Goal: Information Seeking & Learning: Find specific fact

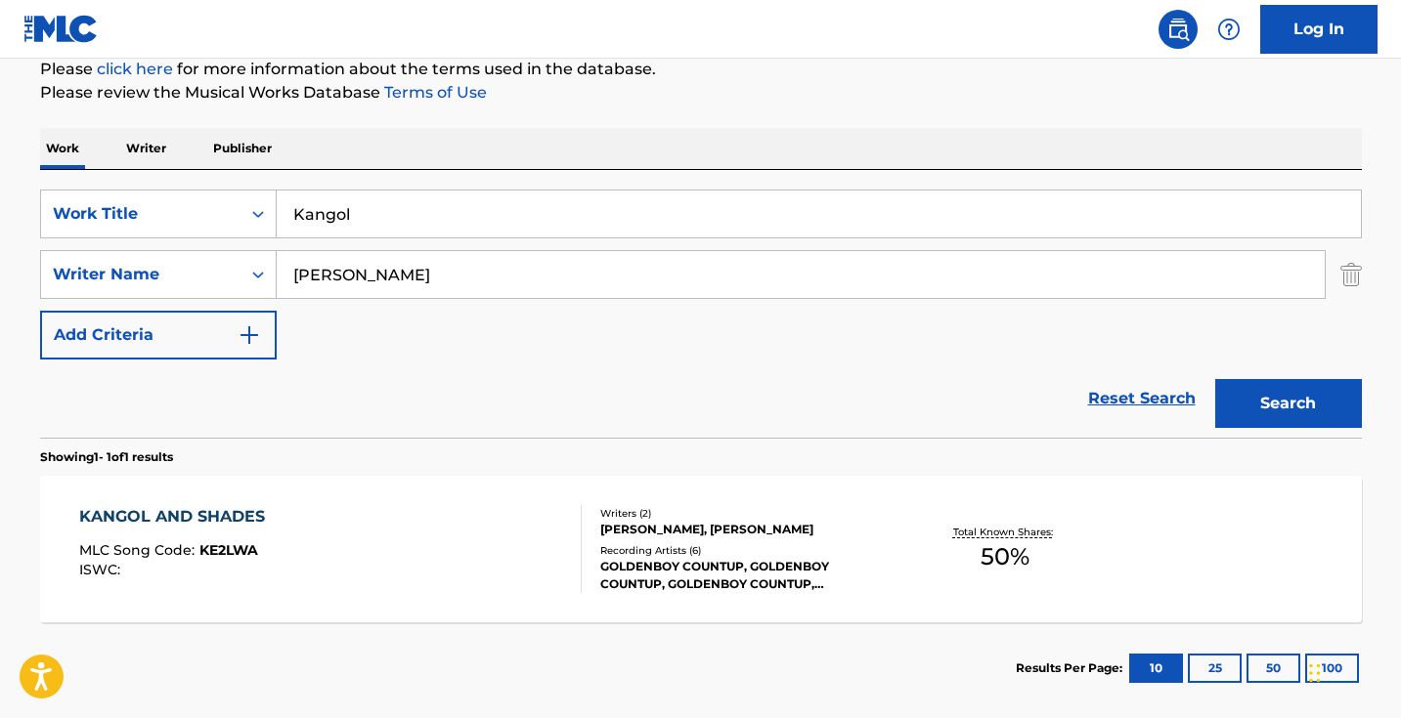
scroll to position [239, 0]
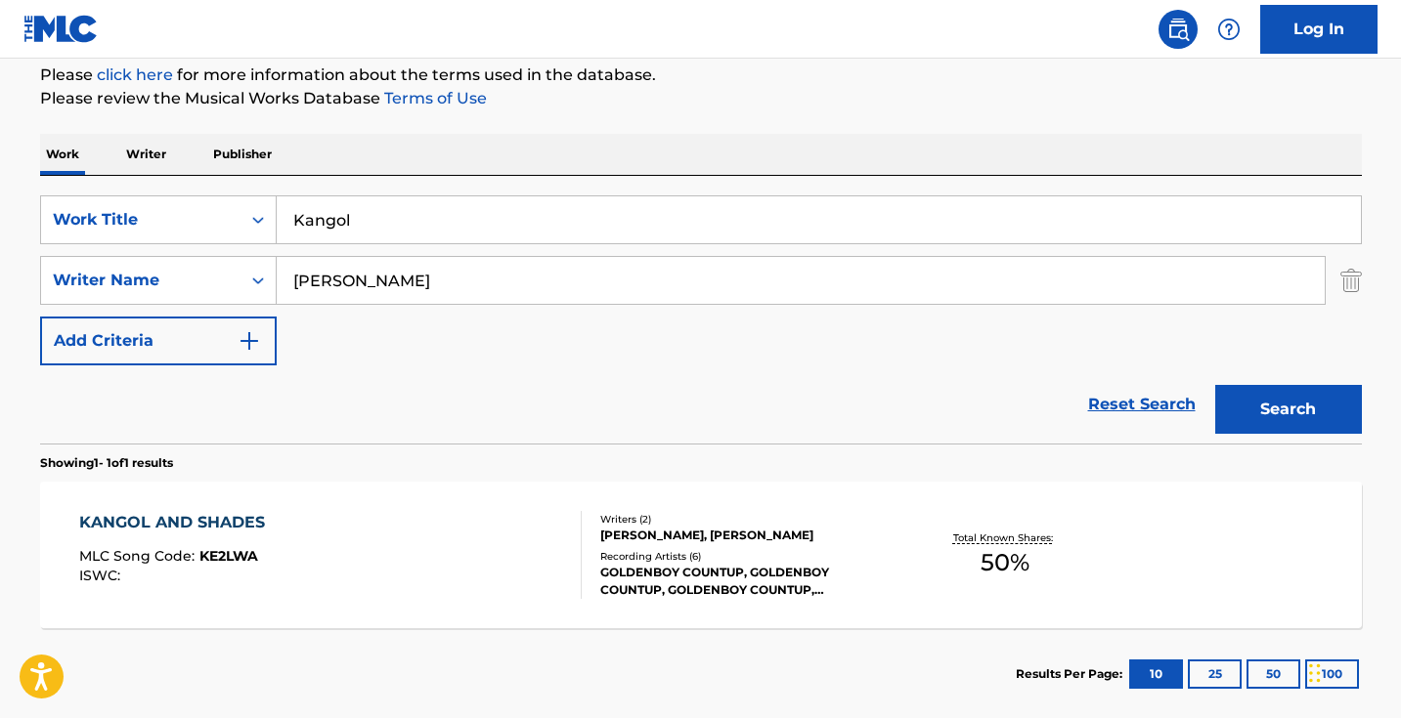
click at [913, 370] on div "Reset Search Search" at bounding box center [701, 405] width 1322 height 78
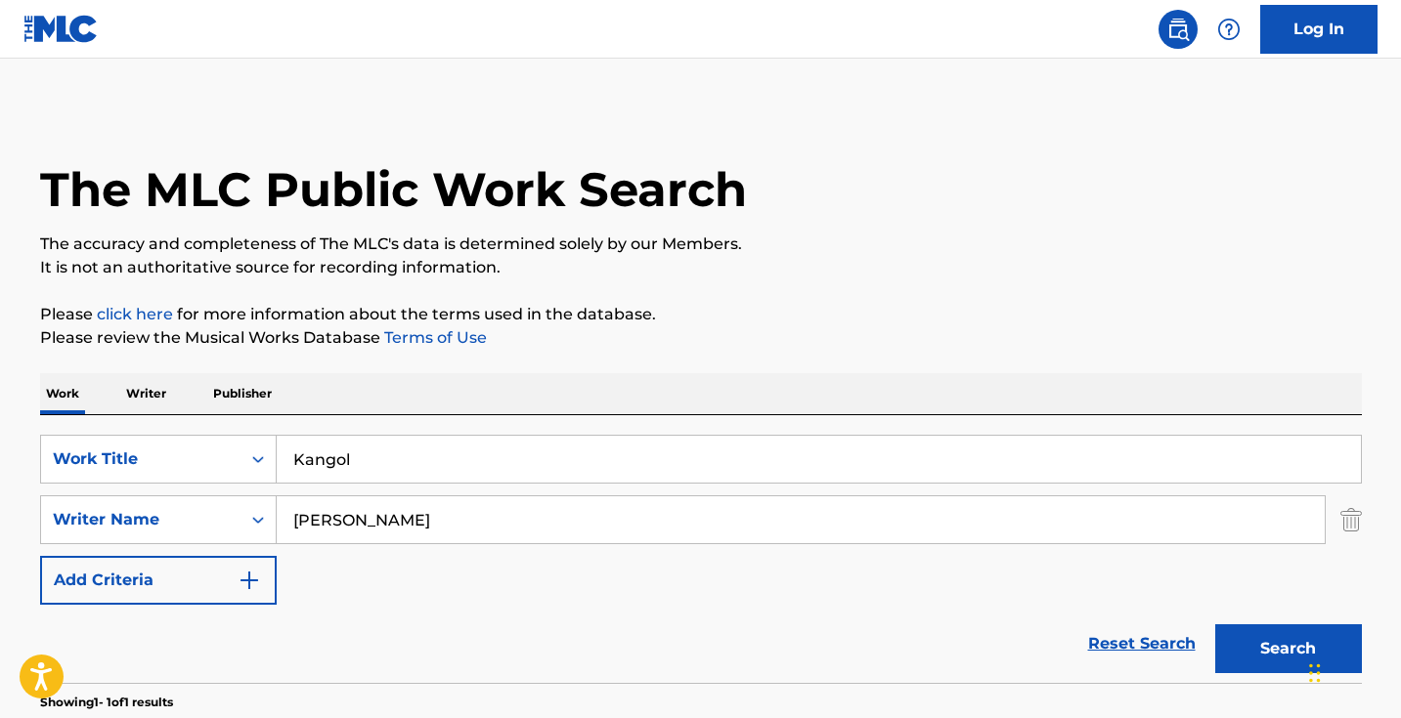
scroll to position [0, 0]
click at [1176, 22] on img at bounding box center [1177, 29] width 23 height 23
click at [1175, 22] on img at bounding box center [1177, 29] width 23 height 23
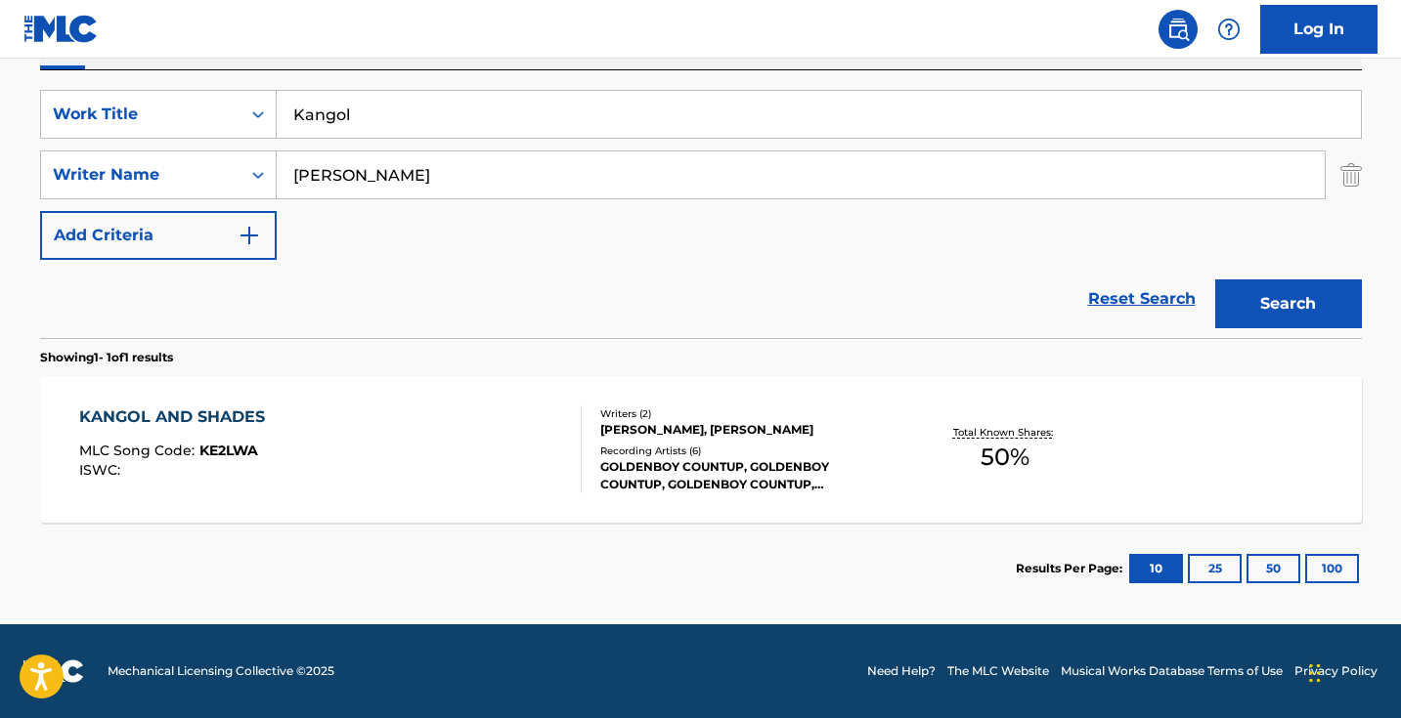
scroll to position [345, 0]
drag, startPoint x: 553, startPoint y: 119, endPoint x: 187, endPoint y: 113, distance: 366.6
click at [188, 113] on div "SearchWithCriteria1dece89c-6ed3-4512-bacd-1f5be59156a9 Work Title Kangol" at bounding box center [701, 114] width 1322 height 49
paste input "Lonely at the Top"
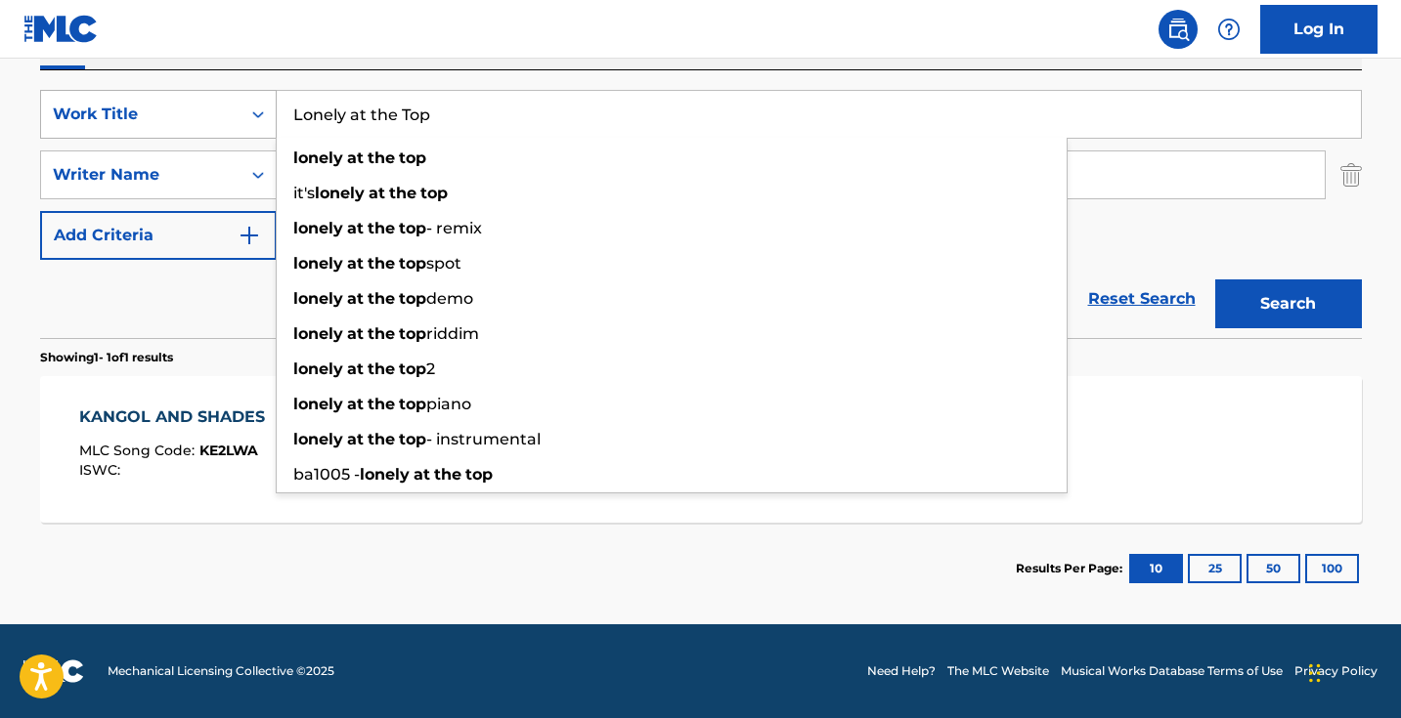
click at [1287, 304] on button "Search" at bounding box center [1288, 304] width 147 height 49
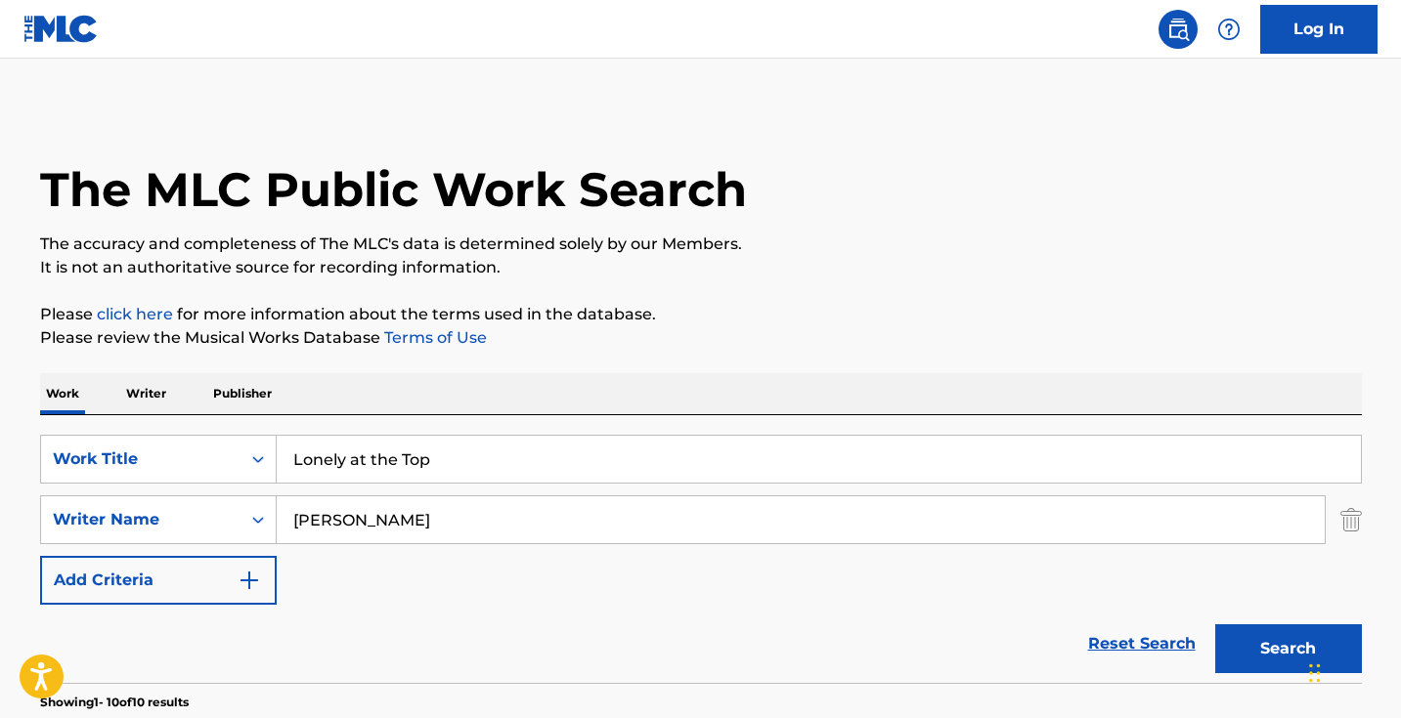
scroll to position [0, 0]
drag, startPoint x: 520, startPoint y: 450, endPoint x: 242, endPoint y: 449, distance: 277.6
click at [243, 450] on div "SearchWithCriteria1dece89c-6ed3-4512-bacd-1f5be59156a9 Work Title Lonely at the…" at bounding box center [701, 459] width 1322 height 49
click at [388, 458] on input "Lonely at the Top" at bounding box center [819, 459] width 1084 height 47
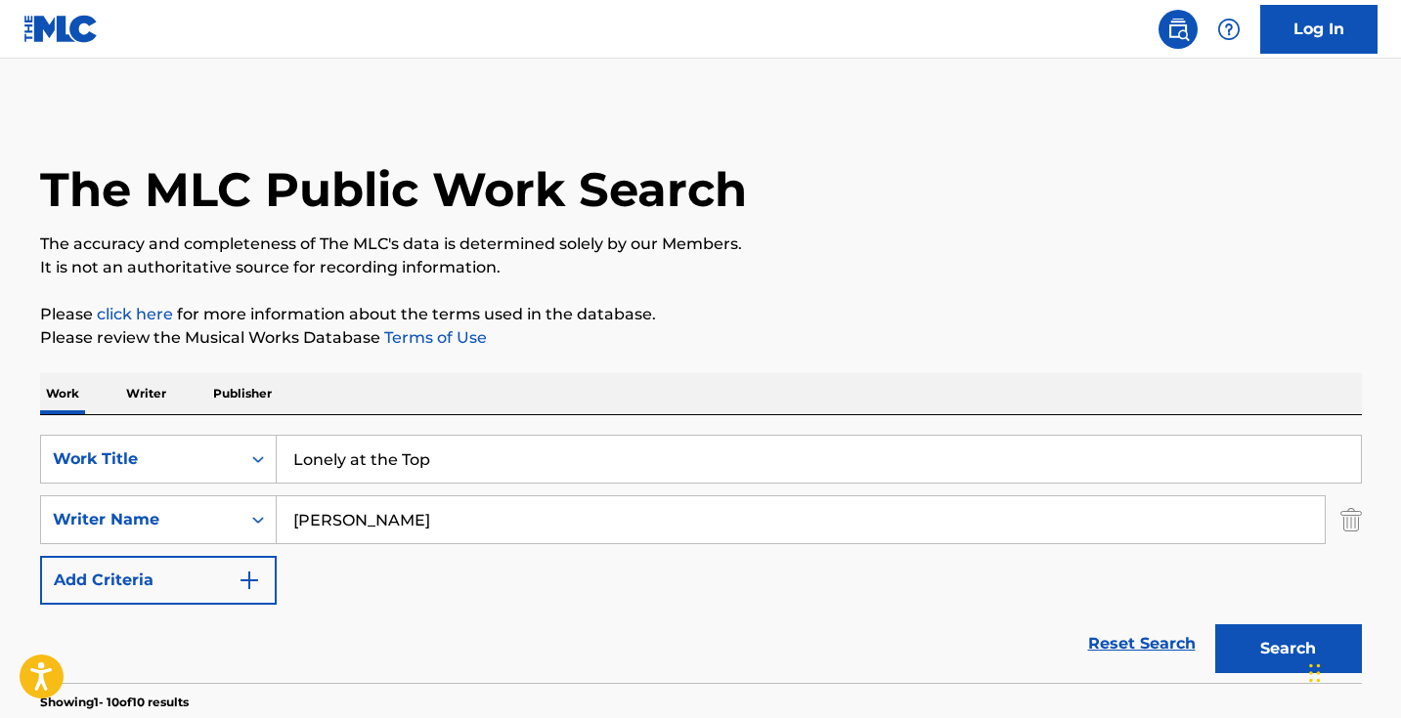
click at [388, 458] on input "Lonely at the Top" at bounding box center [819, 459] width 1084 height 47
click at [1287, 649] on button "Search" at bounding box center [1288, 649] width 147 height 49
click at [333, 457] on input "looky geeky" at bounding box center [819, 459] width 1084 height 47
type input "lookin geeky"
click at [1287, 649] on button "Search" at bounding box center [1288, 649] width 147 height 49
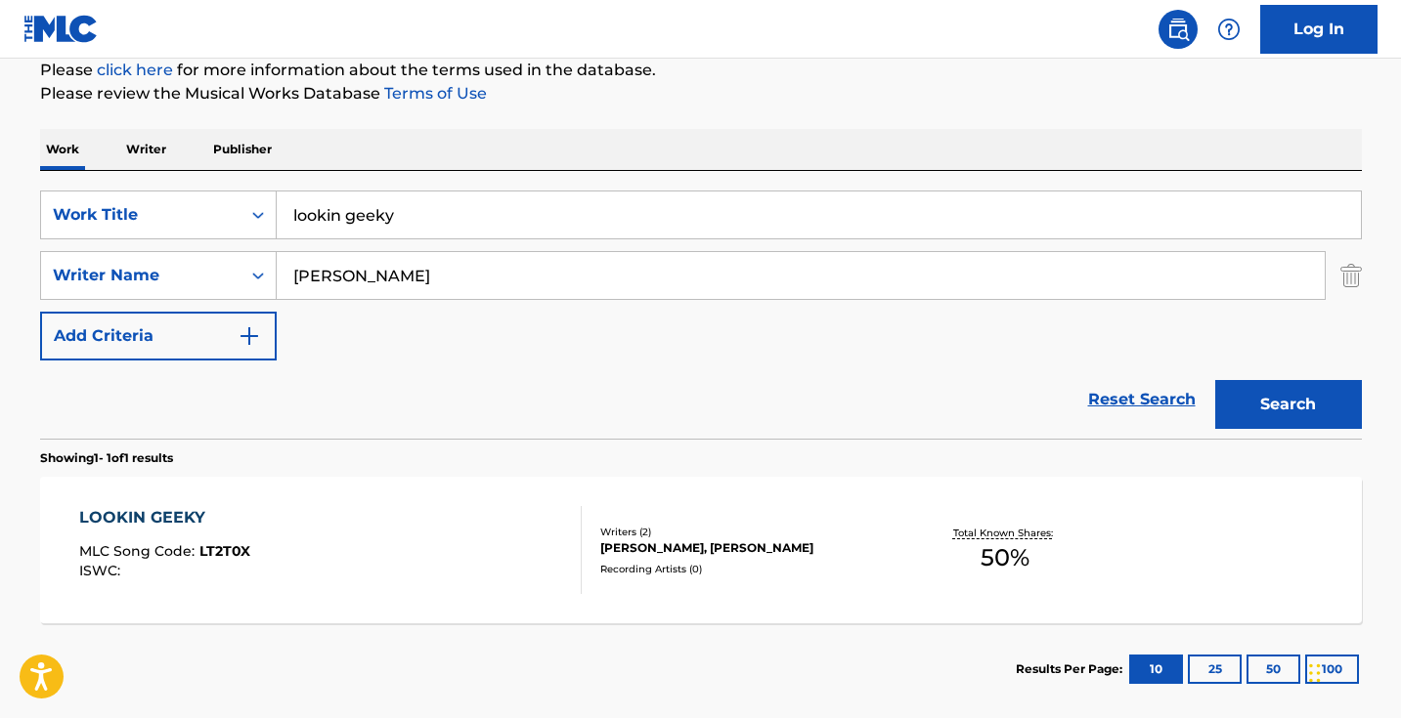
scroll to position [287, 0]
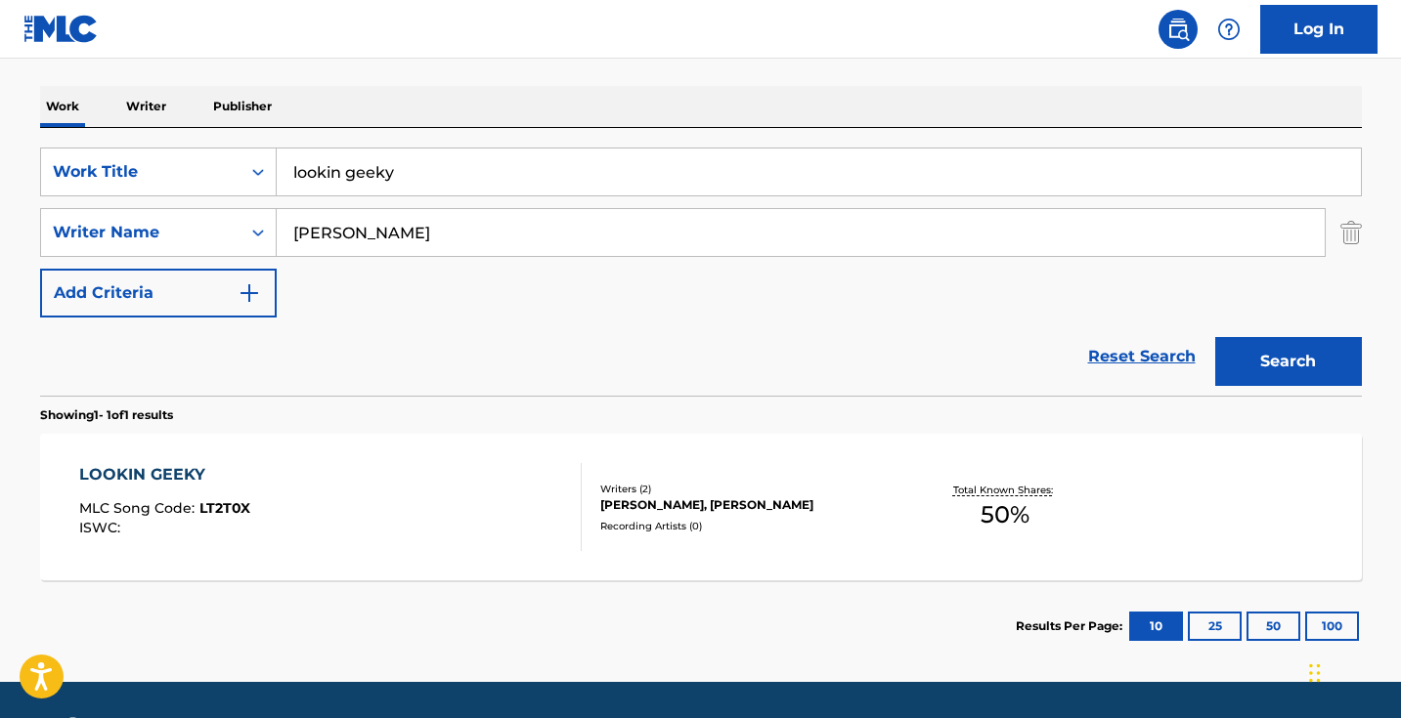
click at [481, 495] on div "LOOKIN GEEKY MLC Song Code : LT2T0X ISWC :" at bounding box center [330, 507] width 502 height 88
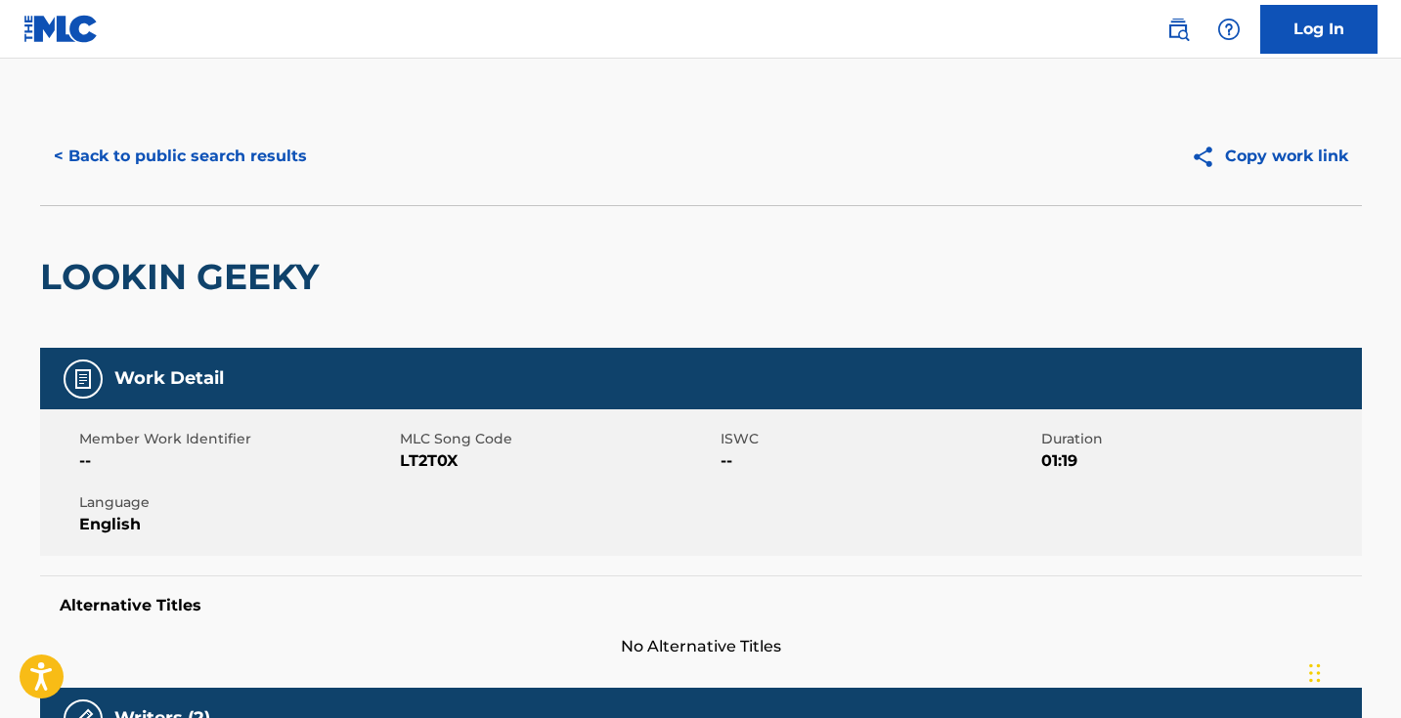
click at [443, 455] on span "LT2T0X" at bounding box center [558, 461] width 316 height 23
click at [443, 454] on span "LT2T0X" at bounding box center [558, 461] width 316 height 23
copy span "LT2T0X"
click at [272, 152] on button "< Back to public search results" at bounding box center [180, 156] width 281 height 49
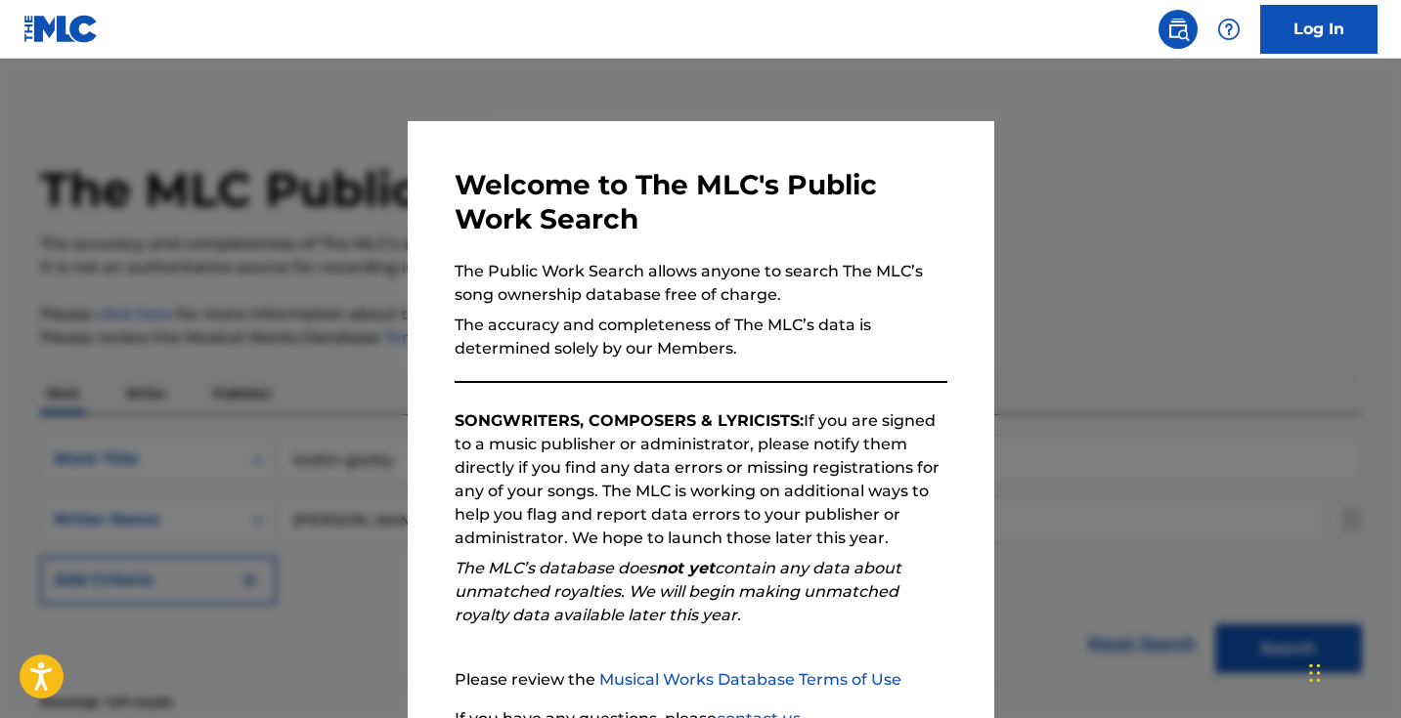
scroll to position [234, 0]
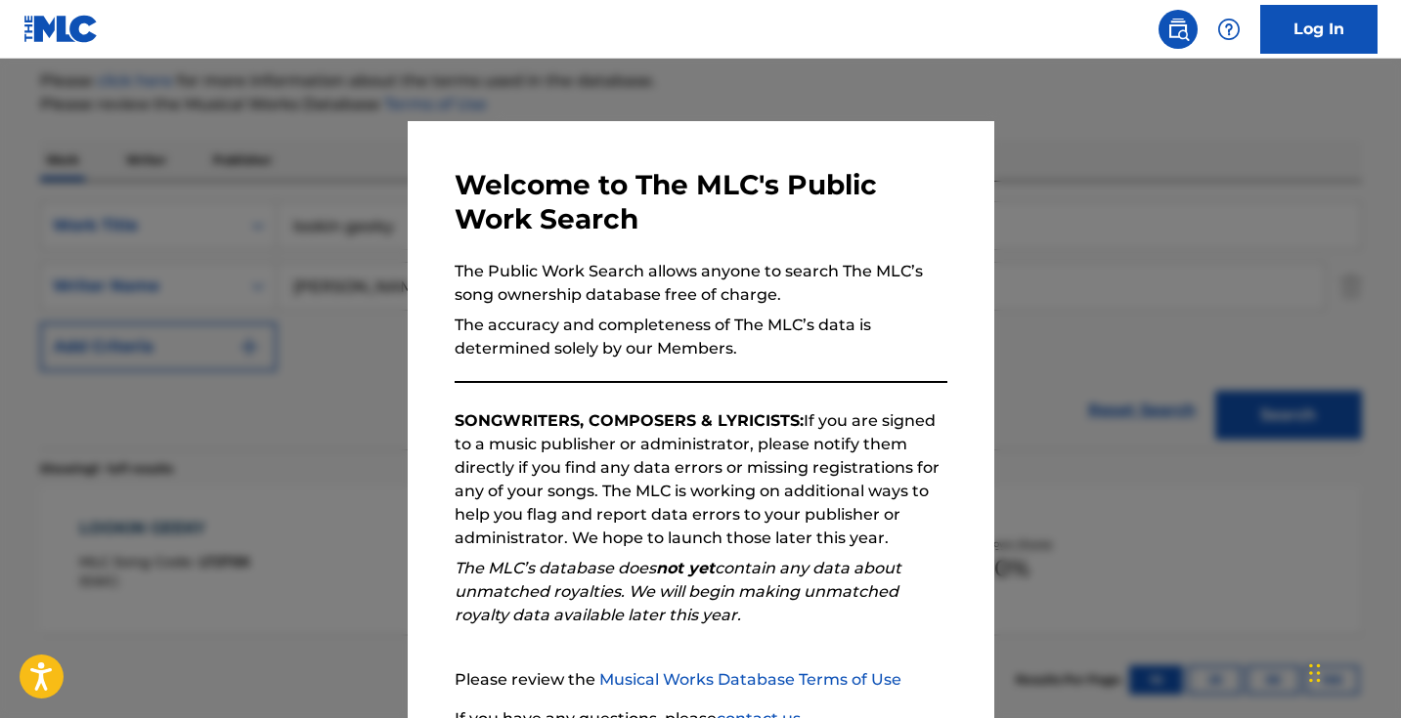
click at [314, 225] on div at bounding box center [700, 418] width 1401 height 718
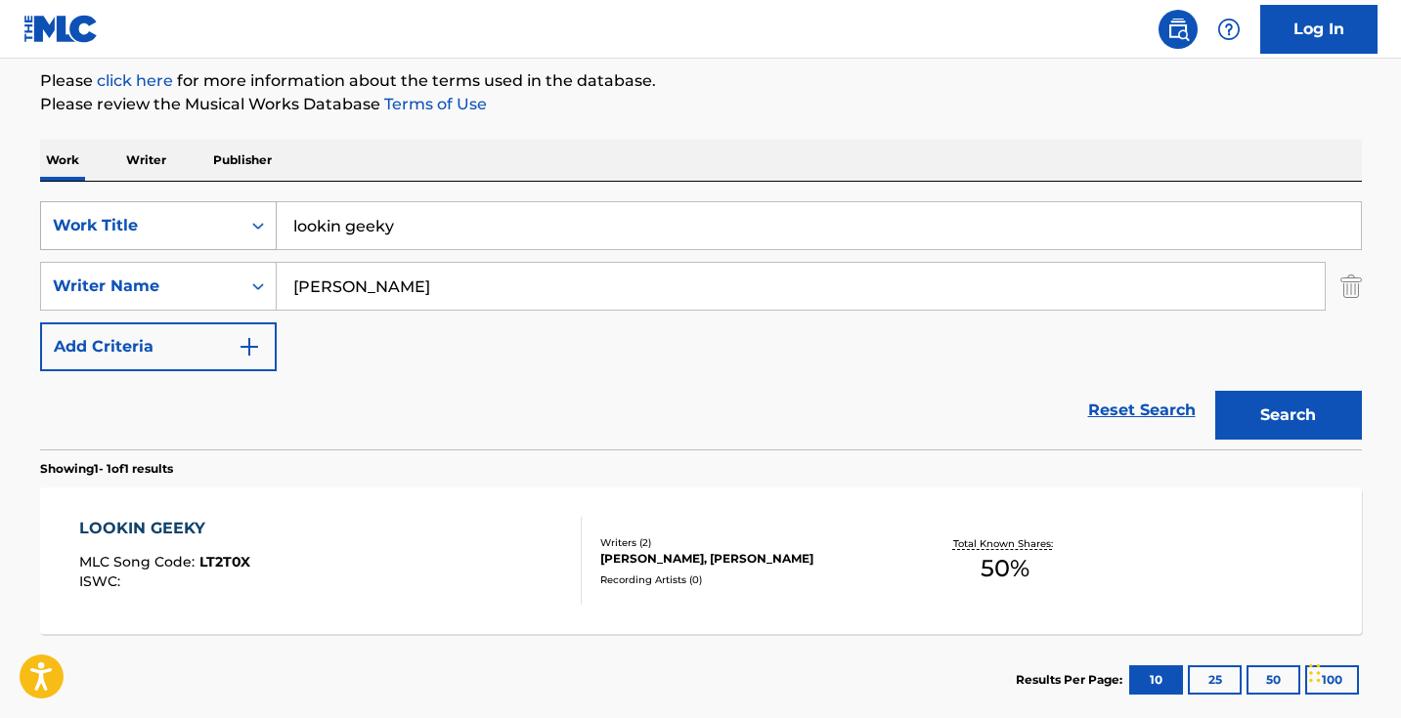
drag, startPoint x: 463, startPoint y: 224, endPoint x: 174, endPoint y: 224, distance: 289.4
click at [174, 224] on div "SearchWithCriteria1dece89c-6ed3-4512-bacd-1f5be59156a9 Work Title lookin geeky" at bounding box center [701, 225] width 1322 height 49
paste input "Never Need"
click at [1287, 415] on button "Search" at bounding box center [1288, 415] width 147 height 49
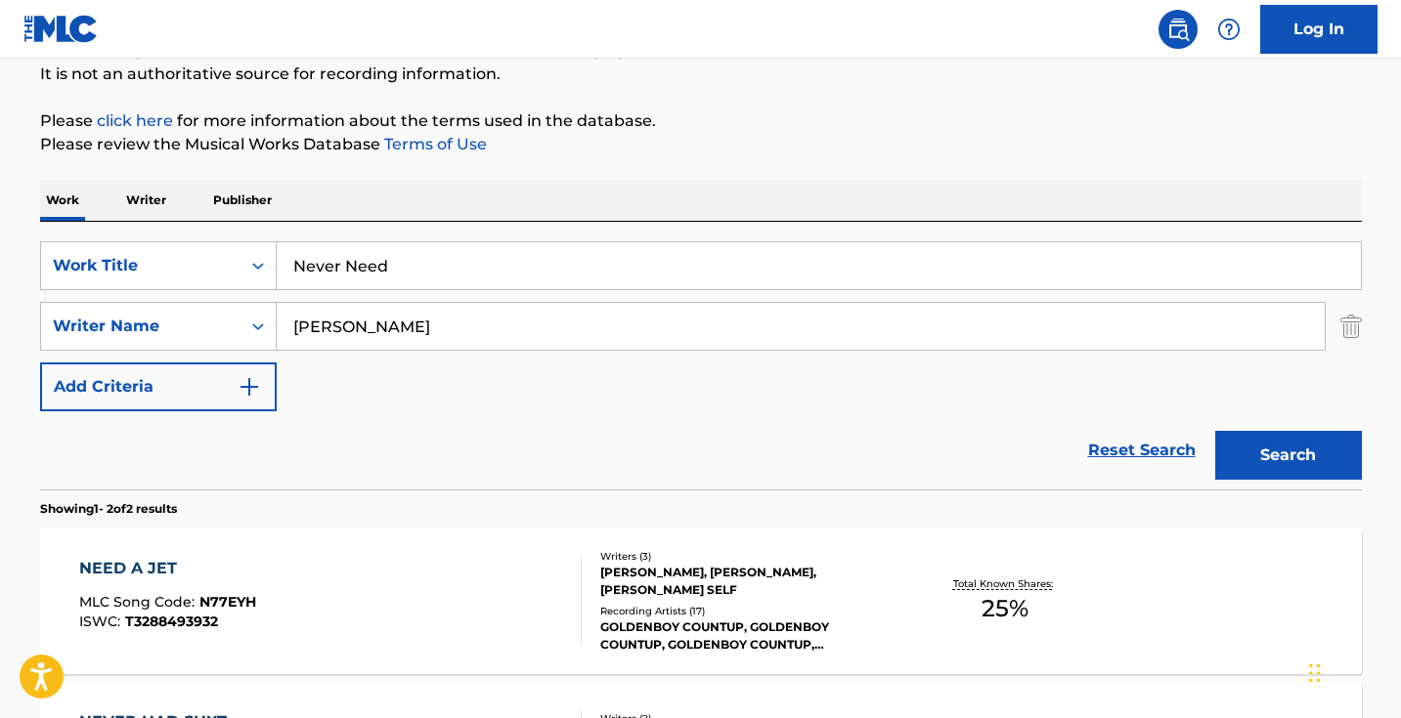
click at [101, 432] on div "Reset Search Search" at bounding box center [701, 451] width 1322 height 78
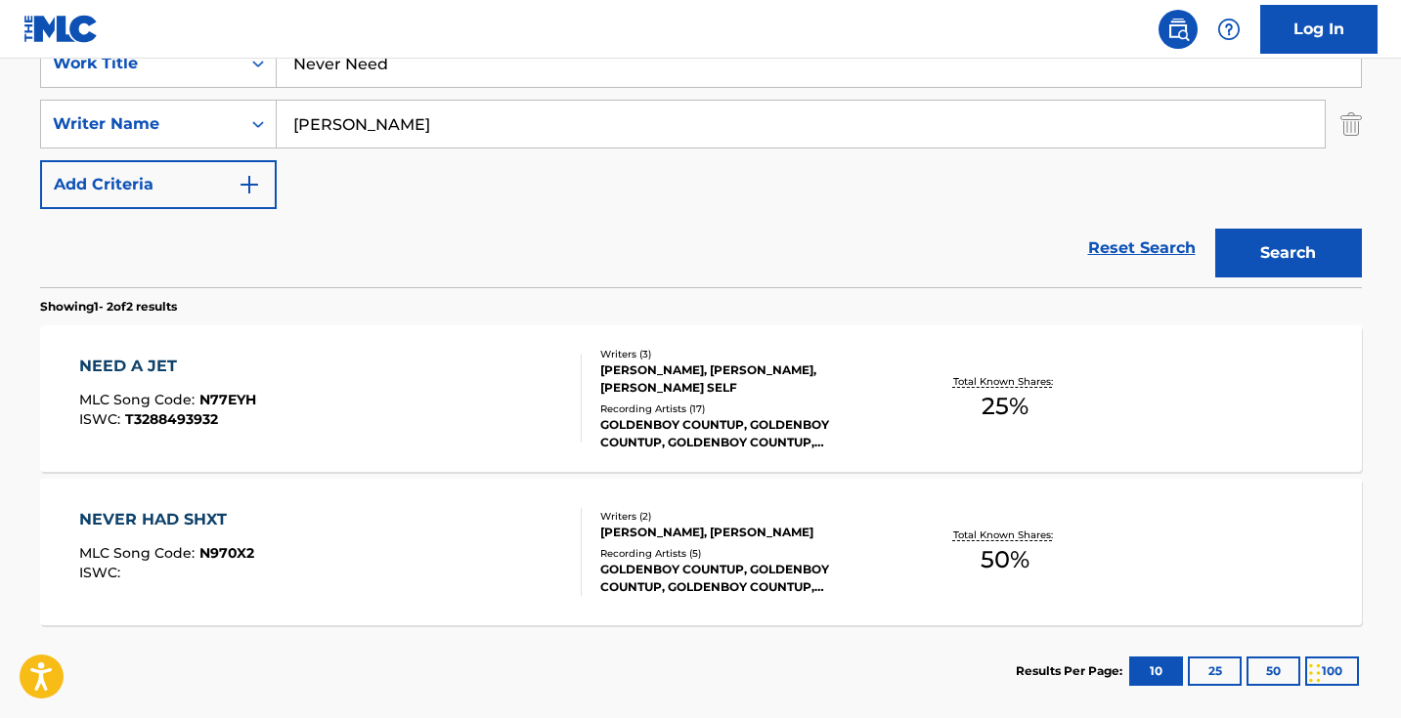
scroll to position [358, 0]
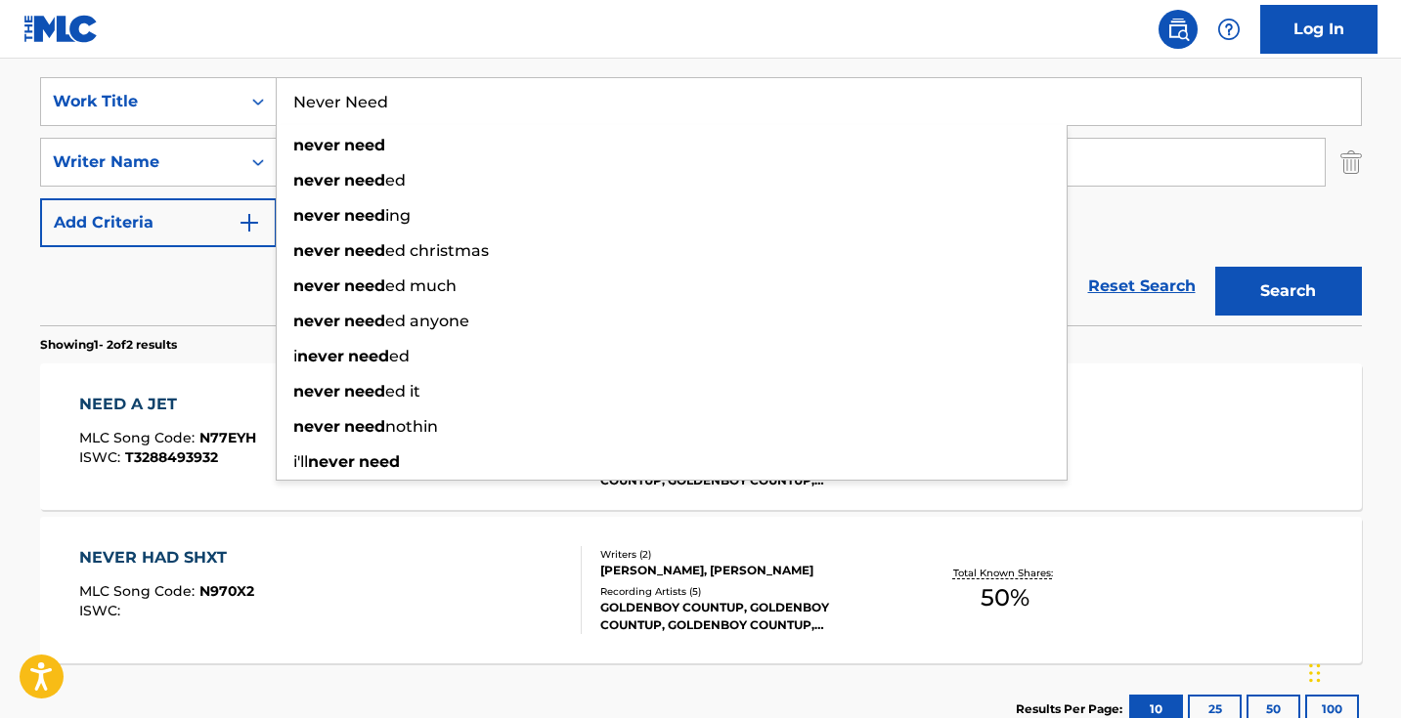
drag, startPoint x: 424, startPoint y: 78, endPoint x: 464, endPoint y: 103, distance: 46.9
click at [462, 102] on input "Never Need" at bounding box center [819, 101] width 1084 height 47
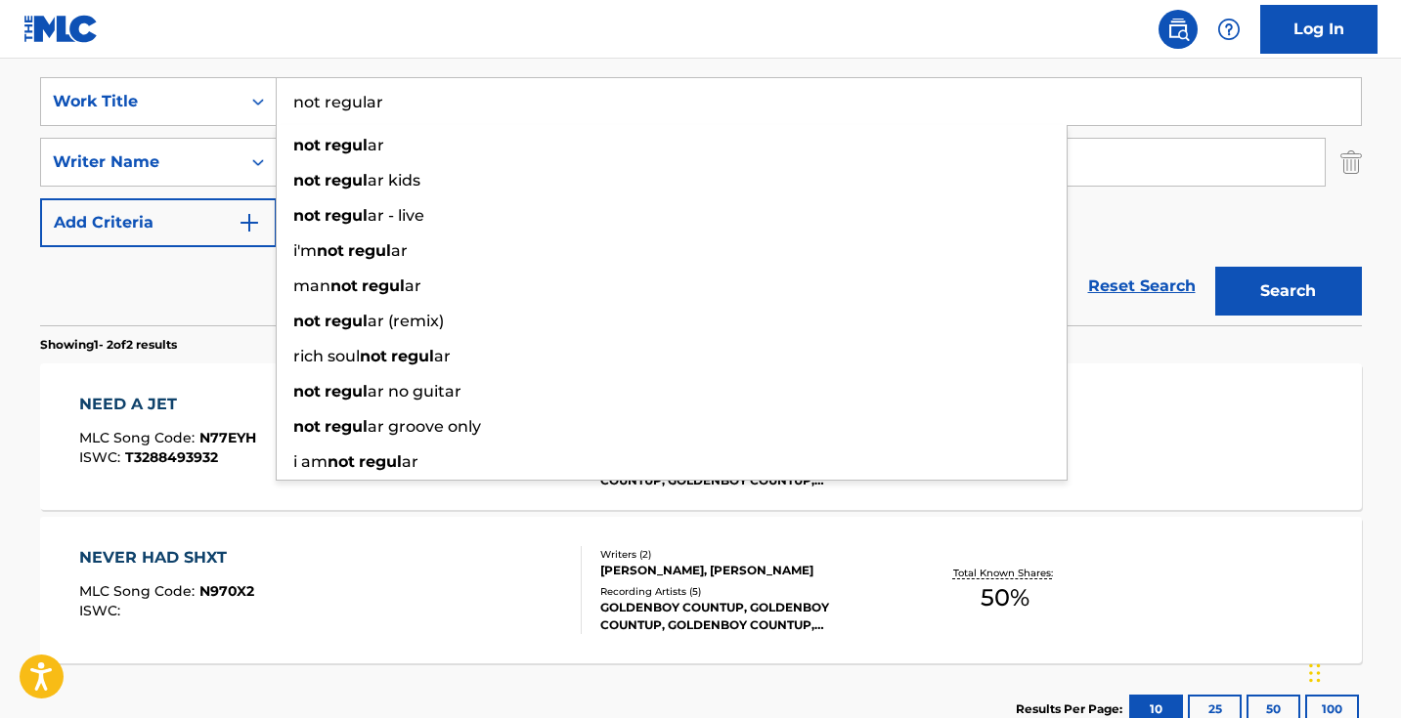
click at [1287, 291] on button "Search" at bounding box center [1288, 291] width 147 height 49
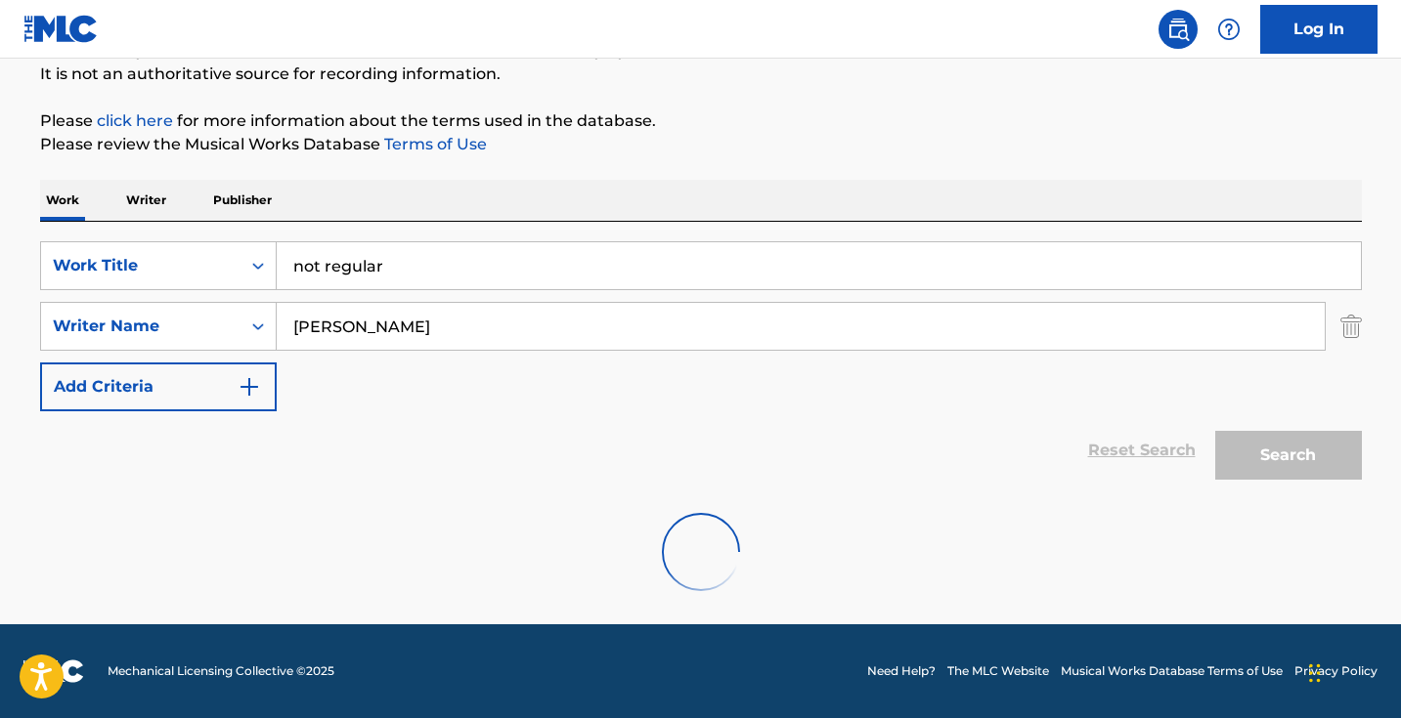
scroll to position [130, 0]
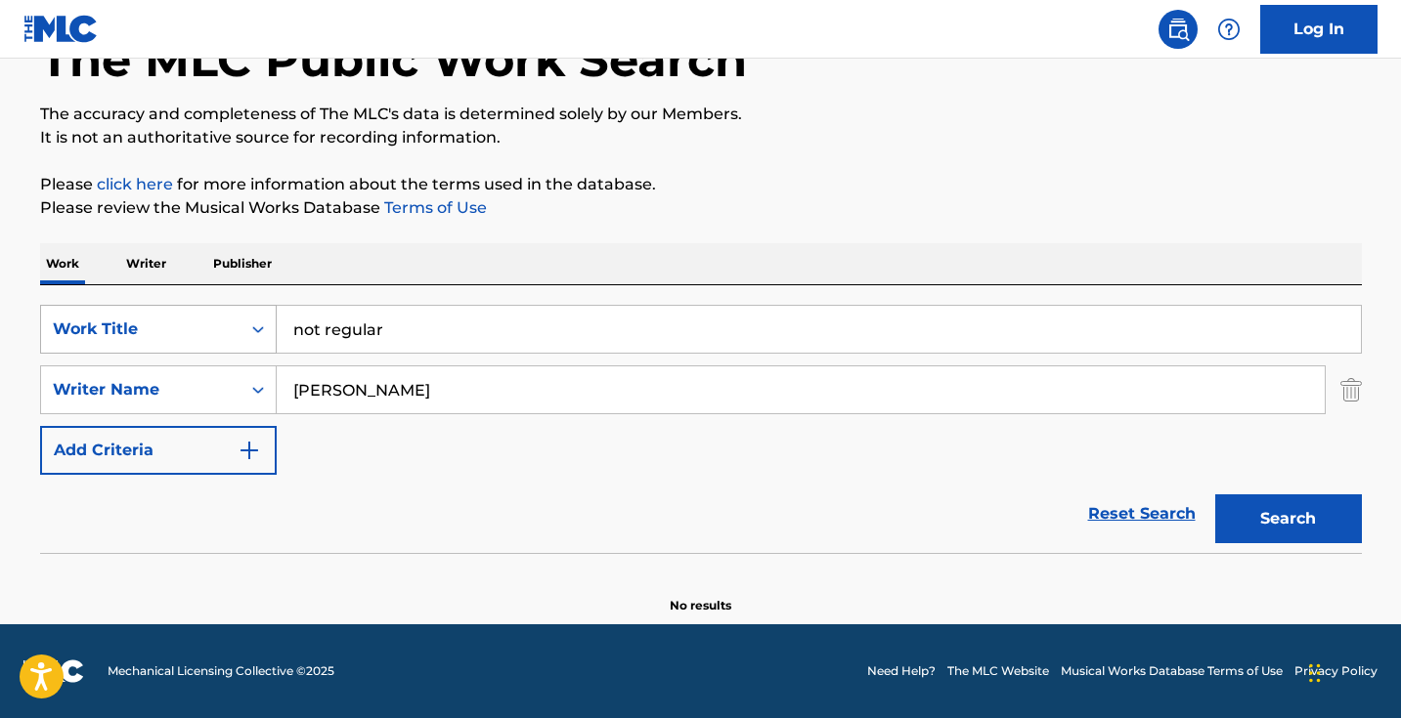
drag, startPoint x: 541, startPoint y: 337, endPoint x: 194, endPoint y: 307, distance: 348.4
click at [194, 307] on div "SearchWithCriteria1dece89c-6ed3-4512-bacd-1f5be59156a9 Work Title not regular" at bounding box center [701, 329] width 1322 height 49
paste input "Off the Ground"
type input "Off the Ground"
click at [1287, 519] on button "Search" at bounding box center [1288, 519] width 147 height 49
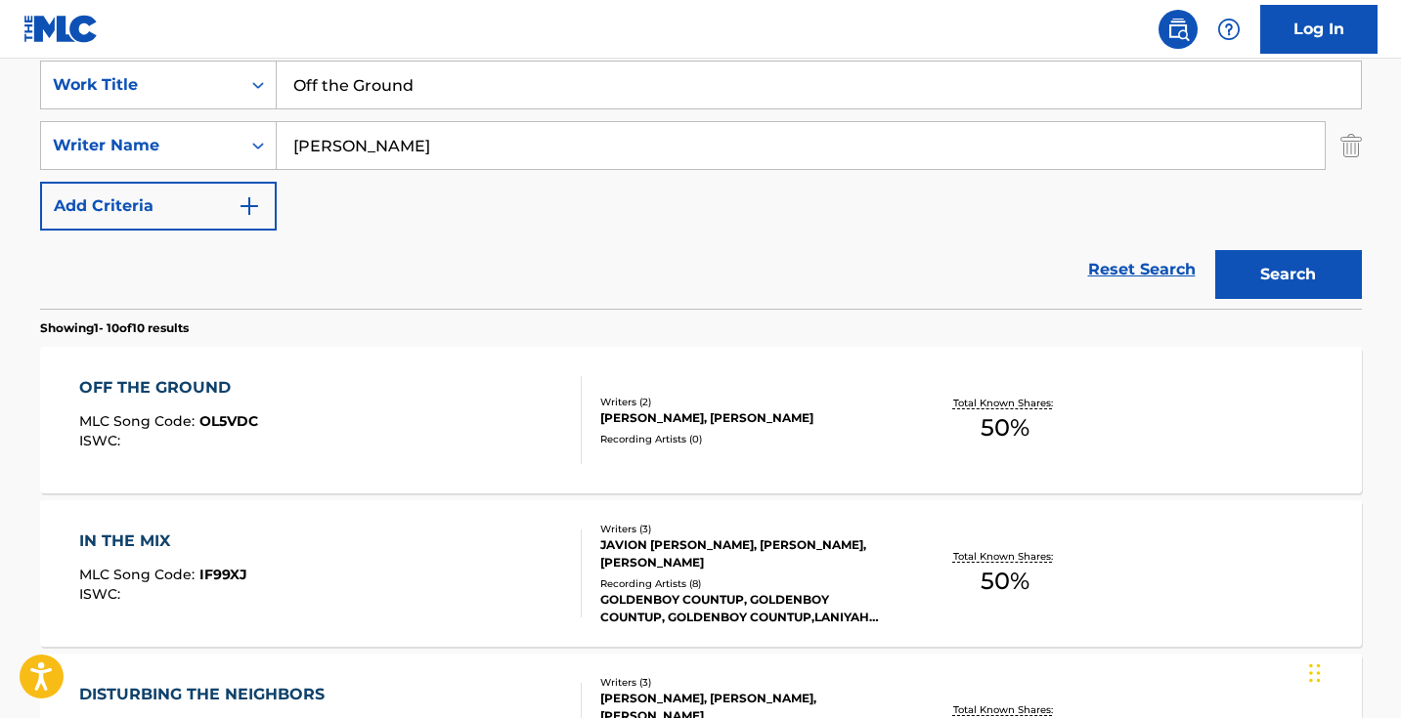
scroll to position [393, 0]
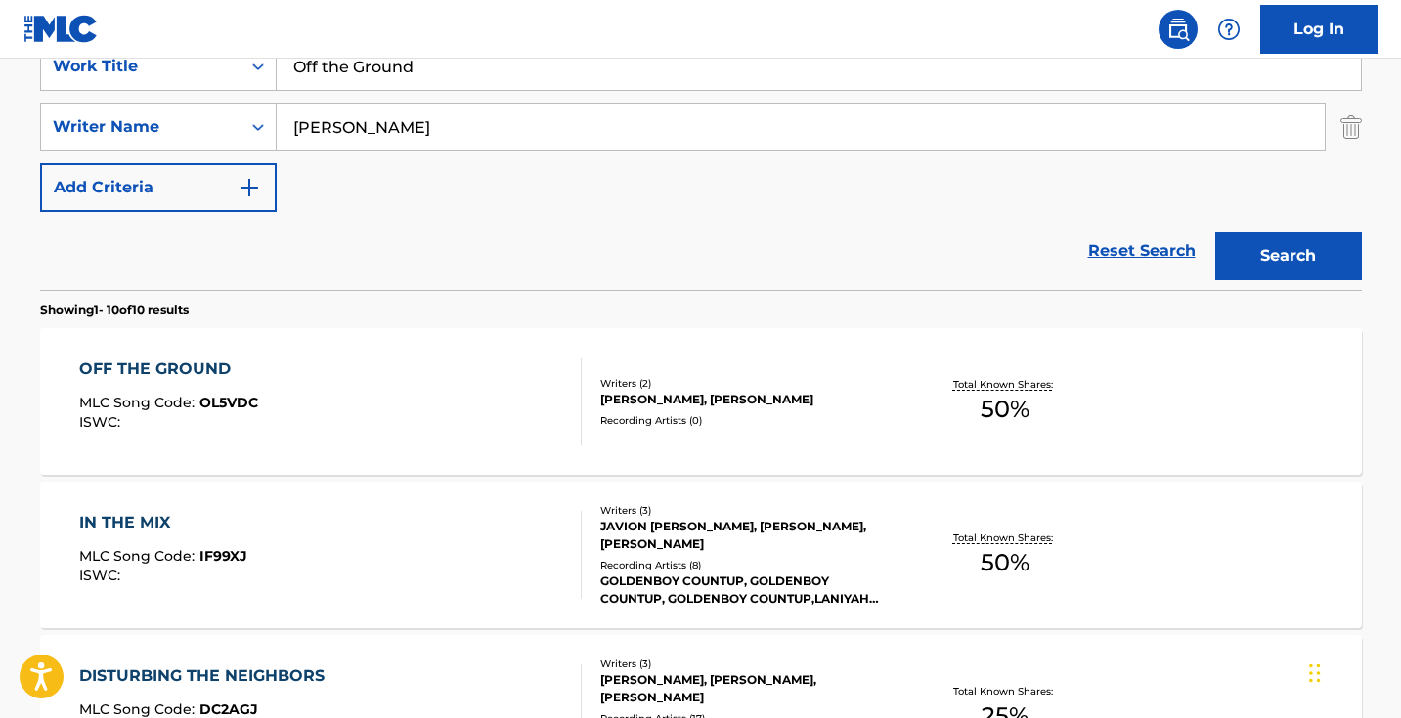
click at [405, 412] on div "OFF THE GROUND MLC Song Code : OL5VDC ISWC :" at bounding box center [330, 402] width 502 height 88
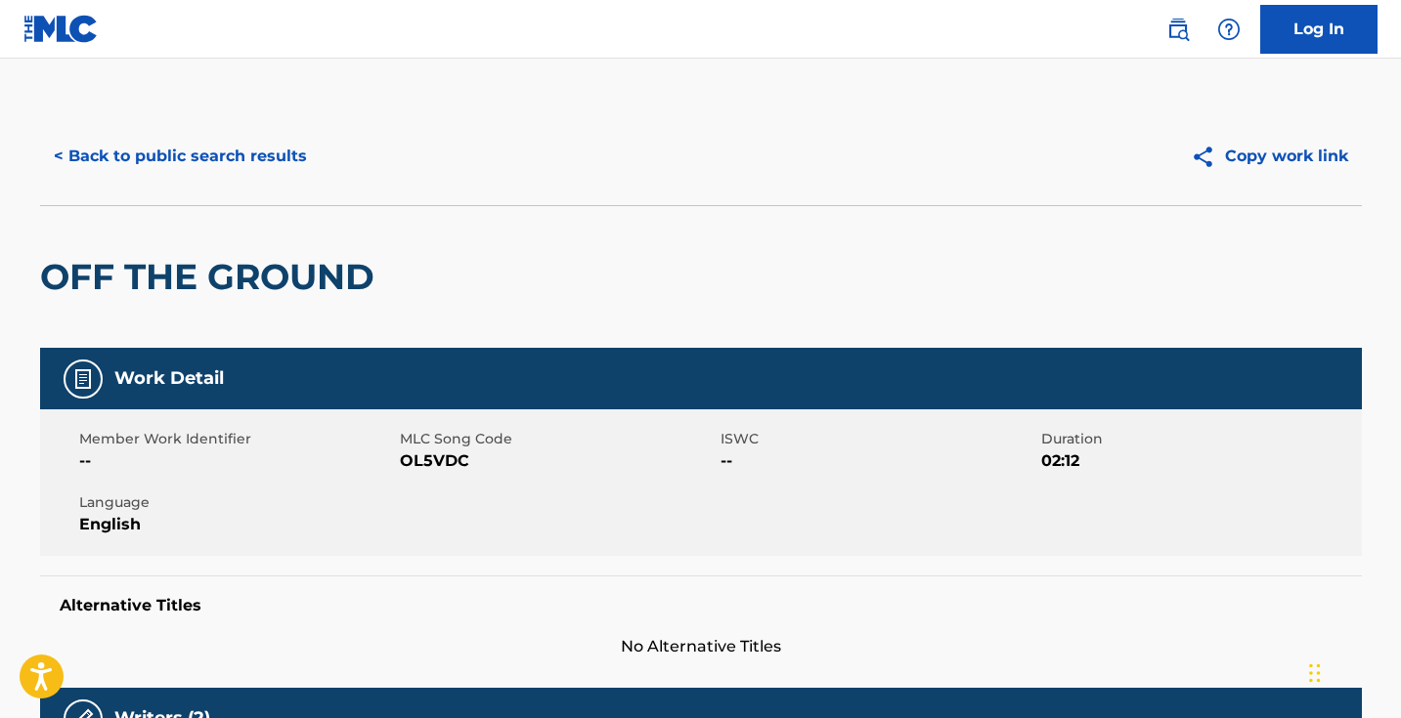
click at [449, 461] on span "OL5VDC" at bounding box center [558, 461] width 316 height 23
copy span "OL5VDC"
click at [197, 129] on div "< Back to public search results Copy work link" at bounding box center [701, 157] width 1322 height 98
click at [214, 148] on button "< Back to public search results" at bounding box center [180, 156] width 281 height 49
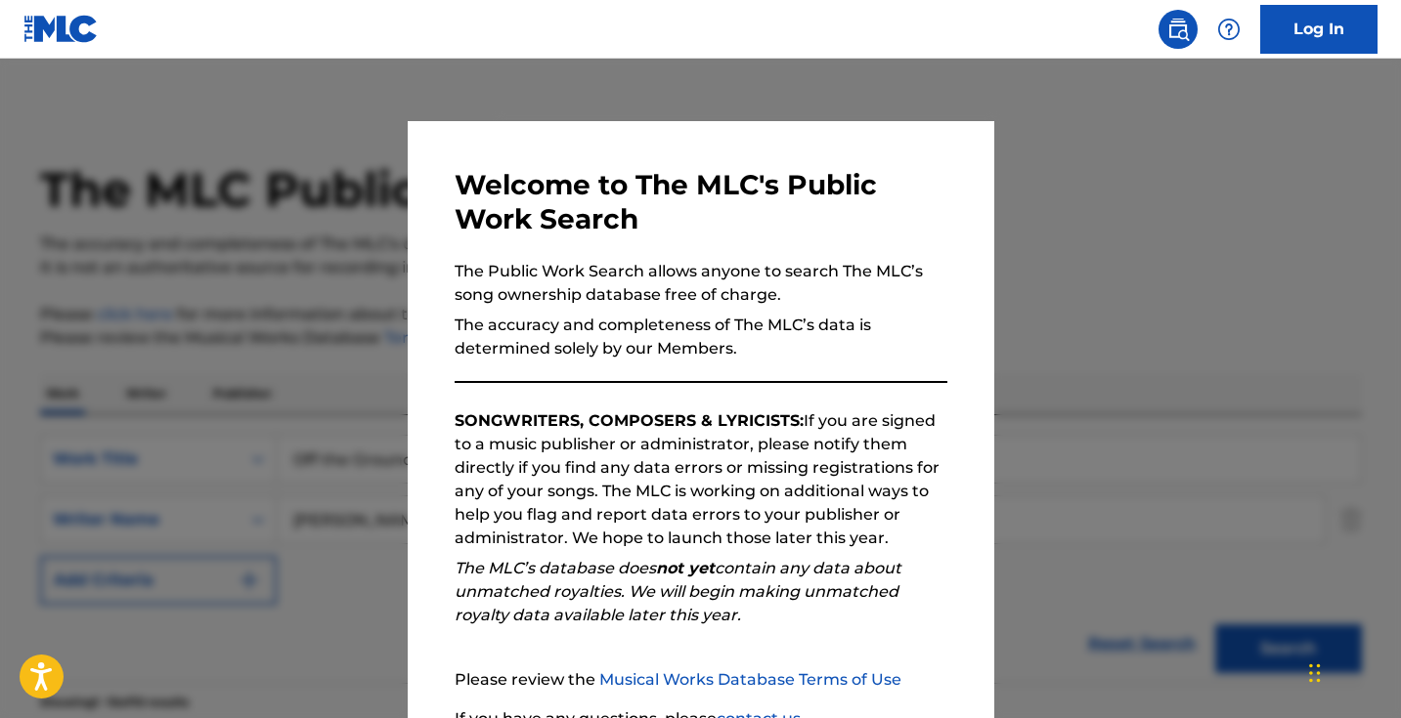
scroll to position [393, 0]
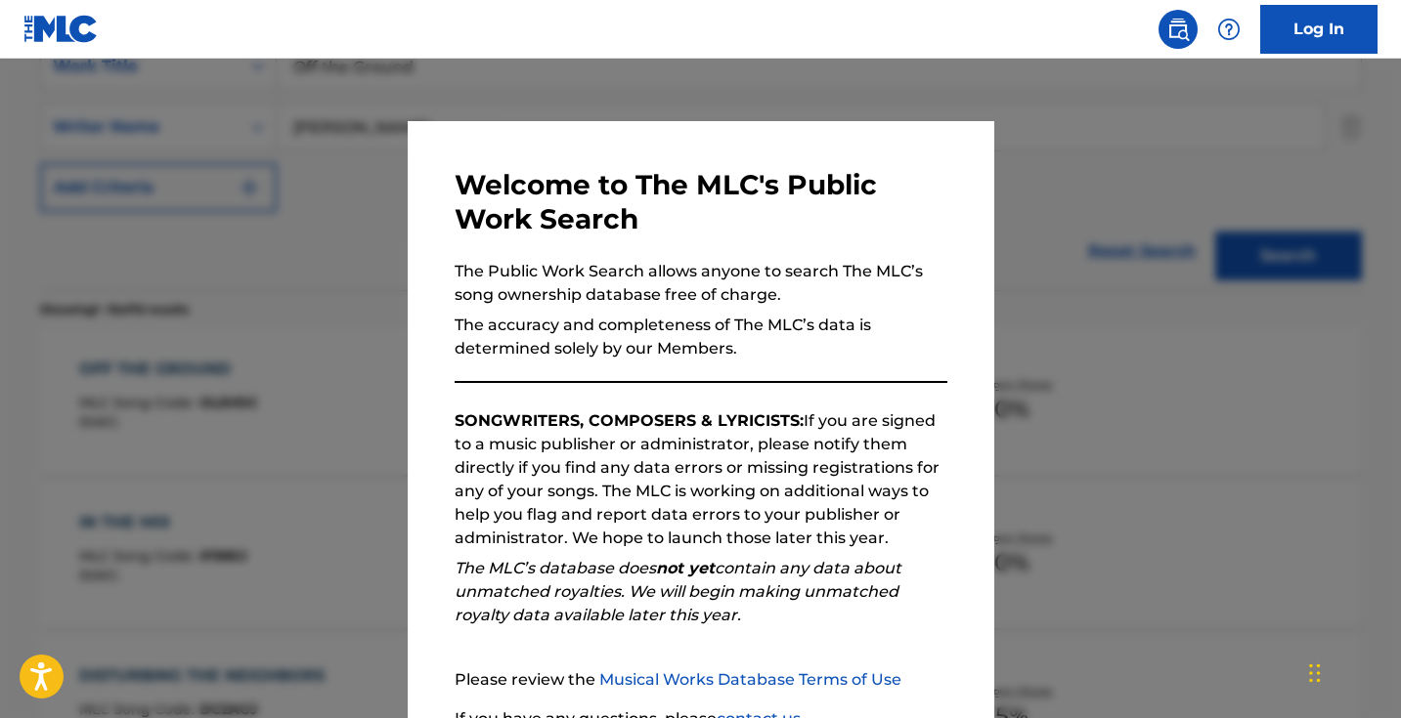
click at [307, 301] on div at bounding box center [700, 418] width 1401 height 718
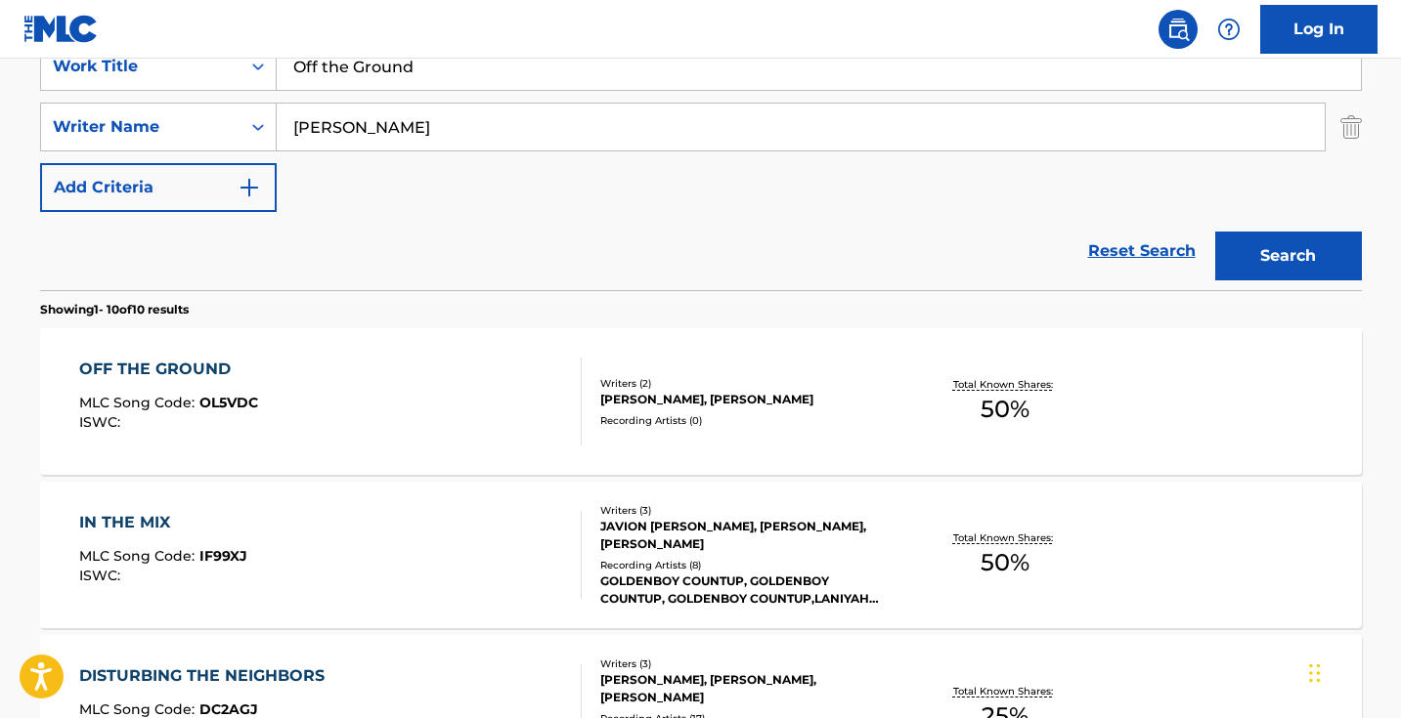
scroll to position [312, 0]
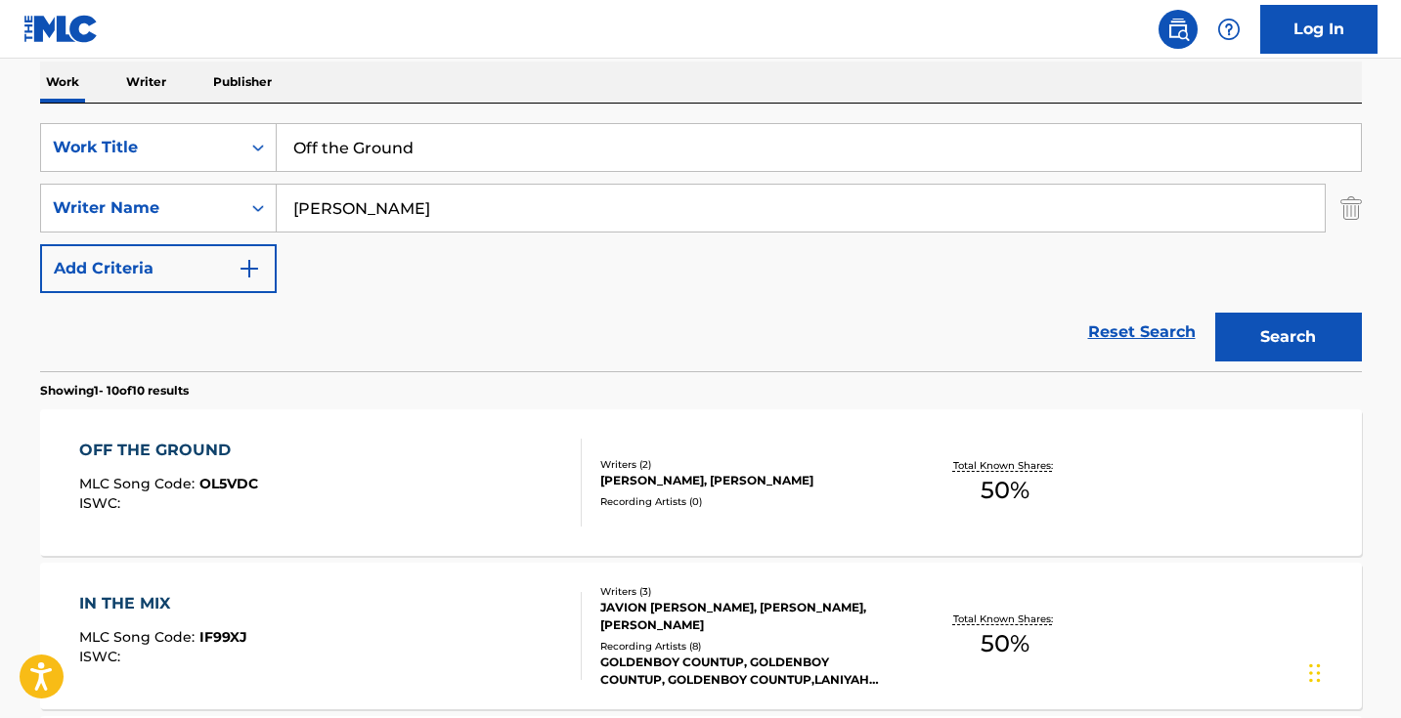
drag, startPoint x: 488, startPoint y: 136, endPoint x: 502, endPoint y: 152, distance: 22.2
click at [502, 152] on input "Off the Ground" at bounding box center [819, 147] width 1084 height 47
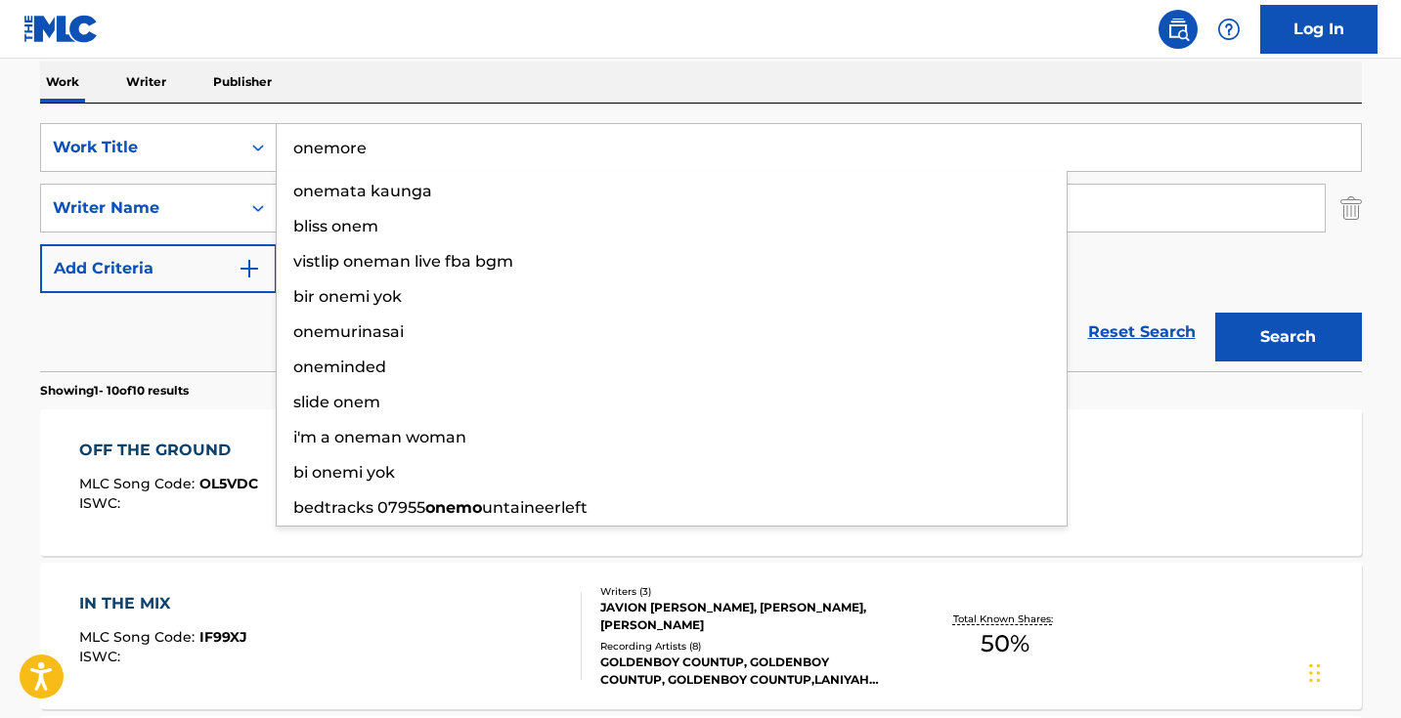
click at [1287, 337] on button "Search" at bounding box center [1288, 337] width 147 height 49
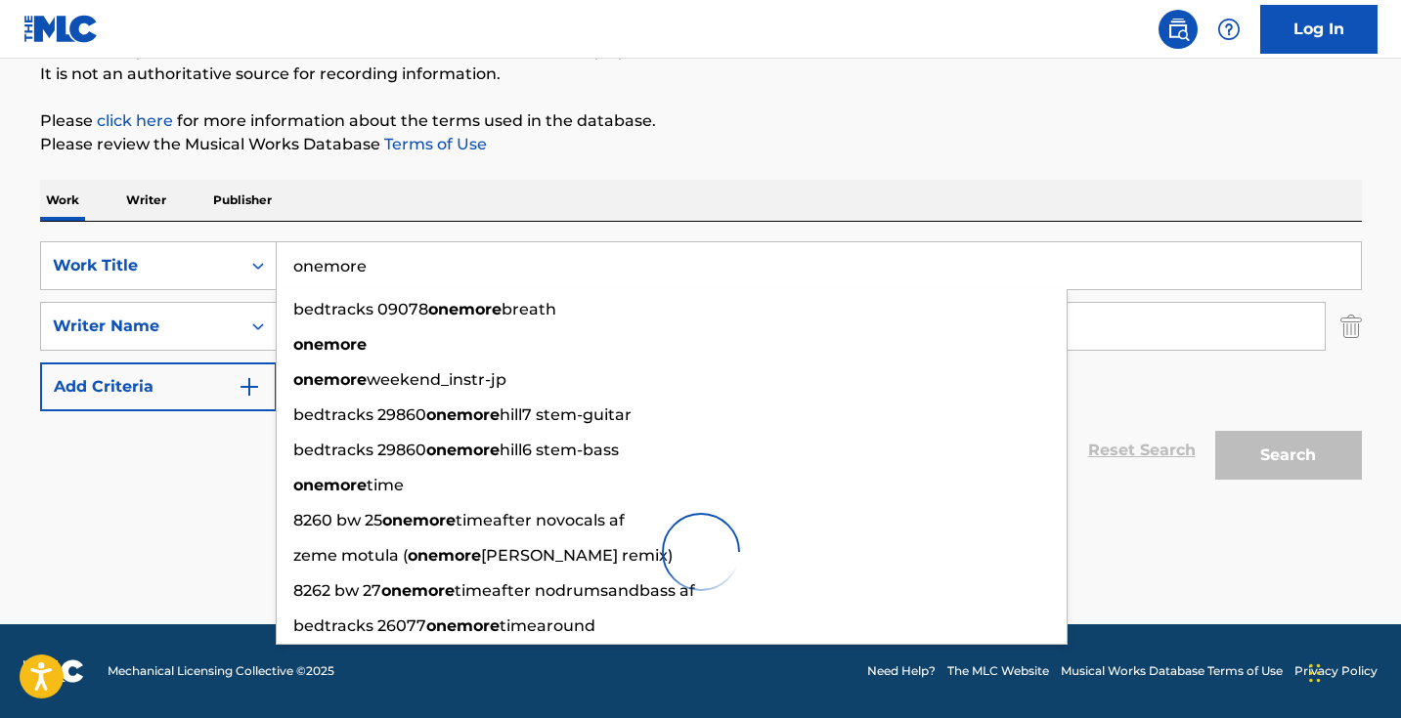
scroll to position [130, 0]
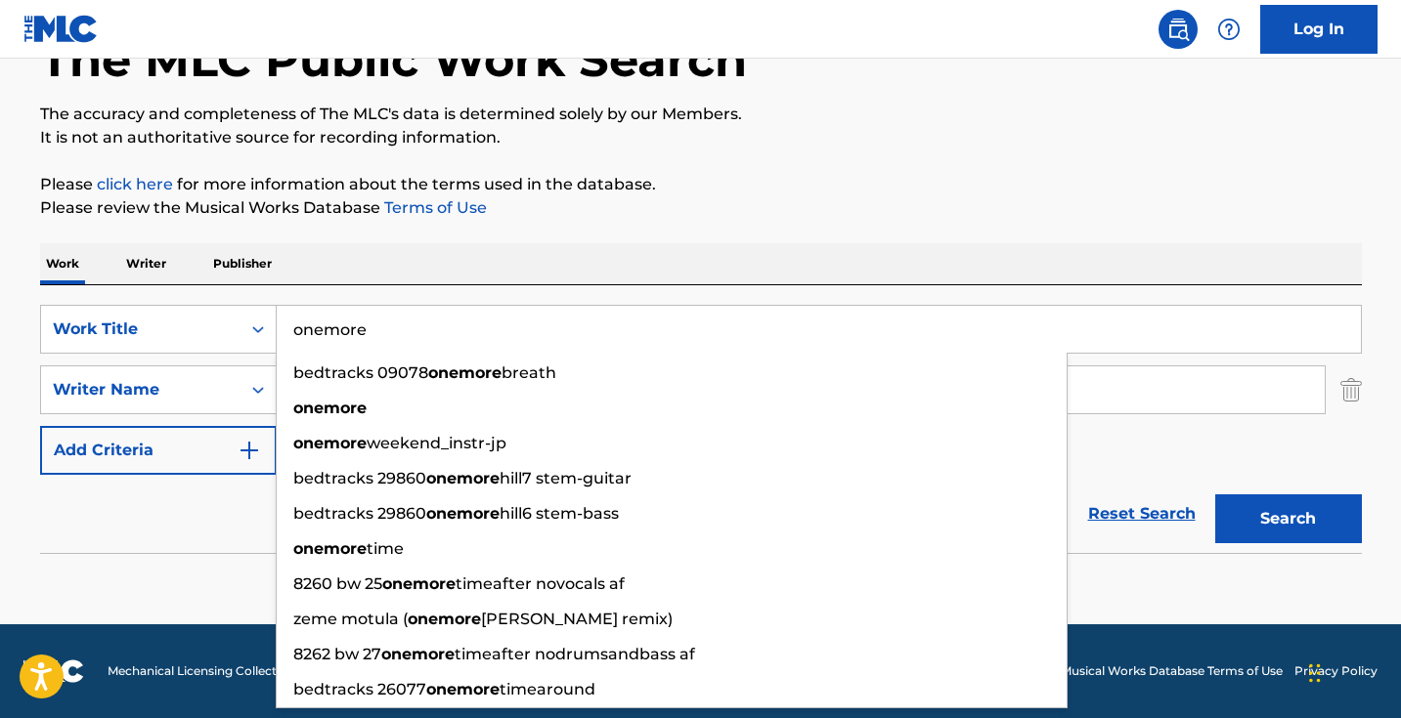
click at [323, 330] on input "onemore" at bounding box center [819, 329] width 1084 height 47
click at [1287, 519] on button "Search" at bounding box center [1288, 519] width 147 height 49
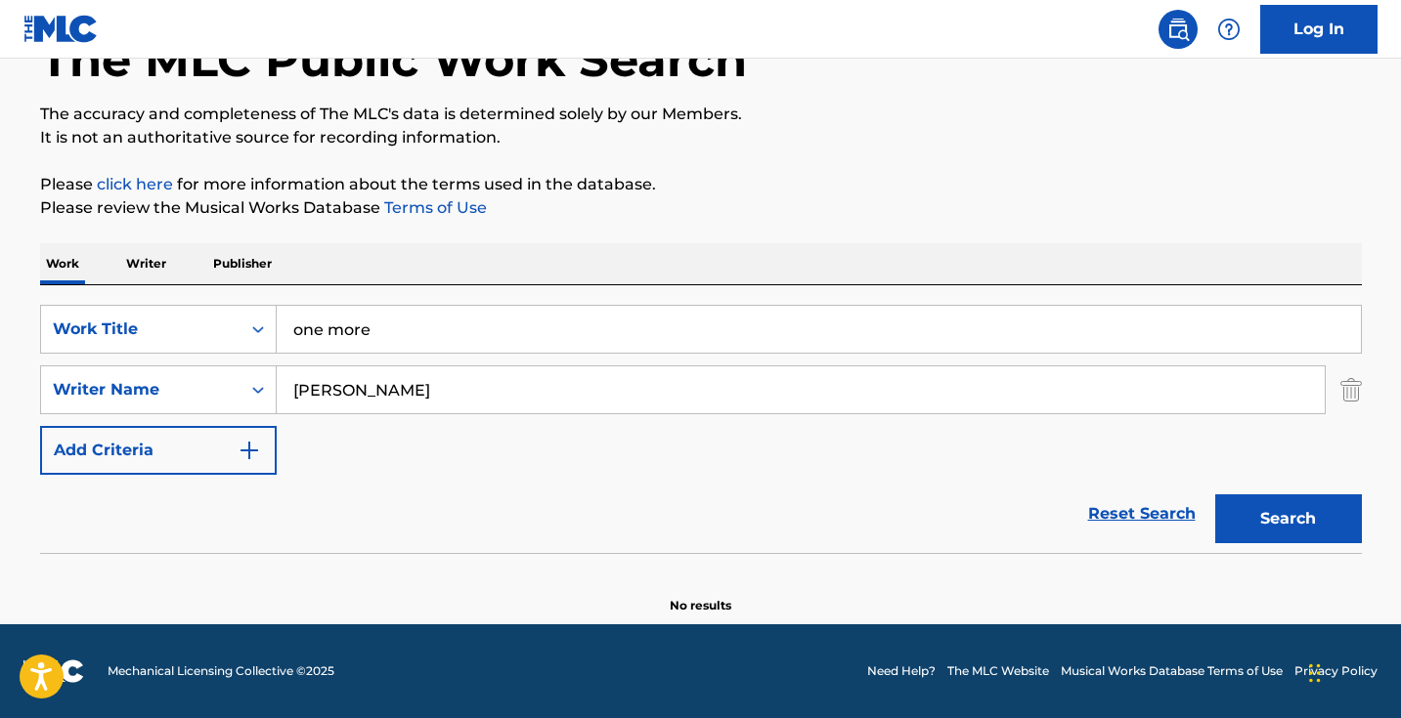
click at [506, 320] on input "one more" at bounding box center [819, 329] width 1084 height 47
paste input "Pull a Flight"
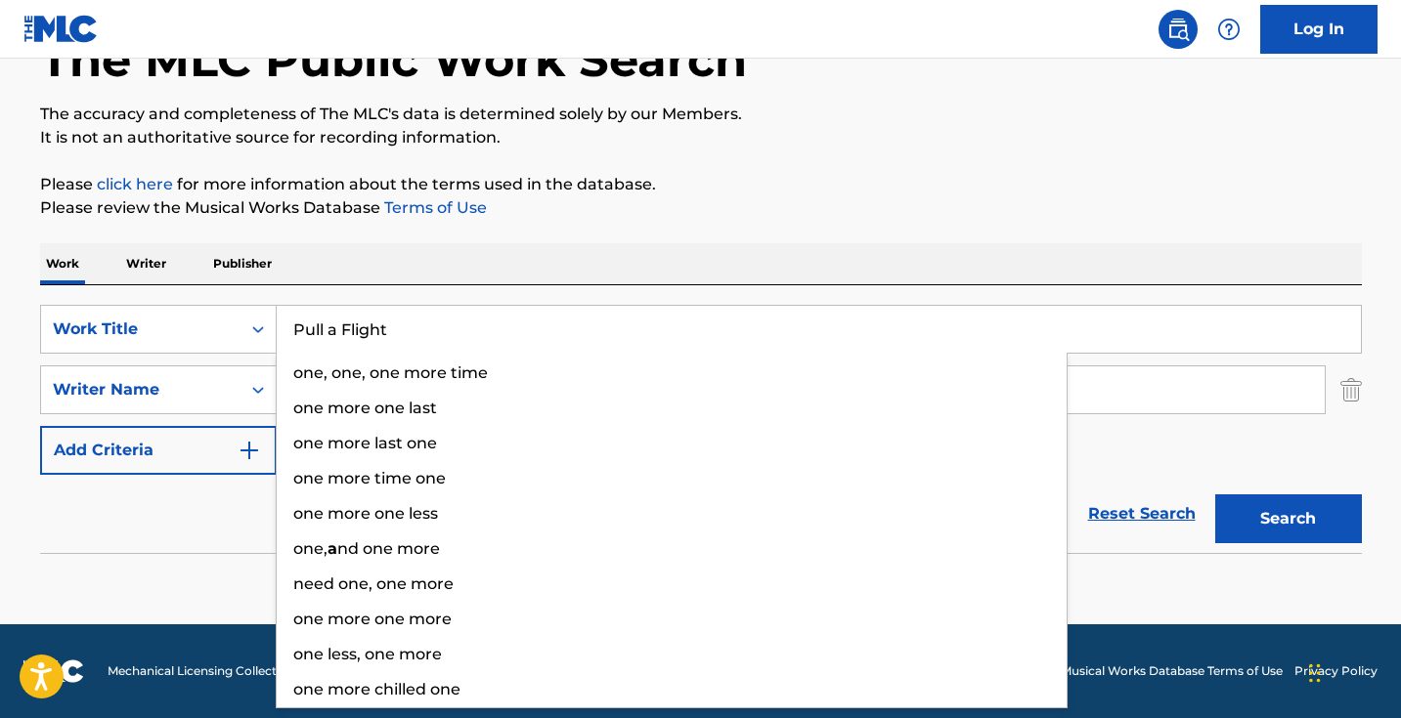
click at [1287, 519] on button "Search" at bounding box center [1288, 519] width 147 height 49
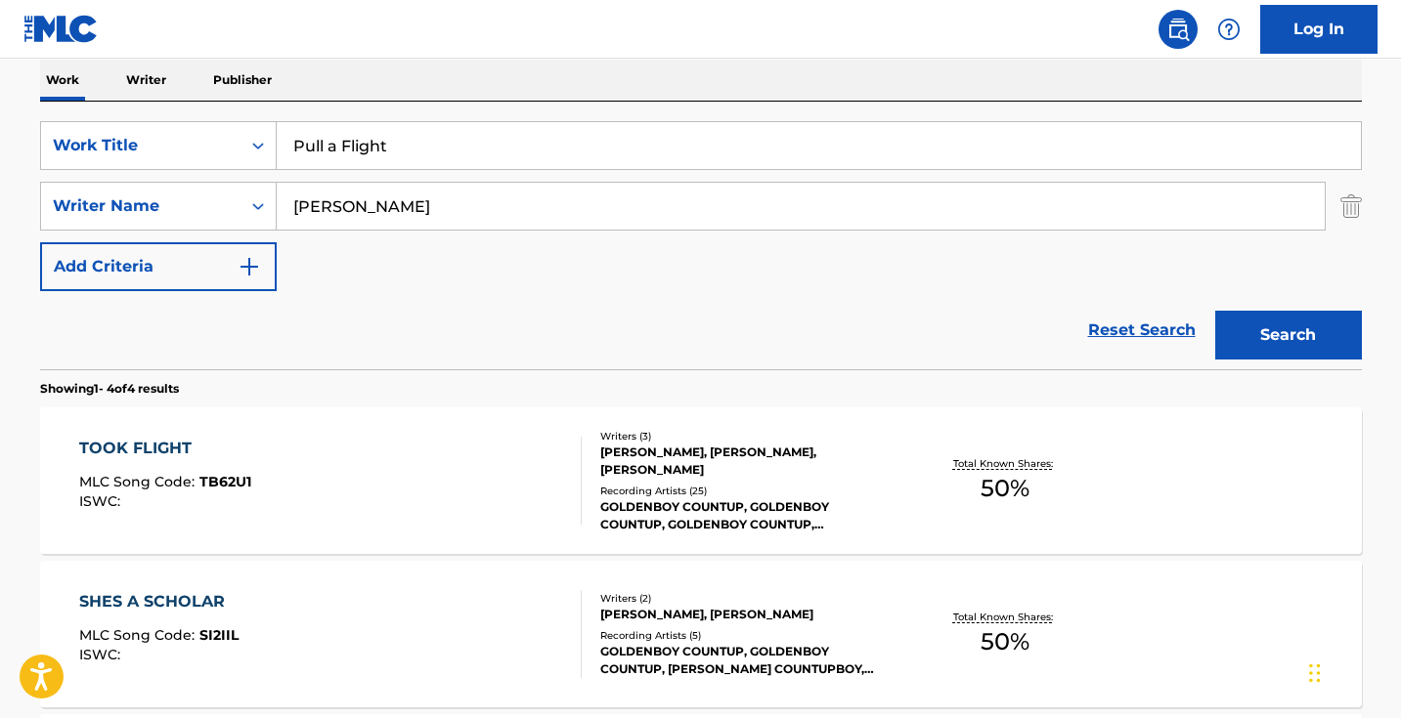
scroll to position [300, 0]
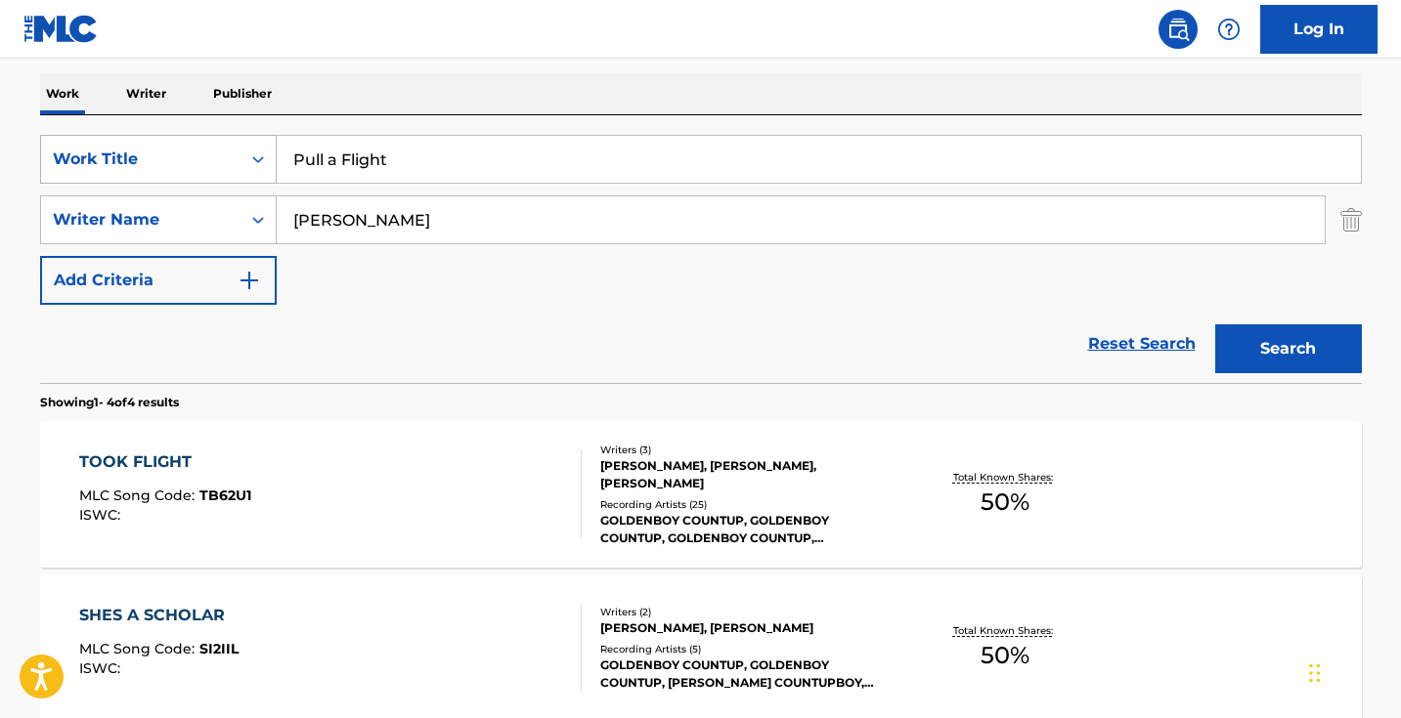
drag, startPoint x: 511, startPoint y: 167, endPoint x: 241, endPoint y: 143, distance: 270.9
click at [244, 143] on div "SearchWithCriteria1dece89c-6ed3-4512-bacd-1f5be59156a9 Work Title Pull a Flight" at bounding box center [701, 159] width 1322 height 49
paste input "t Her Up (feat. Dej RoseGold)"
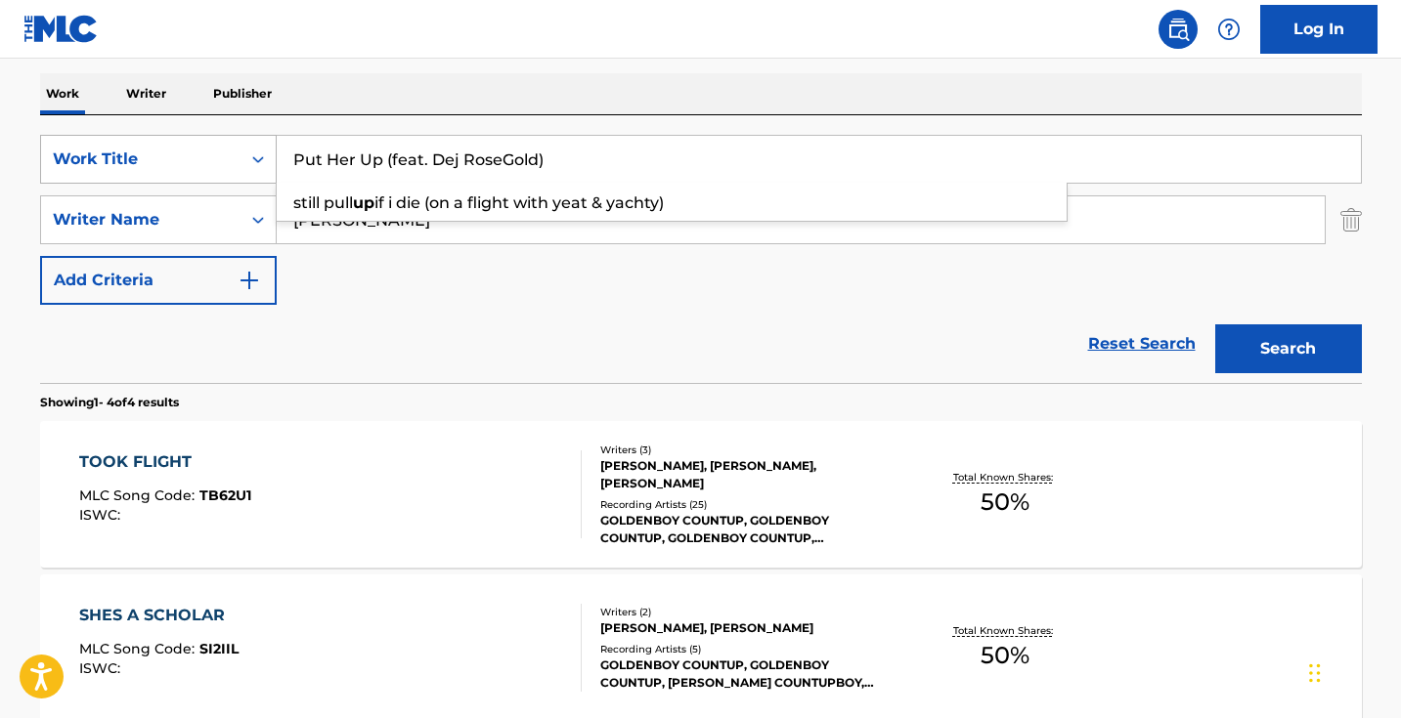
click at [1287, 349] on button "Search" at bounding box center [1288, 349] width 147 height 49
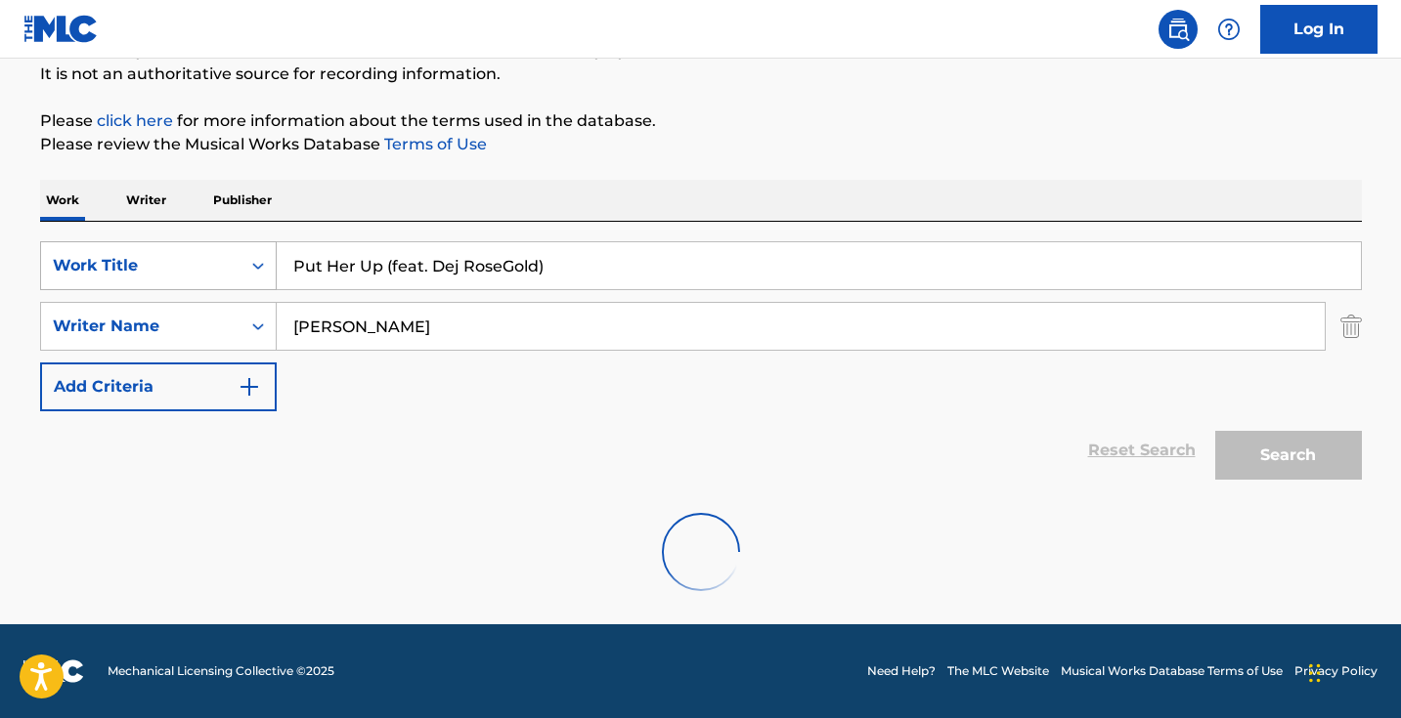
scroll to position [194, 0]
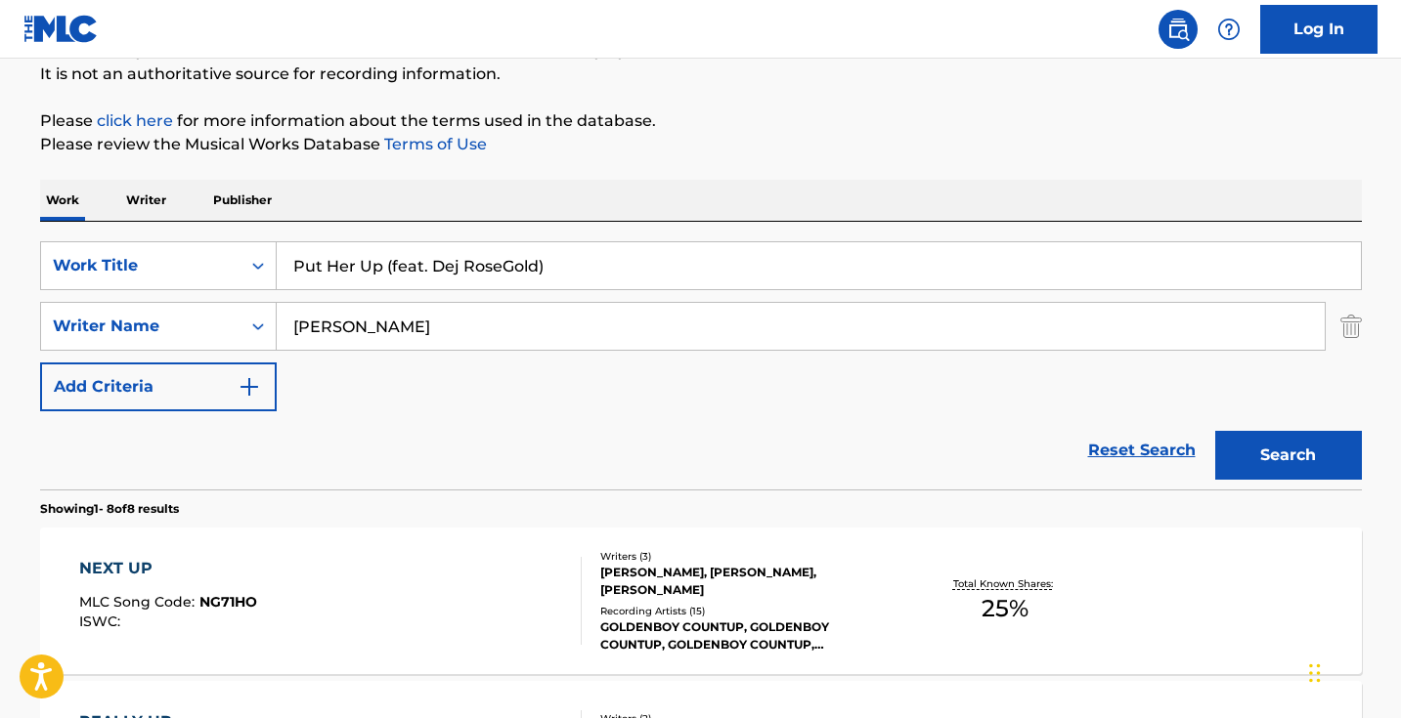
drag, startPoint x: 579, startPoint y: 268, endPoint x: 383, endPoint y: 263, distance: 195.6
click at [383, 263] on input "Put Her Up (feat. Dej RoseGold)" at bounding box center [819, 265] width 1084 height 47
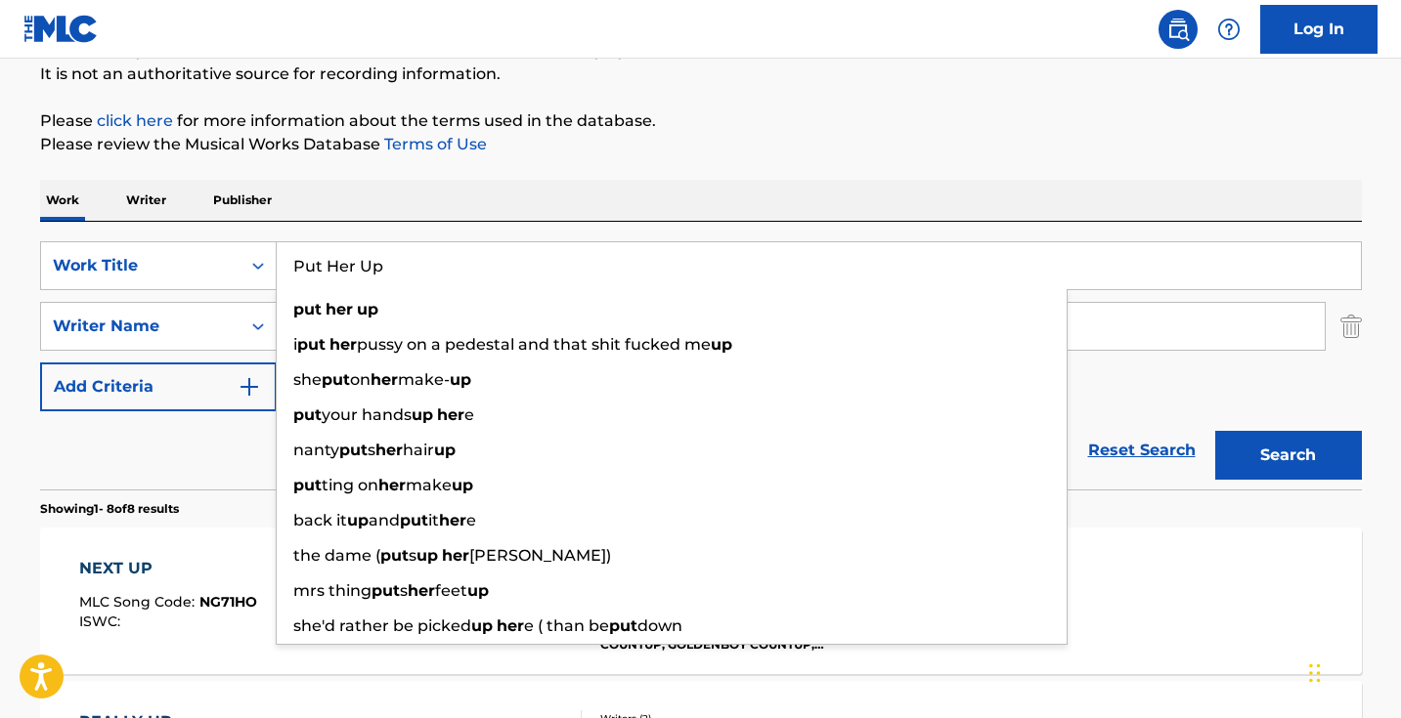
type input "Put Her Up"
click at [1287, 456] on button "Search" at bounding box center [1288, 455] width 147 height 49
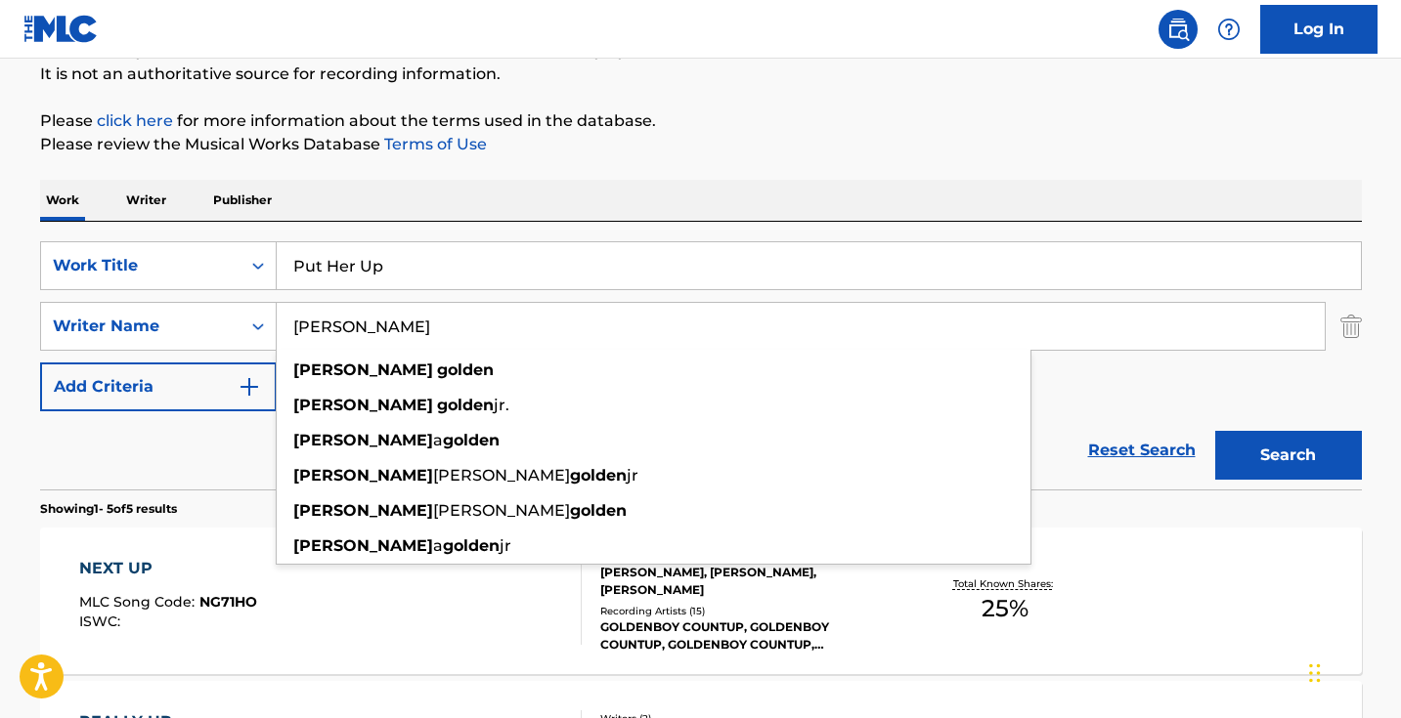
drag, startPoint x: 423, startPoint y: 310, endPoint x: 604, endPoint y: 336, distance: 182.8
click at [604, 336] on input "roderick golden" at bounding box center [801, 326] width 1048 height 47
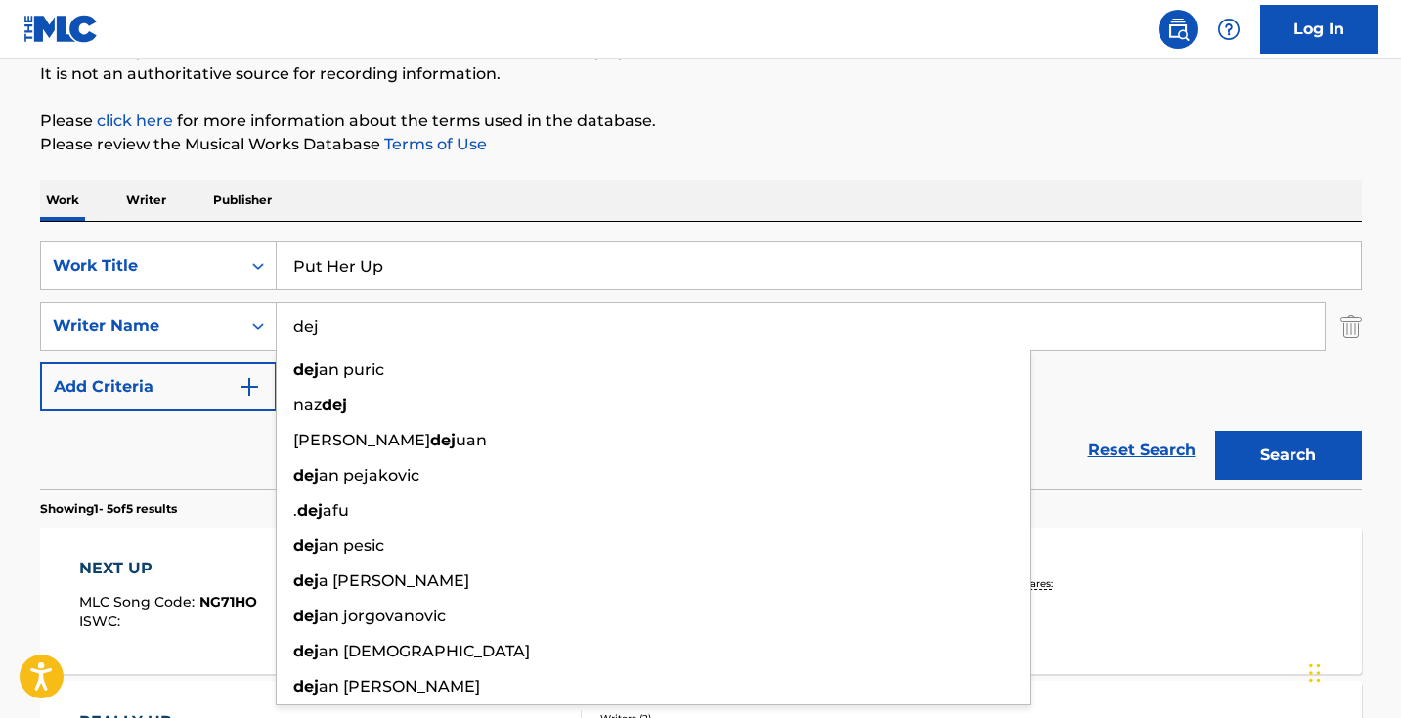
click at [1287, 456] on button "Search" at bounding box center [1288, 455] width 147 height 49
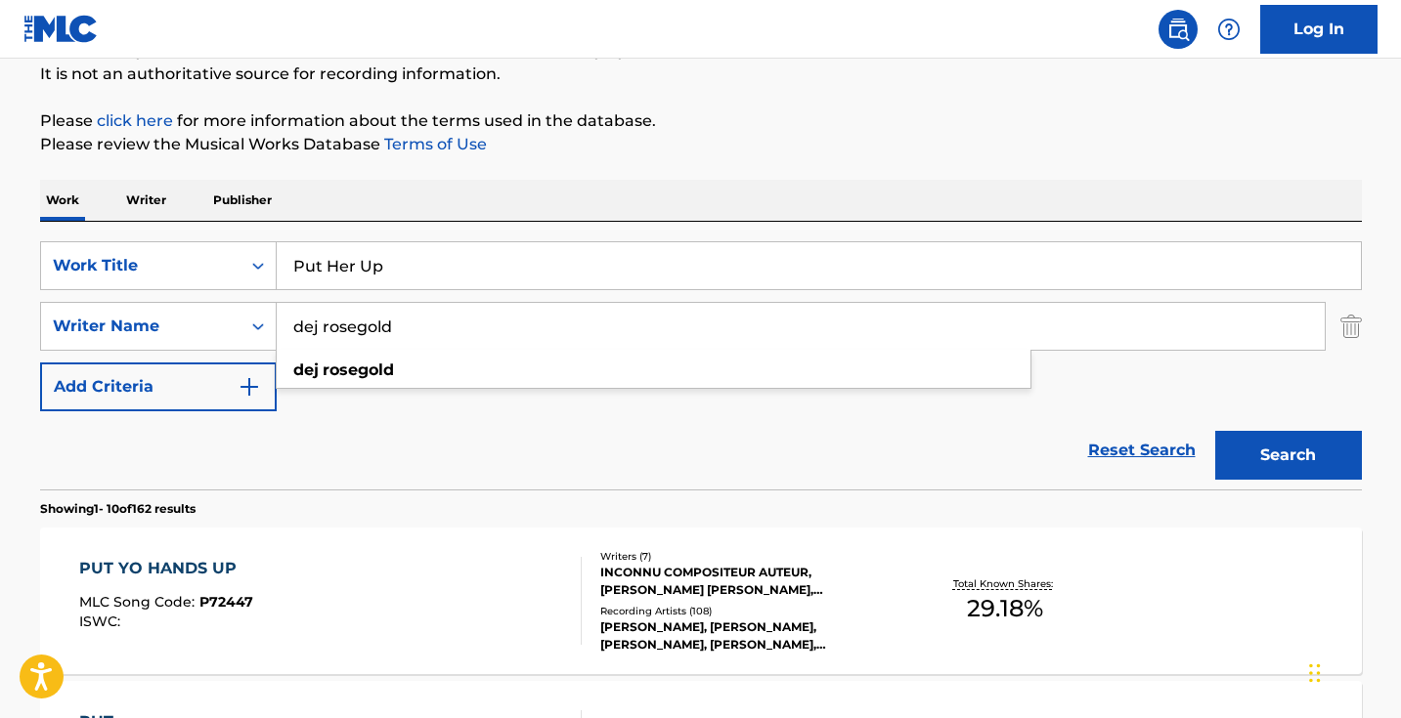
click at [1287, 456] on button "Search" at bounding box center [1288, 455] width 147 height 49
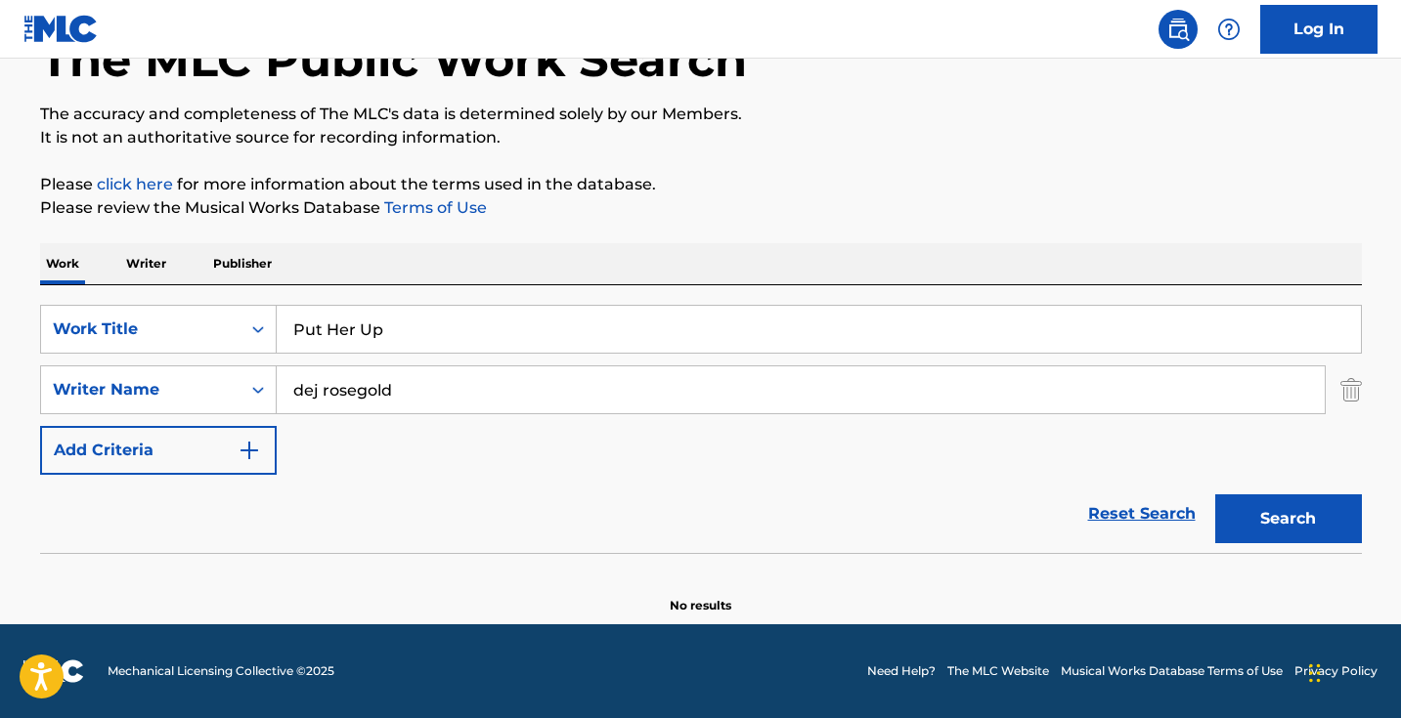
scroll to position [130, 0]
drag, startPoint x: 487, startPoint y: 375, endPoint x: 545, endPoint y: 382, distance: 59.1
click at [545, 382] on input "dej rosegold" at bounding box center [801, 390] width 1048 height 47
paste input "(feat. Dej RoseGold)"
click at [343, 392] on input "(feat. Dej RoseGold" at bounding box center [801, 390] width 1048 height 47
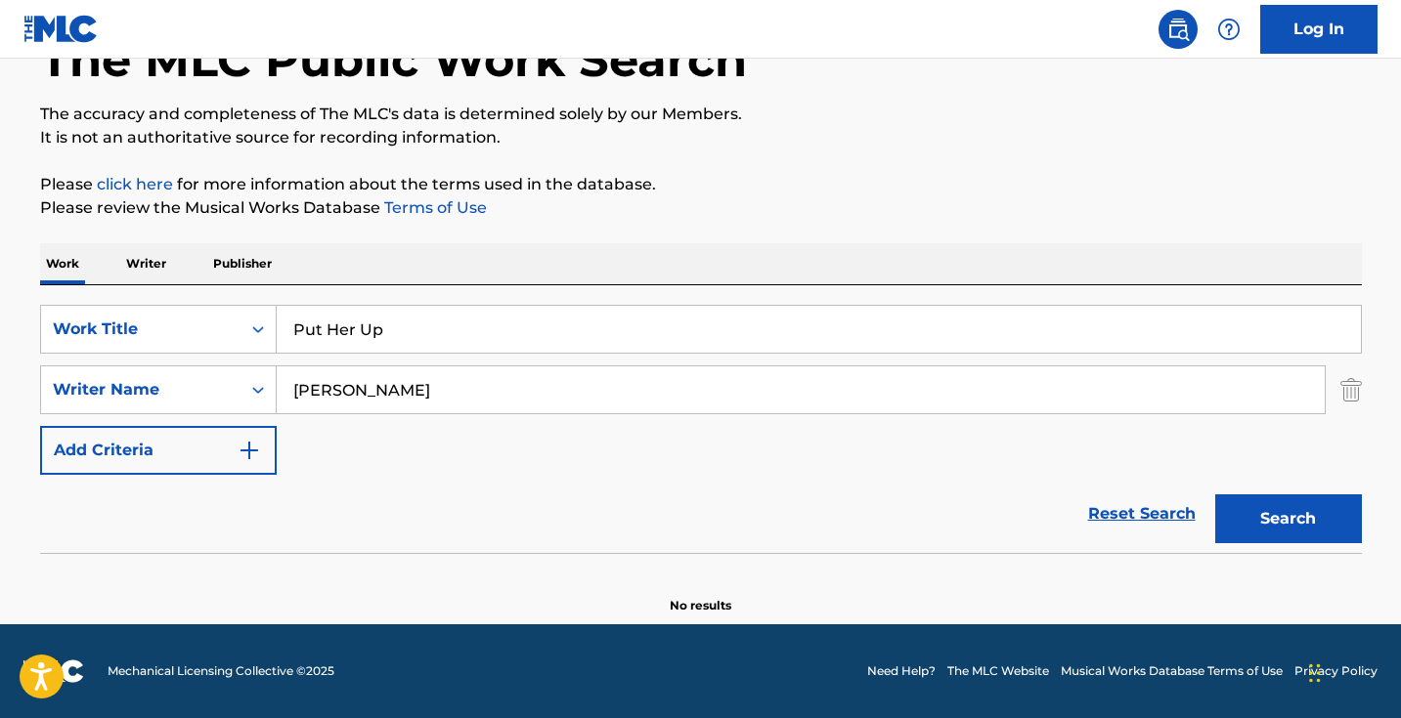
click at [1287, 519] on button "Search" at bounding box center [1288, 519] width 147 height 49
click at [364, 384] on input "Dej RoseGold" at bounding box center [801, 390] width 1048 height 47
click at [1287, 519] on button "Search" at bounding box center [1288, 519] width 147 height 49
drag, startPoint x: 446, startPoint y: 388, endPoint x: 238, endPoint y: 363, distance: 209.8
click at [238, 370] on div "SearchWithCriteria9a270f2c-9c3c-4e57-8b2f-d0374e2f2a2b Writer Name Dej Rose Gold" at bounding box center [701, 390] width 1322 height 49
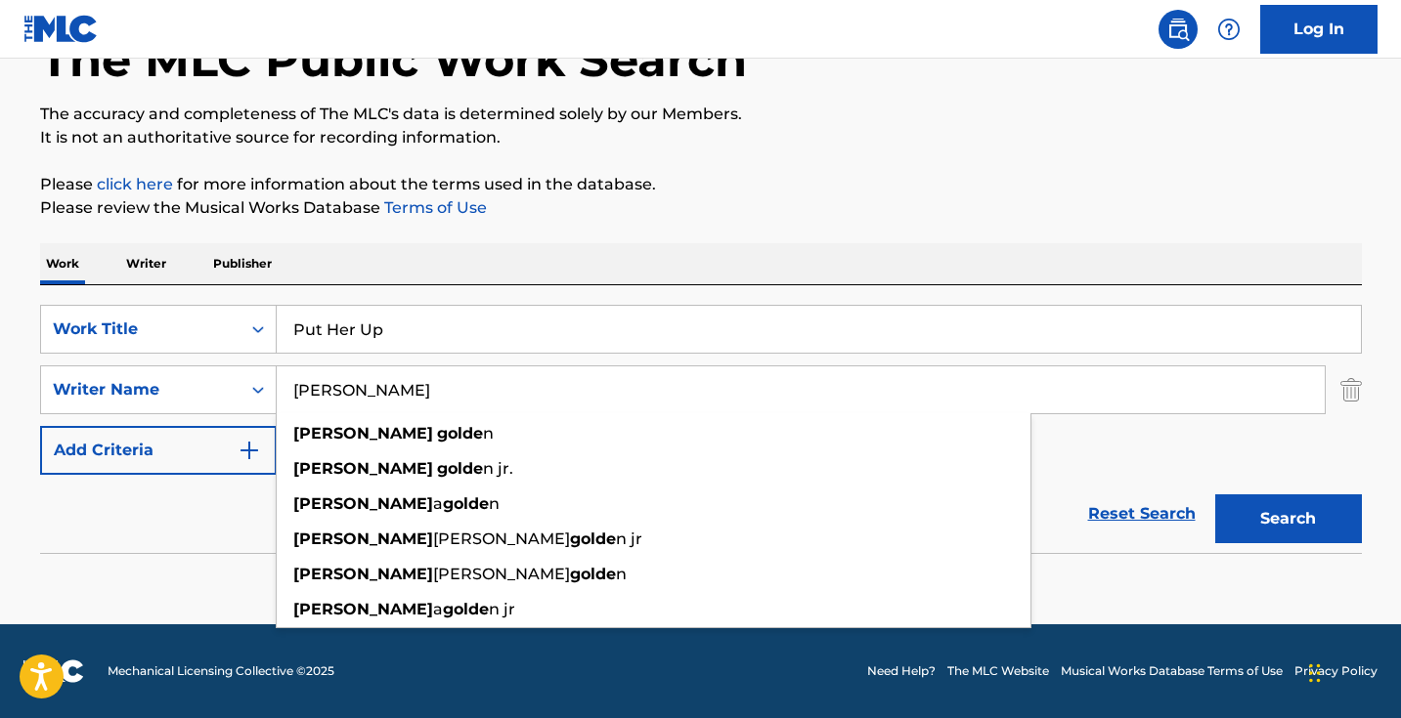
type input "roderick golden"
click at [1287, 519] on button "Search" at bounding box center [1288, 519] width 147 height 49
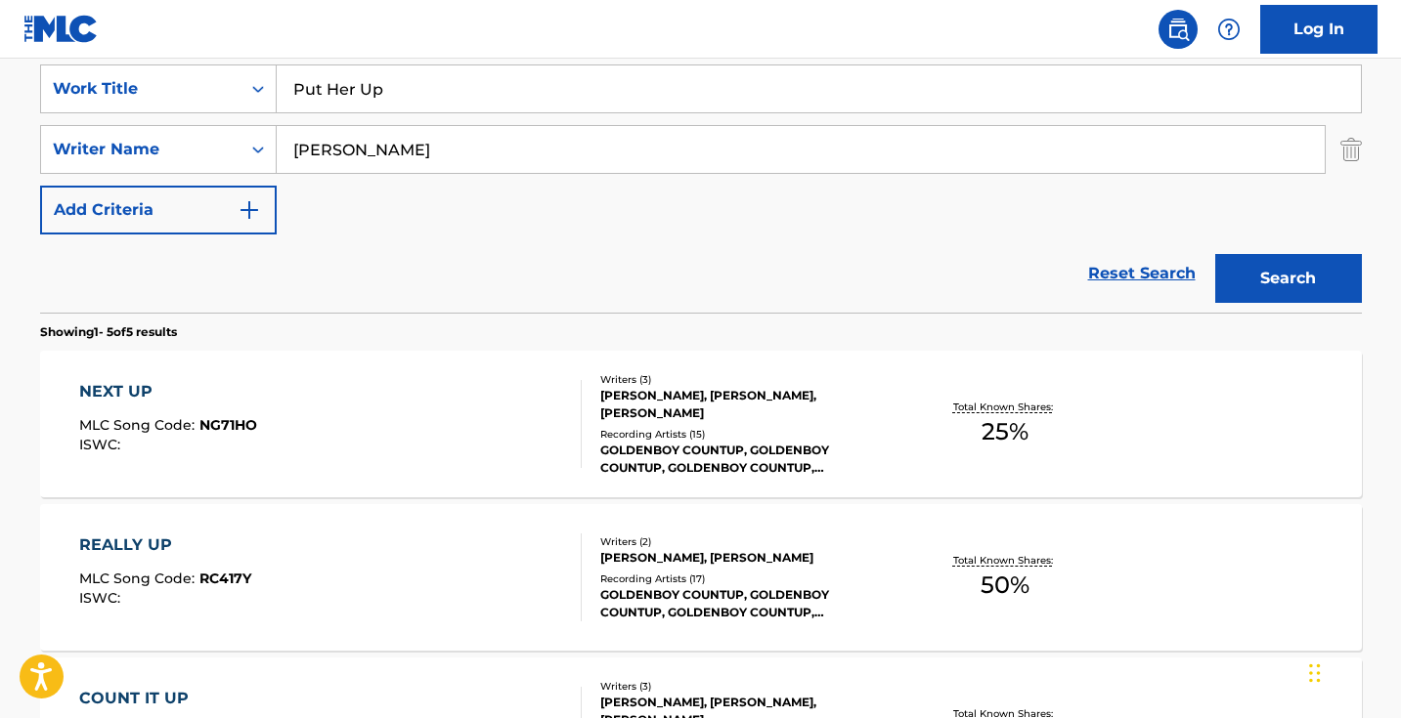
scroll to position [61, 0]
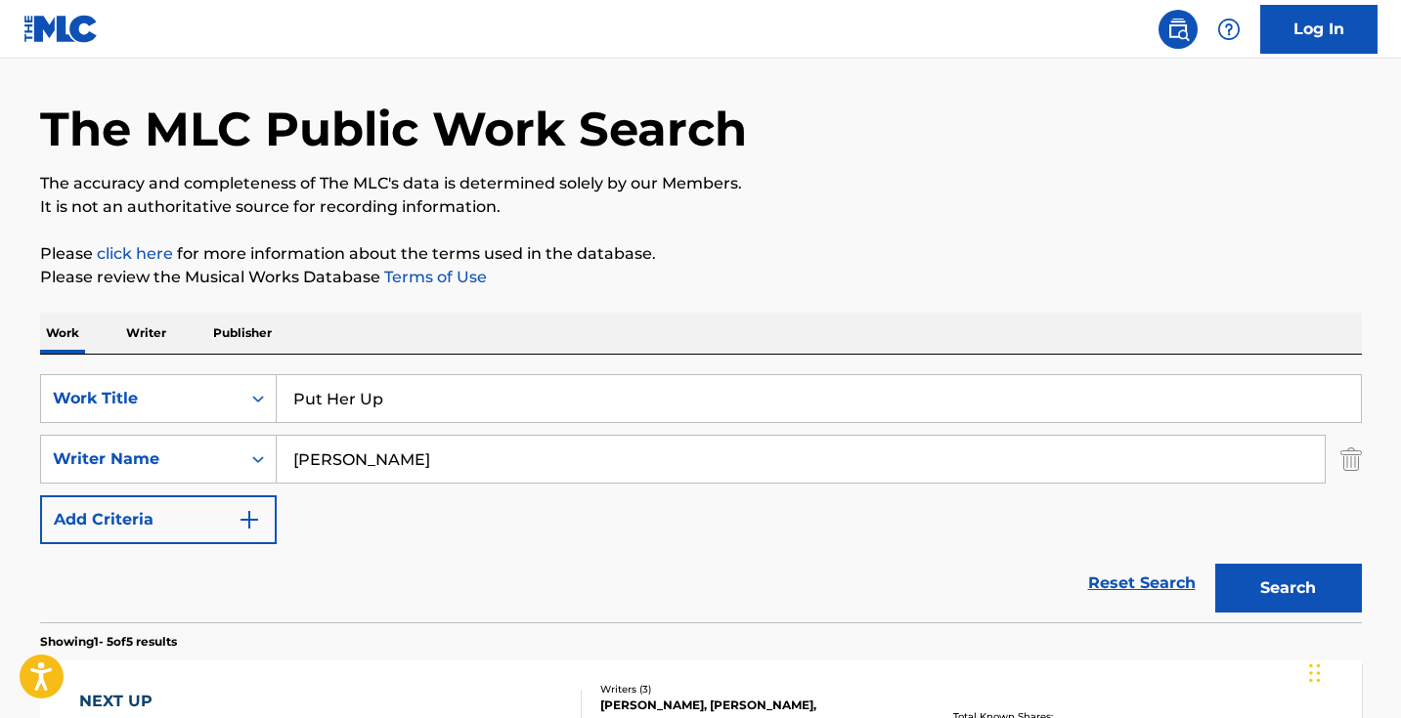
click at [560, 403] on input "Put Her Up" at bounding box center [819, 398] width 1084 height 47
click at [559, 404] on input "Put Her Up" at bounding box center [819, 398] width 1084 height 47
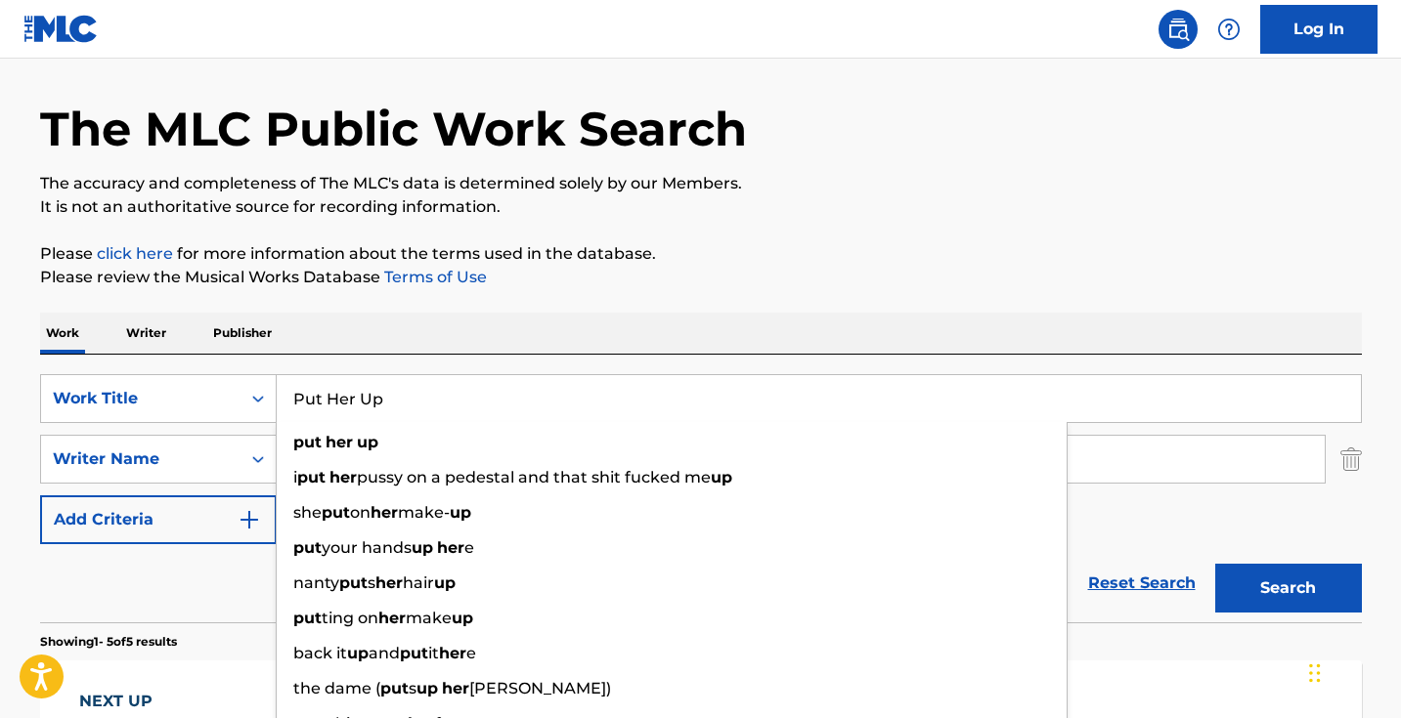
click at [559, 404] on input "Put Her Up" at bounding box center [819, 398] width 1084 height 47
paste input "im on the Shelf"
click at [1287, 588] on button "Search" at bounding box center [1288, 588] width 147 height 49
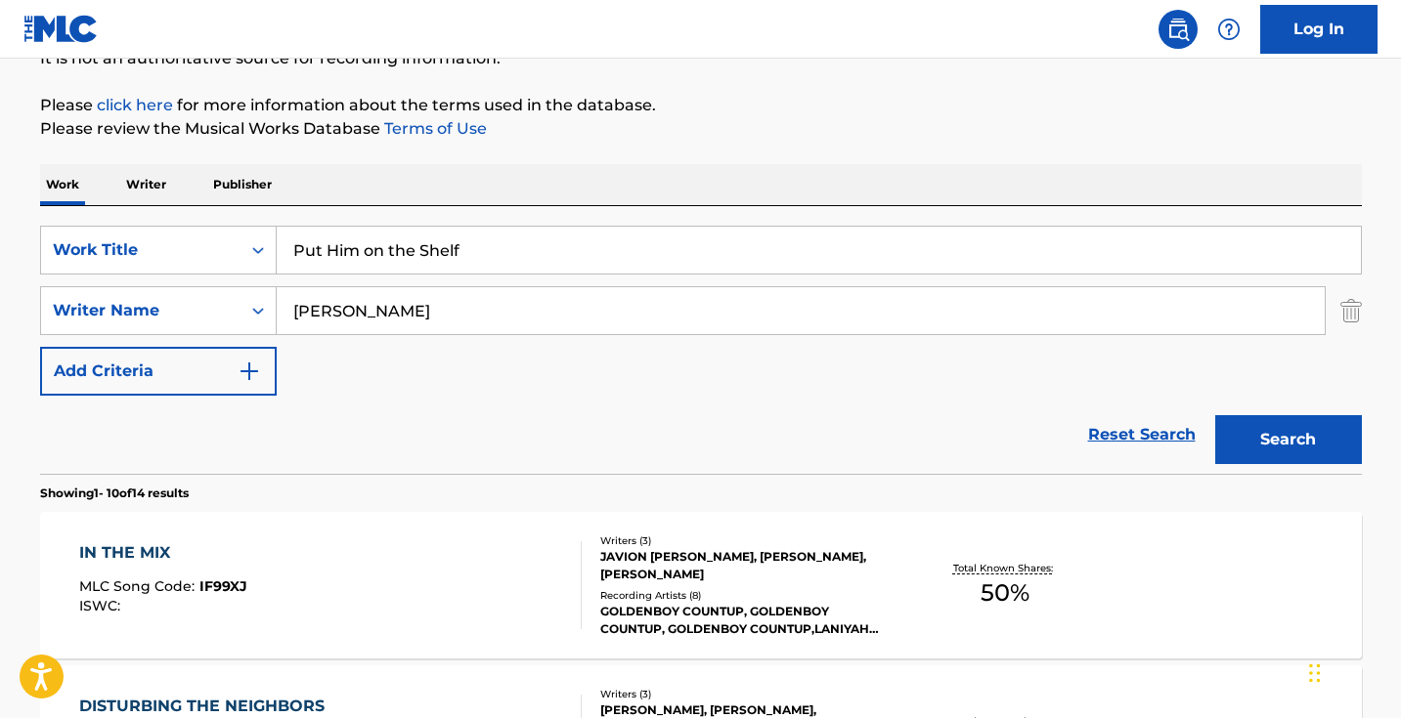
scroll to position [344, 0]
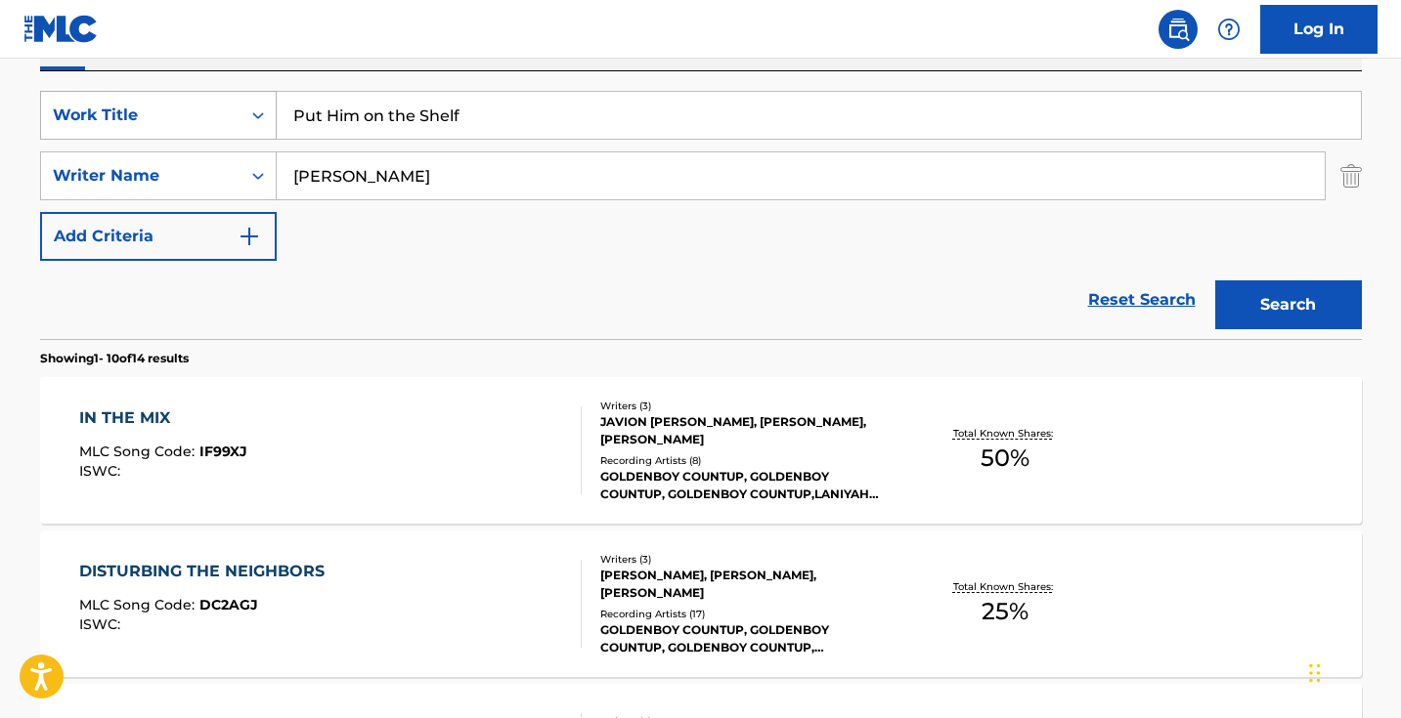
drag, startPoint x: 492, startPoint y: 119, endPoint x: 131, endPoint y: 119, distance: 360.7
click at [133, 119] on div "SearchWithCriteria1dece89c-6ed3-4512-bacd-1f5be59156a9 Work Title Put Him on th…" at bounding box center [701, 115] width 1322 height 49
paste input "Risks"
type input "Risks"
click at [1287, 305] on button "Search" at bounding box center [1288, 305] width 147 height 49
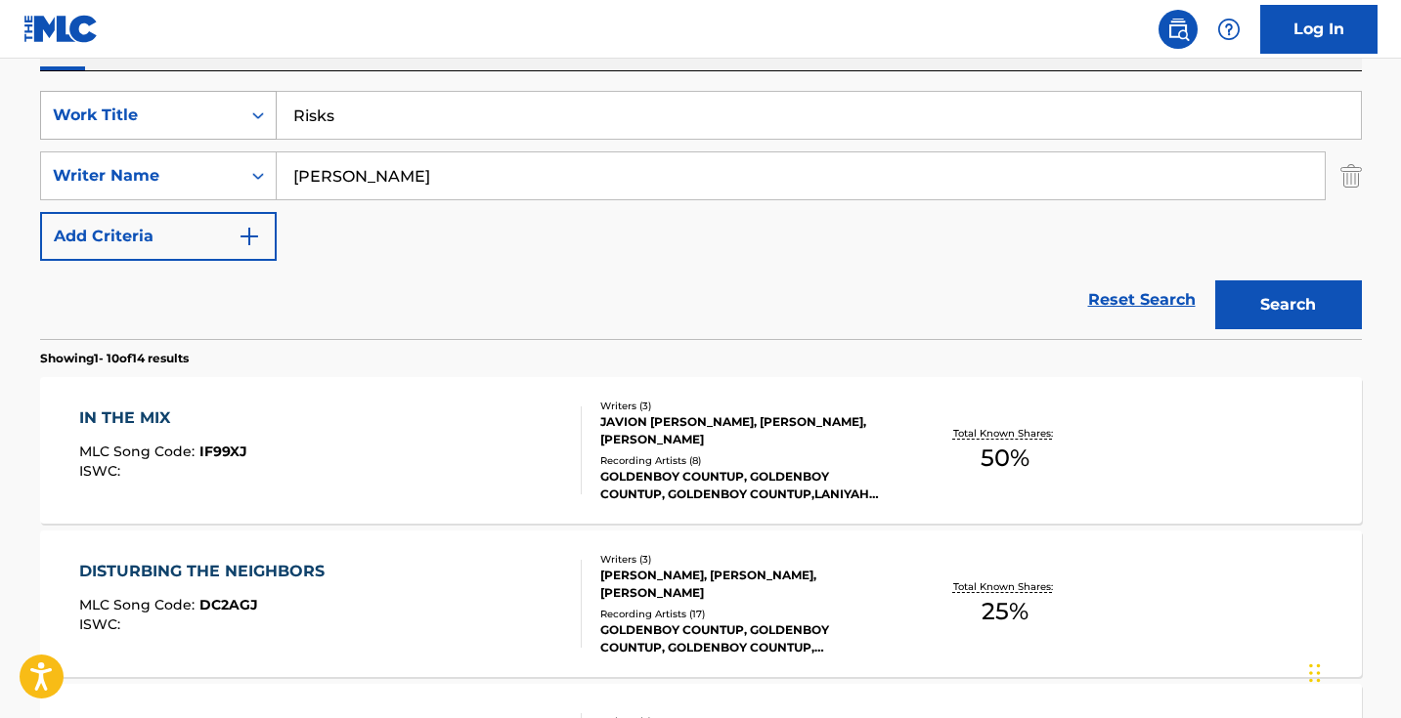
scroll to position [194, 0]
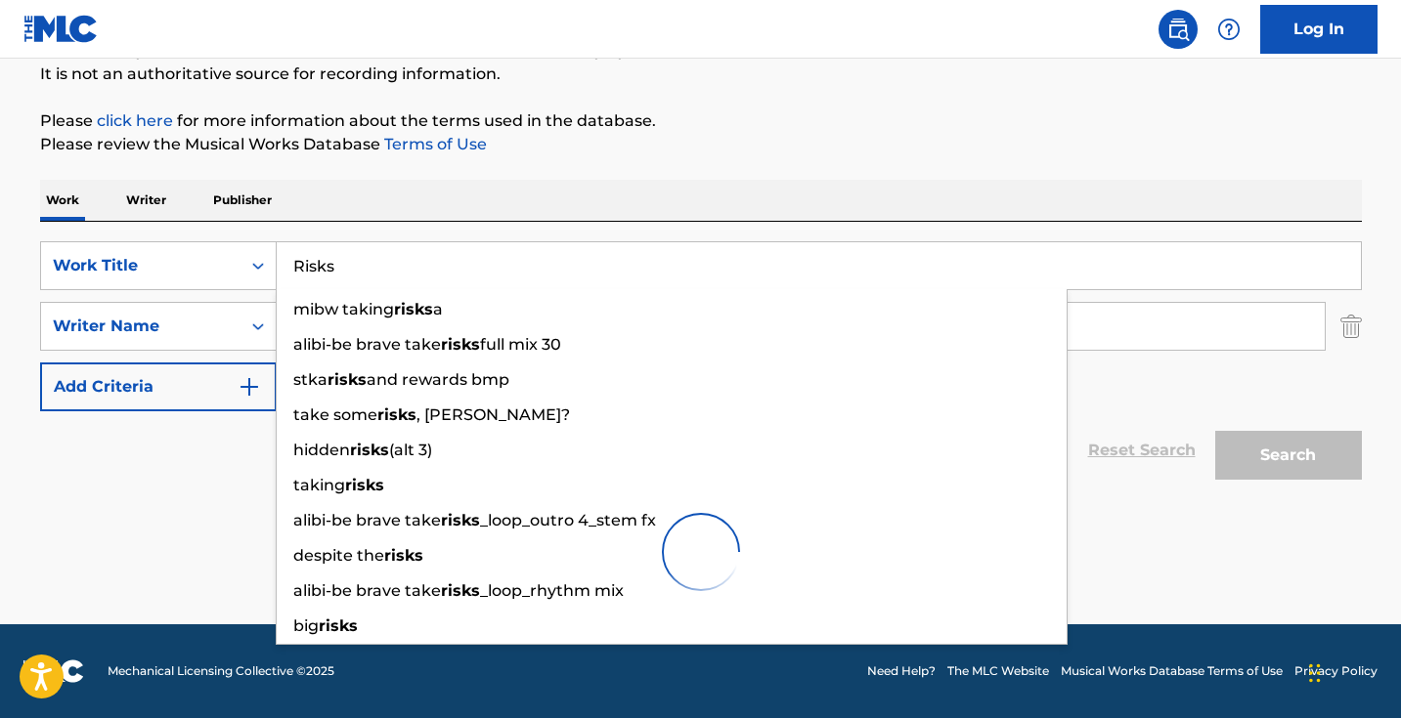
click at [117, 477] on div "Reset Search Search" at bounding box center [701, 451] width 1322 height 78
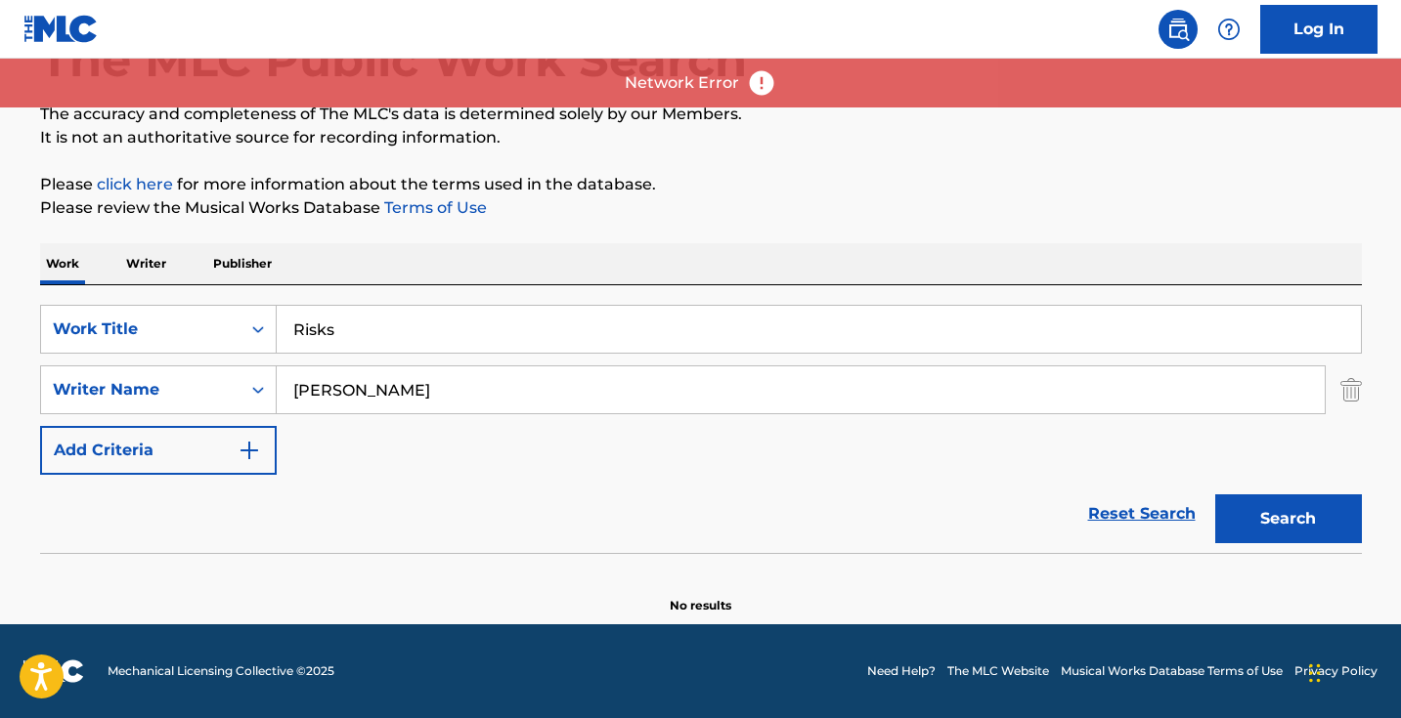
scroll to position [130, 0]
click at [1267, 513] on button "Search" at bounding box center [1288, 519] width 147 height 49
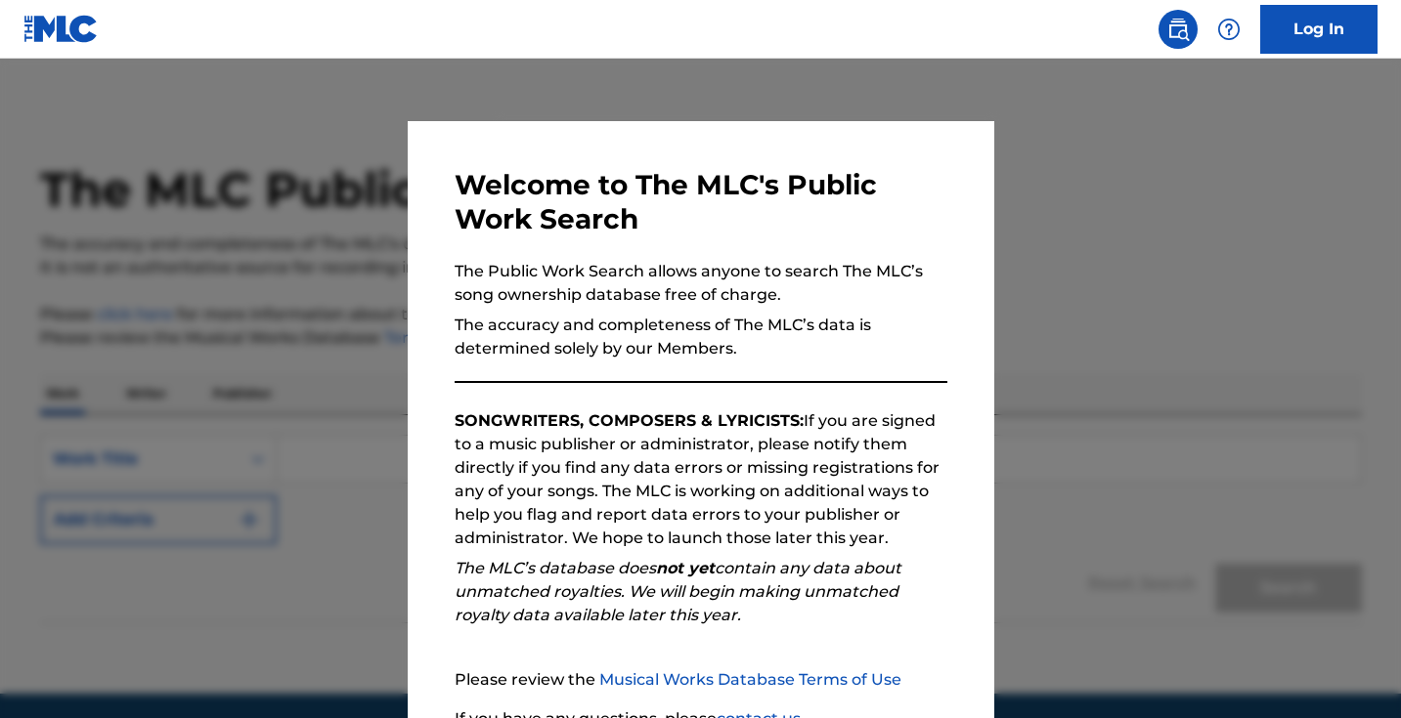
click at [285, 128] on div at bounding box center [700, 418] width 1401 height 718
click at [1133, 401] on div at bounding box center [700, 418] width 1401 height 718
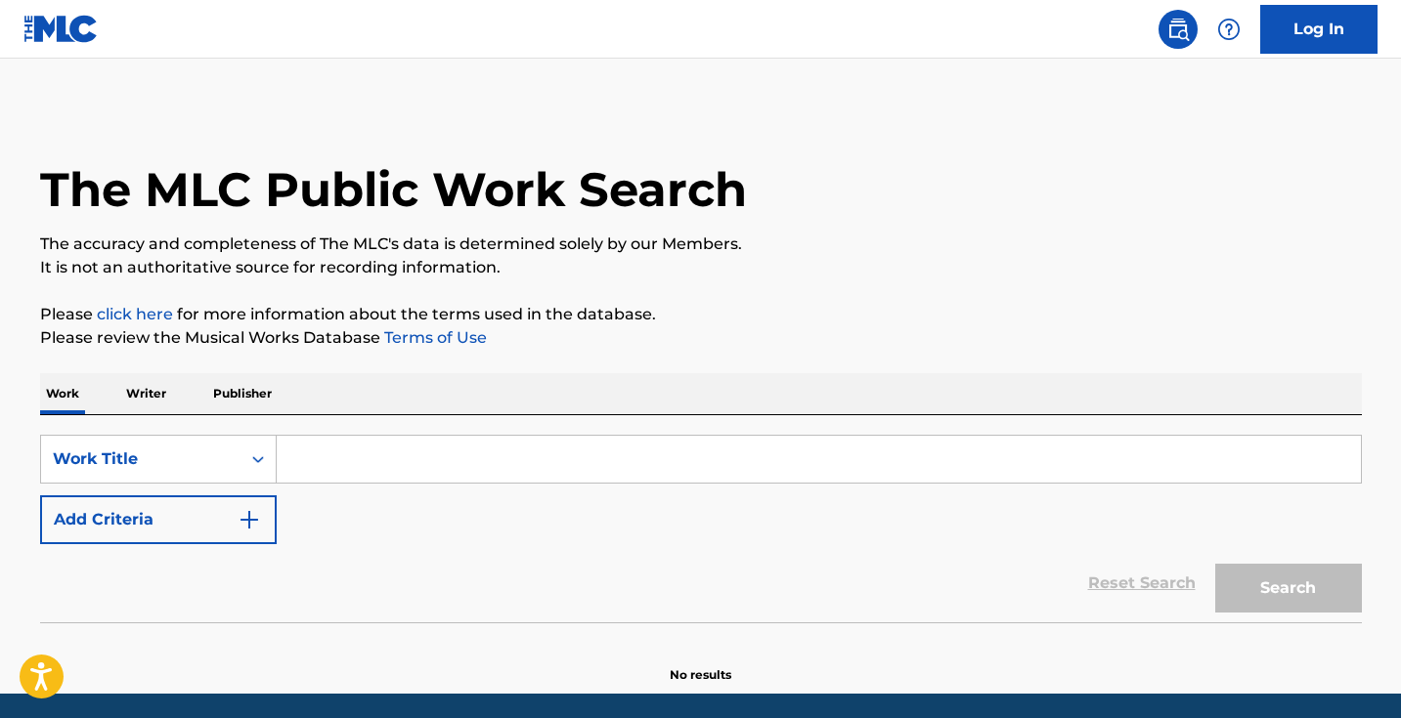
click at [527, 481] on input "Search Form" at bounding box center [819, 459] width 1084 height 47
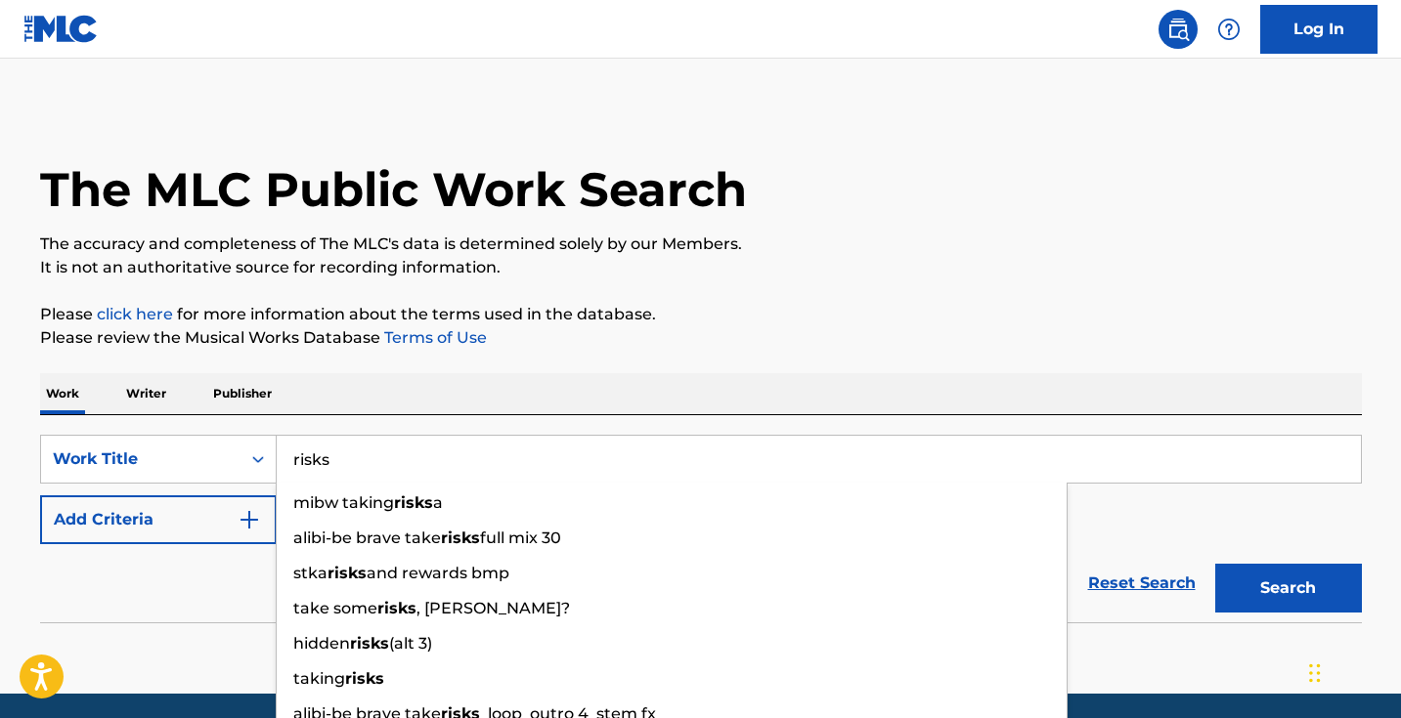
type input "risks"
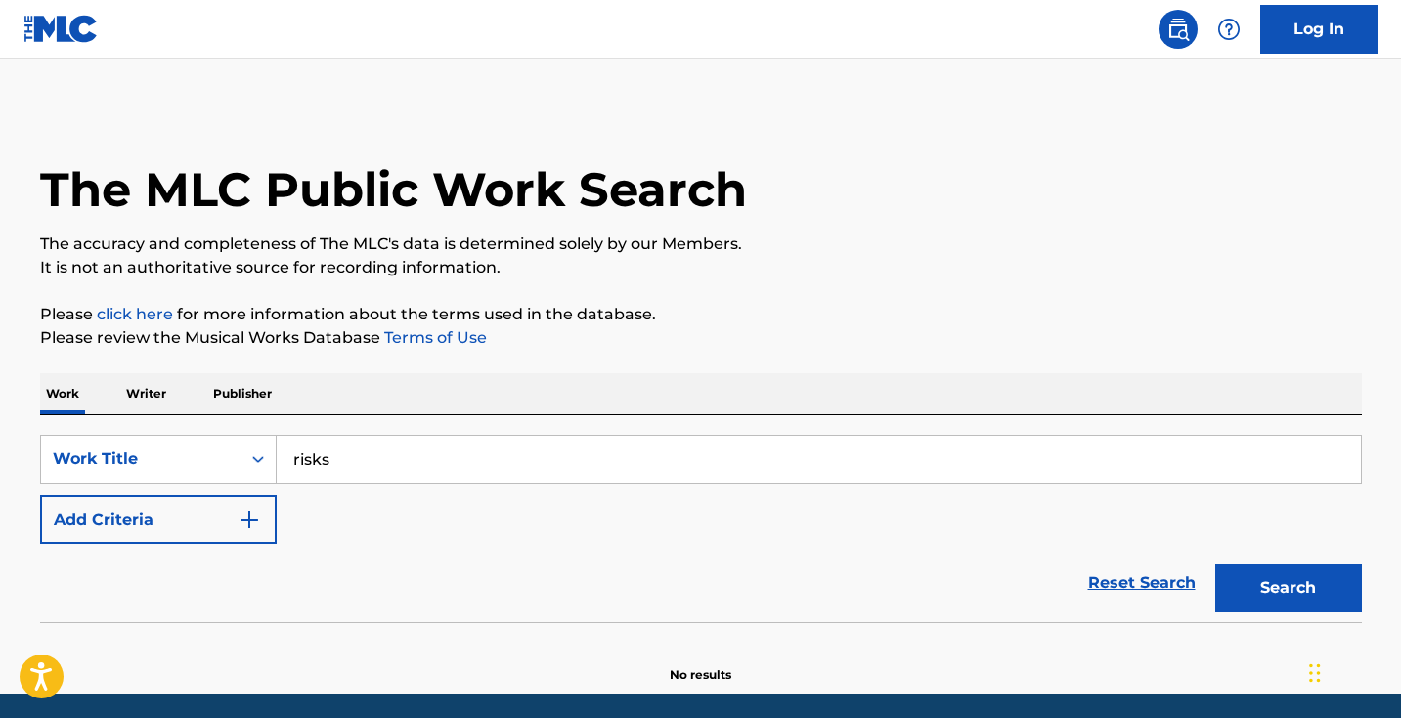
click at [217, 524] on button "Add Criteria" at bounding box center [158, 520] width 237 height 49
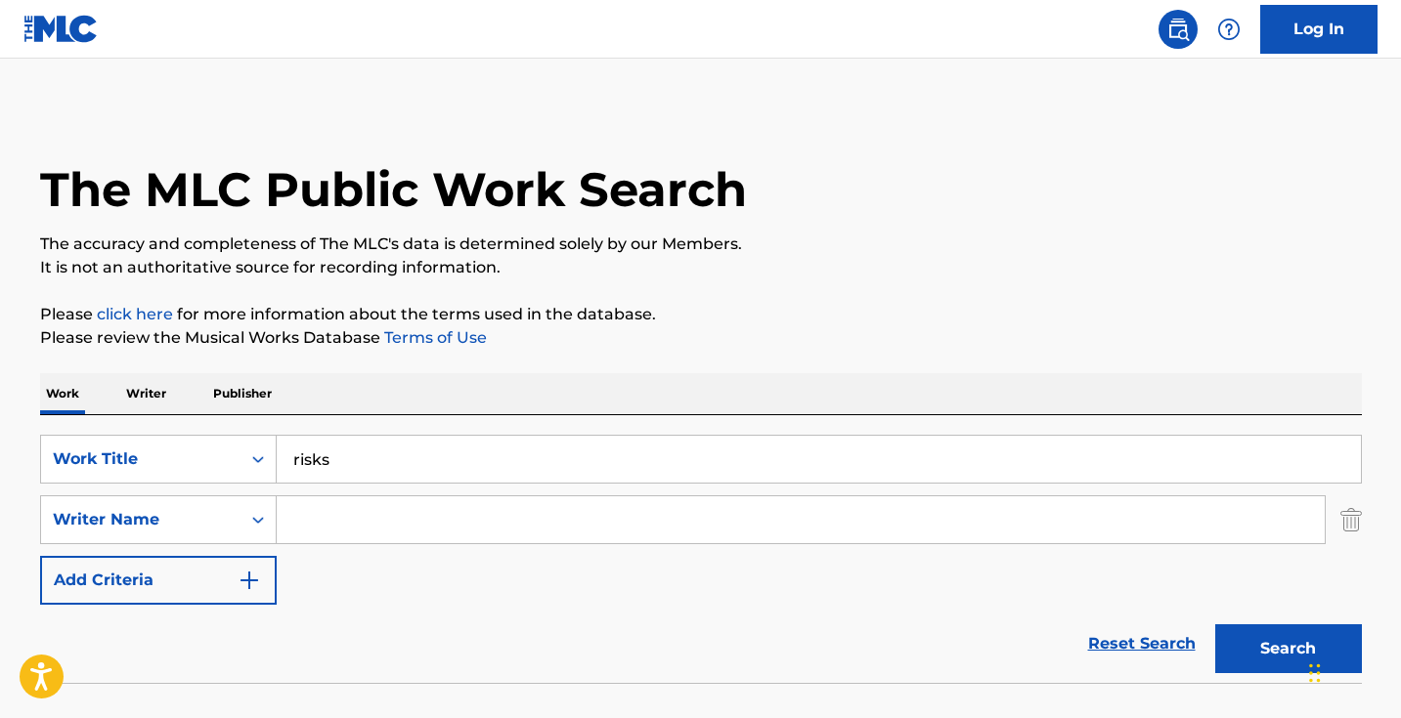
click at [379, 523] on input "Search Form" at bounding box center [801, 520] width 1048 height 47
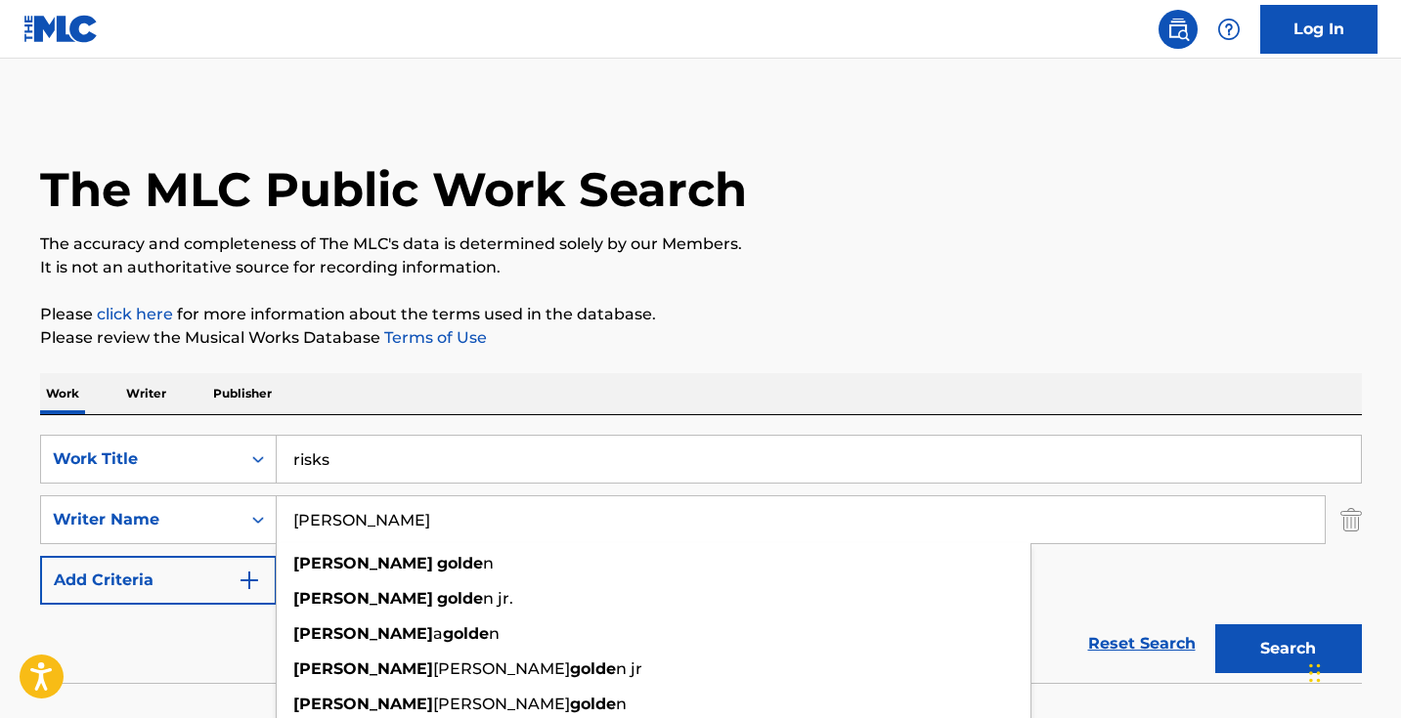
type input "roderick golden"
click at [1287, 649] on button "Search" at bounding box center [1288, 649] width 147 height 49
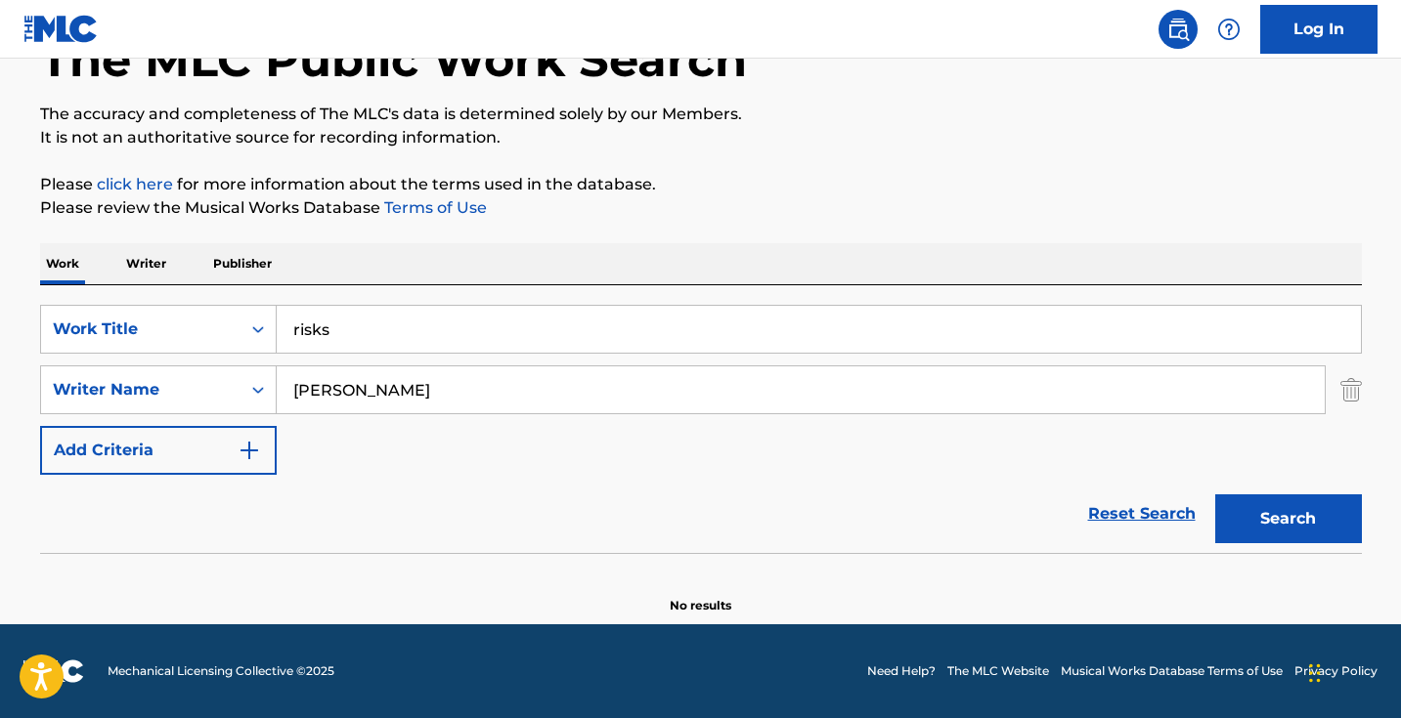
scroll to position [130, 0]
click at [1290, 503] on button "Search" at bounding box center [1288, 519] width 147 height 49
click at [1291, 504] on button "Search" at bounding box center [1288, 519] width 147 height 49
click at [422, 332] on input "risks" at bounding box center [819, 329] width 1084 height 47
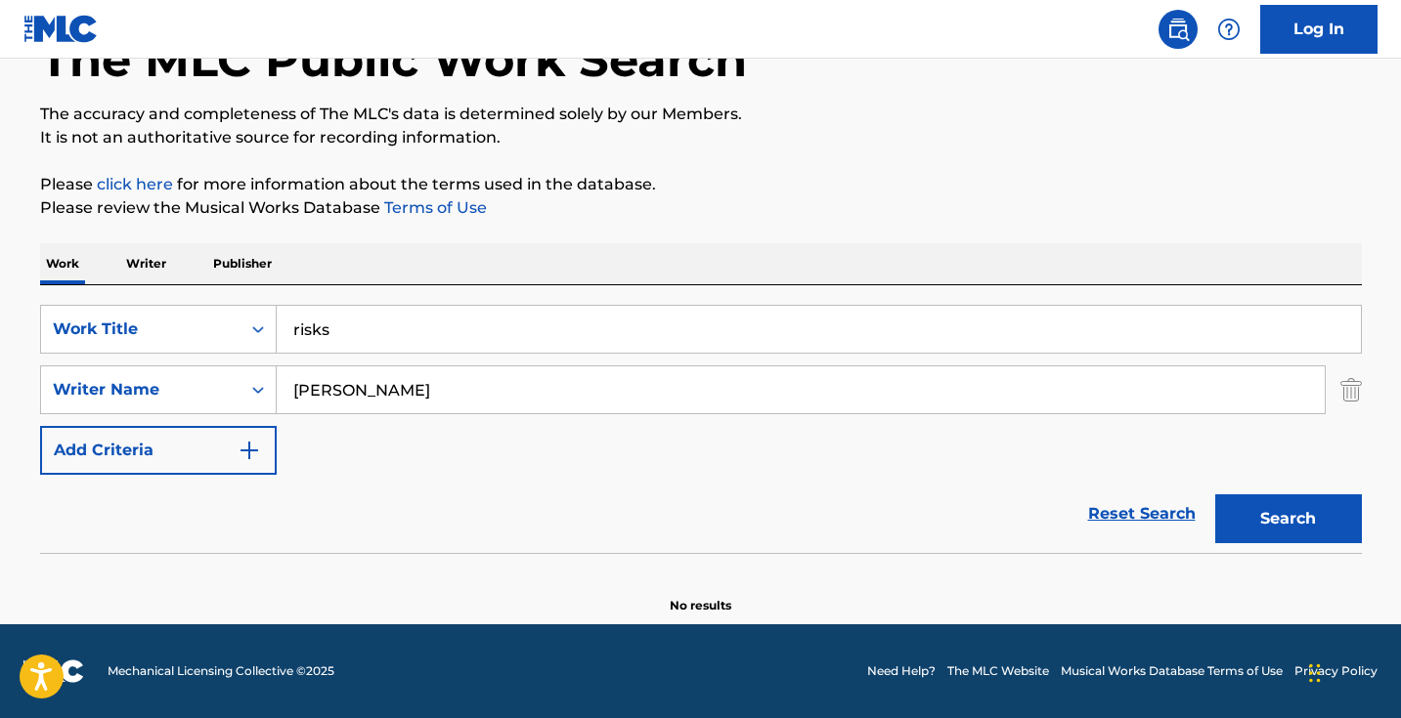
click at [422, 332] on input "risks" at bounding box center [819, 329] width 1084 height 47
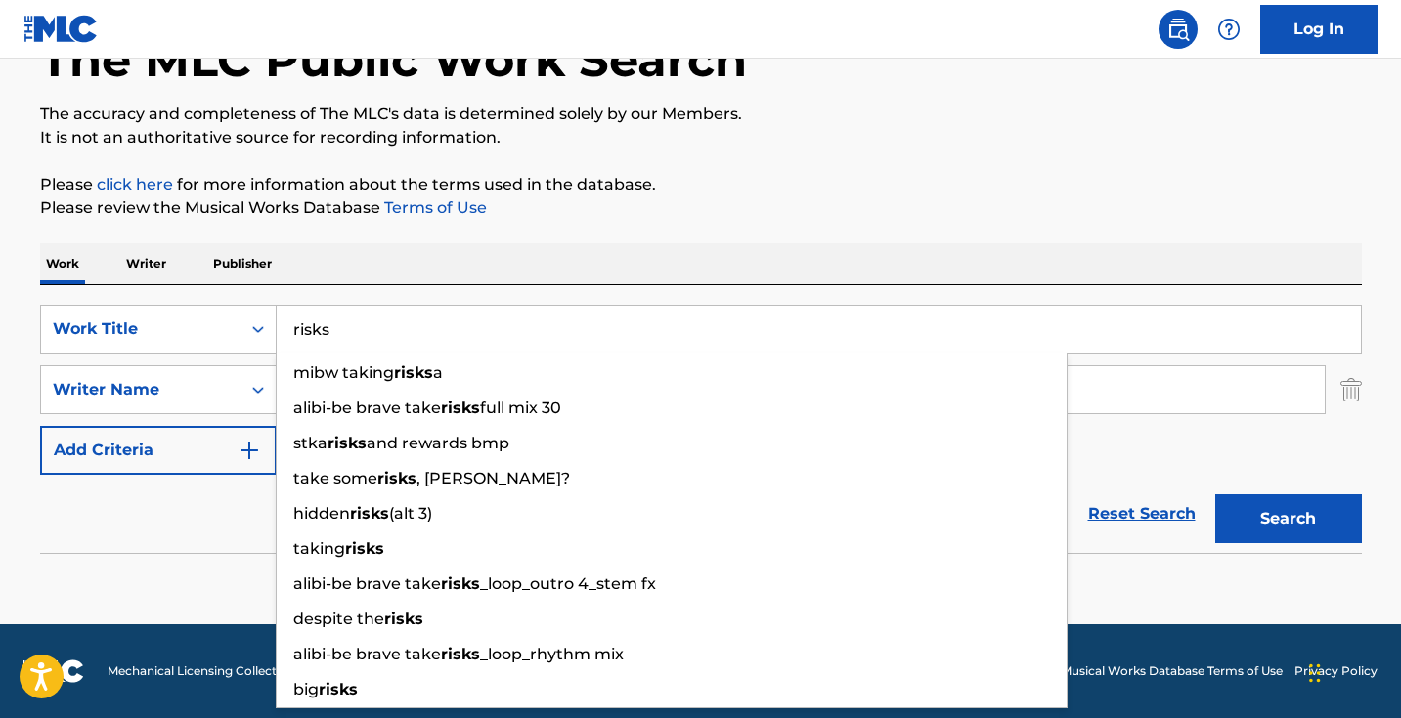
paste input "Save These Street"
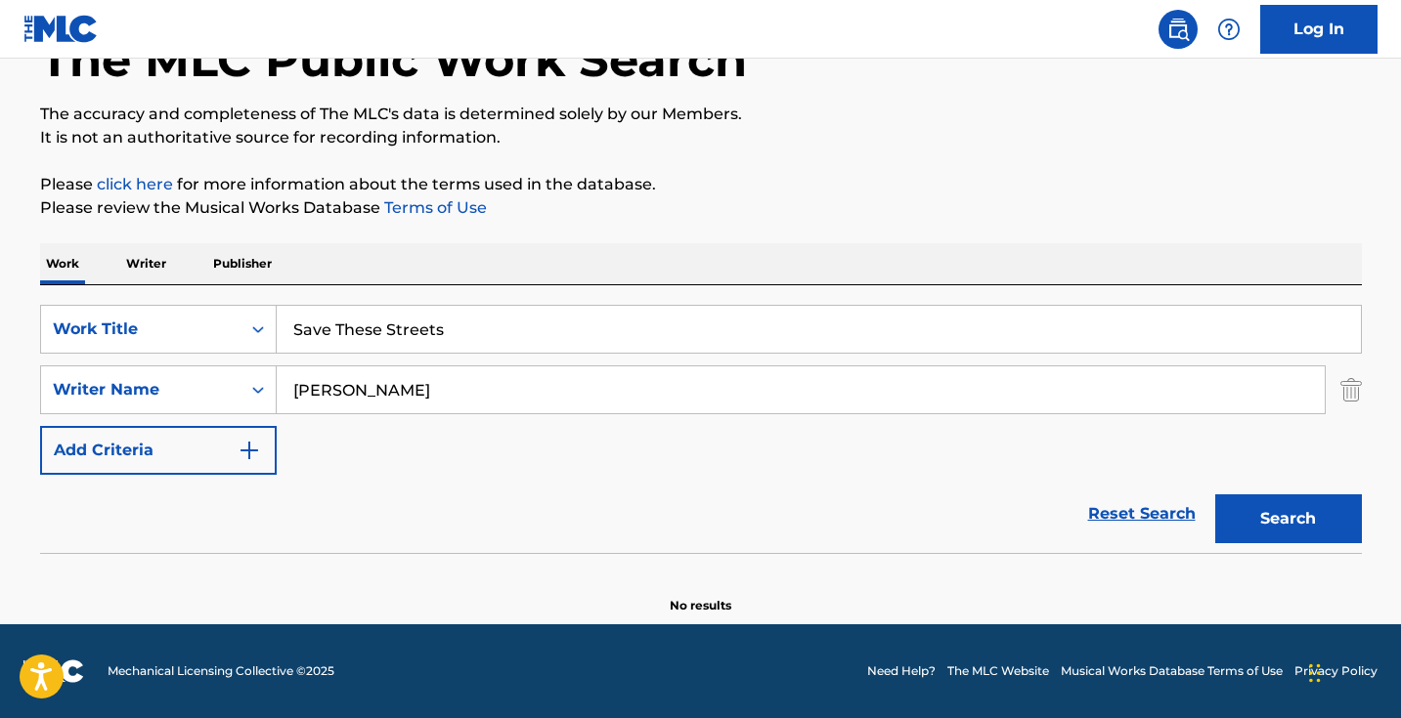
type input "Save These Streets"
click at [1287, 519] on button "Search" at bounding box center [1288, 519] width 147 height 49
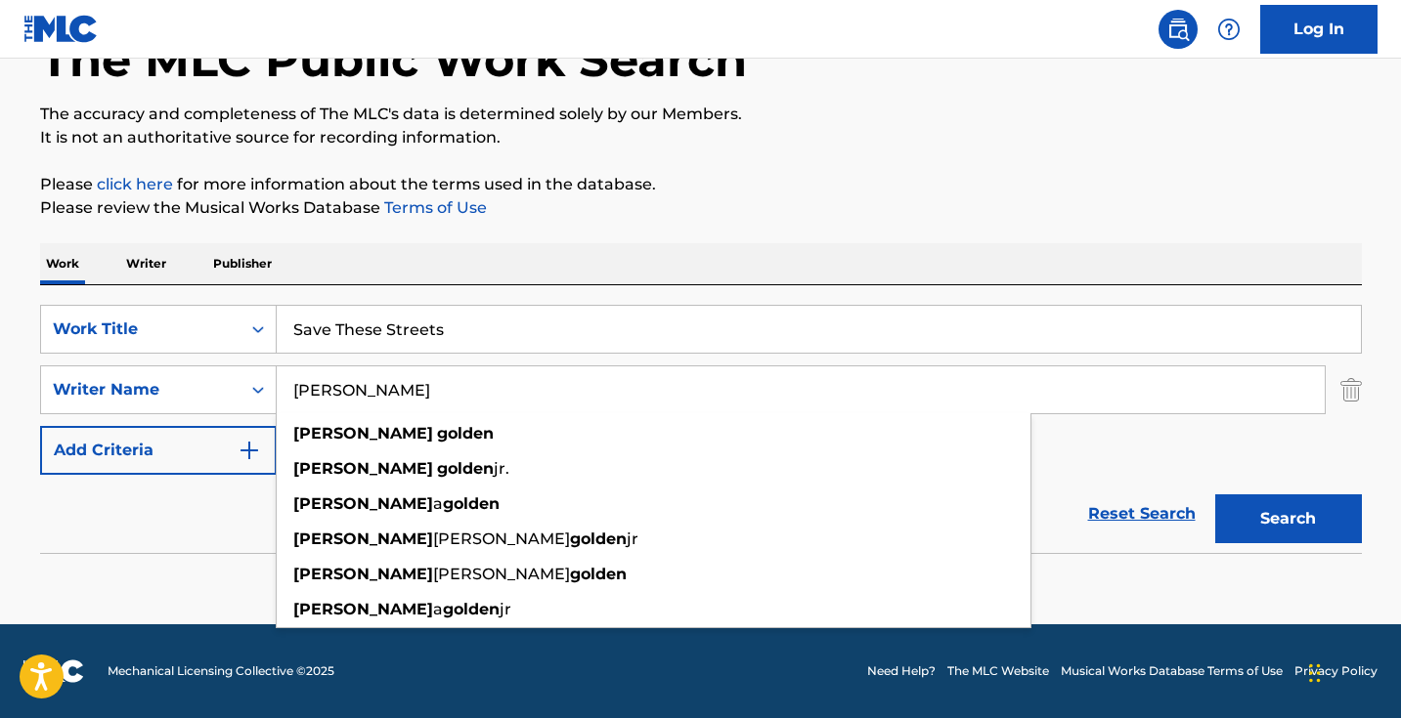
drag, startPoint x: 484, startPoint y: 373, endPoint x: 548, endPoint y: 384, distance: 65.4
click at [544, 393] on input "roderick golden" at bounding box center [801, 390] width 1048 height 47
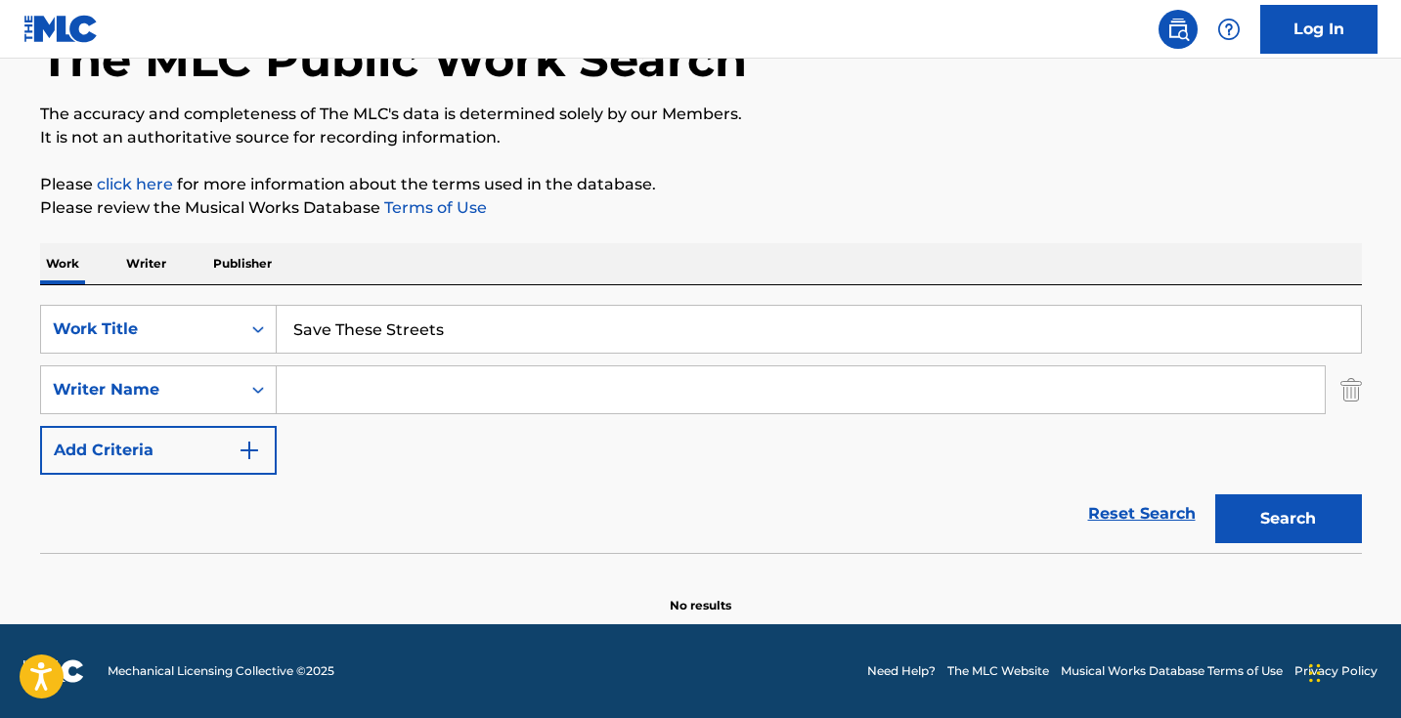
click at [1287, 519] on button "Search" at bounding box center [1288, 519] width 147 height 49
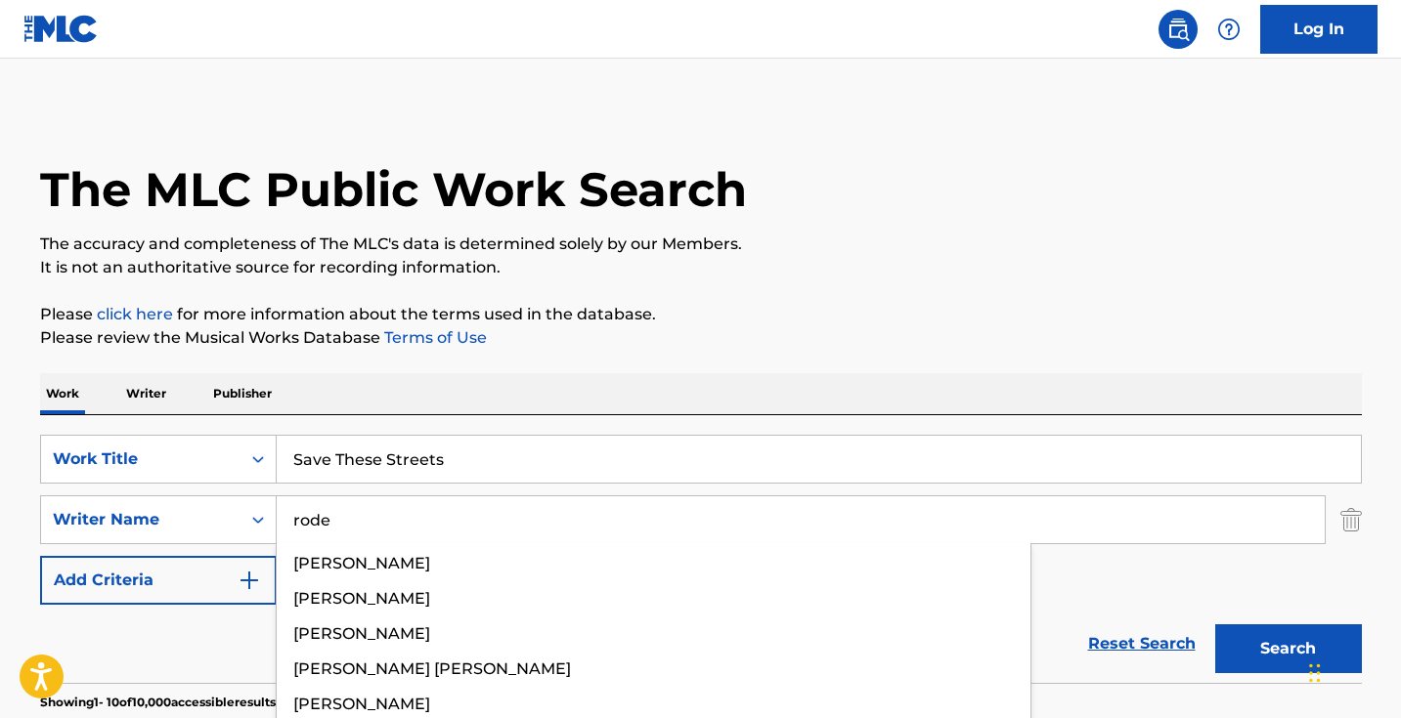
scroll to position [0, 0]
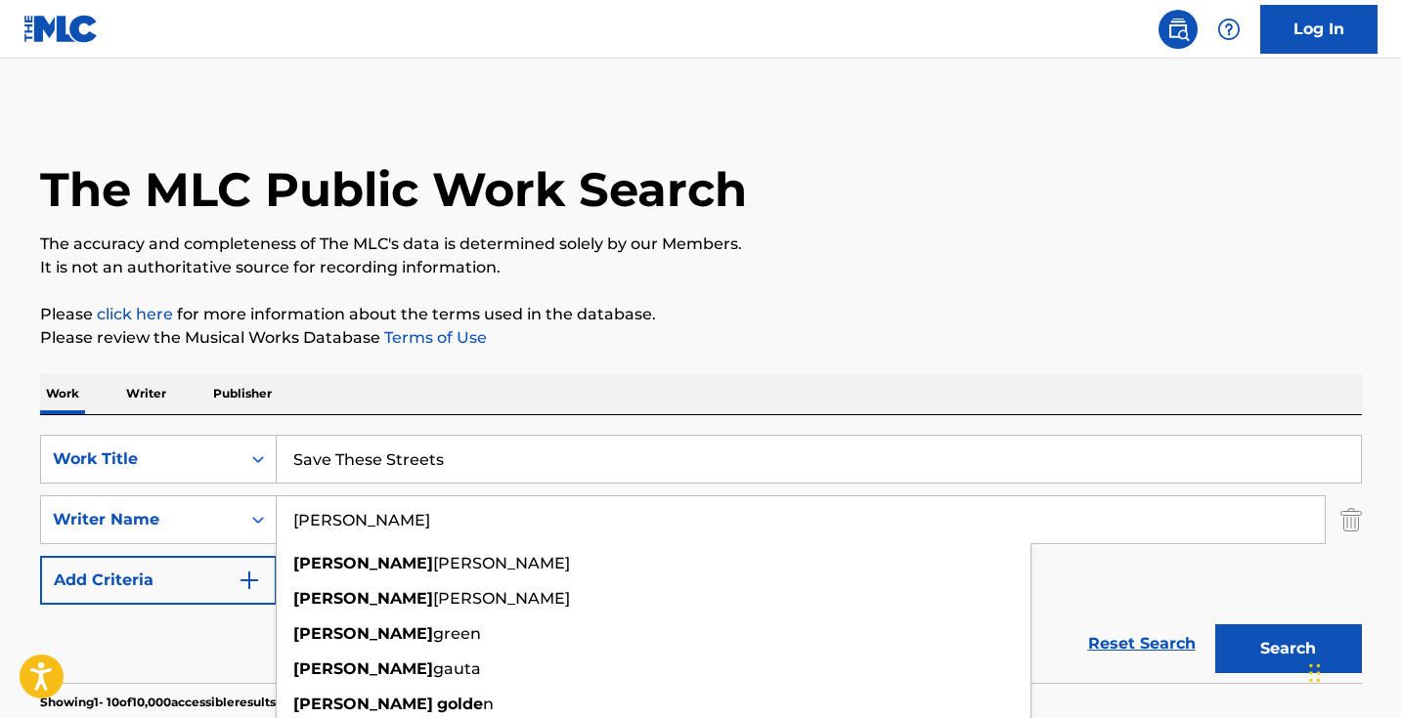
type input "roderick golden"
click at [1287, 649] on button "Search" at bounding box center [1288, 649] width 147 height 49
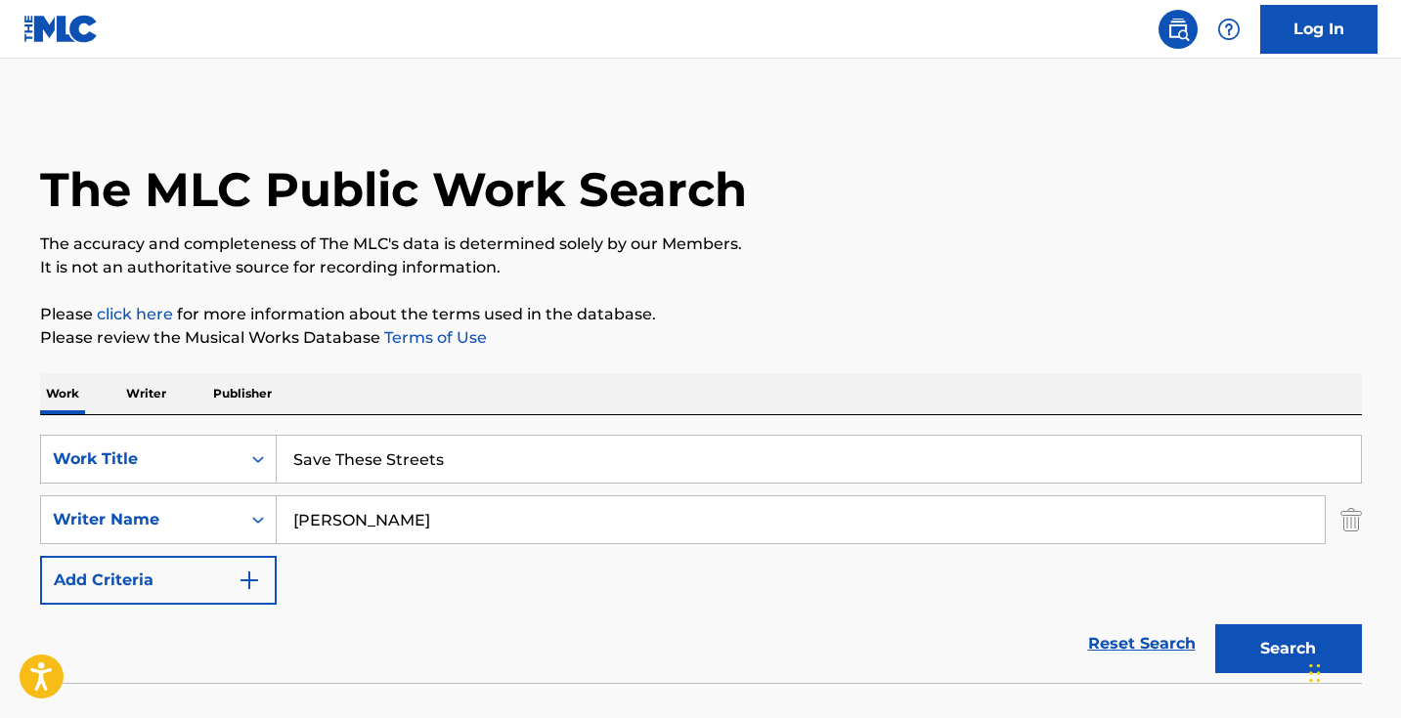
click at [485, 455] on input "Save These Streets" at bounding box center [819, 459] width 1084 height 47
paste input "tepping on a Brick"
click at [1287, 649] on button "Search" at bounding box center [1288, 649] width 147 height 49
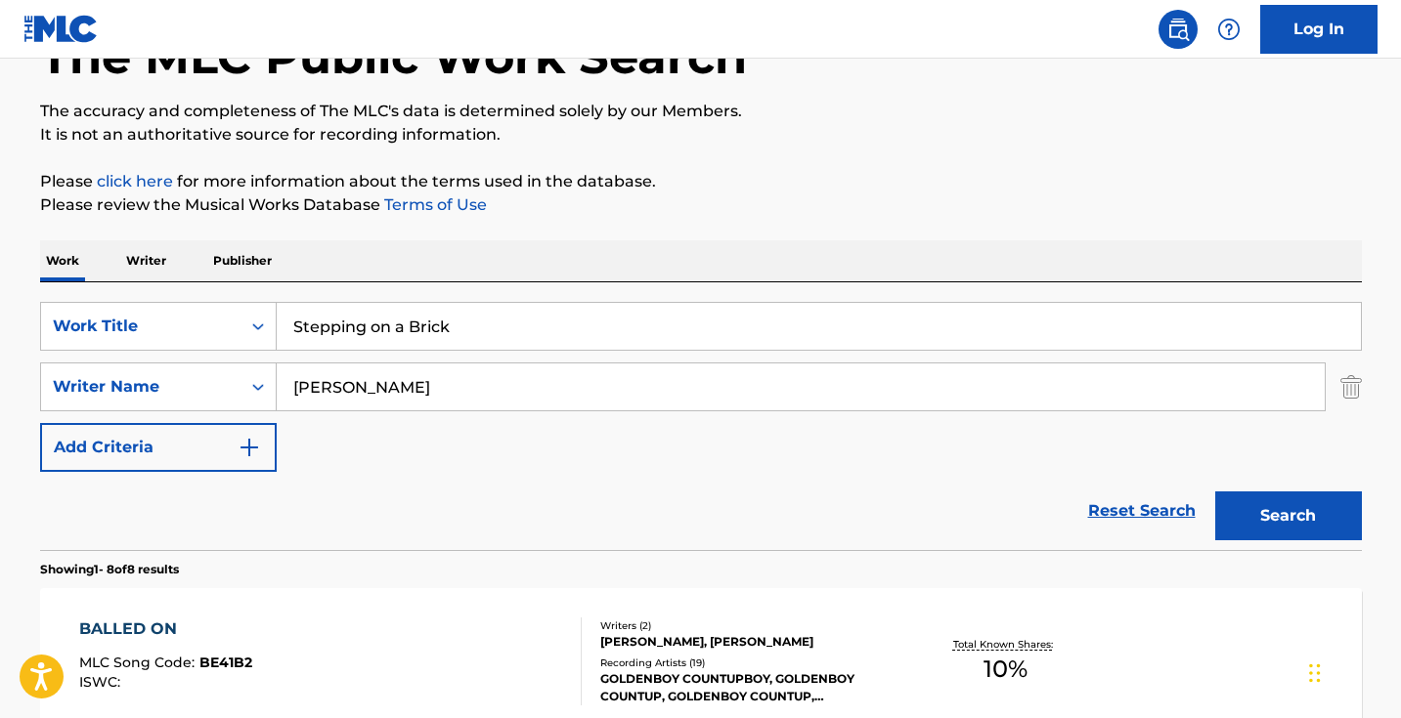
scroll to position [92, 0]
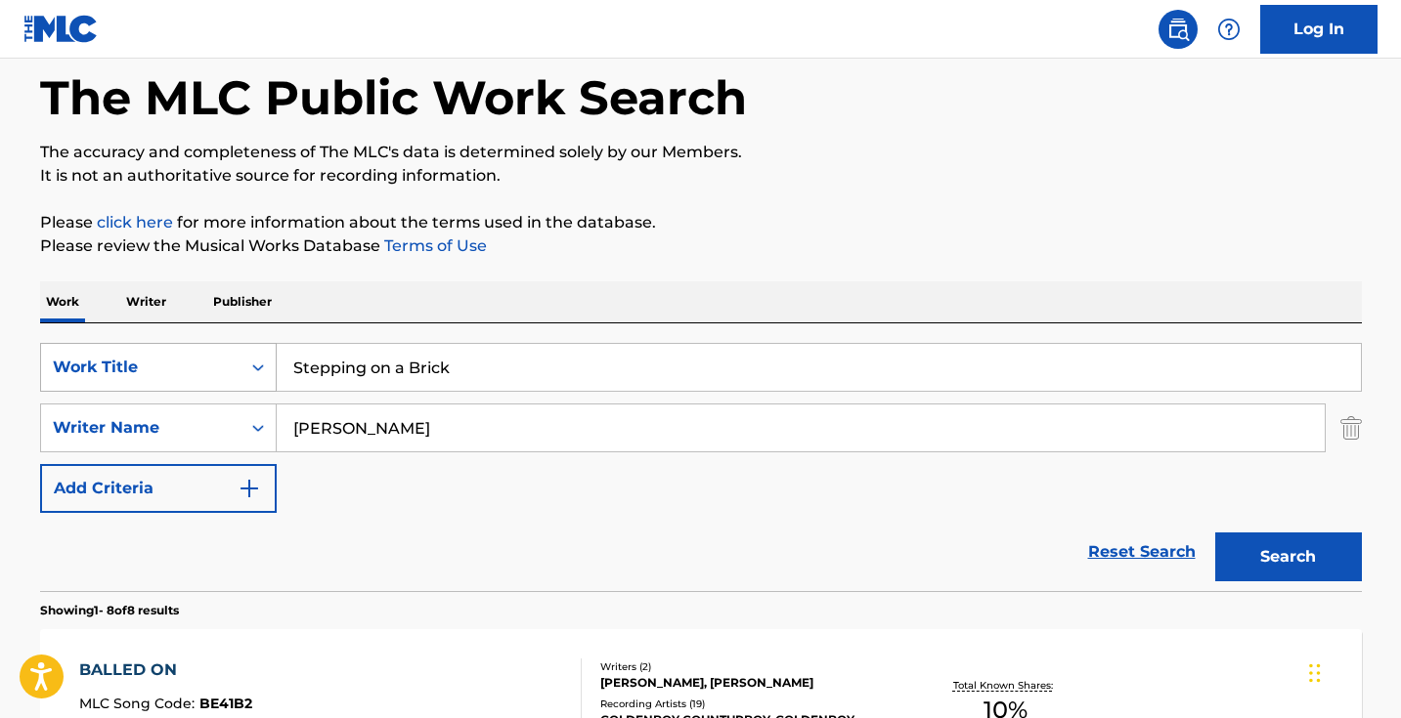
drag, startPoint x: 509, startPoint y: 365, endPoint x: 107, endPoint y: 364, distance: 402.8
click at [107, 364] on div "SearchWithCriteriad0cf188d-a3ff-438e-ad0a-6c92379b29dd Work Title Stepping on a…" at bounding box center [701, 367] width 1322 height 49
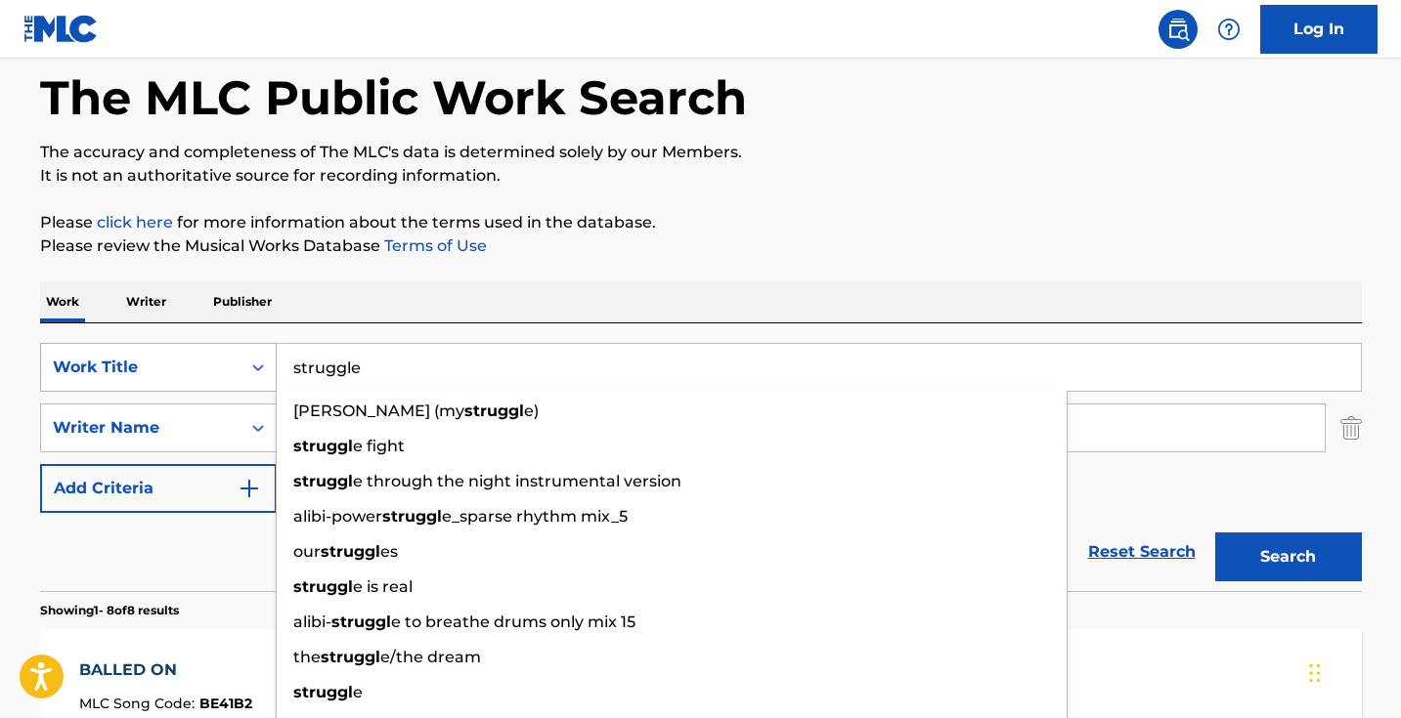
click at [1287, 557] on button "Search" at bounding box center [1288, 557] width 147 height 49
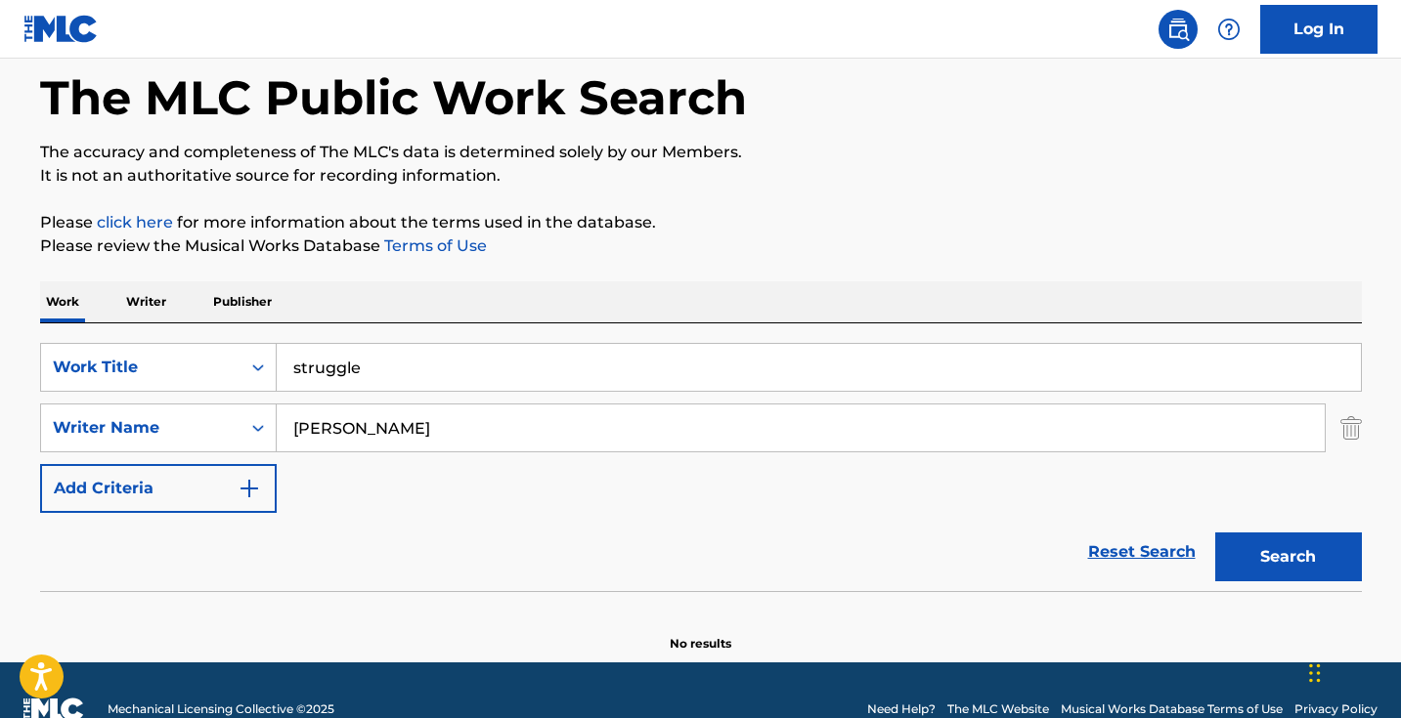
drag, startPoint x: 540, startPoint y: 360, endPoint x: 213, endPoint y: 325, distance: 328.4
click at [221, 325] on div "SearchWithCriteriad0cf188d-a3ff-438e-ad0a-6c92379b29dd Work Title struggle Sear…" at bounding box center [701, 458] width 1322 height 268
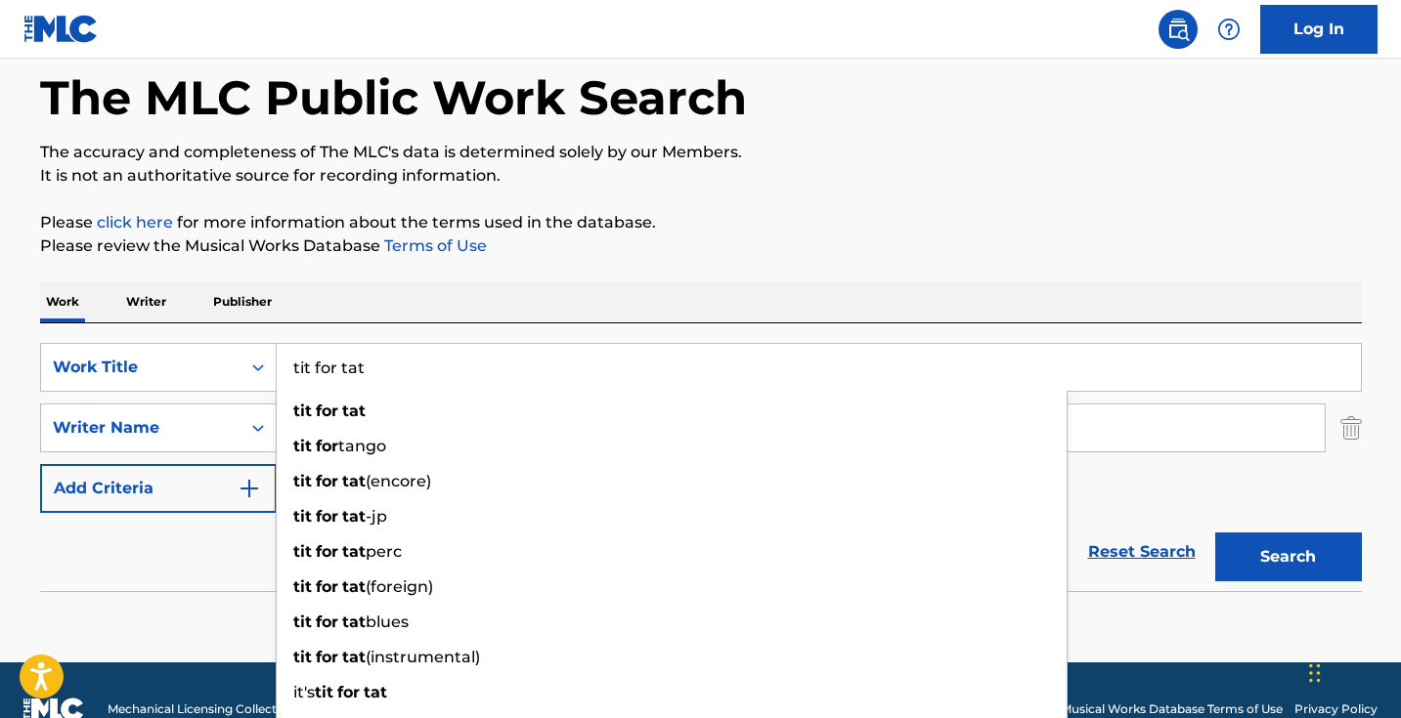
click at [1287, 557] on button "Search" at bounding box center [1288, 557] width 147 height 49
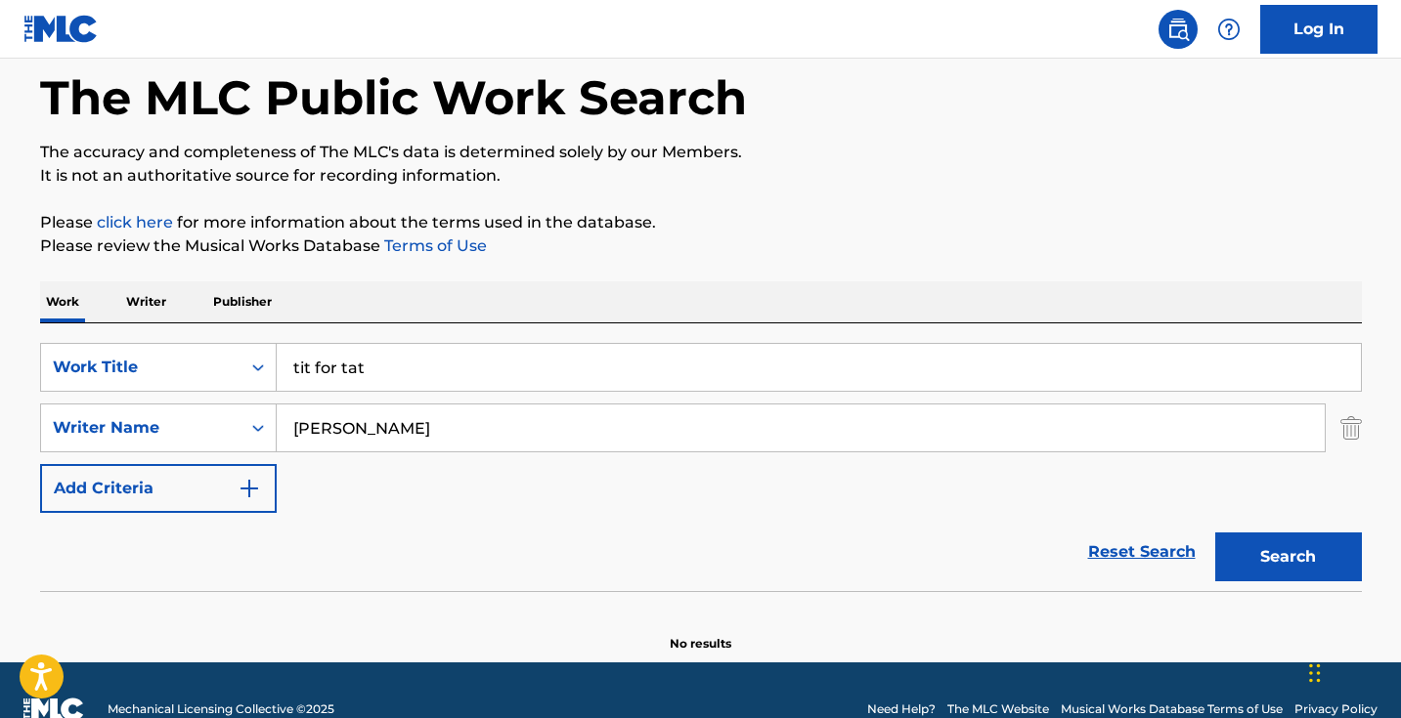
click at [492, 327] on div "SearchWithCriteriad0cf188d-a3ff-438e-ad0a-6c92379b29dd Work Title tit for tat S…" at bounding box center [701, 458] width 1322 height 268
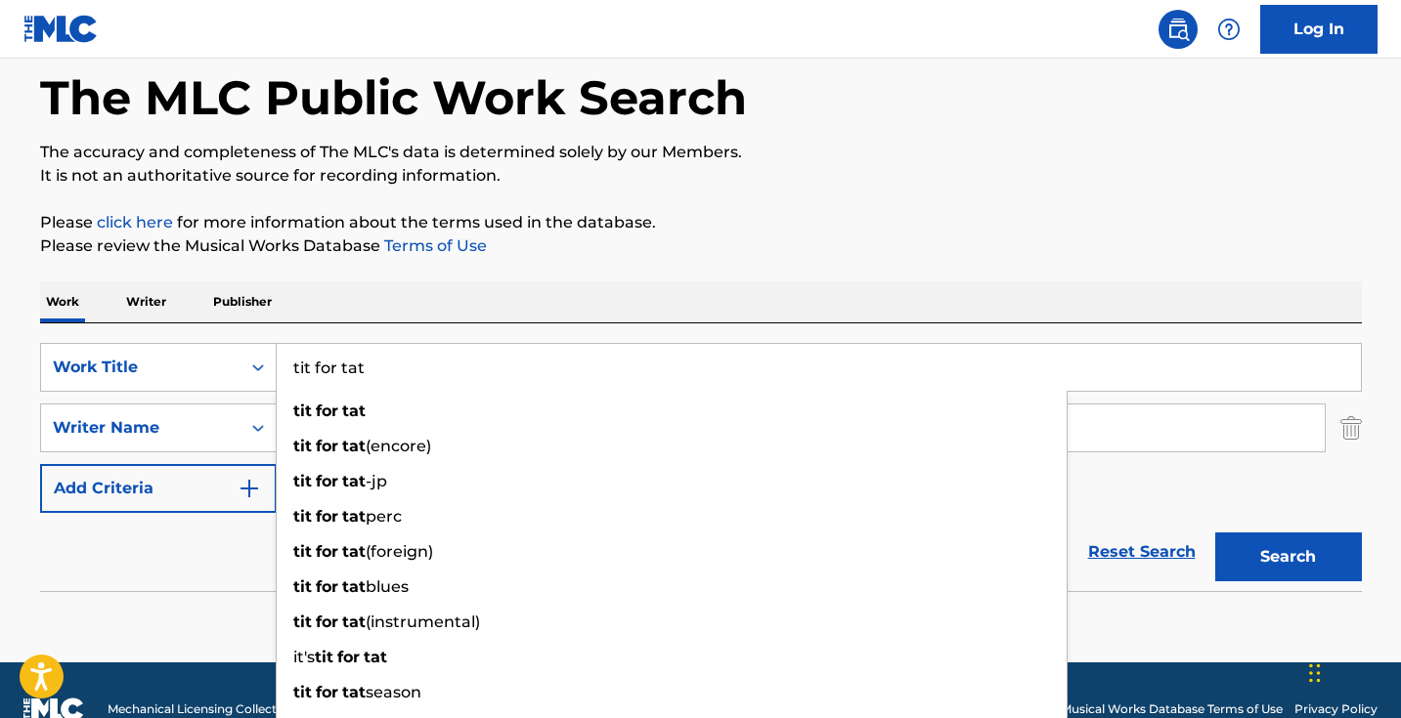
drag, startPoint x: 444, startPoint y: 365, endPoint x: 197, endPoint y: 339, distance: 247.7
click at [198, 340] on div "SearchWithCriteriad0cf188d-a3ff-438e-ad0a-6c92379b29dd Work Title tit for tat t…" at bounding box center [701, 458] width 1322 height 268
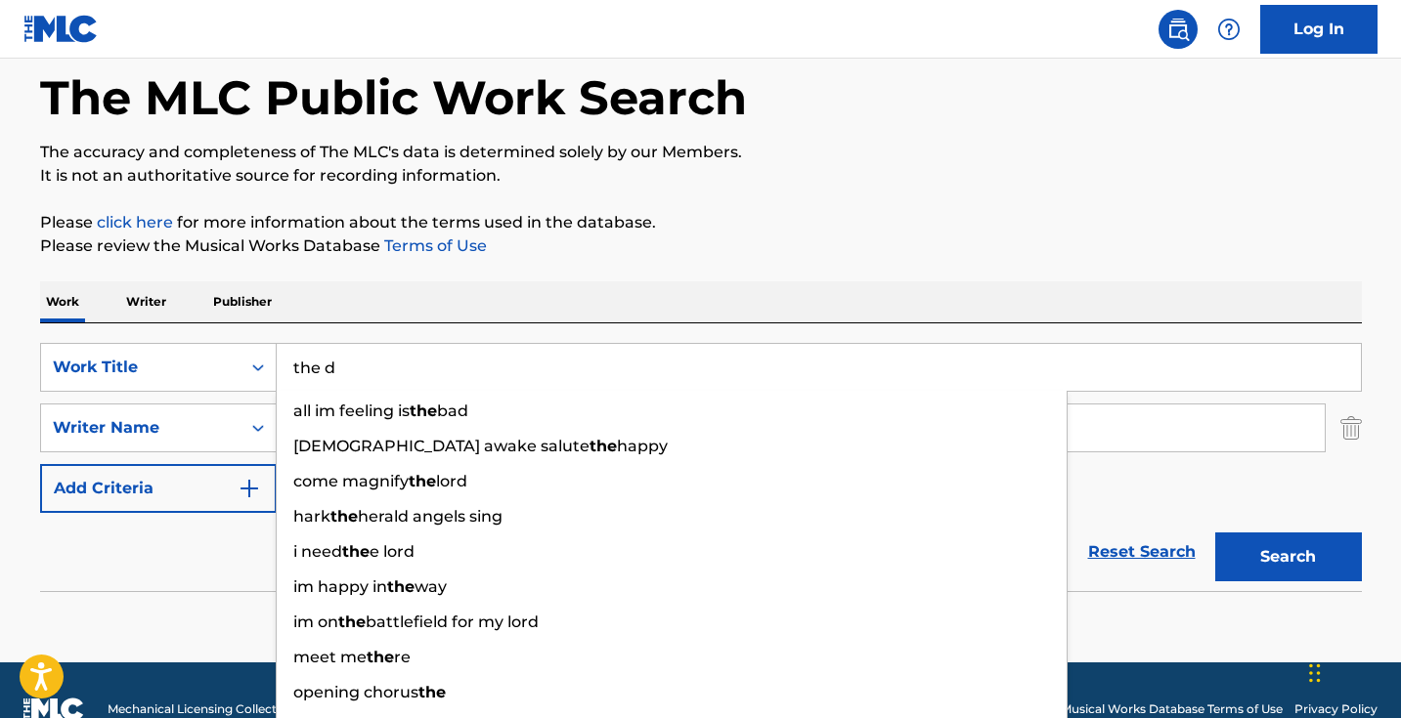
click at [1287, 557] on button "Search" at bounding box center [1288, 557] width 147 height 49
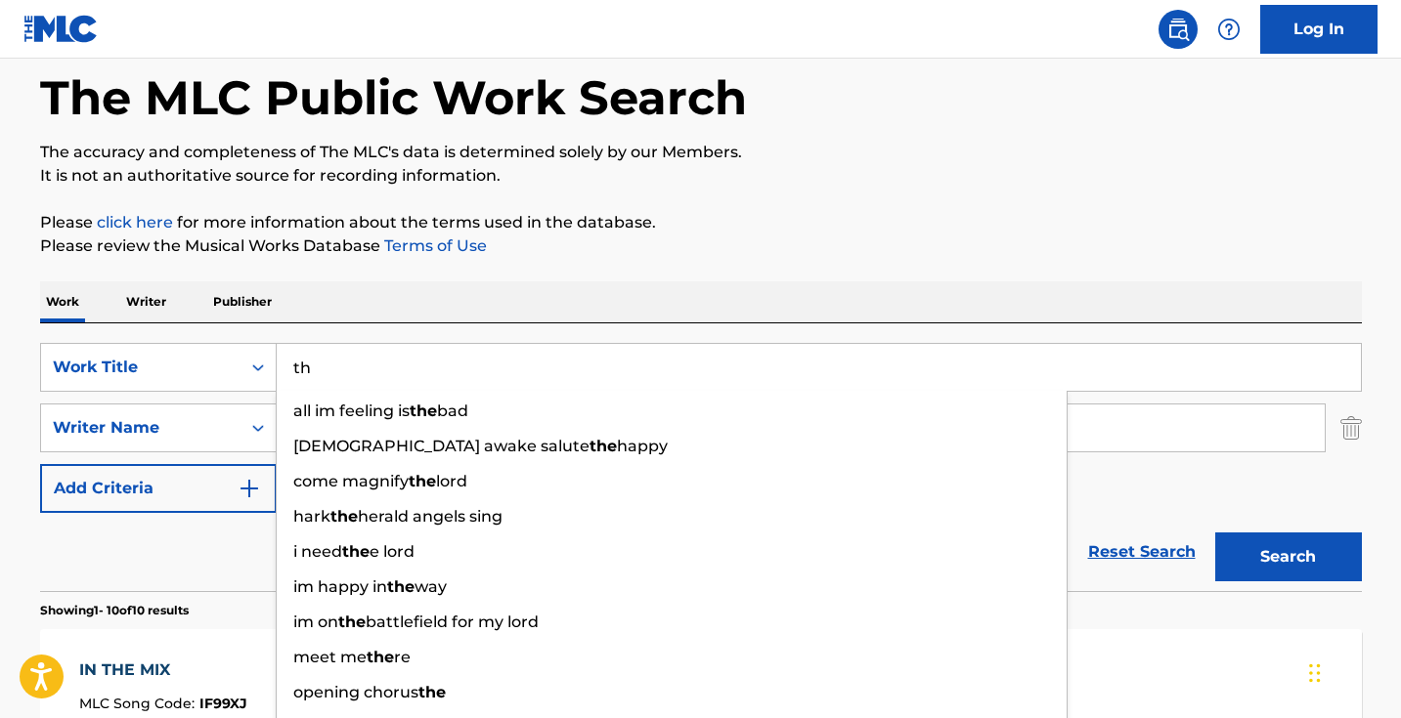
type input "t"
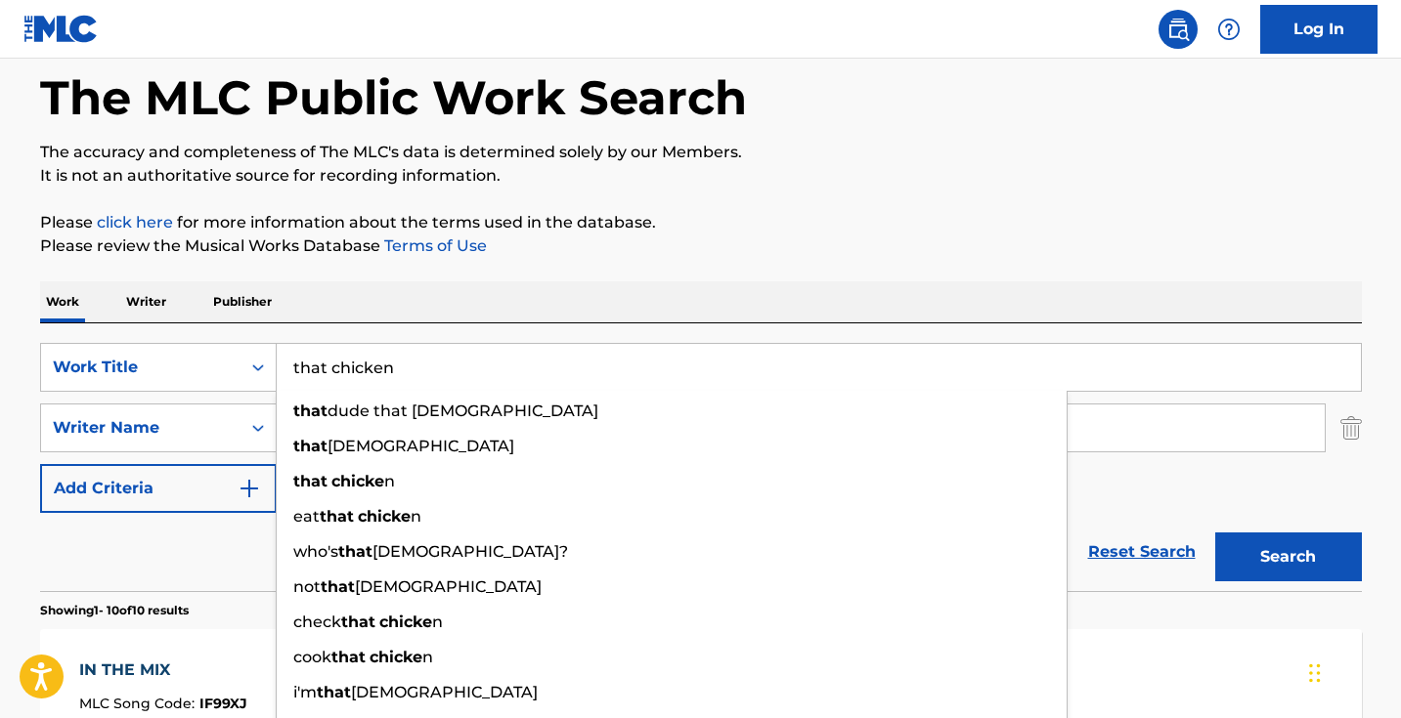
type input "that chicken"
click at [1287, 557] on button "Search" at bounding box center [1288, 557] width 147 height 49
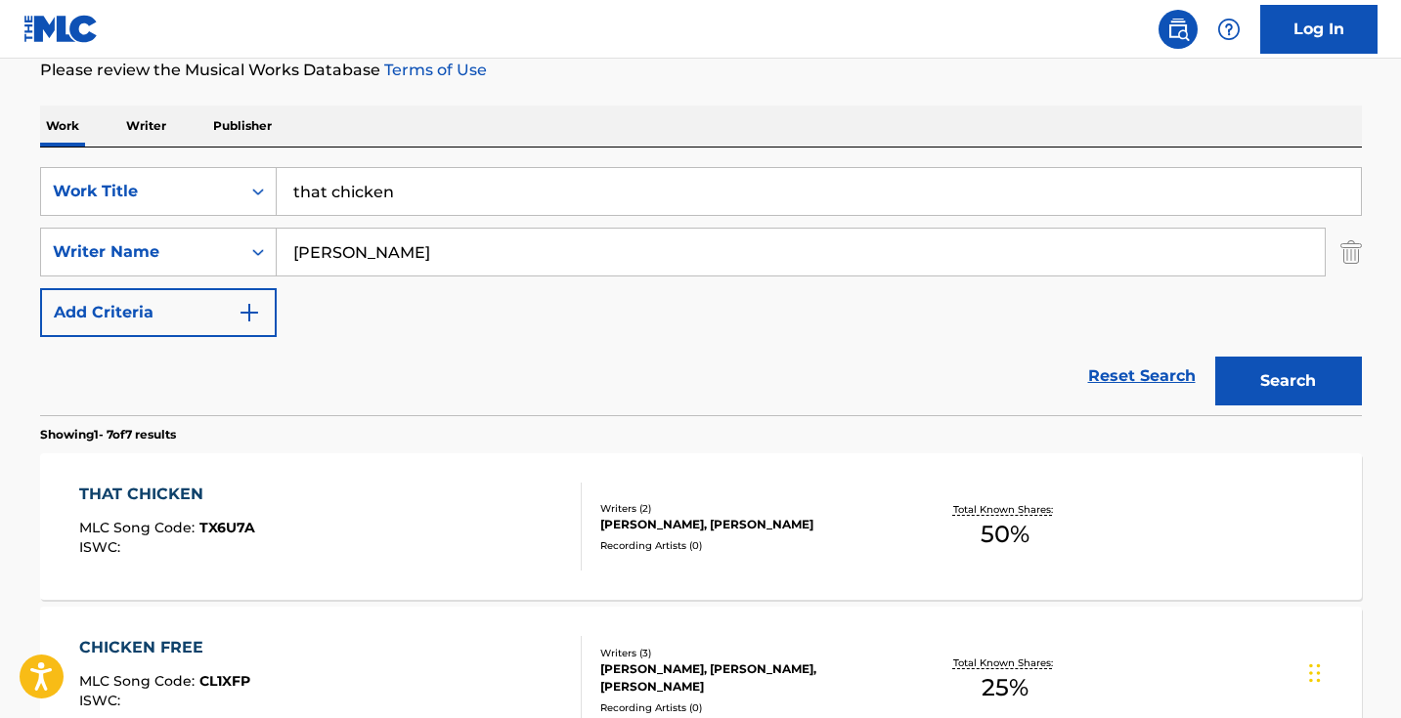
scroll to position [299, 0]
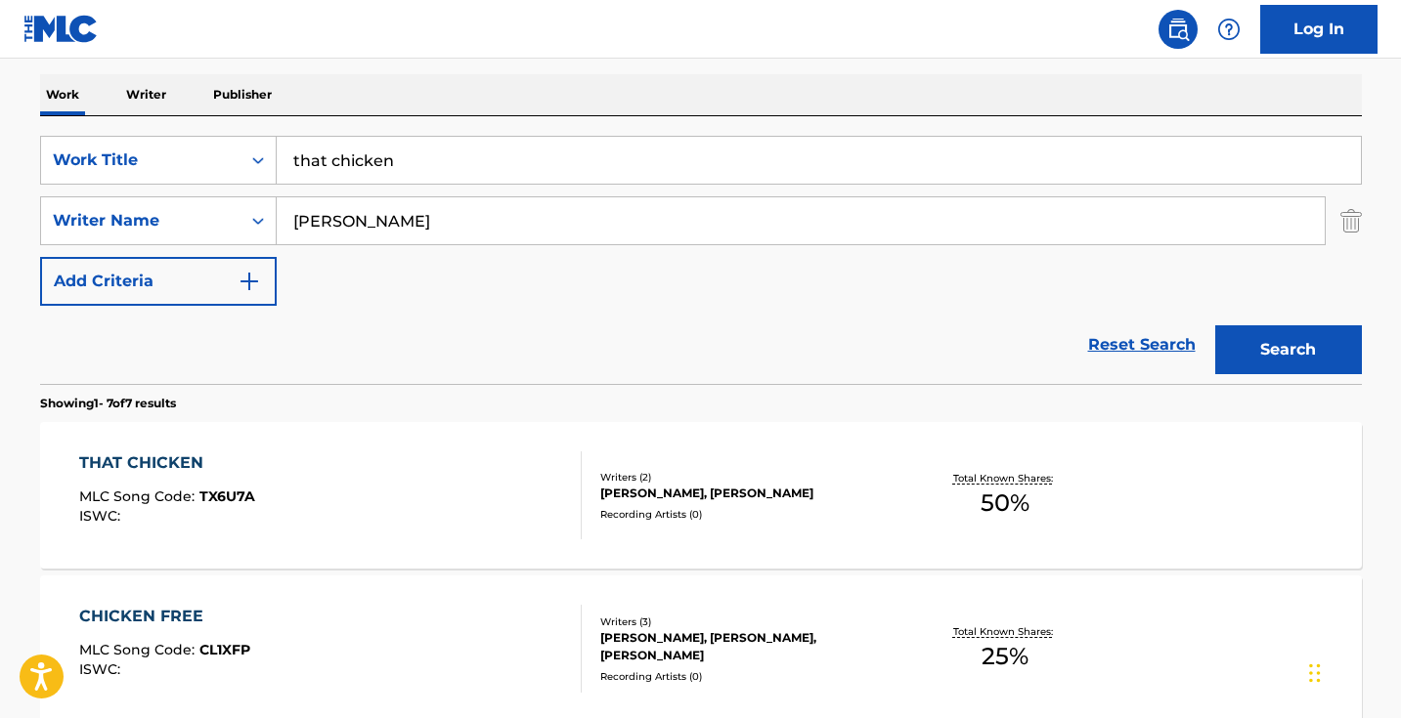
click at [411, 464] on div "THAT CHICKEN MLC Song Code : TX6U7A ISWC :" at bounding box center [330, 496] width 502 height 88
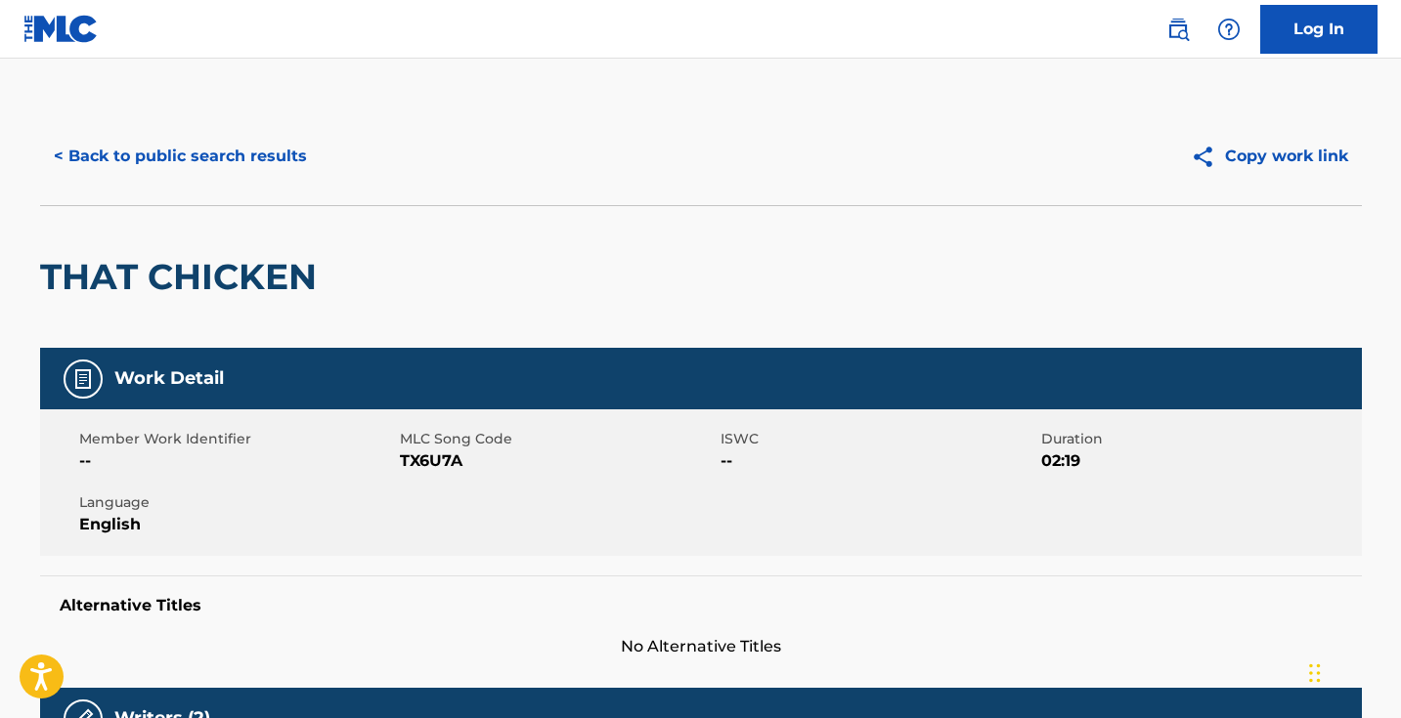
click at [445, 464] on span "TX6U7A" at bounding box center [558, 461] width 316 height 23
copy span "TX6U7A"
click at [291, 149] on button "< Back to public search results" at bounding box center [180, 156] width 281 height 49
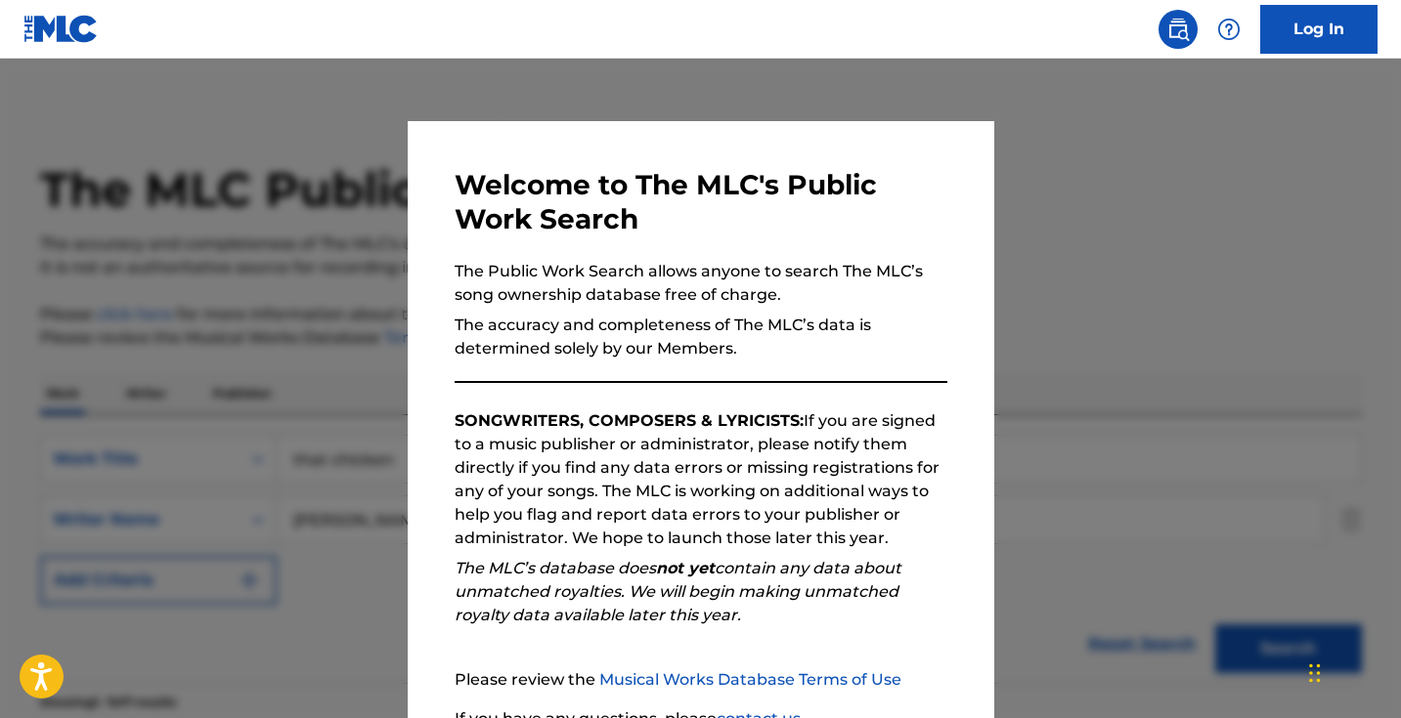
scroll to position [299, 0]
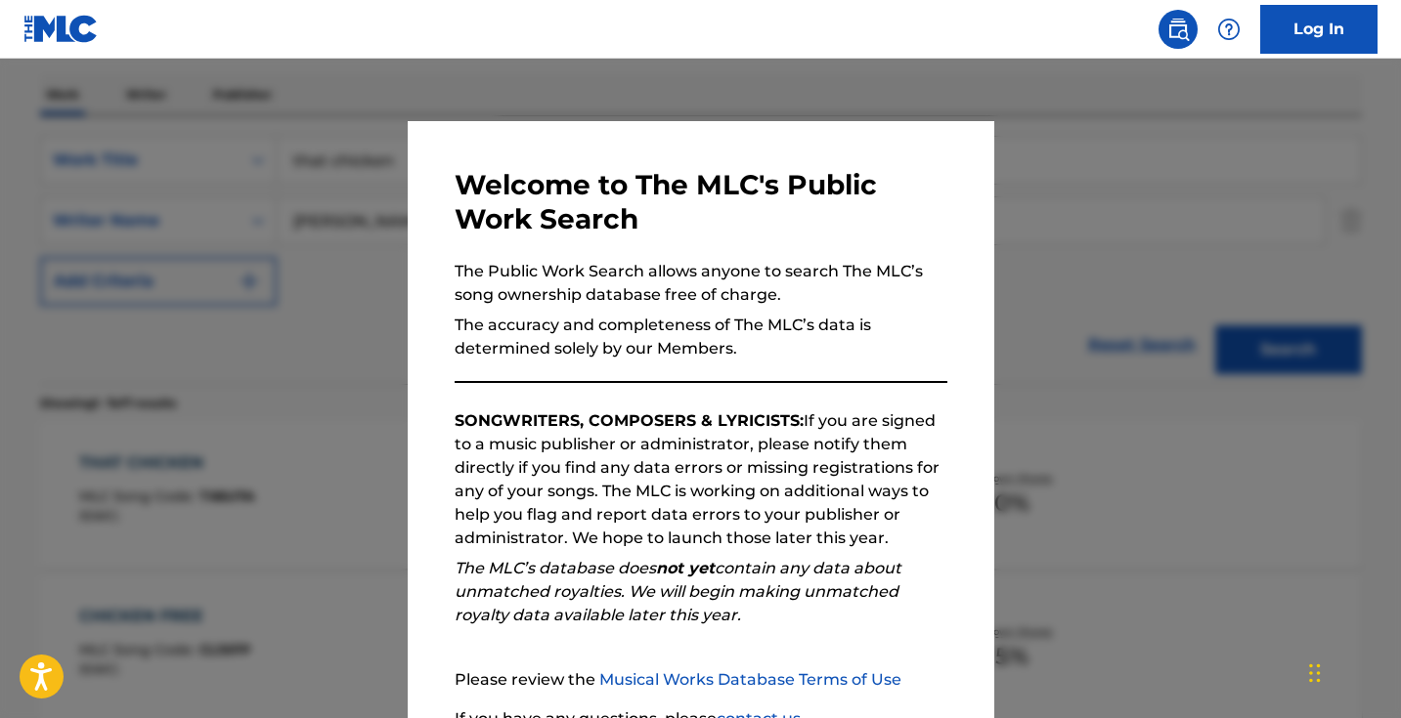
click at [344, 215] on div at bounding box center [700, 418] width 1401 height 718
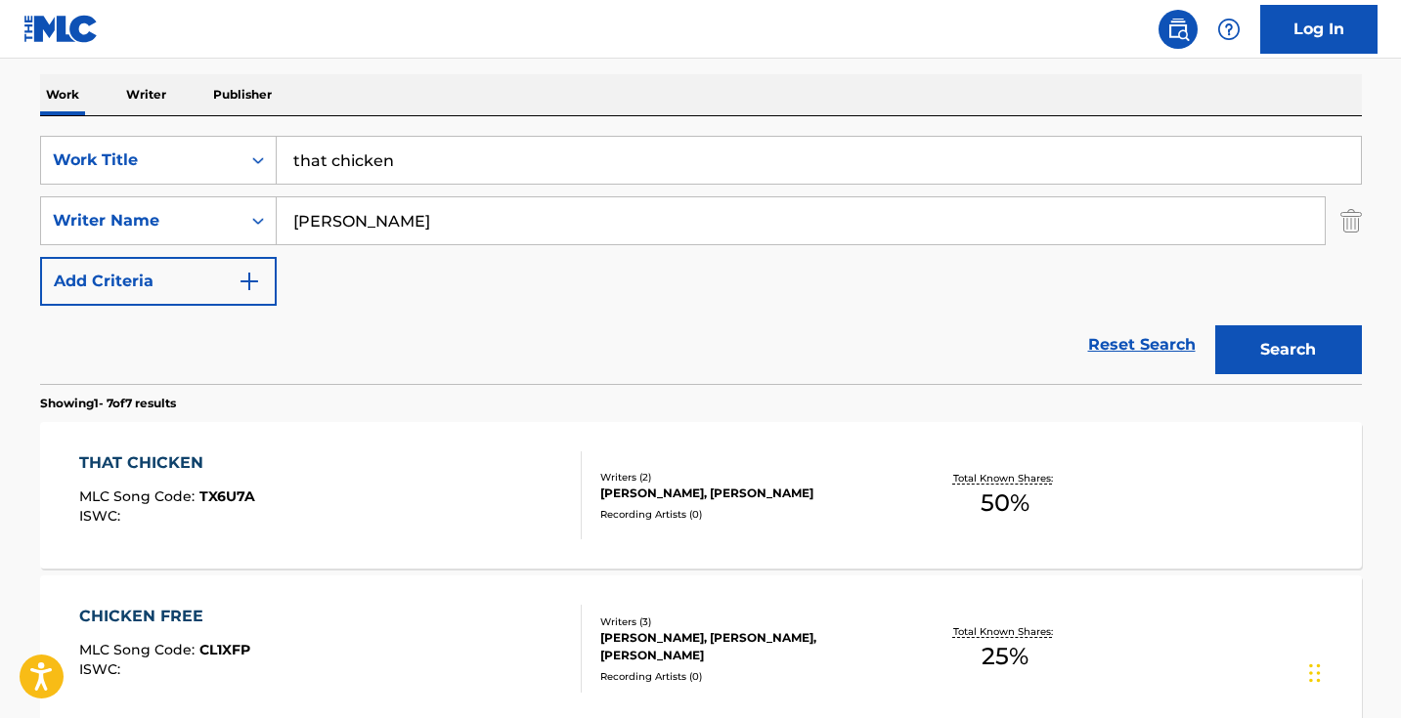
drag, startPoint x: 468, startPoint y: 195, endPoint x: 432, endPoint y: 183, distance: 38.0
click at [432, 183] on div "SearchWithCriteriad0cf188d-a3ff-438e-ad0a-6c92379b29dd Work Title that chicken …" at bounding box center [701, 221] width 1322 height 170
click at [429, 182] on input "that chicken" at bounding box center [819, 160] width 1084 height 47
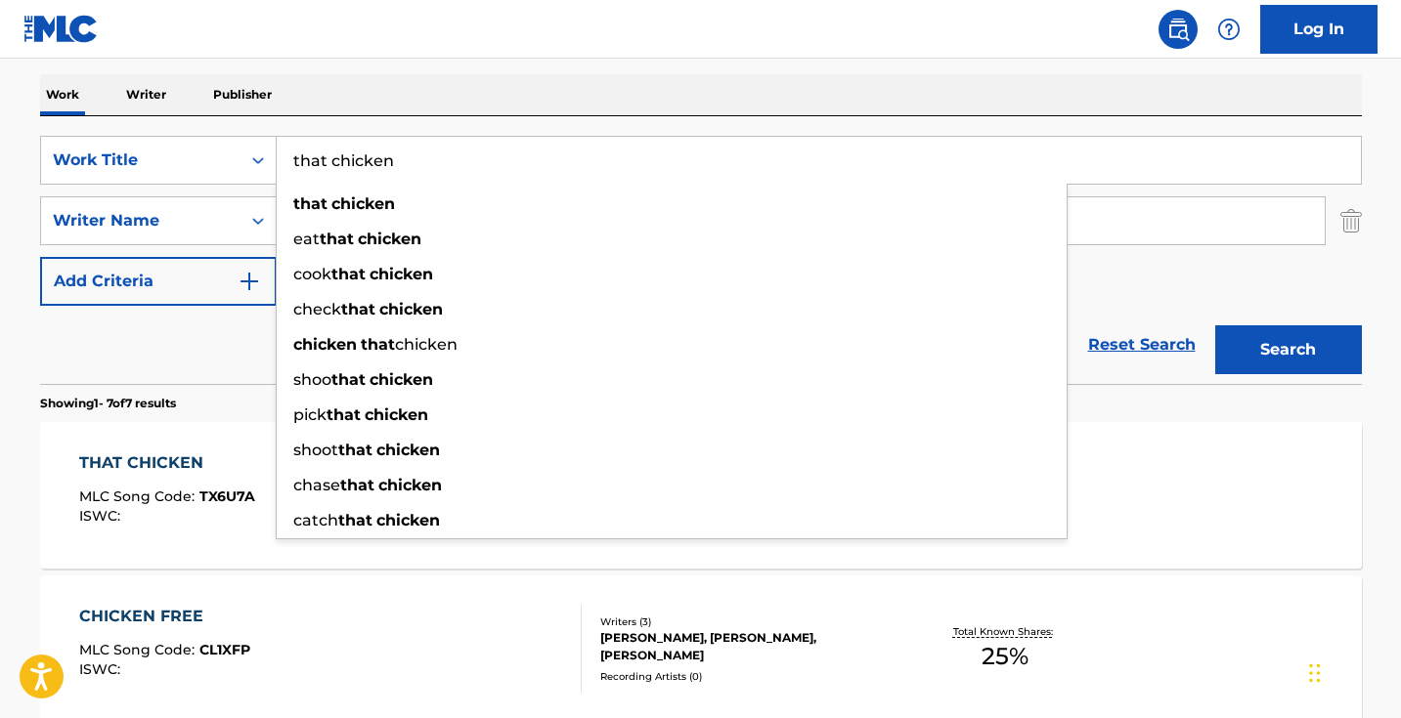
drag, startPoint x: 429, startPoint y: 170, endPoint x: 161, endPoint y: 120, distance: 272.4
click at [161, 121] on div "SearchWithCriteriad0cf188d-a3ff-438e-ad0a-6c92379b29dd Work Title that chicken …" at bounding box center [701, 250] width 1322 height 268
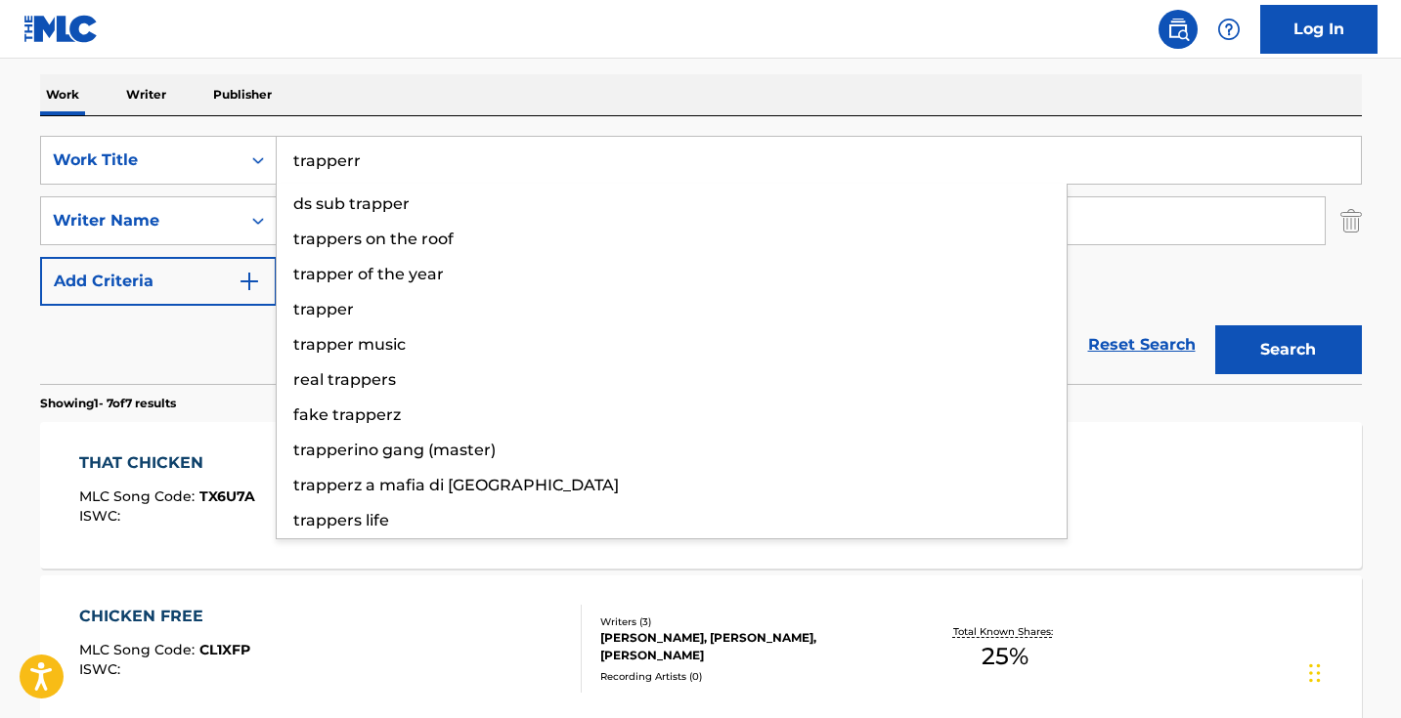
click at [1287, 350] on button "Search" at bounding box center [1288, 350] width 147 height 49
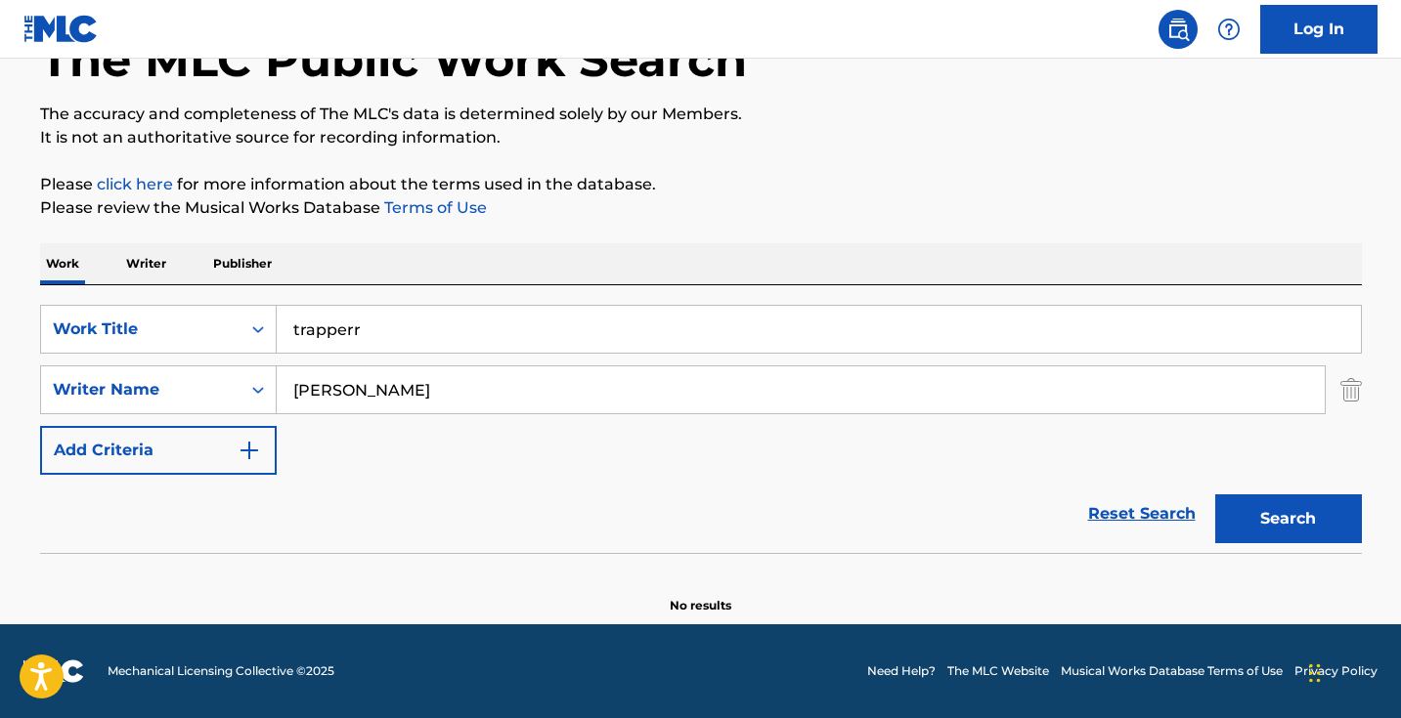
scroll to position [130, 0]
click at [364, 327] on input "trapperr" at bounding box center [819, 329] width 1084 height 47
click at [364, 326] on input "trapperr" at bounding box center [819, 329] width 1084 height 47
click at [1287, 519] on button "Search" at bounding box center [1288, 519] width 147 height 49
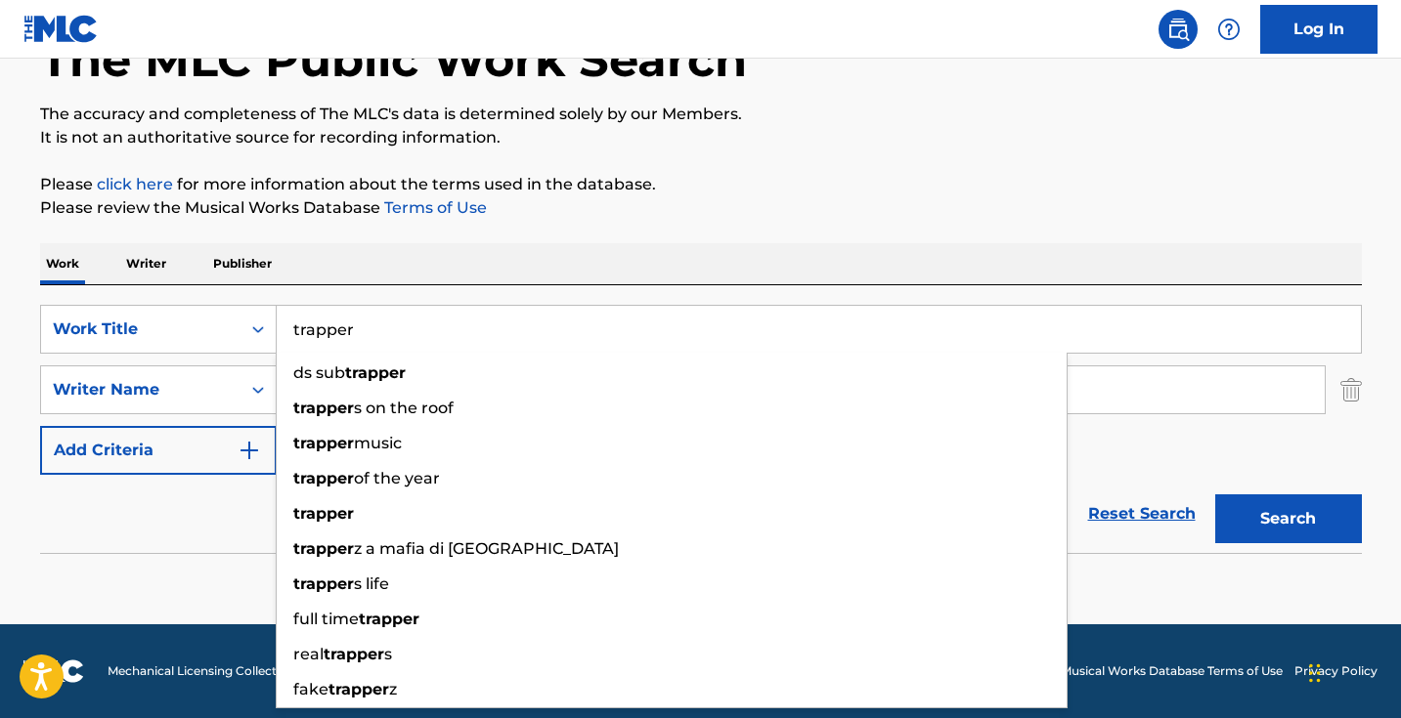
click at [1287, 519] on button "Search" at bounding box center [1288, 519] width 147 height 49
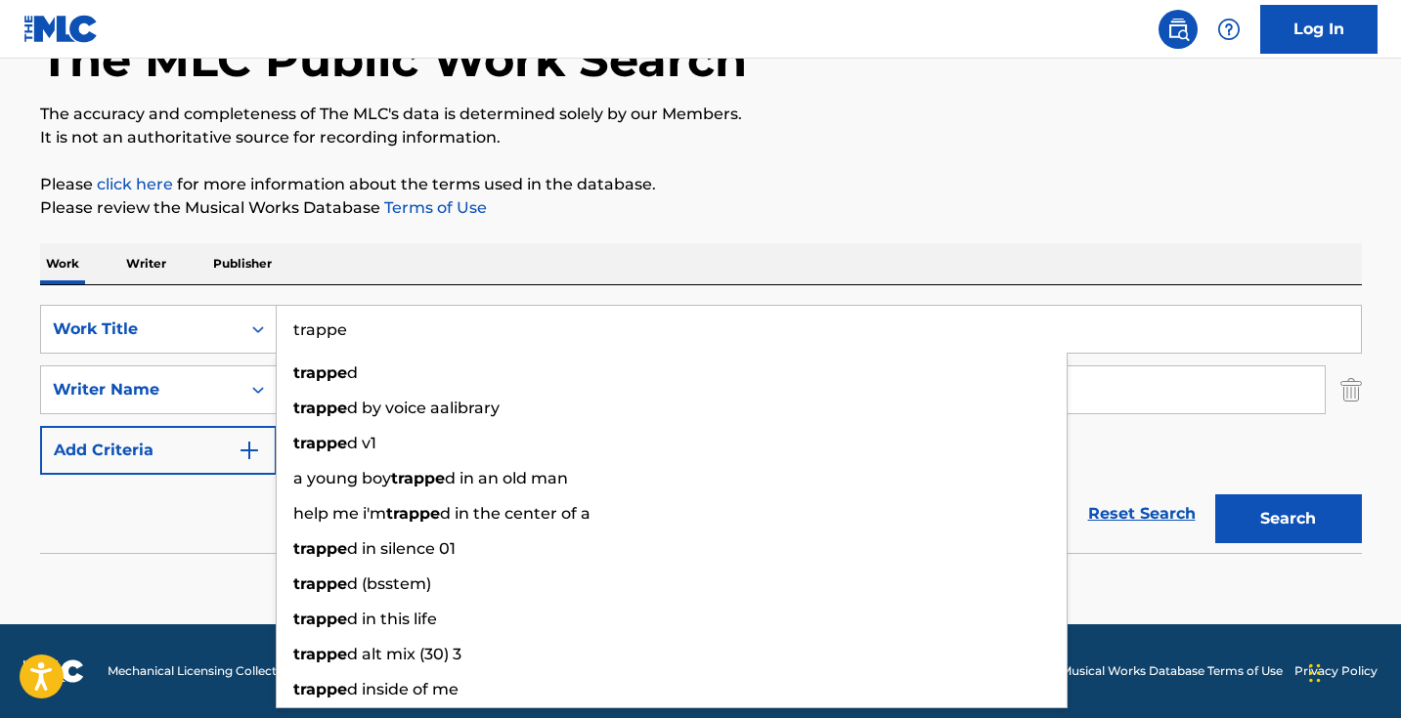
click at [1287, 519] on button "Search" at bounding box center [1288, 519] width 147 height 49
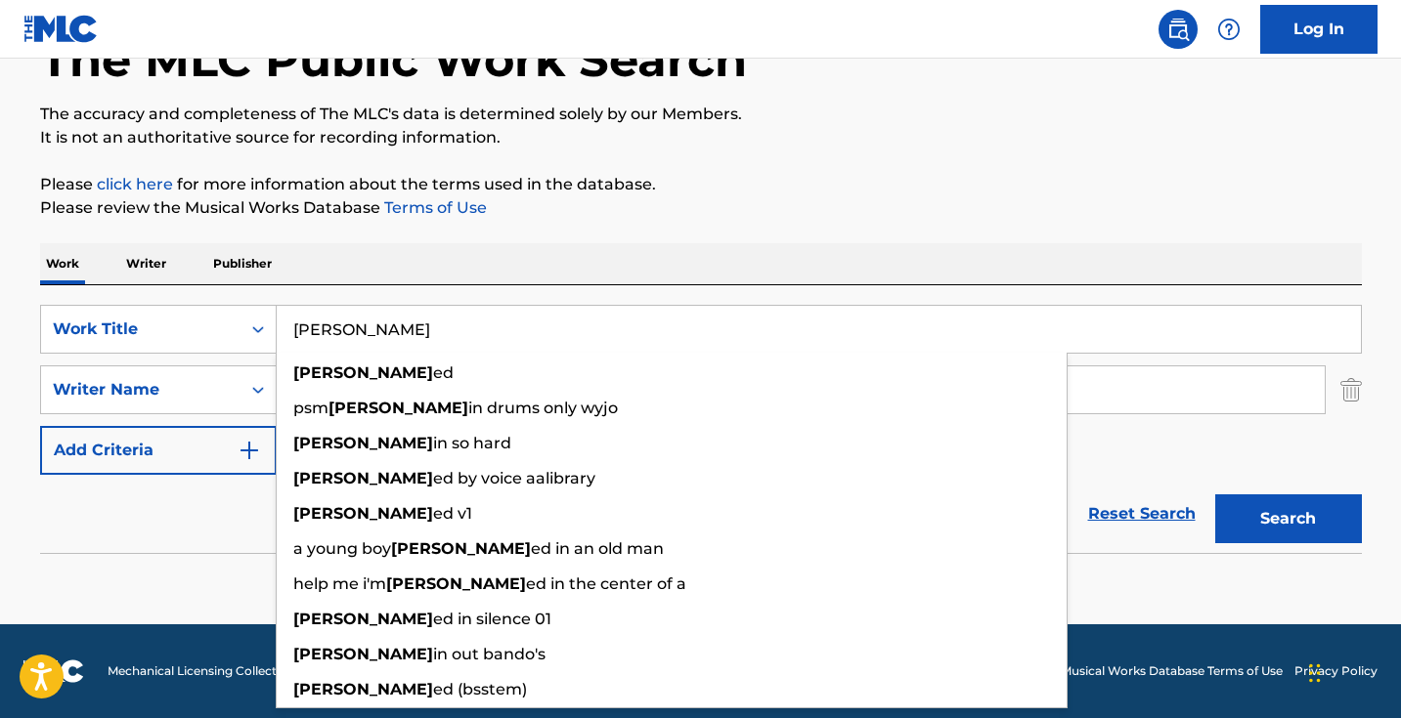
click at [1287, 519] on button "Search" at bounding box center [1288, 519] width 147 height 49
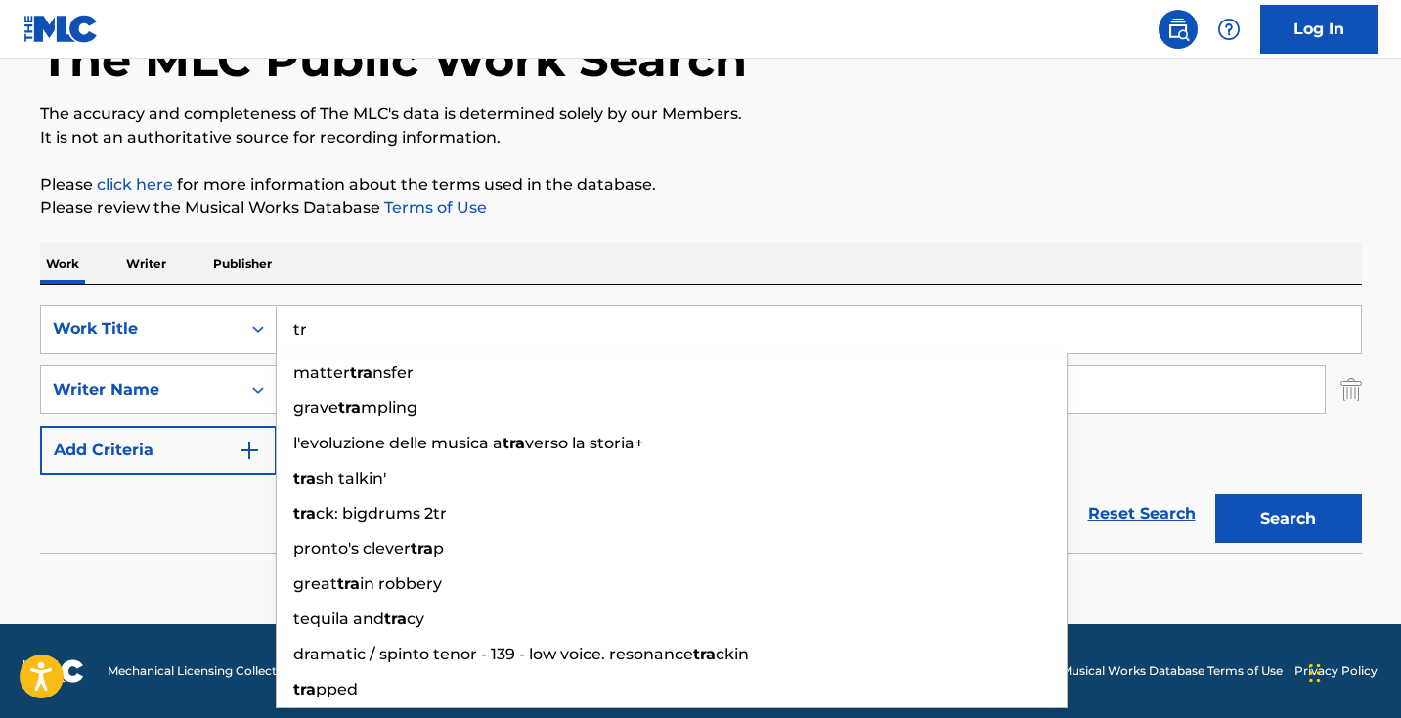
type input "t"
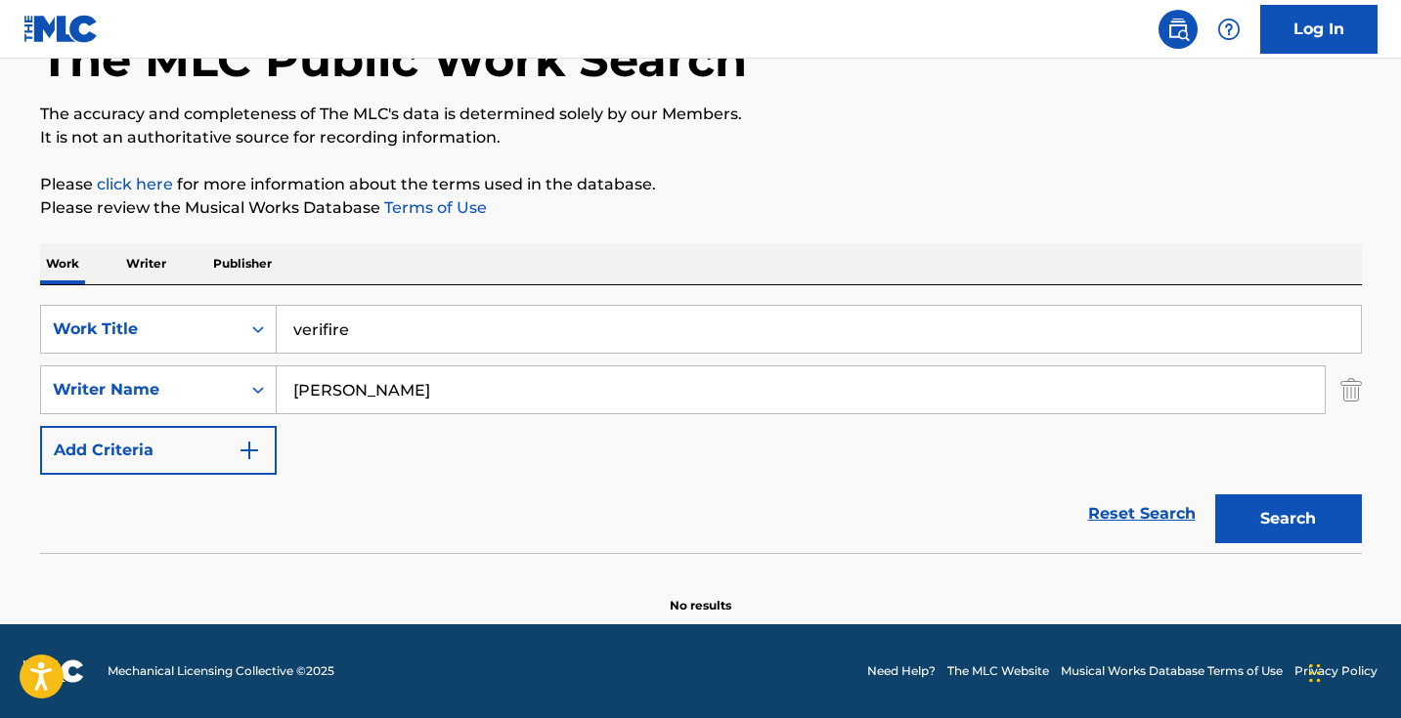
click at [1287, 519] on button "Search" at bounding box center [1288, 519] width 147 height 49
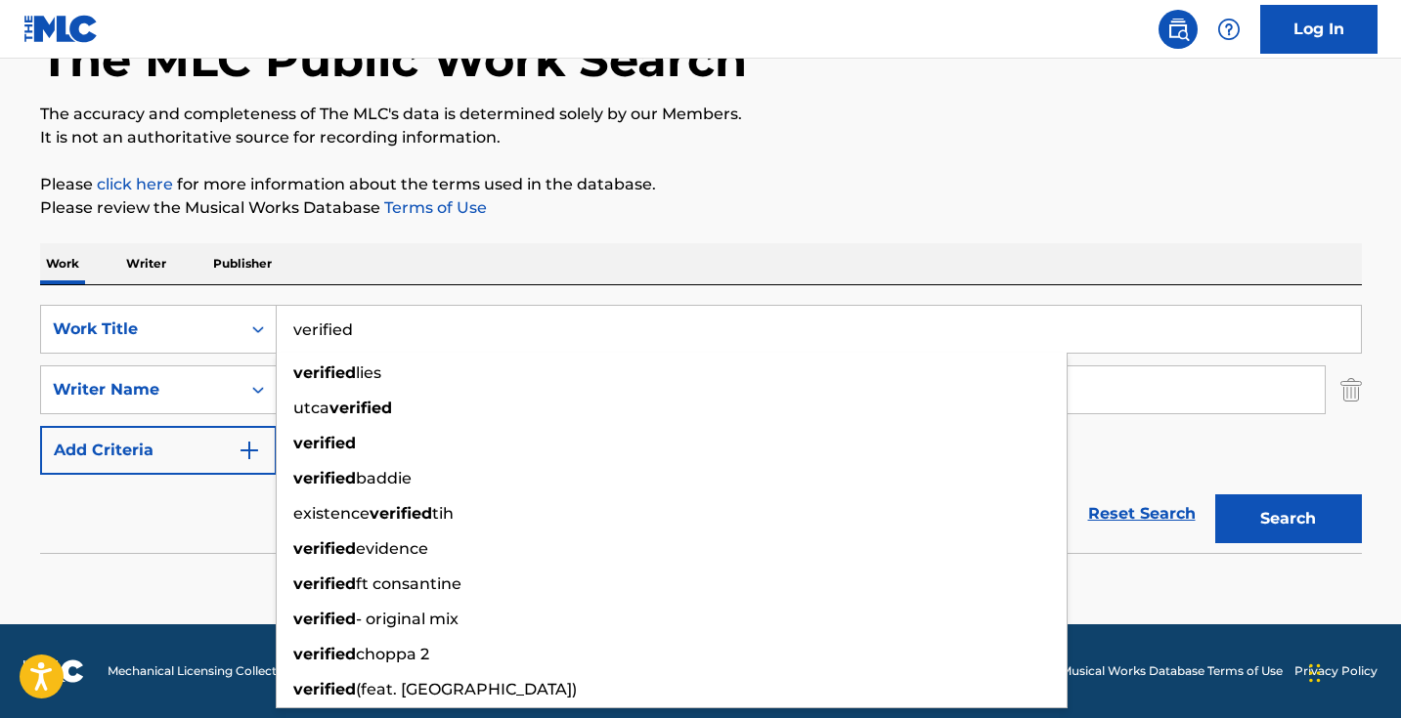
click at [1287, 519] on button "Search" at bounding box center [1288, 519] width 147 height 49
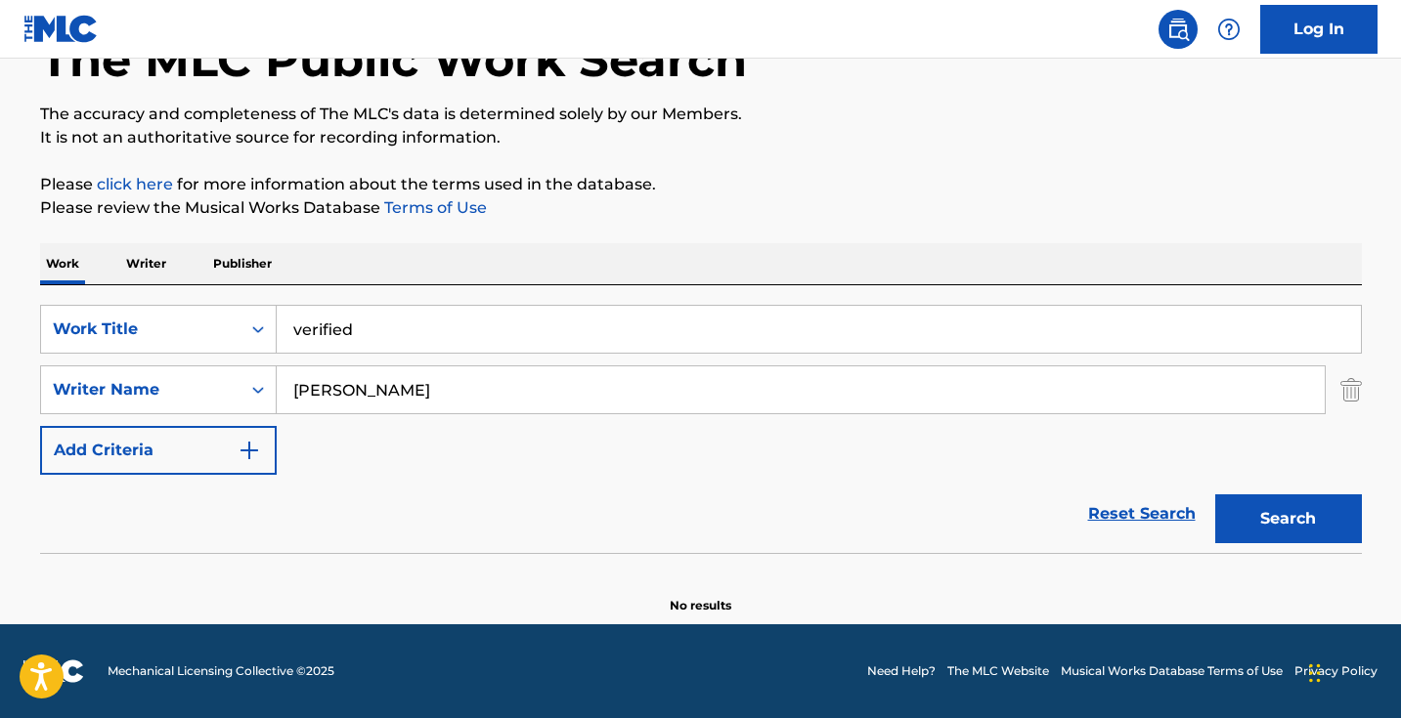
click at [503, 341] on input "verified" at bounding box center [819, 329] width 1084 height 47
type input "a"
click at [1287, 519] on button "Search" at bounding box center [1288, 519] width 147 height 49
click at [511, 318] on input "tat" at bounding box center [819, 329] width 1084 height 47
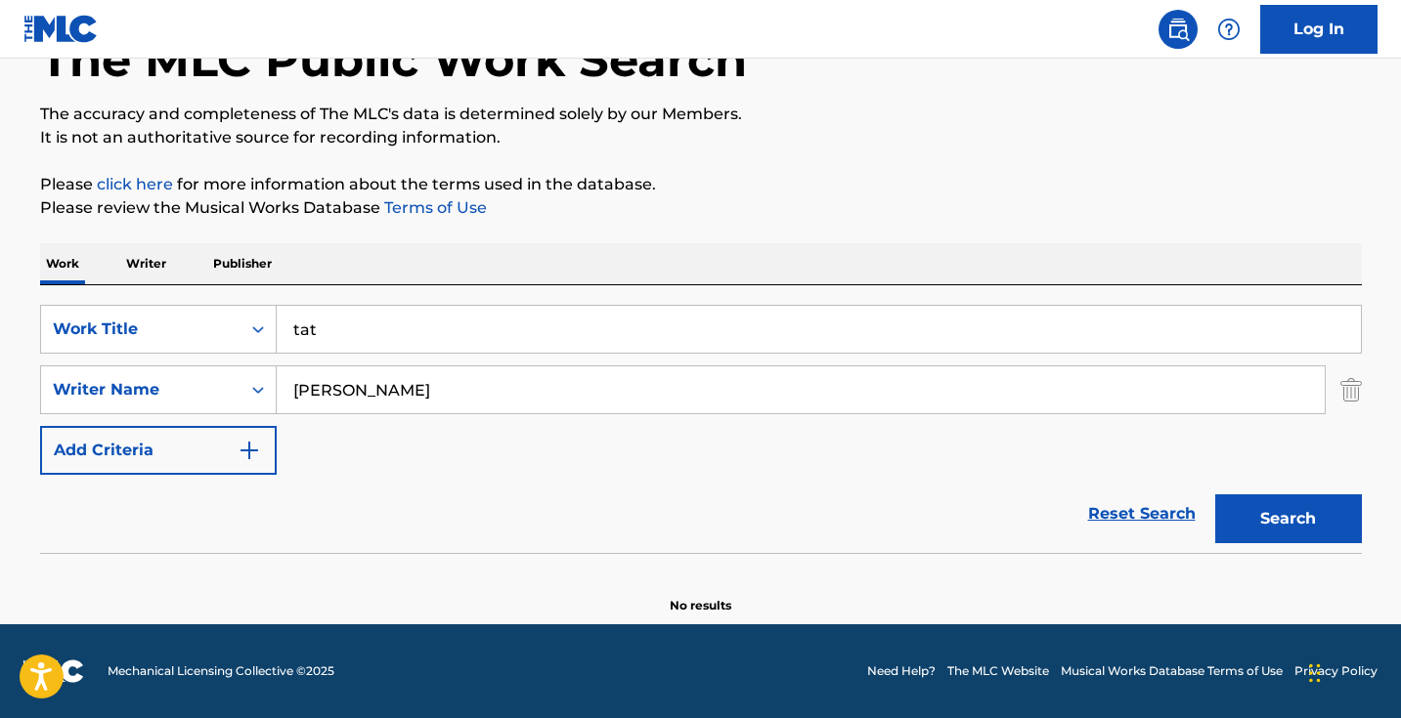
click at [511, 318] on input "tat" at bounding box center [819, 329] width 1084 height 47
click at [1287, 519] on button "Search" at bounding box center [1288, 519] width 147 height 49
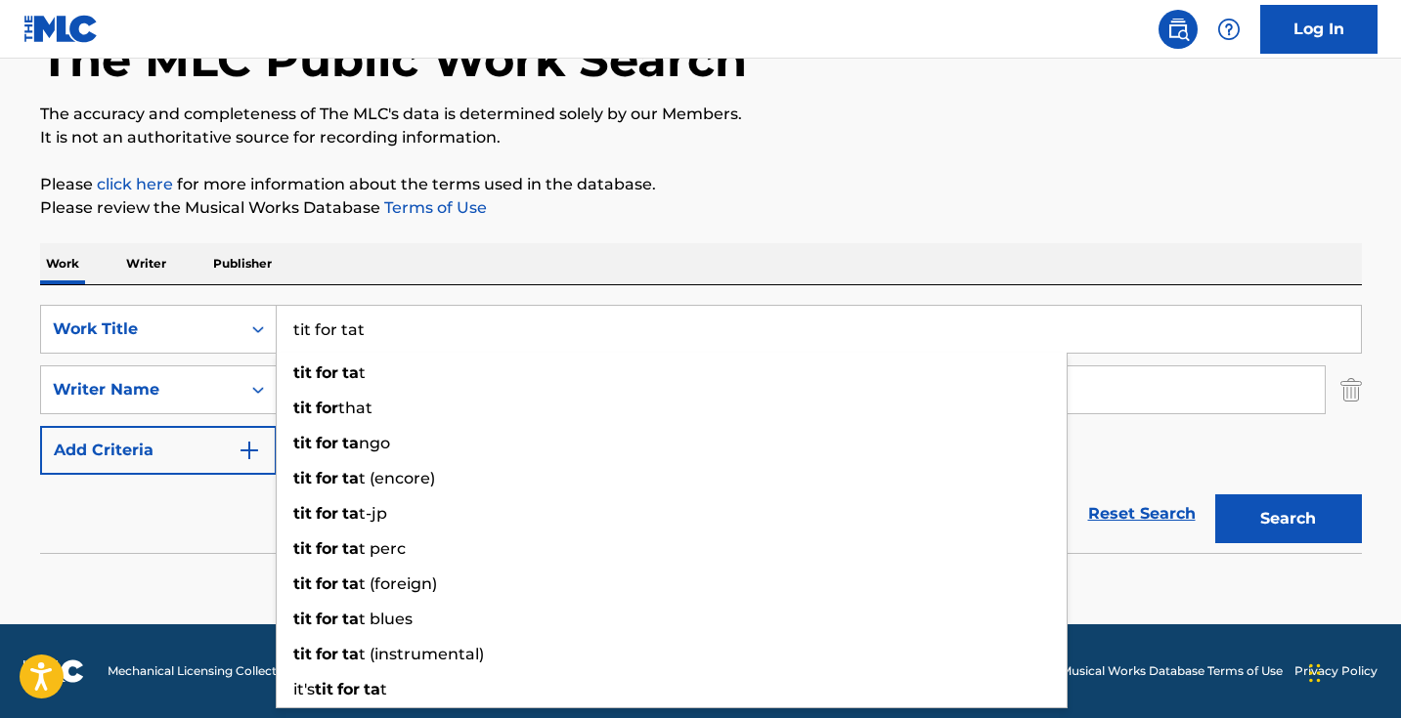
click at [1287, 519] on button "Search" at bounding box center [1288, 519] width 147 height 49
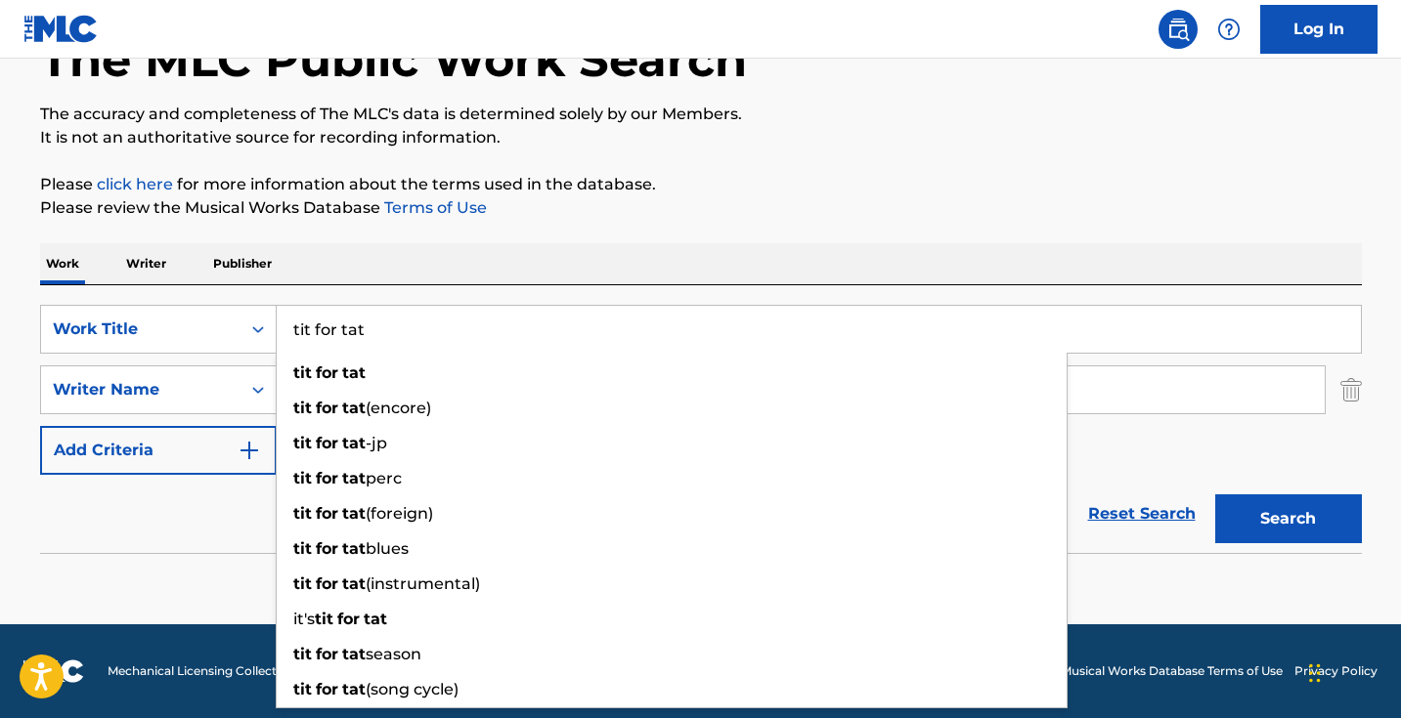
drag, startPoint x: 425, startPoint y: 336, endPoint x: 231, endPoint y: 277, distance: 203.5
click at [231, 277] on div "Work Writer Publisher SearchWithCriteriad0cf188d-a3ff-438e-ad0a-6c92379b29dd Wo…" at bounding box center [701, 428] width 1322 height 371
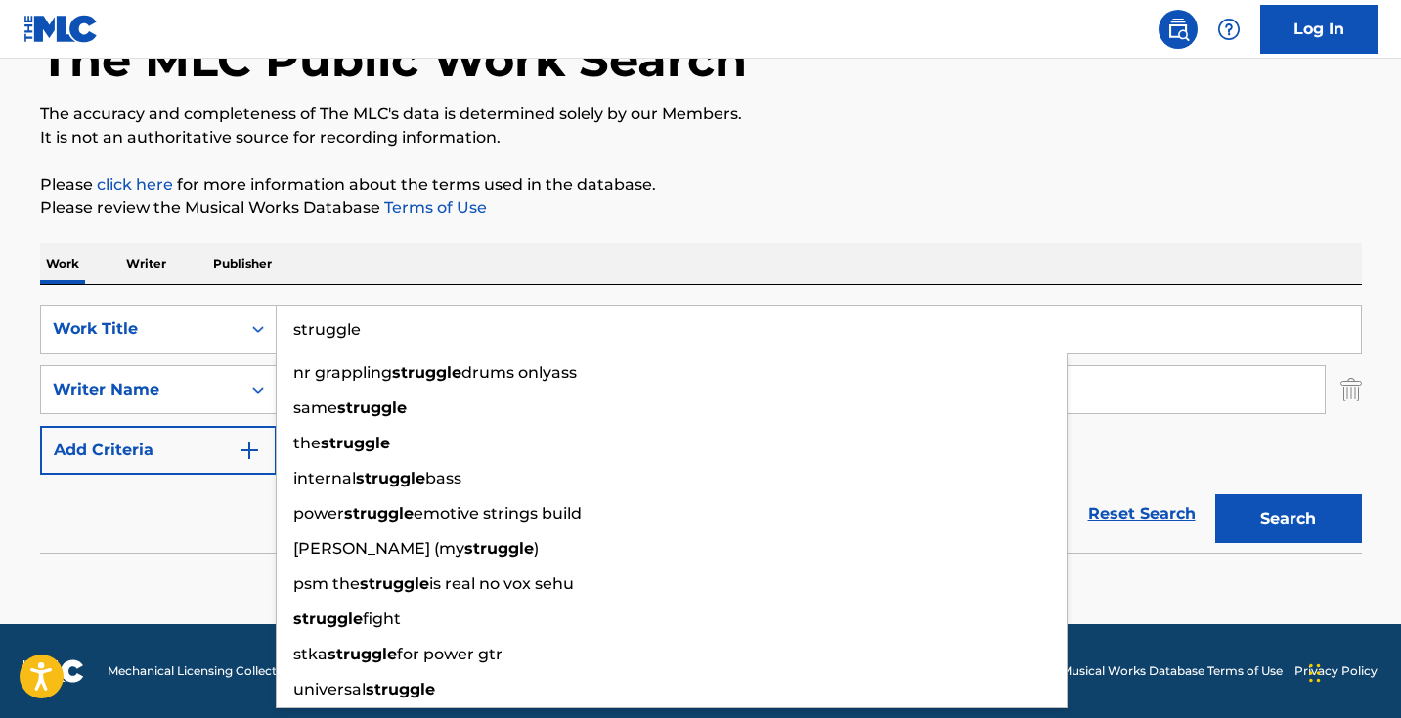
type input "struggle"
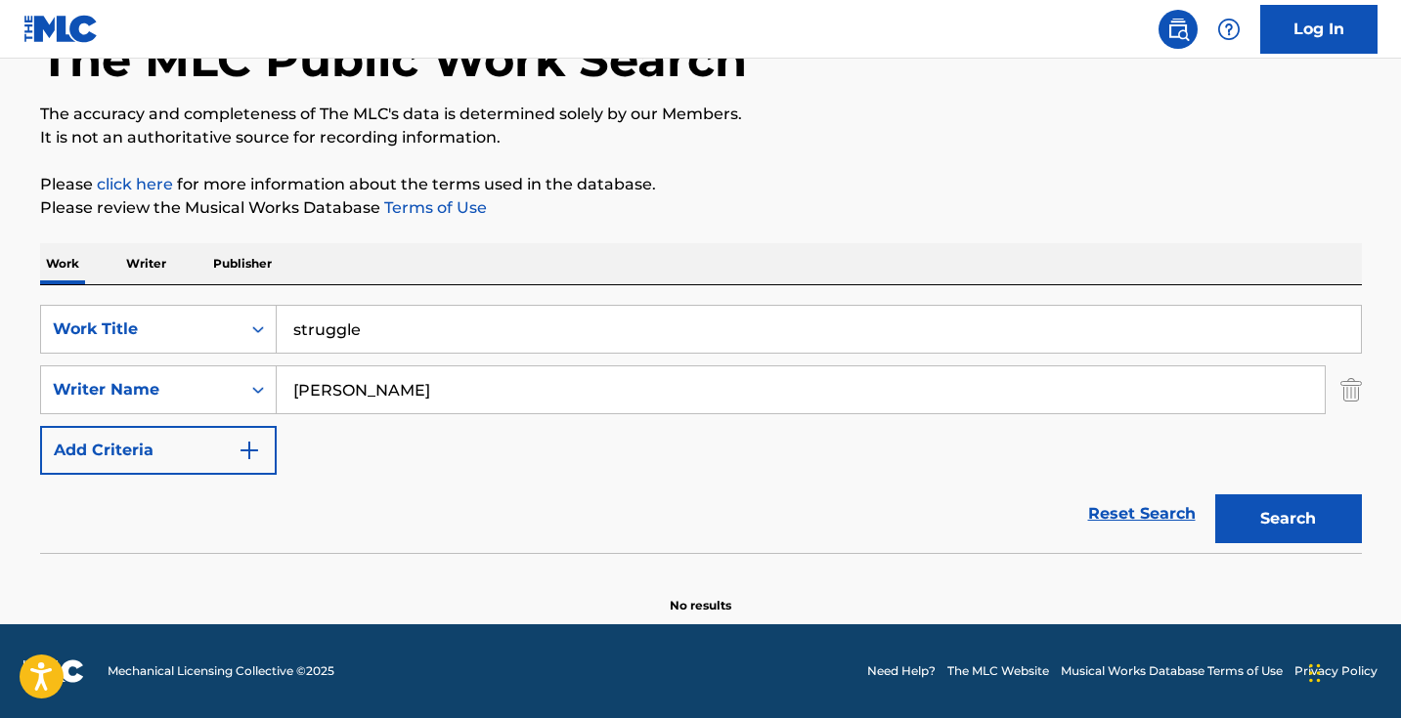
click at [577, 201] on p "Please review the Musical Works Database Terms of Use" at bounding box center [701, 207] width 1322 height 23
drag, startPoint x: 544, startPoint y: 383, endPoint x: 143, endPoint y: 351, distance: 402.1
click at [143, 351] on div "SearchWithCriteriad0cf188d-a3ff-438e-ad0a-6c92379b29dd Work Title struggle Sear…" at bounding box center [701, 390] width 1322 height 170
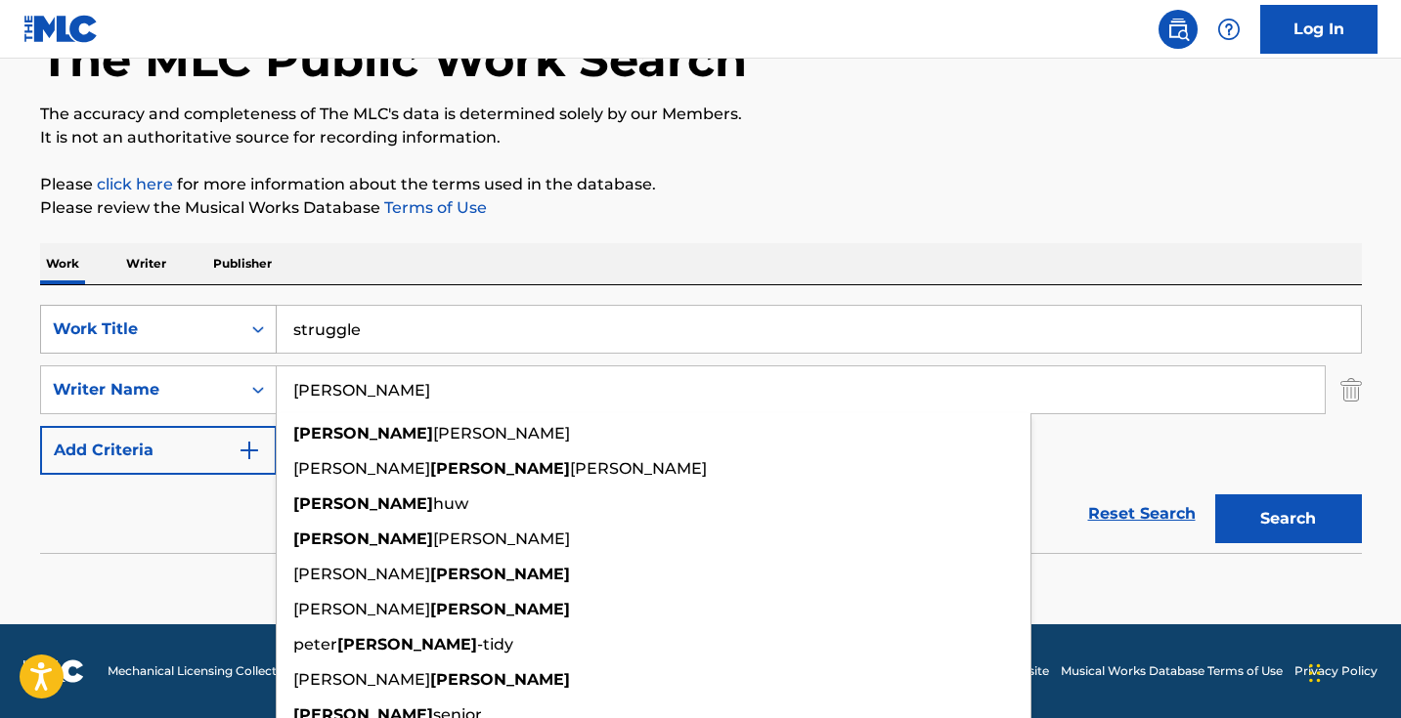
click at [1287, 519] on button "Search" at bounding box center [1288, 519] width 147 height 49
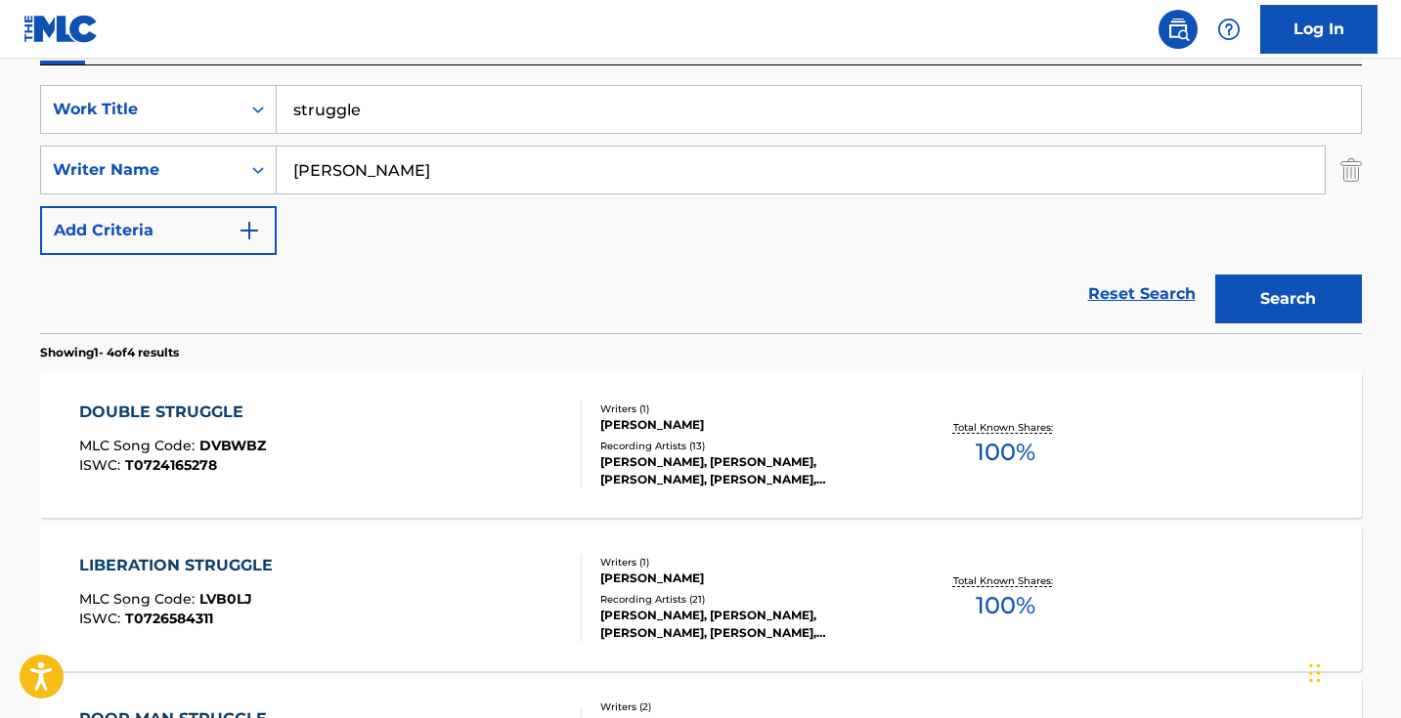
scroll to position [363, 0]
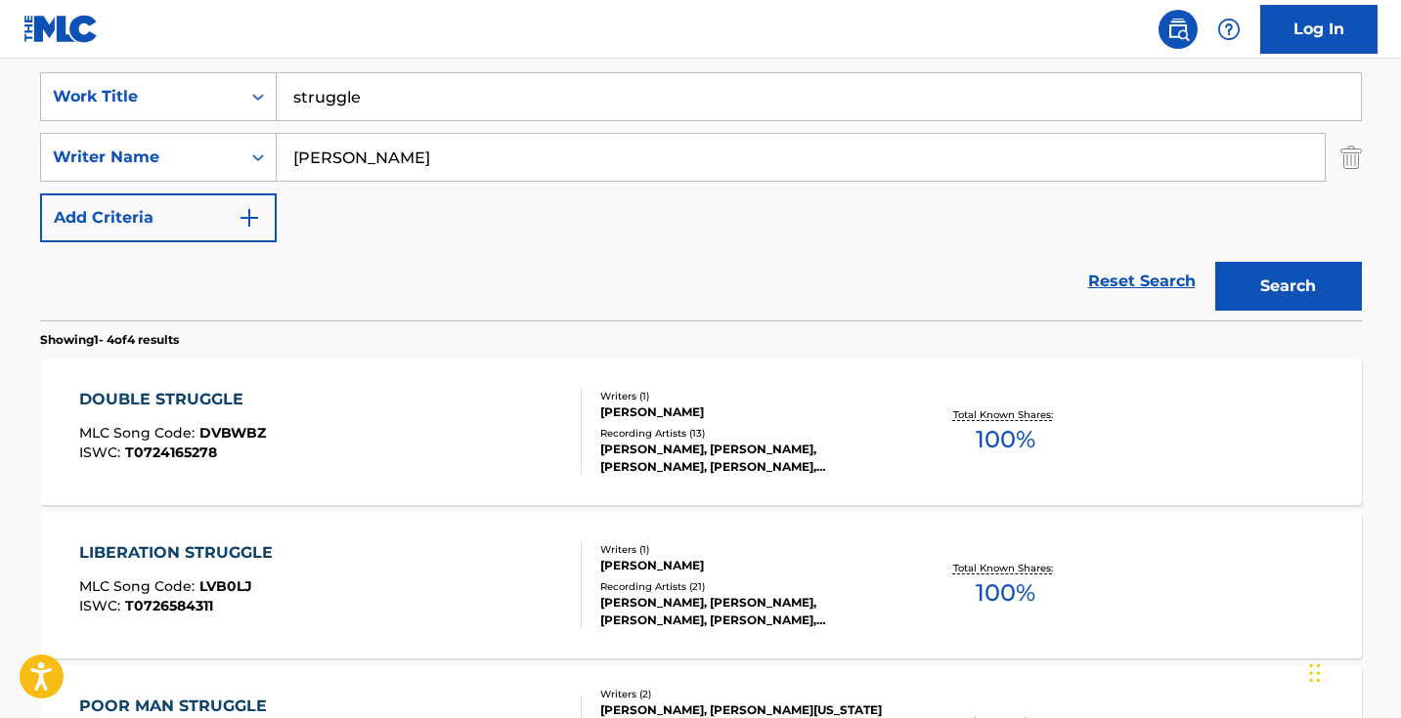
click at [294, 170] on input "sinclair" at bounding box center [801, 157] width 1048 height 47
click at [294, 158] on input "sinclair" at bounding box center [801, 157] width 1048 height 47
click at [1287, 286] on button "Search" at bounding box center [1288, 286] width 147 height 49
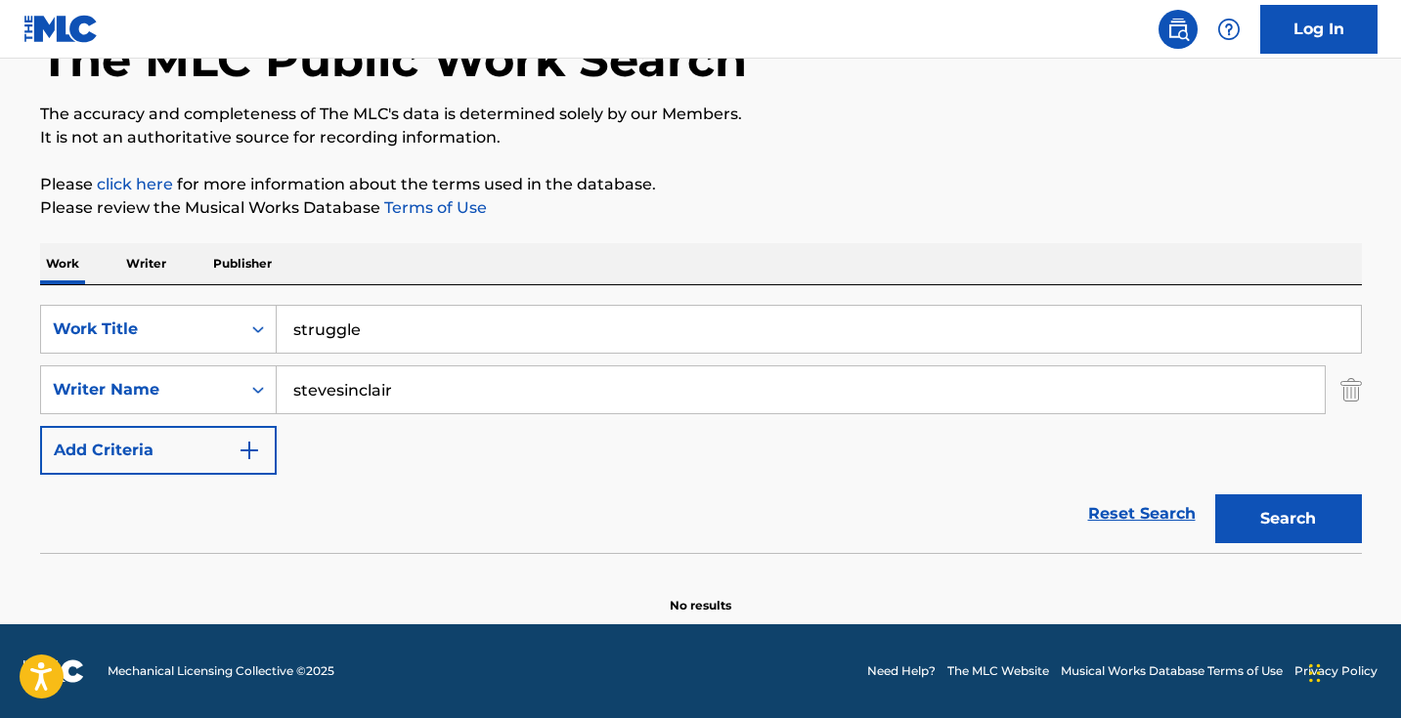
scroll to position [130, 0]
click at [1287, 519] on button "Search" at bounding box center [1288, 519] width 147 height 49
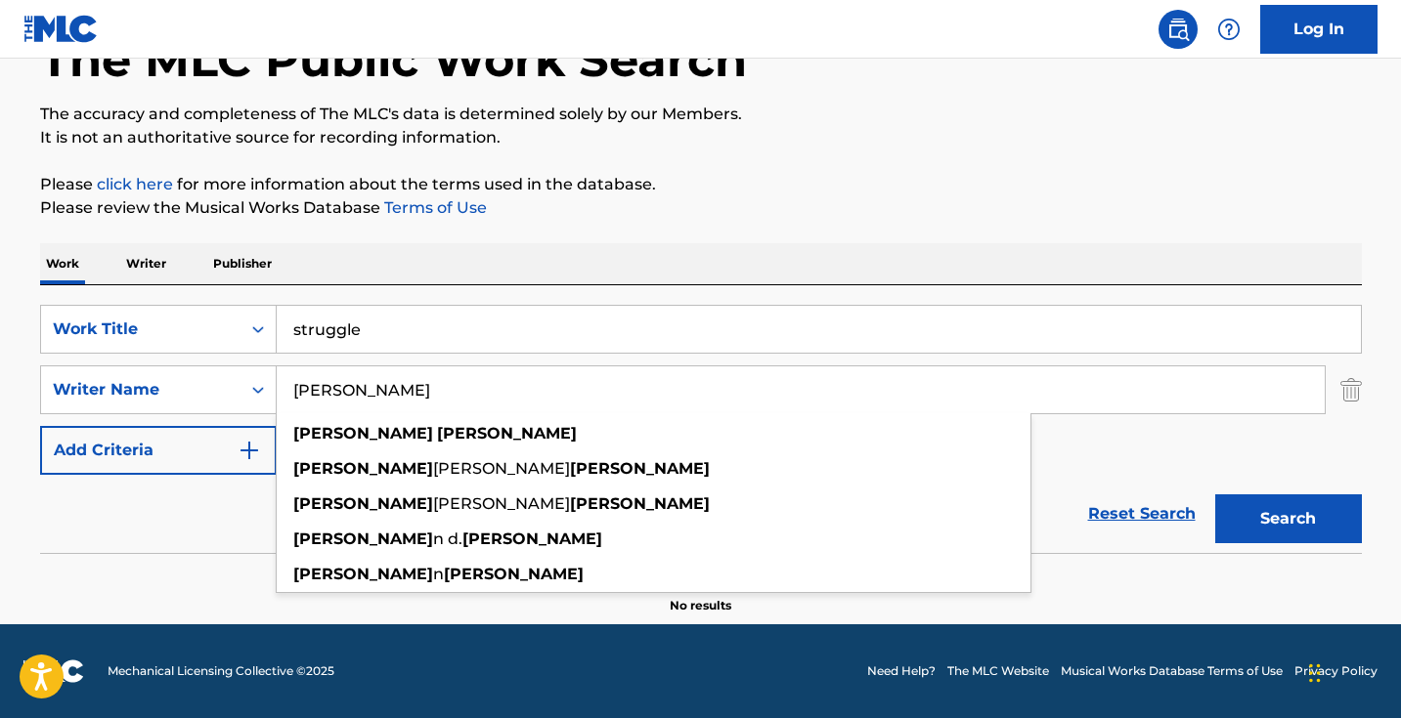
click at [1287, 519] on button "Search" at bounding box center [1288, 519] width 147 height 49
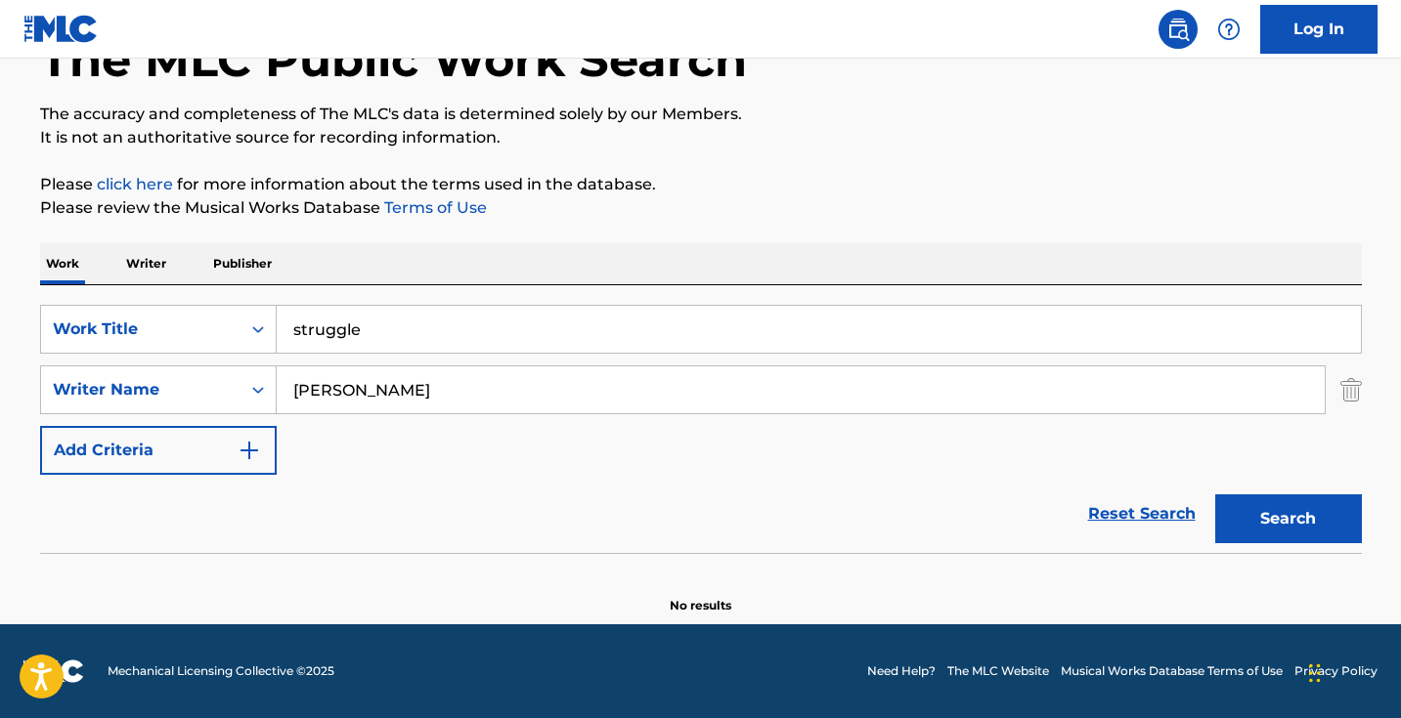
click at [1287, 519] on button "Search" at bounding box center [1288, 519] width 147 height 49
click at [376, 386] on input "steven sinclair" at bounding box center [801, 390] width 1048 height 47
click at [377, 387] on input "steven sinclair" at bounding box center [801, 390] width 1048 height 47
click at [1287, 519] on button "Search" at bounding box center [1288, 519] width 147 height 49
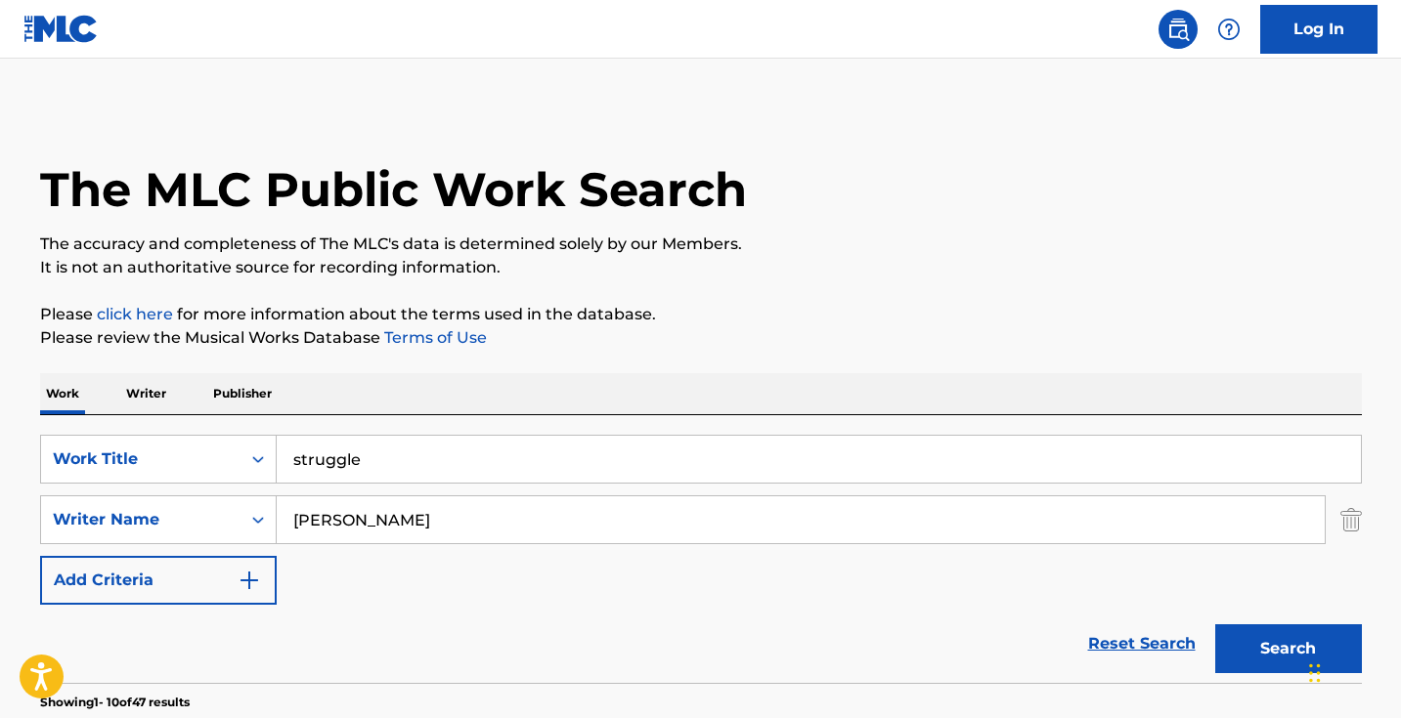
scroll to position [0, 0]
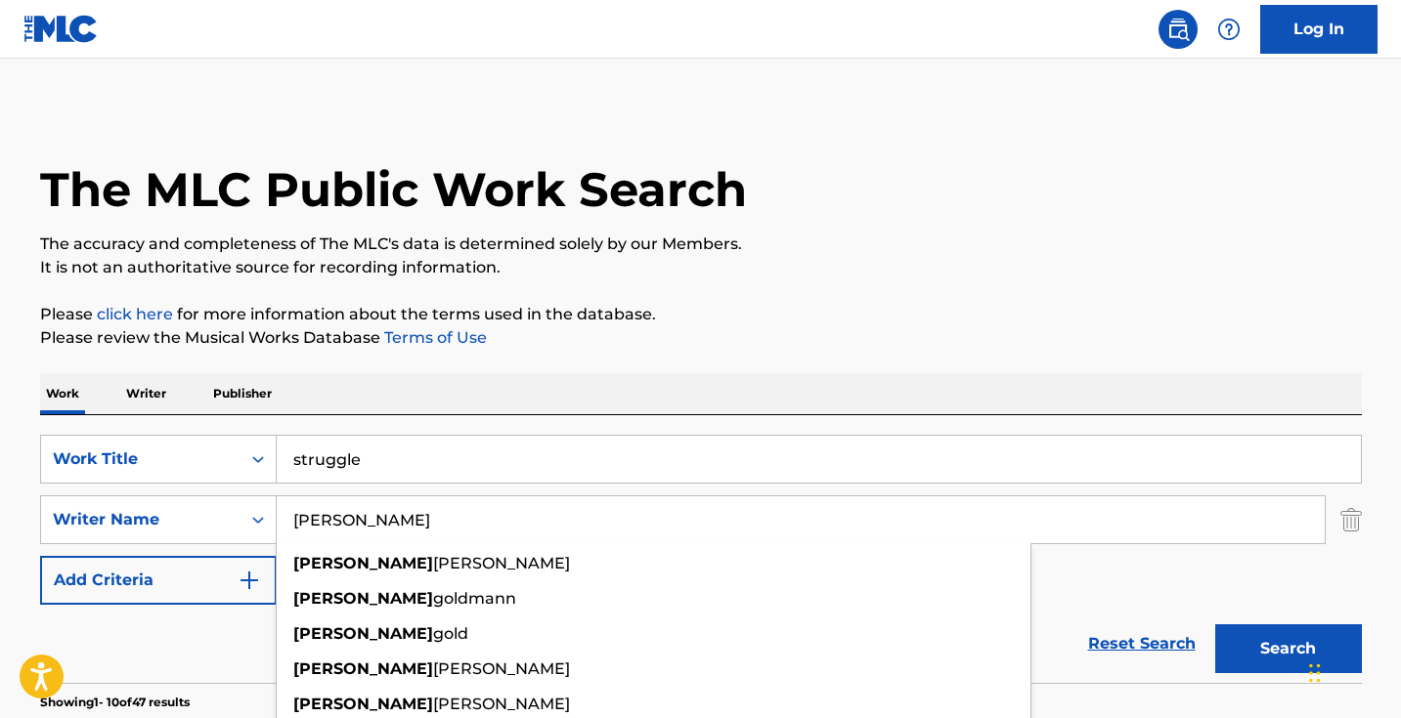
click at [1287, 649] on button "Search" at bounding box center [1288, 649] width 147 height 49
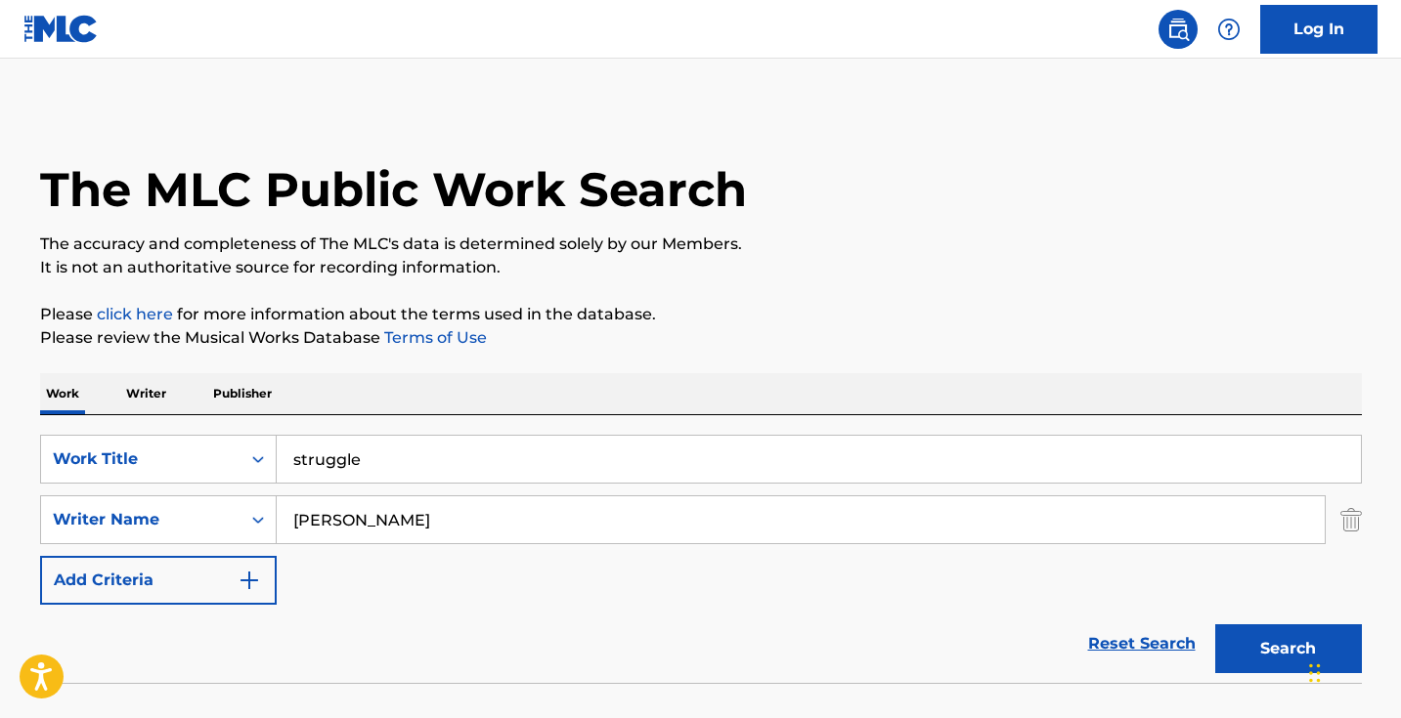
click at [325, 513] on input "steven golden" at bounding box center [801, 520] width 1048 height 47
click at [324, 512] on input "steven golden" at bounding box center [801, 520] width 1048 height 47
type input "sinclair golden"
click at [1287, 649] on button "Search" at bounding box center [1288, 649] width 147 height 49
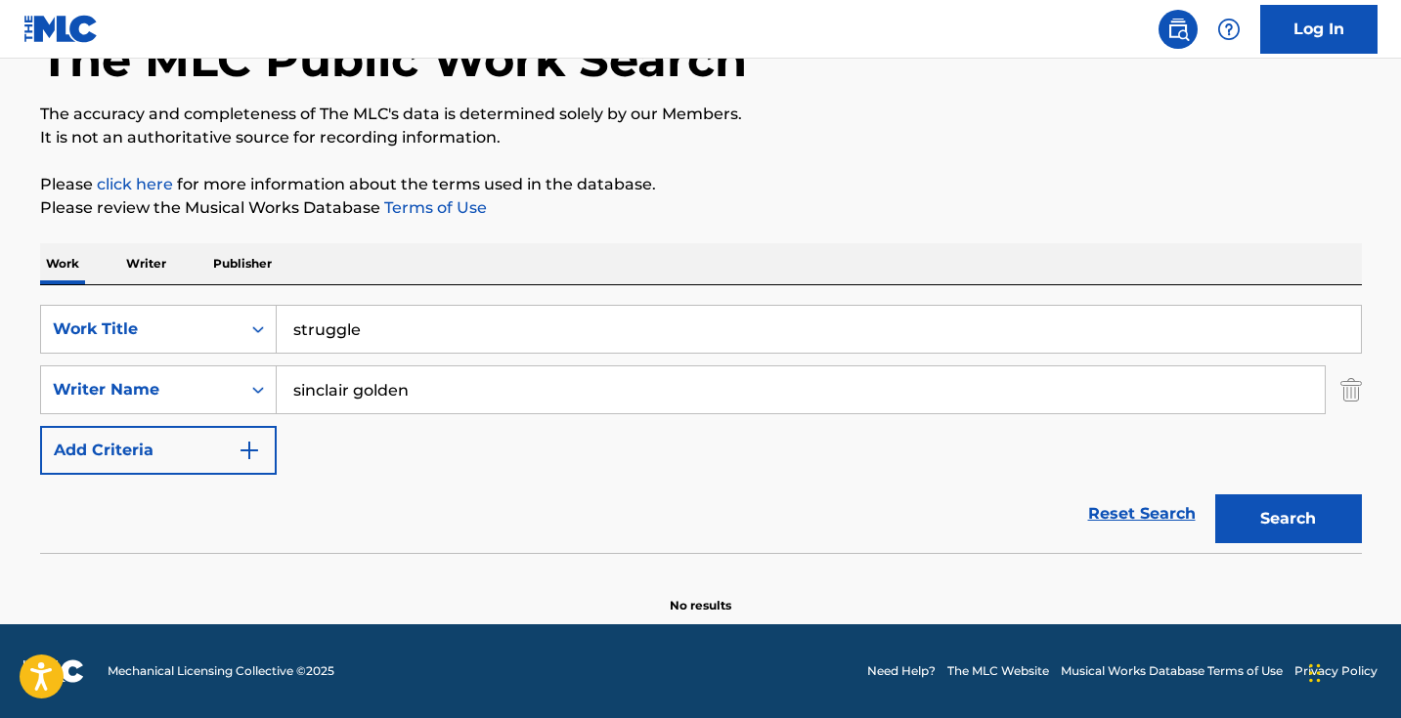
scroll to position [130, 0]
click at [431, 300] on div "SearchWithCriteriad0cf188d-a3ff-438e-ad0a-6c92379b29dd Work Title struggle Sear…" at bounding box center [701, 419] width 1322 height 268
click at [431, 317] on input "struggle" at bounding box center [819, 329] width 1084 height 47
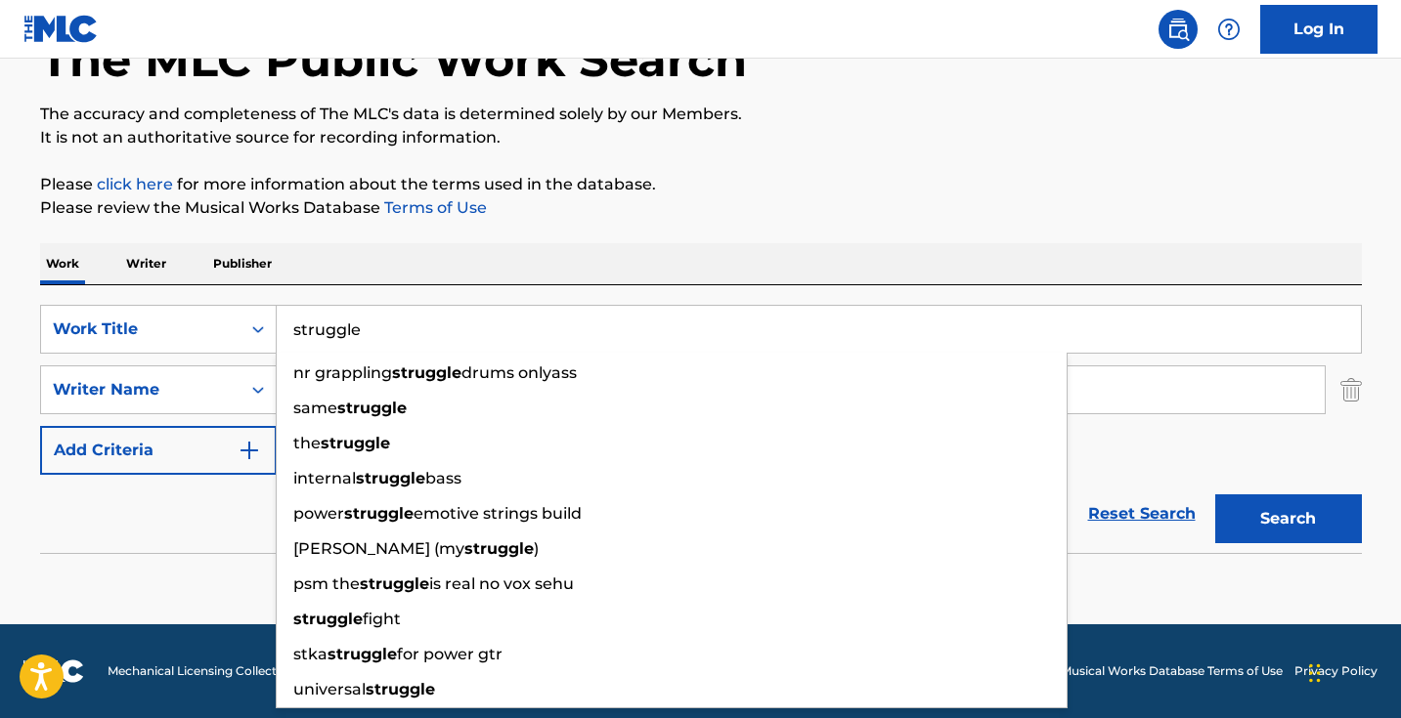
click at [431, 317] on input "struggle" at bounding box center [819, 329] width 1084 height 47
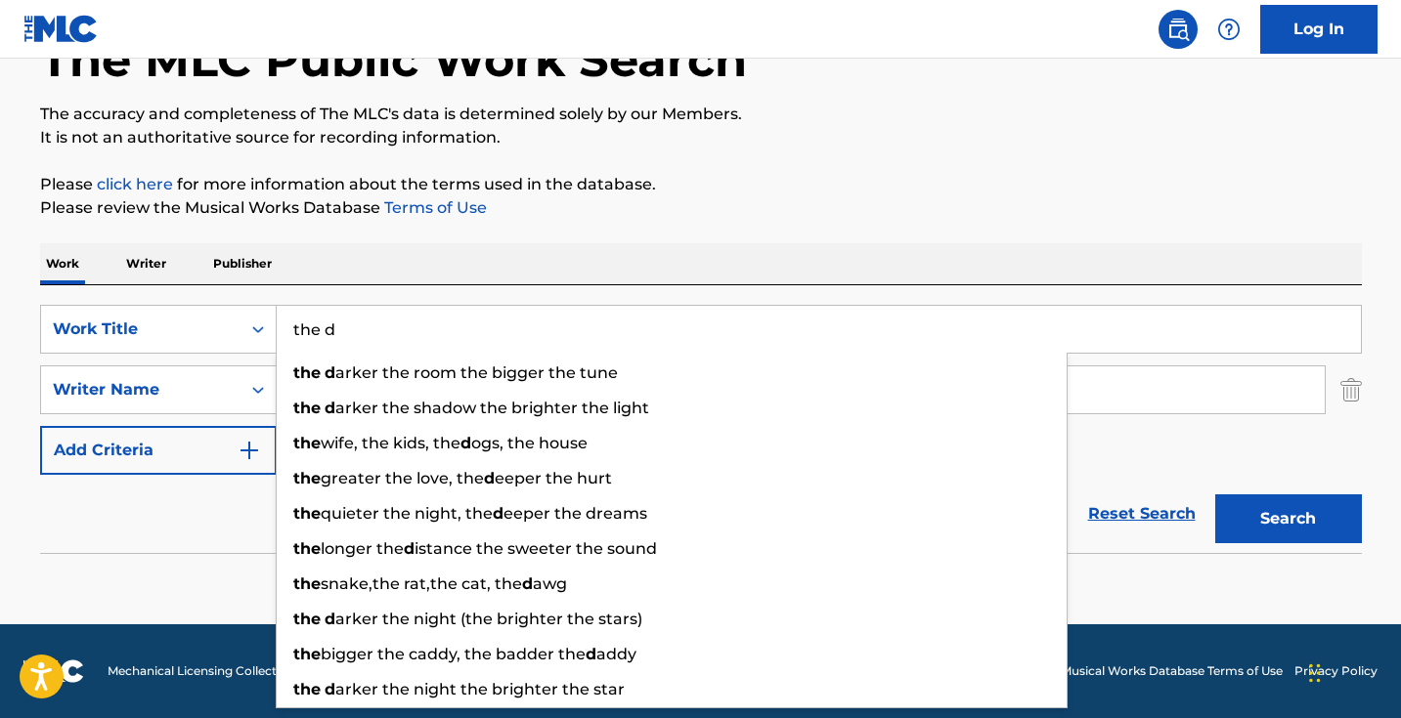
type input "the d"
click at [645, 148] on p "It is not an authoritative source for recording information." at bounding box center [701, 137] width 1322 height 23
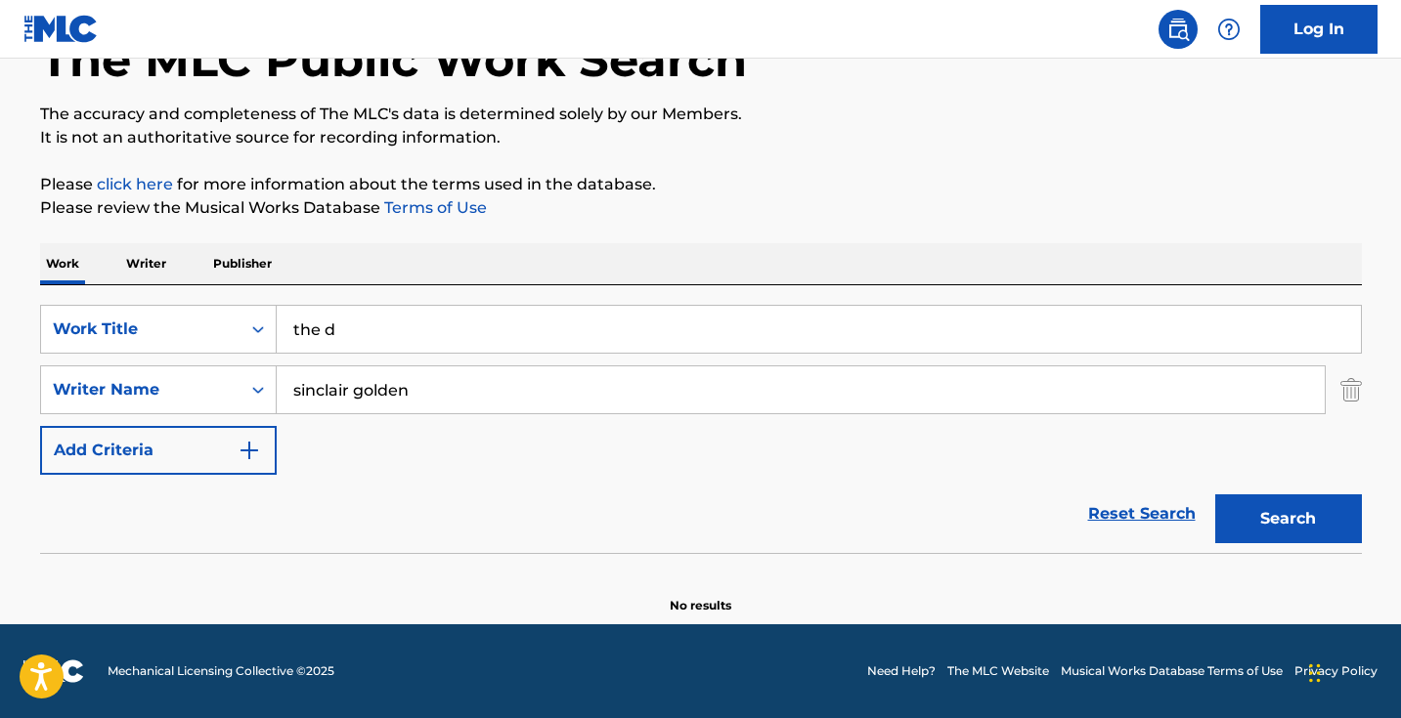
click at [517, 387] on input "sinclair golden" at bounding box center [801, 390] width 1048 height 47
click at [1287, 519] on button "Search" at bounding box center [1288, 519] width 147 height 49
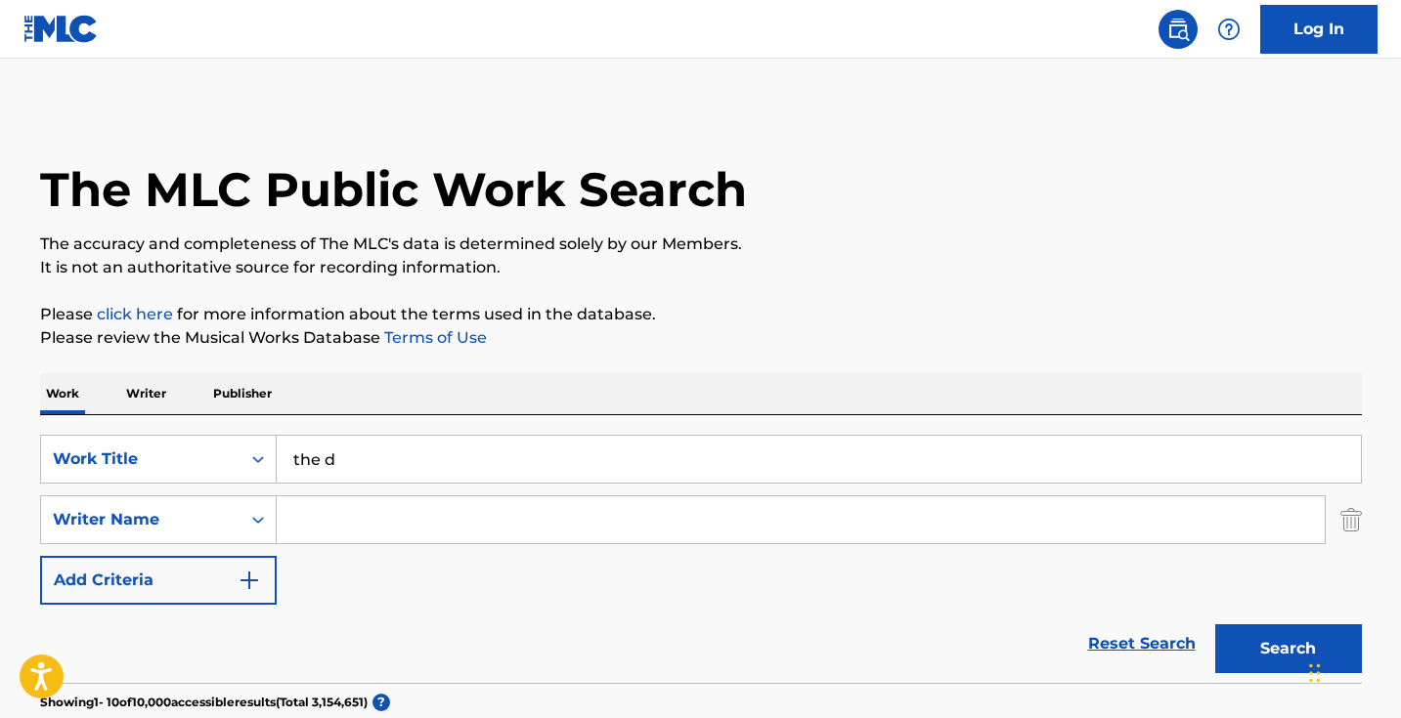
scroll to position [0, 0]
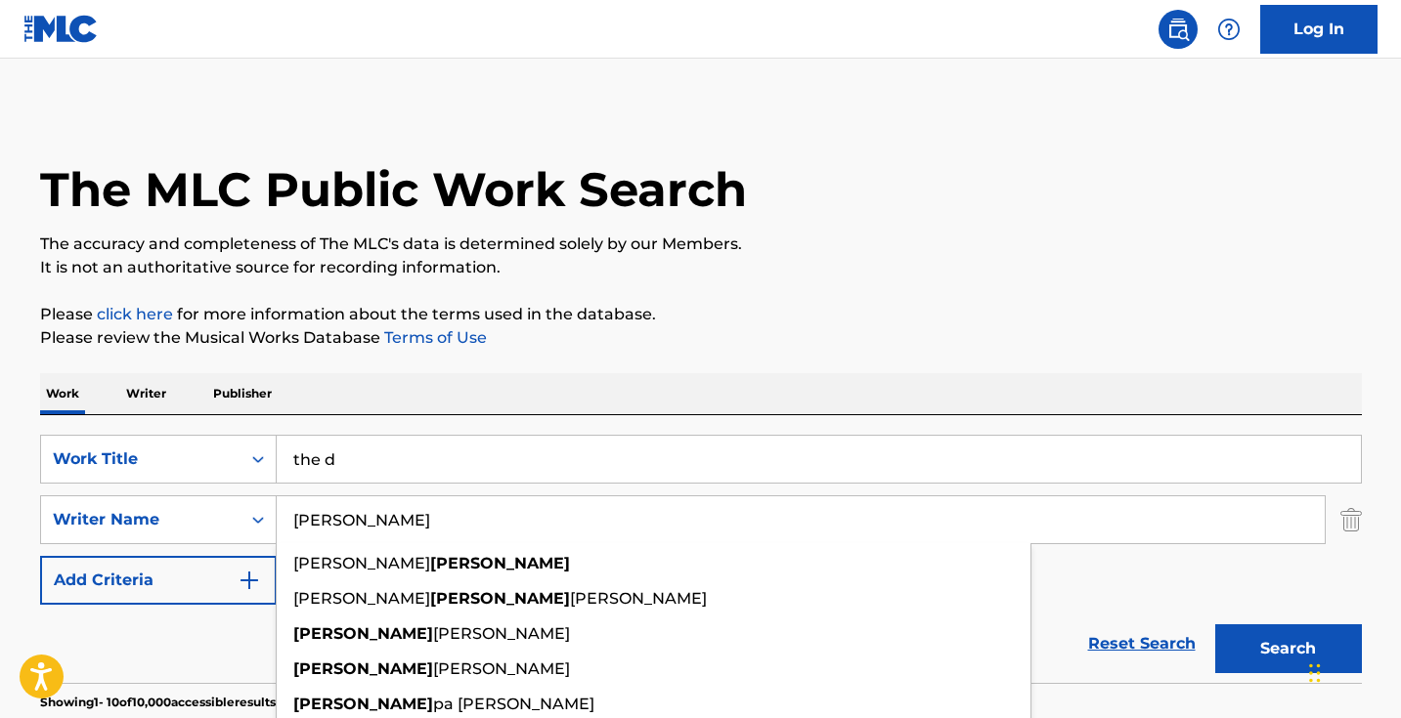
click at [1287, 649] on button "Search" at bounding box center [1288, 649] width 147 height 49
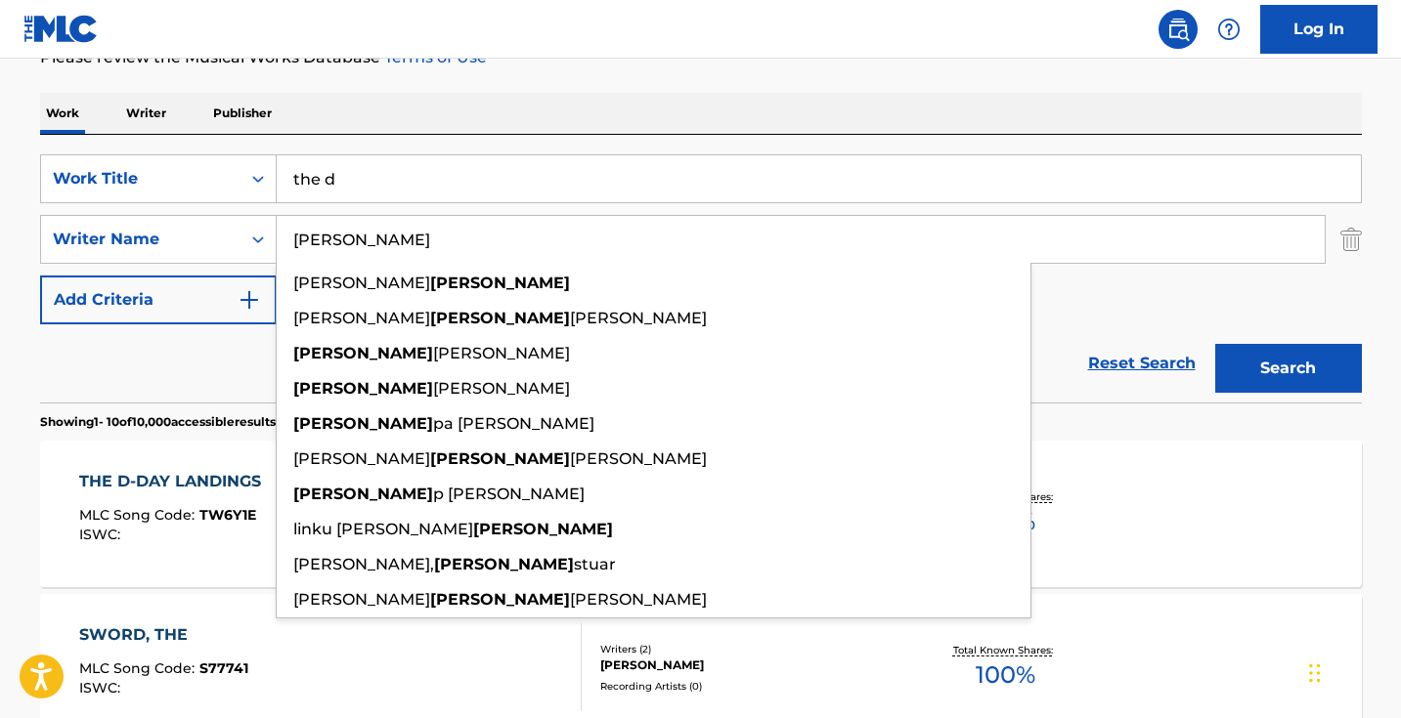
scroll to position [286, 0]
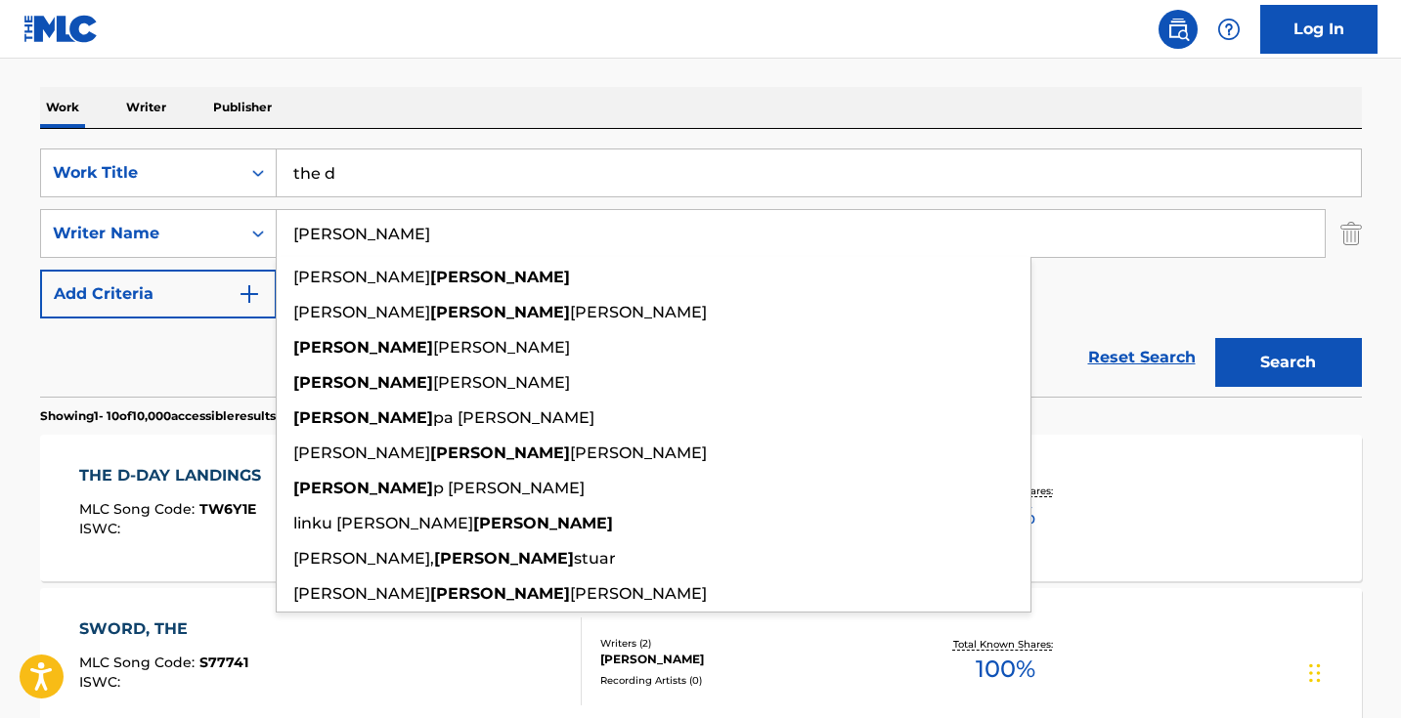
click at [189, 337] on div "Reset Search Search" at bounding box center [701, 358] width 1322 height 78
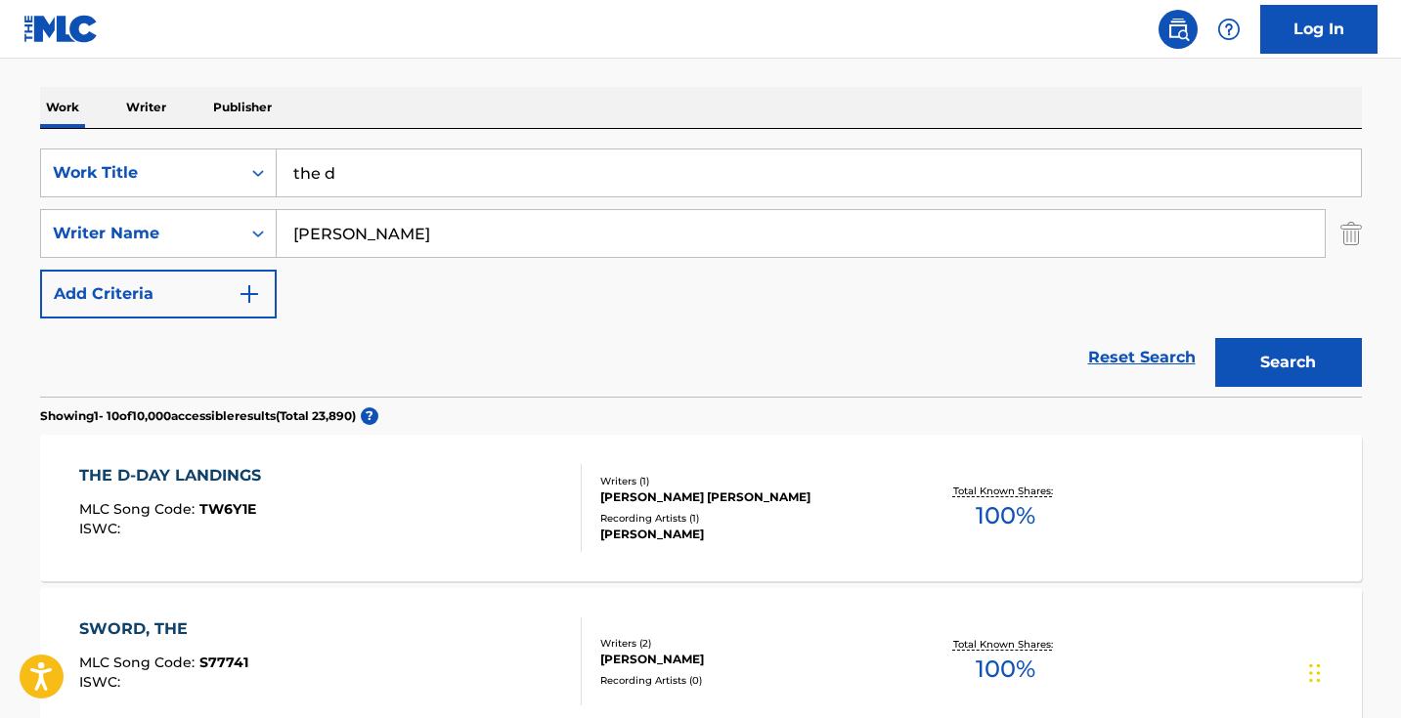
click at [409, 235] on input "Philip" at bounding box center [801, 233] width 1048 height 47
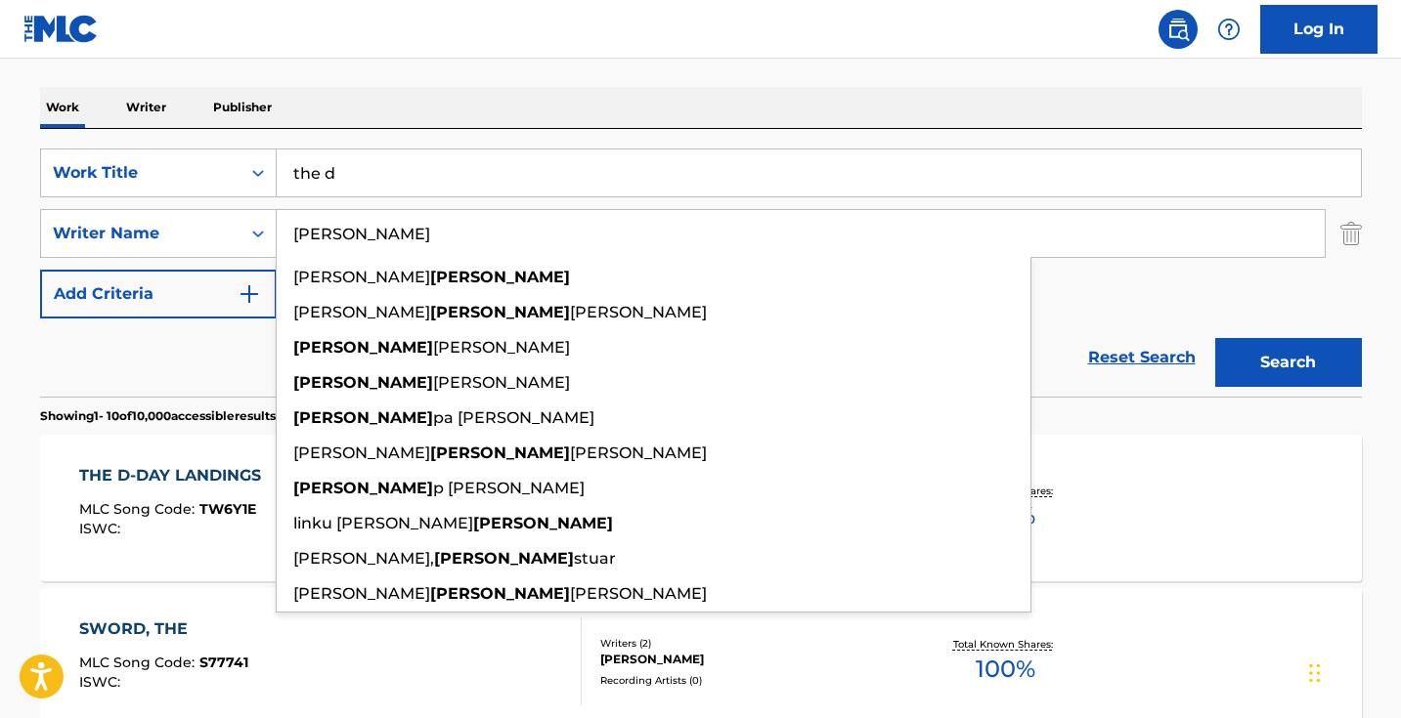
click at [409, 234] on input "Philip" at bounding box center [801, 233] width 1048 height 47
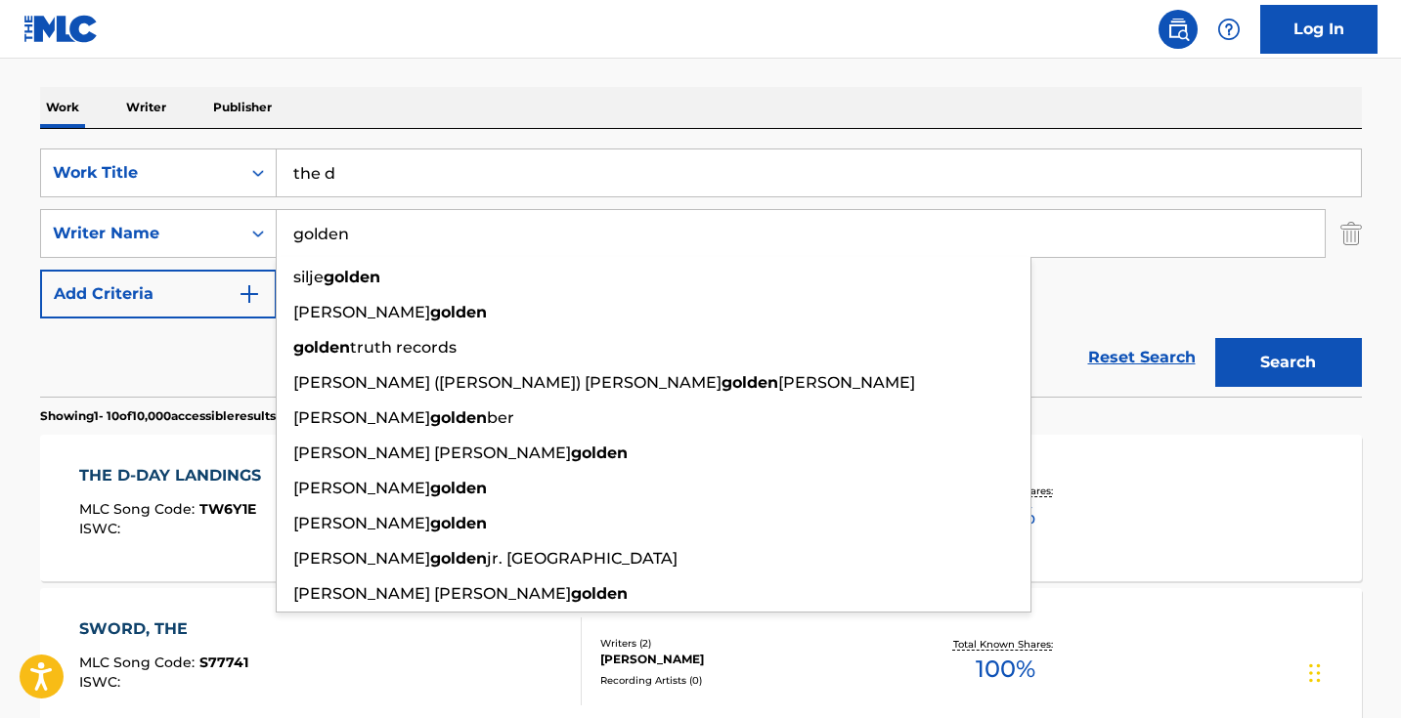
type input "golden"
click at [1287, 363] on button "Search" at bounding box center [1288, 362] width 147 height 49
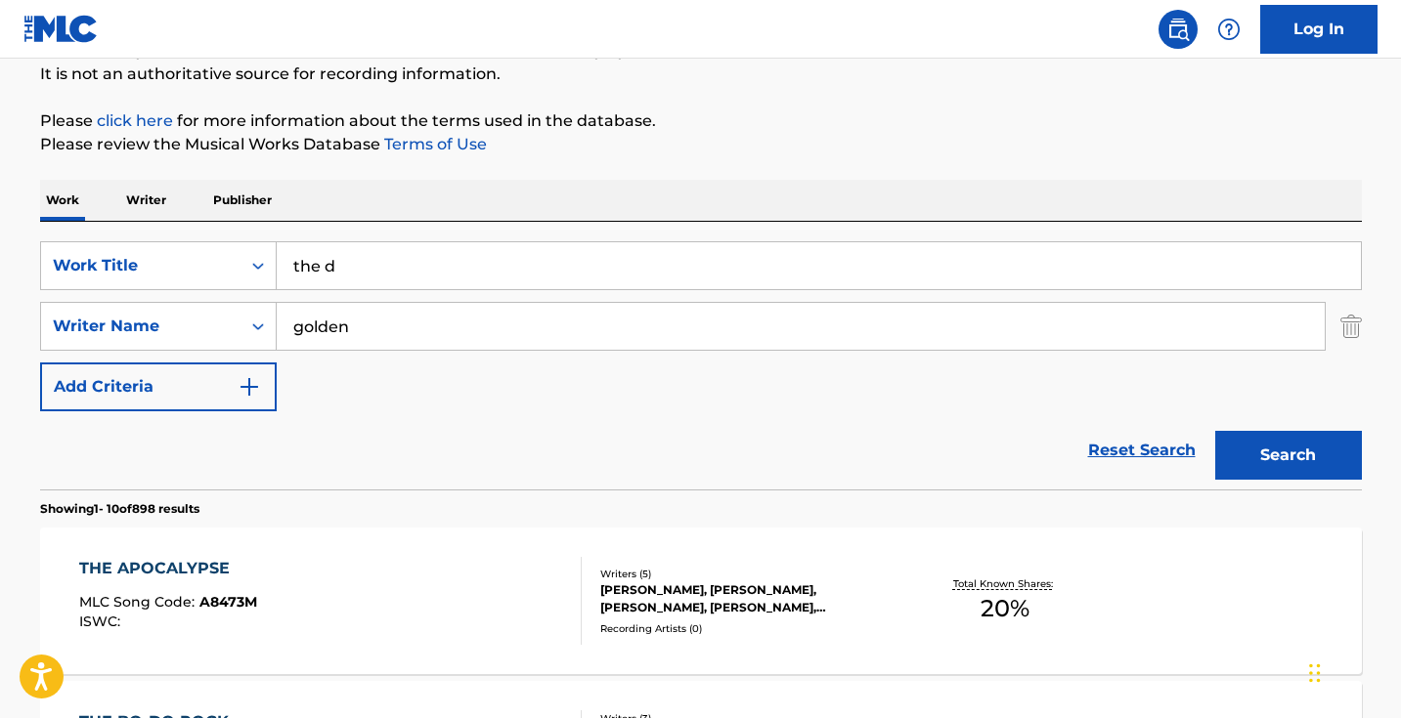
click at [420, 327] on input "golden" at bounding box center [801, 326] width 1048 height 47
click at [421, 327] on input "golden" at bounding box center [801, 326] width 1048 height 47
click at [1287, 456] on button "Search" at bounding box center [1288, 455] width 147 height 49
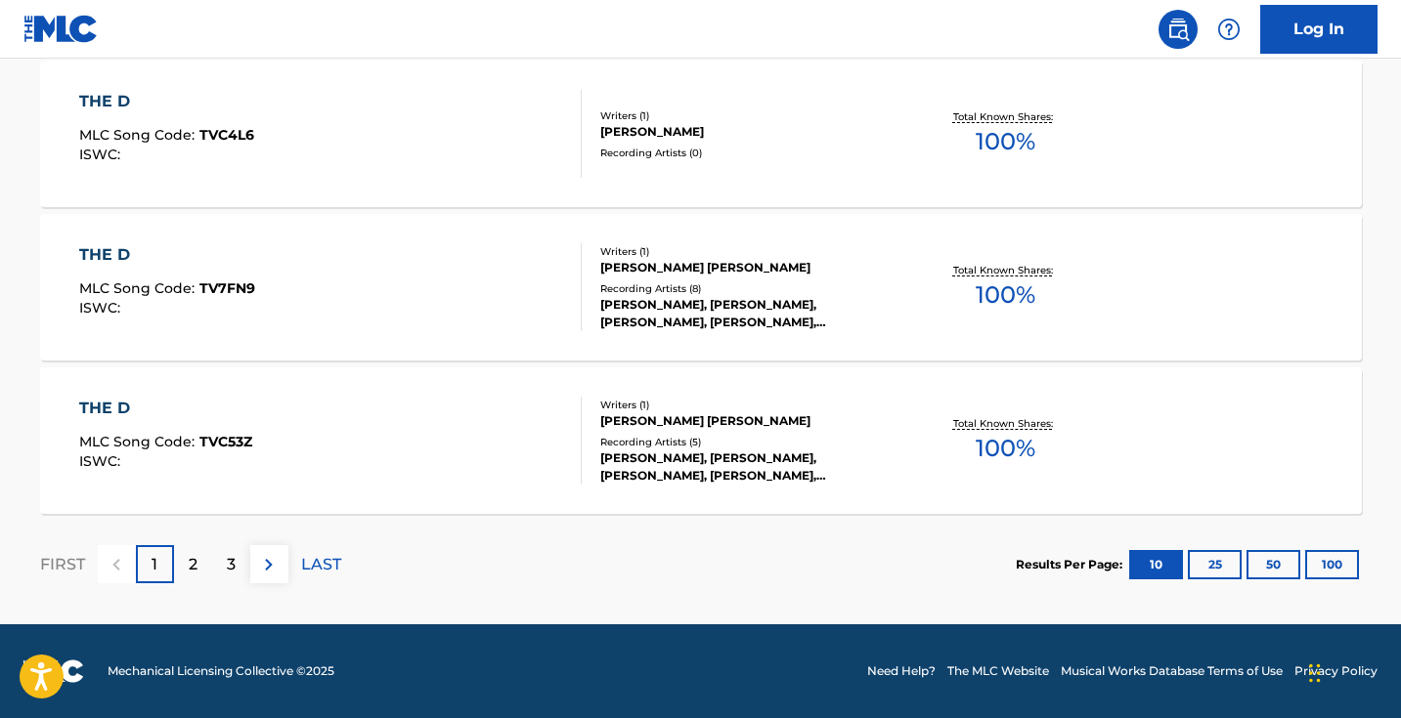
scroll to position [1735, 0]
click at [310, 564] on p "LAST" at bounding box center [321, 564] width 40 height 23
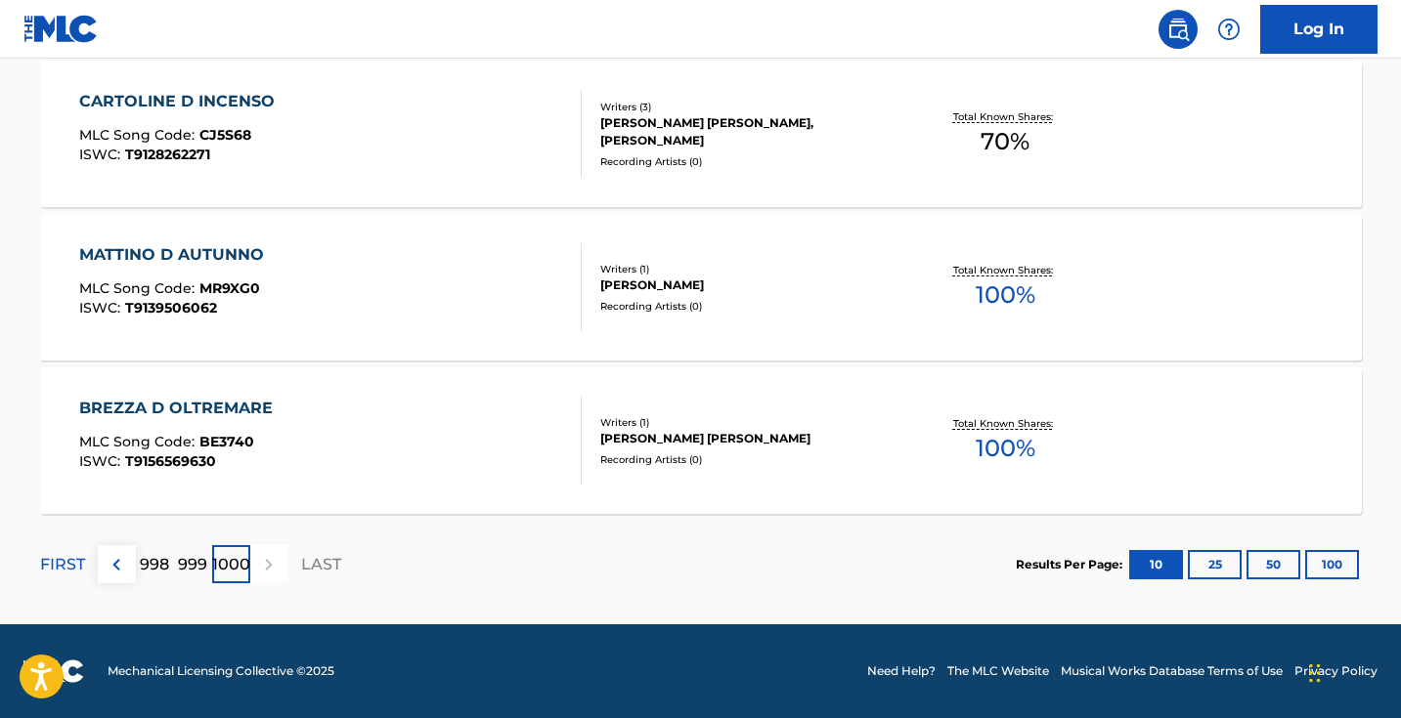
click at [53, 564] on p "FIRST" at bounding box center [62, 564] width 45 height 23
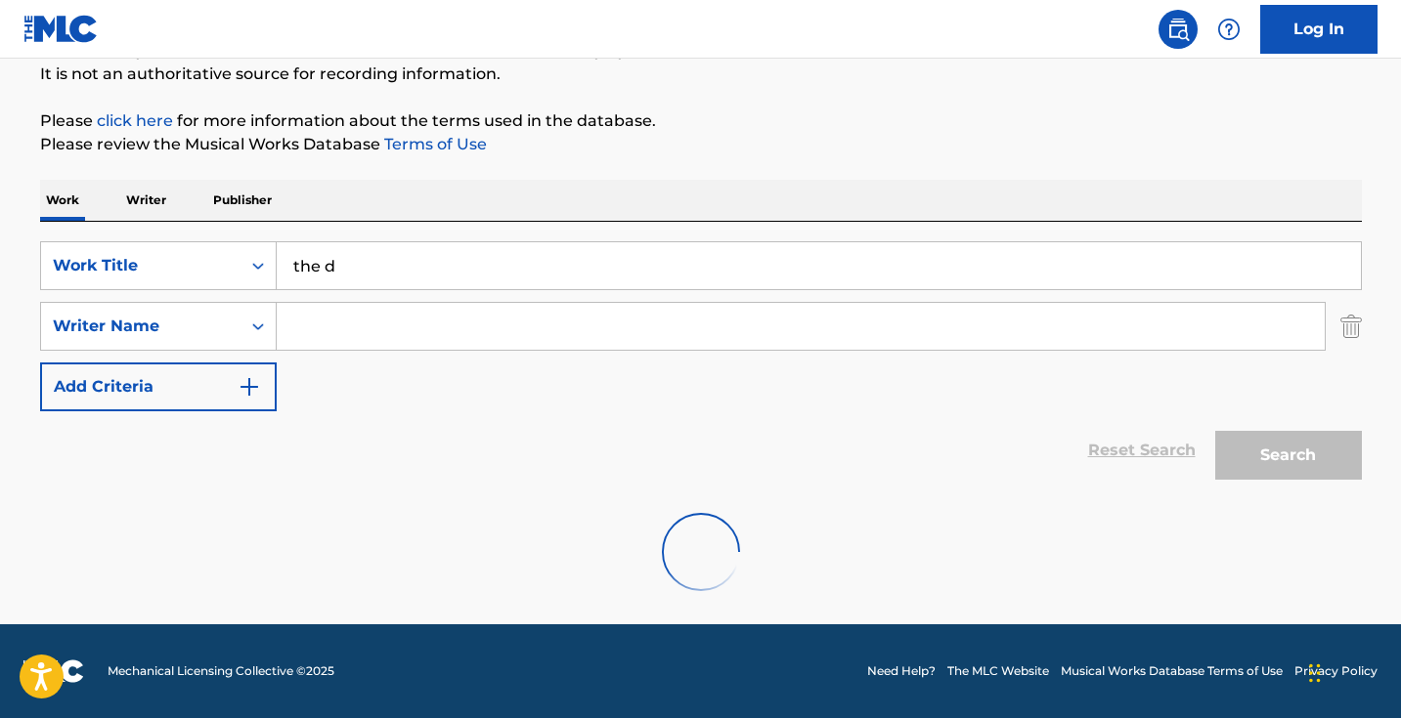
scroll to position [194, 0]
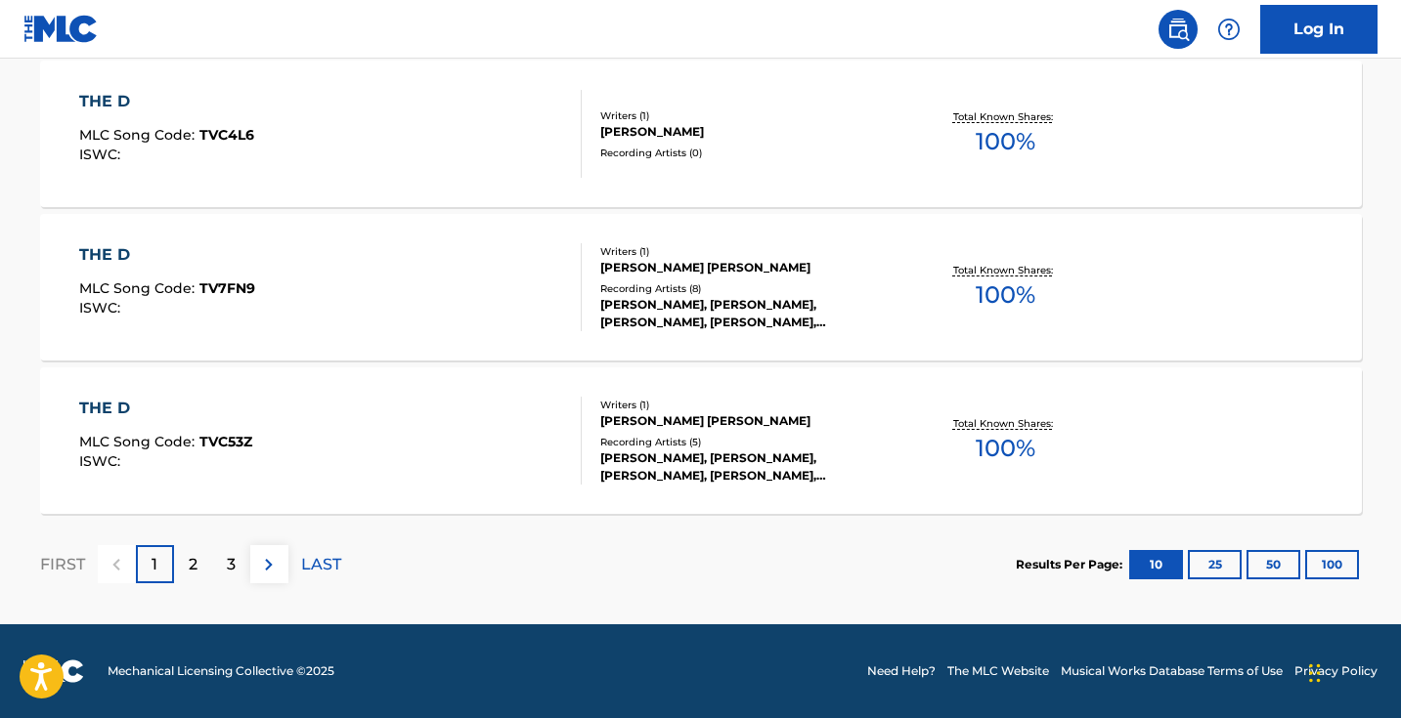
click at [230, 570] on p "3" at bounding box center [231, 564] width 9 height 23
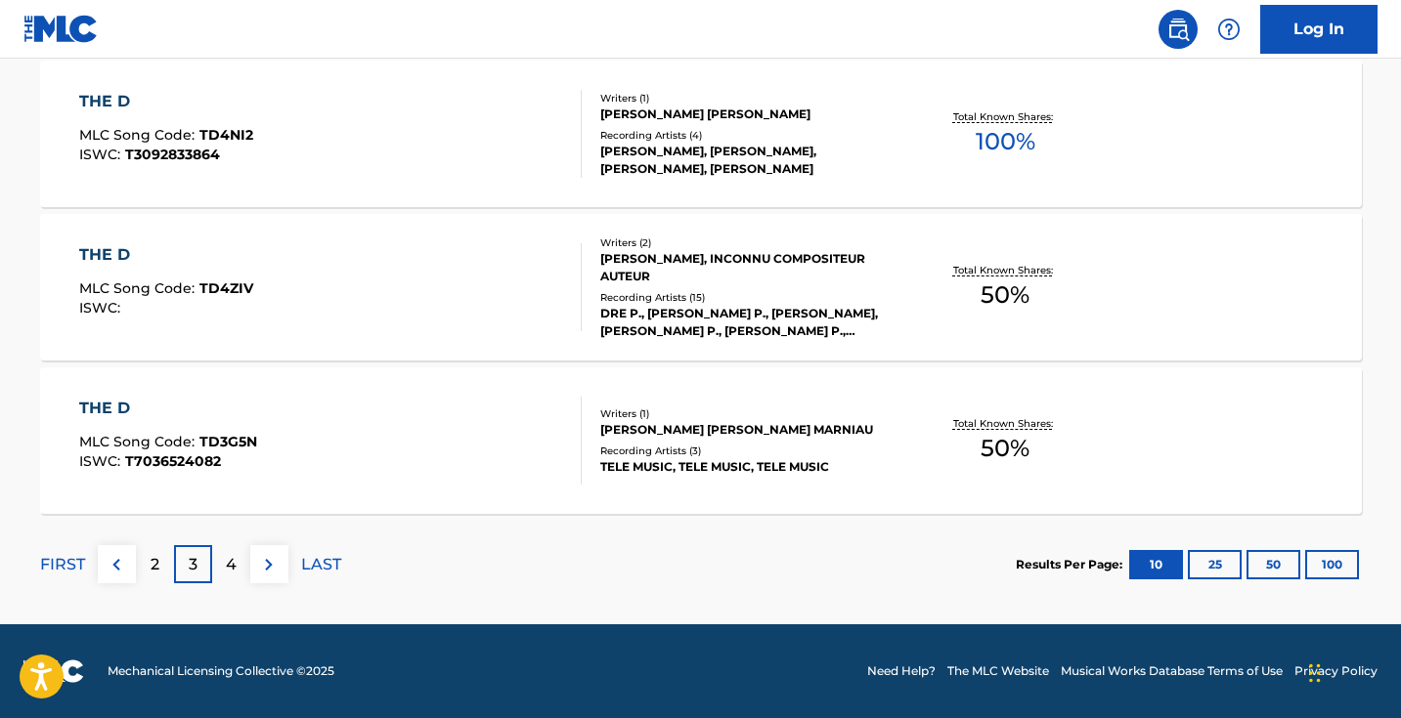
scroll to position [1735, 0]
click at [270, 568] on img at bounding box center [268, 564] width 23 height 23
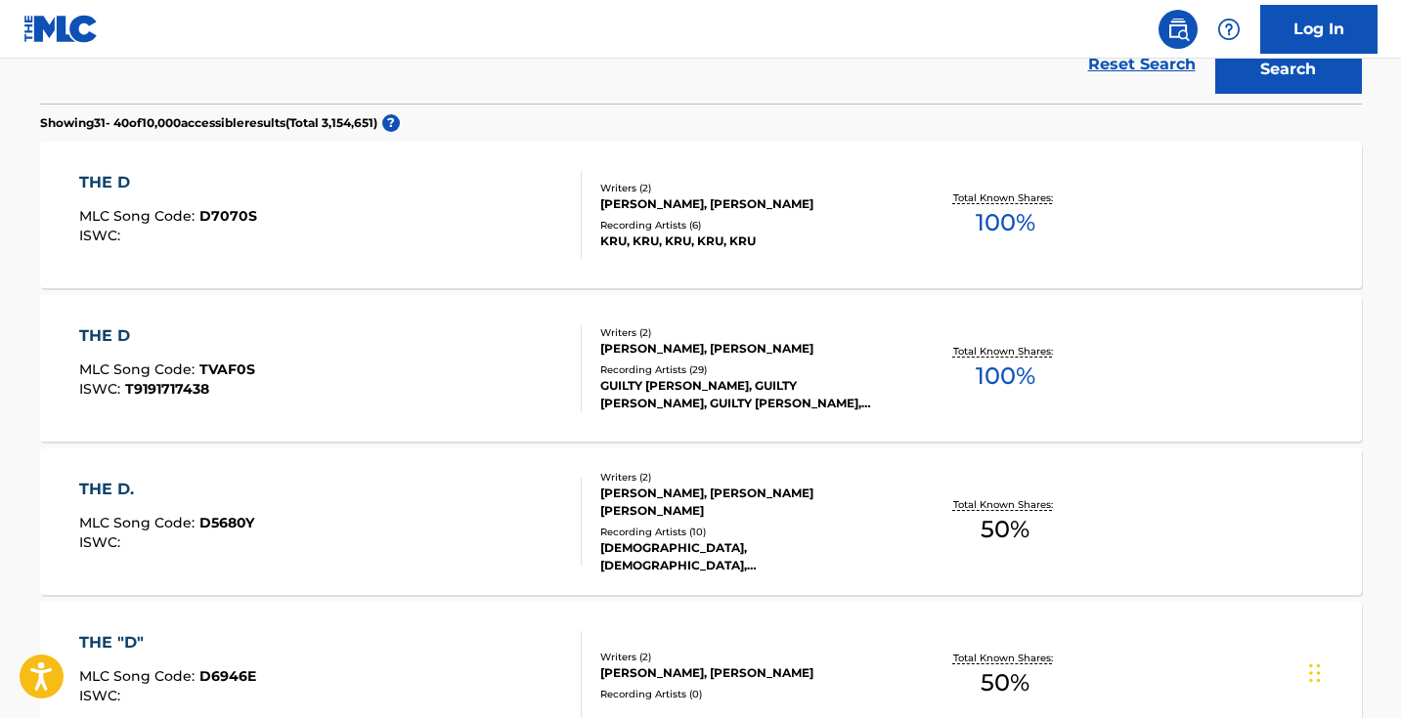
scroll to position [579, 0]
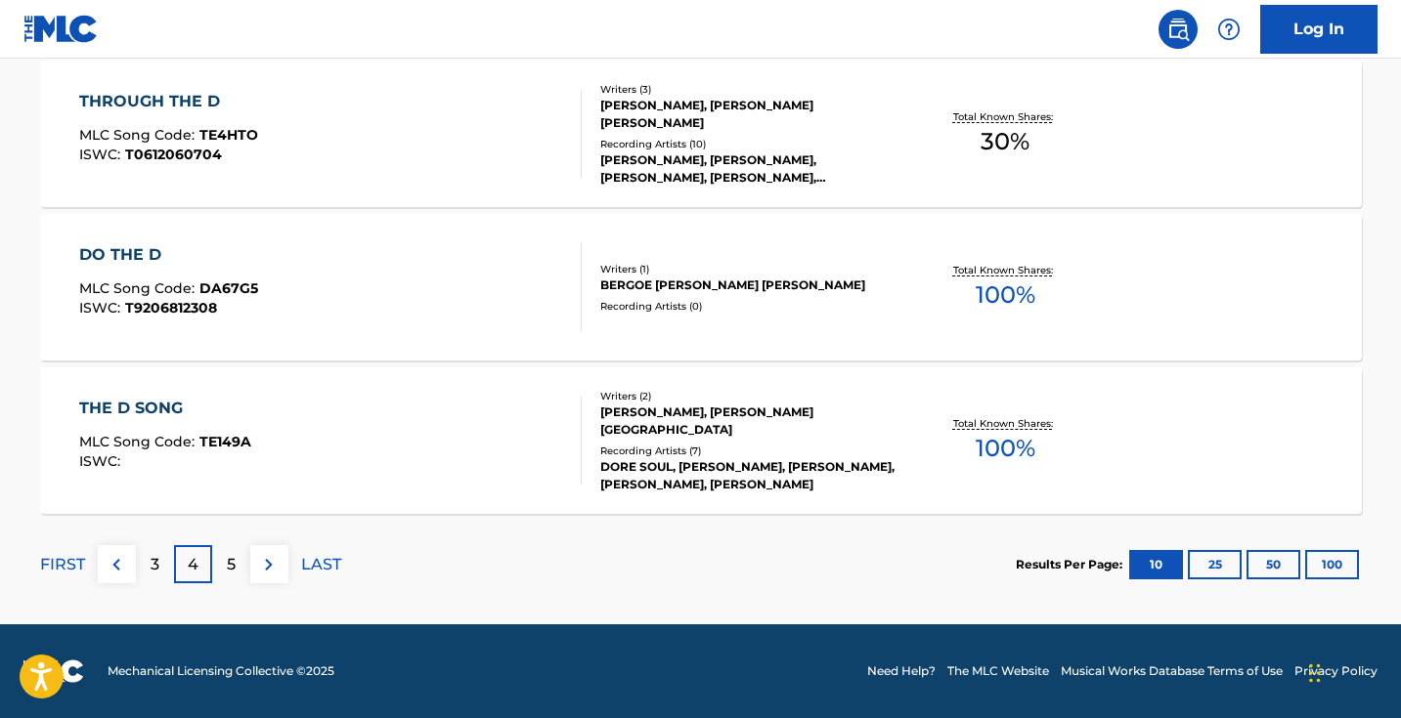
click at [111, 574] on img at bounding box center [116, 564] width 23 height 23
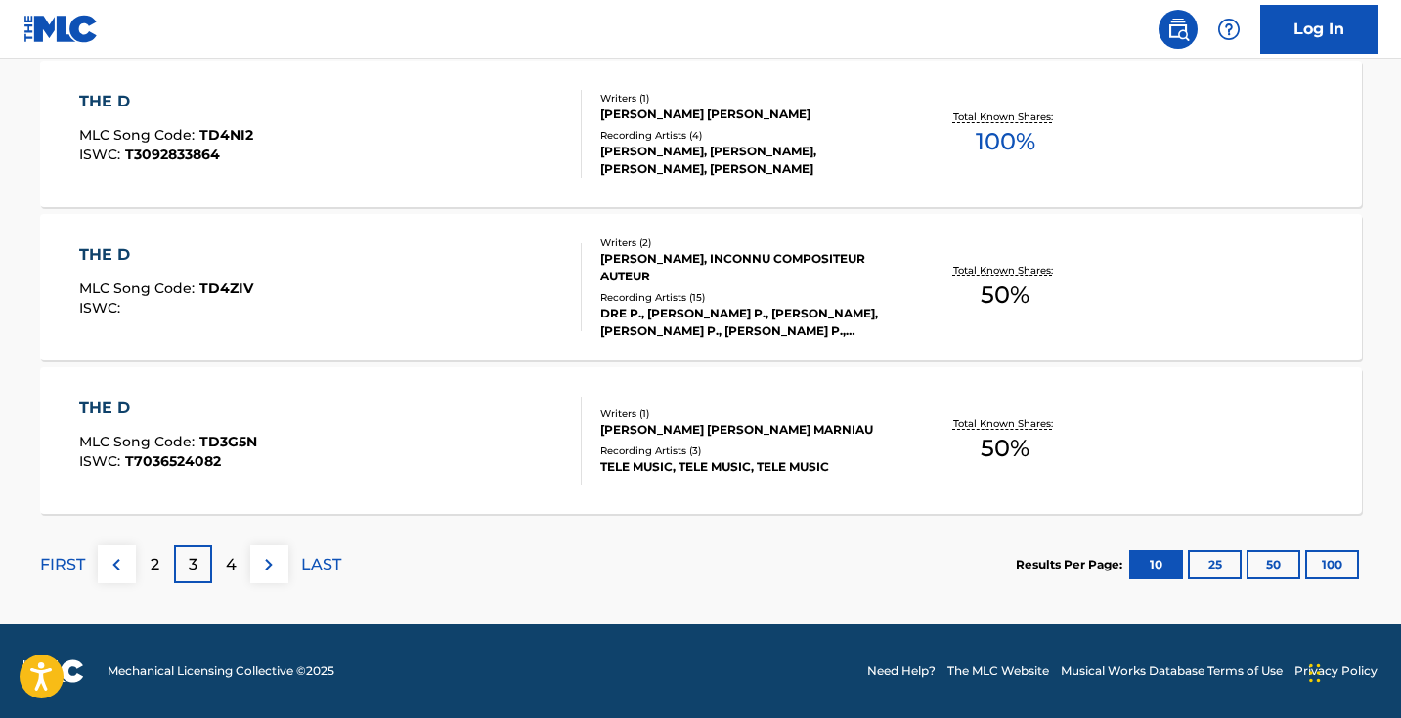
scroll to position [1735, 0]
click at [121, 574] on img at bounding box center [116, 564] width 23 height 23
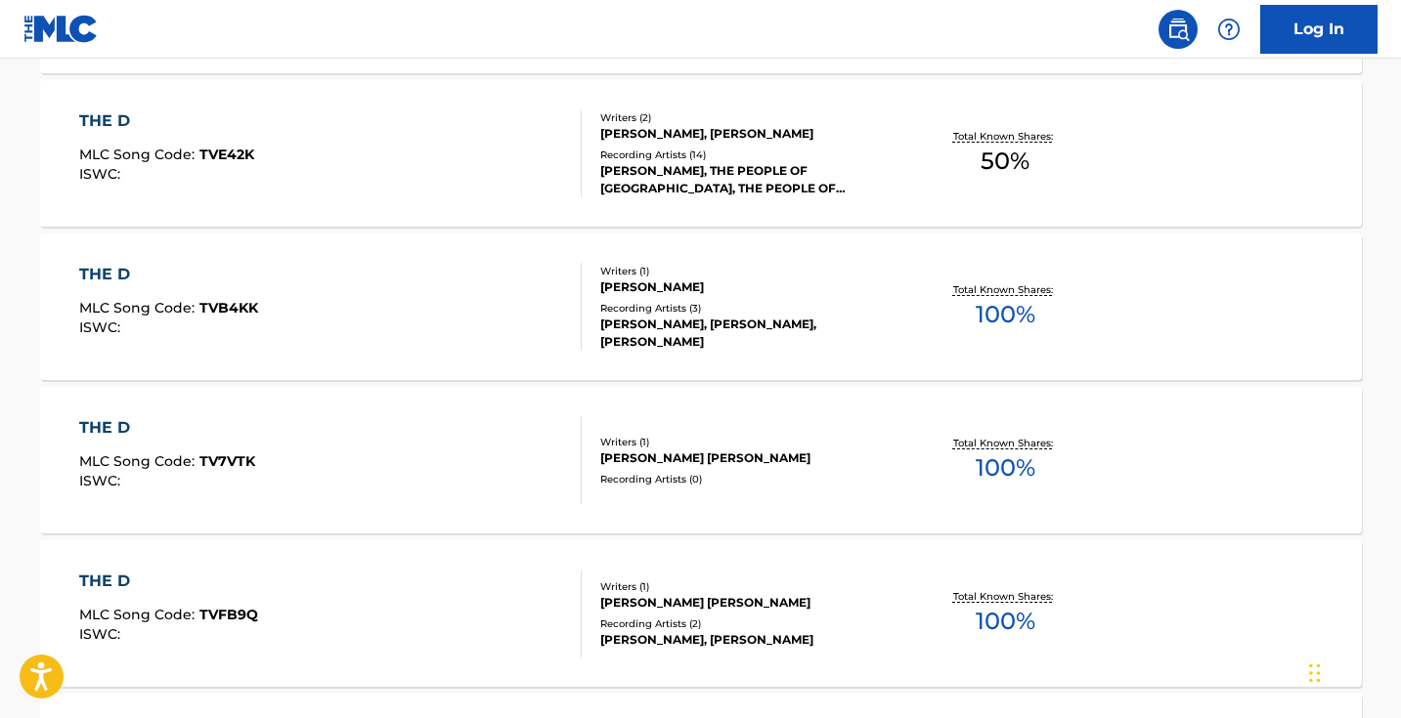
scroll to position [1194, 0]
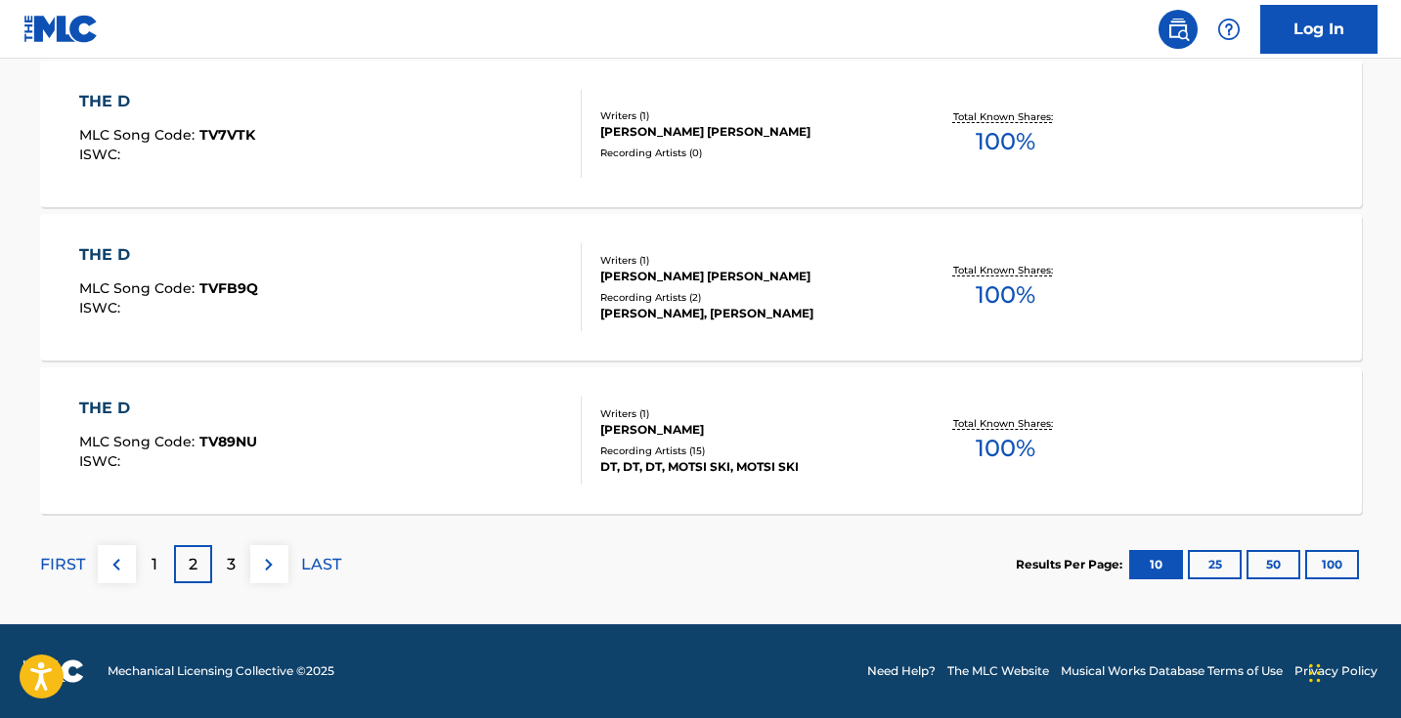
click at [116, 573] on img at bounding box center [116, 564] width 23 height 23
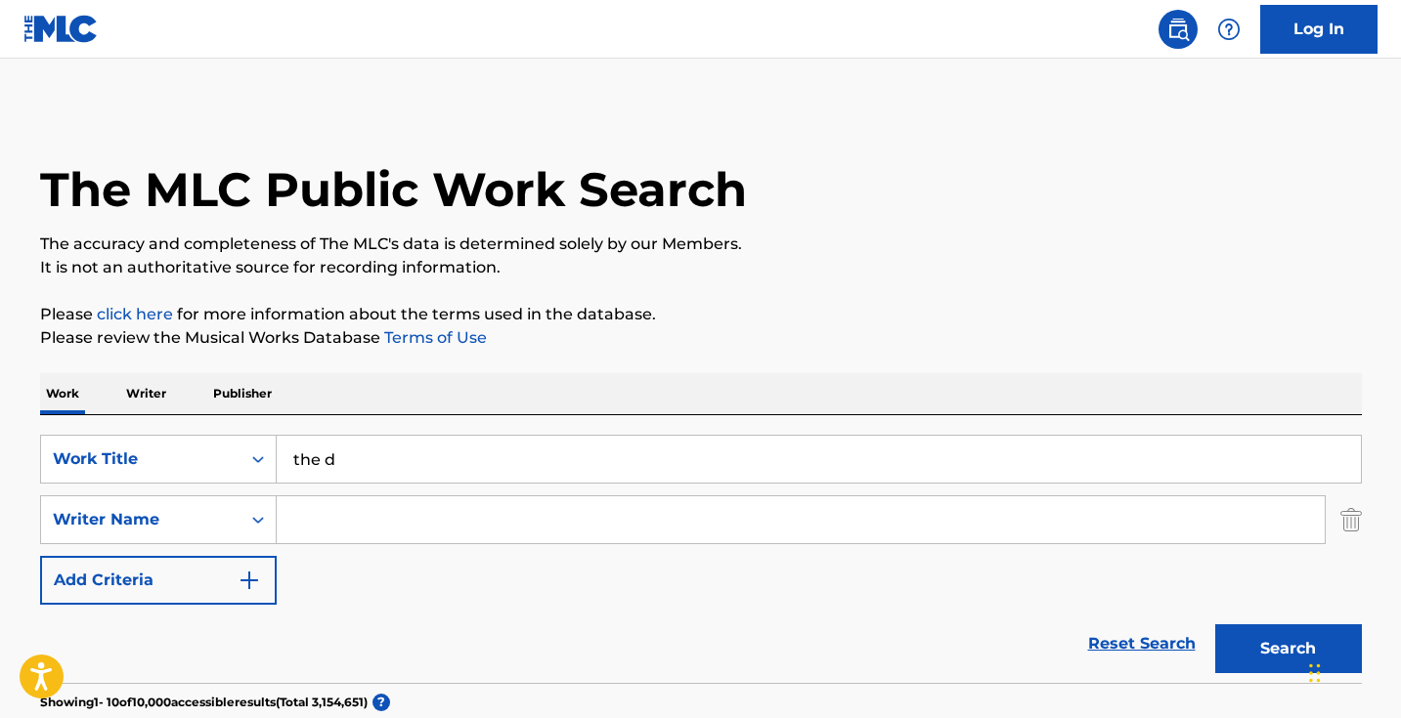
scroll to position [0, 0]
drag, startPoint x: 506, startPoint y: 468, endPoint x: 248, endPoint y: 350, distance: 283.9
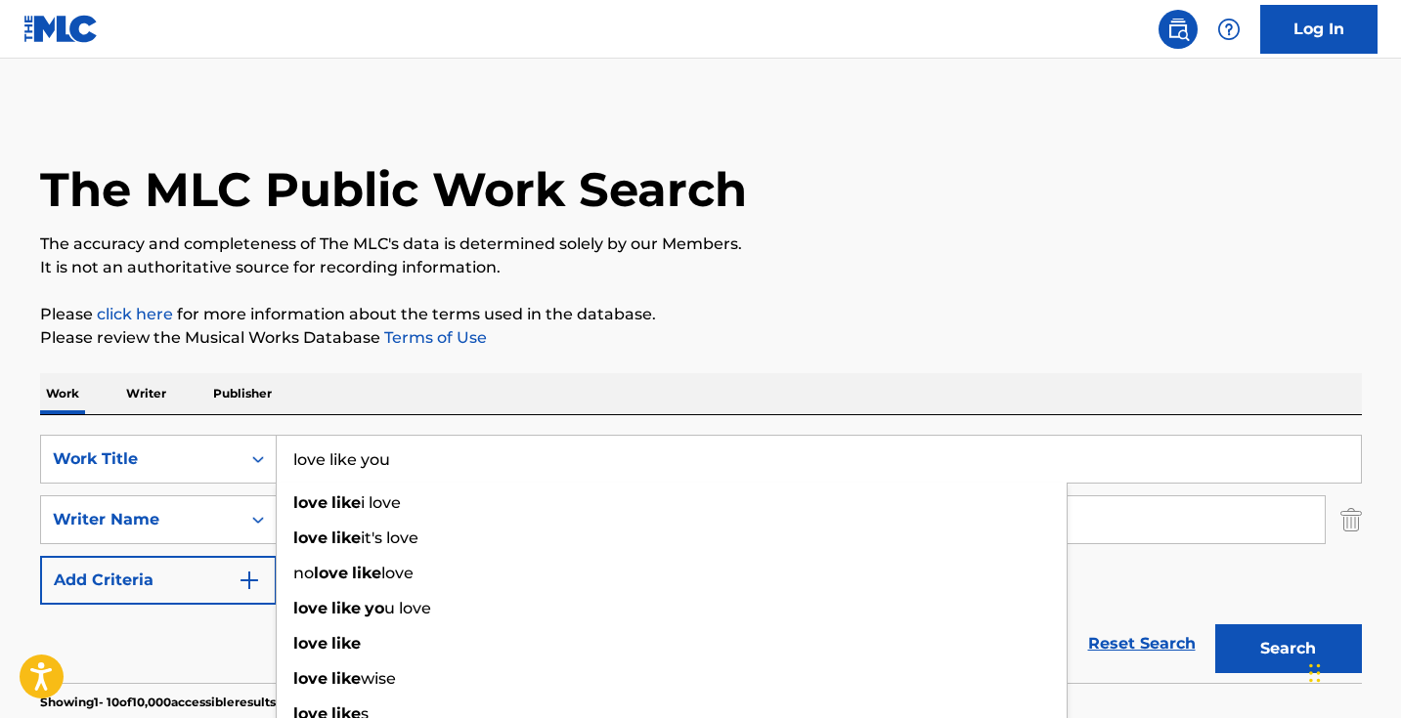
type input "love like you"
click at [1287, 649] on button "Search" at bounding box center [1288, 649] width 147 height 49
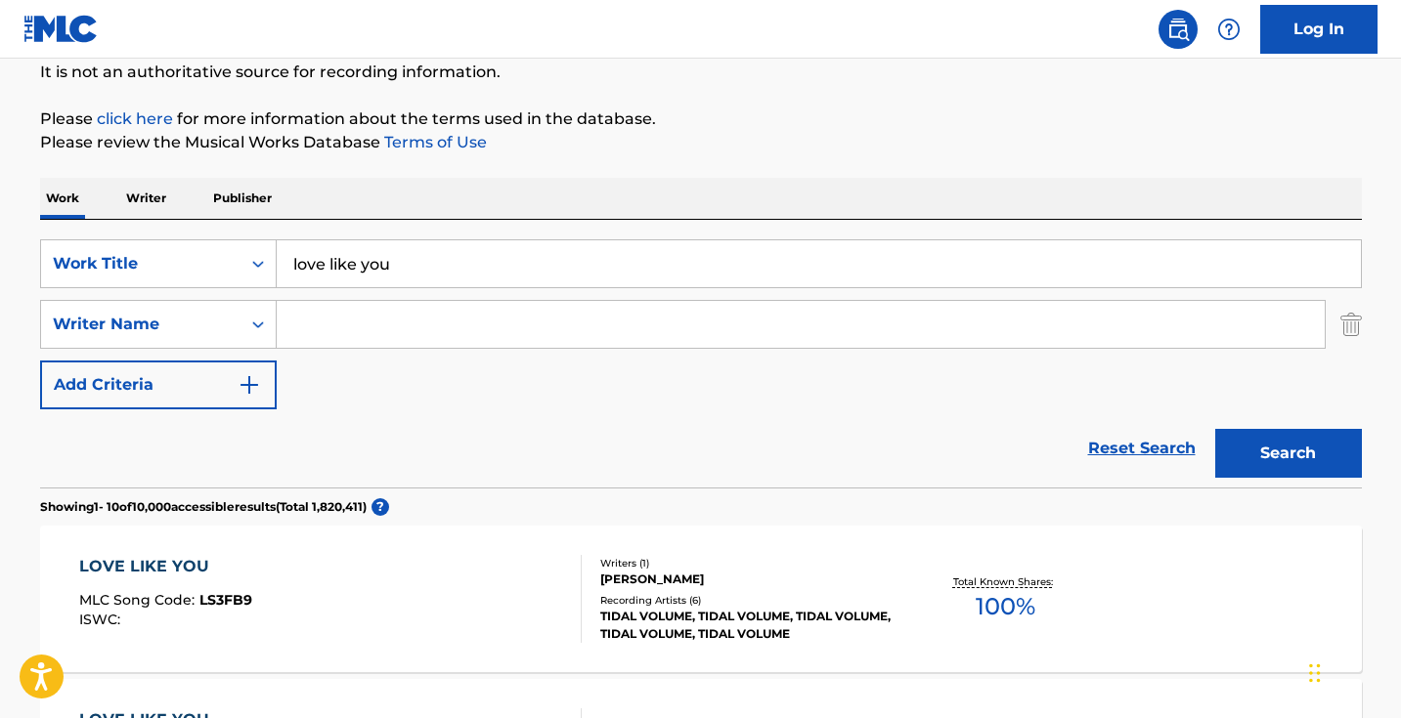
scroll to position [194, 0]
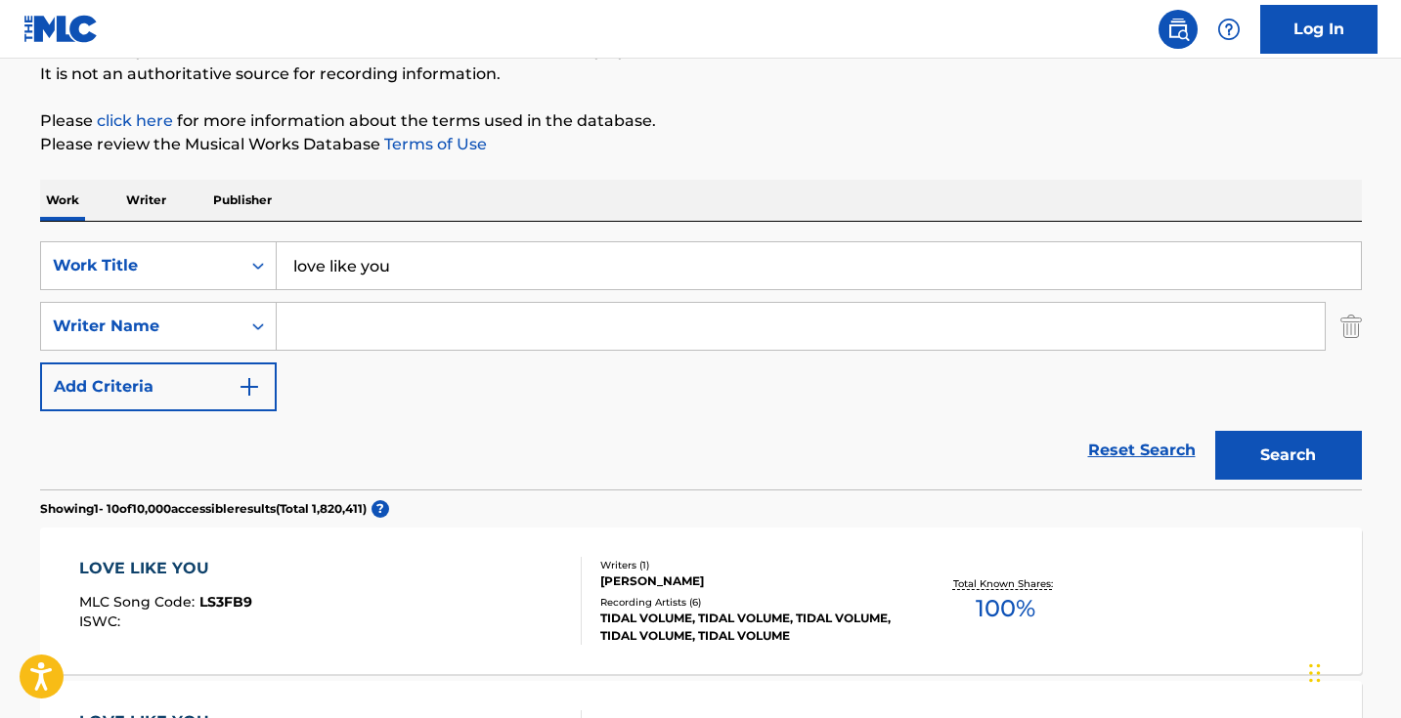
click at [445, 314] on input "Search Form" at bounding box center [801, 326] width 1048 height 47
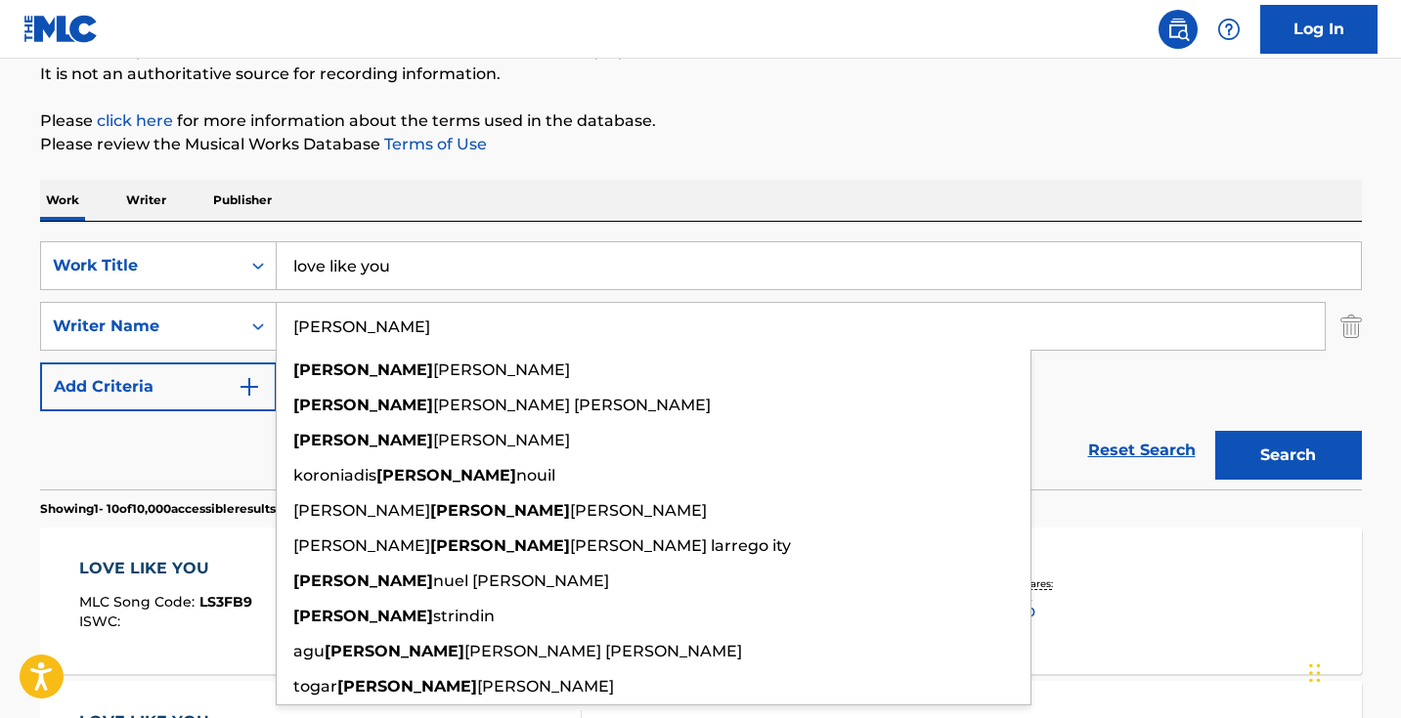
click at [1287, 456] on button "Search" at bounding box center [1288, 455] width 147 height 49
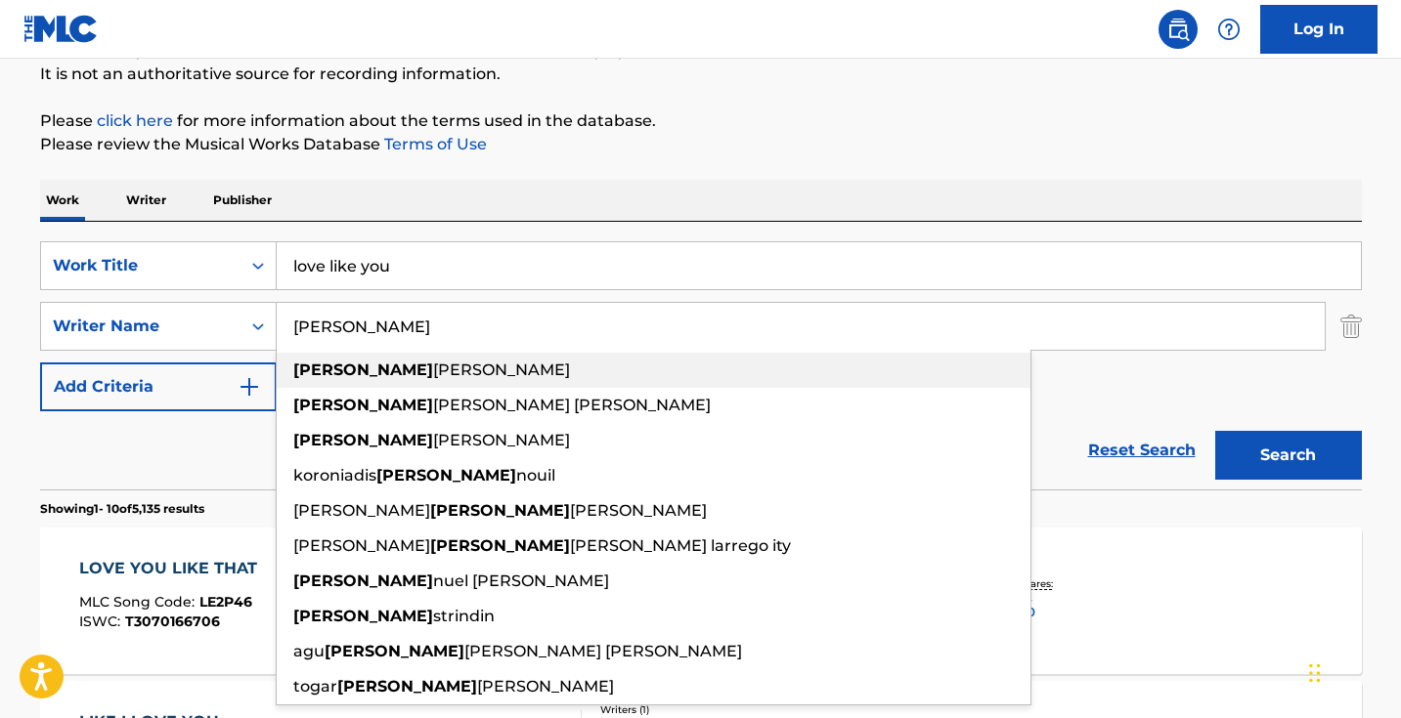
click at [238, 429] on div "Reset Search Search" at bounding box center [701, 451] width 1322 height 78
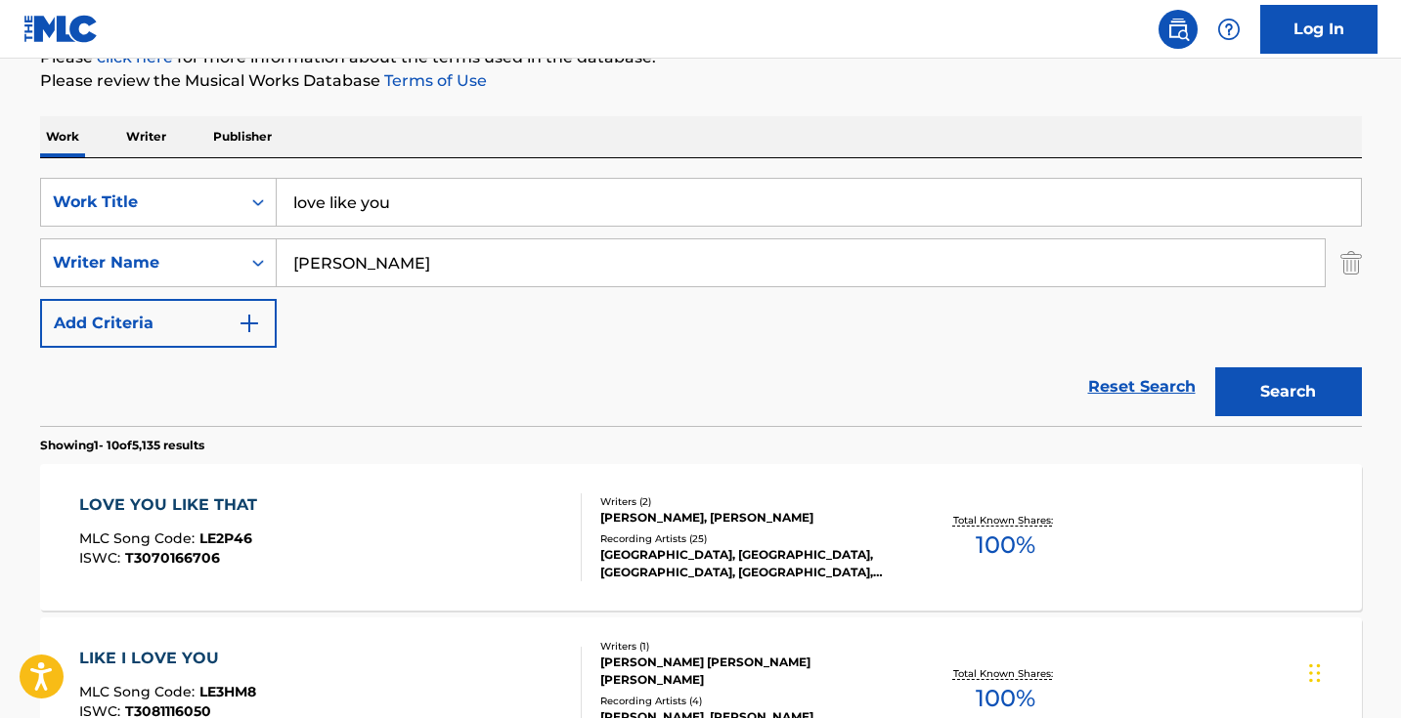
scroll to position [341, 0]
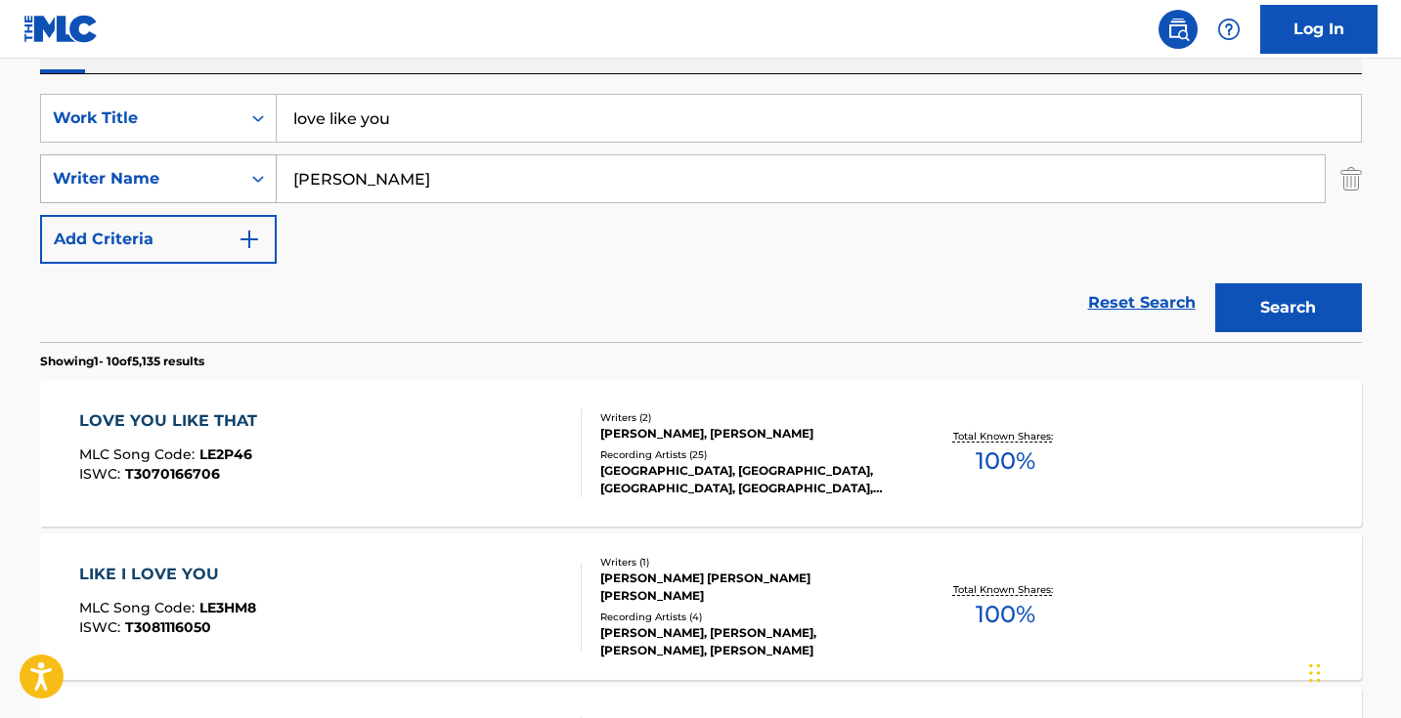
drag, startPoint x: 405, startPoint y: 181, endPoint x: 193, endPoint y: 155, distance: 213.6
click at [198, 157] on div "SearchWithCriteriadd769e79-46a6-4704-9453-621a1f74fac9 Writer Name Emma" at bounding box center [701, 178] width 1322 height 49
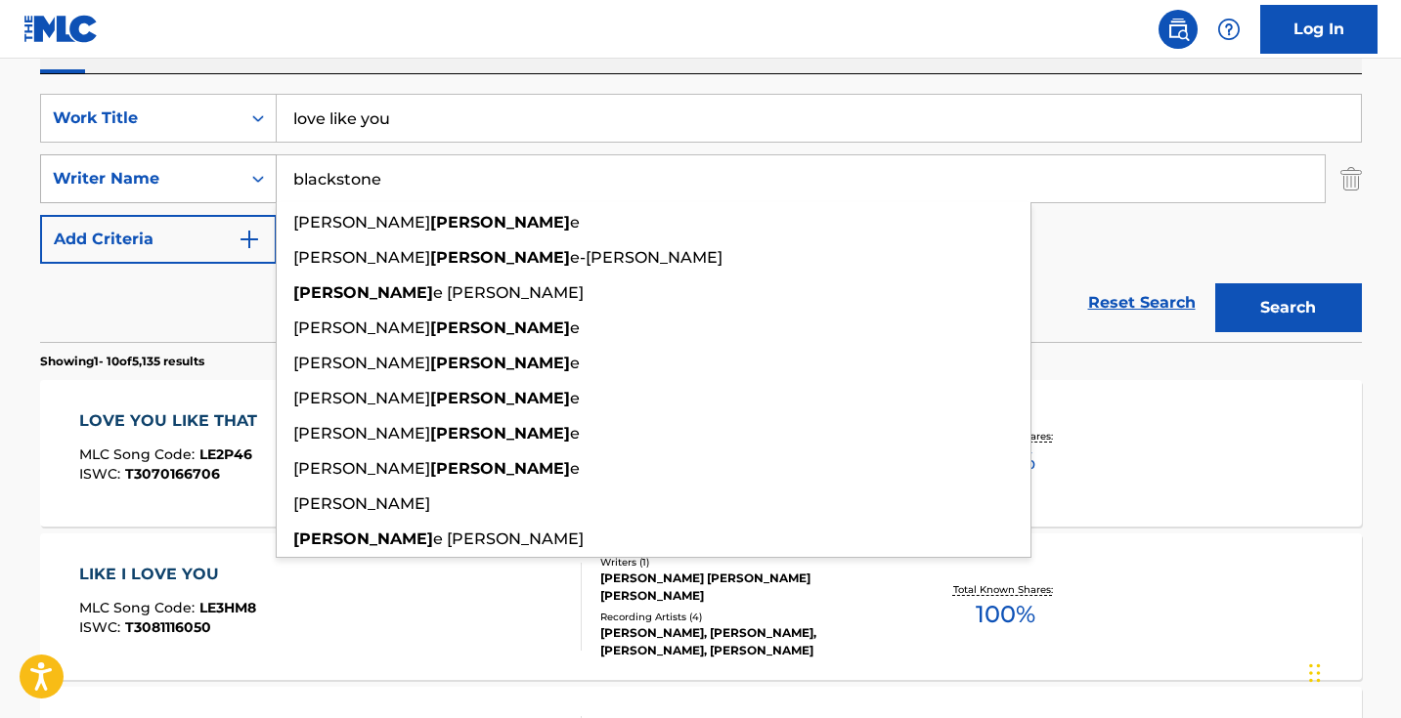
click at [1287, 308] on button "Search" at bounding box center [1288, 307] width 147 height 49
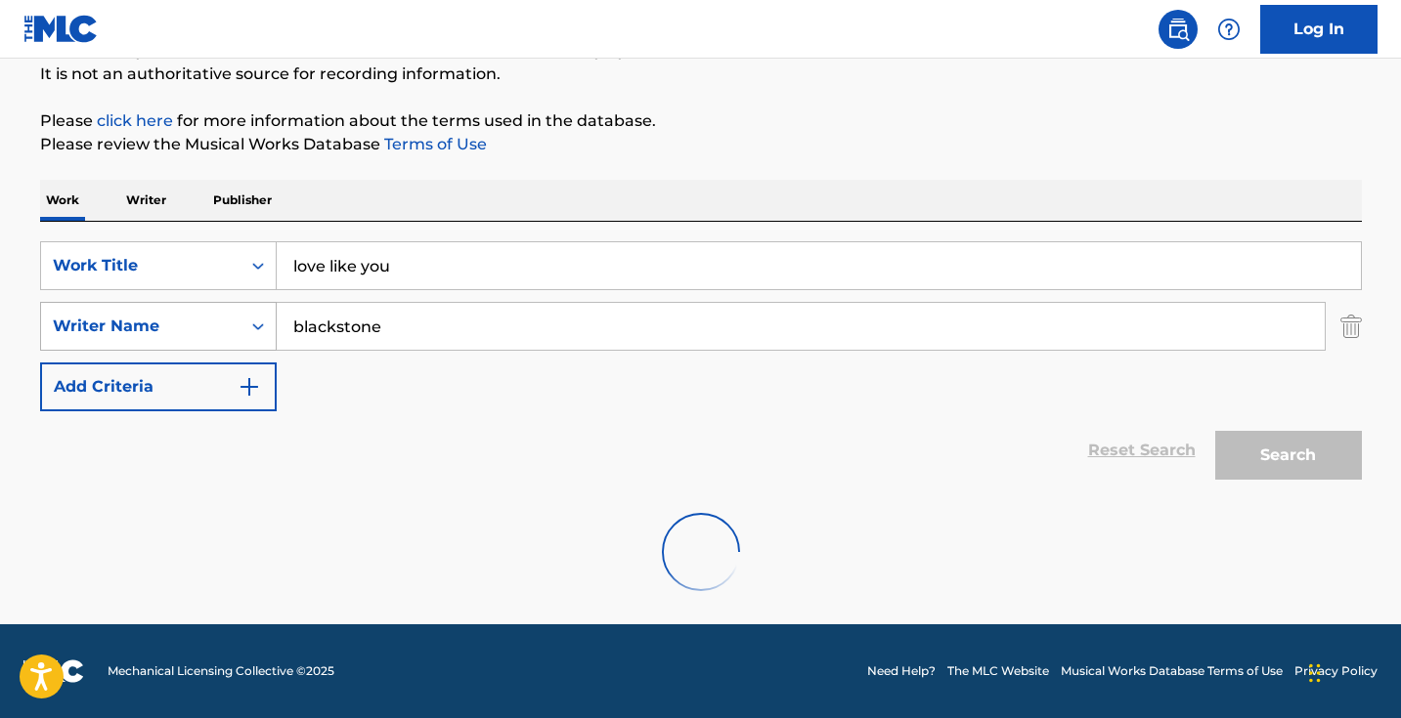
scroll to position [194, 0]
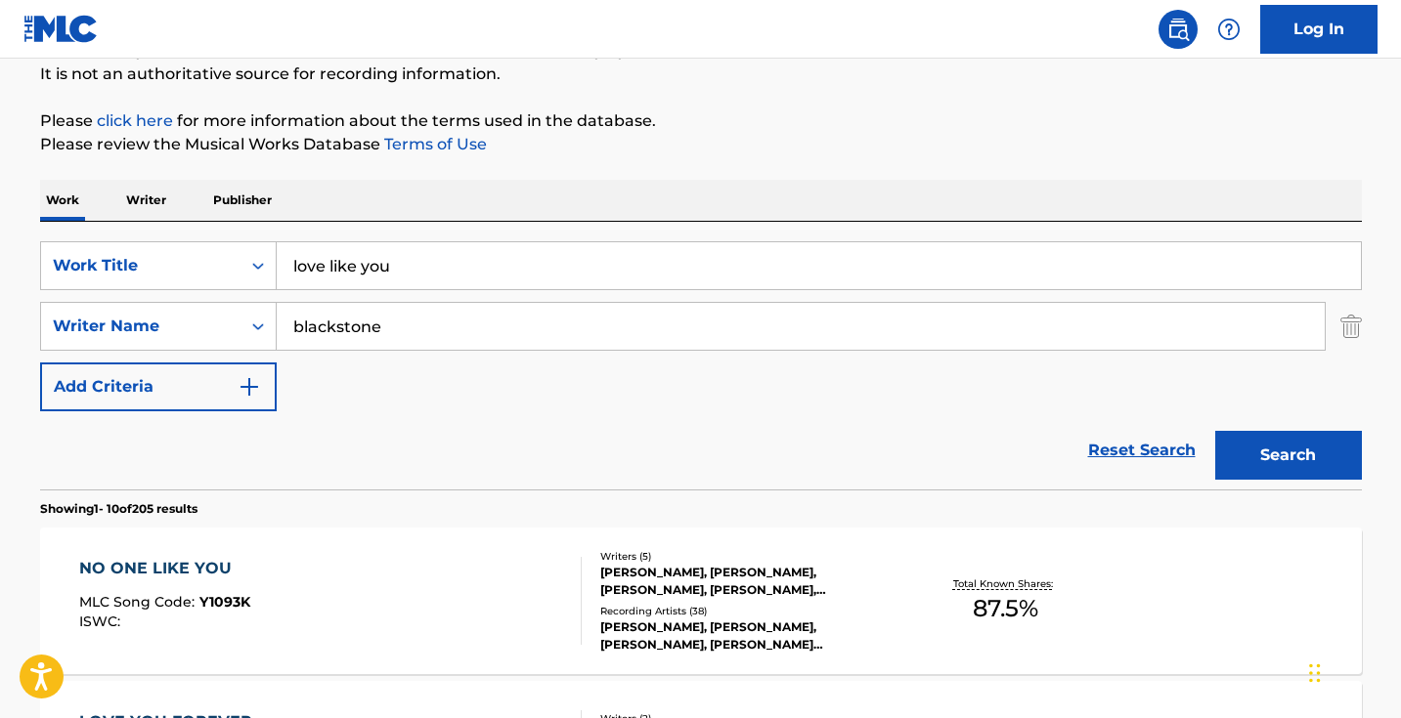
click at [477, 334] on input "blackstone" at bounding box center [801, 326] width 1048 height 47
click at [295, 323] on input "blackstone" at bounding box center [801, 326] width 1048 height 47
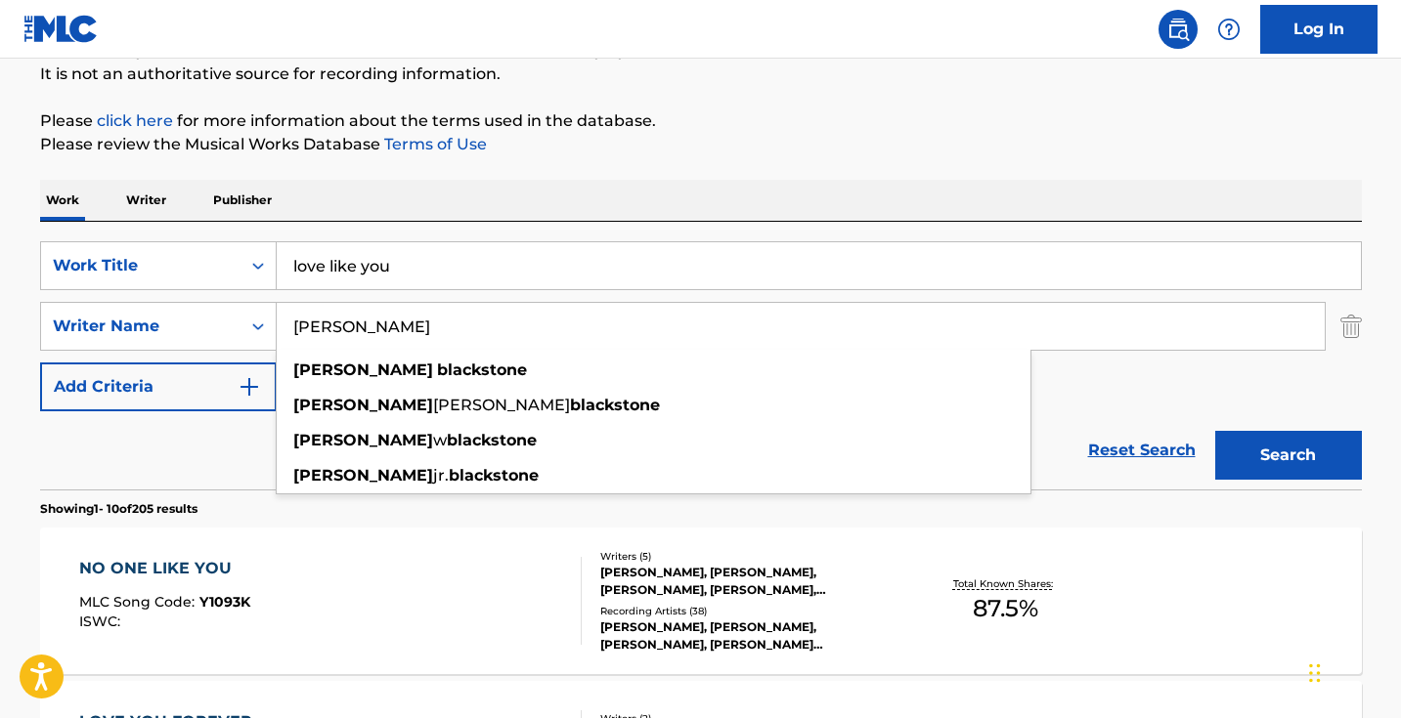
click at [1287, 456] on button "Search" at bounding box center [1288, 455] width 147 height 49
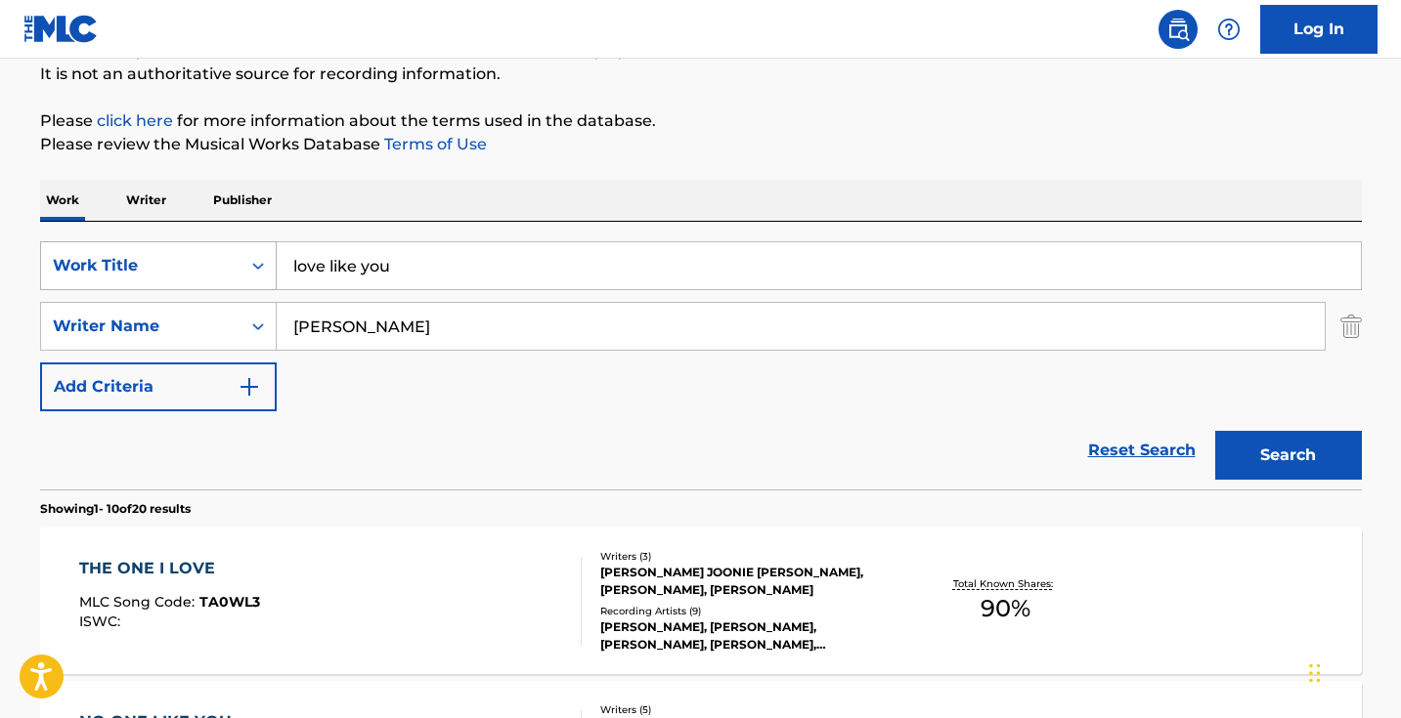
drag, startPoint x: 524, startPoint y: 318, endPoint x: 215, endPoint y: 275, distance: 311.9
click at [215, 275] on div "SearchWithCriteriad0cf188d-a3ff-438e-ad0a-6c92379b29dd Work Title love like you…" at bounding box center [701, 326] width 1322 height 170
type input "emma nissen"
click at [1287, 456] on button "Search" at bounding box center [1288, 455] width 147 height 49
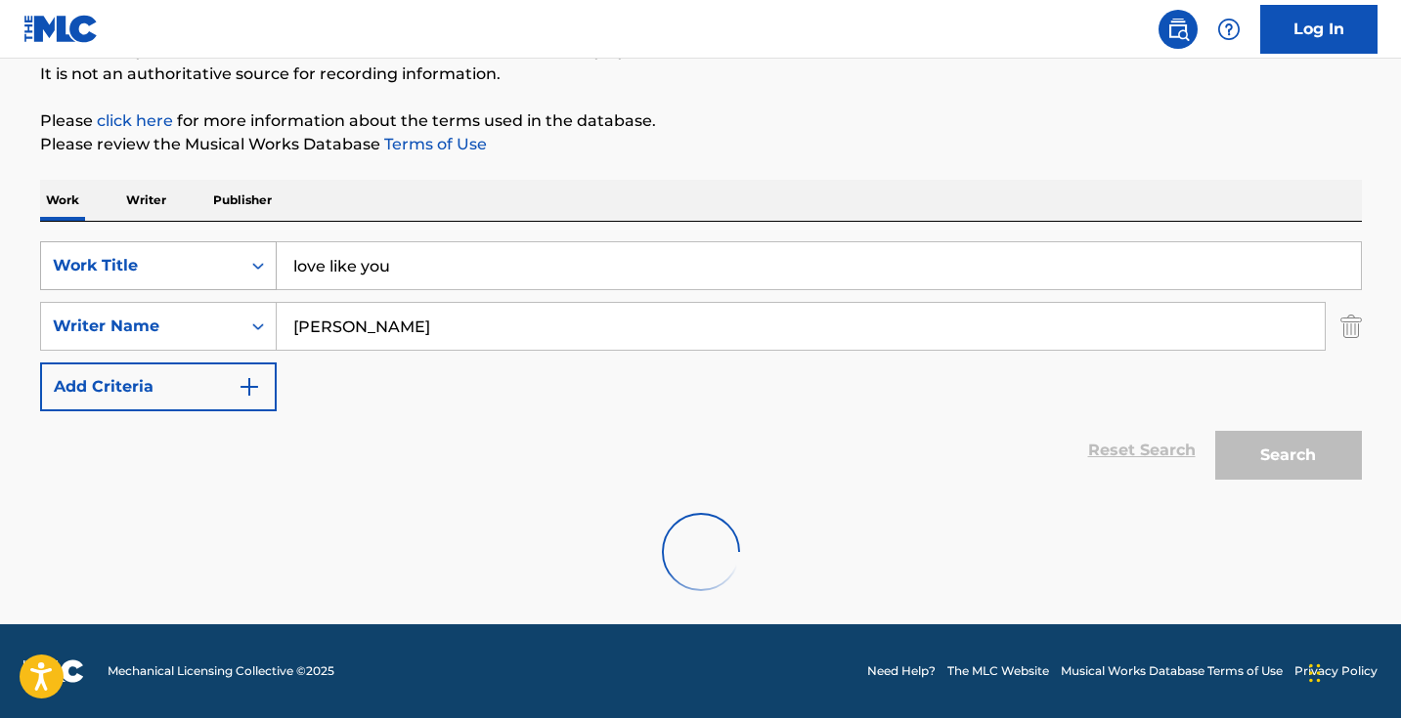
scroll to position [130, 0]
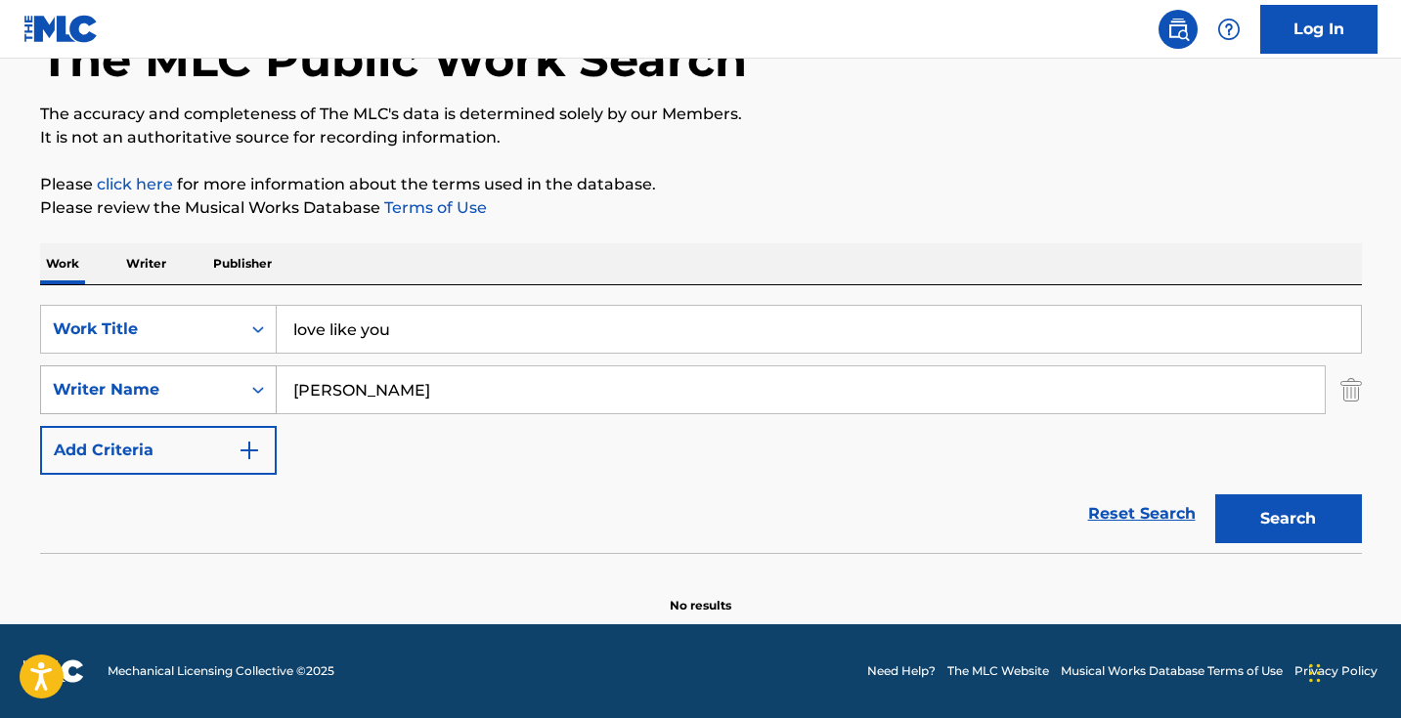
drag, startPoint x: 423, startPoint y: 382, endPoint x: 207, endPoint y: 379, distance: 216.1
click at [207, 379] on div "SearchWithCriteriadd769e79-46a6-4704-9453-621a1f74fac9 Writer Name emma nissen" at bounding box center [701, 390] width 1322 height 49
click at [1287, 519] on button "Search" at bounding box center [1288, 519] width 147 height 49
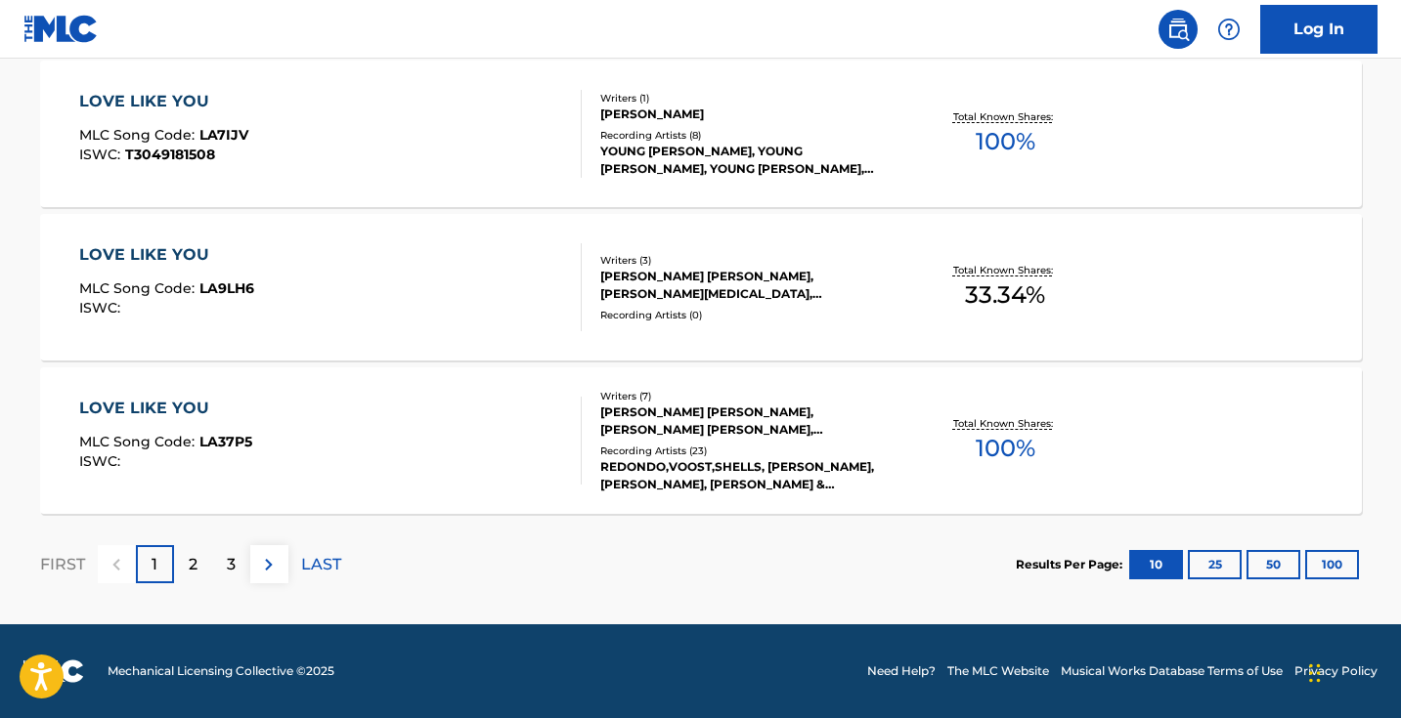
click at [229, 557] on p "3" at bounding box center [231, 564] width 9 height 23
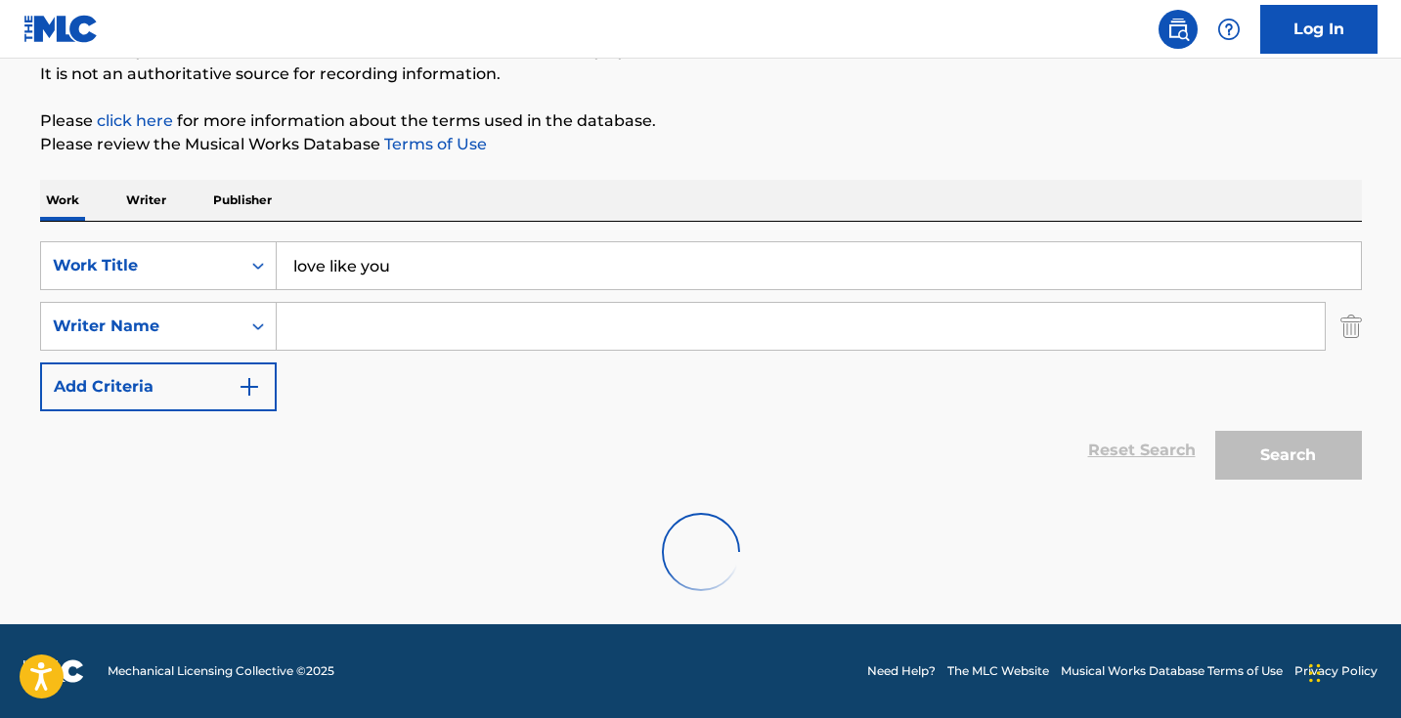
scroll to position [194, 0]
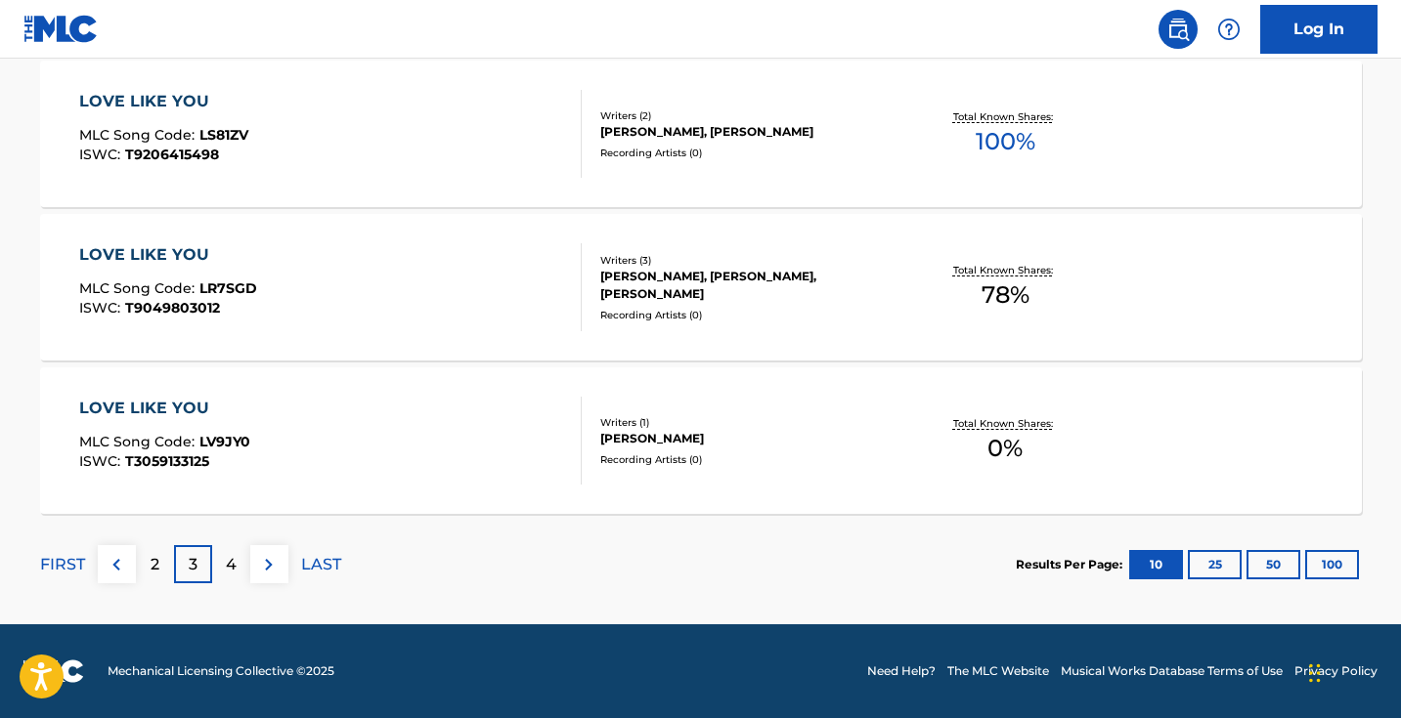
click at [121, 578] on button at bounding box center [117, 564] width 38 height 38
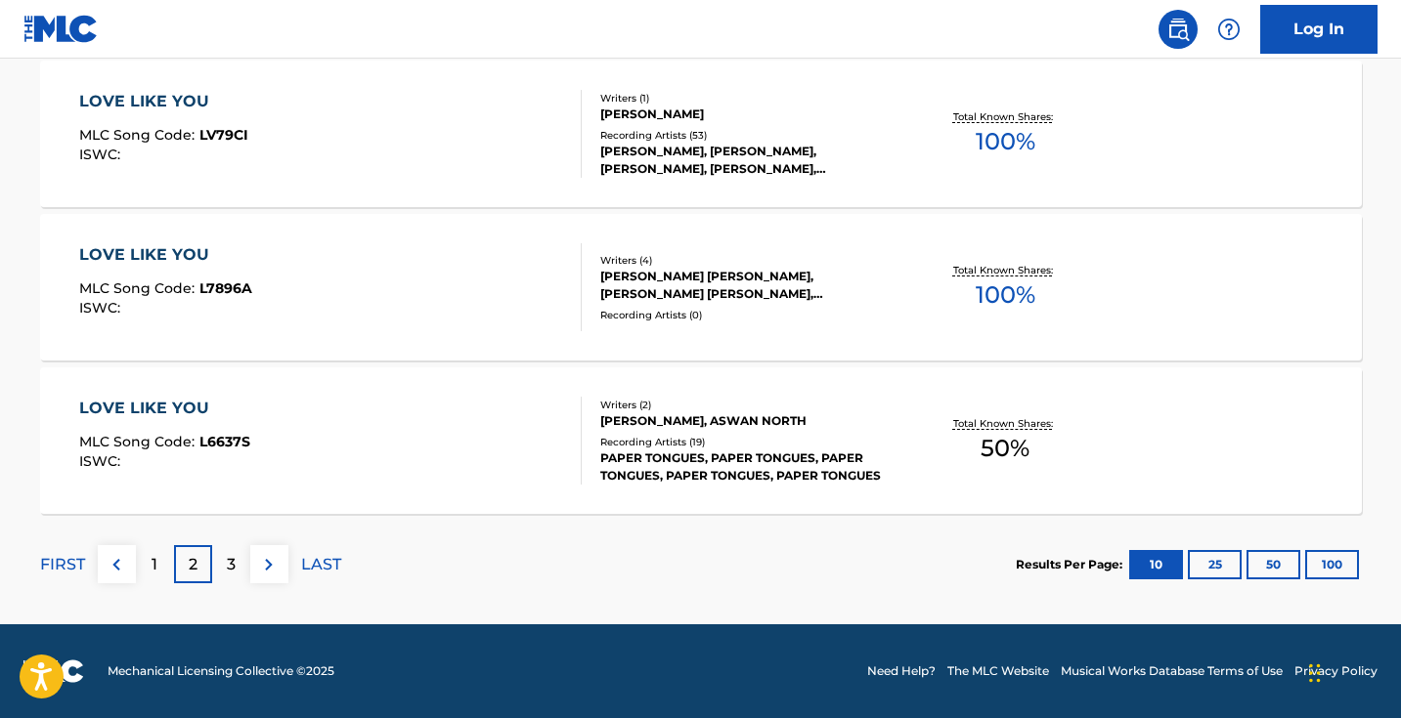
click at [112, 568] on img at bounding box center [116, 564] width 23 height 23
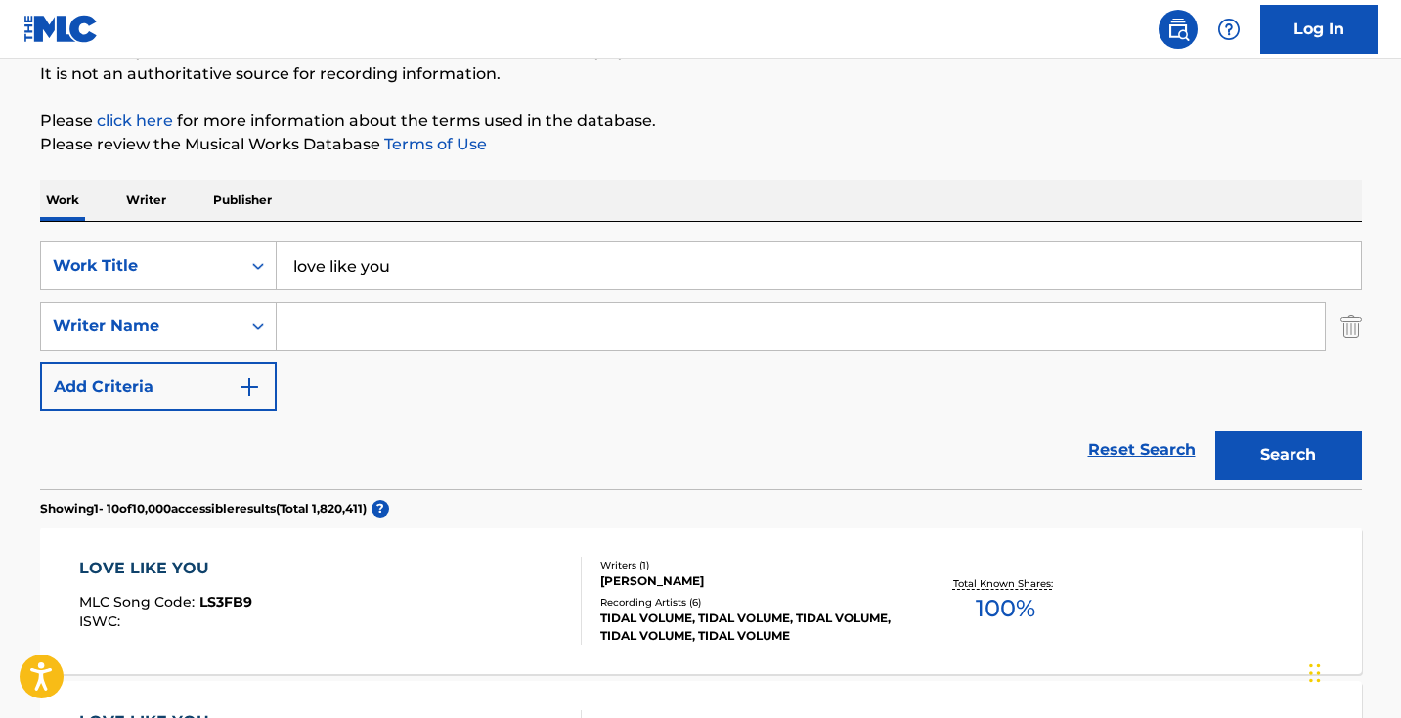
drag, startPoint x: 483, startPoint y: 253, endPoint x: 276, endPoint y: 252, distance: 207.2
click at [277, 252] on input "love like you" at bounding box center [819, 265] width 1084 height 47
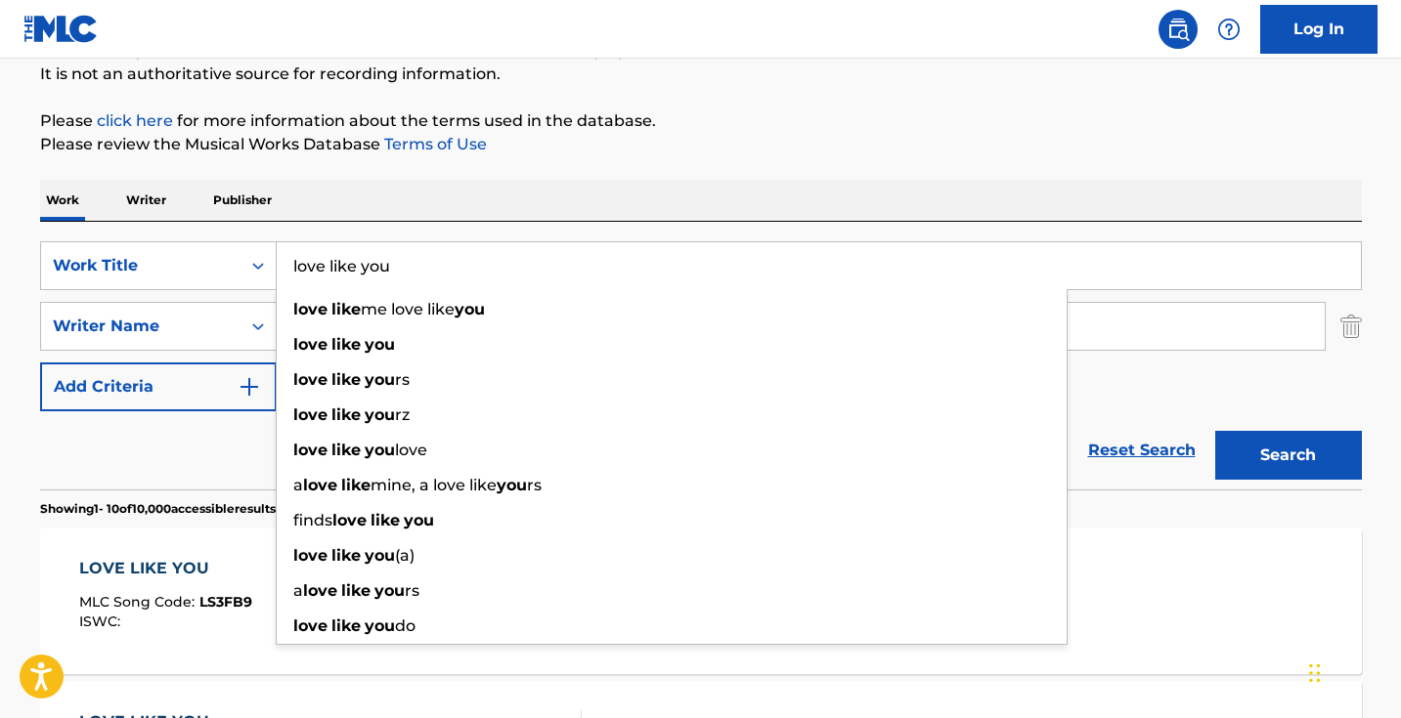
click at [310, 259] on input "love like you" at bounding box center [819, 265] width 1084 height 47
click at [311, 259] on input "love like you" at bounding box center [819, 265] width 1084 height 47
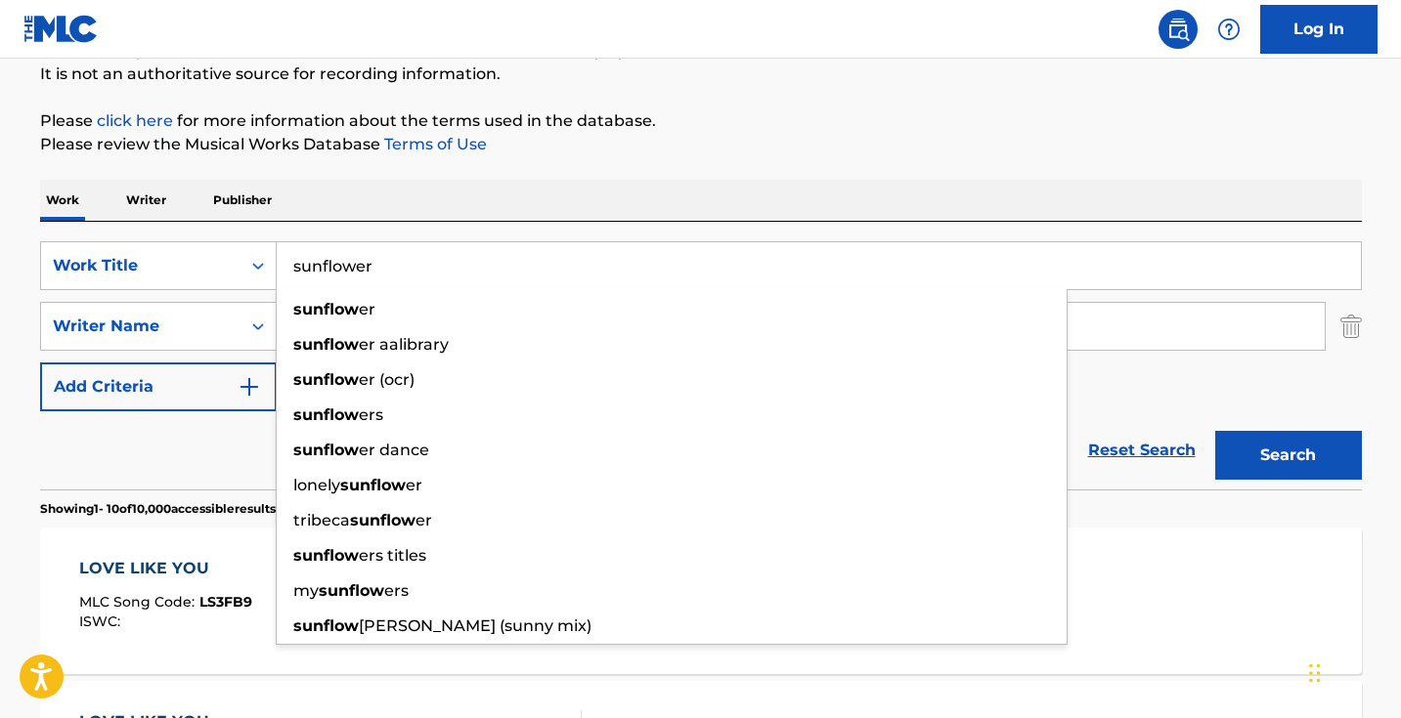
type input "sunflower"
click at [1287, 456] on button "Search" at bounding box center [1288, 455] width 147 height 49
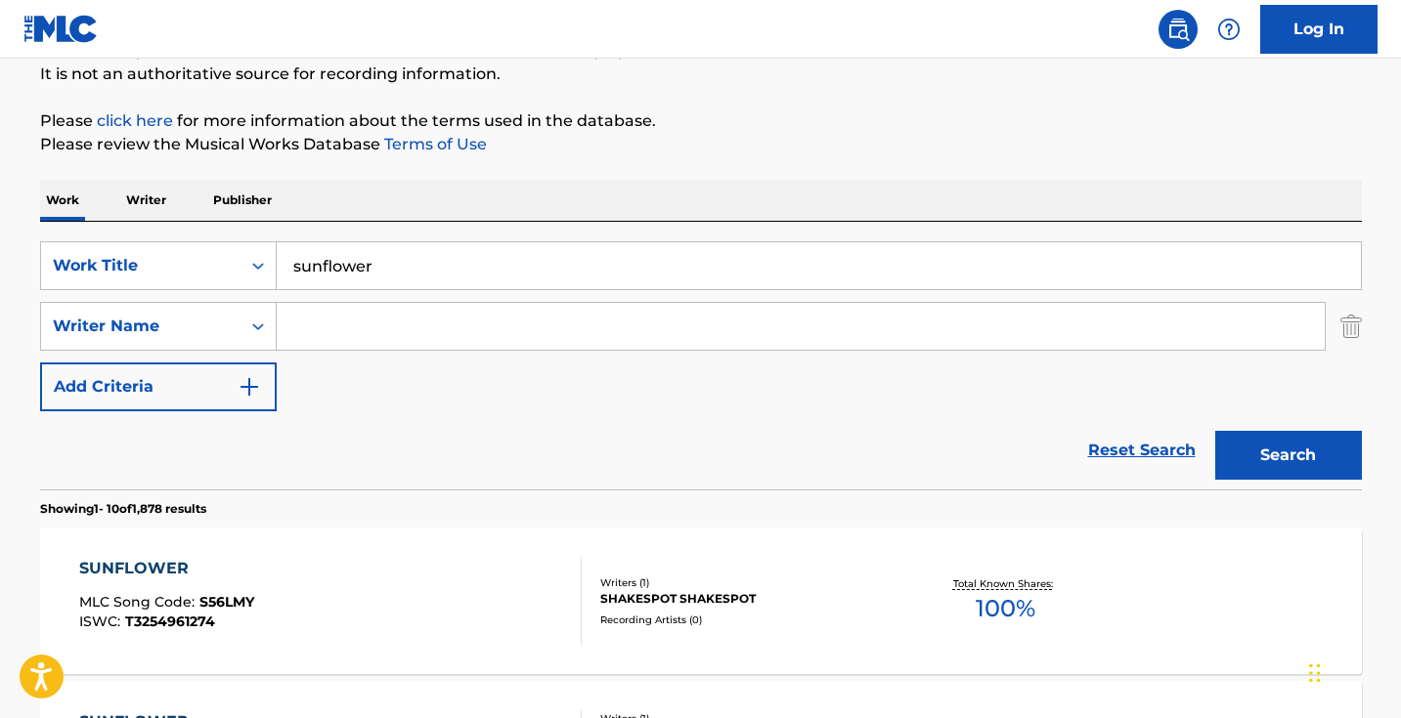
click at [379, 326] on input "Search Form" at bounding box center [801, 326] width 1048 height 47
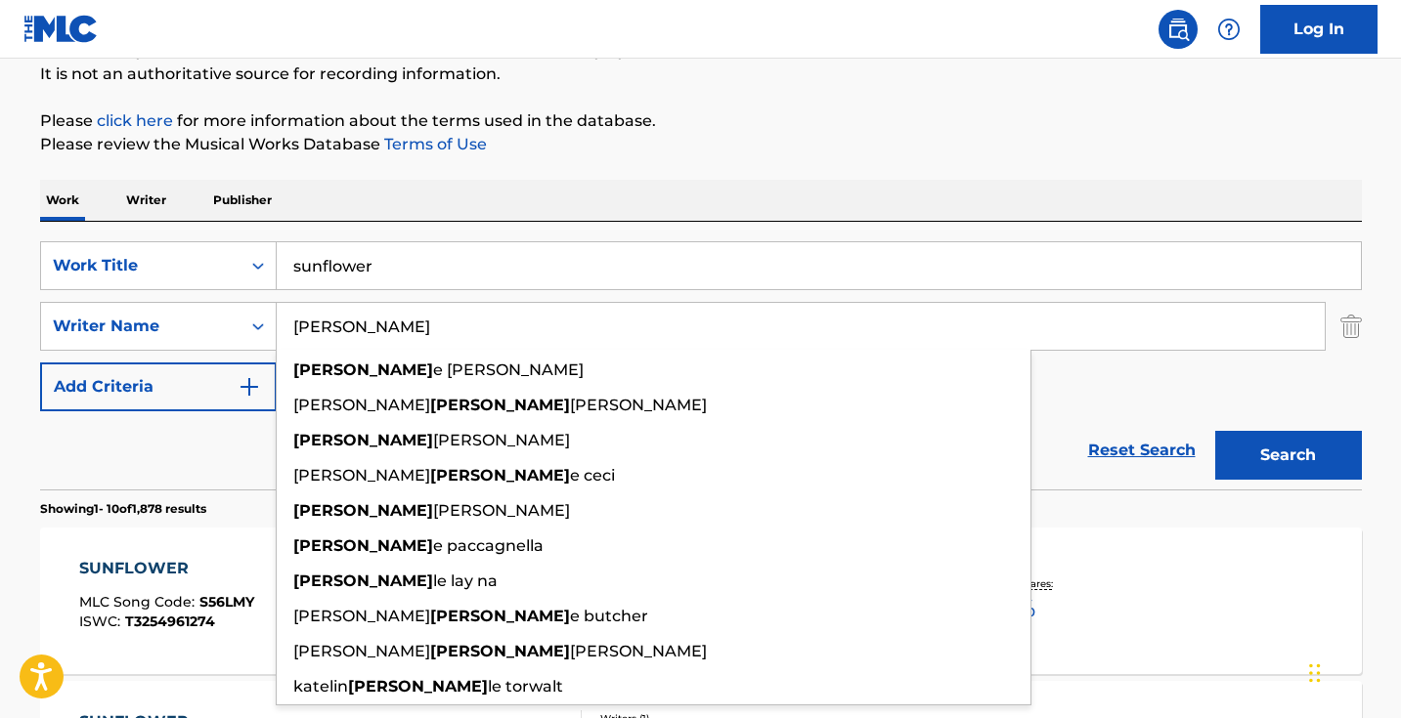
click at [1287, 456] on button "Search" at bounding box center [1288, 455] width 147 height 49
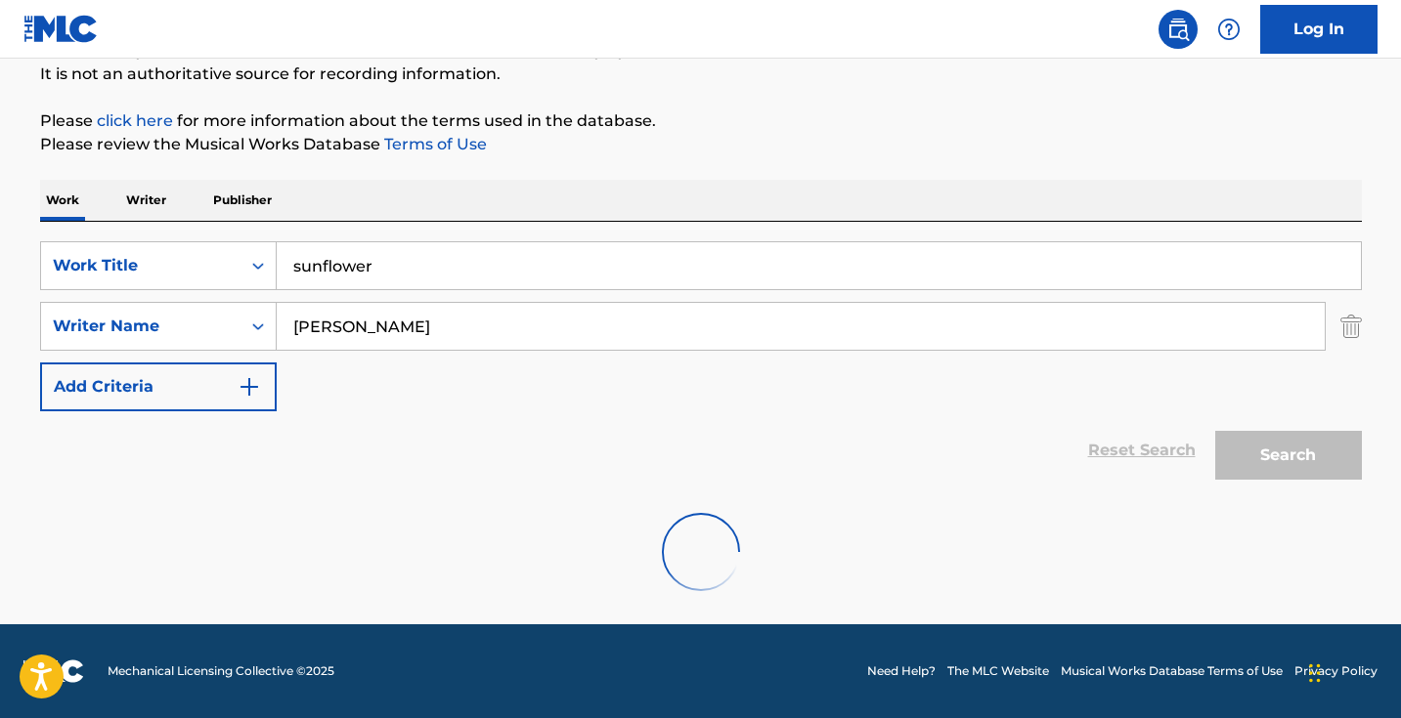
scroll to position [130, 0]
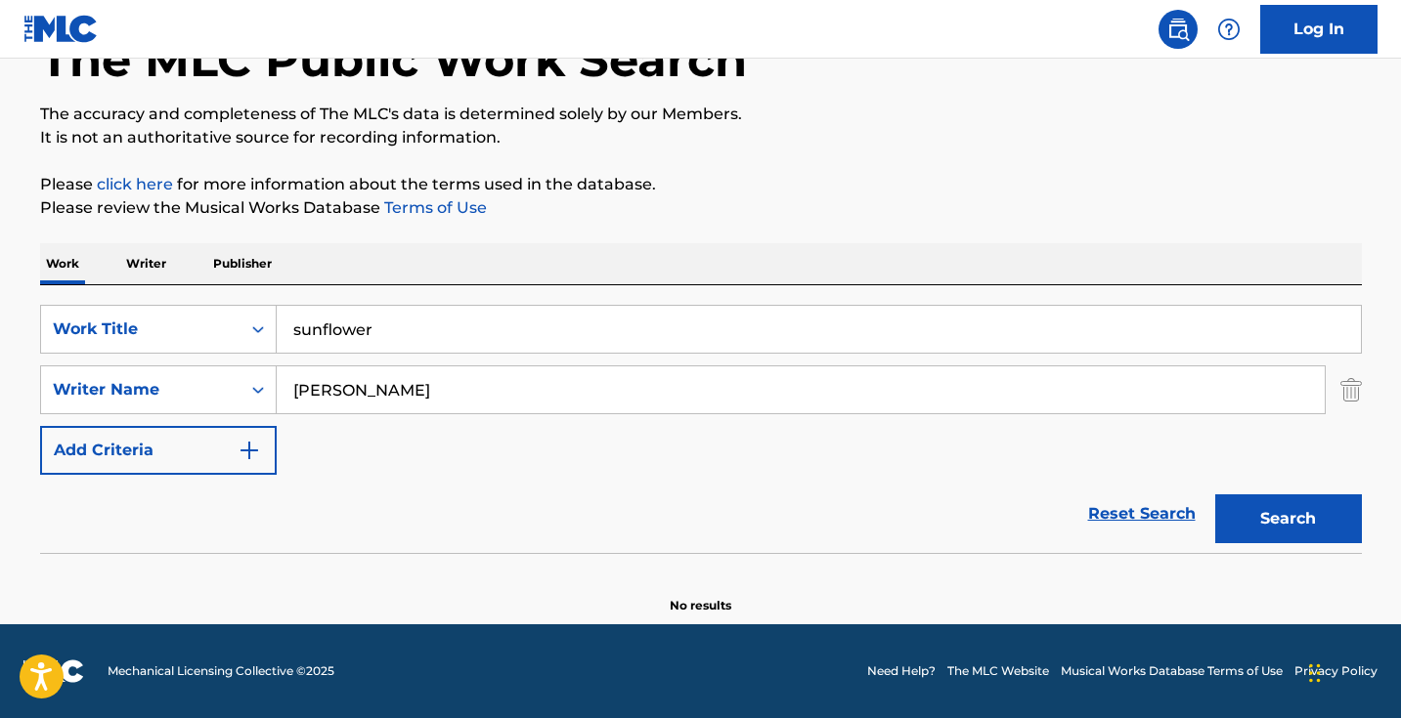
click at [440, 399] on input "michelle" at bounding box center [801, 390] width 1048 height 47
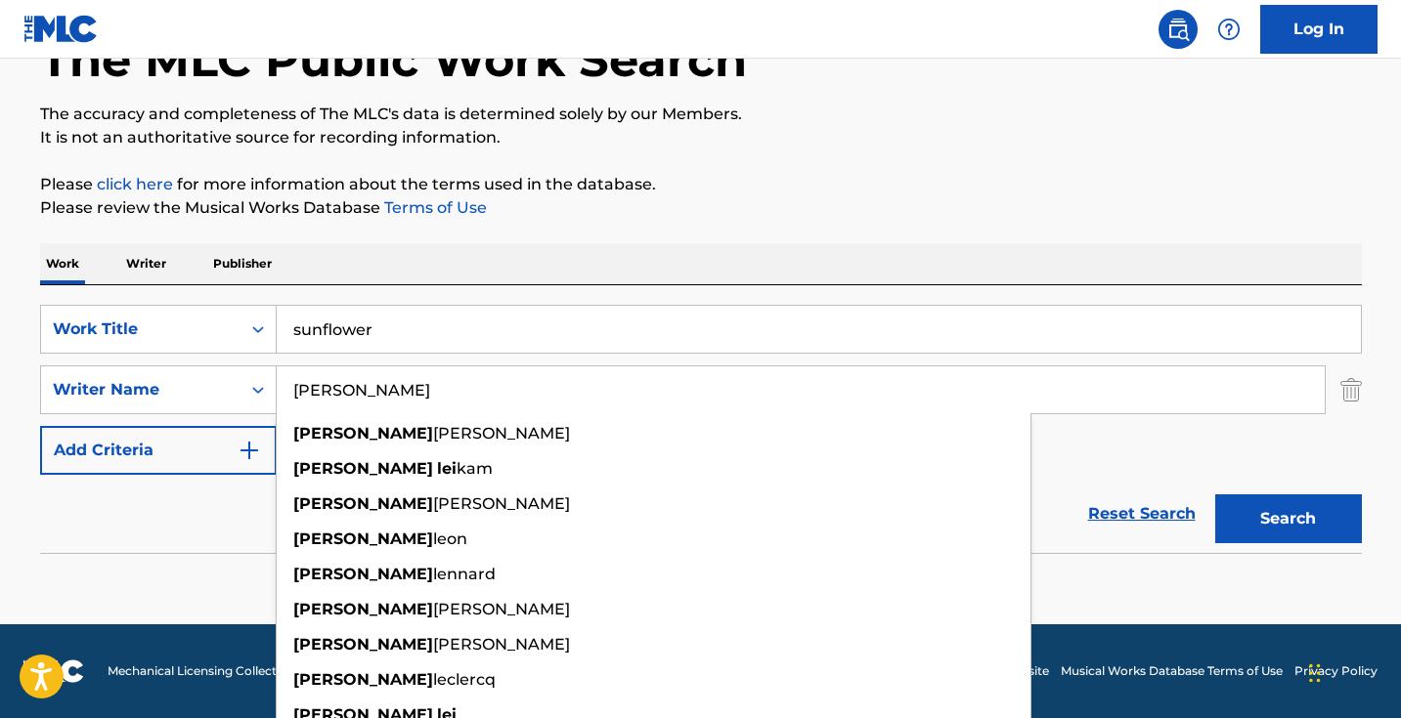
click at [1287, 519] on button "Search" at bounding box center [1288, 519] width 147 height 49
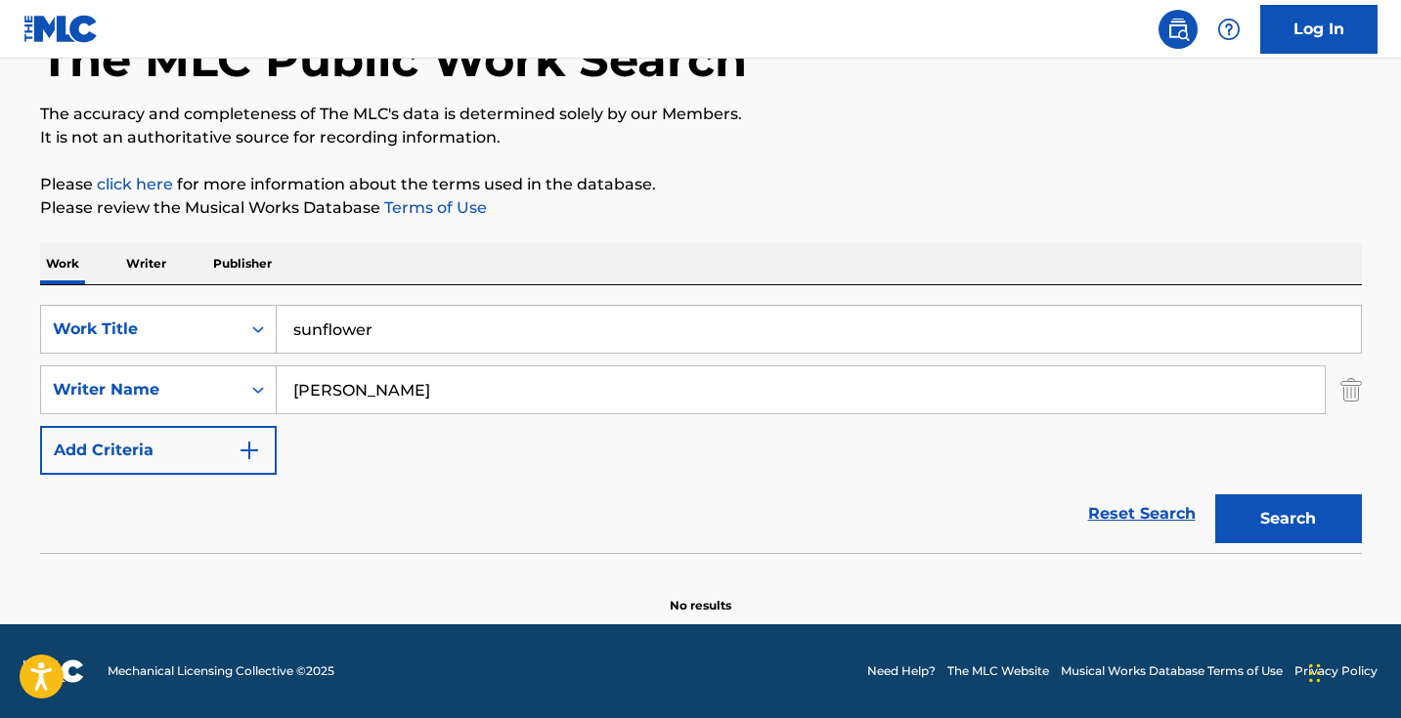
click at [1287, 519] on button "Search" at bounding box center [1288, 519] width 147 height 49
click at [405, 396] on input "michelle leigh gaete" at bounding box center [801, 390] width 1048 height 47
click at [395, 396] on input "michelle leigh gaete" at bounding box center [801, 390] width 1048 height 47
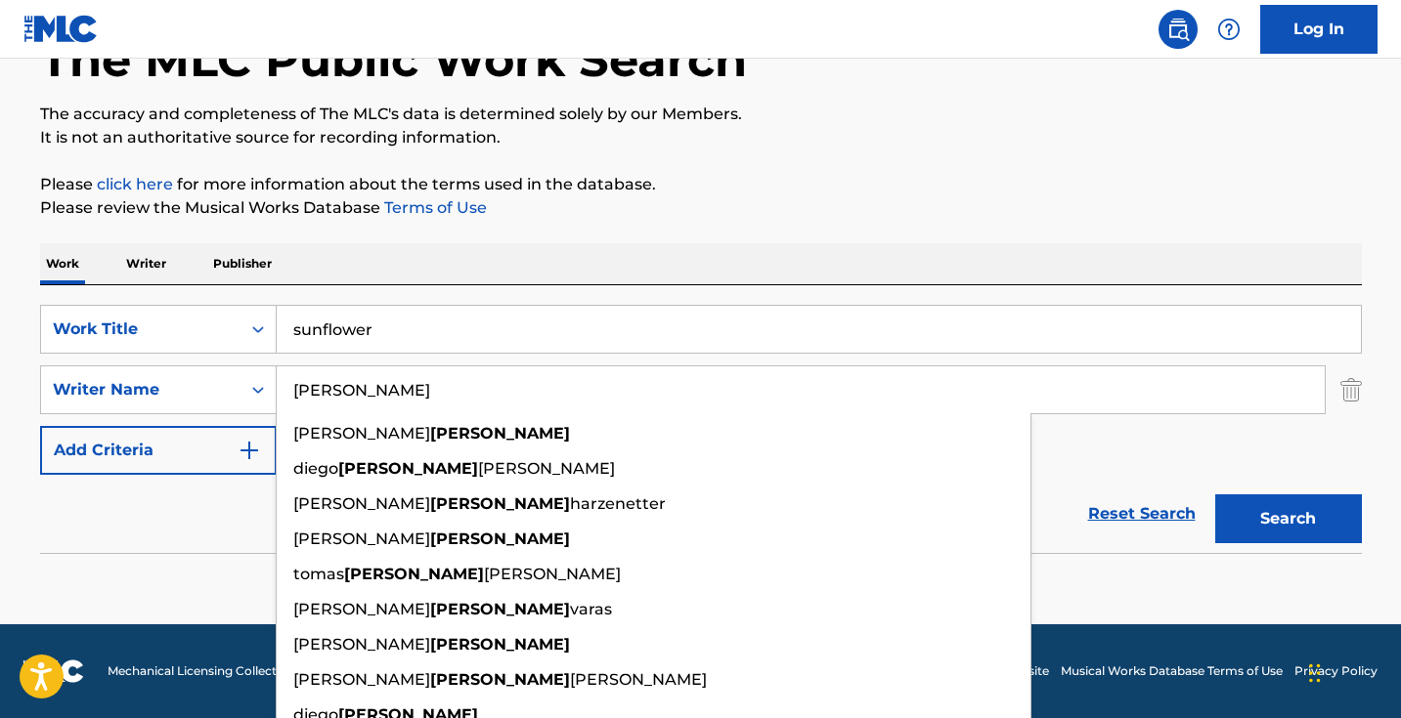
type input "gaete"
click at [1287, 519] on button "Search" at bounding box center [1288, 519] width 147 height 49
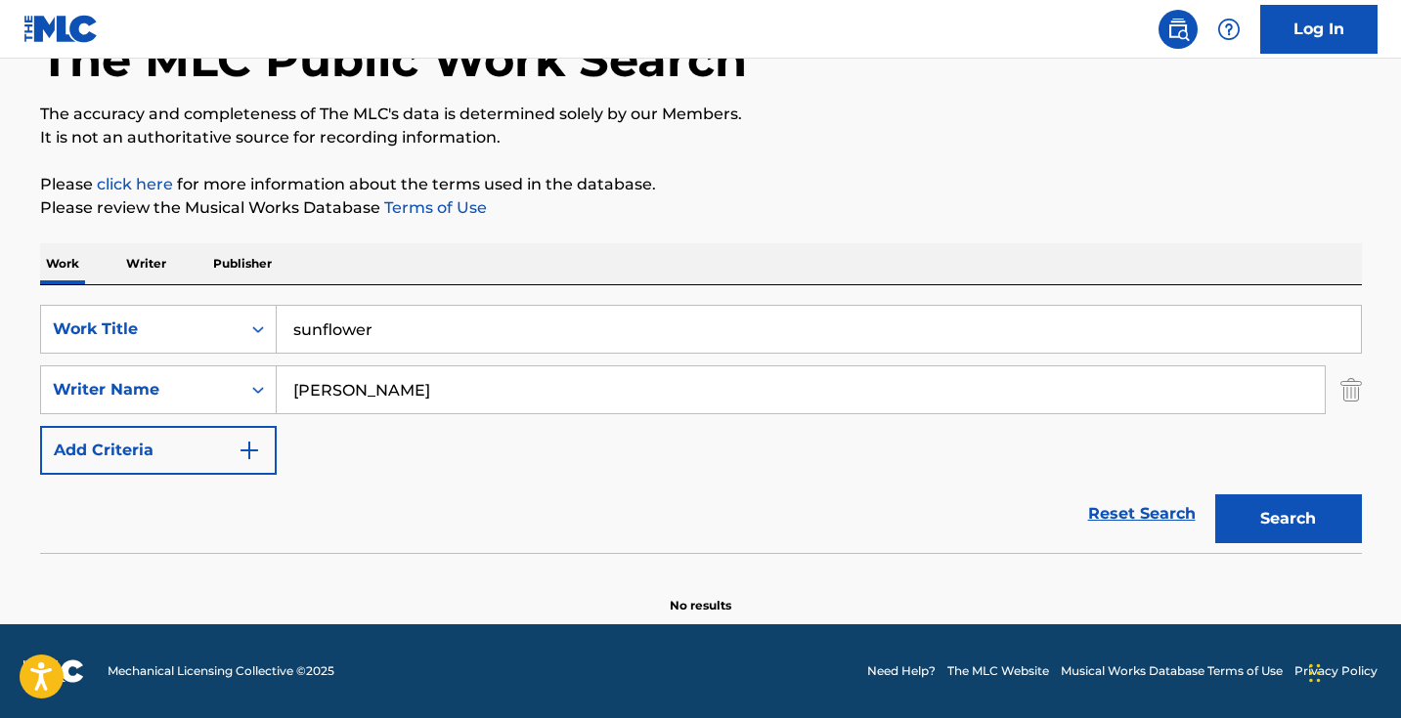
click at [485, 299] on div "SearchWithCriteriad0cf188d-a3ff-438e-ad0a-6c92379b29dd Work Title sunflower Sea…" at bounding box center [701, 419] width 1322 height 268
click at [484, 319] on input "sunflower" at bounding box center [819, 329] width 1084 height 47
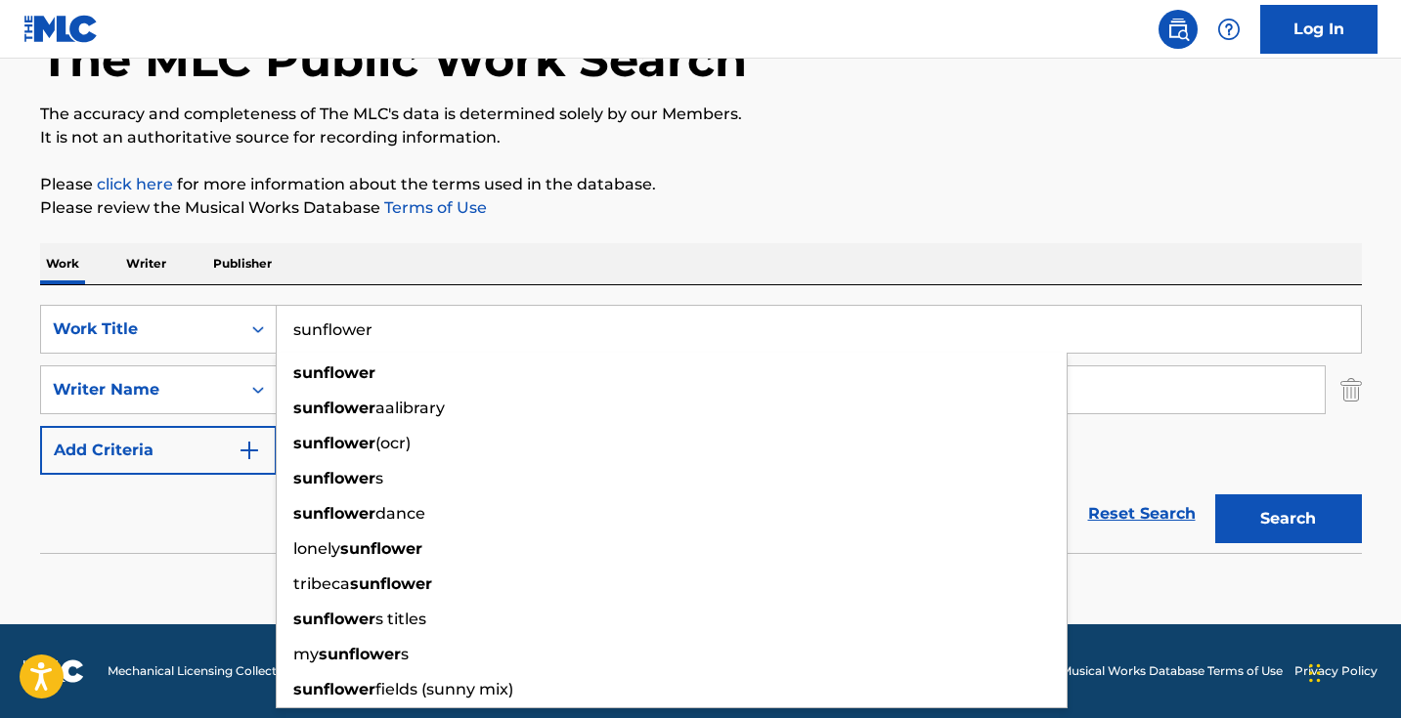
click at [484, 319] on input "sunflower" at bounding box center [819, 329] width 1084 height 47
paste input "Girls Just Wanna Have Some"
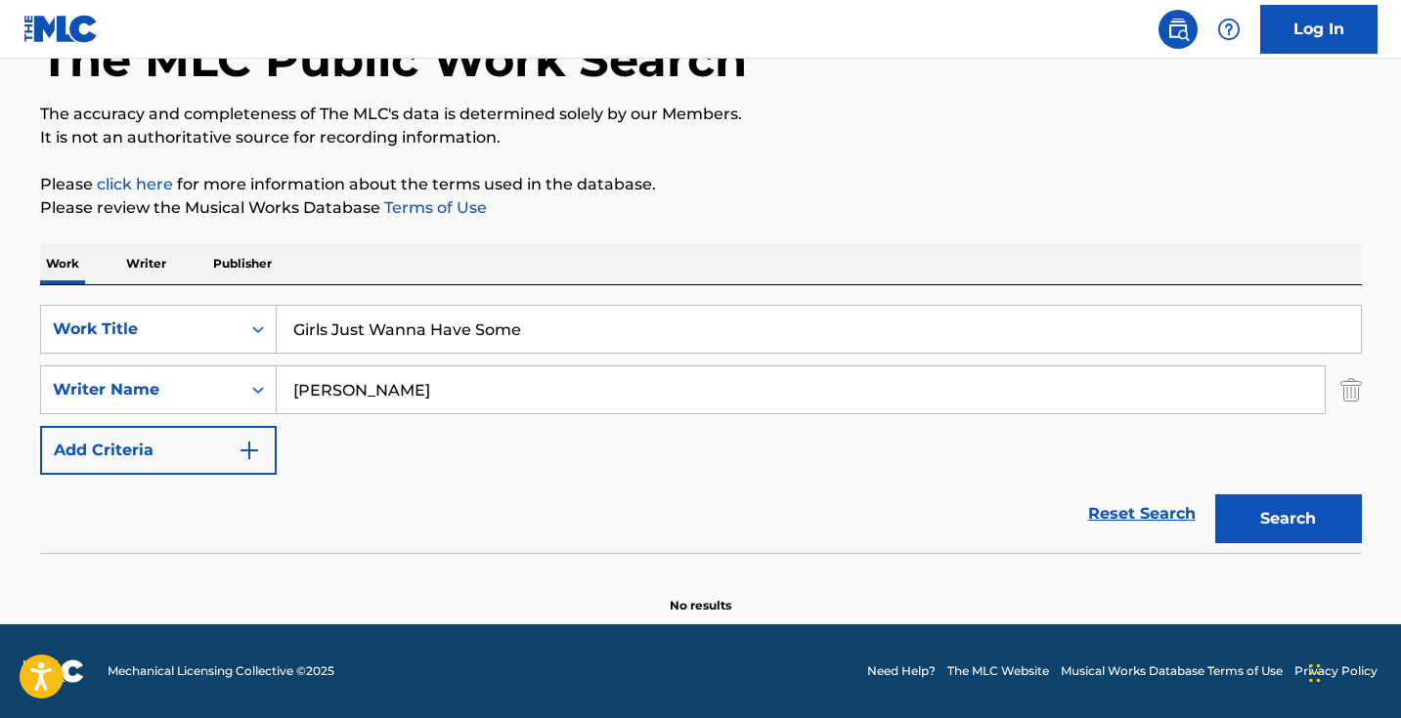
type input "Girls Just Wanna Have Some"
click at [1341, 387] on img "Search Form" at bounding box center [1351, 390] width 22 height 49
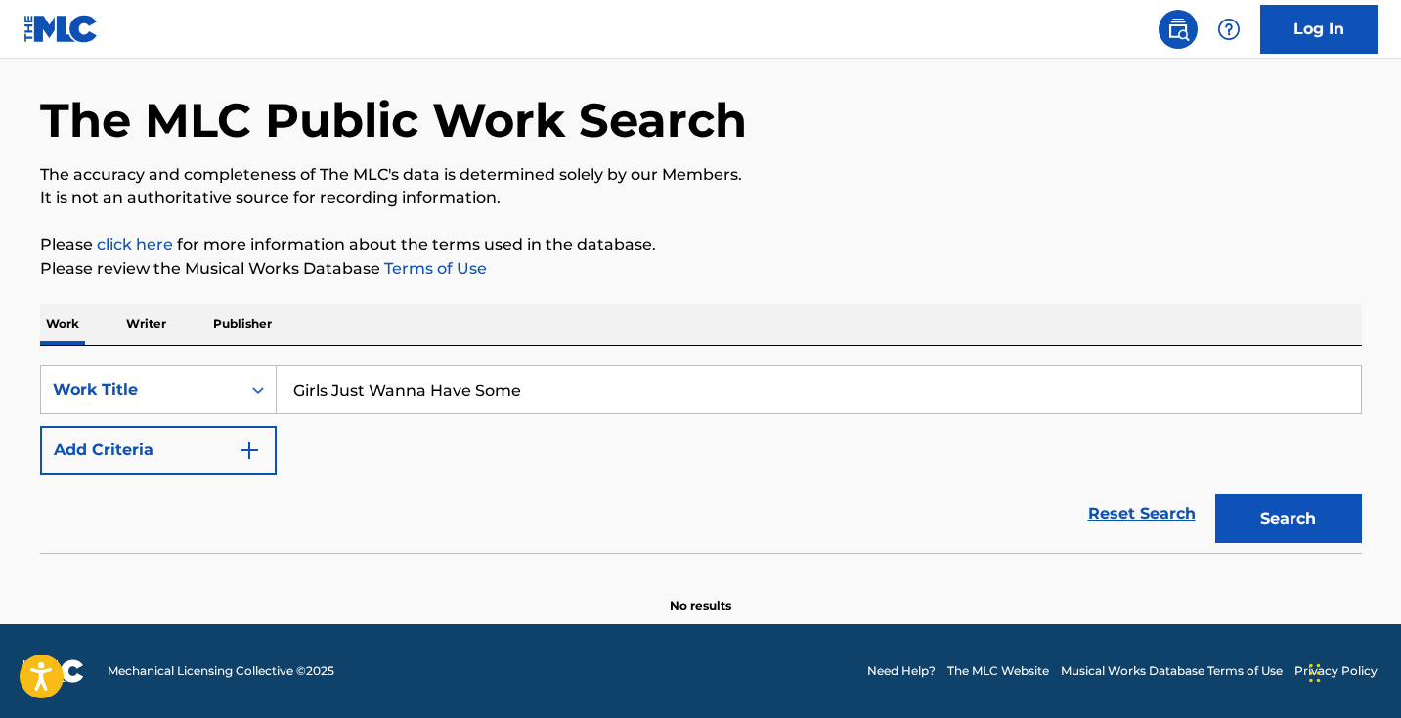
scroll to position [69, 0]
click at [1150, 440] on div "SearchWithCriteriad0cf188d-a3ff-438e-ad0a-6c92379b29dd Work Title Girls Just Wa…" at bounding box center [701, 420] width 1322 height 109
click at [1226, 485] on div "Search" at bounding box center [1283, 514] width 156 height 78
click at [1234, 520] on button "Search" at bounding box center [1288, 519] width 147 height 49
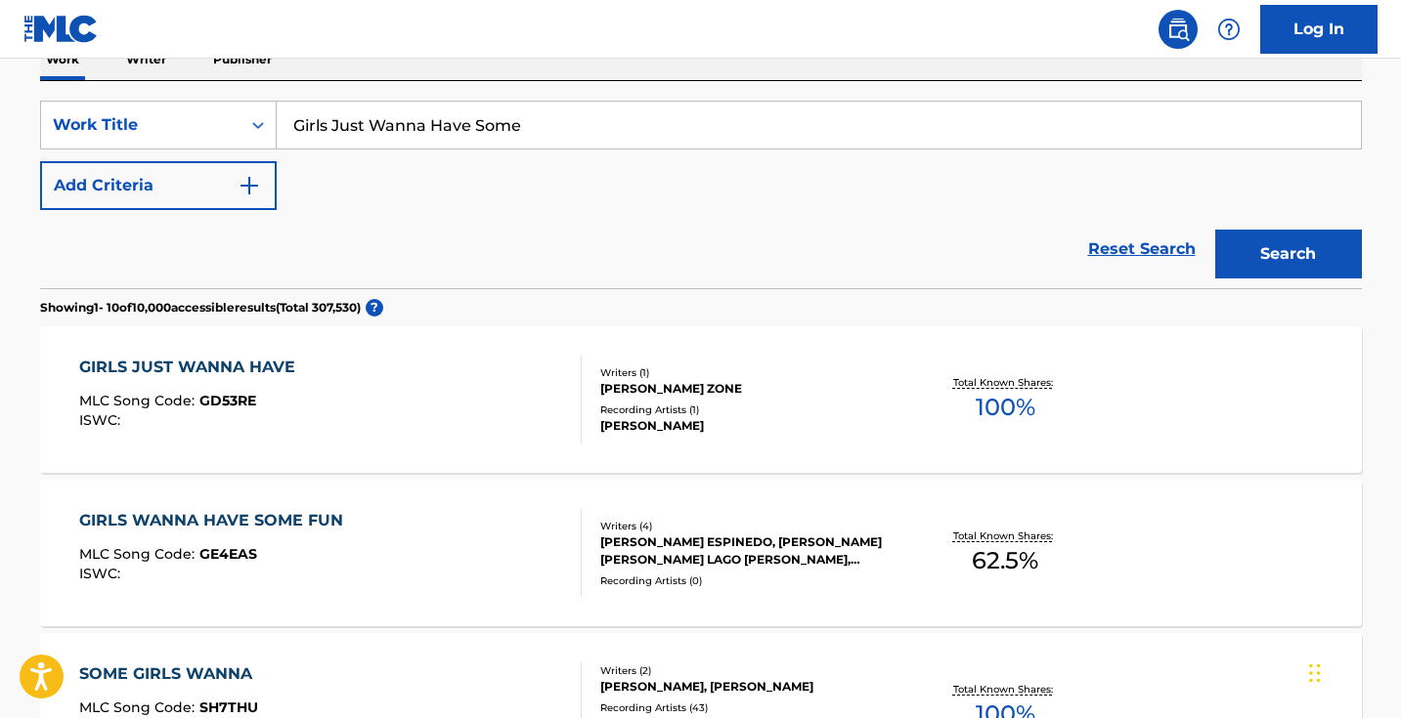
scroll to position [257, 0]
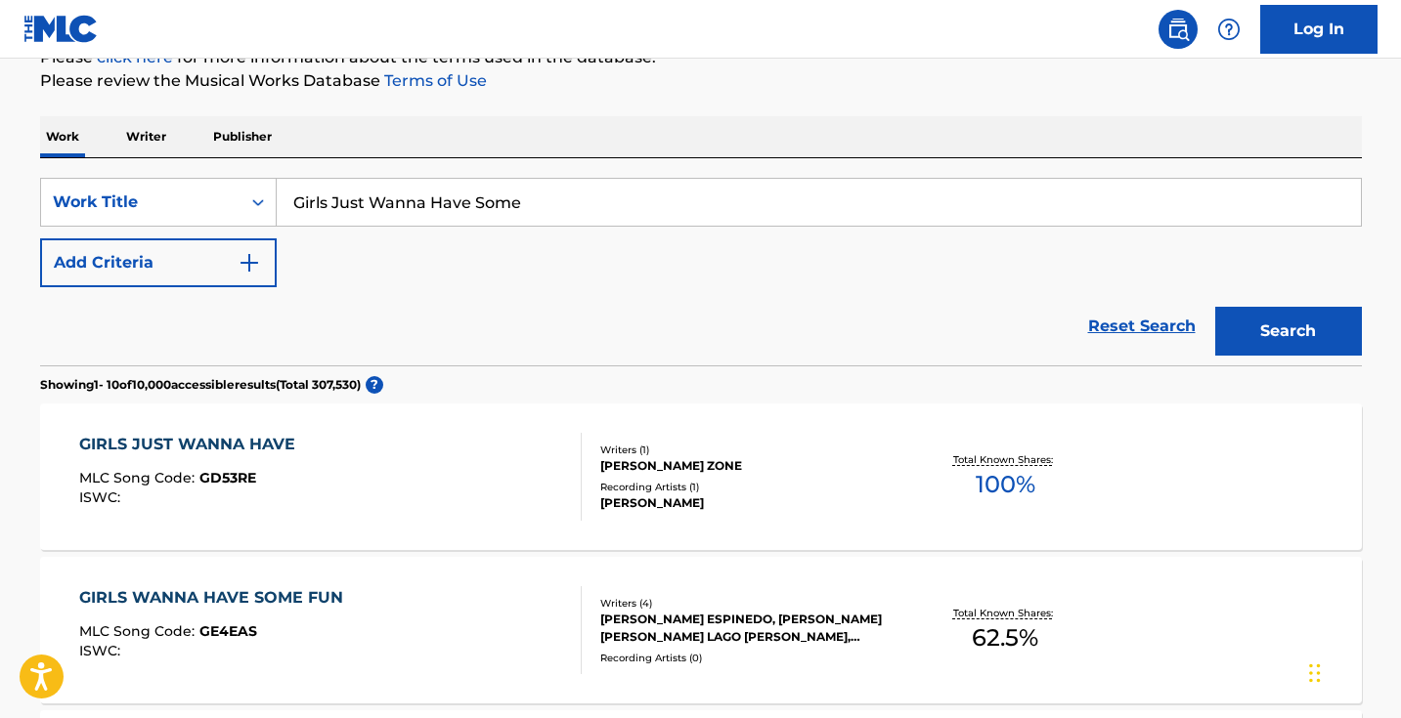
click at [218, 264] on button "Add Criteria" at bounding box center [158, 263] width 237 height 49
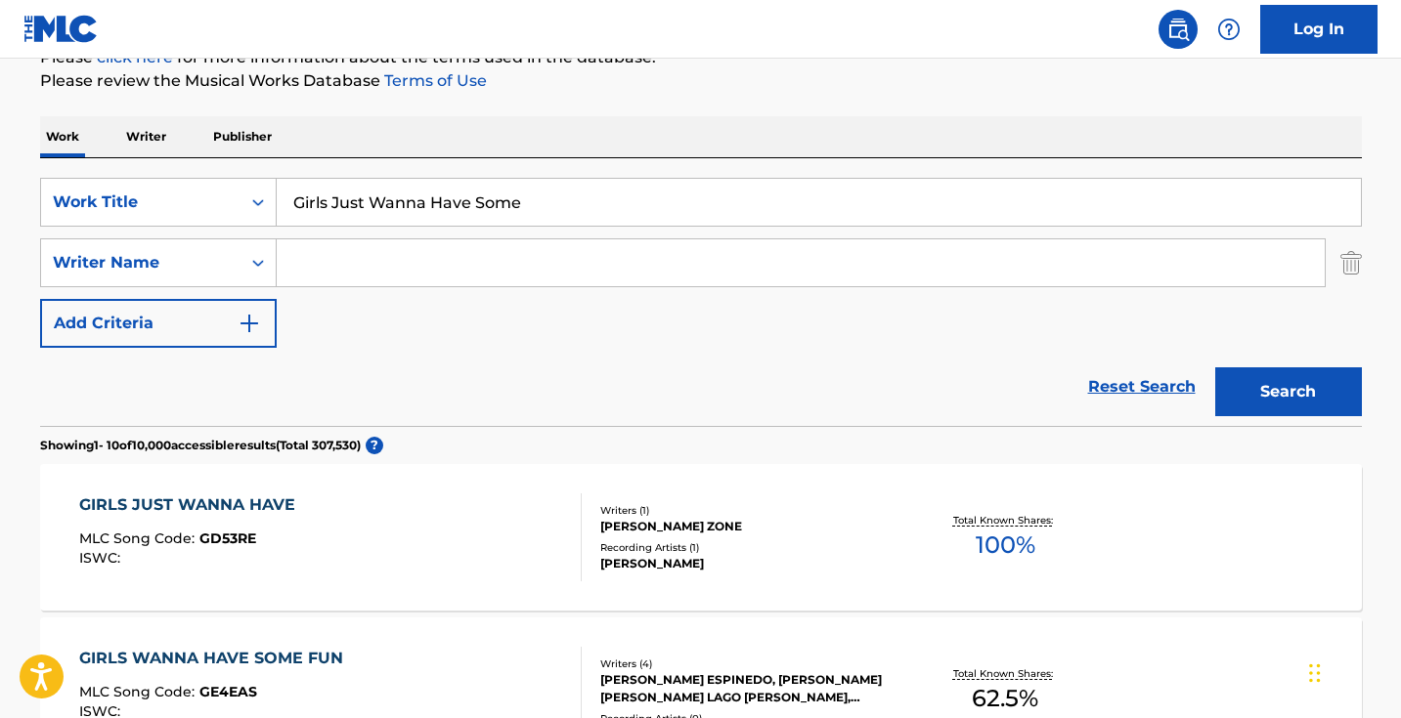
click at [407, 255] on input "Search Form" at bounding box center [801, 262] width 1048 height 47
type input "y"
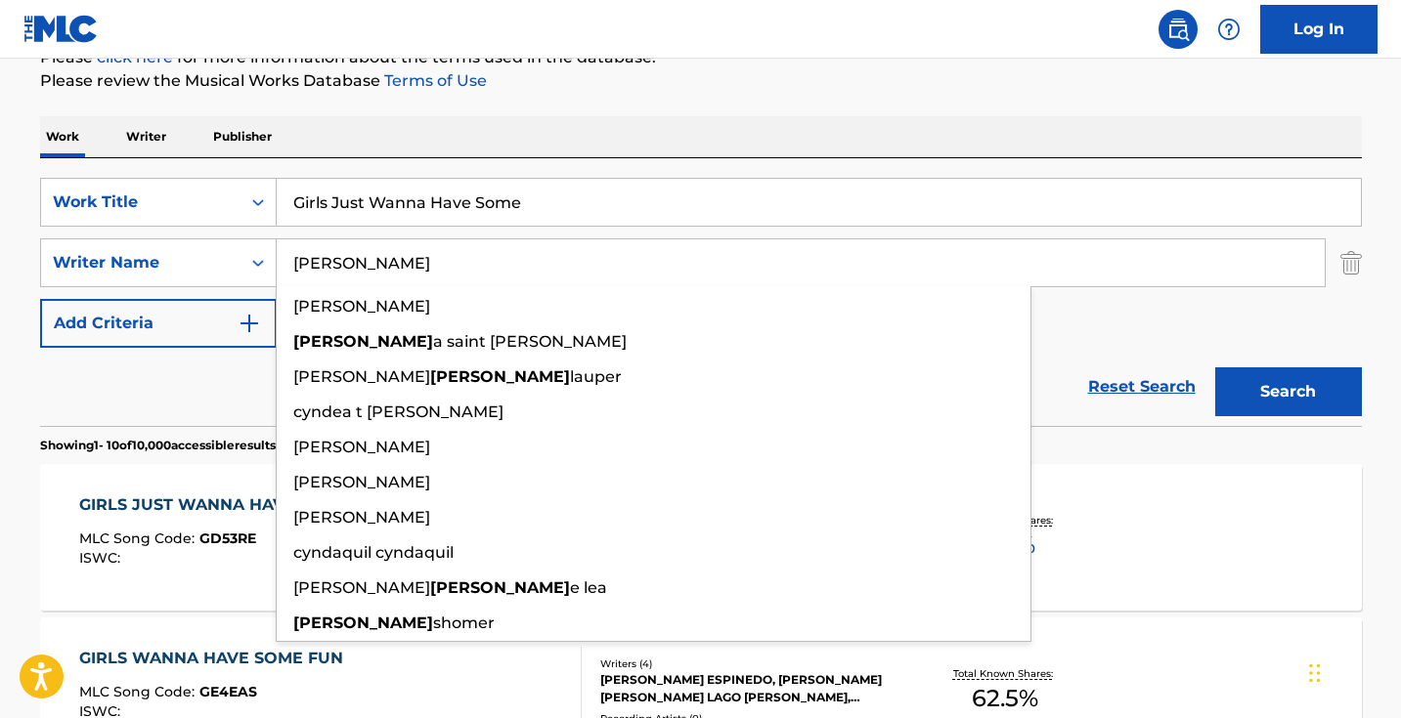
click at [1287, 392] on button "Search" at bounding box center [1288, 392] width 147 height 49
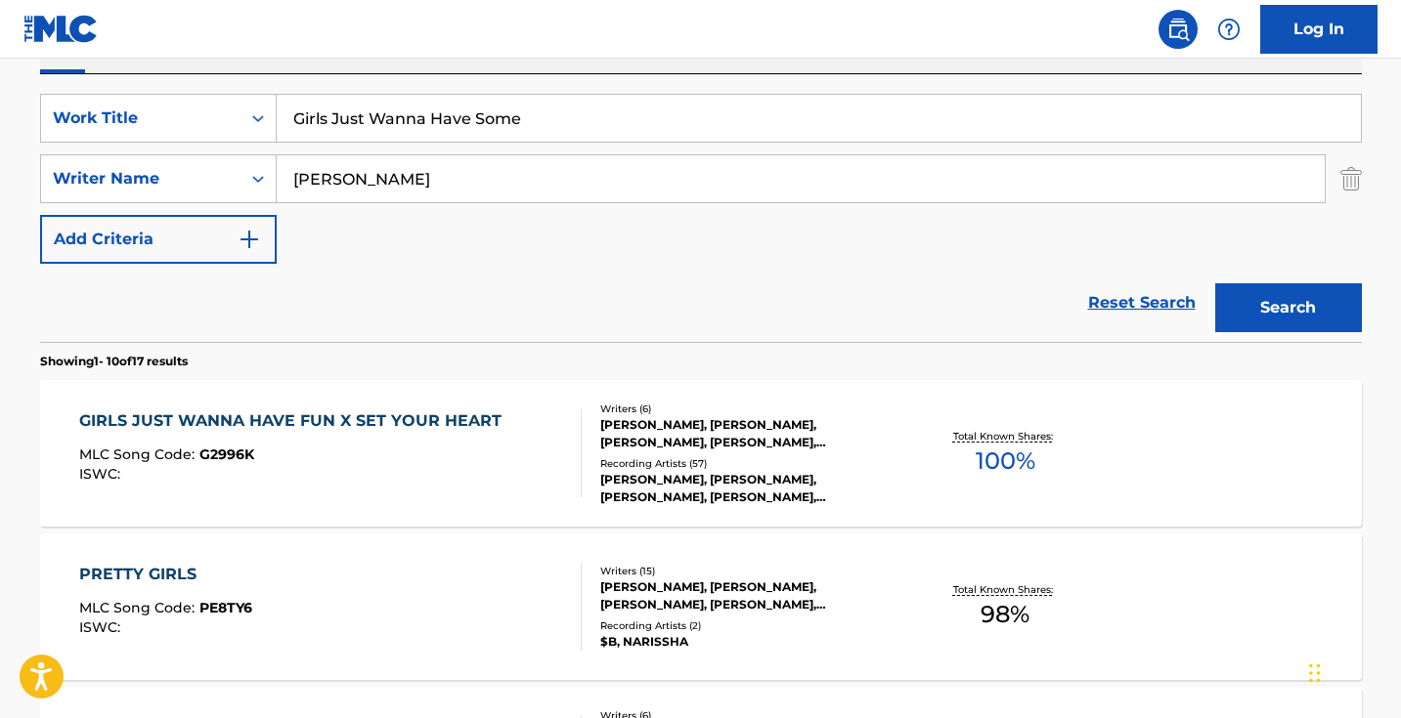
scroll to position [299, 0]
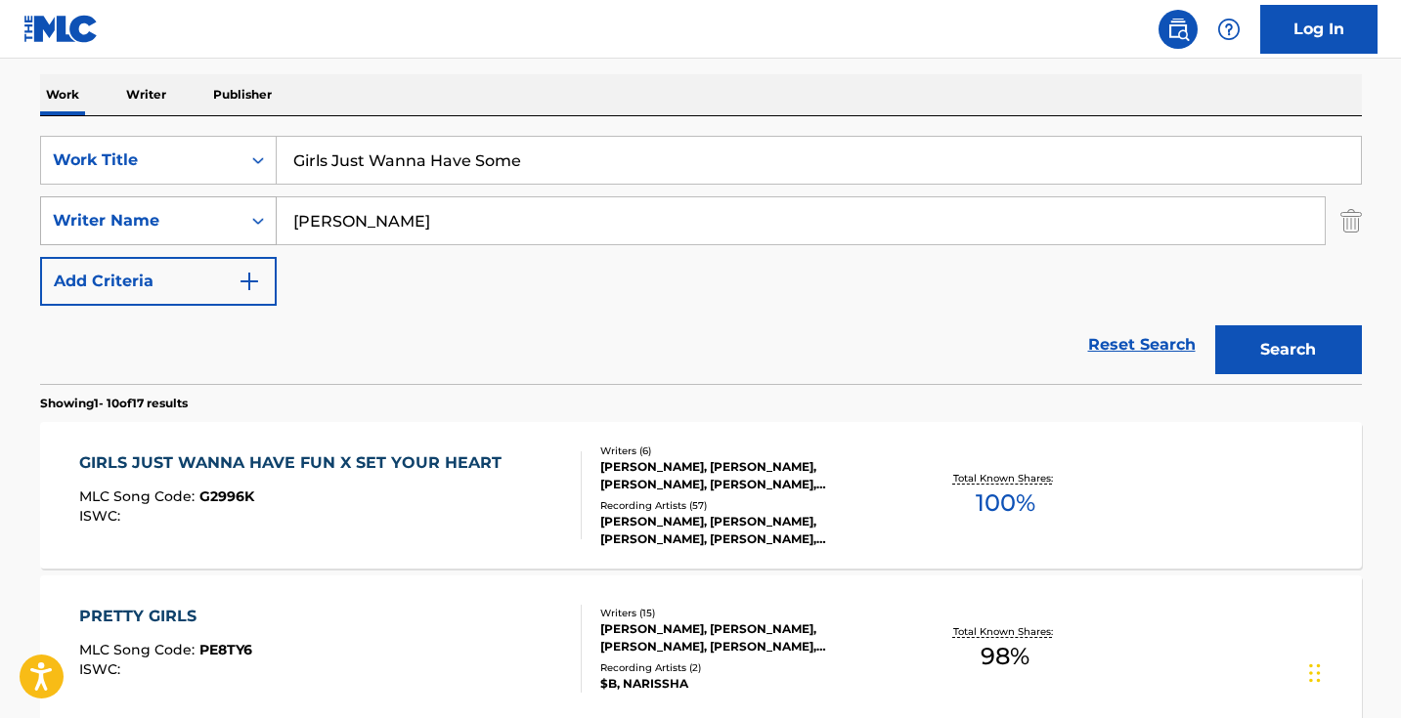
drag, startPoint x: 479, startPoint y: 218, endPoint x: 237, endPoint y: 214, distance: 242.5
click at [237, 214] on div "SearchWithCriteriadd769e79-46a6-4704-9453-621a1f74fac9 Writer Name cyndi" at bounding box center [701, 220] width 1322 height 49
click at [1287, 350] on button "Search" at bounding box center [1288, 350] width 147 height 49
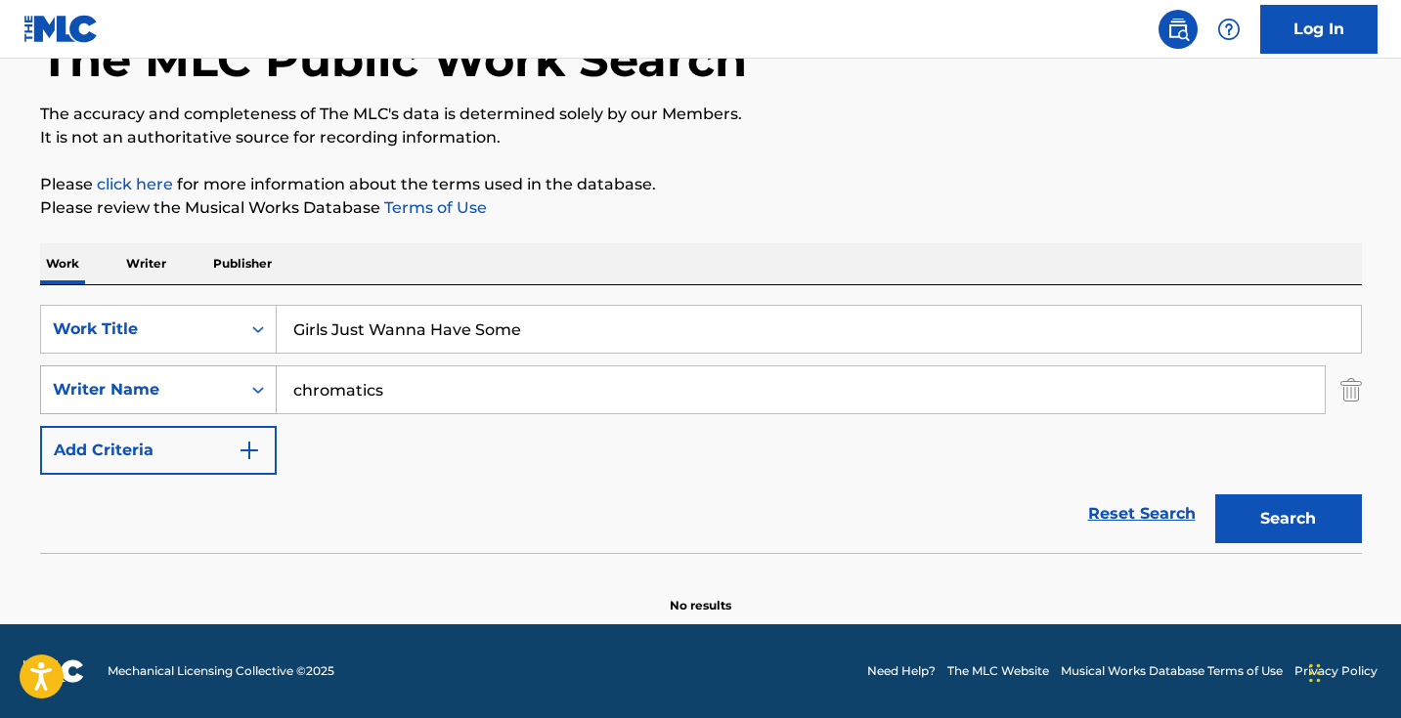
scroll to position [130, 0]
click at [470, 380] on input "chromatics" at bounding box center [801, 390] width 1048 height 47
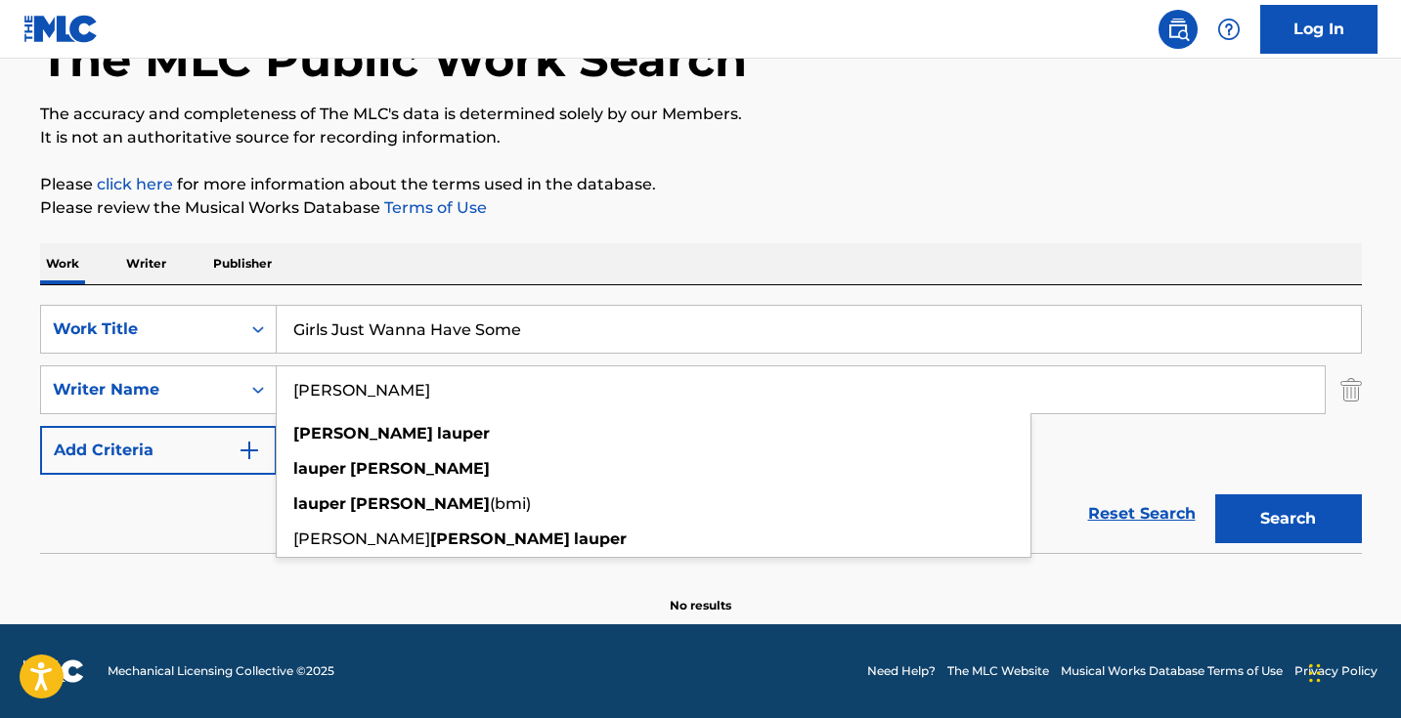
type input "Cyndi lauper"
click at [1287, 519] on button "Search" at bounding box center [1288, 519] width 147 height 49
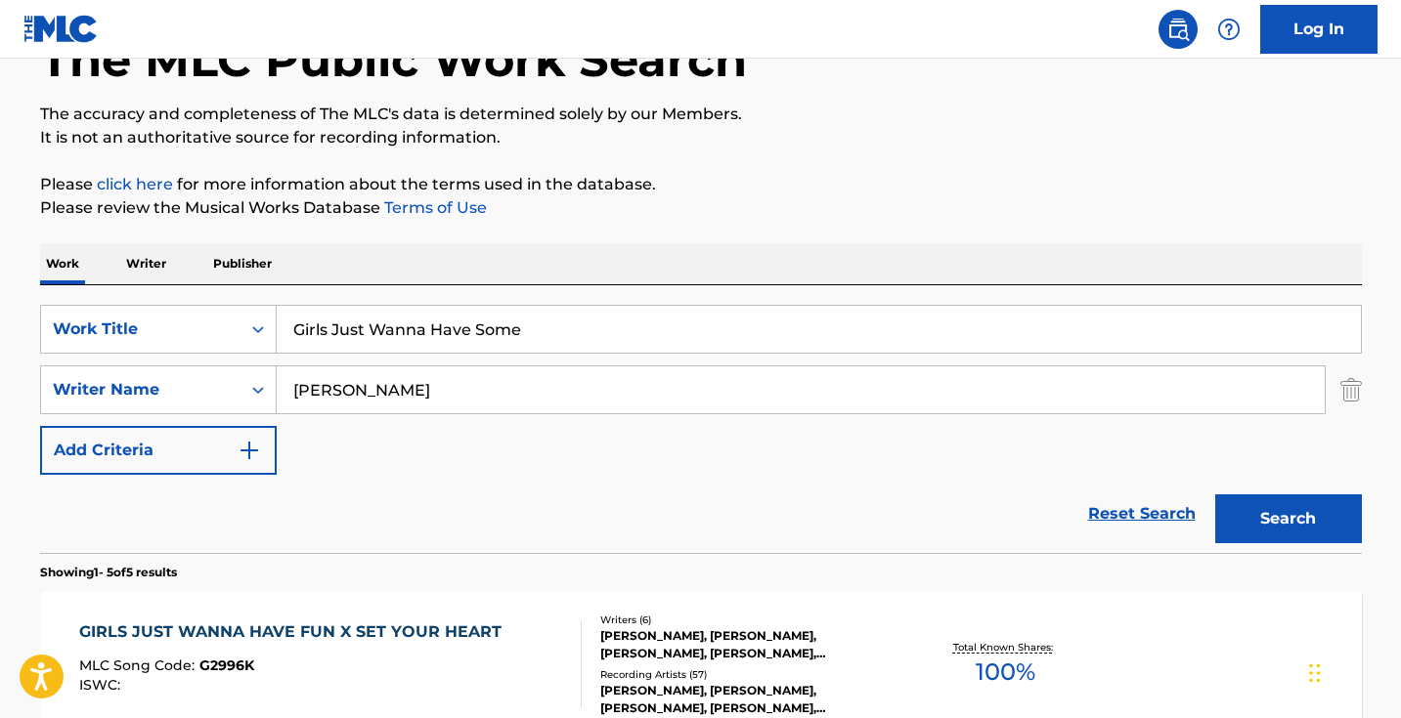
click at [653, 327] on input "Girls Just Wanna Have Some" at bounding box center [819, 329] width 1084 height 47
click at [1287, 519] on button "Search" at bounding box center [1288, 519] width 147 height 49
drag, startPoint x: 663, startPoint y: 332, endPoint x: 599, endPoint y: 332, distance: 63.5
click at [633, 332] on input "Girls Just Wanna Have Some - sped up" at bounding box center [819, 329] width 1084 height 47
click at [1287, 519] on button "Search" at bounding box center [1288, 519] width 147 height 49
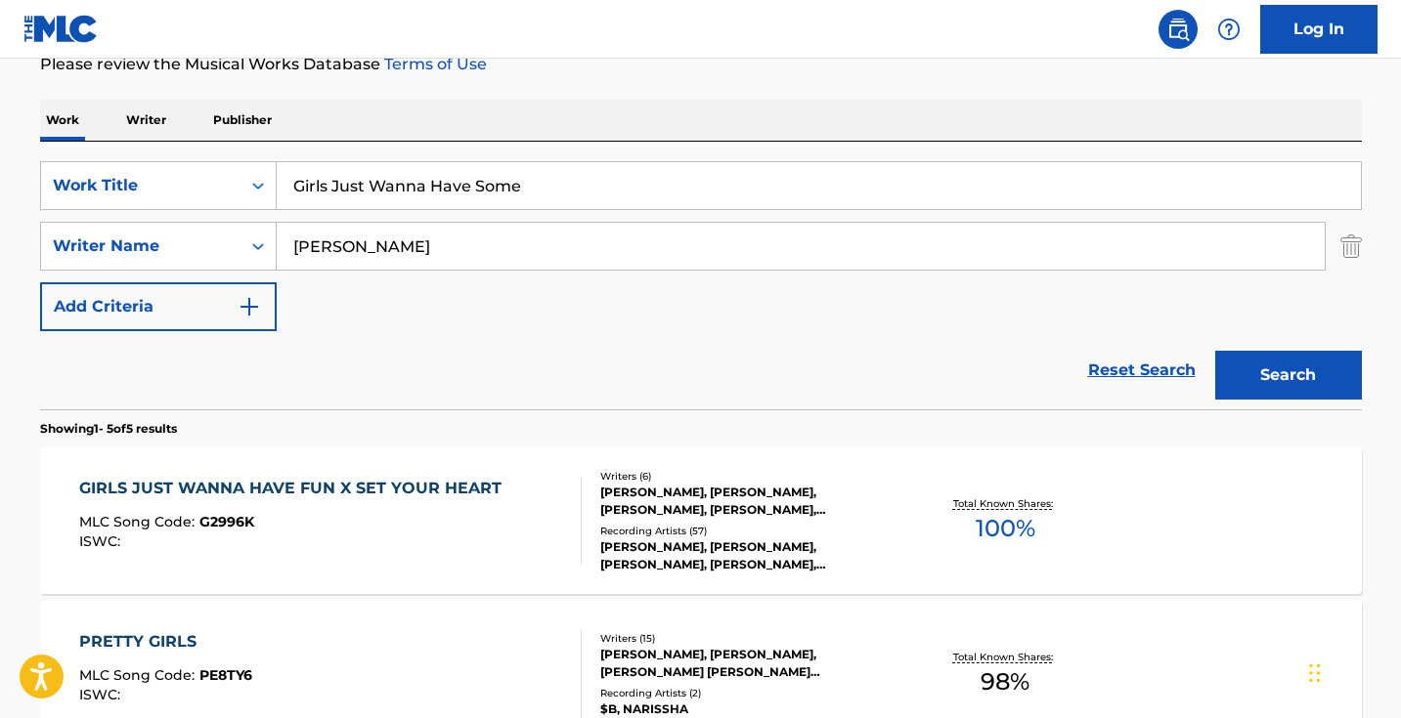
scroll to position [239, 0]
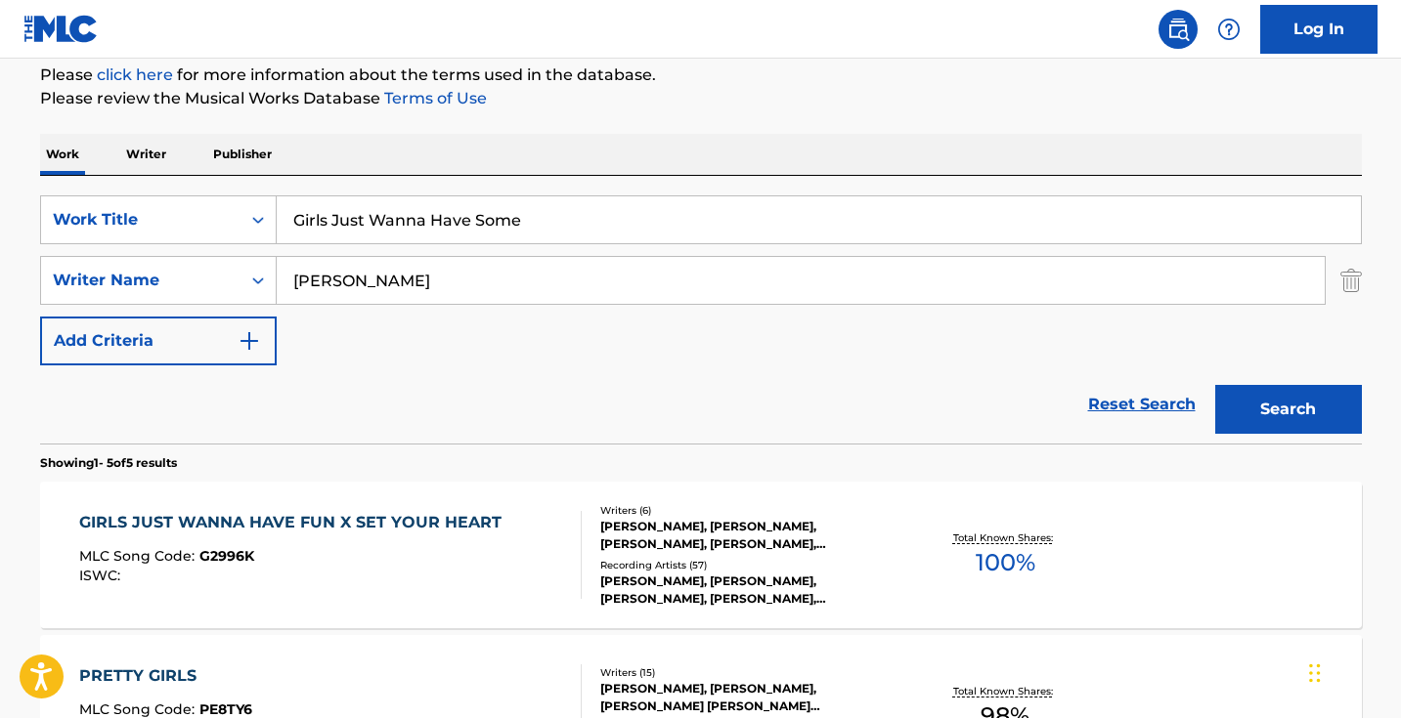
click at [563, 231] on input "Girls Just Wanna Have Some" at bounding box center [819, 219] width 1084 height 47
click at [518, 225] on input "Girls Just Wanna Have Some" at bounding box center [819, 219] width 1084 height 47
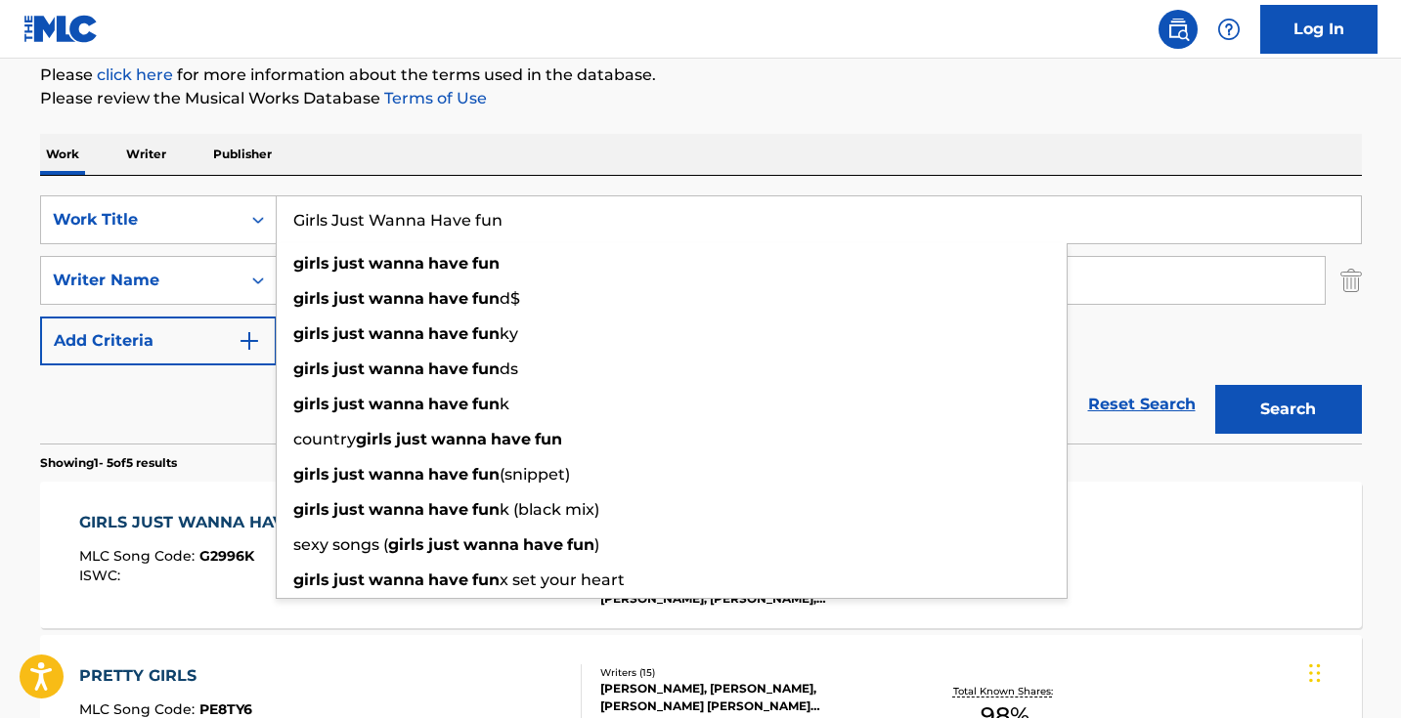
type input "Girls Just Wanna Have fun"
click at [1287, 410] on button "Search" at bounding box center [1288, 409] width 147 height 49
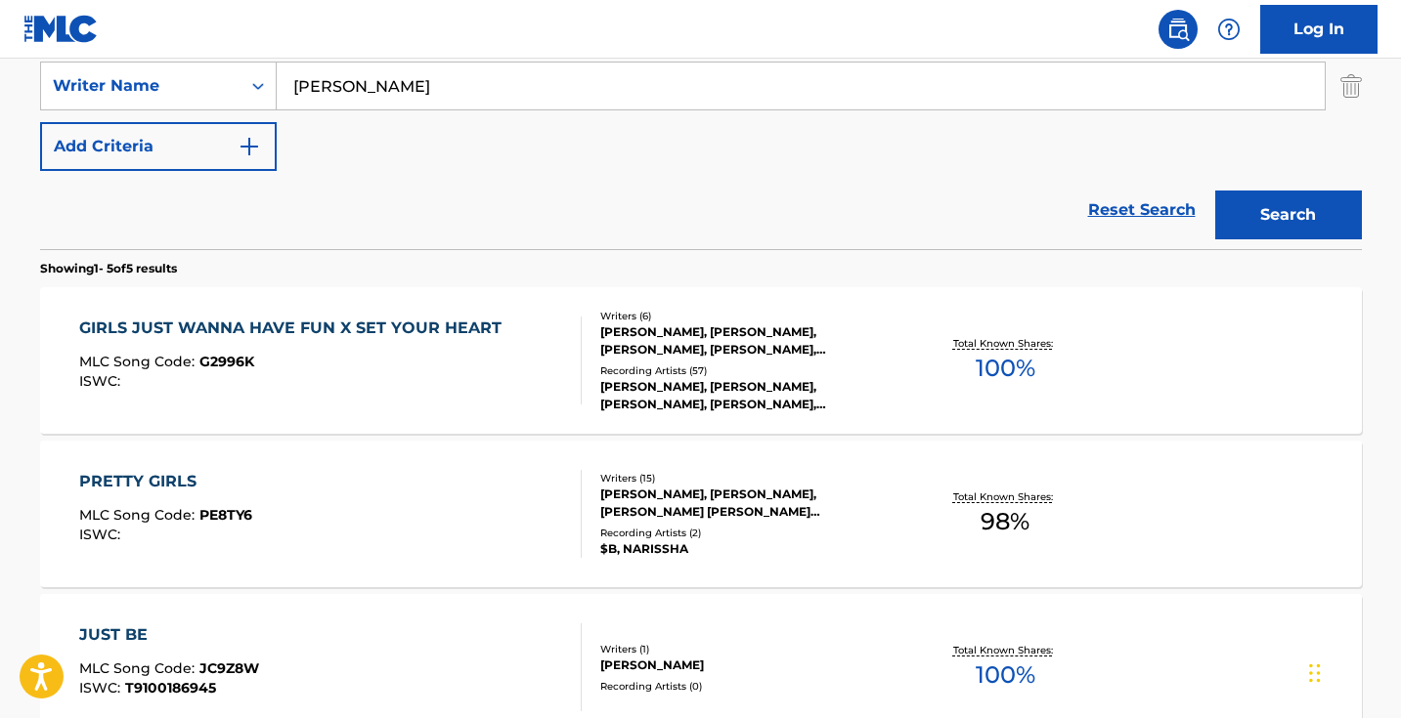
scroll to position [504, 0]
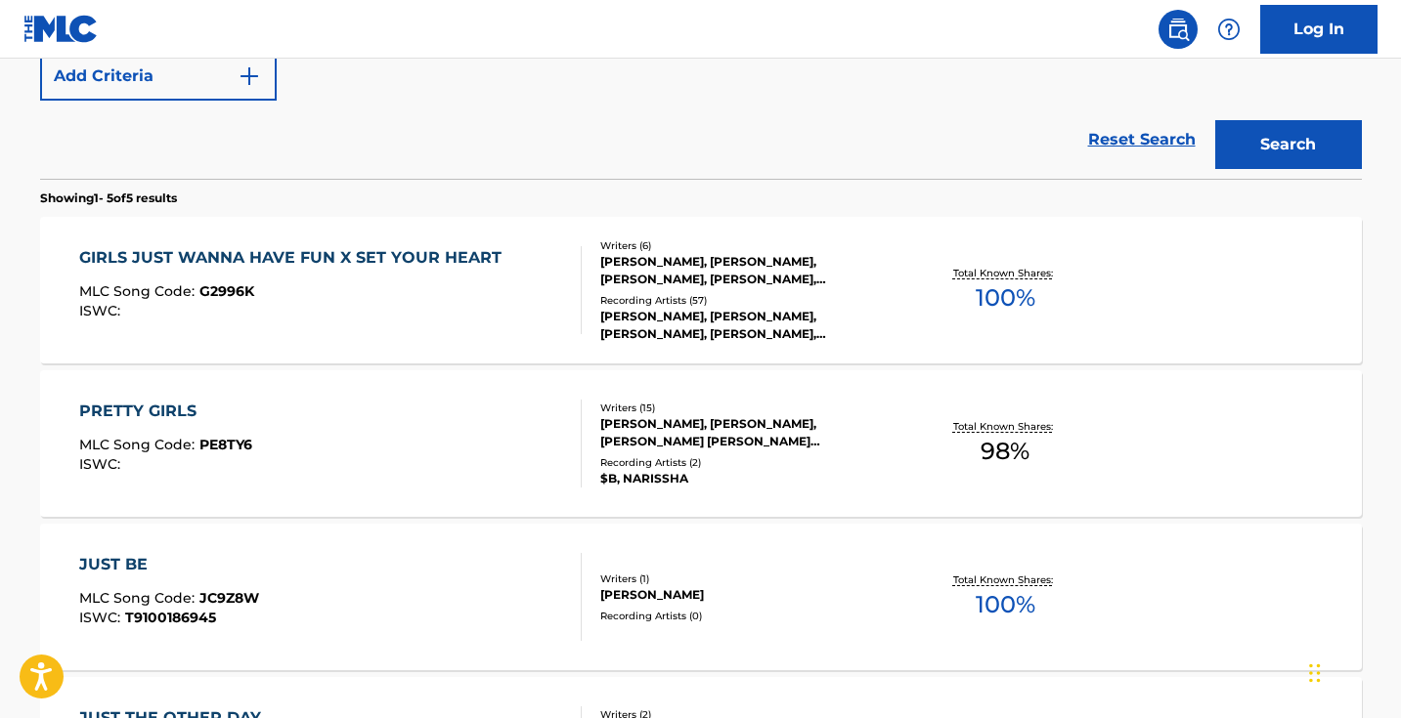
click at [483, 316] on div "ISWC :" at bounding box center [295, 311] width 432 height 15
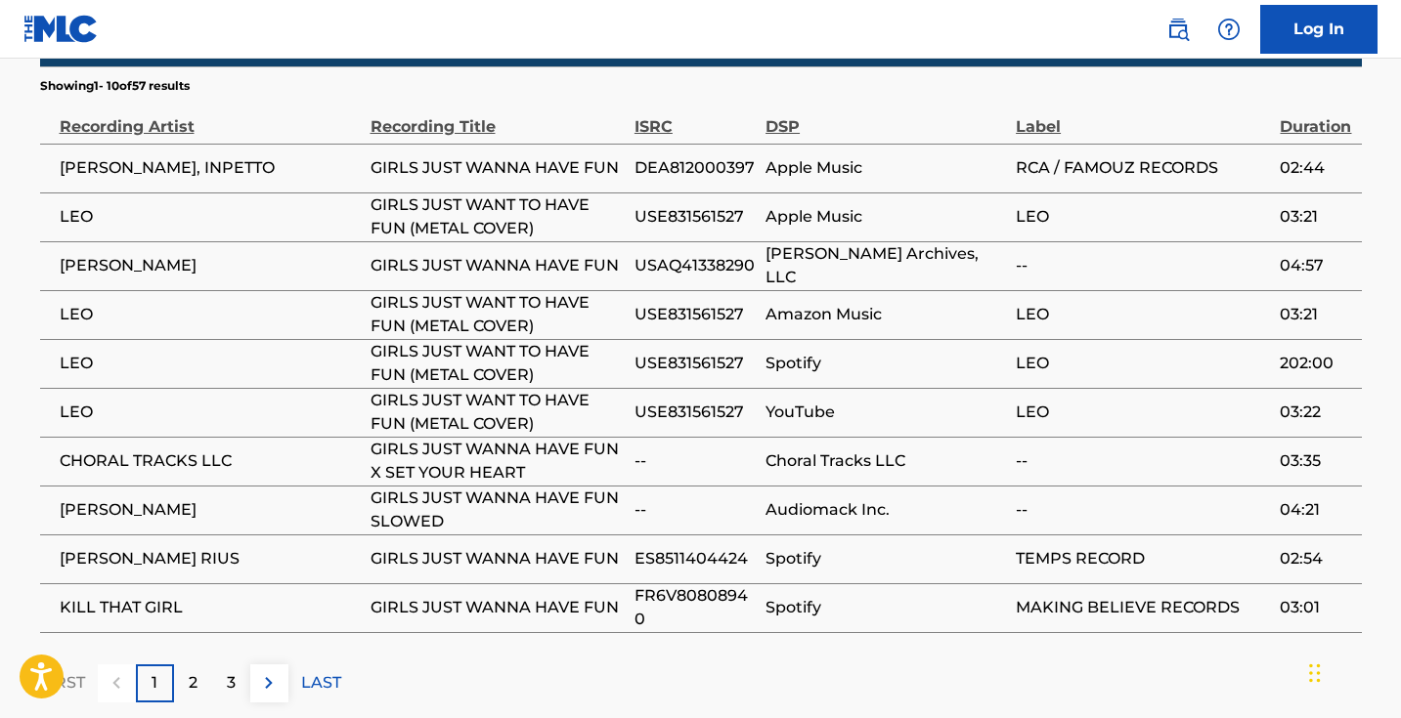
scroll to position [2801, 0]
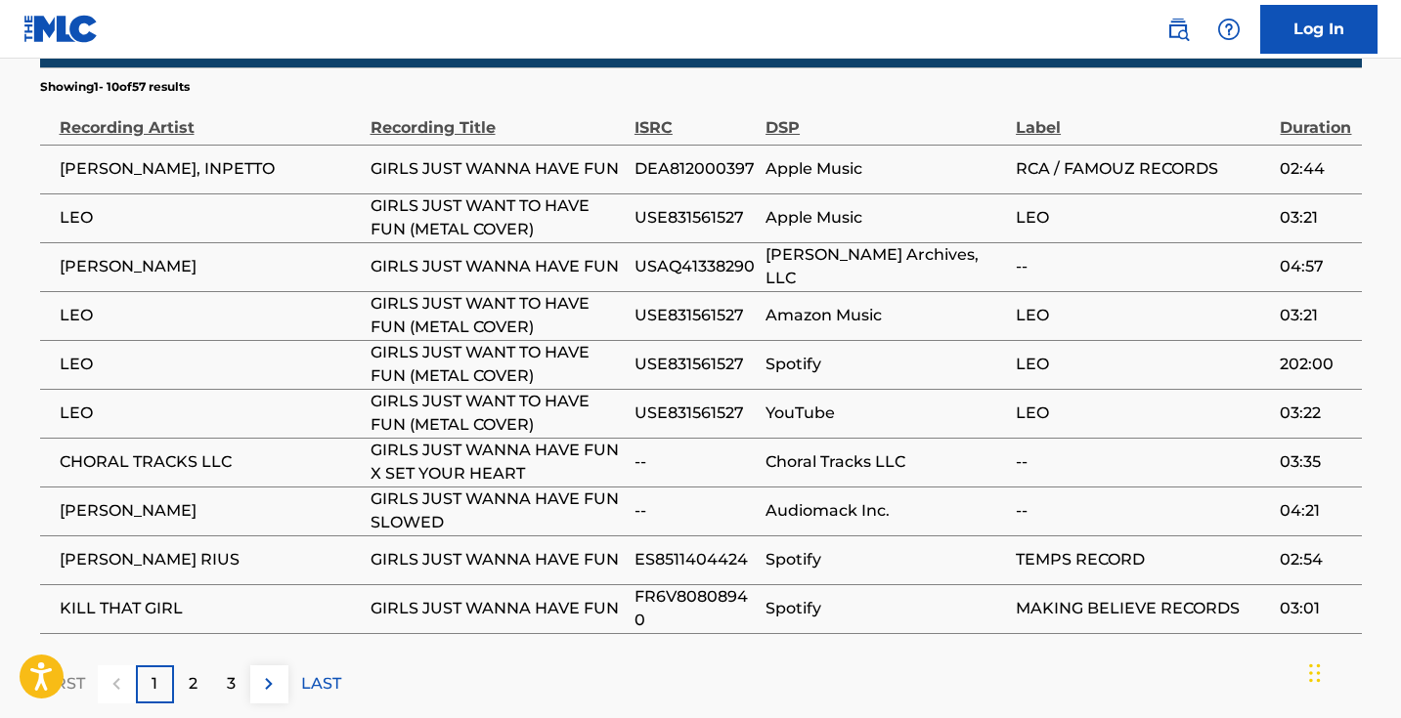
click at [273, 673] on img at bounding box center [268, 684] width 23 height 23
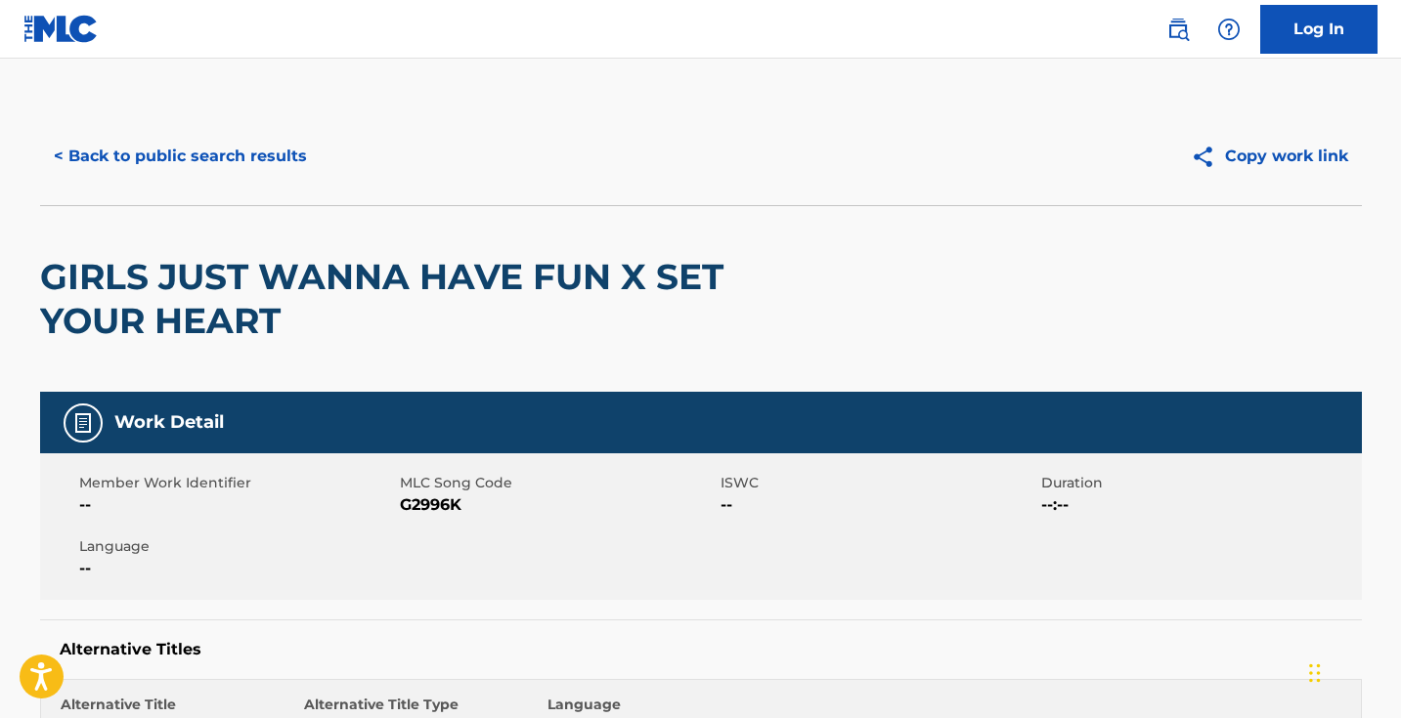
scroll to position [0, 0]
click at [171, 142] on button "< Back to public search results" at bounding box center [180, 156] width 281 height 49
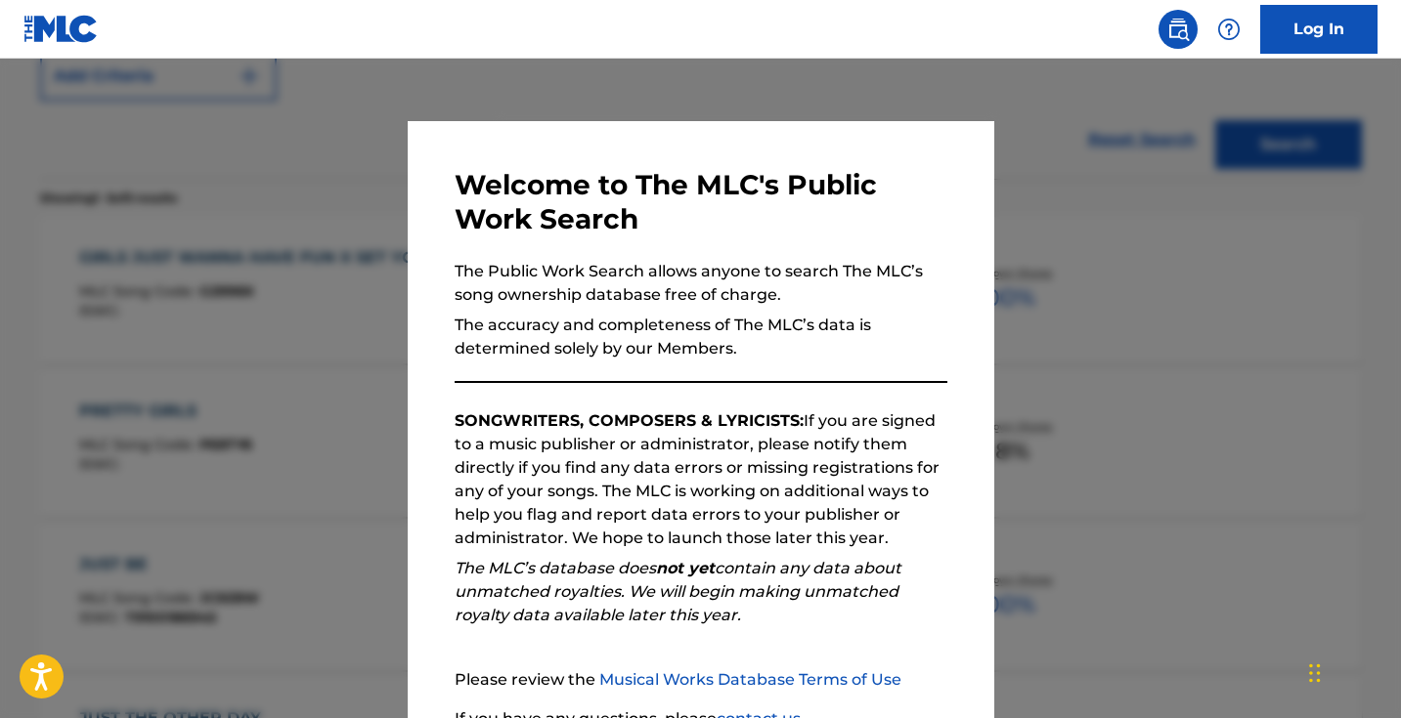
click at [295, 188] on div at bounding box center [700, 418] width 1401 height 718
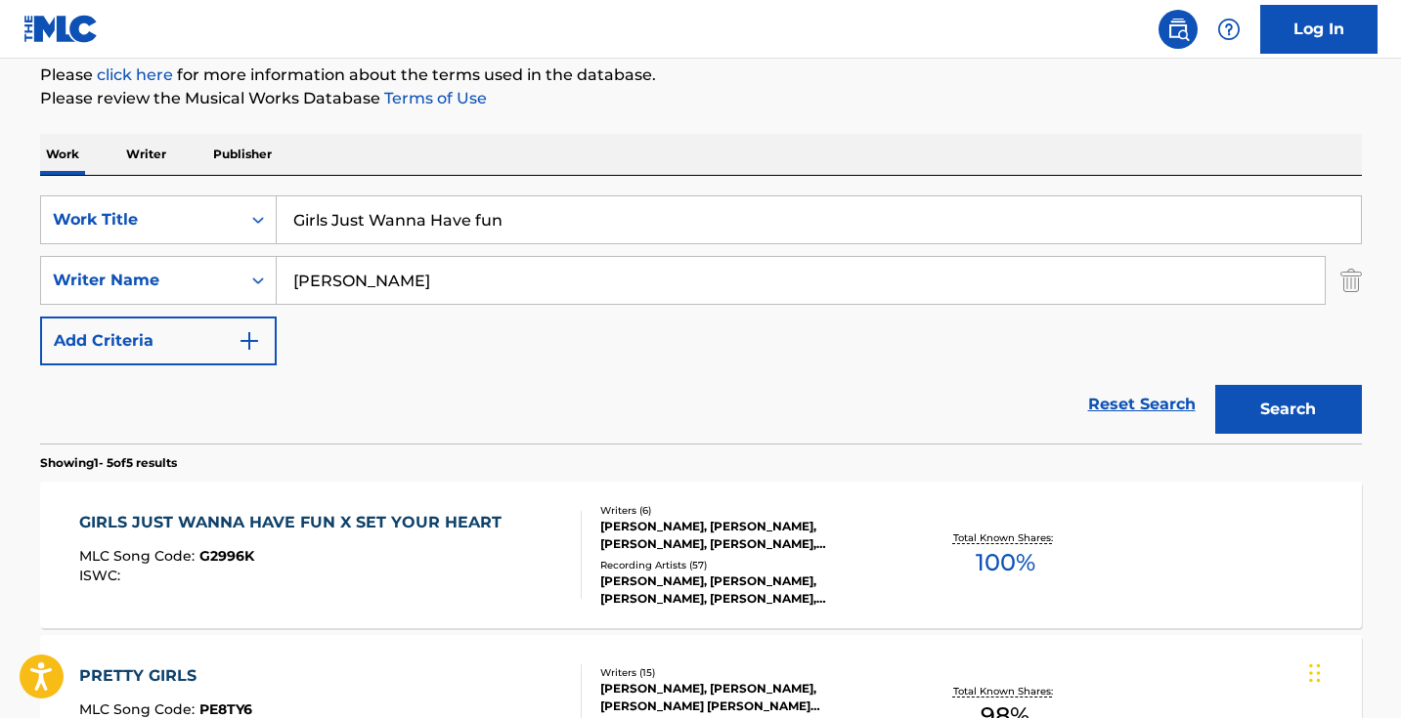
scroll to position [137, 0]
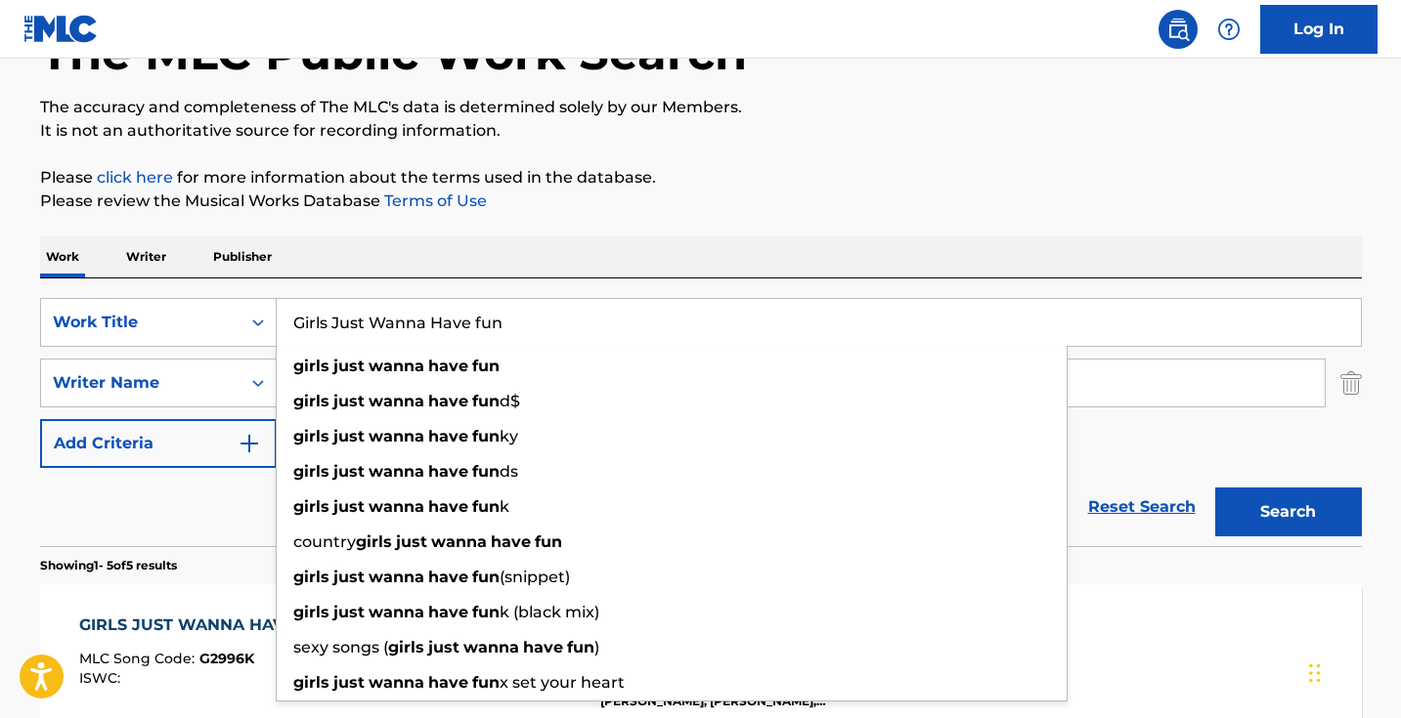
drag, startPoint x: 549, startPoint y: 311, endPoint x: 664, endPoint y: 305, distance: 114.5
click at [665, 305] on input "Girls Just Wanna Have fun" at bounding box center [819, 322] width 1084 height 47
paste input "Firewood"
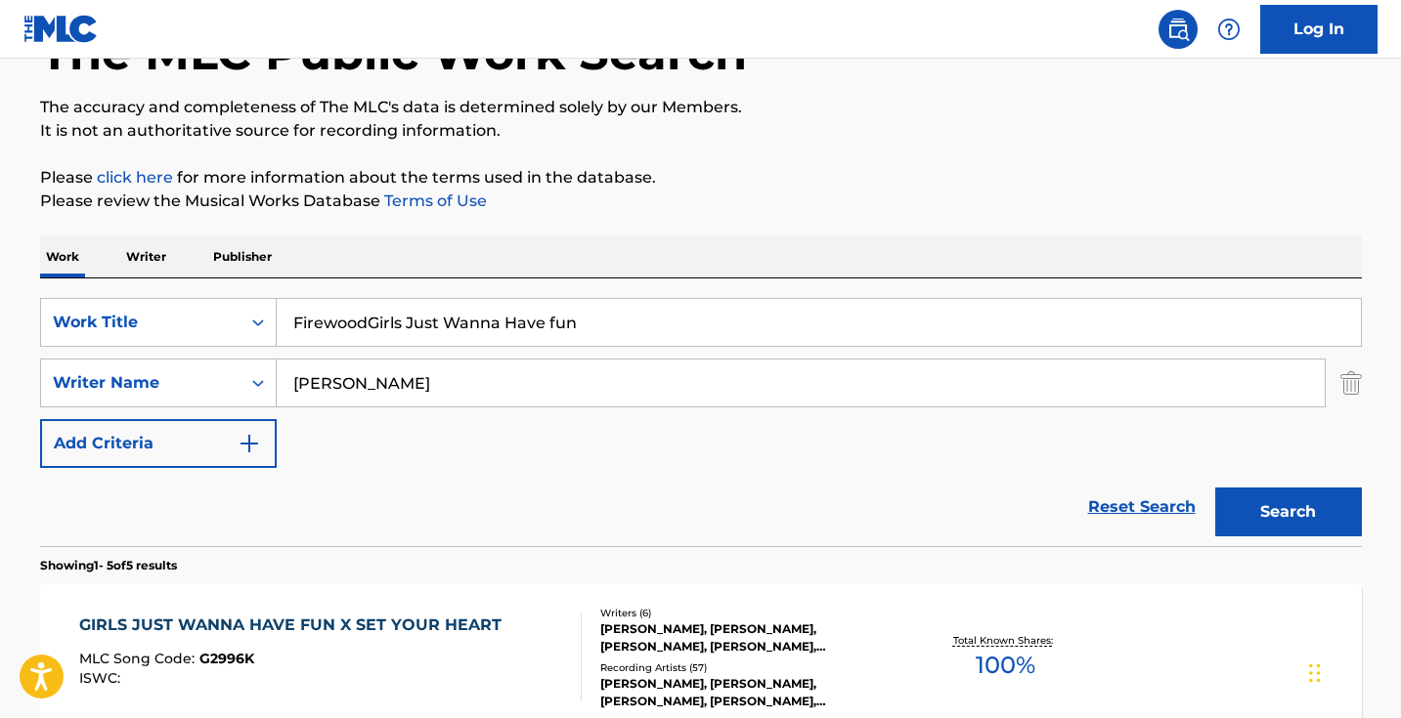
click at [663, 319] on input "FirewoodGirls Just Wanna Have fun" at bounding box center [819, 322] width 1084 height 47
click at [663, 320] on input "FirewoodGirls Just Wanna Have fun" at bounding box center [819, 322] width 1084 height 47
paste input "Search Form"
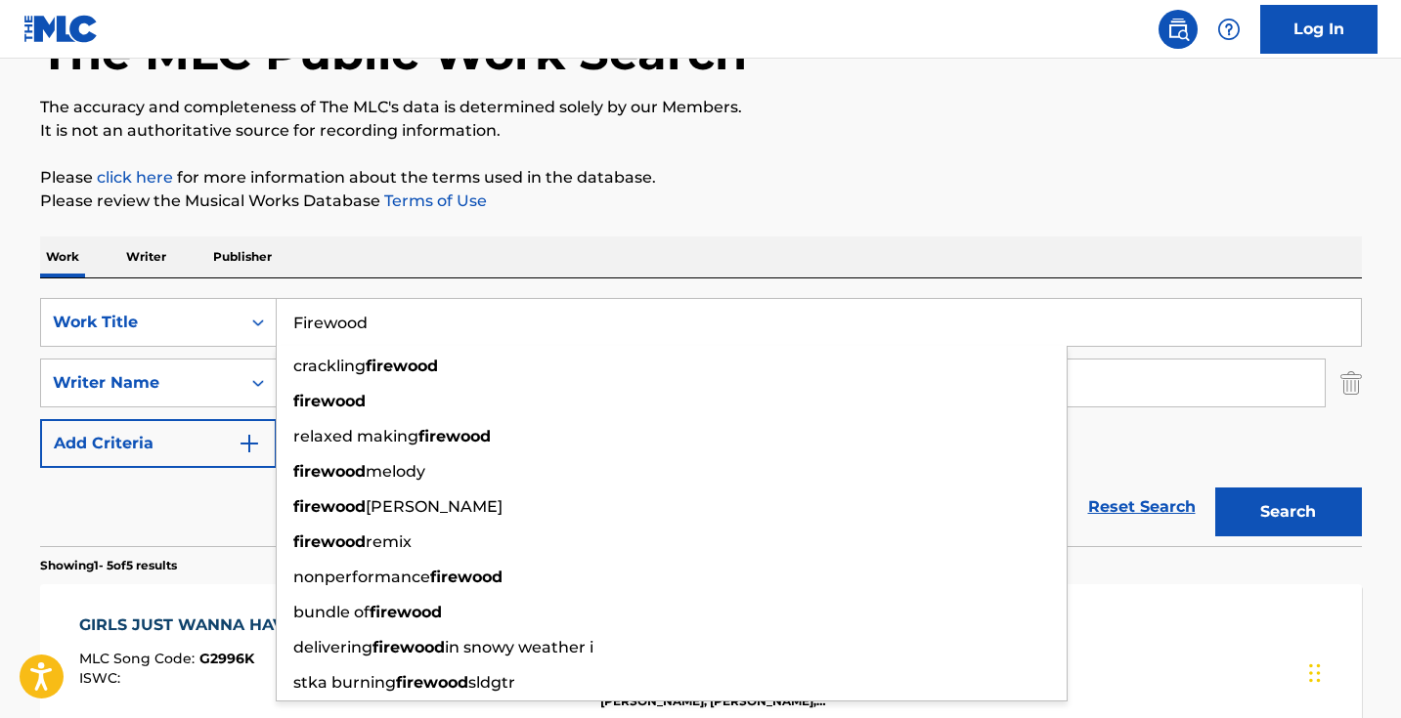
type input "Firewood"
click at [728, 241] on div "Work Writer Publisher" at bounding box center [701, 257] width 1322 height 41
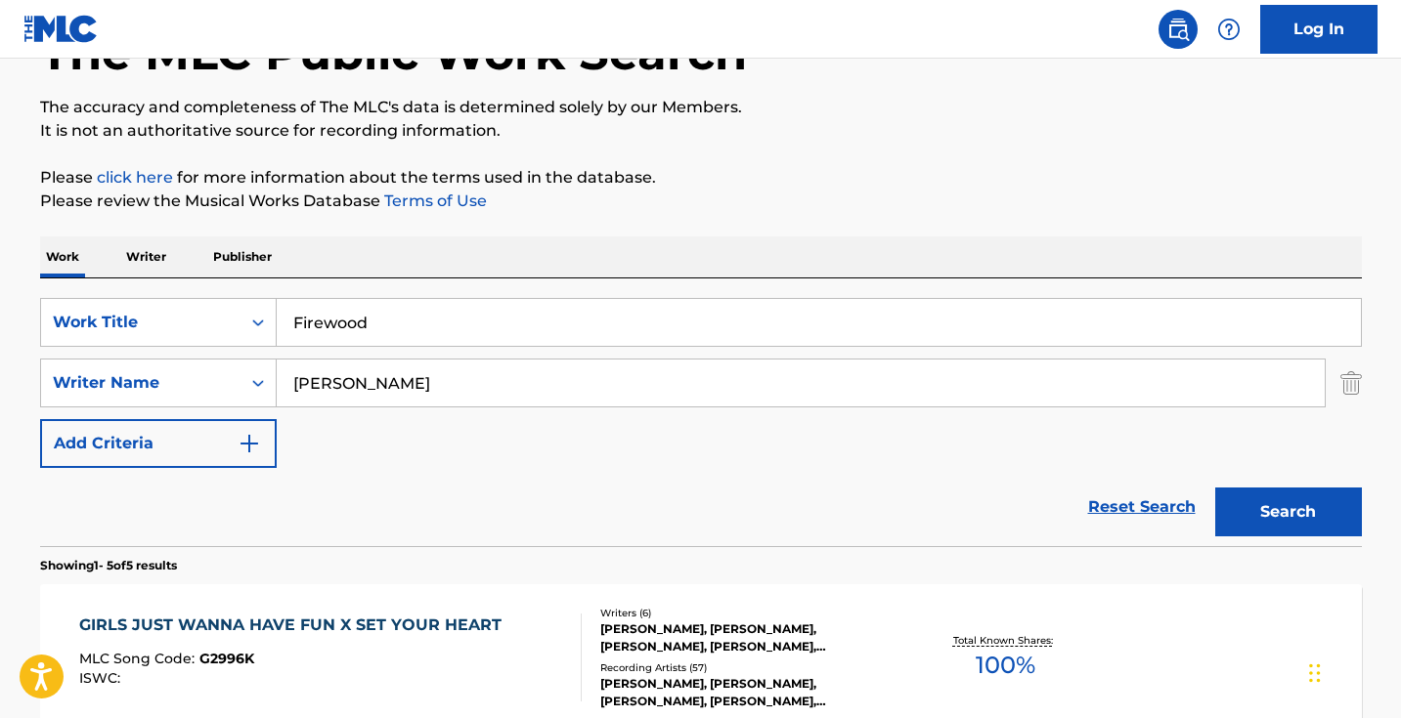
click at [594, 420] on div "SearchWithCriteriad0cf188d-a3ff-438e-ad0a-6c92379b29dd Work Title Firewood Sear…" at bounding box center [701, 383] width 1322 height 170
click at [597, 389] on input "Cyndi lauper" at bounding box center [801, 383] width 1048 height 47
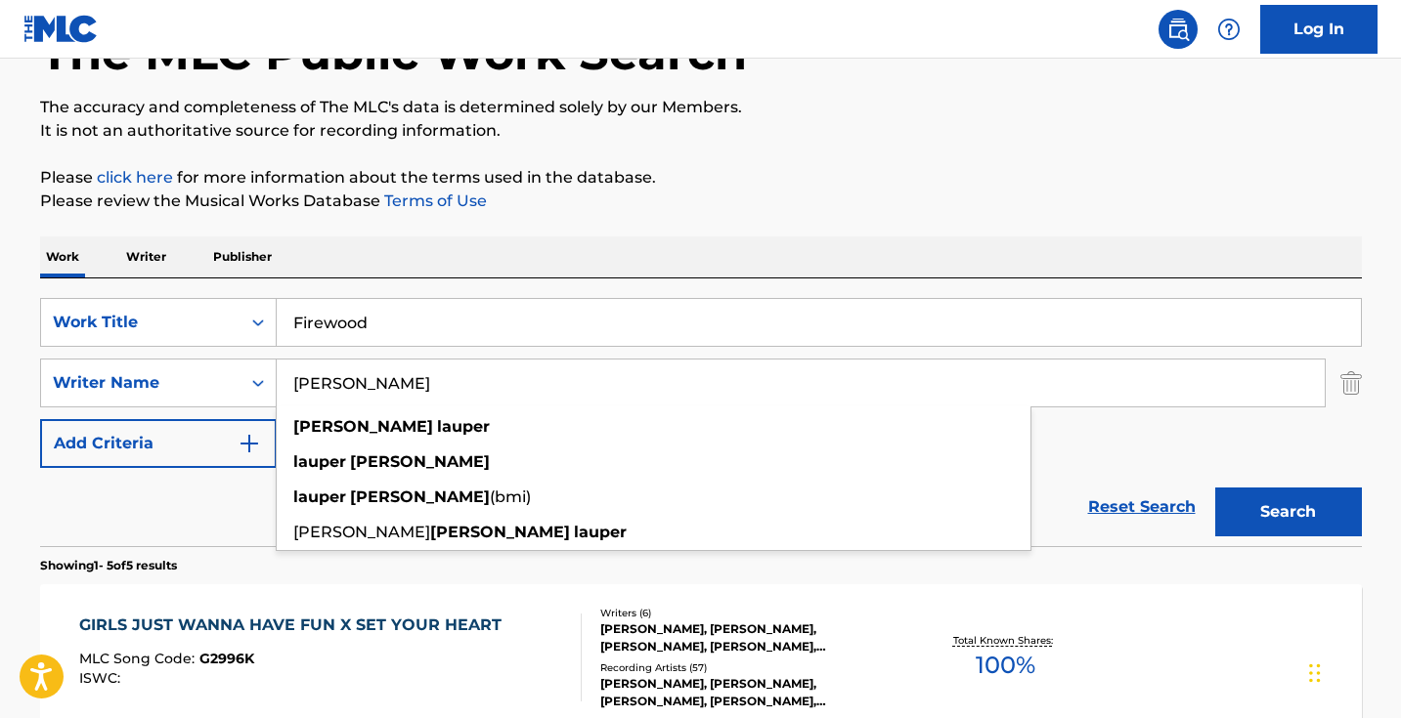
click at [598, 388] on input "Cyndi lauper" at bounding box center [801, 383] width 1048 height 47
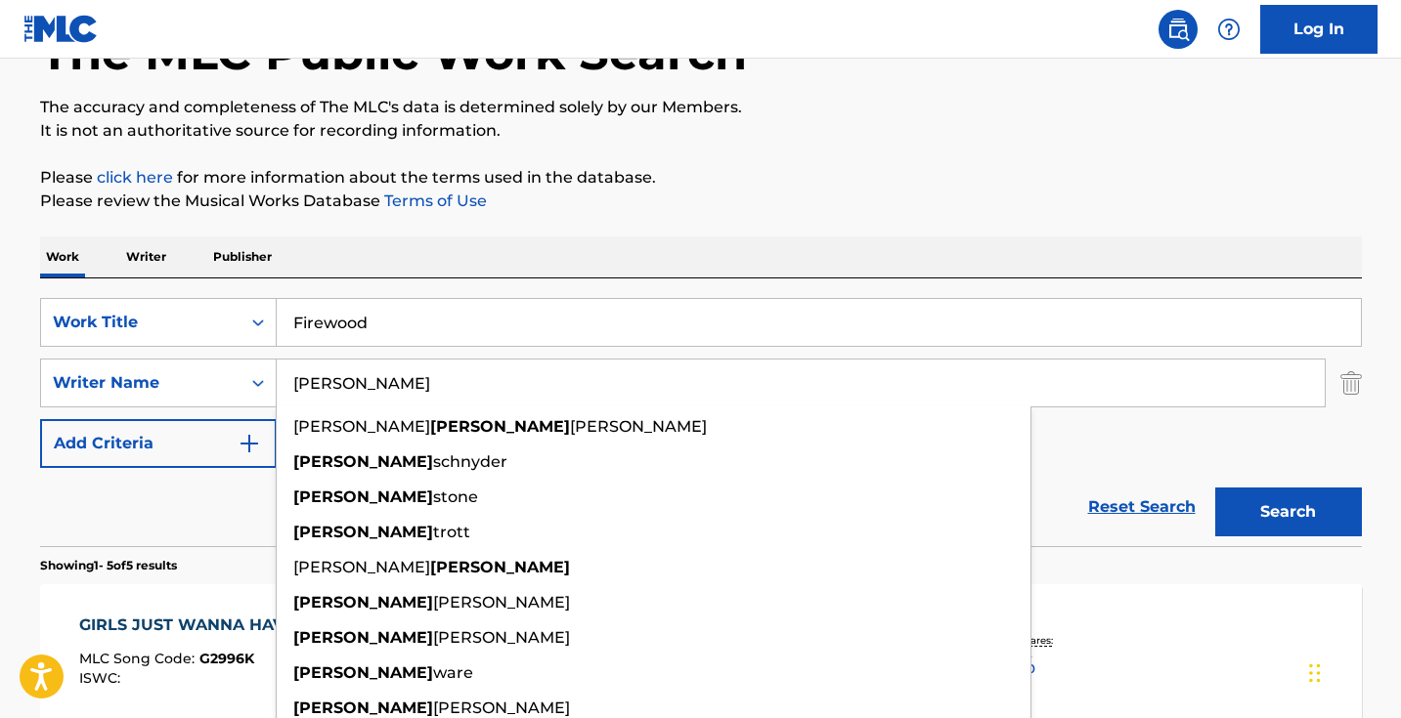
type input "charlie"
click at [1287, 512] on button "Search" at bounding box center [1288, 512] width 147 height 49
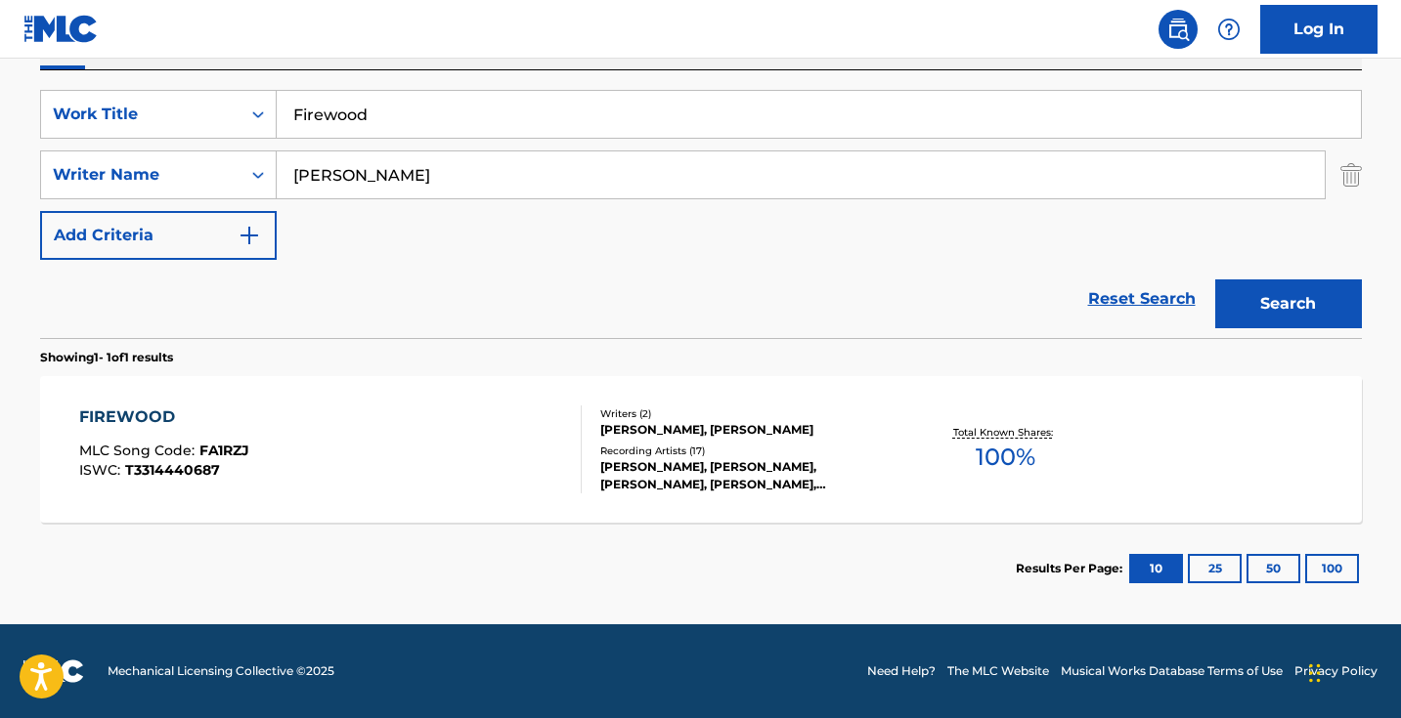
click at [505, 434] on div "FIREWOOD MLC Song Code : FA1RZJ ISWC : T3314440687" at bounding box center [330, 450] width 502 height 88
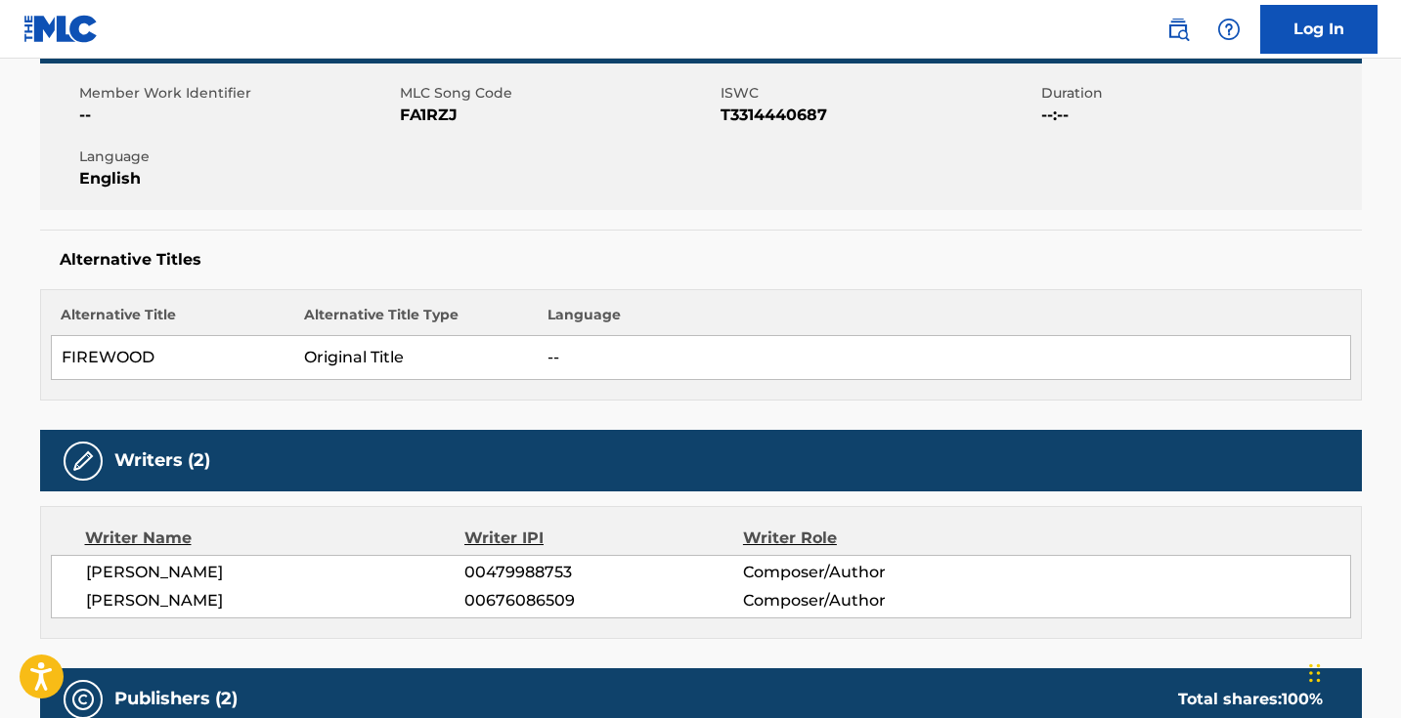
scroll to position [345, 0]
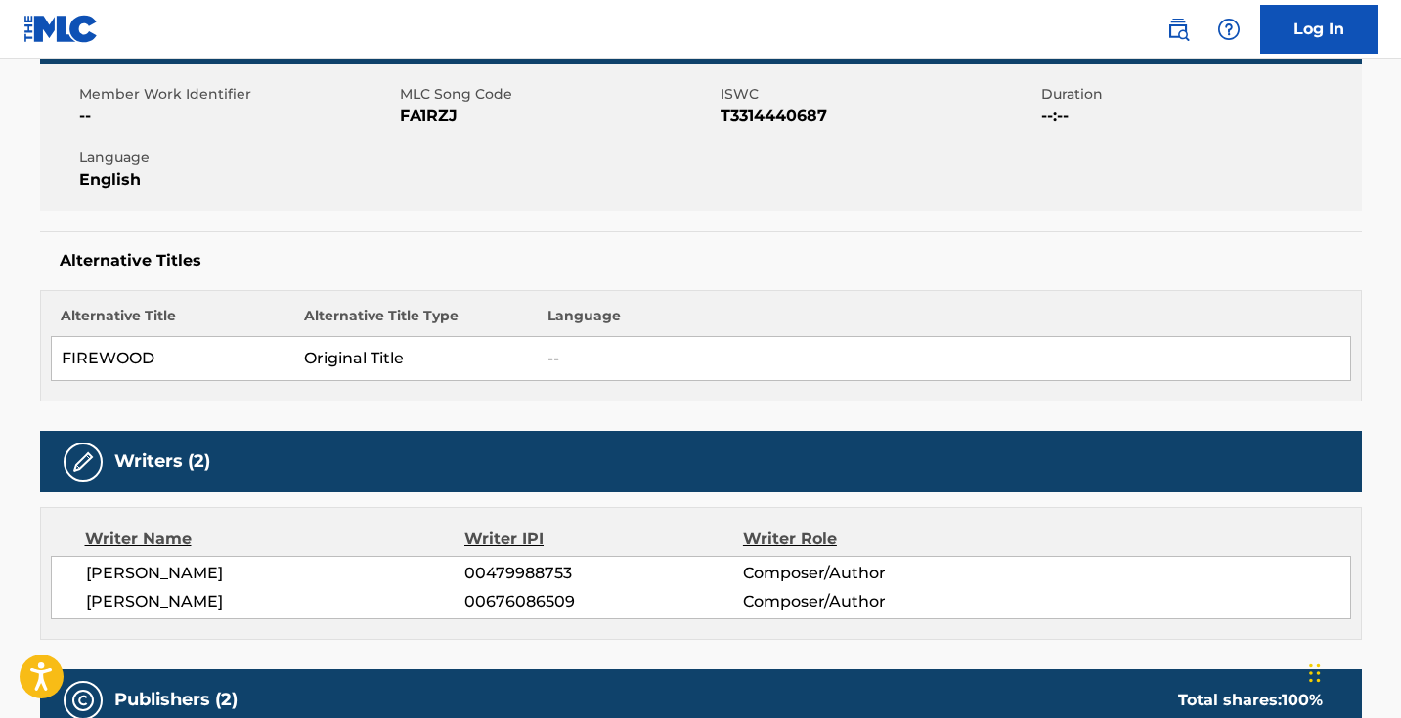
click at [435, 459] on div "Writers (2)" at bounding box center [701, 462] width 1322 height 62
click at [434, 459] on div "Writers (2)" at bounding box center [701, 462] width 1322 height 62
click at [431, 458] on div "Writers (2)" at bounding box center [701, 462] width 1322 height 62
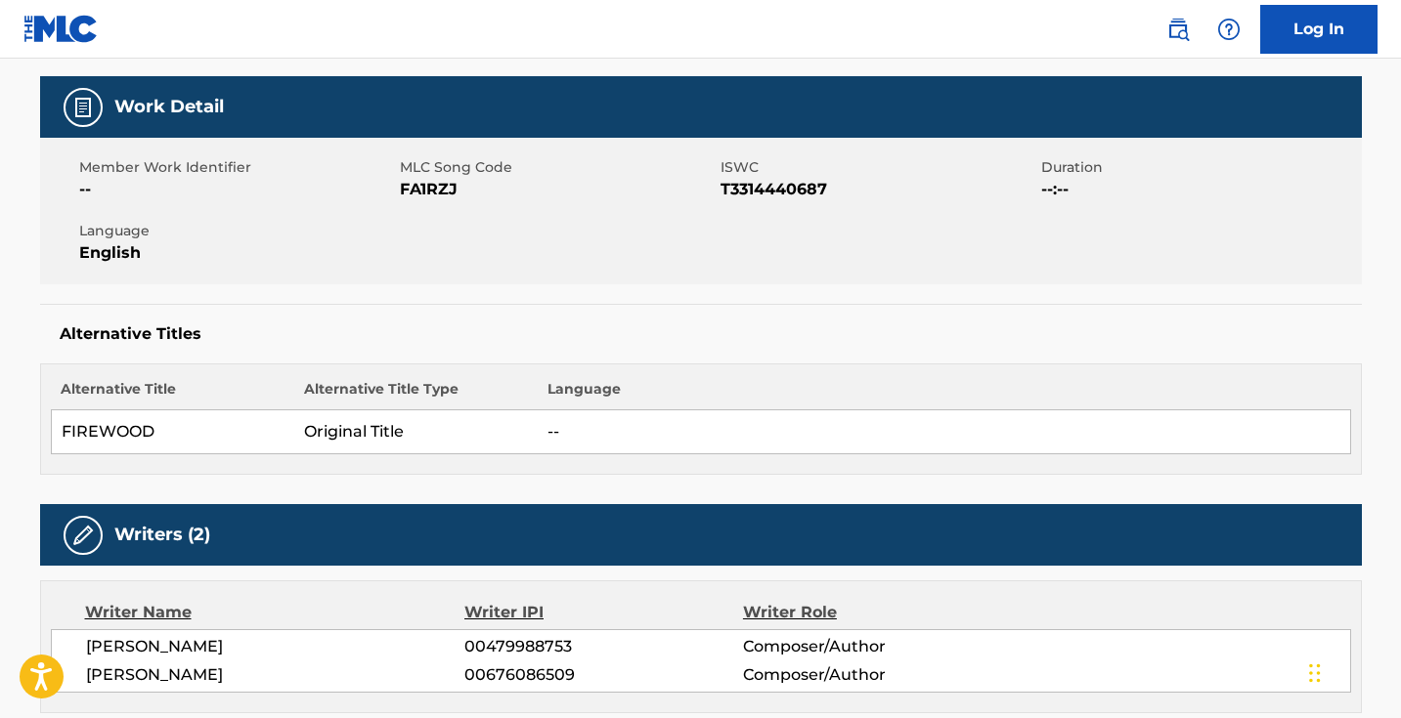
scroll to position [313, 0]
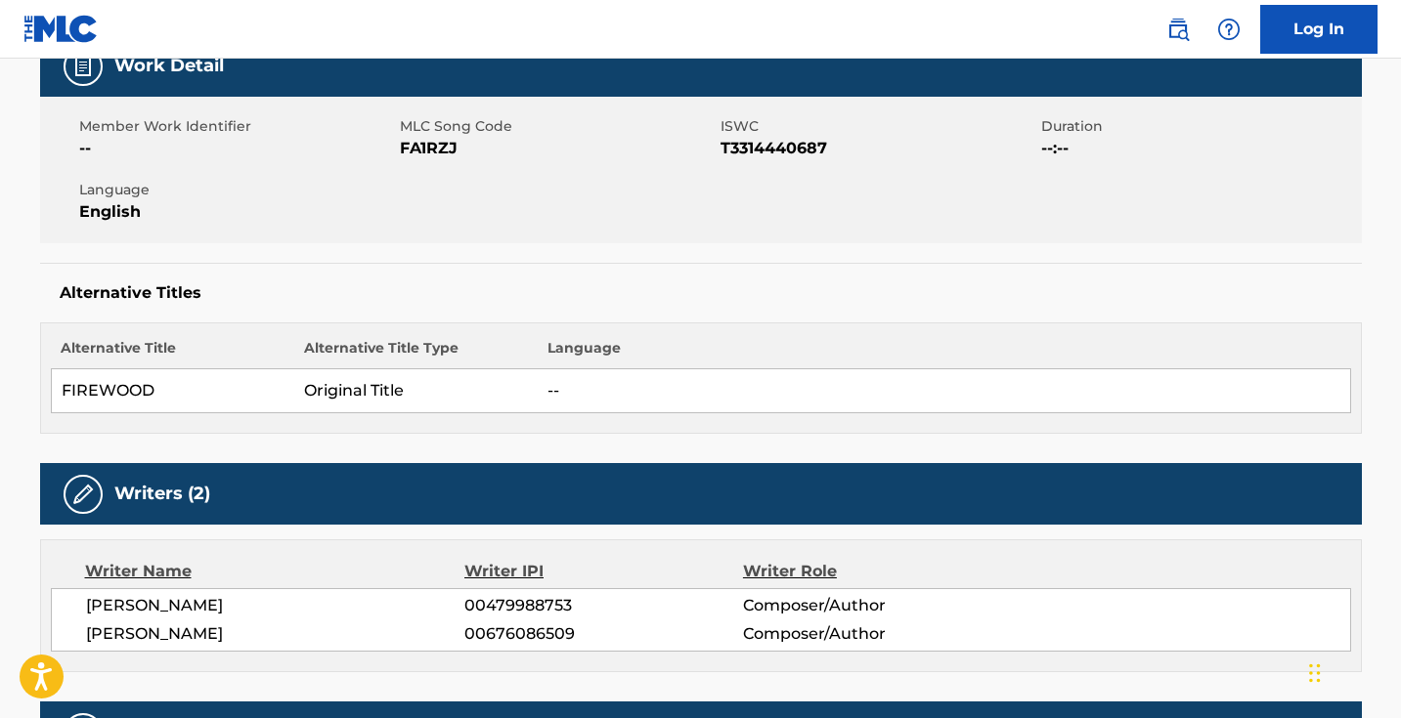
click at [445, 321] on div "Alternative Titles Alternative Title Alternative Title Type Language FIREWOOD O…" at bounding box center [701, 348] width 1322 height 171
click at [443, 154] on span "FA1RZJ" at bounding box center [558, 148] width 316 height 23
copy span "FA1RZJ"
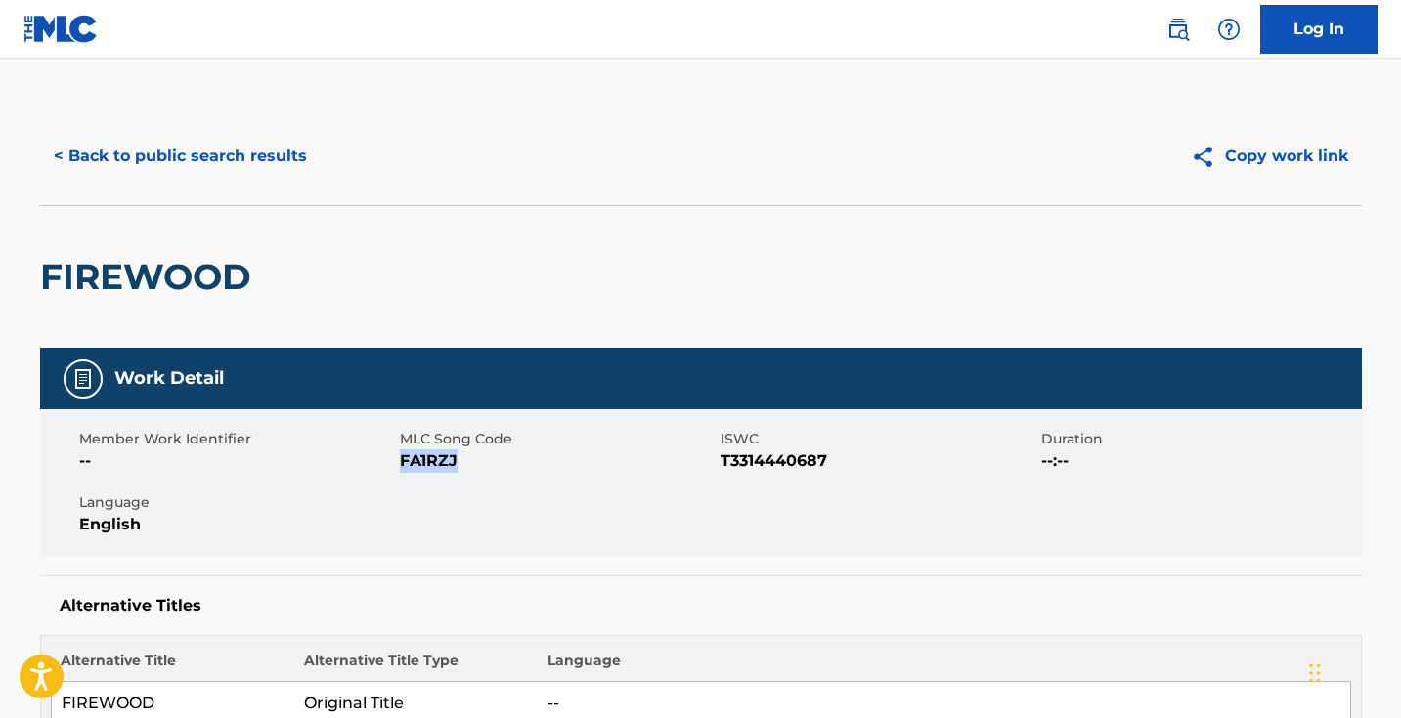
scroll to position [0, 0]
click at [259, 153] on button "< Back to public search results" at bounding box center [180, 156] width 281 height 49
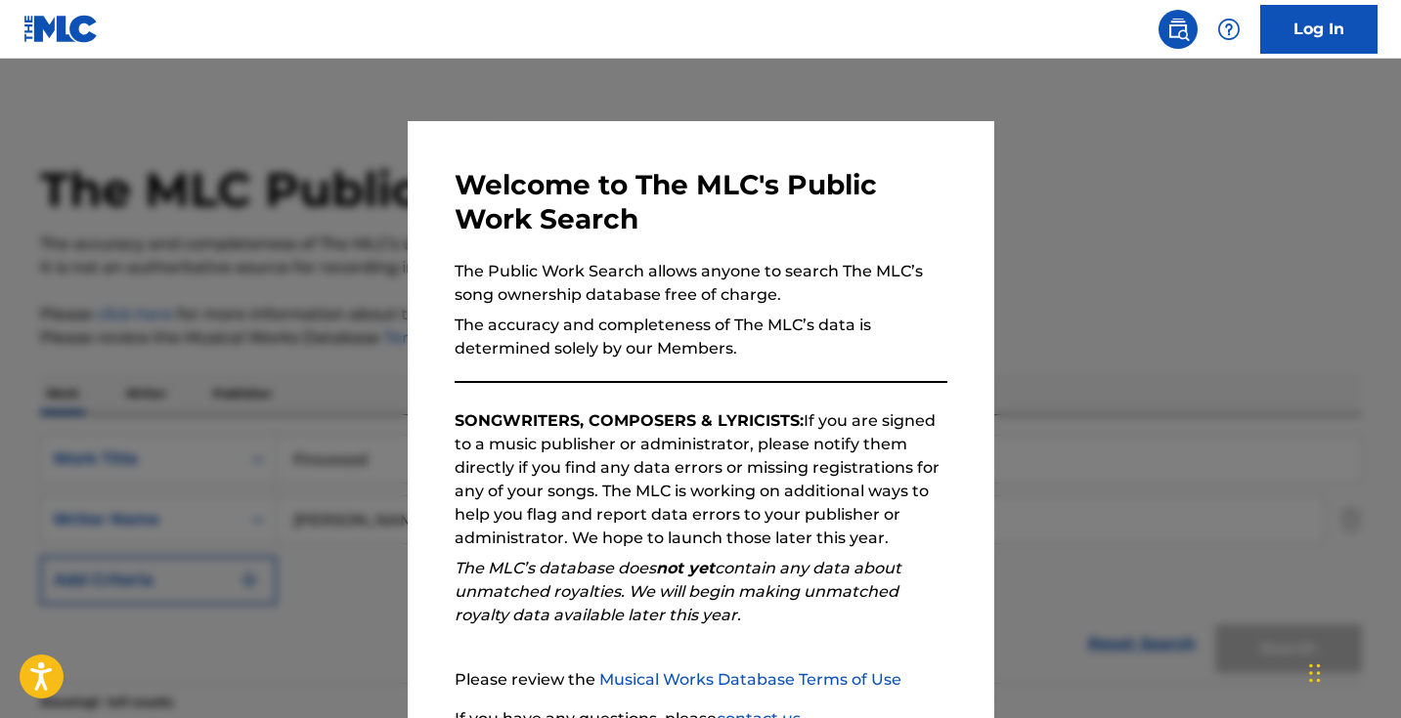
scroll to position [234, 0]
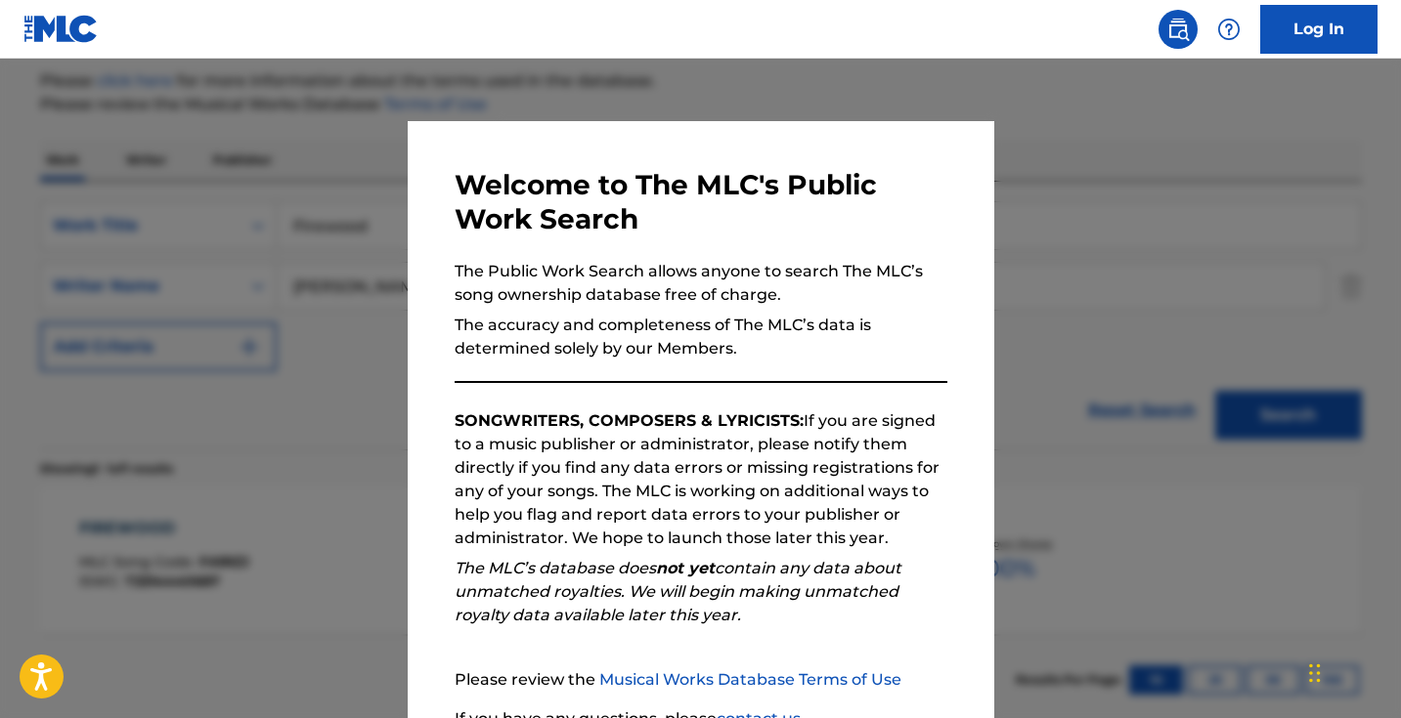
click at [314, 214] on div at bounding box center [700, 418] width 1401 height 718
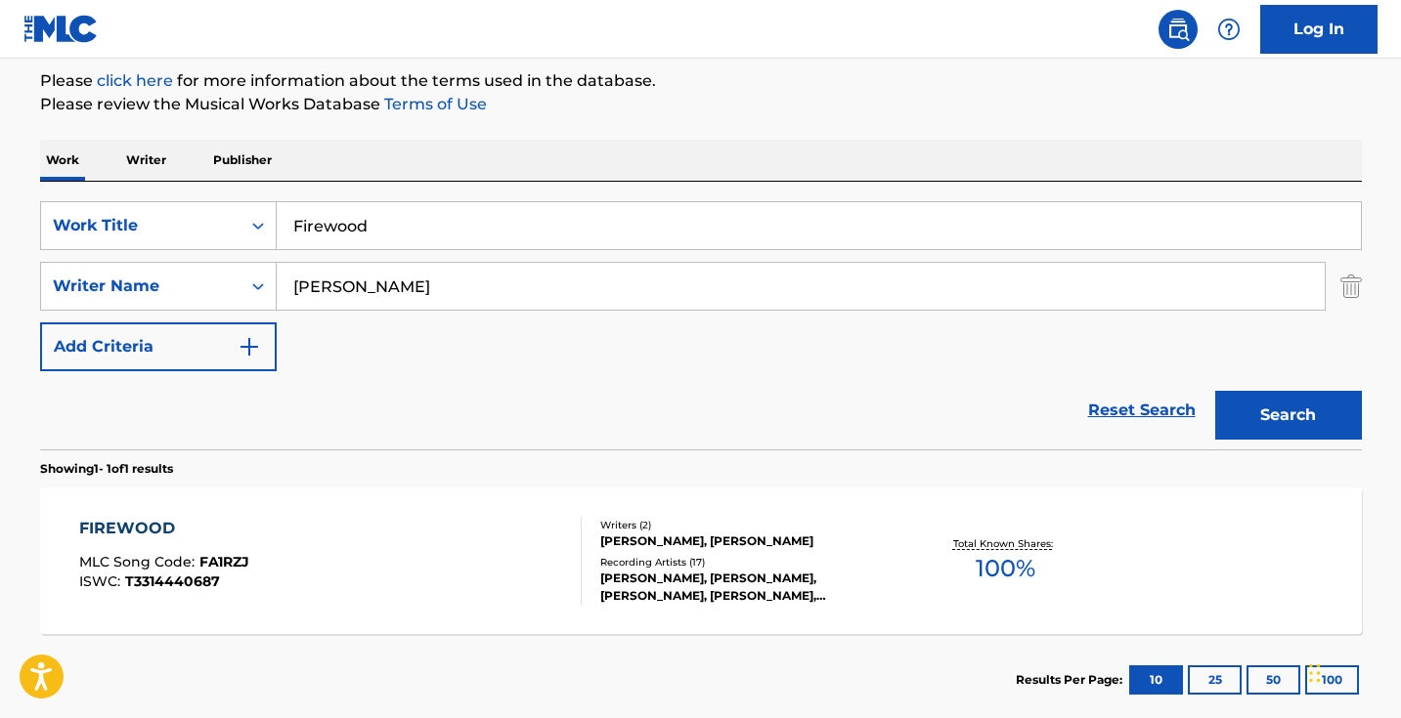
click at [463, 218] on input "Firewood" at bounding box center [819, 225] width 1084 height 47
paste input "I Miss You So"
type input "I Miss You So"
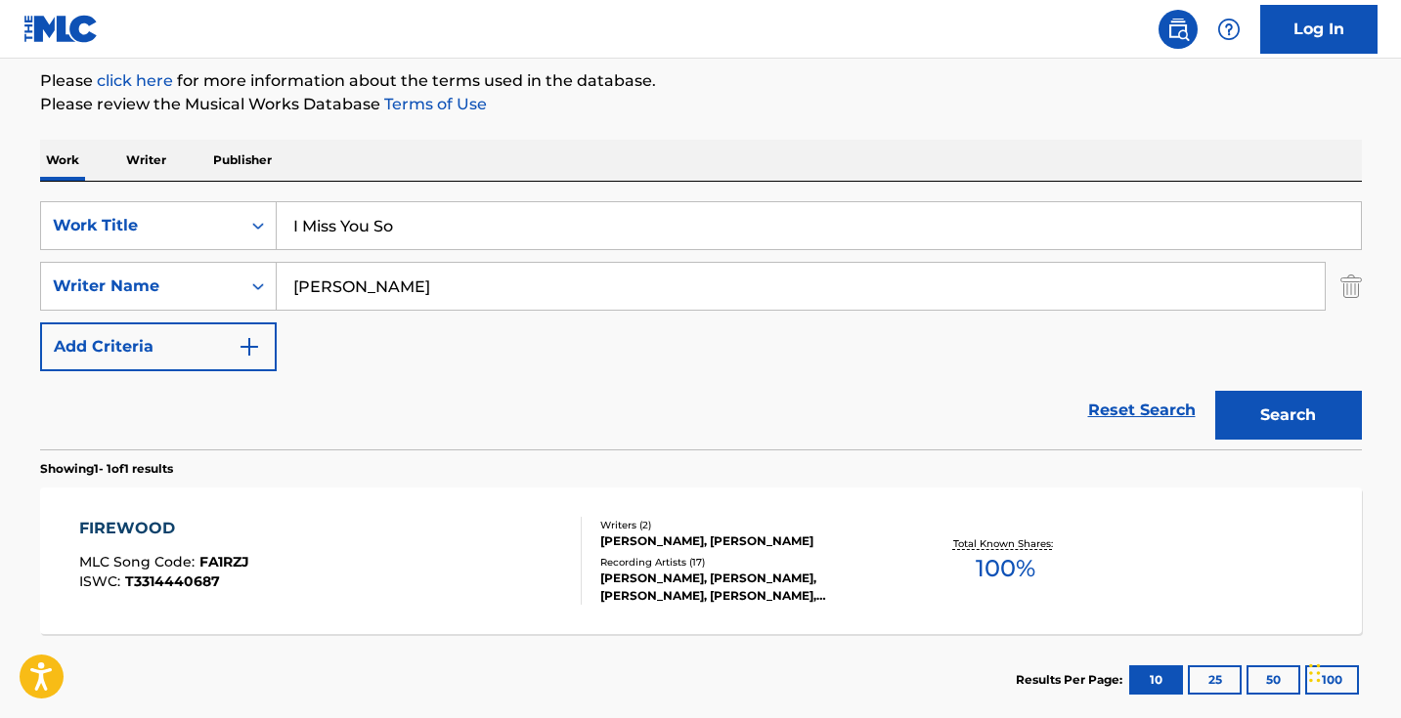
click at [1287, 415] on button "Search" at bounding box center [1288, 415] width 147 height 49
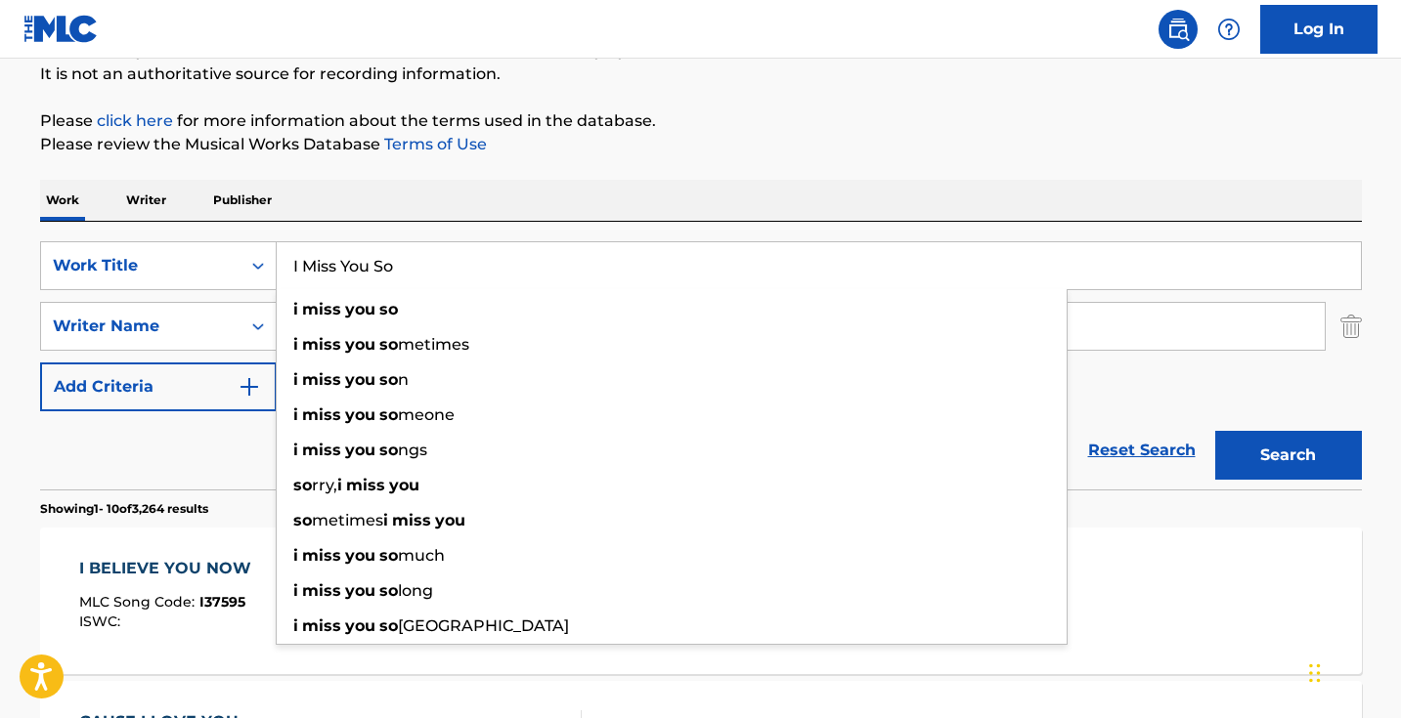
click at [184, 466] on div "Reset Search Search" at bounding box center [701, 451] width 1322 height 78
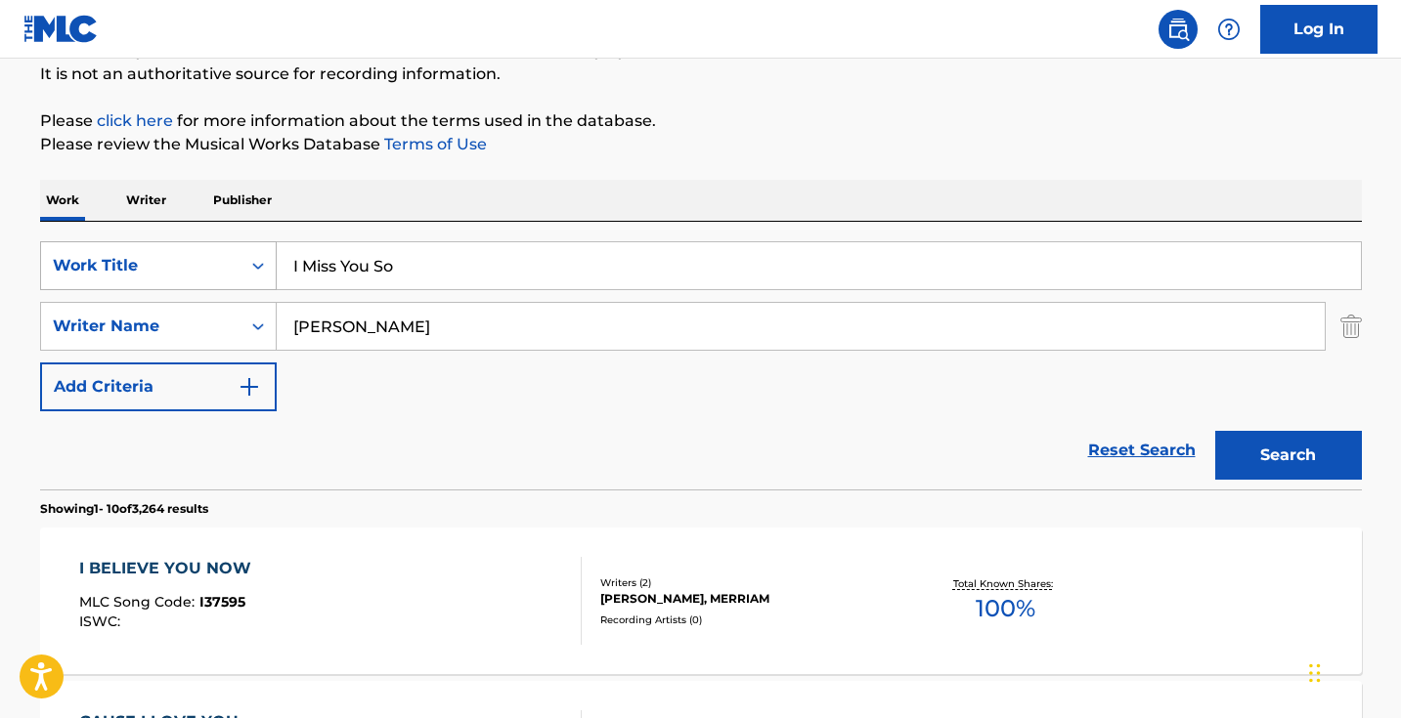
drag, startPoint x: 469, startPoint y: 319, endPoint x: 241, endPoint y: 285, distance: 230.2
click at [257, 294] on div "SearchWithCriteriad0cf188d-a3ff-438e-ad0a-6c92379b29dd Work Title I Miss You So…" at bounding box center [701, 326] width 1322 height 170
click at [1287, 456] on button "Search" at bounding box center [1288, 455] width 147 height 49
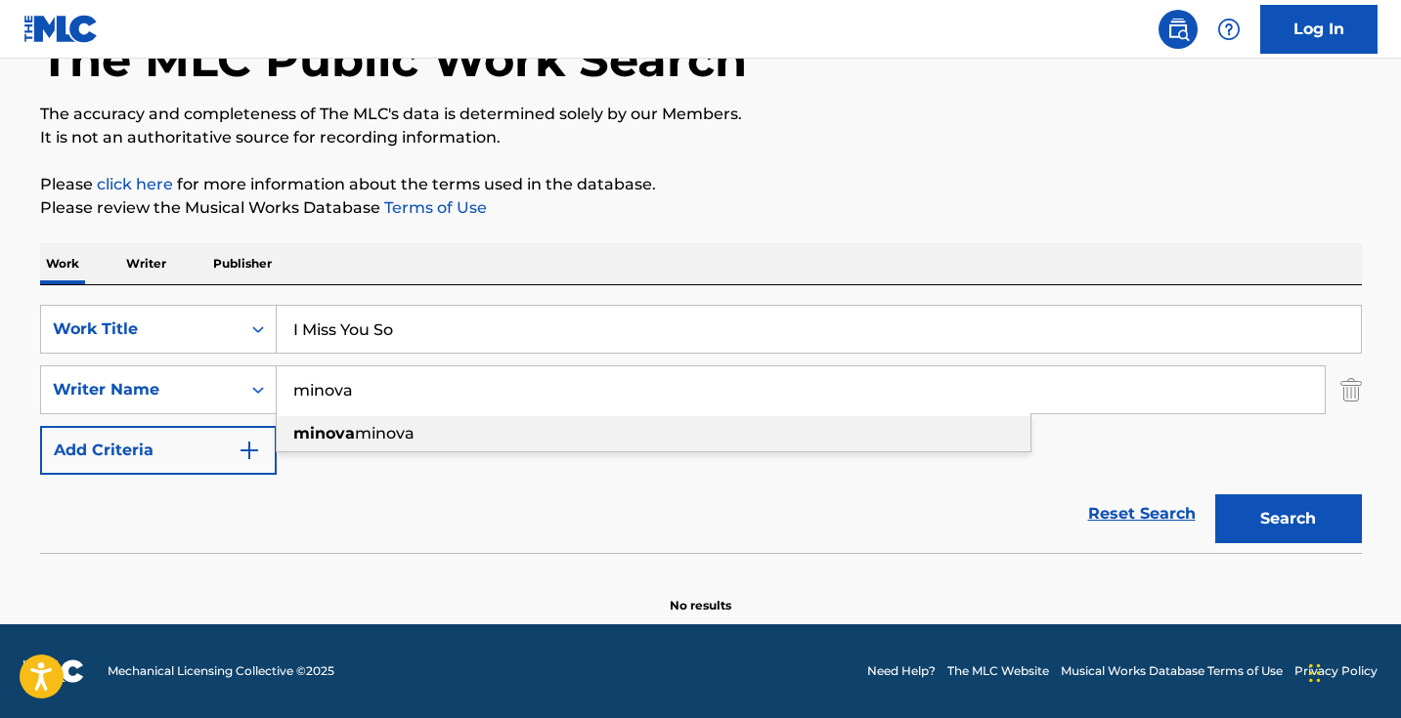
scroll to position [130, 0]
click at [418, 450] on div "minova minova" at bounding box center [654, 433] width 754 height 35
type input "minova minova"
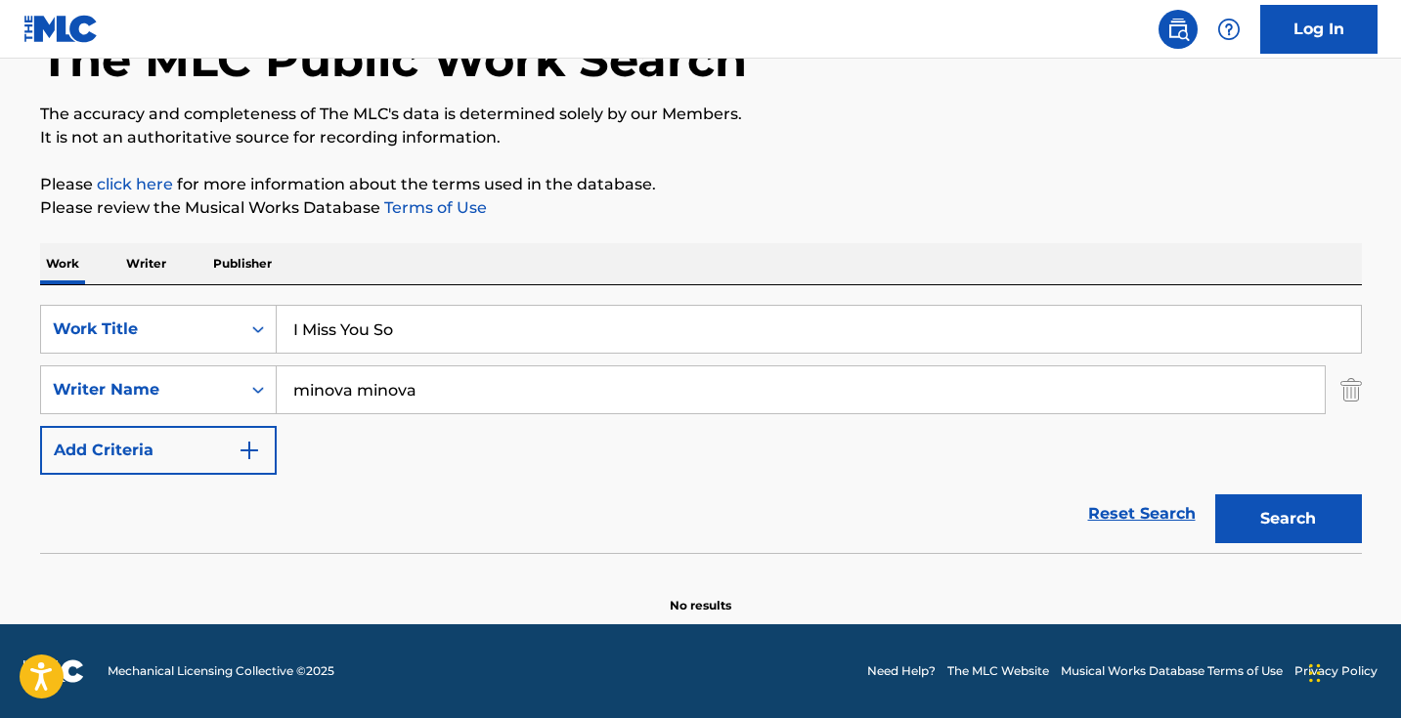
click at [1287, 519] on button "Search" at bounding box center [1288, 519] width 147 height 49
drag, startPoint x: 475, startPoint y: 377, endPoint x: 200, endPoint y: 377, distance: 274.7
click at [209, 377] on div "SearchWithCriteriadd769e79-46a6-4704-9453-621a1f74fac9 Writer Name minova minova" at bounding box center [701, 390] width 1322 height 49
click at [481, 411] on input "minova minova" at bounding box center [801, 390] width 1048 height 47
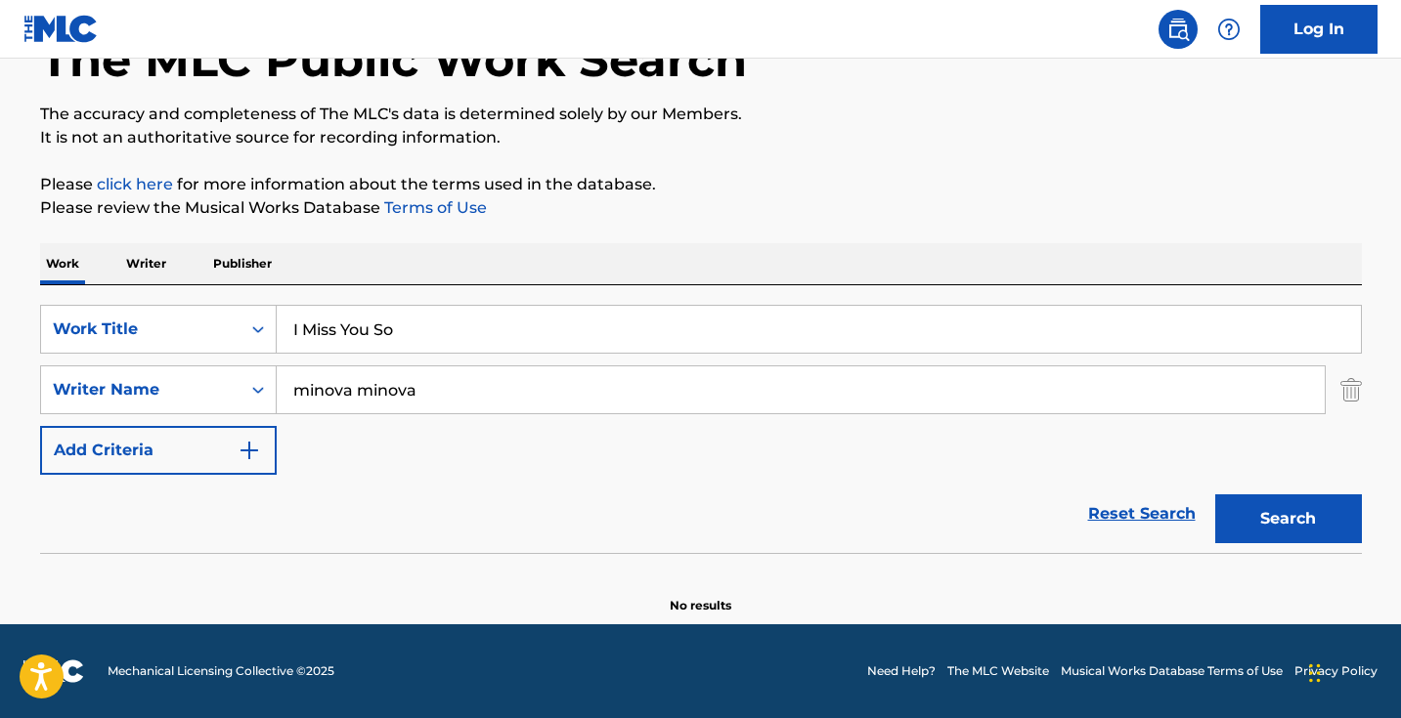
click at [481, 411] on input "minova minova" at bounding box center [801, 390] width 1048 height 47
click at [1287, 519] on button "Search" at bounding box center [1288, 519] width 147 height 49
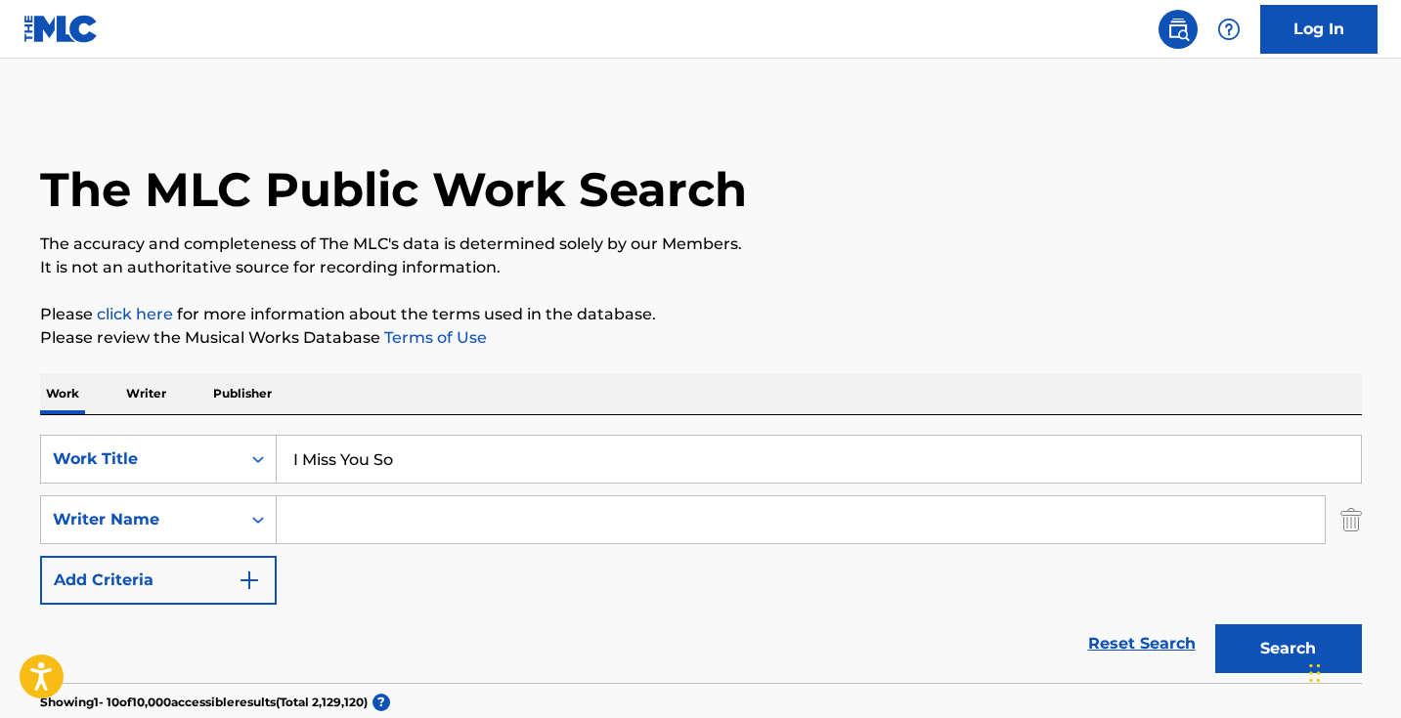
scroll to position [0, 0]
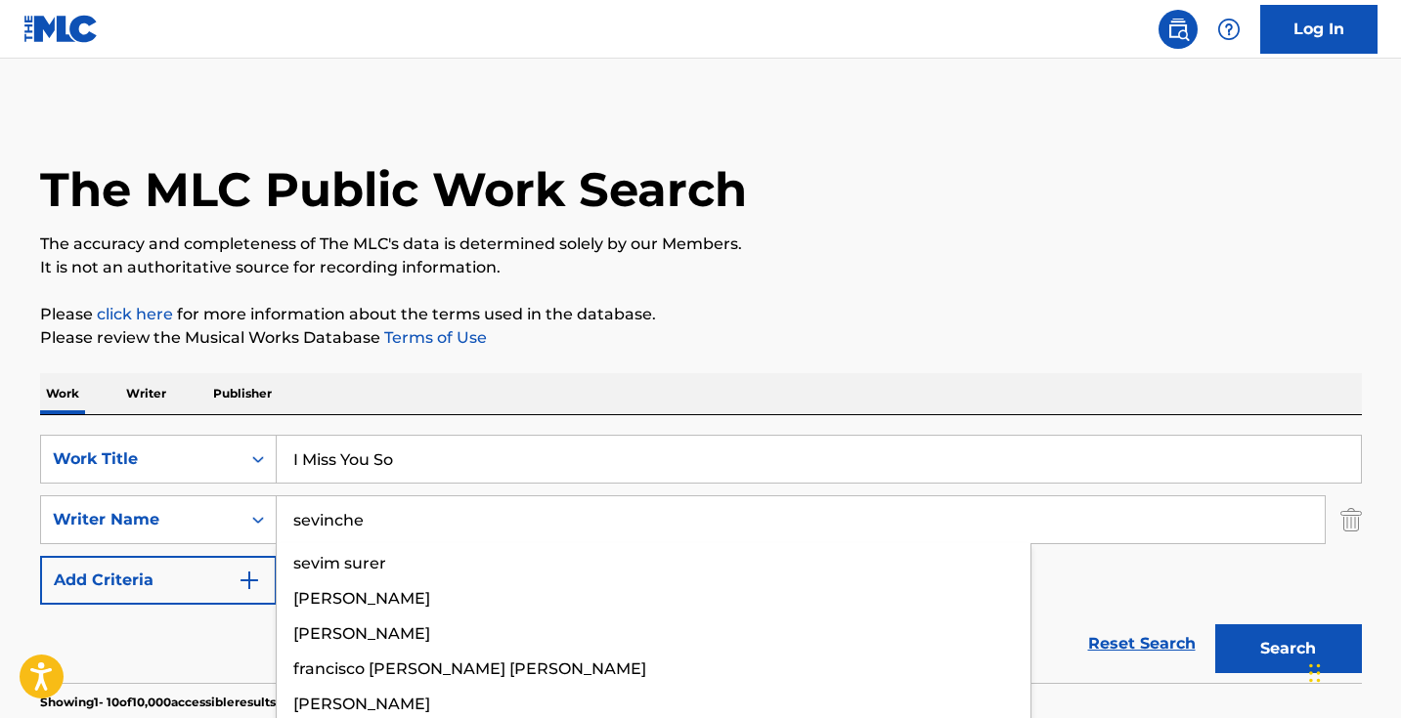
click at [1287, 649] on button "Search" at bounding box center [1288, 649] width 147 height 49
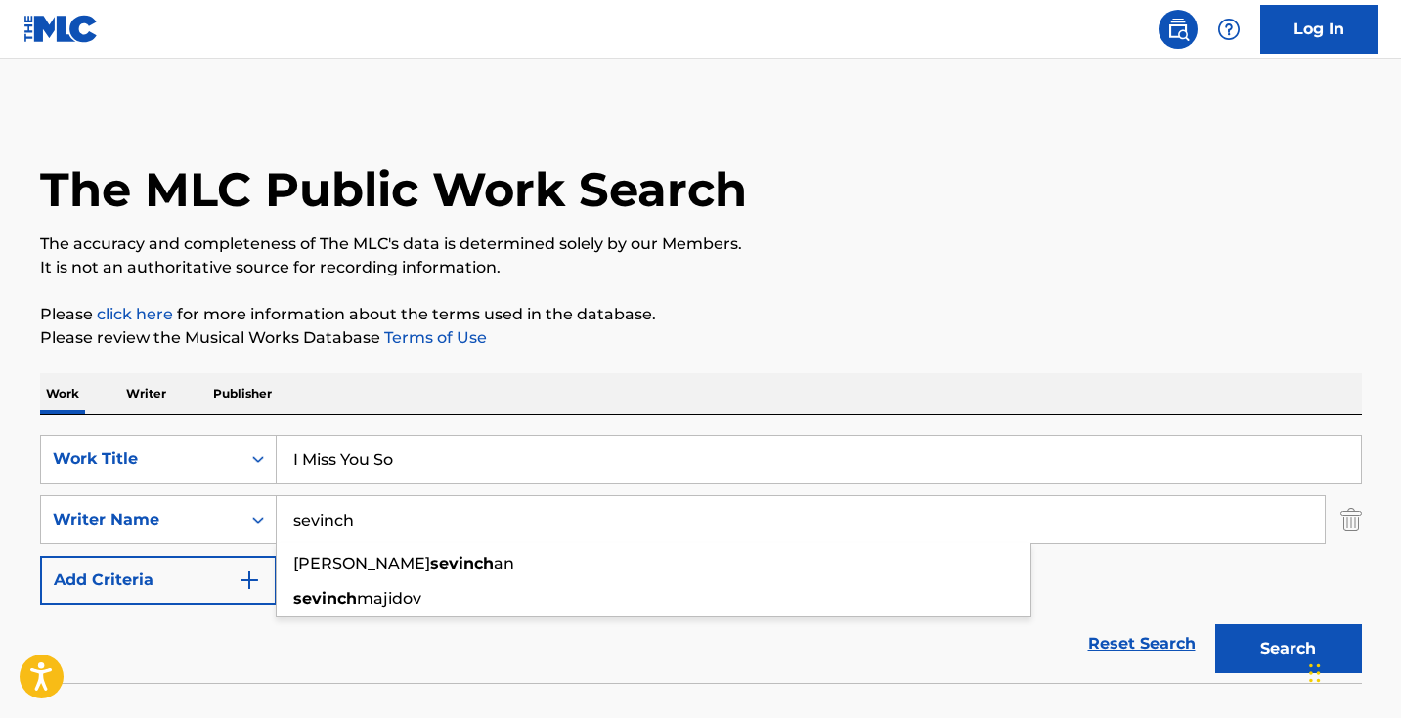
type input "sevinch"
click at [1287, 649] on button "Search" at bounding box center [1288, 649] width 147 height 49
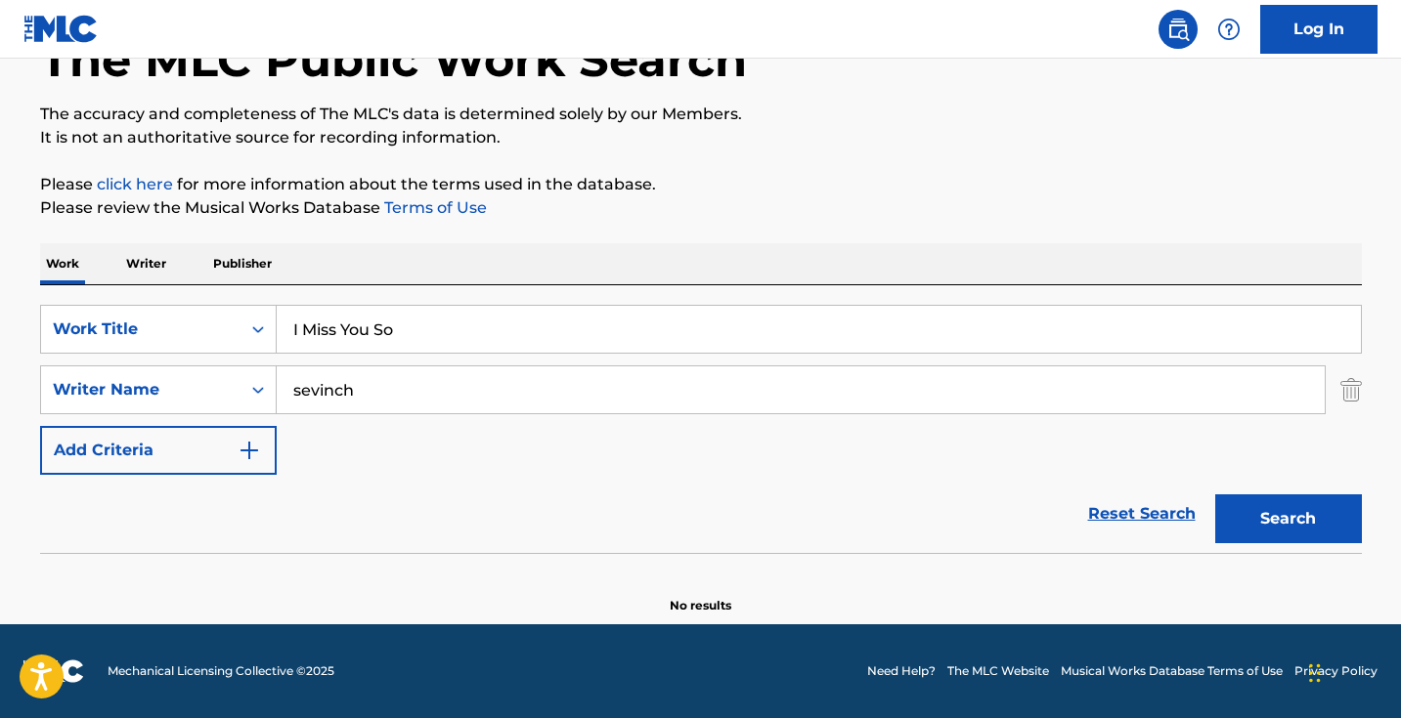
scroll to position [130, 0]
click at [540, 396] on input "sevinch" at bounding box center [801, 390] width 1048 height 47
click at [1287, 519] on button "Search" at bounding box center [1288, 519] width 147 height 49
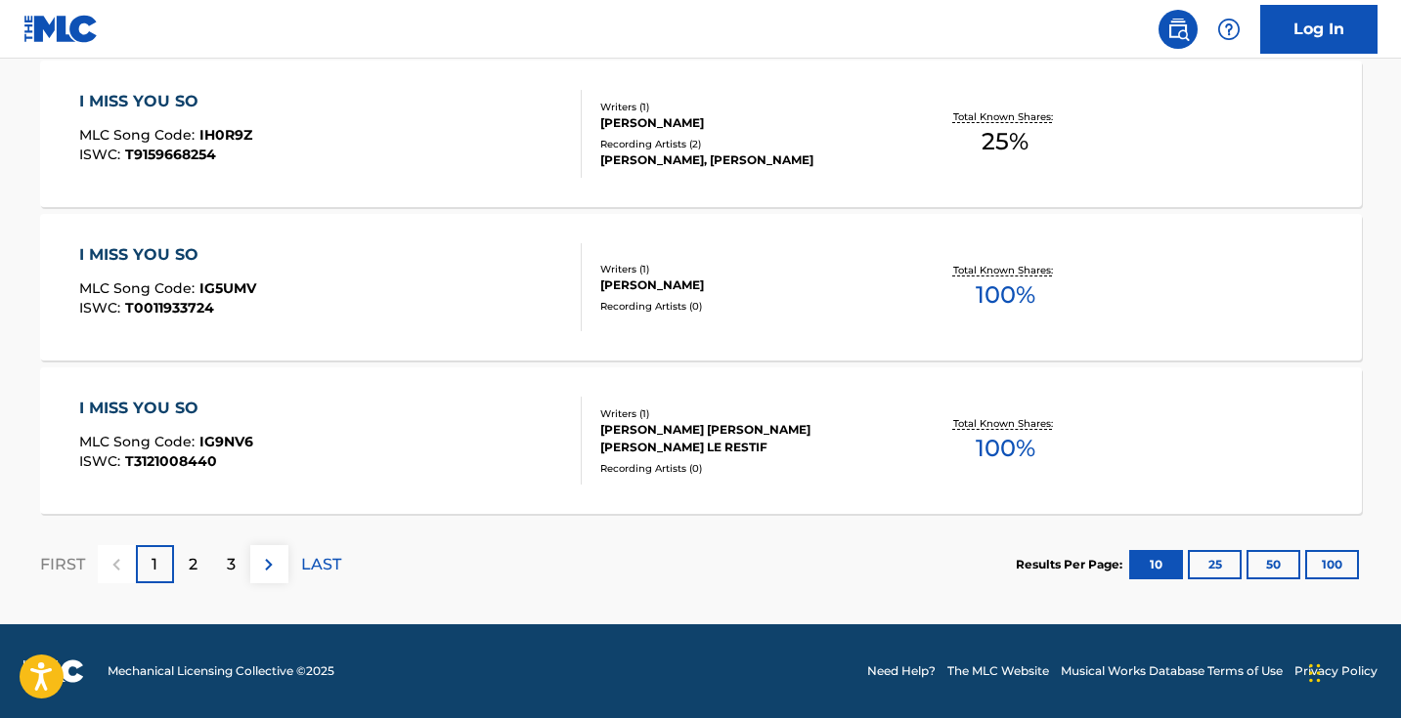
click at [187, 570] on div "2" at bounding box center [193, 564] width 38 height 38
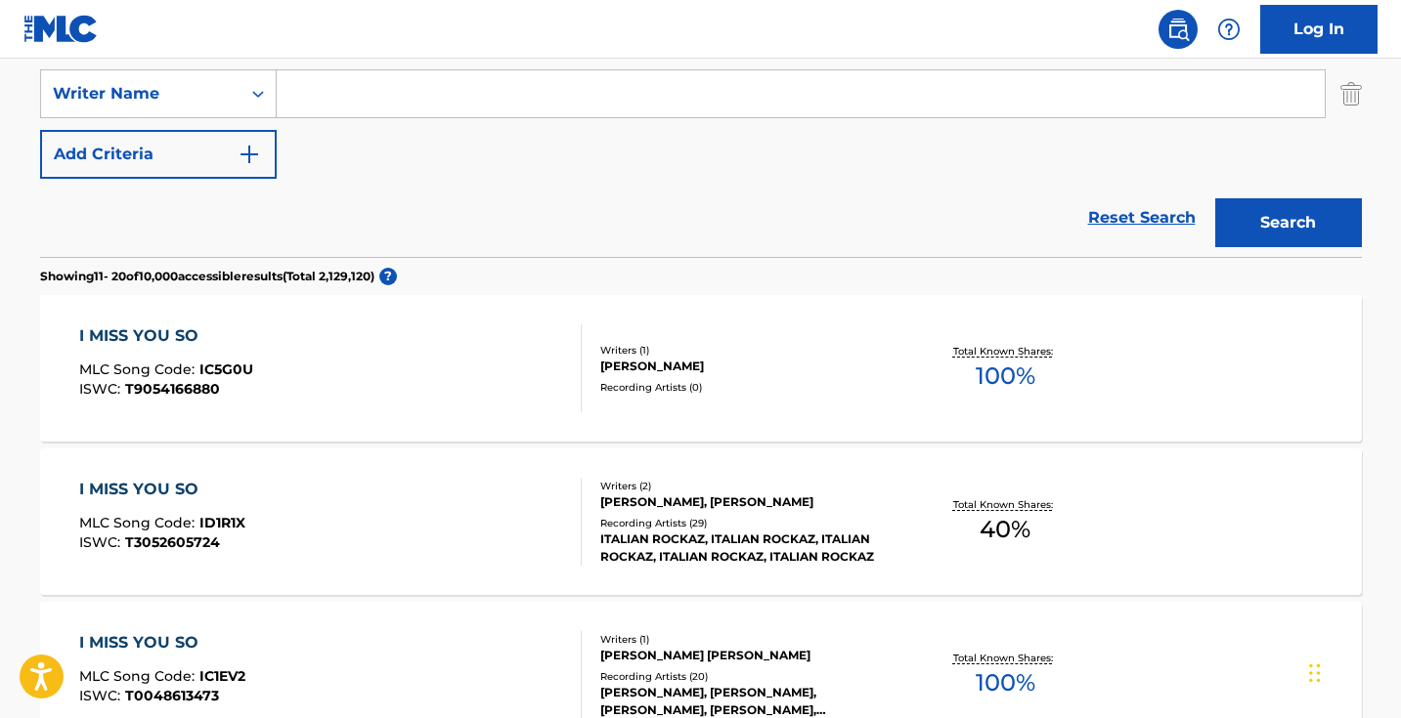
scroll to position [387, 0]
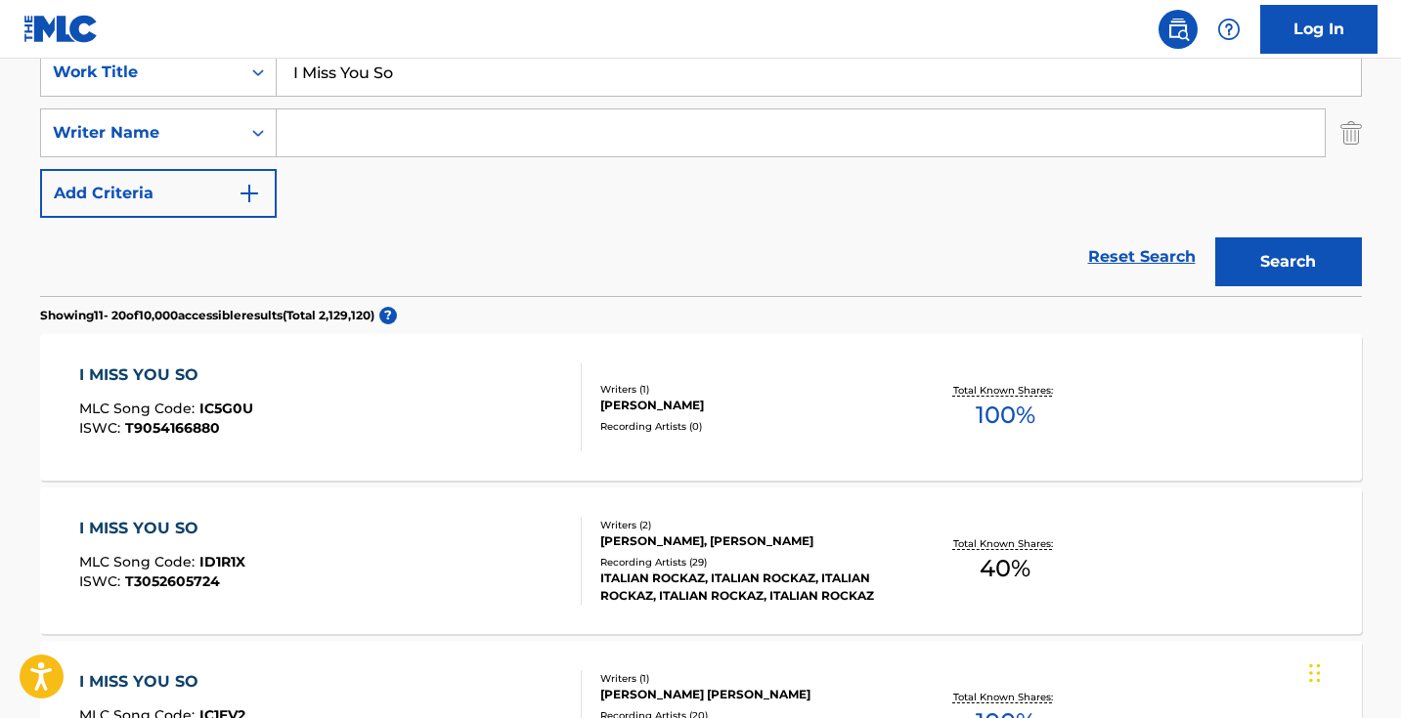
click at [460, 145] on input "Search Form" at bounding box center [801, 132] width 1048 height 47
click at [1287, 262] on button "Search" at bounding box center [1288, 262] width 147 height 49
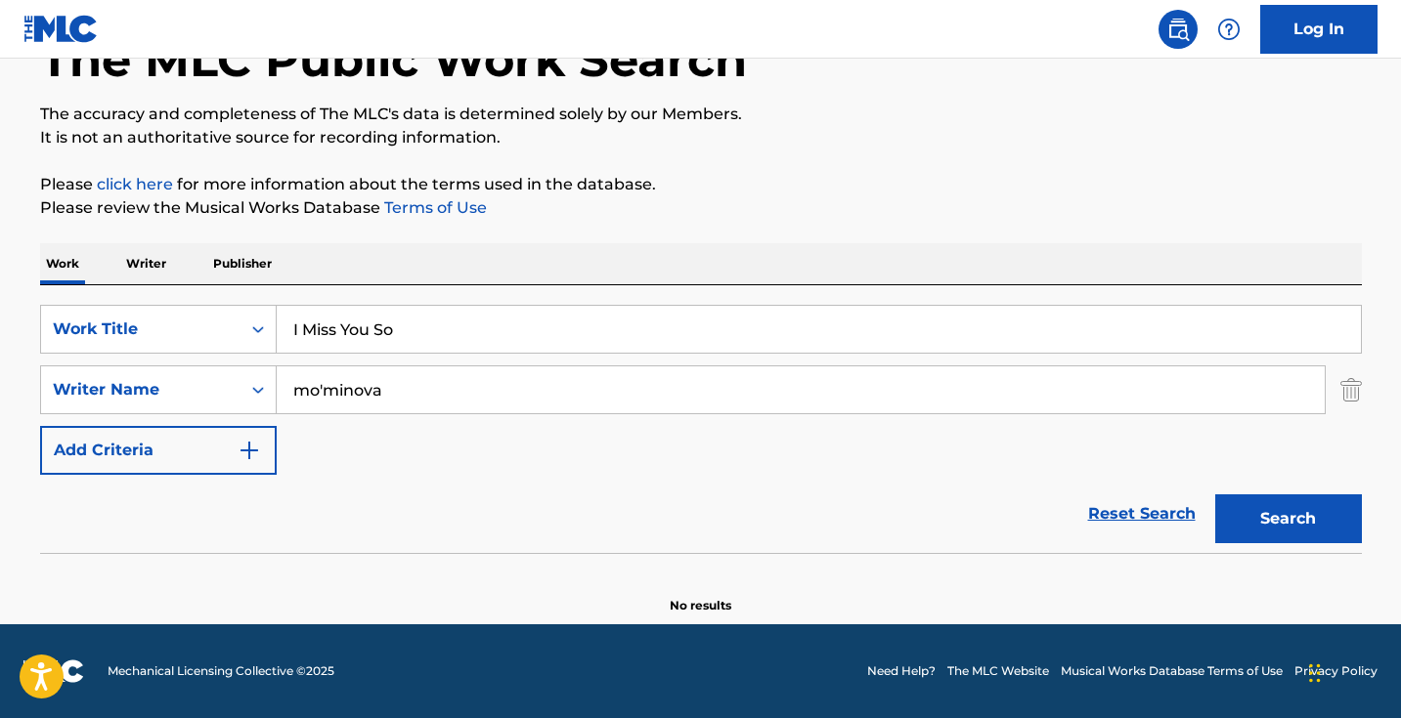
click at [474, 379] on input "mo'minova" at bounding box center [801, 390] width 1048 height 47
click at [467, 394] on input "mo'minova" at bounding box center [801, 390] width 1048 height 47
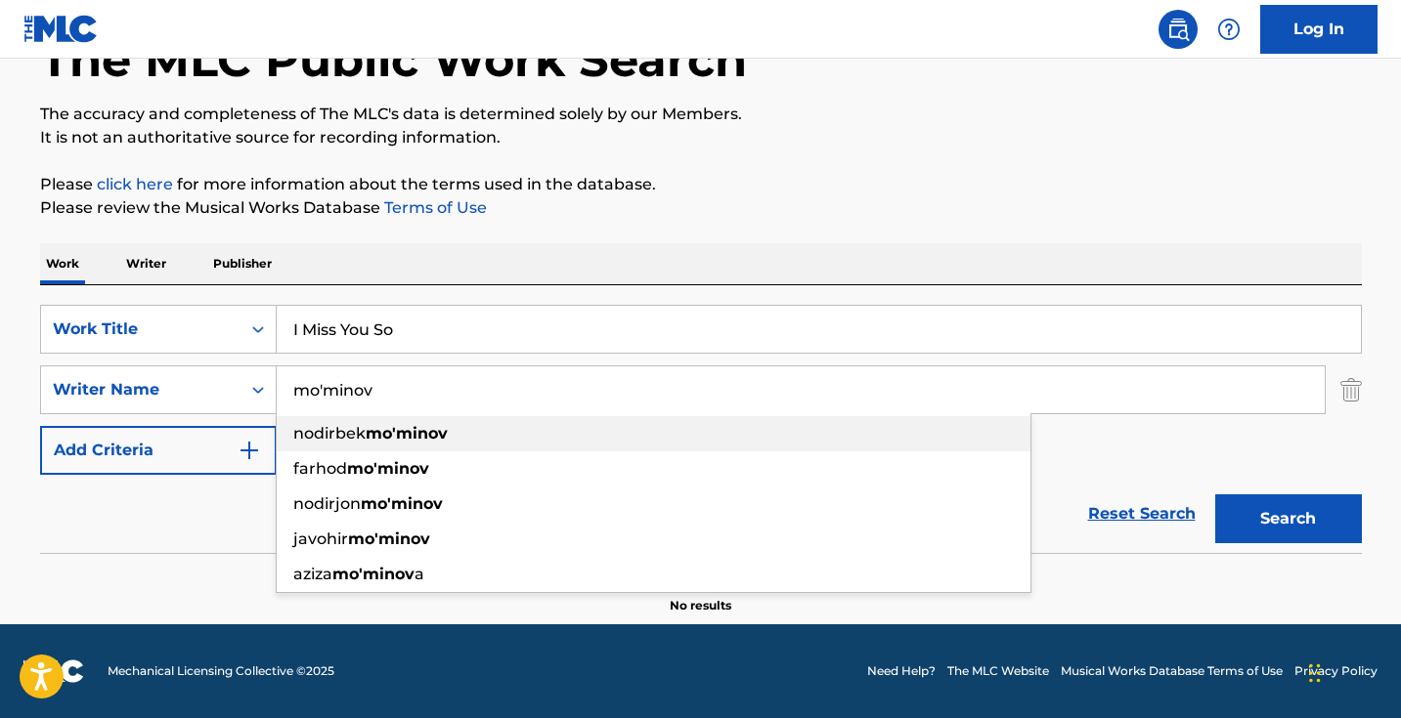
click at [357, 425] on span "nodirbek" at bounding box center [329, 433] width 72 height 19
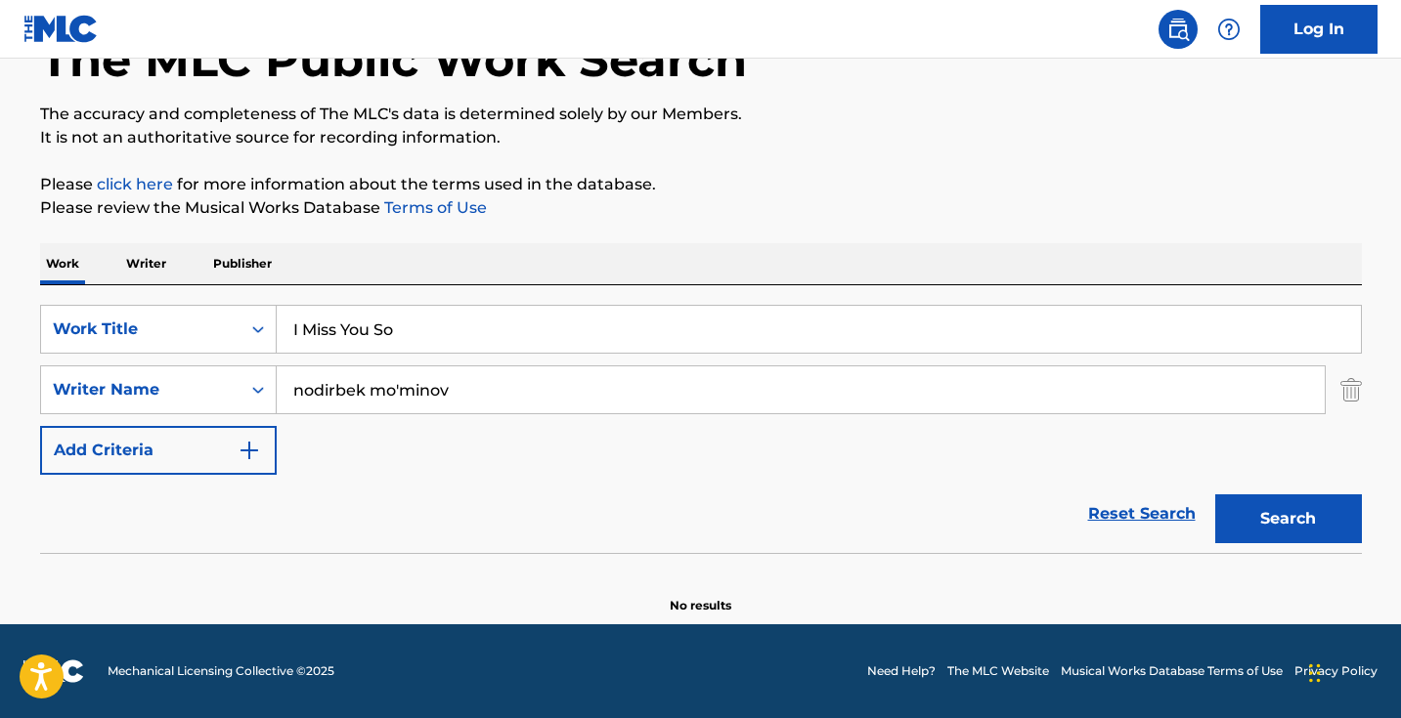
click at [1287, 519] on button "Search" at bounding box center [1288, 519] width 147 height 49
click at [402, 388] on input "nodirbek mo'minov" at bounding box center [801, 390] width 1048 height 47
drag, startPoint x: 369, startPoint y: 389, endPoint x: 187, endPoint y: 396, distance: 182.0
click at [194, 393] on div "SearchWithCriteriadd769e79-46a6-4704-9453-621a1f74fac9 Writer Name nodirbek mom…" at bounding box center [701, 390] width 1322 height 49
click at [1287, 519] on button "Search" at bounding box center [1288, 519] width 147 height 49
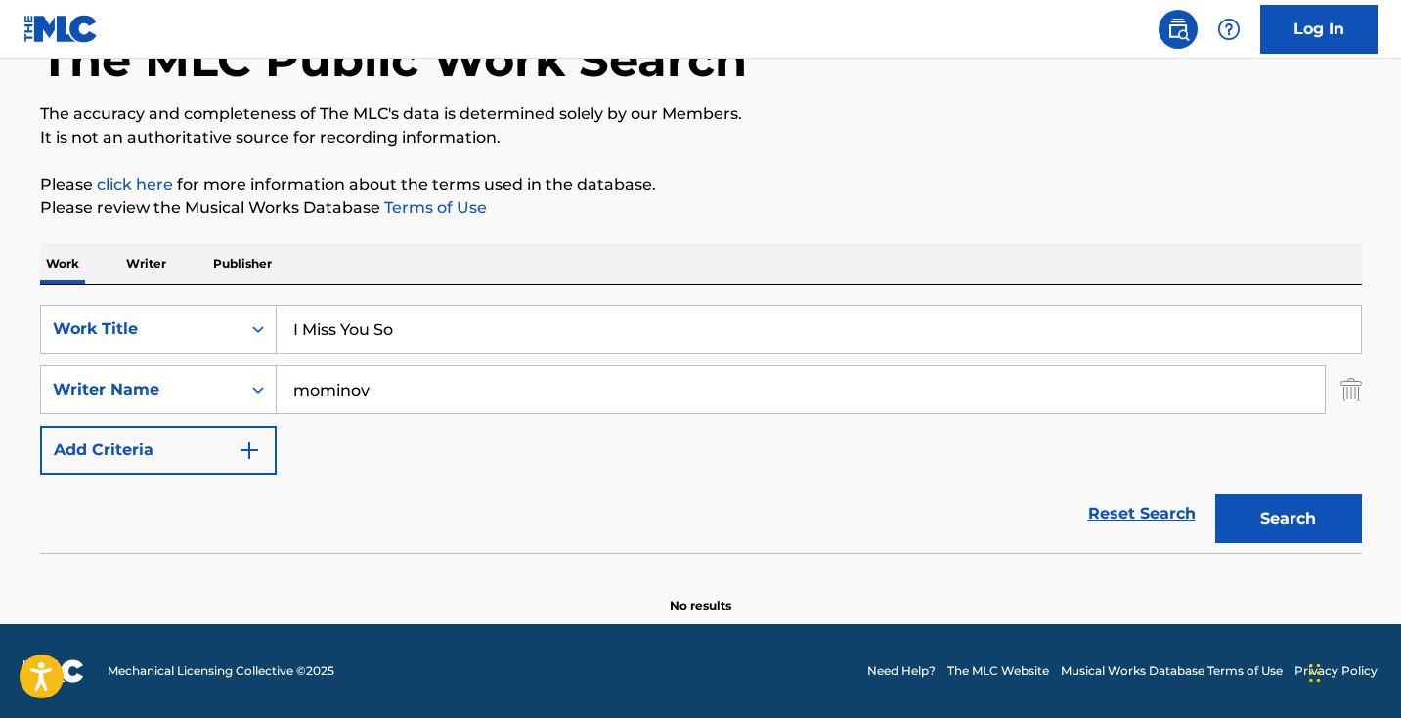
click at [397, 386] on input "mominov" at bounding box center [801, 390] width 1048 height 47
click at [1287, 519] on button "Search" at bounding box center [1288, 519] width 147 height 49
click at [314, 390] on input "mominova" at bounding box center [801, 390] width 1048 height 47
click at [1287, 519] on button "Search" at bounding box center [1288, 519] width 147 height 49
click at [355, 402] on input "minova" at bounding box center [801, 390] width 1048 height 47
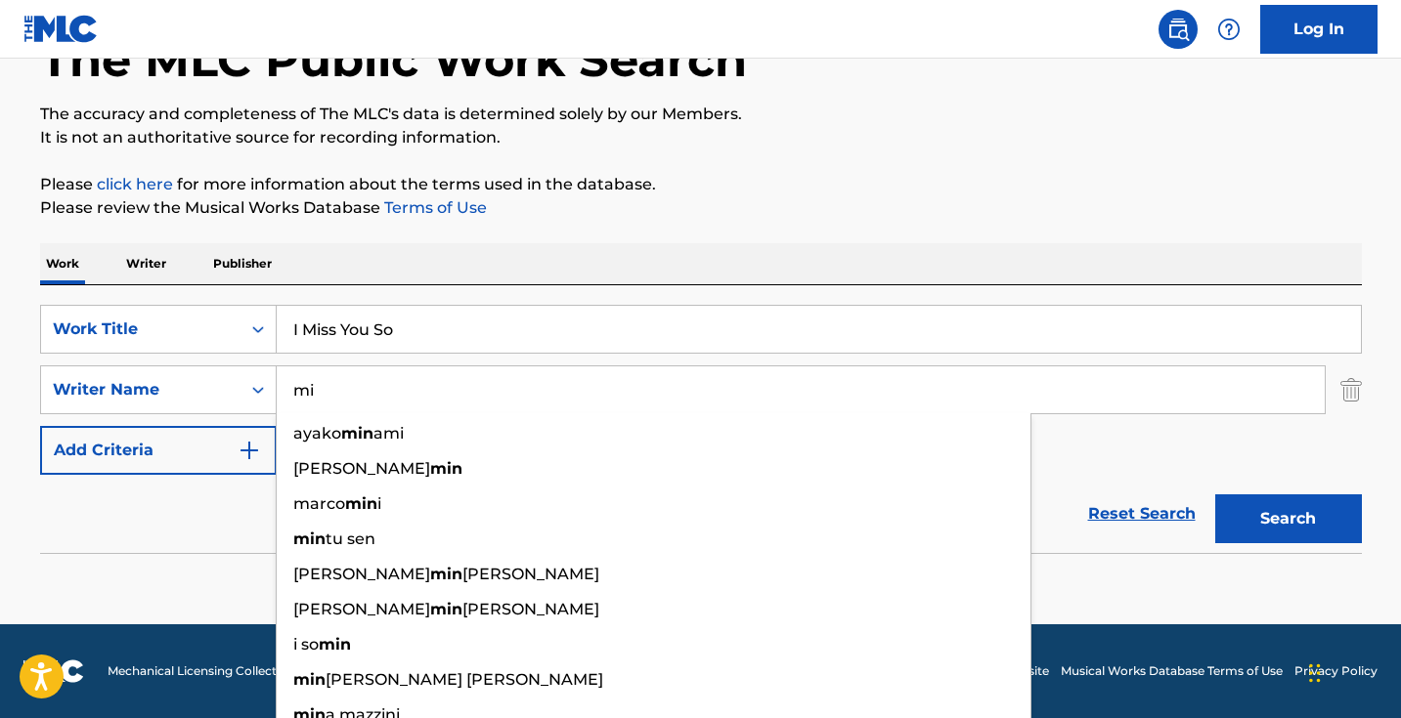
type input "m"
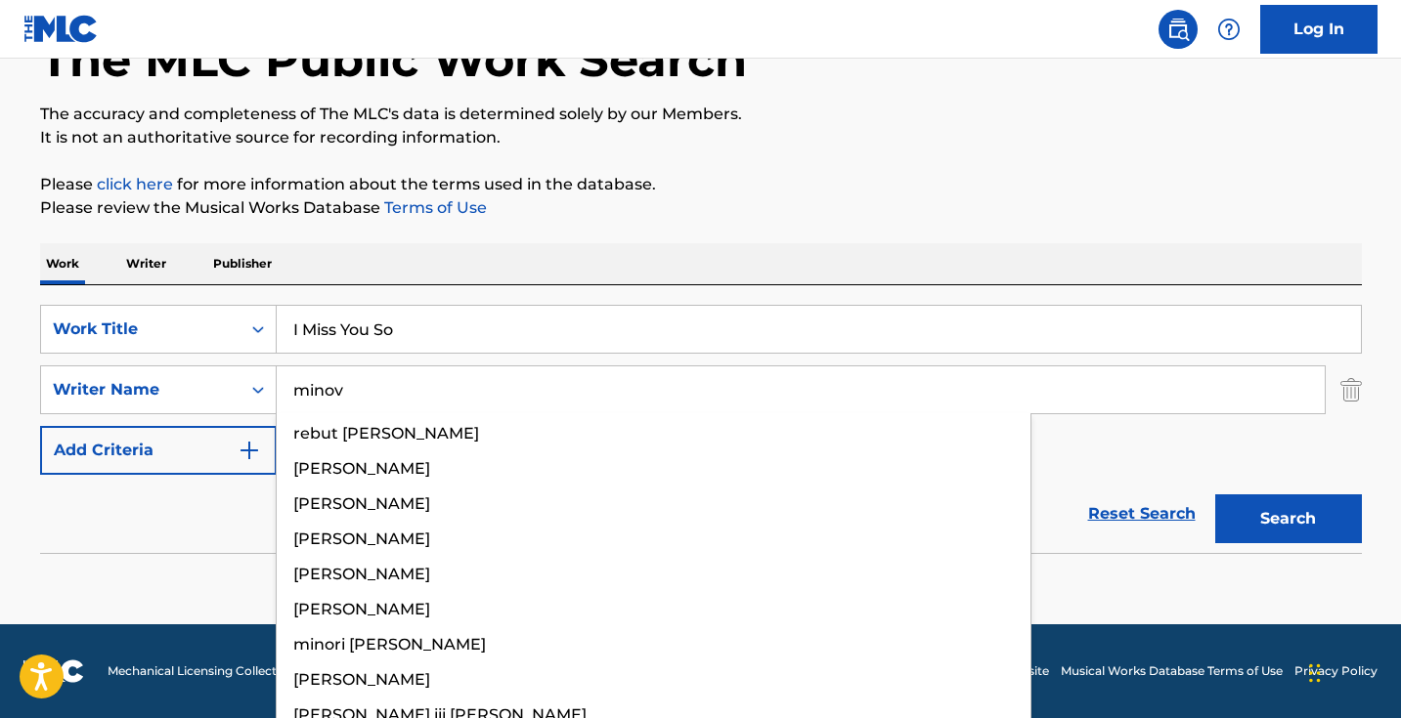
type input "minova"
click at [1287, 519] on button "Search" at bounding box center [1288, 519] width 147 height 49
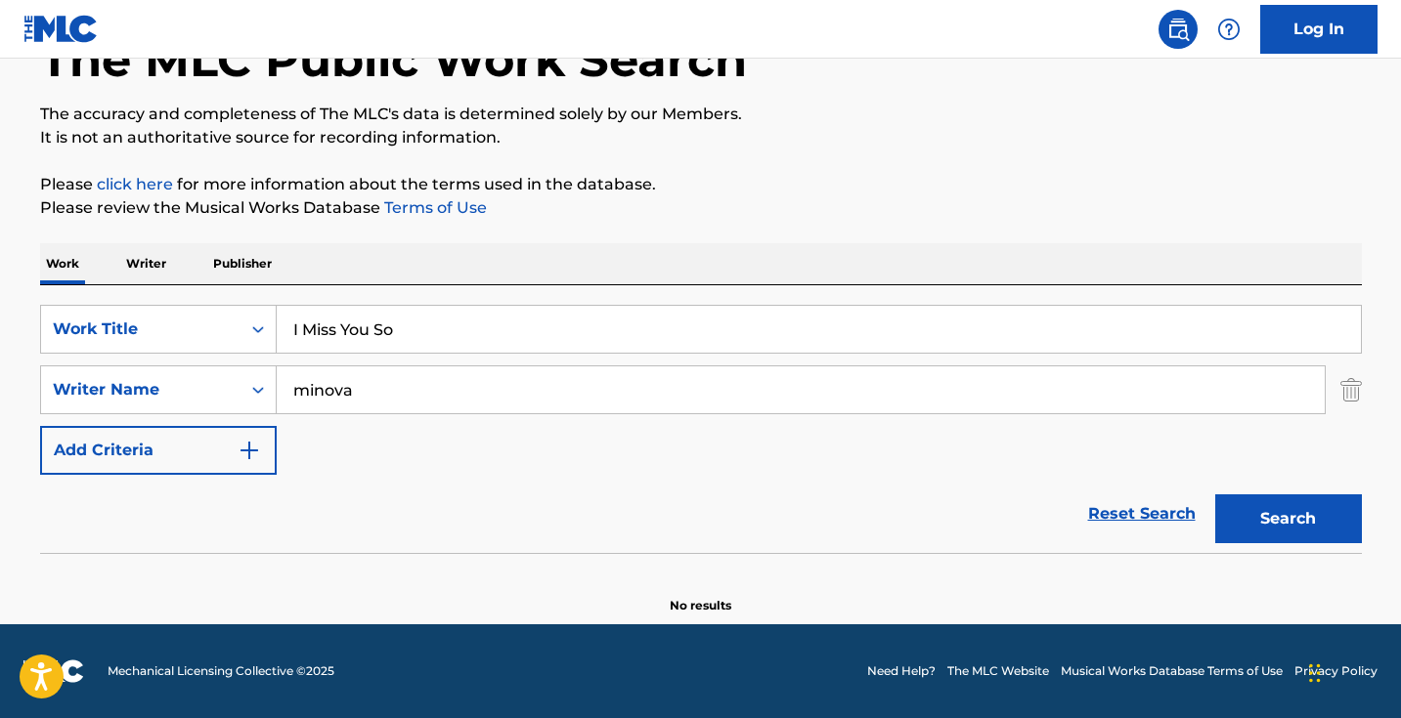
click at [344, 498] on div "Reset Search Search" at bounding box center [701, 514] width 1322 height 78
click at [474, 330] on input "I Miss You So" at bounding box center [819, 329] width 1084 height 47
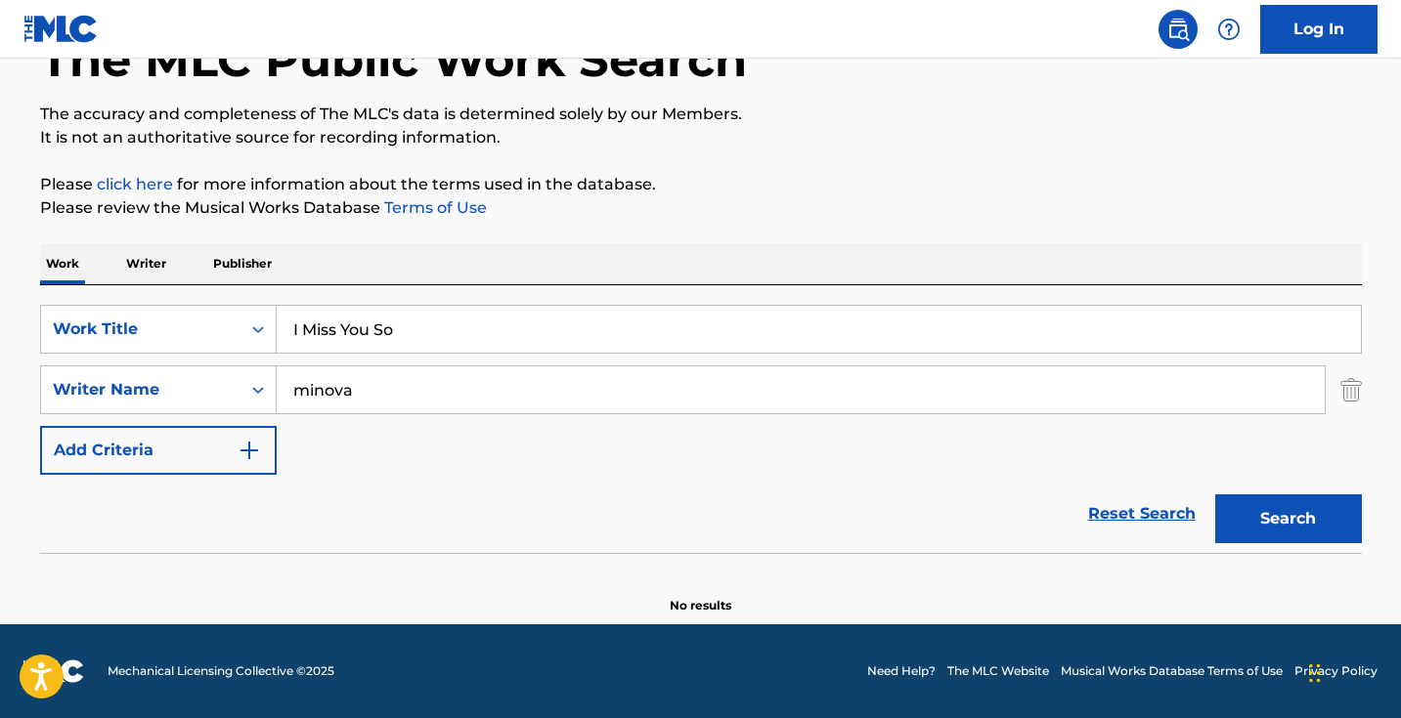
click at [474, 330] on input "I Miss You So" at bounding box center [819, 329] width 1084 height 47
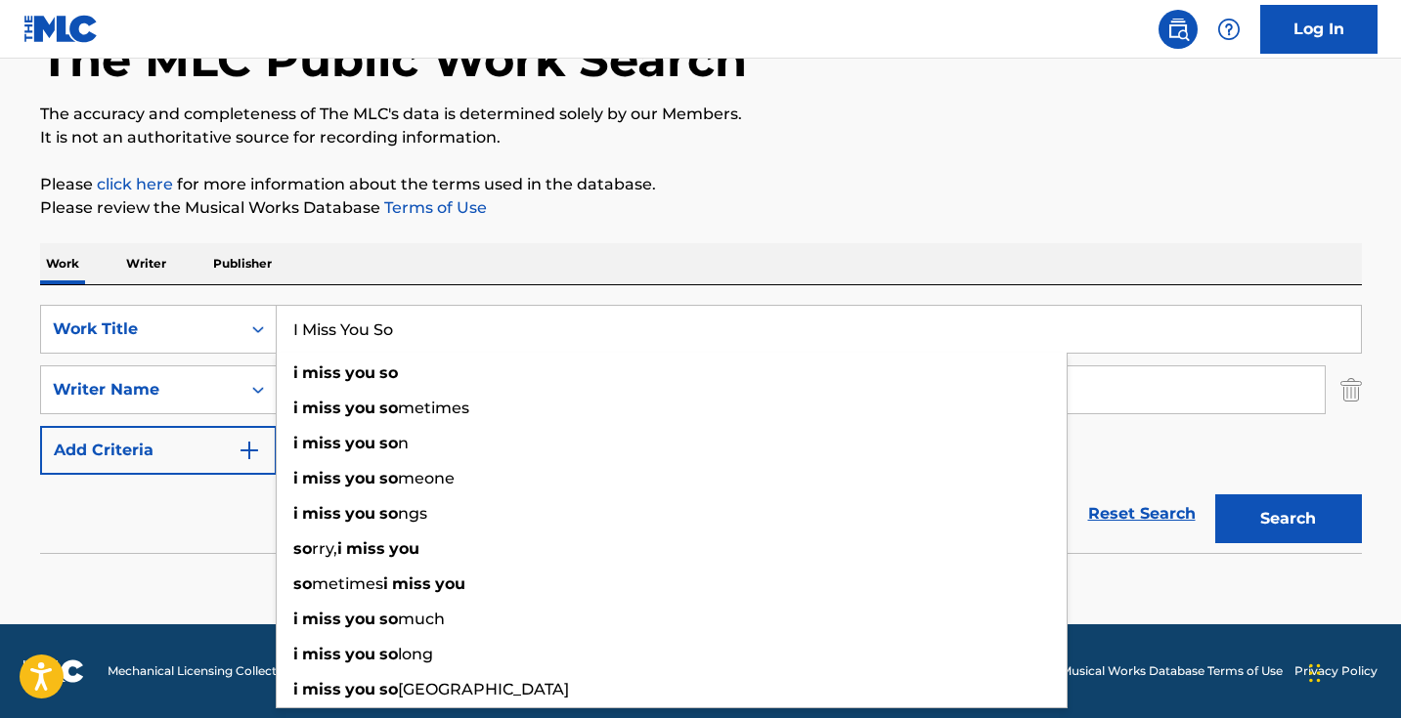
paste input "f You Were Mine"
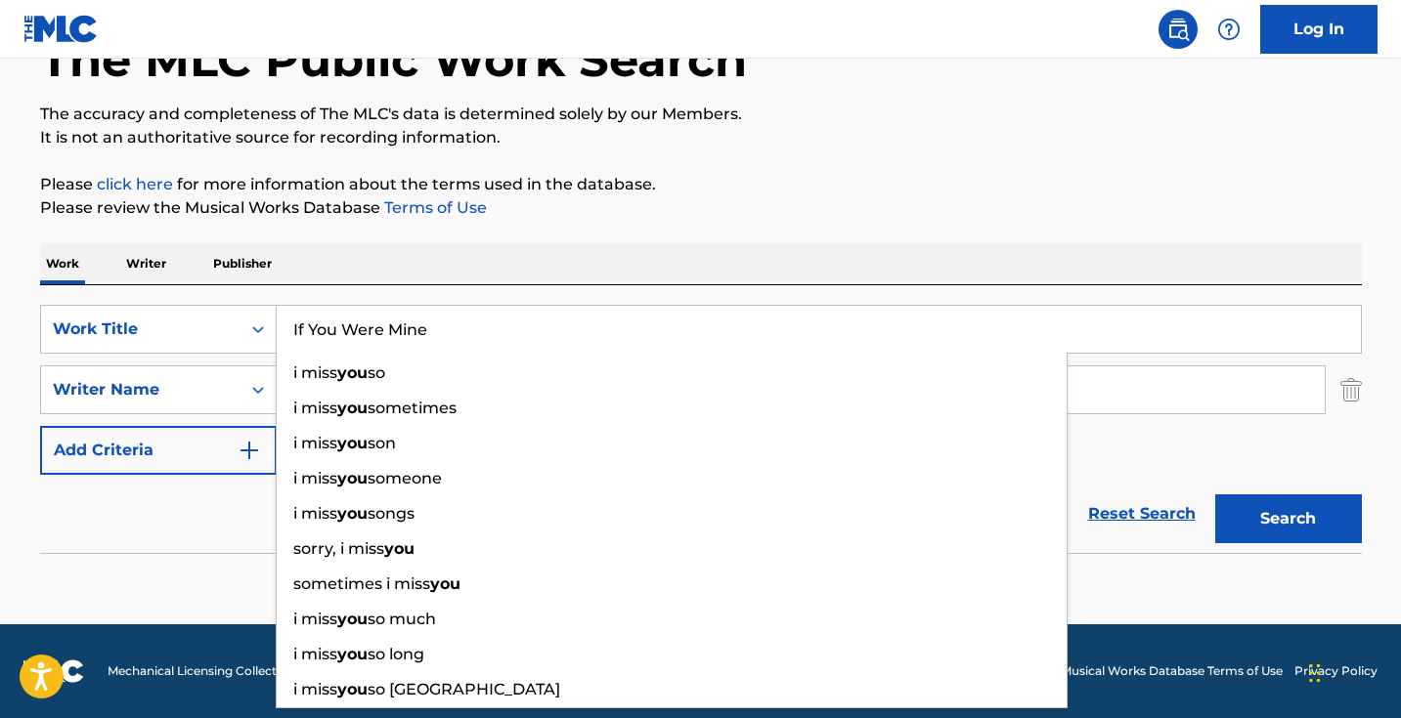
type input "If You Were Mine"
click at [1287, 519] on button "Search" at bounding box center [1288, 519] width 147 height 49
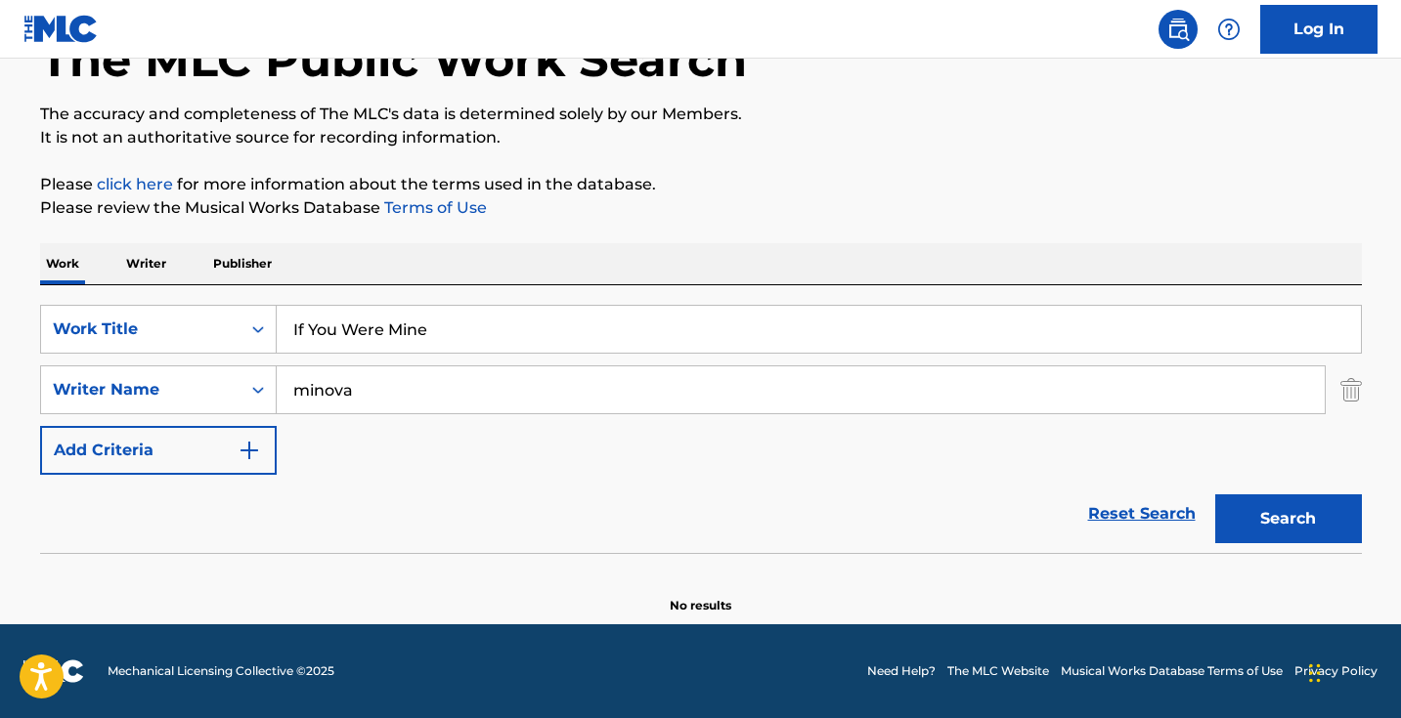
click at [720, 176] on p "Please click here for more information about the terms used in the database." at bounding box center [701, 184] width 1322 height 23
click at [471, 381] on input "minova" at bounding box center [801, 390] width 1048 height 47
click at [471, 382] on input "minova" at bounding box center [801, 390] width 1048 height 47
click at [243, 575] on section "No results" at bounding box center [701, 589] width 1322 height 51
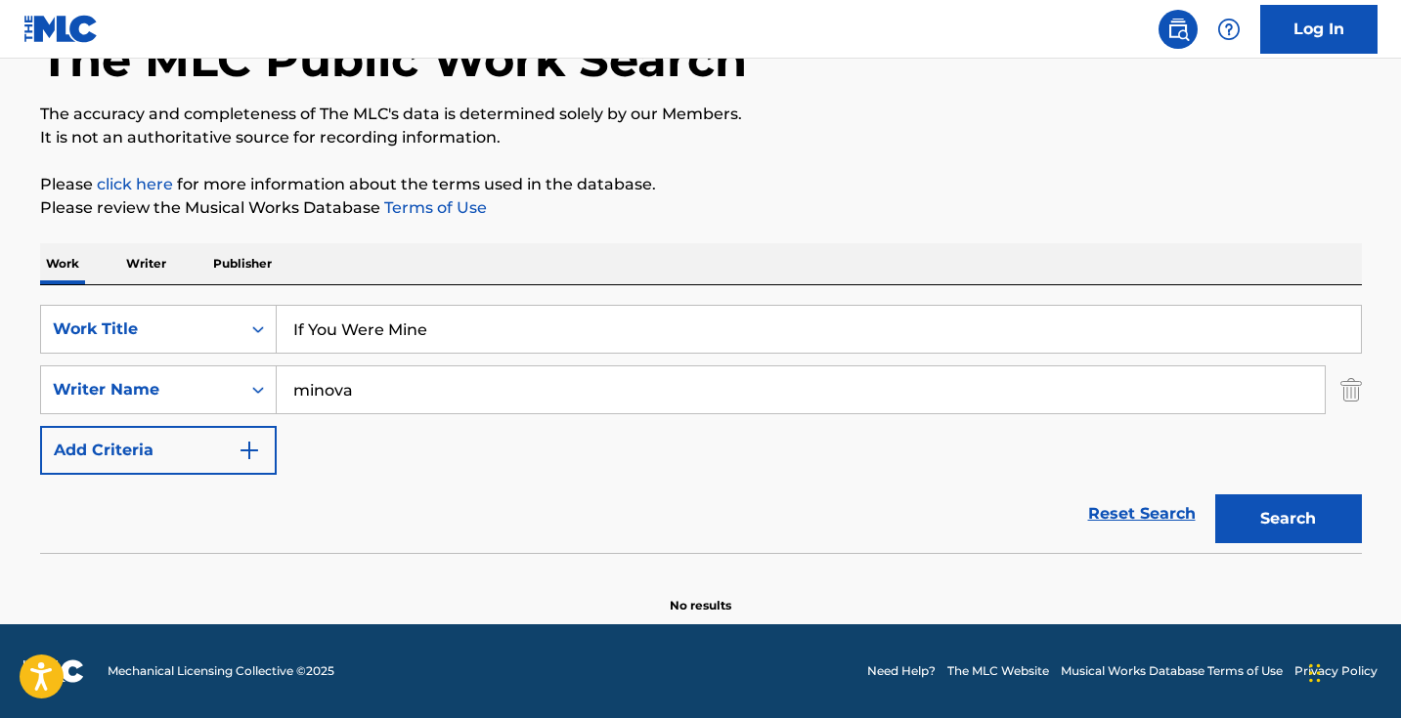
click at [139, 259] on p "Writer" at bounding box center [146, 263] width 52 height 41
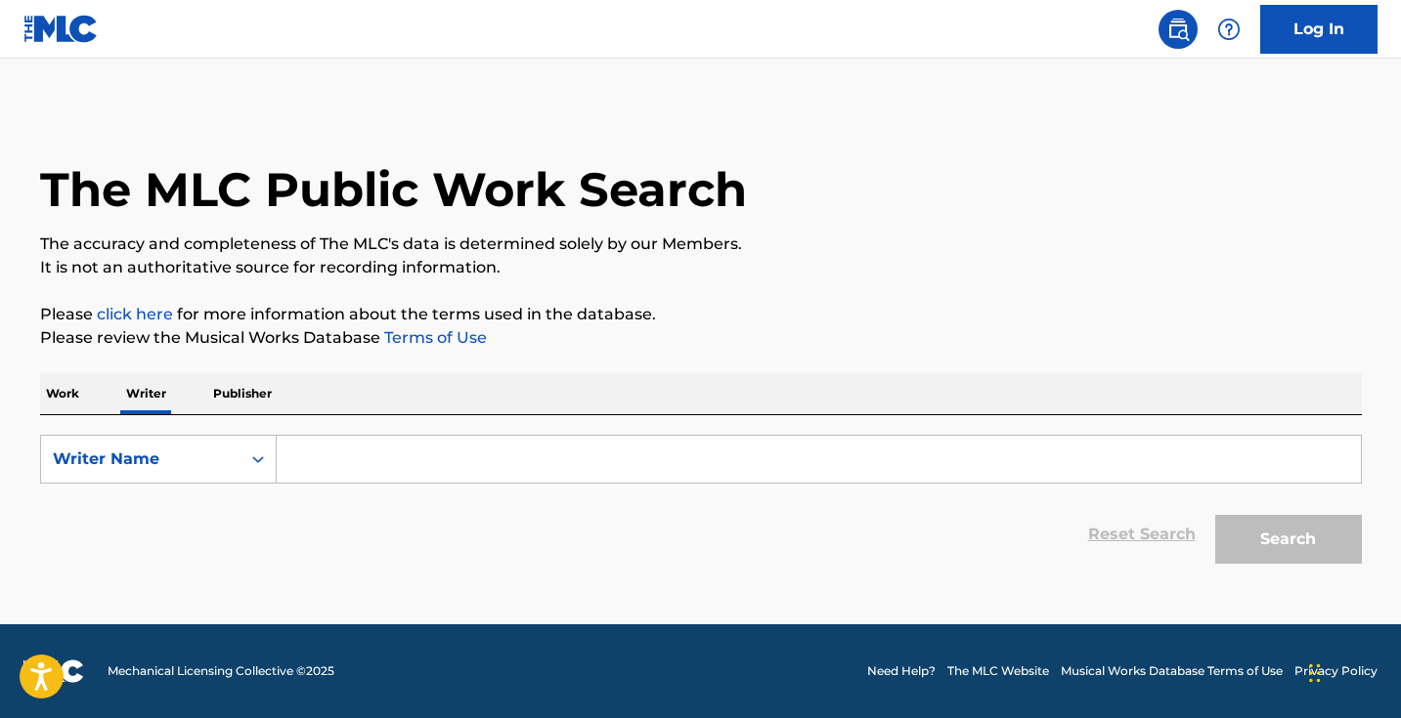
click at [404, 495] on form "SearchWithCriteriaf3a4f492-4bc2-4cd9-84d7-575bca5760e1 Writer Name Reset Search…" at bounding box center [701, 504] width 1322 height 139
click at [404, 460] on input "Search Form" at bounding box center [819, 459] width 1084 height 47
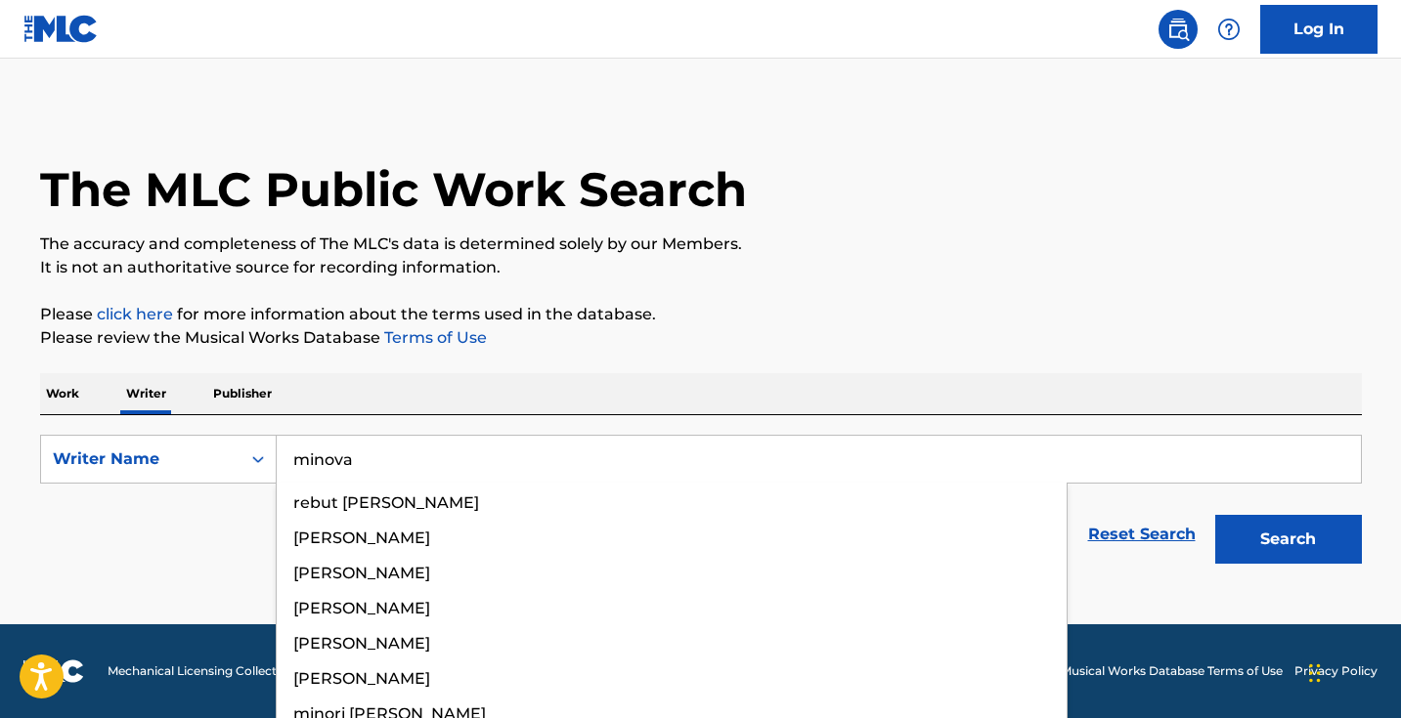
click at [1287, 540] on button "Search" at bounding box center [1288, 539] width 147 height 49
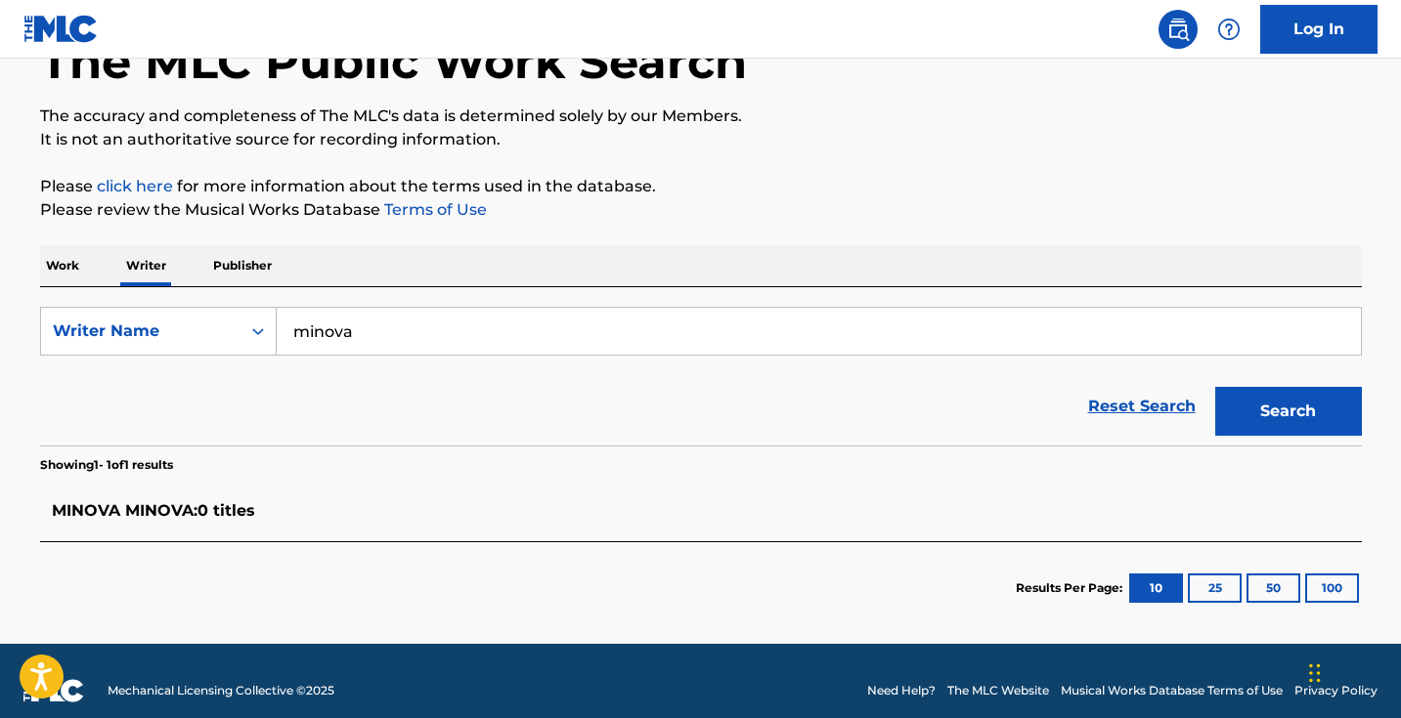
scroll to position [145, 0]
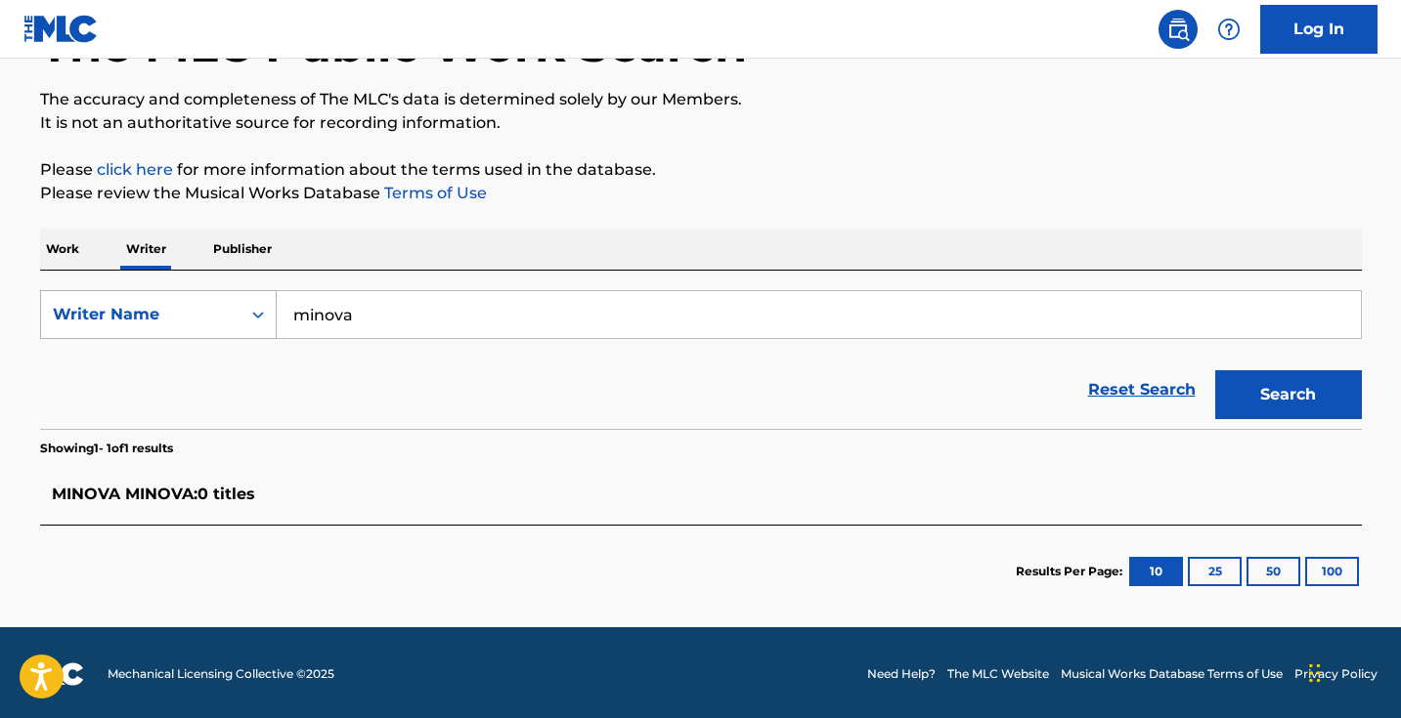
drag, startPoint x: 430, startPoint y: 312, endPoint x: 152, endPoint y: 293, distance: 279.2
click at [152, 293] on div "SearchWithCriteriaf3a4f492-4bc2-4cd9-84d7-575bca5760e1 Writer Name minova" at bounding box center [701, 314] width 1322 height 49
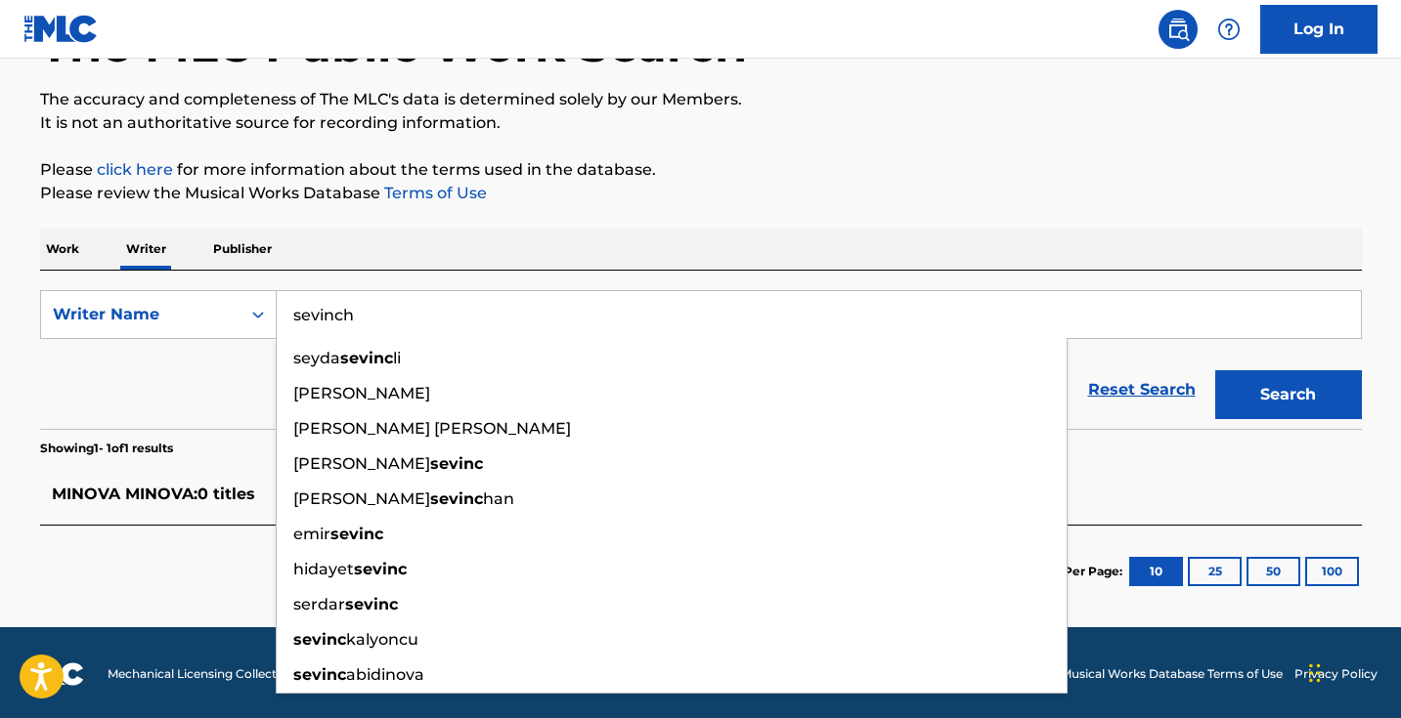
click at [1287, 395] on button "Search" at bounding box center [1288, 394] width 147 height 49
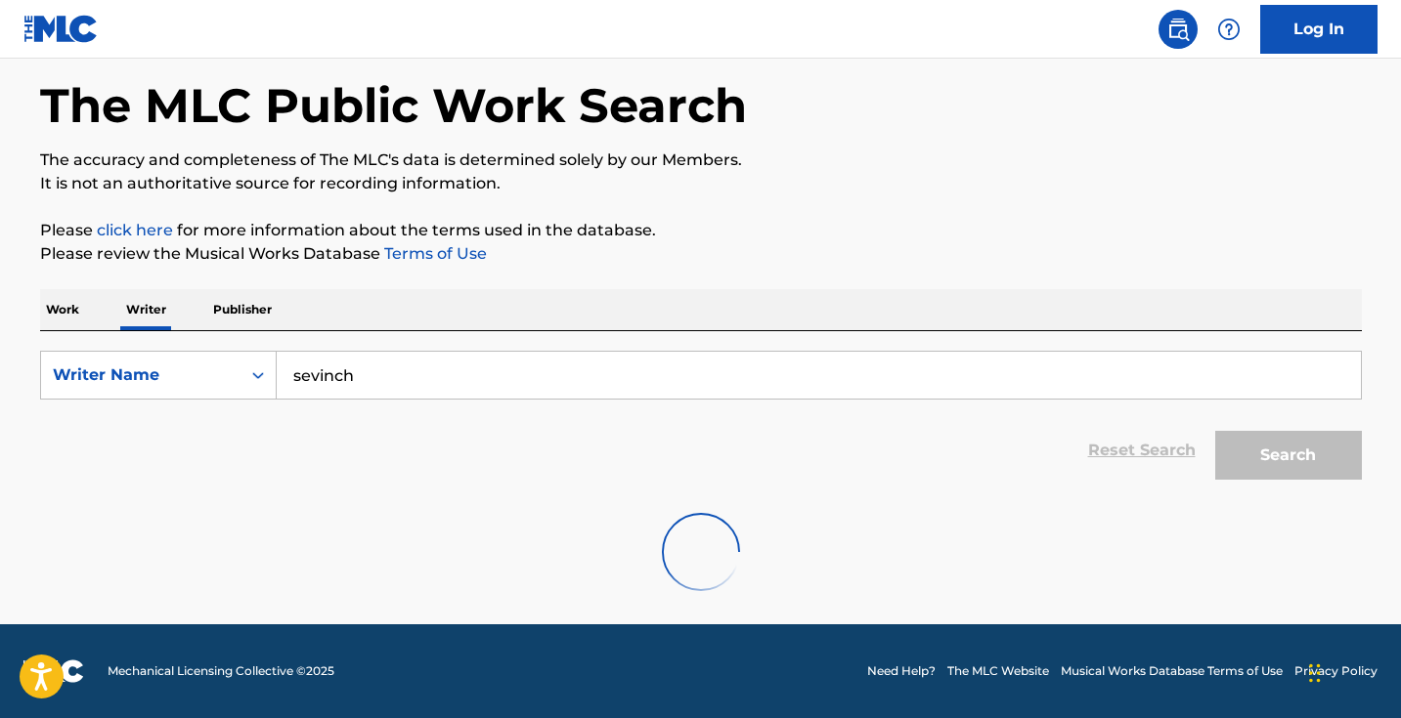
scroll to position [84, 0]
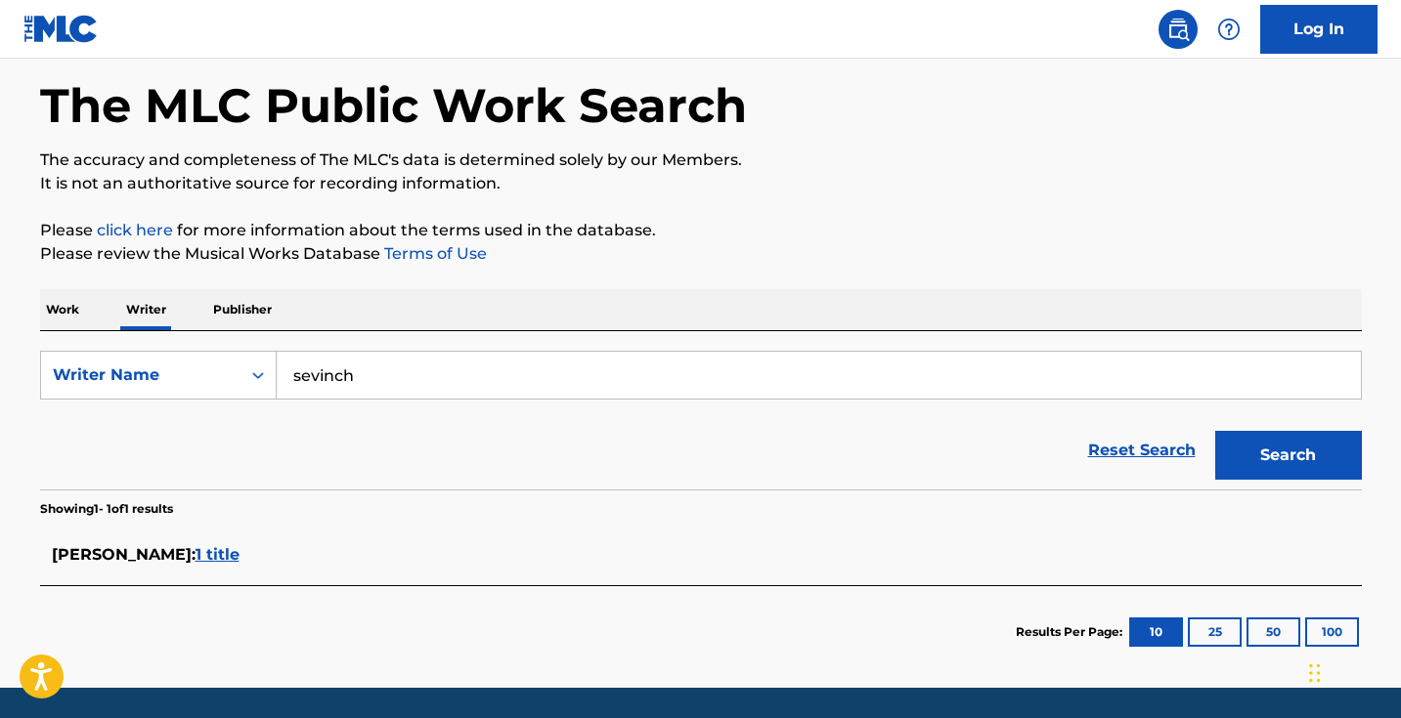
click at [239, 555] on span "1 title" at bounding box center [218, 554] width 44 height 19
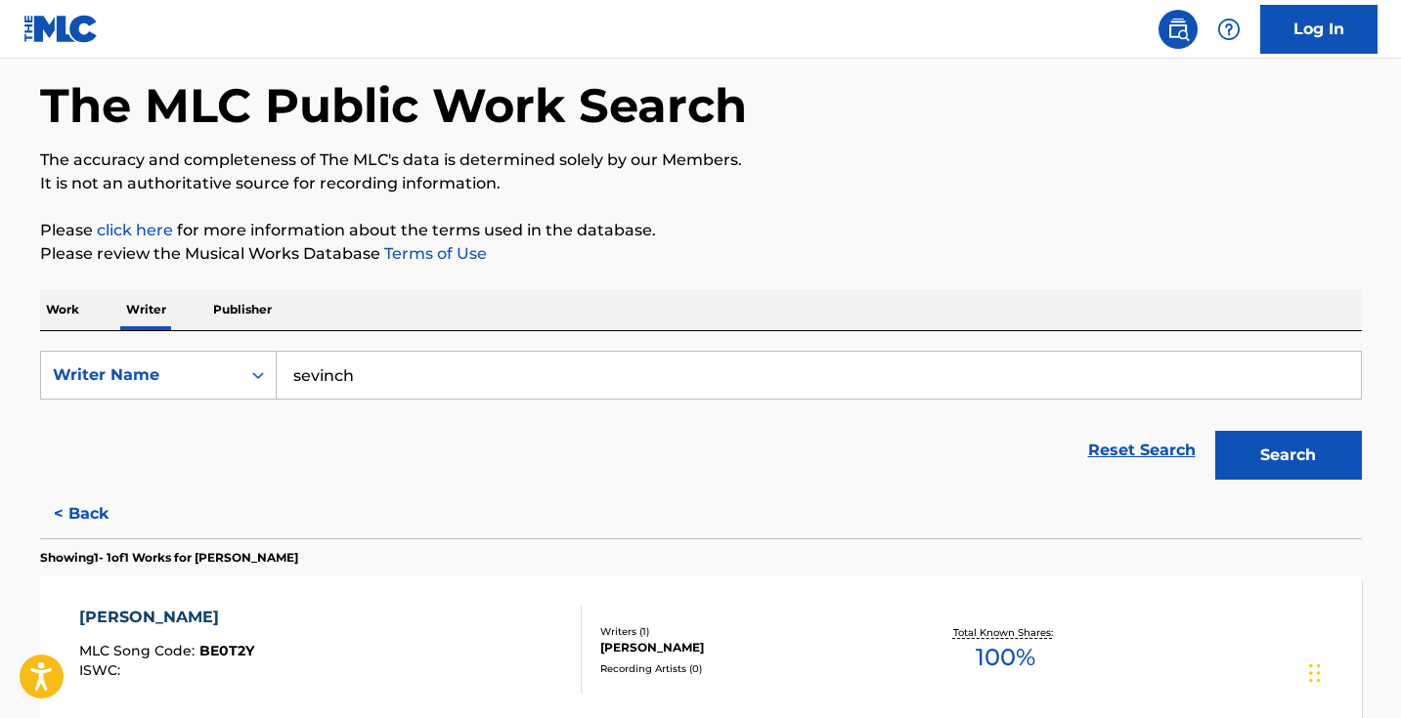
scroll to position [90, 0]
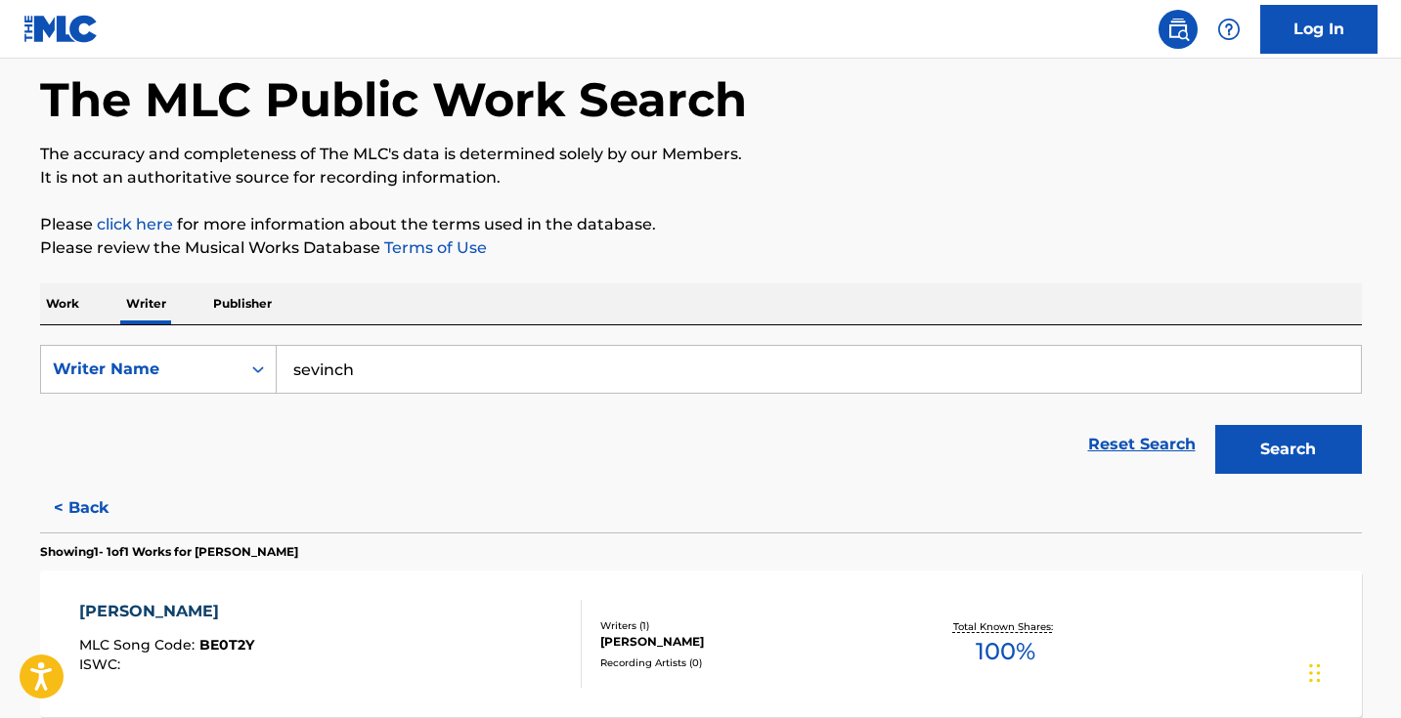
click at [97, 513] on button "< Back" at bounding box center [98, 508] width 117 height 49
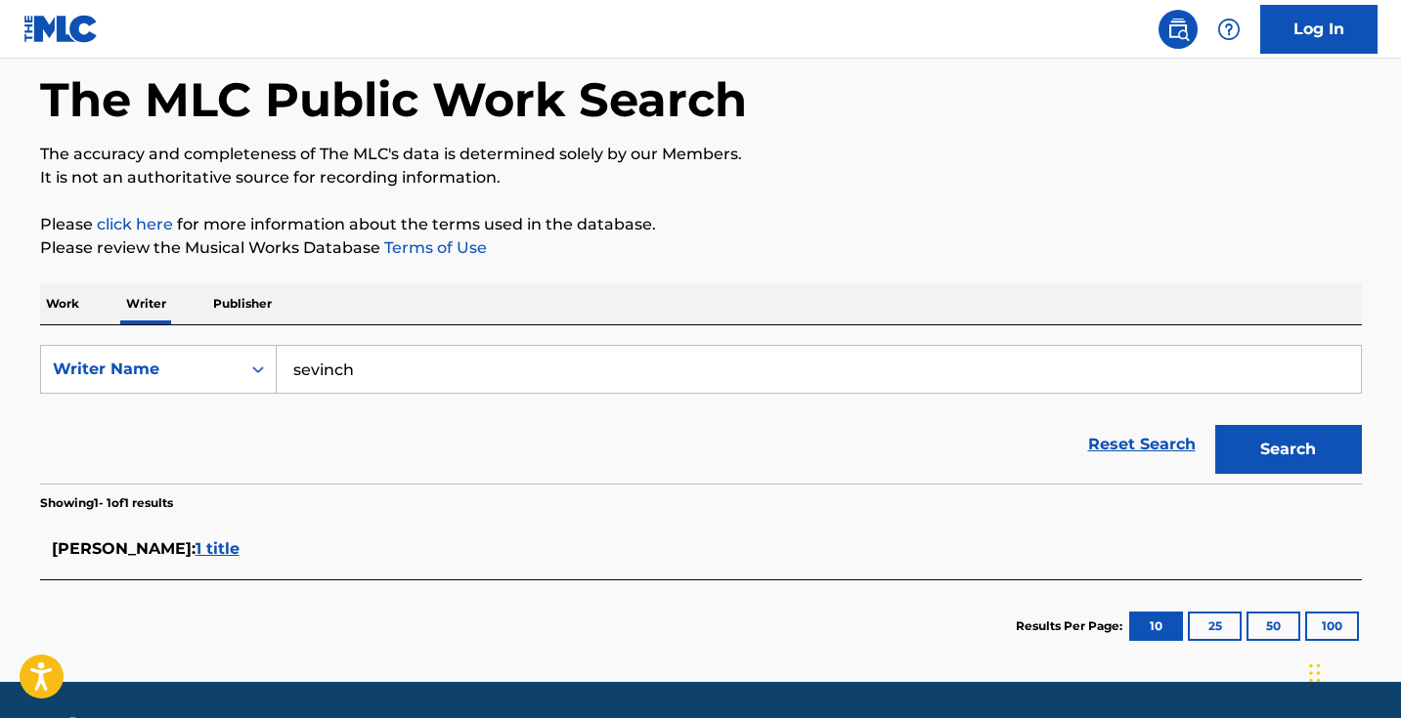
click at [89, 285] on div "Work Writer Publisher" at bounding box center [701, 303] width 1322 height 41
click at [416, 1] on nav "Log In" at bounding box center [700, 29] width 1401 height 59
click at [471, 336] on div "SearchWithCriteriaf3a4f492-4bc2-4cd9-84d7-575bca5760e1 Writer Name sevinch Rese…" at bounding box center [701, 405] width 1322 height 158
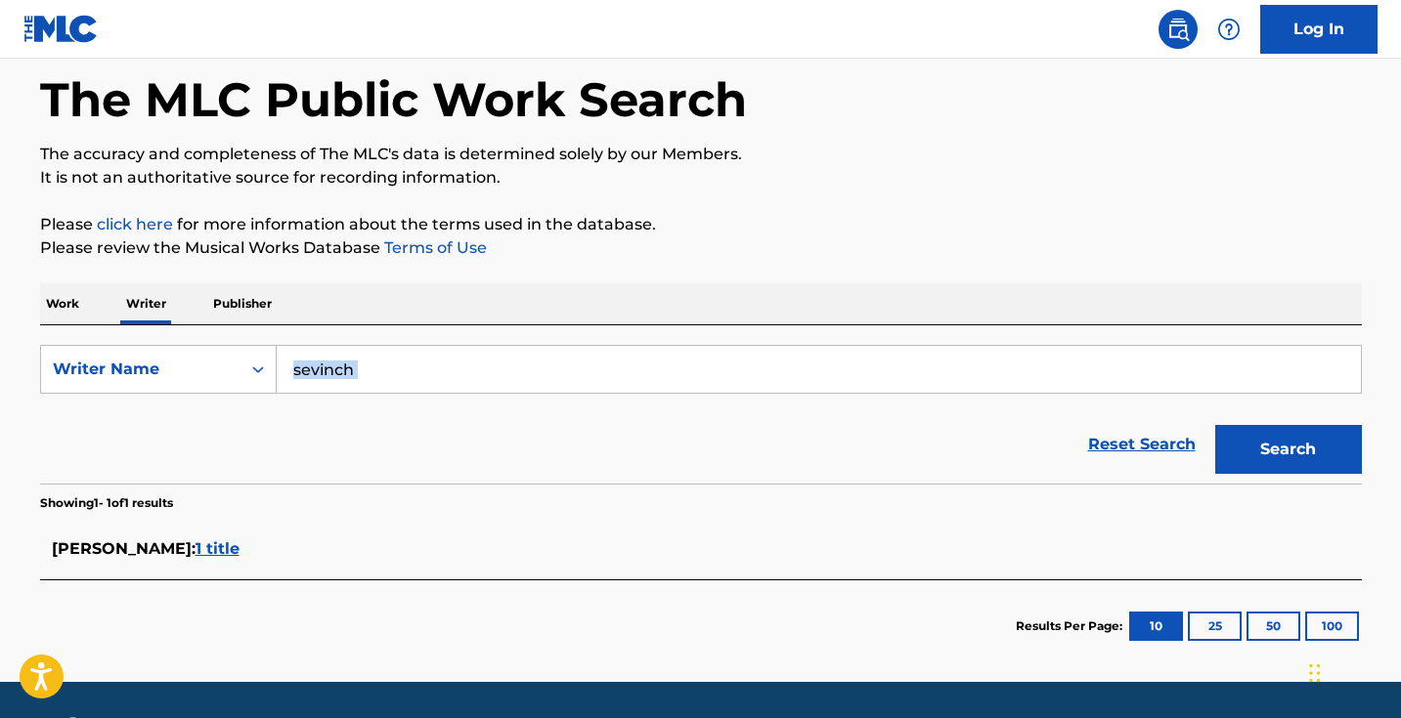
click at [471, 339] on div "SearchWithCriteriaf3a4f492-4bc2-4cd9-84d7-575bca5760e1 Writer Name sevinch Rese…" at bounding box center [701, 405] width 1322 height 158
click at [471, 349] on input "sevinch" at bounding box center [819, 369] width 1084 height 47
type input "minova"
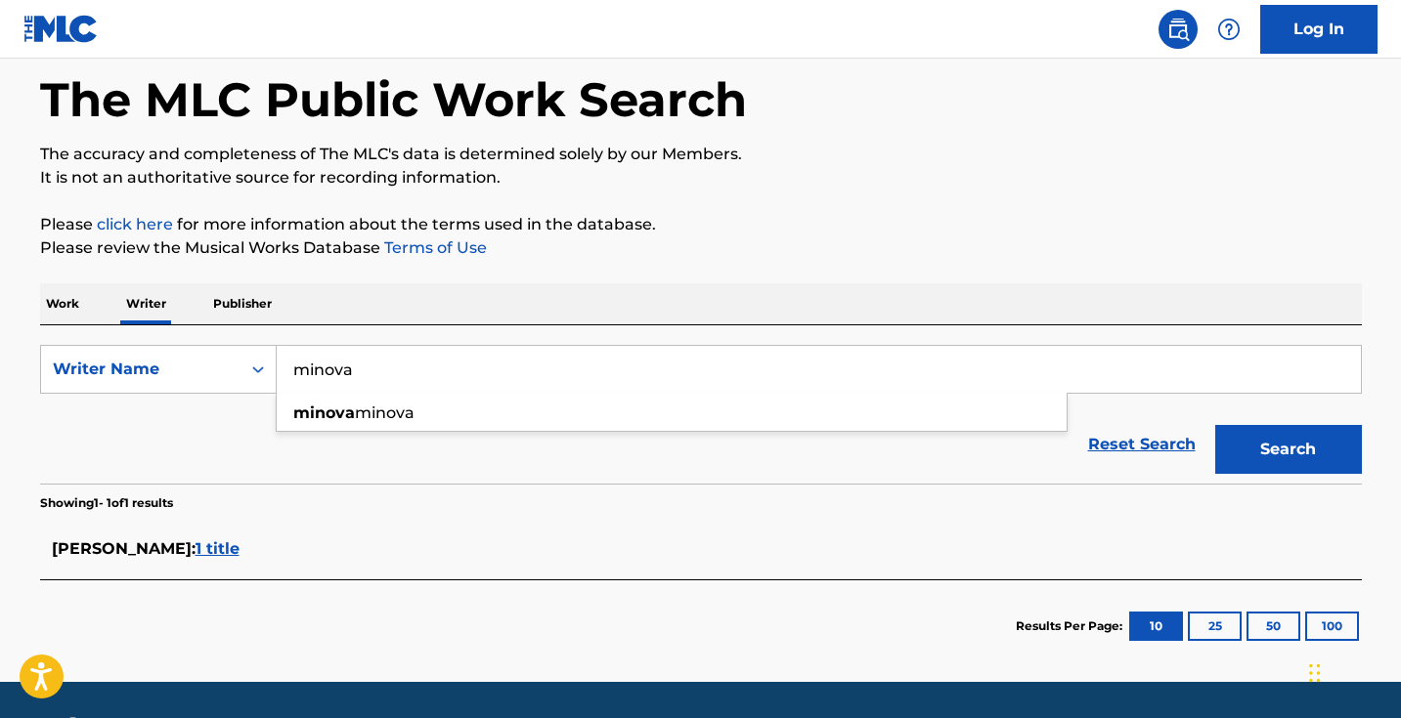
click at [1287, 450] on button "Search" at bounding box center [1288, 449] width 147 height 49
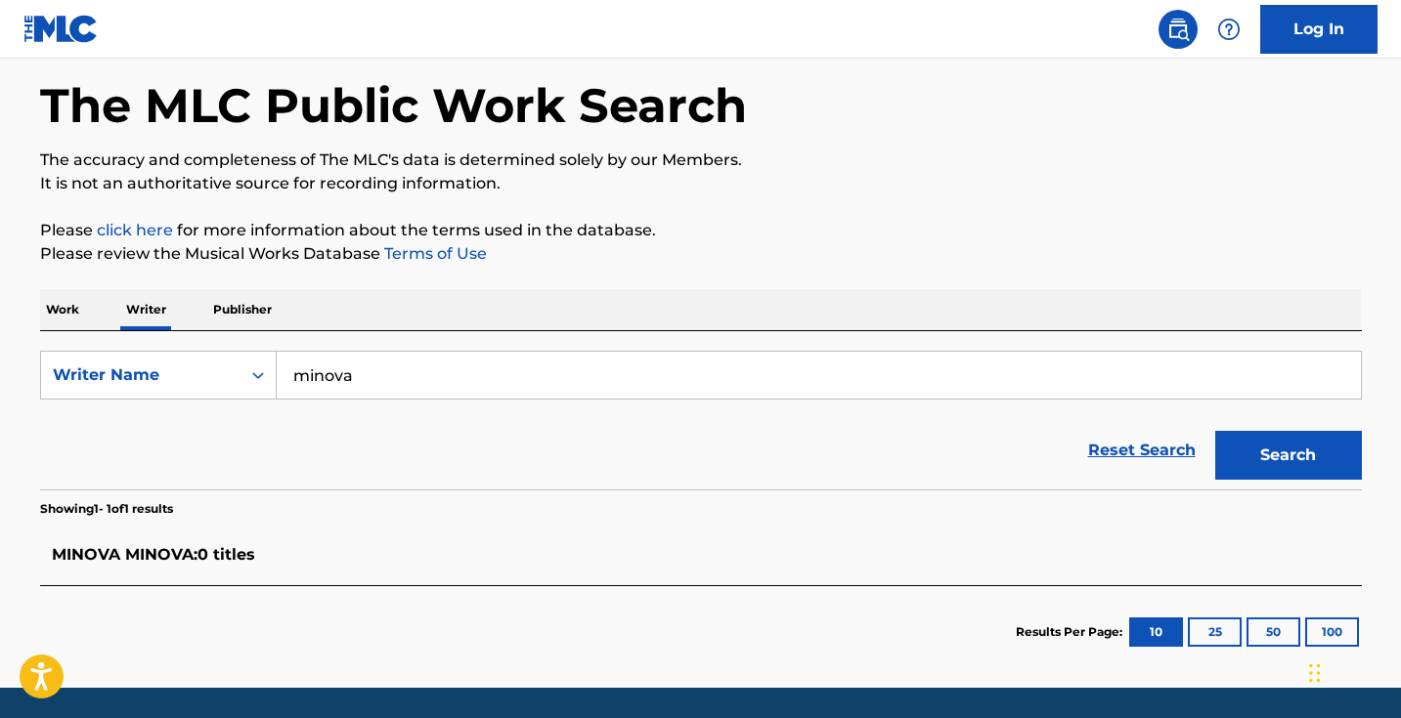
click at [390, 398] on input "minova" at bounding box center [819, 375] width 1084 height 47
click at [84, 309] on div "Work Writer Publisher" at bounding box center [701, 309] width 1322 height 41
click at [37, 288] on div "The MLC Public Work Search The accuracy and completeness of The MLC's data is d…" at bounding box center [701, 350] width 1369 height 655
click at [50, 304] on p "Work" at bounding box center [62, 309] width 45 height 41
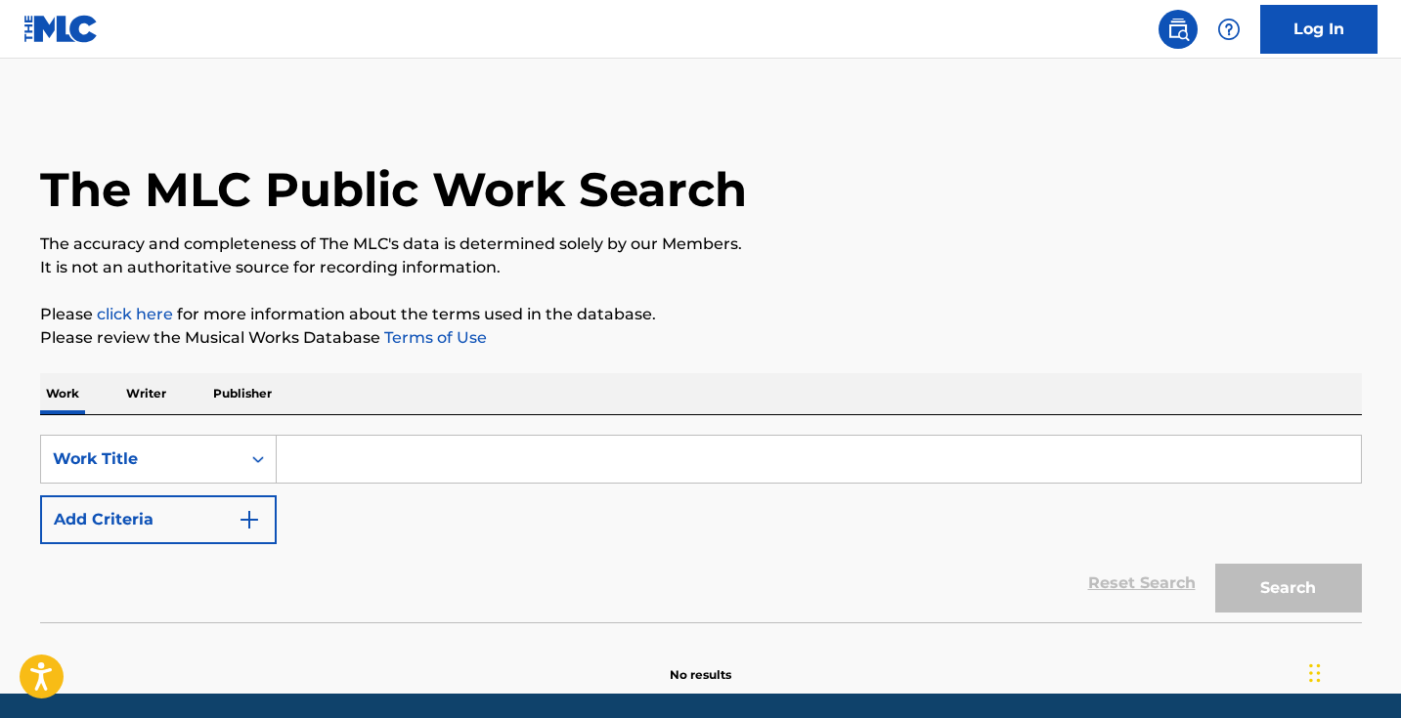
click at [352, 464] on input "Search Form" at bounding box center [819, 459] width 1084 height 47
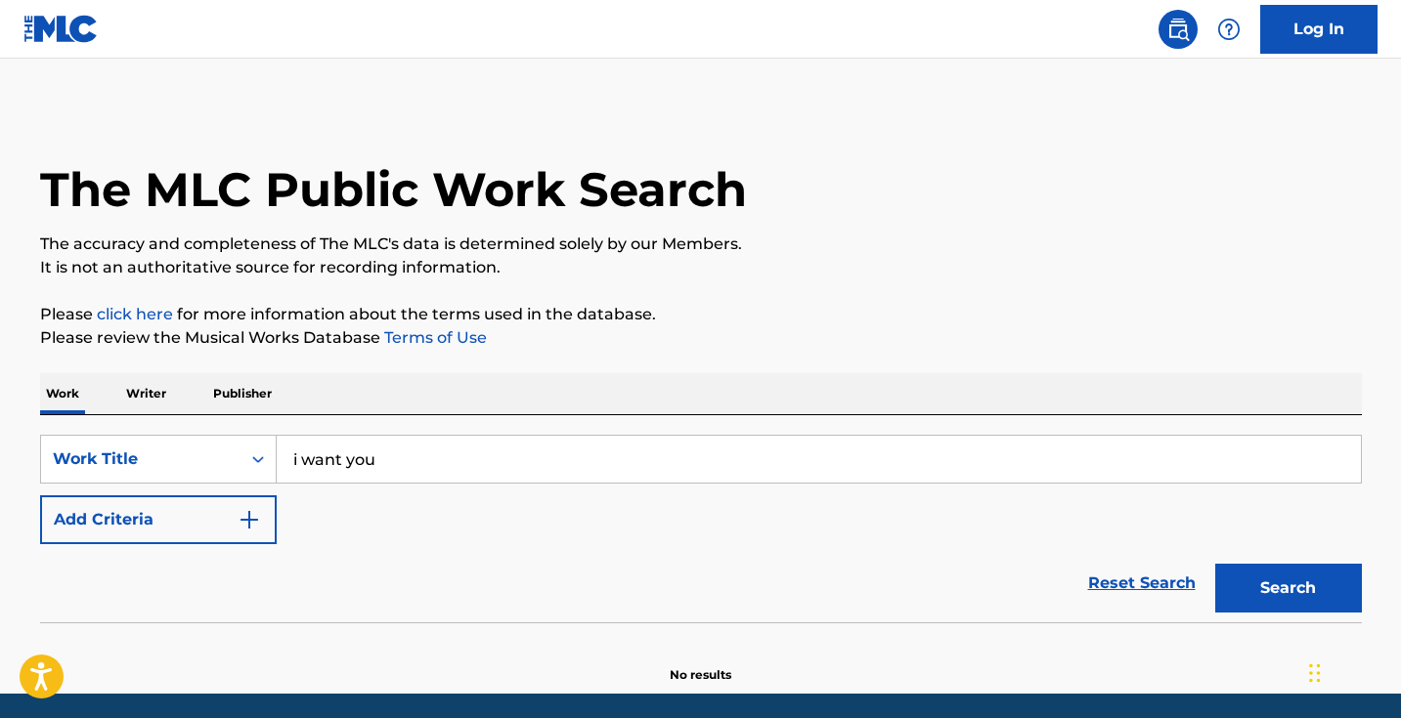
type input "i want you"
click at [1287, 588] on button "Search" at bounding box center [1288, 588] width 147 height 49
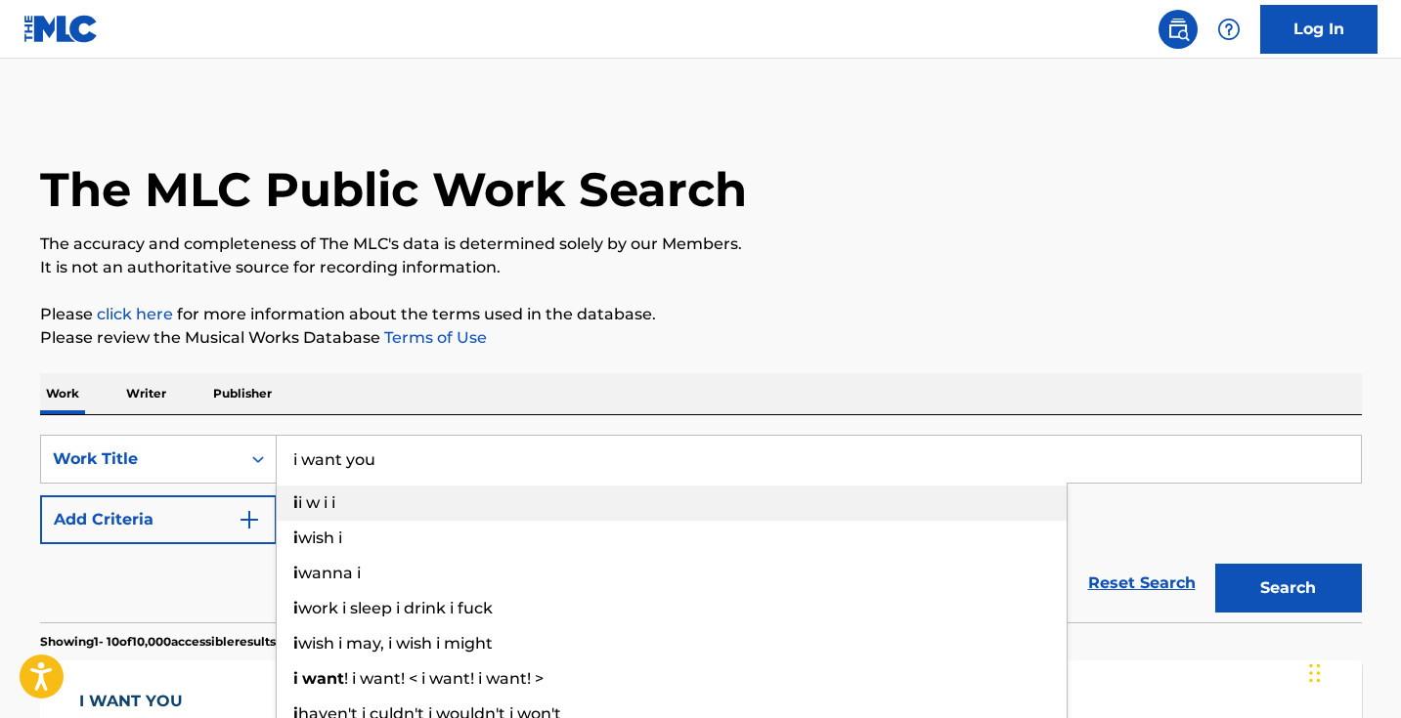
click at [212, 533] on button "Add Criteria" at bounding box center [158, 520] width 237 height 49
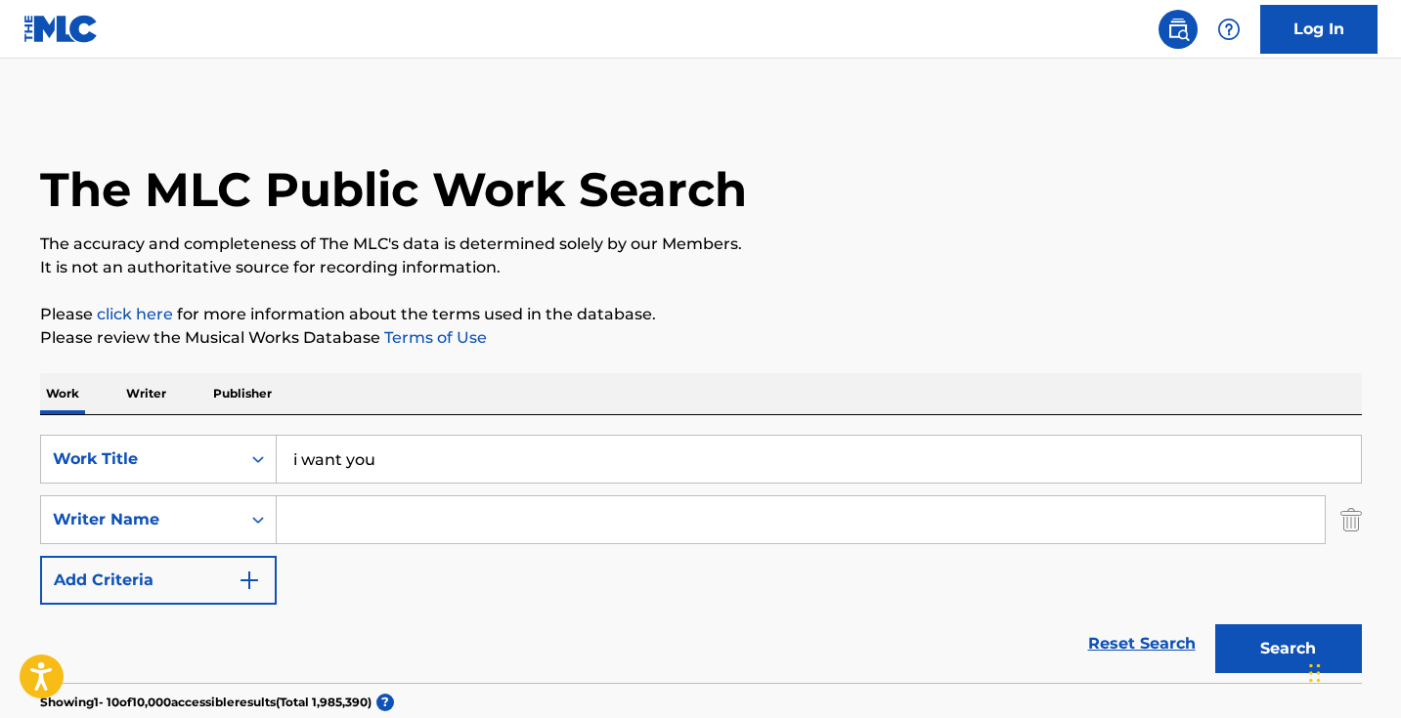
click at [378, 532] on input "Search Form" at bounding box center [801, 520] width 1048 height 47
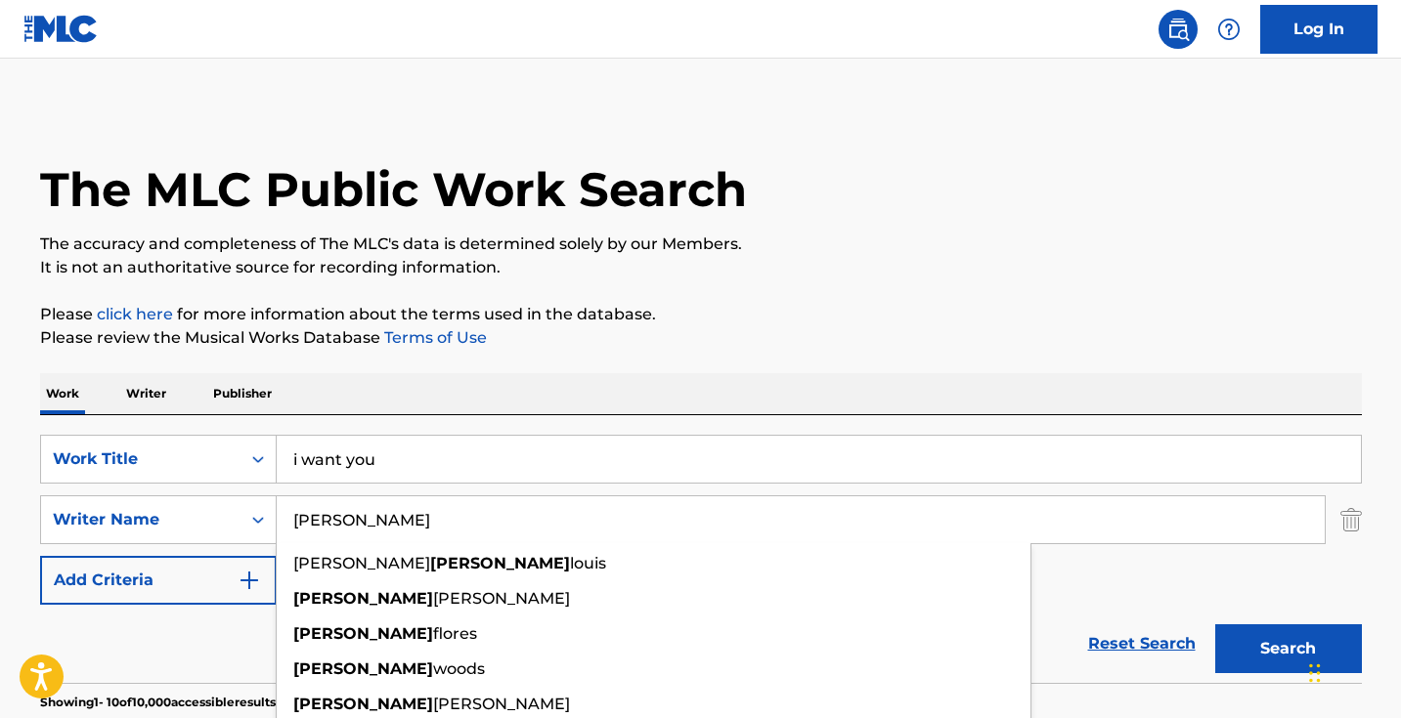
click at [1287, 649] on button "Search" at bounding box center [1288, 649] width 147 height 49
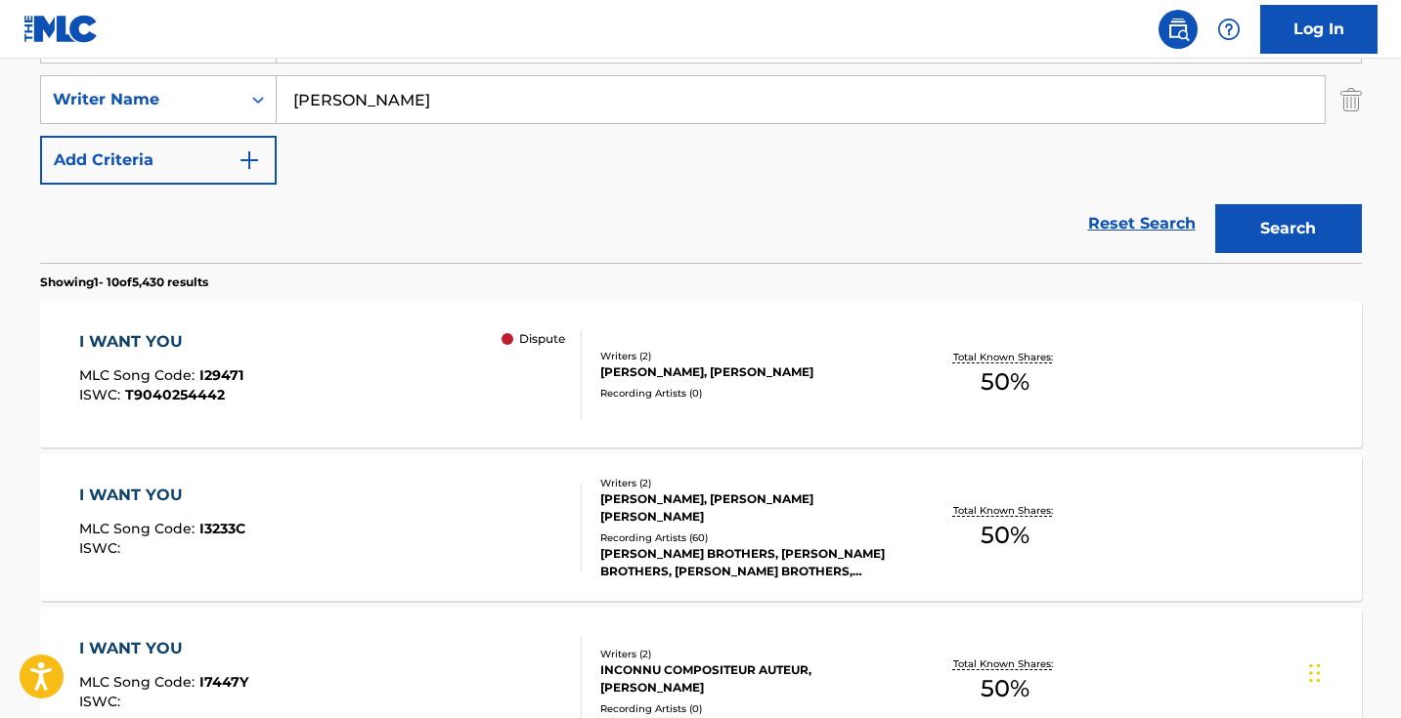
scroll to position [422, 0]
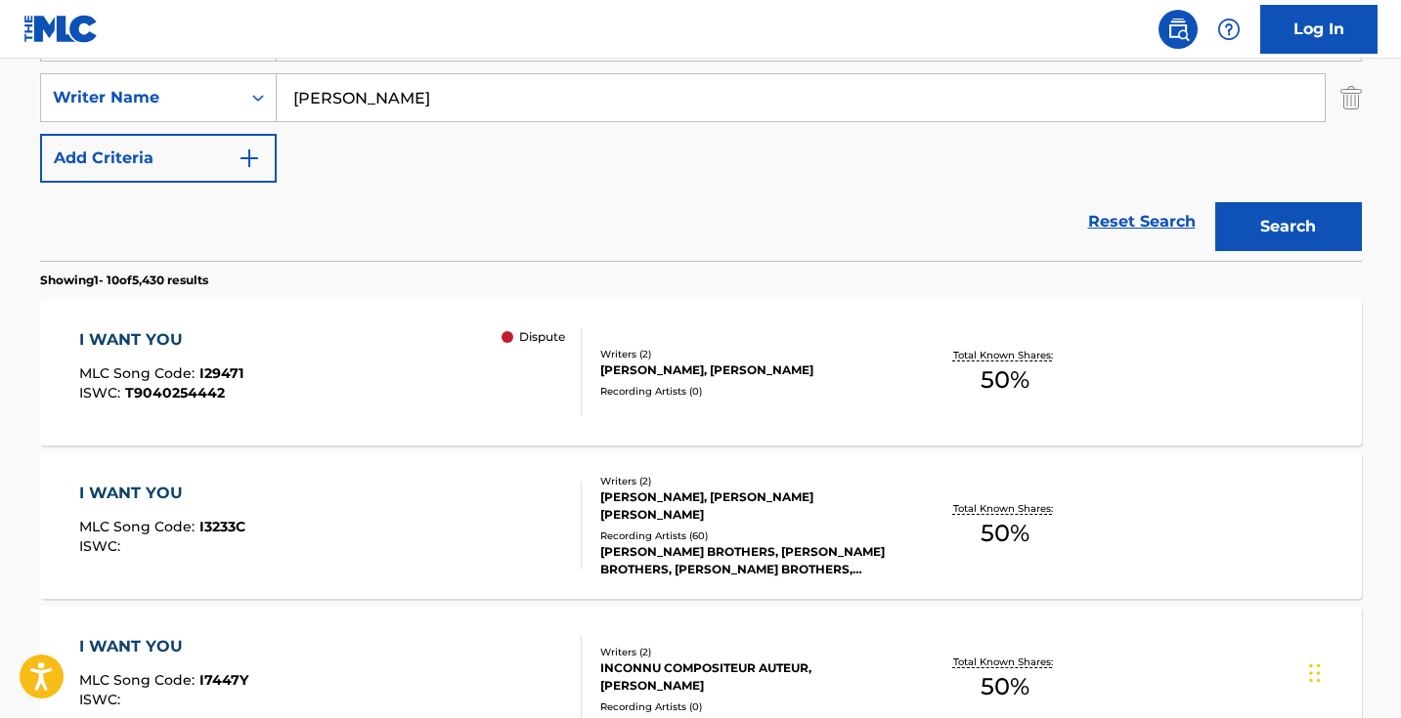
click at [512, 113] on input "bobby" at bounding box center [801, 97] width 1048 height 47
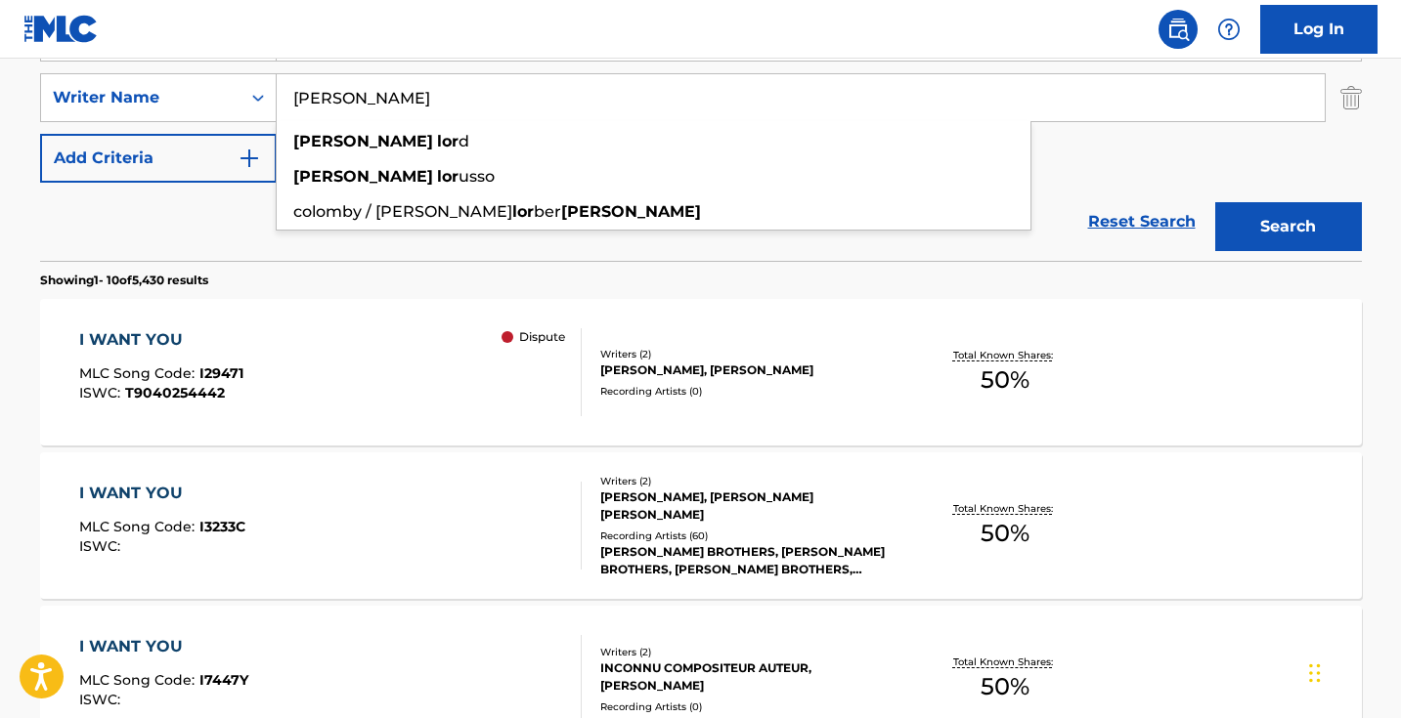
type input "bobby lord"
click at [1287, 227] on button "Search" at bounding box center [1288, 226] width 147 height 49
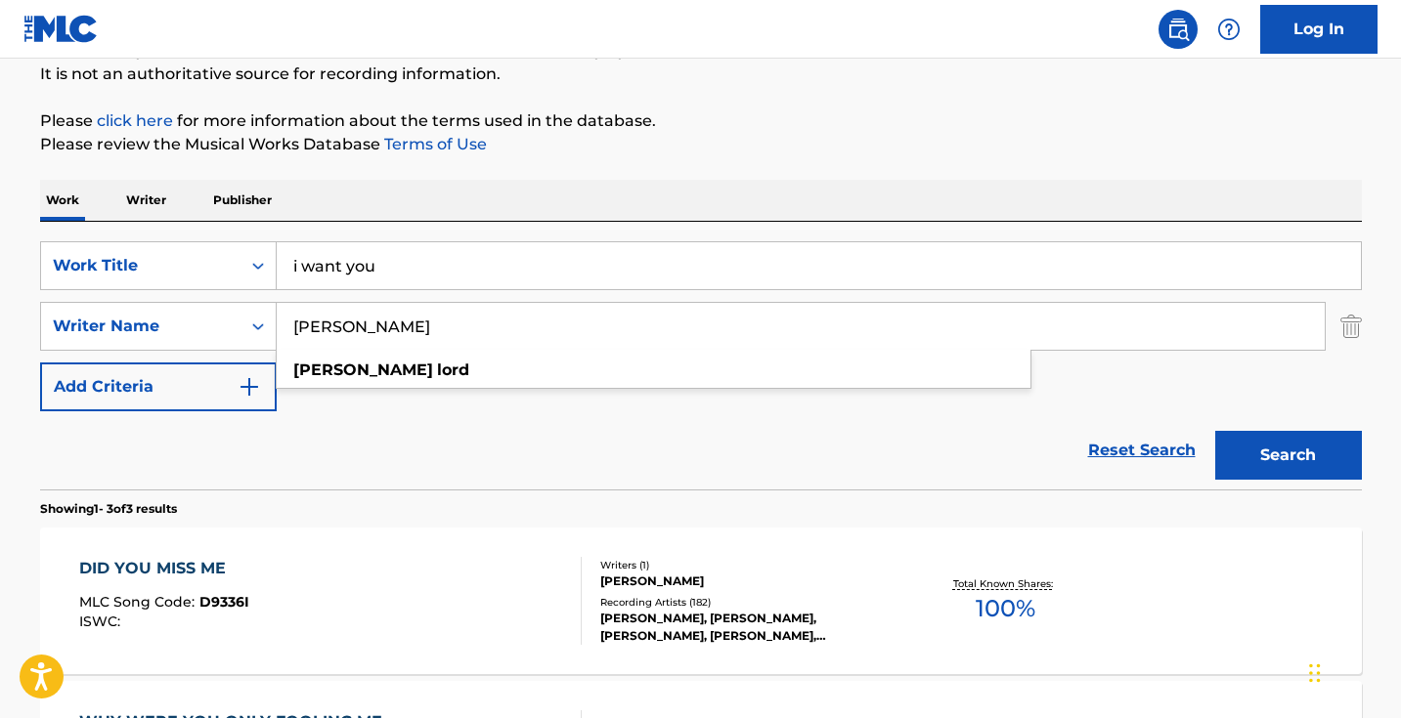
click at [414, 438] on div "Reset Search Search" at bounding box center [701, 451] width 1322 height 78
click at [579, 232] on div "SearchWithCriteriad0cf188d-a3ff-438e-ad0a-6c92379b29dd Work Title i want you Se…" at bounding box center [701, 356] width 1322 height 268
click at [579, 252] on input "i want you" at bounding box center [819, 265] width 1084 height 47
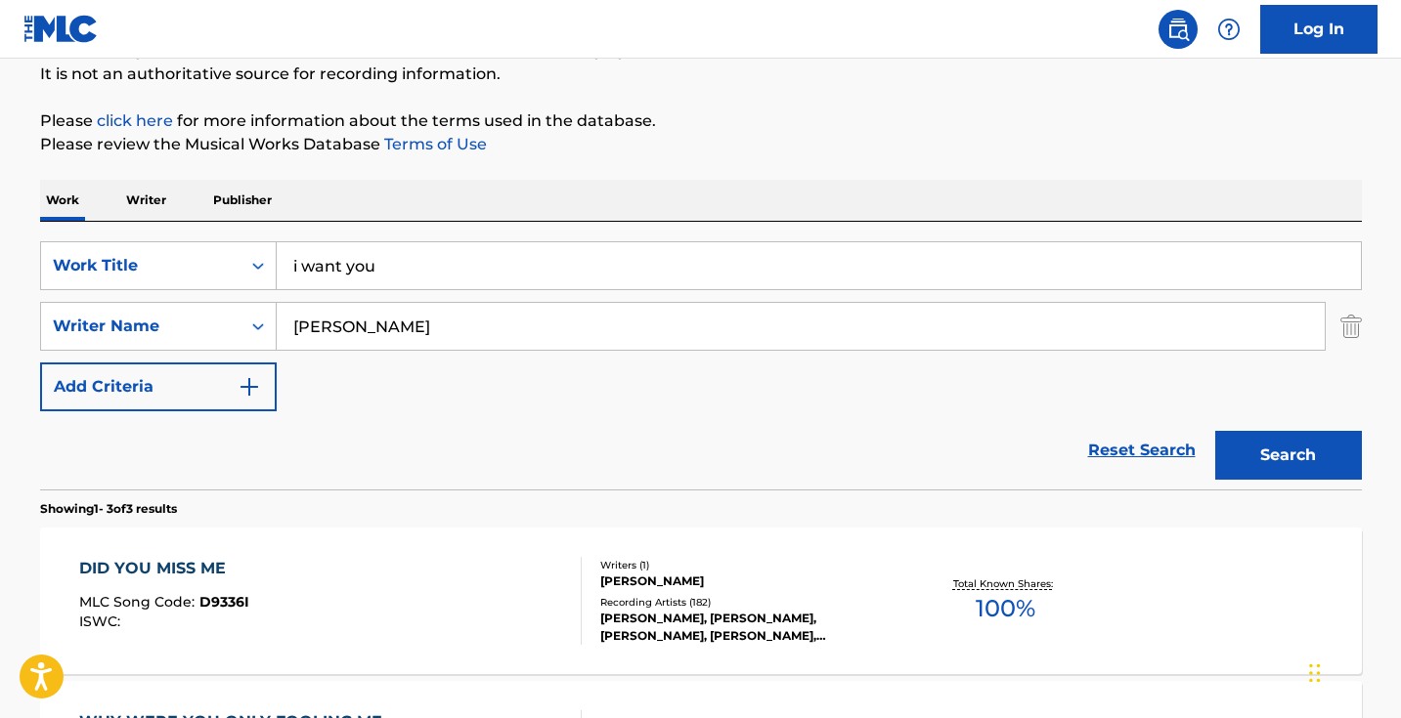
paste input "Tell Me Something"
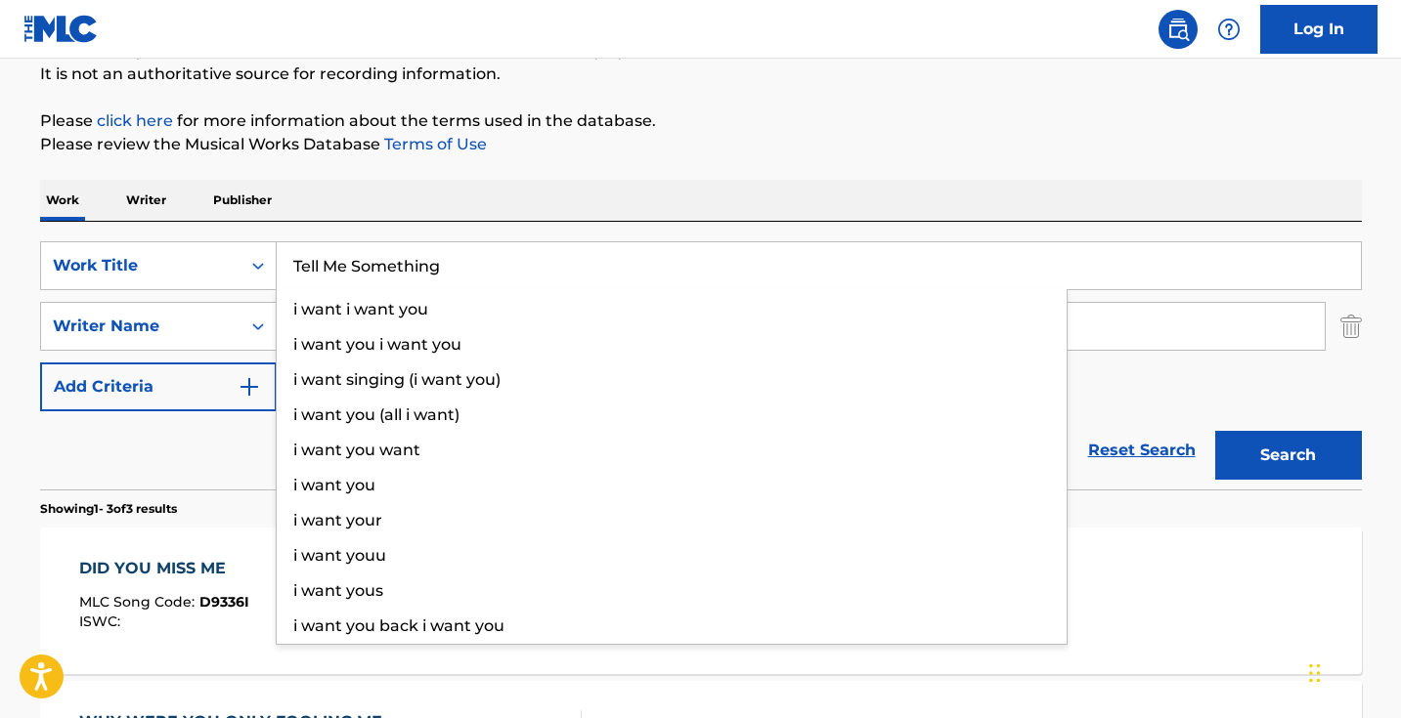
type input "Tell Me Something"
click at [1287, 456] on button "Search" at bounding box center [1288, 455] width 147 height 49
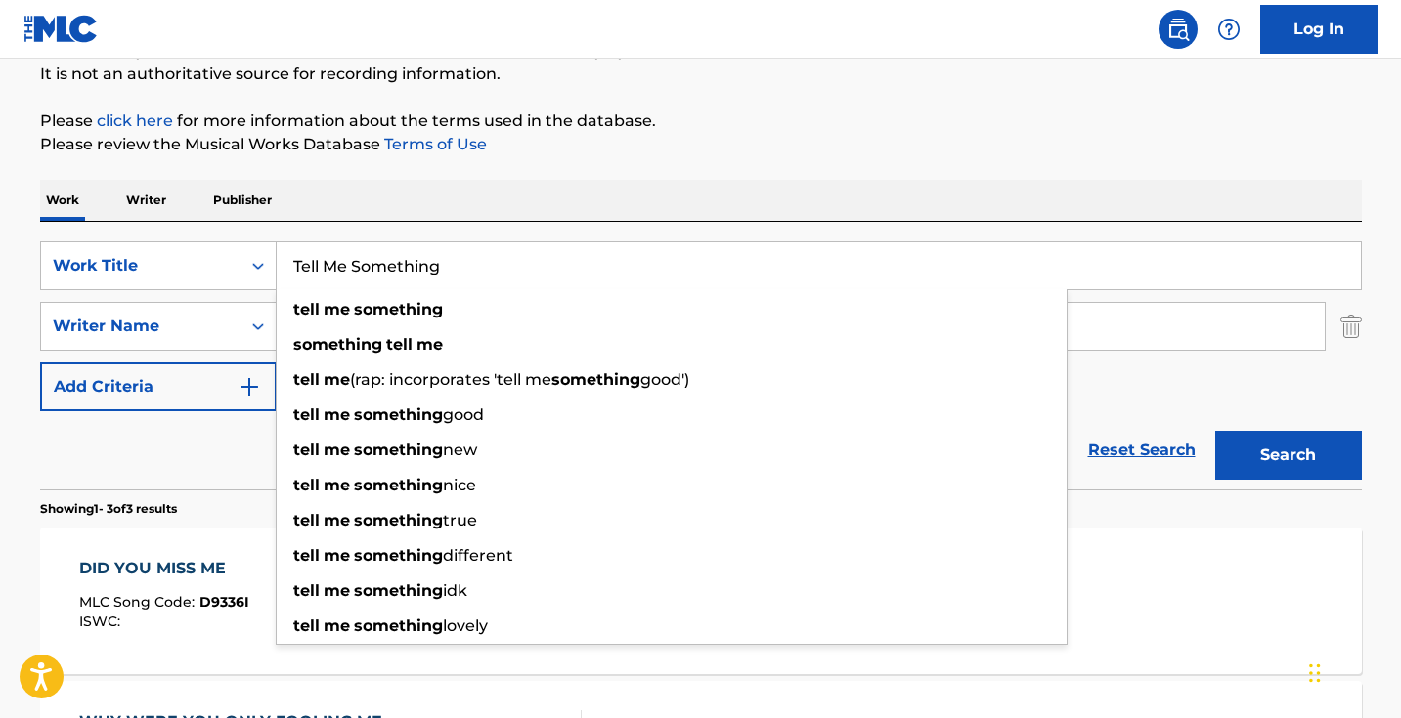
click at [702, 194] on div "Work Writer Publisher" at bounding box center [701, 200] width 1322 height 41
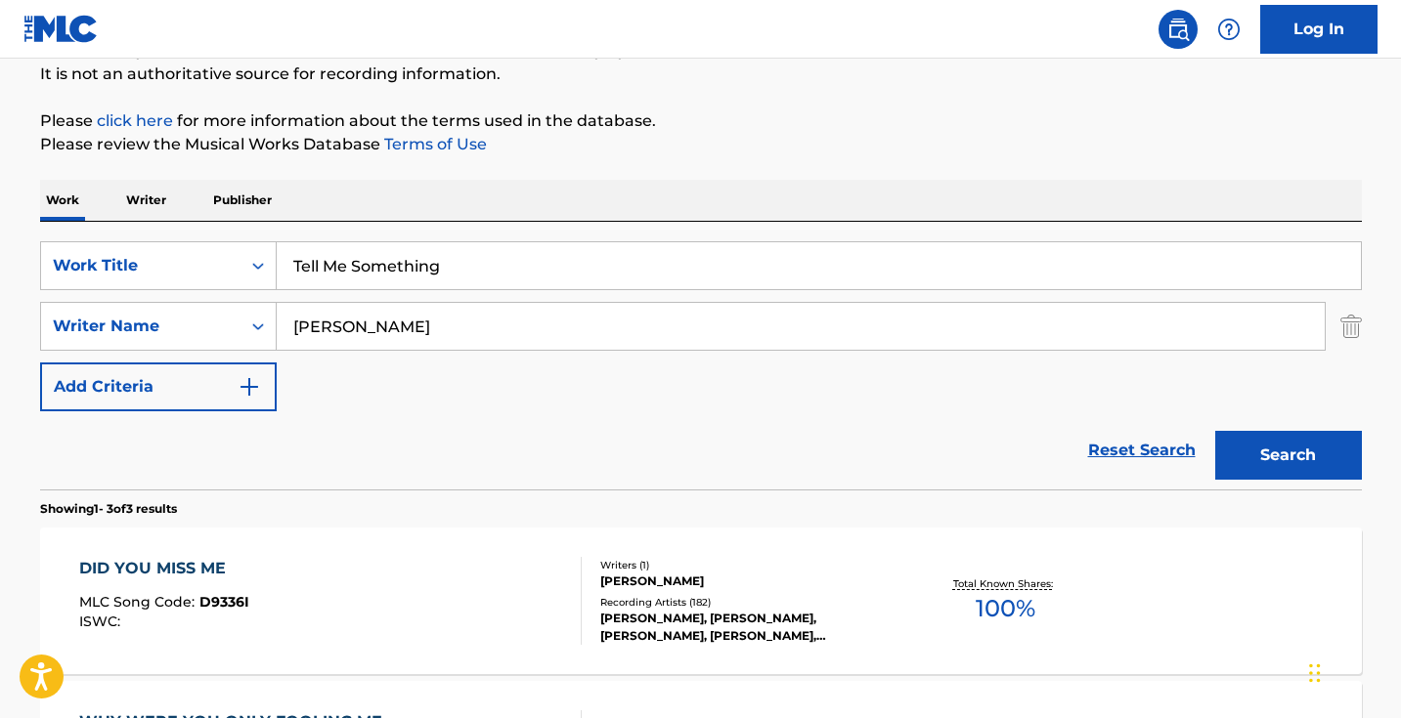
click at [499, 336] on input "bobby lord" at bounding box center [801, 326] width 1048 height 47
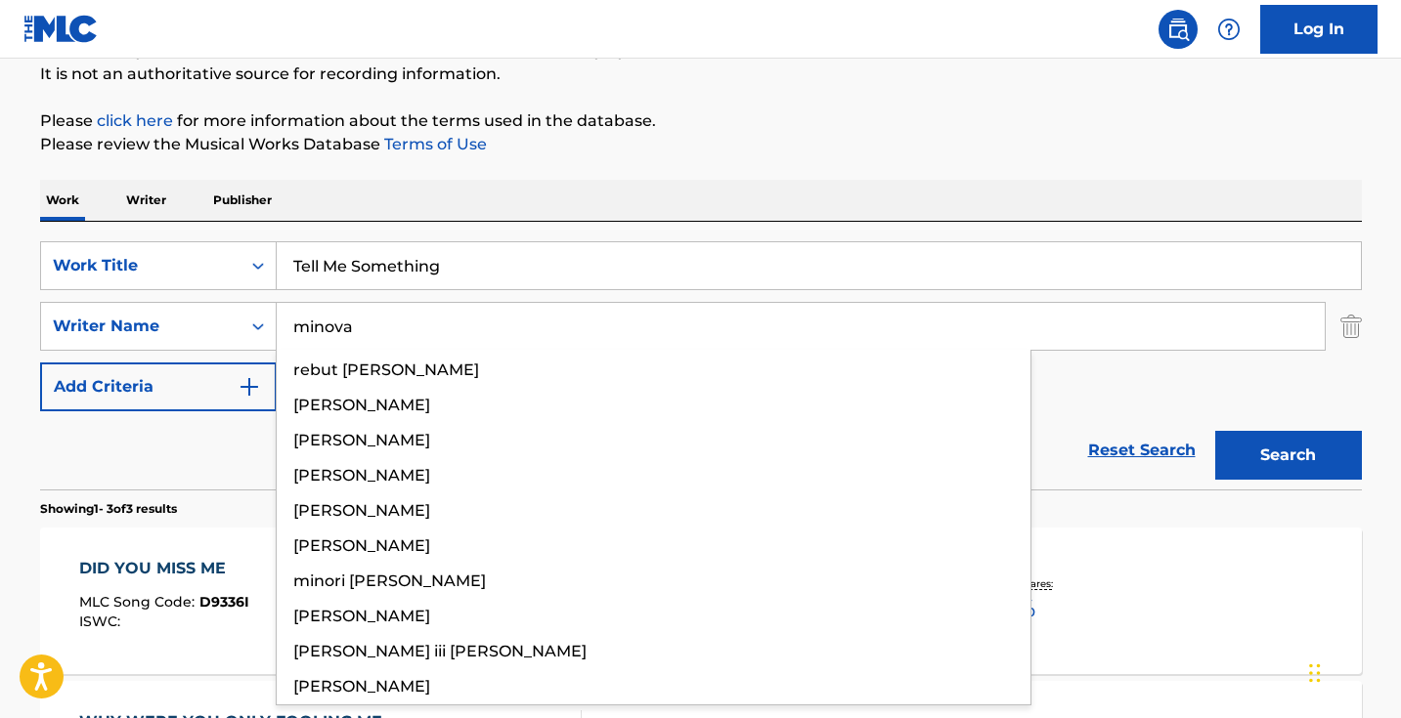
type input "minova"
click at [1287, 456] on button "Search" at bounding box center [1288, 455] width 147 height 49
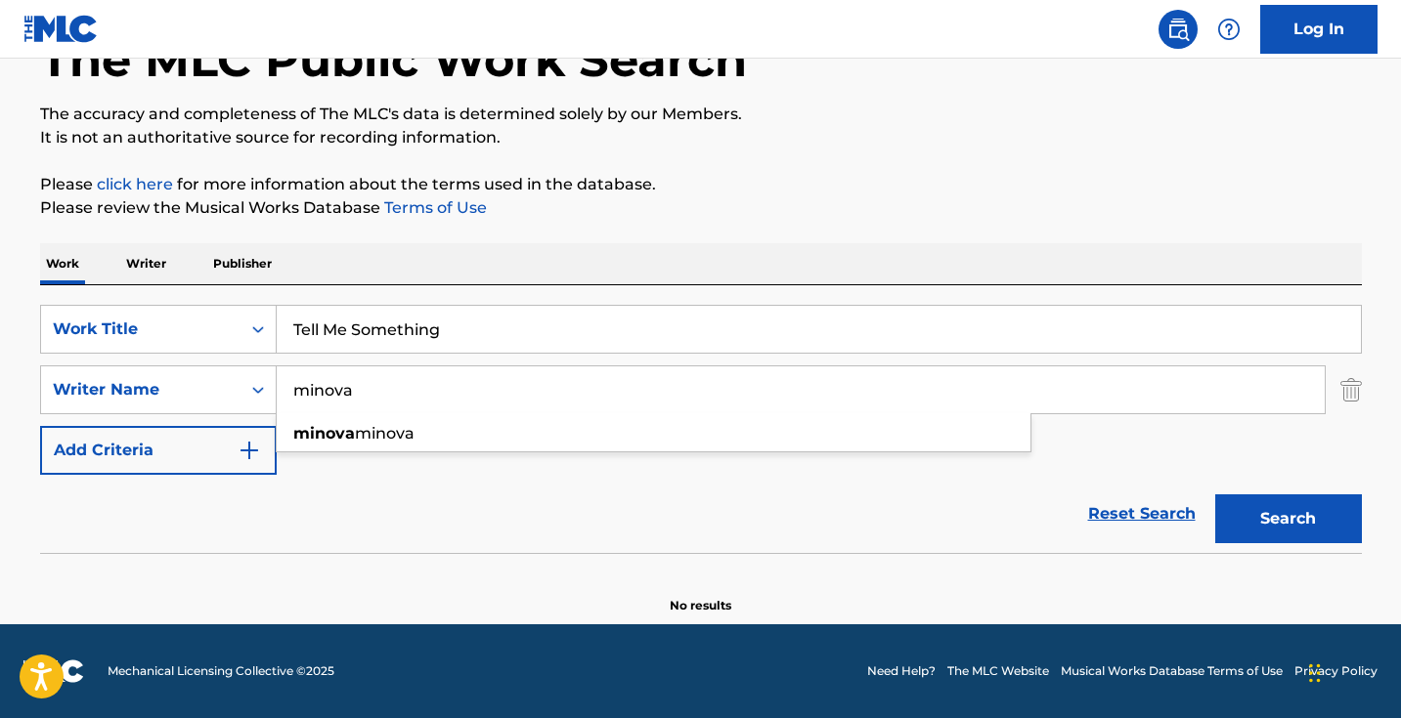
scroll to position [130, 0]
click at [494, 381] on input "minova" at bounding box center [801, 390] width 1048 height 47
click at [494, 380] on input "minova" at bounding box center [801, 390] width 1048 height 47
click at [1287, 519] on button "Search" at bounding box center [1288, 519] width 147 height 49
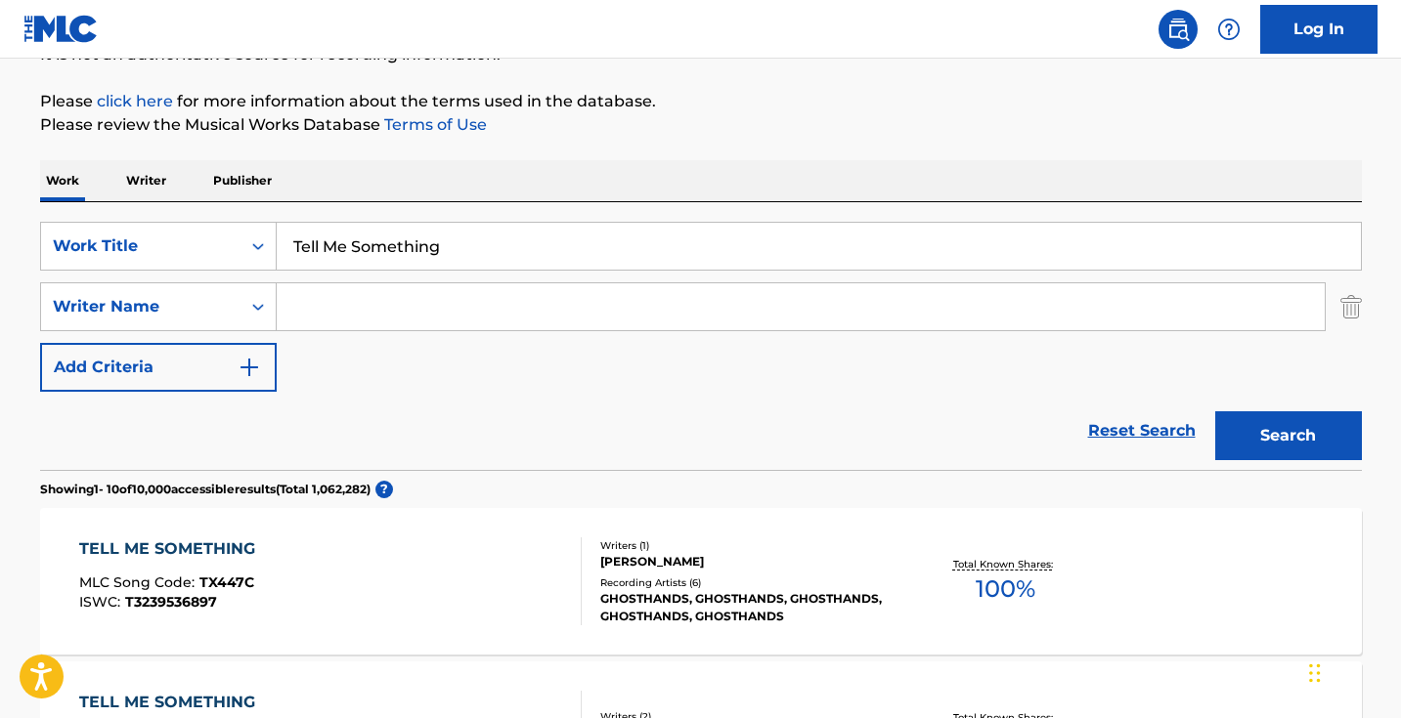
scroll to position [91, 0]
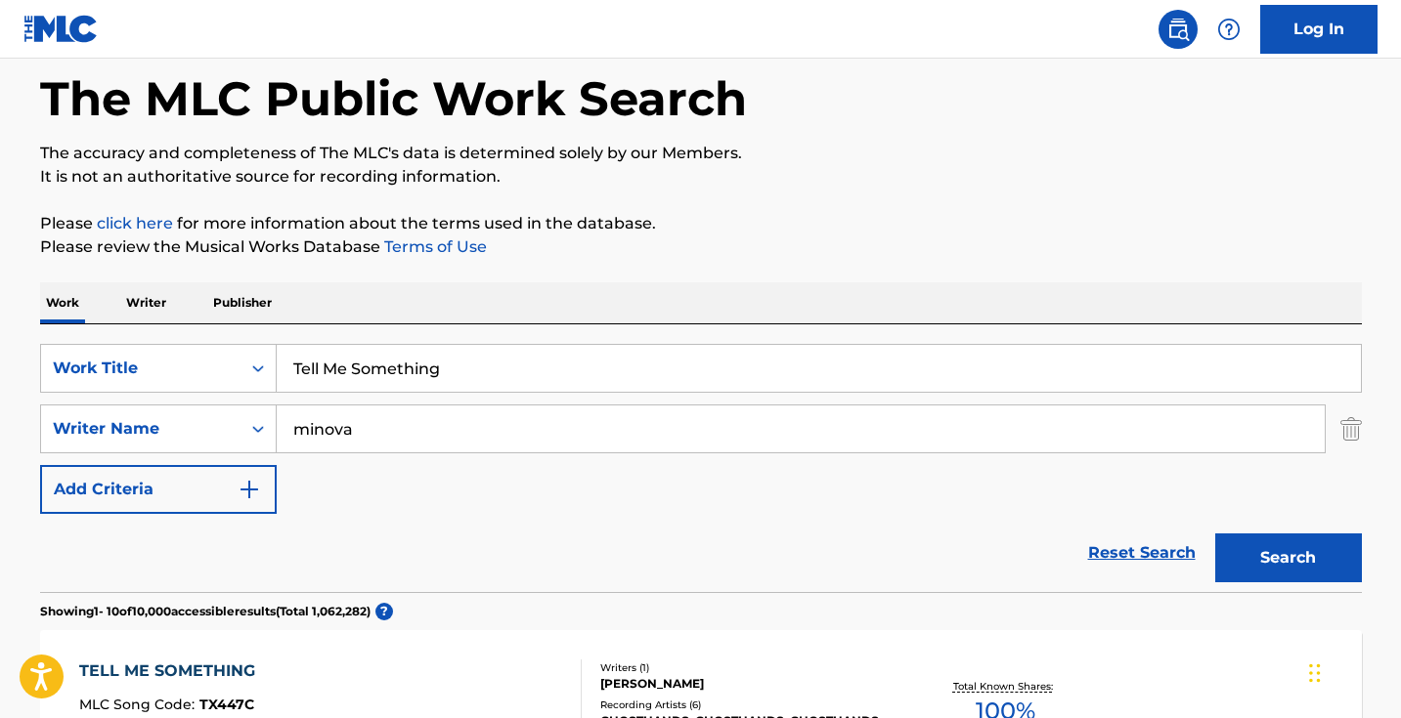
click at [1287, 558] on button "Search" at bounding box center [1288, 558] width 147 height 49
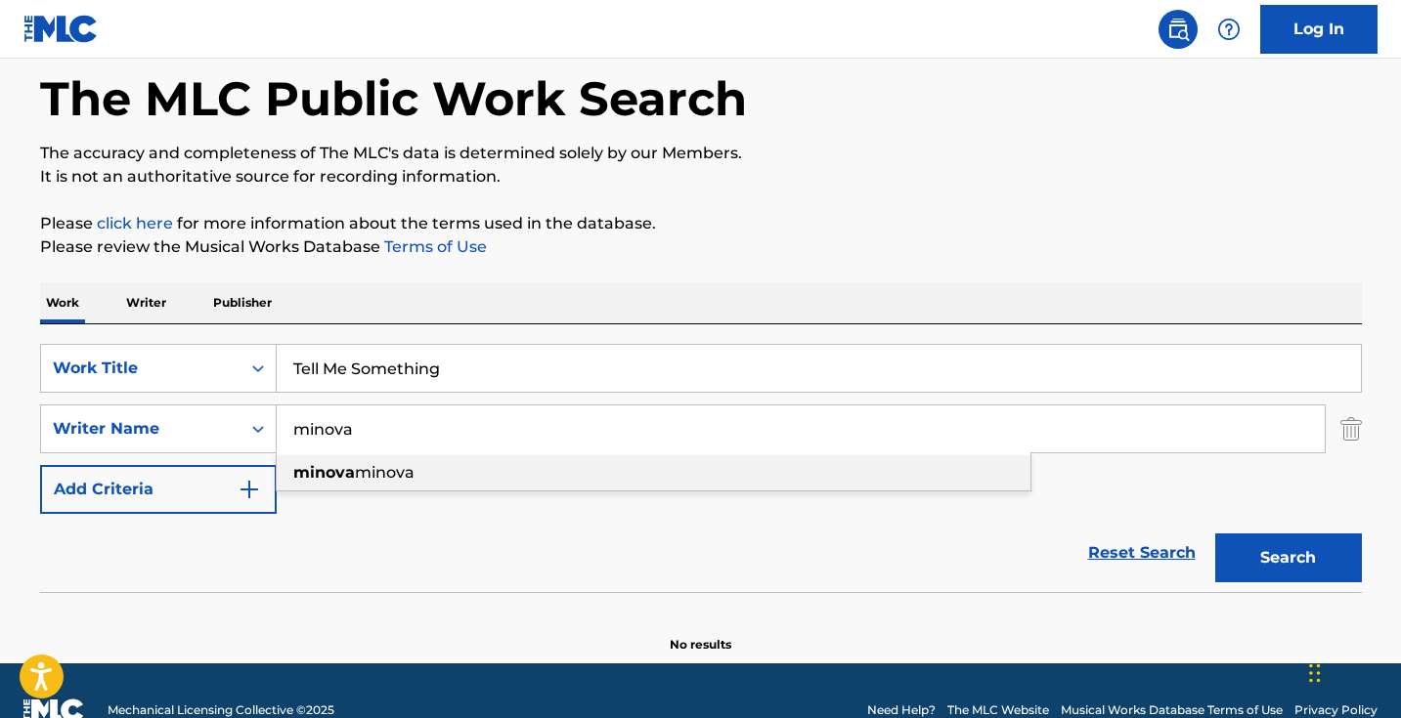
click at [419, 459] on div "minova minova" at bounding box center [654, 473] width 754 height 35
type input "minova minova"
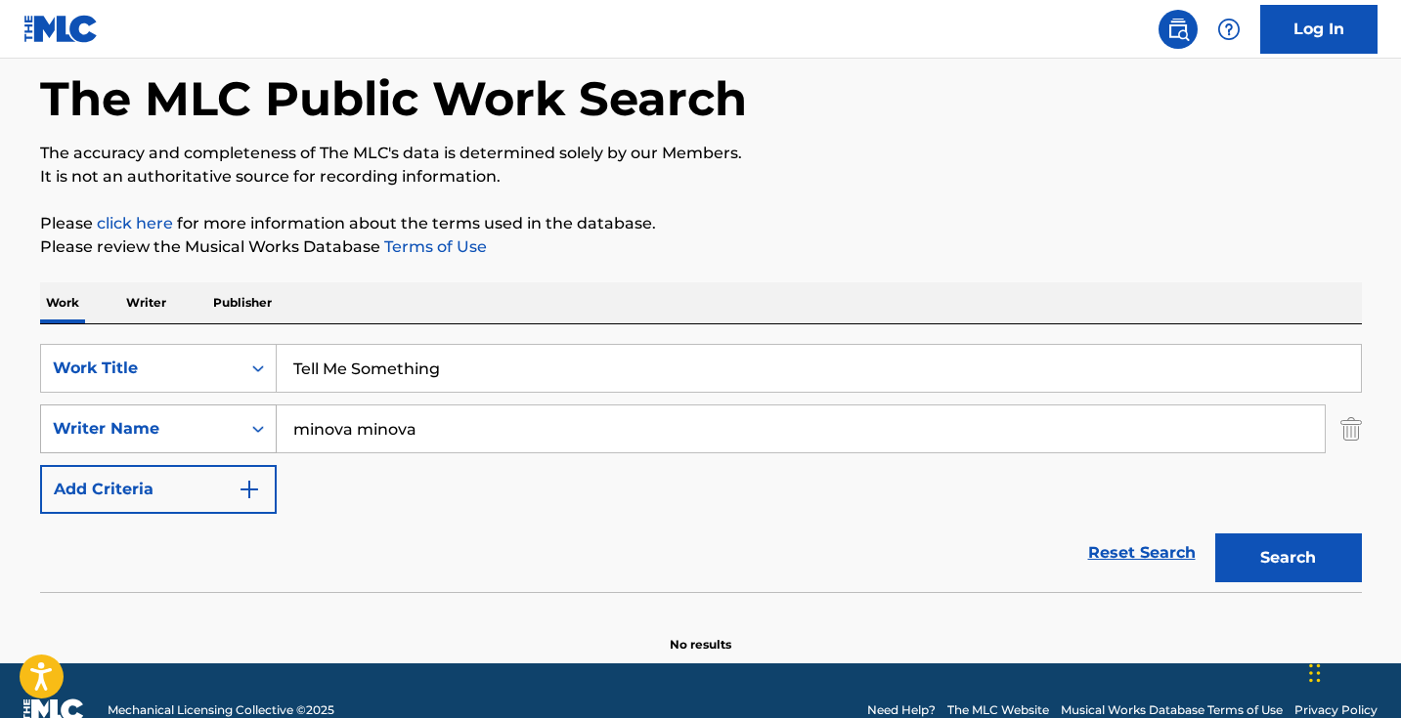
drag, startPoint x: 482, startPoint y: 429, endPoint x: 201, endPoint y: 411, distance: 281.2
click at [210, 414] on div "SearchWithCriteriadd769e79-46a6-4704-9453-621a1f74fac9 Writer Name minova minova" at bounding box center [701, 429] width 1322 height 49
click at [509, 357] on input "Tell Me Something" at bounding box center [819, 368] width 1084 height 47
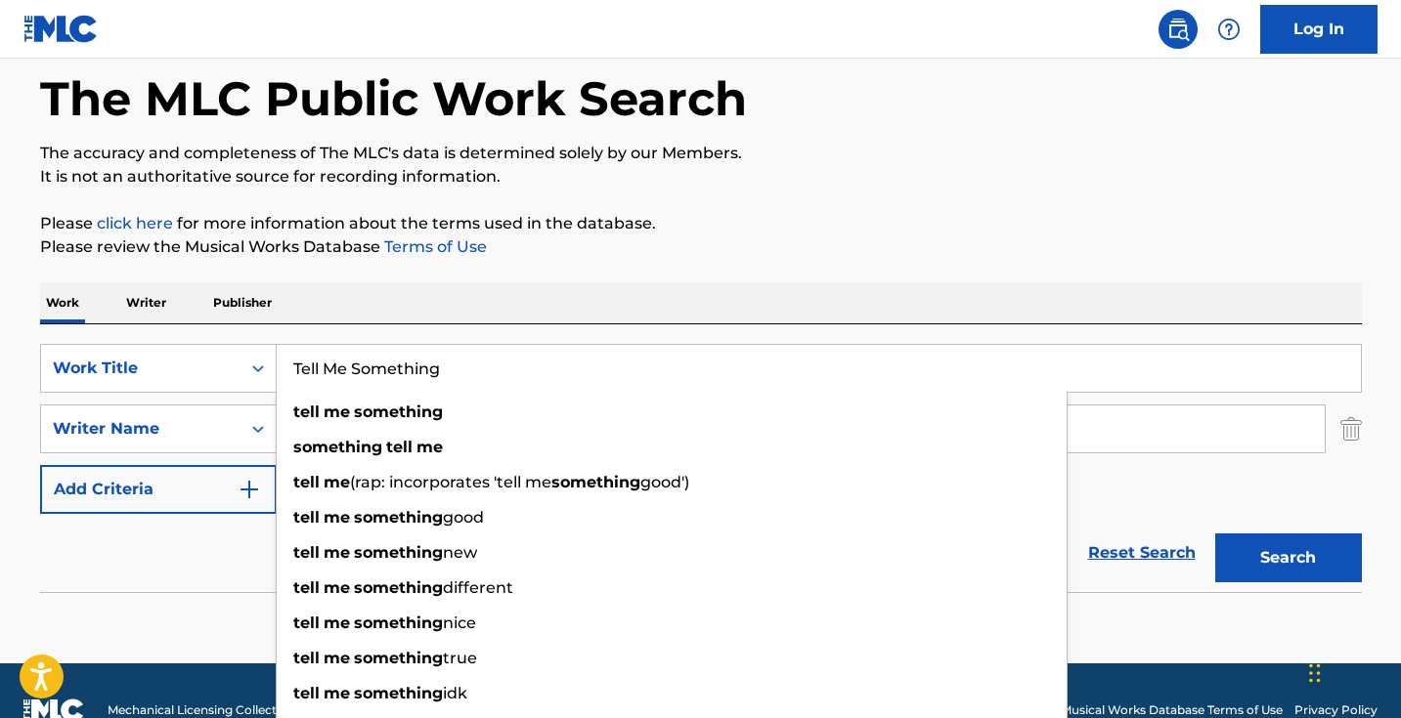
click at [509, 358] on input "Tell Me Something" at bounding box center [819, 368] width 1084 height 47
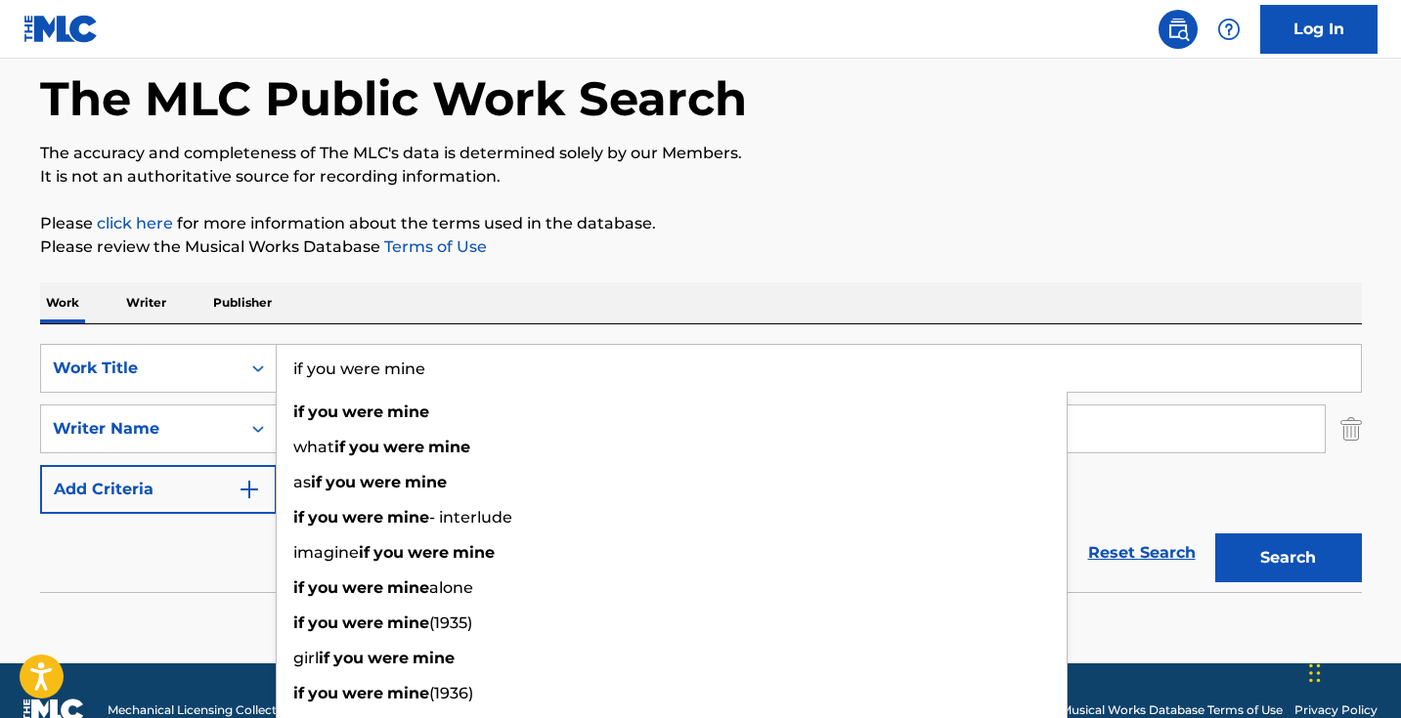
type input "if you were mine"
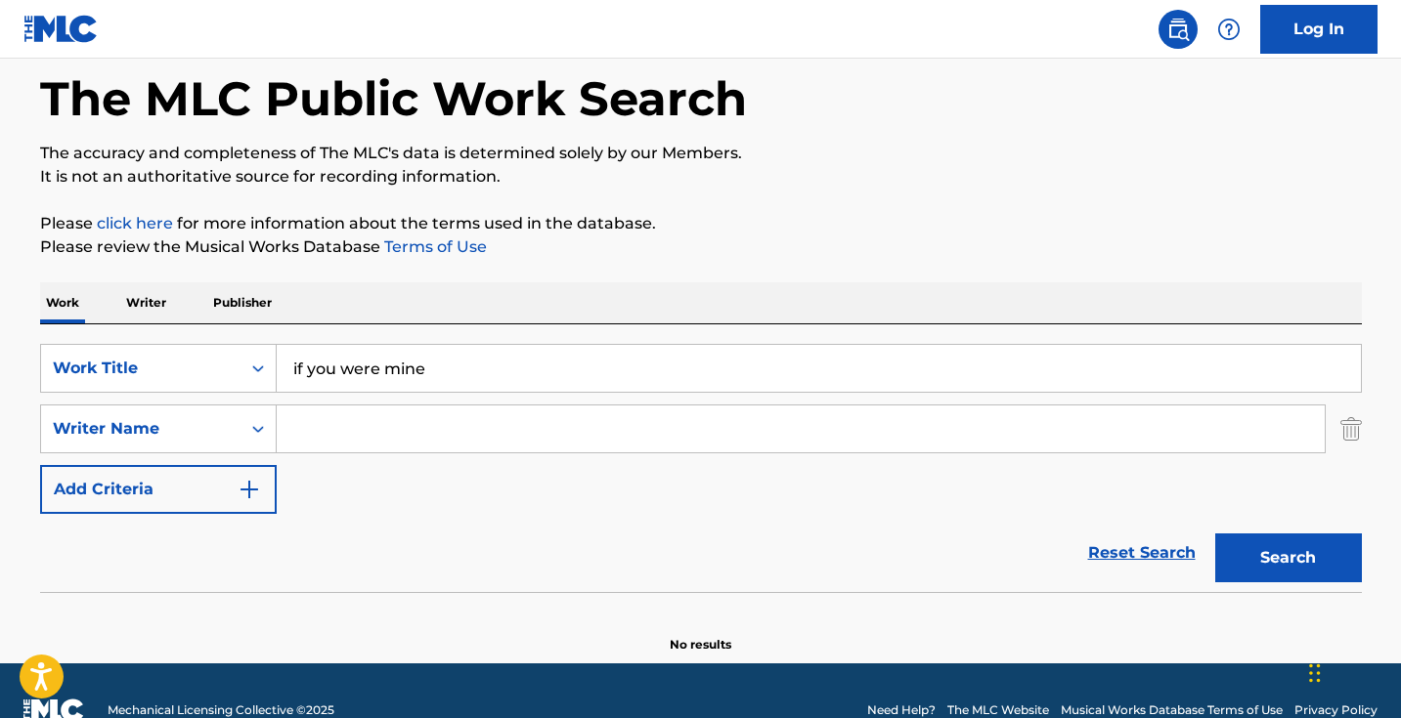
click at [727, 266] on div "The MLC Public Work Search The accuracy and completeness of The MLC's data is d…" at bounding box center [701, 335] width 1369 height 637
click at [620, 409] on input "Search Form" at bounding box center [801, 429] width 1048 height 47
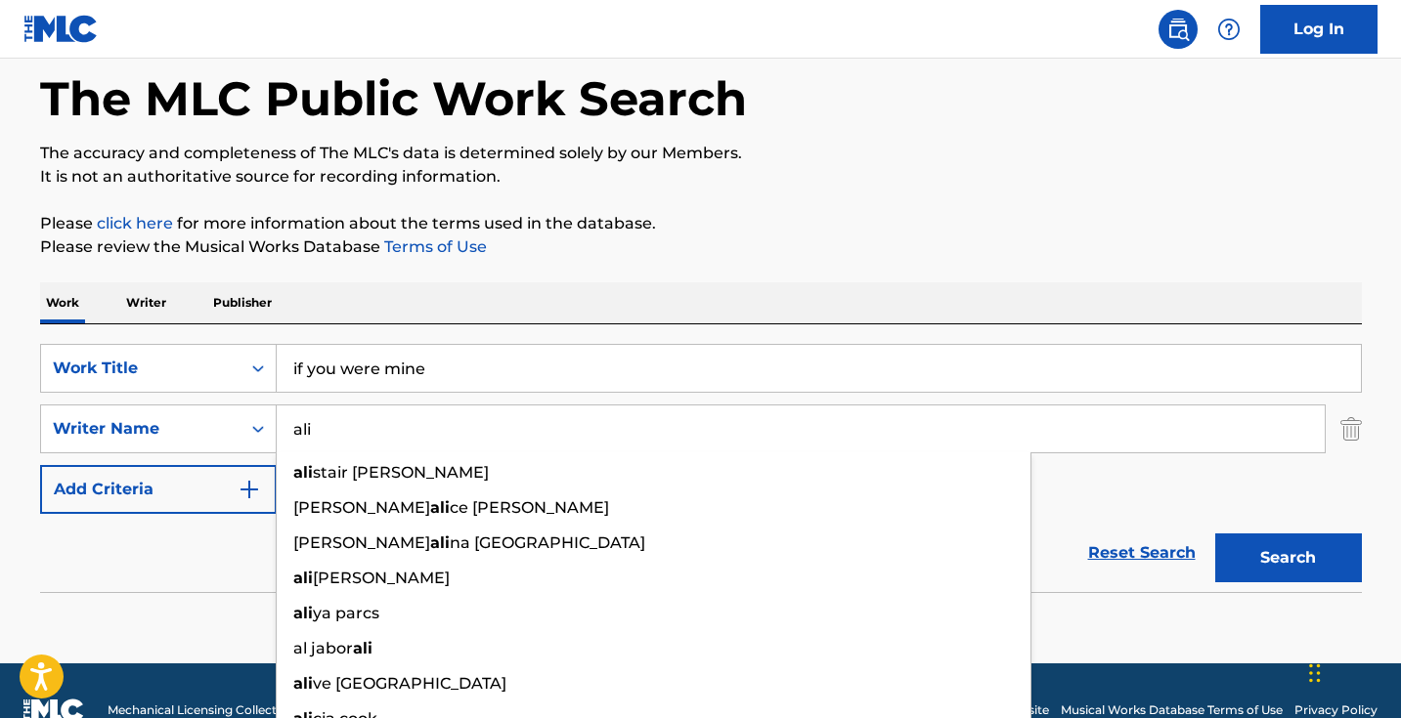
click at [1287, 558] on button "Search" at bounding box center [1288, 558] width 147 height 49
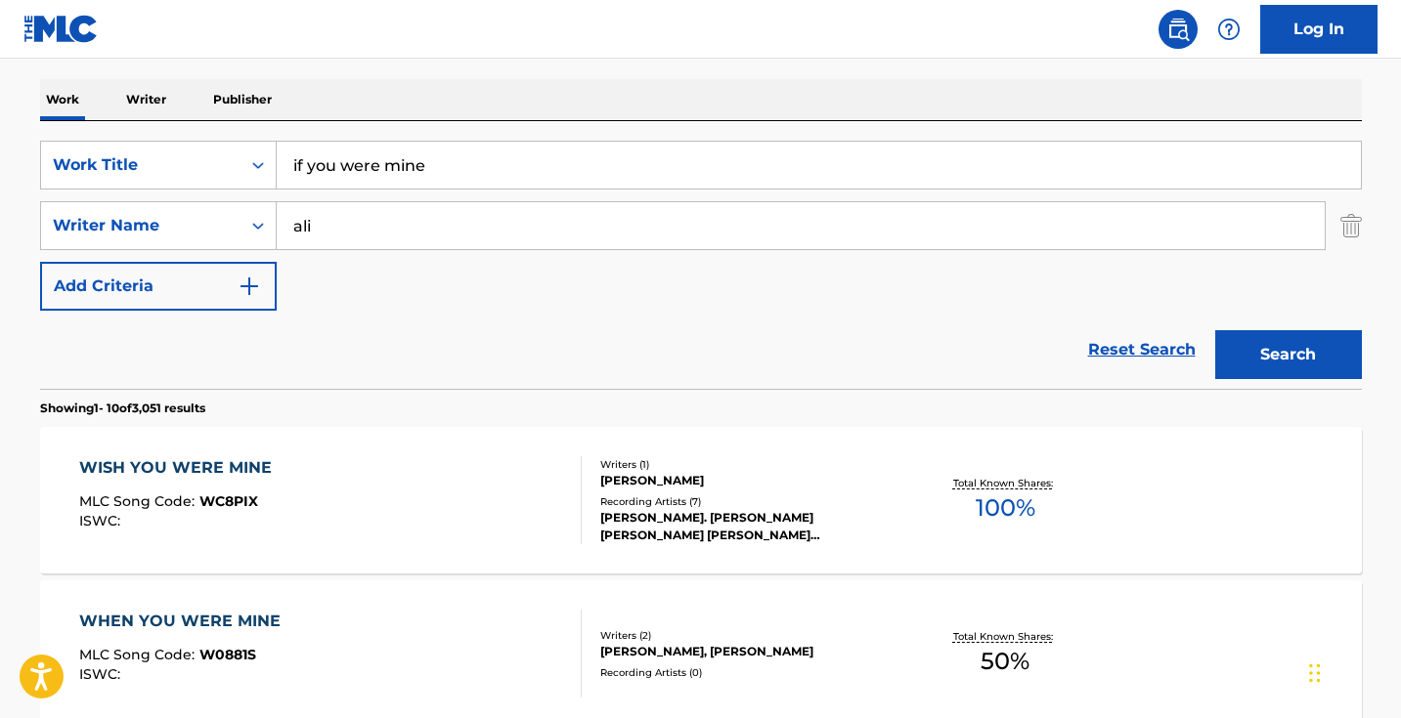
scroll to position [357, 0]
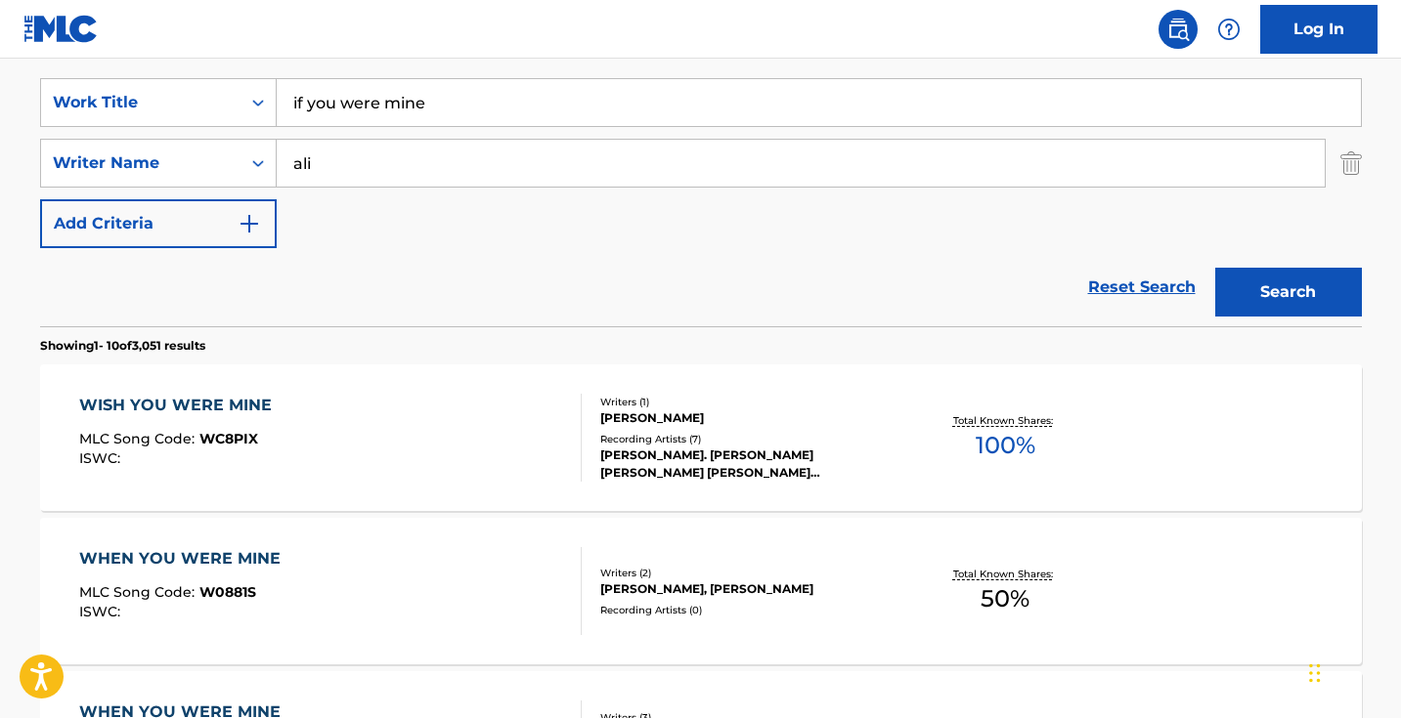
click at [396, 162] on input "ali" at bounding box center [801, 163] width 1048 height 47
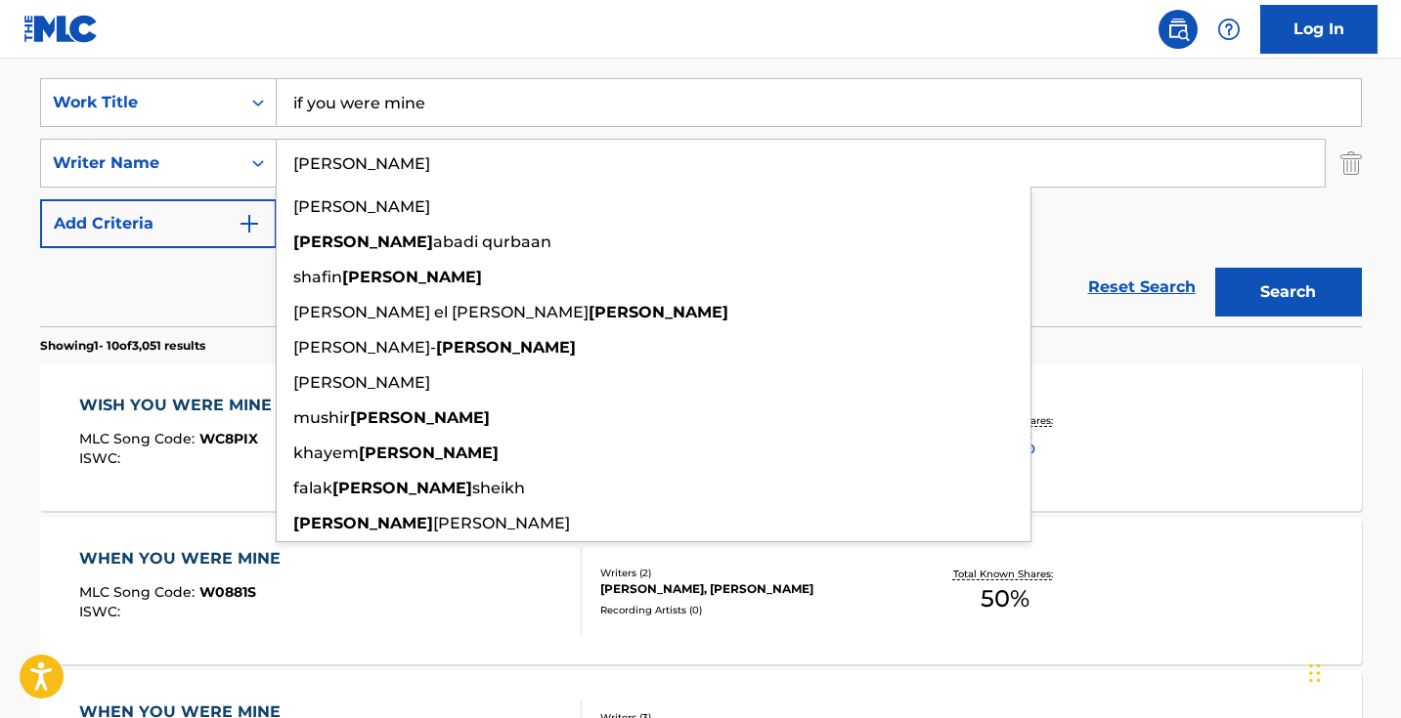
click at [1287, 292] on button "Search" at bounding box center [1288, 292] width 147 height 49
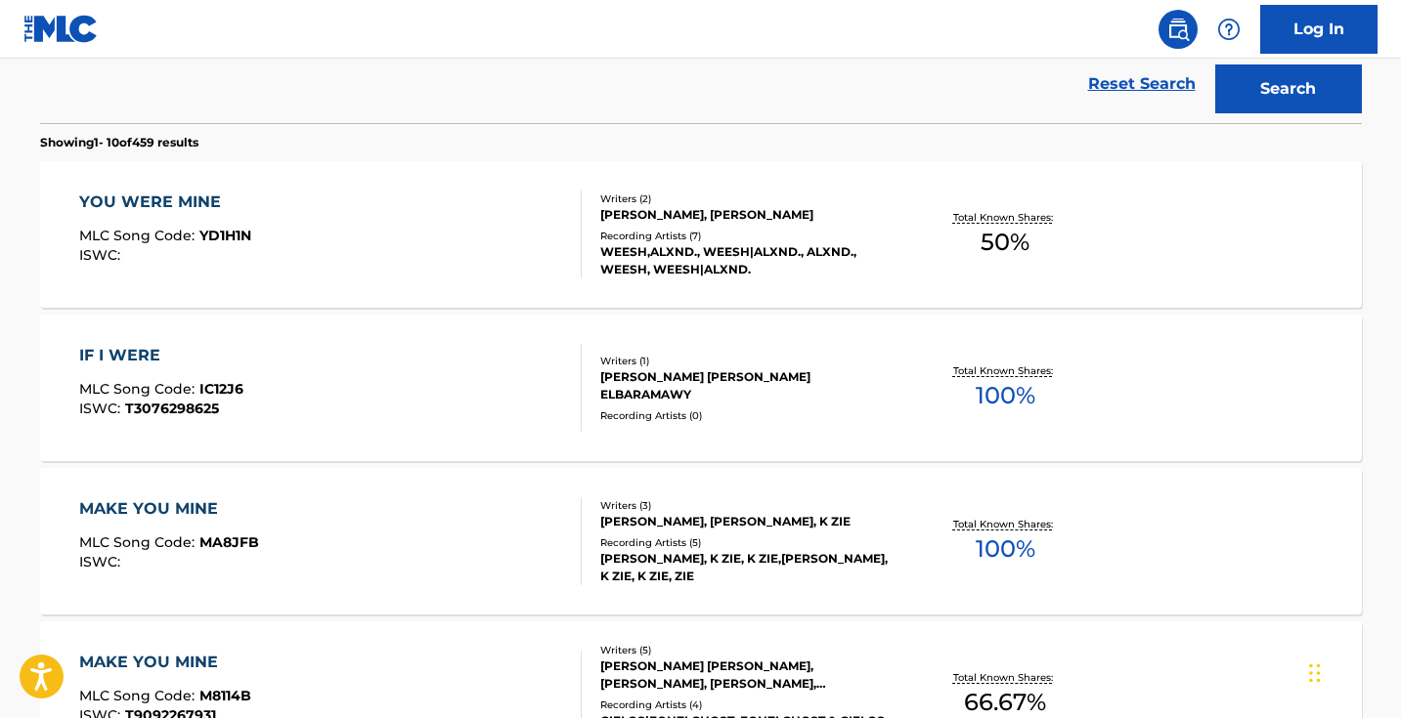
scroll to position [321, 0]
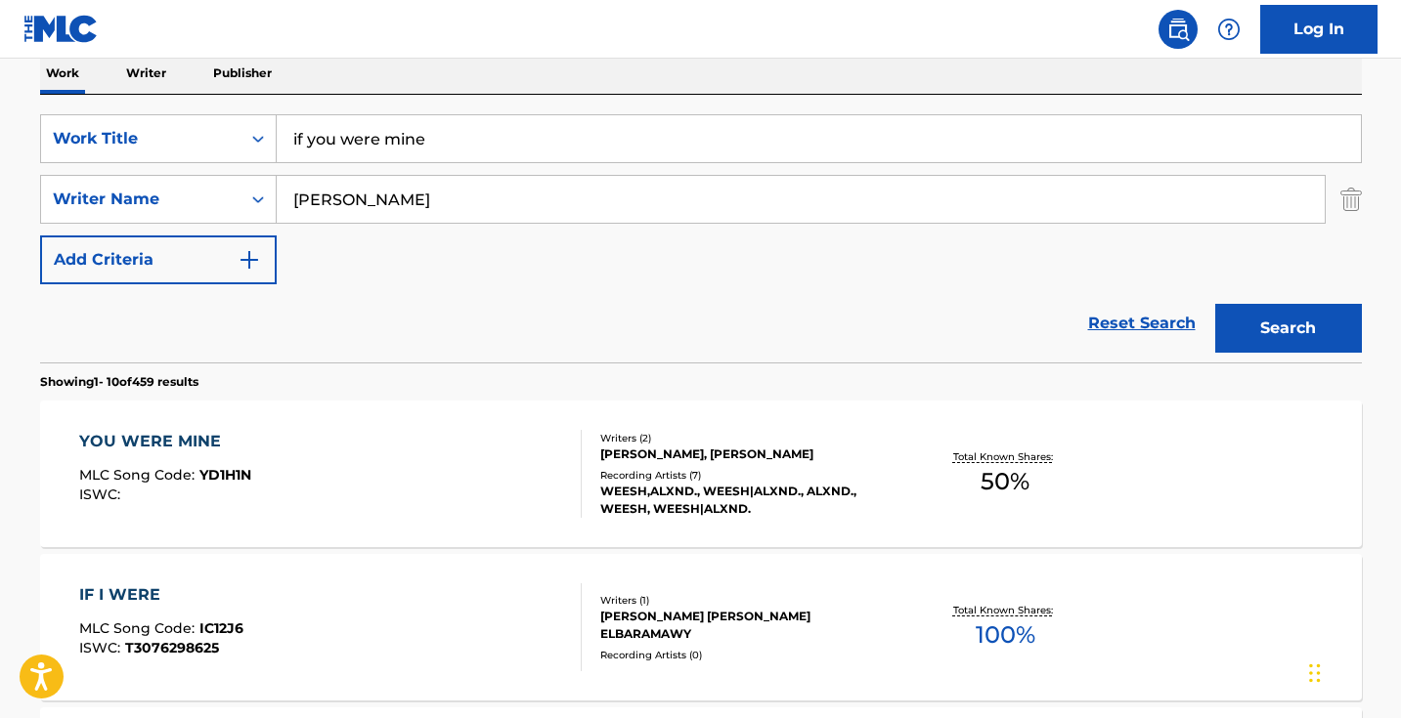
click at [418, 179] on input "ahmed" at bounding box center [801, 199] width 1048 height 47
click at [1287, 328] on button "Search" at bounding box center [1288, 328] width 147 height 49
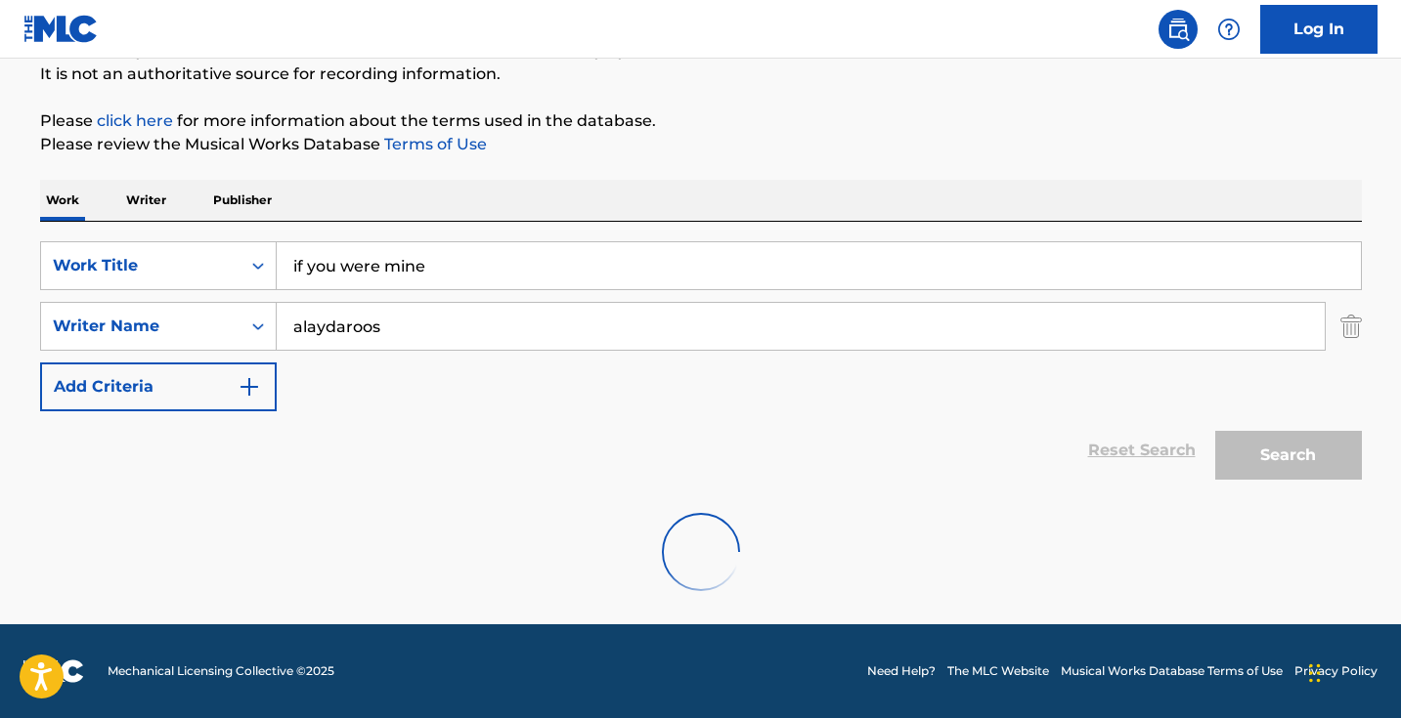
scroll to position [130, 0]
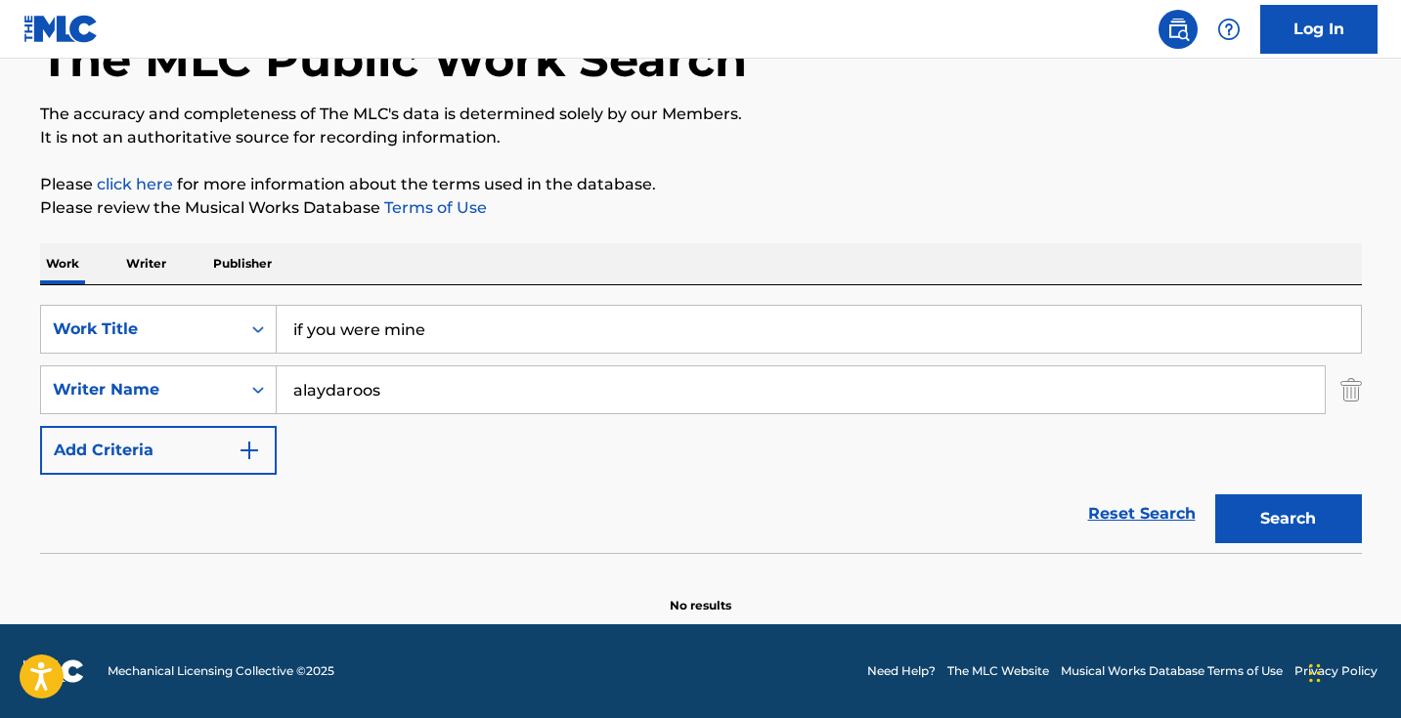
click at [456, 386] on input "alaydaroos" at bounding box center [801, 390] width 1048 height 47
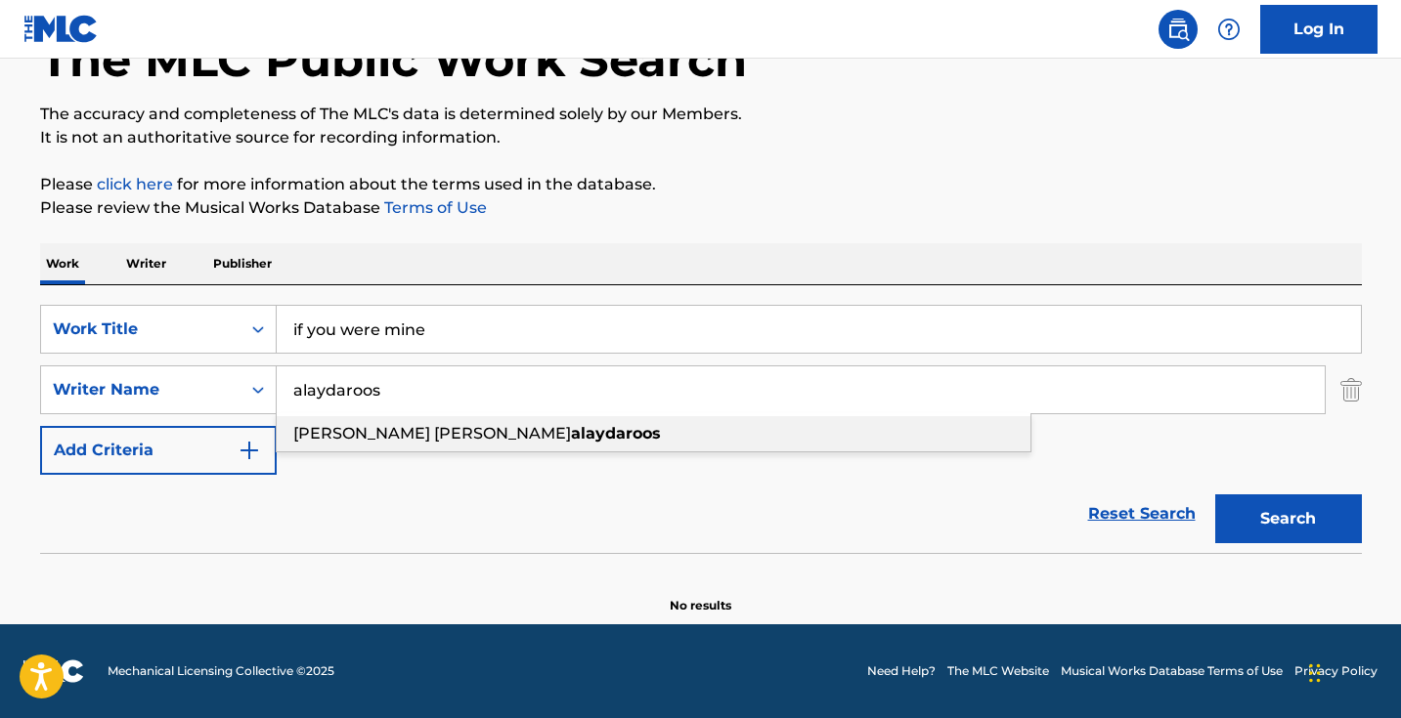
click at [456, 438] on span "mariam ali hasan ahmed" at bounding box center [432, 433] width 278 height 19
type input "mariam ali hasan ahmed alaydaroos"
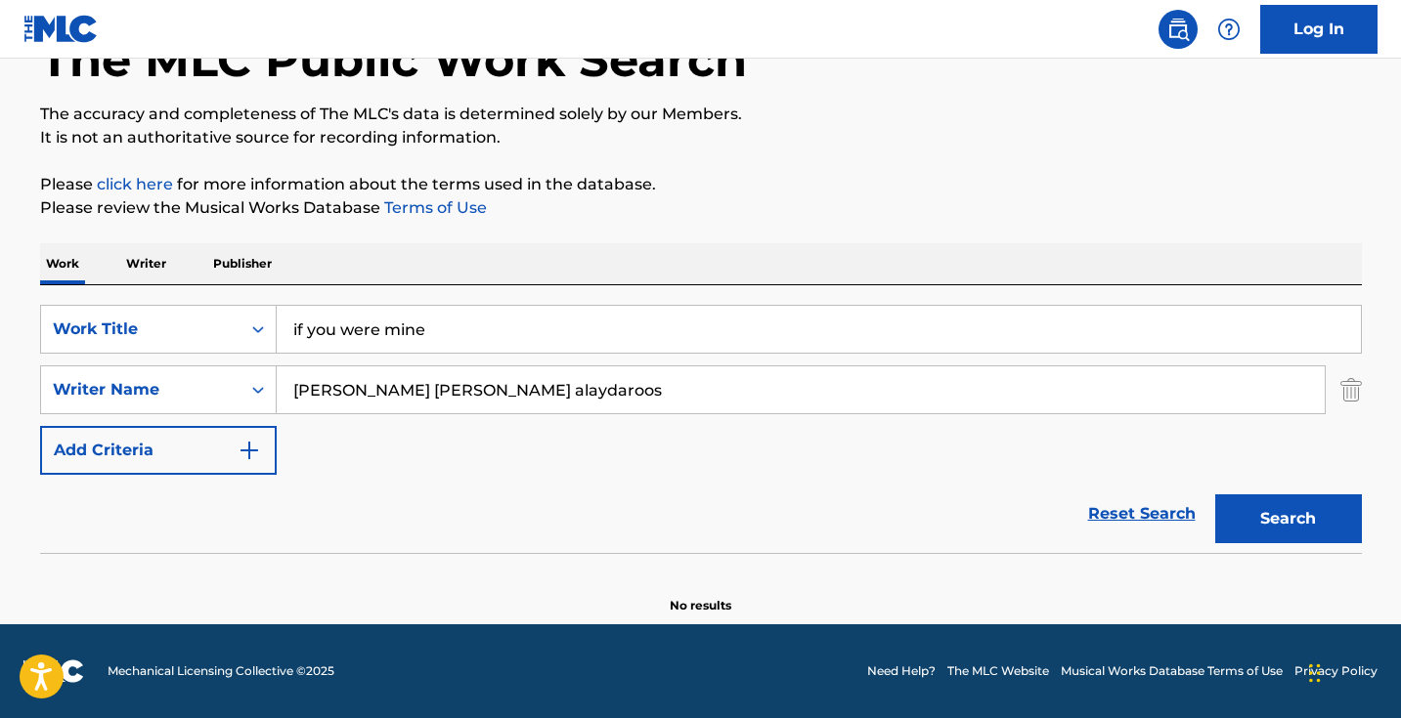
click at [1287, 519] on button "Search" at bounding box center [1288, 519] width 147 height 49
drag, startPoint x: 644, startPoint y: 387, endPoint x: 246, endPoint y: 397, distance: 398.0
click at [246, 397] on div "SearchWithCriteriadd769e79-46a6-4704-9453-621a1f74fac9 Writer Name mariam ali h…" at bounding box center [701, 390] width 1322 height 49
click at [162, 247] on p "Writer" at bounding box center [146, 263] width 52 height 41
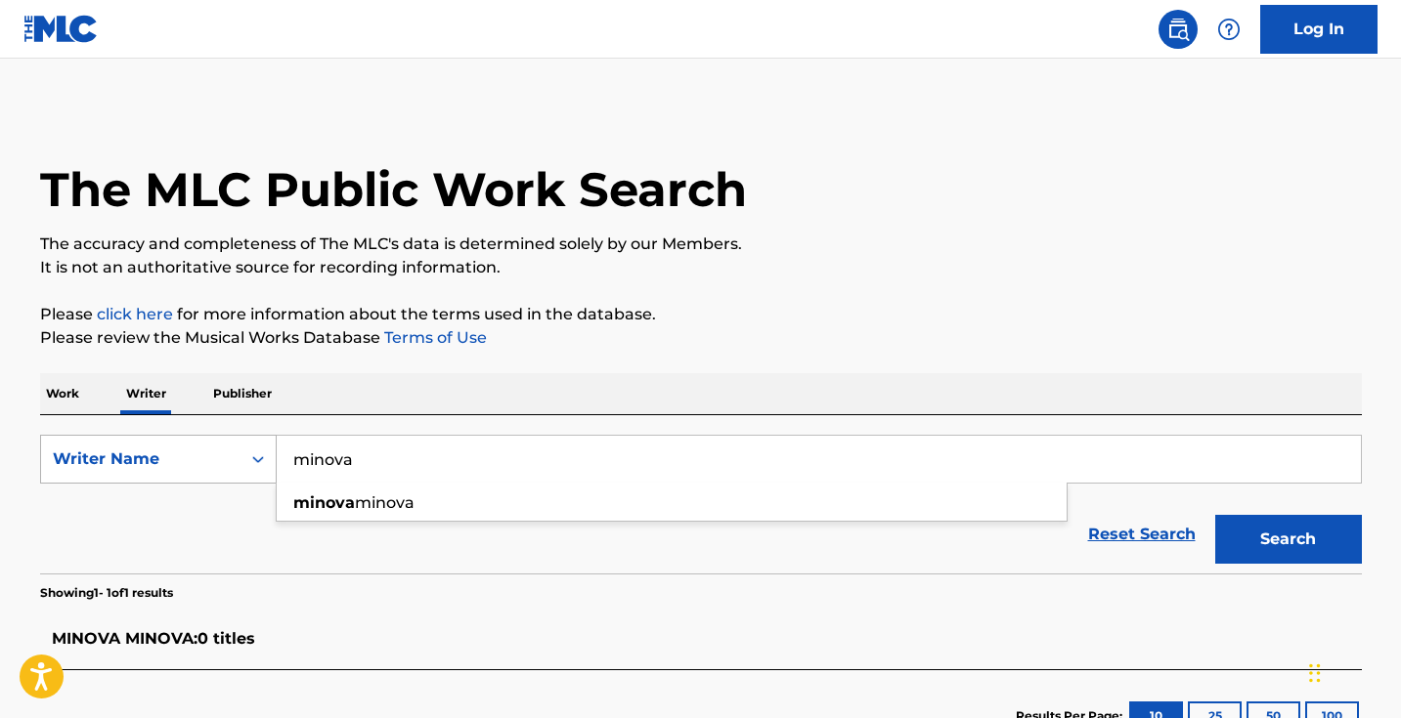
drag, startPoint x: 393, startPoint y: 459, endPoint x: 196, endPoint y: 435, distance: 198.0
click at [204, 437] on div "SearchWithCriteriaf3a4f492-4bc2-4cd9-84d7-575bca5760e1 Writer Name minova minov…" at bounding box center [701, 459] width 1322 height 49
paste input "ariam ali hasan ahmed alaydaroos"
type input "mariam ali hasan ahmed alaydaroos"
click at [1287, 540] on button "Search" at bounding box center [1288, 539] width 147 height 49
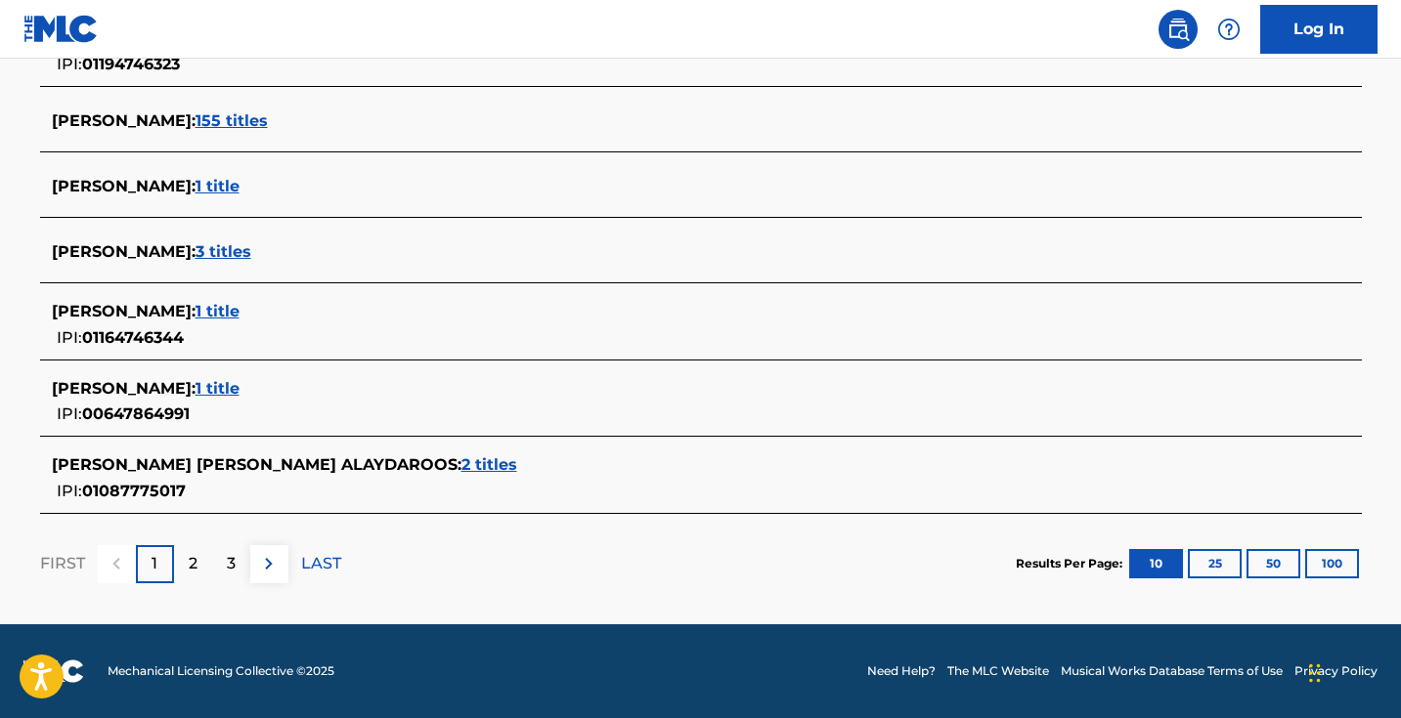
click at [461, 466] on span "2 titles" at bounding box center [489, 465] width 56 height 19
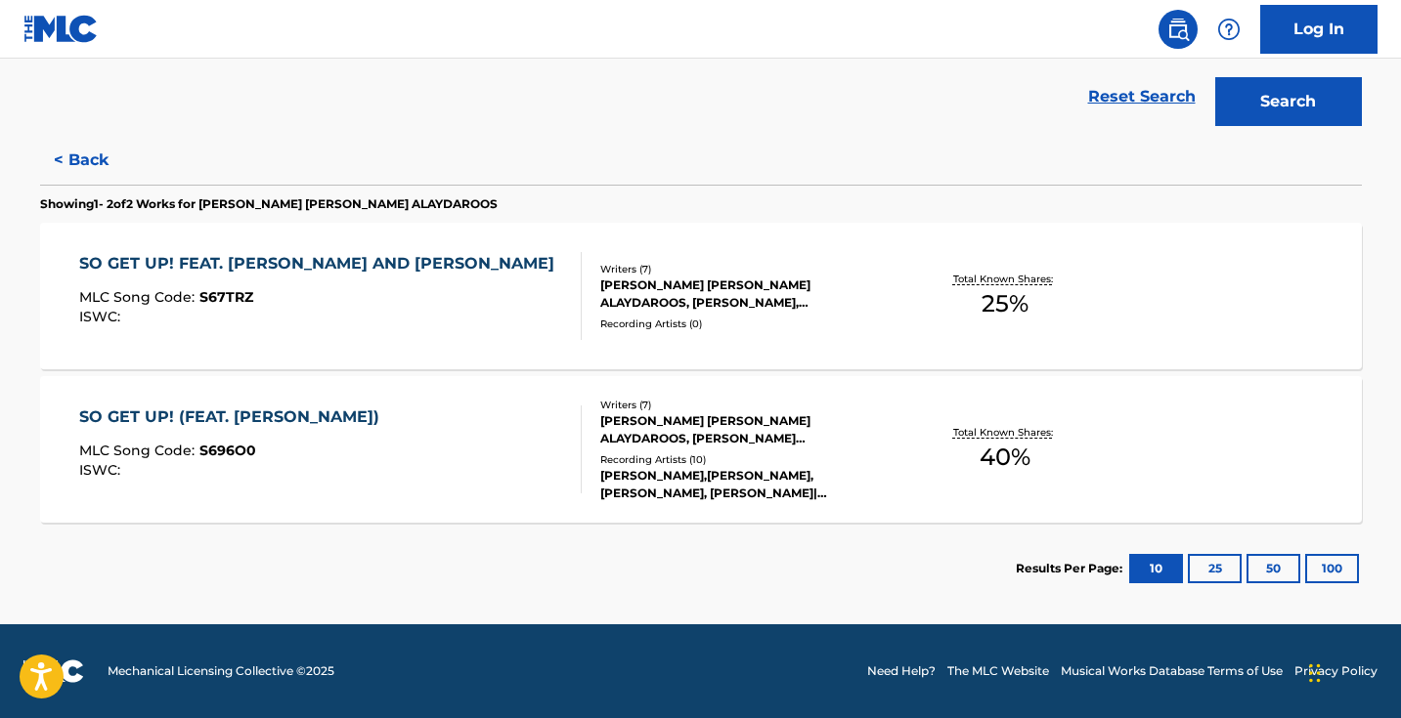
scroll to position [438, 0]
click at [537, 505] on div "SO GET UP! (FEAT. MICHAEL RAULT) MLC Song Code : S696O0 ISWC : Writers ( 7 ) MA…" at bounding box center [701, 449] width 1322 height 147
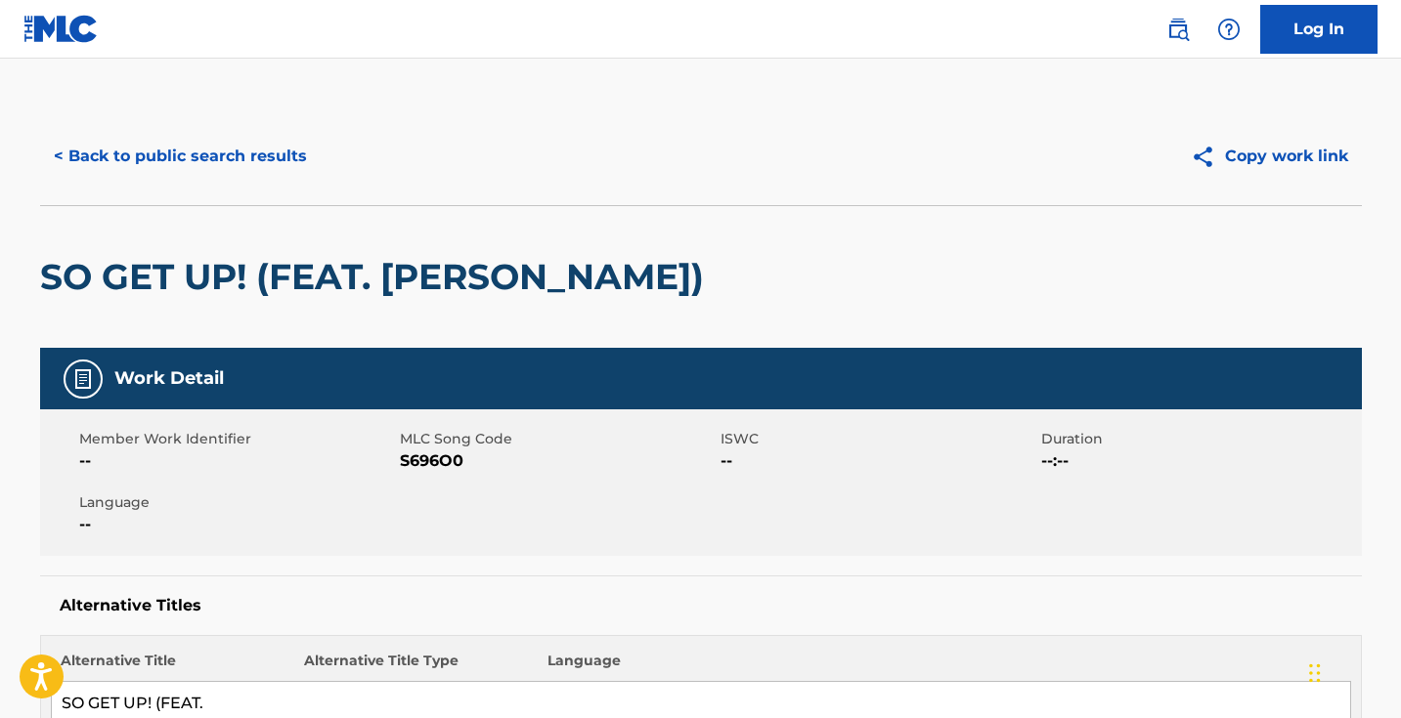
click at [130, 156] on button "< Back to public search results" at bounding box center [180, 156] width 281 height 49
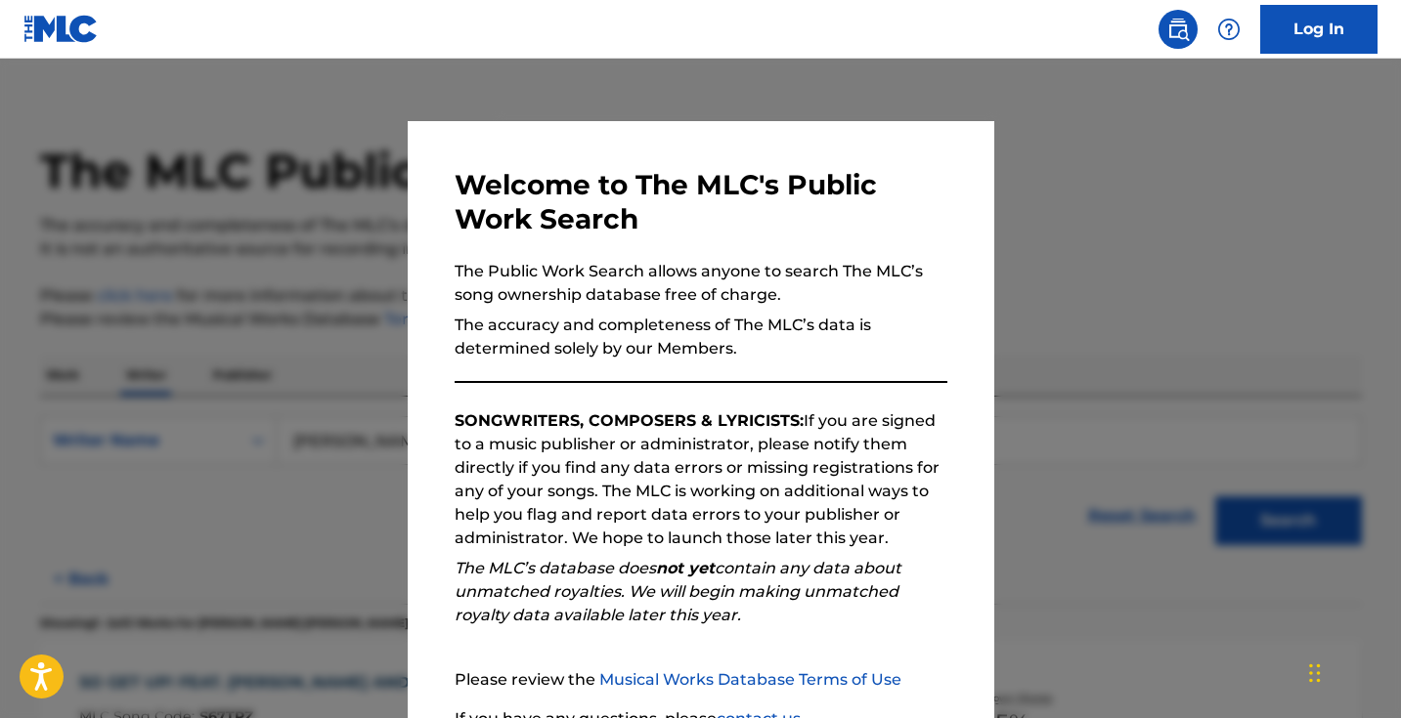
click at [325, 382] on div at bounding box center [700, 418] width 1401 height 718
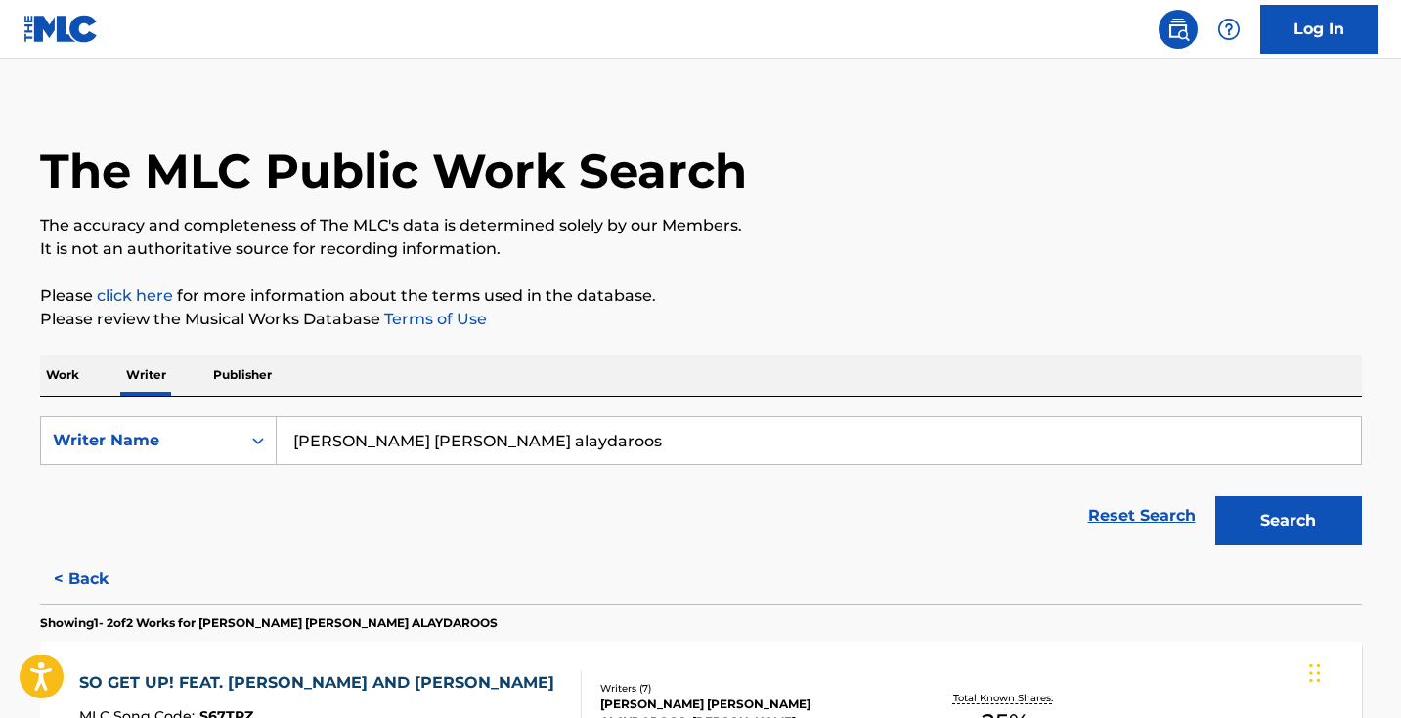
click at [655, 466] on form "SearchWithCriteriaf3a4f492-4bc2-4cd9-84d7-575bca5760e1 Writer Name mariam ali h…" at bounding box center [701, 485] width 1322 height 139
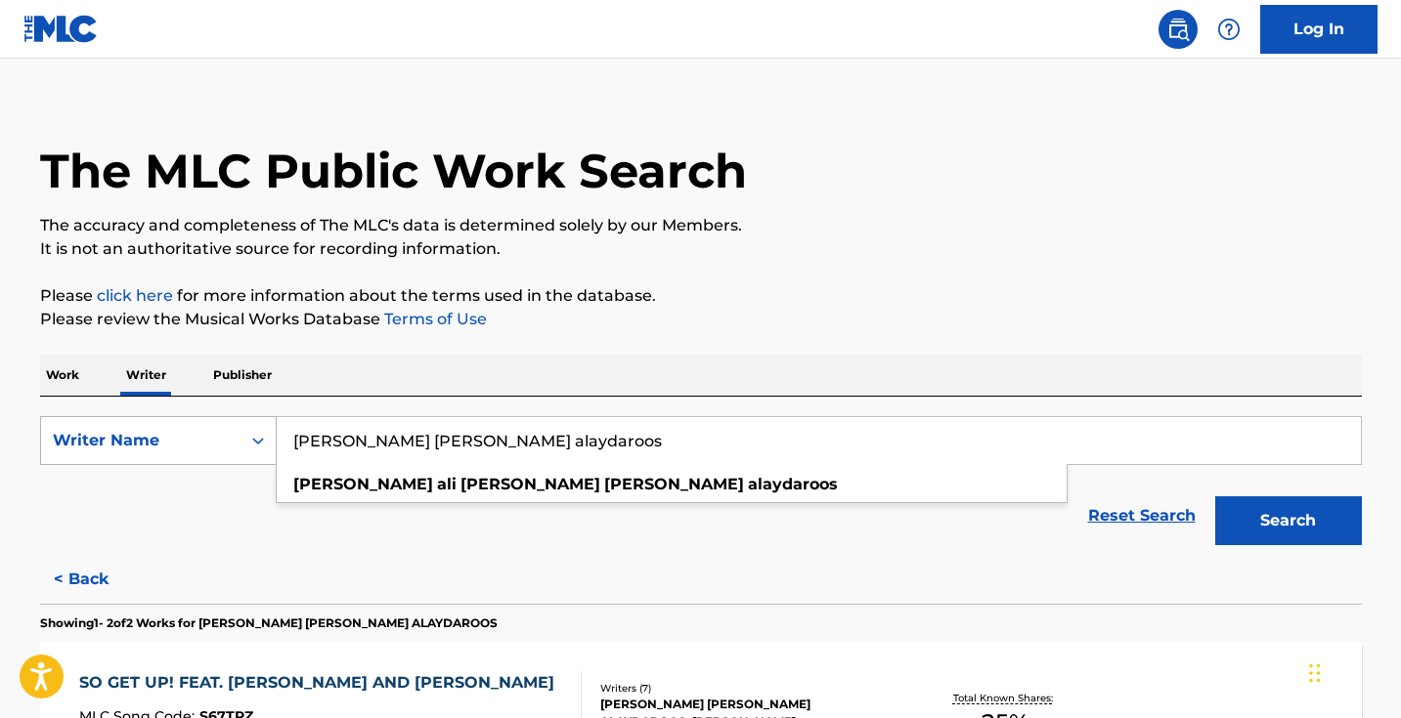
drag, startPoint x: 616, startPoint y: 446, endPoint x: 191, endPoint y: 443, distance: 425.2
click at [191, 443] on div "SearchWithCriteriaf3a4f492-4bc2-4cd9-84d7-575bca5760e1 Writer Name mariam ali h…" at bounding box center [701, 440] width 1322 height 49
click at [69, 374] on p "Work" at bounding box center [62, 375] width 45 height 41
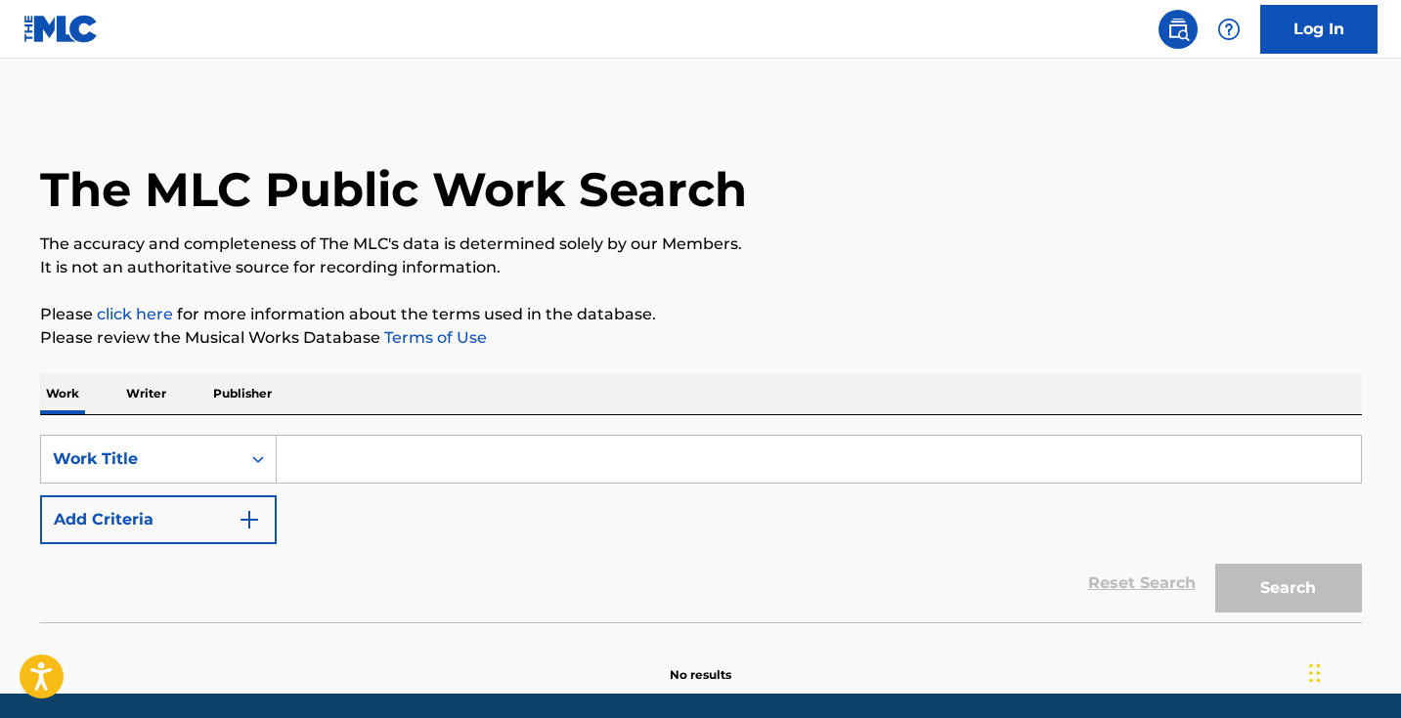
click at [419, 450] on input "Search Form" at bounding box center [819, 459] width 1084 height 47
paste input "DAT BOY DEN"
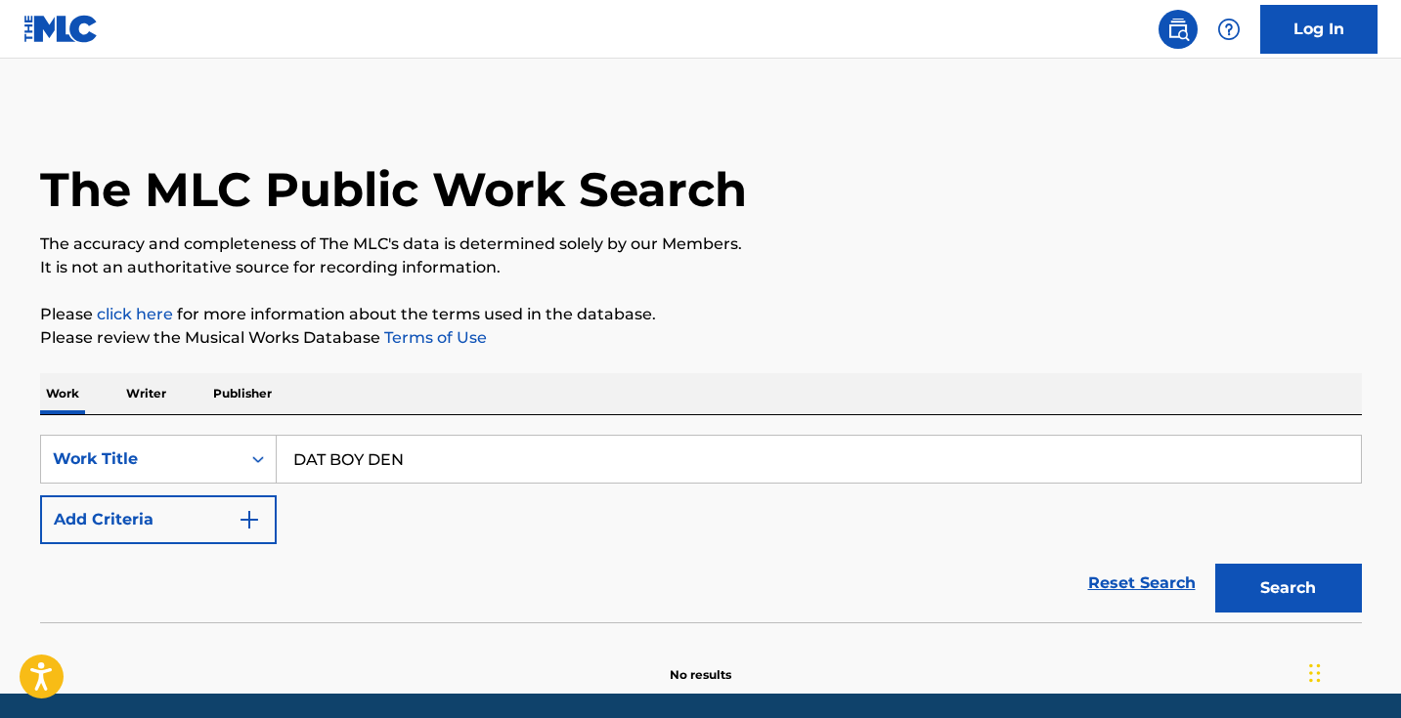
type input "DAT BOY DEN"
click at [1287, 588] on button "Search" at bounding box center [1288, 588] width 147 height 49
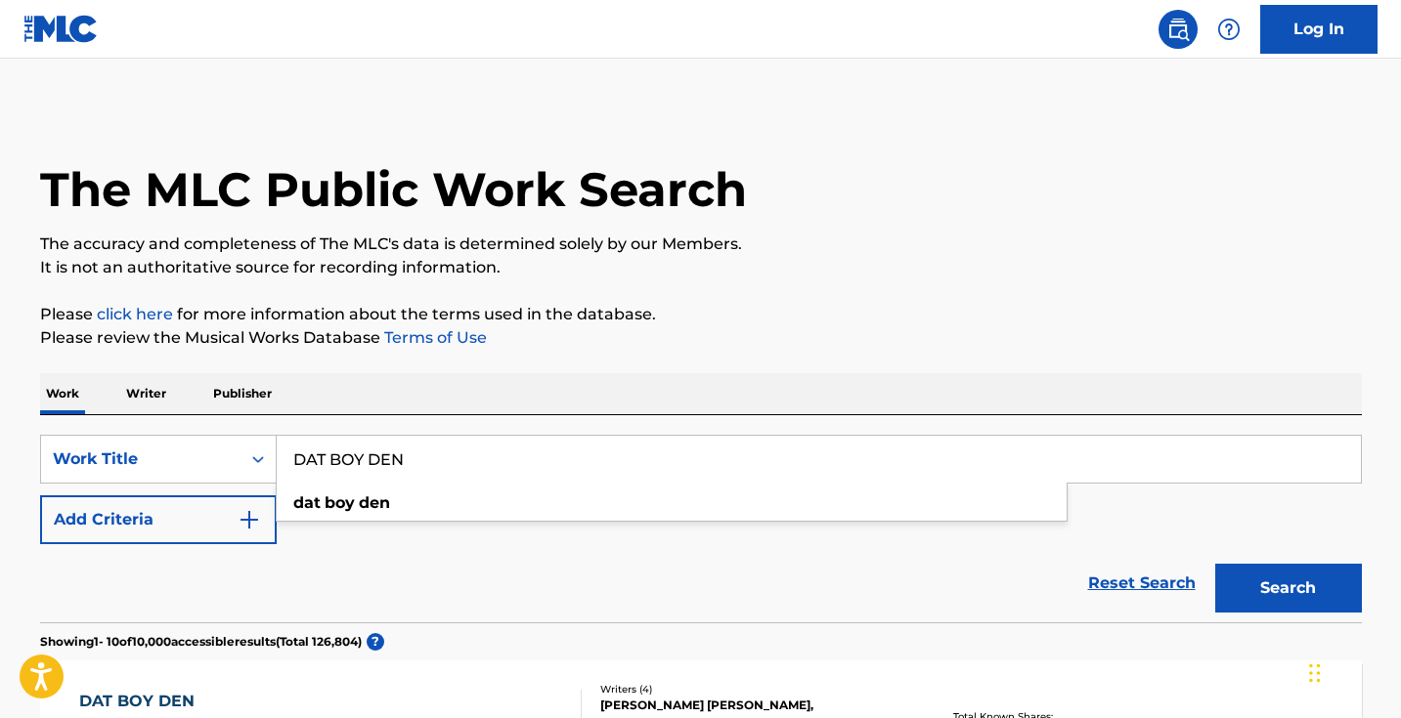
click at [584, 570] on div "Reset Search Search" at bounding box center [701, 583] width 1322 height 78
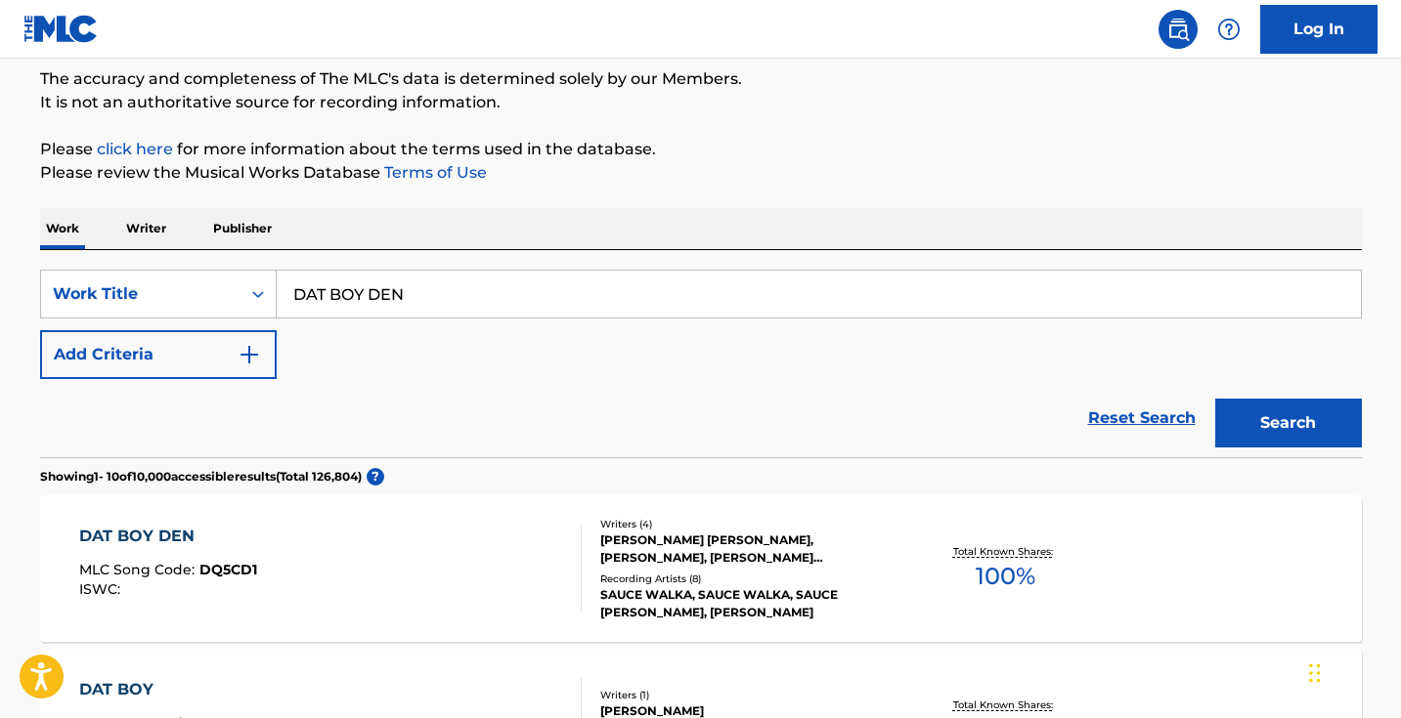
scroll to position [271, 0]
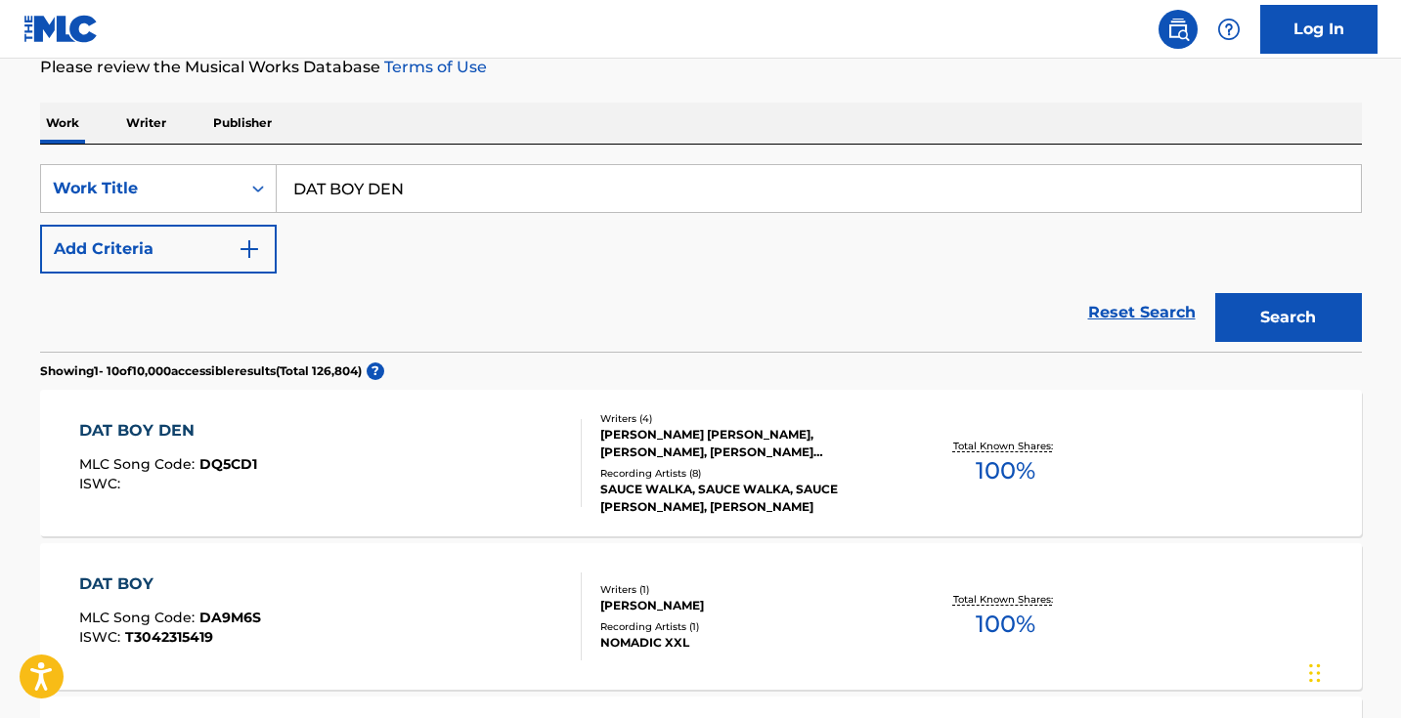
click at [548, 477] on div "DAT BOY DEN MLC Song Code : DQ5CD1 ISWC :" at bounding box center [330, 463] width 502 height 88
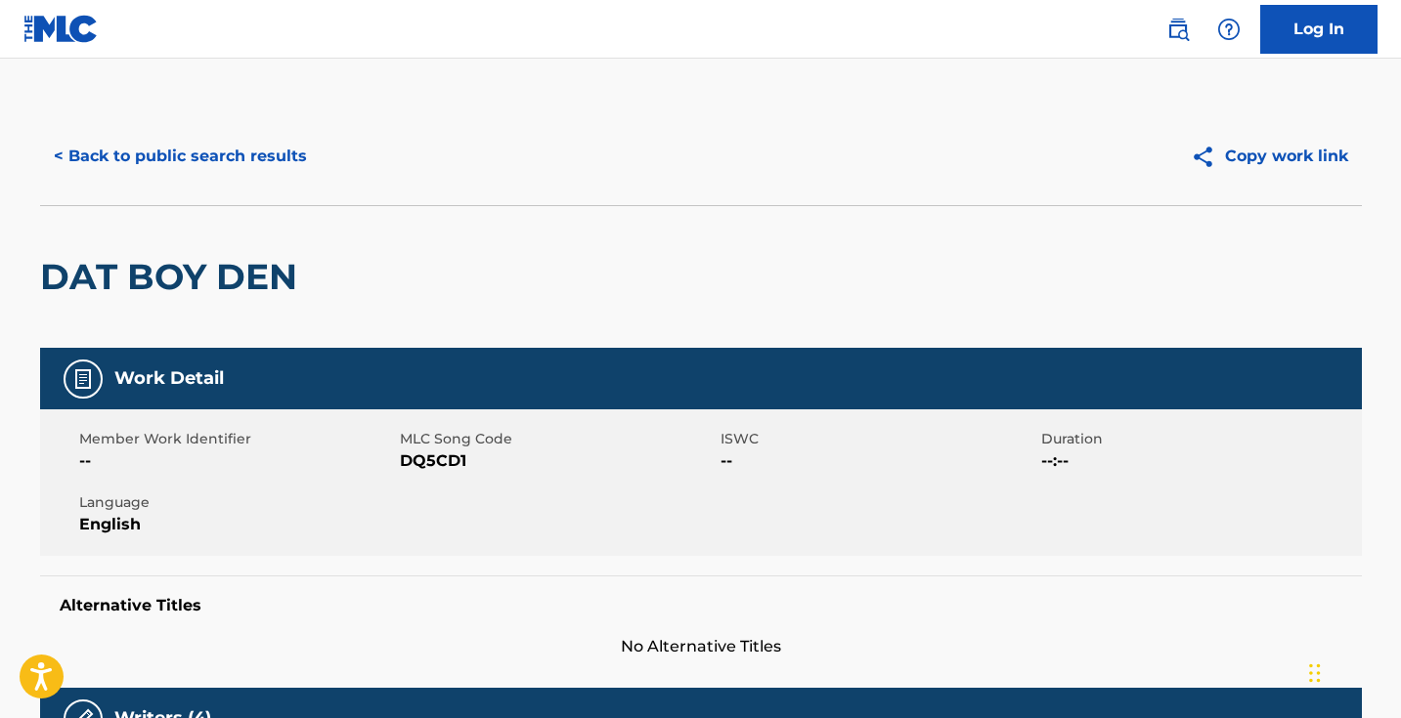
click at [431, 457] on span "DQ5CD1" at bounding box center [558, 461] width 316 height 23
copy span "DQ5CD1"
click at [256, 171] on button "< Back to public search results" at bounding box center [180, 156] width 281 height 49
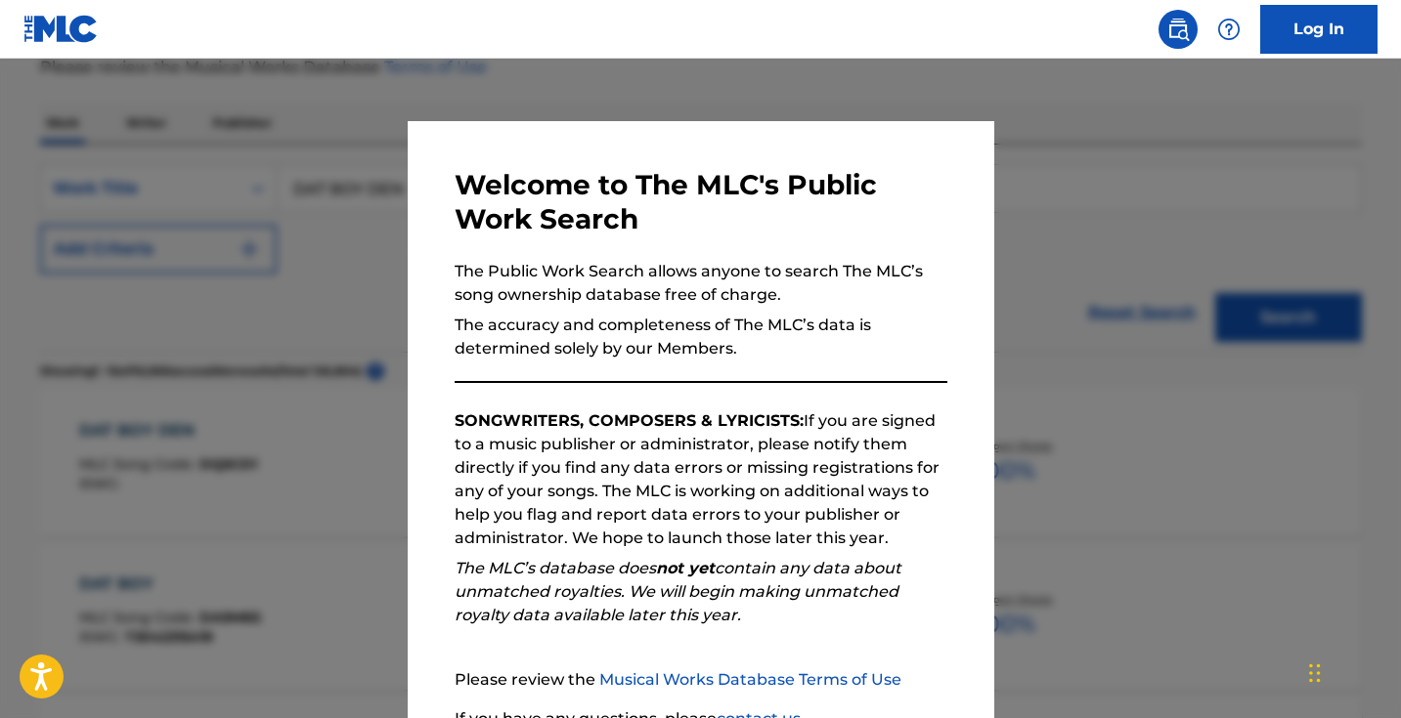
click at [330, 285] on div at bounding box center [700, 418] width 1401 height 718
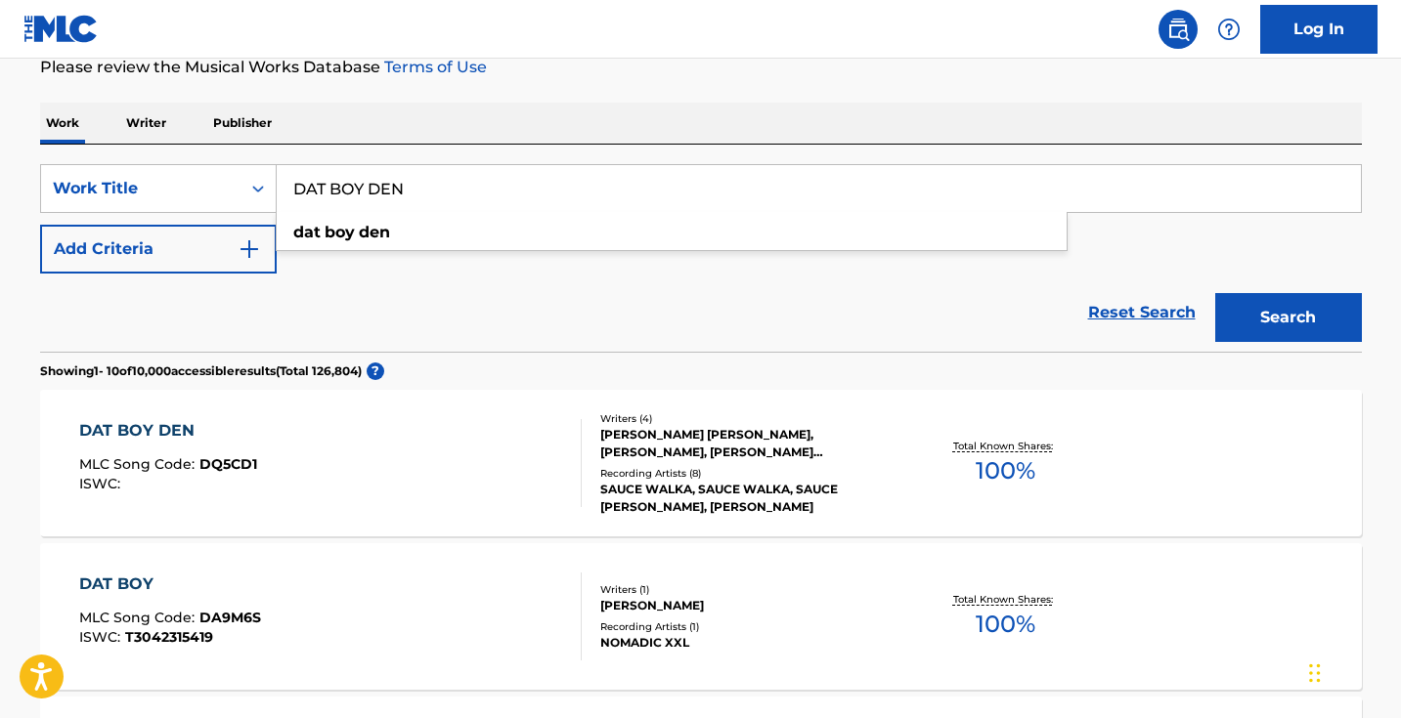
drag, startPoint x: 471, startPoint y: 199, endPoint x: 163, endPoint y: 128, distance: 316.1
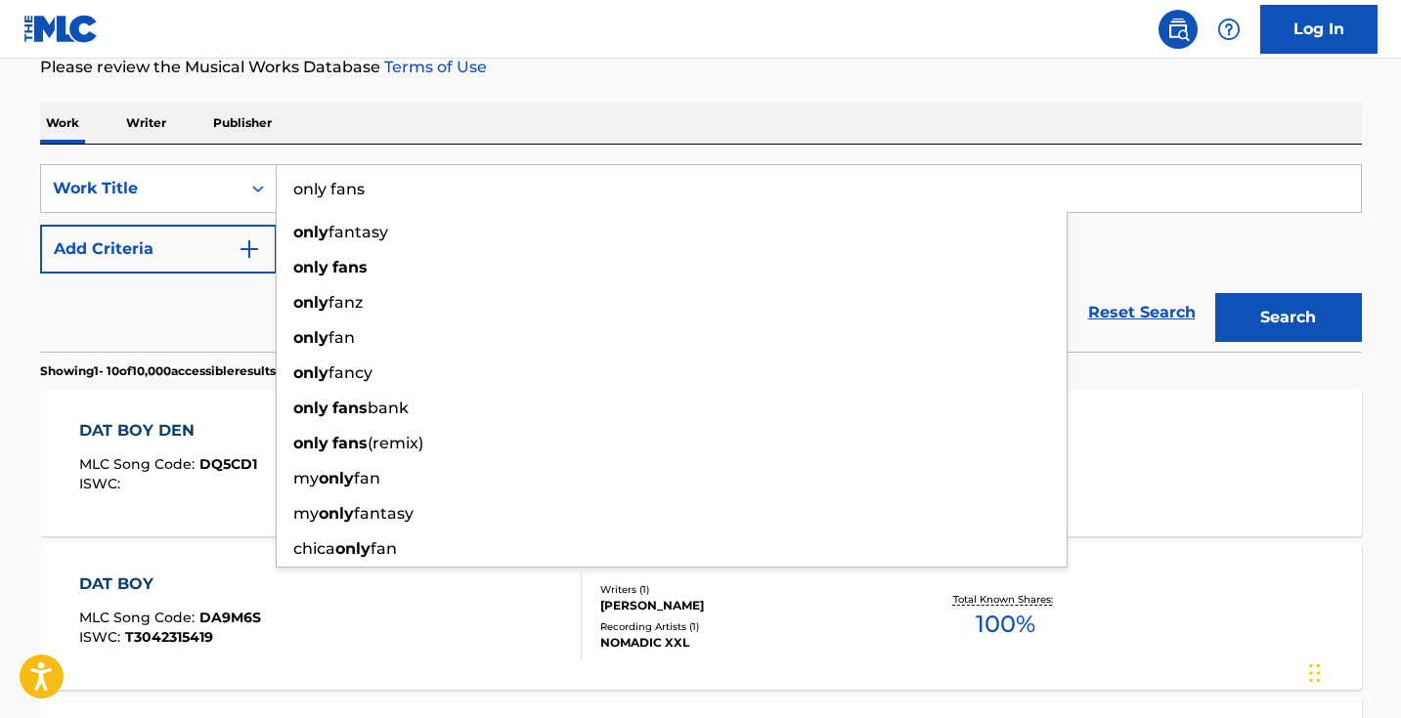
type input "only fans"
click at [1287, 318] on button "Search" at bounding box center [1288, 317] width 147 height 49
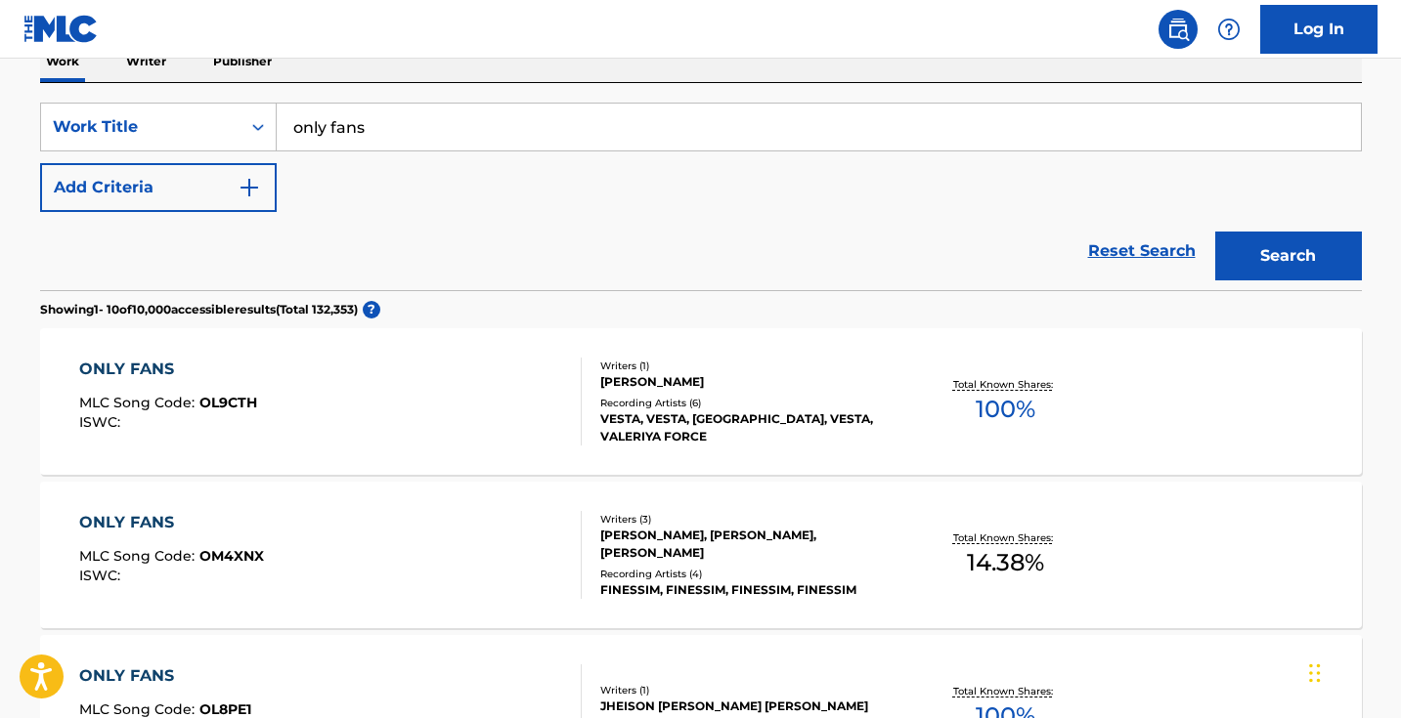
scroll to position [370, 0]
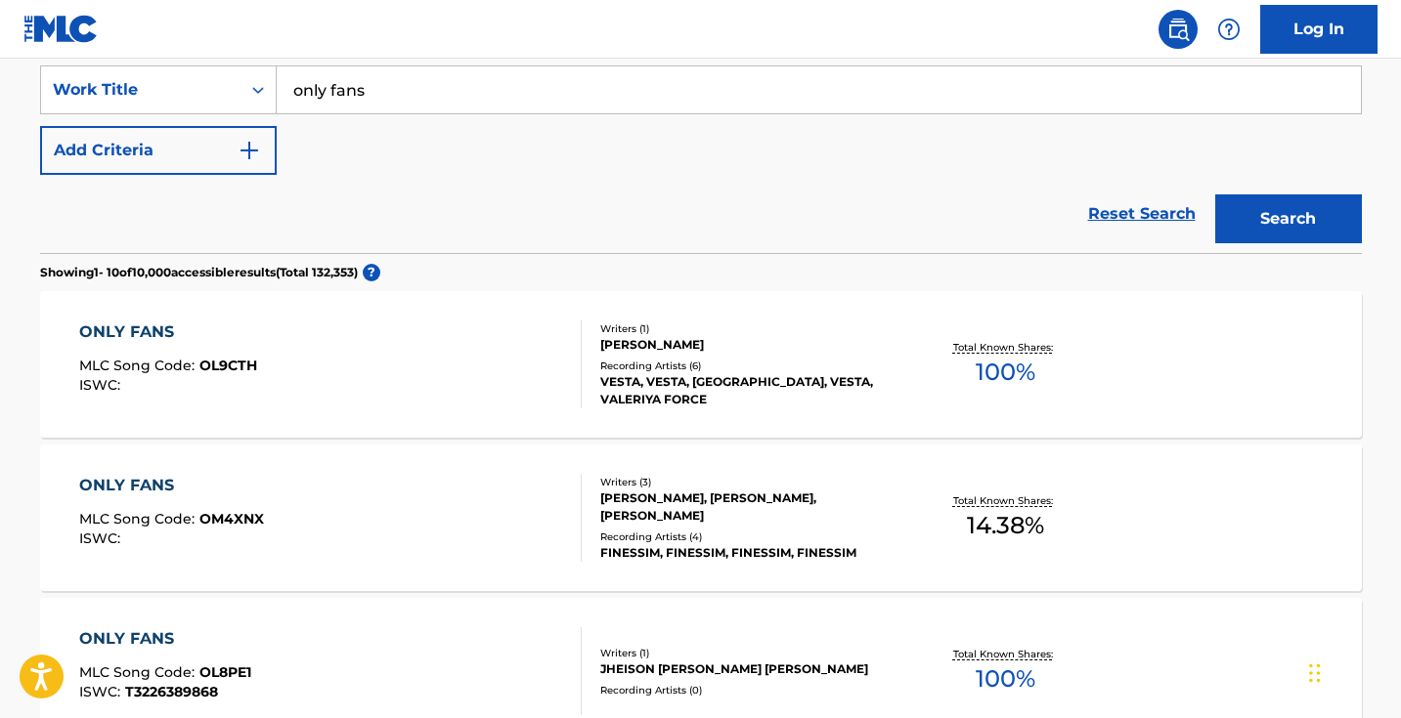
click at [197, 152] on button "Add Criteria" at bounding box center [158, 150] width 237 height 49
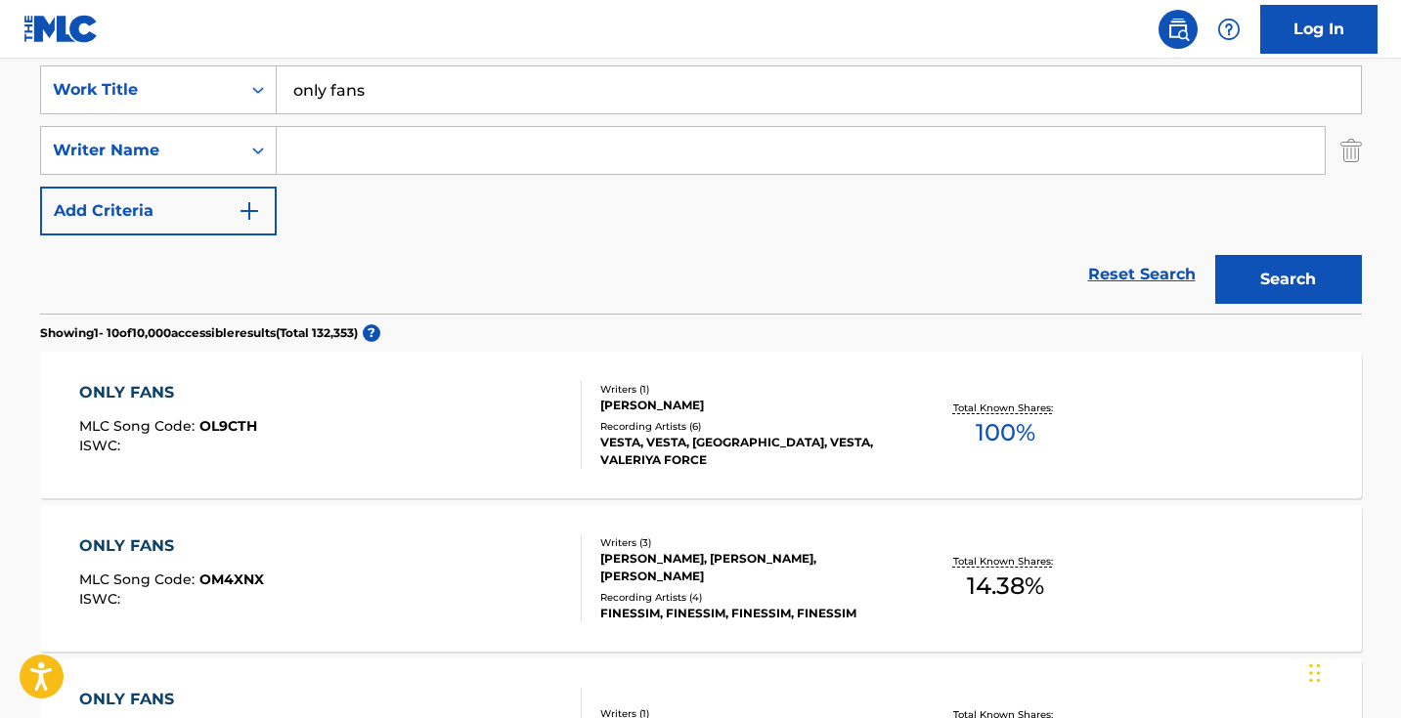
click at [448, 157] on input "Search Form" at bounding box center [801, 150] width 1048 height 47
type input "diaz"
click at [1287, 280] on button "Search" at bounding box center [1288, 279] width 147 height 49
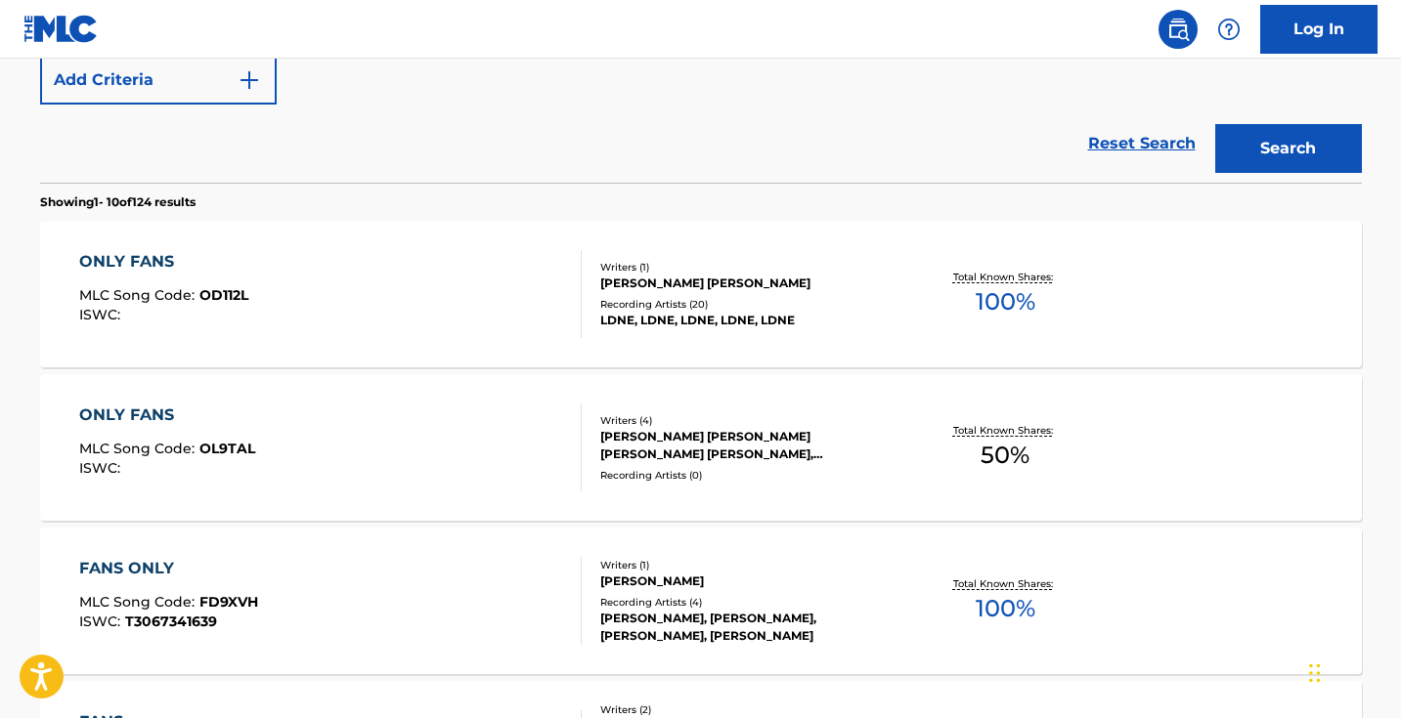
scroll to position [510, 0]
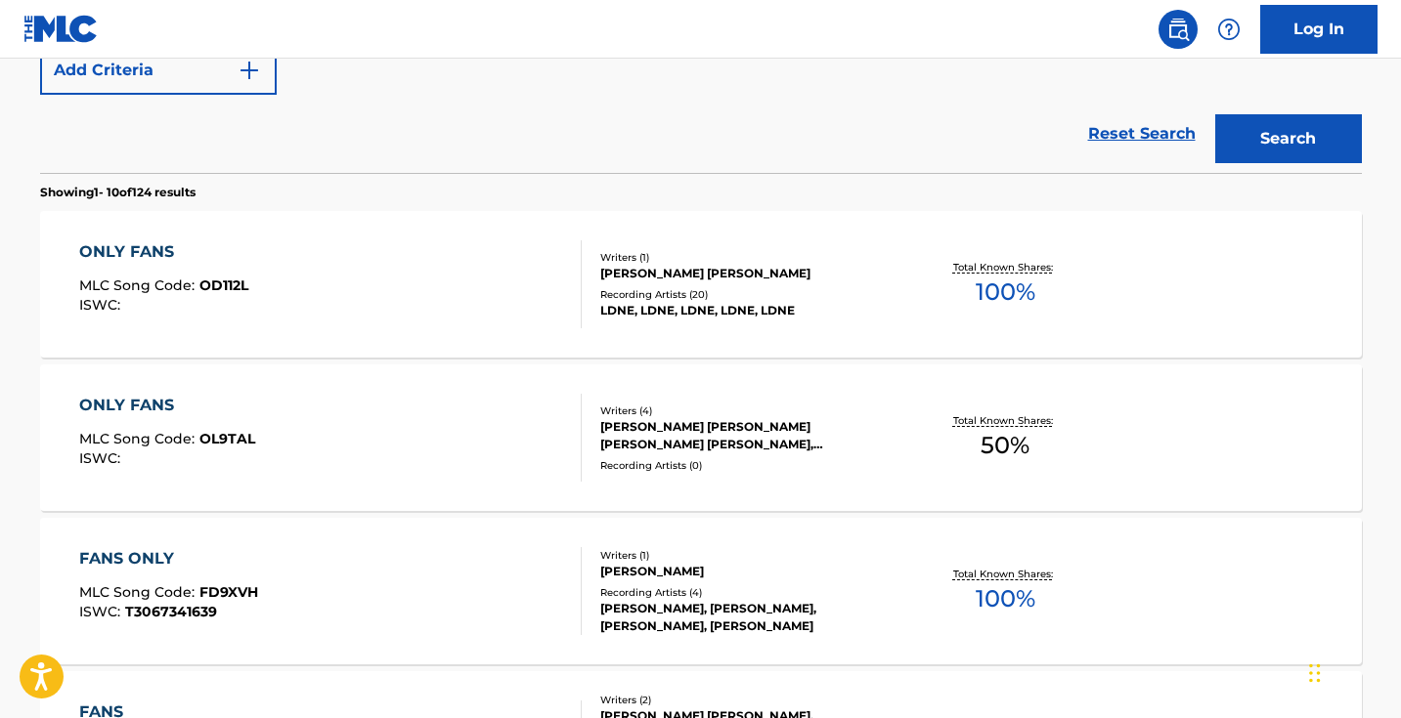
click at [483, 431] on div "ONLY FANS MLC Song Code : OL9TAL ISWC :" at bounding box center [330, 438] width 502 height 88
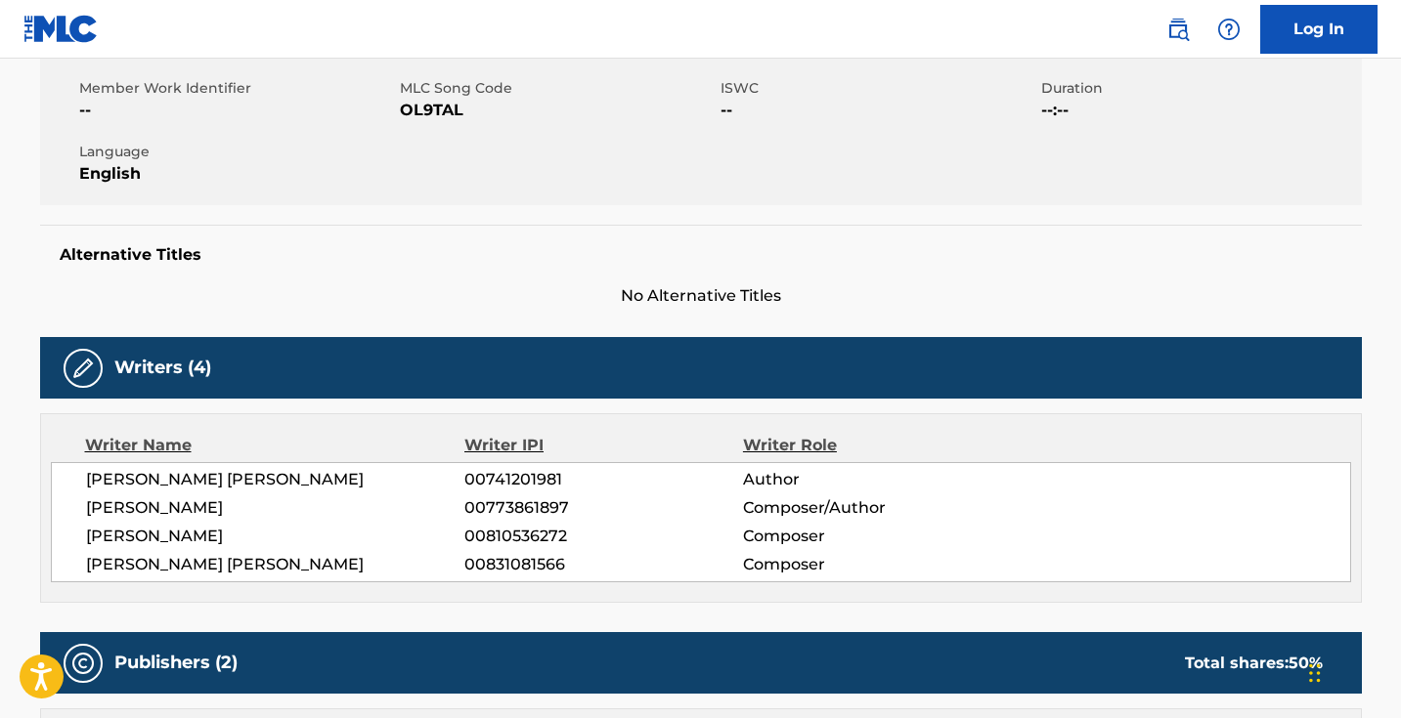
scroll to position [329, 0]
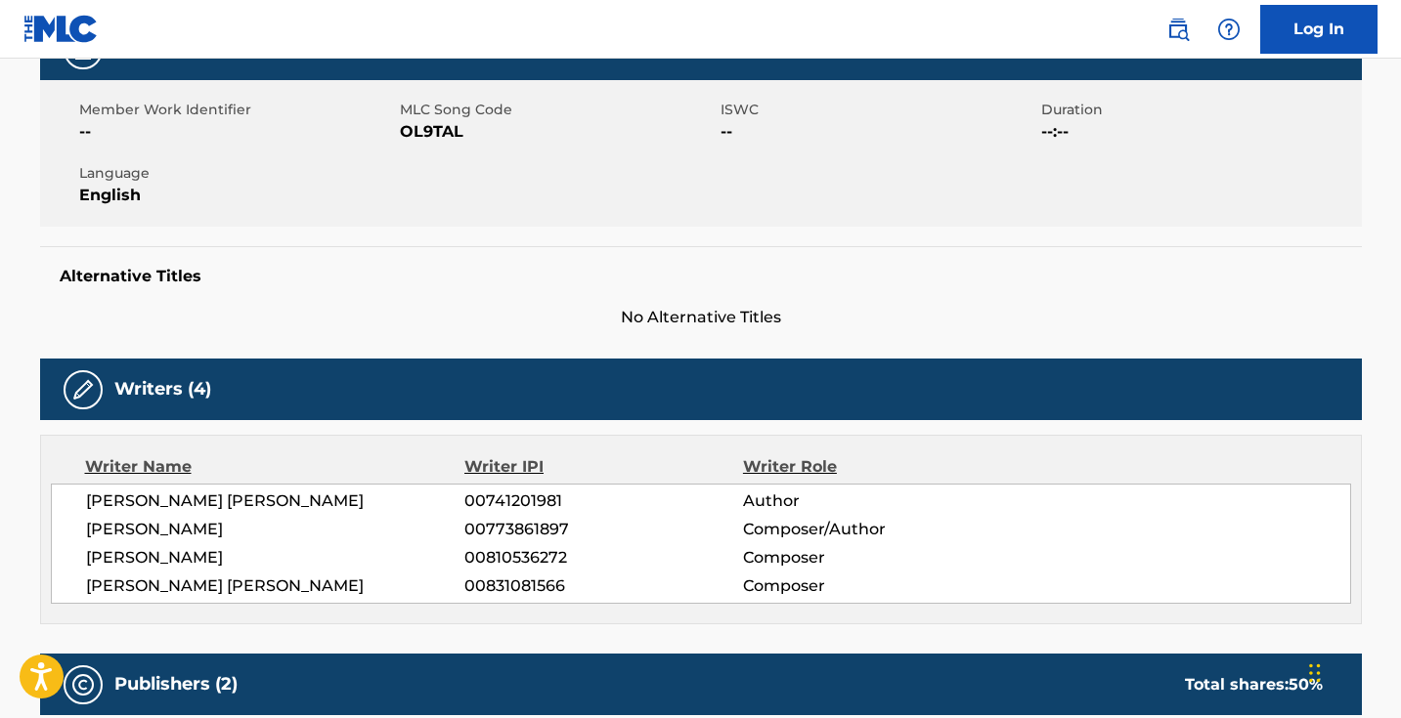
click at [432, 129] on span "OL9TAL" at bounding box center [558, 131] width 316 height 23
copy span "OL9TAL"
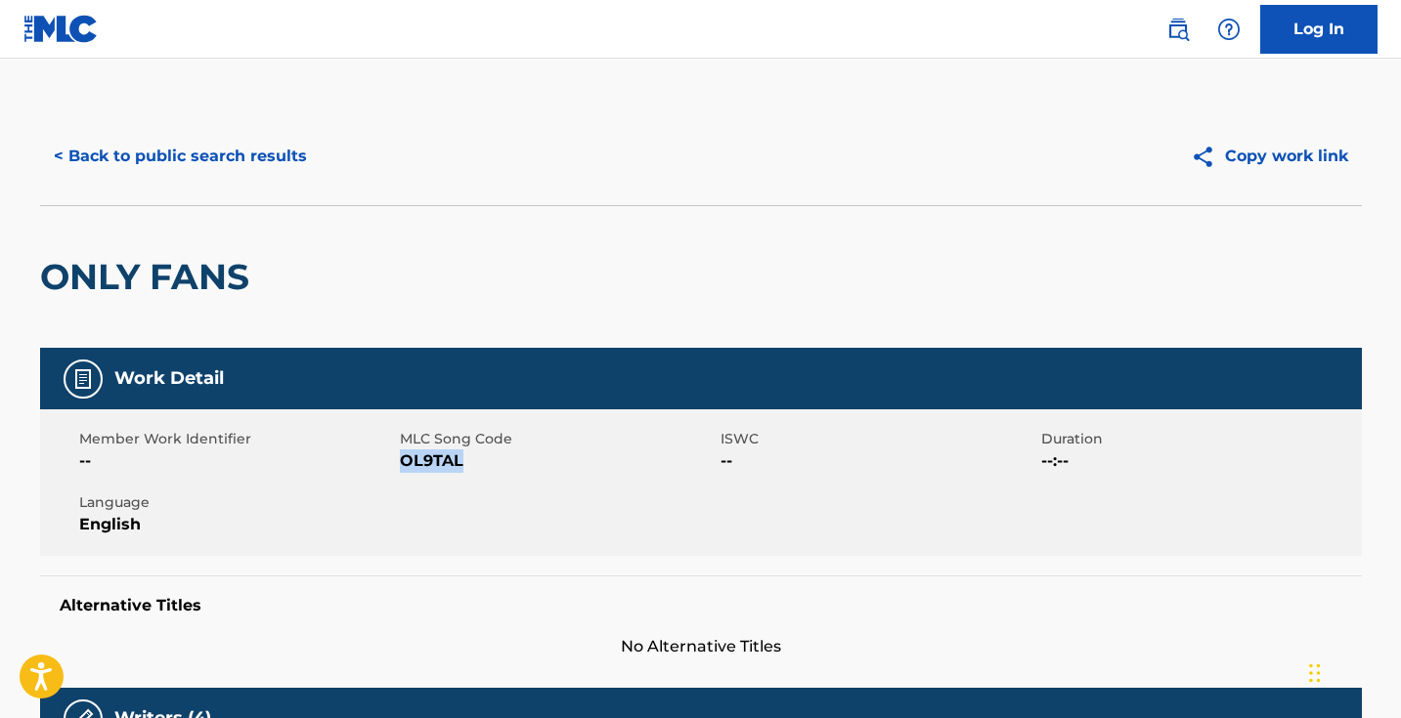
scroll to position [0, 0]
click at [248, 172] on button "< Back to public search results" at bounding box center [180, 156] width 281 height 49
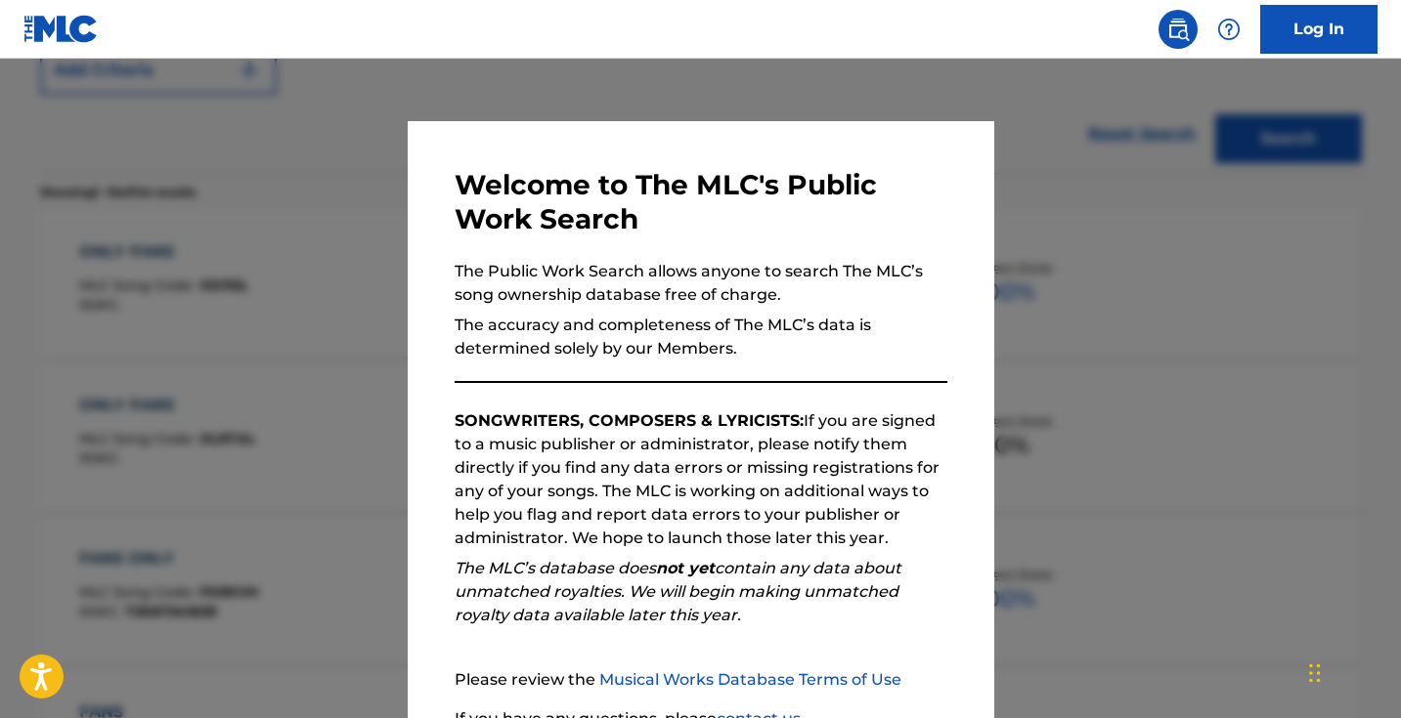
click at [294, 183] on div at bounding box center [700, 418] width 1401 height 718
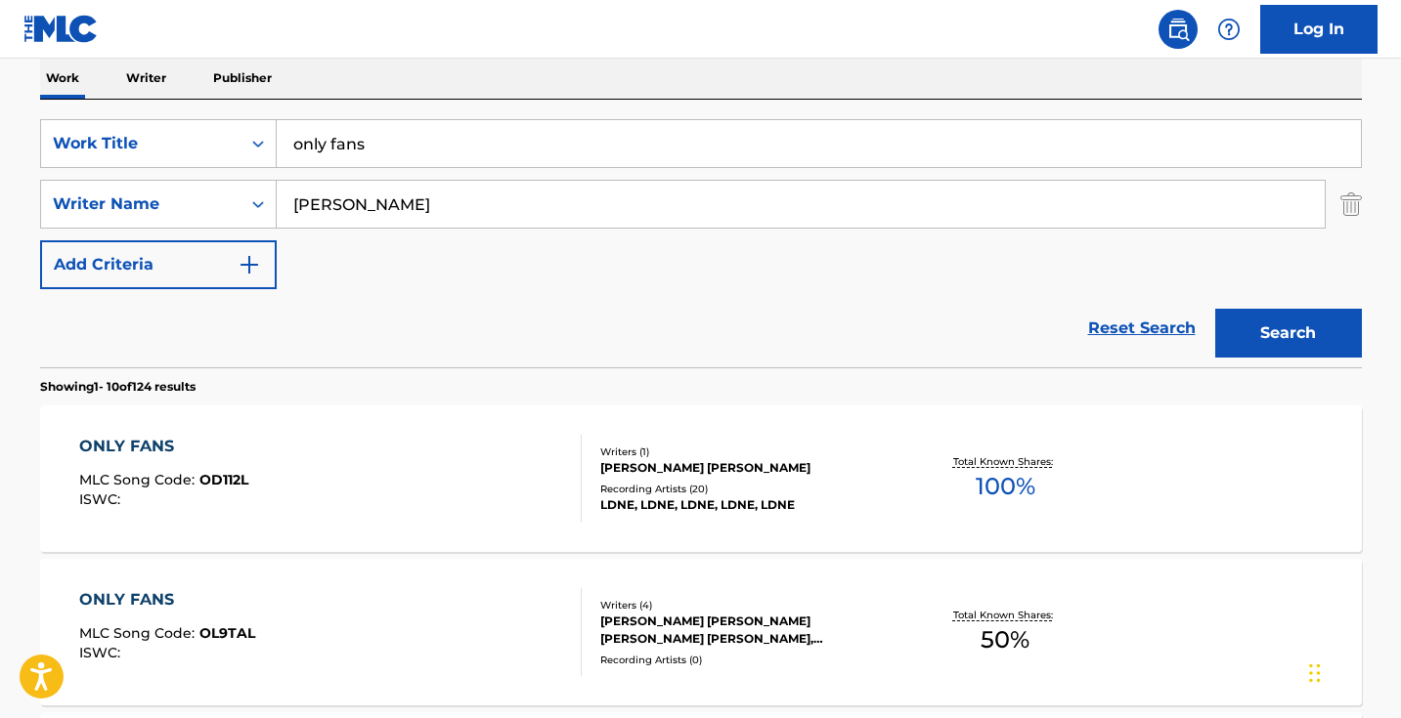
scroll to position [217, 0]
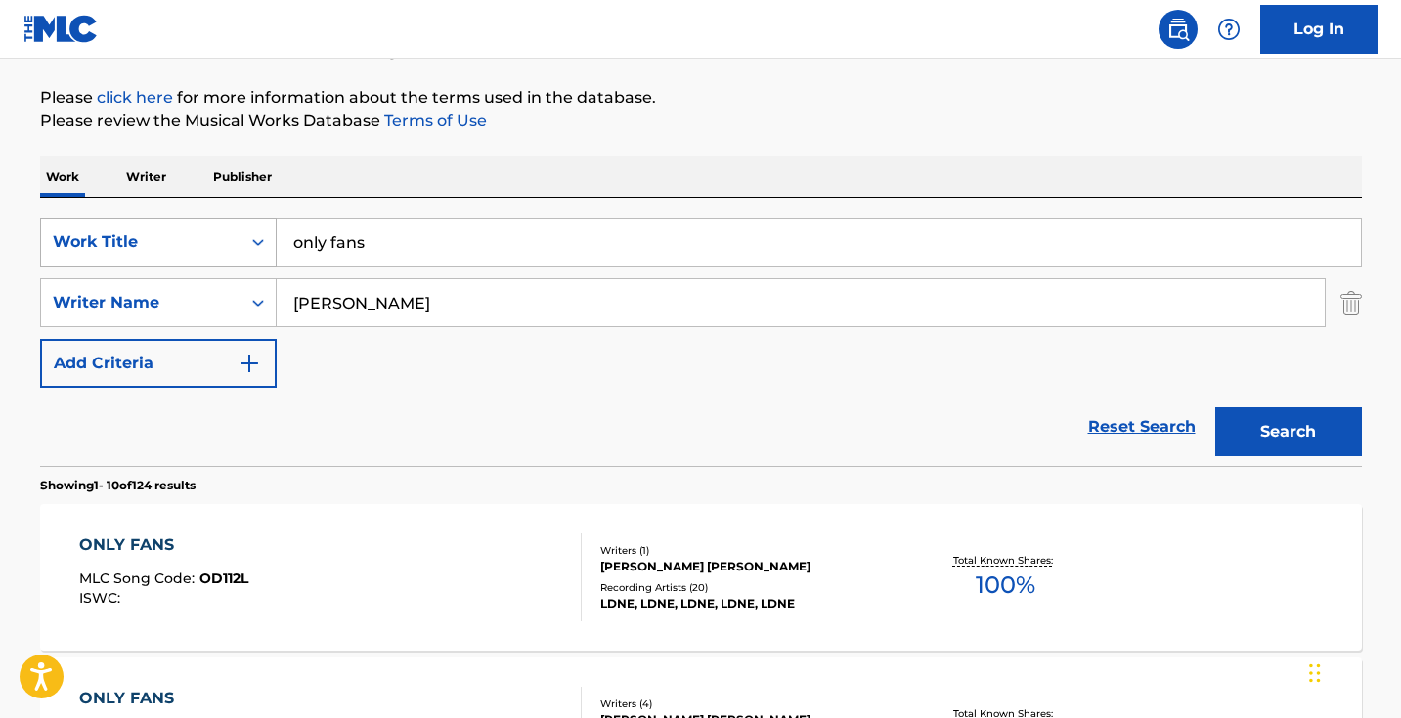
drag, startPoint x: 431, startPoint y: 239, endPoint x: 224, endPoint y: 222, distance: 207.9
click at [233, 228] on div "SearchWithCriteriad0cf188d-a3ff-438e-ad0a-6c92379b29dd Work Title only fans" at bounding box center [701, 242] width 1322 height 49
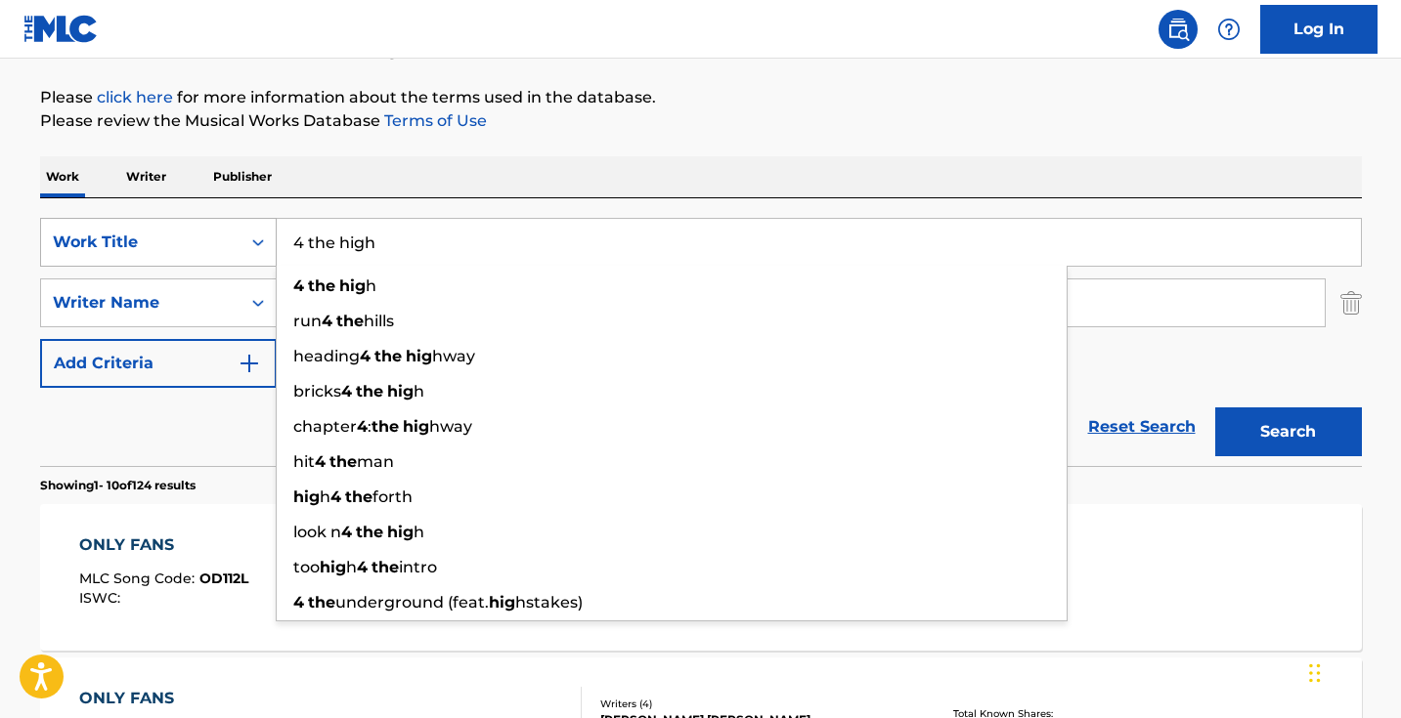
type input "4 the high"
click at [1287, 432] on button "Search" at bounding box center [1288, 432] width 147 height 49
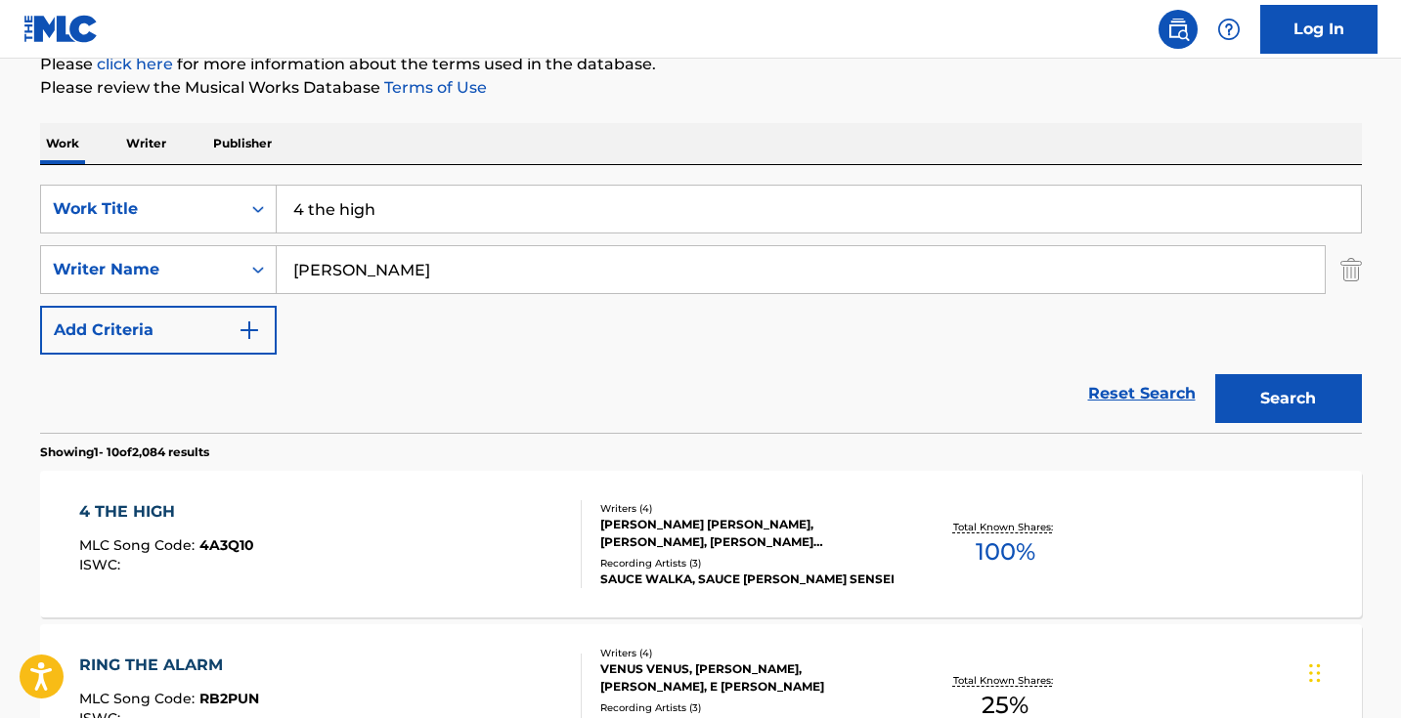
scroll to position [302, 0]
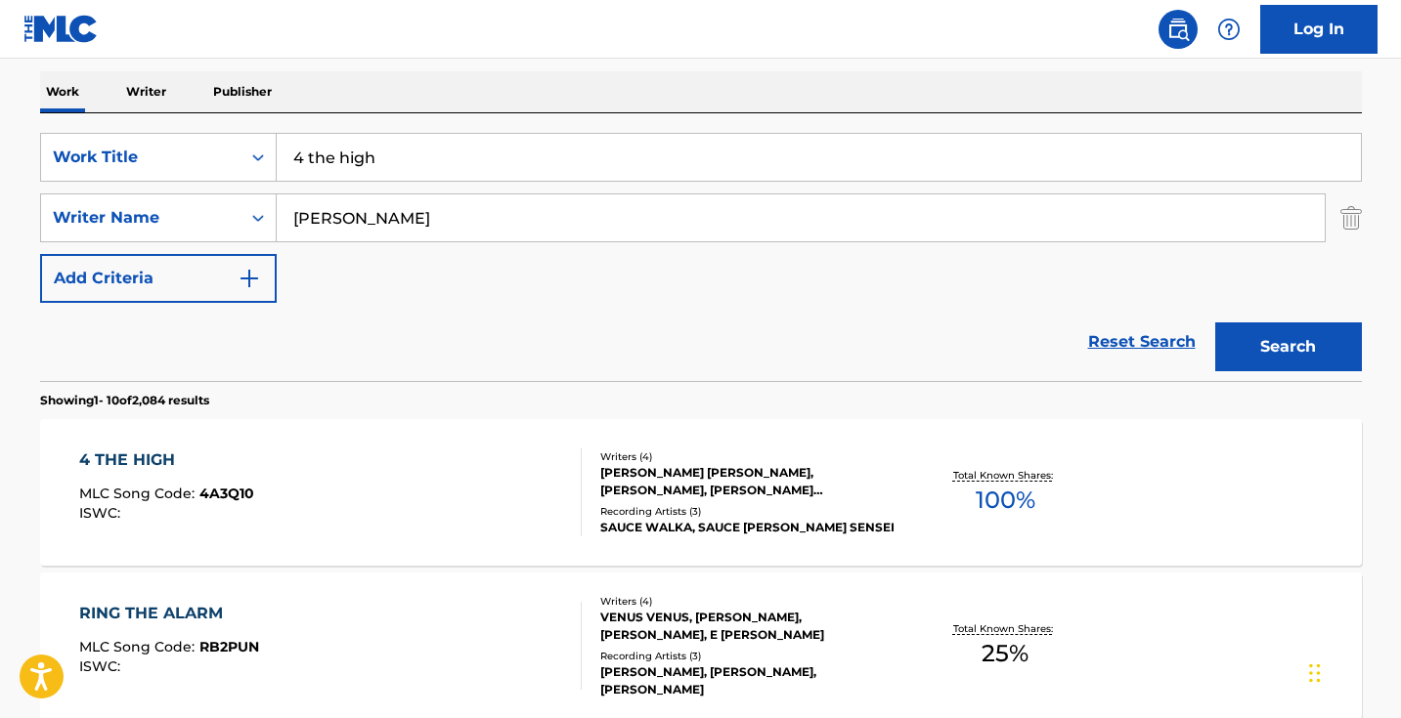
click at [465, 486] on div "4 THE HIGH MLC Song Code : 4A3Q10 ISWC :" at bounding box center [330, 493] width 502 height 88
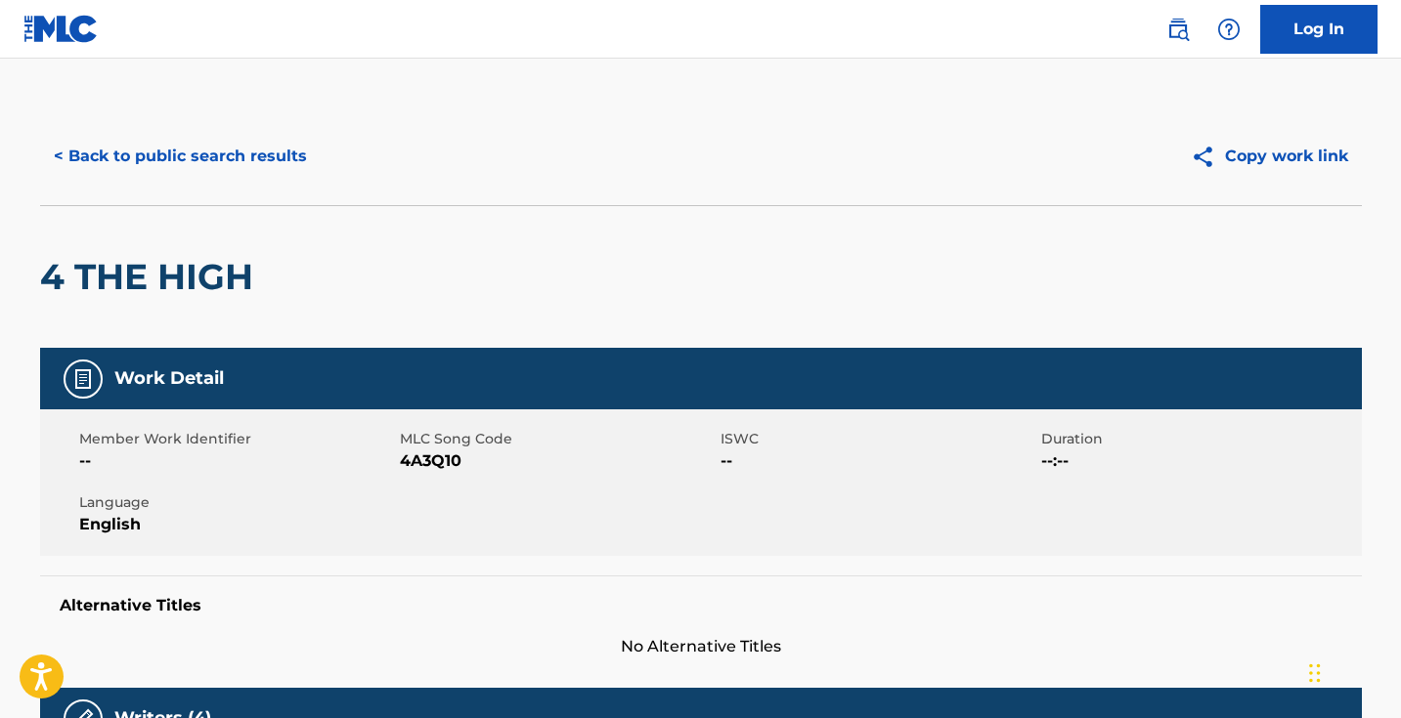
click at [428, 457] on span "4A3Q10" at bounding box center [558, 461] width 316 height 23
copy span "4A3Q10"
click at [284, 157] on button "< Back to public search results" at bounding box center [180, 156] width 281 height 49
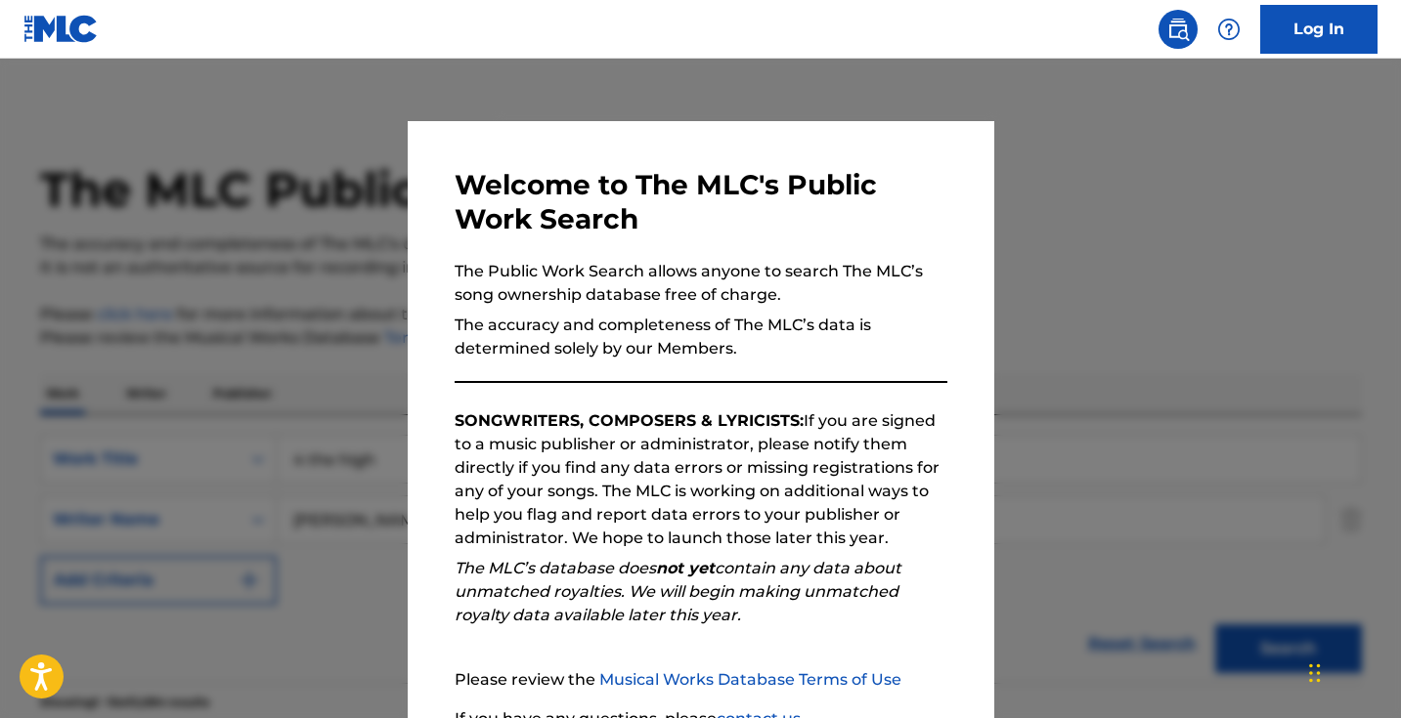
scroll to position [302, 0]
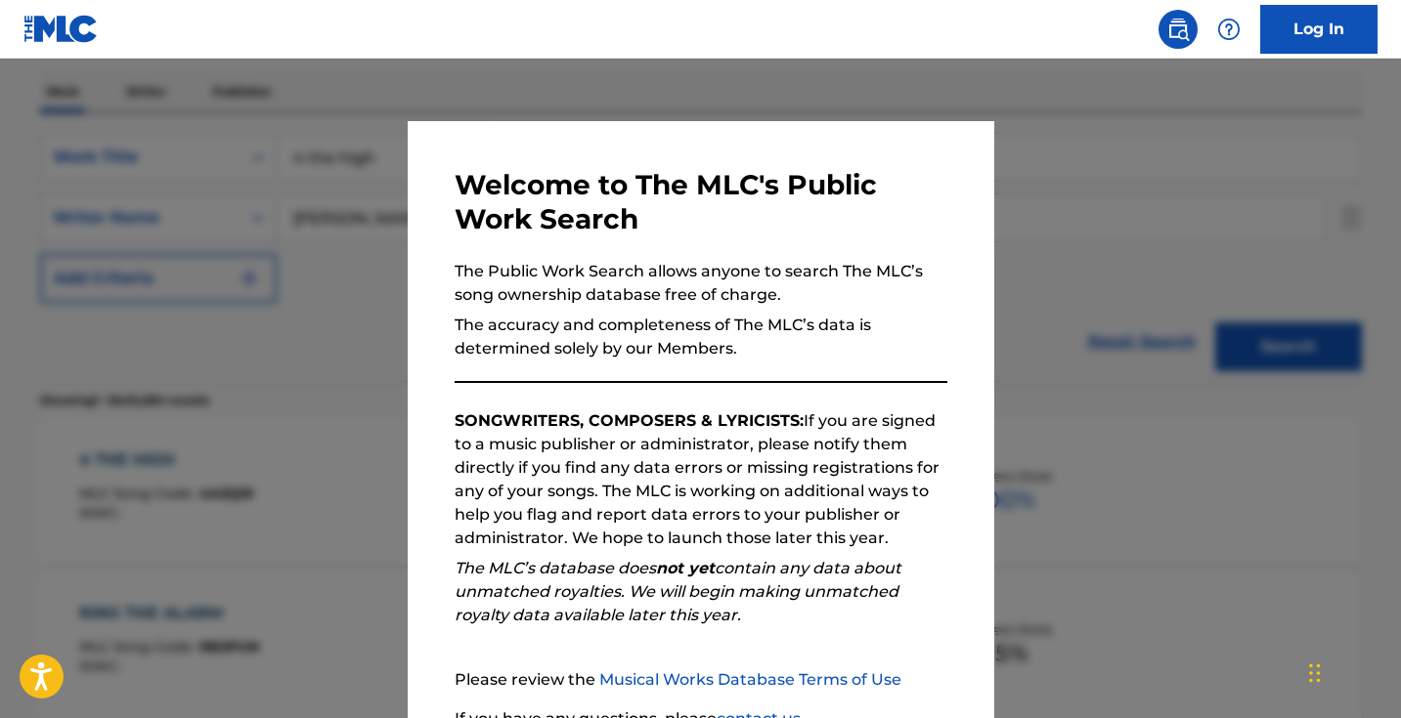
click at [240, 238] on div at bounding box center [700, 418] width 1401 height 718
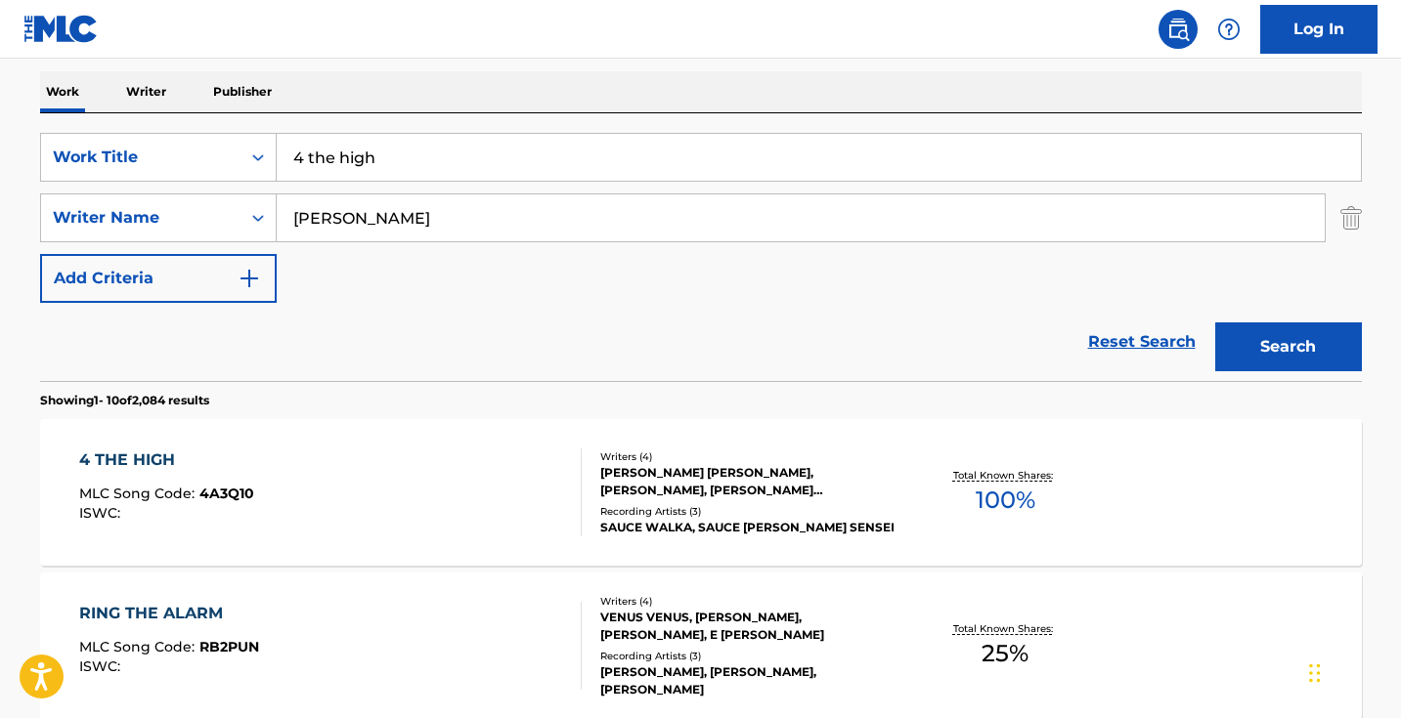
click at [406, 145] on input "4 the high" at bounding box center [819, 157] width 1084 height 47
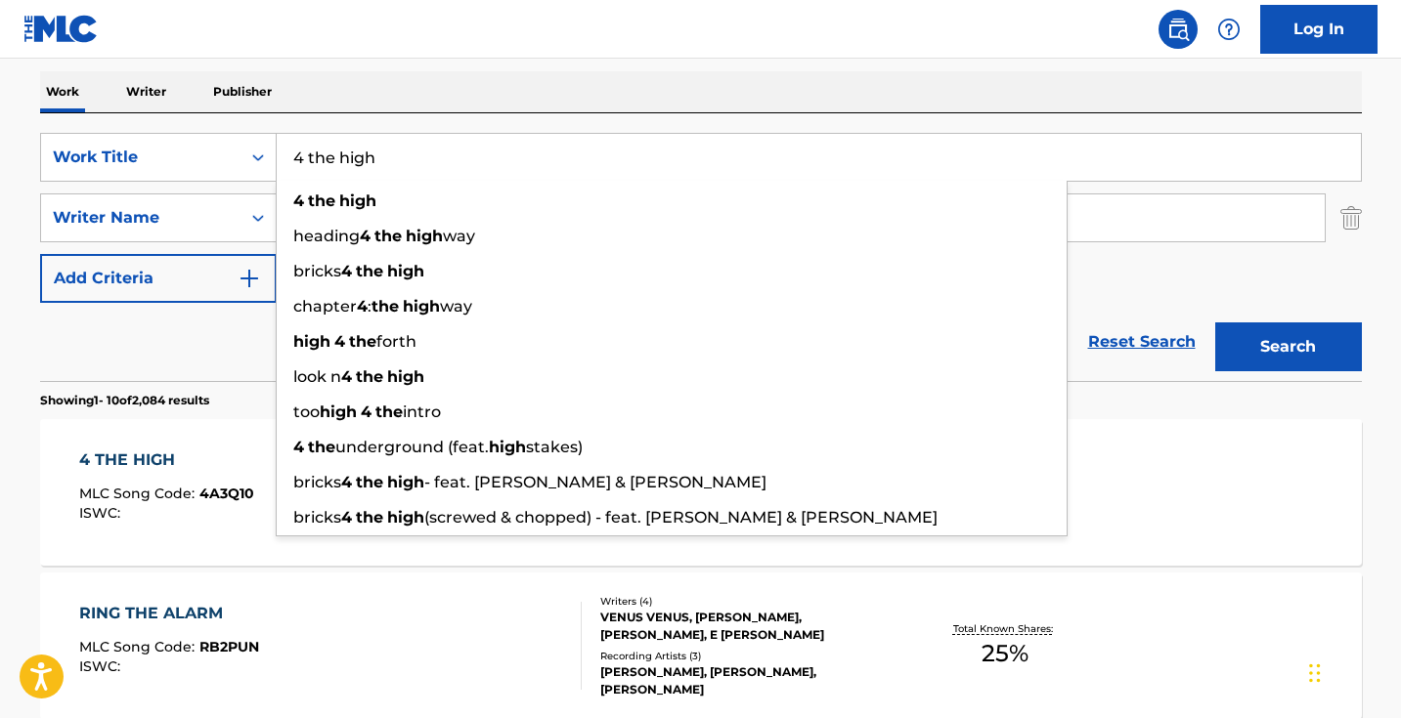
click at [406, 145] on input "4 the high" at bounding box center [819, 157] width 1084 height 47
paste input "7 In A Cup"
type input "7 In A Cup"
click at [1287, 347] on button "Search" at bounding box center [1288, 347] width 147 height 49
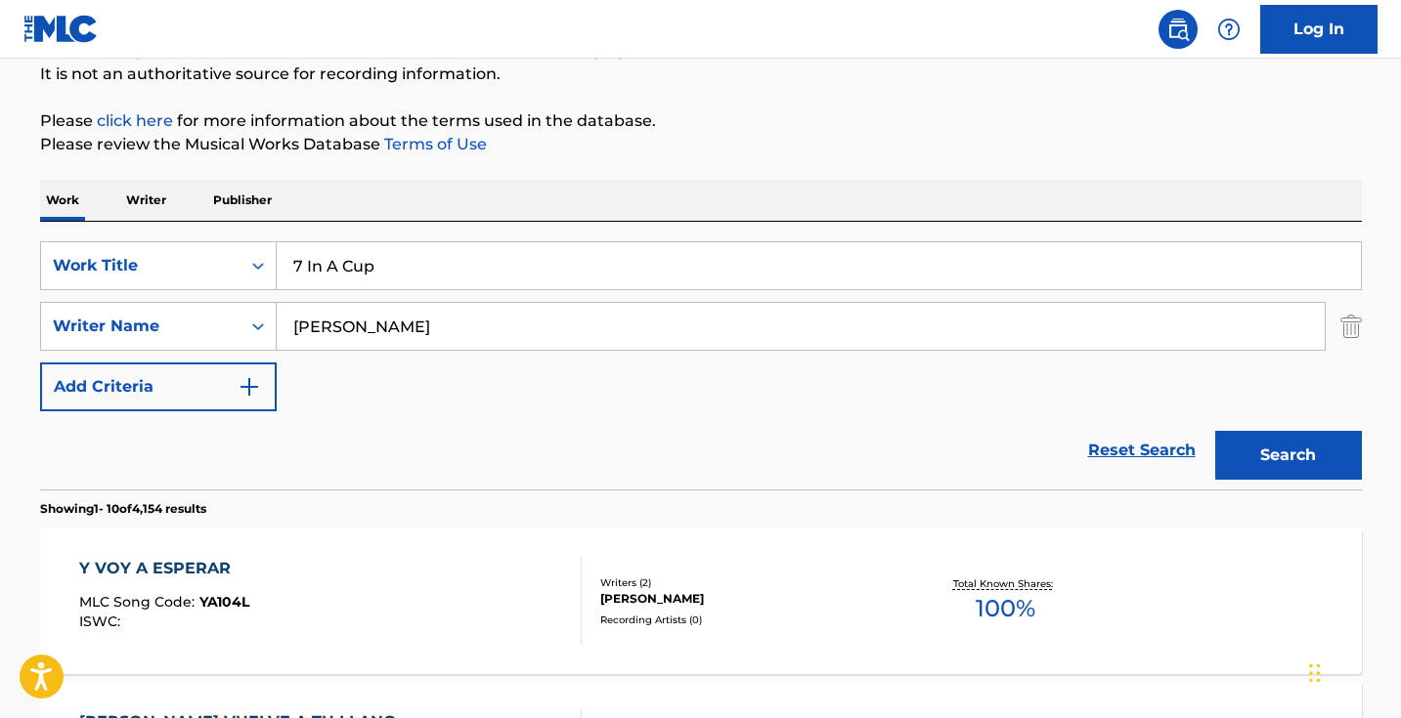
scroll to position [208, 0]
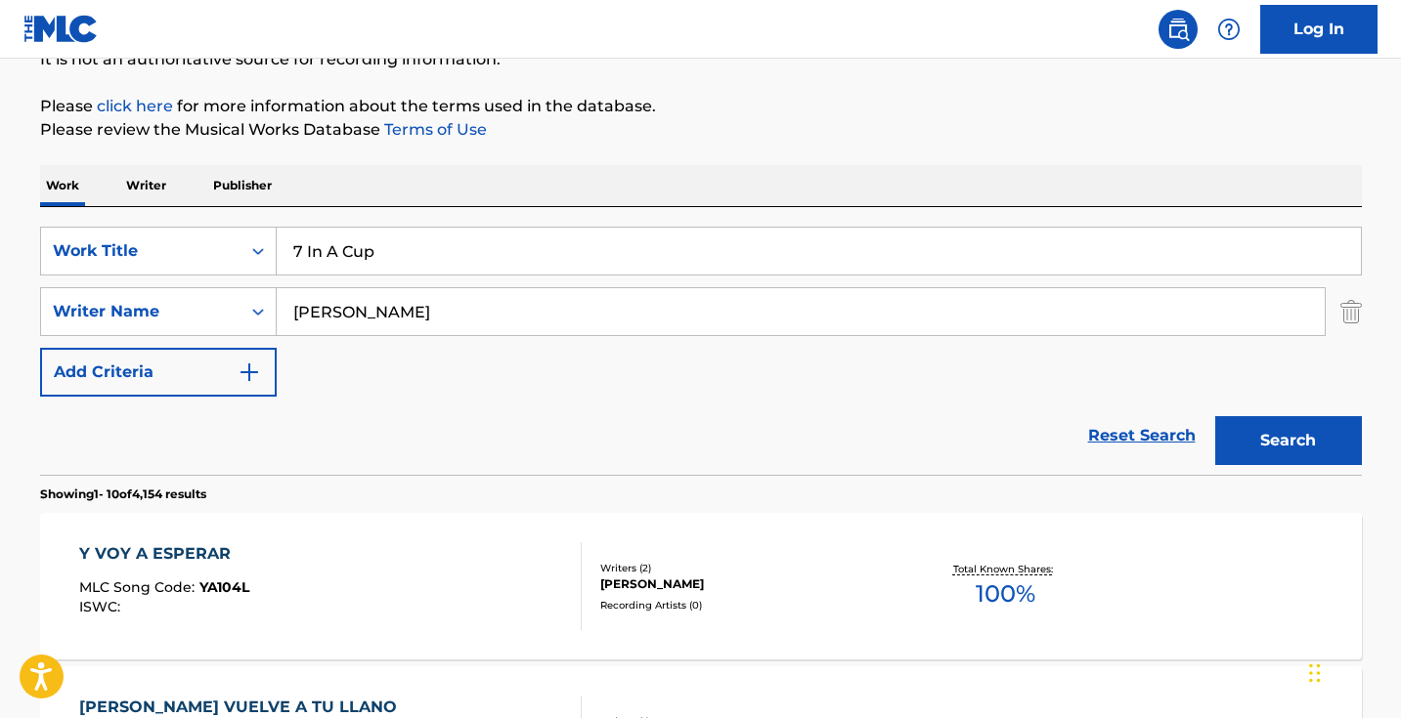
click at [485, 303] on input "diaz" at bounding box center [801, 311] width 1048 height 47
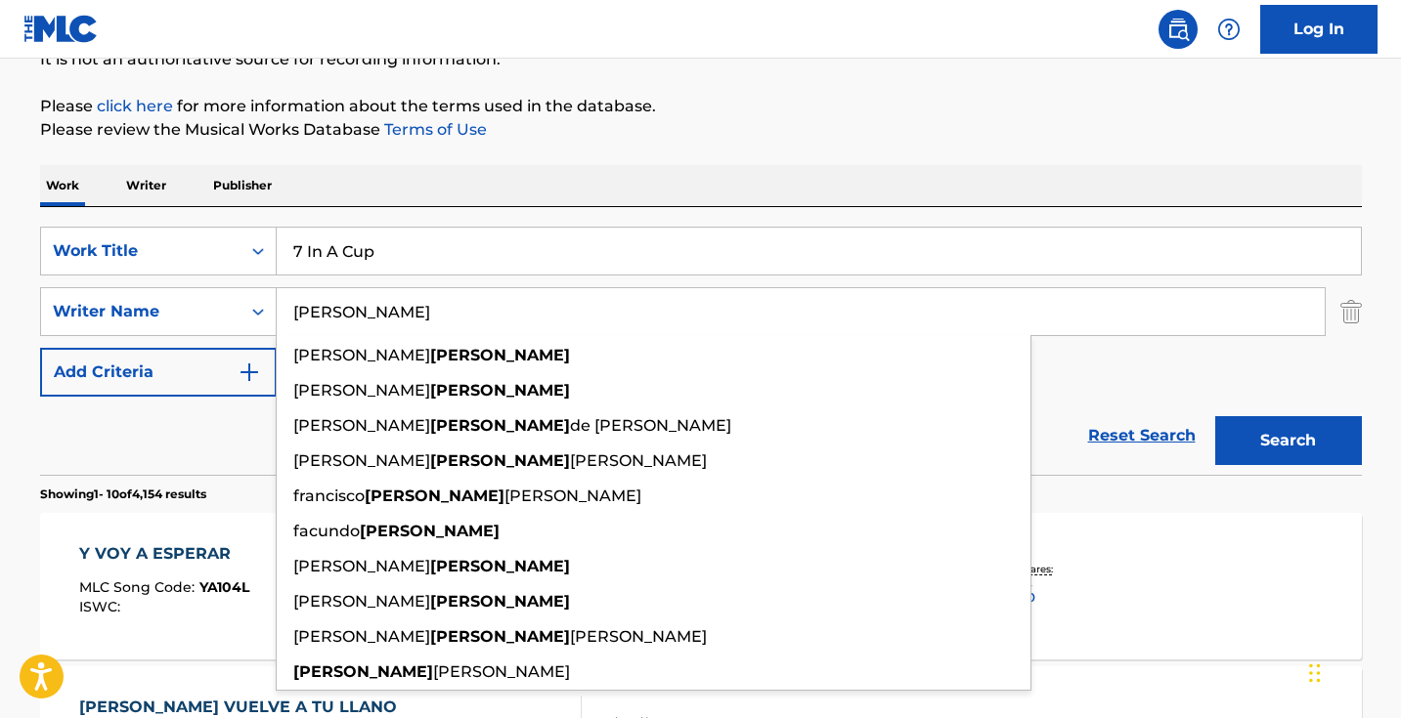
click at [485, 303] on input "diaz" at bounding box center [801, 311] width 1048 height 47
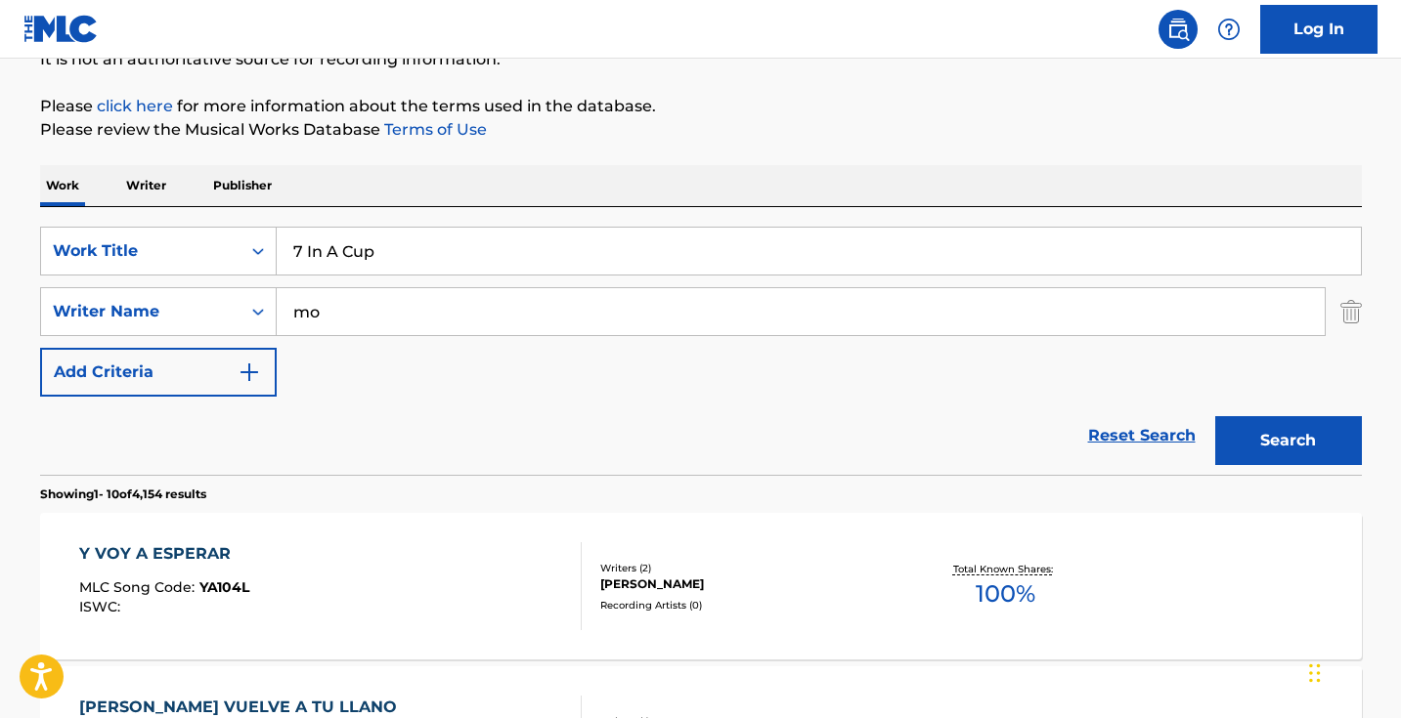
type input "m"
click at [1287, 441] on button "Search" at bounding box center [1288, 440] width 147 height 49
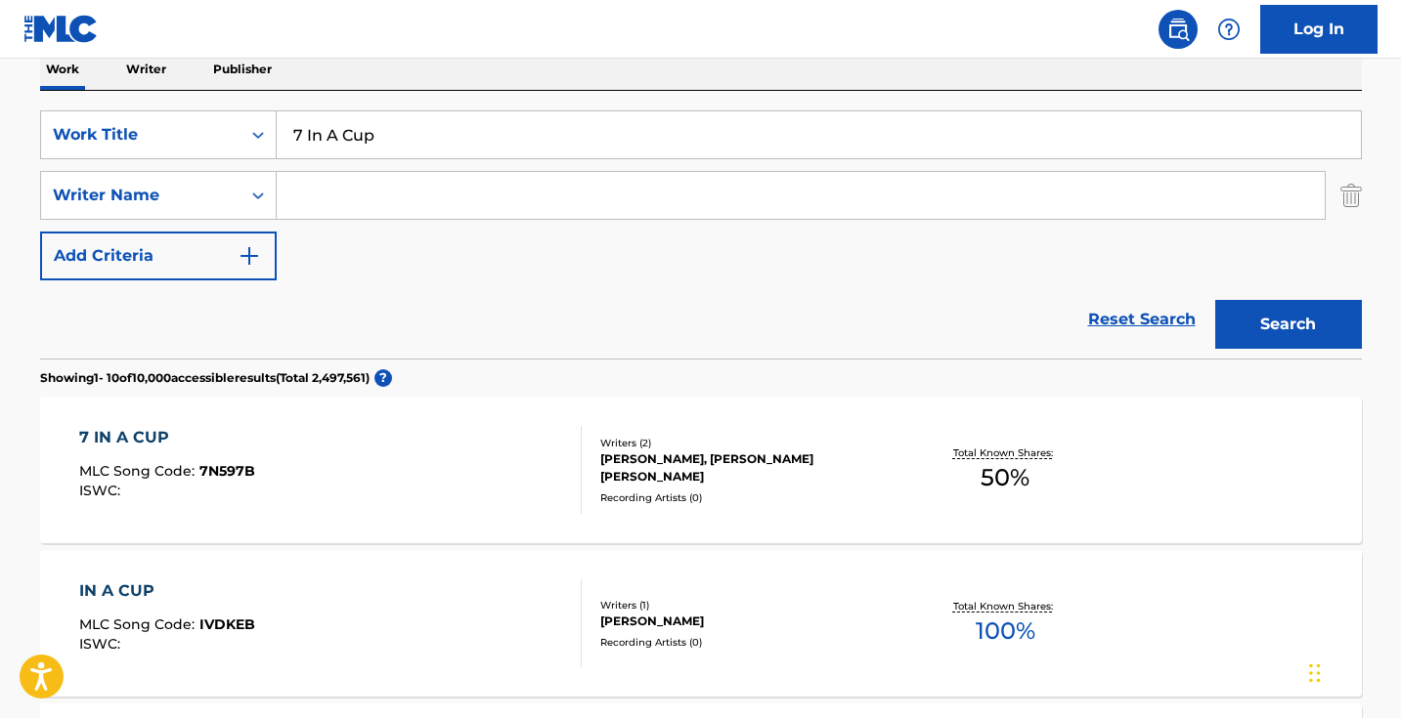
scroll to position [400, 0]
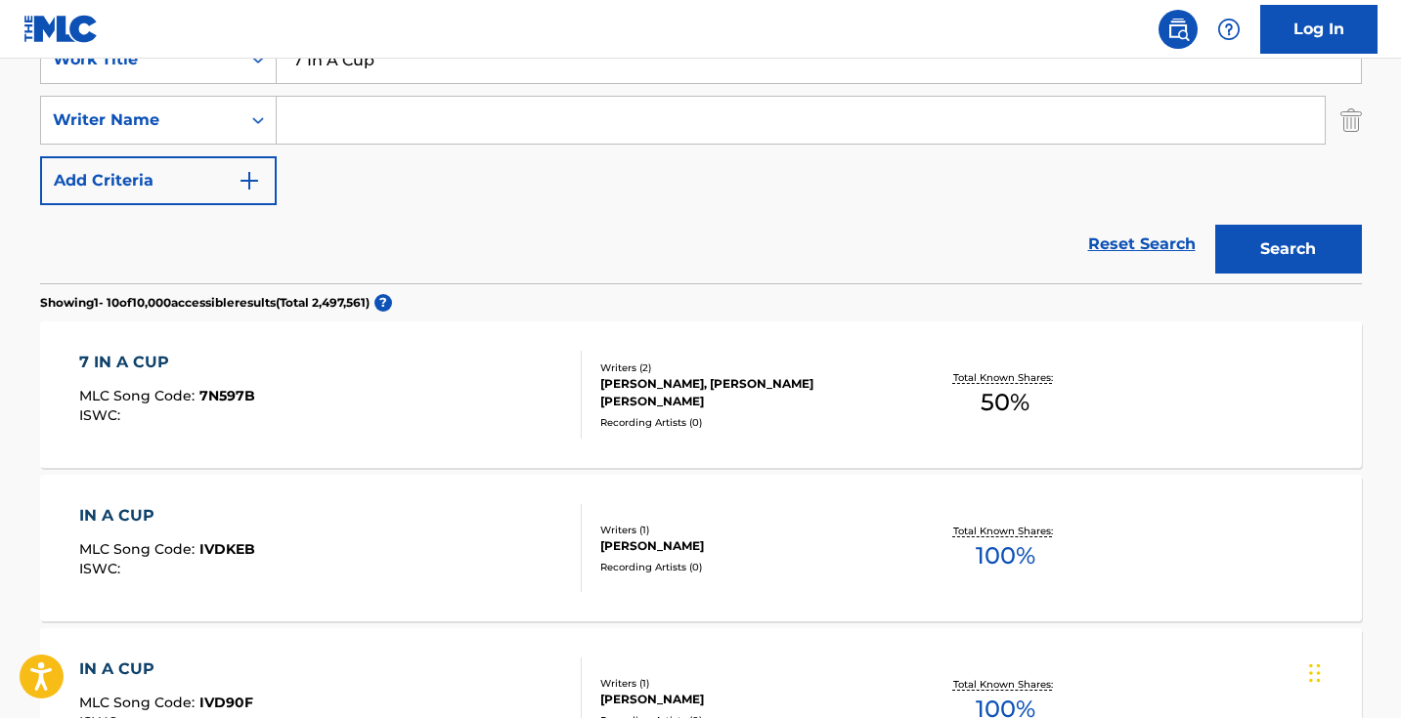
click at [457, 419] on div "7 IN A CUP MLC Song Code : 7N597B ISWC :" at bounding box center [330, 395] width 502 height 88
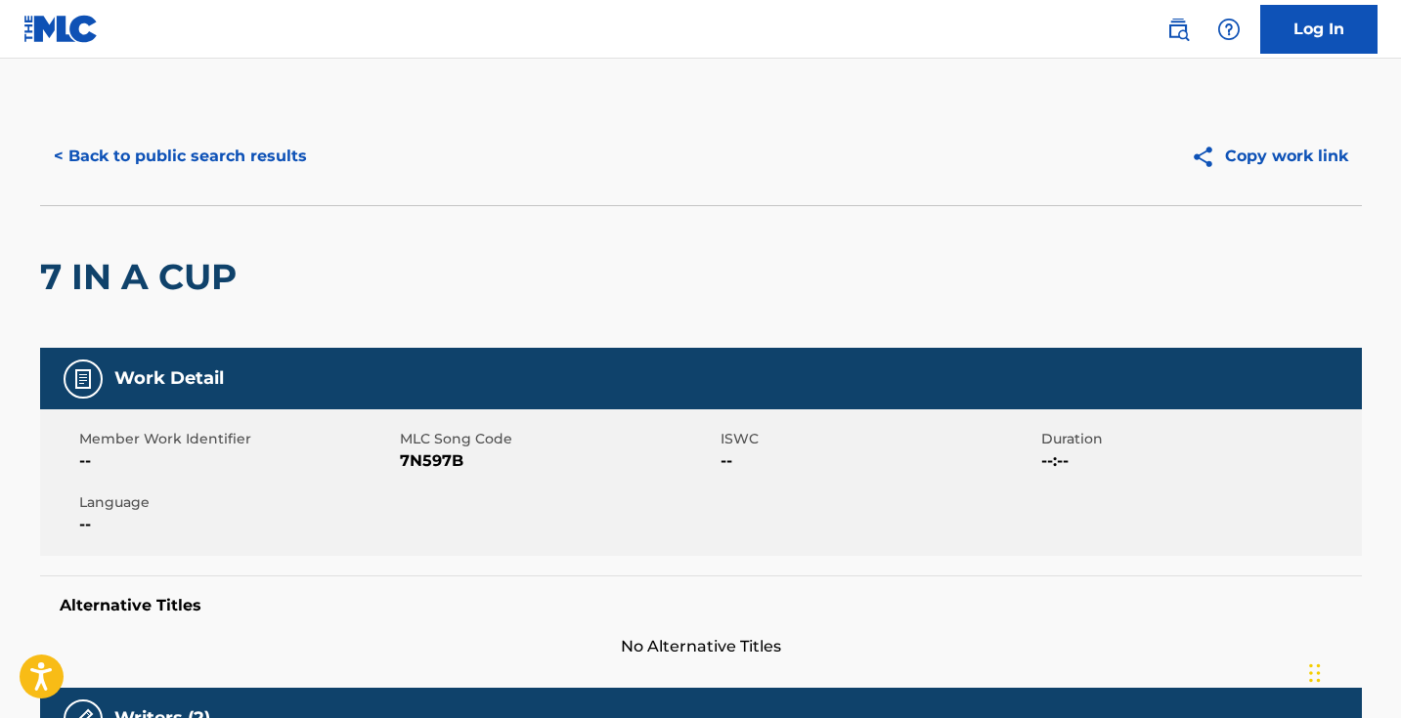
click at [427, 461] on span "7N597B" at bounding box center [558, 461] width 316 height 23
copy span "7N597B"
click at [224, 161] on button "< Back to public search results" at bounding box center [180, 156] width 281 height 49
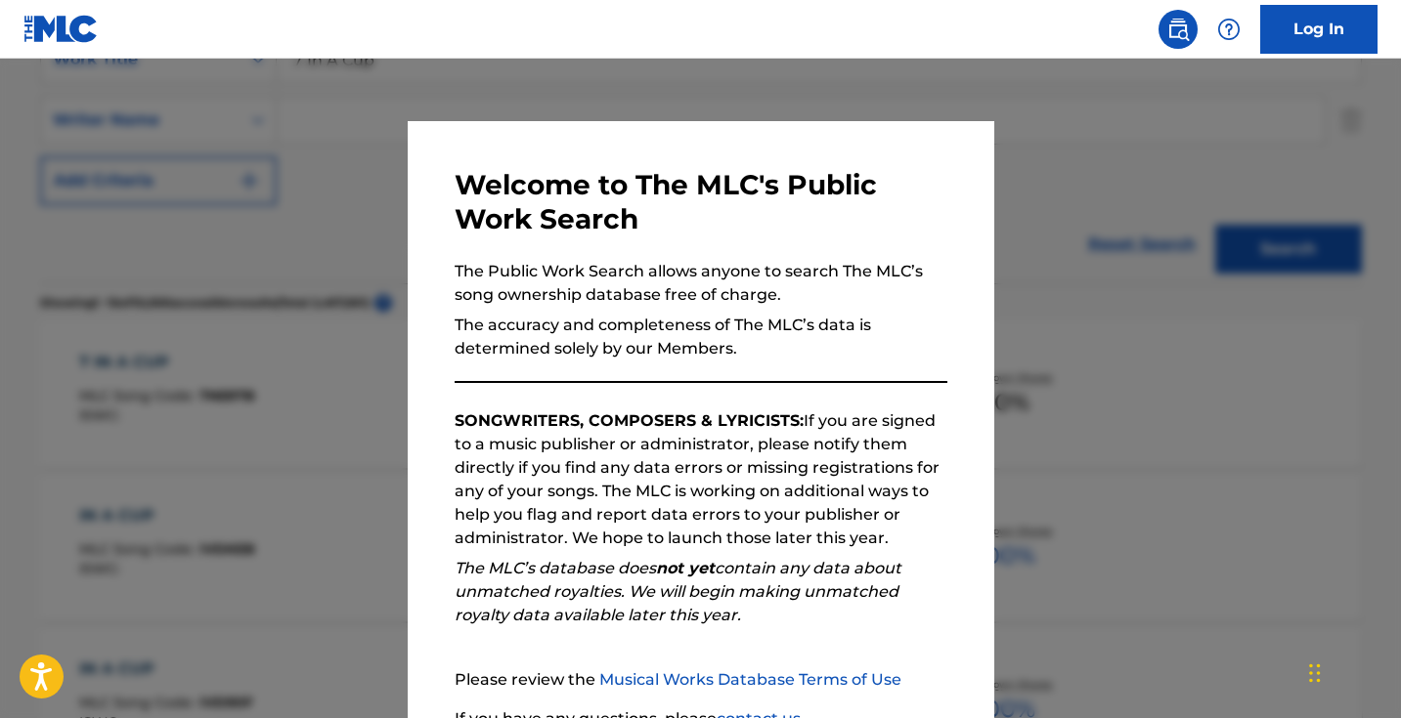
click at [370, 230] on div at bounding box center [700, 418] width 1401 height 718
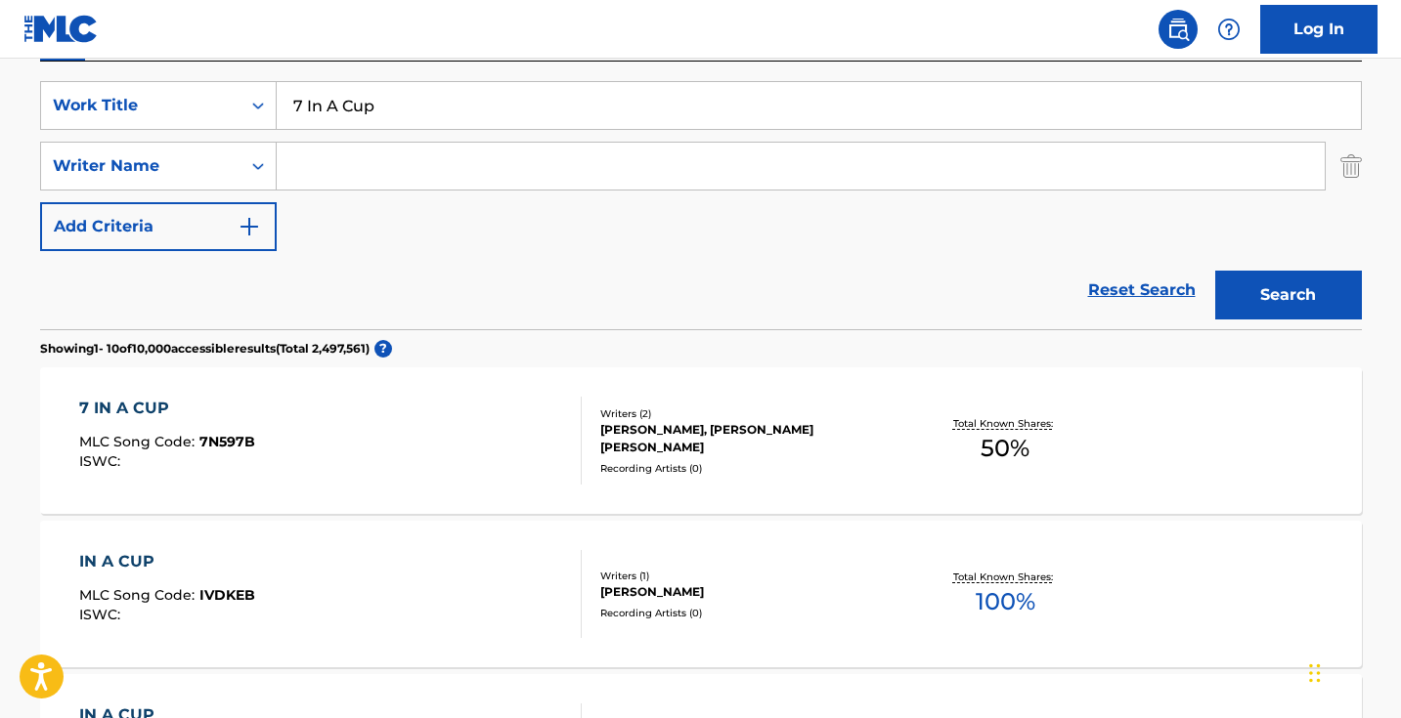
scroll to position [336, 0]
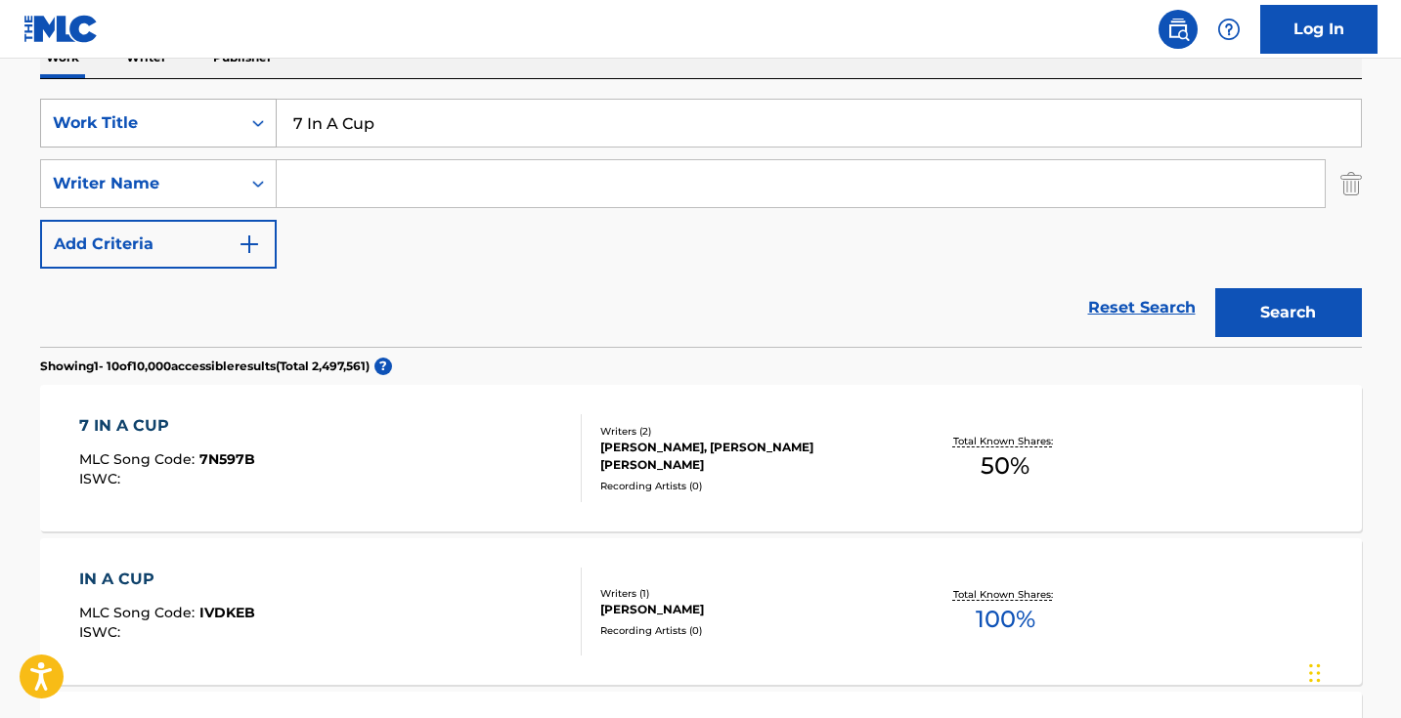
drag, startPoint x: 460, startPoint y: 134, endPoint x: 213, endPoint y: 117, distance: 247.9
click at [214, 117] on div "SearchWithCriteriad0cf188d-a3ff-438e-ad0a-6c92379b29dd Work Title 7 In A Cup" at bounding box center [701, 123] width 1322 height 49
paste input "Country Ass Nigga"
type input "Country Ass Nigga"
click at [1287, 313] on button "Search" at bounding box center [1288, 312] width 147 height 49
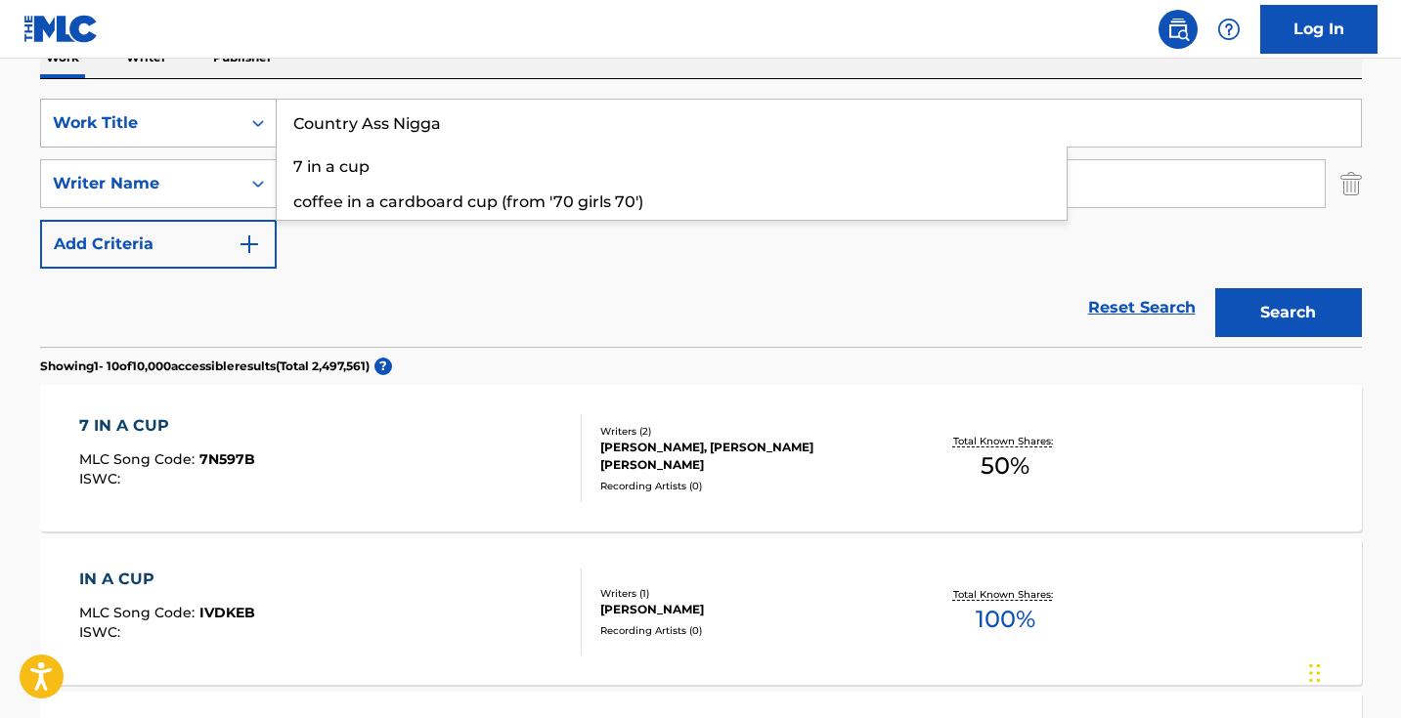
scroll to position [194, 0]
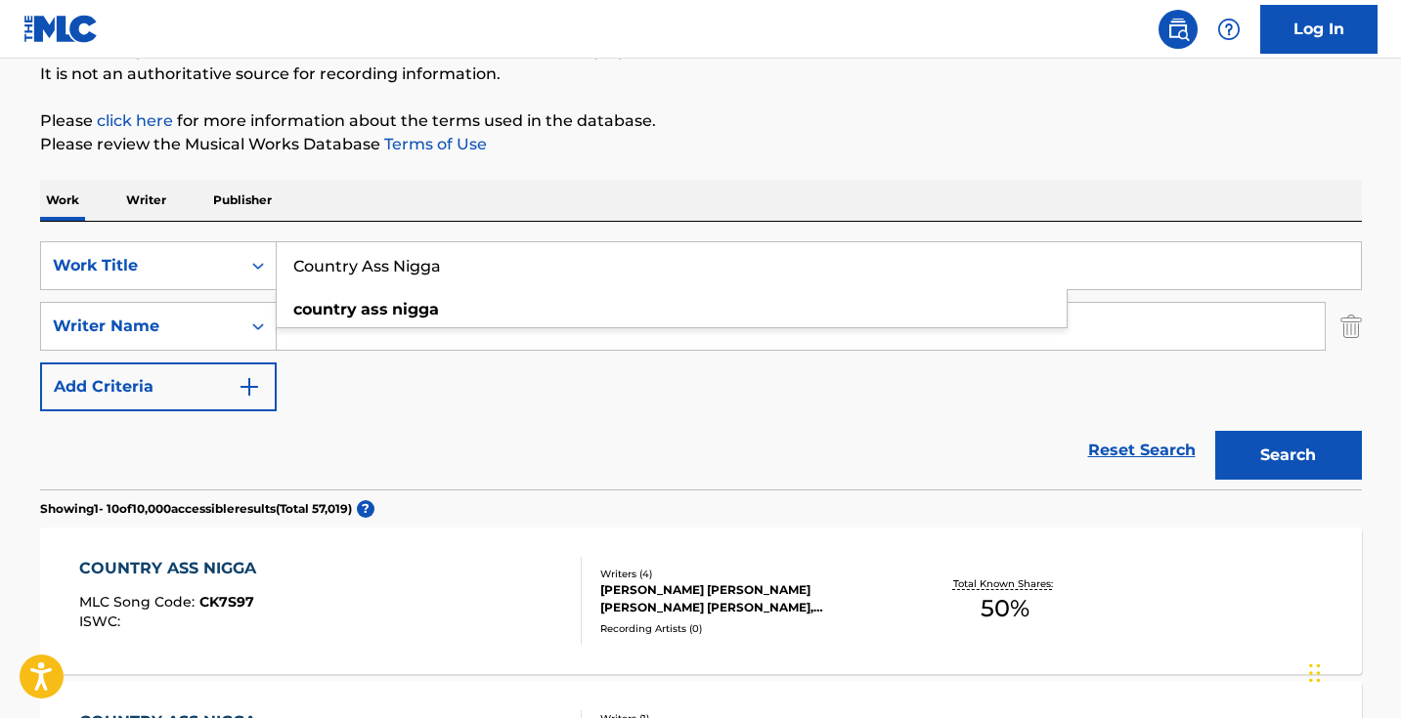
click at [528, 391] on div "SearchWithCriteriad0cf188d-a3ff-438e-ad0a-6c92379b29dd Work Title Country Ass N…" at bounding box center [701, 326] width 1322 height 170
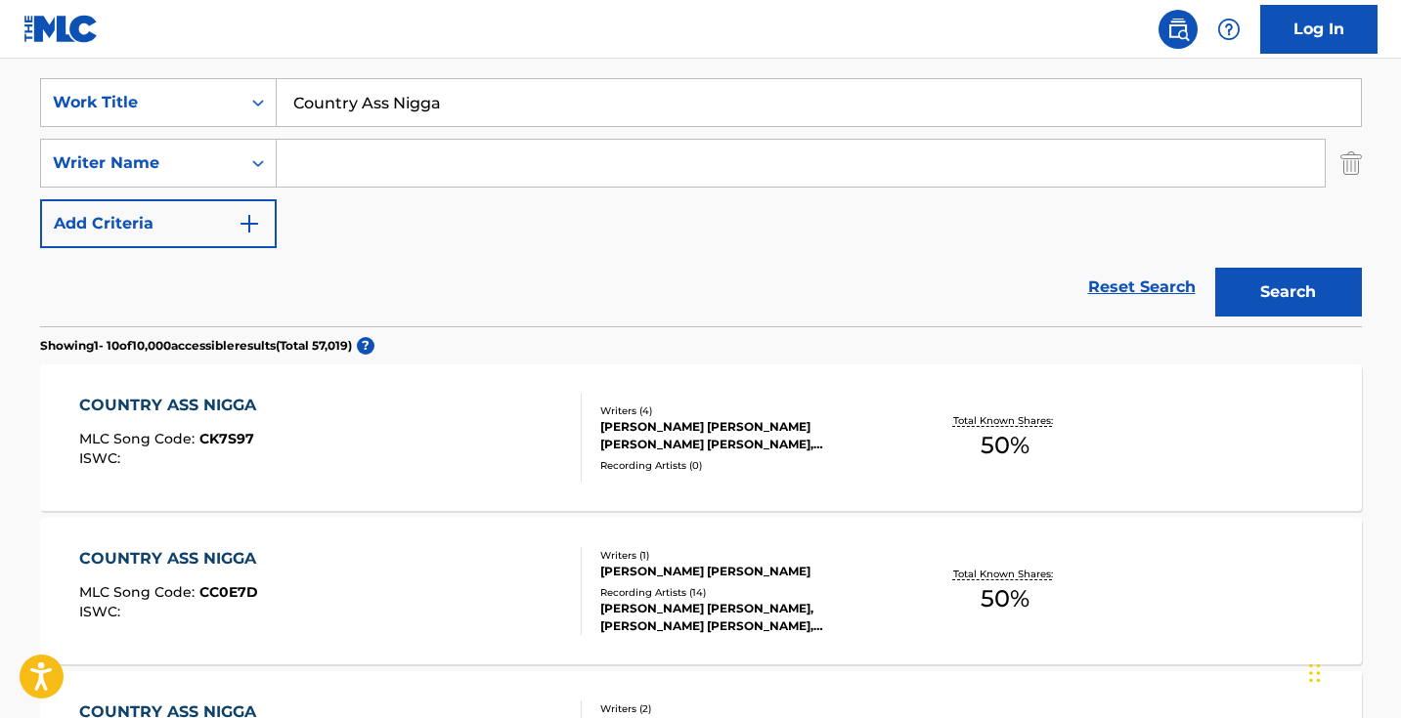
scroll to position [446, 0]
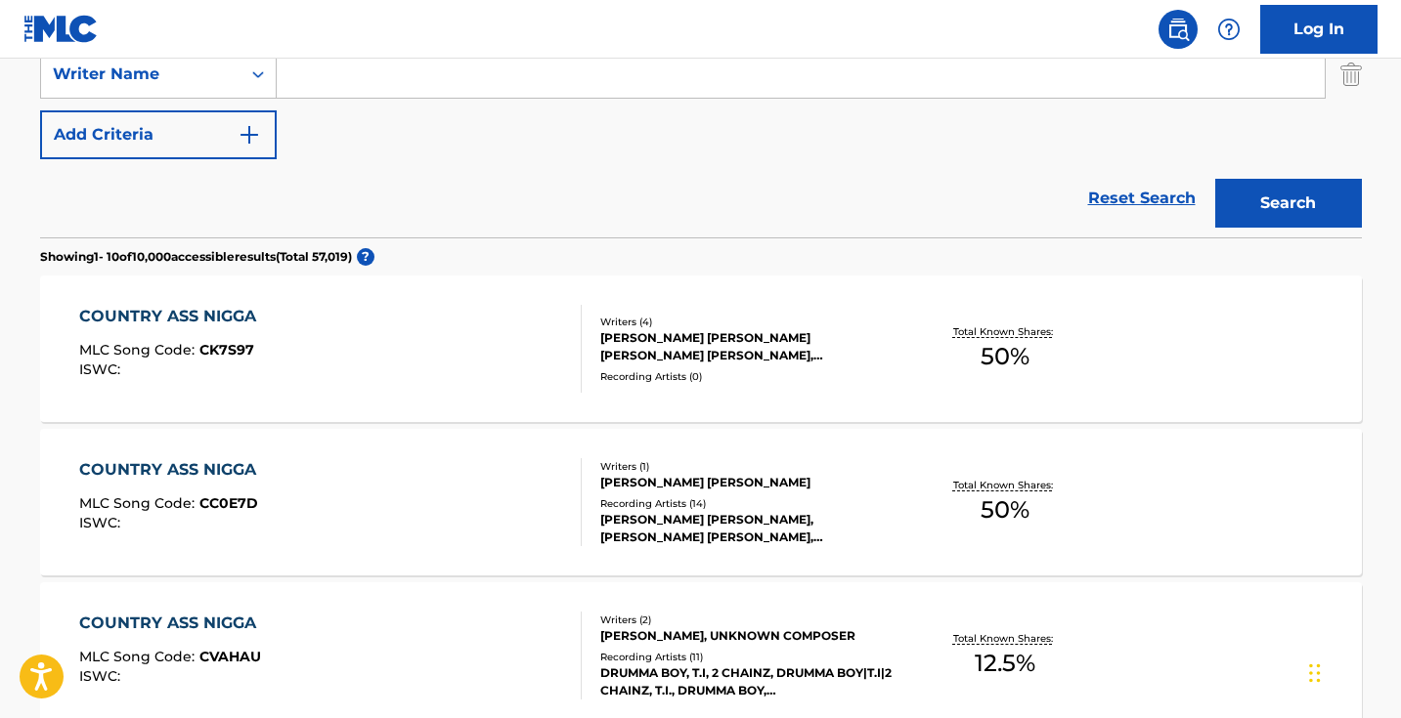
click at [450, 333] on div "COUNTRY ASS NIGGA MLC Song Code : CK7S97 ISWC :" at bounding box center [330, 349] width 502 height 88
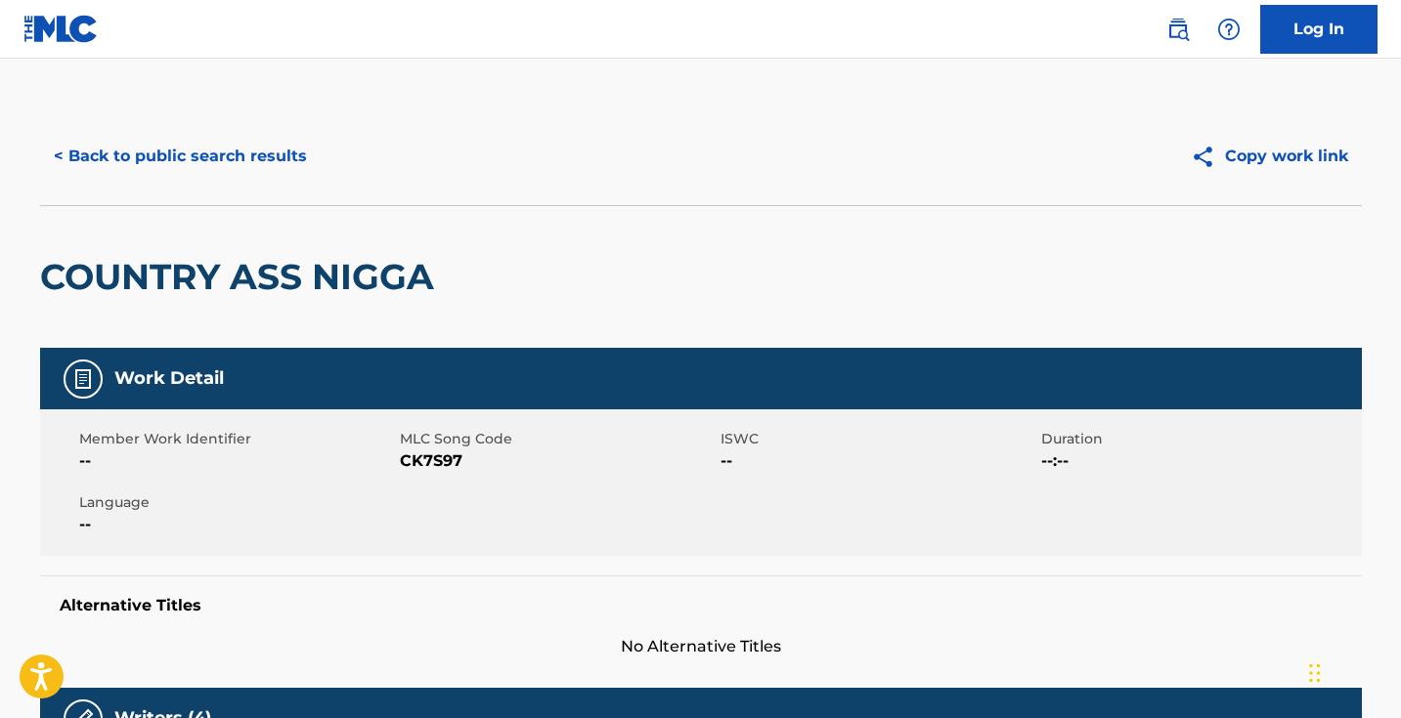
click at [433, 470] on span "CK7S97" at bounding box center [558, 461] width 316 height 23
click at [429, 464] on span "CK7S97" at bounding box center [558, 461] width 316 height 23
click at [429, 463] on span "CK7S97" at bounding box center [558, 461] width 316 height 23
copy span "CK7S97"
click at [294, 149] on button "< Back to public search results" at bounding box center [180, 156] width 281 height 49
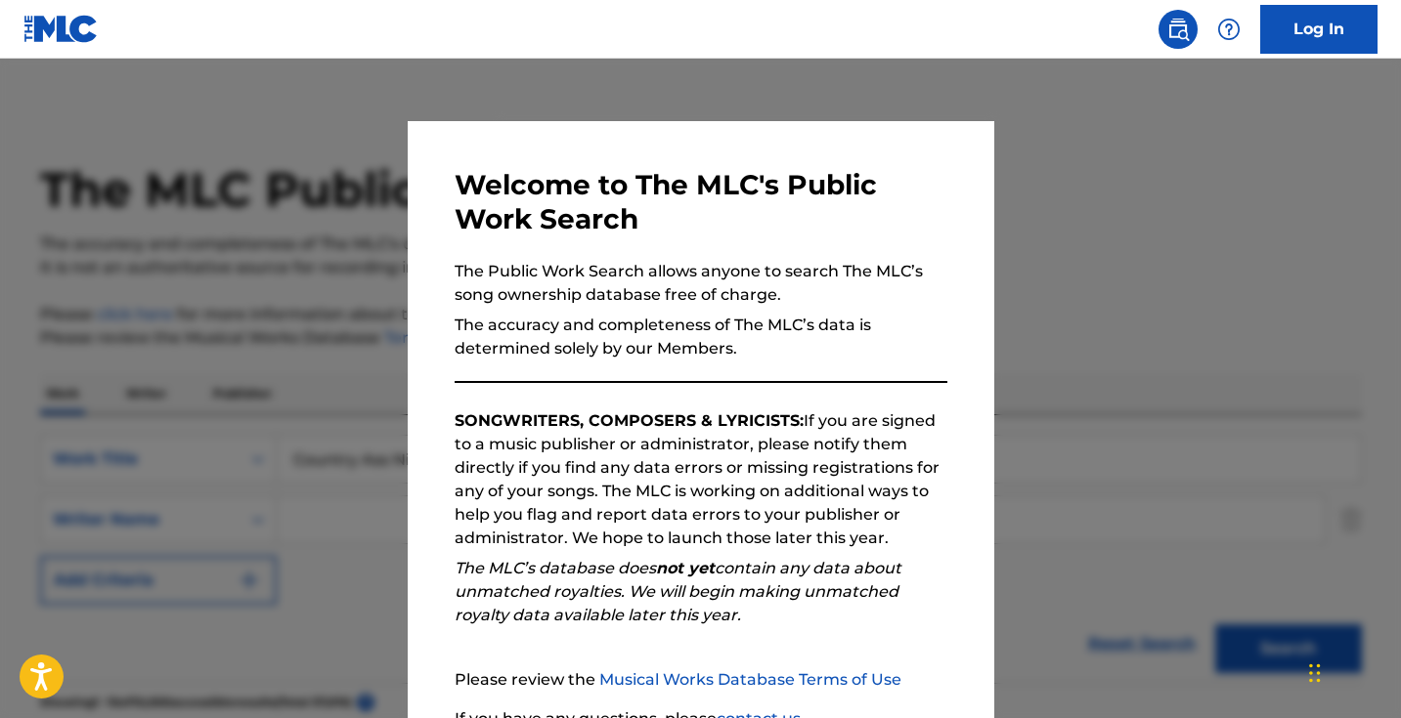
scroll to position [446, 0]
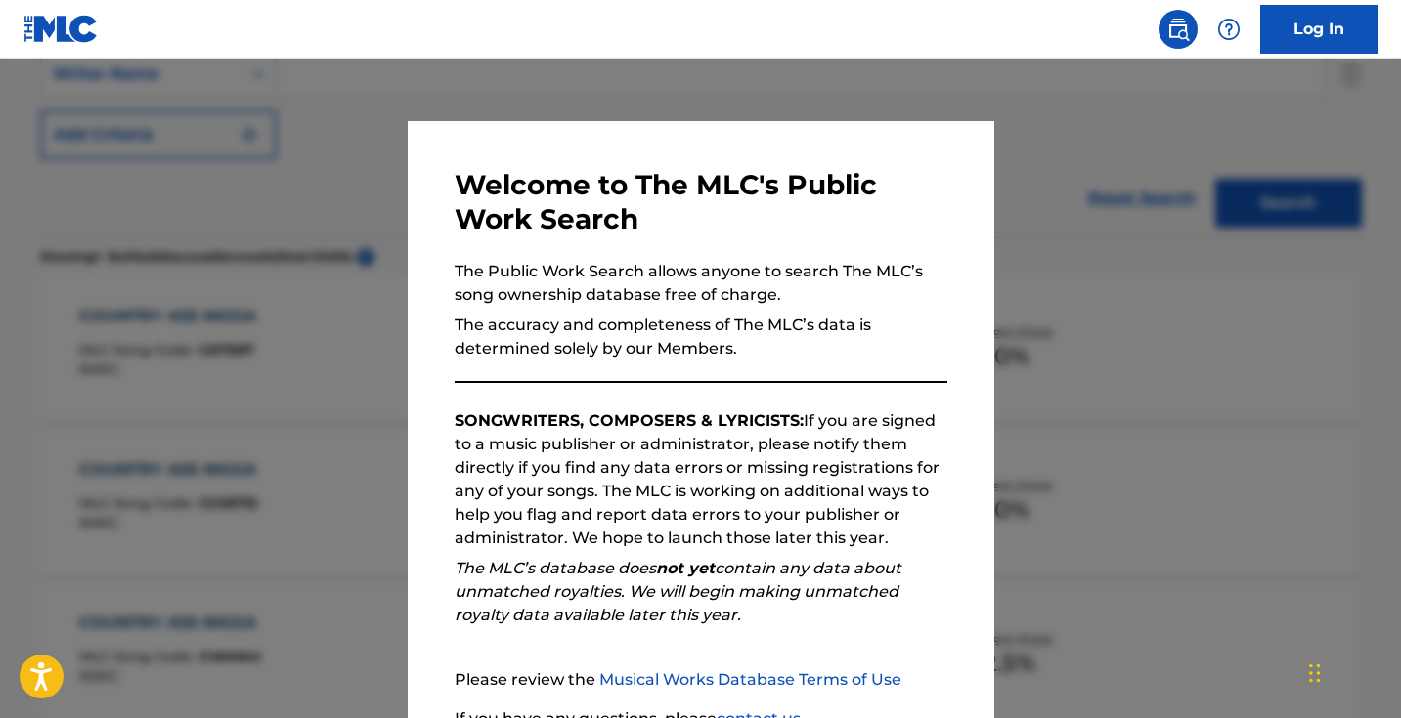
click at [370, 218] on div at bounding box center [700, 418] width 1401 height 718
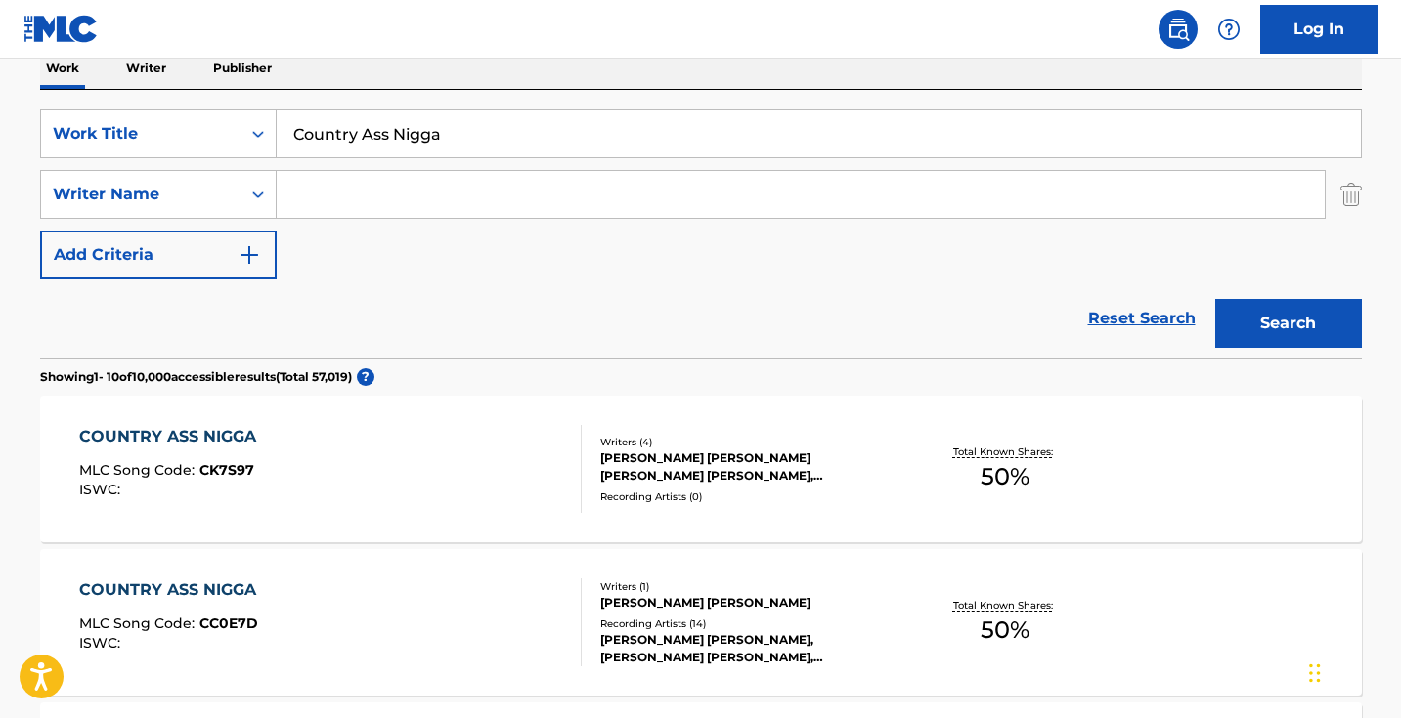
scroll to position [314, 0]
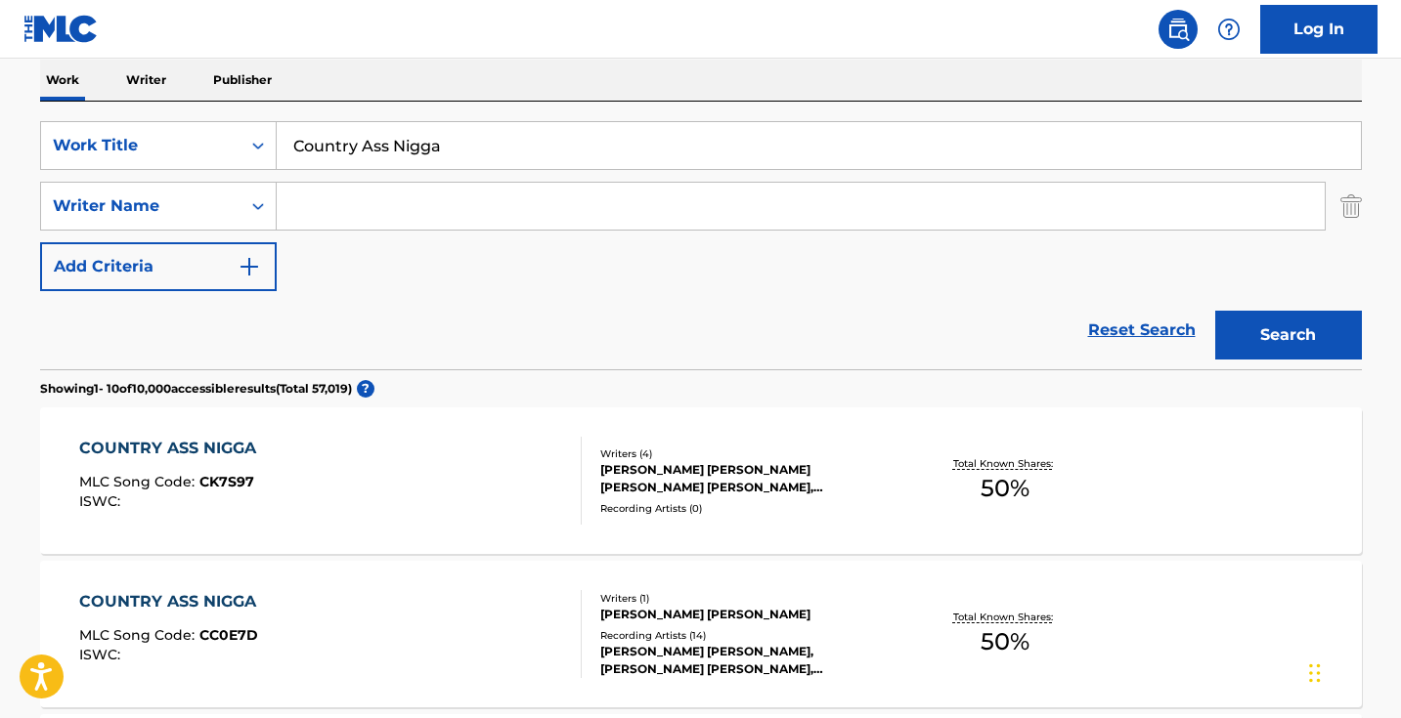
click at [488, 134] on input "Country Ass Nigga" at bounding box center [819, 145] width 1084 height 47
paste input "PTSD (Puttin That Shit Dine)"
type input "PTSD (Puttin That Shit Dine)"
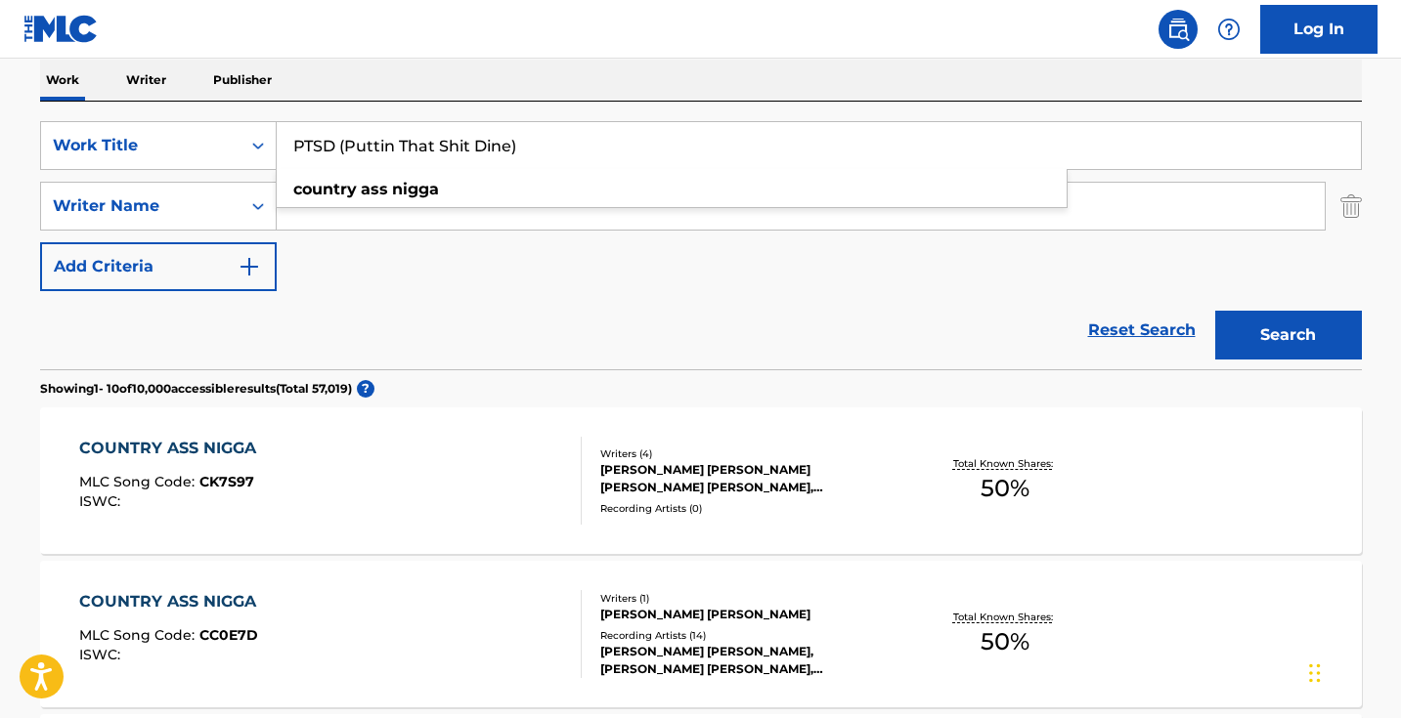
click at [1287, 335] on button "Search" at bounding box center [1288, 335] width 147 height 49
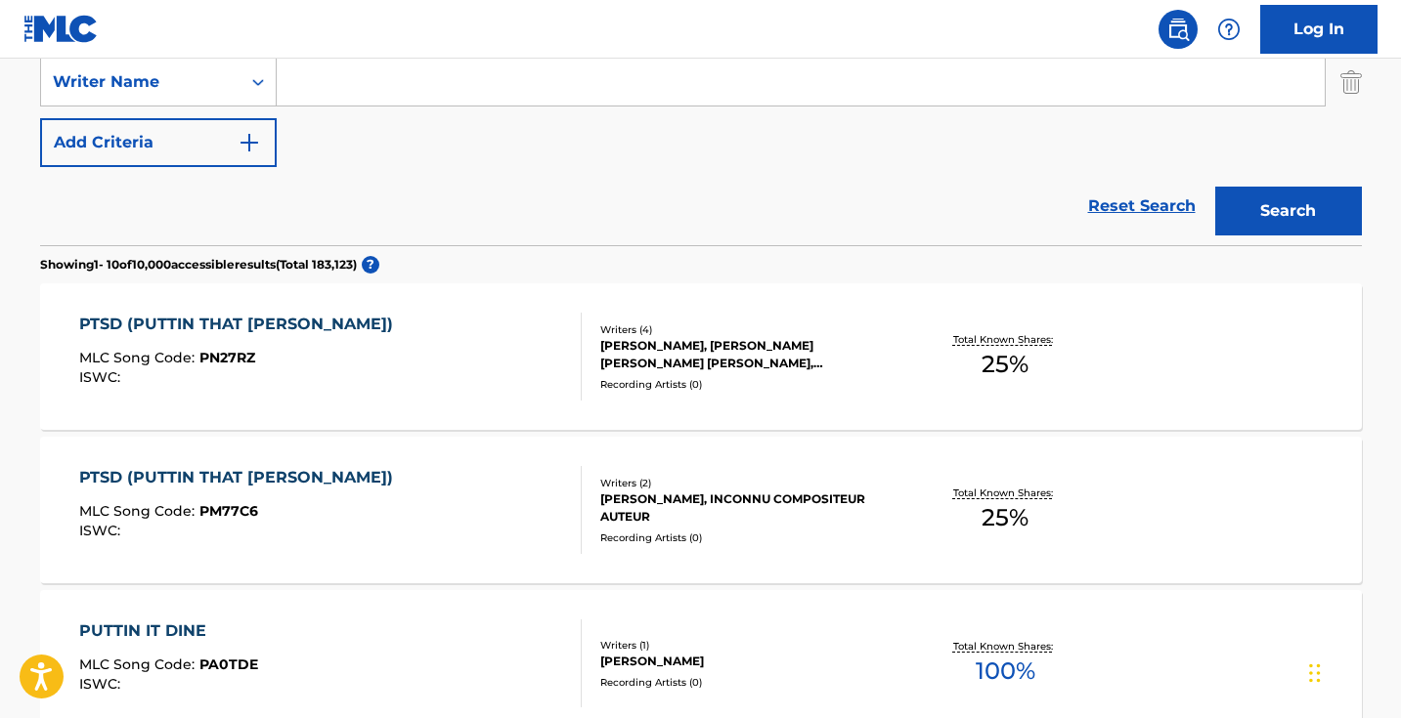
scroll to position [548, 0]
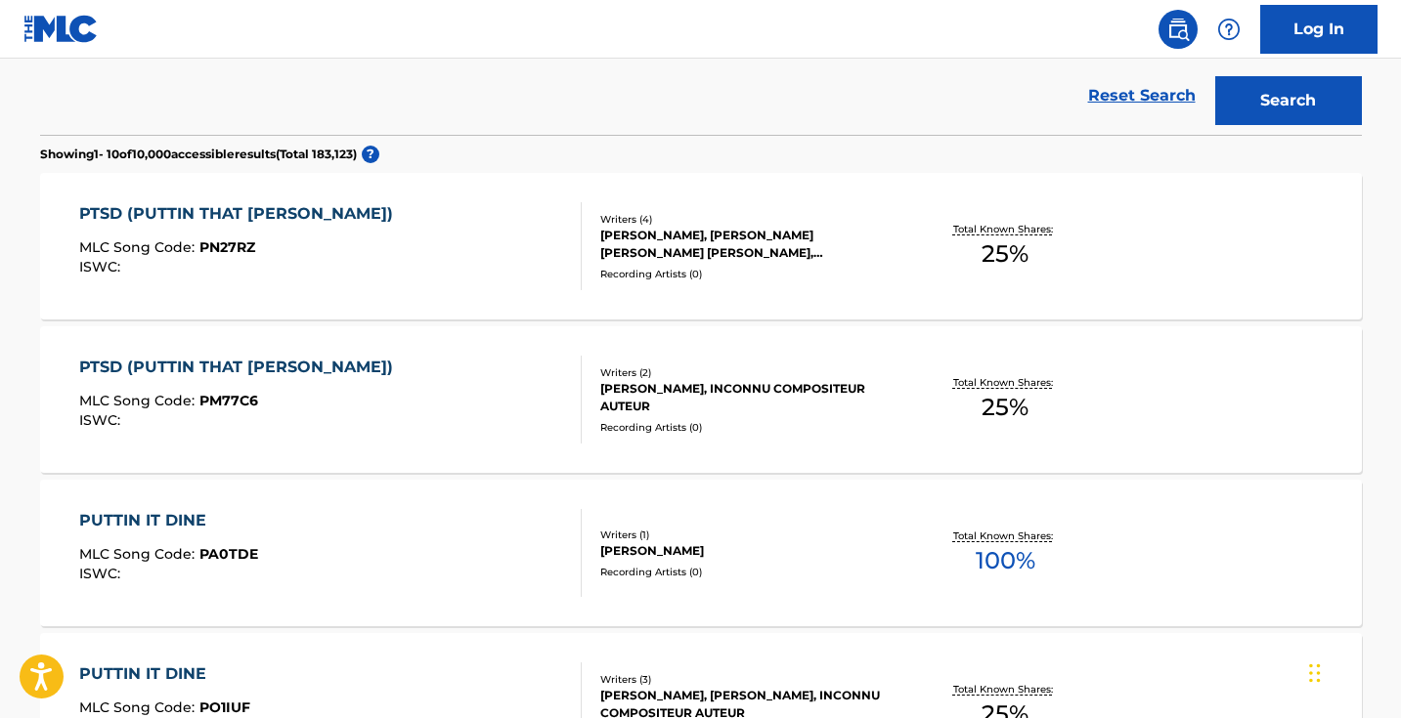
click at [512, 251] on div "PTSD (PUTTIN THAT SHIT DINE) MLC Song Code : PN27RZ ISWC :" at bounding box center [330, 246] width 502 height 88
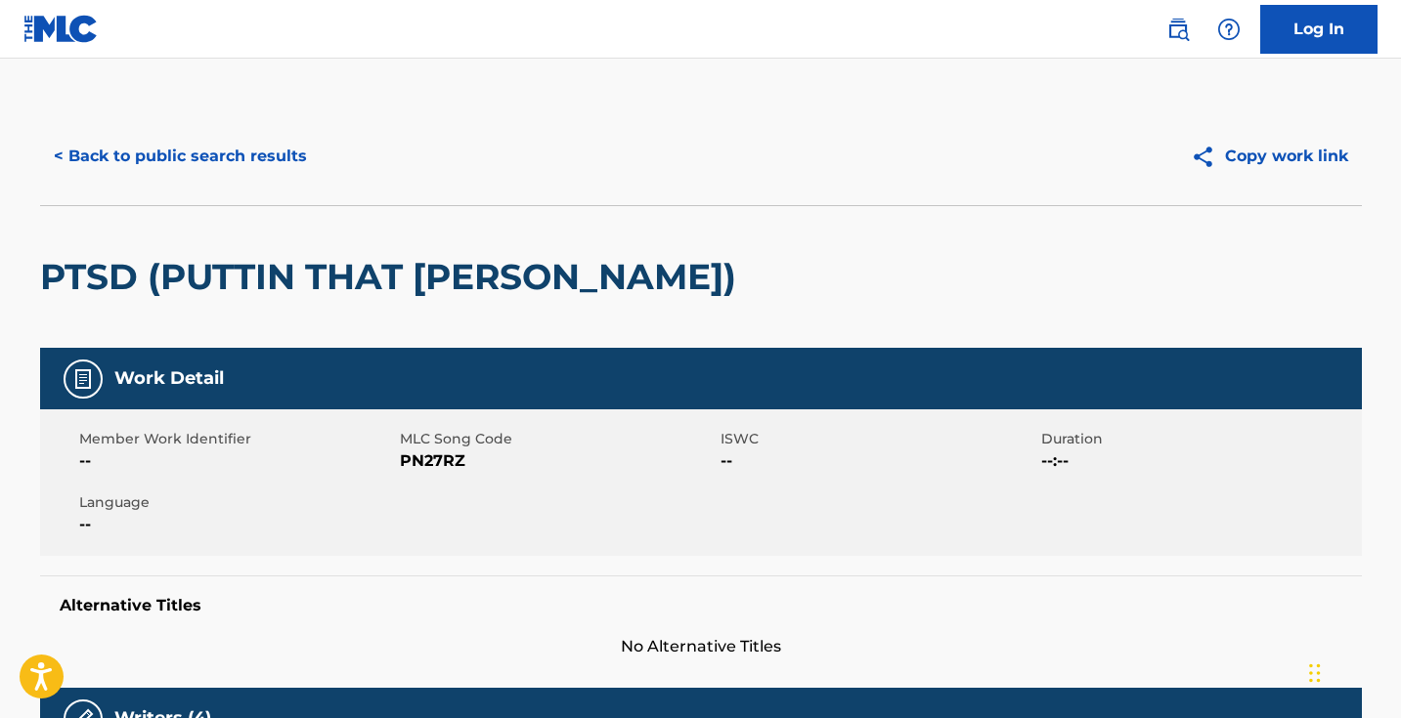
click at [441, 456] on span "PN27RZ" at bounding box center [558, 461] width 316 height 23
copy span "PN27RZ"
click at [279, 171] on button "< Back to public search results" at bounding box center [180, 156] width 281 height 49
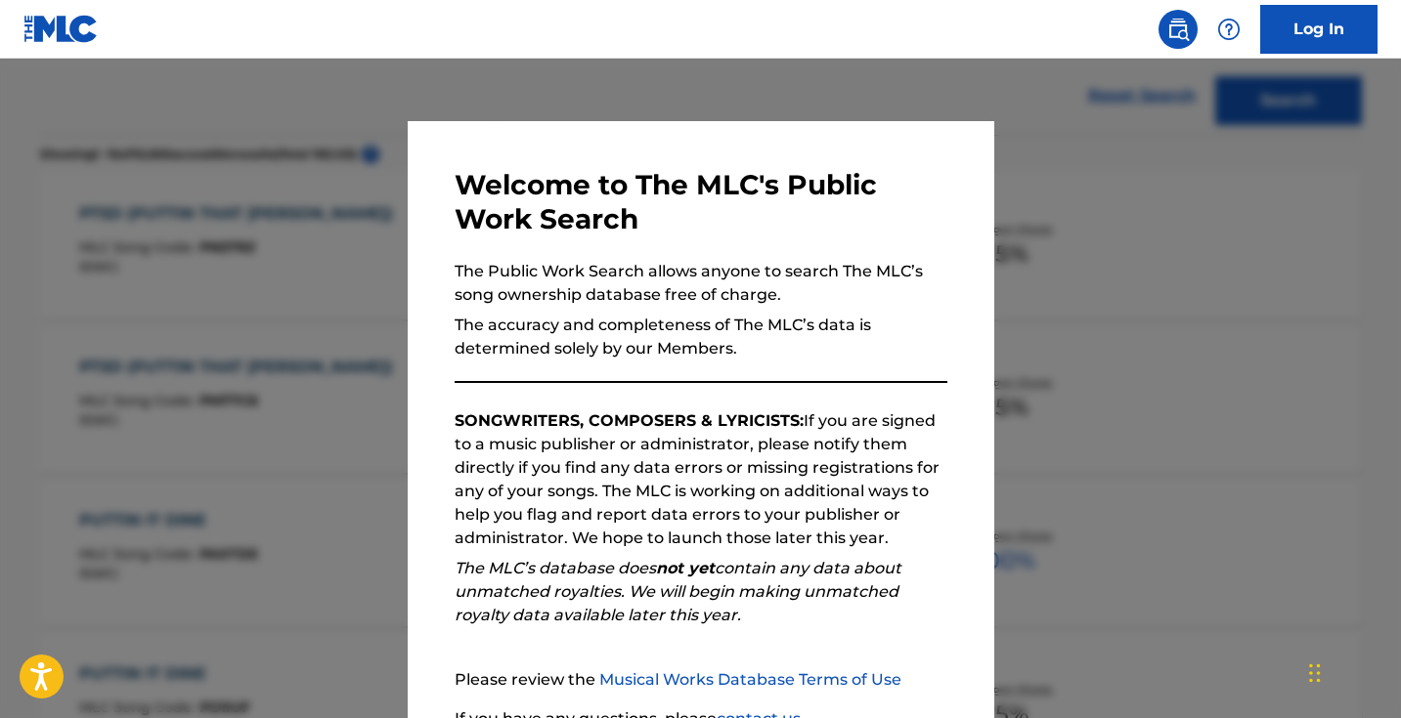
click at [351, 230] on div at bounding box center [700, 418] width 1401 height 718
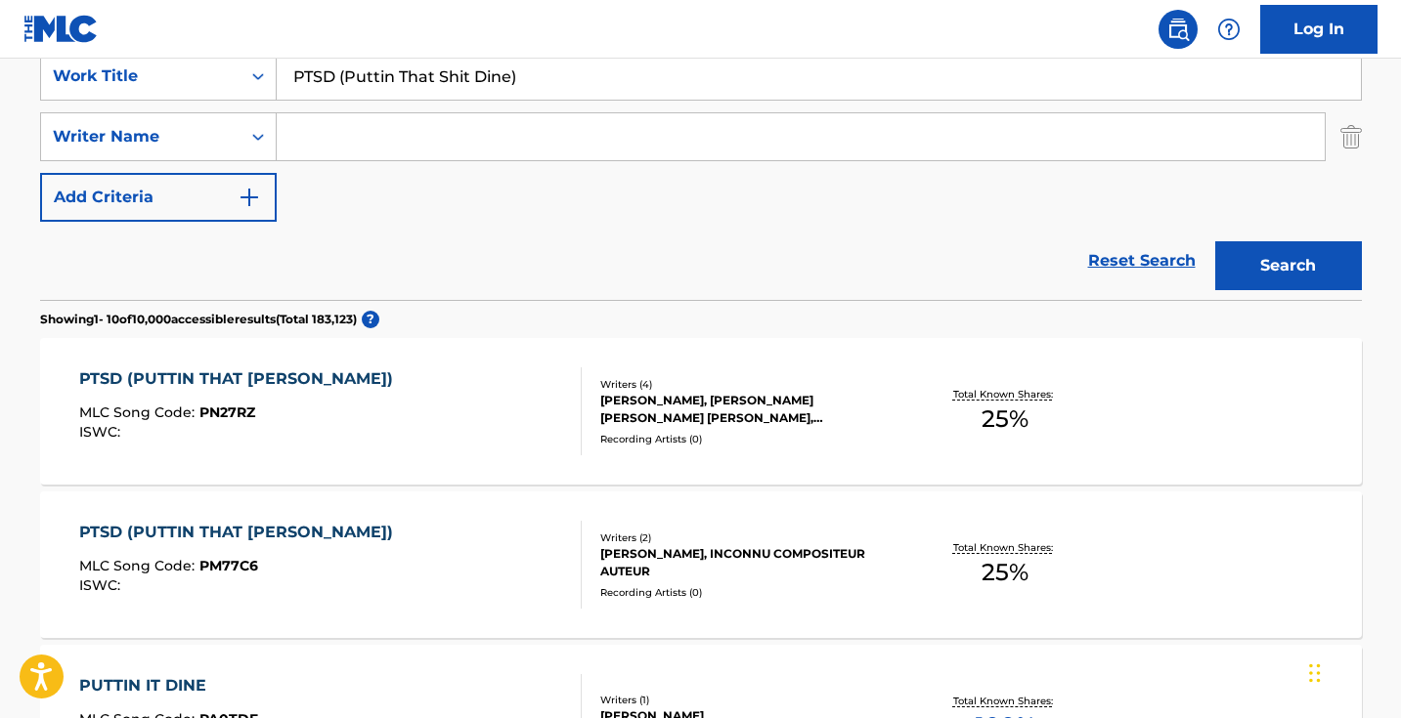
scroll to position [307, 0]
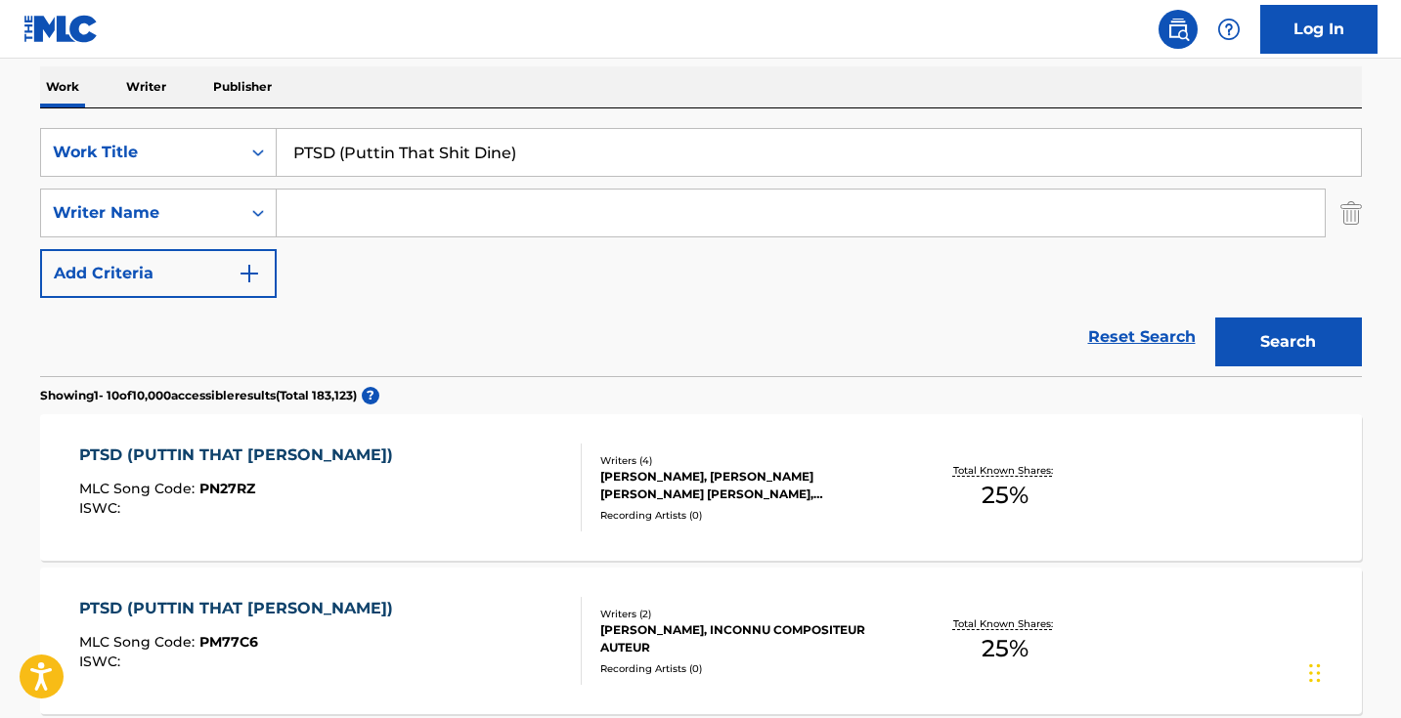
drag, startPoint x: 553, startPoint y: 163, endPoint x: 150, endPoint y: 80, distance: 412.2
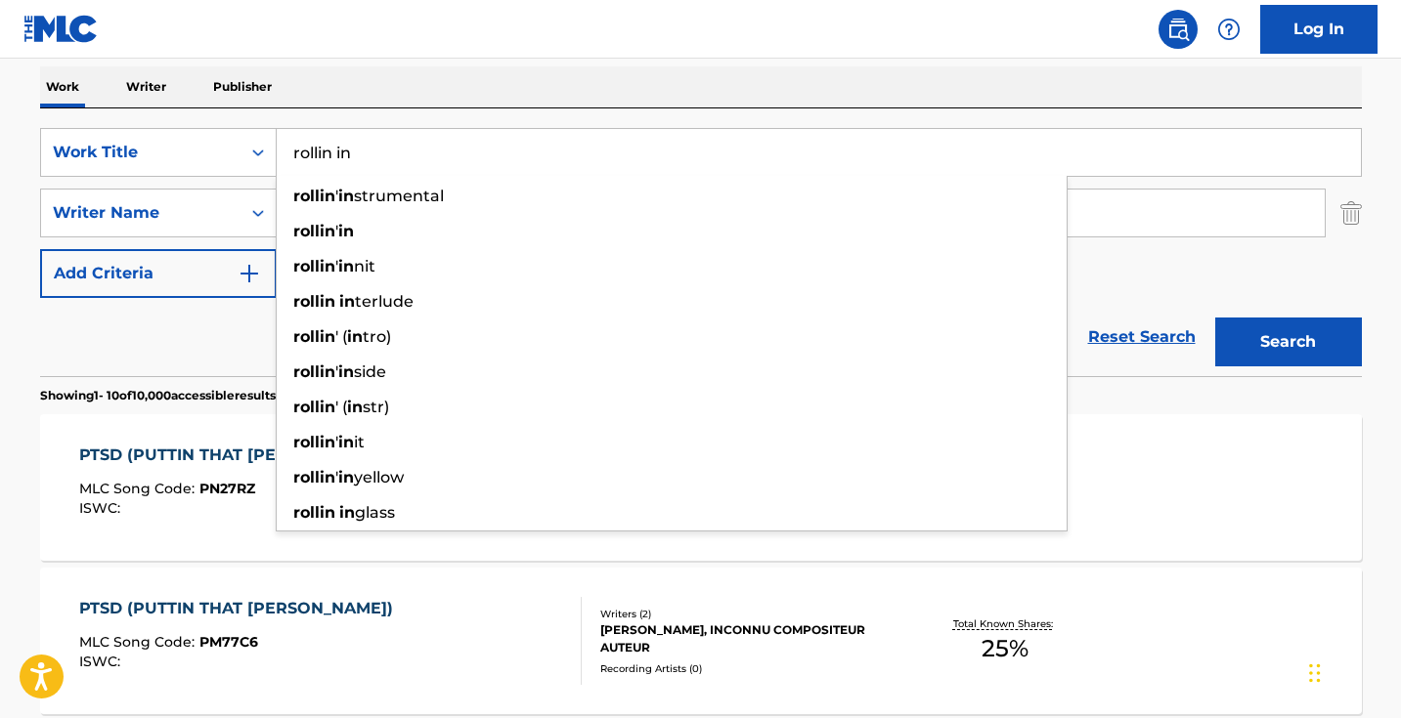
type input "rollin in"
click at [169, 331] on div "Reset Search Search" at bounding box center [701, 337] width 1322 height 78
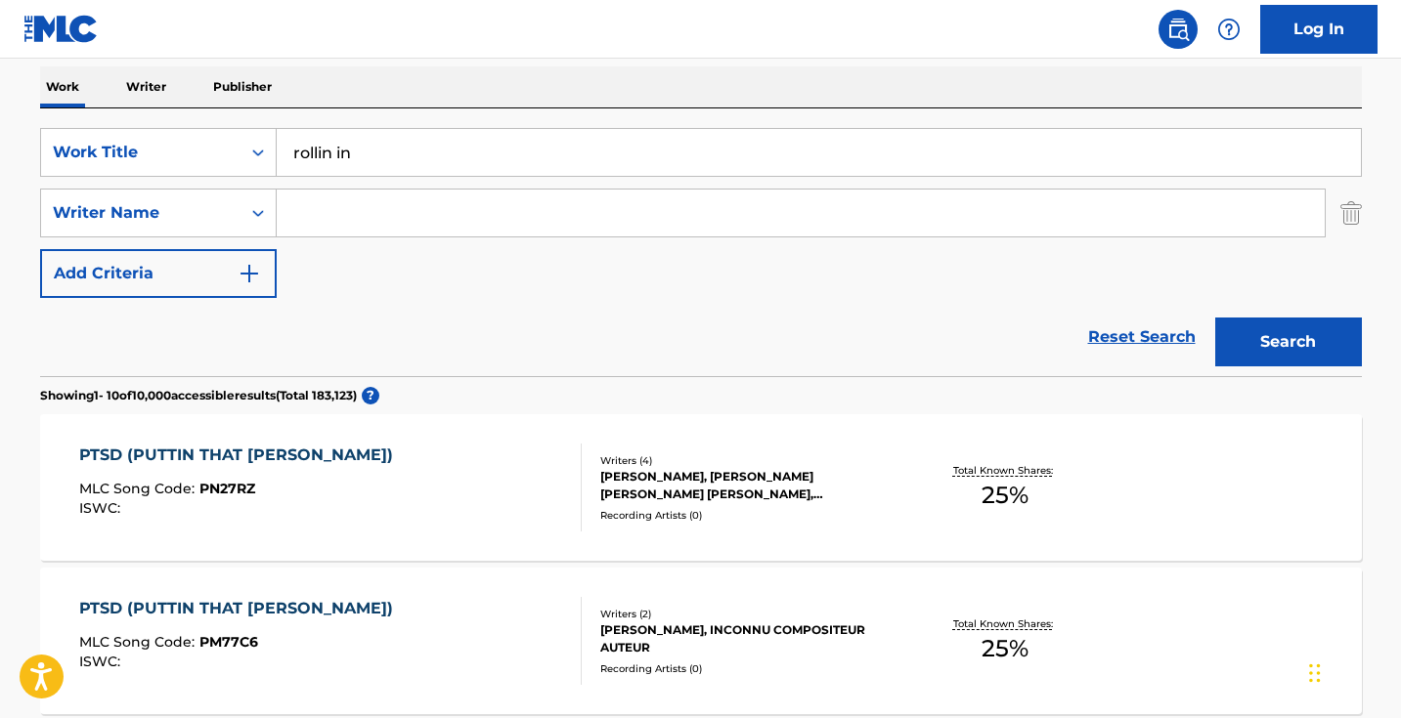
click at [347, 228] on input "Search Form" at bounding box center [801, 213] width 1048 height 47
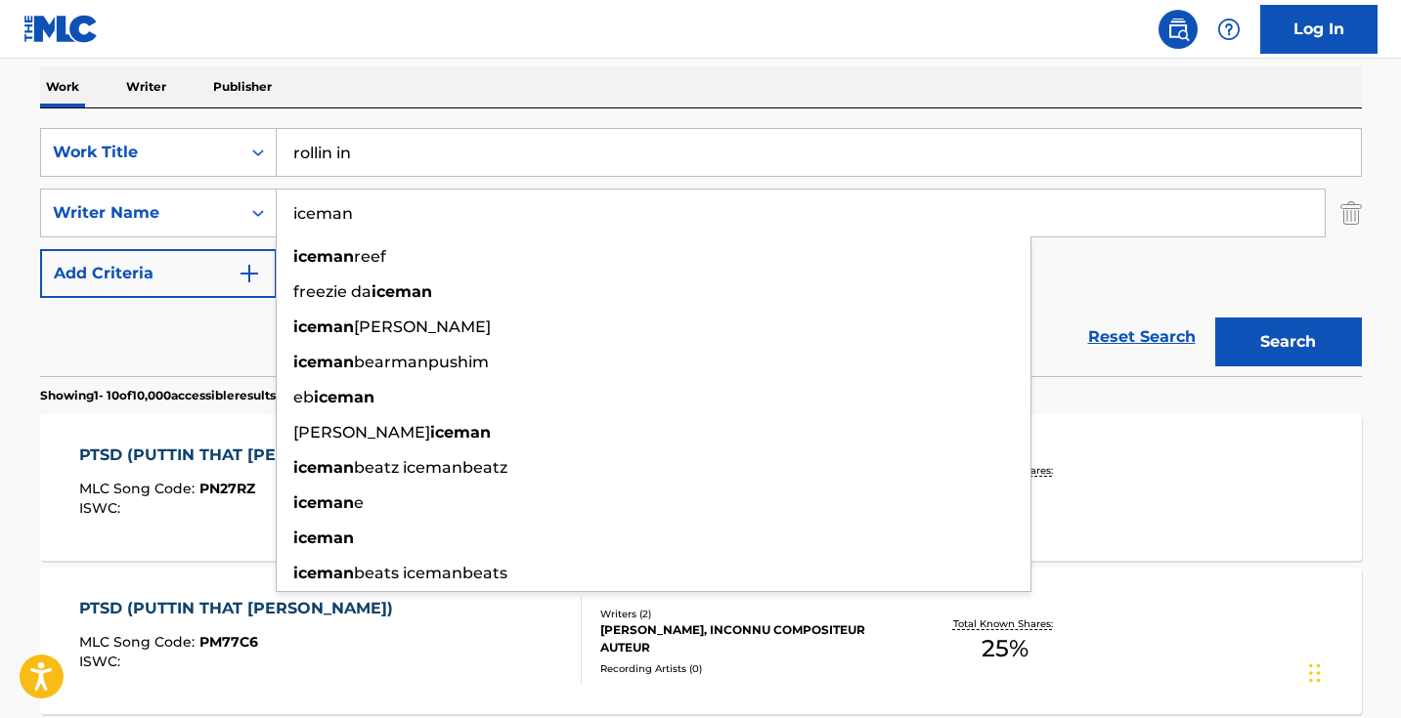
type input "iceman"
click at [1287, 342] on button "Search" at bounding box center [1288, 342] width 147 height 49
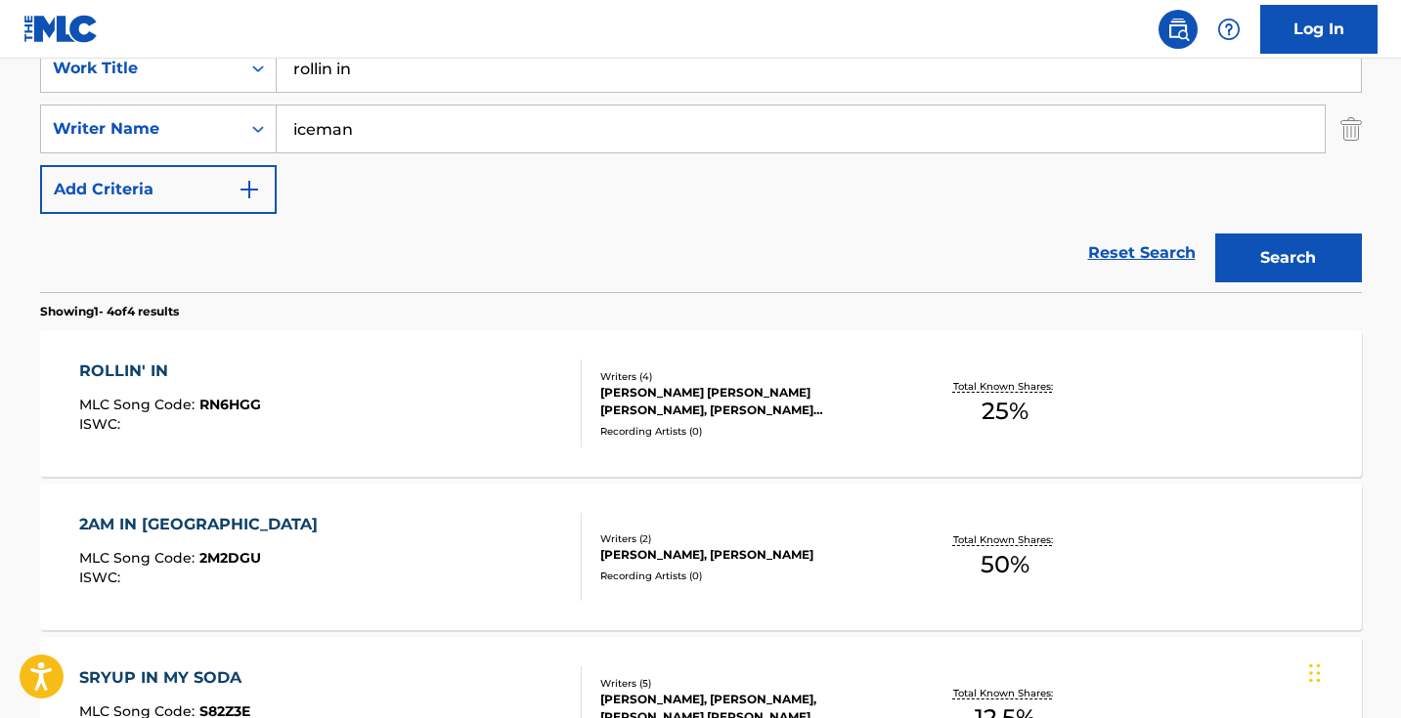
scroll to position [413, 0]
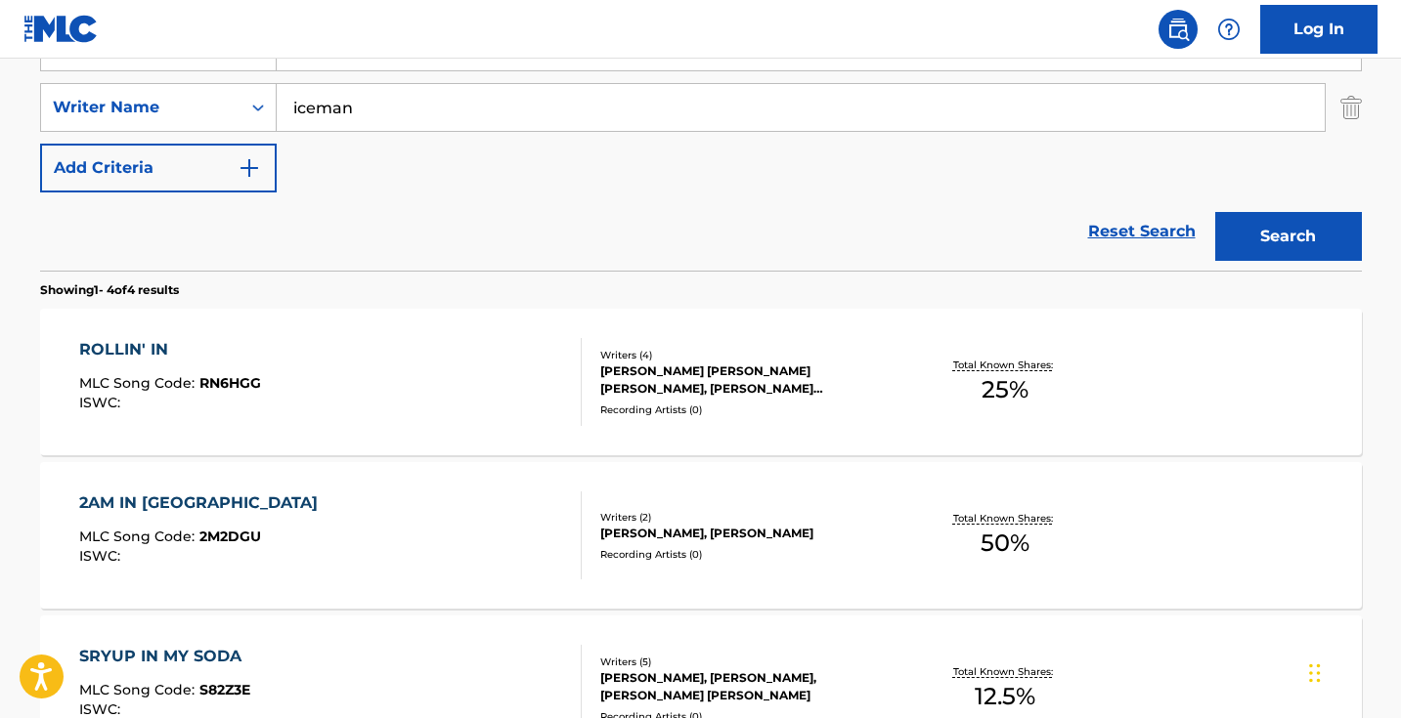
click at [503, 369] on div "ROLLIN' IN MLC Song Code : RN6HGG ISWC :" at bounding box center [330, 382] width 502 height 88
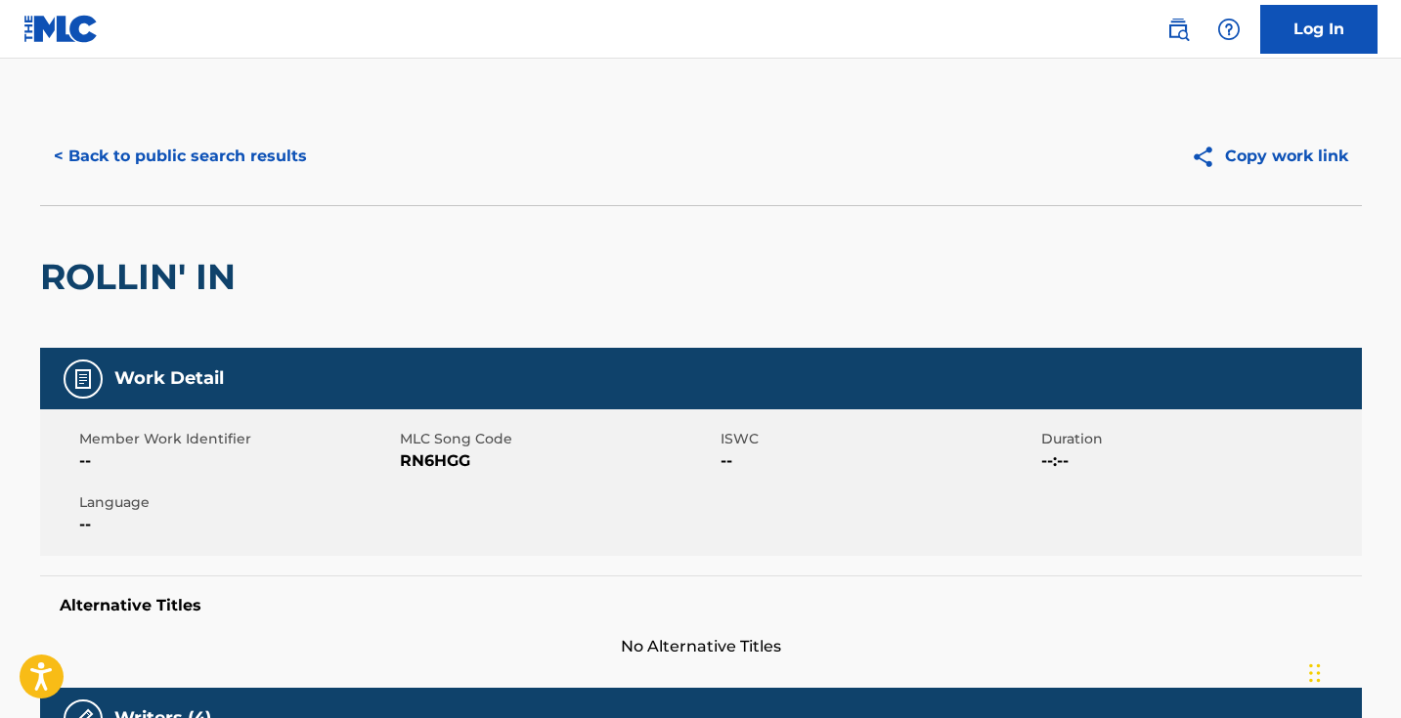
click at [460, 460] on span "RN6HGG" at bounding box center [558, 461] width 316 height 23
copy span "RN6HGG"
click at [244, 126] on div "< Back to public search results Copy work link" at bounding box center [701, 157] width 1322 height 98
click at [275, 158] on button "< Back to public search results" at bounding box center [180, 156] width 281 height 49
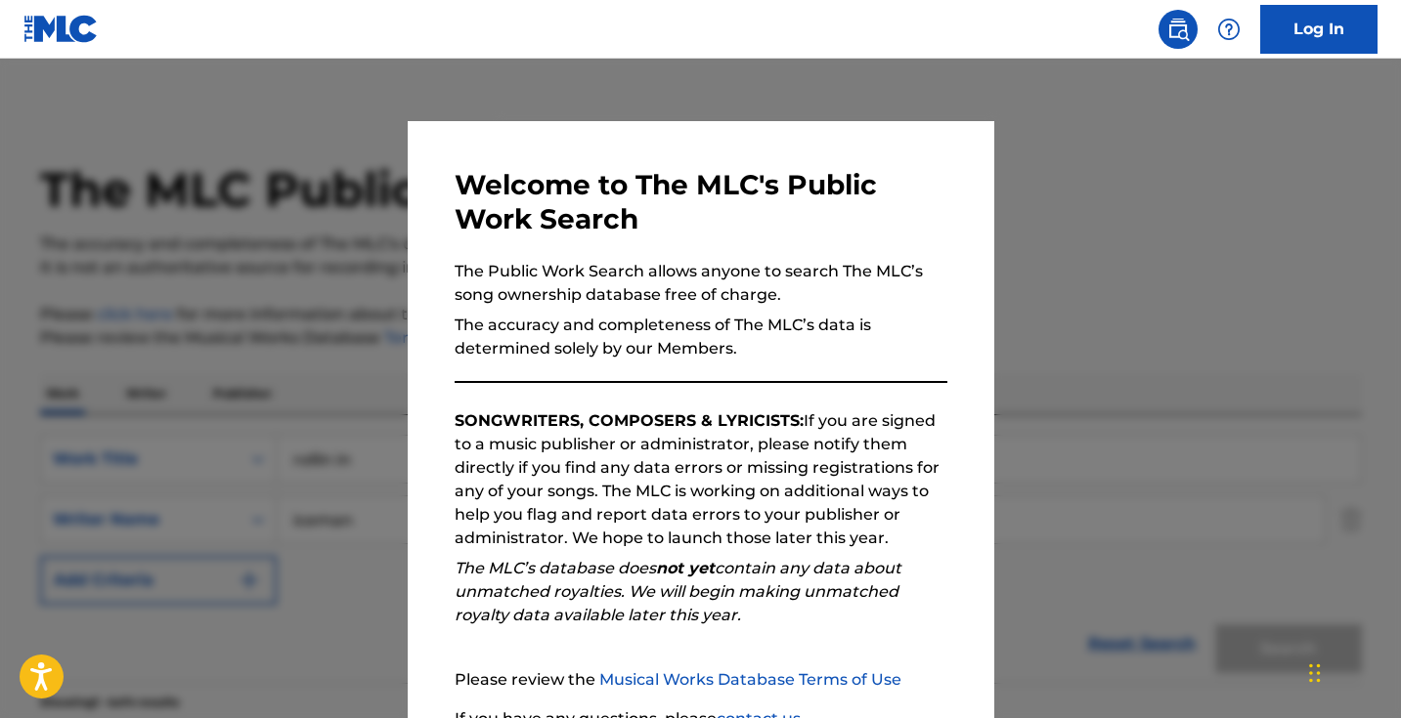
scroll to position [413, 0]
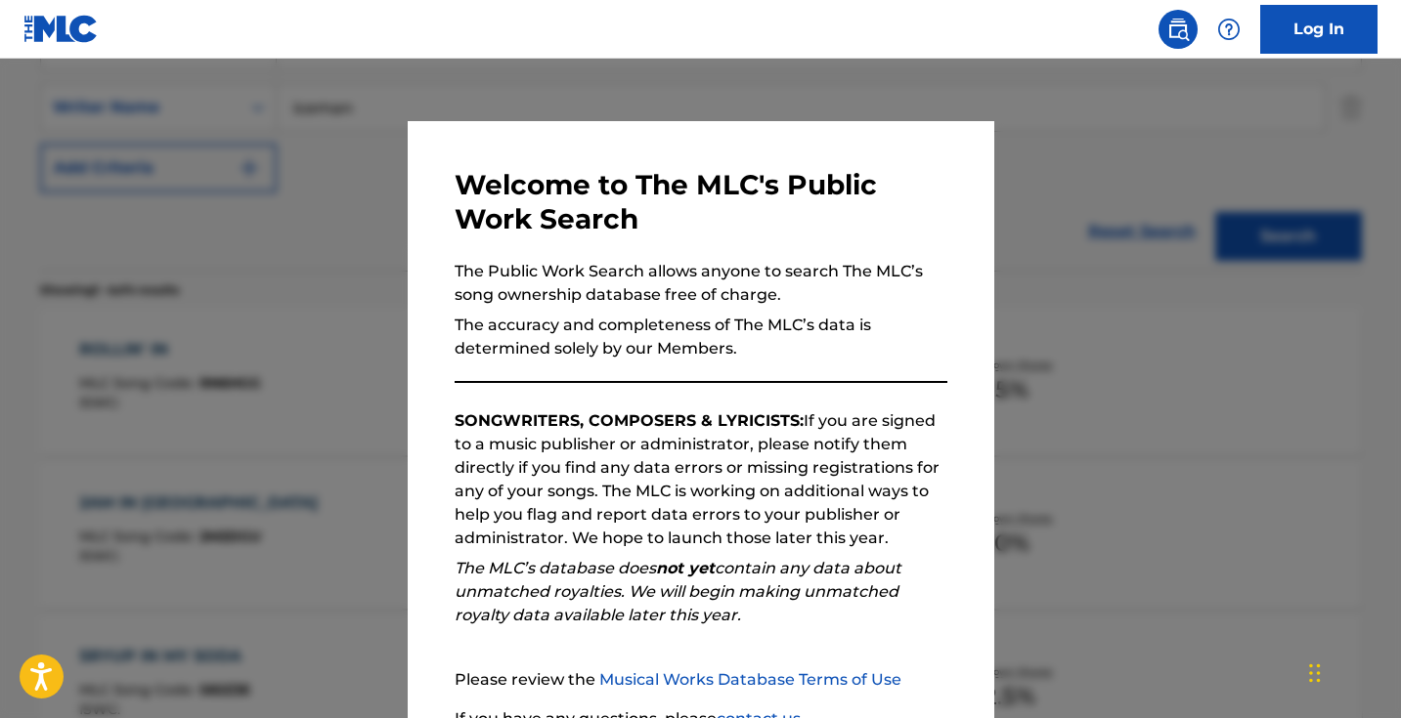
click at [363, 223] on div at bounding box center [700, 418] width 1401 height 718
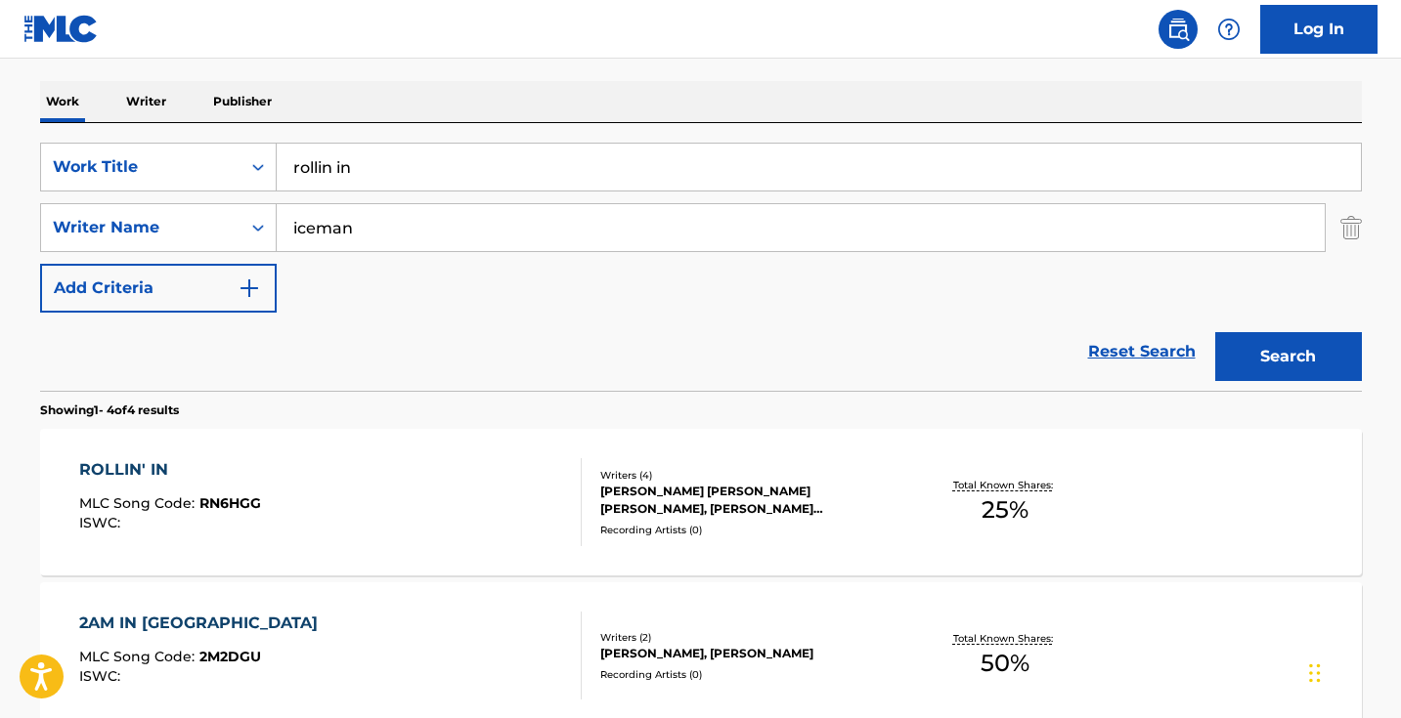
scroll to position [259, 0]
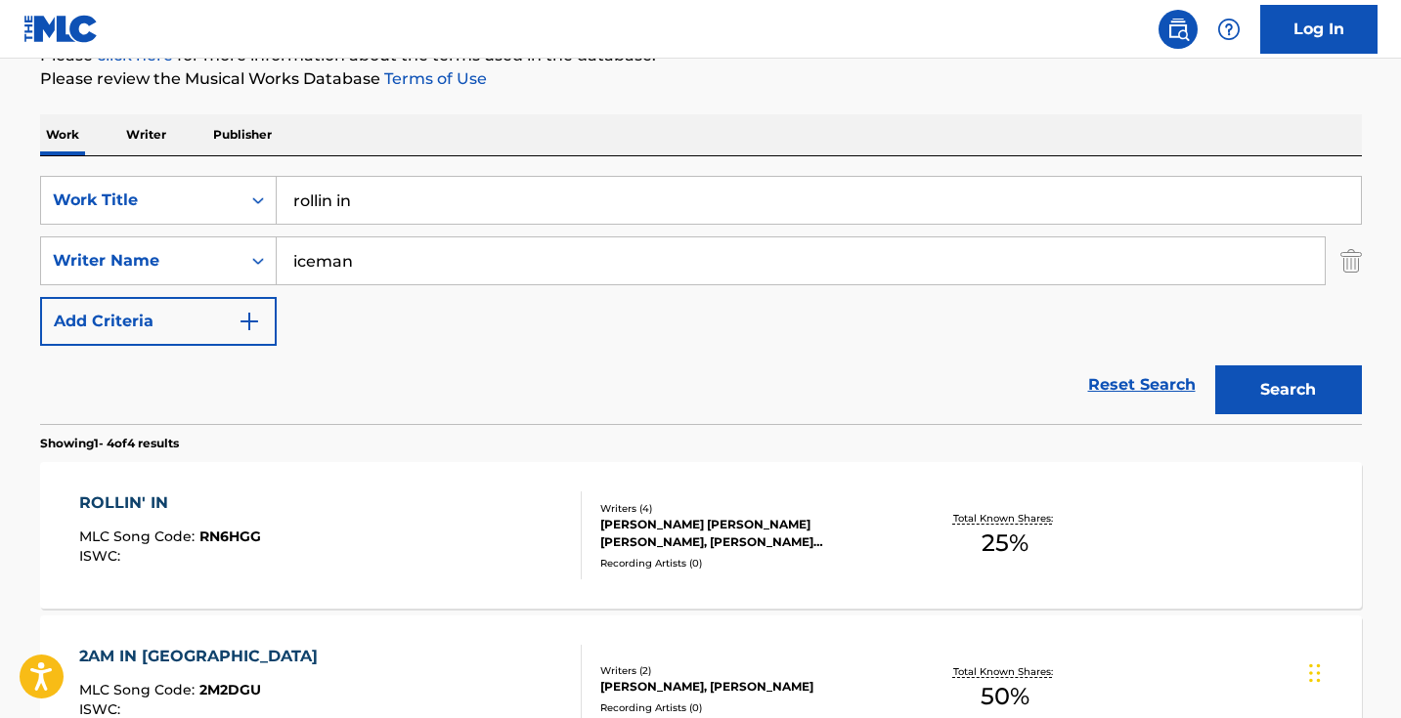
drag, startPoint x: 478, startPoint y: 203, endPoint x: 151, endPoint y: 148, distance: 332.2
click at [151, 148] on div "Work Writer Publisher SearchWithCriteriad0cf188d-a3ff-438e-ad0a-6c92379b29dd Wo…" at bounding box center [701, 637] width 1322 height 1047
paste input "Smashin' & Splashin'"
type input "Smashin' & Splashin'"
click at [1287, 390] on button "Search" at bounding box center [1288, 390] width 147 height 49
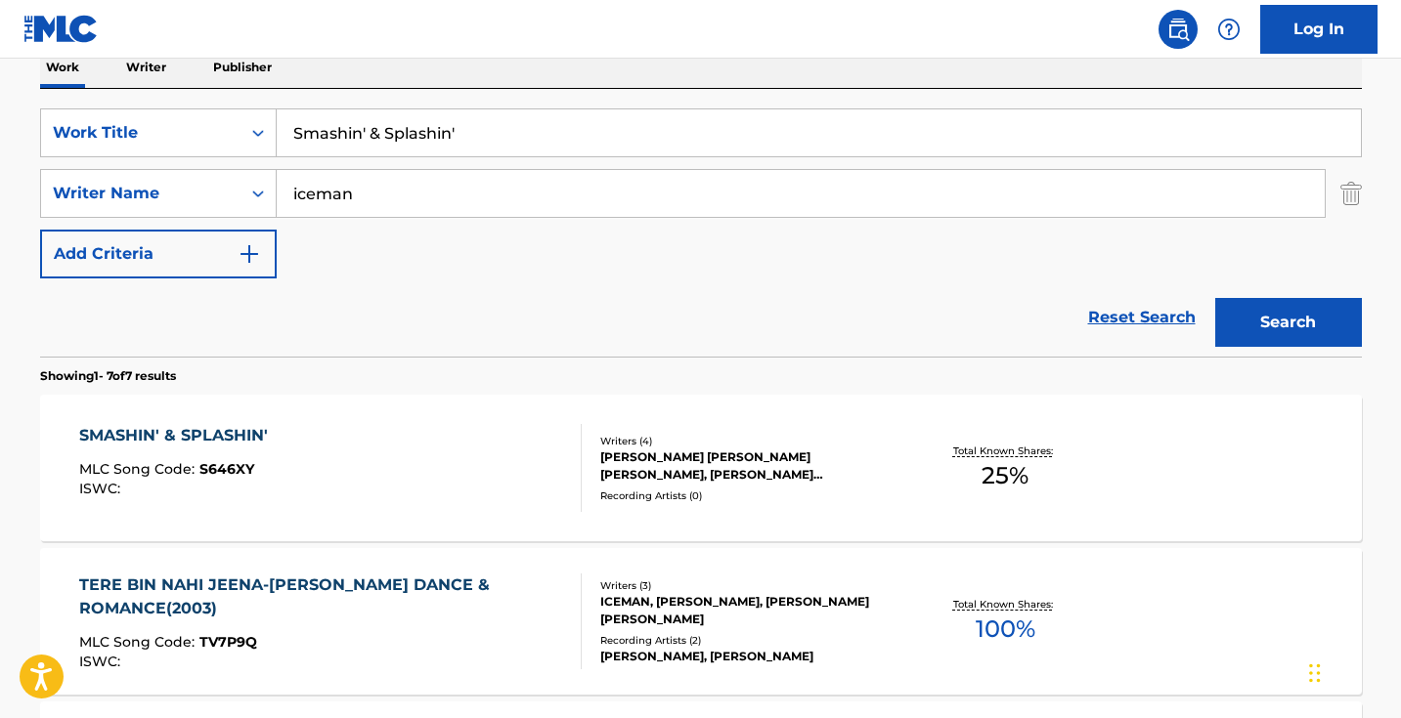
scroll to position [344, 0]
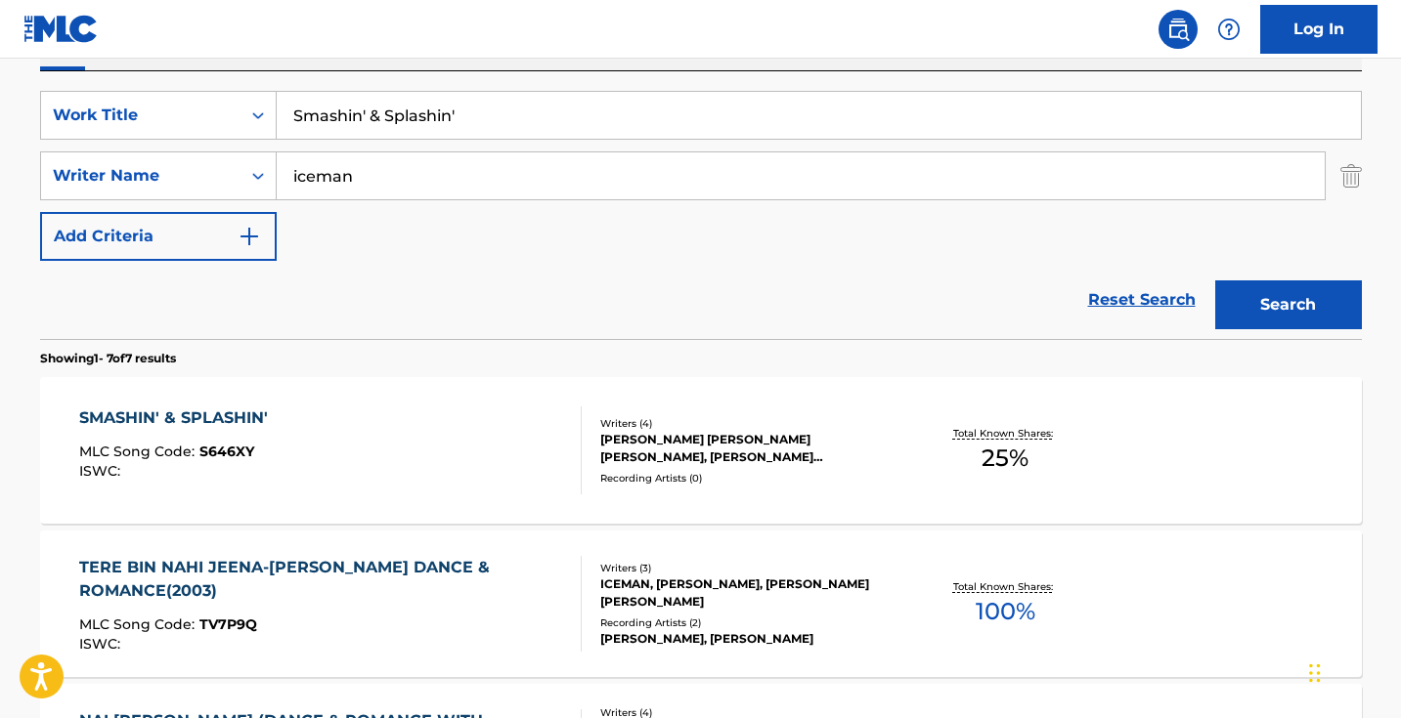
click at [495, 464] on div "SMASHIN' & SPLASHIN' MLC Song Code : S646XY ISWC :" at bounding box center [330, 451] width 502 height 88
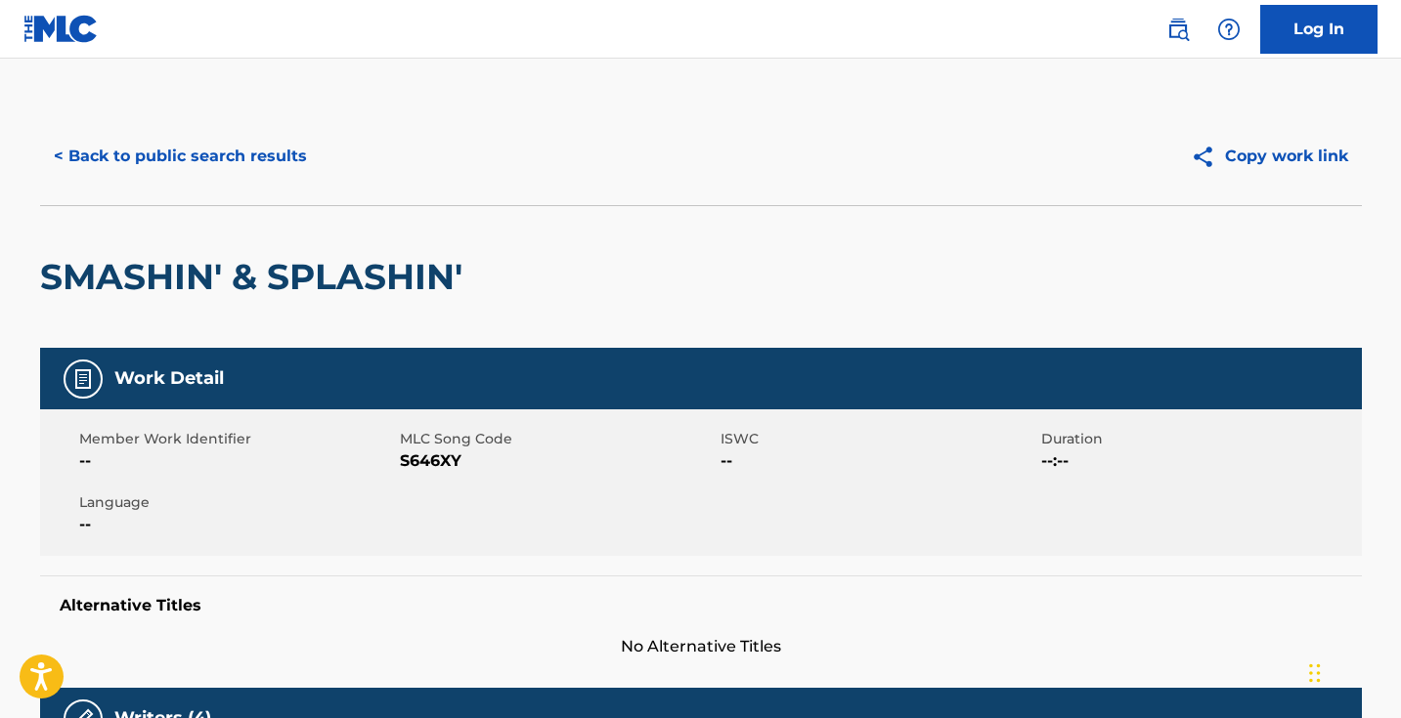
click at [424, 464] on span "S646XY" at bounding box center [558, 461] width 316 height 23
copy span "S646XY"
click at [278, 155] on button "< Back to public search results" at bounding box center [180, 156] width 281 height 49
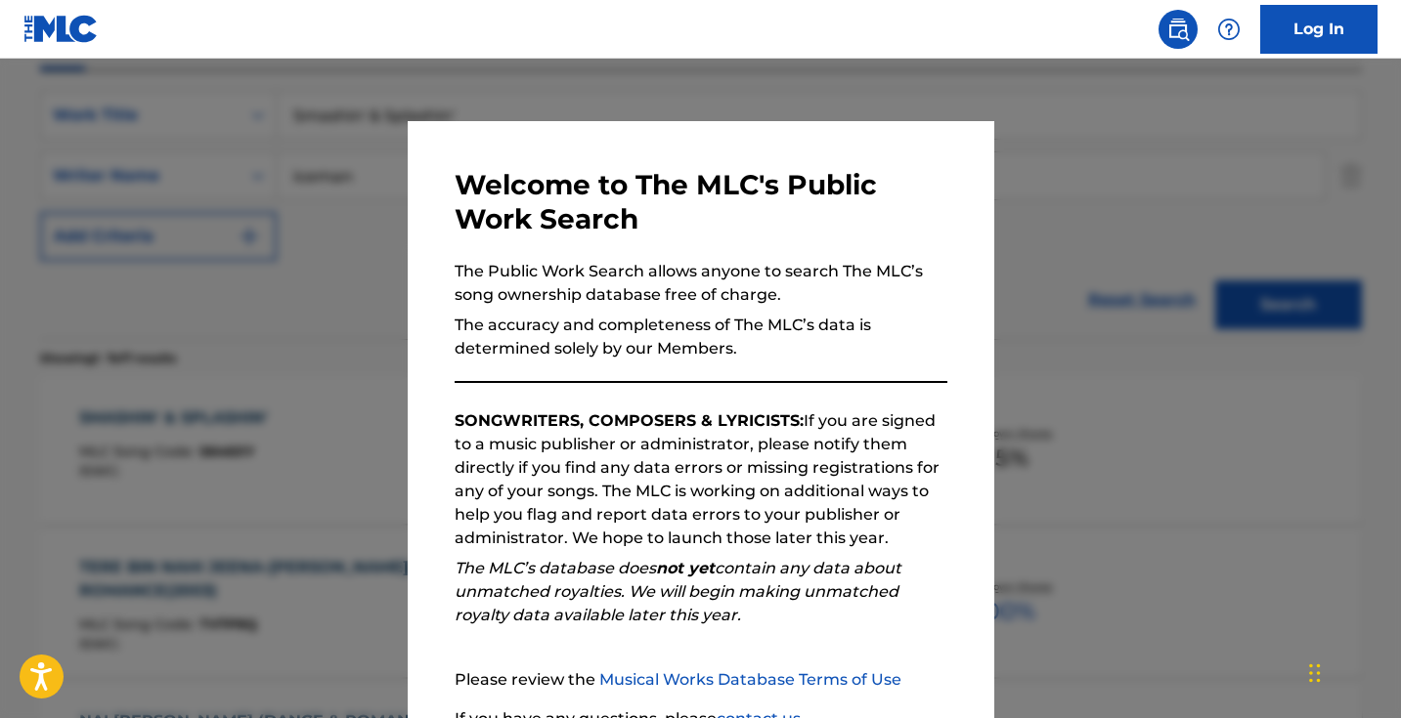
click at [369, 214] on div at bounding box center [700, 418] width 1401 height 718
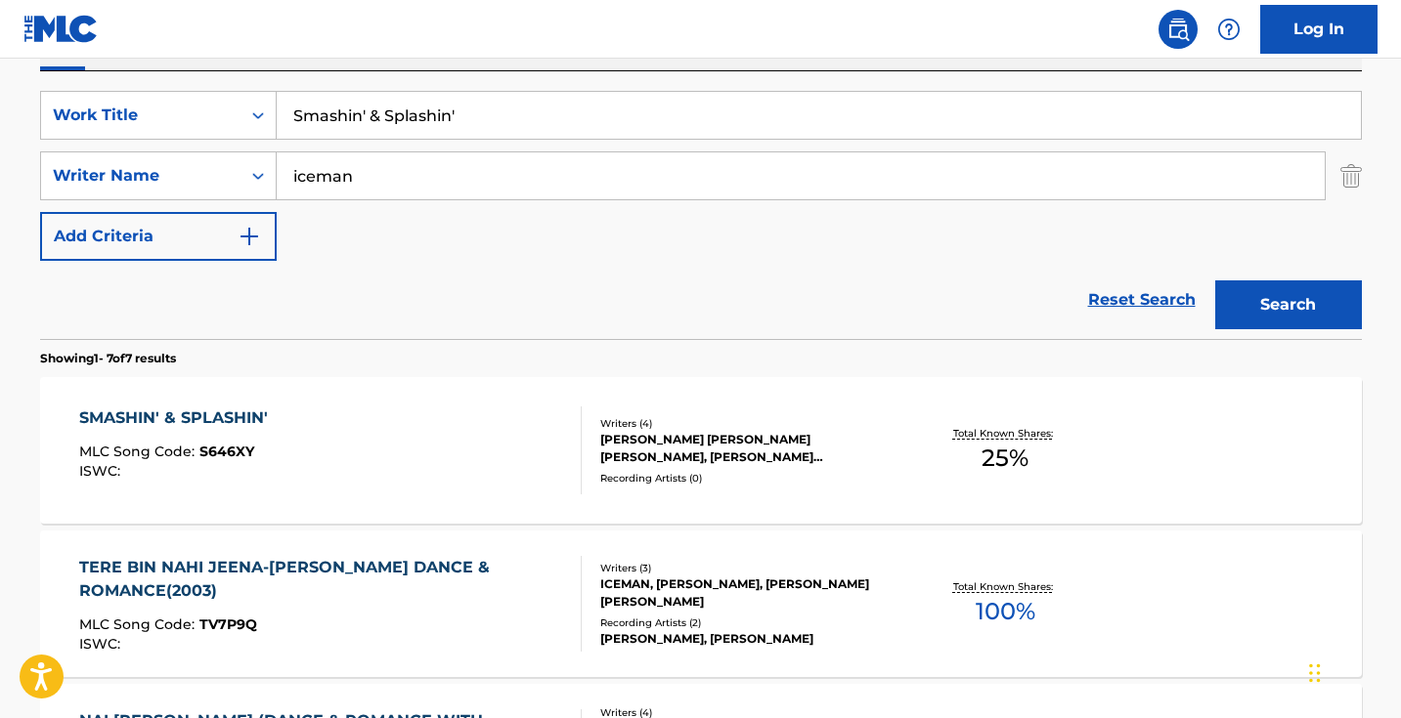
click at [449, 121] on input "Smashin' & Splashin'" at bounding box center [819, 115] width 1084 height 47
paste input "Where My Soda?"
type input "Where My Soda?"
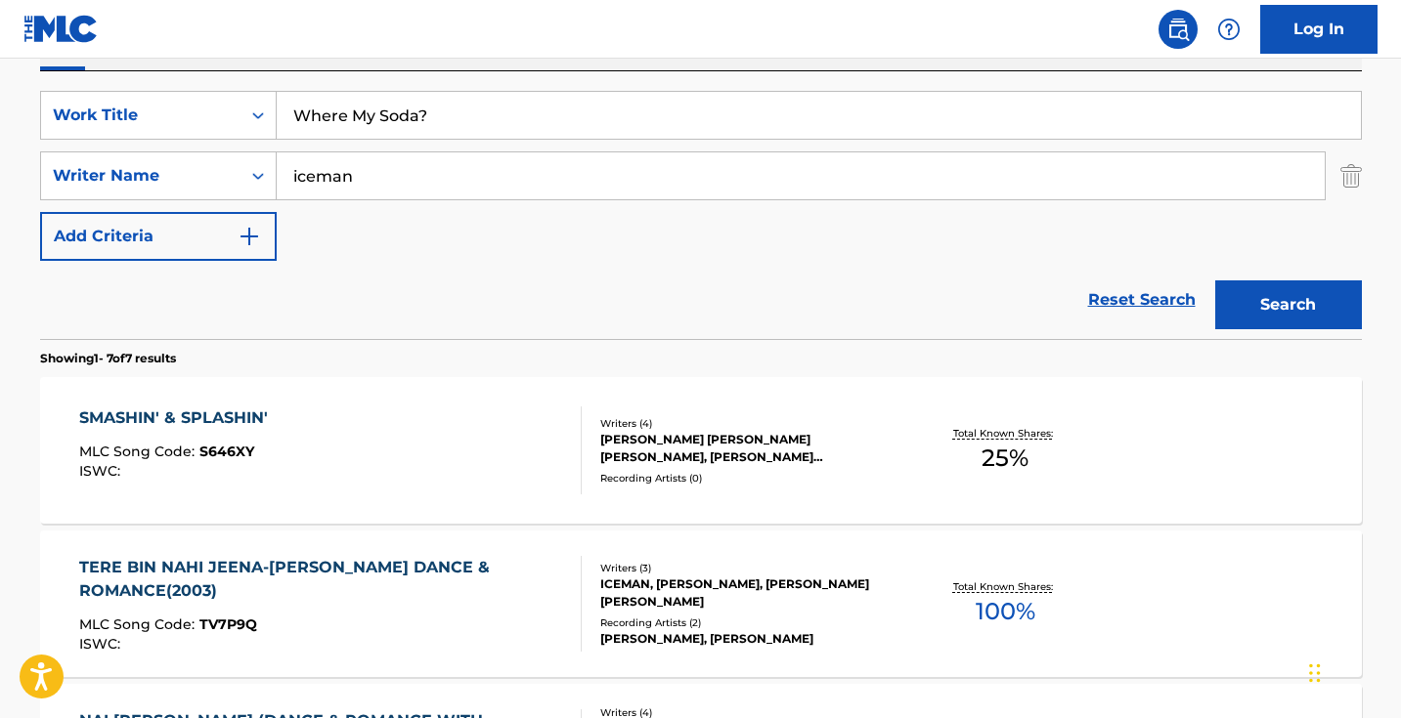
click at [1287, 305] on button "Search" at bounding box center [1288, 305] width 147 height 49
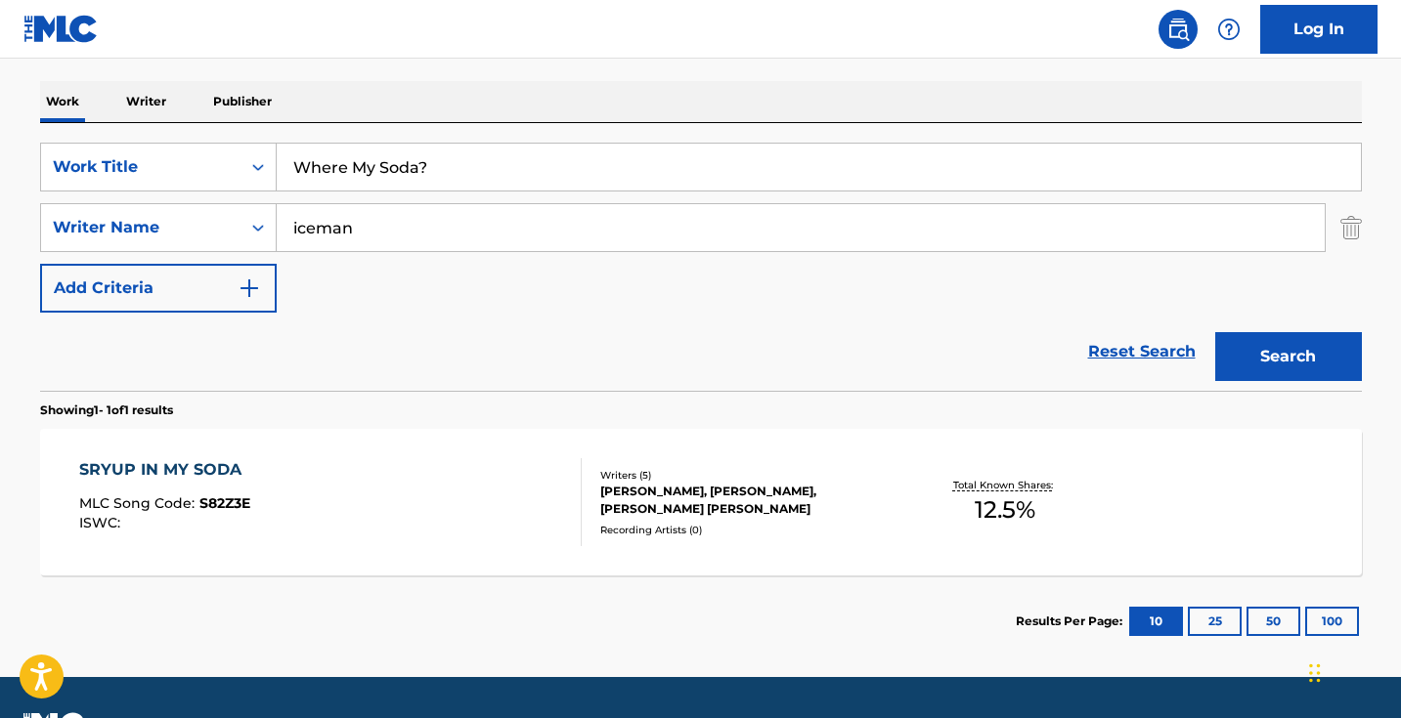
scroll to position [315, 0]
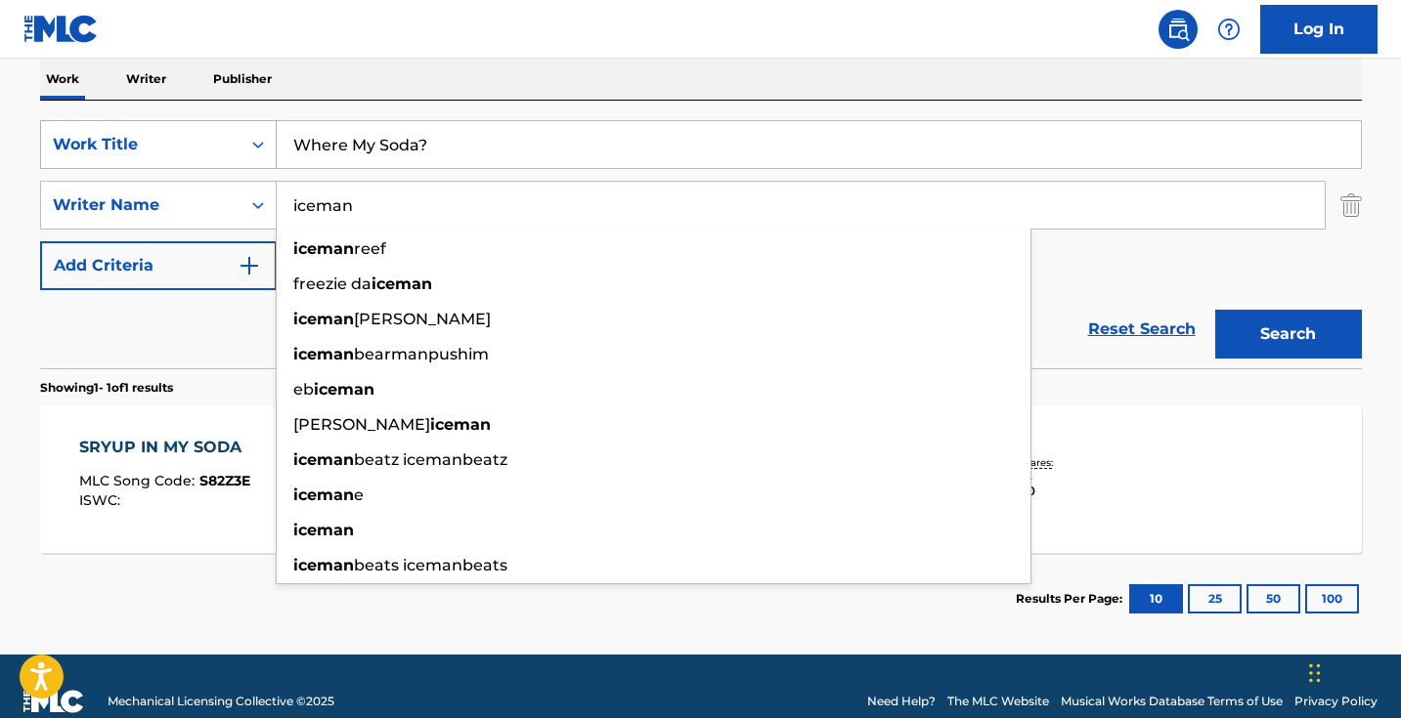
drag, startPoint x: 406, startPoint y: 204, endPoint x: 181, endPoint y: 162, distance: 228.7
click at [181, 162] on div "SearchWithCriteriad0cf188d-a3ff-438e-ad0a-6c92379b29dd Work Title Where My Soda…" at bounding box center [701, 205] width 1322 height 170
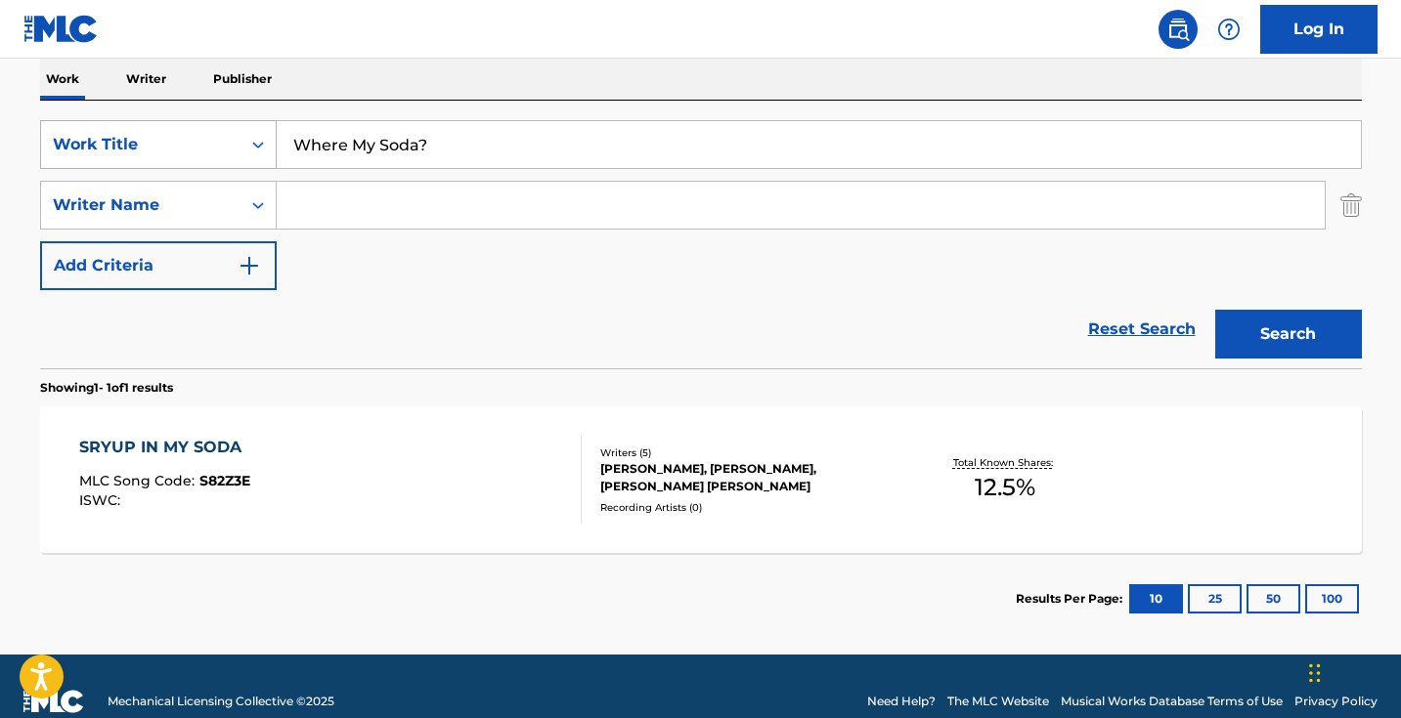
click at [1287, 334] on button "Search" at bounding box center [1288, 334] width 147 height 49
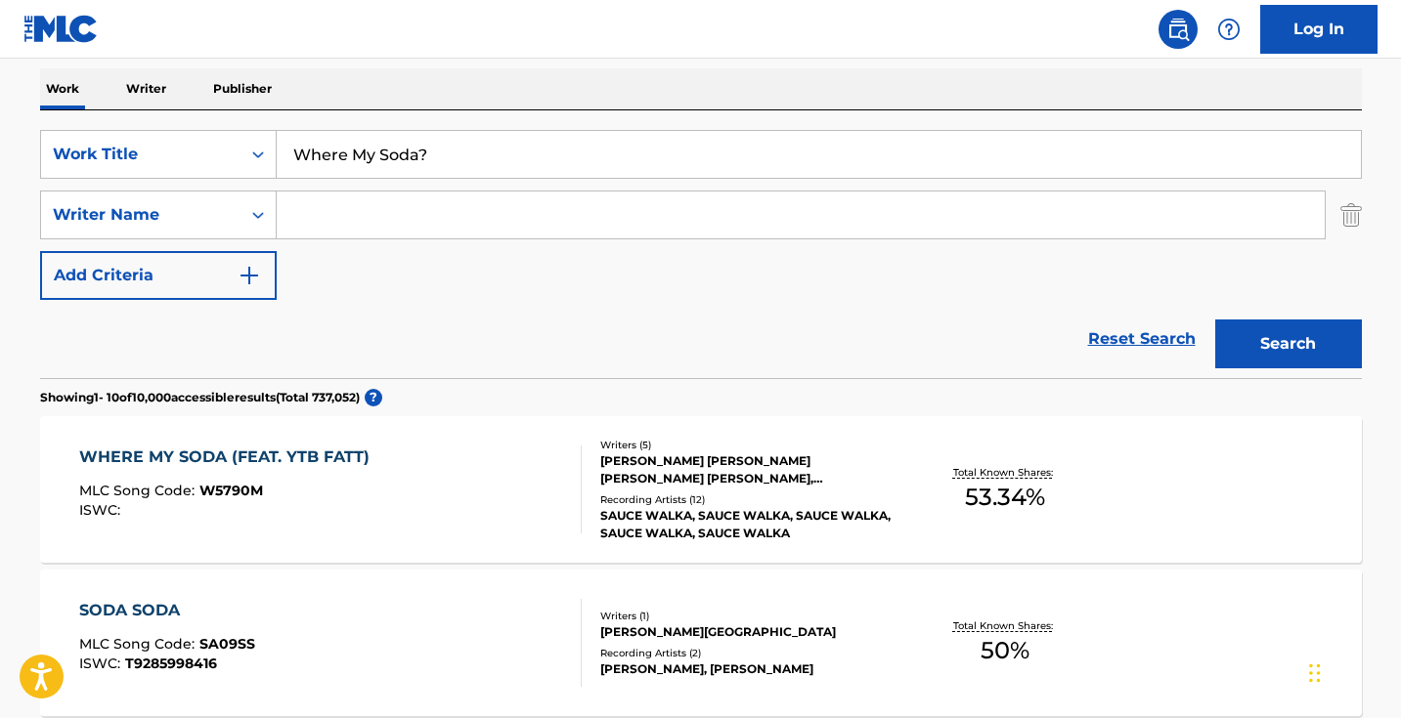
scroll to position [446, 0]
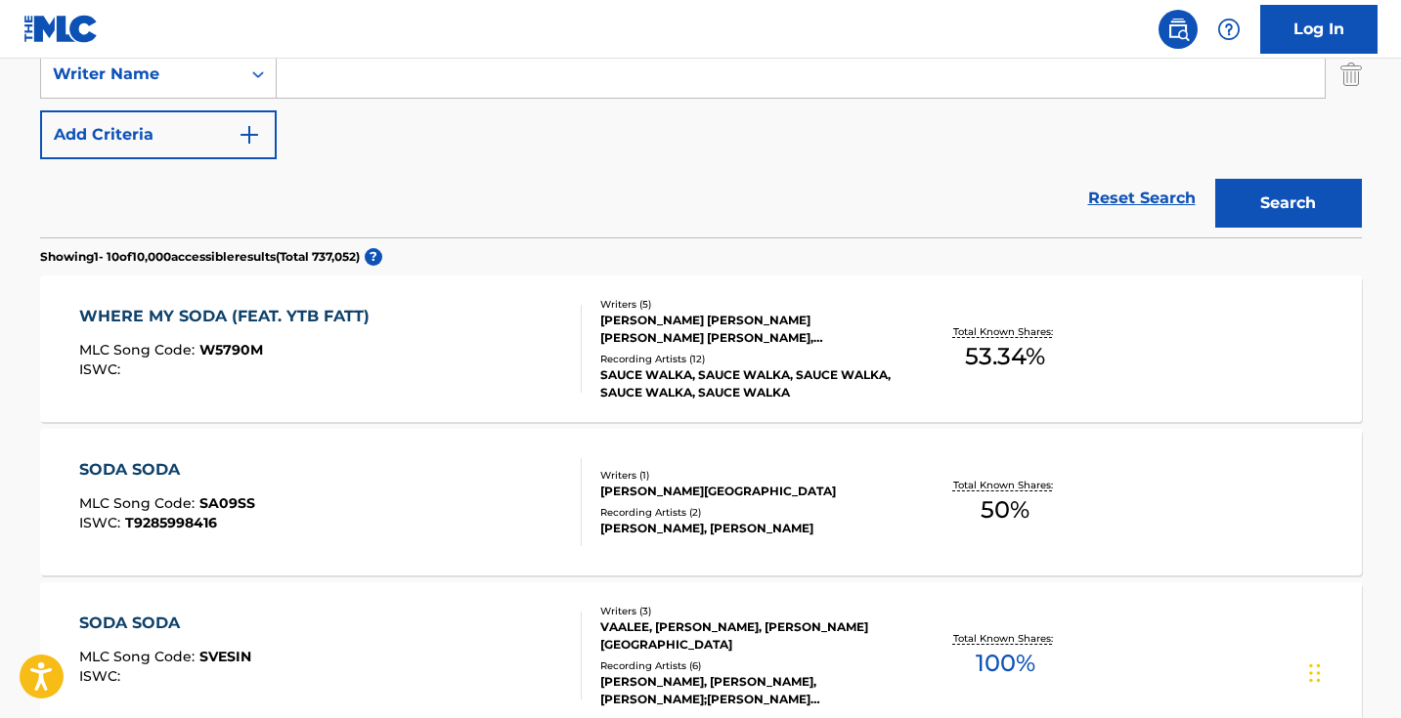
click at [447, 348] on div "WHERE MY SODA (FEAT. YTB FATT) MLC Song Code : W5790M ISWC :" at bounding box center [330, 349] width 502 height 88
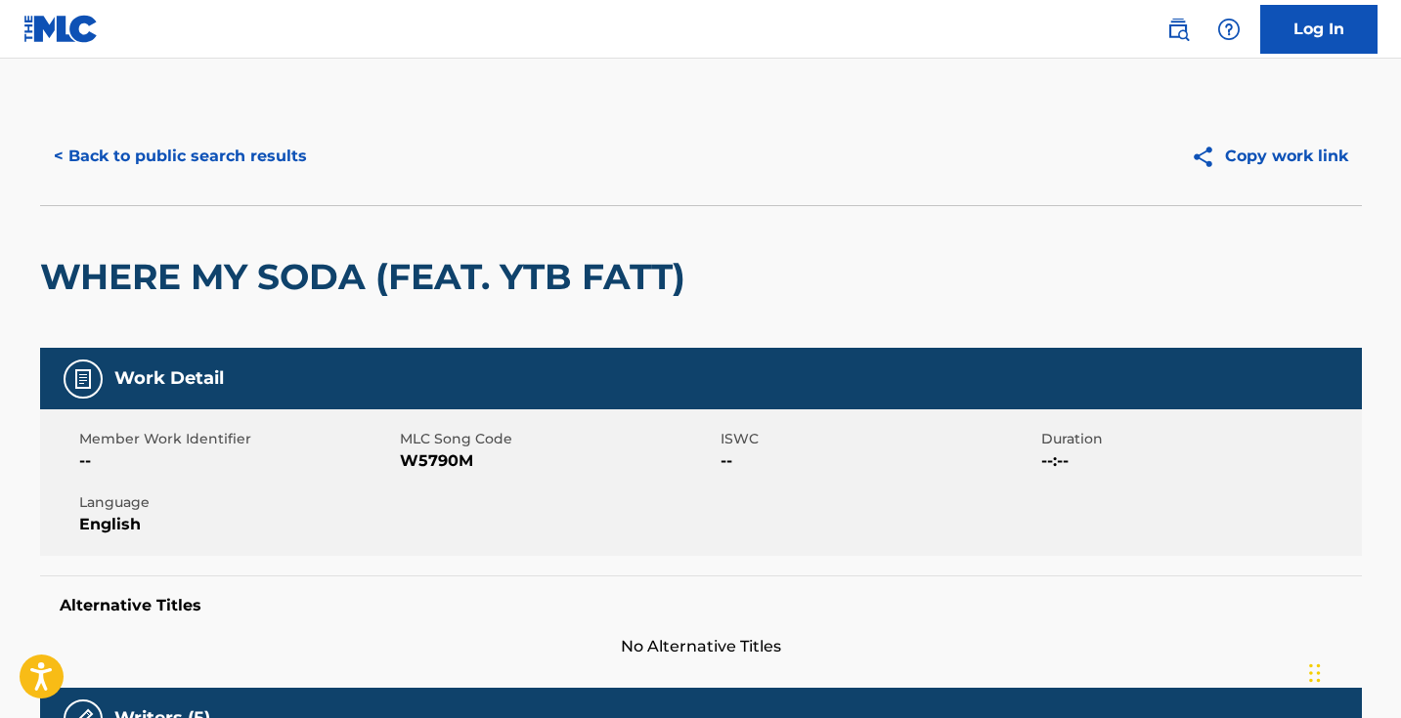
click at [440, 449] on span "MLC Song Code" at bounding box center [558, 439] width 316 height 21
click at [440, 466] on span "W5790M" at bounding box center [558, 461] width 316 height 23
click at [292, 183] on div "< Back to public search results Copy work link" at bounding box center [701, 157] width 1322 height 98
click at [285, 176] on button "< Back to public search results" at bounding box center [180, 156] width 281 height 49
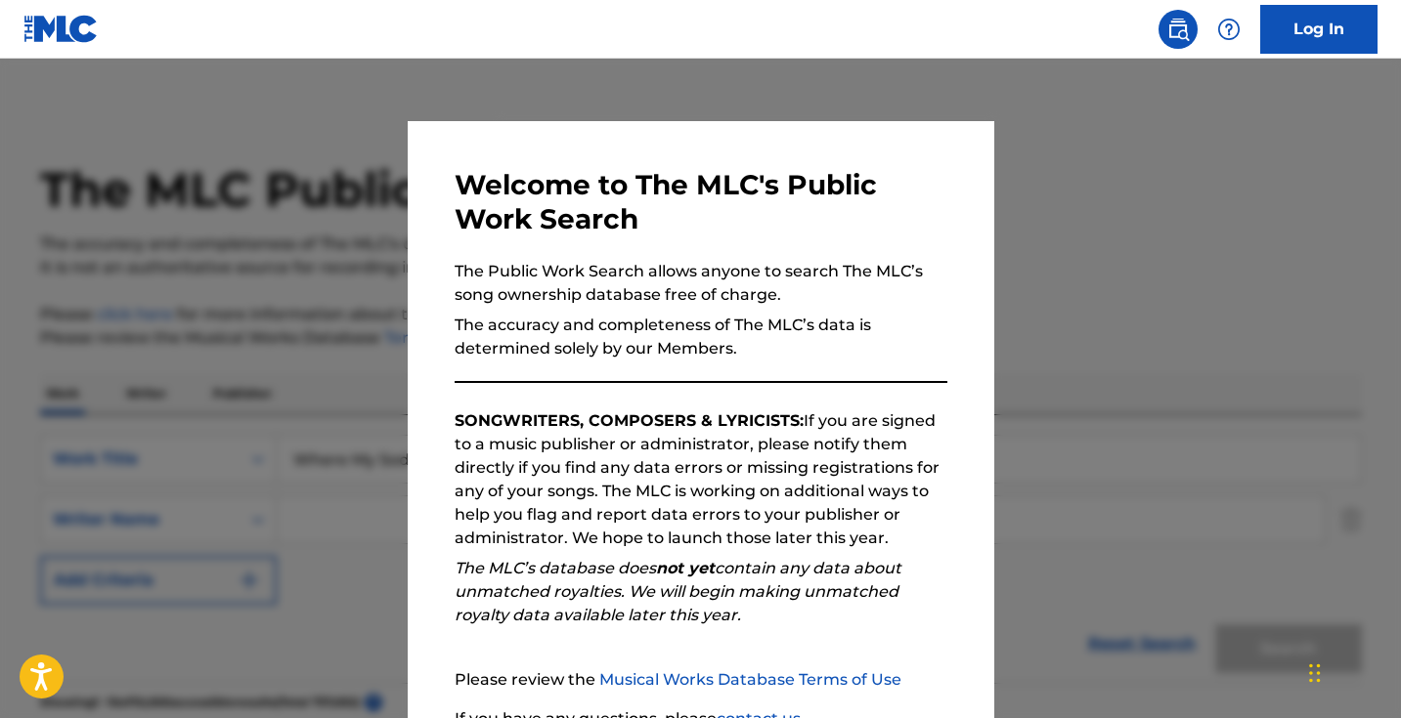
scroll to position [446, 0]
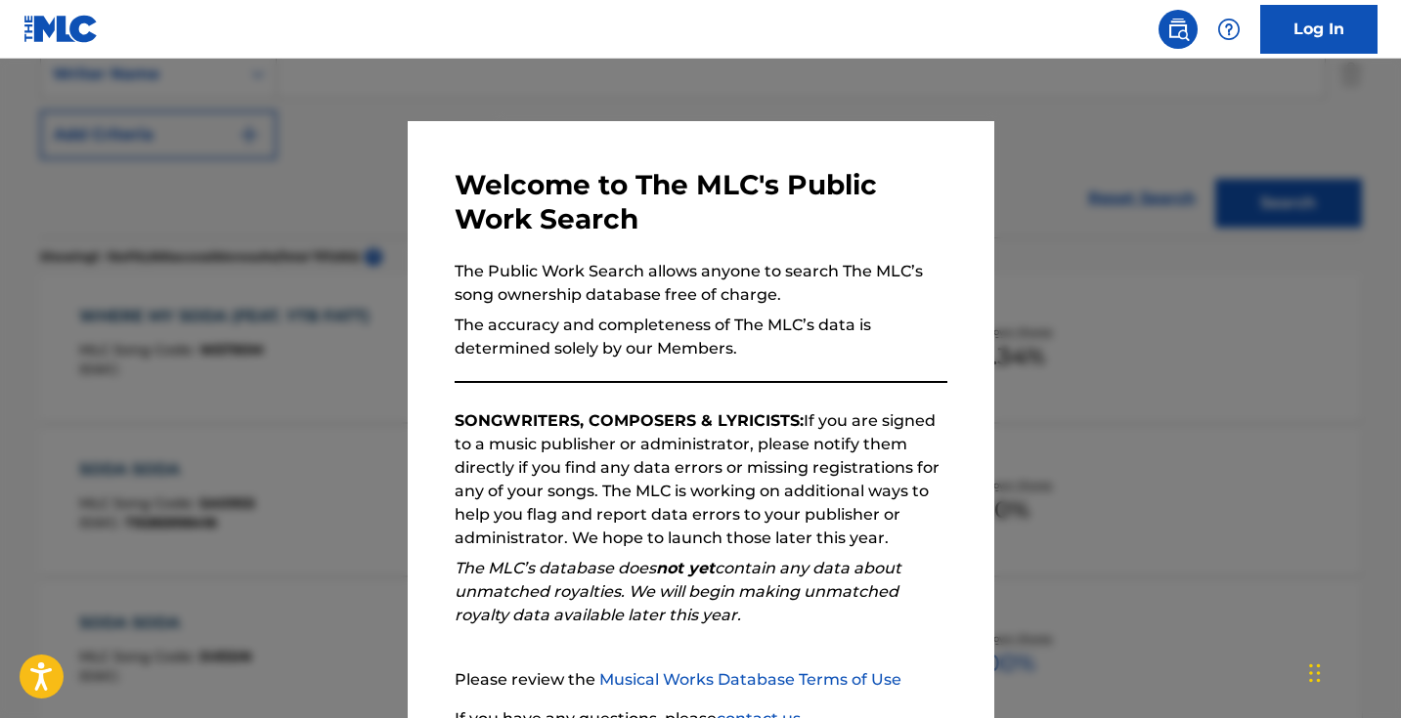
drag, startPoint x: 362, startPoint y: 185, endPoint x: 383, endPoint y: 185, distance: 21.5
click at [361, 185] on div at bounding box center [700, 418] width 1401 height 718
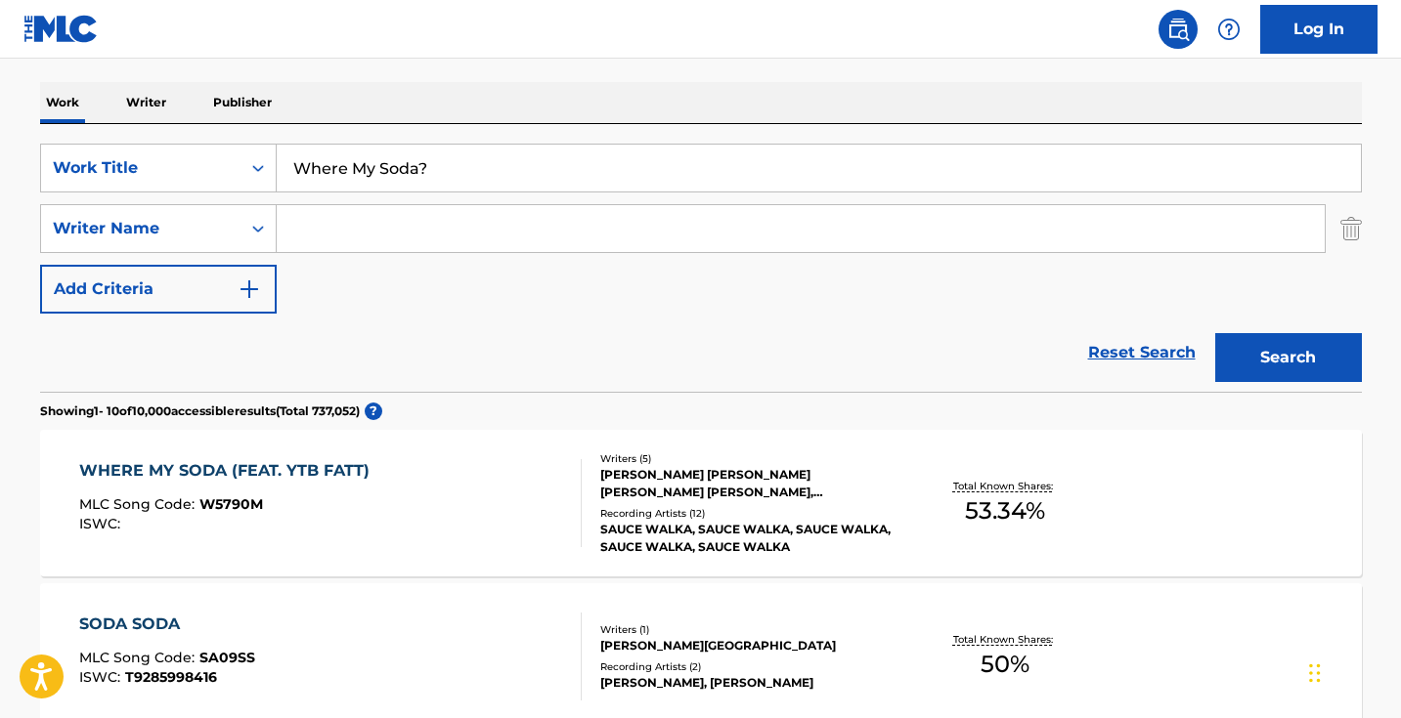
scroll to position [243, 0]
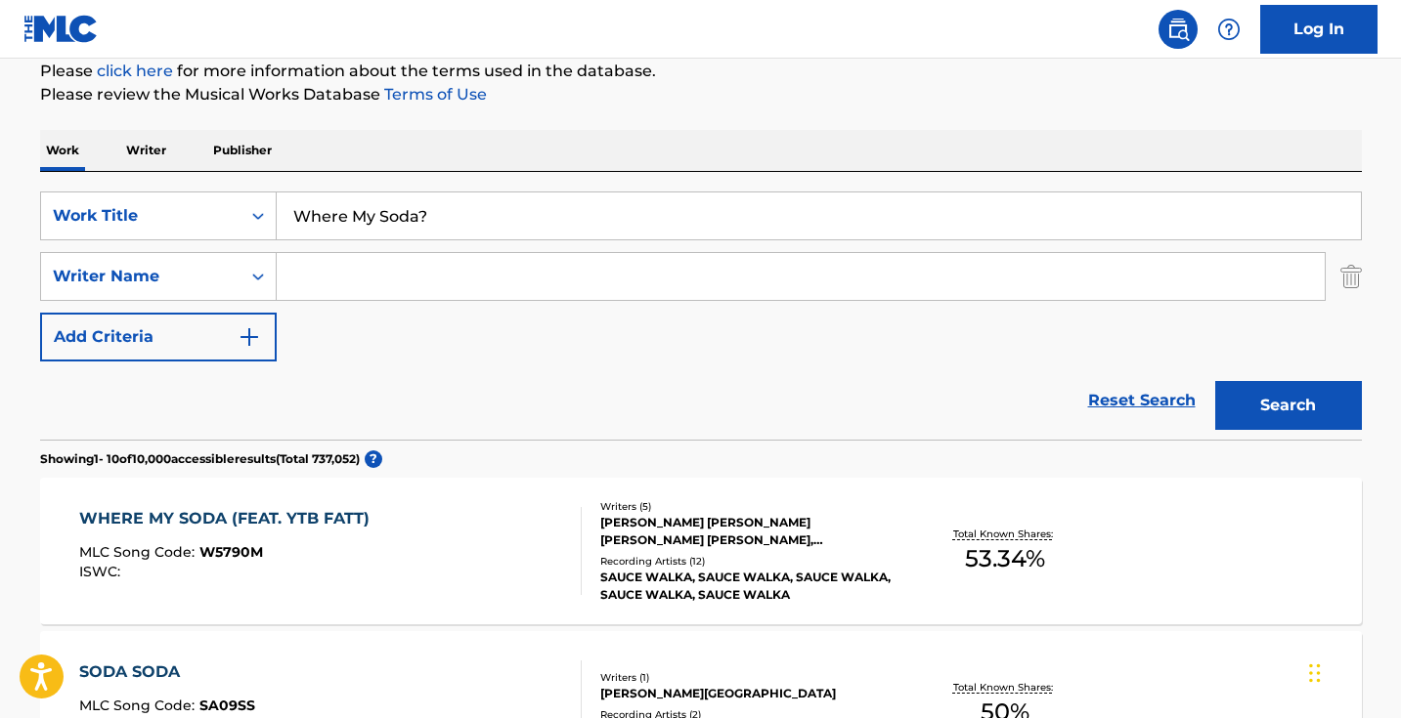
drag, startPoint x: 481, startPoint y: 212, endPoint x: 134, endPoint y: 177, distance: 348.8
click at [141, 185] on div "SearchWithCriteriad0cf188d-a3ff-438e-ad0a-6c92379b29dd Work Title Where My Soda…" at bounding box center [701, 306] width 1322 height 268
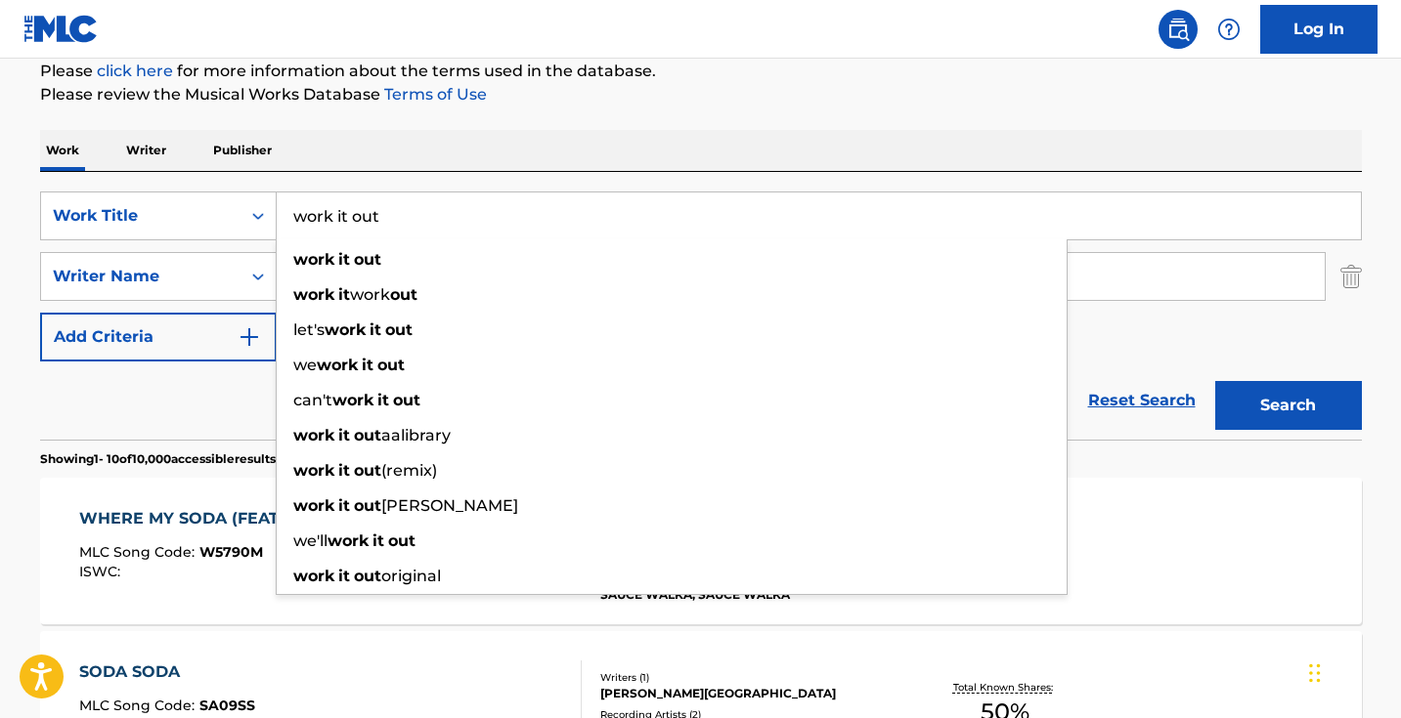
type input "work it out"
click at [65, 413] on div "Reset Search Search" at bounding box center [701, 401] width 1322 height 78
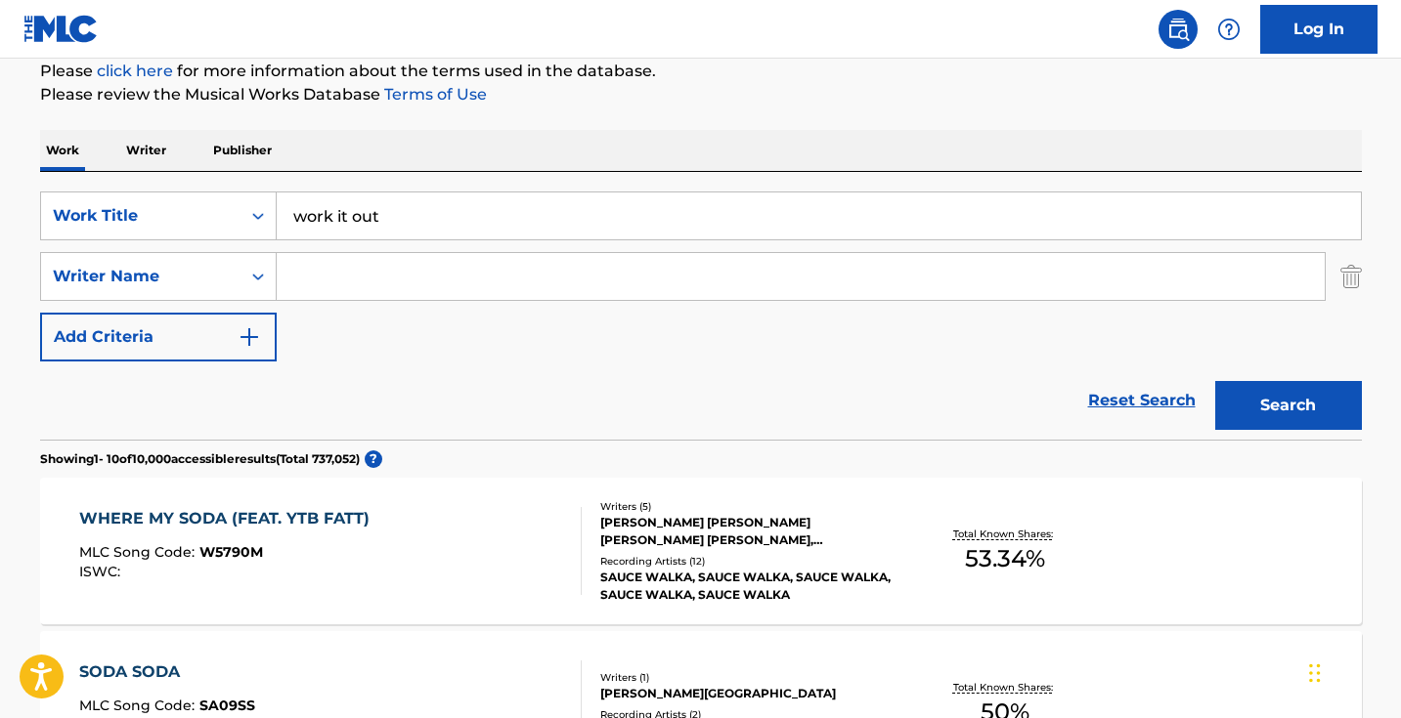
click at [489, 291] on input "Search Form" at bounding box center [801, 276] width 1048 height 47
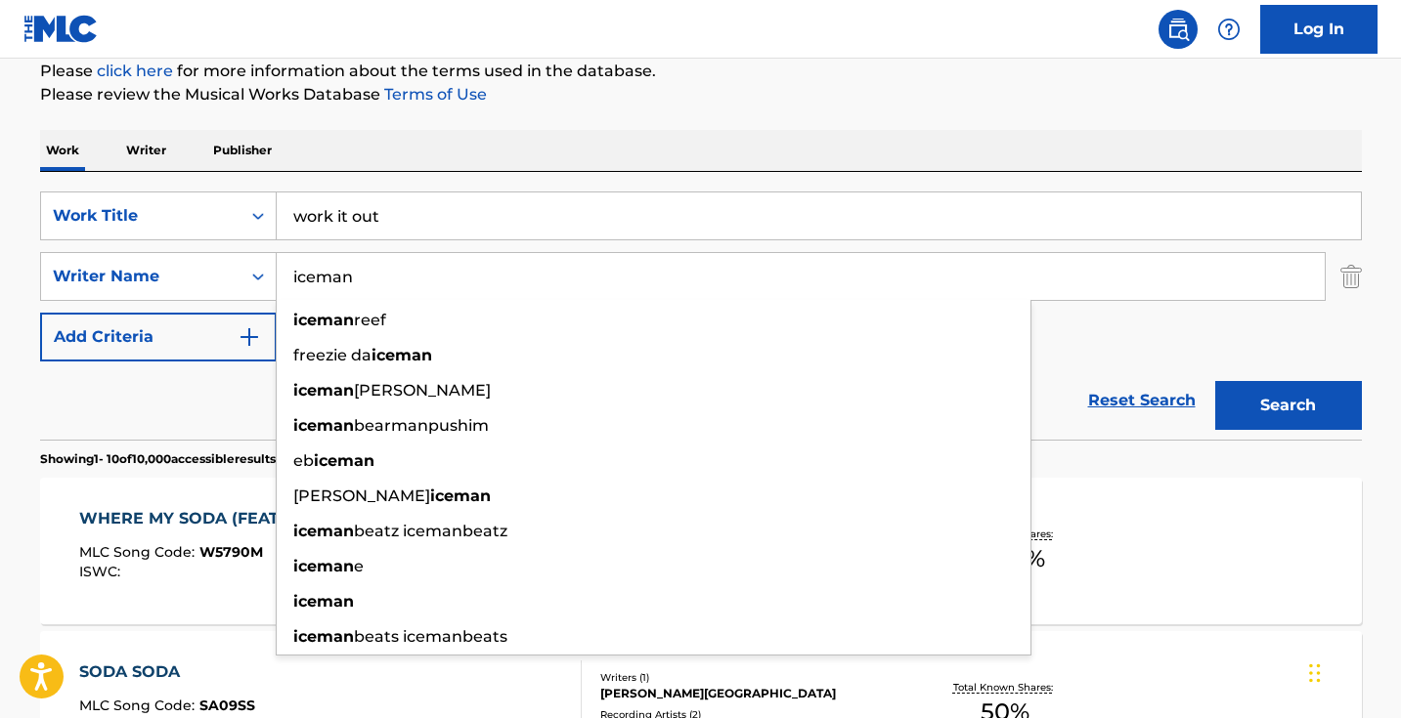
type input "iceman"
click at [1287, 406] on button "Search" at bounding box center [1288, 405] width 147 height 49
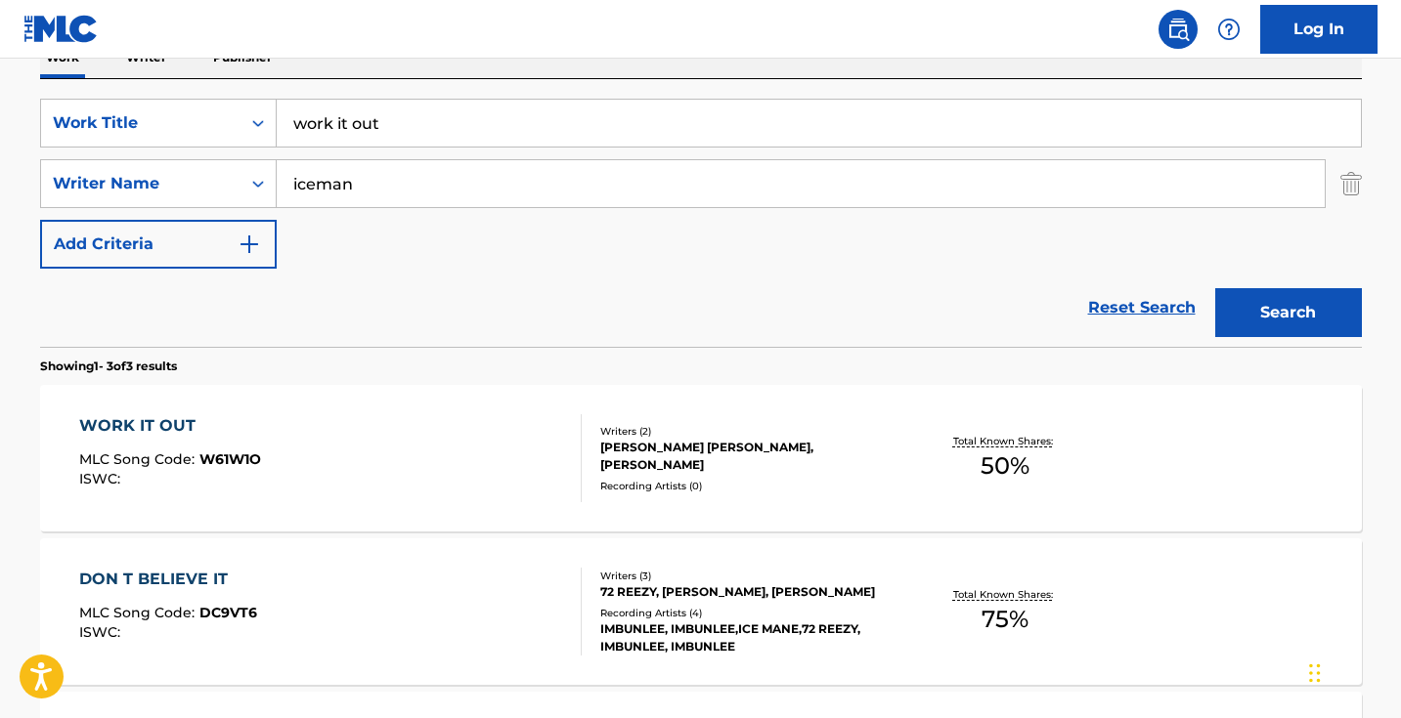
scroll to position [355, 0]
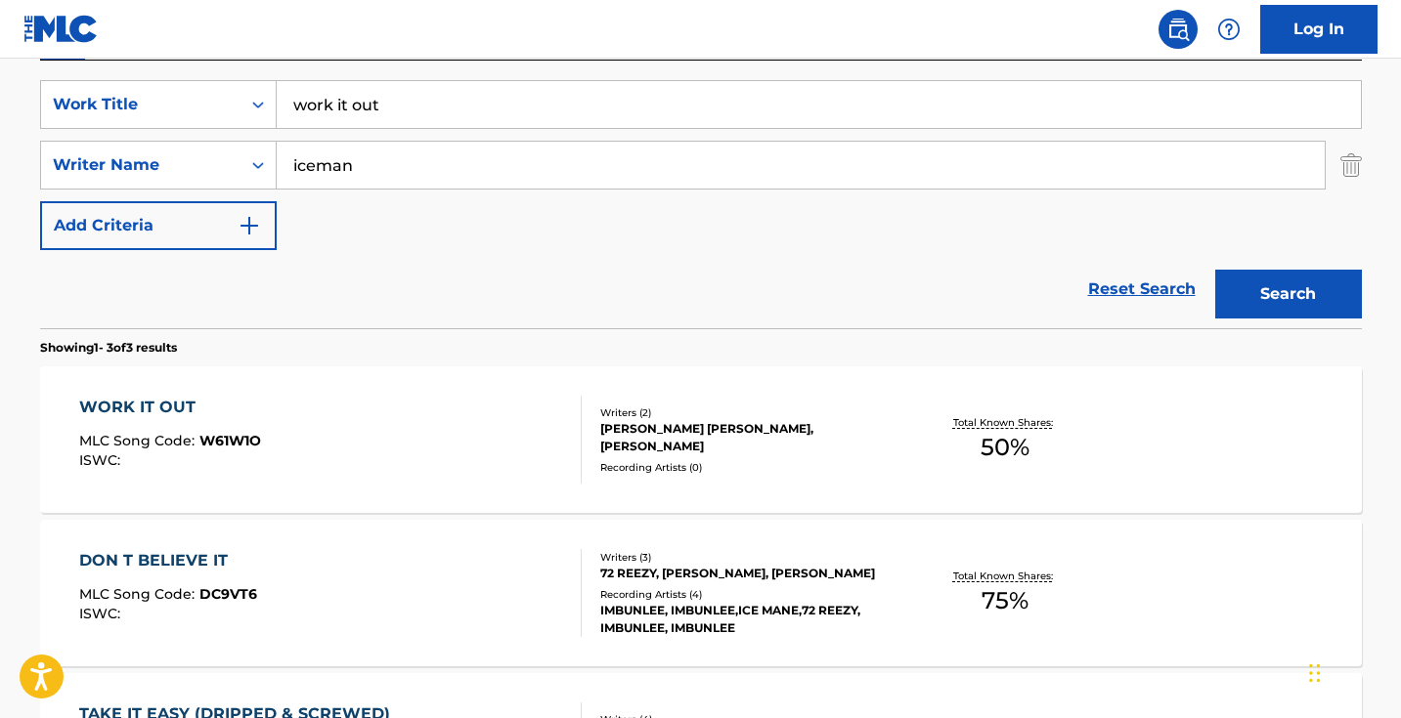
click at [447, 453] on div "WORK IT OUT MLC Song Code : W61W1O ISWC :" at bounding box center [330, 440] width 502 height 88
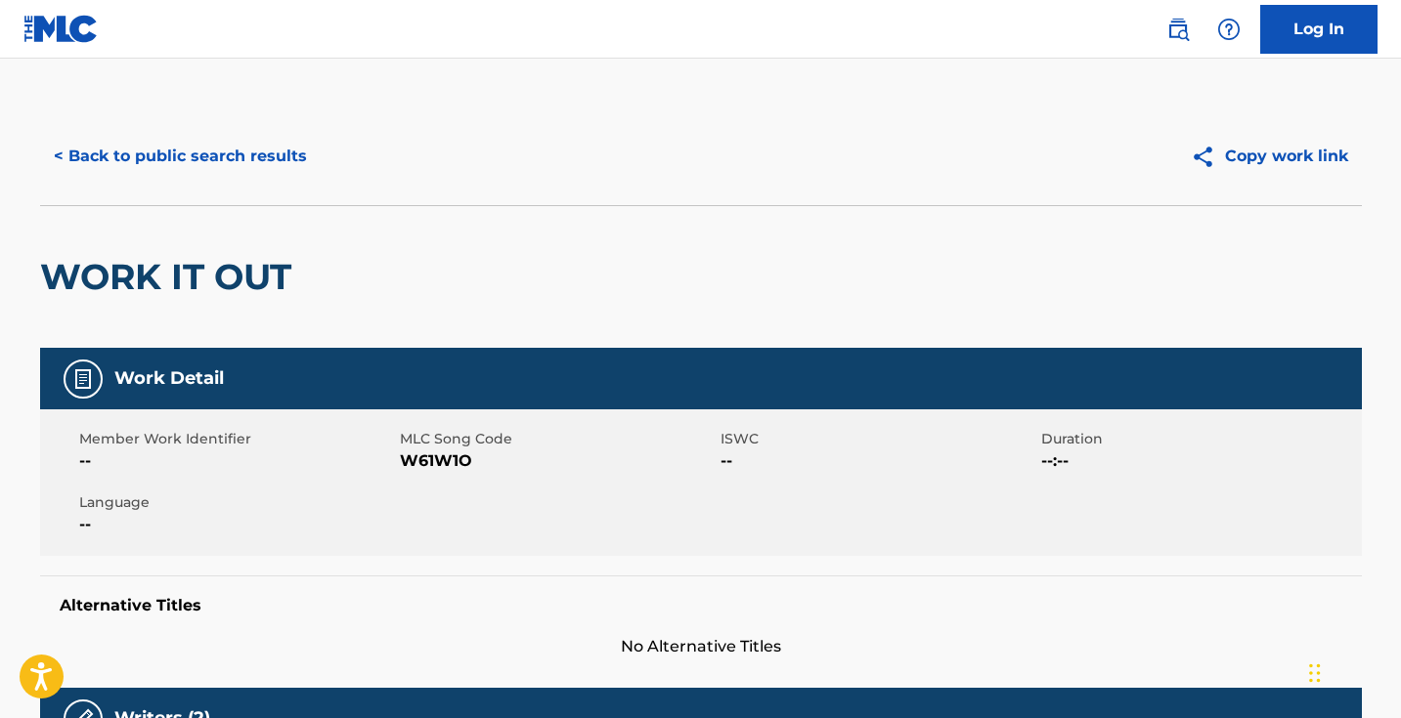
click at [417, 457] on span "W61W1O" at bounding box center [558, 461] width 316 height 23
click at [232, 142] on button "< Back to public search results" at bounding box center [180, 156] width 281 height 49
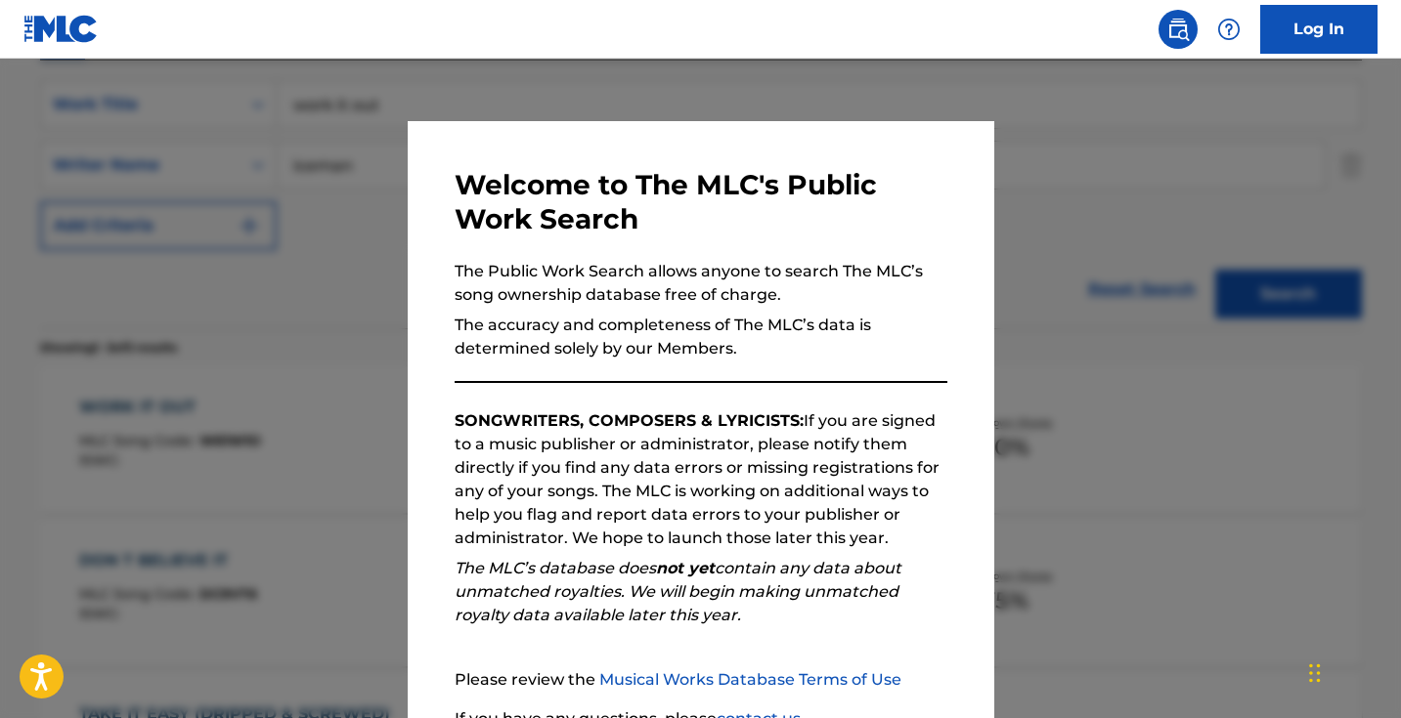
click at [400, 254] on div at bounding box center [700, 418] width 1401 height 718
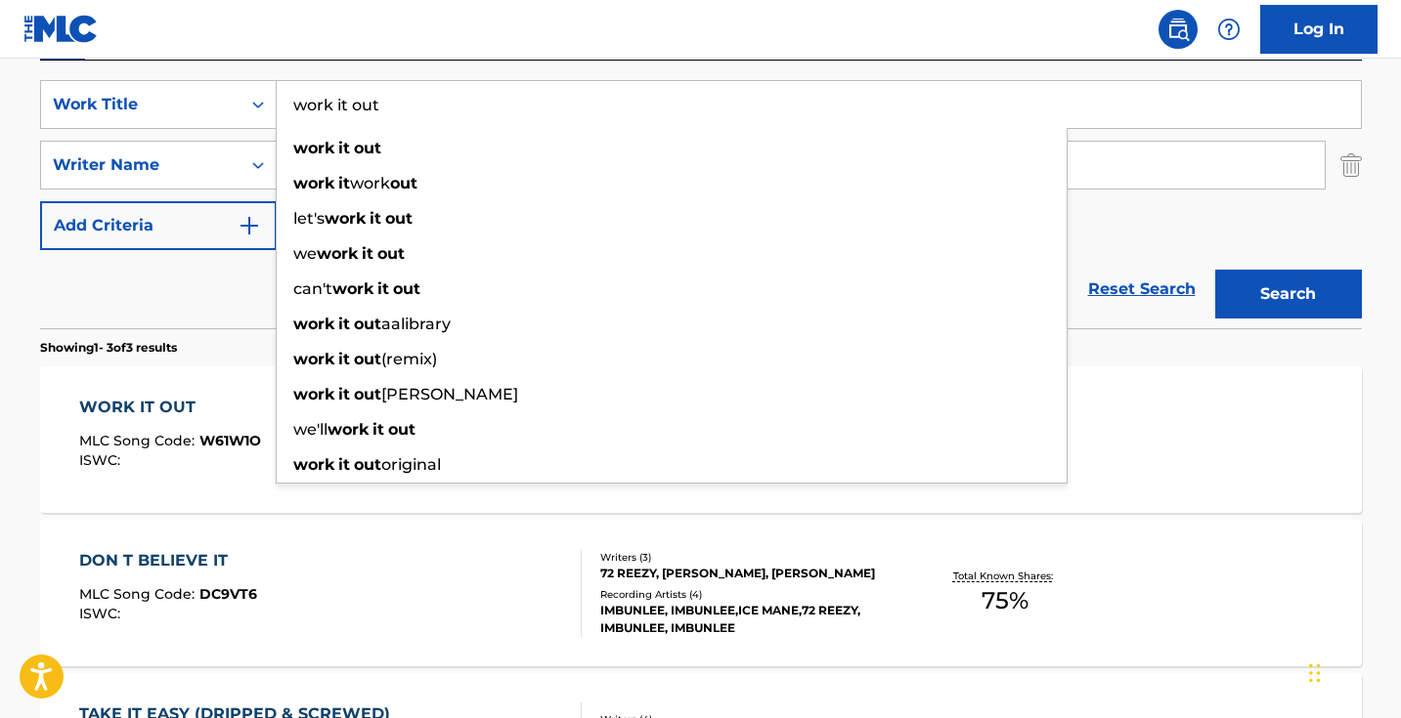
drag, startPoint x: 406, startPoint y: 118, endPoint x: 239, endPoint y: 43, distance: 183.3
click at [239, 44] on div "Log In The MLC Public Work Search The accuracy and completeness of The MLC's da…" at bounding box center [700, 330] width 1401 height 1371
paste input "Flaca"
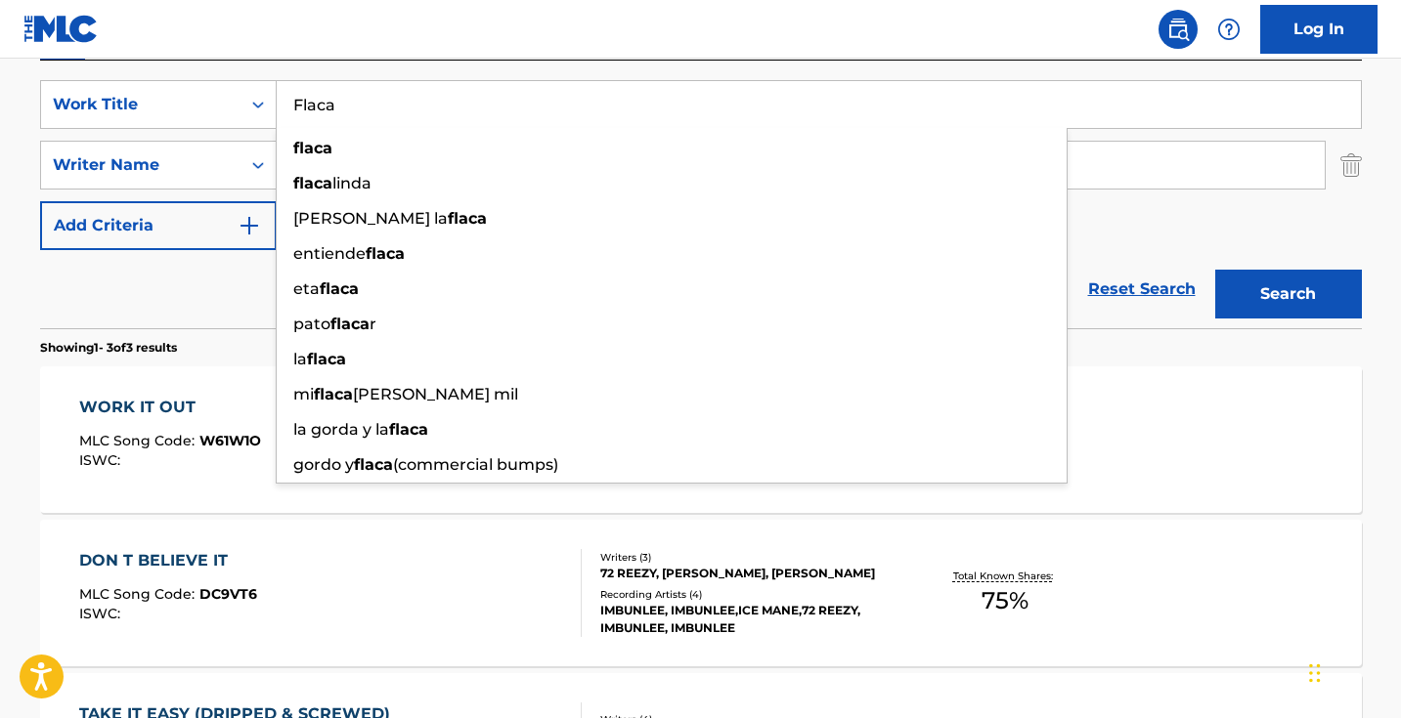
type input "Flaca"
click at [206, 327] on div "Reset Search Search" at bounding box center [701, 289] width 1322 height 78
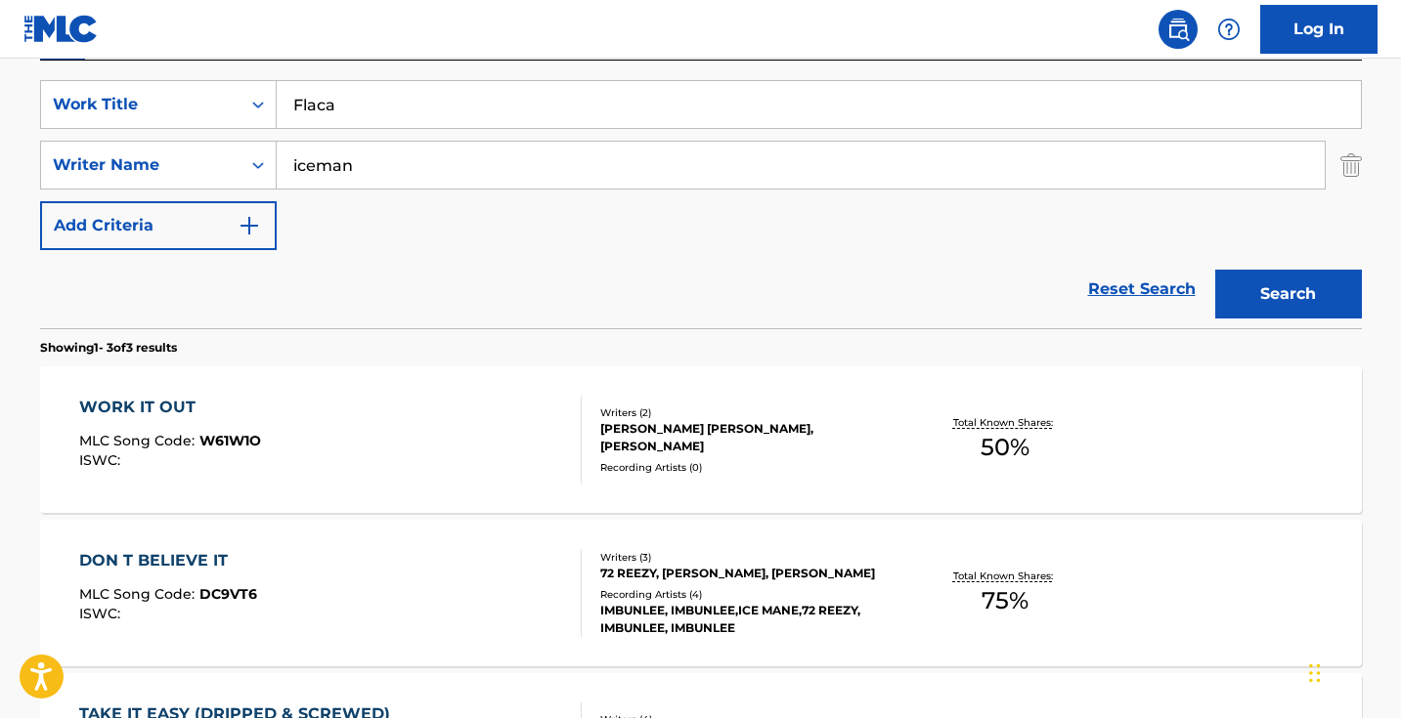
click at [380, 181] on input "iceman" at bounding box center [801, 165] width 1048 height 47
click at [380, 180] on input "iceman" at bounding box center [801, 165] width 1048 height 47
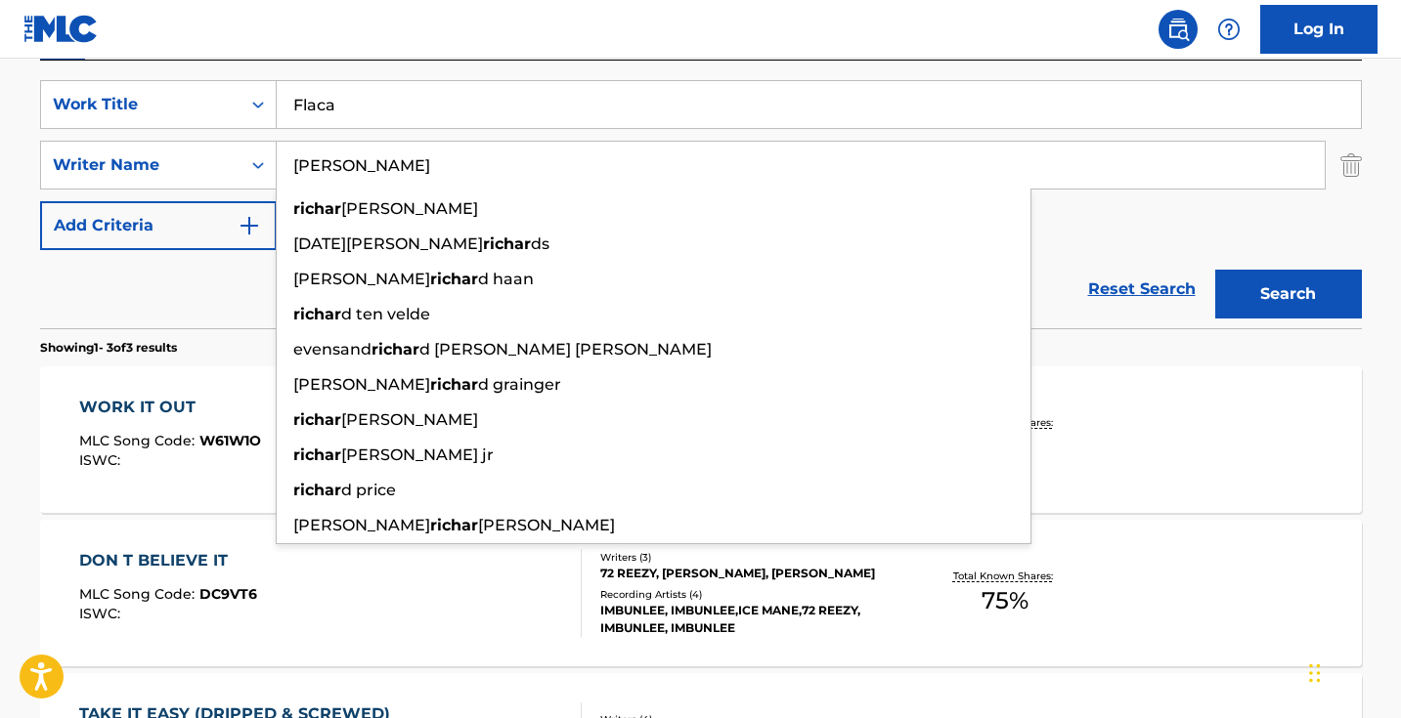
click at [1287, 294] on button "Search" at bounding box center [1288, 294] width 147 height 49
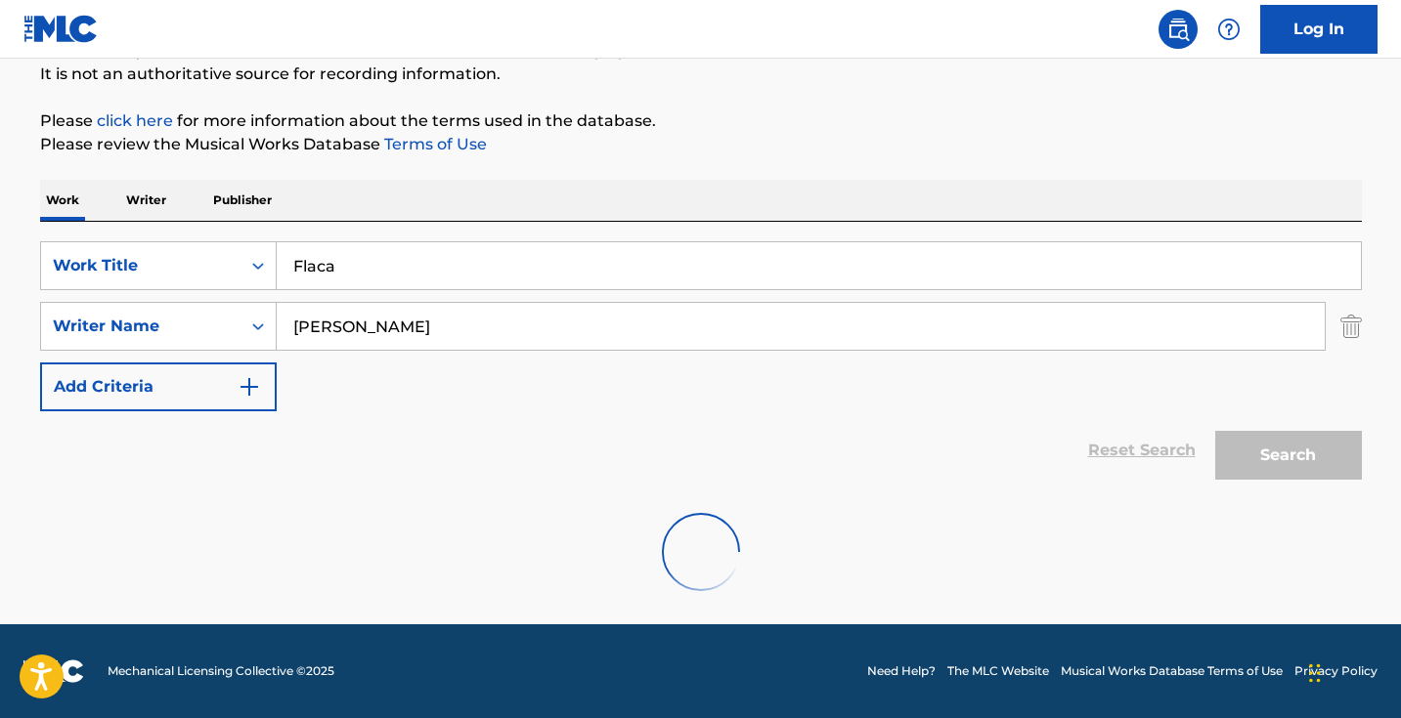
scroll to position [194, 0]
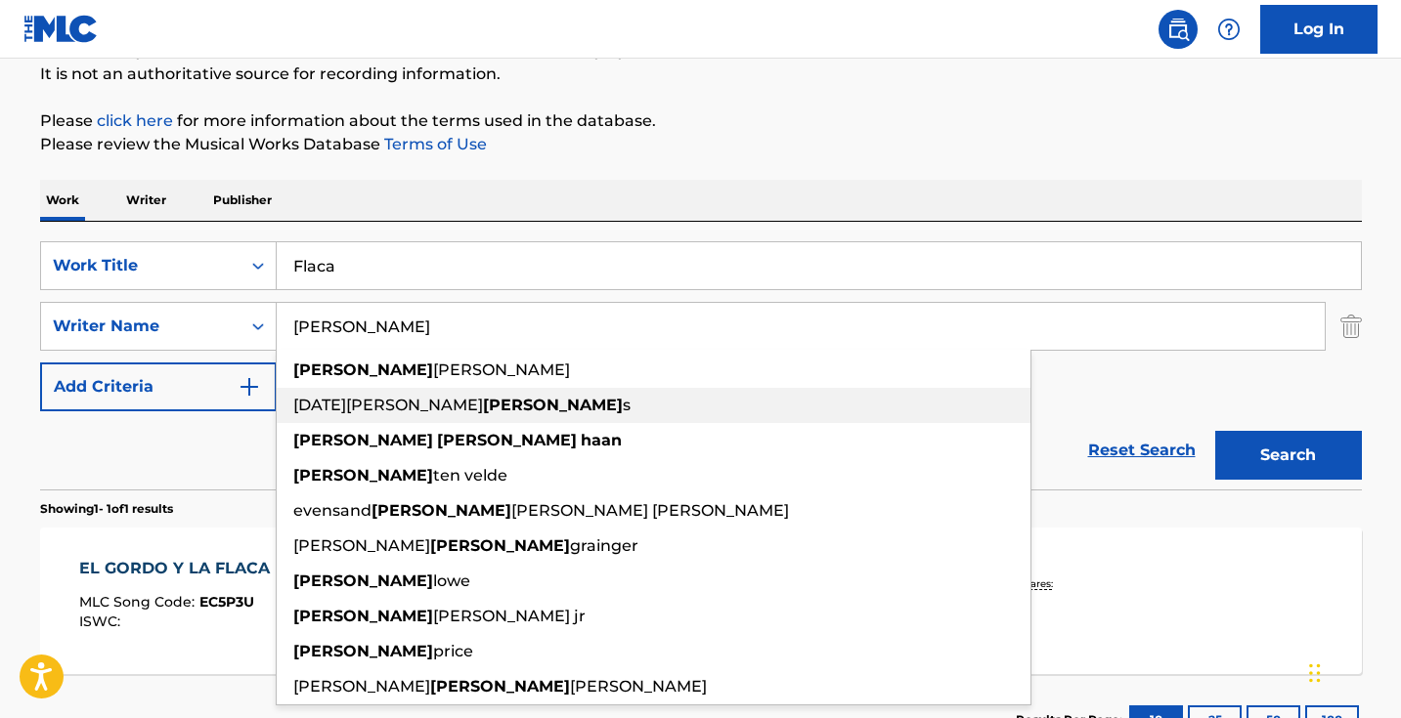
click at [566, 172] on div "The MLC Public Work Search The accuracy and completeness of The MLC's data is d…" at bounding box center [701, 340] width 1369 height 852
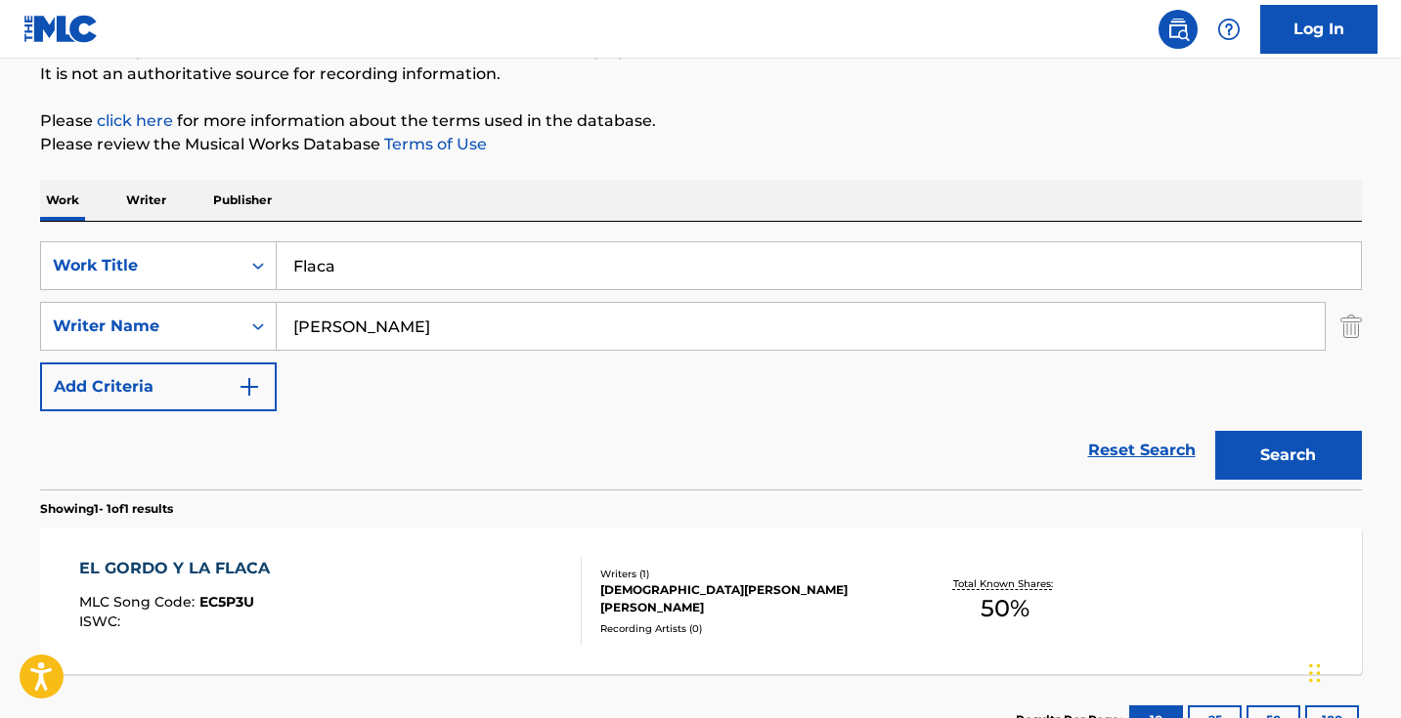
click at [550, 331] on input "keenan richard haan" at bounding box center [801, 326] width 1048 height 47
paste input "Richard Ahumada"
type input "Richard Ahumada"
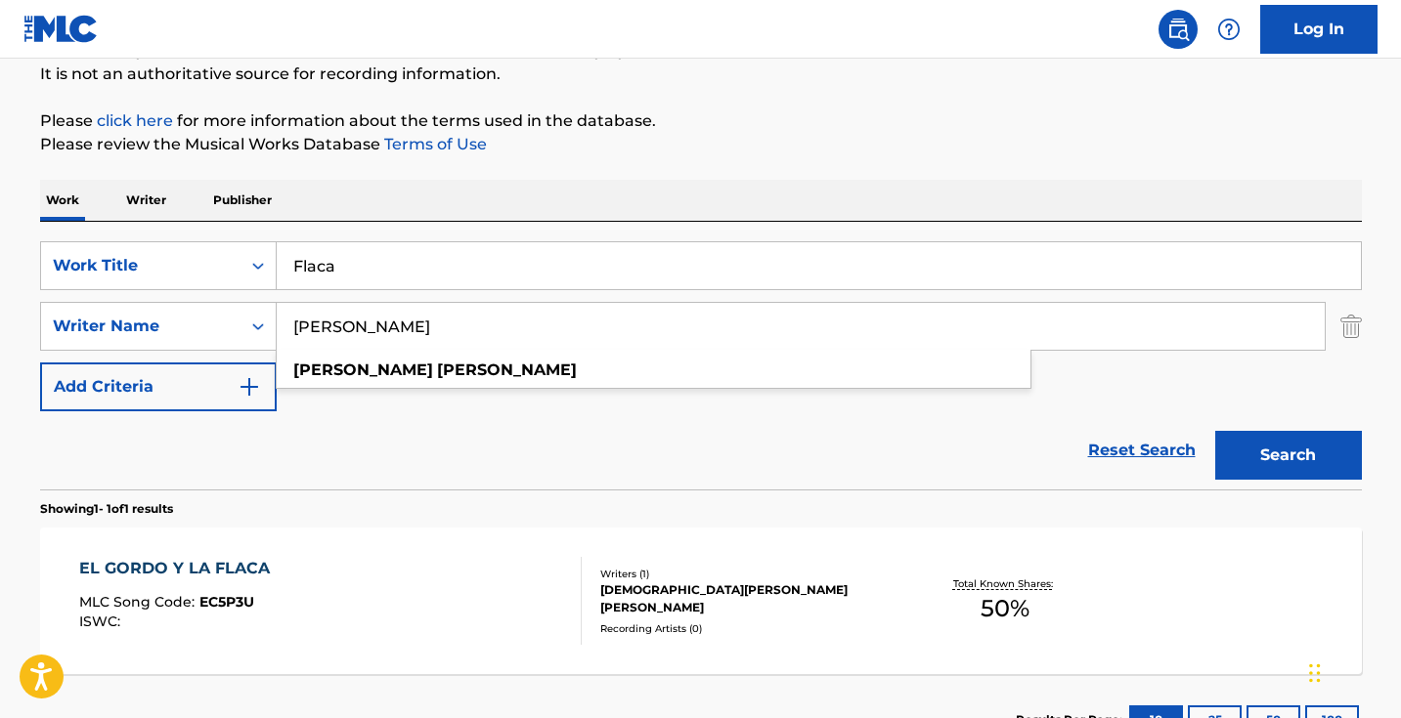
click at [1287, 456] on button "Search" at bounding box center [1288, 455] width 147 height 49
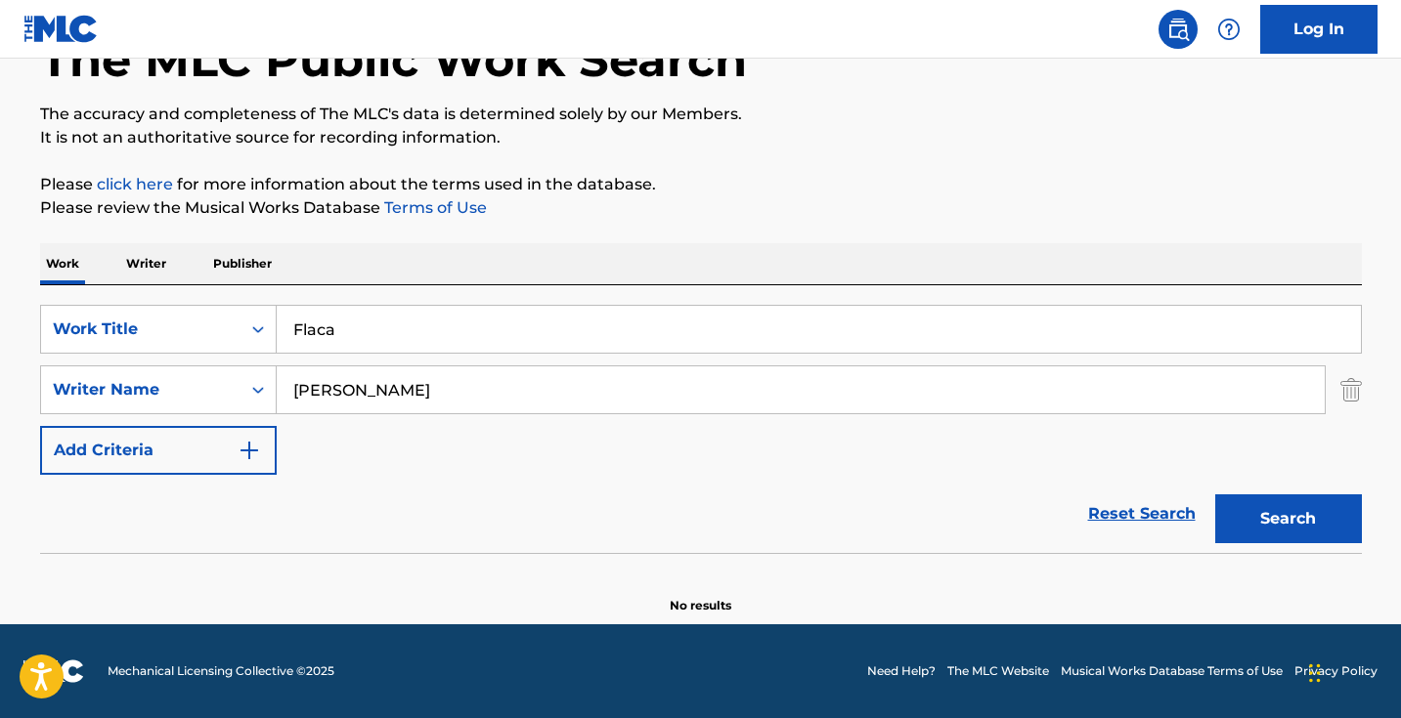
scroll to position [130, 0]
click at [407, 342] on input "Flaca" at bounding box center [819, 329] width 1084 height 47
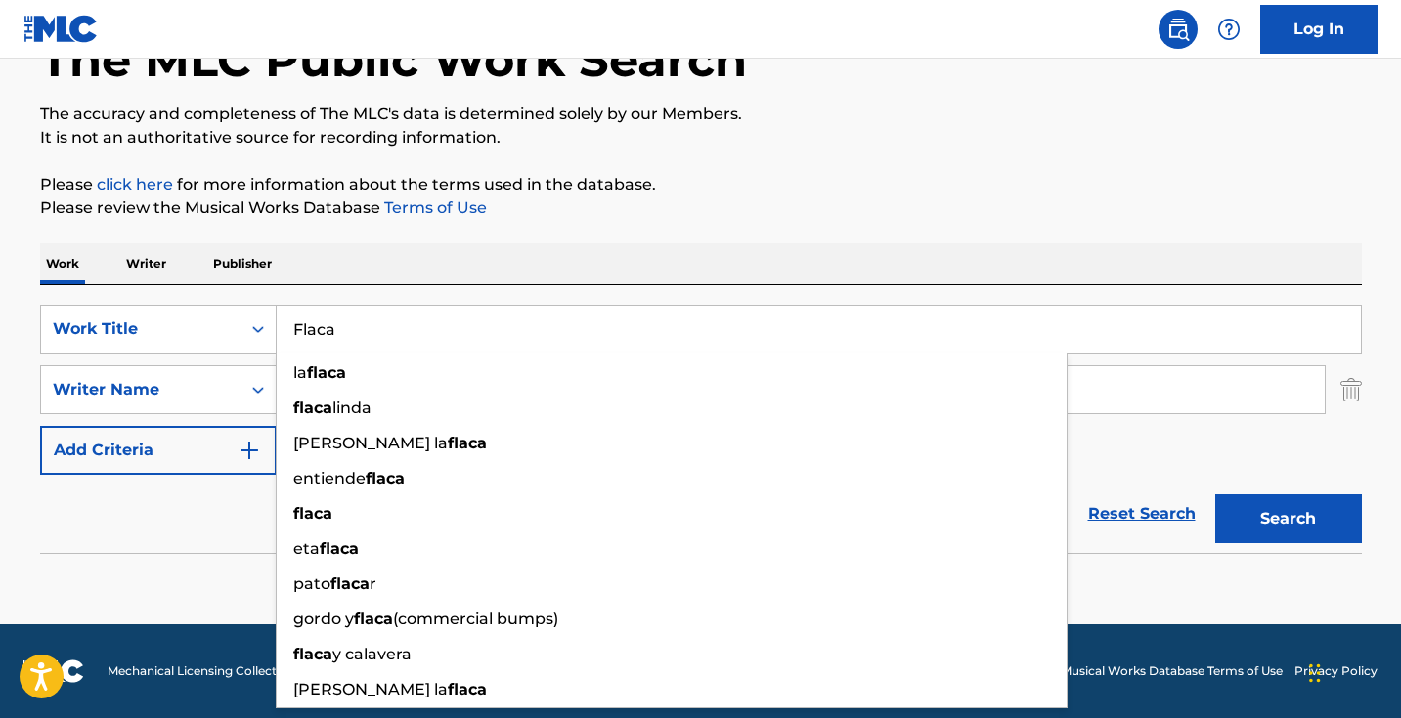
click at [407, 342] on input "Flaca" at bounding box center [819, 329] width 1084 height 47
paste input "Car Clasher"
type input "Car Clasher"
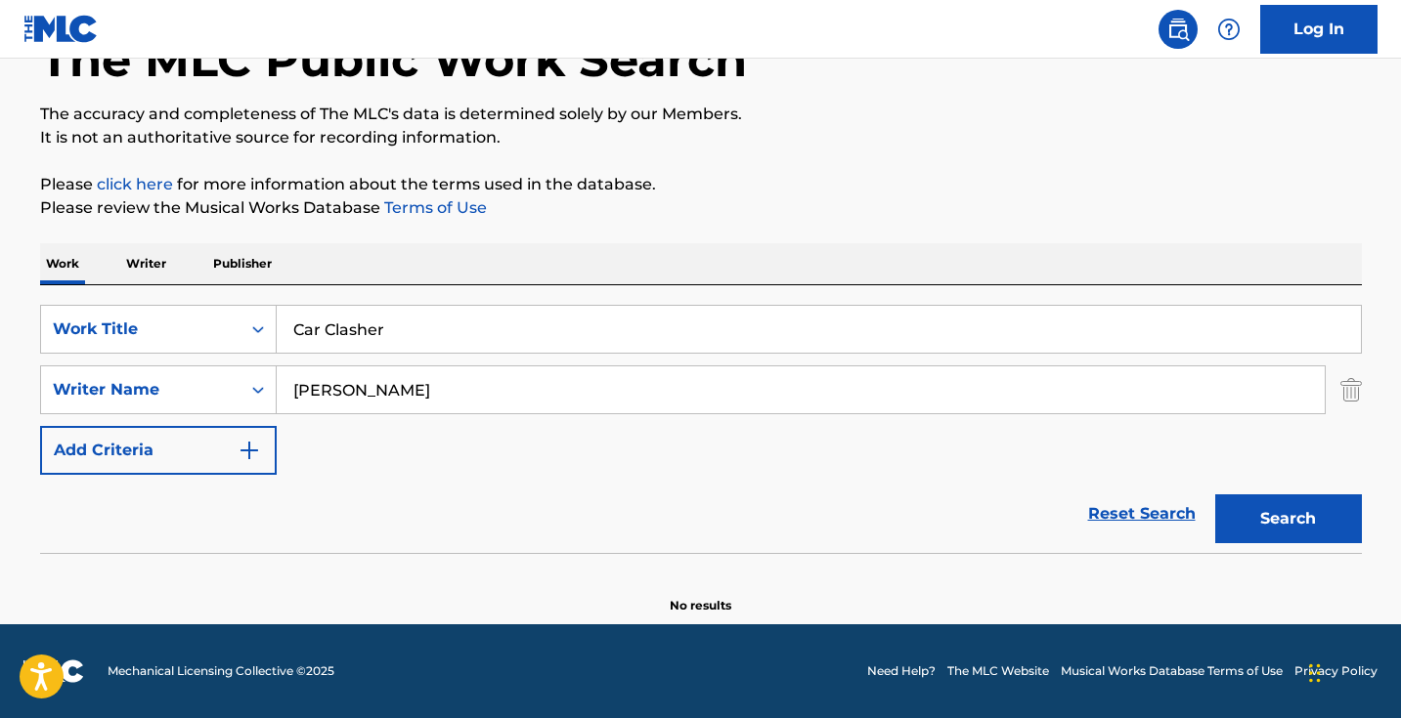
click at [554, 239] on div "The MLC Public Work Search The accuracy and completeness of The MLC's data is d…" at bounding box center [701, 296] width 1369 height 637
drag, startPoint x: 534, startPoint y: 388, endPoint x: 179, endPoint y: 387, distance: 354.9
click at [179, 387] on div "SearchWithCriteriadd769e79-46a6-4704-9453-621a1f74fac9 Writer Name Richard Ahum…" at bounding box center [701, 390] width 1322 height 49
click at [1287, 519] on button "Search" at bounding box center [1288, 519] width 147 height 49
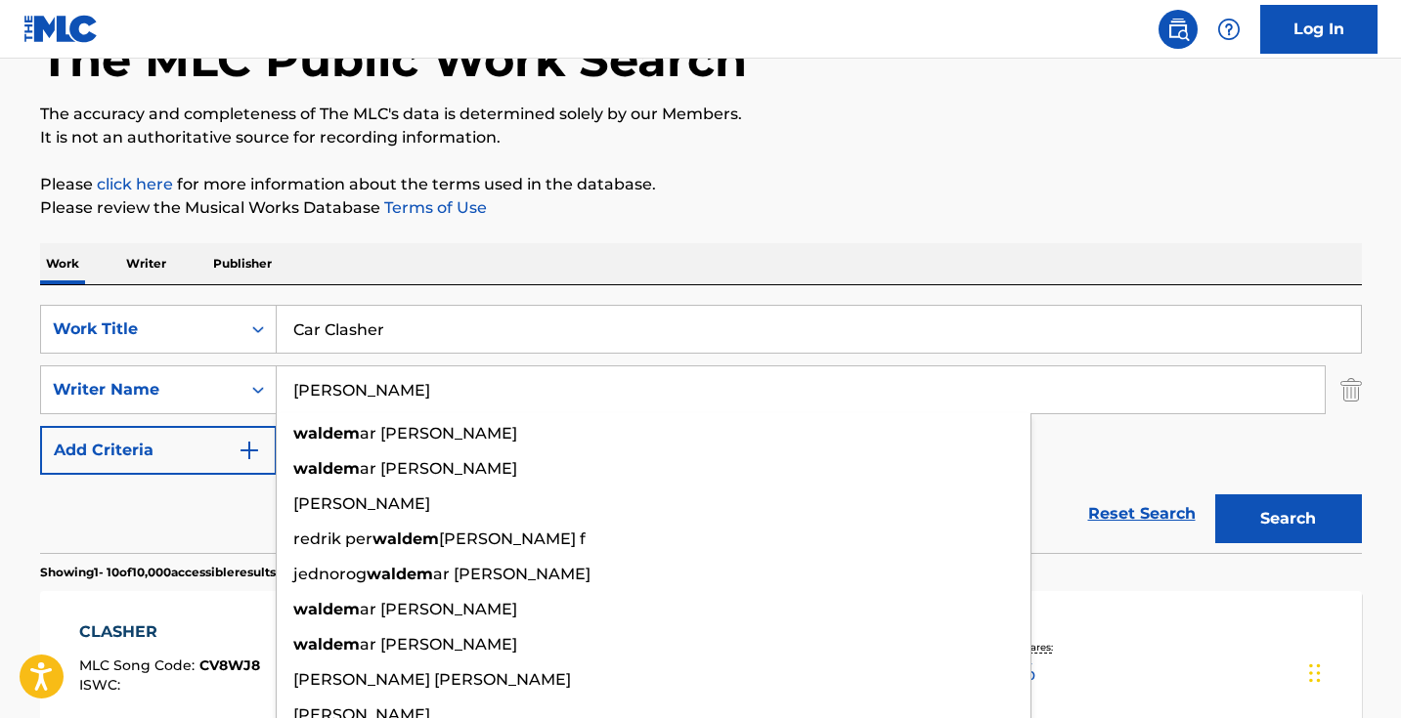
click at [1287, 519] on button "Search" at bounding box center [1288, 519] width 147 height 49
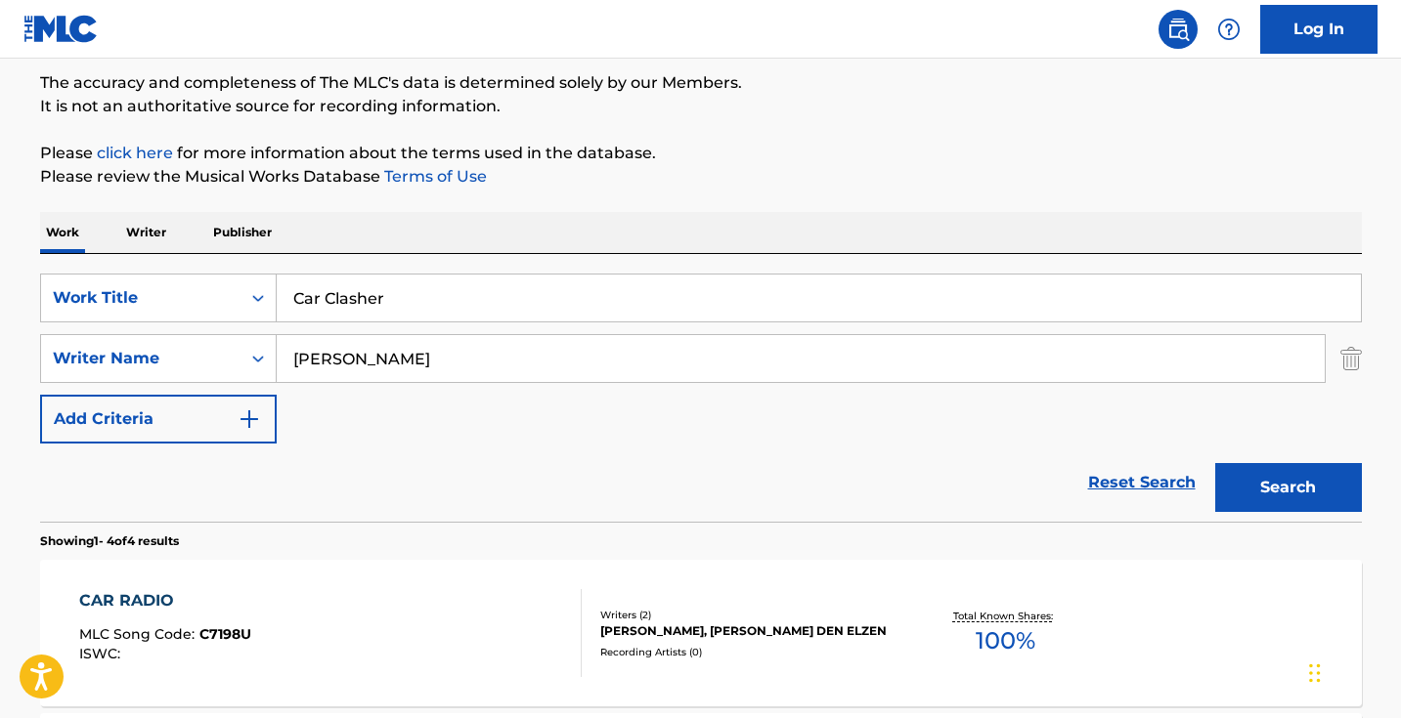
scroll to position [162, 0]
type input "waldemar rogalski"
click at [1287, 487] on button "Search" at bounding box center [1288, 486] width 147 height 49
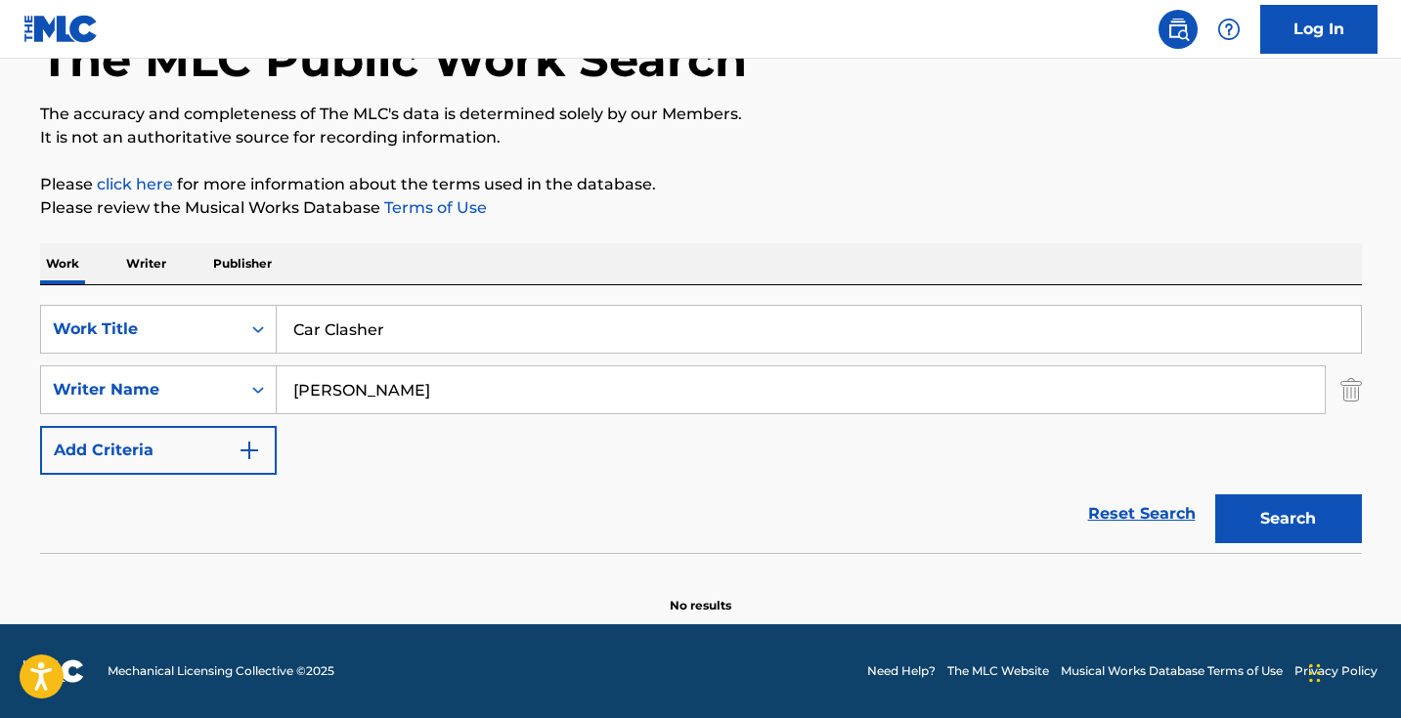
scroll to position [130, 0]
click at [163, 256] on p "Writer" at bounding box center [146, 263] width 52 height 41
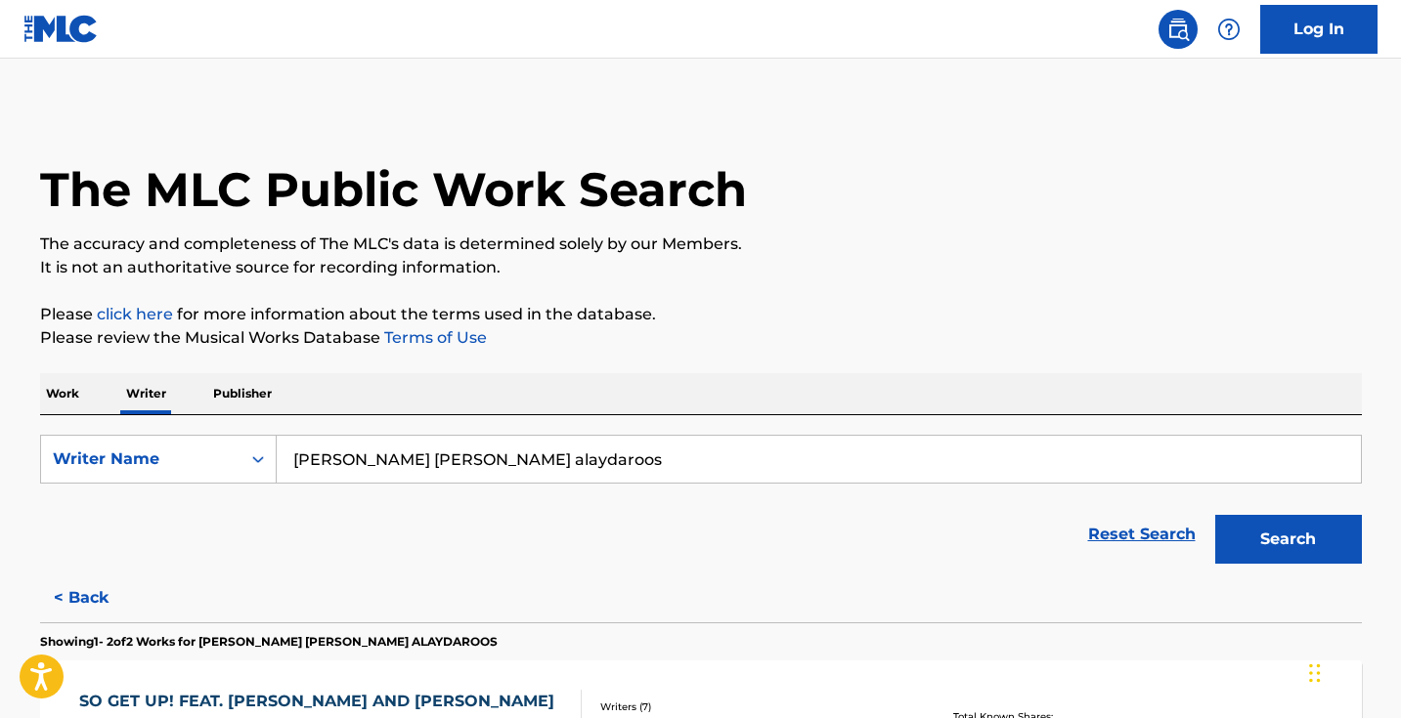
click at [420, 461] on input "mariam ali hasan ahmed alaydaroos" at bounding box center [819, 459] width 1084 height 47
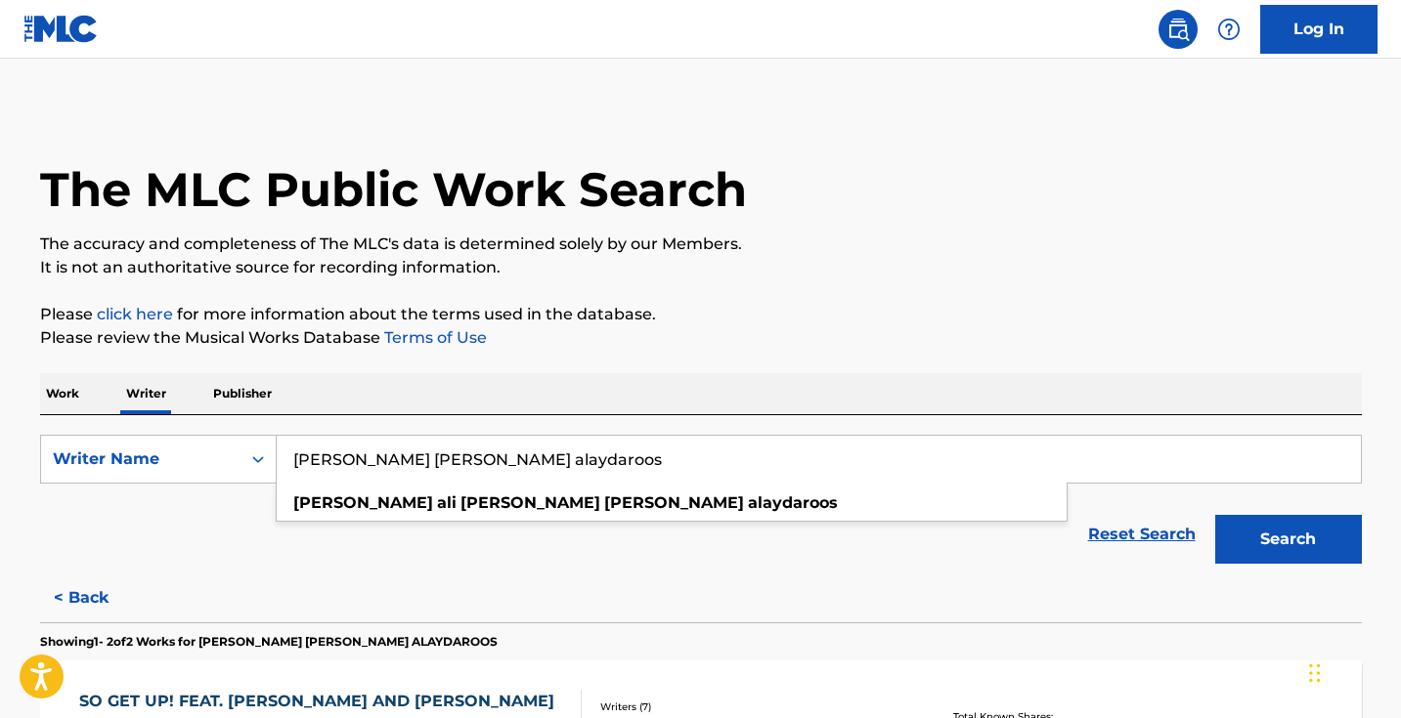
click at [420, 461] on input "mariam ali hasan ahmed alaydaroos" at bounding box center [819, 459] width 1084 height 47
paste input ""Waldemar Rogalski""
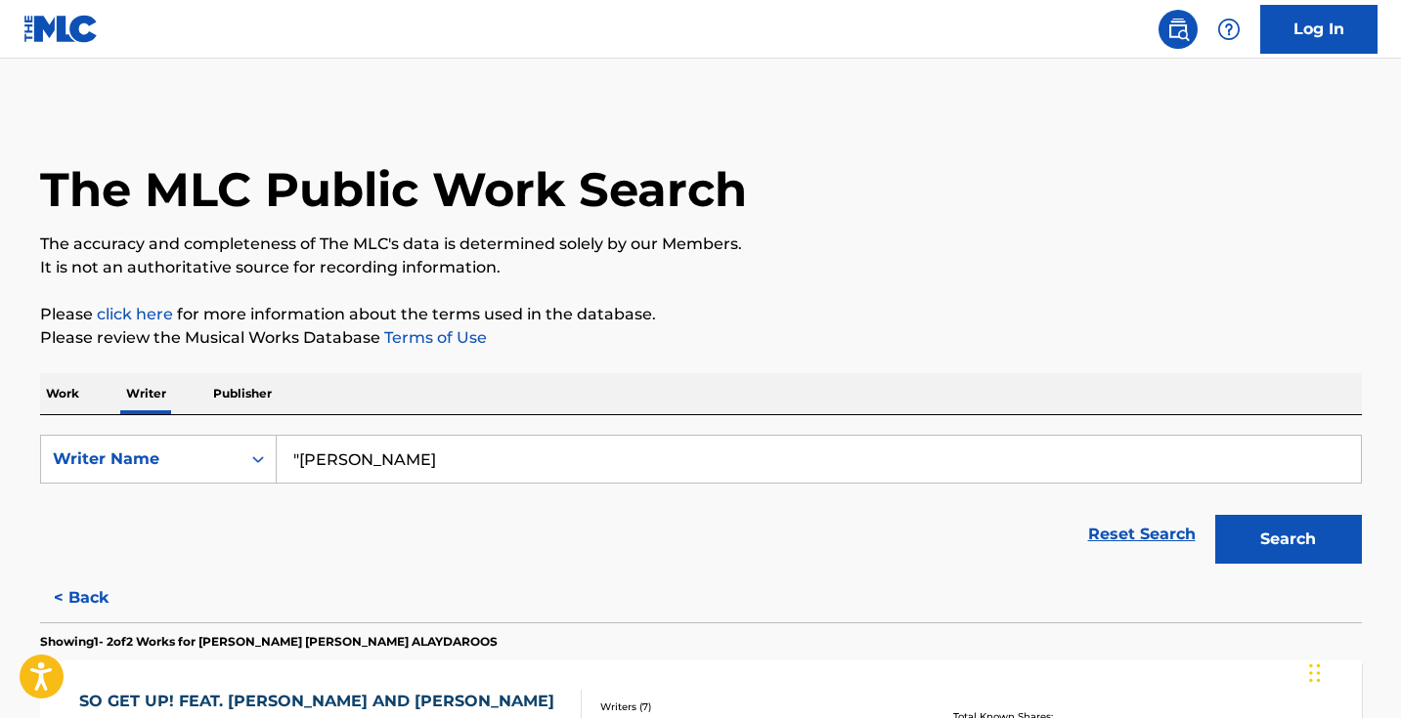
click at [303, 453] on input ""Waldemar Rogalski" at bounding box center [819, 459] width 1084 height 47
type input "Waldemar Rogalski"
click at [1287, 540] on button "Search" at bounding box center [1288, 539] width 147 height 49
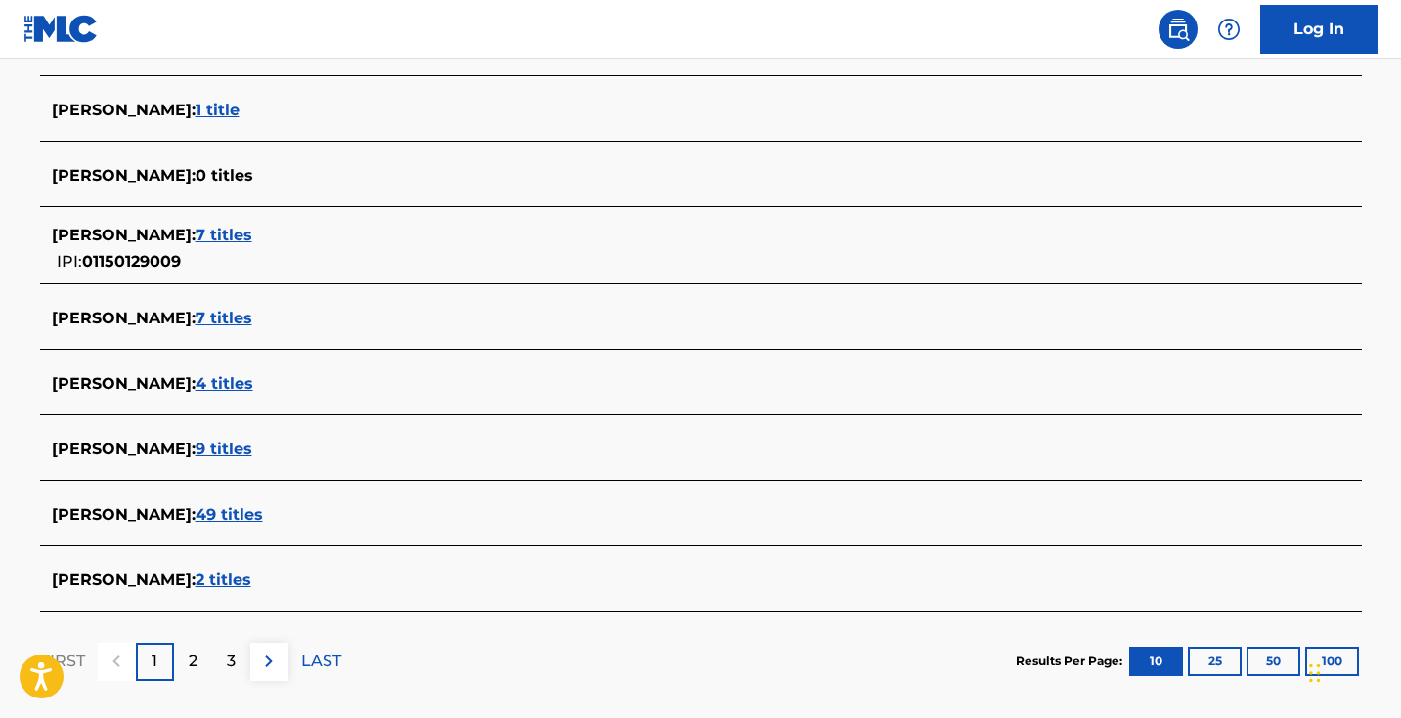
scroll to position [664, 0]
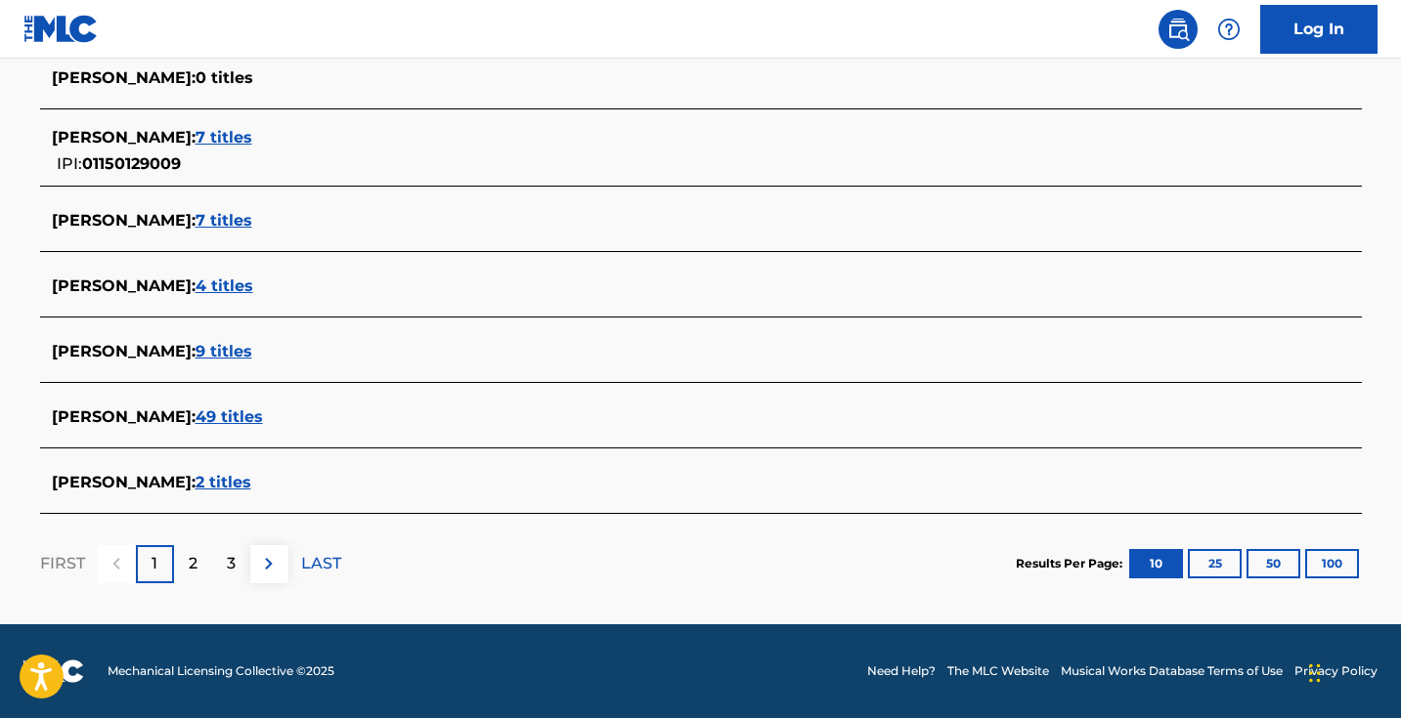
click at [268, 569] on img at bounding box center [268, 563] width 23 height 23
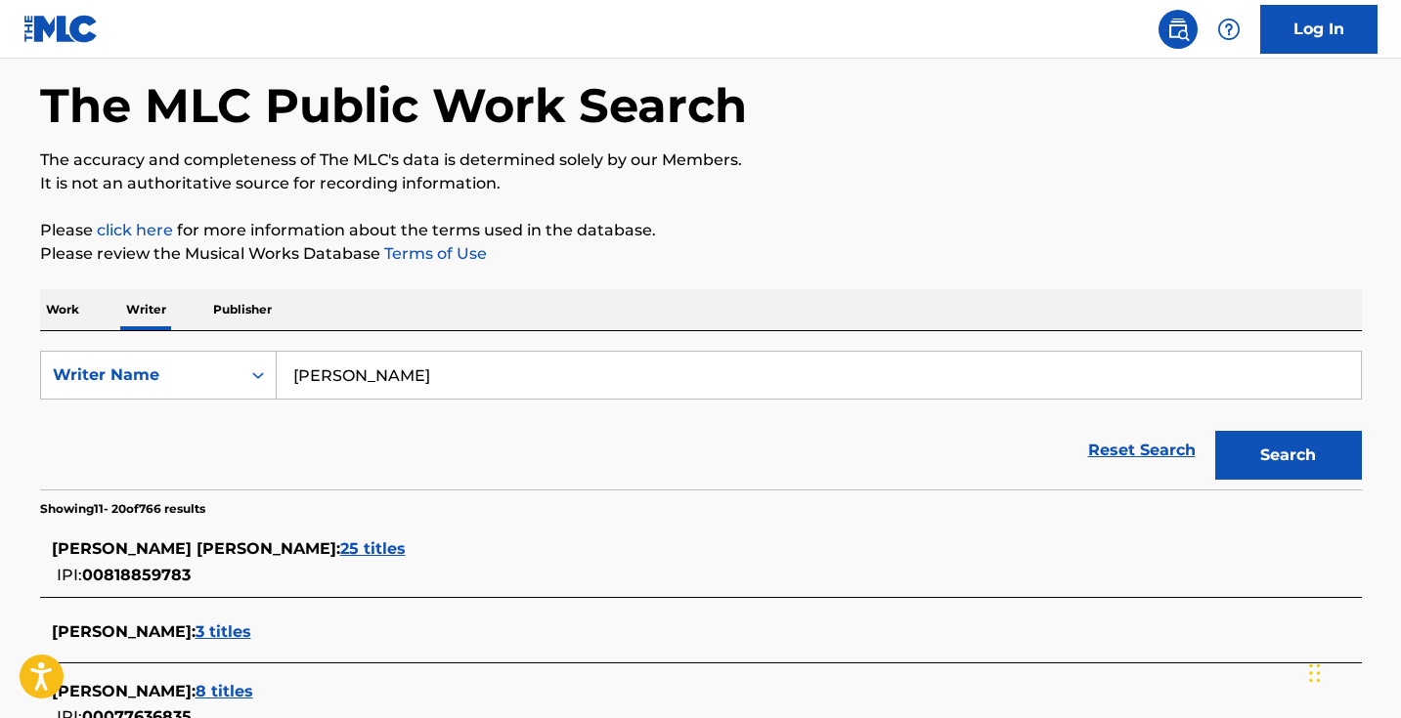
click at [71, 311] on p "Work" at bounding box center [62, 309] width 45 height 41
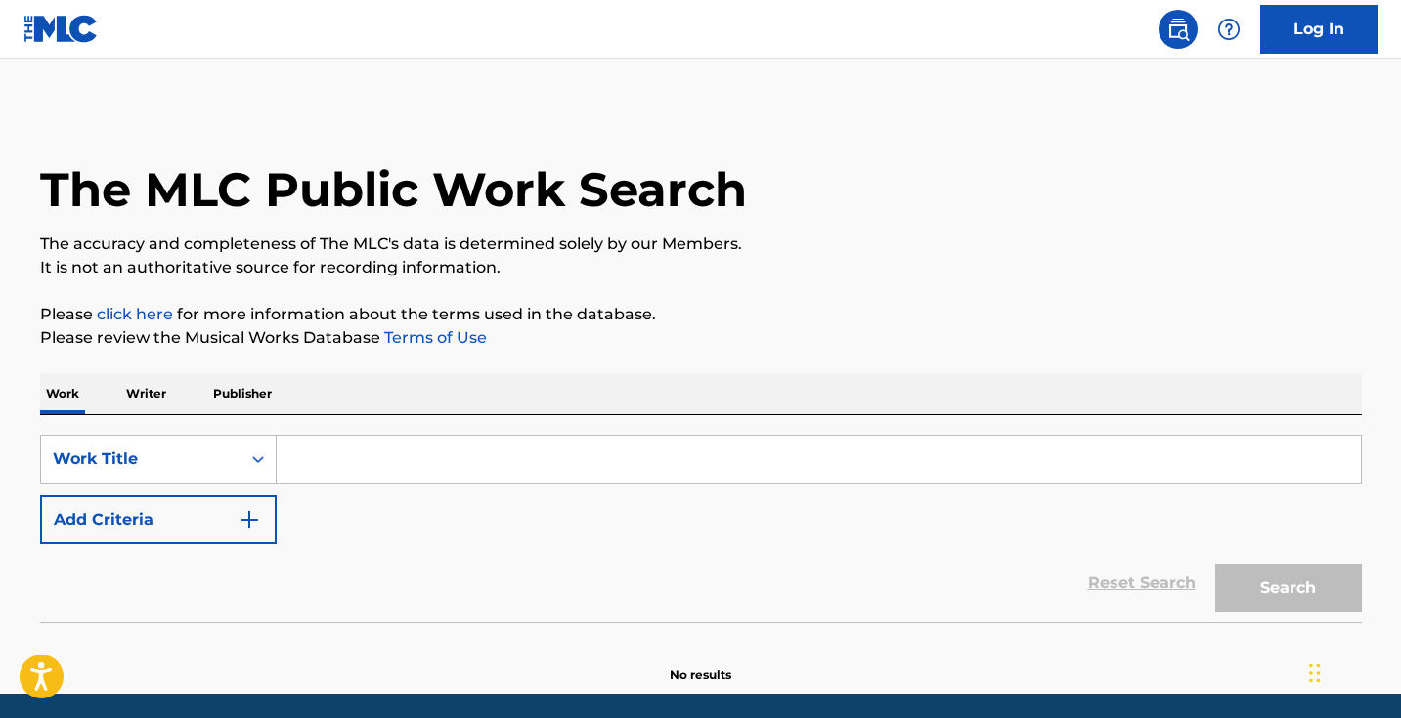
click at [483, 461] on input "Search Form" at bounding box center [819, 459] width 1084 height 47
paste input "Addicted"
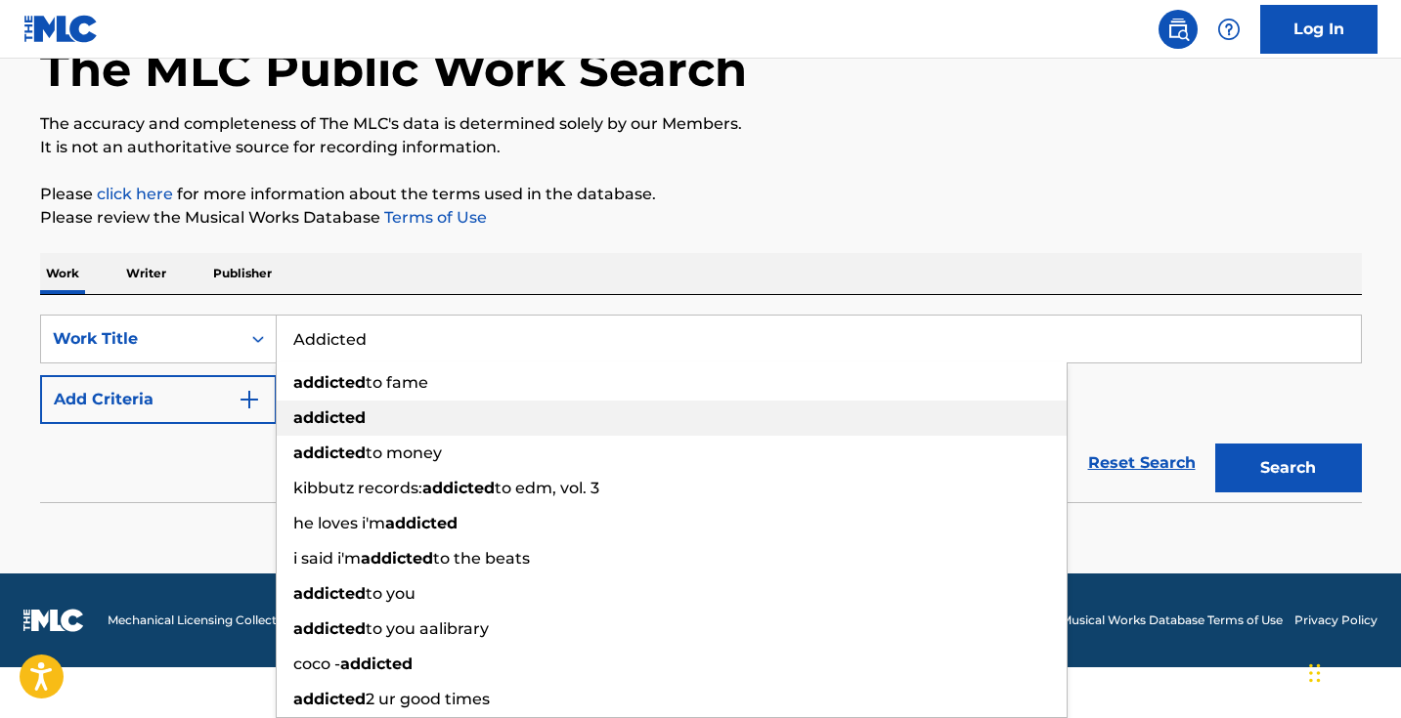
type input "Addicted"
click at [199, 451] on div "Reset Search Search" at bounding box center [701, 463] width 1322 height 78
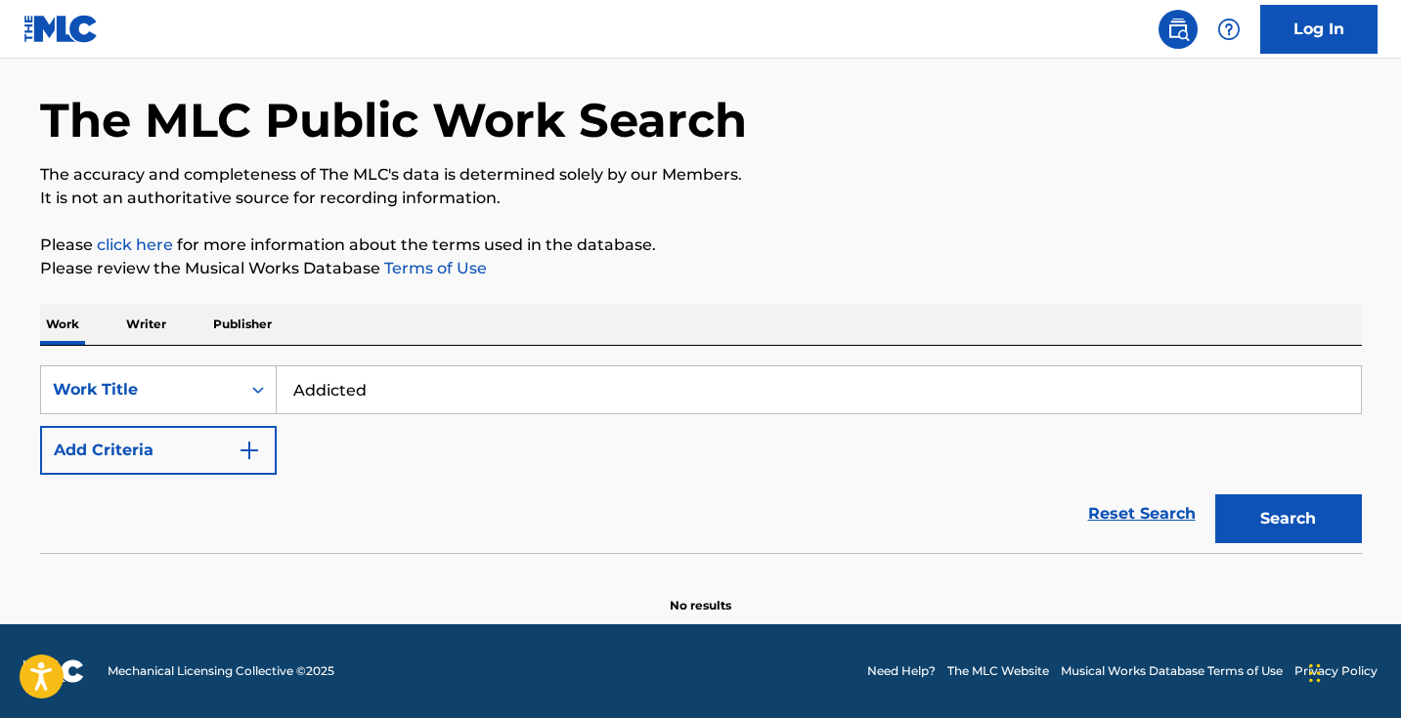
click at [324, 412] on div "SearchWithCriteriad0cf188d-a3ff-438e-ad0a-6c92379b29dd Work Title Addicted Add …" at bounding box center [701, 420] width 1322 height 109
click at [242, 426] on button "Add Criteria" at bounding box center [158, 450] width 237 height 49
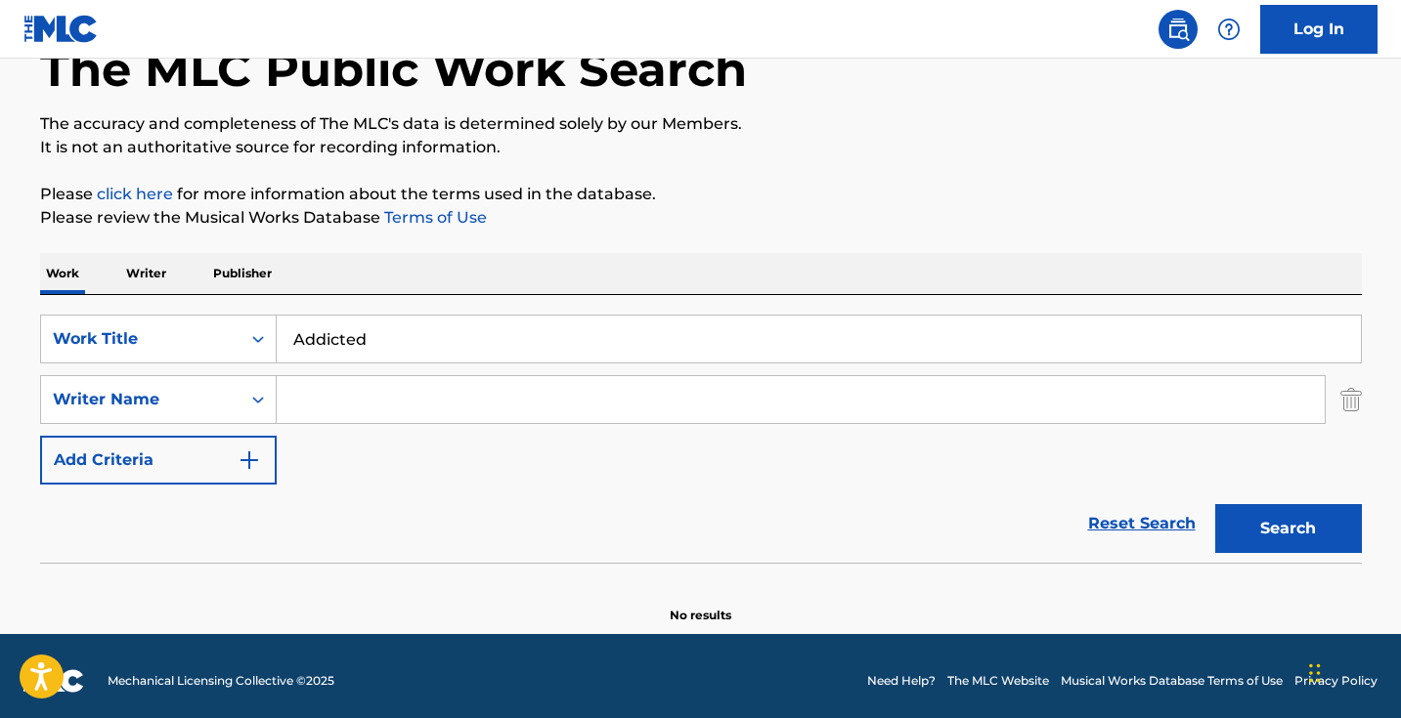
click at [353, 377] on input "Search Form" at bounding box center [801, 399] width 1048 height 47
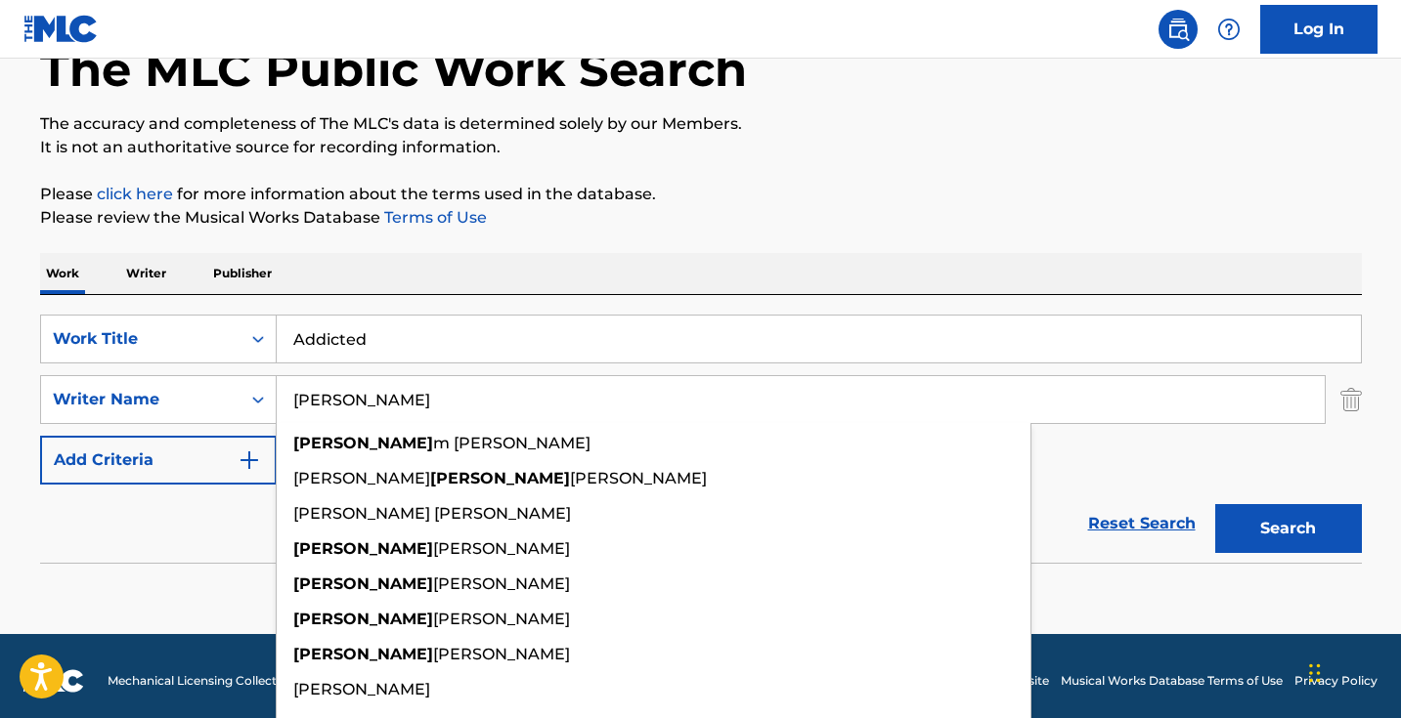
click at [1287, 529] on button "Search" at bounding box center [1288, 528] width 147 height 49
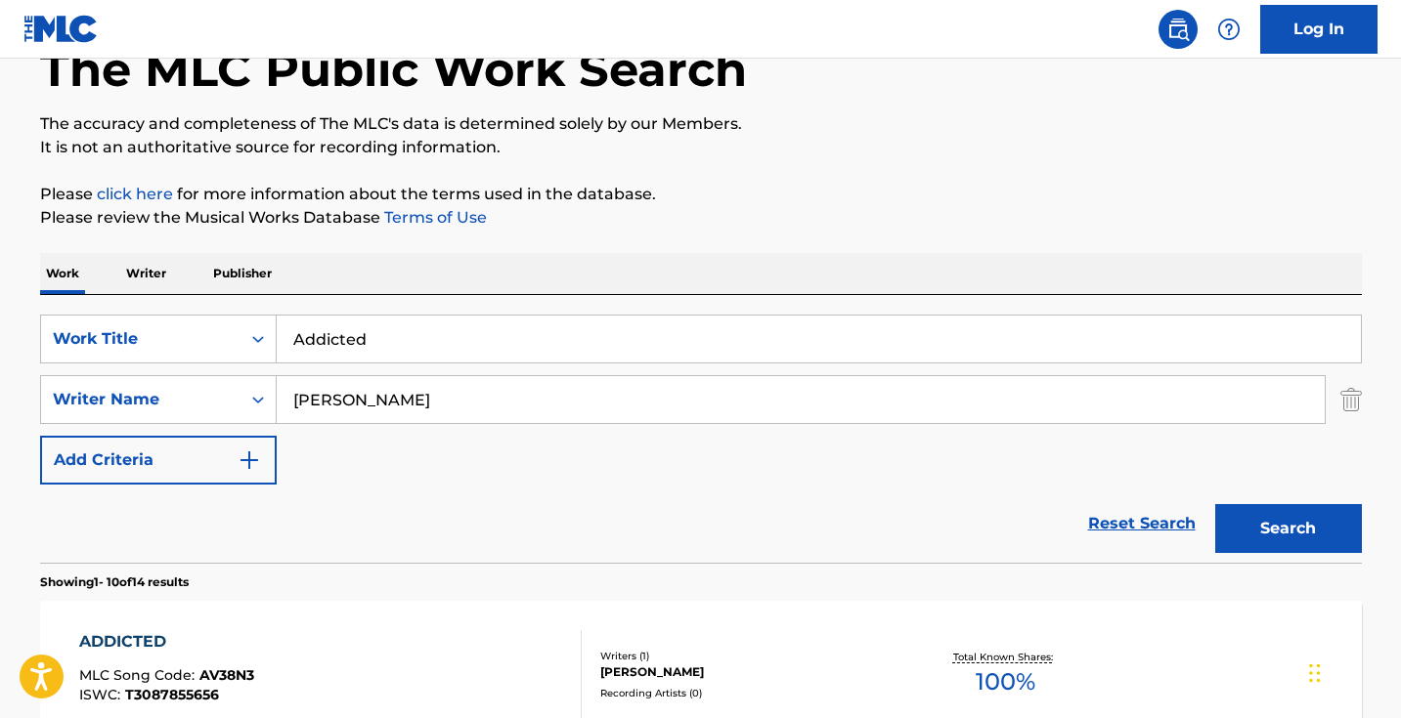
click at [395, 415] on input "julian" at bounding box center [801, 399] width 1048 height 47
click at [1287, 529] on button "Search" at bounding box center [1288, 528] width 147 height 49
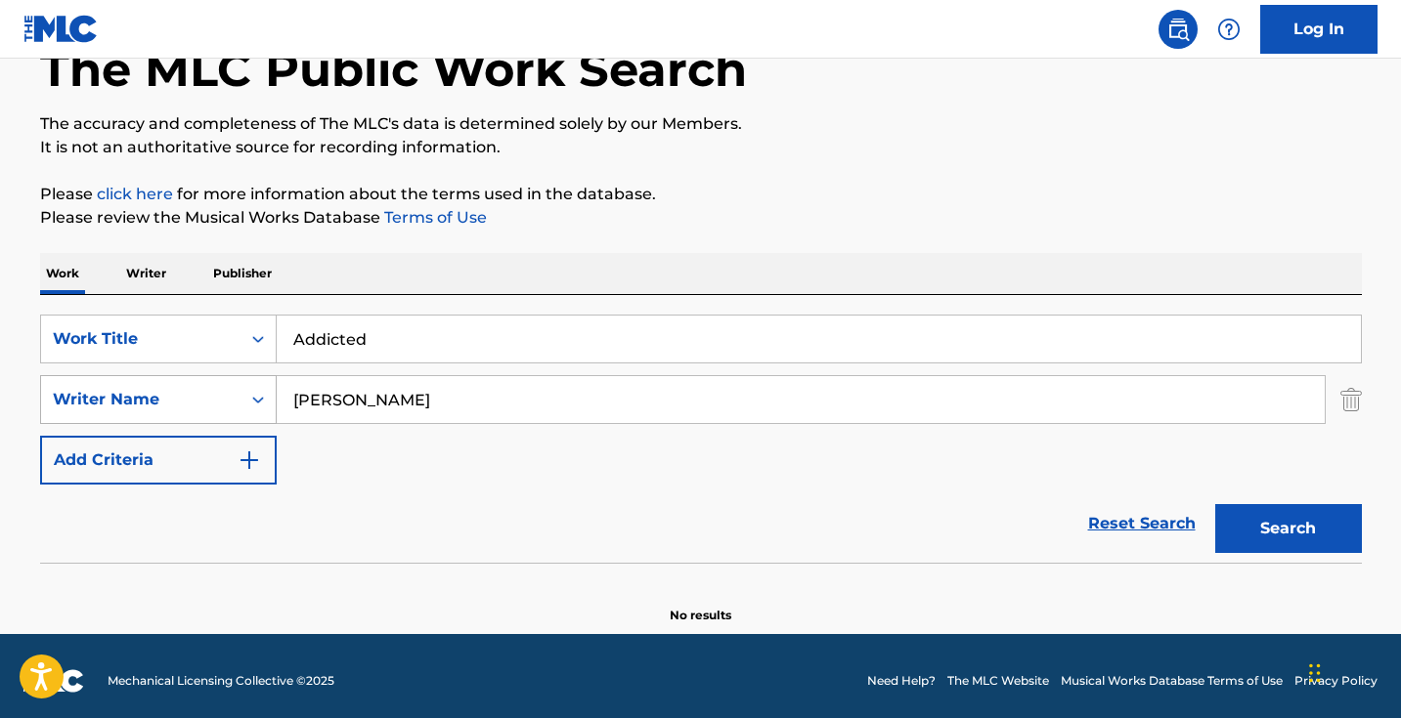
drag, startPoint x: 466, startPoint y: 389, endPoint x: 233, endPoint y: 383, distance: 233.7
click at [233, 383] on div "SearchWithCriteriadd769e79-46a6-4704-9453-621a1f74fac9 Writer Name julian comeau" at bounding box center [701, 399] width 1322 height 49
click at [395, 409] on input "julian comeau" at bounding box center [801, 399] width 1048 height 47
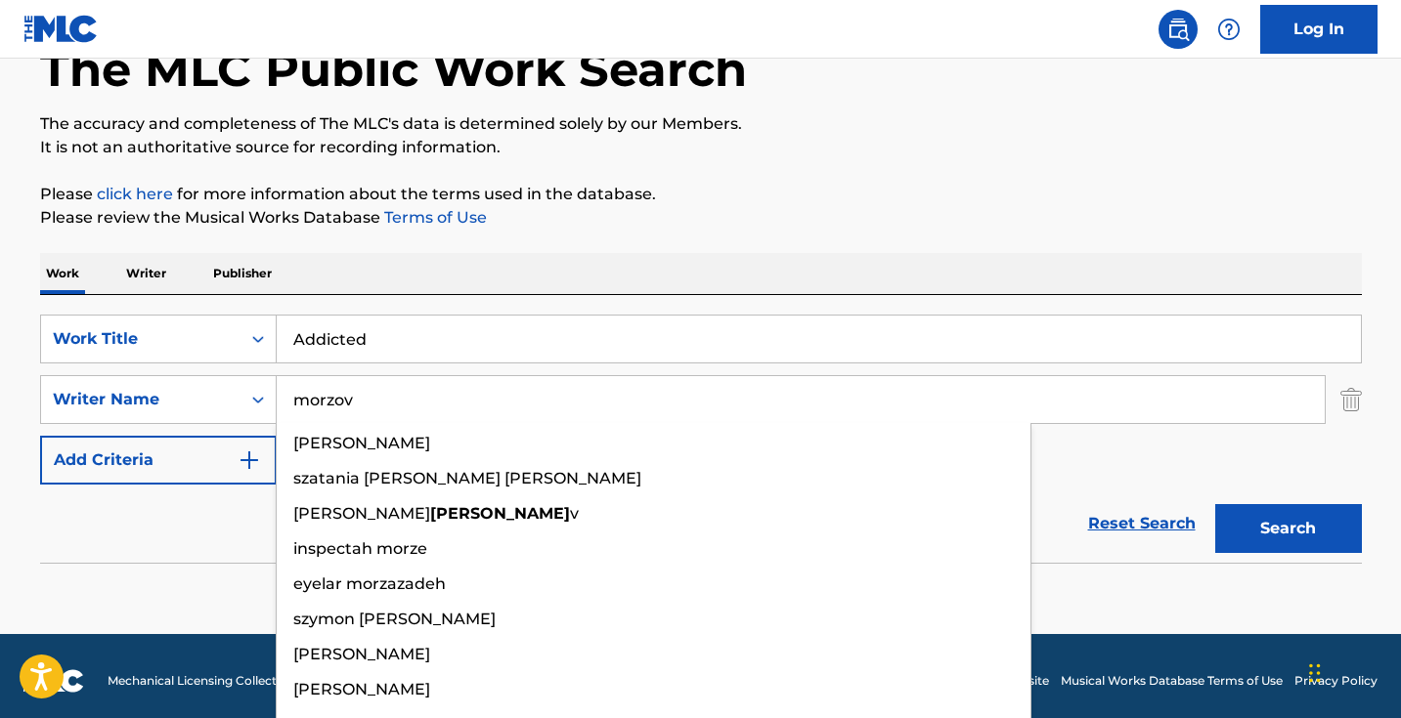
click at [1287, 529] on button "Search" at bounding box center [1288, 528] width 147 height 49
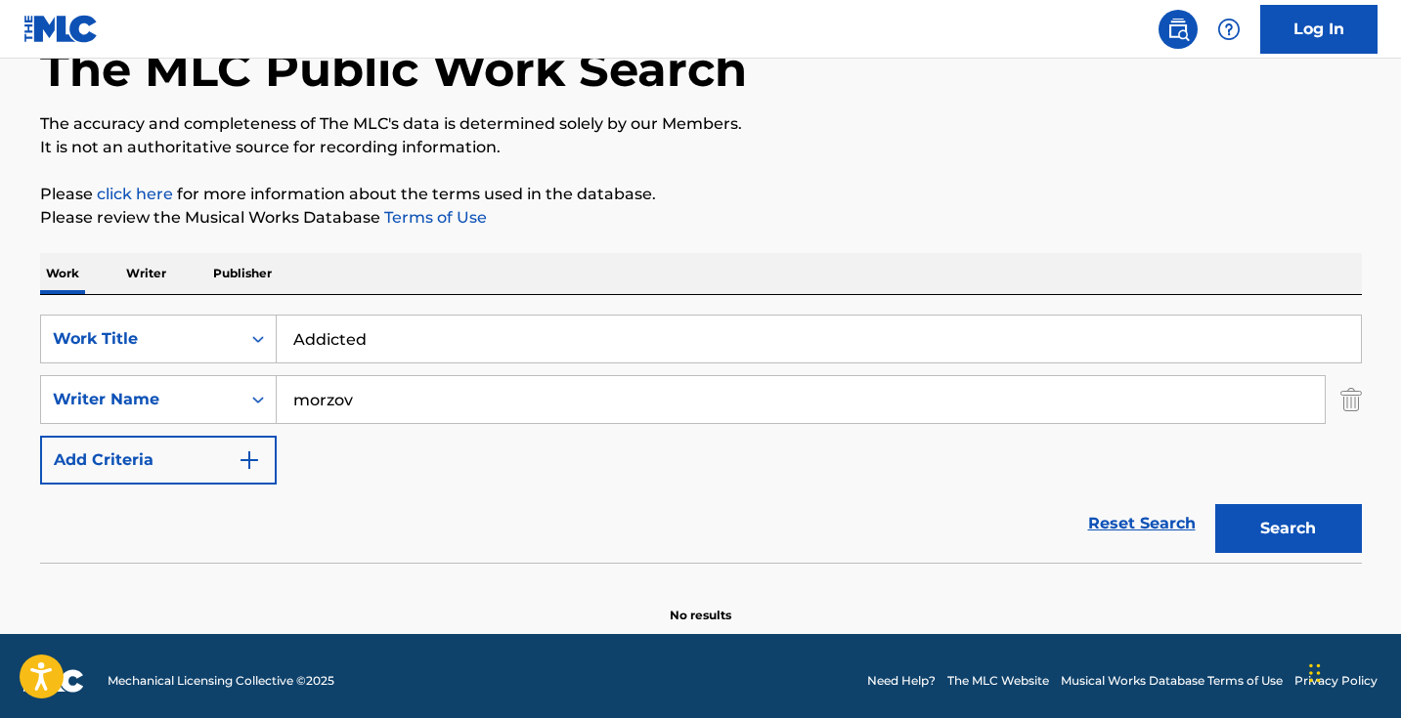
click at [405, 407] on input "morzov" at bounding box center [801, 399] width 1048 height 47
click at [1287, 529] on button "Search" at bounding box center [1288, 528] width 147 height 49
click at [456, 403] on input "nick morzov" at bounding box center [801, 399] width 1048 height 47
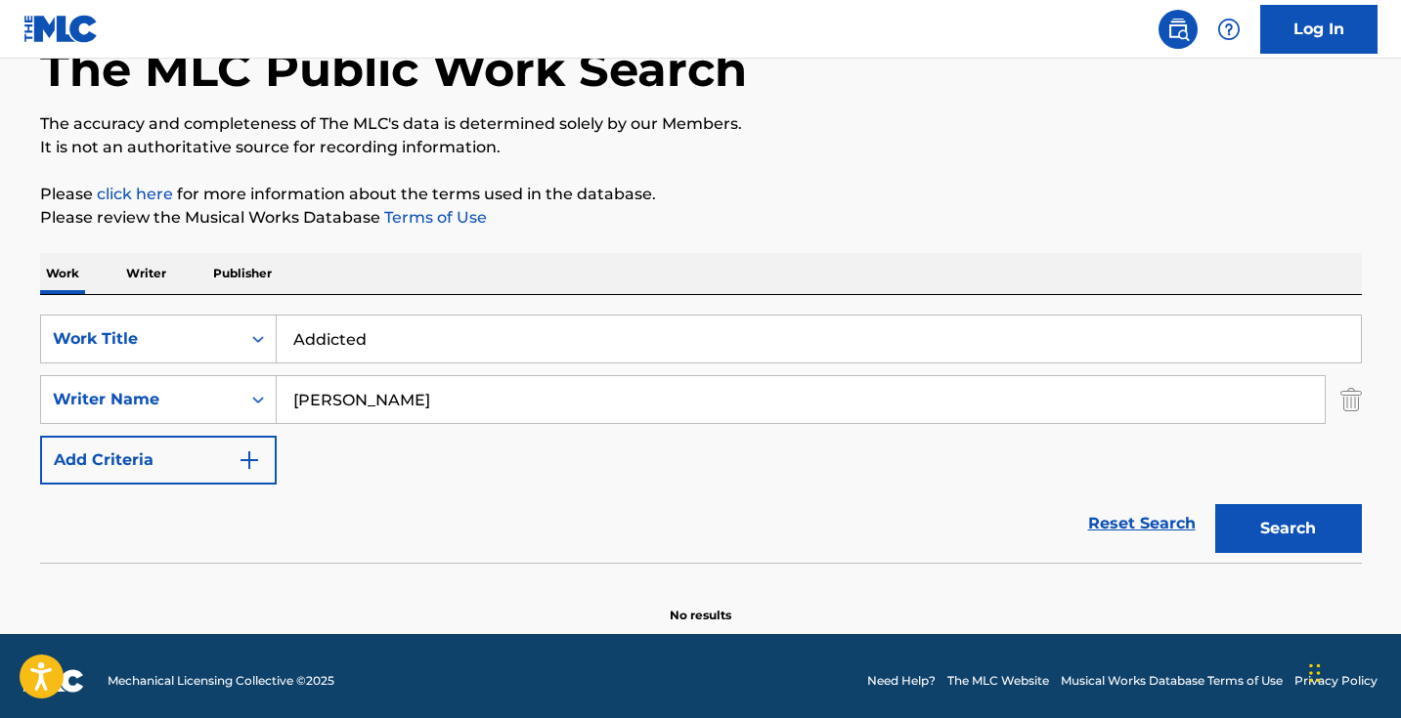
click at [456, 403] on input "nick morzov" at bounding box center [801, 399] width 1048 height 47
paste input ""Dylan Tirapelli-Jamail""
click at [299, 401] on input ""Dylan Tirapelli-Jamail" at bounding box center [801, 399] width 1048 height 47
type input "Dylan Tirapelli-Jamail"
click at [1287, 529] on button "Search" at bounding box center [1288, 528] width 147 height 49
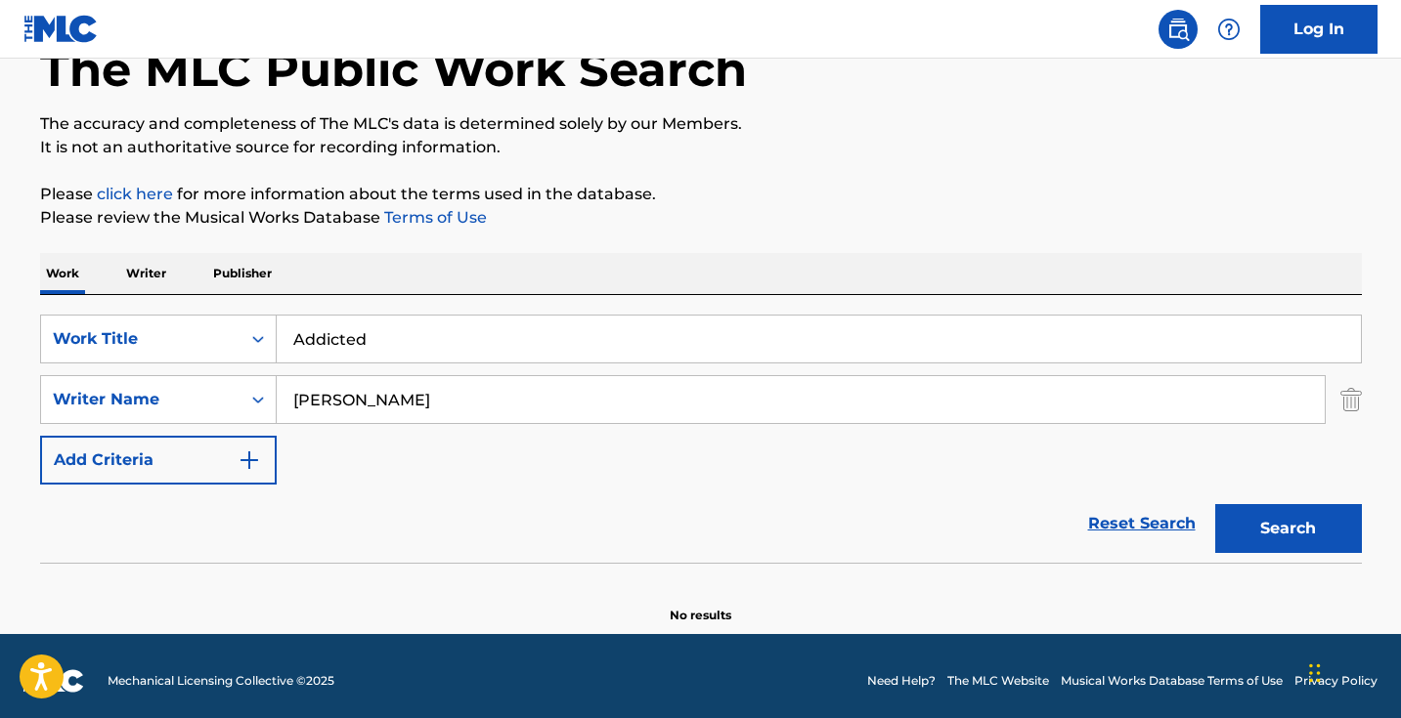
drag, startPoint x: 507, startPoint y: 402, endPoint x: 226, endPoint y: 367, distance: 283.7
click at [238, 373] on div "SearchWithCriteriad0cf188d-a3ff-438e-ad0a-6c92379b29dd Work Title Addicted Sear…" at bounding box center [701, 400] width 1322 height 170
click at [1287, 529] on button "Search" at bounding box center [1288, 528] width 147 height 49
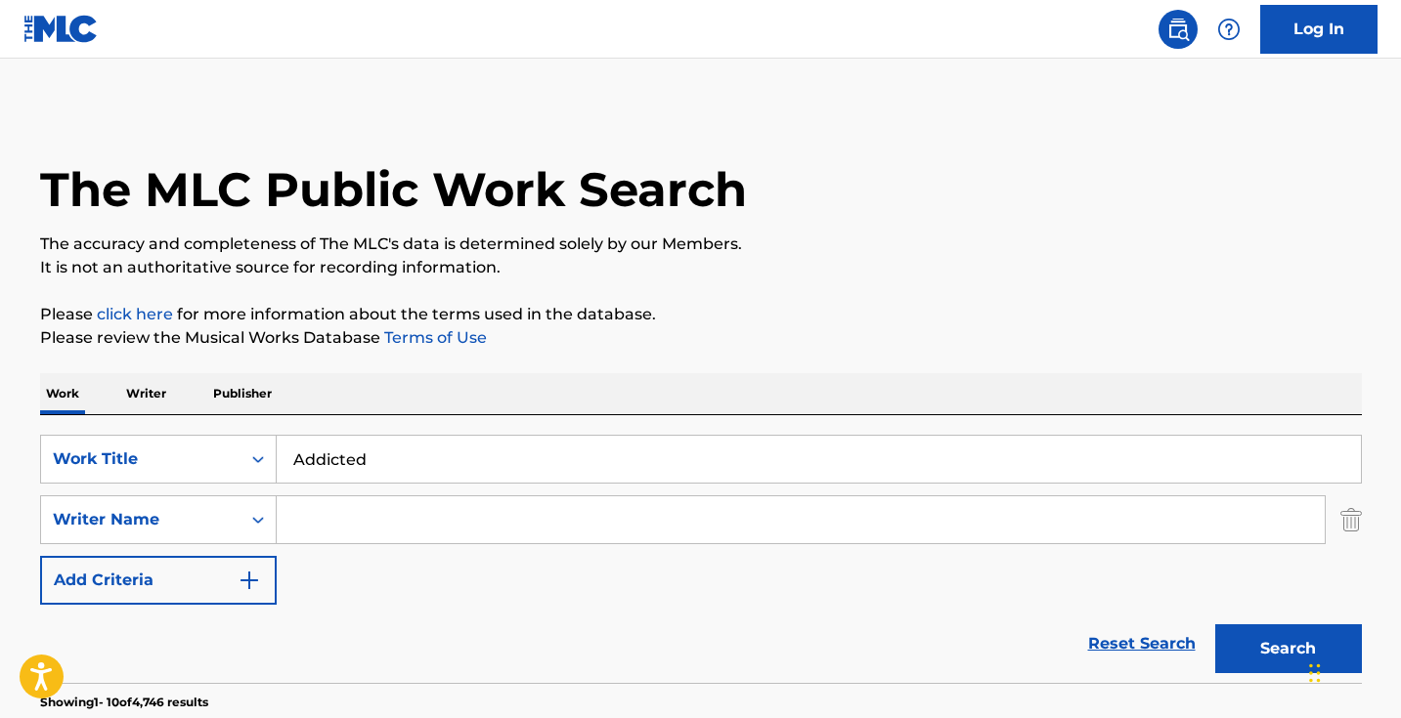
scroll to position [0, 0]
click at [1287, 649] on button "Search" at bounding box center [1288, 649] width 147 height 49
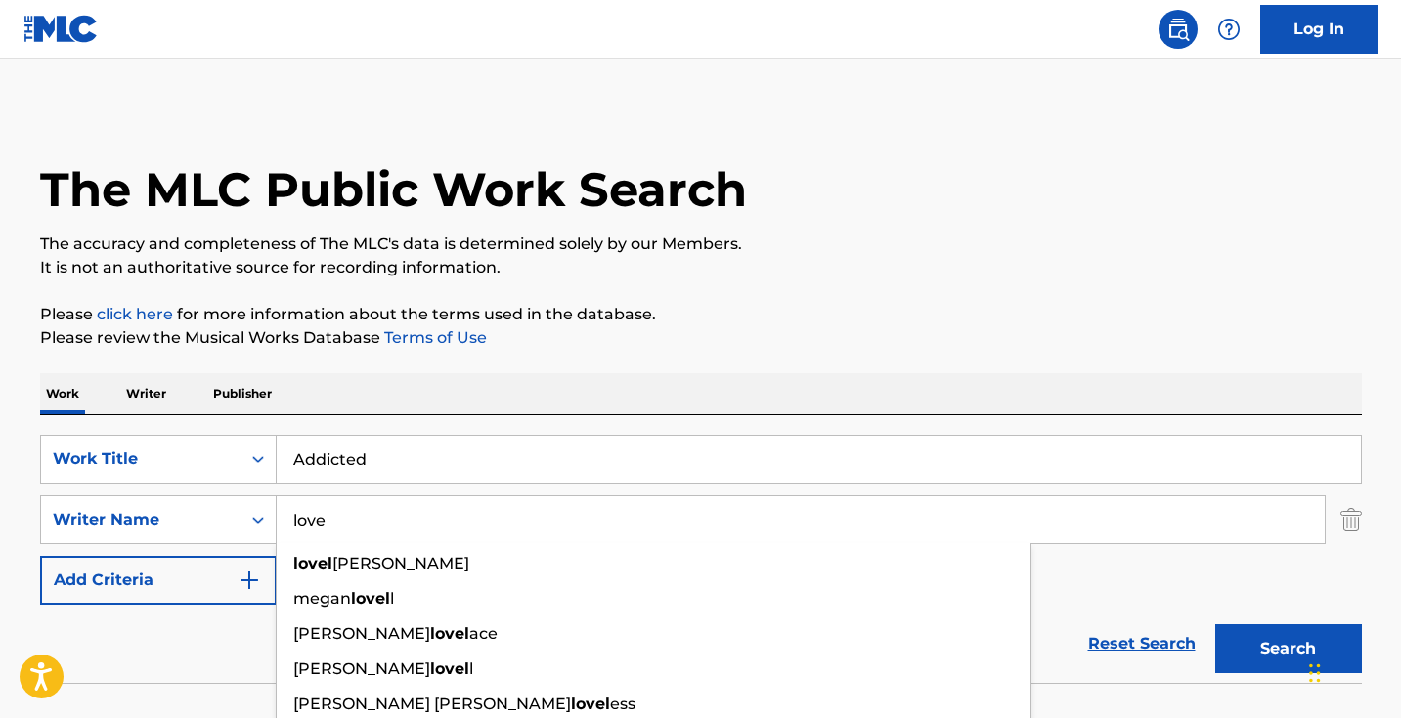
click at [1287, 649] on button "Search" at bounding box center [1288, 649] width 147 height 49
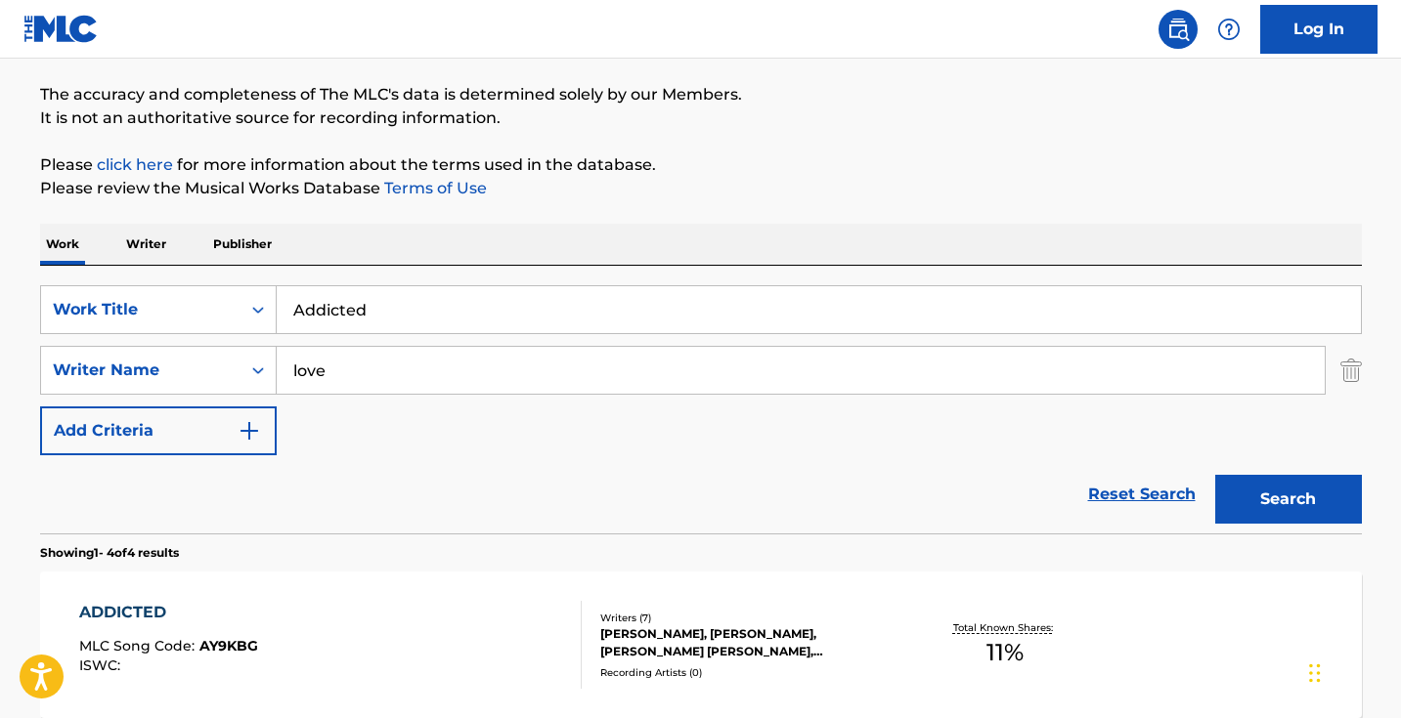
scroll to position [165, 0]
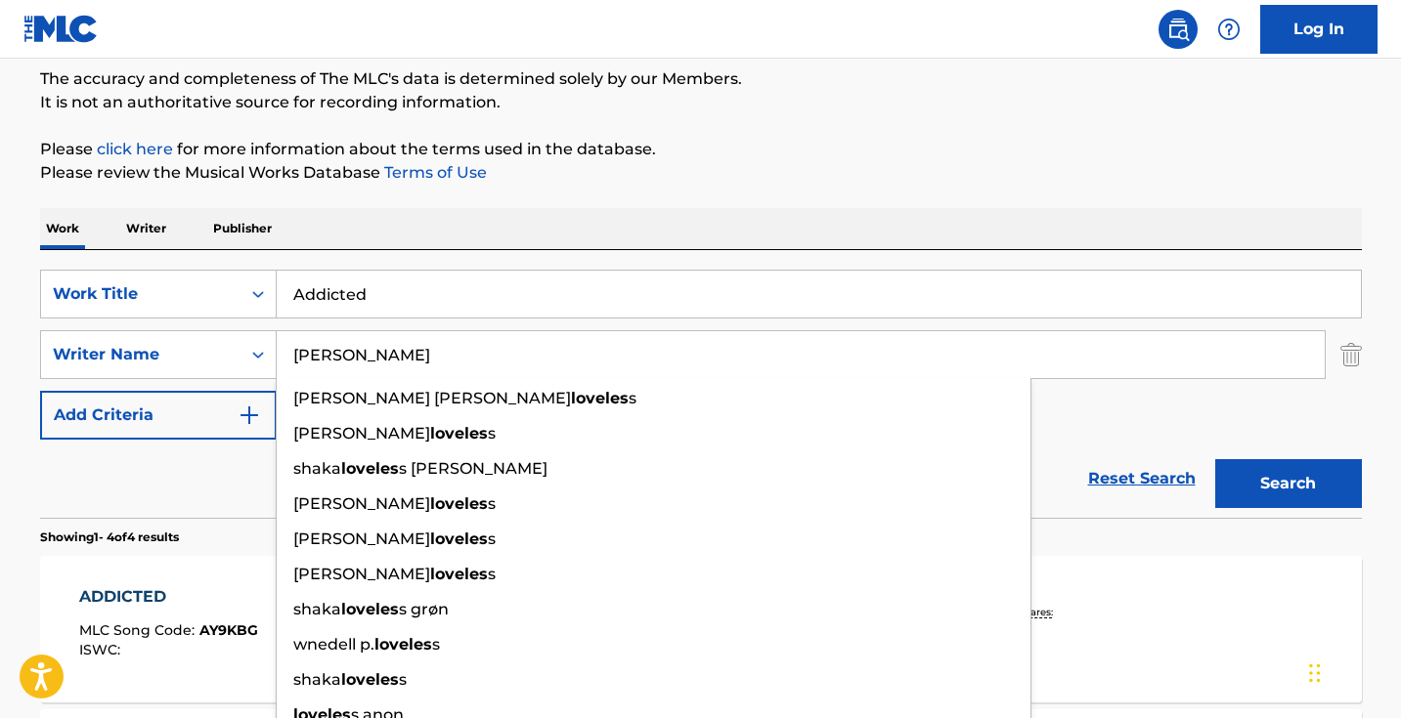
click at [1287, 484] on button "Search" at bounding box center [1288, 483] width 147 height 49
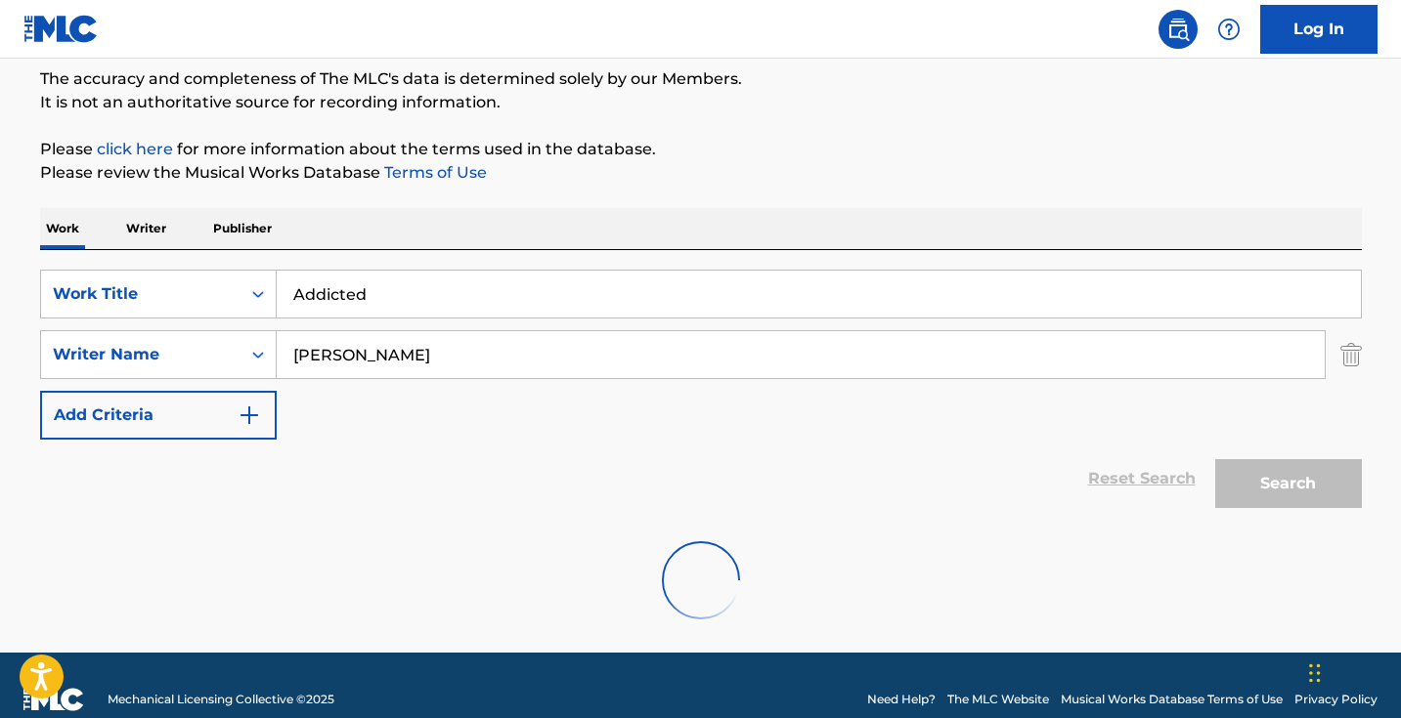
scroll to position [130, 0]
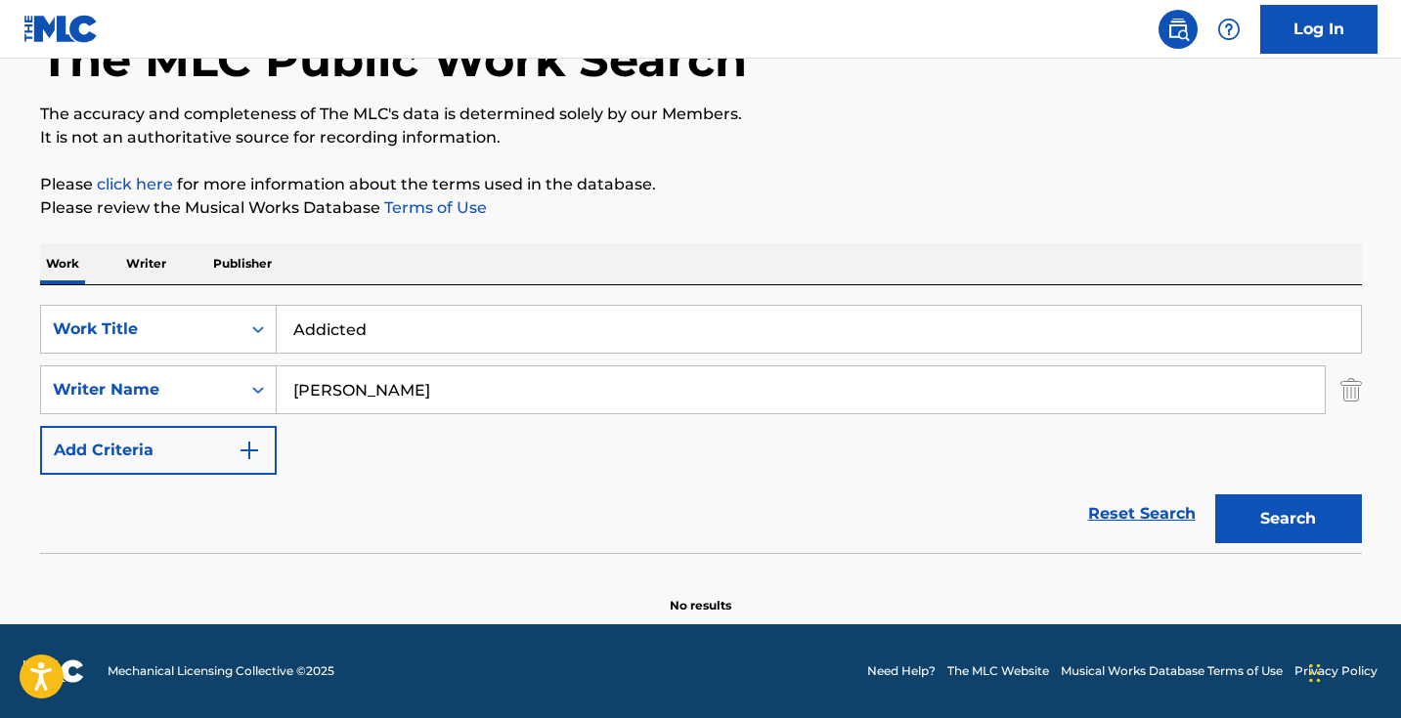
drag, startPoint x: 501, startPoint y: 387, endPoint x: 216, endPoint y: 358, distance: 286.0
click at [216, 358] on div "SearchWithCriteriad0cf188d-a3ff-438e-ad0a-6c92379b29dd Work Title Addicted Sear…" at bounding box center [701, 390] width 1322 height 170
click at [1287, 519] on button "Search" at bounding box center [1288, 519] width 147 height 49
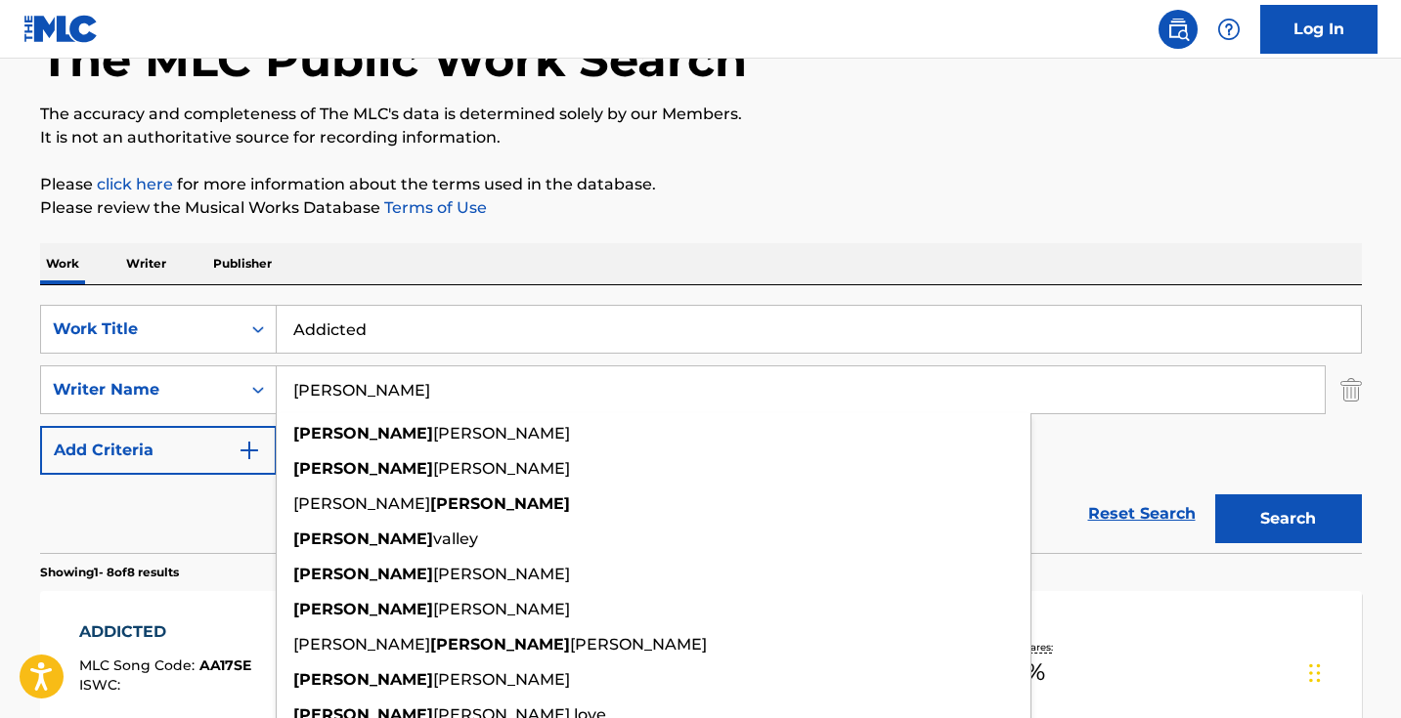
click at [424, 450] on div "dylan kelly" at bounding box center [654, 433] width 754 height 35
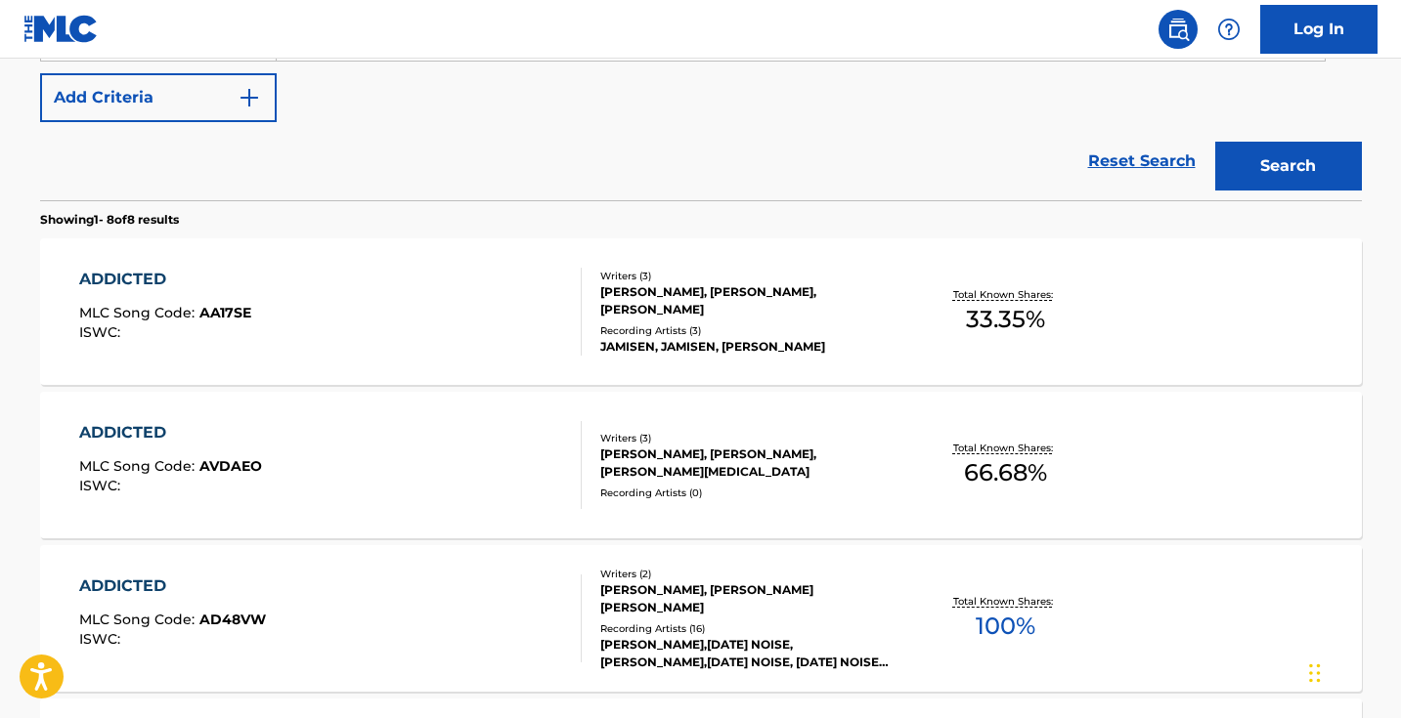
scroll to position [349, 0]
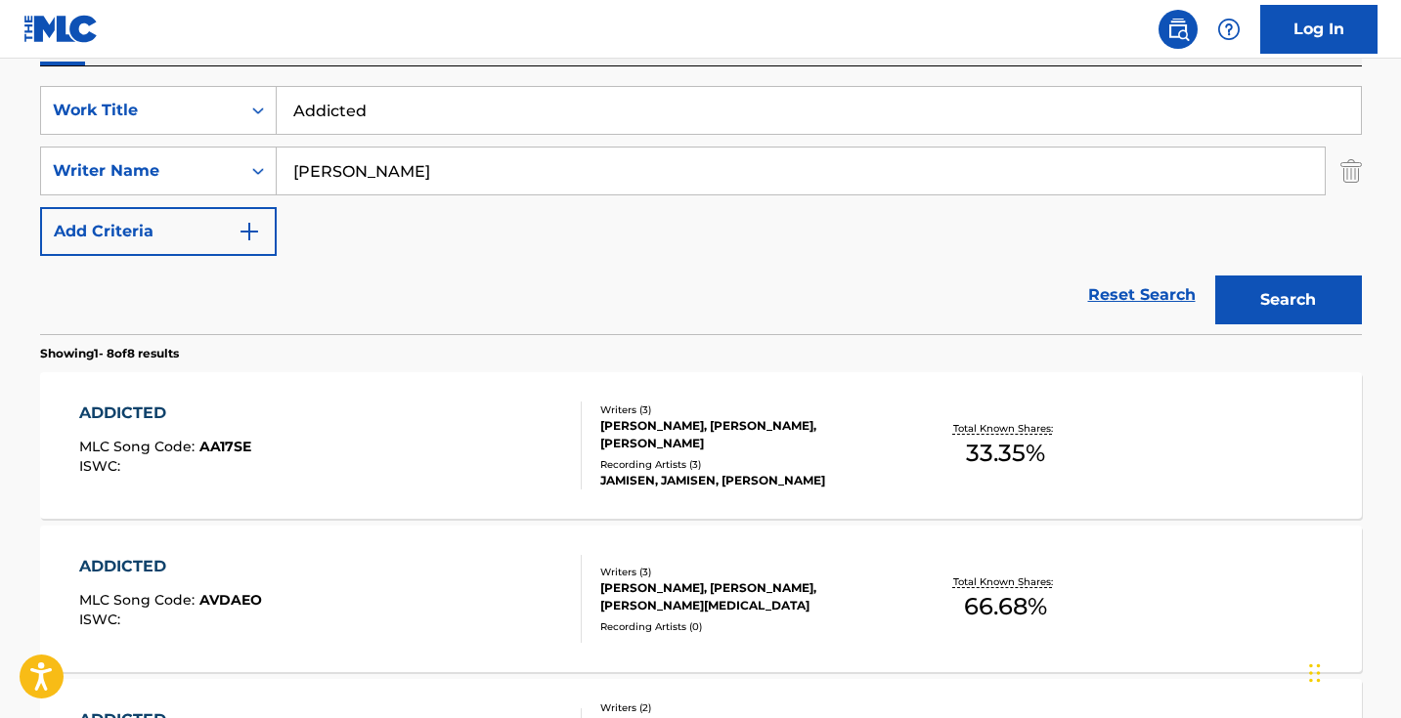
click at [382, 177] on input "dylan kelly" at bounding box center [801, 171] width 1048 height 47
click at [1287, 300] on button "Search" at bounding box center [1288, 300] width 147 height 49
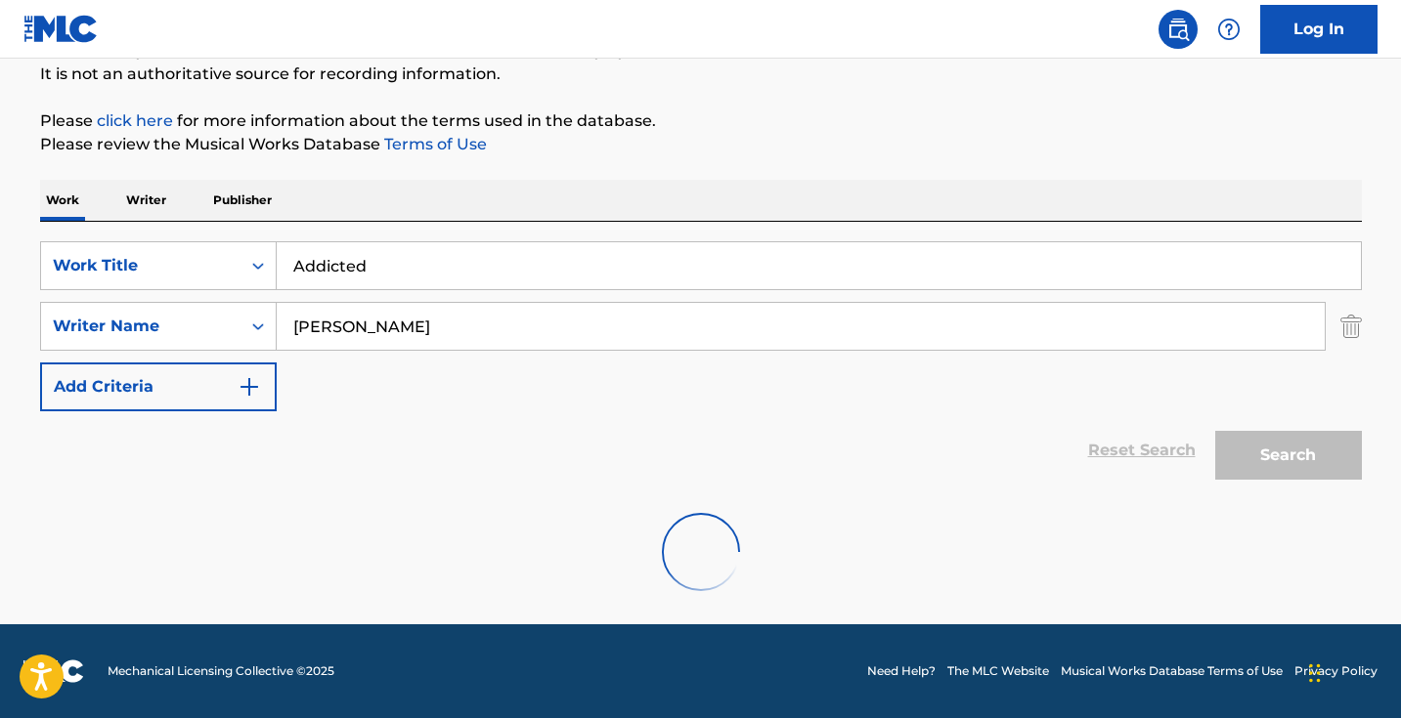
scroll to position [194, 0]
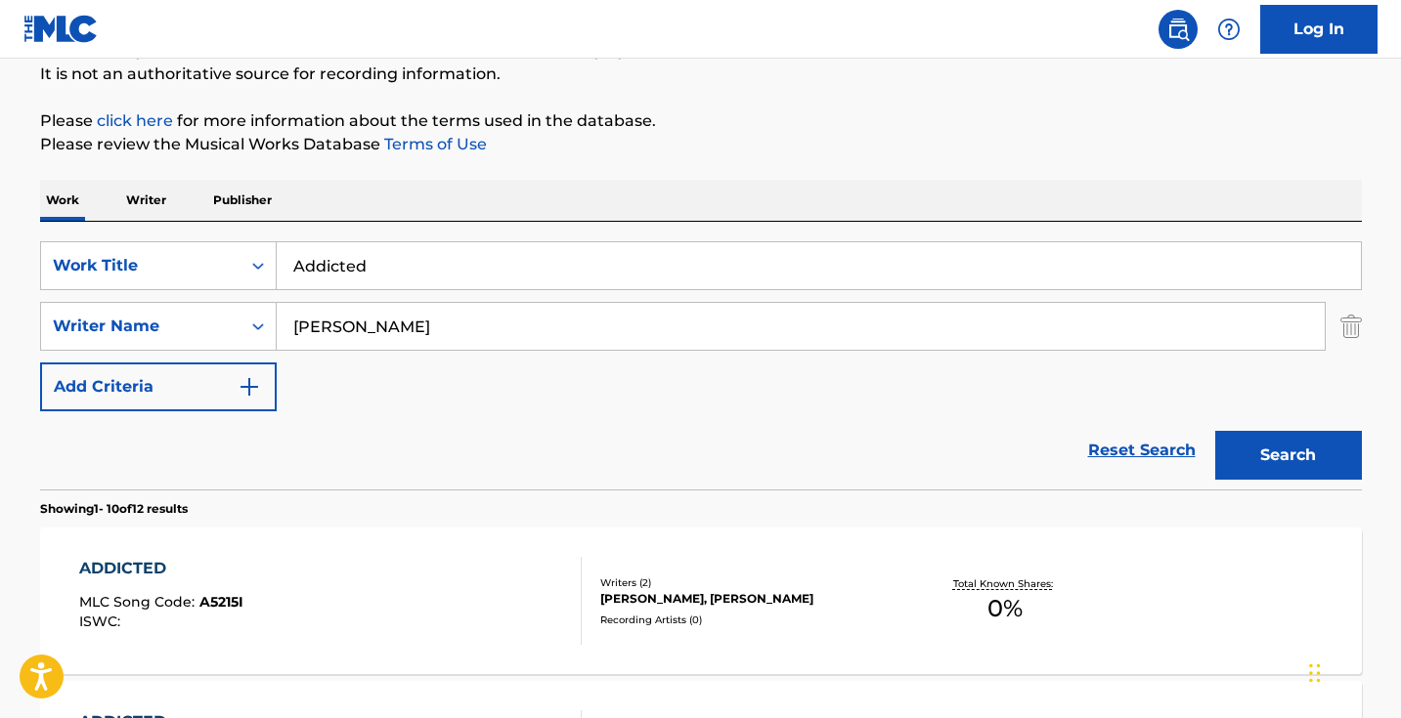
click at [418, 330] on input "nick" at bounding box center [801, 326] width 1048 height 47
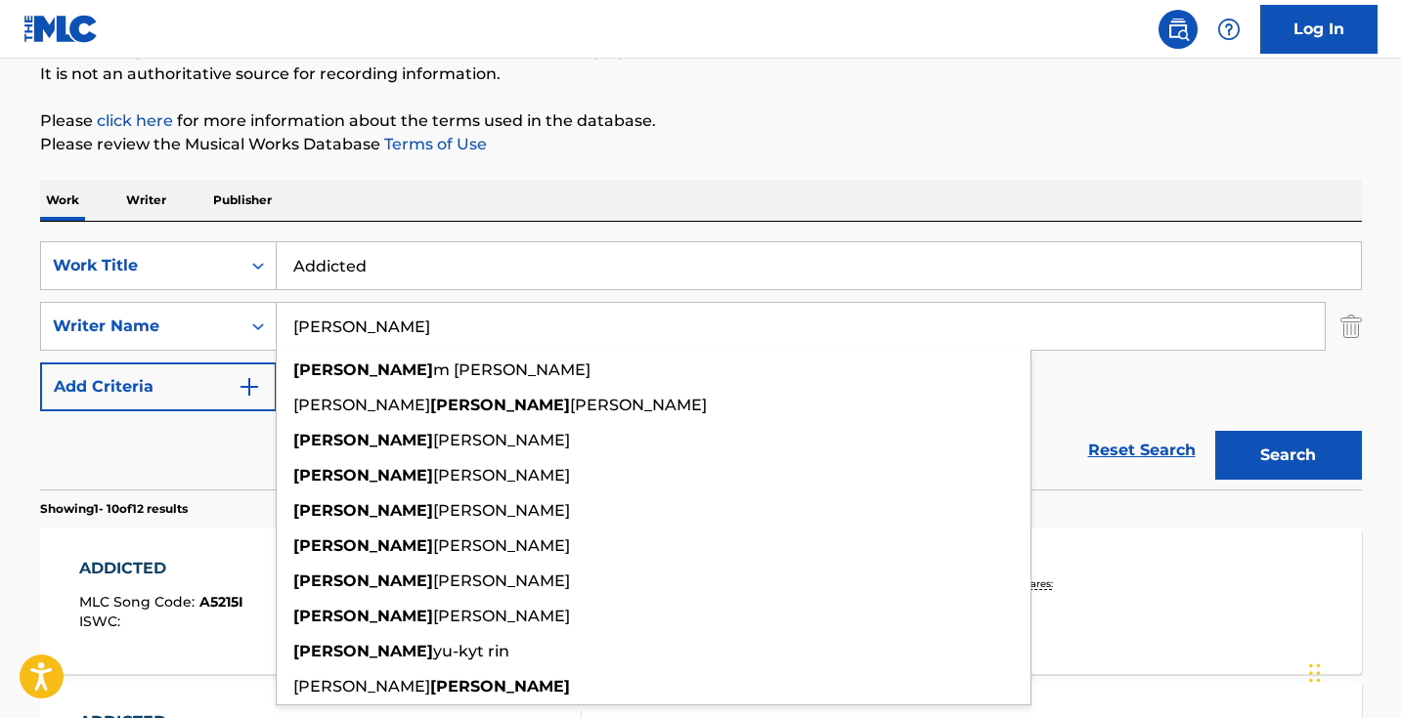
type input "Julian"
drag, startPoint x: 458, startPoint y: 267, endPoint x: 738, endPoint y: 173, distance: 294.9
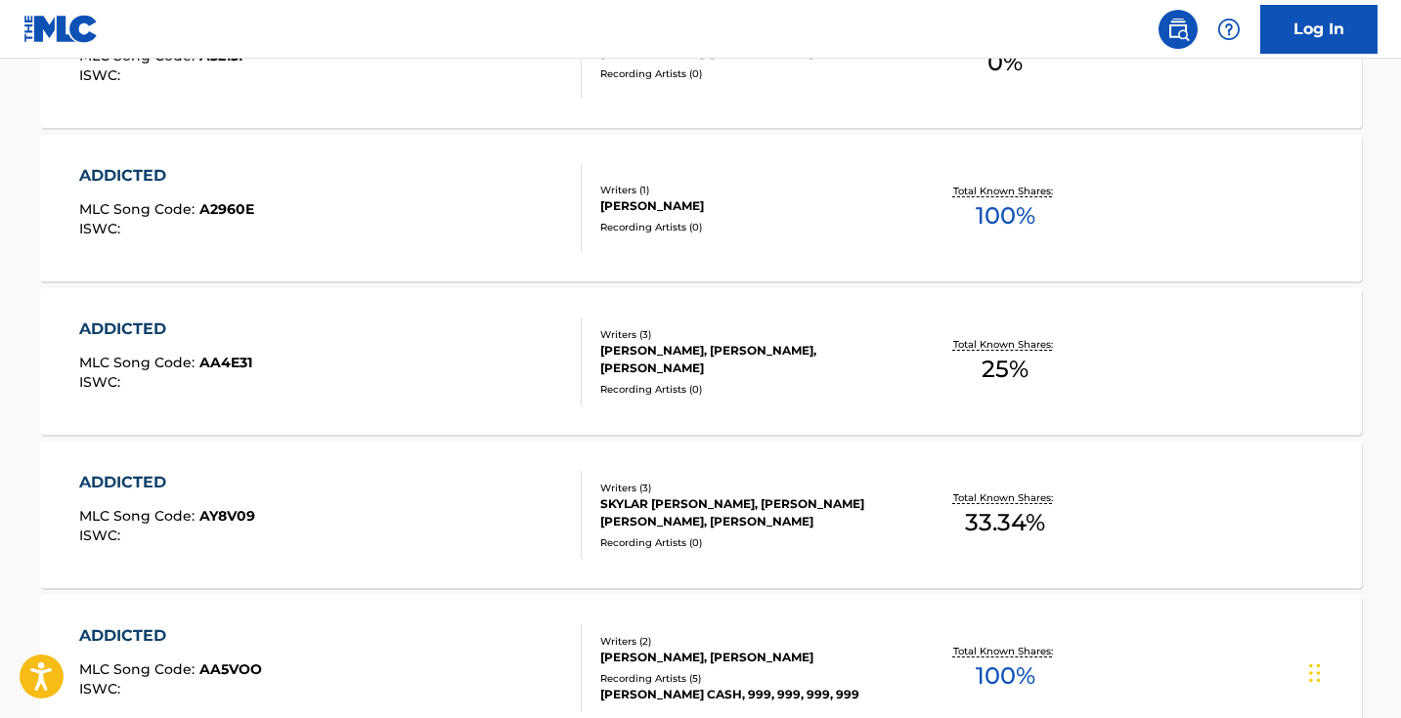
scroll to position [35, 0]
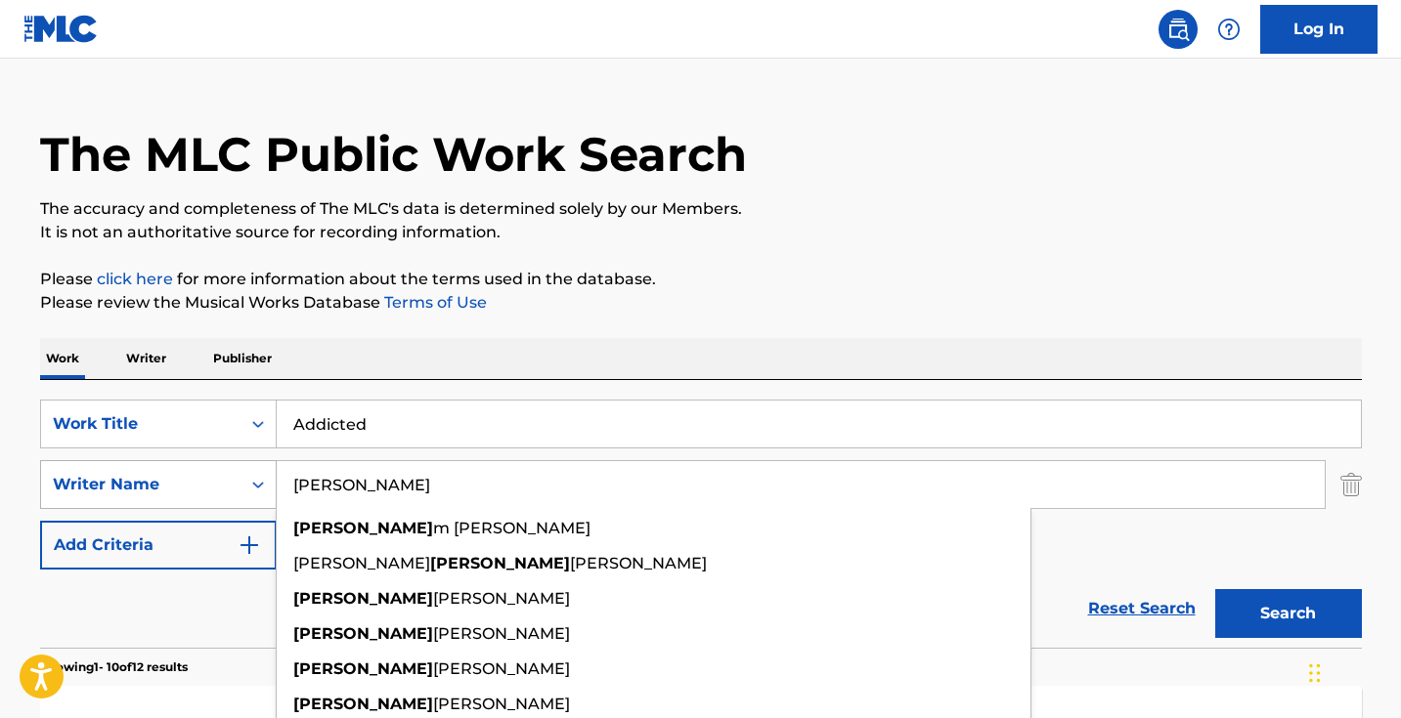
drag, startPoint x: 388, startPoint y: 485, endPoint x: 239, endPoint y: 462, distance: 151.2
click at [242, 463] on div "SearchWithCriteriadd769e79-46a6-4704-9453-621a1f74fac9 Writer Name Julian julia…" at bounding box center [701, 484] width 1322 height 49
click at [1287, 614] on button "Search" at bounding box center [1288, 613] width 147 height 49
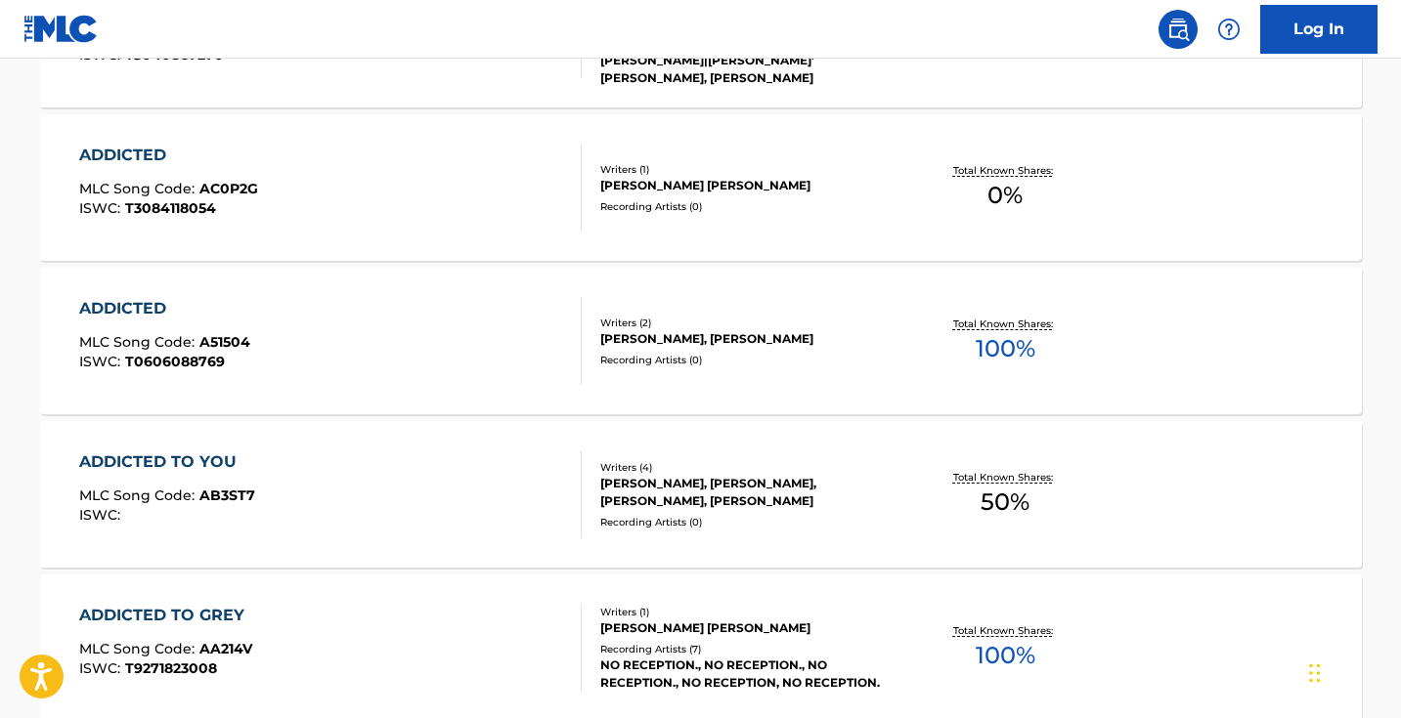
scroll to position [1529, 0]
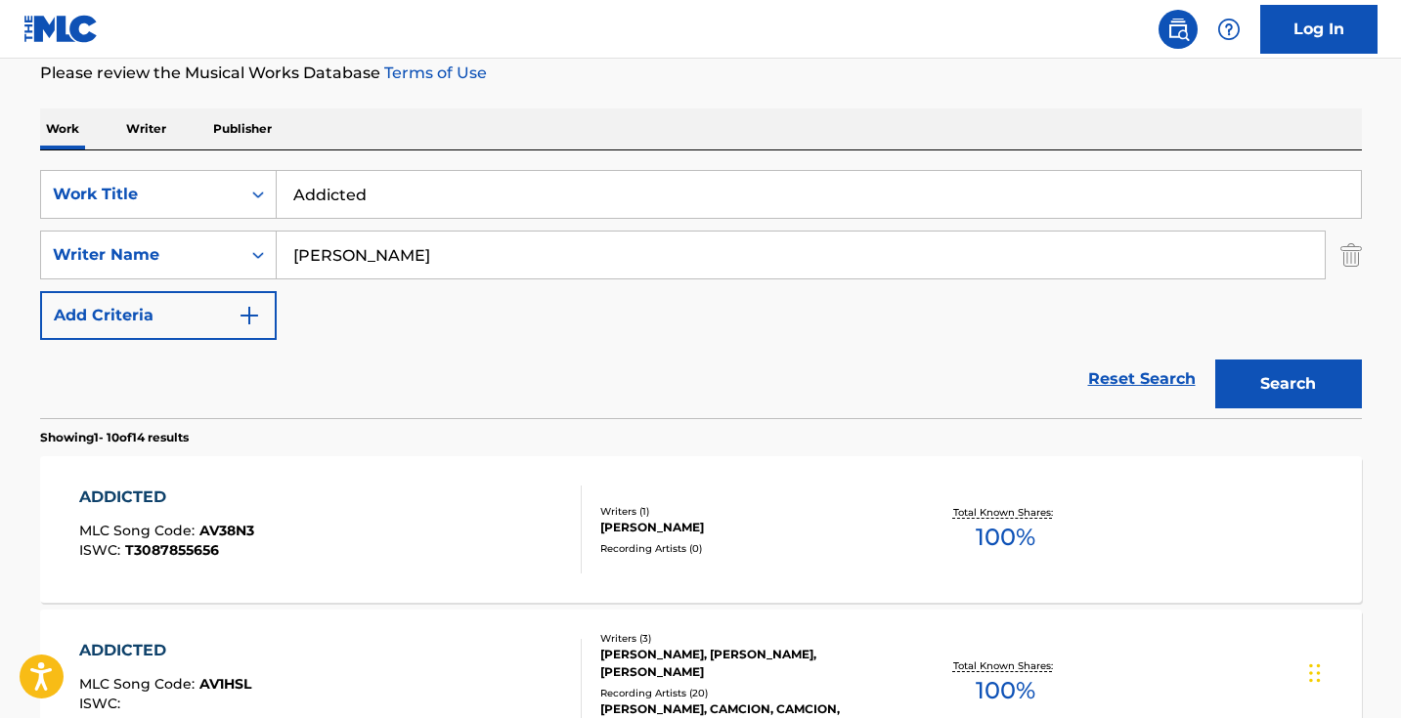
drag, startPoint x: 470, startPoint y: 189, endPoint x: 311, endPoint y: 182, distance: 159.5
click at [311, 182] on input "Addicted" at bounding box center [819, 194] width 1084 height 47
paste input "Everest"
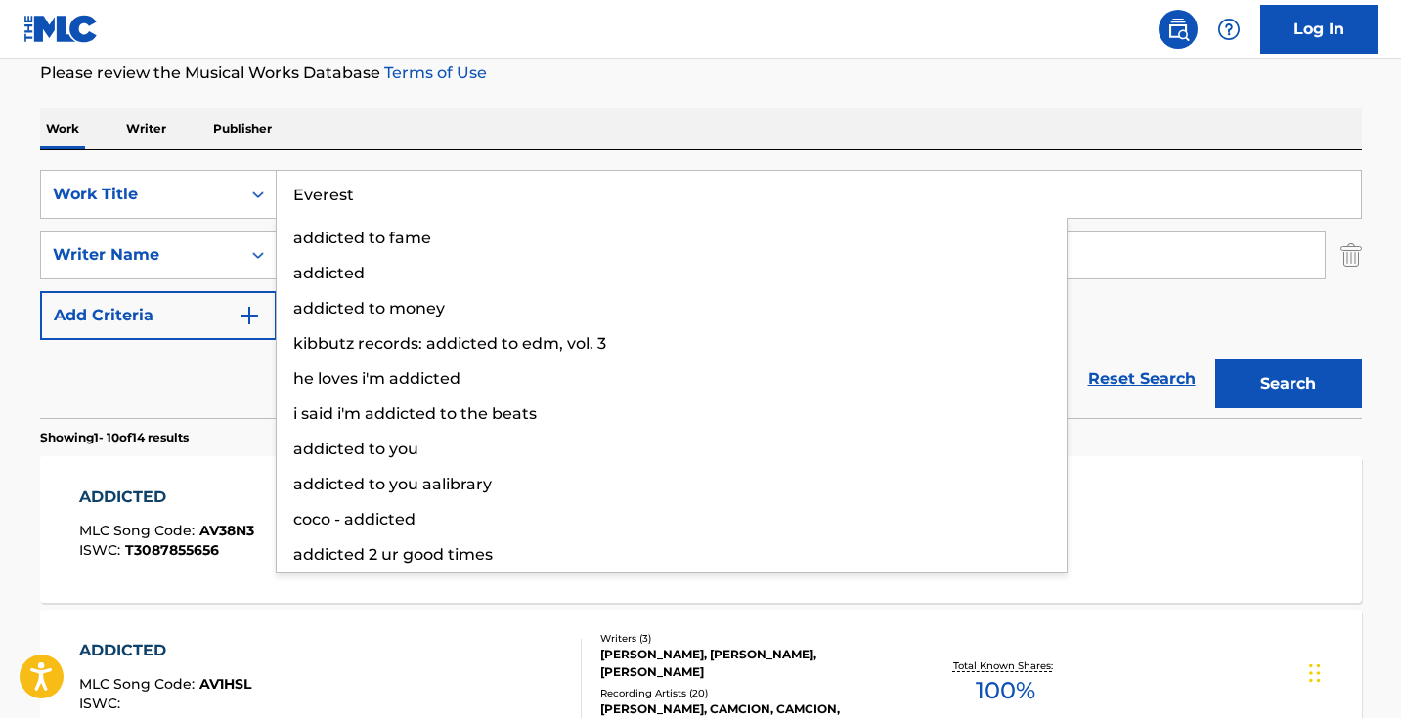
type input "Everest"
click at [1287, 384] on button "Search" at bounding box center [1288, 384] width 147 height 49
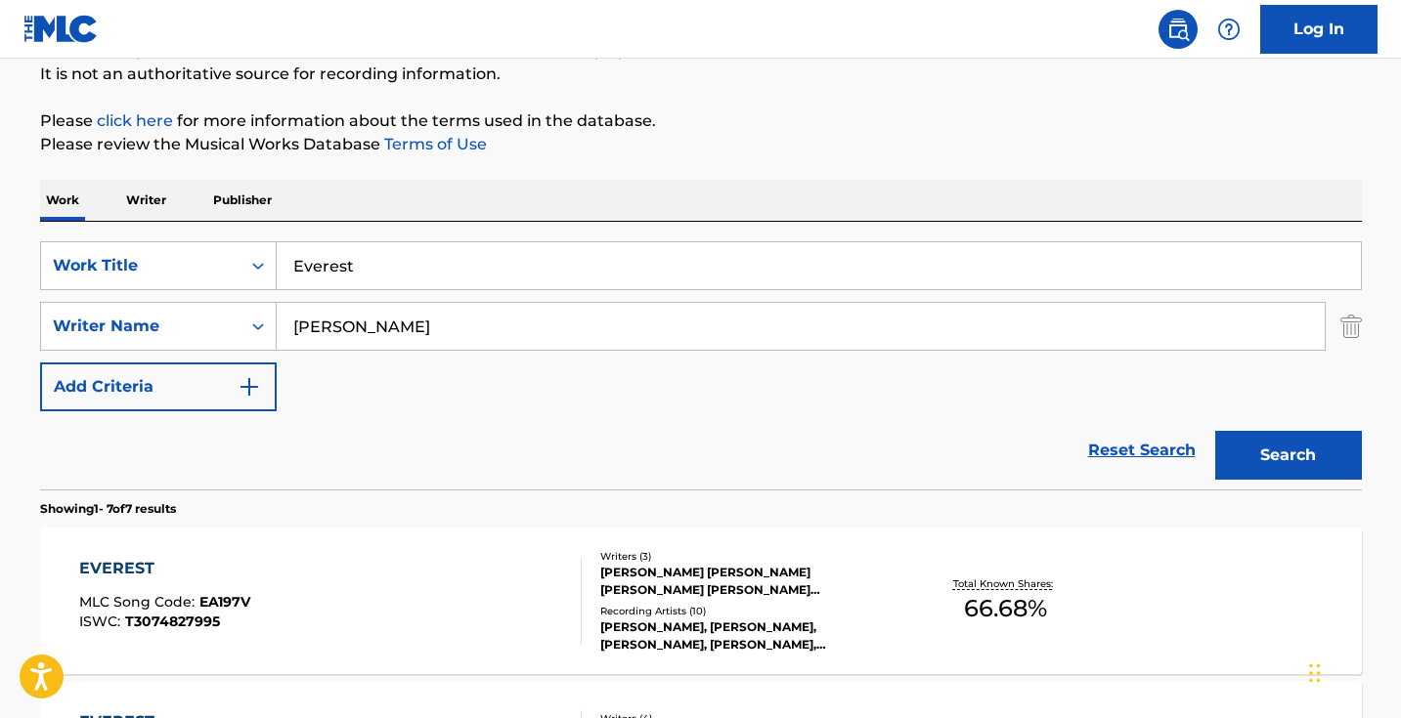
click at [398, 319] on input "Julian" at bounding box center [801, 326] width 1048 height 47
type input "Julian comeau"
click at [1287, 456] on button "Search" at bounding box center [1288, 455] width 147 height 49
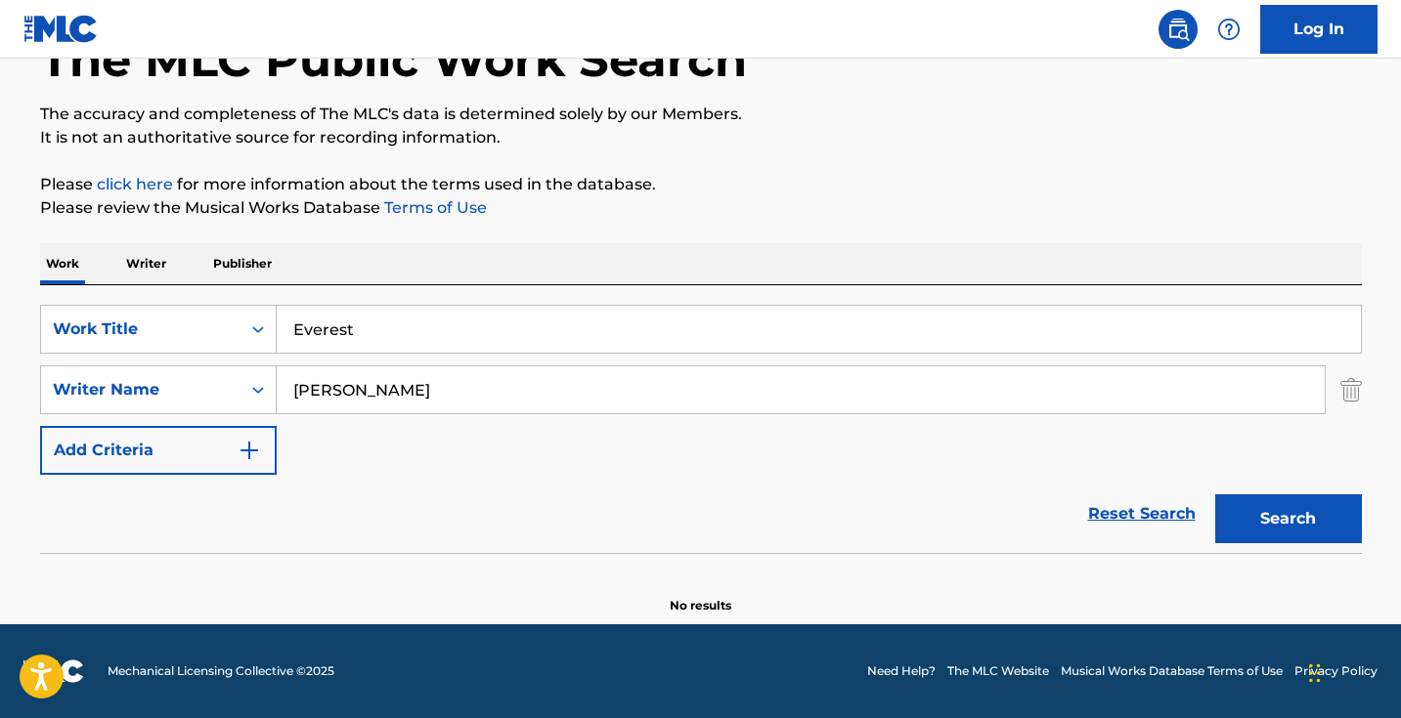
scroll to position [130, 0]
drag, startPoint x: 445, startPoint y: 397, endPoint x: 224, endPoint y: 389, distance: 221.1
click at [229, 390] on div "SearchWithCriteriadd769e79-46a6-4704-9453-621a1f74fac9 Writer Name Julian comeau" at bounding box center [701, 390] width 1322 height 49
type input "i"
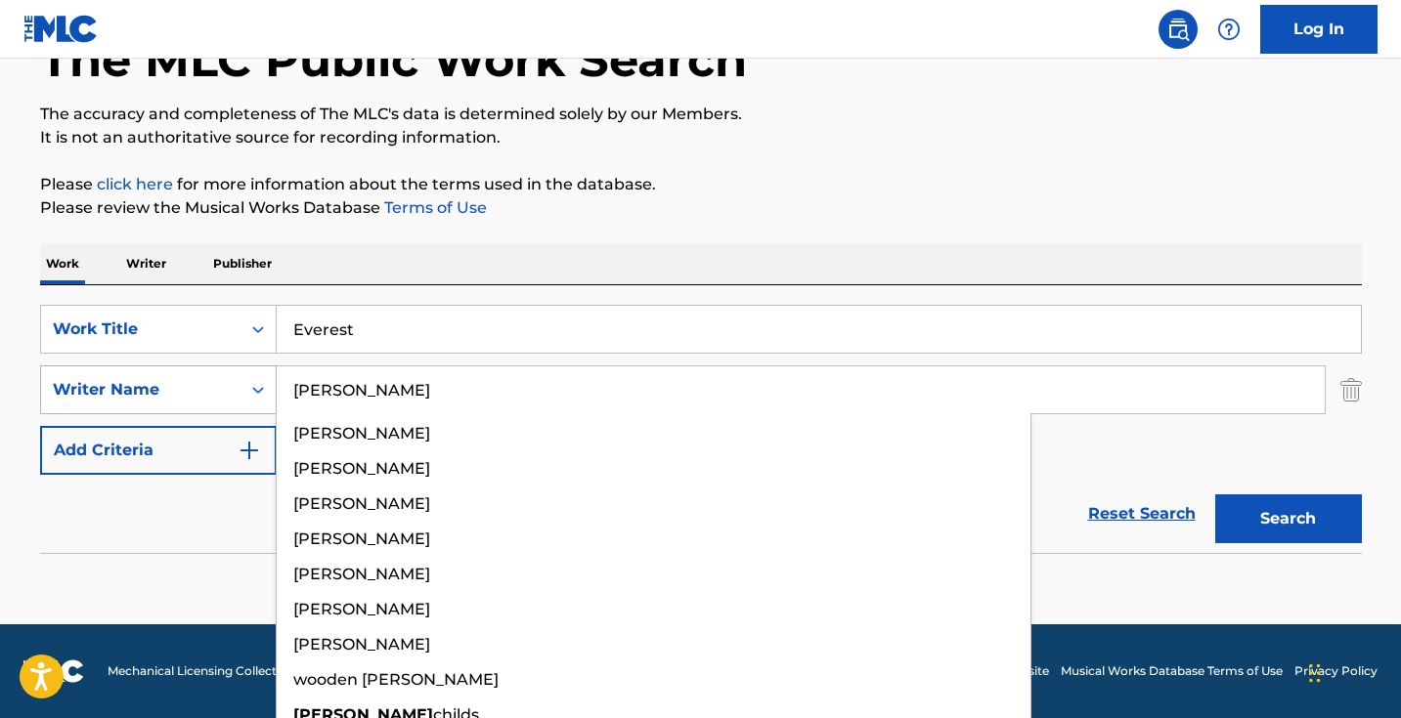
click at [1287, 519] on button "Search" at bounding box center [1288, 519] width 147 height 49
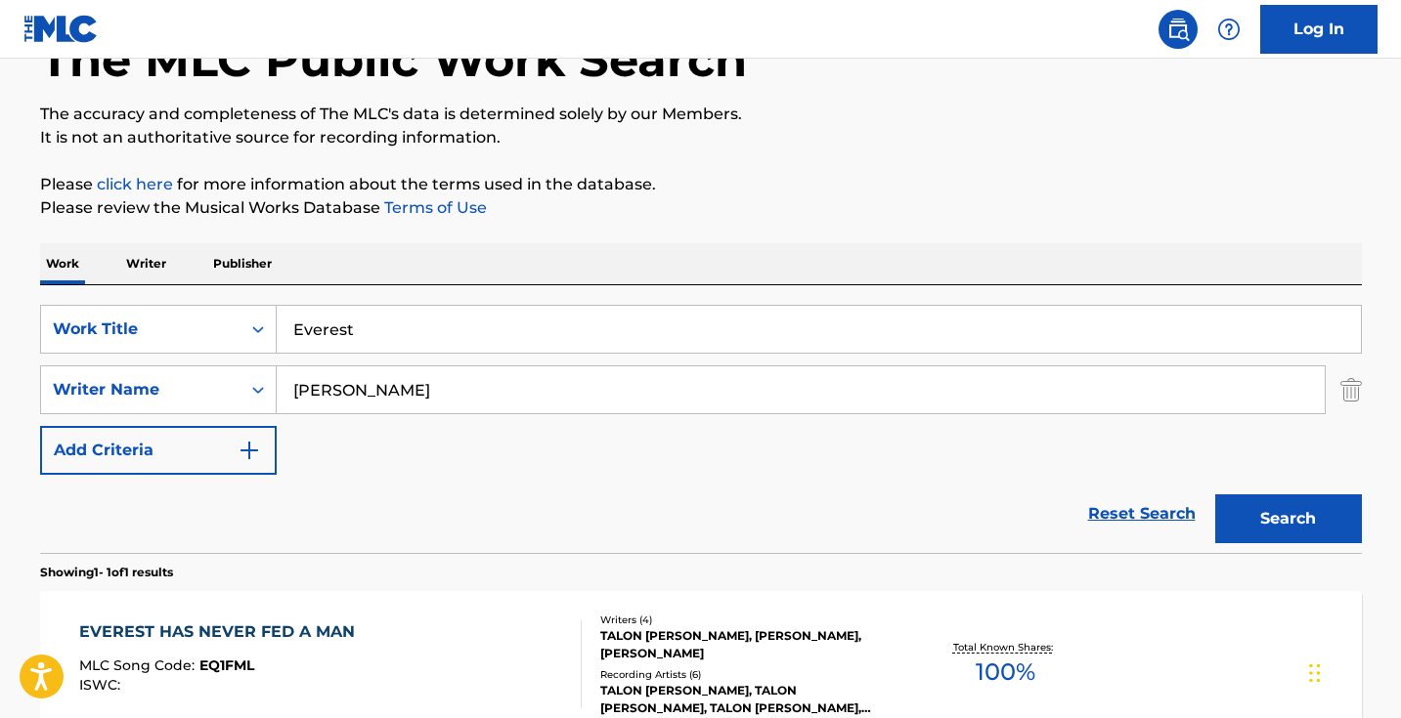
click at [449, 395] on input "nick" at bounding box center [801, 390] width 1048 height 47
click at [448, 395] on input "nick" at bounding box center [801, 390] width 1048 height 47
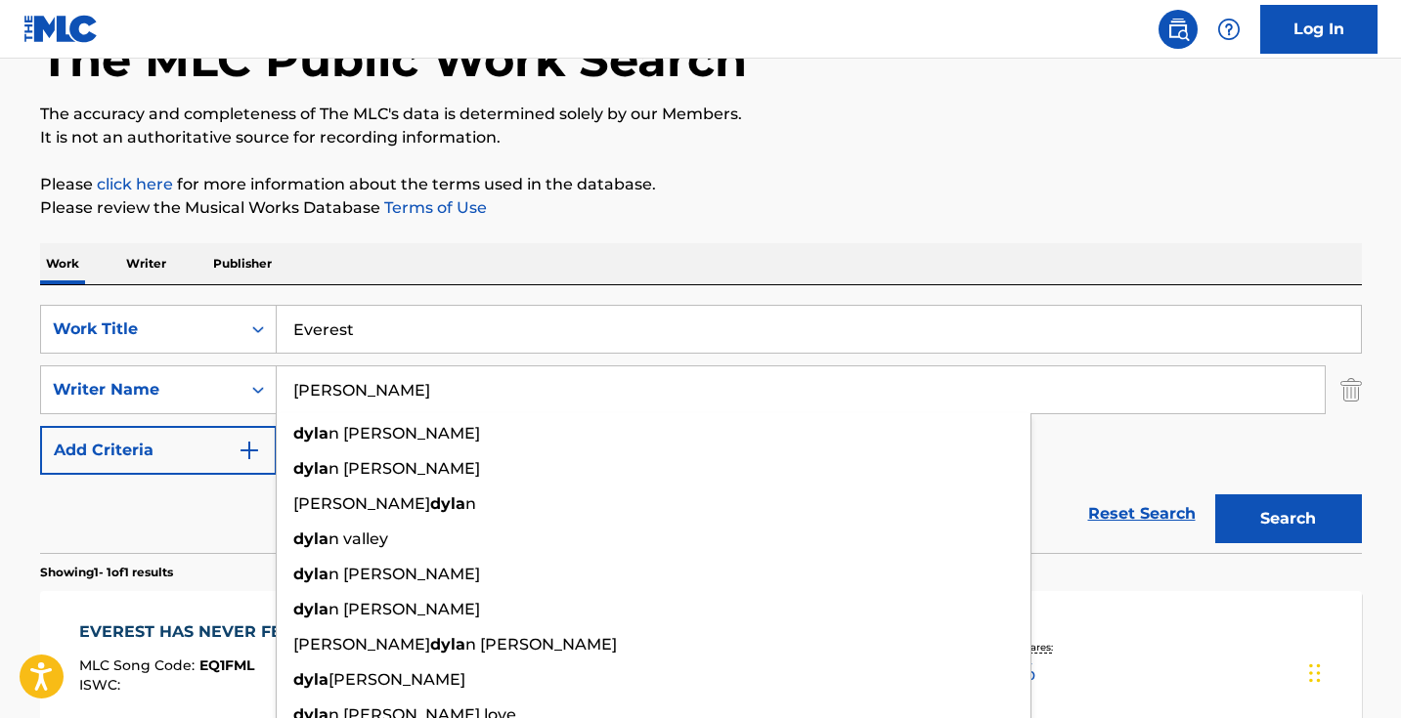
click at [1287, 519] on button "Search" at bounding box center [1288, 519] width 147 height 49
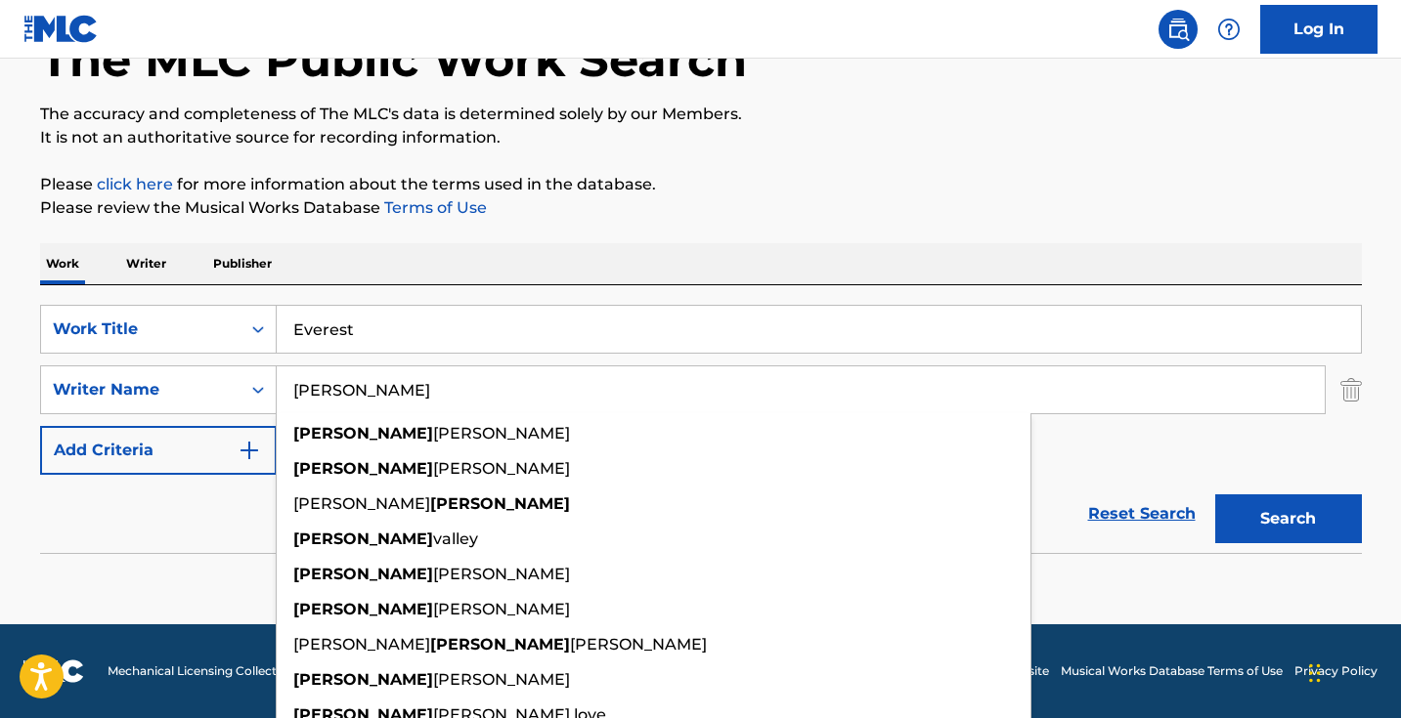
drag, startPoint x: 448, startPoint y: 395, endPoint x: 450, endPoint y: 385, distance: 10.0
click at [450, 385] on input "Dylan" at bounding box center [801, 390] width 1048 height 47
type input "Dylan"
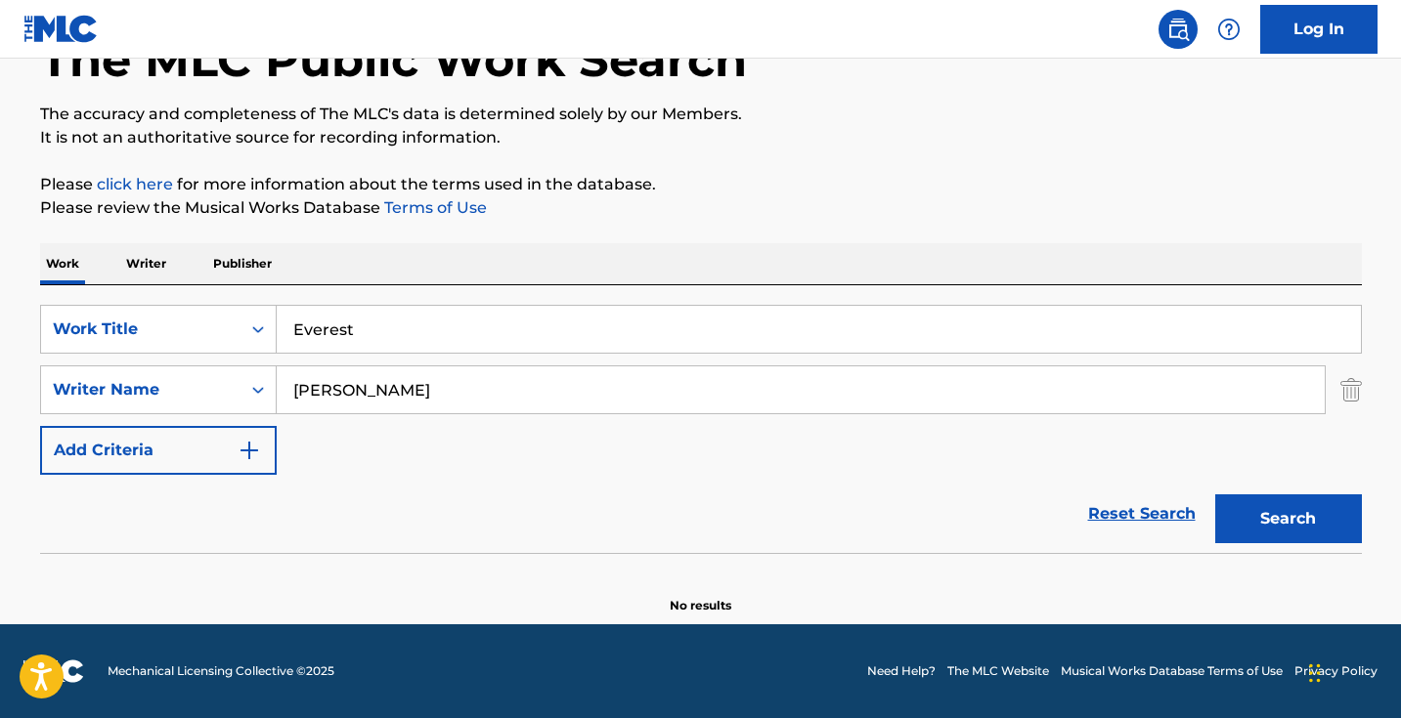
click at [413, 338] on input "Everest" at bounding box center [819, 329] width 1084 height 47
click at [413, 337] on input "Everest" at bounding box center [819, 329] width 1084 height 47
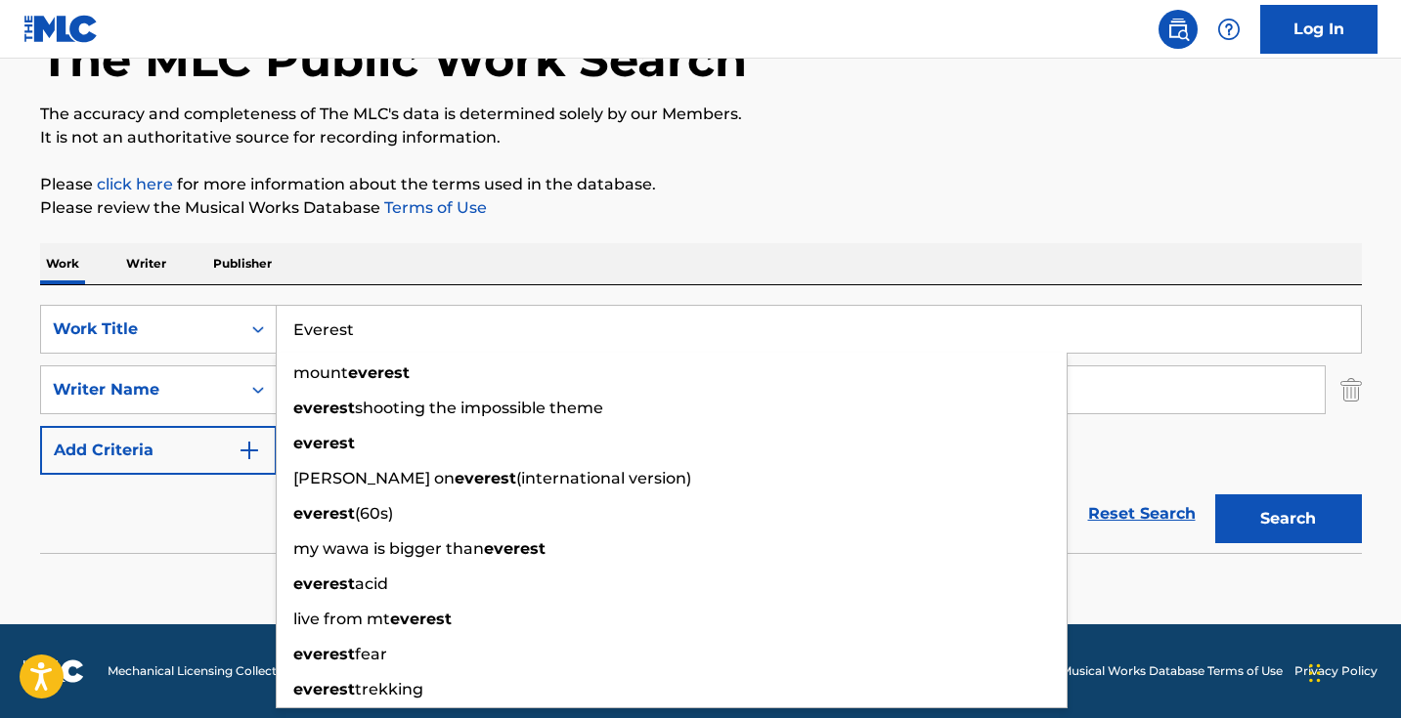
click at [413, 337] on input "Everest" at bounding box center [819, 329] width 1084 height 47
paste input "Haunting Me"
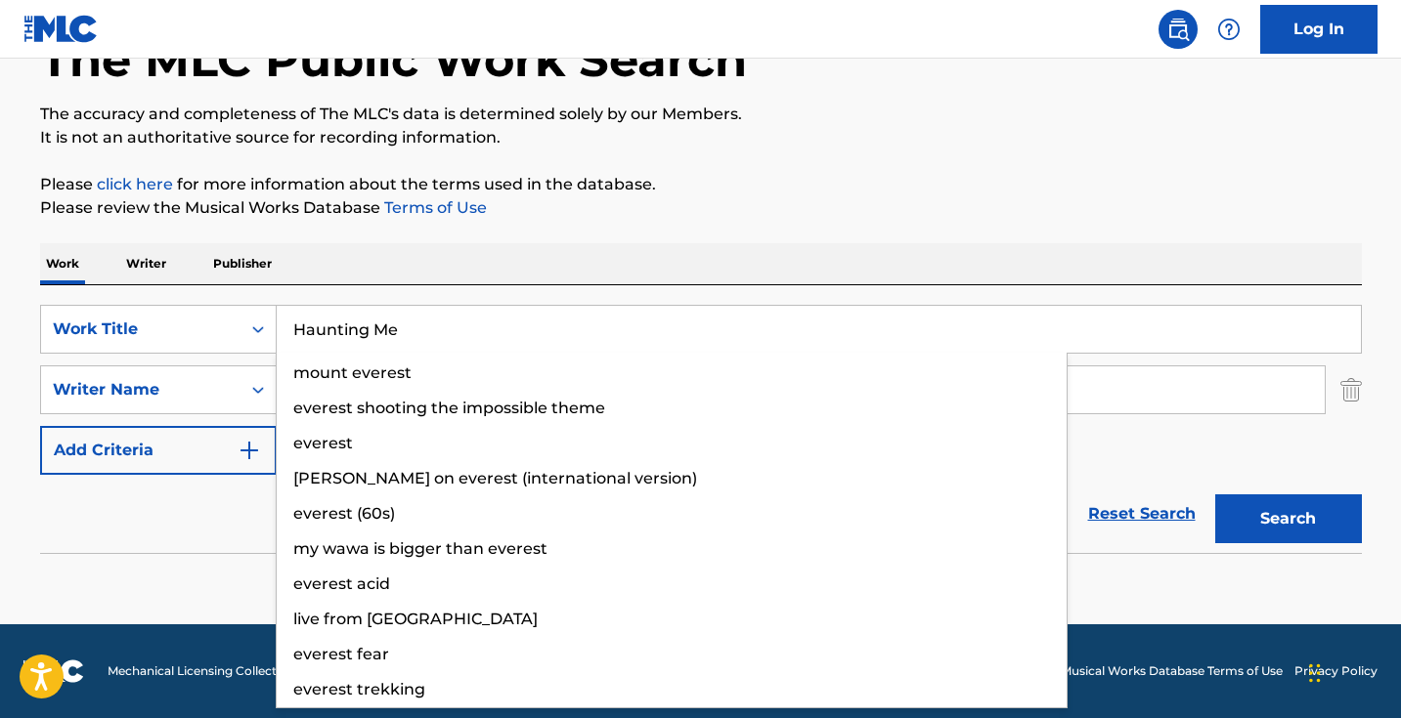
type input "Haunting Me"
click at [1287, 519] on button "Search" at bounding box center [1288, 519] width 147 height 49
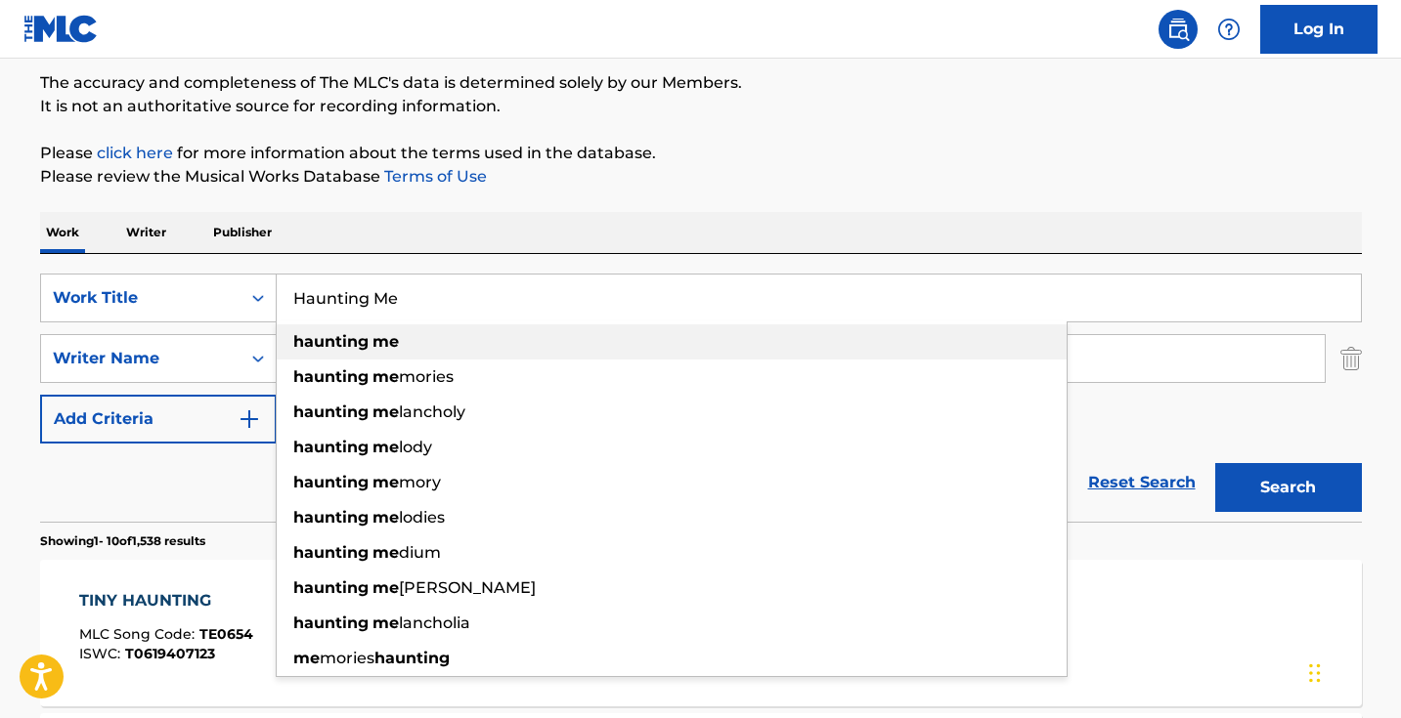
click at [596, 188] on p "Please review the Musical Works Database Terms of Use" at bounding box center [701, 176] width 1322 height 23
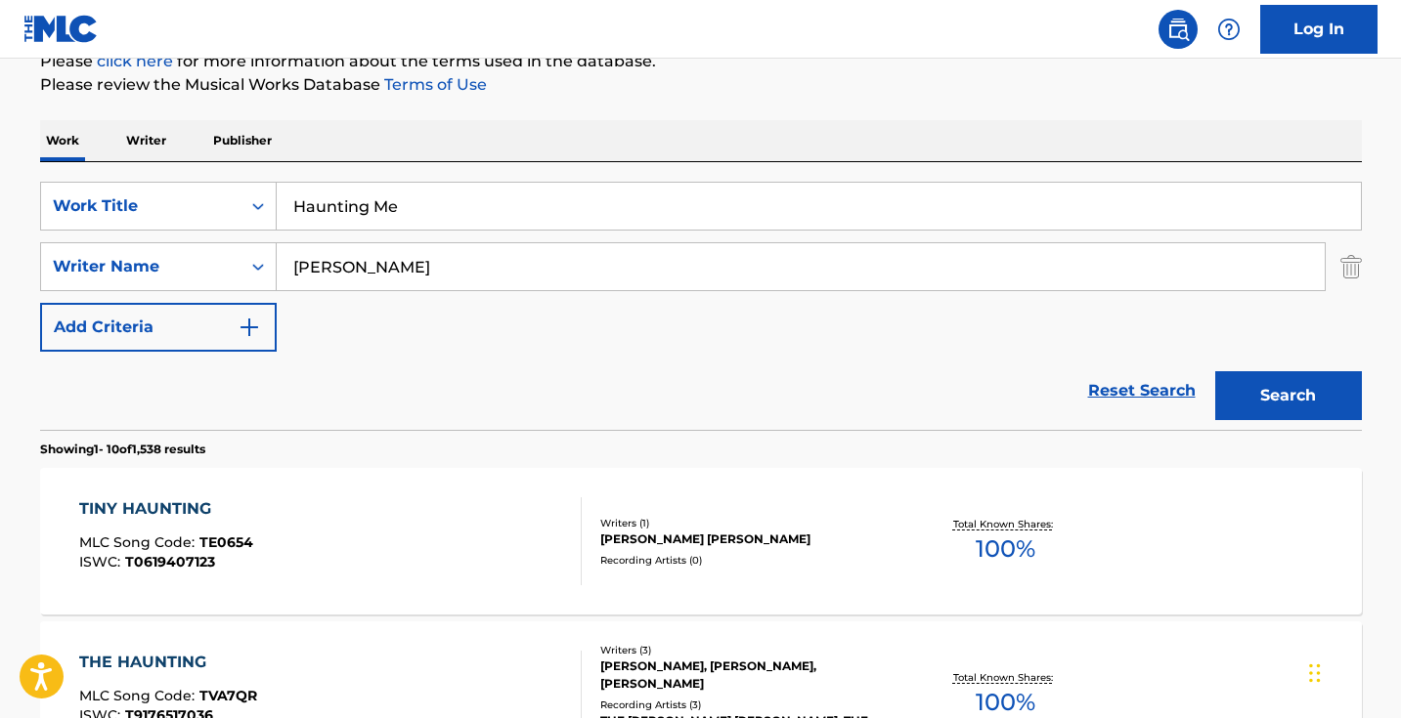
scroll to position [266, 0]
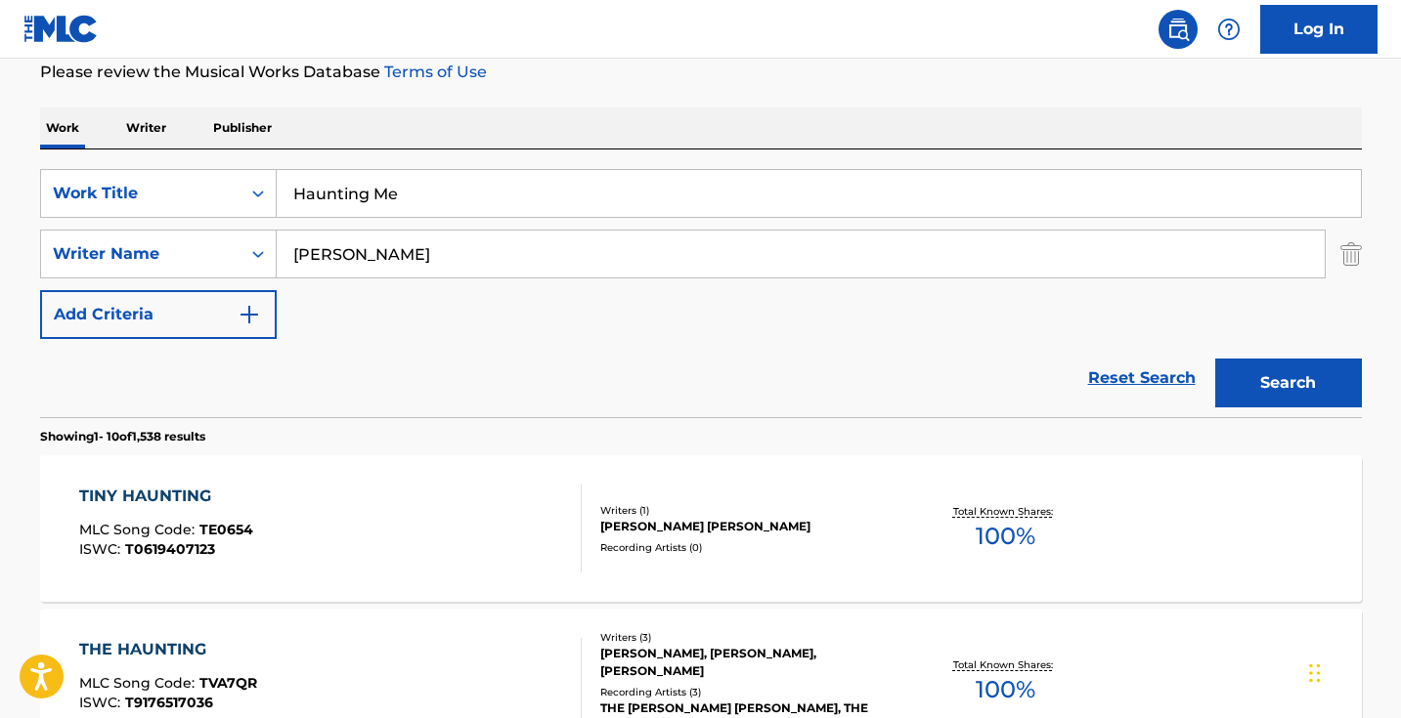
click at [500, 268] on input "Dylan" at bounding box center [801, 254] width 1048 height 47
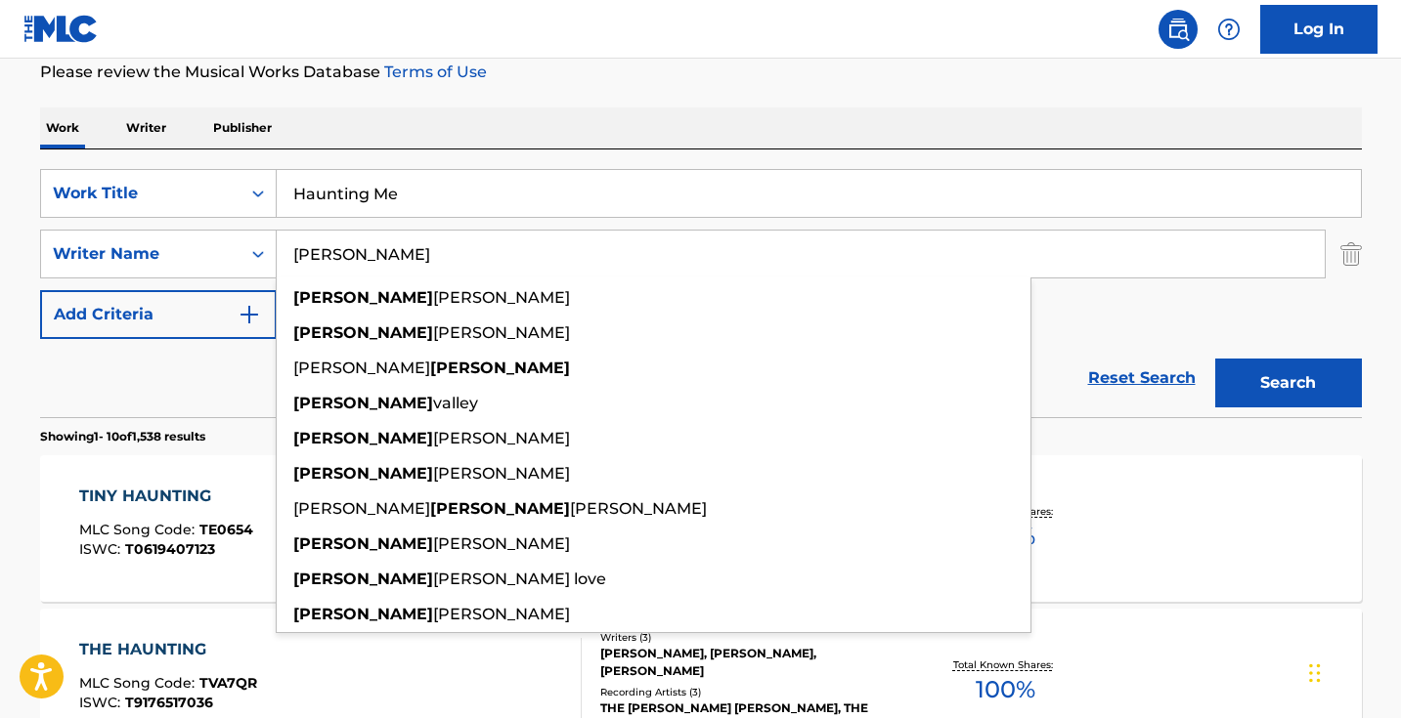
click at [500, 268] on input "Dylan" at bounding box center [801, 254] width 1048 height 47
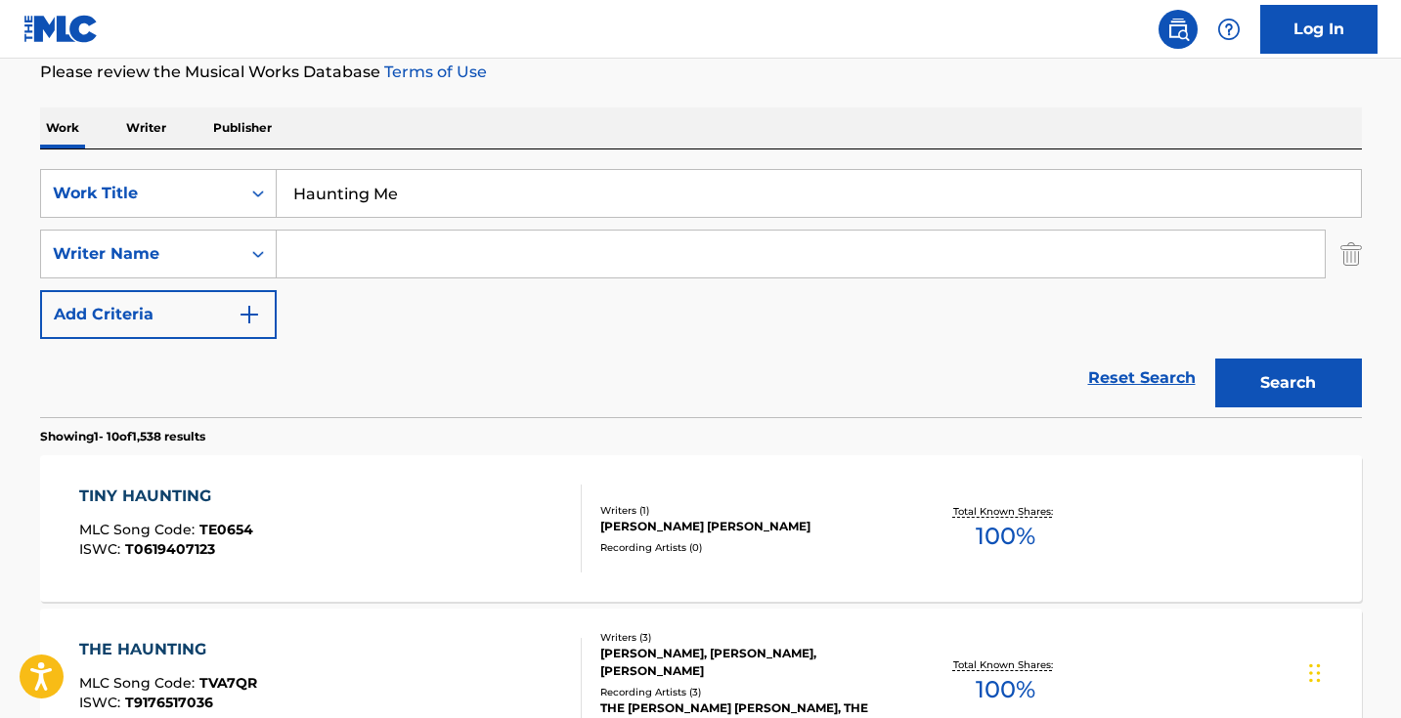
click at [1287, 383] on button "Search" at bounding box center [1288, 383] width 147 height 49
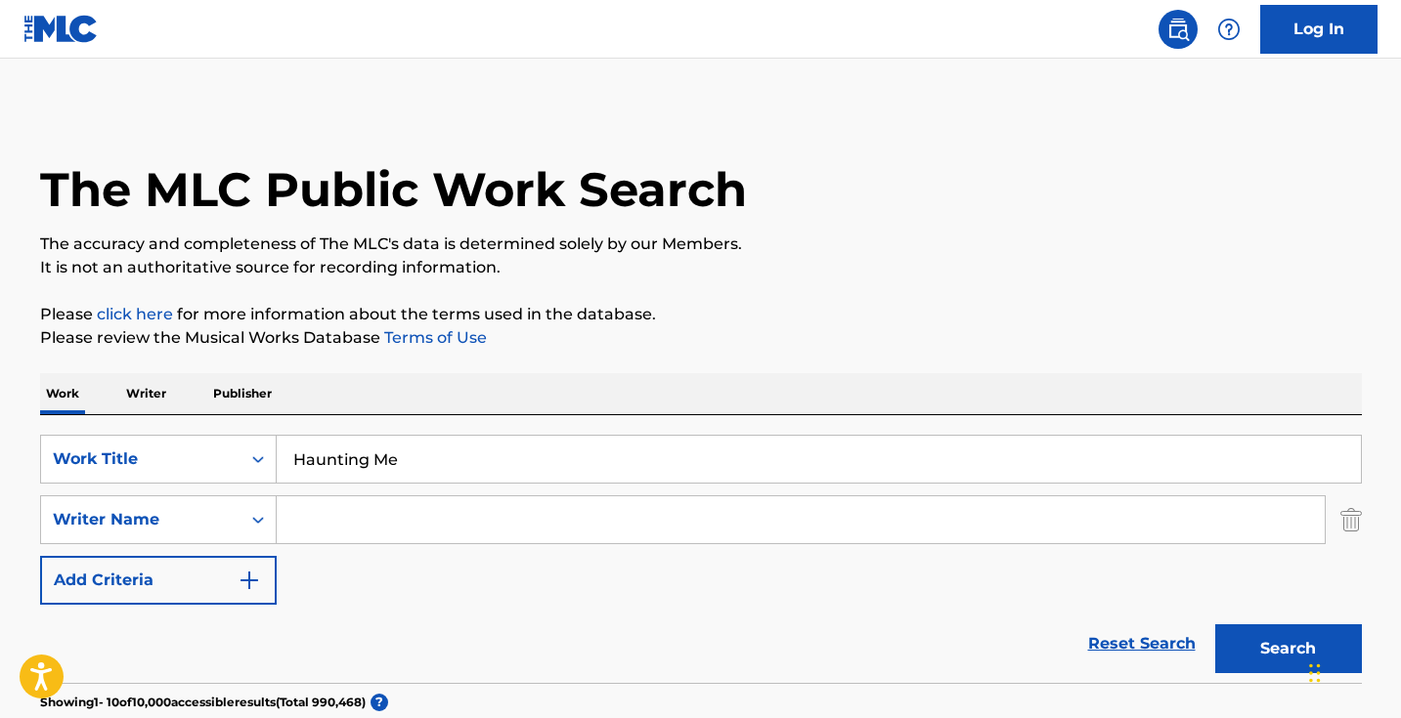
scroll to position [0, 0]
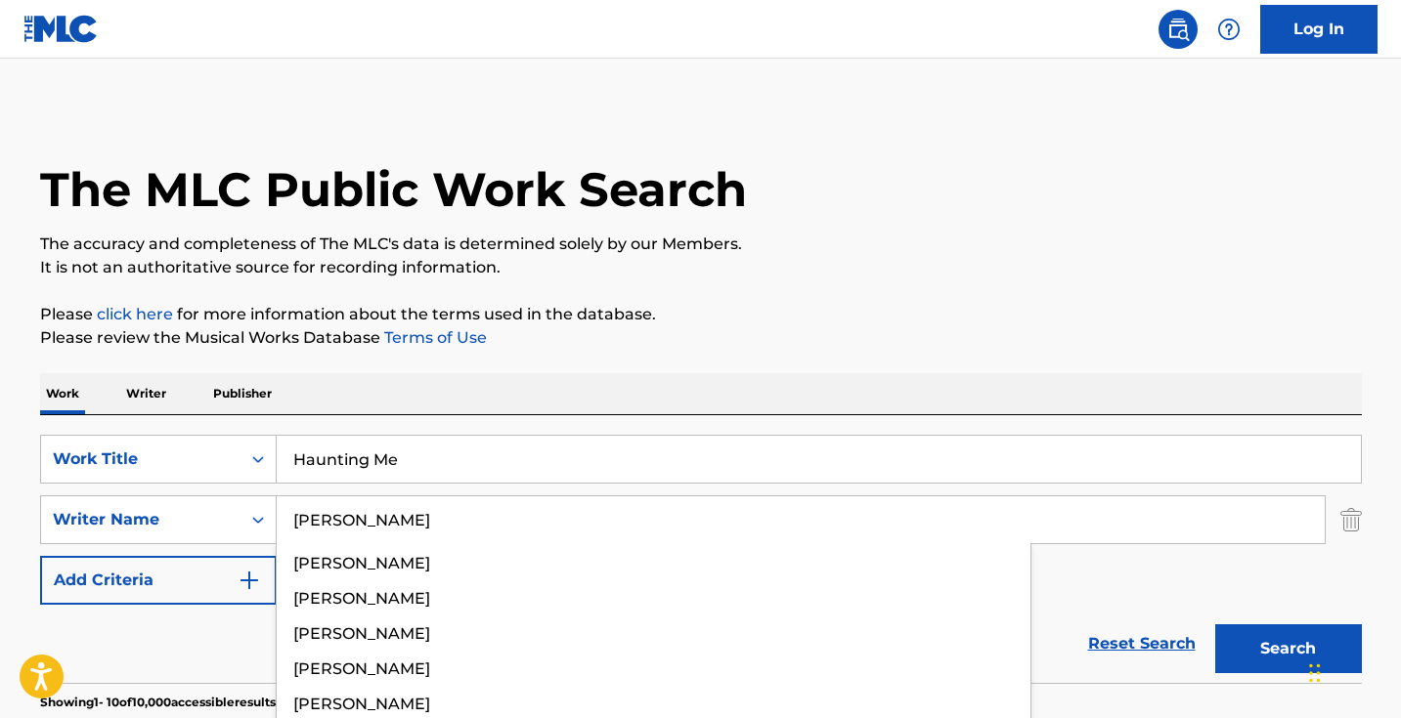
click at [1287, 649] on button "Search" at bounding box center [1288, 649] width 147 height 49
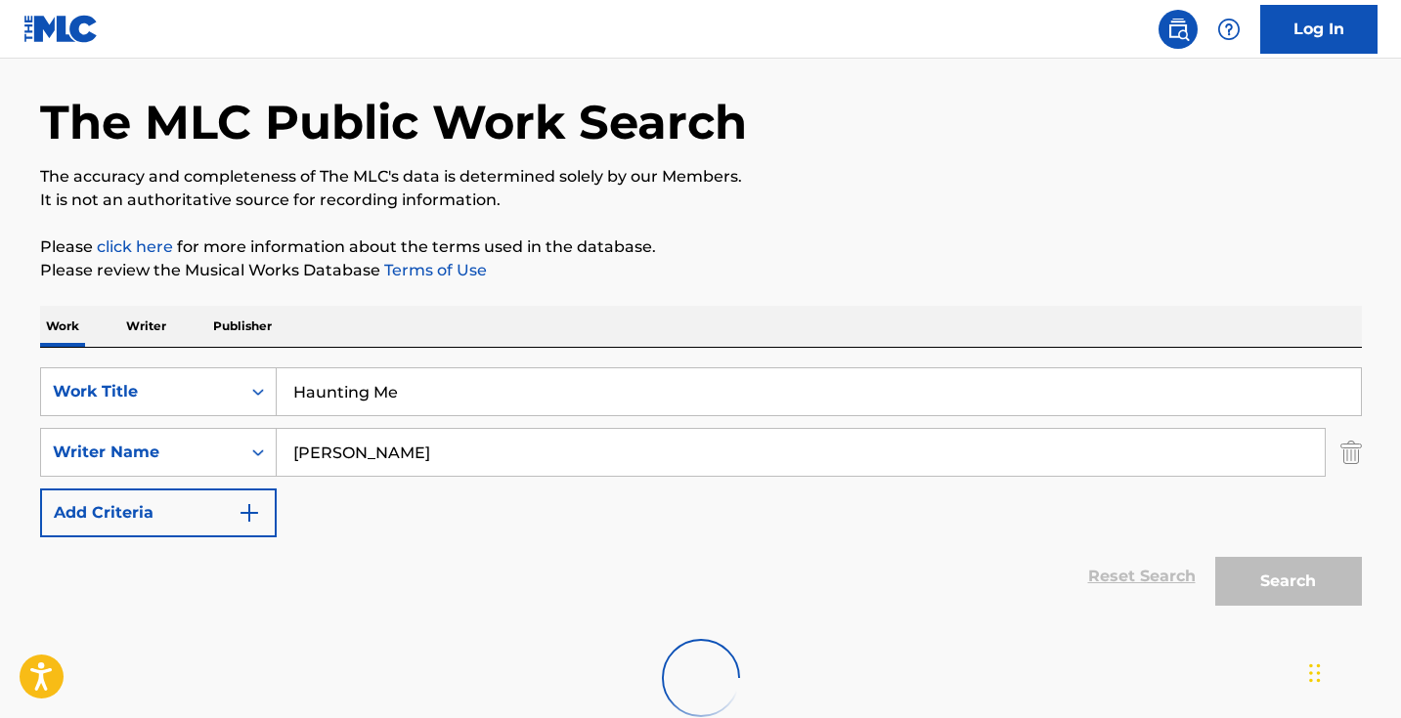
scroll to position [189, 0]
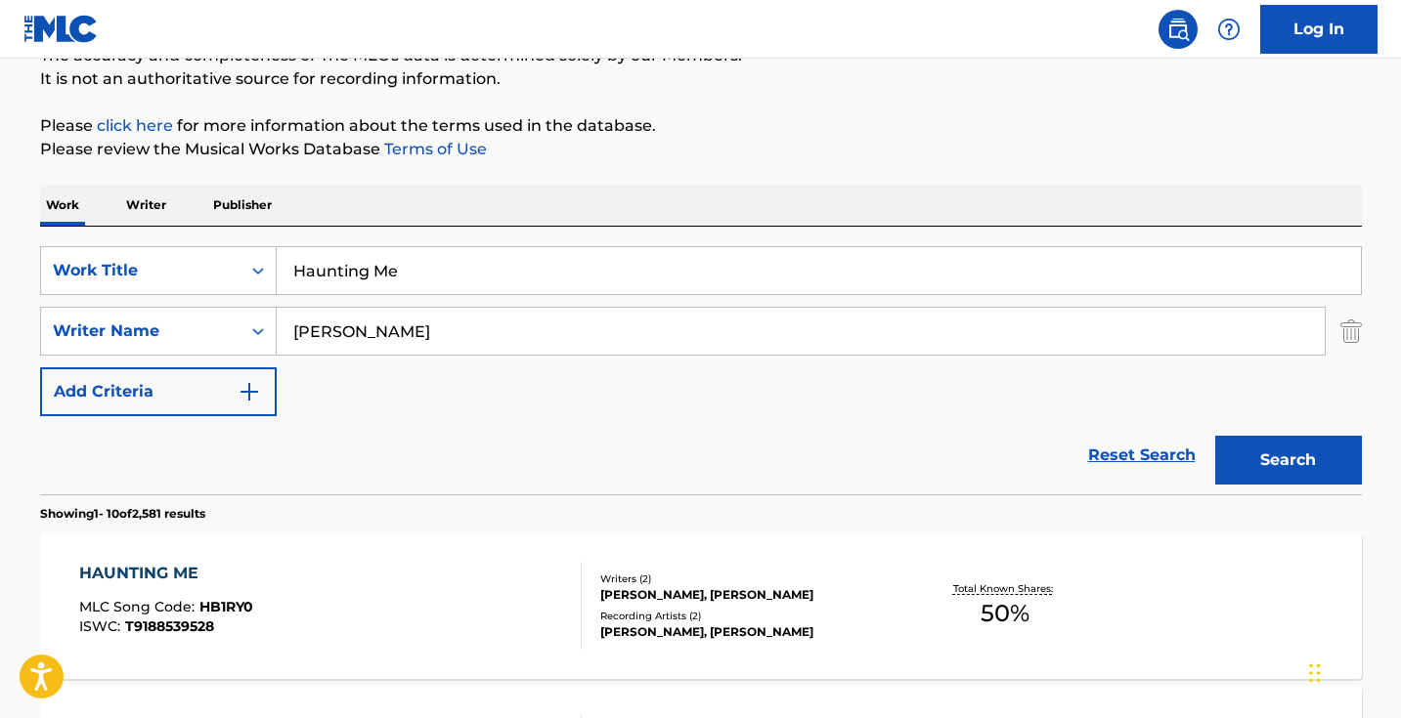
click at [461, 325] on input "nick" at bounding box center [801, 331] width 1048 height 47
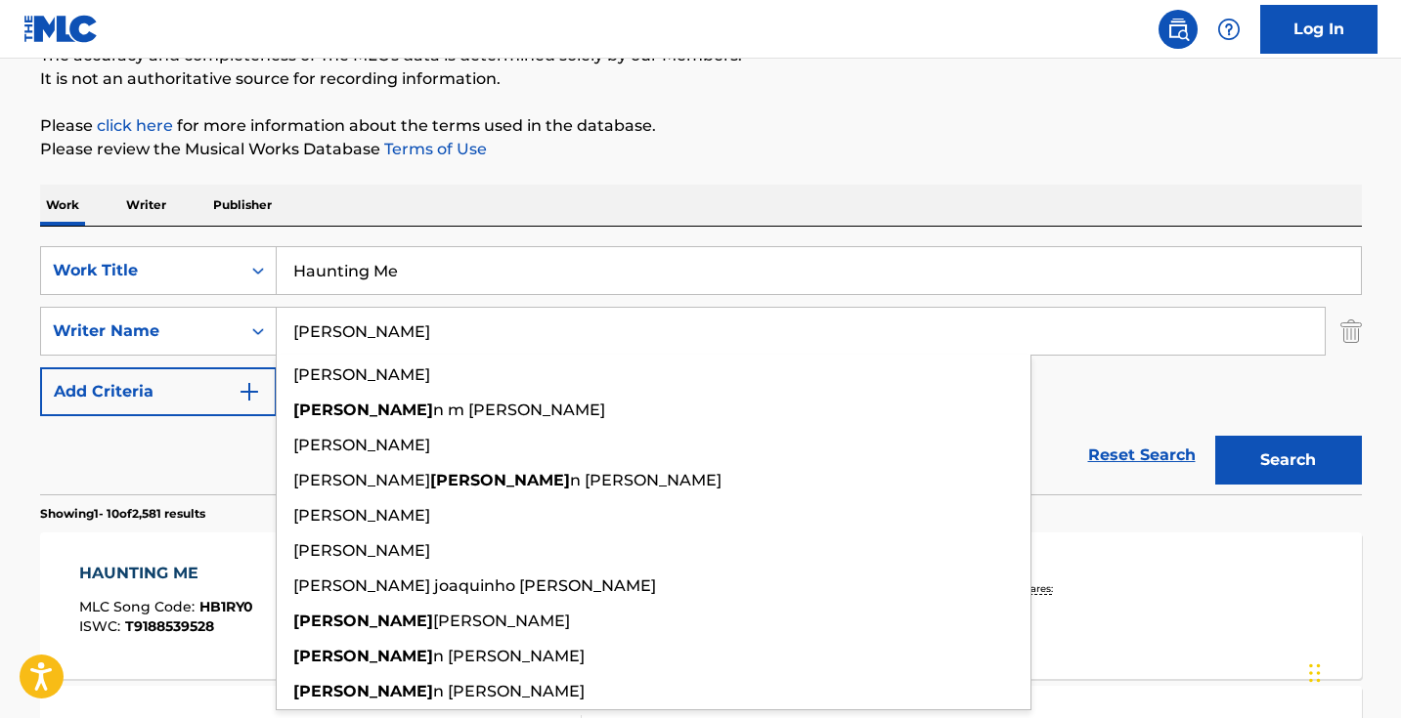
click at [1287, 460] on button "Search" at bounding box center [1288, 460] width 147 height 49
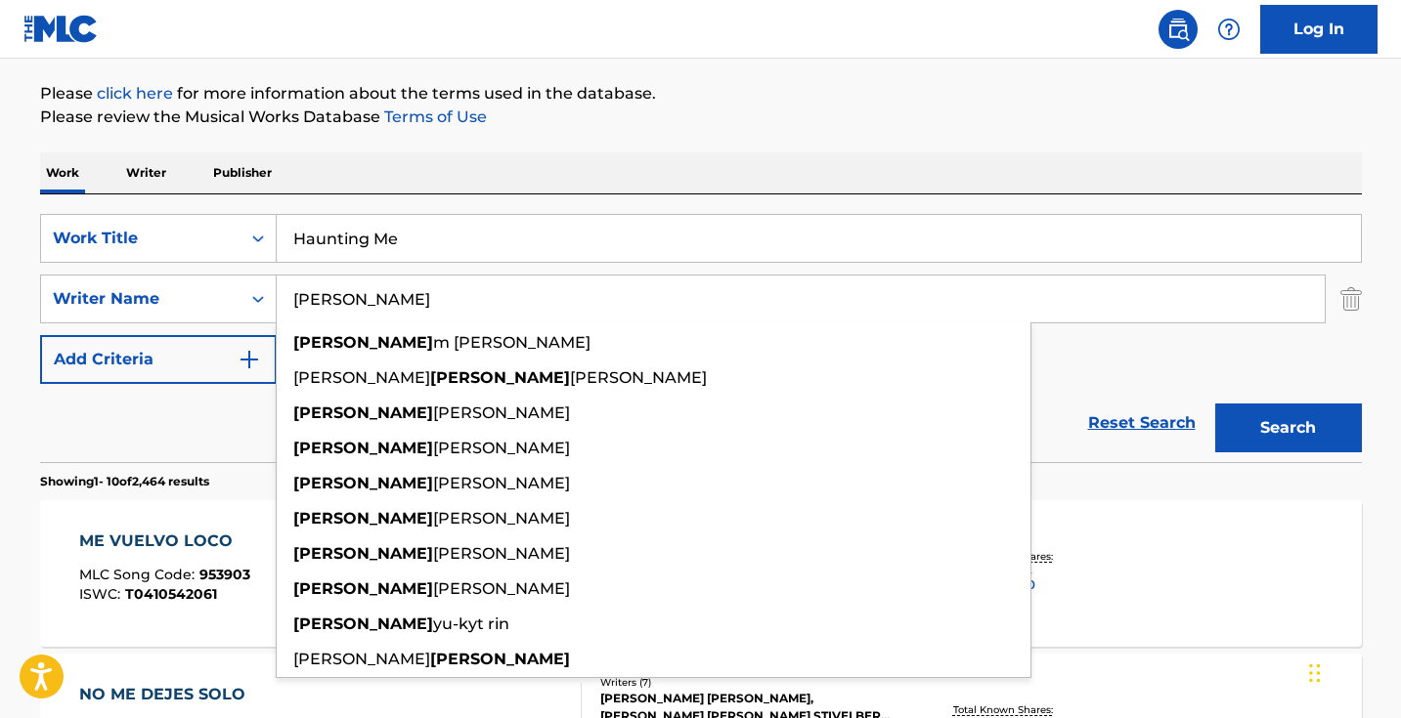
scroll to position [235, 0]
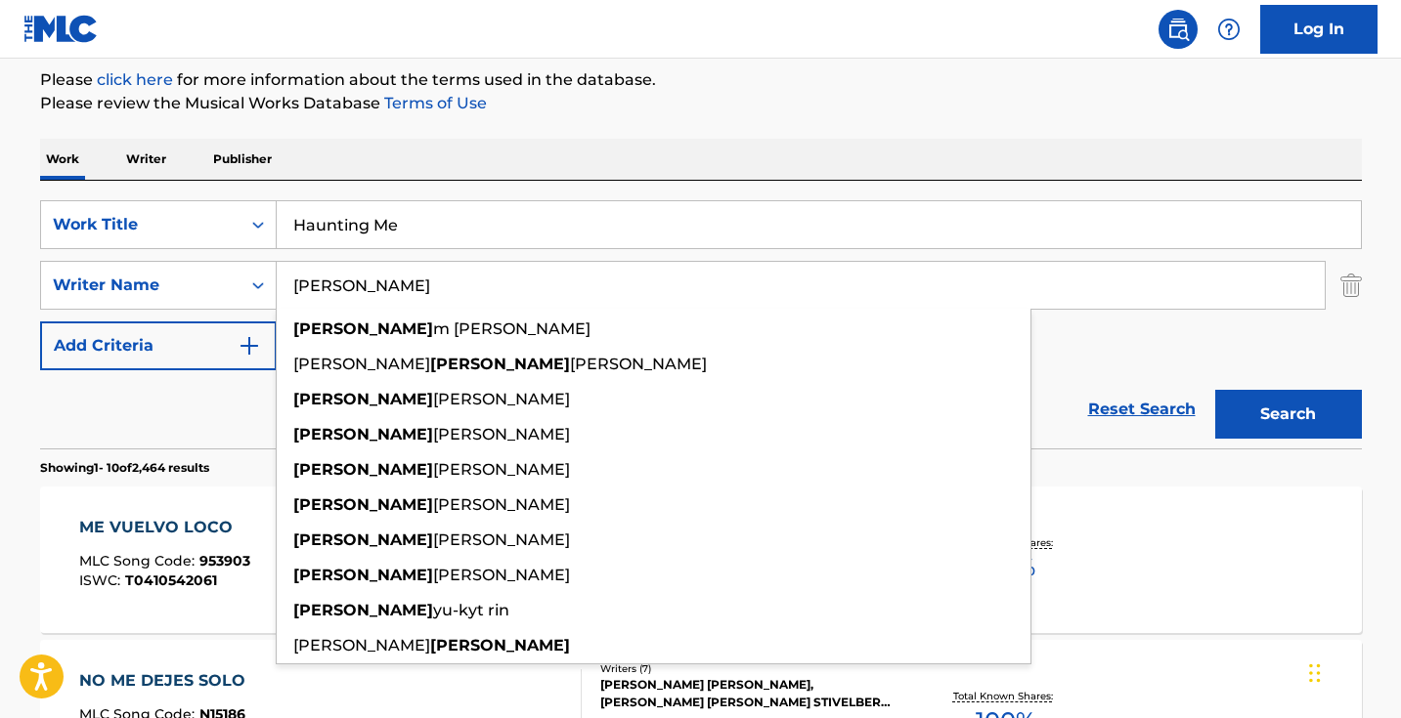
click at [604, 148] on div "Work Writer Publisher" at bounding box center [701, 159] width 1322 height 41
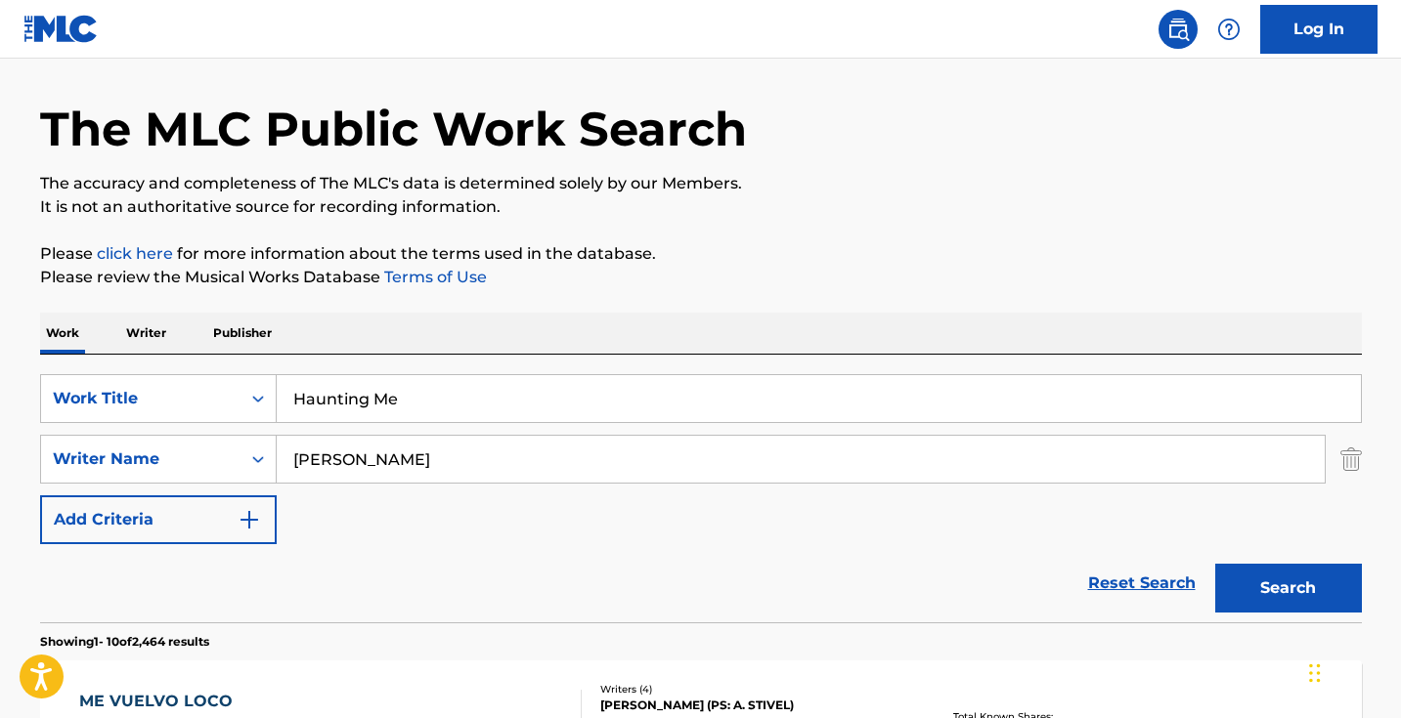
scroll to position [17, 0]
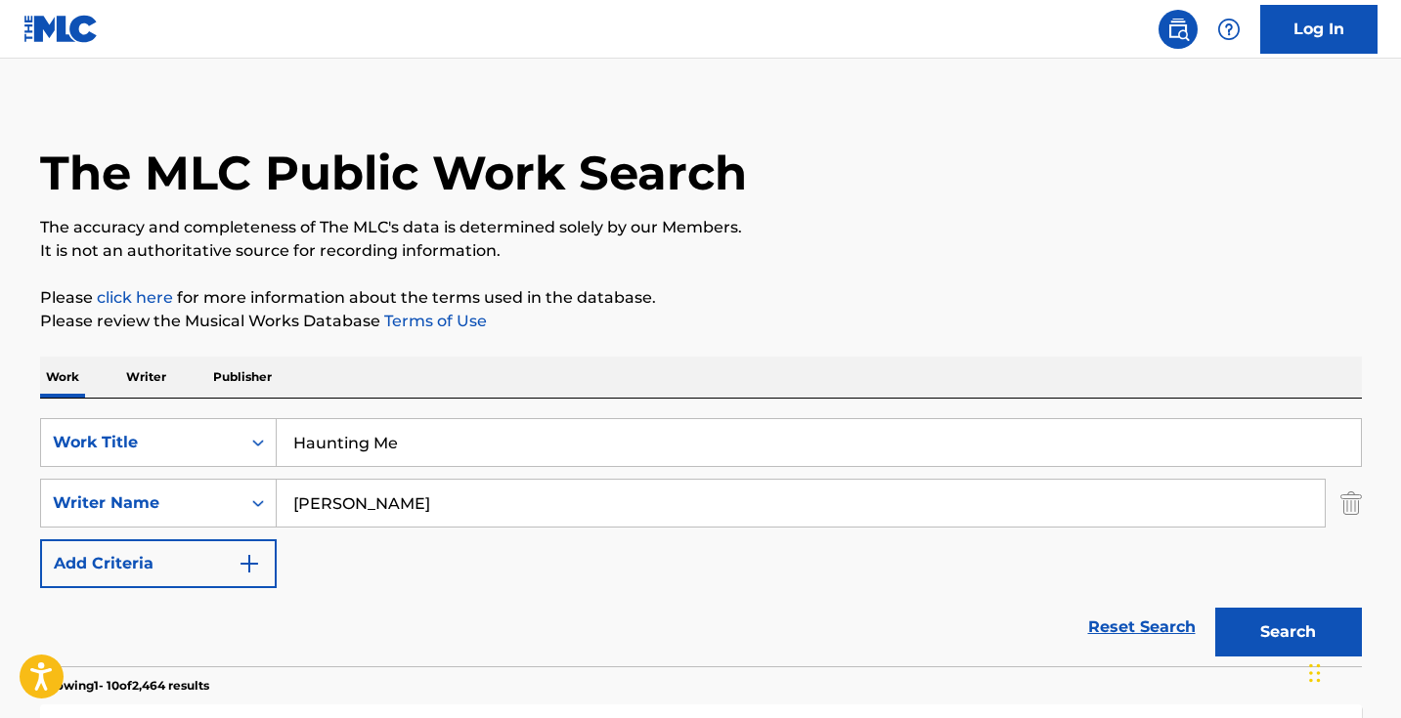
drag, startPoint x: 400, startPoint y: 507, endPoint x: 350, endPoint y: 505, distance: 49.9
click at [356, 506] on input "Julian" at bounding box center [801, 503] width 1048 height 47
type input "J"
click at [1287, 632] on button "Search" at bounding box center [1288, 632] width 147 height 49
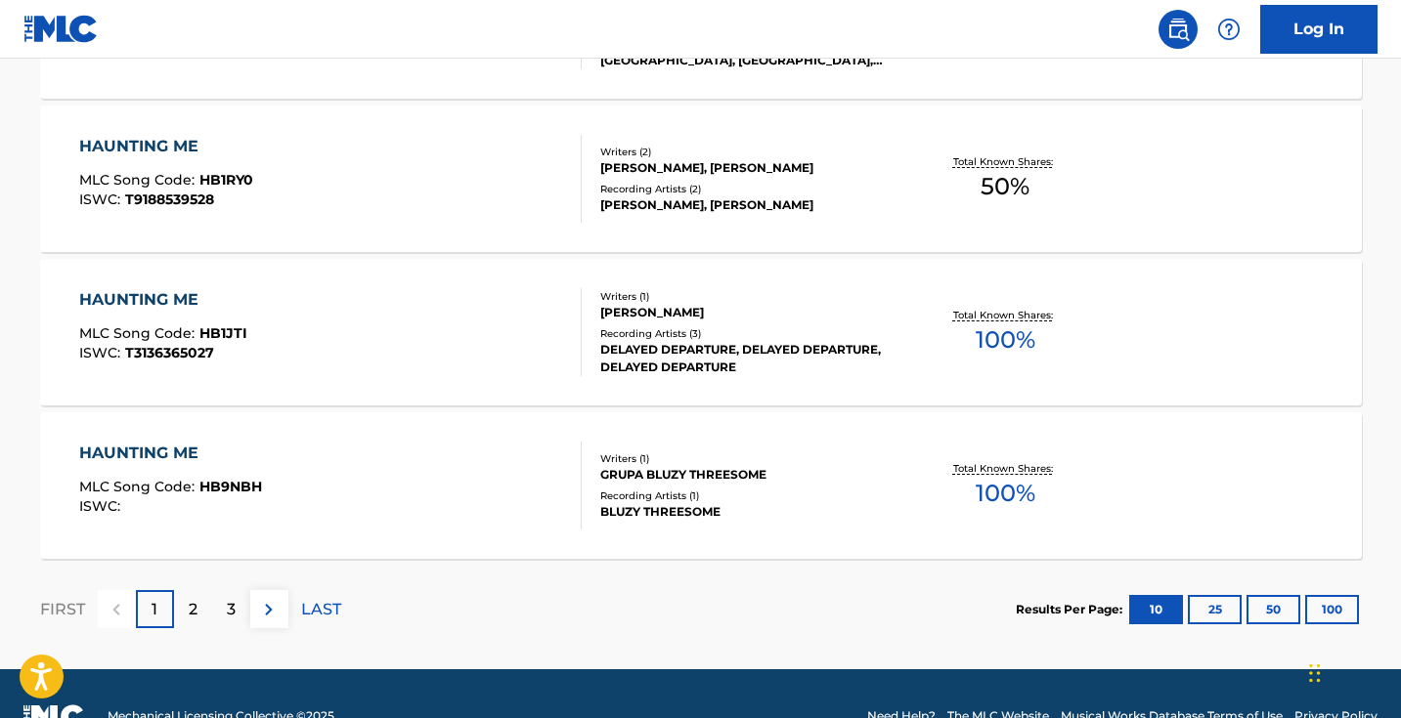
scroll to position [1697, 0]
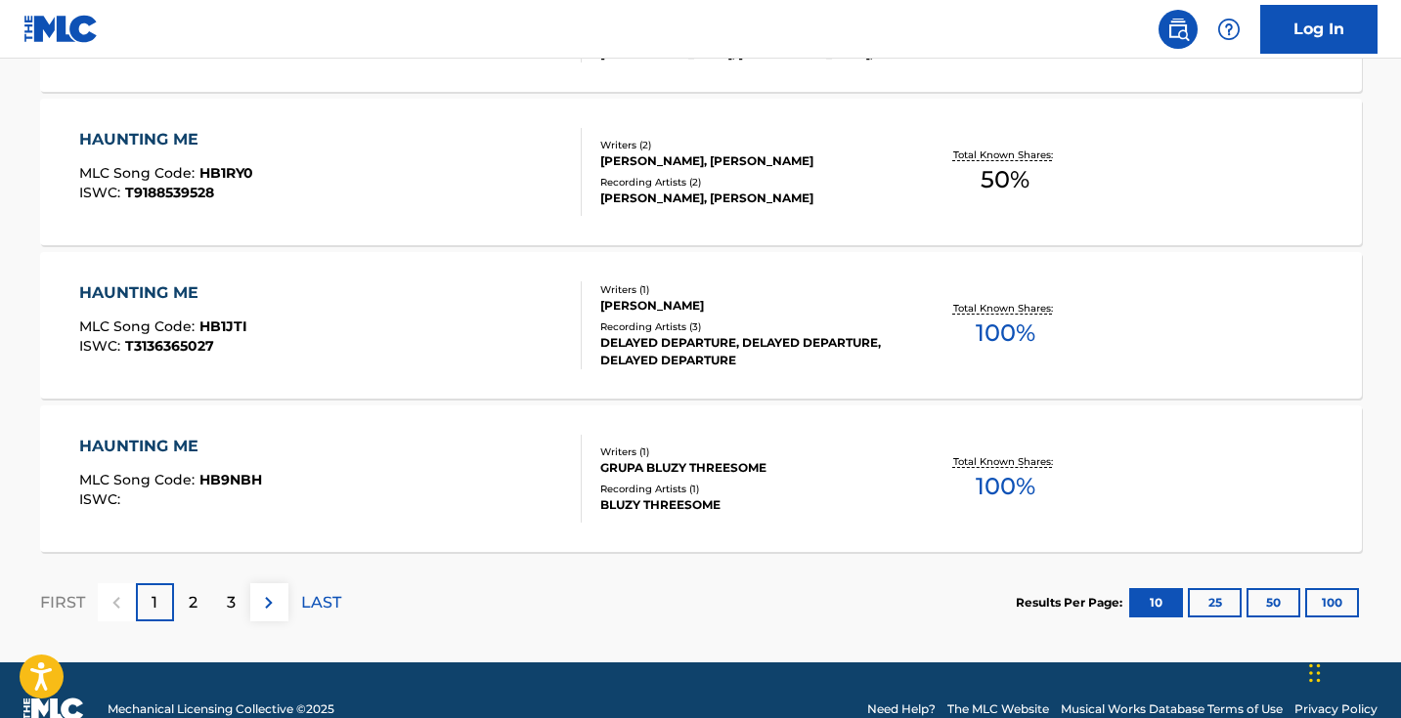
click at [231, 612] on p "3" at bounding box center [231, 602] width 9 height 23
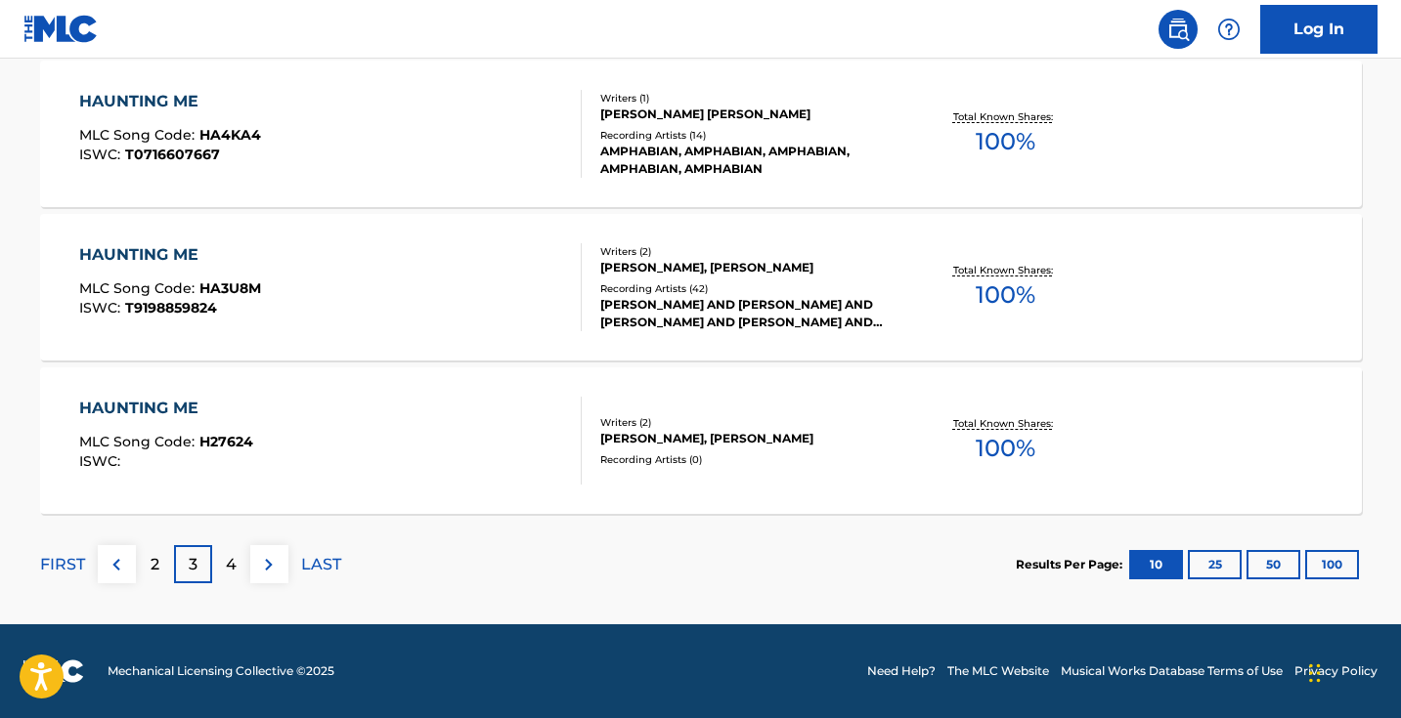
scroll to position [1735, 0]
click at [148, 570] on div "2" at bounding box center [155, 564] width 38 height 38
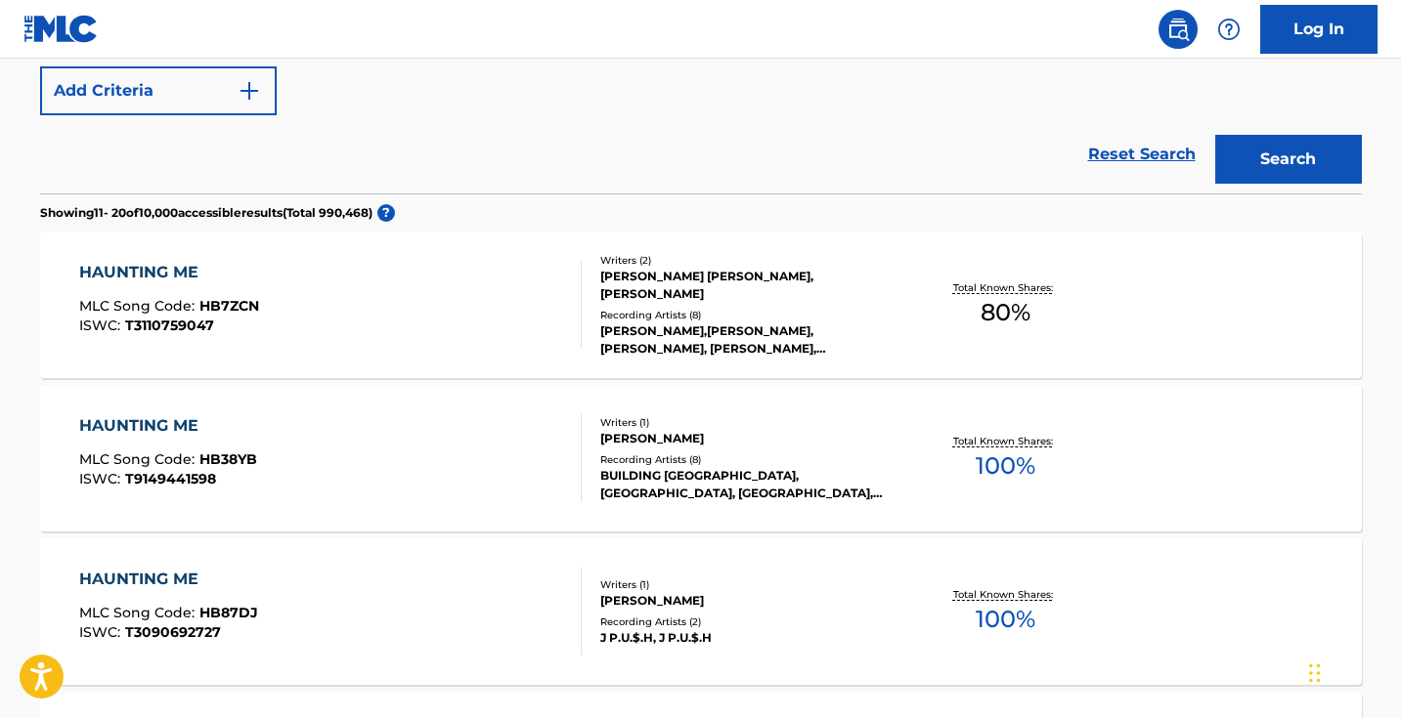
scroll to position [500, 0]
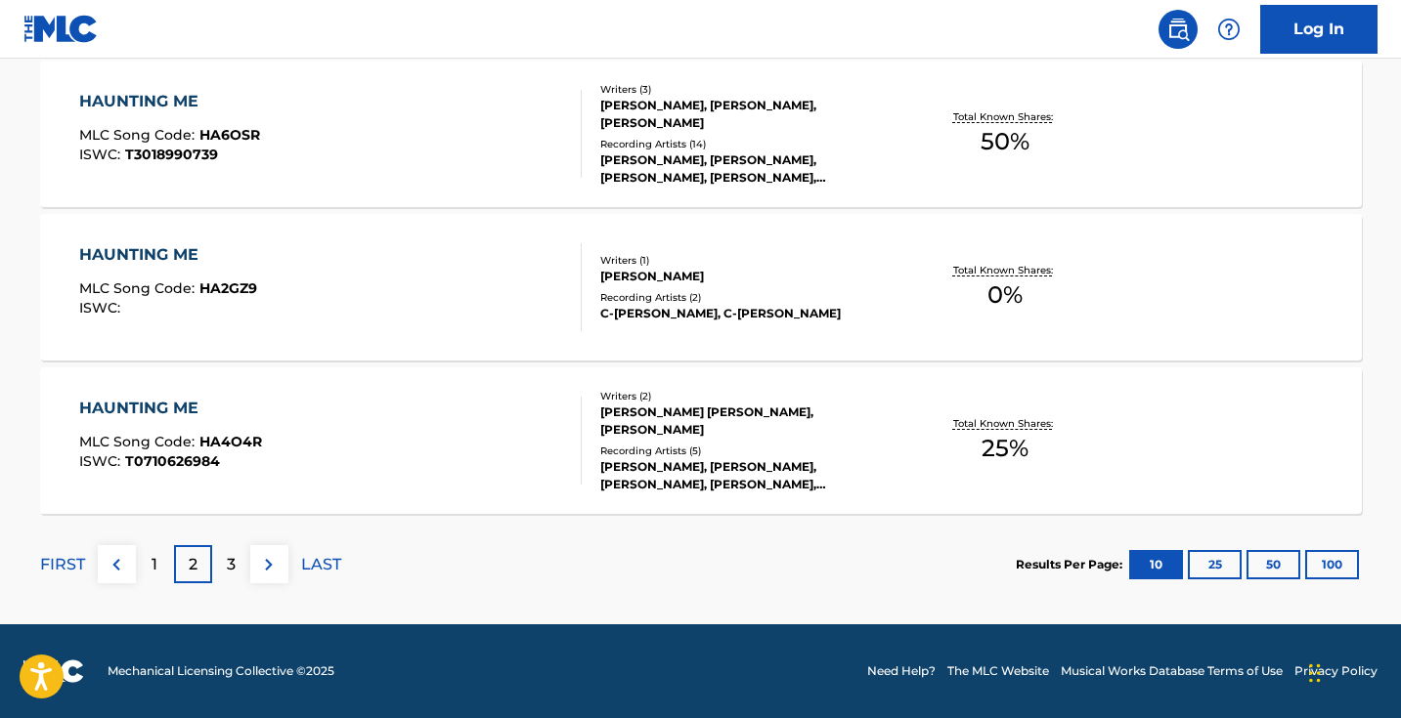
click at [68, 561] on p "FIRST" at bounding box center [62, 564] width 45 height 23
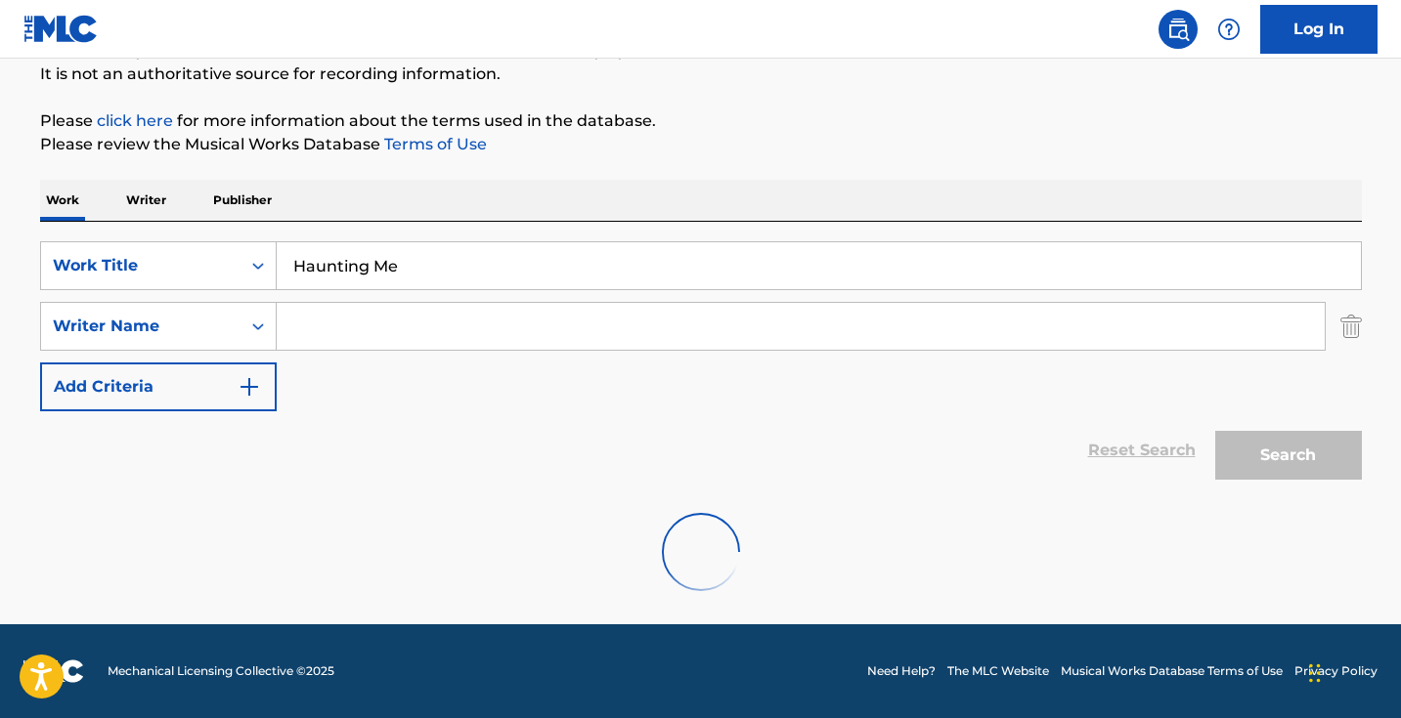
scroll to position [194, 0]
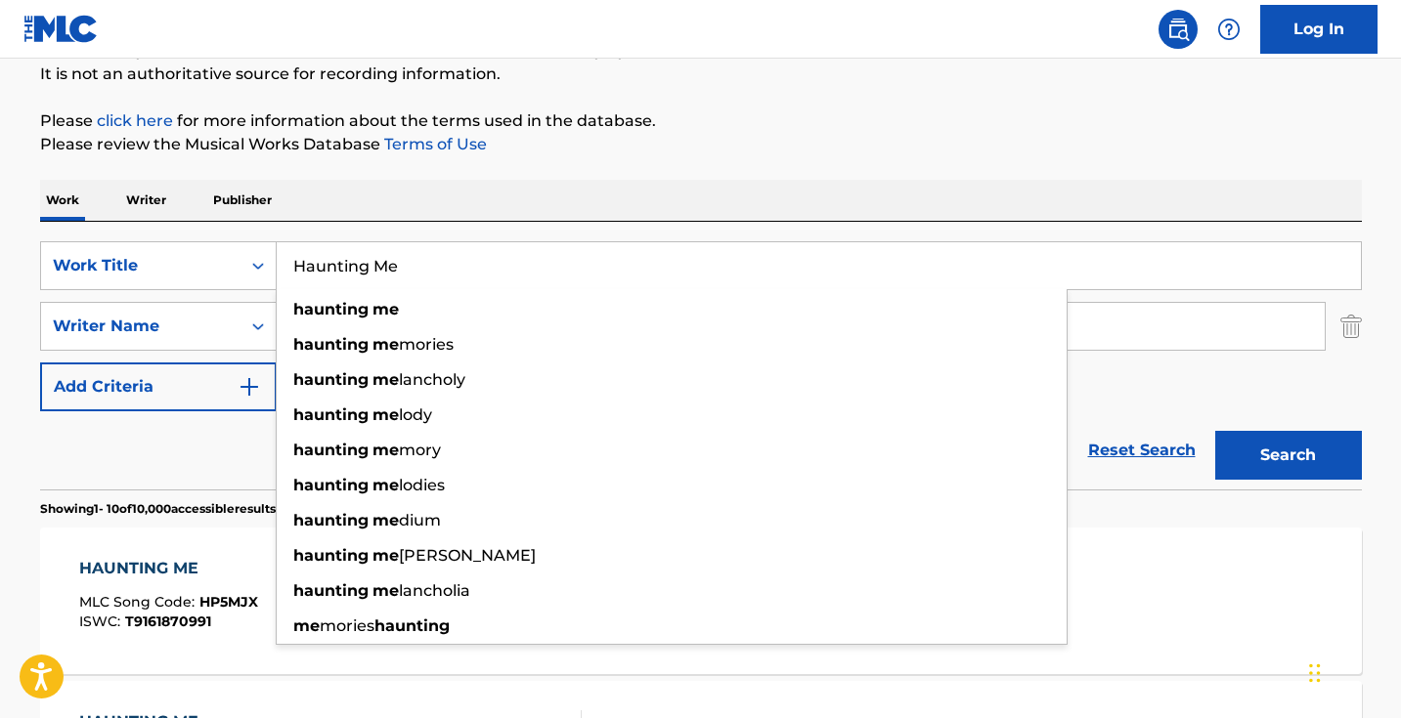
drag, startPoint x: 503, startPoint y: 255, endPoint x: 515, endPoint y: 244, distance: 15.9
click at [514, 251] on input "Haunting Me" at bounding box center [819, 265] width 1084 height 47
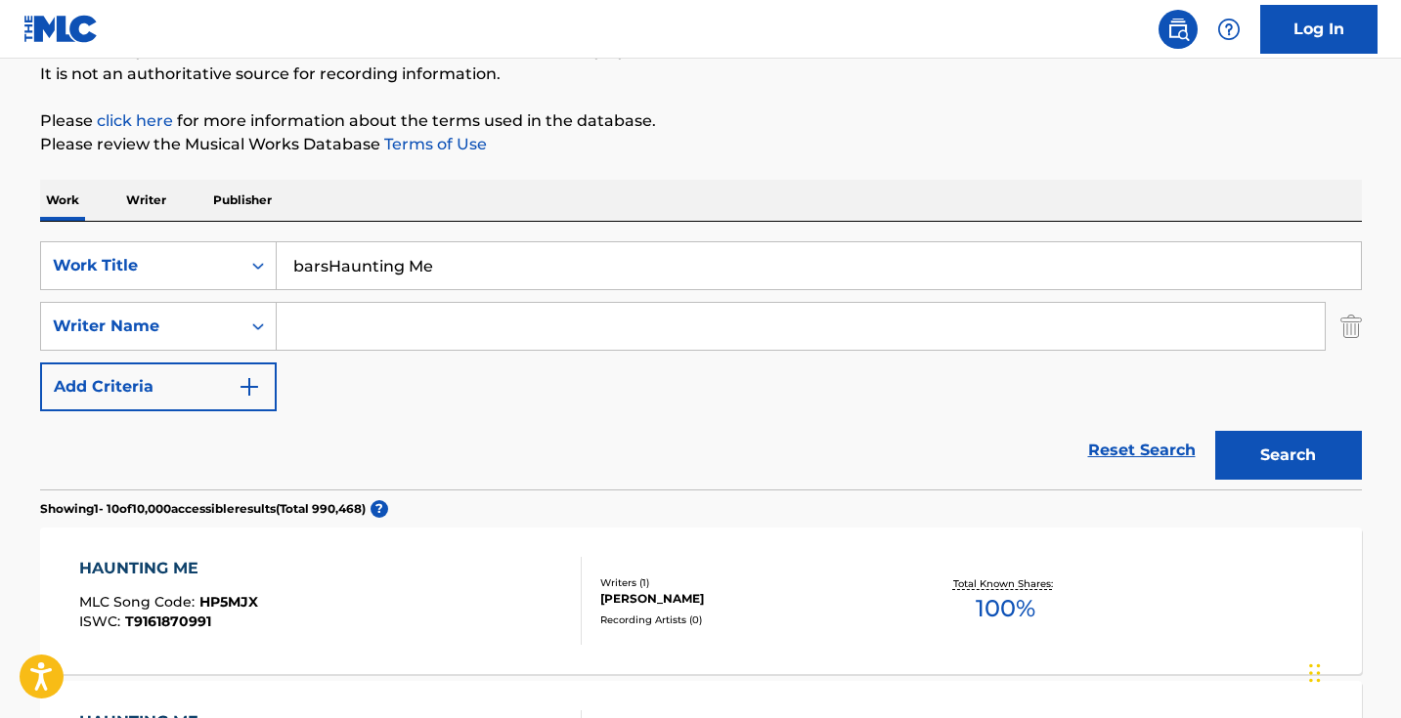
click at [611, 260] on input "barsHaunting Me" at bounding box center [819, 265] width 1084 height 47
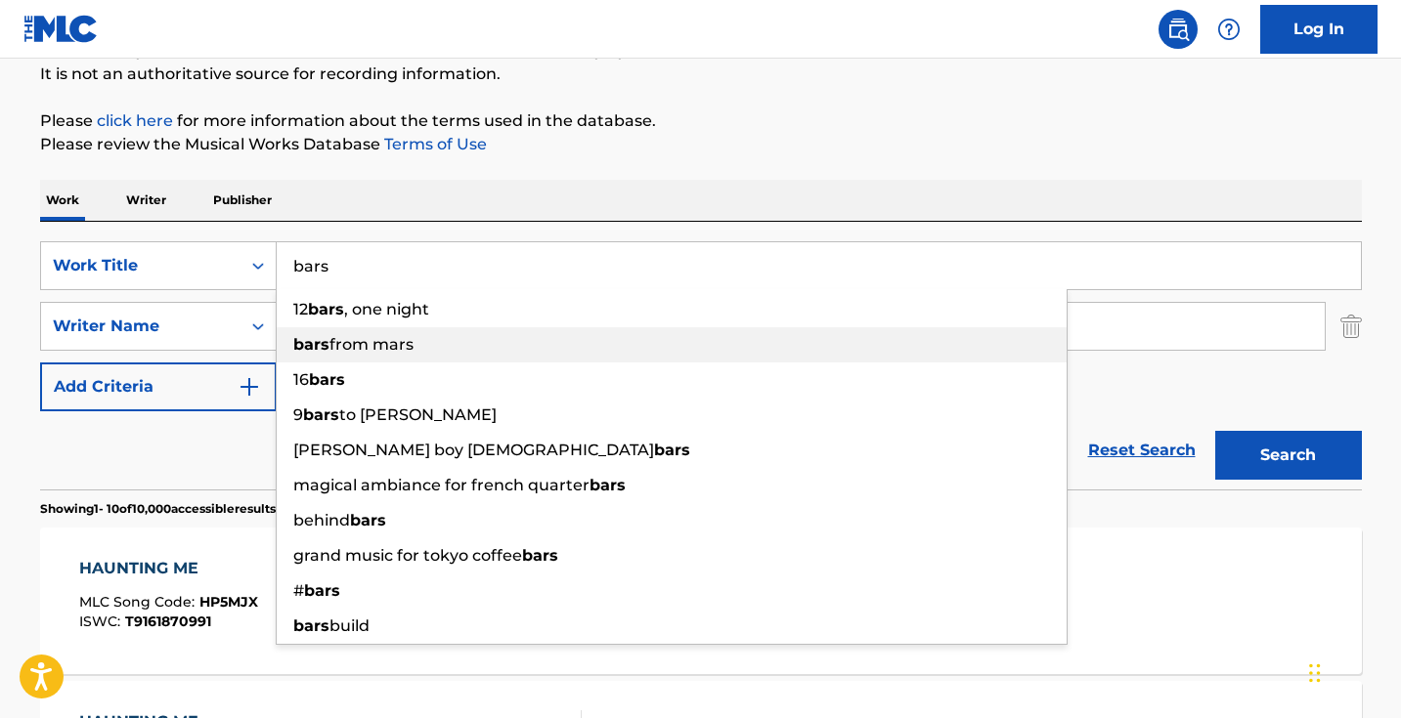
type input "bars"
click at [635, 129] on p "Please click here for more information about the terms used in the database." at bounding box center [701, 120] width 1322 height 23
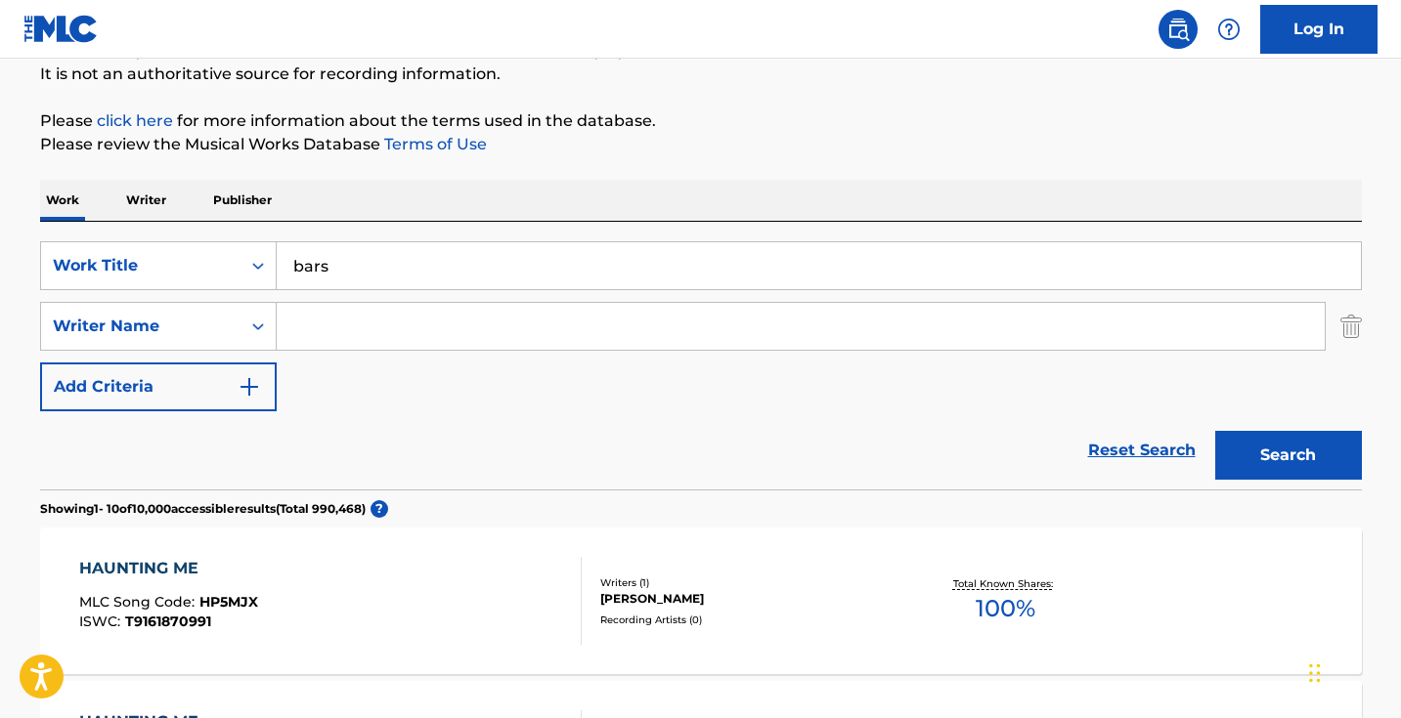
click at [553, 318] on input "Search Form" at bounding box center [801, 326] width 1048 height 47
type input "charlie farley"
click at [1287, 456] on button "Search" at bounding box center [1288, 455] width 147 height 49
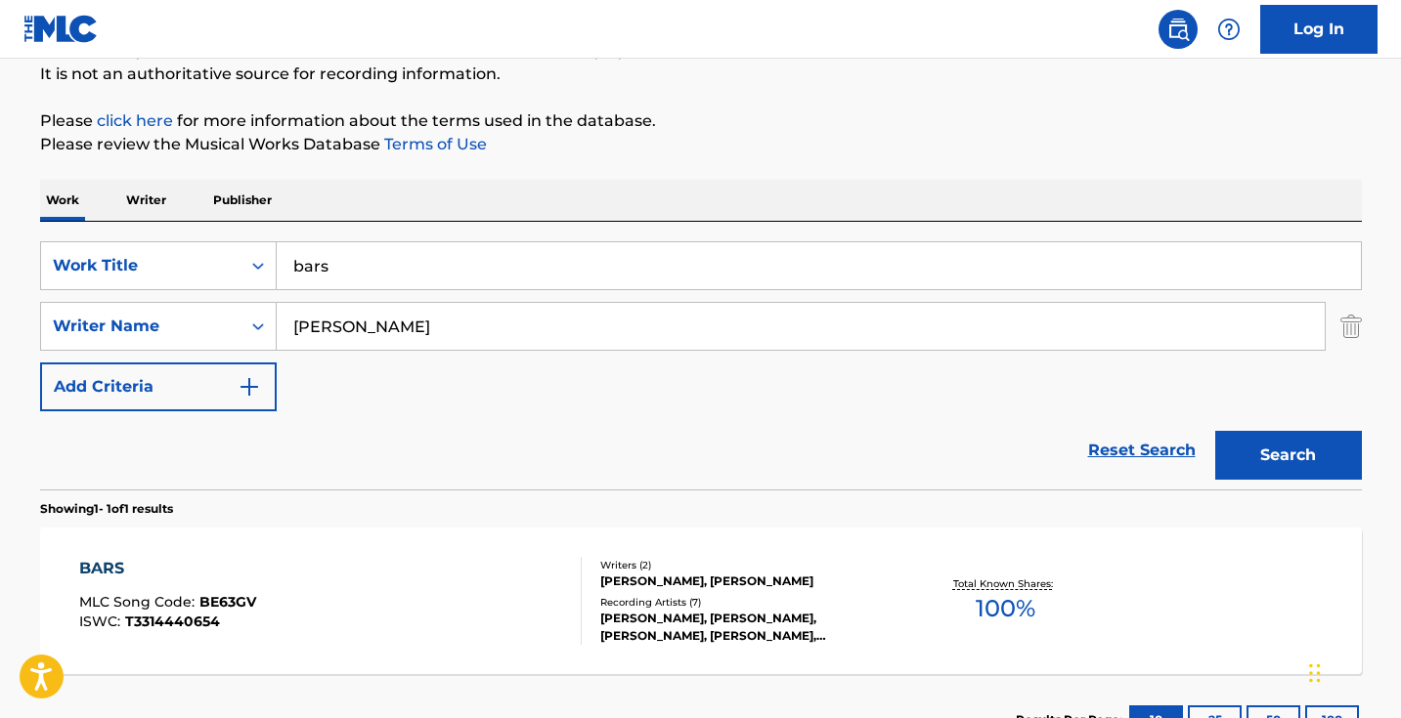
click at [526, 594] on div "BARS MLC Song Code : BE63GV ISWC : T3314440654" at bounding box center [330, 601] width 502 height 88
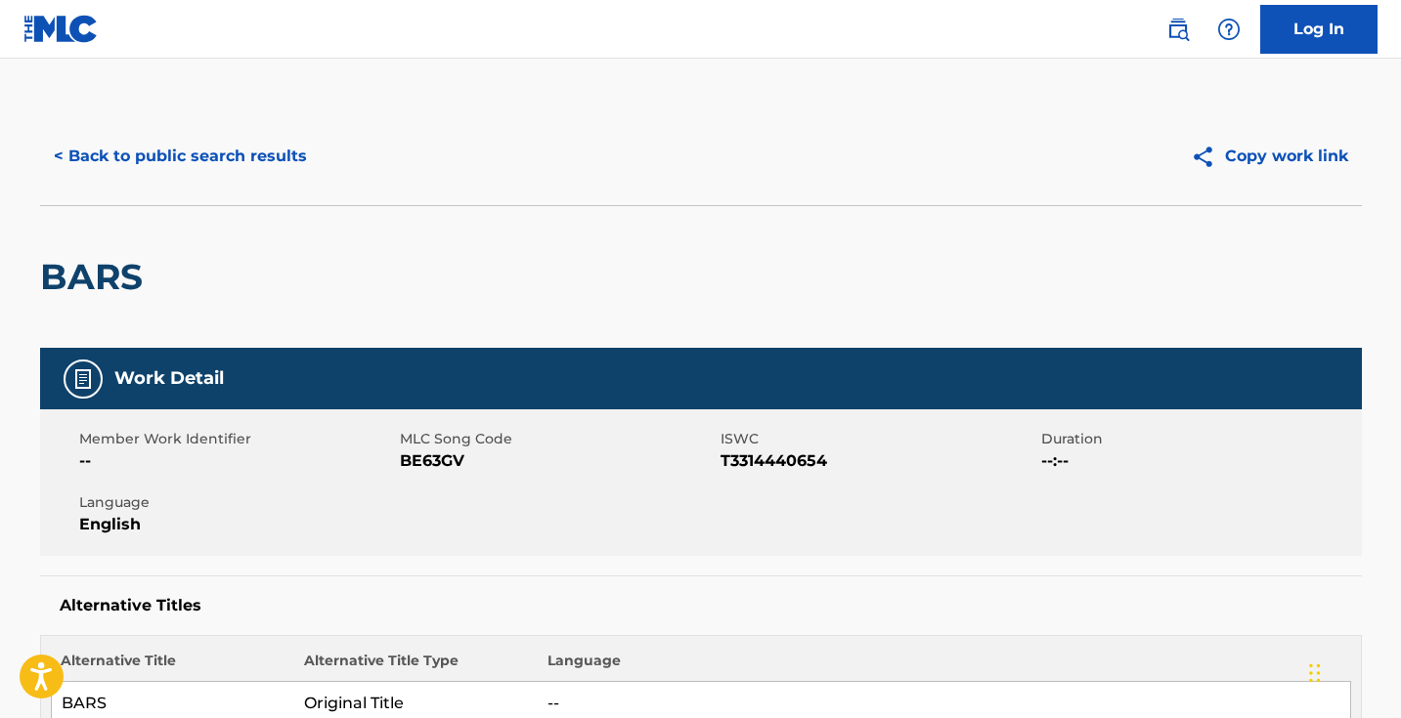
click at [440, 455] on span "BE63GV" at bounding box center [558, 461] width 316 height 23
click at [302, 147] on button "< Back to public search results" at bounding box center [180, 156] width 281 height 49
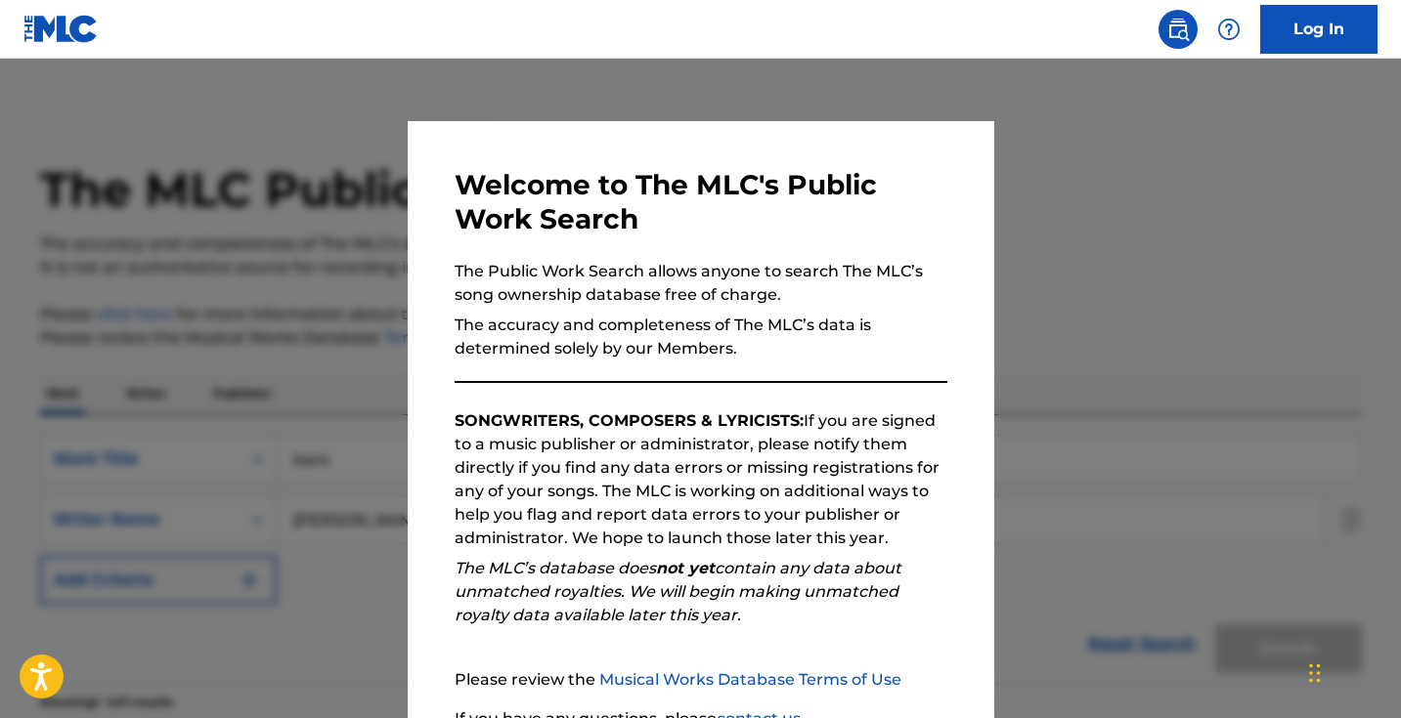
scroll to position [194, 0]
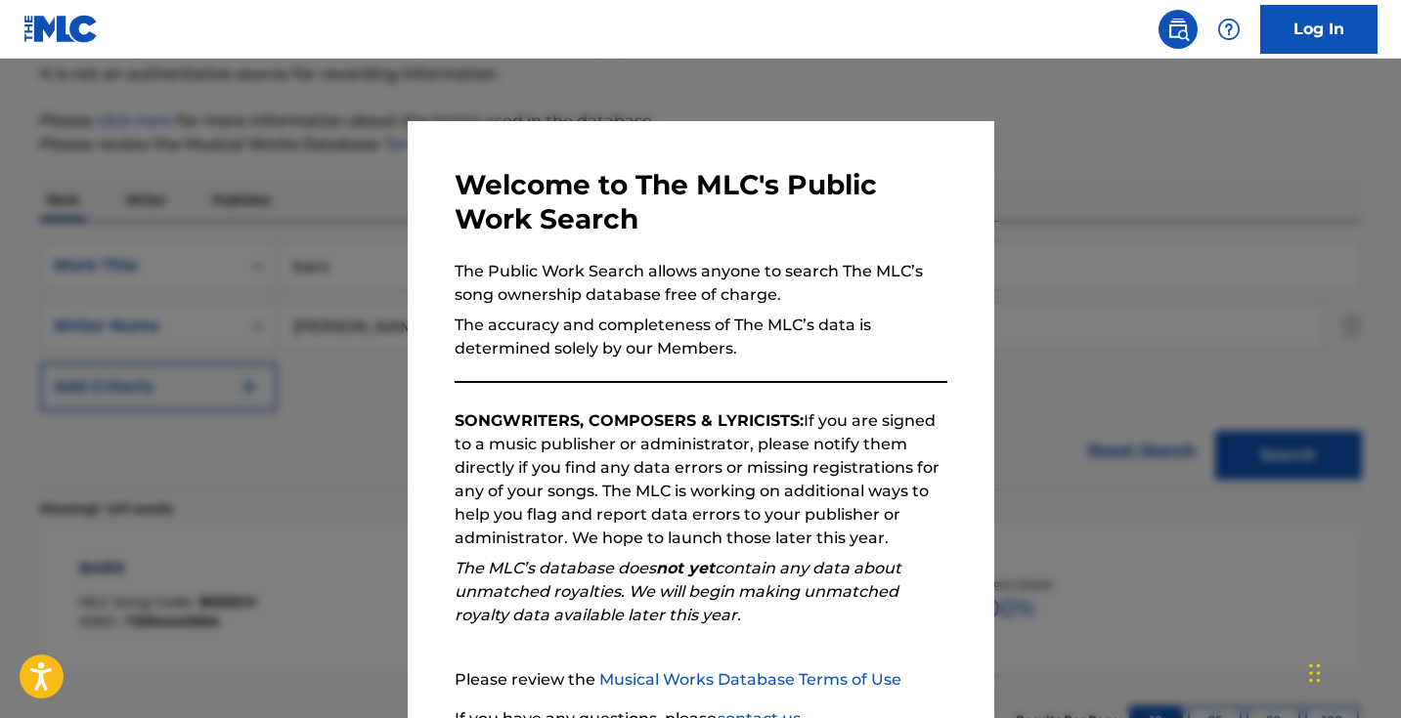
click at [361, 289] on div at bounding box center [700, 418] width 1401 height 718
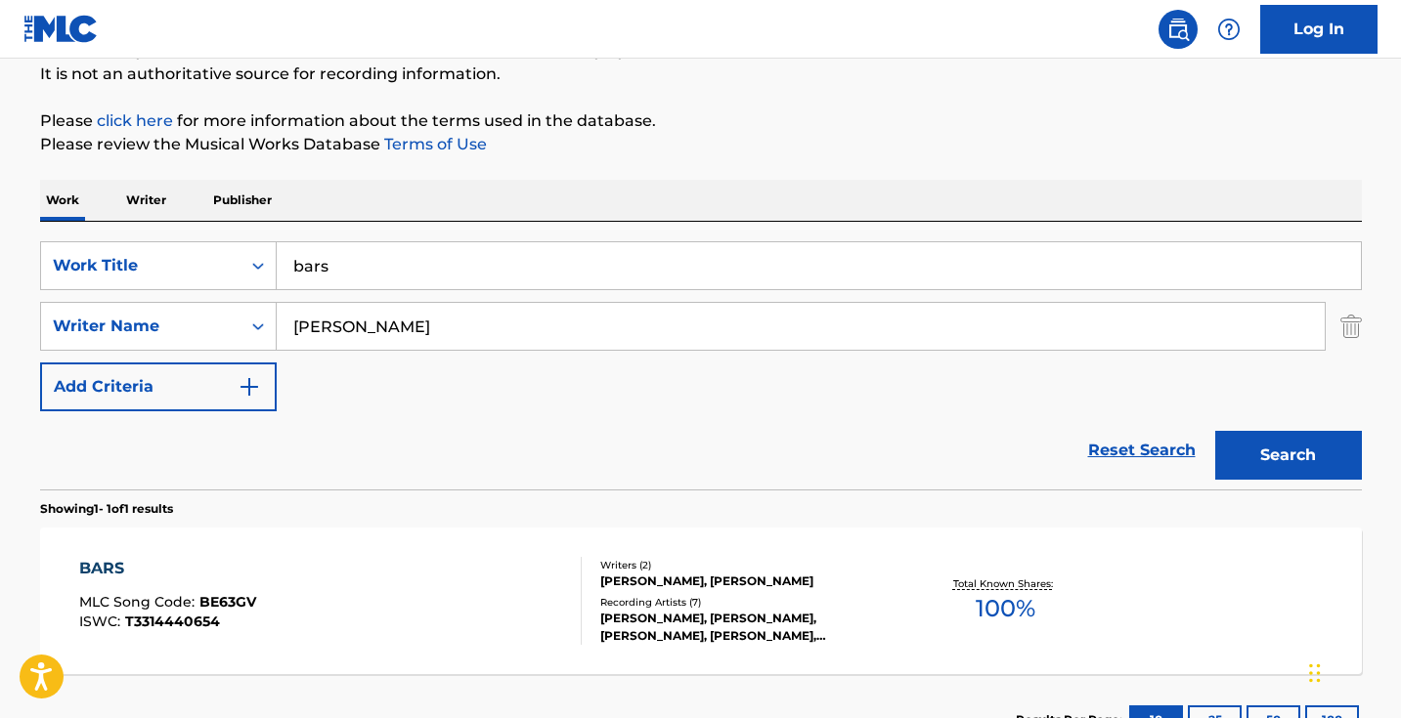
click at [386, 282] on input "bars" at bounding box center [819, 265] width 1084 height 47
click at [386, 281] on input "bars" at bounding box center [819, 265] width 1084 height 47
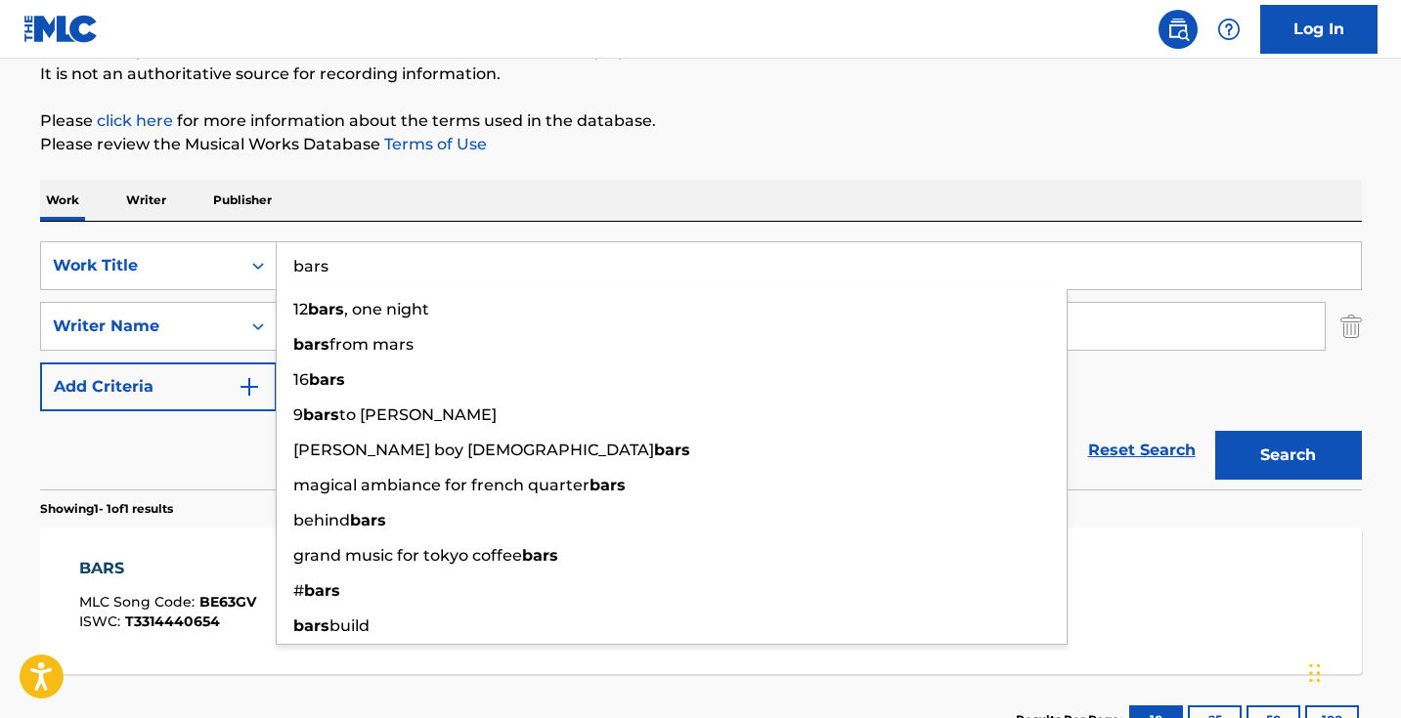
paste input "Coulda"
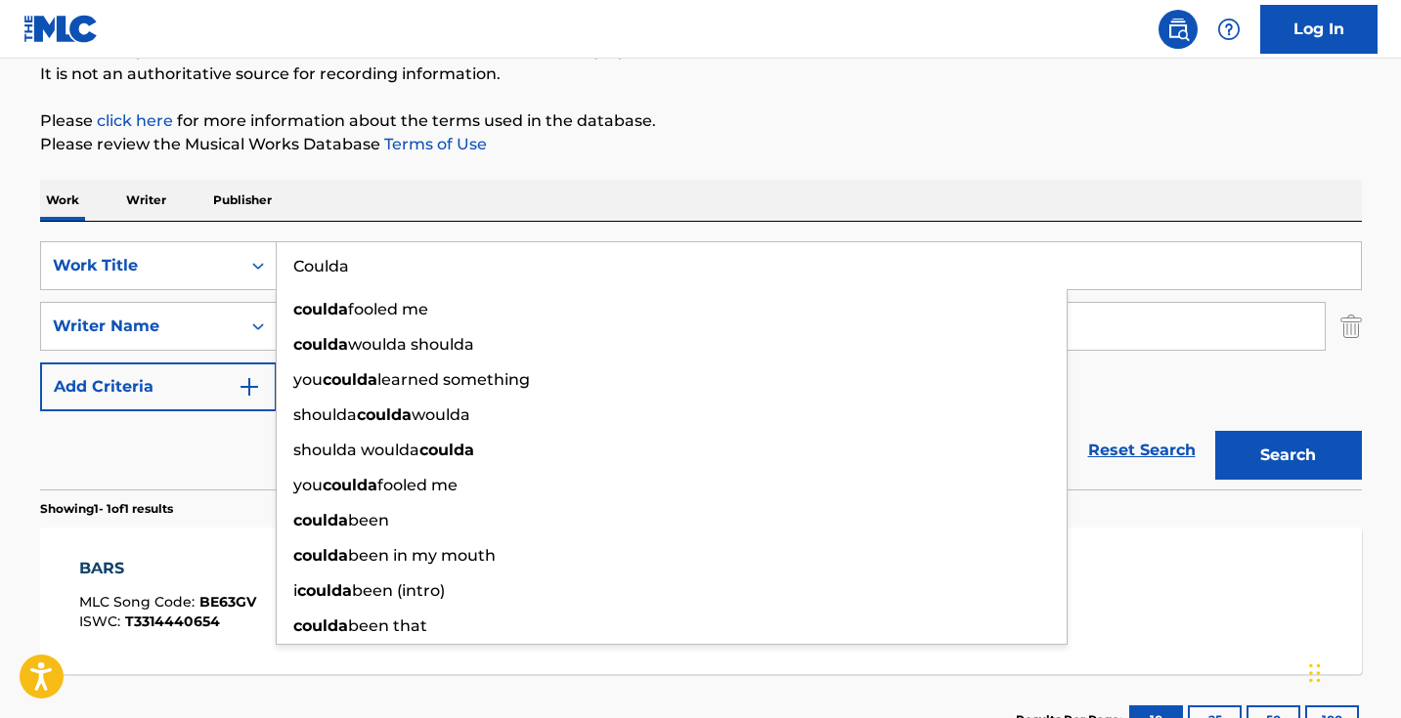
type input "Coulda"
click at [1287, 456] on button "Search" at bounding box center [1288, 455] width 147 height 49
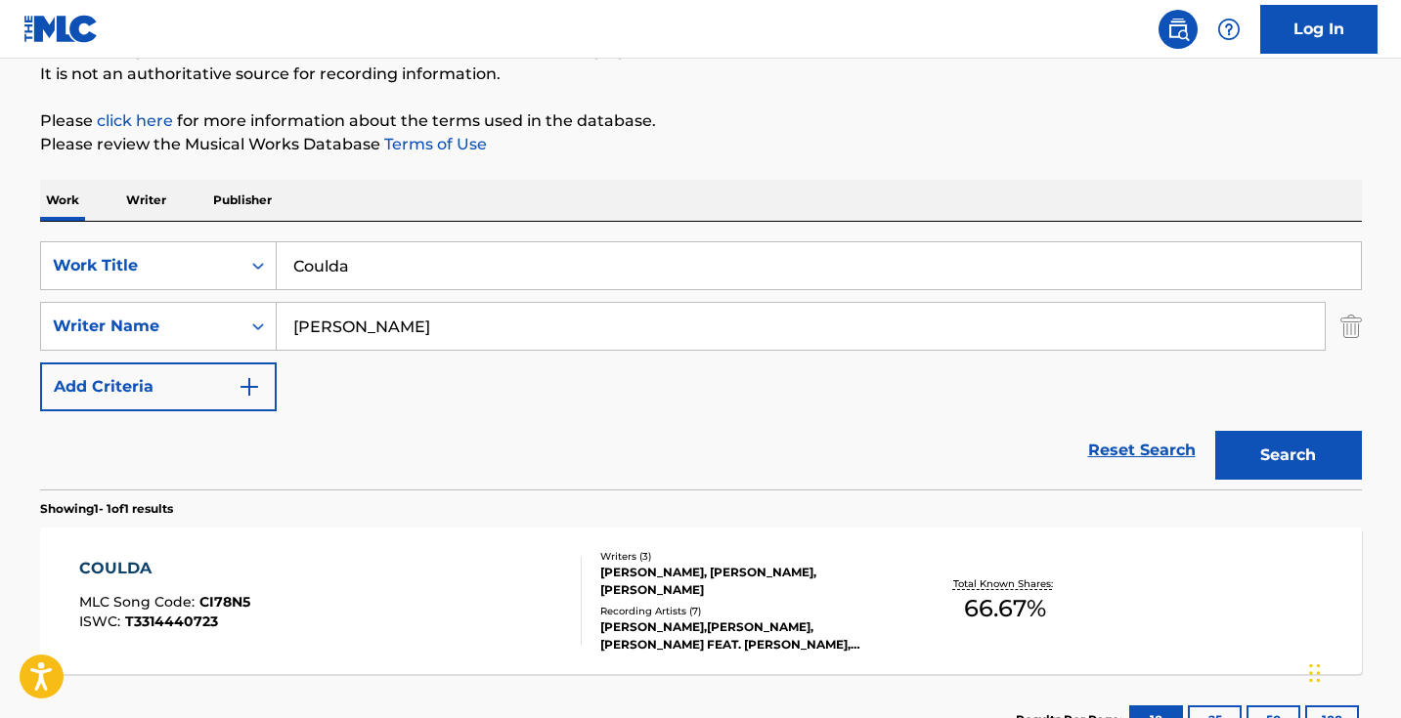
click at [512, 575] on div "COULDA MLC Song Code : CI78N5 ISWC : T3314440723" at bounding box center [330, 601] width 502 height 88
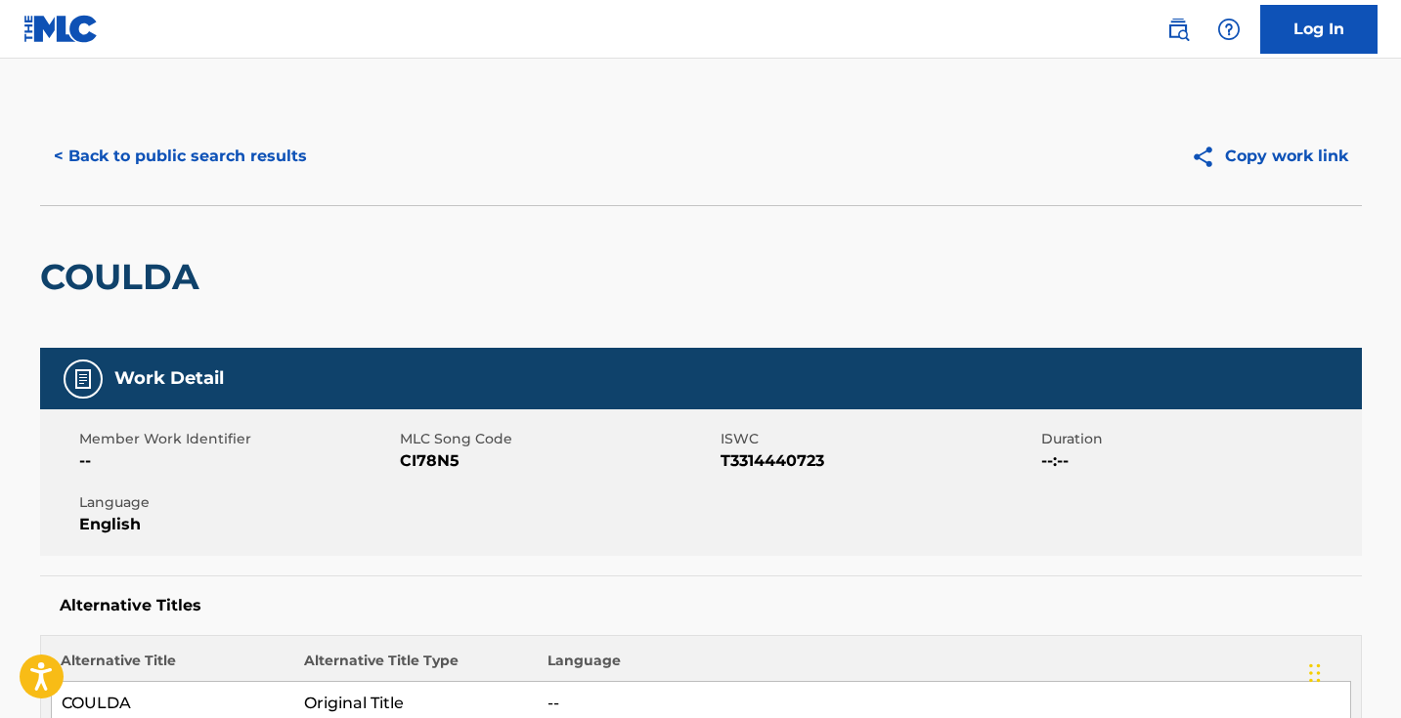
click at [424, 458] on span "CI78N5" at bounding box center [558, 461] width 316 height 23
click at [205, 180] on button "< Back to public search results" at bounding box center [180, 156] width 281 height 49
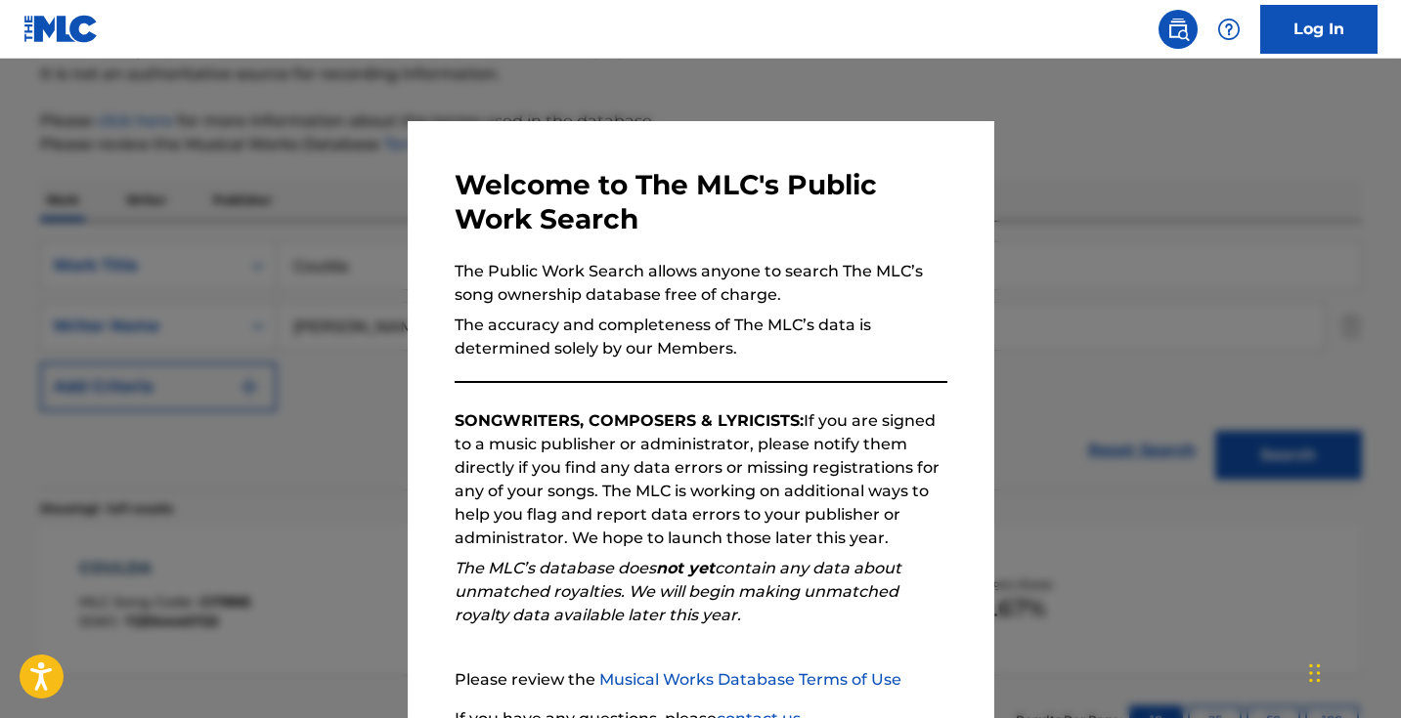
click at [332, 208] on div at bounding box center [700, 418] width 1401 height 718
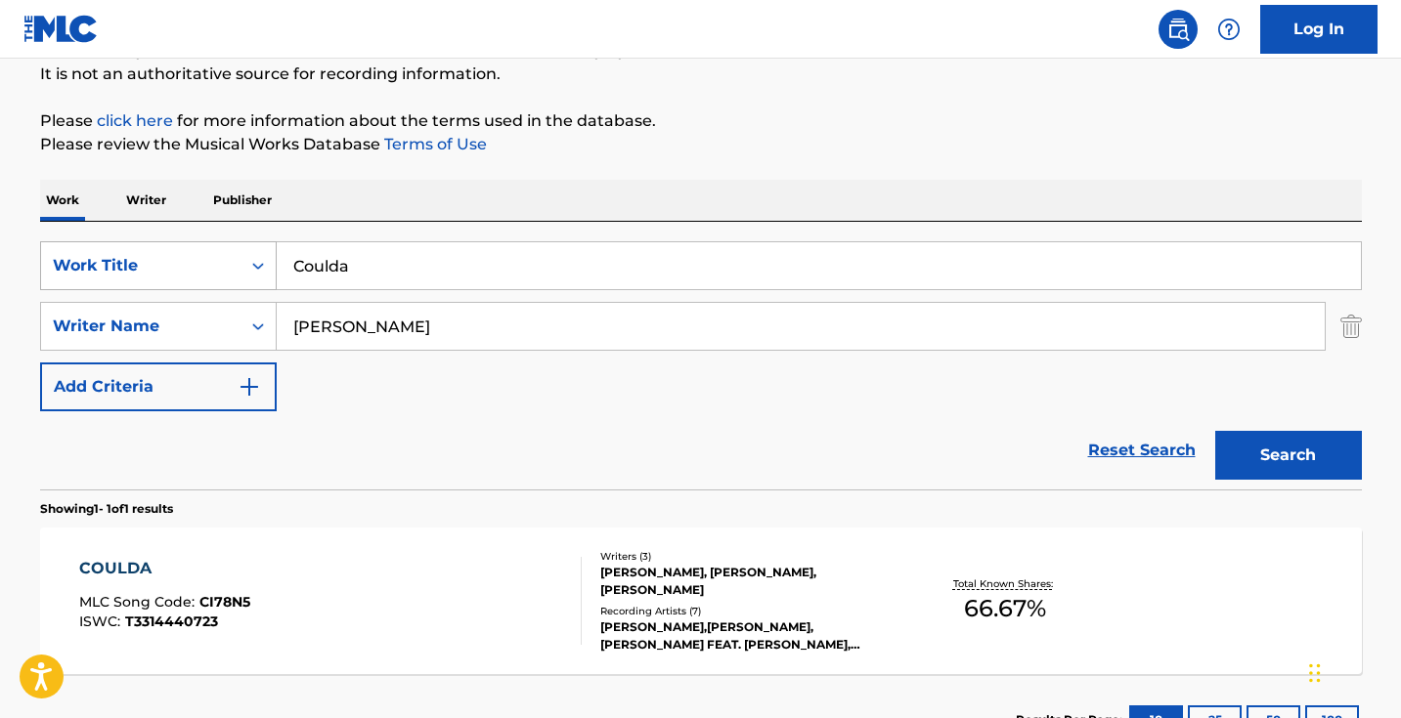
drag, startPoint x: 414, startPoint y: 263, endPoint x: 160, endPoint y: 255, distance: 254.3
click at [160, 255] on div "SearchWithCriteriad0cf188d-a3ff-438e-ad0a-6c92379b29dd Work Title Coulda" at bounding box center [701, 265] width 1322 height 49
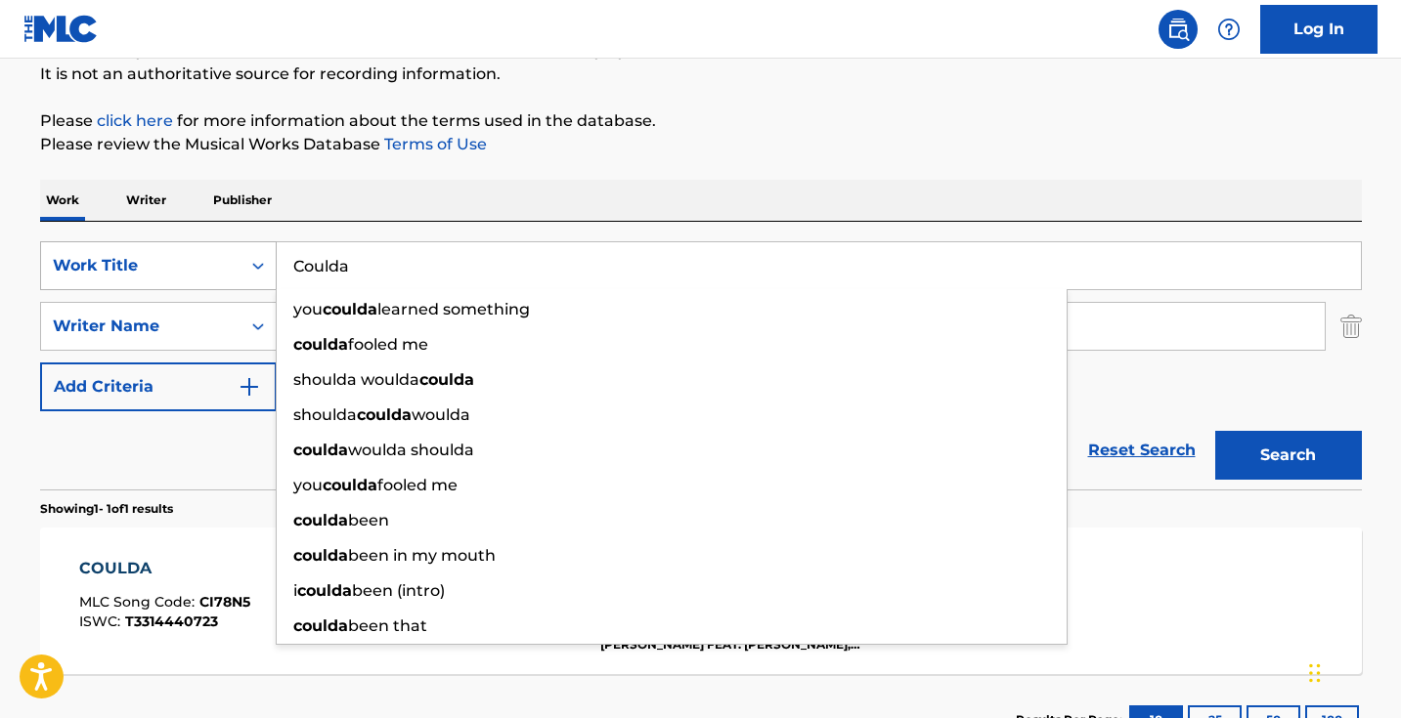
paste input "Don't Let Me Drown"
type input "Don't Let Me Drown"
click at [1287, 456] on button "Search" at bounding box center [1288, 455] width 147 height 49
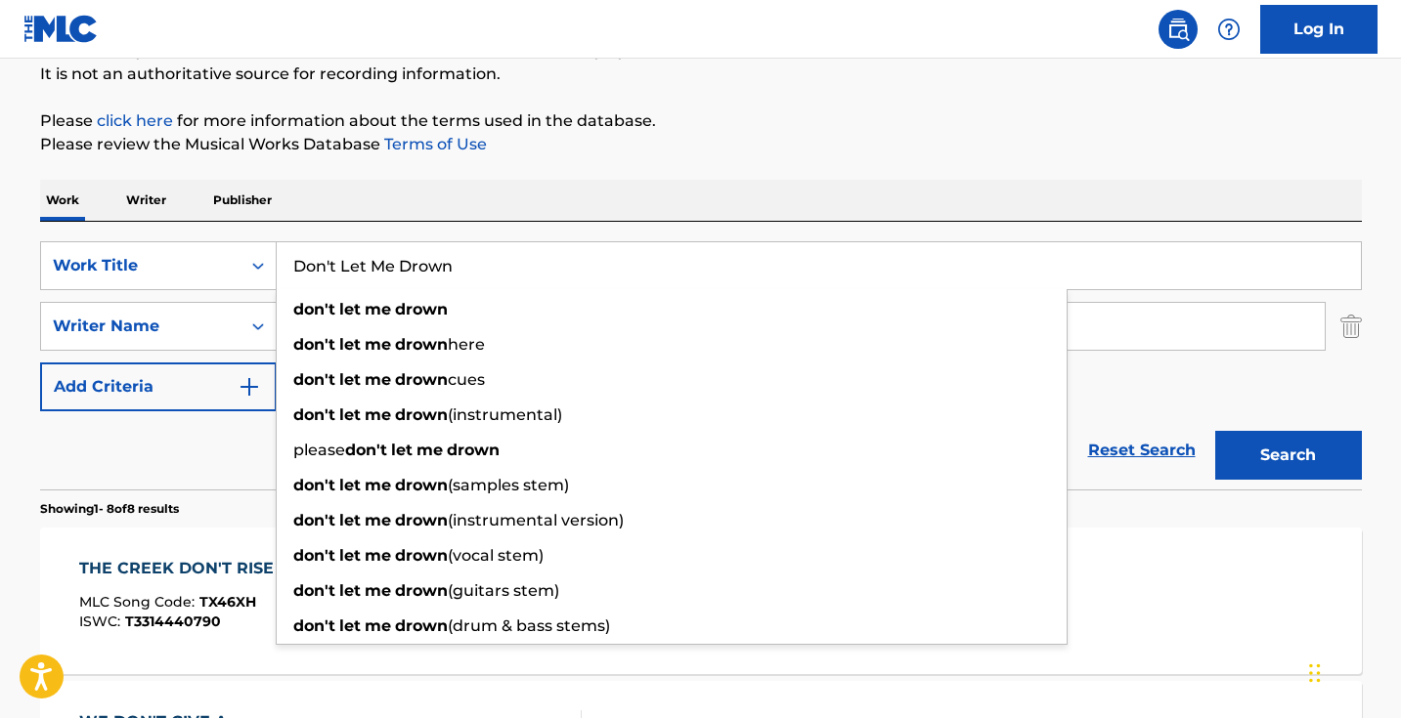
click at [158, 476] on div "Reset Search Search" at bounding box center [701, 451] width 1322 height 78
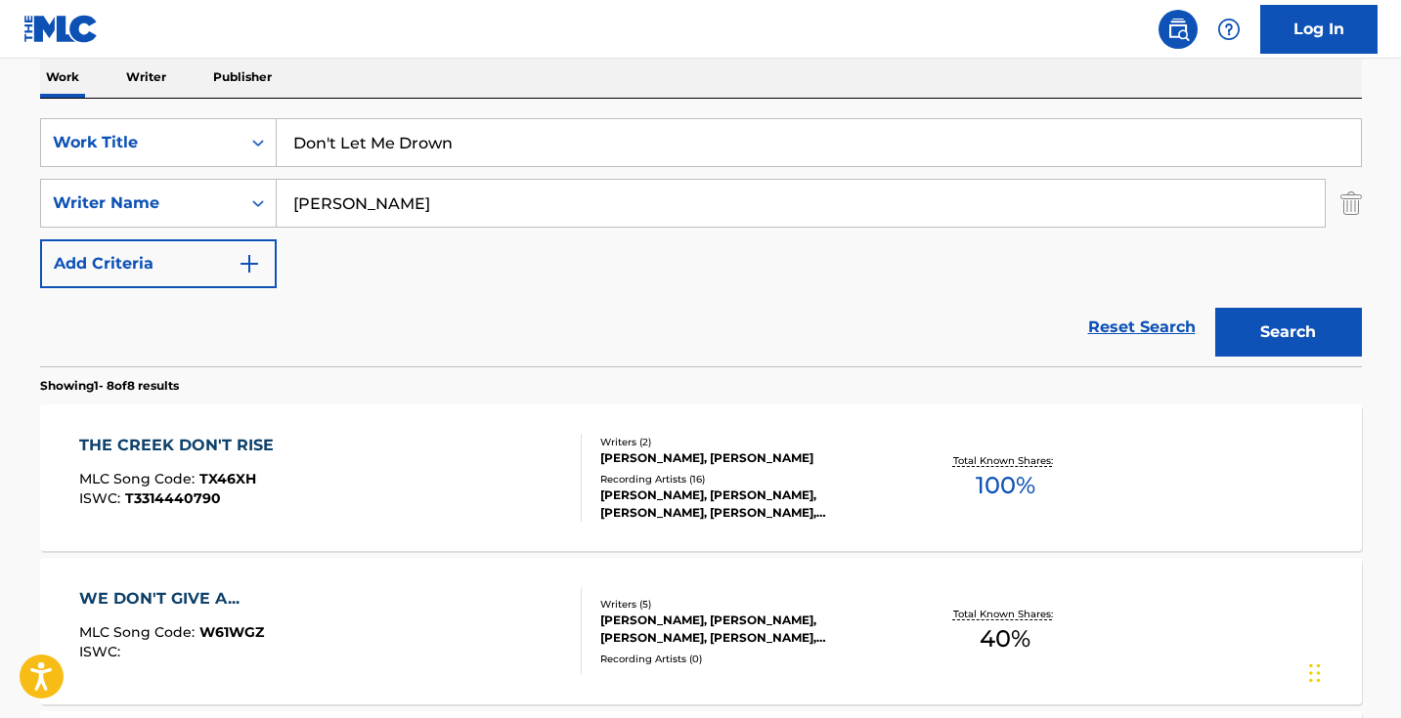
scroll to position [370, 0]
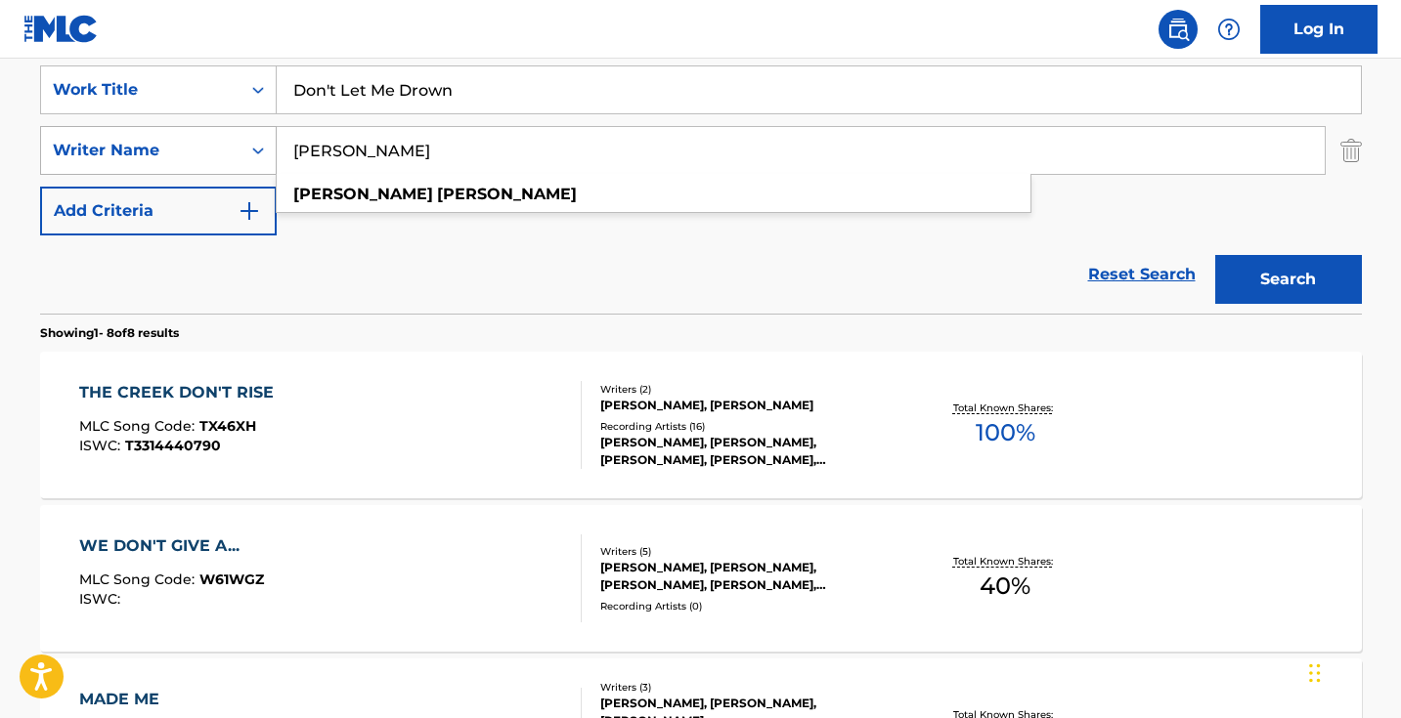
drag, startPoint x: 440, startPoint y: 158, endPoint x: 190, endPoint y: 152, distance: 250.3
click at [198, 155] on div "SearchWithCriteriadd769e79-46a6-4704-9453-621a1f74fac9 Writer Name charlie farl…" at bounding box center [701, 150] width 1322 height 49
click at [1287, 280] on button "Search" at bounding box center [1288, 279] width 147 height 49
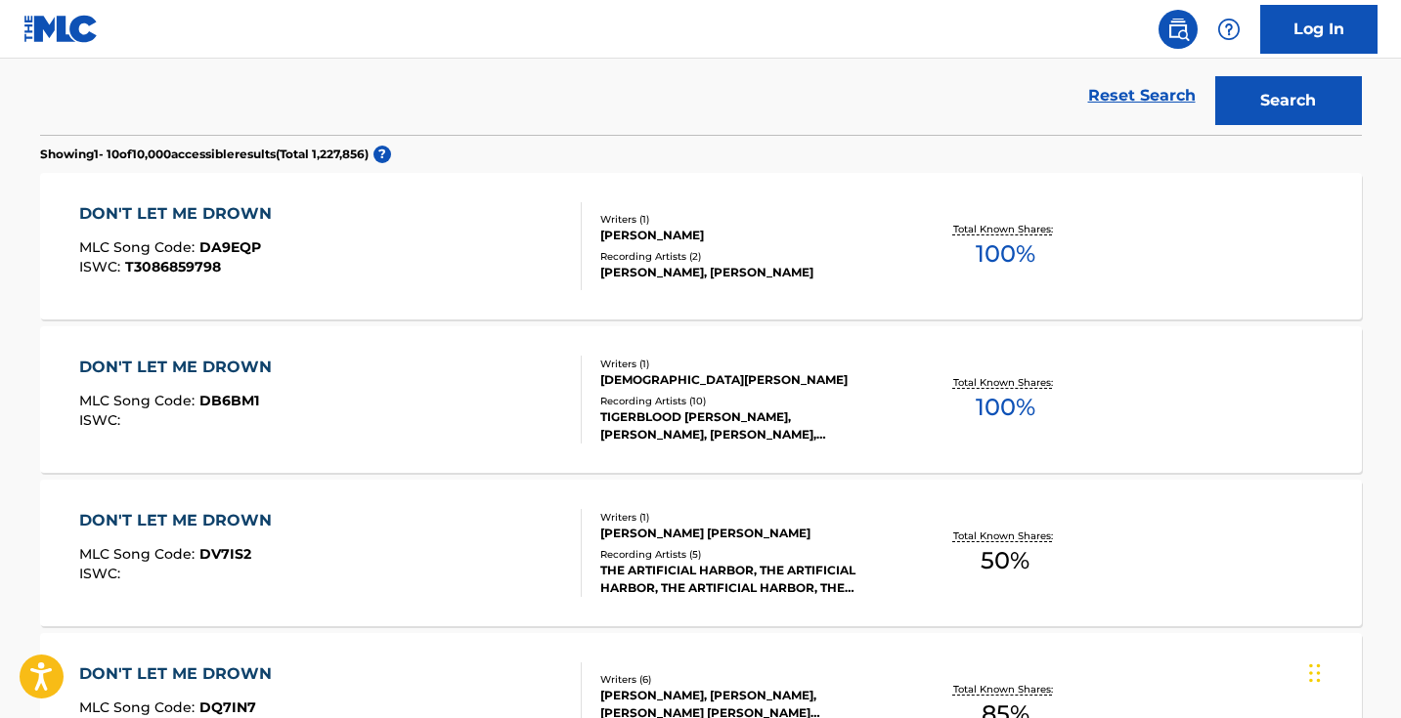
scroll to position [321, 0]
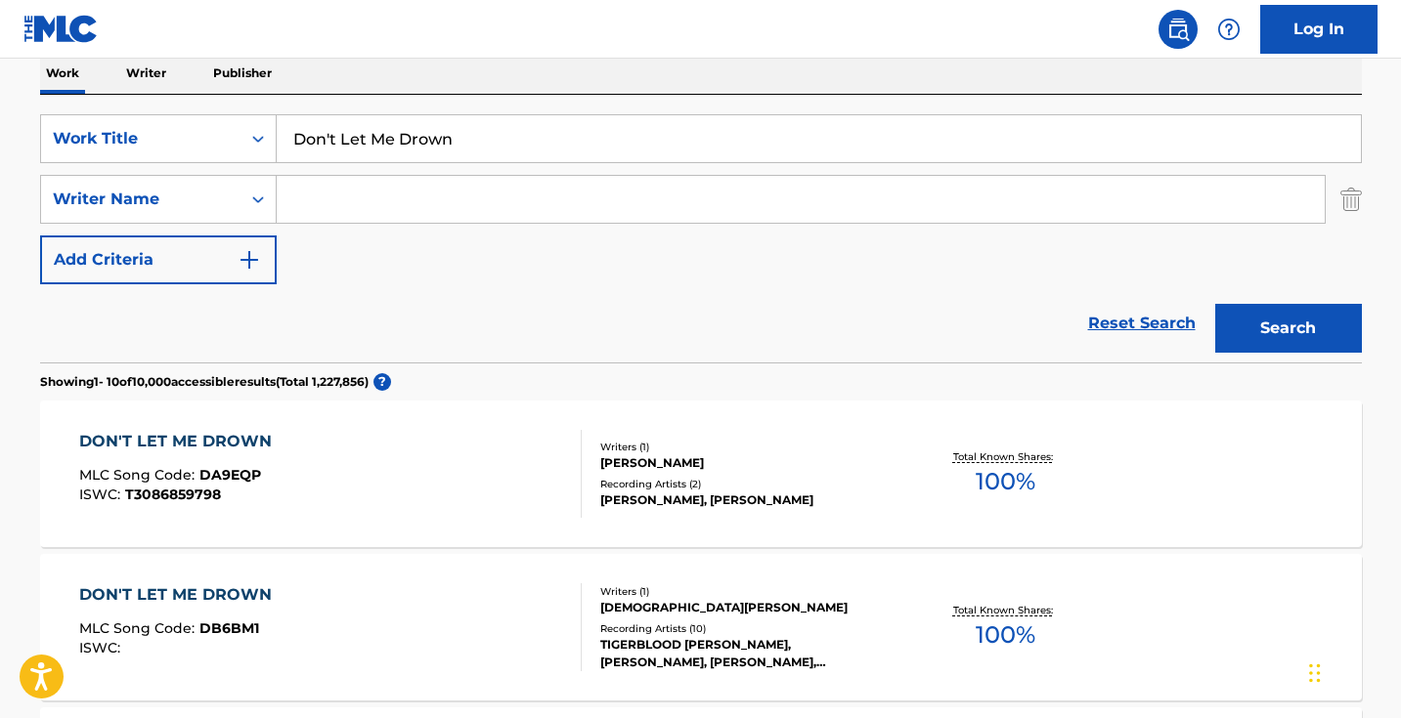
click at [371, 209] on input "Search Form" at bounding box center [801, 199] width 1048 height 47
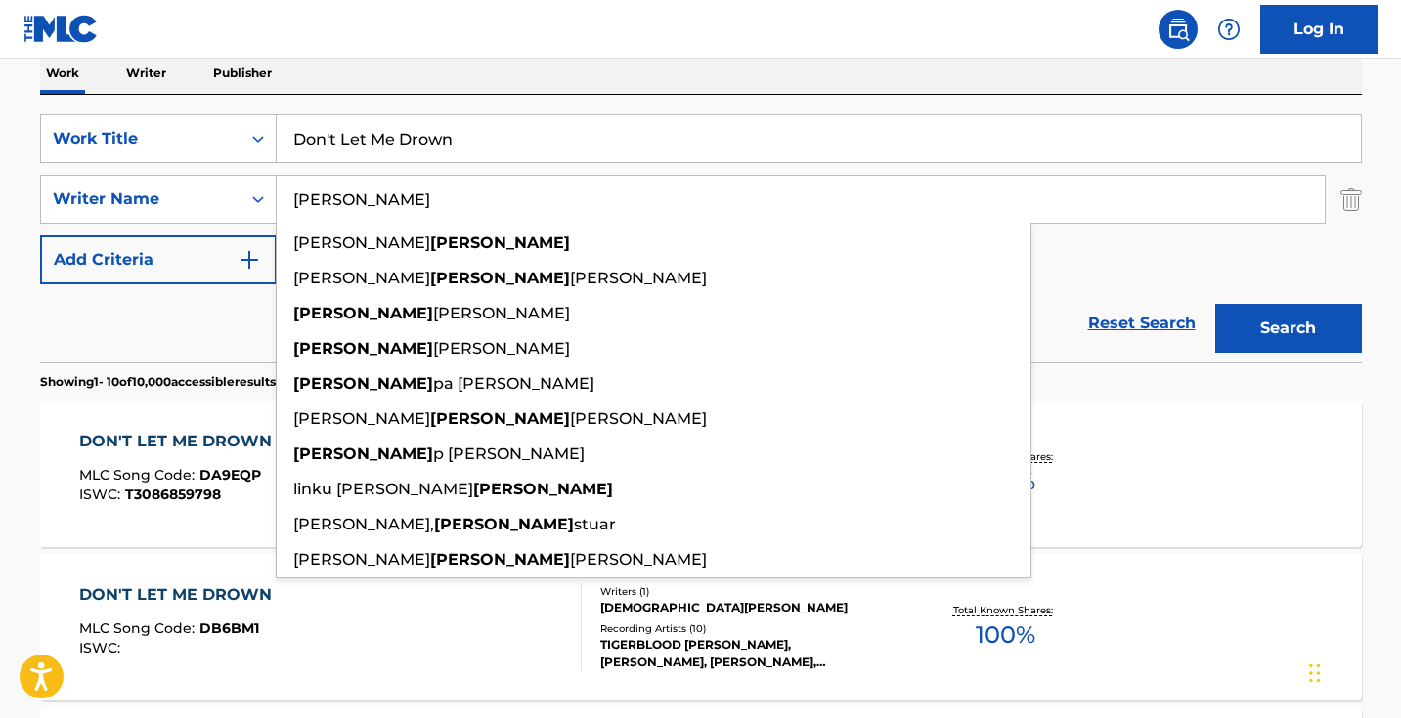
click at [1287, 328] on button "Search" at bounding box center [1288, 328] width 147 height 49
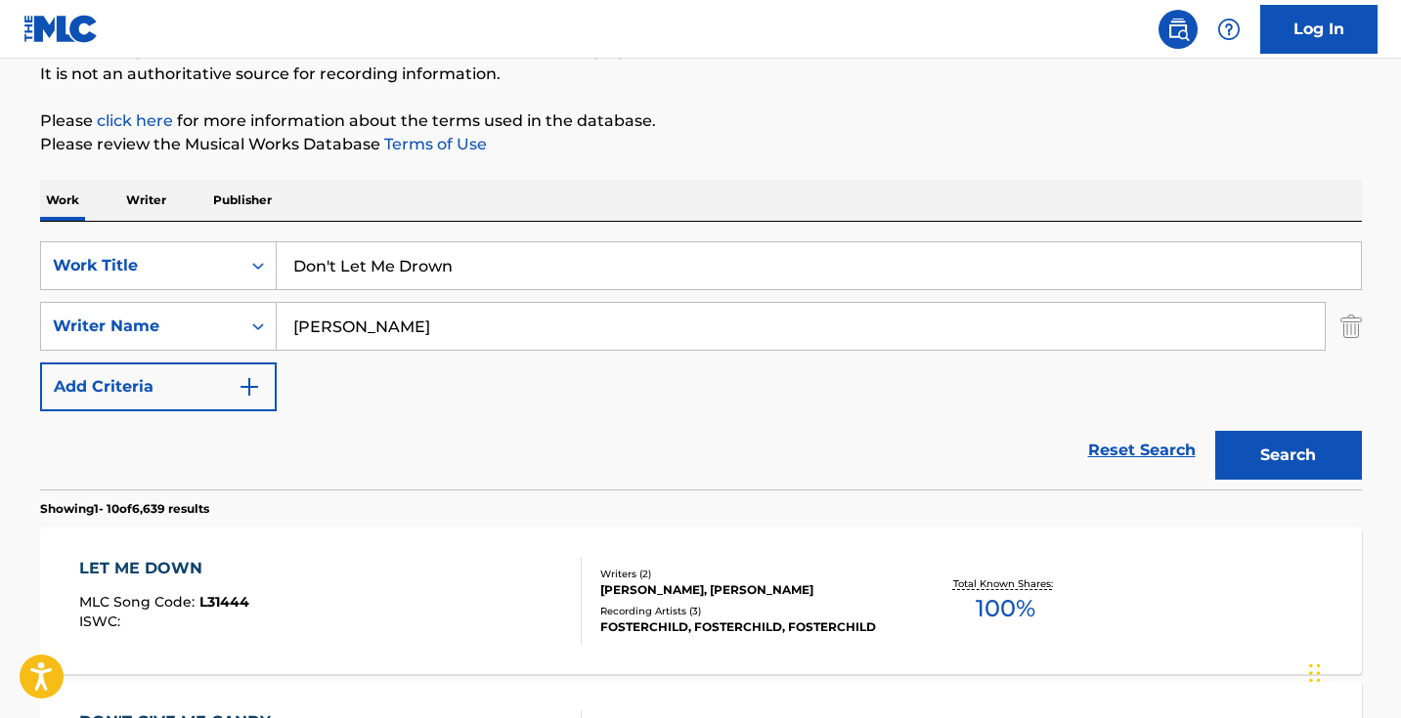
click at [389, 327] on input "philip" at bounding box center [801, 326] width 1048 height 47
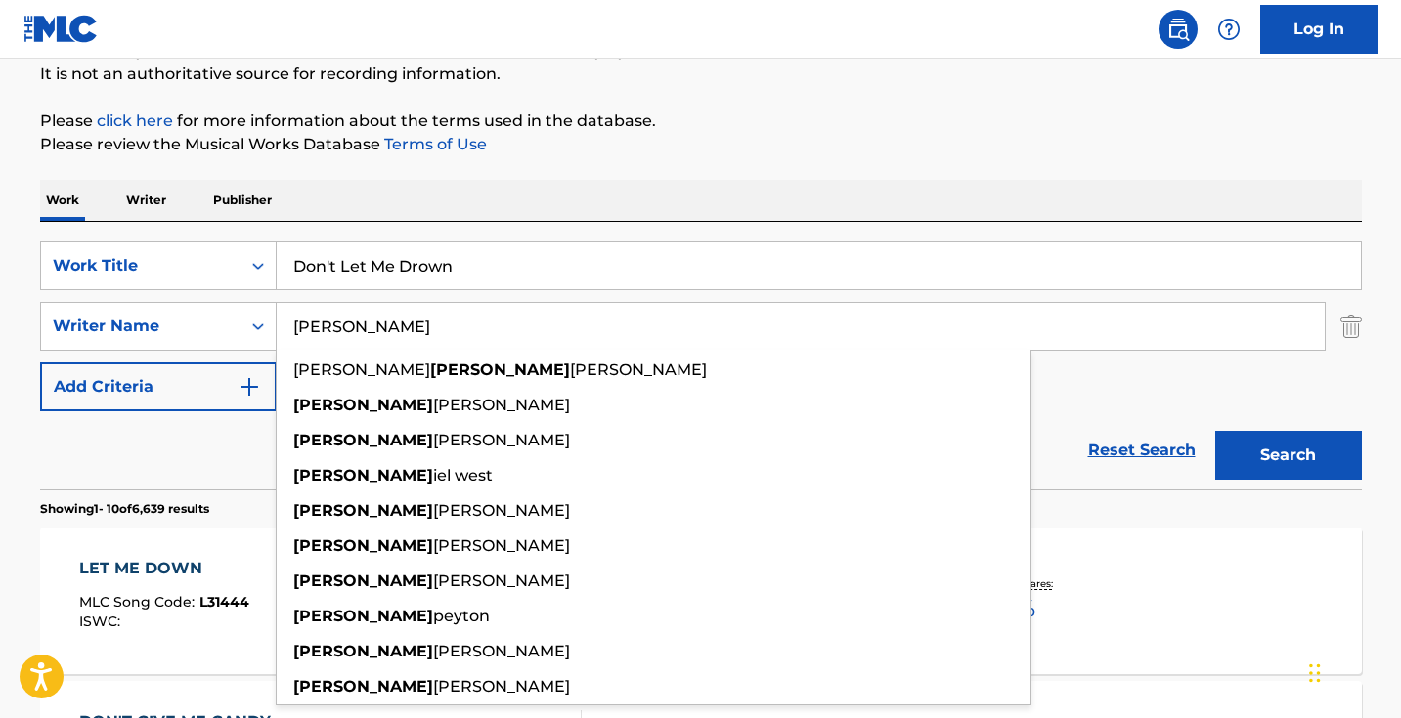
click at [1287, 456] on button "Search" at bounding box center [1288, 455] width 147 height 49
drag, startPoint x: 408, startPoint y: 315, endPoint x: 263, endPoint y: 316, distance: 144.7
click at [263, 316] on div "SearchWithCriteriadd769e79-46a6-4704-9453-621a1f74fac9 Writer Name Nathan brett…" at bounding box center [701, 326] width 1322 height 49
click at [311, 311] on input "Nathan" at bounding box center [801, 326] width 1048 height 47
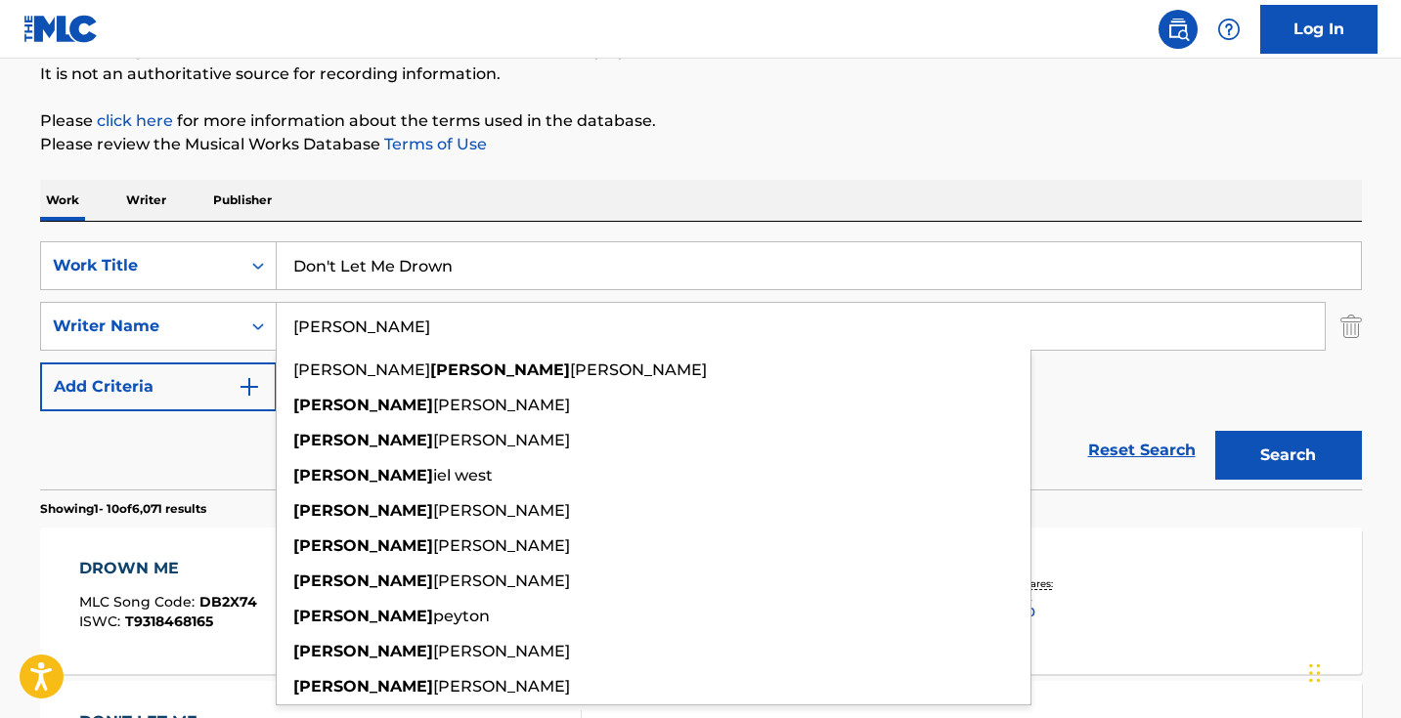
click at [311, 311] on input "Nathan" at bounding box center [801, 326] width 1048 height 47
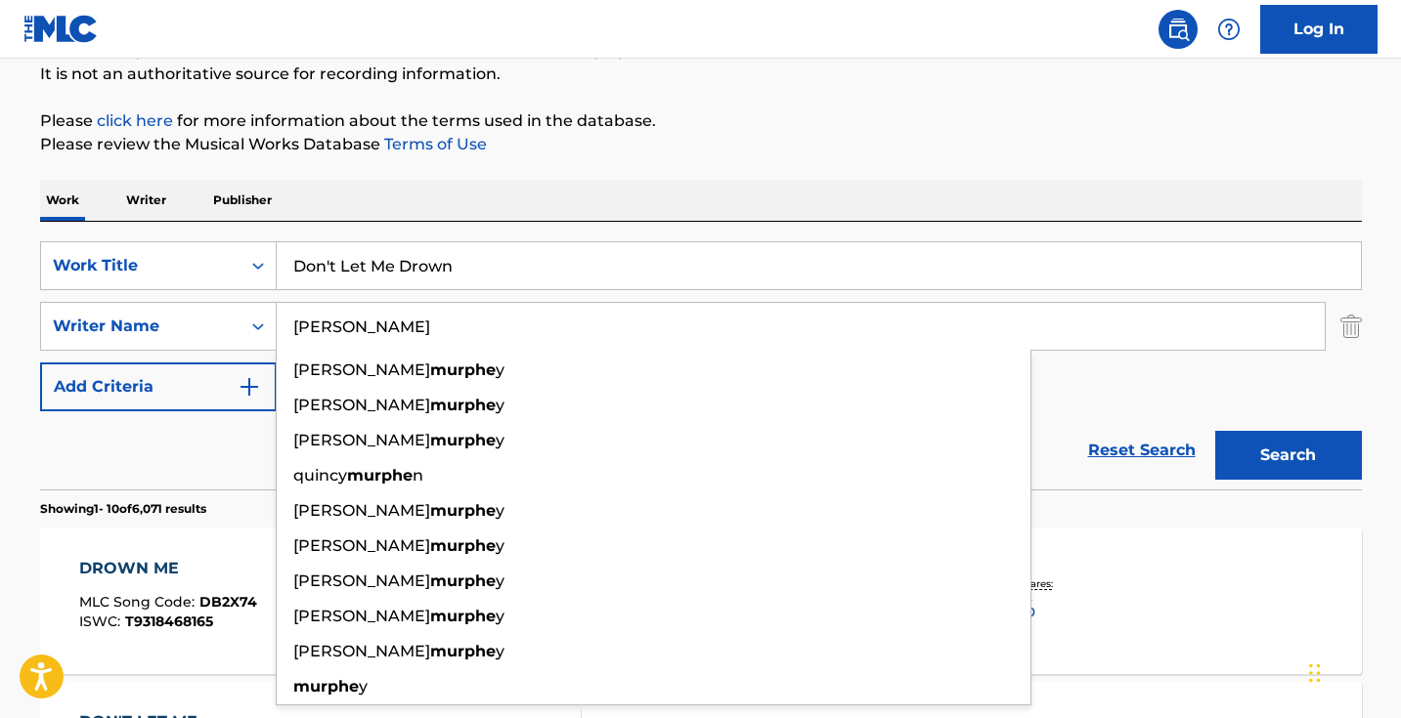
click at [1287, 456] on button "Search" at bounding box center [1288, 455] width 147 height 49
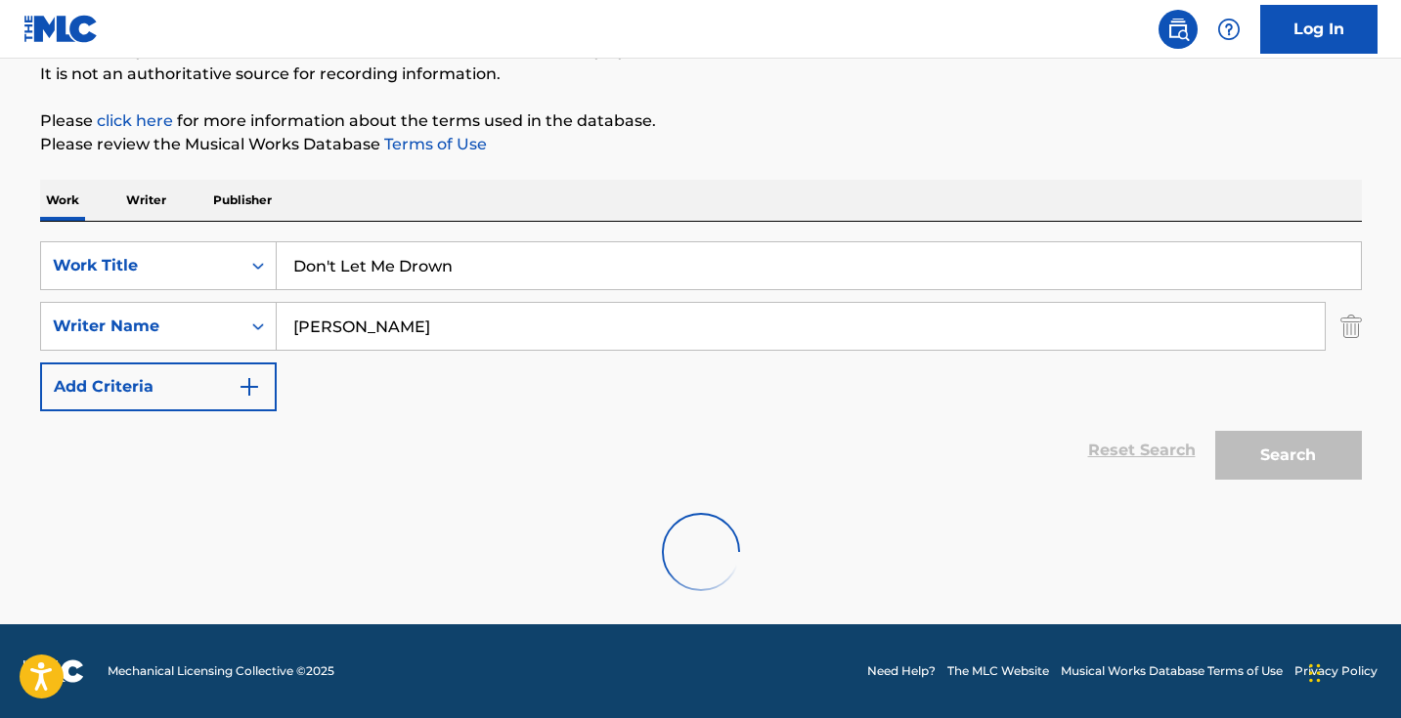
scroll to position [130, 0]
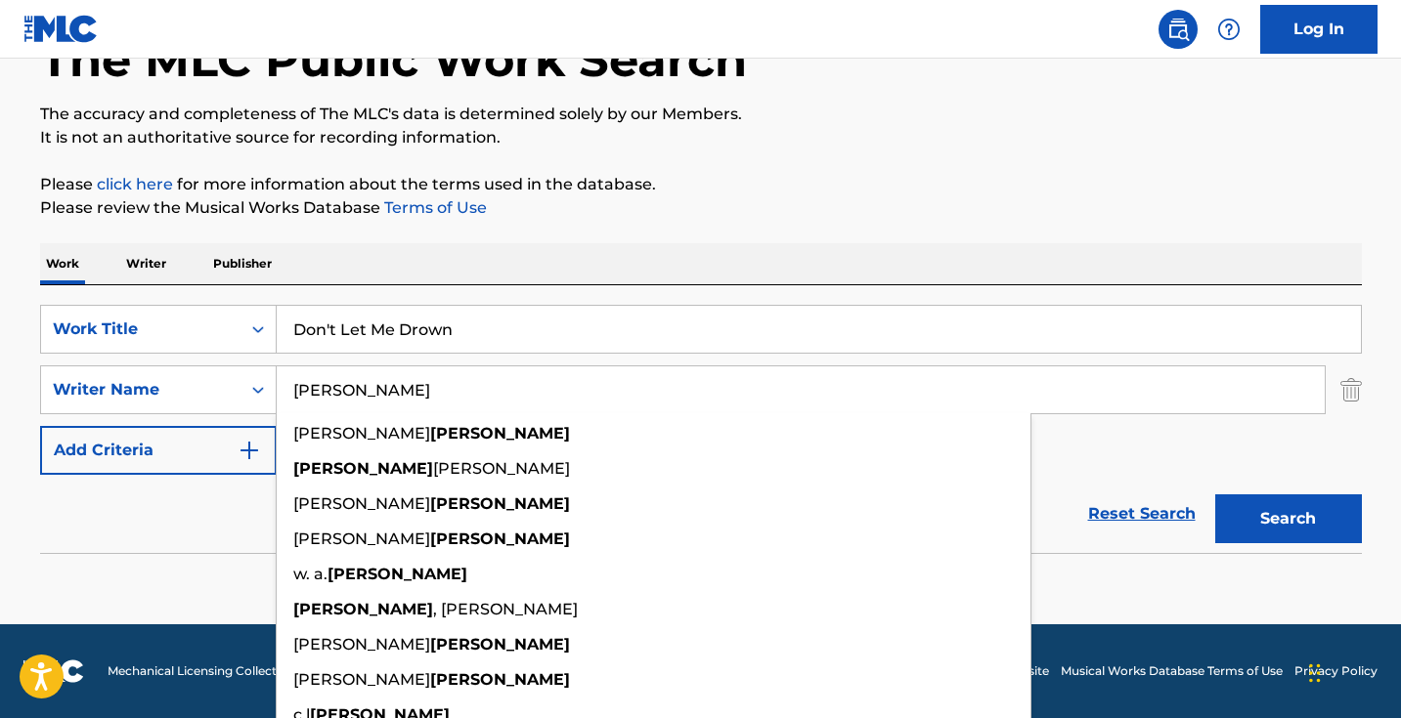
click at [1287, 519] on button "Search" at bounding box center [1288, 519] width 147 height 49
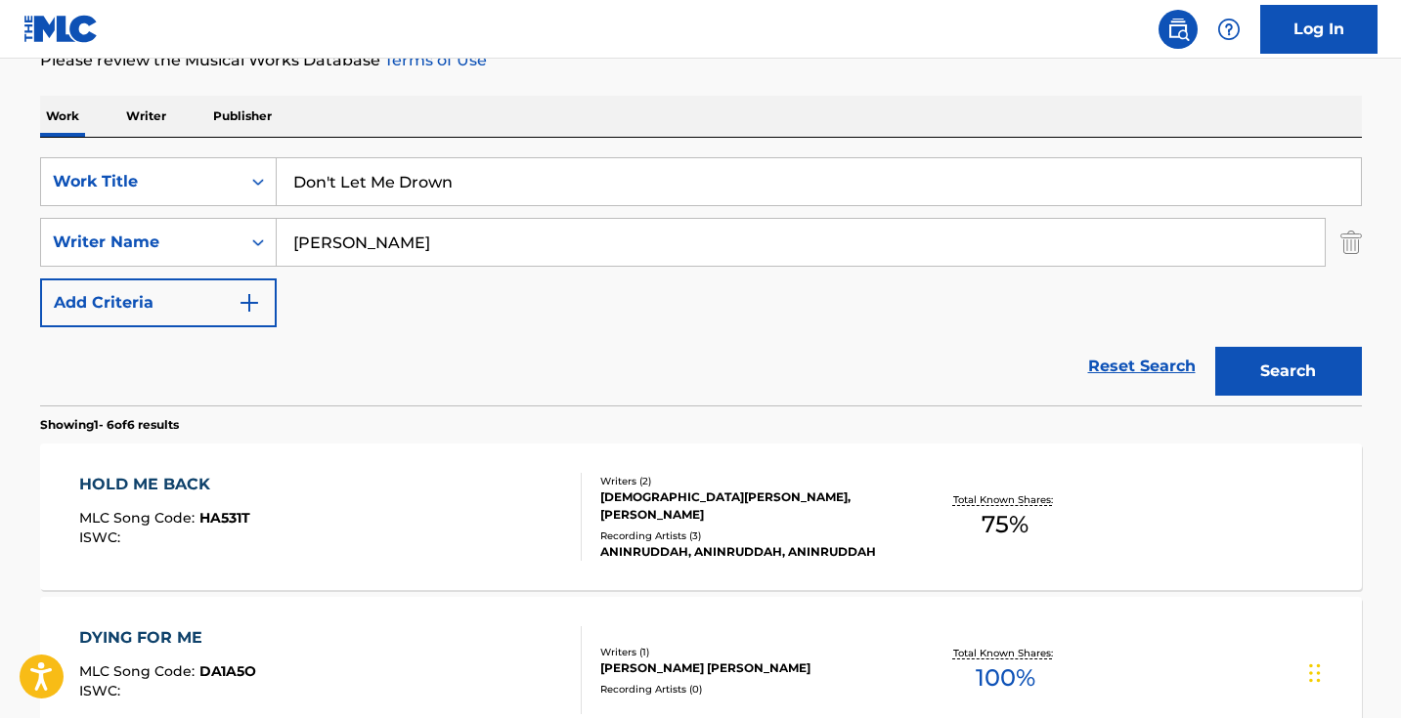
scroll to position [252, 0]
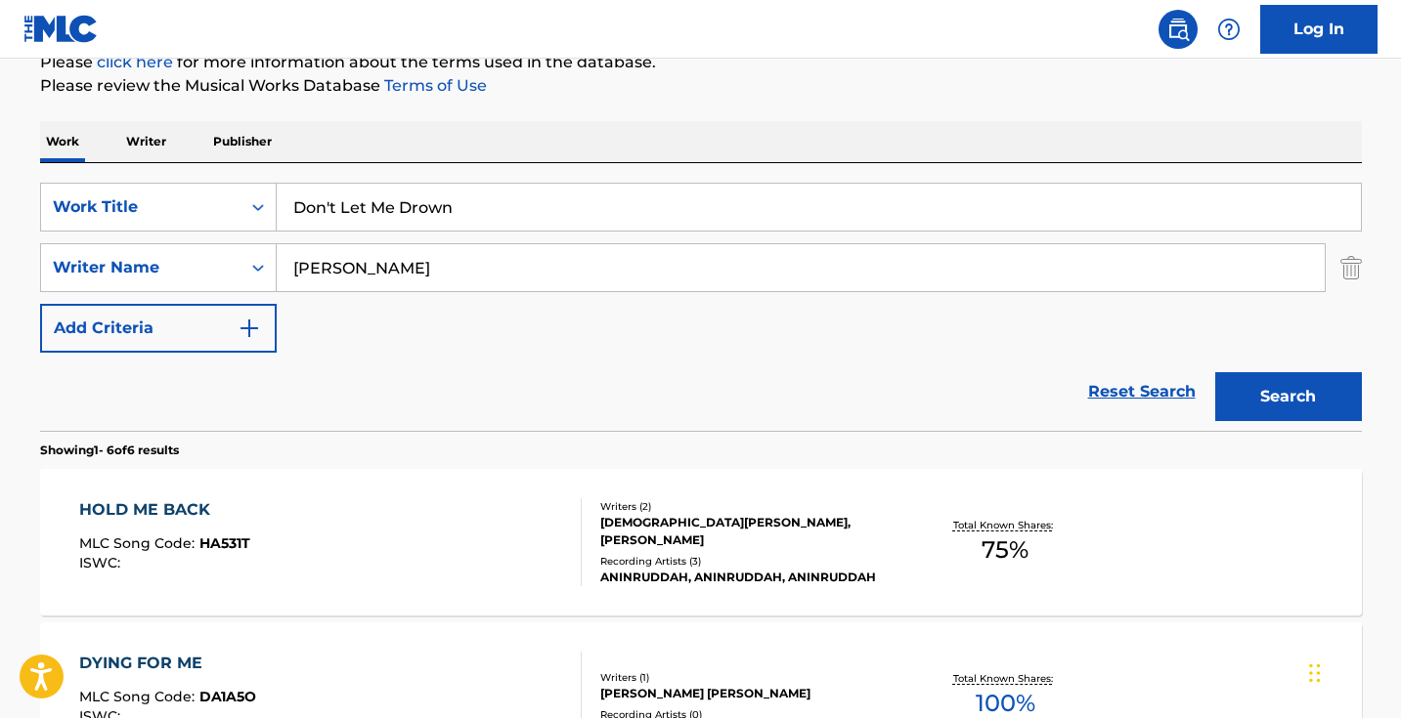
click at [384, 277] on input "murphree" at bounding box center [801, 267] width 1048 height 47
click at [383, 277] on input "murphree" at bounding box center [801, 267] width 1048 height 47
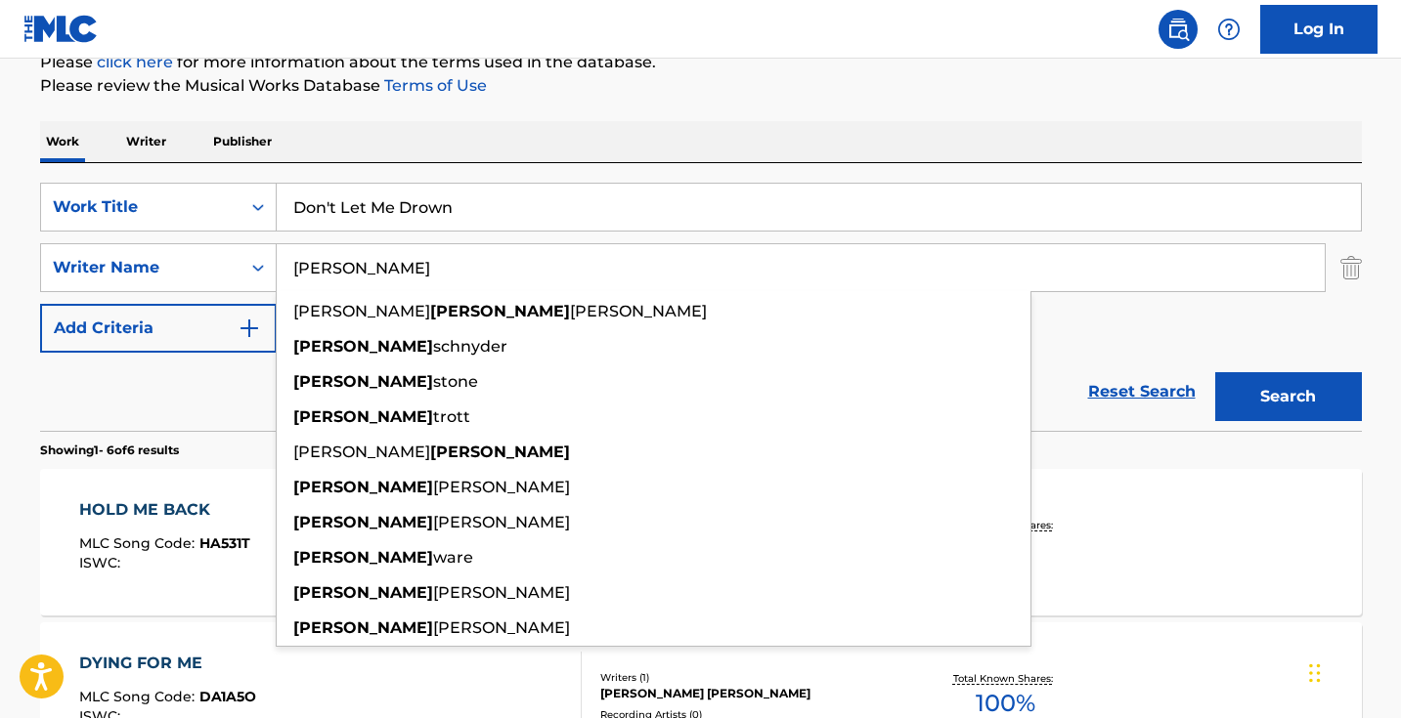
click at [1287, 397] on button "Search" at bounding box center [1288, 396] width 147 height 49
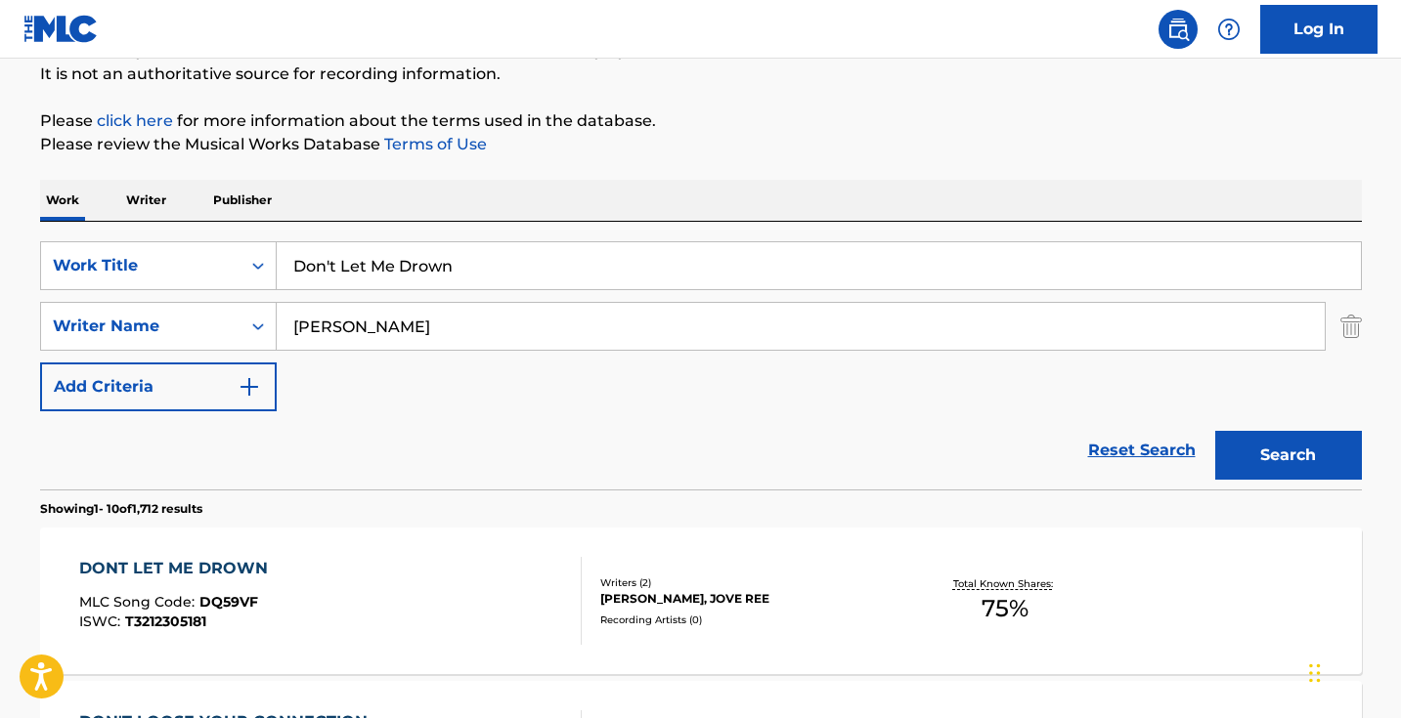
click at [356, 339] on input "charlie" at bounding box center [801, 326] width 1048 height 47
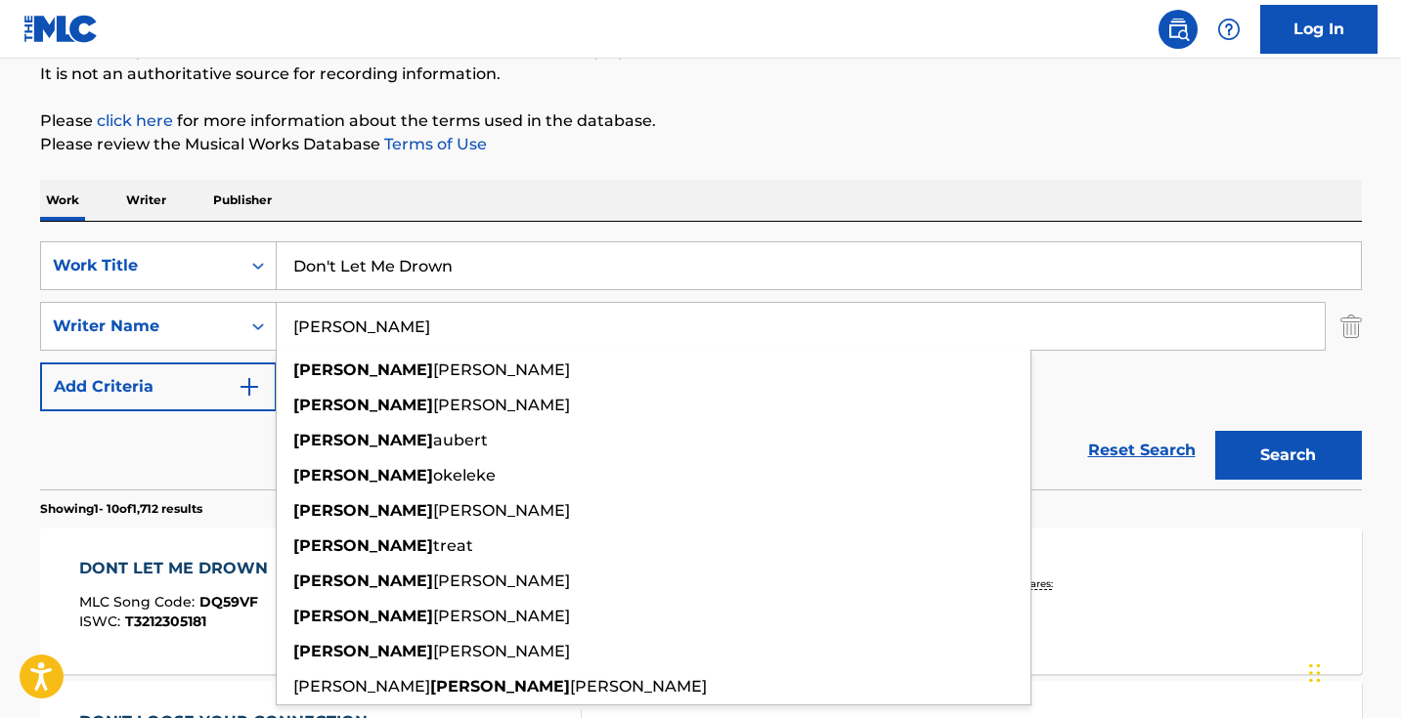
click at [1287, 456] on button "Search" at bounding box center [1288, 455] width 147 height 49
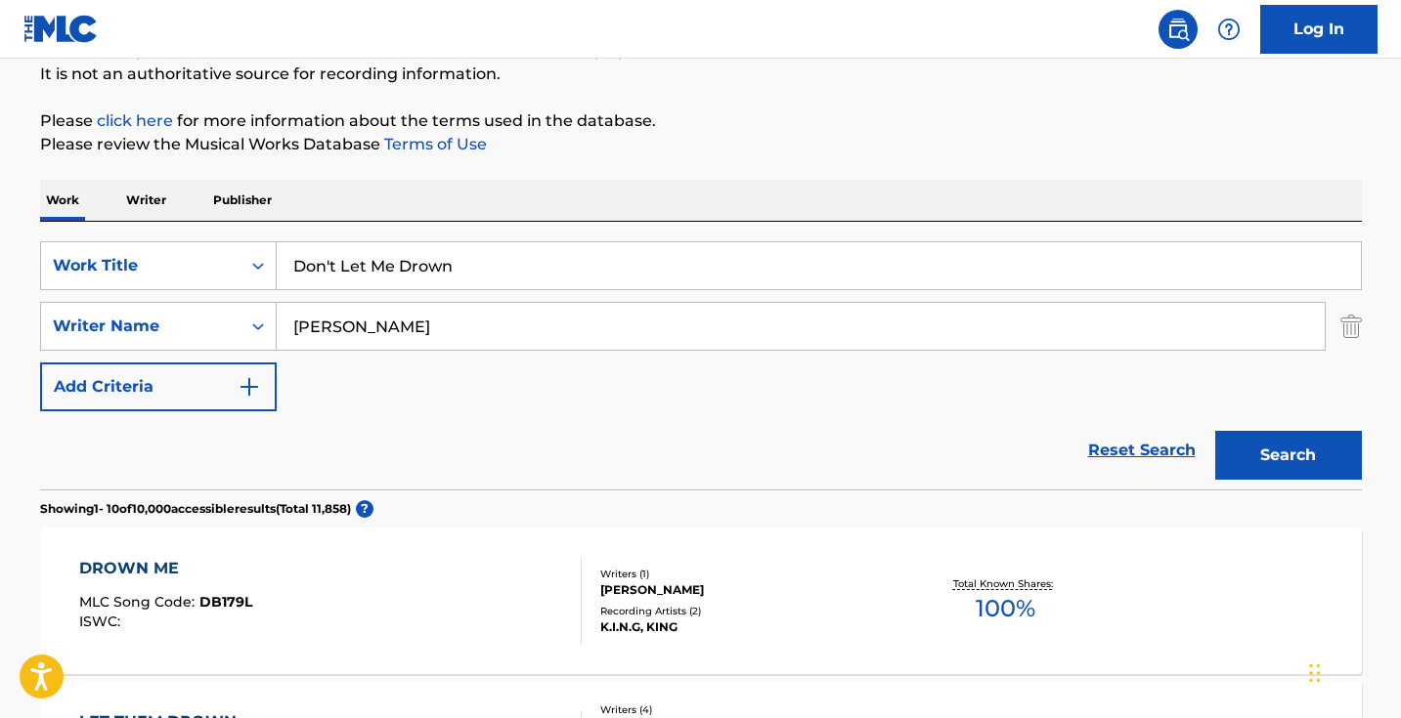
click at [437, 319] on input "charles" at bounding box center [801, 326] width 1048 height 47
click at [437, 318] on input "charles" at bounding box center [801, 326] width 1048 height 47
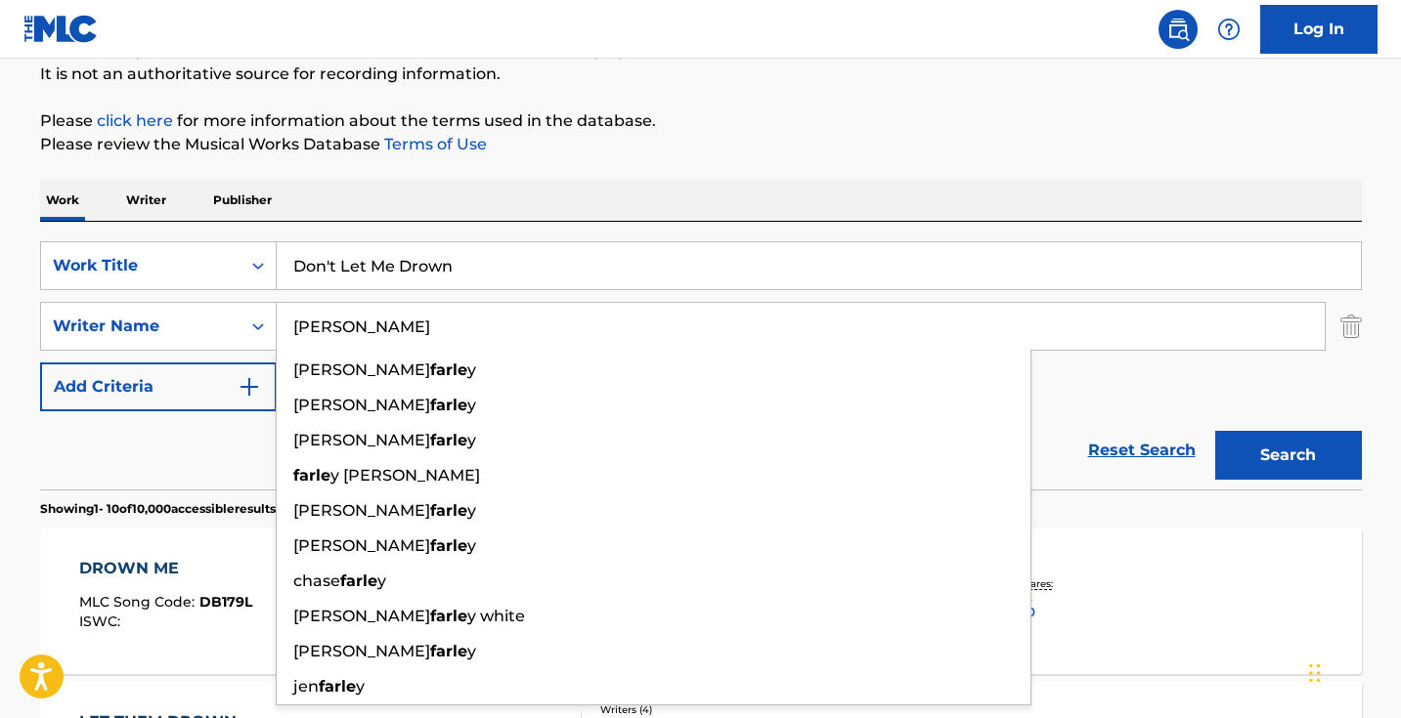
type input "farley"
click at [1287, 456] on button "Search" at bounding box center [1288, 455] width 147 height 49
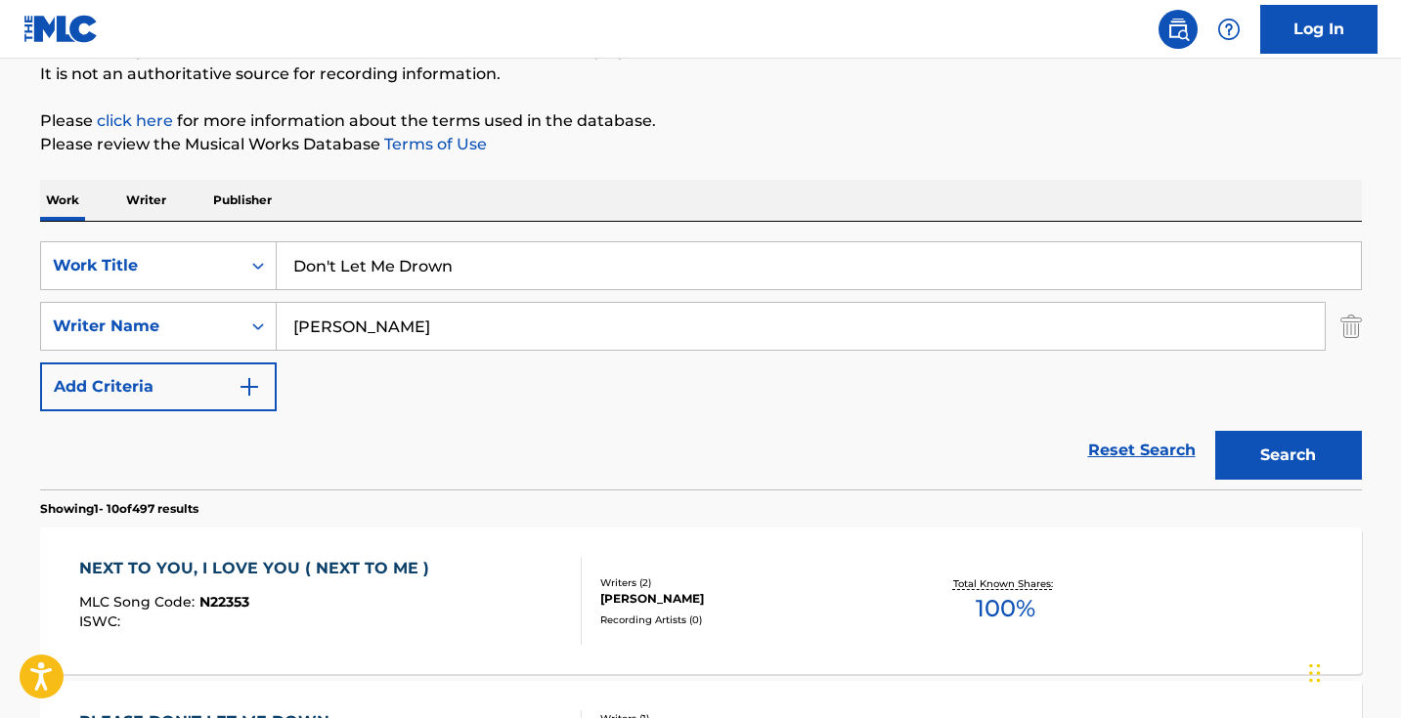
scroll to position [213, 0]
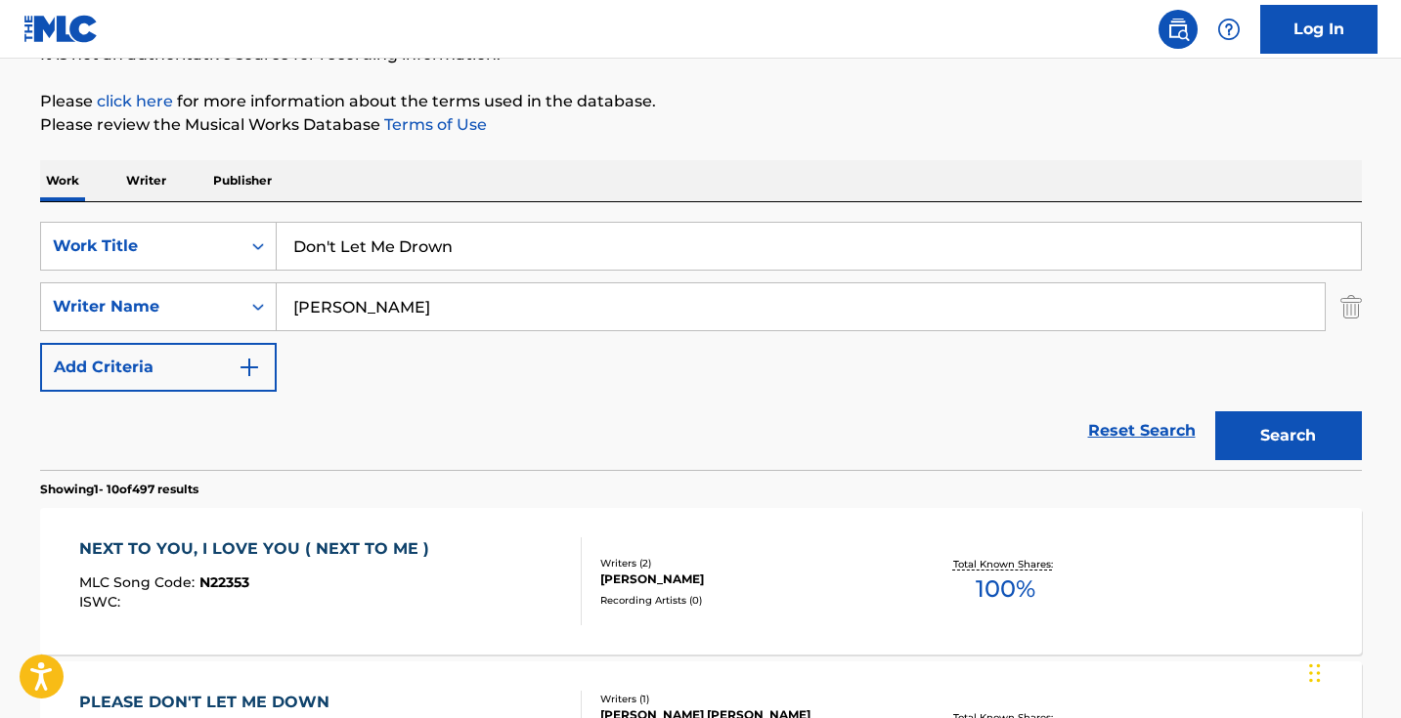
click at [429, 318] on input "farley" at bounding box center [801, 306] width 1048 height 47
click at [1287, 436] on button "Search" at bounding box center [1288, 436] width 147 height 49
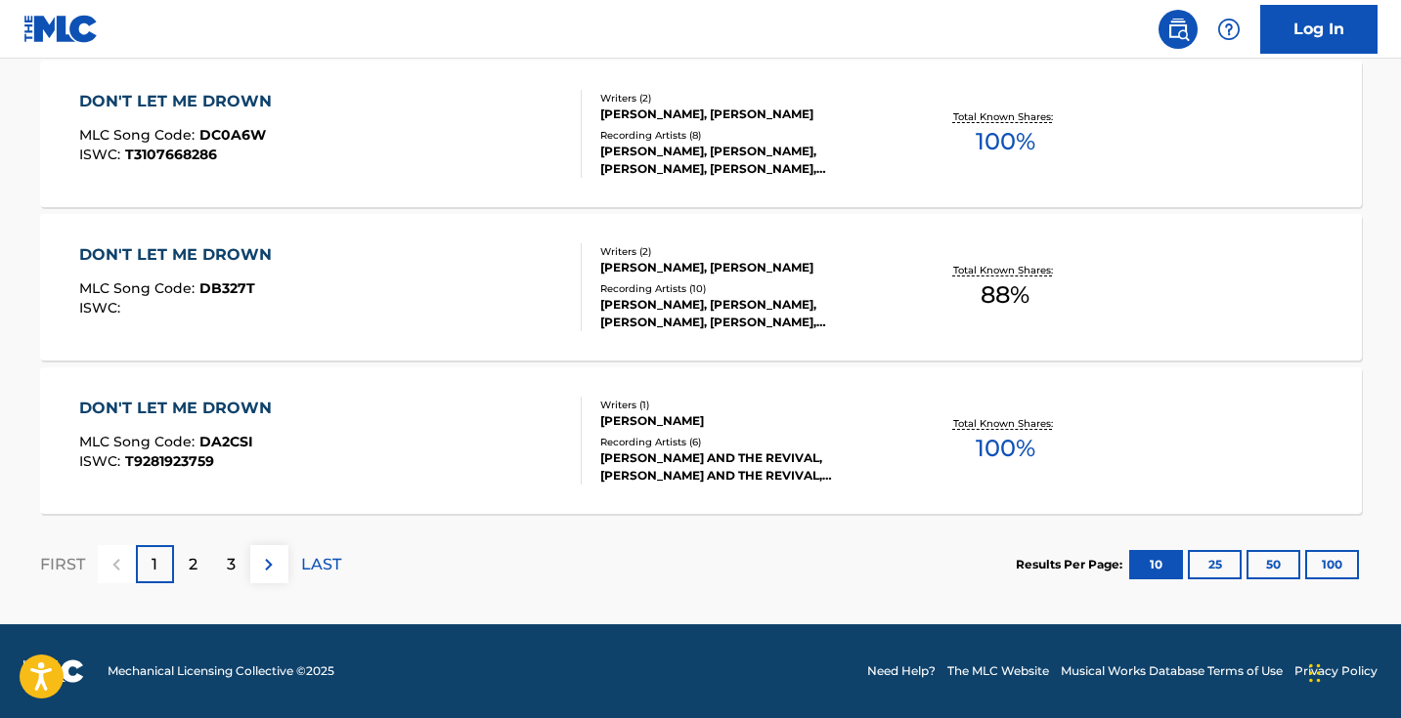
scroll to position [1735, 0]
click at [268, 565] on img at bounding box center [268, 564] width 23 height 23
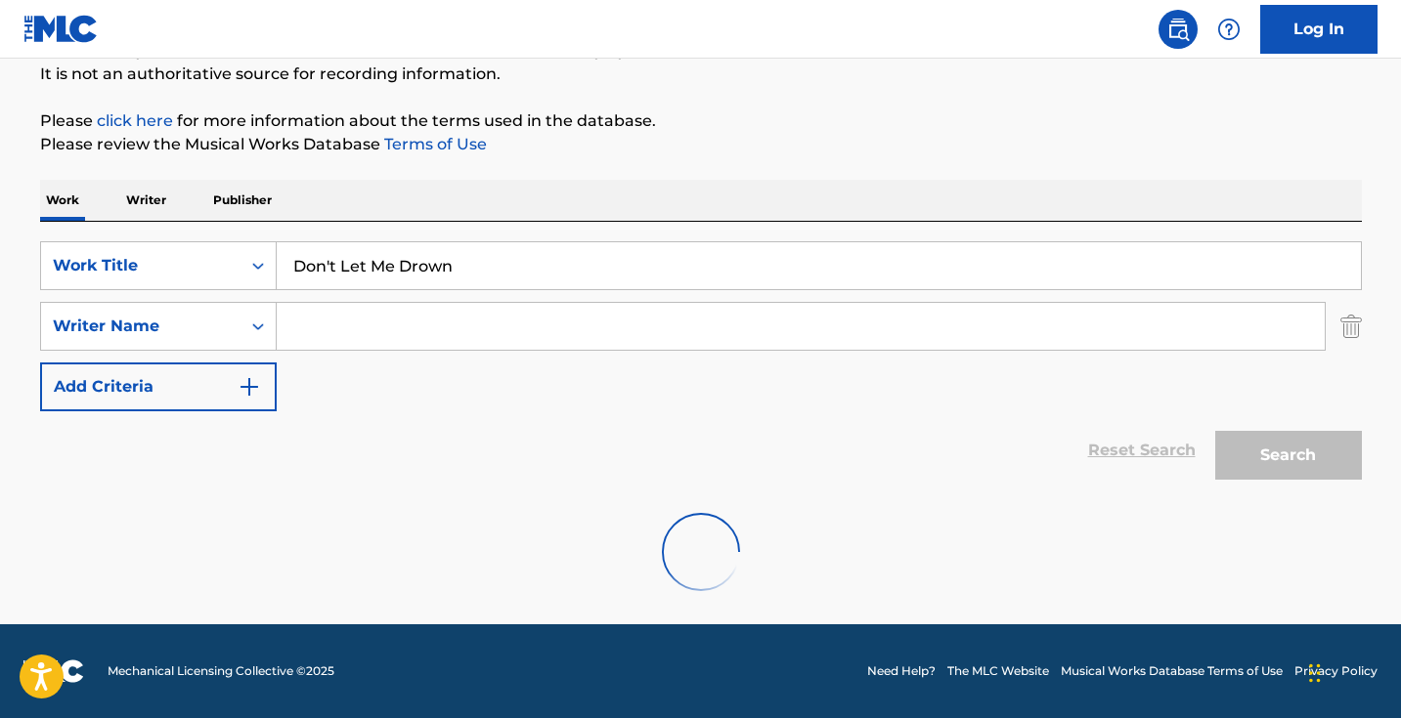
scroll to position [194, 0]
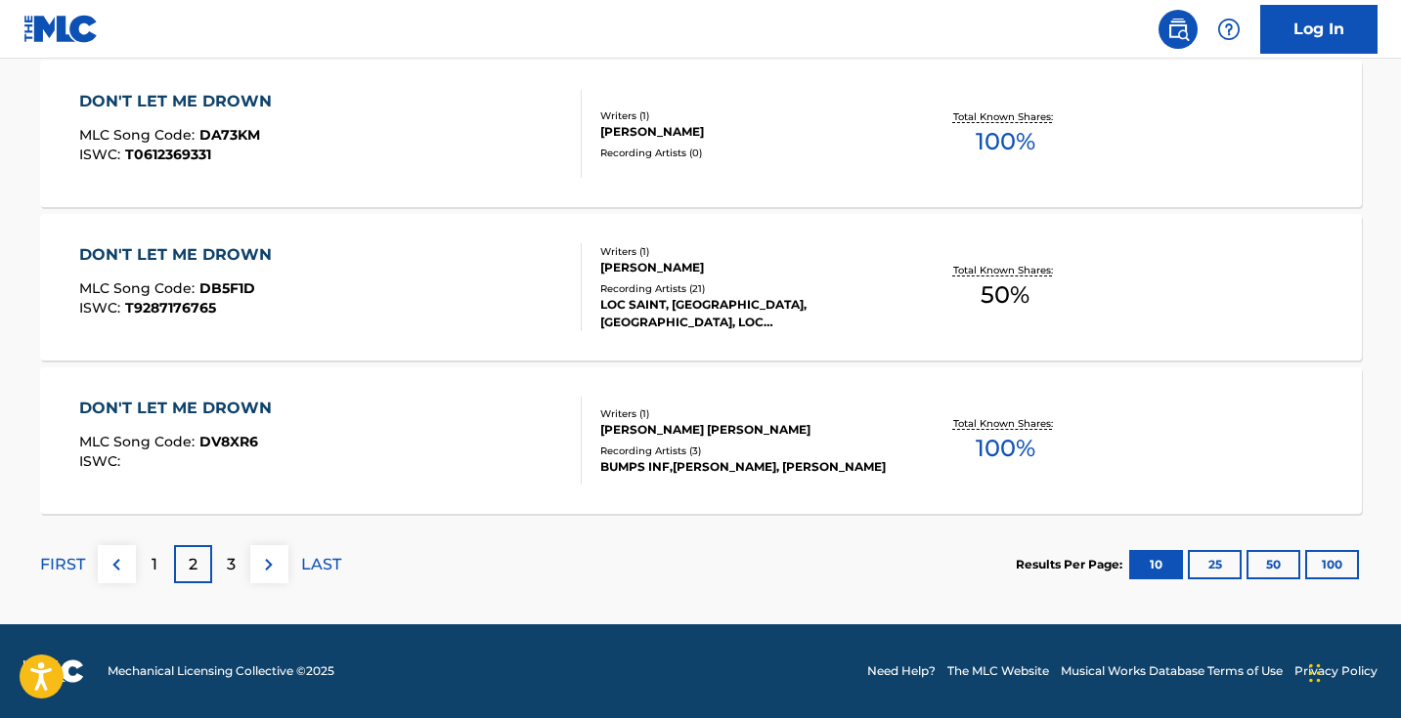
click at [264, 560] on img at bounding box center [268, 564] width 23 height 23
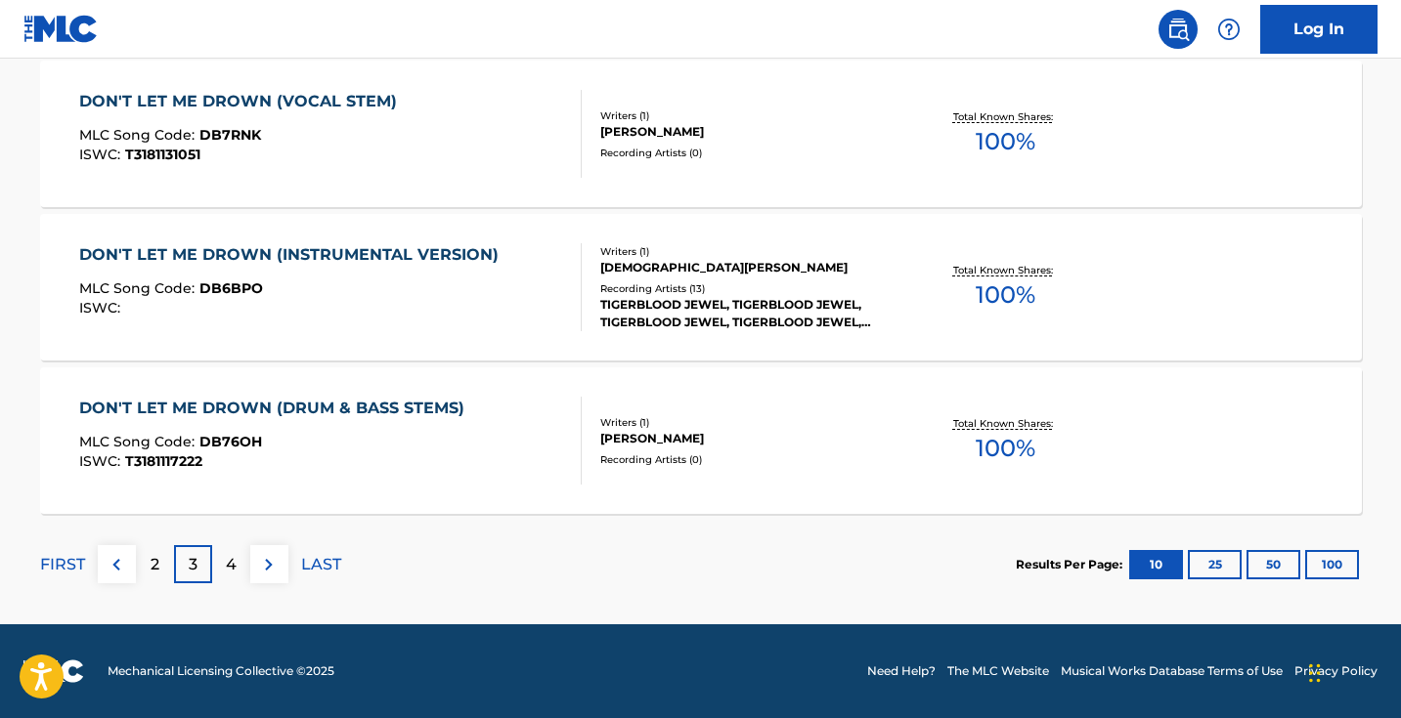
click at [109, 561] on img at bounding box center [116, 564] width 23 height 23
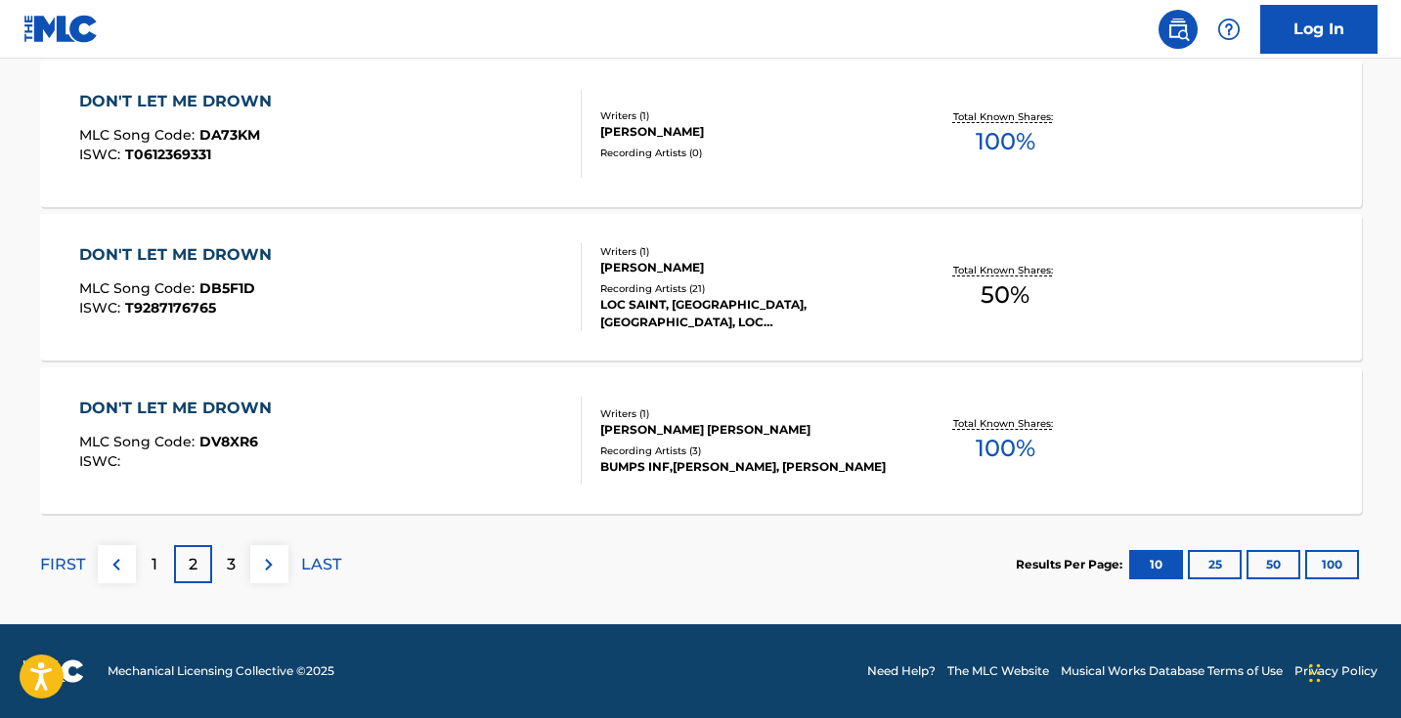
click at [148, 572] on div "1" at bounding box center [155, 564] width 38 height 38
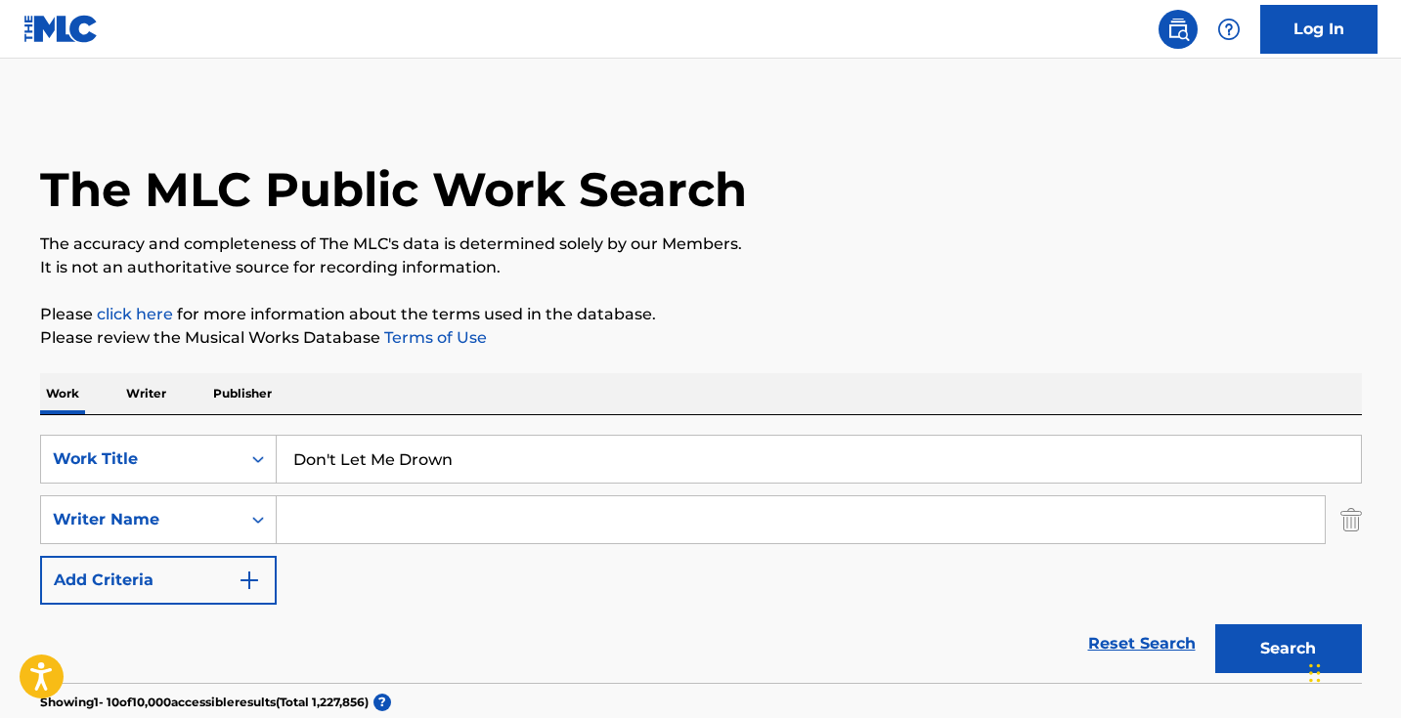
scroll to position [0, 0]
click at [472, 467] on input "Don't Let Me Drown" at bounding box center [819, 459] width 1084 height 47
click at [473, 467] on input "Don't Let Me Drown" at bounding box center [819, 459] width 1084 height 47
paste input "Guns and Freedom"
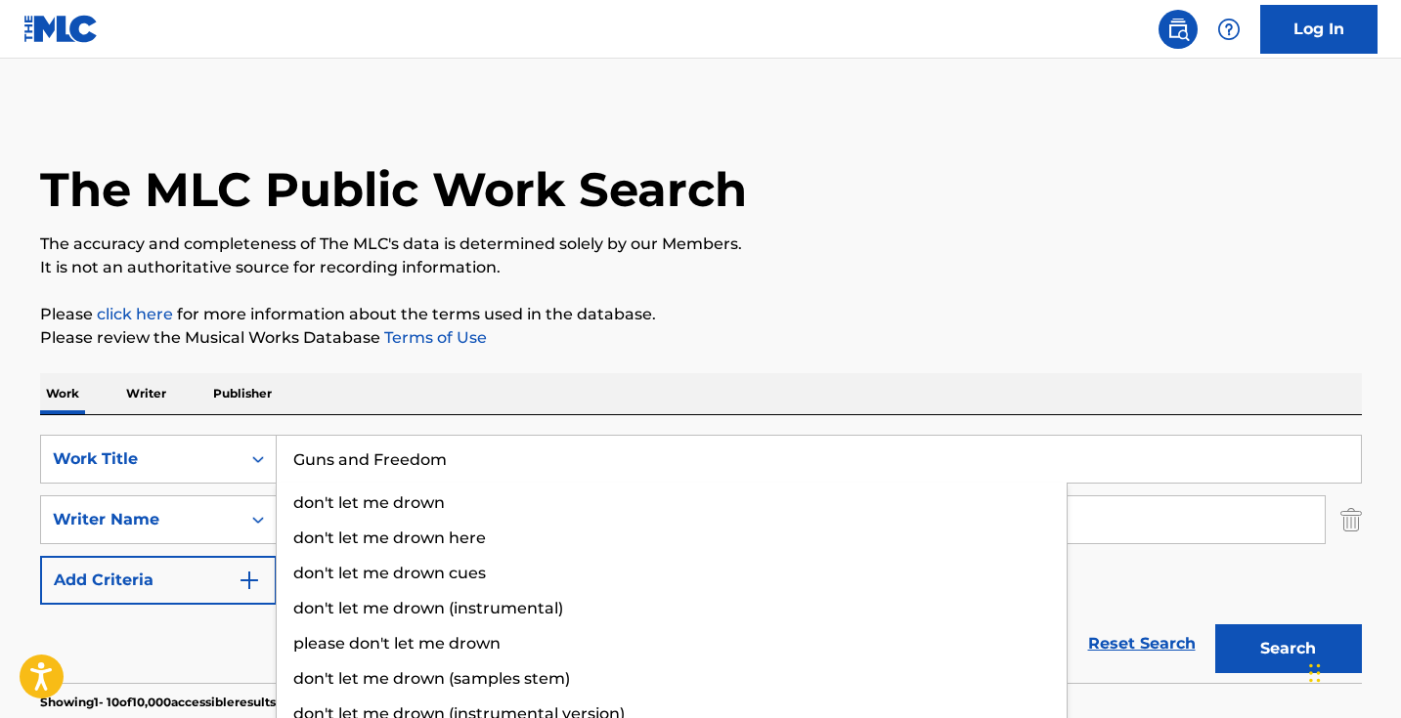
type input "Guns and Freedom"
click at [1287, 649] on button "Search" at bounding box center [1288, 649] width 147 height 49
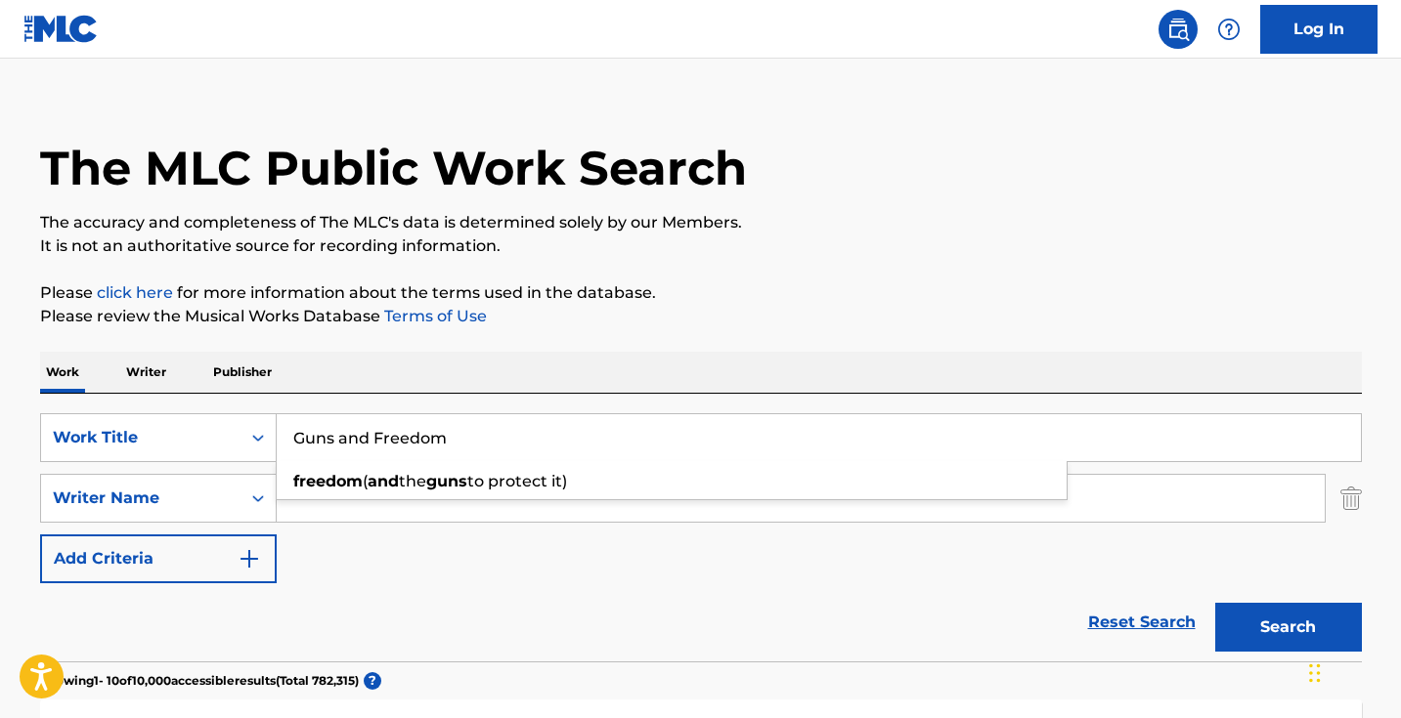
click at [477, 553] on div "SearchWithCriteriad0cf188d-a3ff-438e-ad0a-6c92379b29dd Work Title Guns and Free…" at bounding box center [701, 499] width 1322 height 170
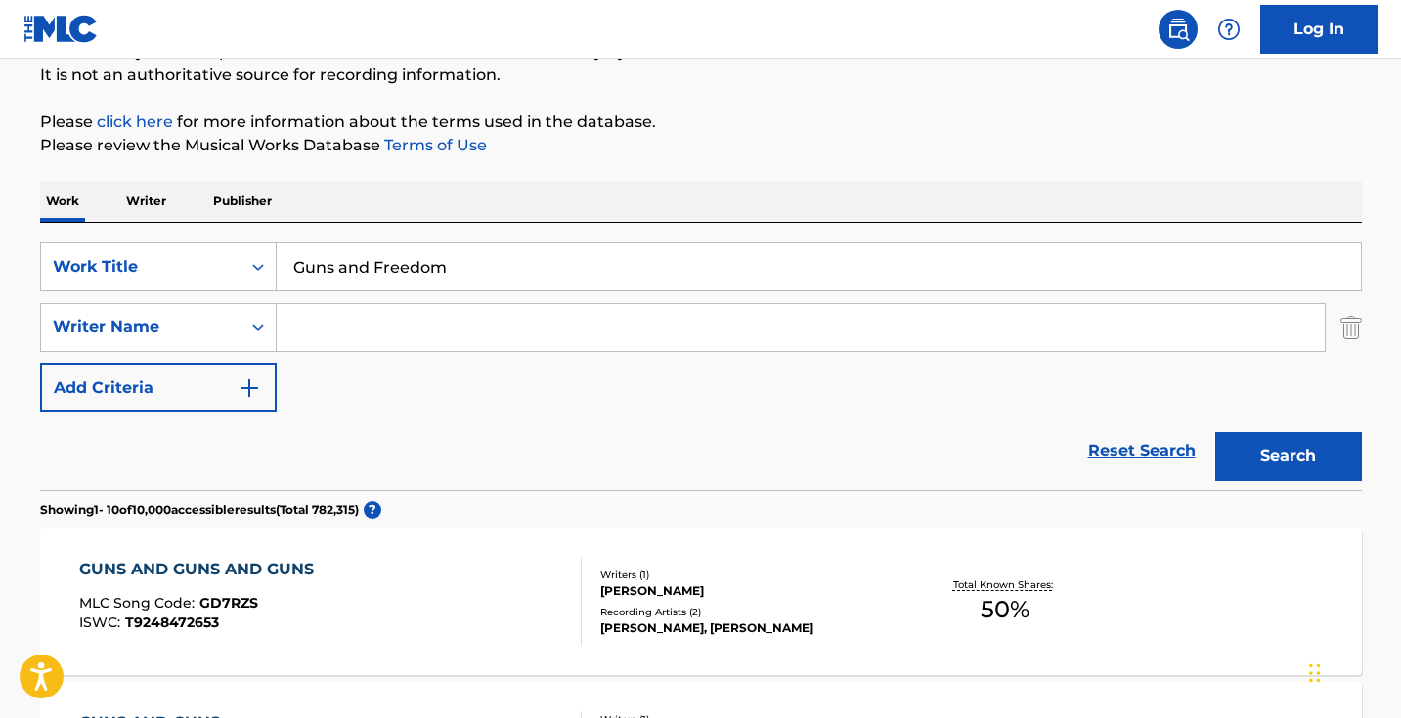
scroll to position [288, 0]
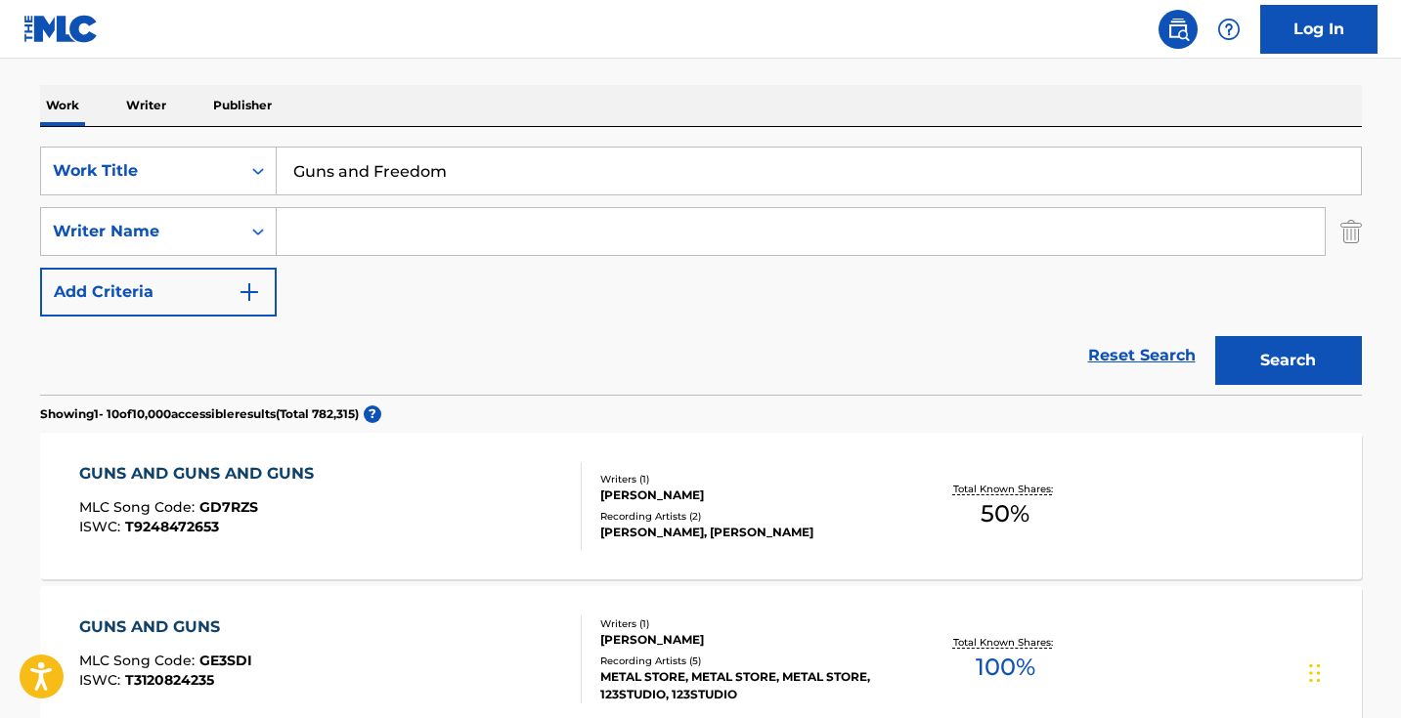
click at [471, 255] on div "Search Form" at bounding box center [801, 231] width 1049 height 49
click at [443, 228] on input "Search Form" at bounding box center [801, 231] width 1048 height 47
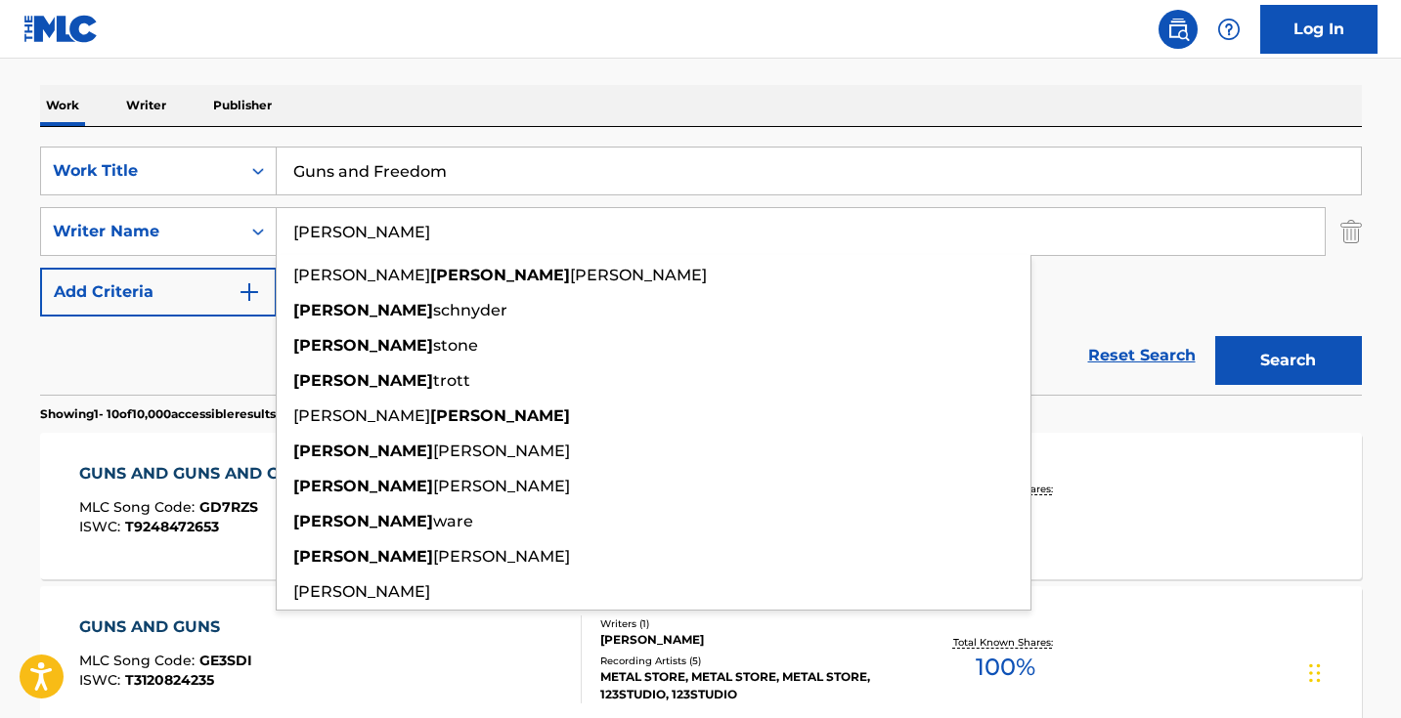
click at [1287, 361] on button "Search" at bounding box center [1288, 360] width 147 height 49
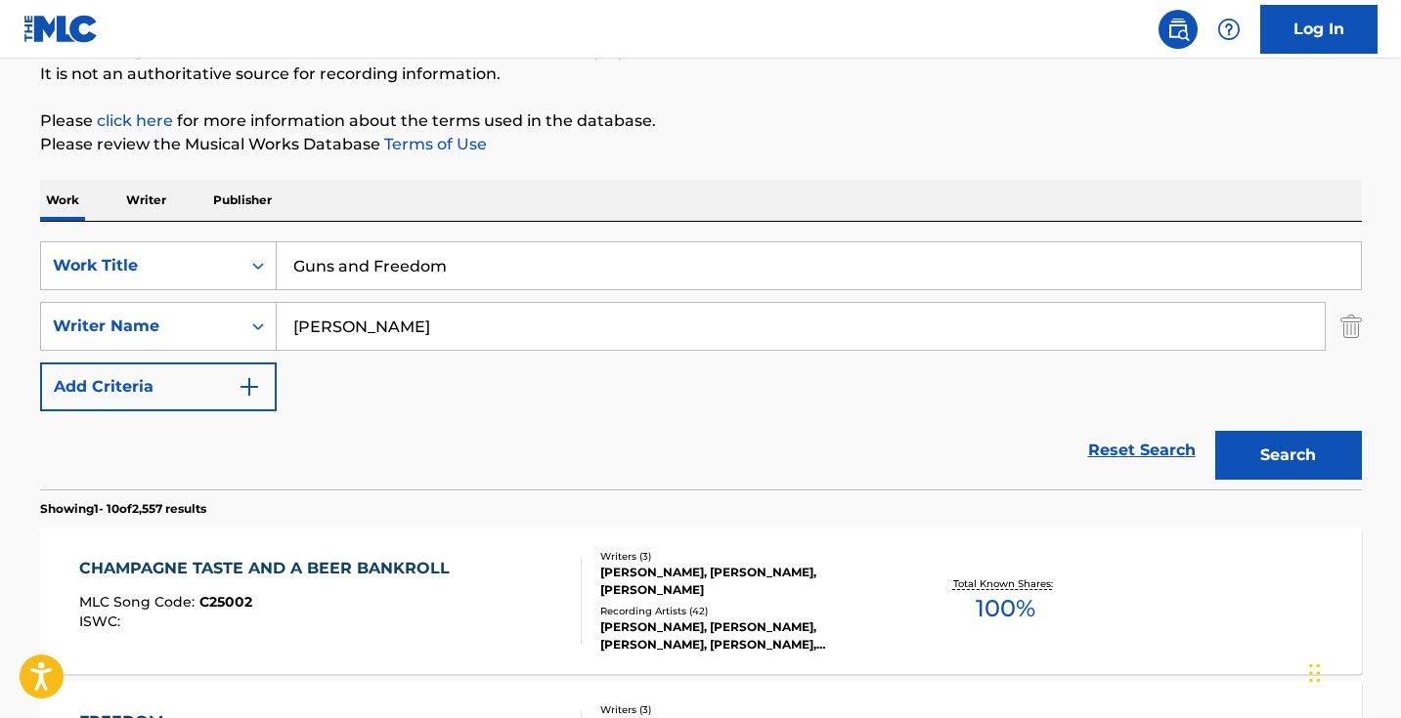
type input "charlie farley"
click at [1287, 456] on button "Search" at bounding box center [1288, 455] width 147 height 49
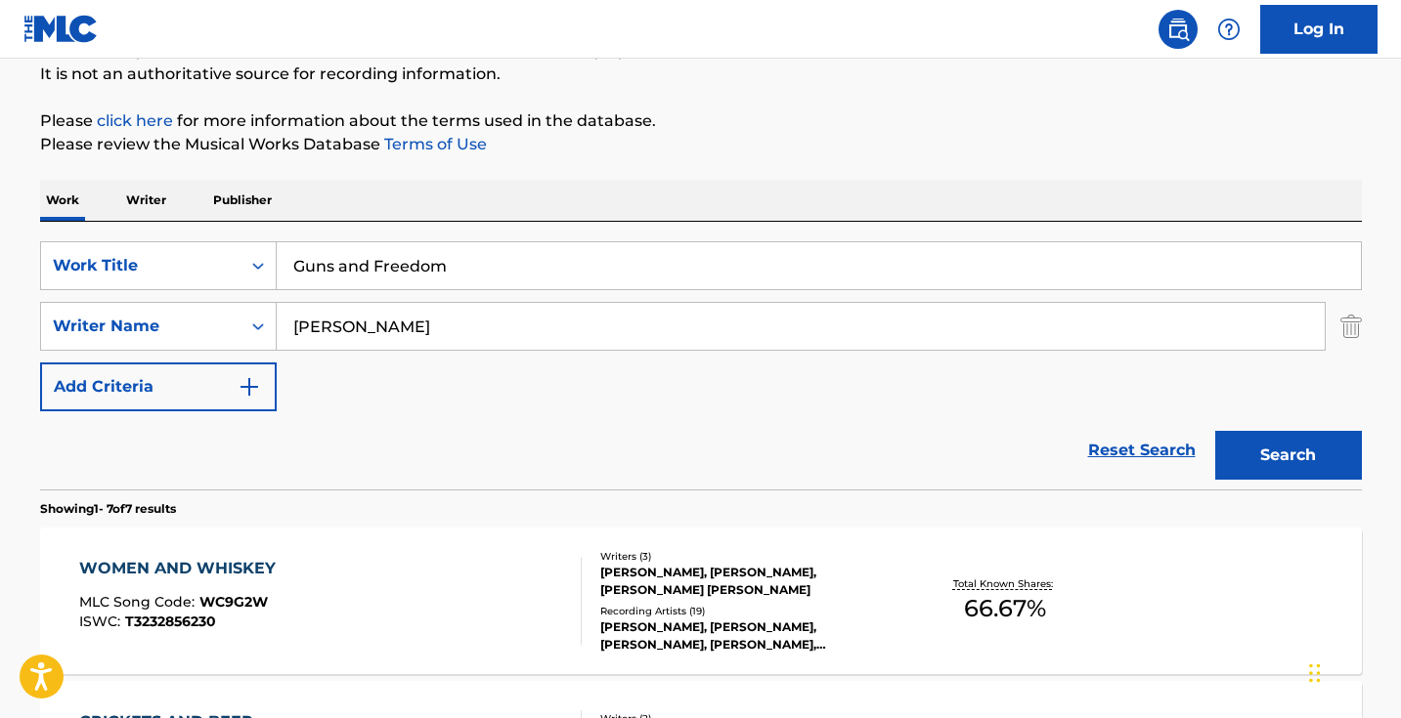
click at [528, 266] on input "Guns and Freedom" at bounding box center [819, 265] width 1084 height 47
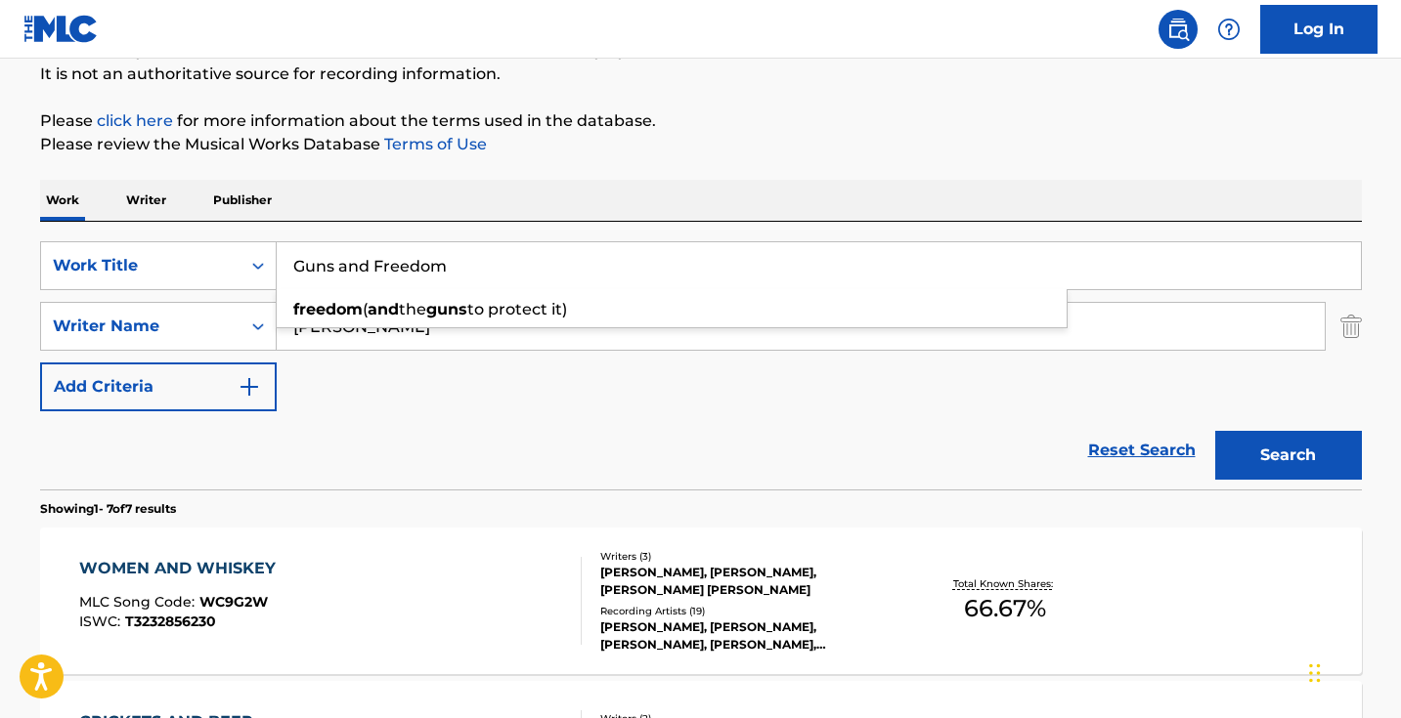
click at [528, 267] on input "Guns and Freedom" at bounding box center [819, 265] width 1084 height 47
paste input "Prayin' For 'E"
type input "Prayin' For 'Em"
click at [1287, 456] on button "Search" at bounding box center [1288, 455] width 147 height 49
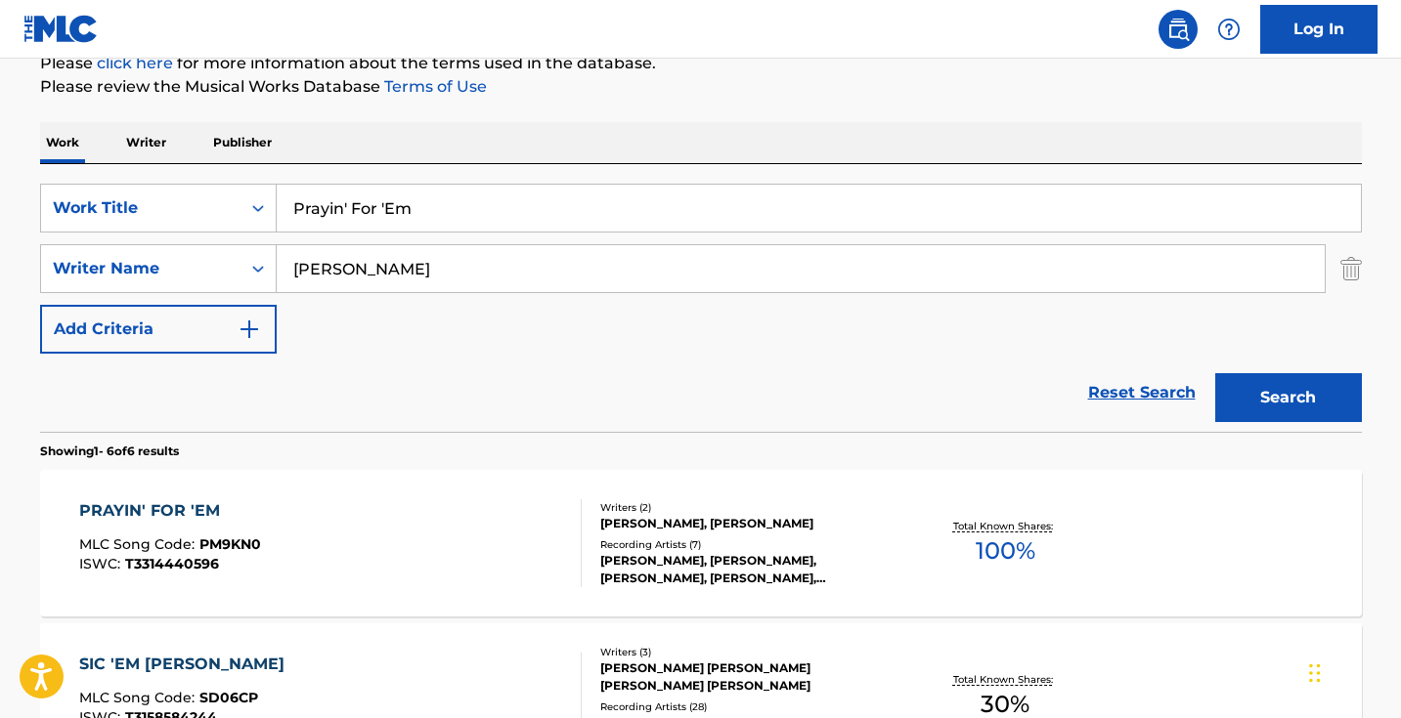
scroll to position [286, 0]
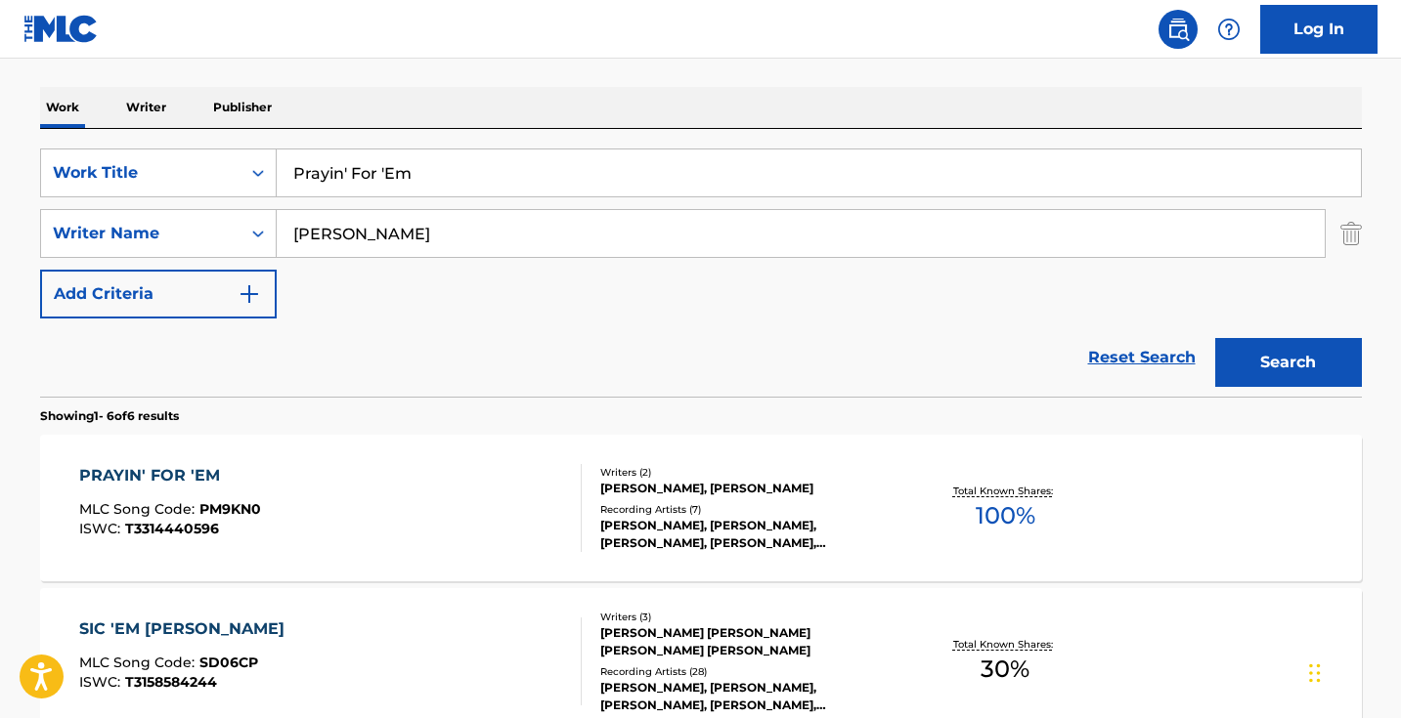
click at [443, 483] on div "PRAYIN' FOR 'EM MLC Song Code : PM9KN0 ISWC : T3314440596" at bounding box center [330, 508] width 502 height 88
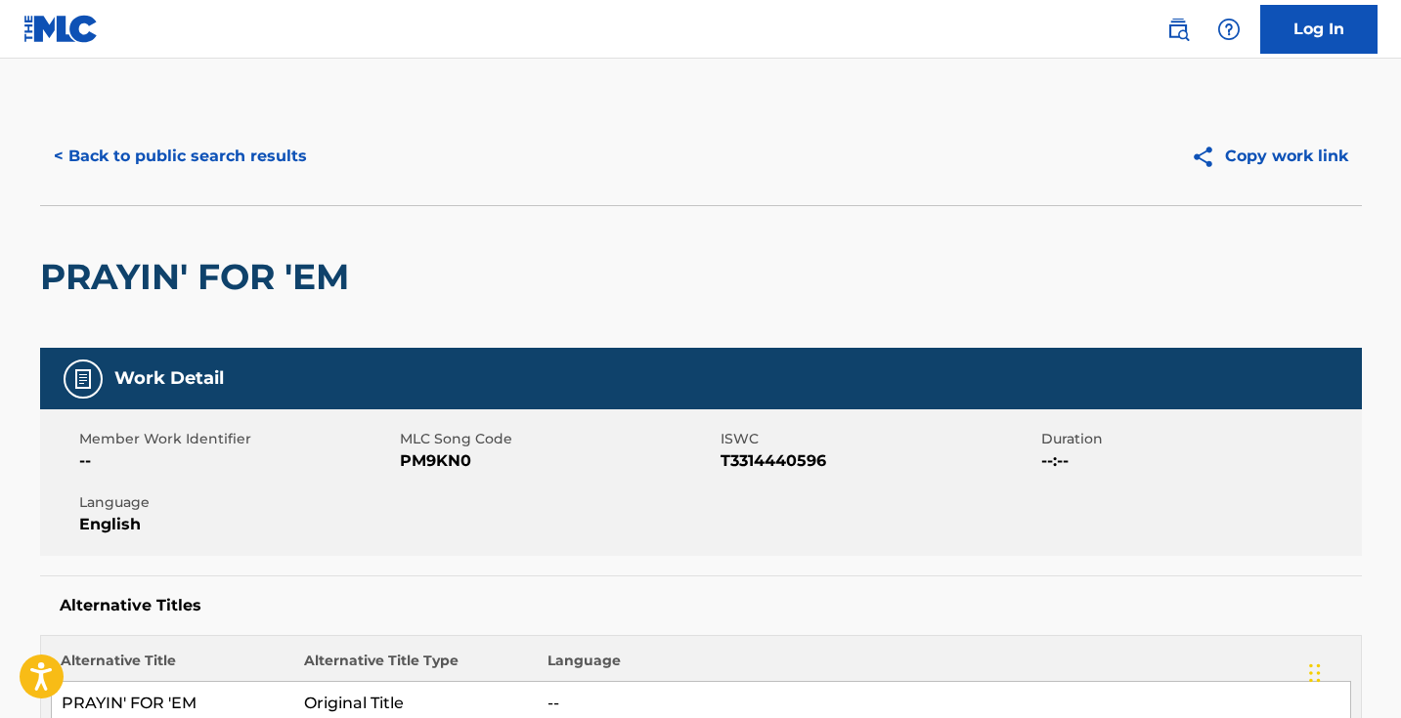
click at [448, 462] on span "PM9KN0" at bounding box center [558, 461] width 316 height 23
click at [448, 461] on span "PM9KN0" at bounding box center [558, 461] width 316 height 23
click at [292, 158] on button "< Back to public search results" at bounding box center [180, 156] width 281 height 49
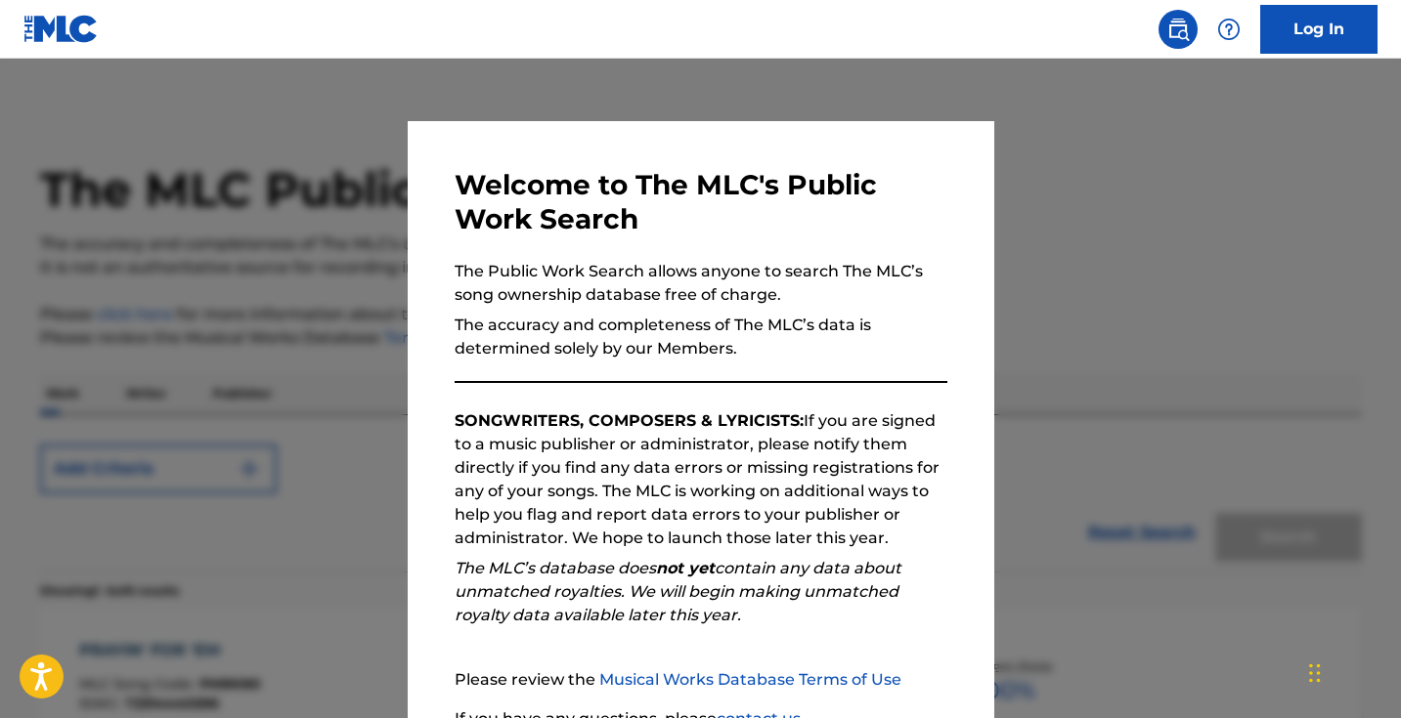
scroll to position [286, 0]
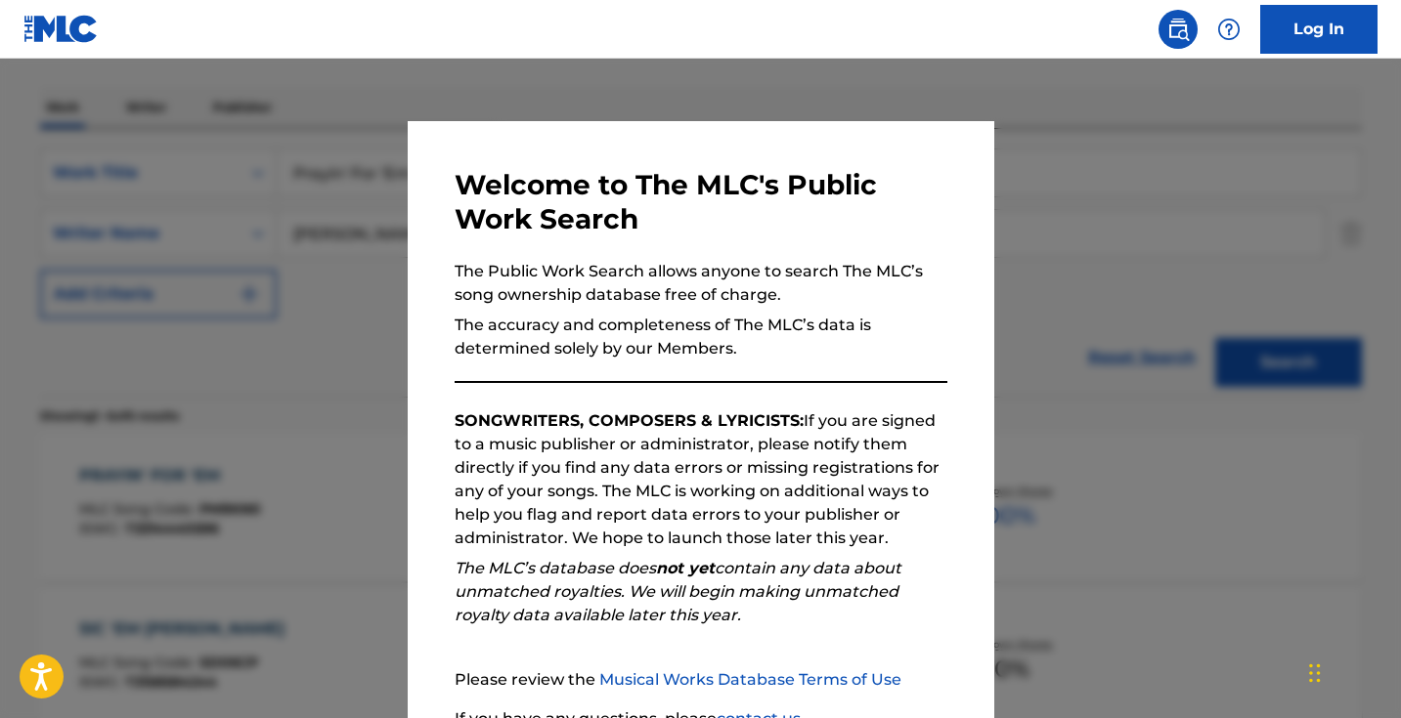
click at [322, 178] on div at bounding box center [700, 418] width 1401 height 718
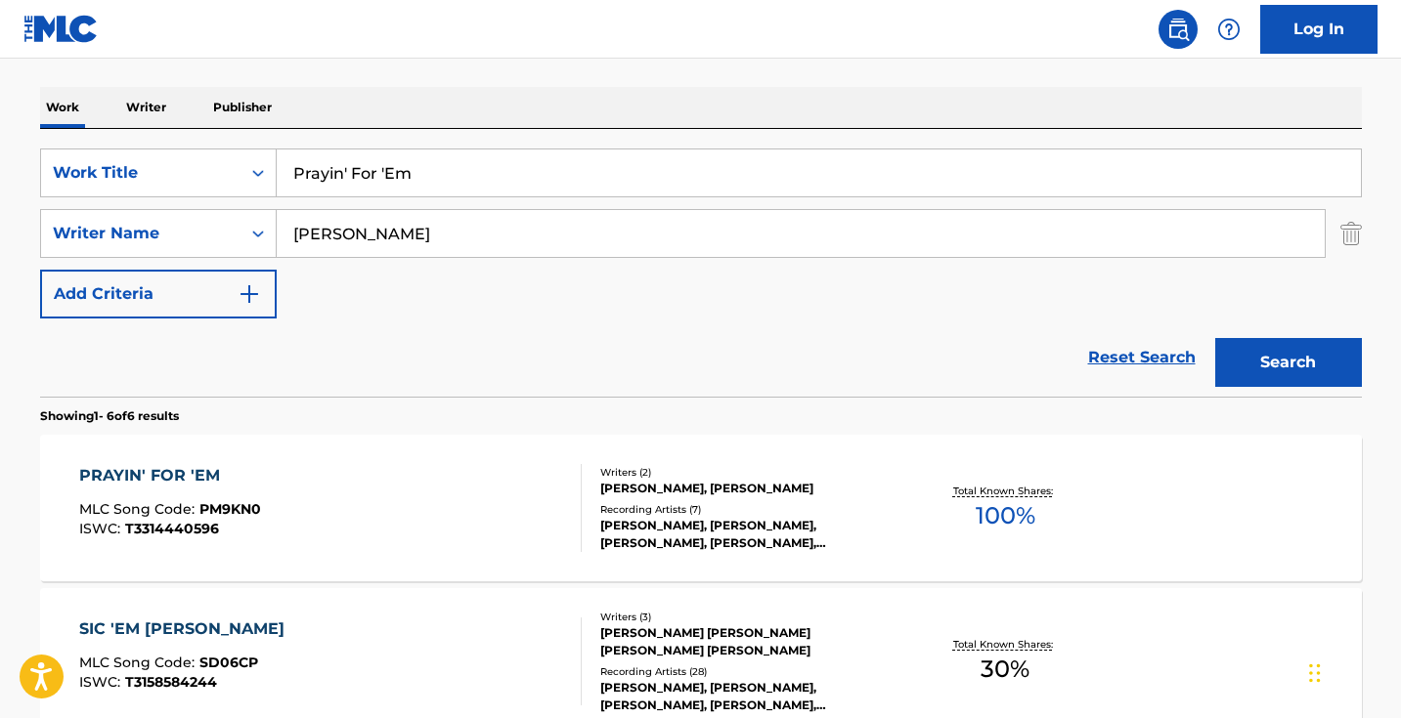
click at [418, 177] on input "Prayin' For 'Em" at bounding box center [819, 173] width 1084 height 47
paste input "The Creek Don't Rise"
type input "The Creek Don't Rise"
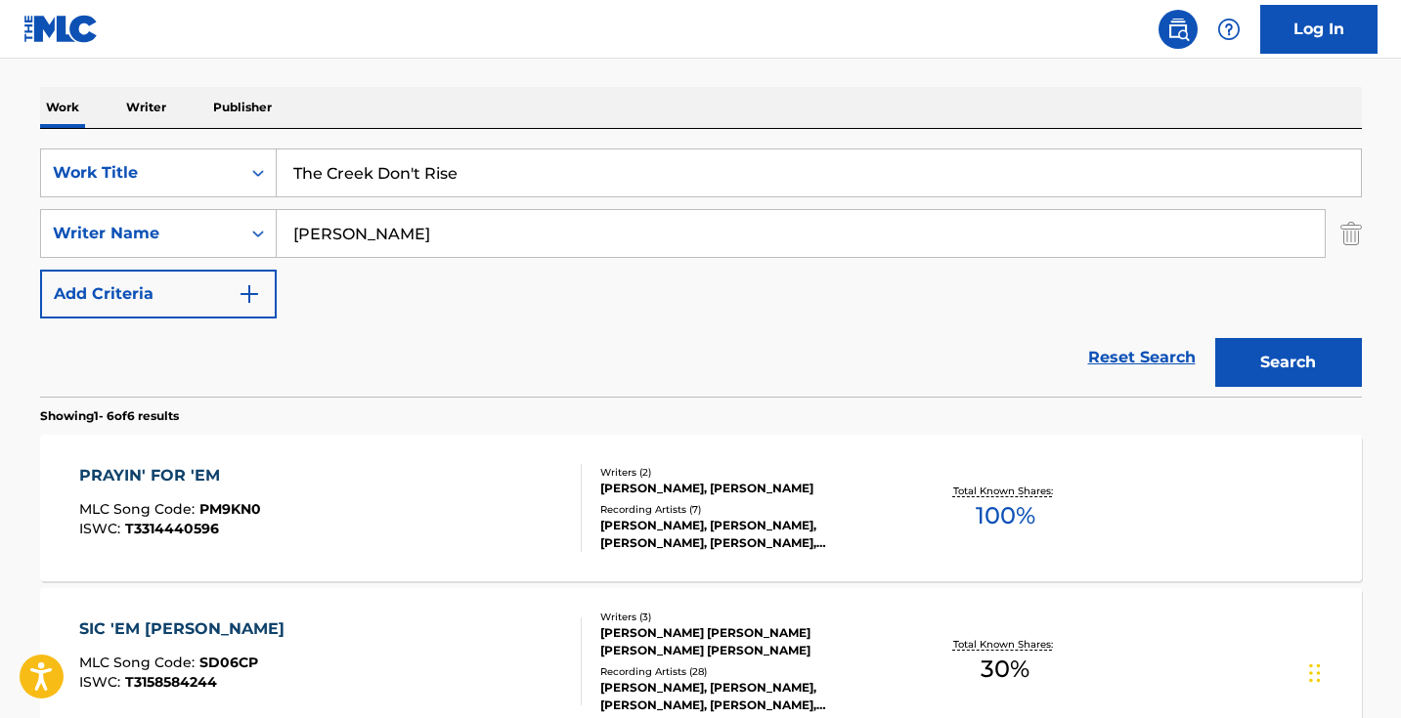
click at [1287, 363] on button "Search" at bounding box center [1288, 362] width 147 height 49
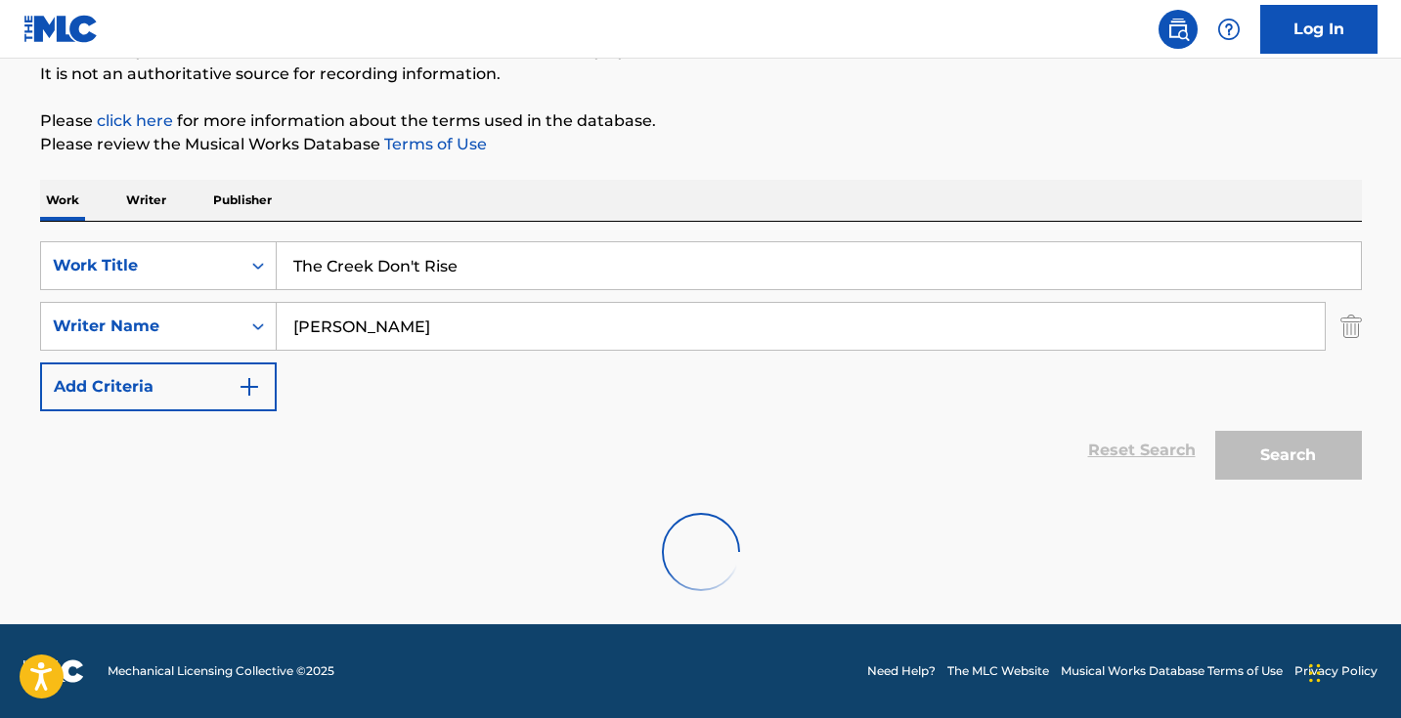
scroll to position [194, 0]
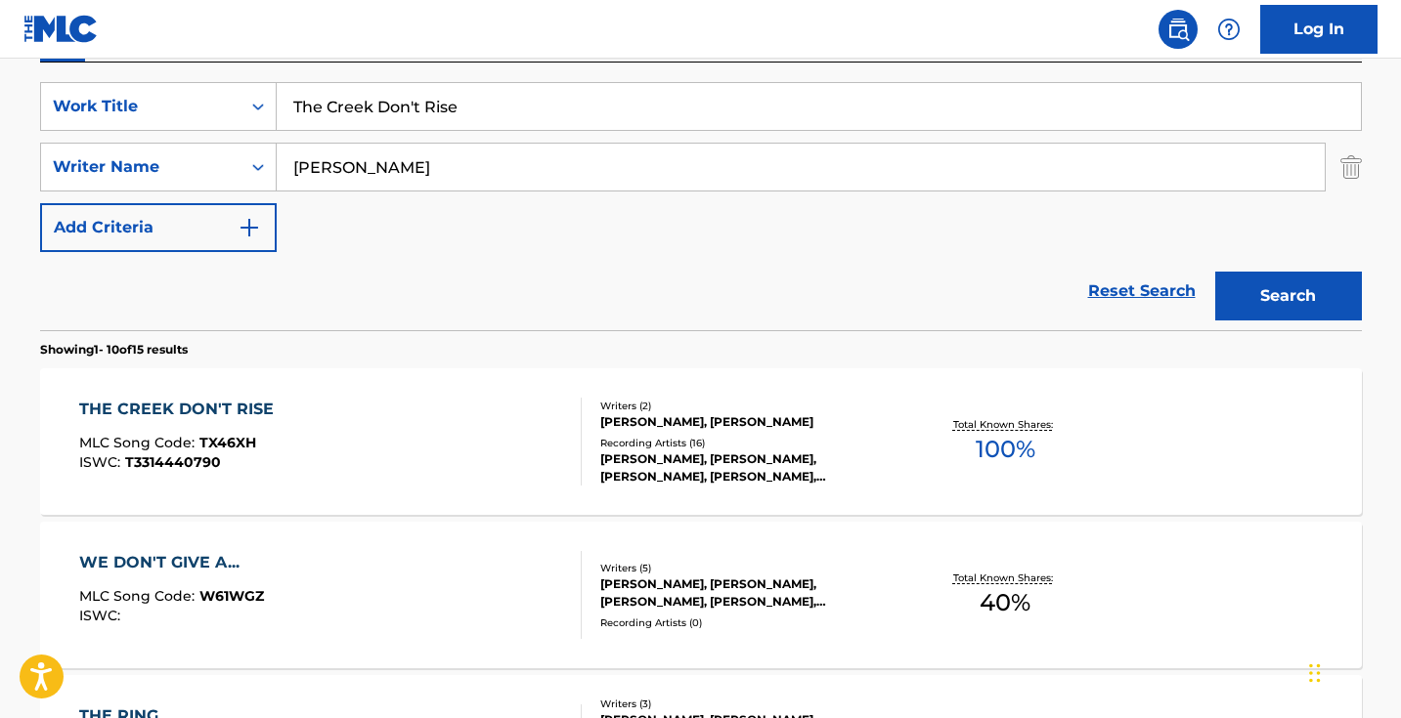
scroll to position [381, 0]
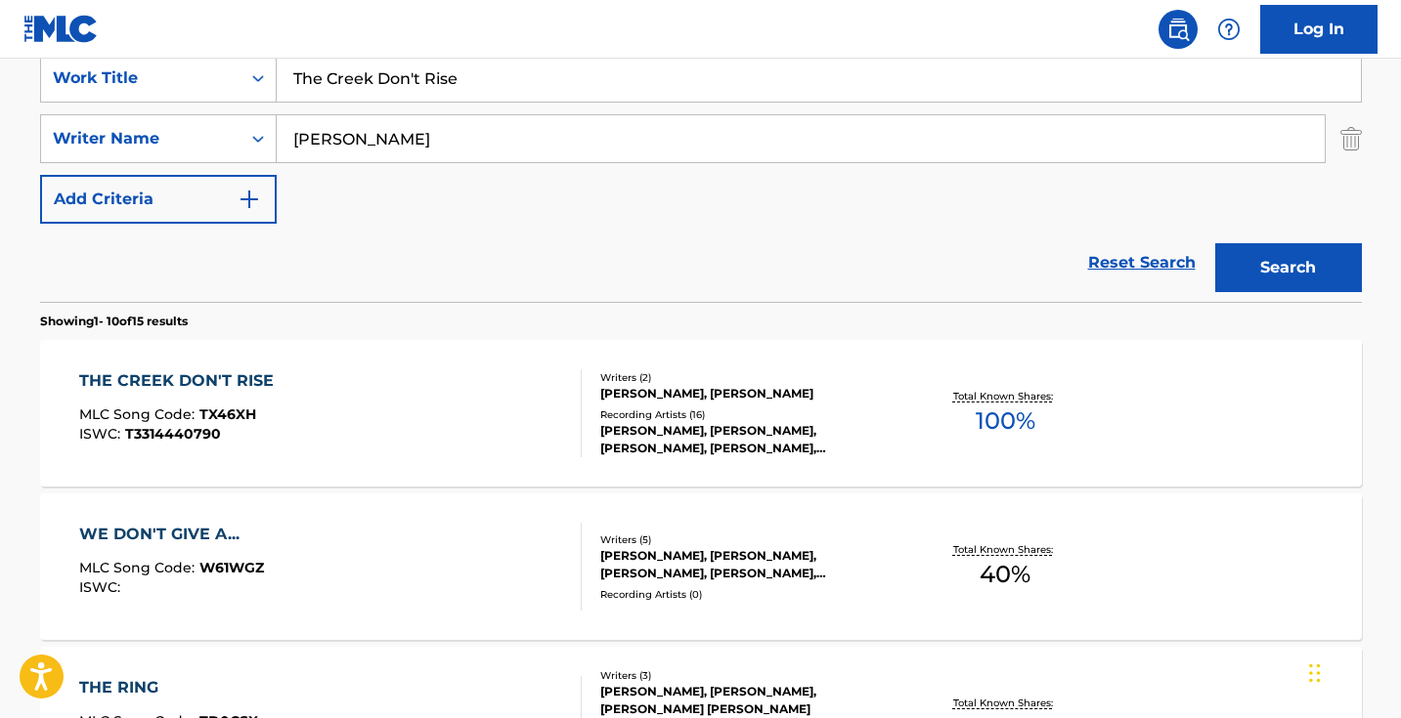
click at [528, 414] on div "THE CREEK DON'T RISE MLC Song Code : TX46XH ISWC : T3314440790" at bounding box center [330, 414] width 502 height 88
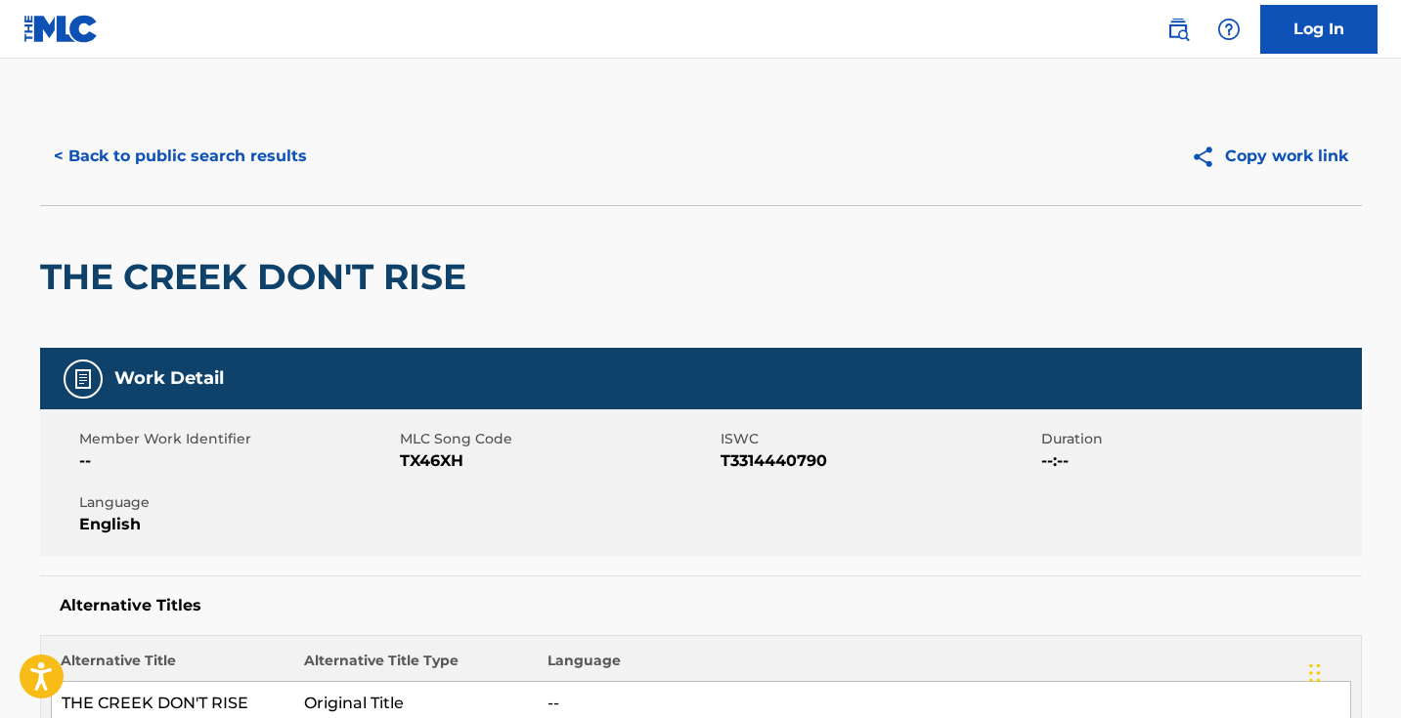
click at [448, 457] on span "TX46XH" at bounding box center [558, 461] width 316 height 23
click at [292, 154] on button "< Back to public search results" at bounding box center [180, 156] width 281 height 49
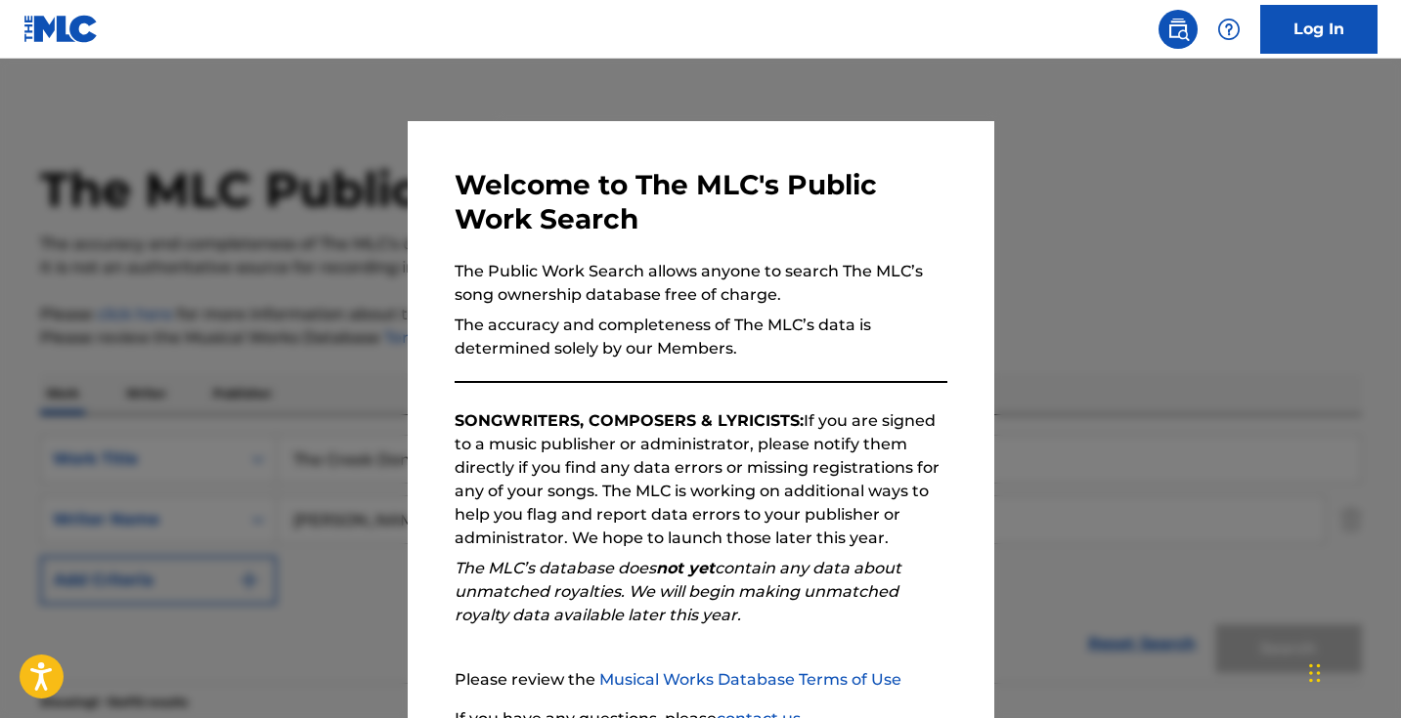
scroll to position [381, 0]
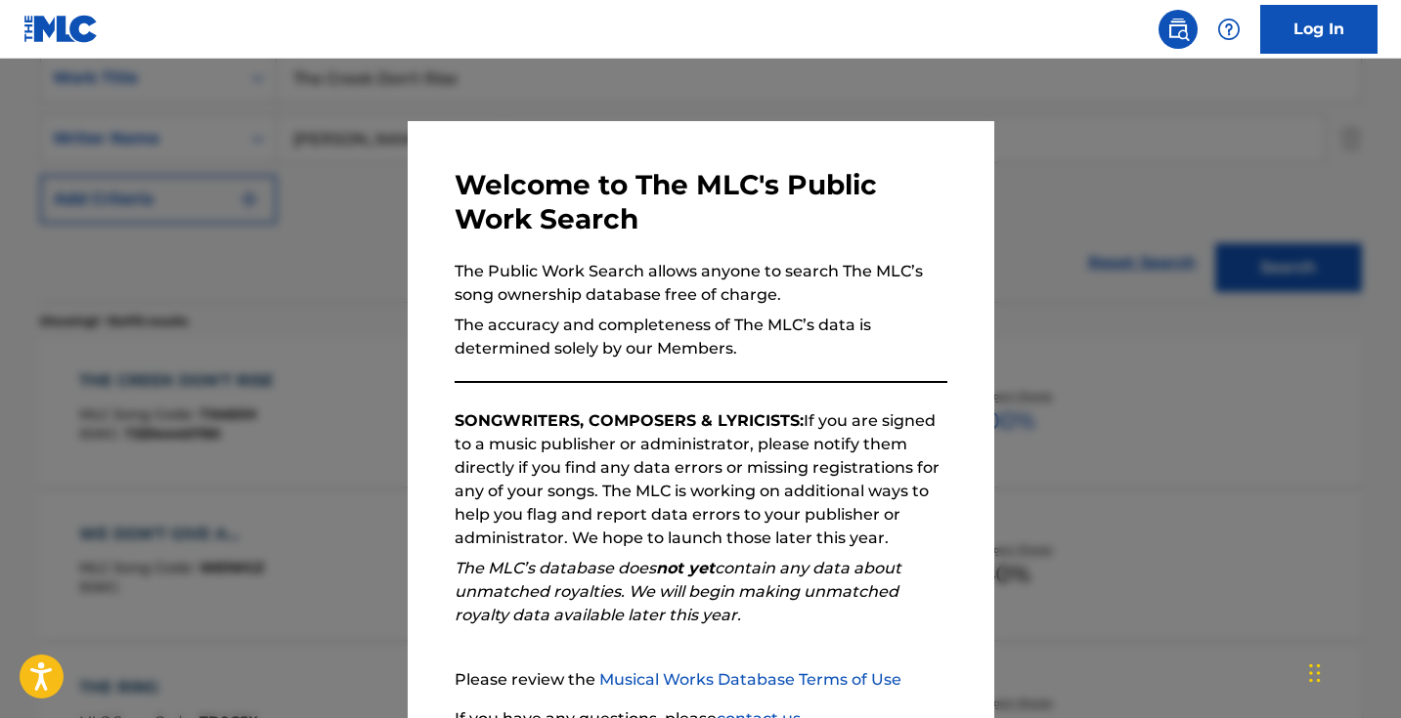
click at [1145, 351] on div at bounding box center [700, 418] width 1401 height 718
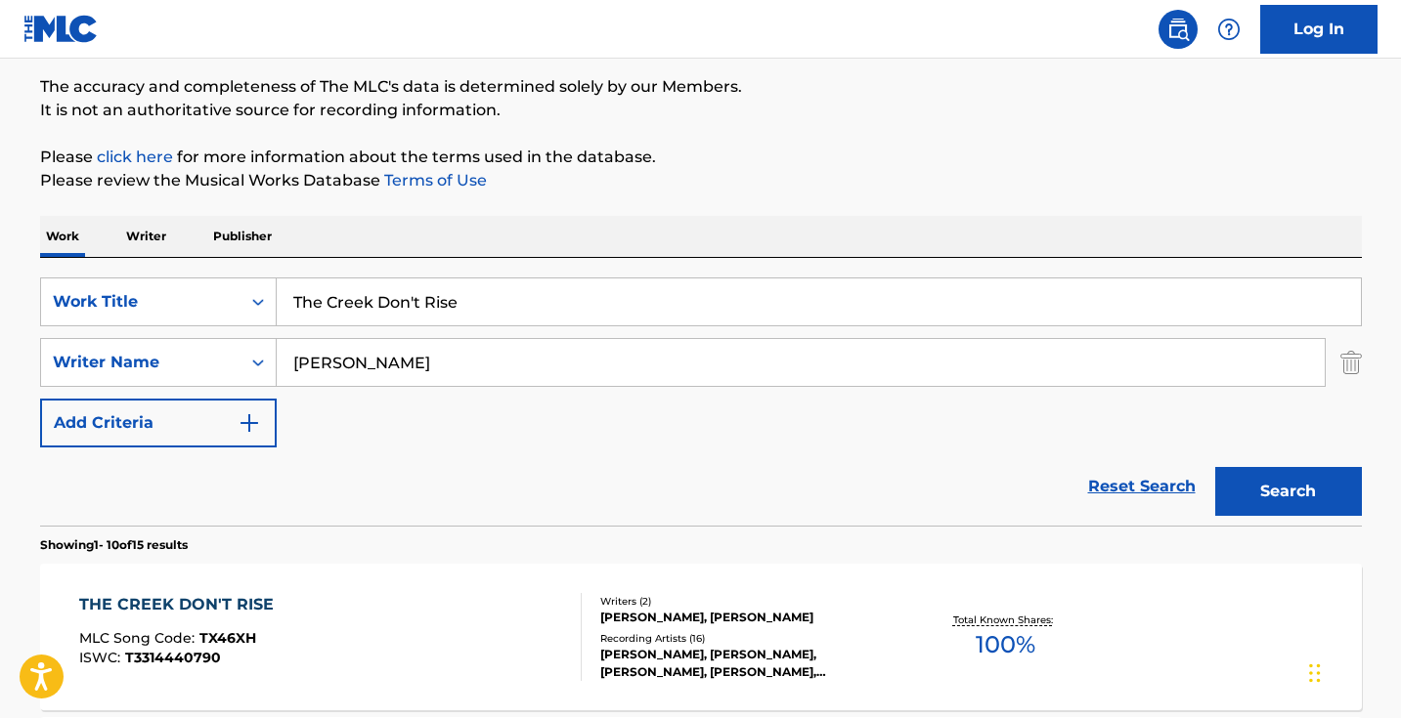
scroll to position [76, 0]
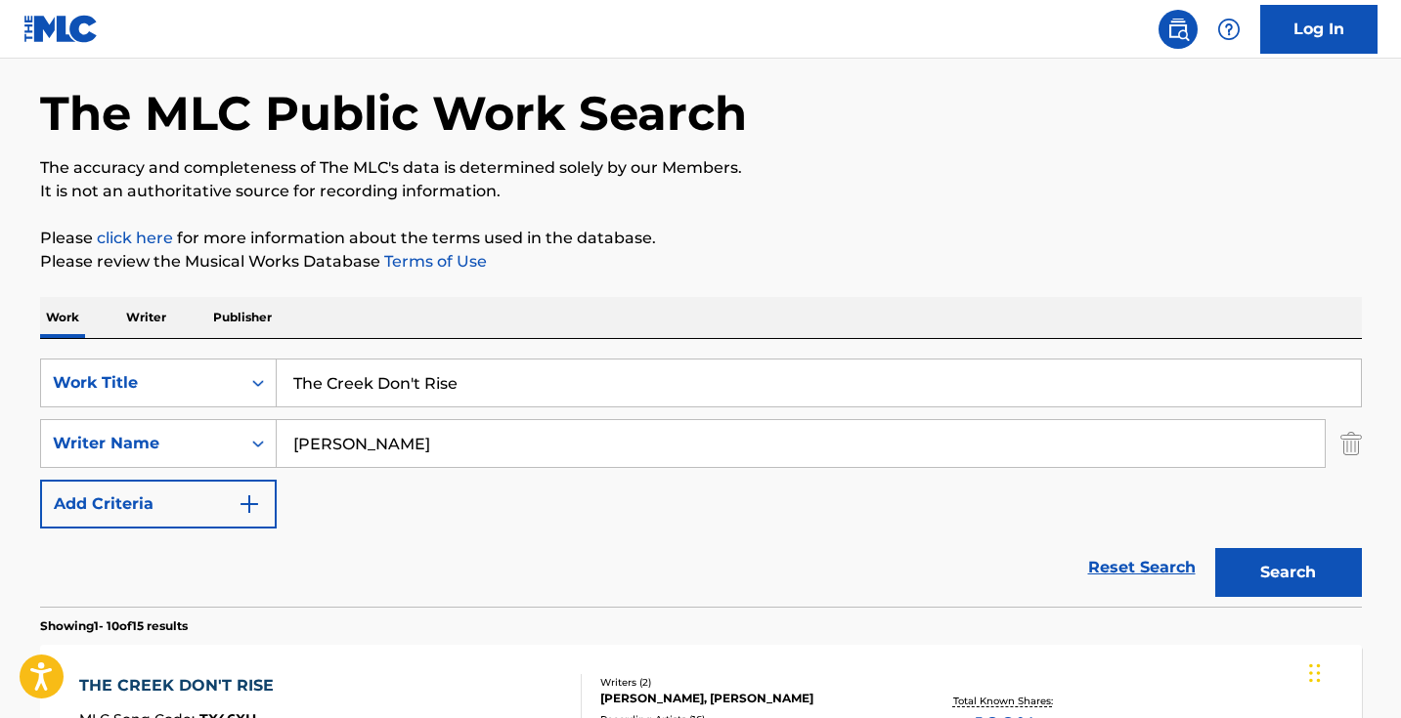
drag, startPoint x: 496, startPoint y: 390, endPoint x: 180, endPoint y: 344, distance: 319.1
click at [180, 344] on div "SearchWithCriteriad0cf188d-a3ff-438e-ad0a-6c92379b29dd Work Title The Creek Don…" at bounding box center [701, 473] width 1322 height 268
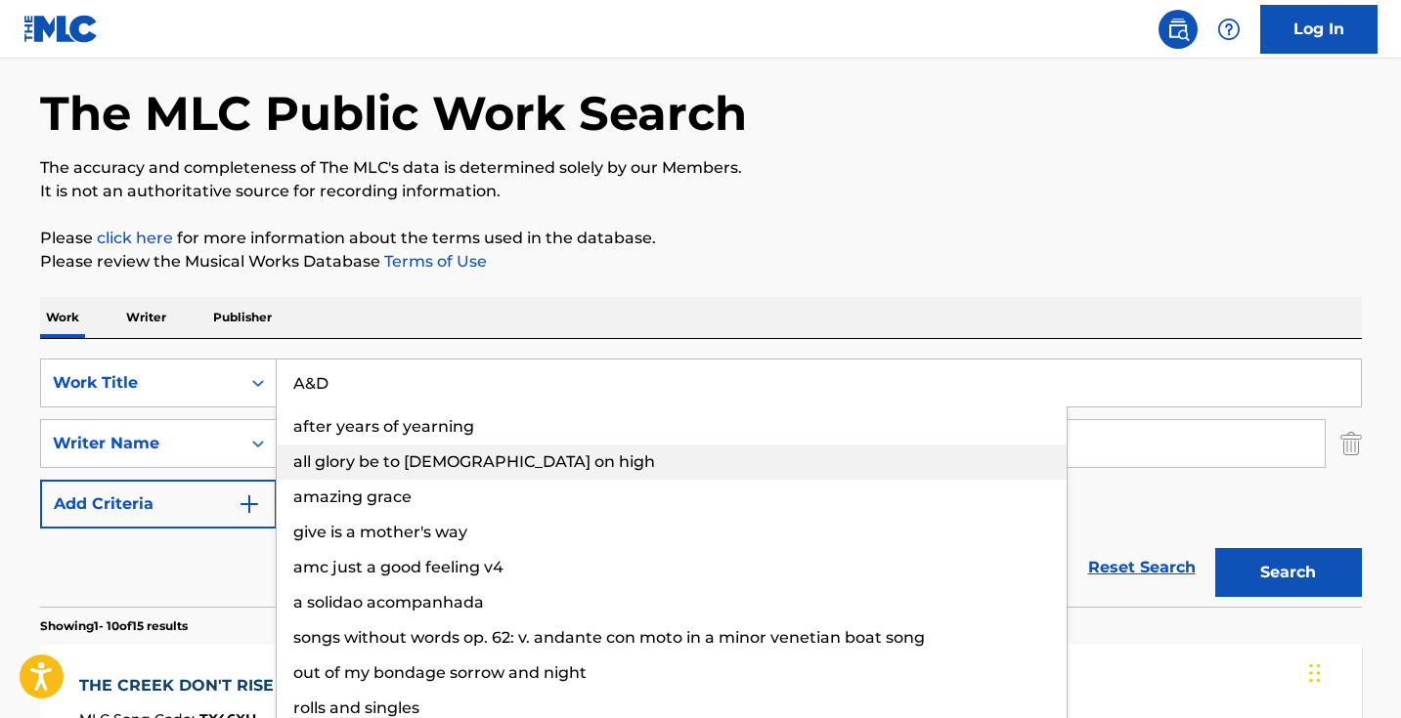
type input "A&D"
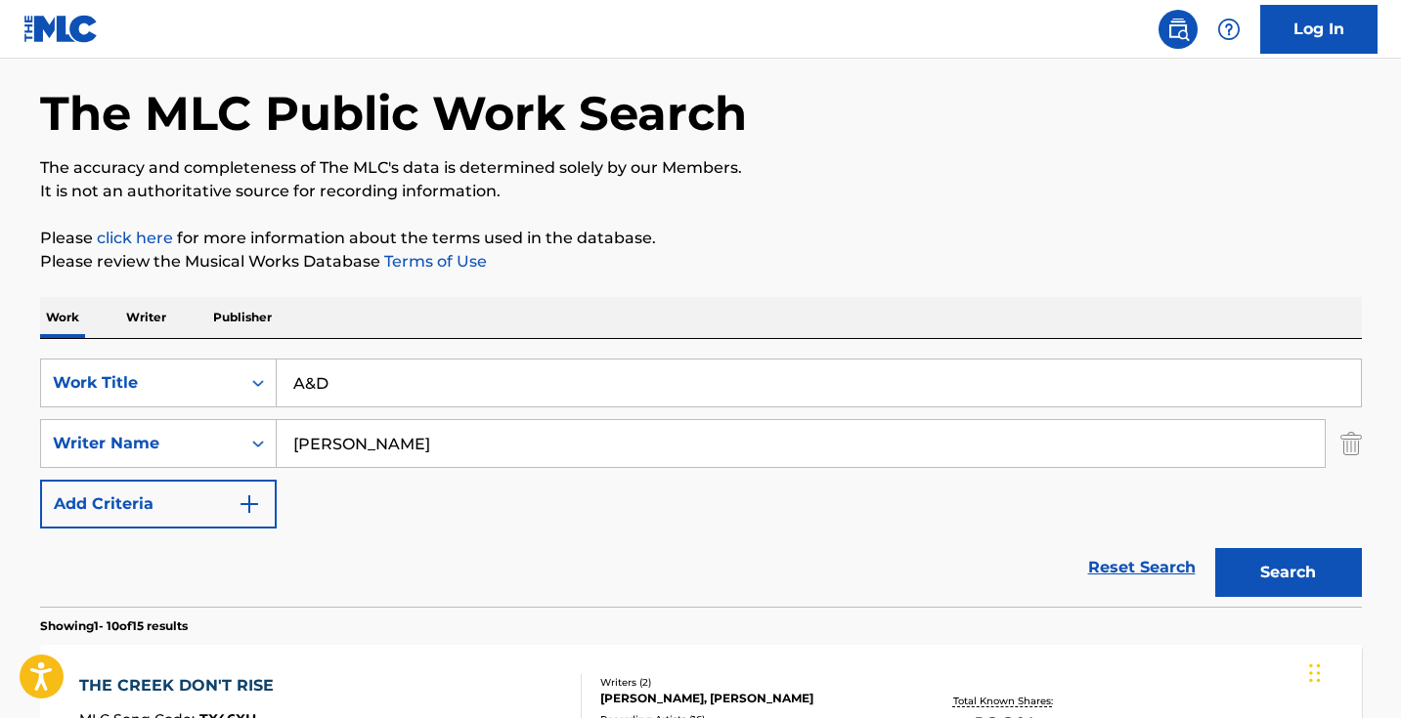
click at [563, 305] on div "Work Writer Publisher" at bounding box center [701, 317] width 1322 height 41
drag, startPoint x: 459, startPoint y: 444, endPoint x: 184, endPoint y: 382, distance: 282.5
click at [194, 388] on div "SearchWithCriteriad0cf188d-a3ff-438e-ad0a-6c92379b29dd Work Title A&D SearchWit…" at bounding box center [701, 444] width 1322 height 170
click at [1287, 573] on button "Search" at bounding box center [1288, 572] width 147 height 49
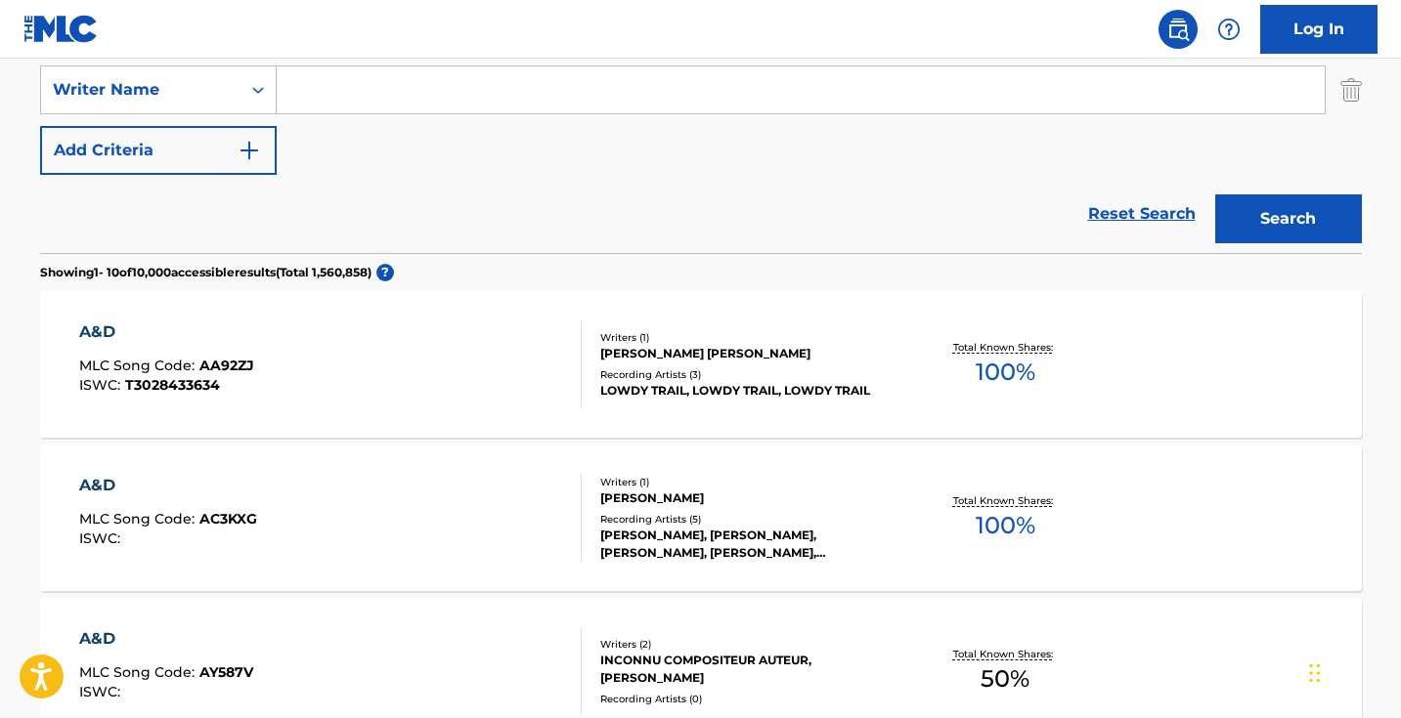
scroll to position [311, 0]
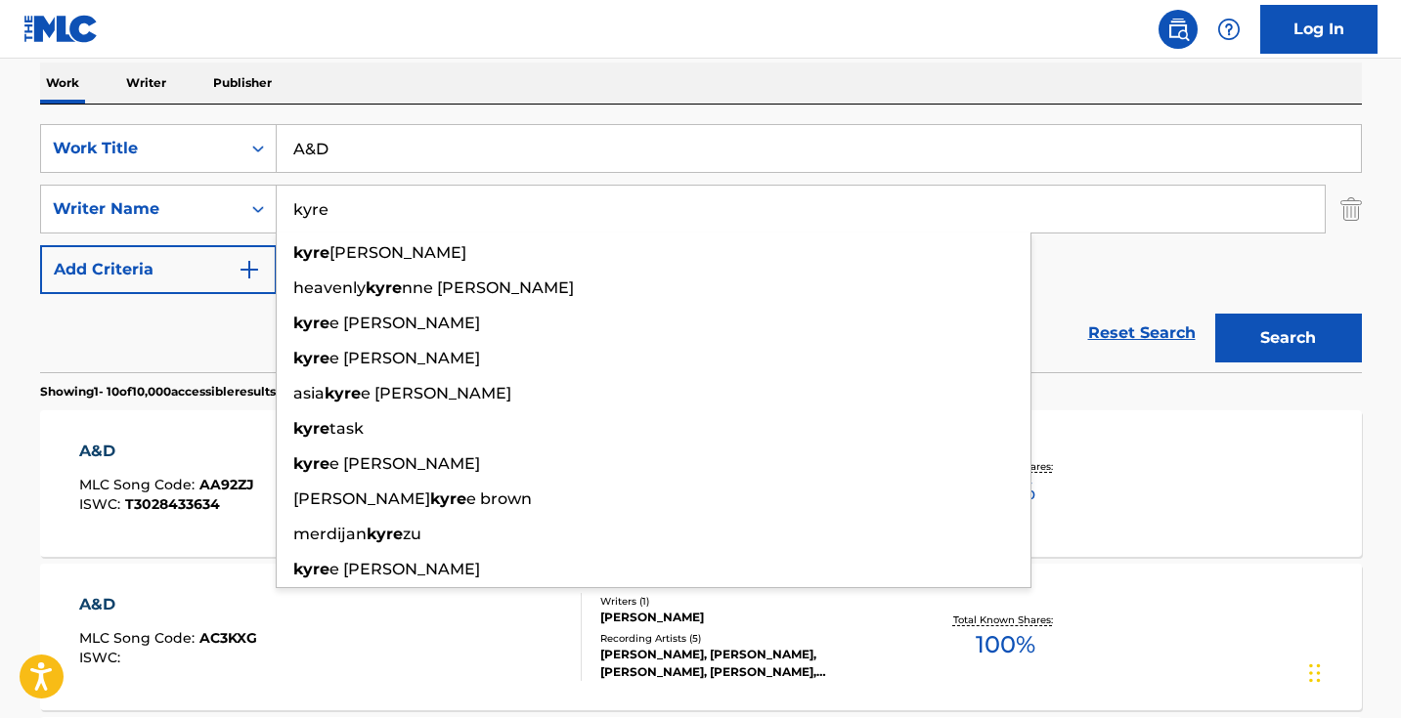
click at [1287, 338] on button "Search" at bounding box center [1288, 338] width 147 height 49
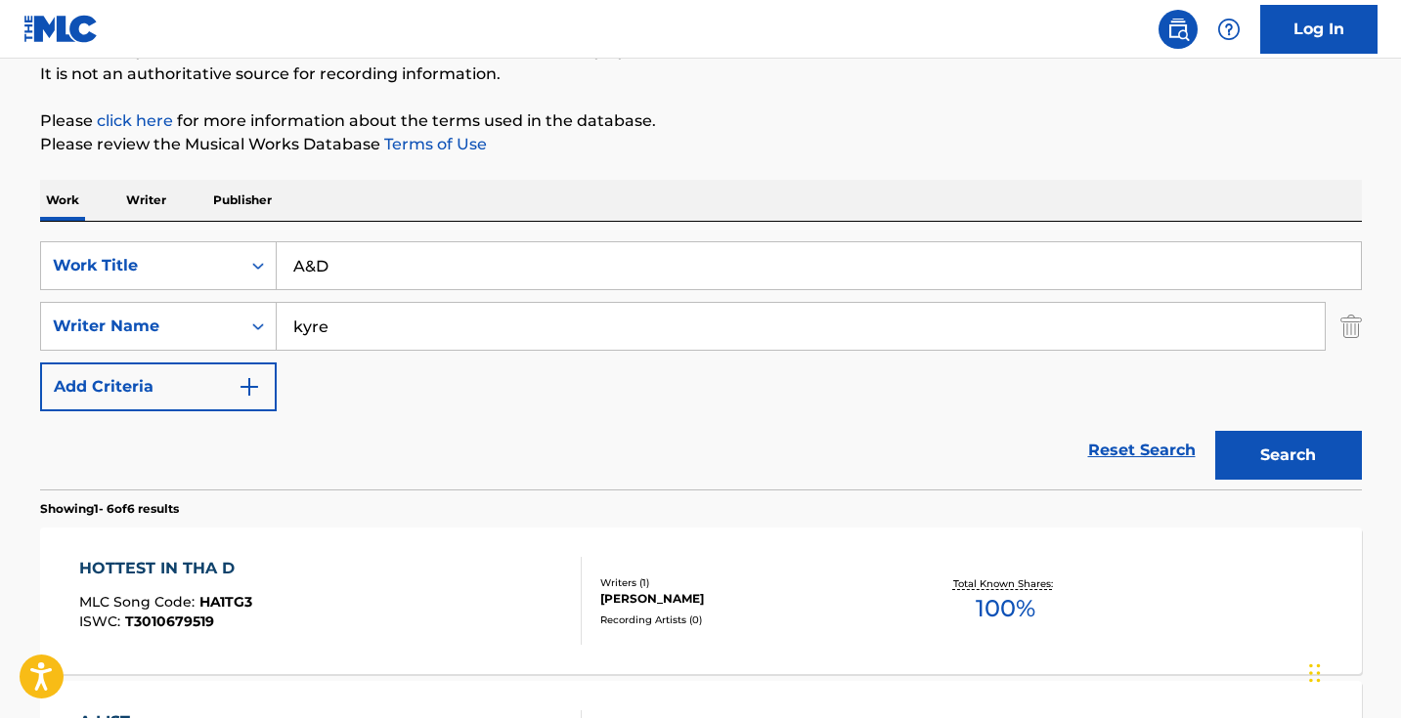
drag, startPoint x: 397, startPoint y: 308, endPoint x: 387, endPoint y: 348, distance: 41.3
click at [387, 348] on input "kyre" at bounding box center [801, 326] width 1048 height 47
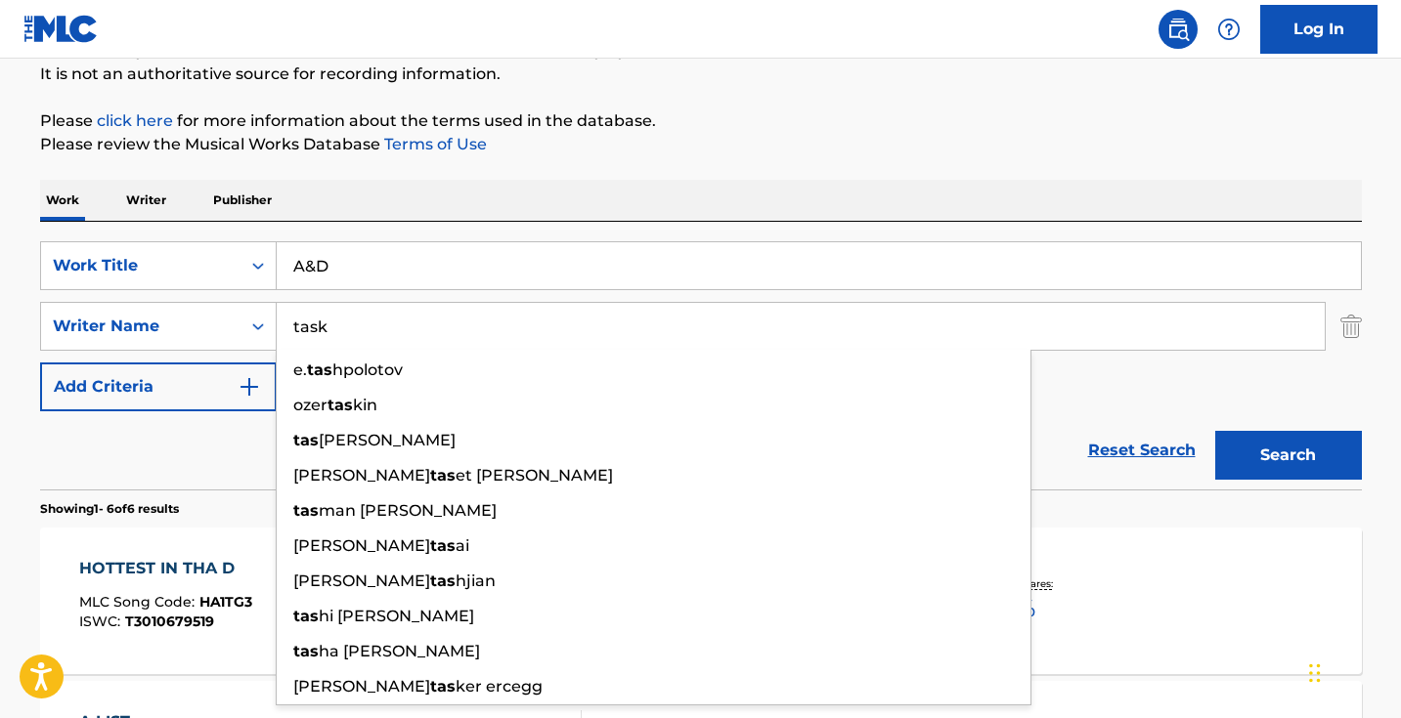
click at [1287, 456] on button "Search" at bounding box center [1288, 455] width 147 height 49
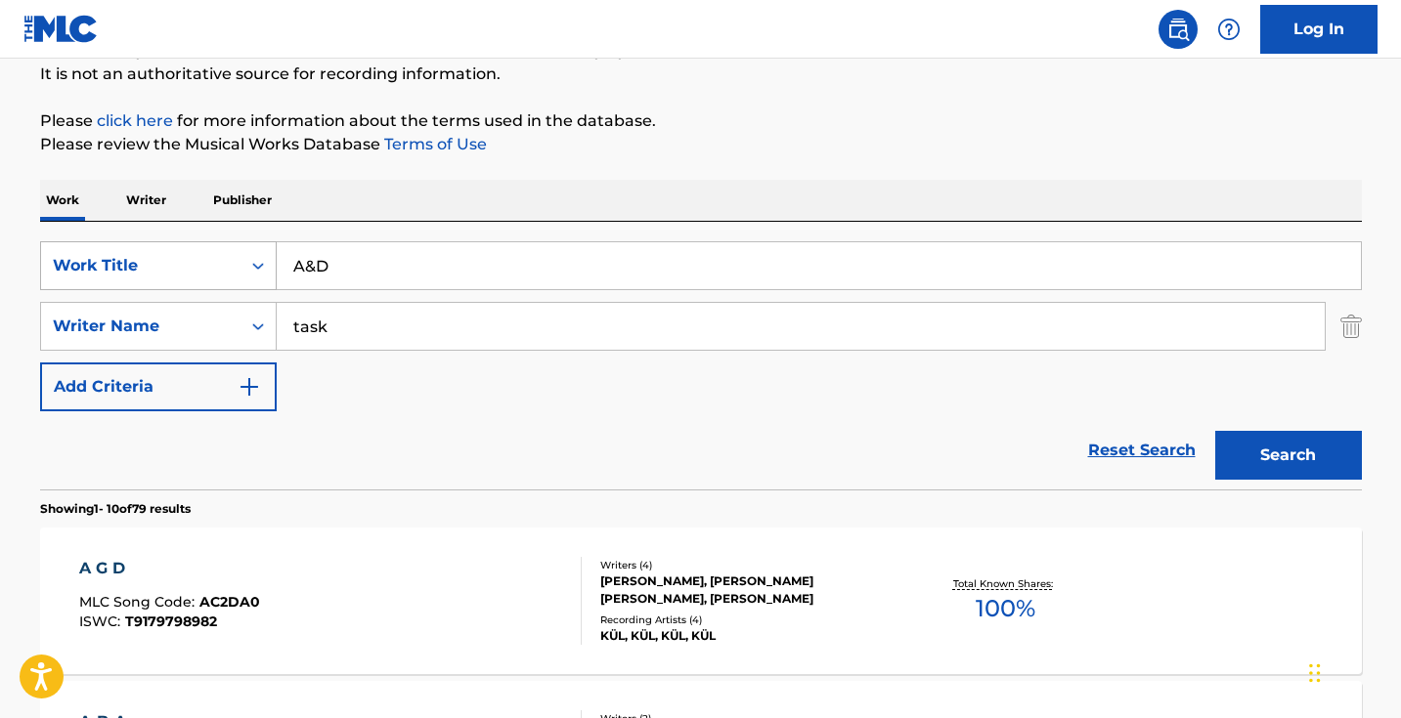
drag, startPoint x: 412, startPoint y: 332, endPoint x: 209, endPoint y: 280, distance: 209.1
click at [212, 282] on div "SearchWithCriteriad0cf188d-a3ff-438e-ad0a-6c92379b29dd Work Title A&D SearchWit…" at bounding box center [701, 326] width 1322 height 170
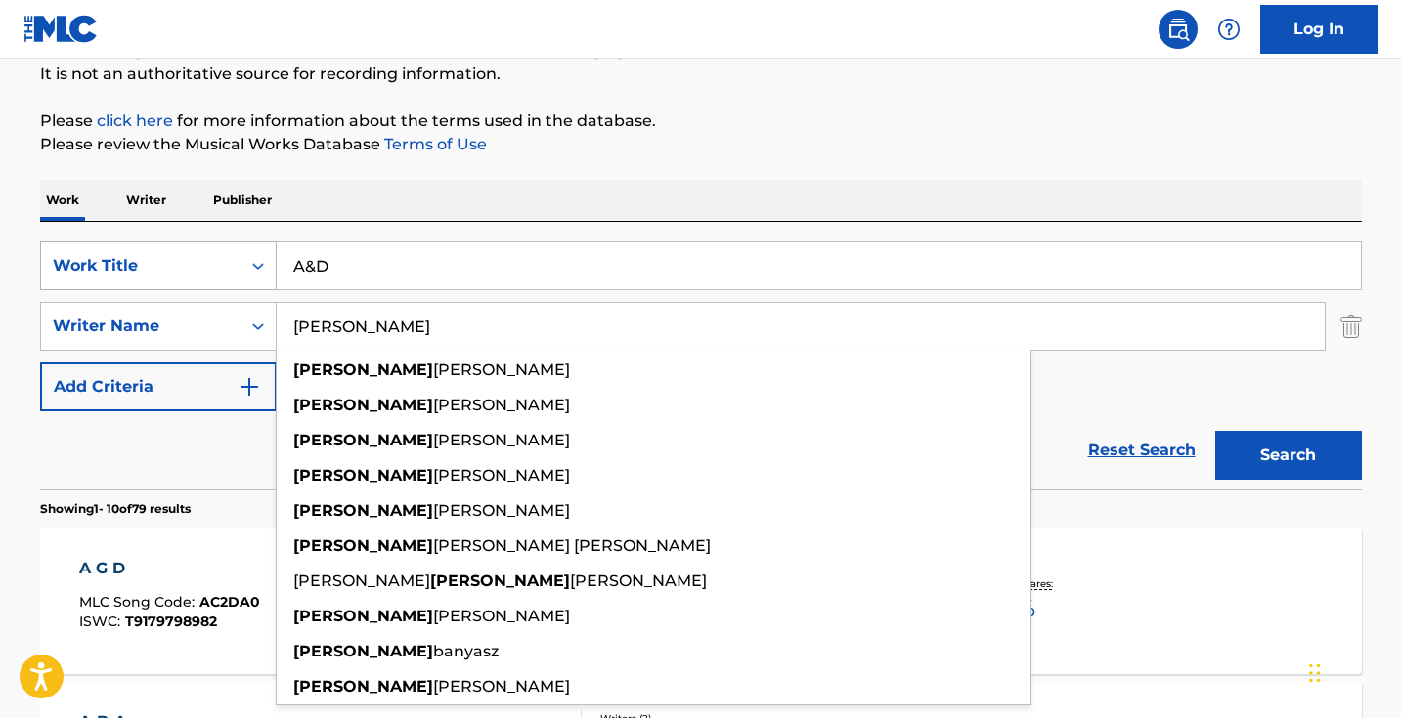
click at [1287, 456] on button "Search" at bounding box center [1288, 455] width 147 height 49
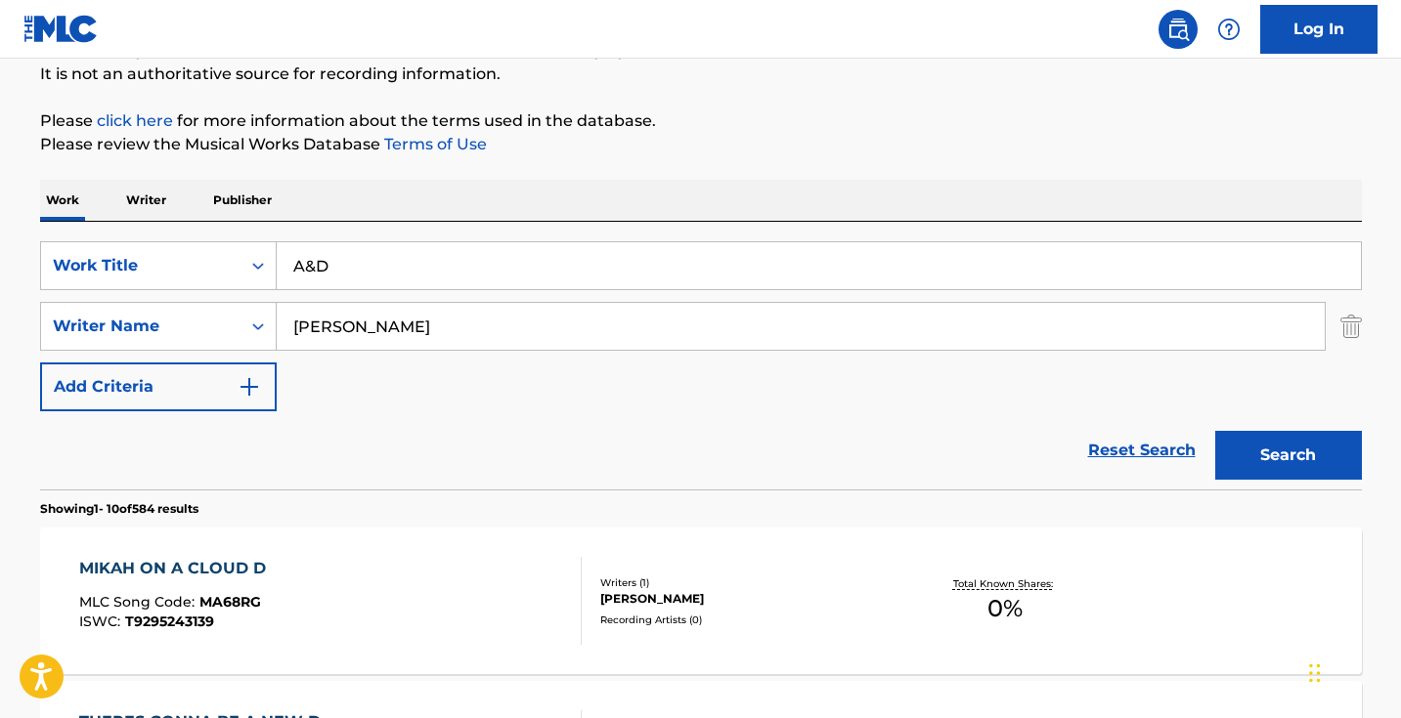
click at [292, 324] on input "katherine" at bounding box center [801, 326] width 1048 height 47
type input "david katherine"
click at [1287, 456] on button "Search" at bounding box center [1288, 455] width 147 height 49
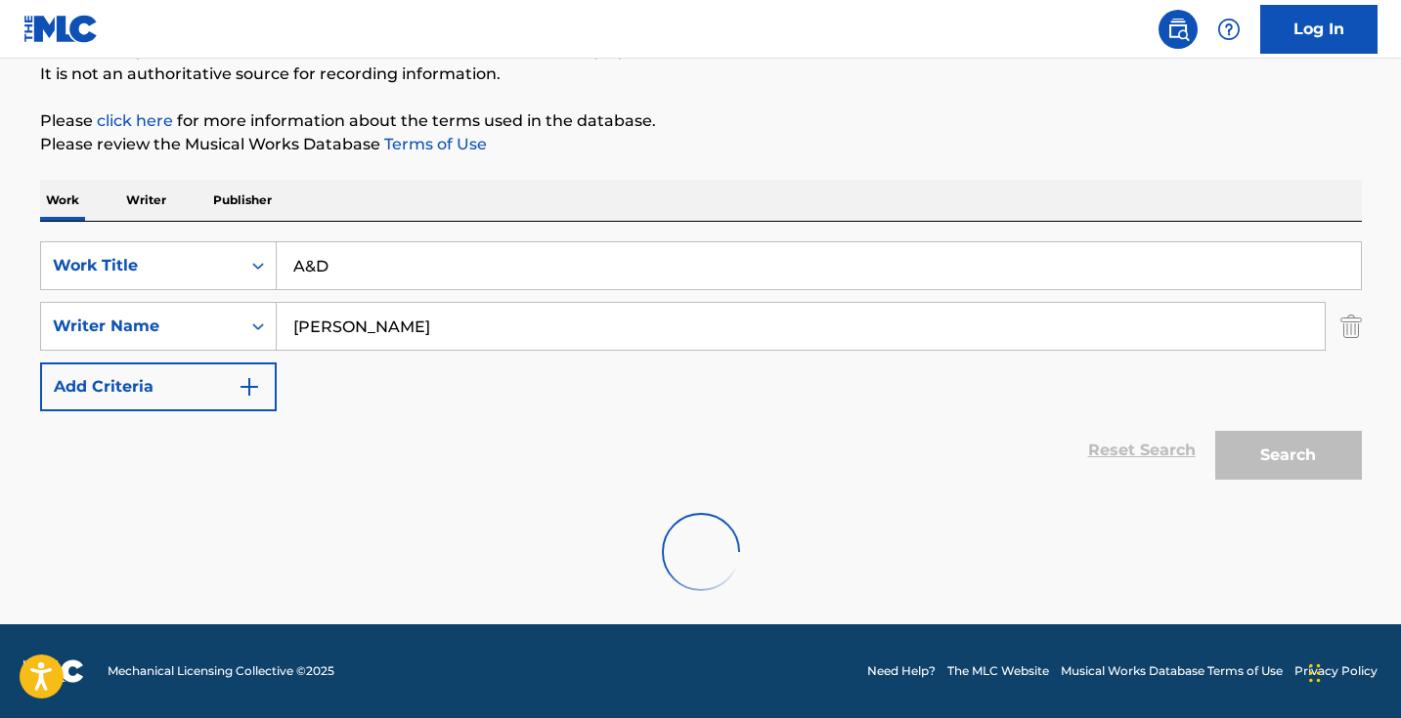
scroll to position [130, 0]
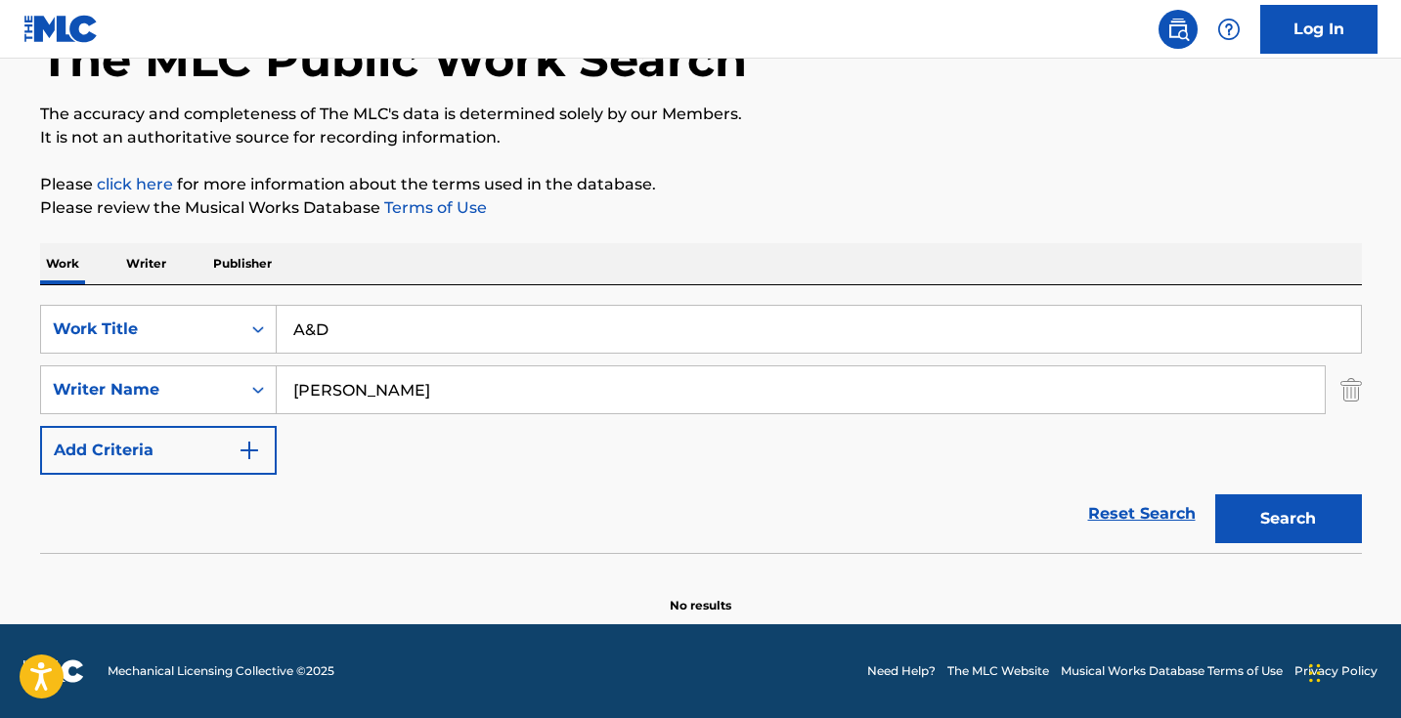
click at [438, 326] on input "A&D" at bounding box center [819, 329] width 1084 height 47
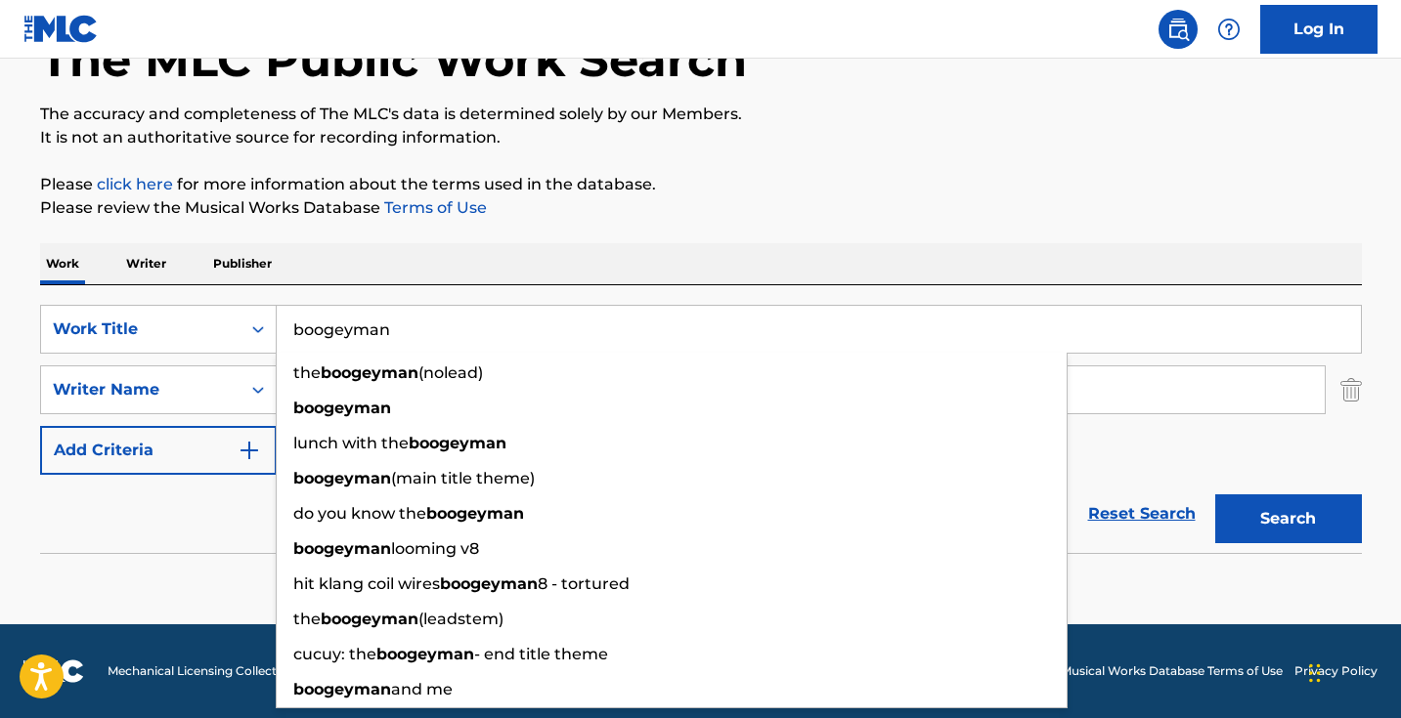
type input "boogeyman"
click at [635, 258] on div "Work Writer Publisher" at bounding box center [701, 263] width 1322 height 41
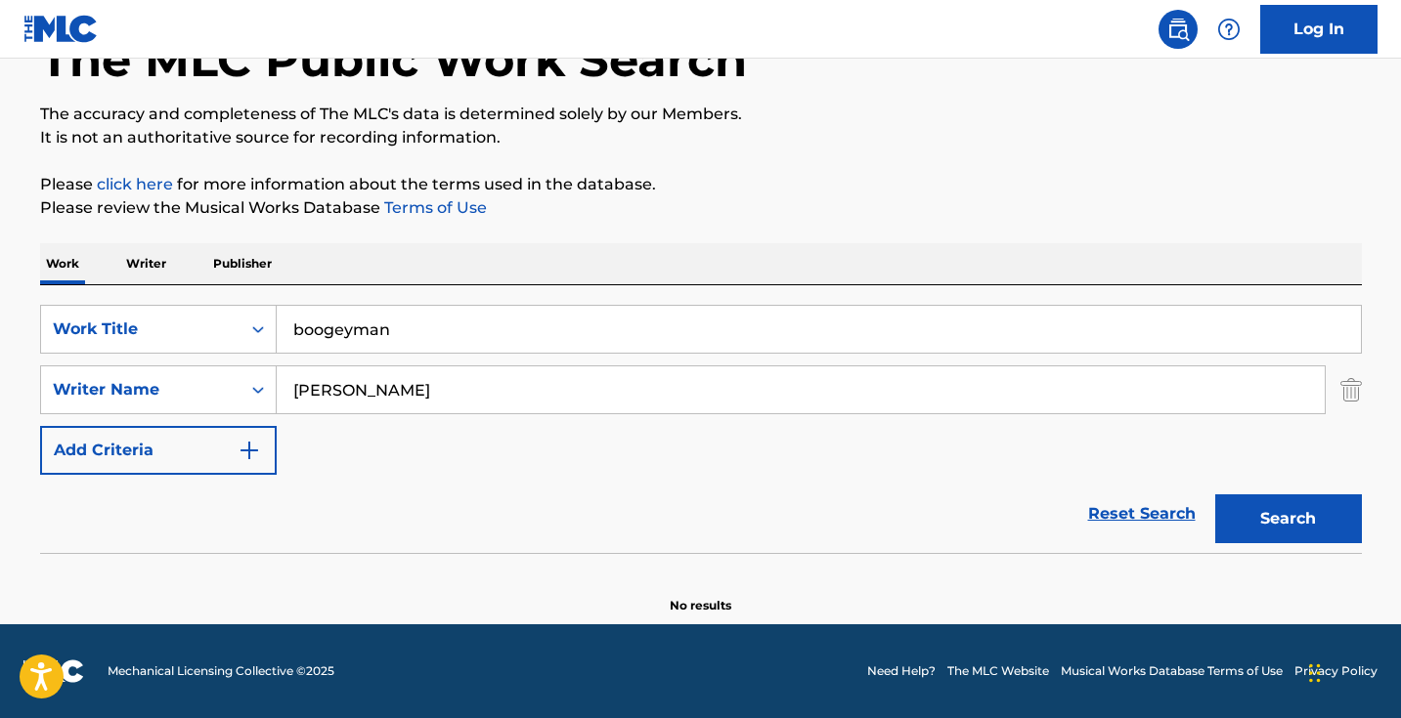
drag, startPoint x: 570, startPoint y: 380, endPoint x: 580, endPoint y: 389, distance: 13.2
click at [580, 389] on input "david katherine" at bounding box center [801, 390] width 1048 height 47
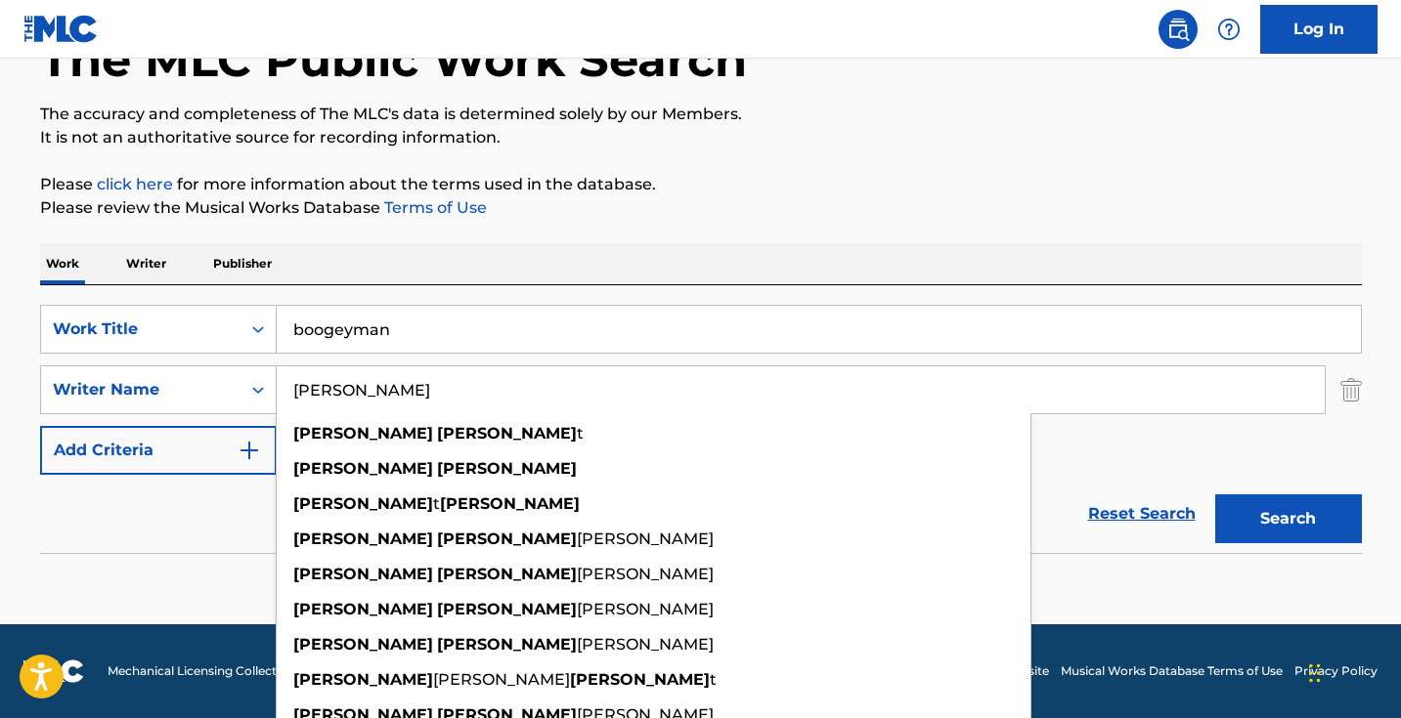
click at [1287, 519] on button "Search" at bounding box center [1288, 519] width 147 height 49
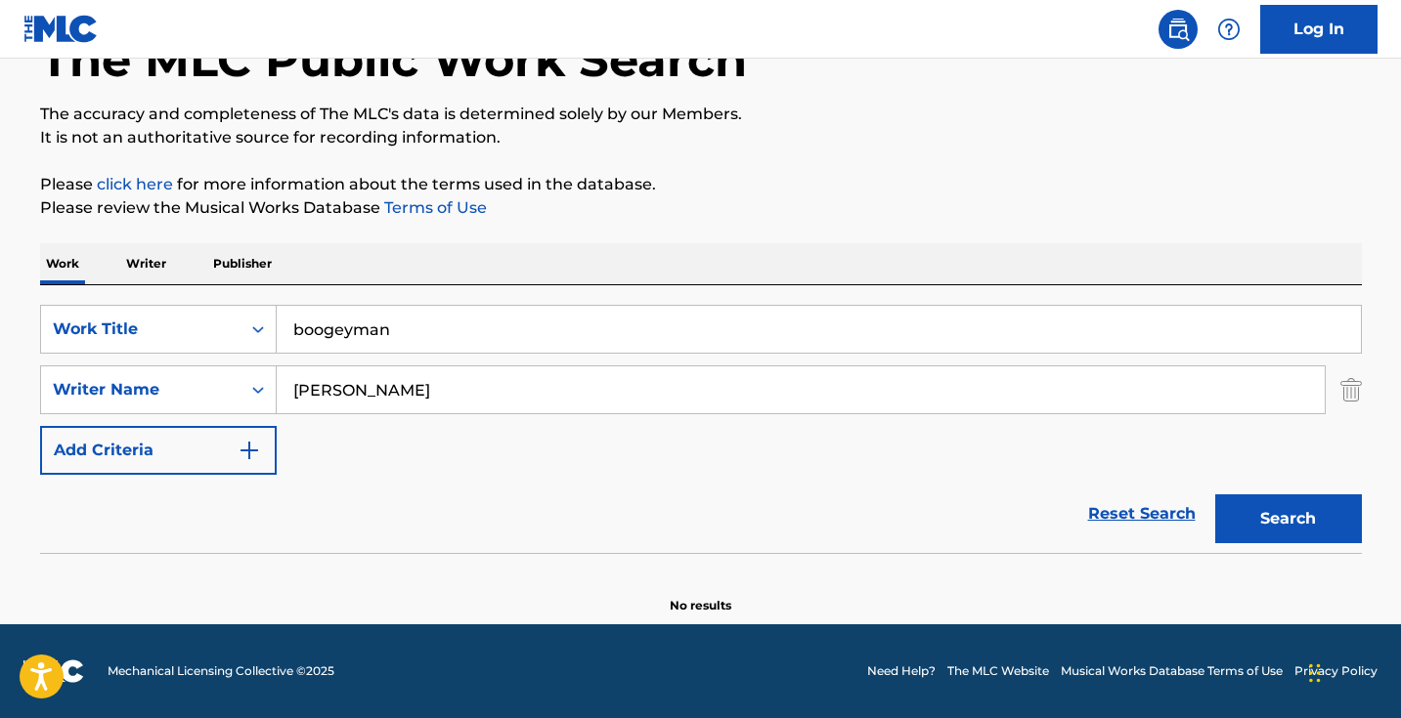
click at [483, 399] on input "jason bryant" at bounding box center [801, 390] width 1048 height 47
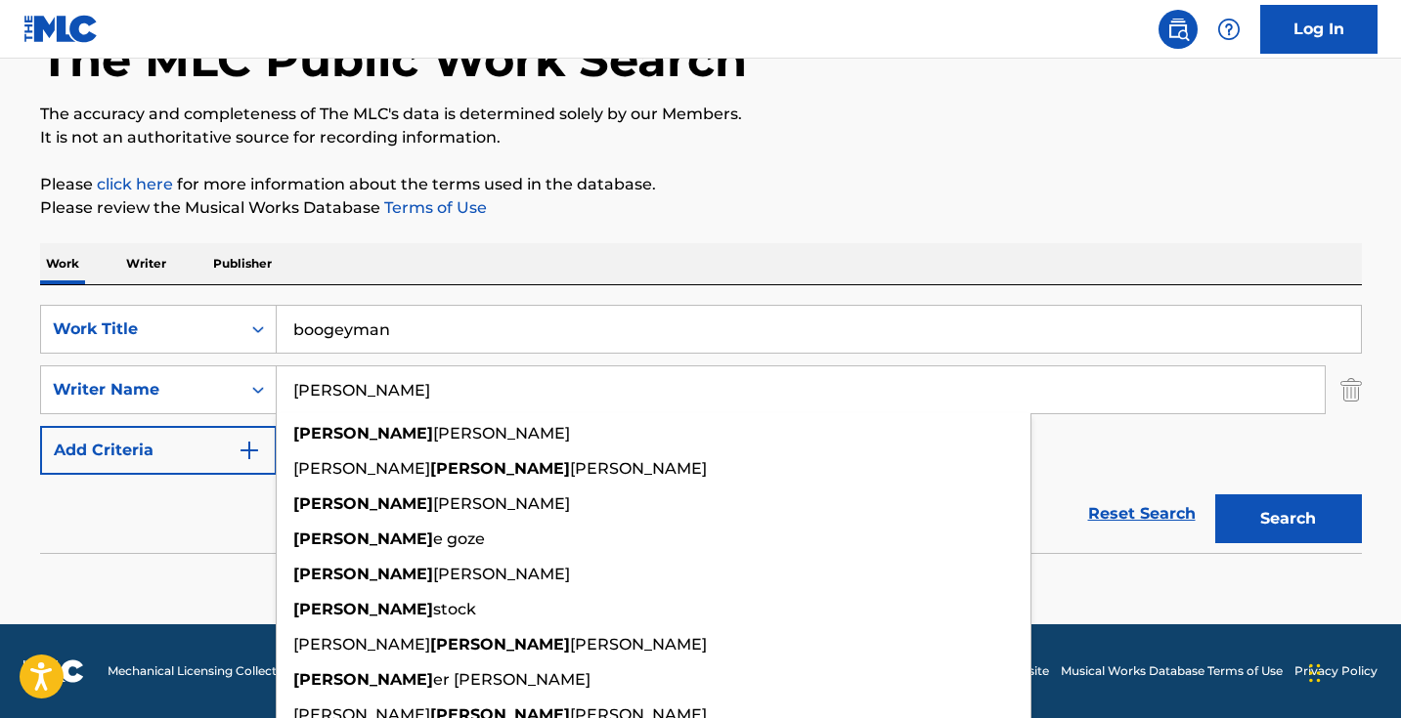
click at [1287, 519] on button "Search" at bounding box center [1288, 519] width 147 height 49
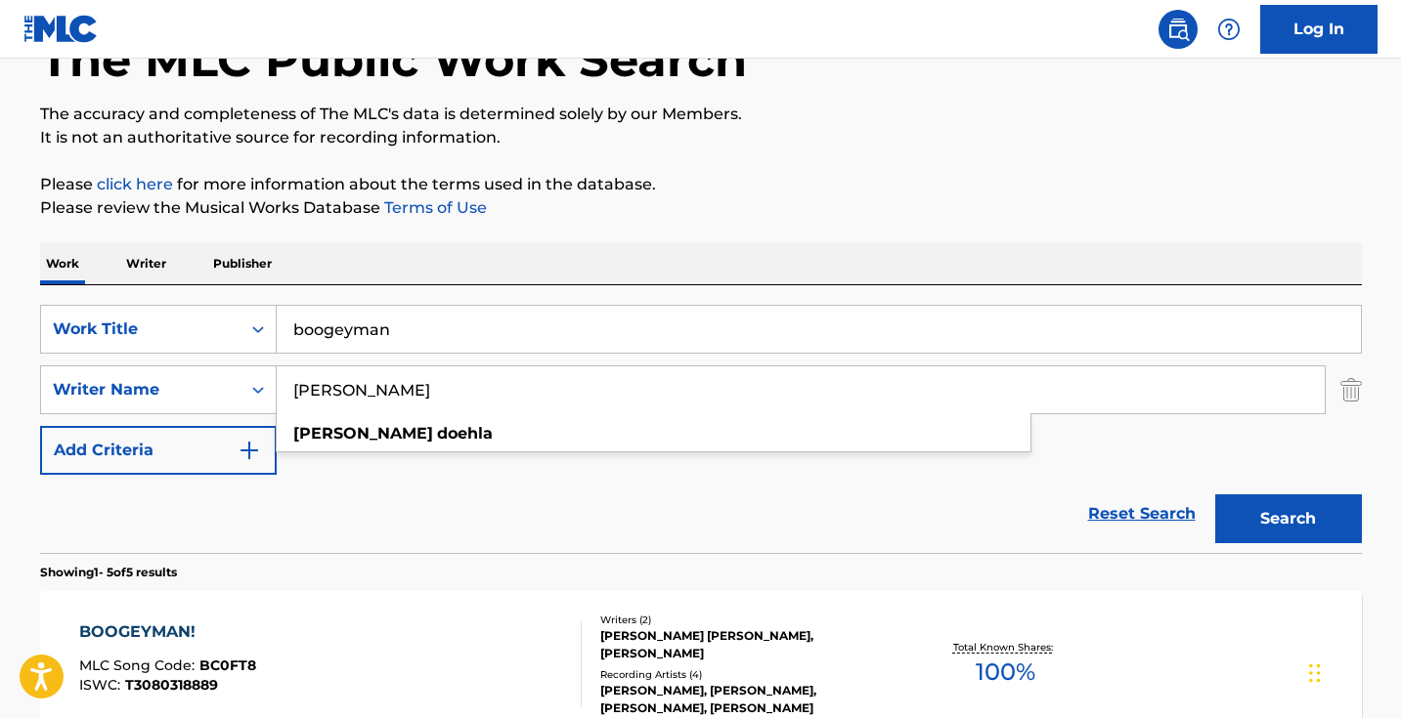
click at [1287, 519] on button "Search" at bounding box center [1288, 519] width 147 height 49
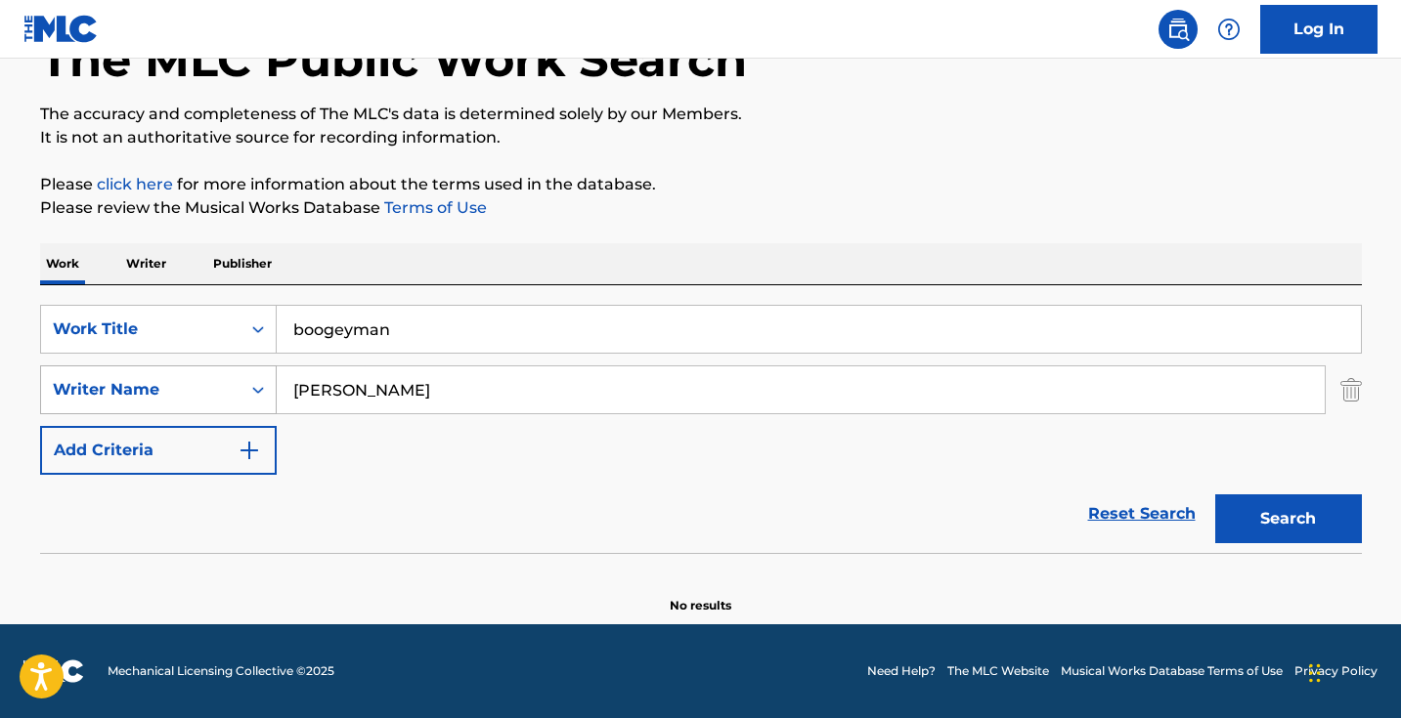
drag, startPoint x: 394, startPoint y: 393, endPoint x: 259, endPoint y: 393, distance: 134.9
click at [270, 393] on div "SearchWithCriteriadd769e79-46a6-4704-9453-621a1f74fac9 Writer Name Christopher …" at bounding box center [701, 390] width 1322 height 49
type input "doehla"
click at [1287, 519] on button "Search" at bounding box center [1288, 519] width 147 height 49
click at [390, 343] on input "boogeyman" at bounding box center [819, 329] width 1084 height 47
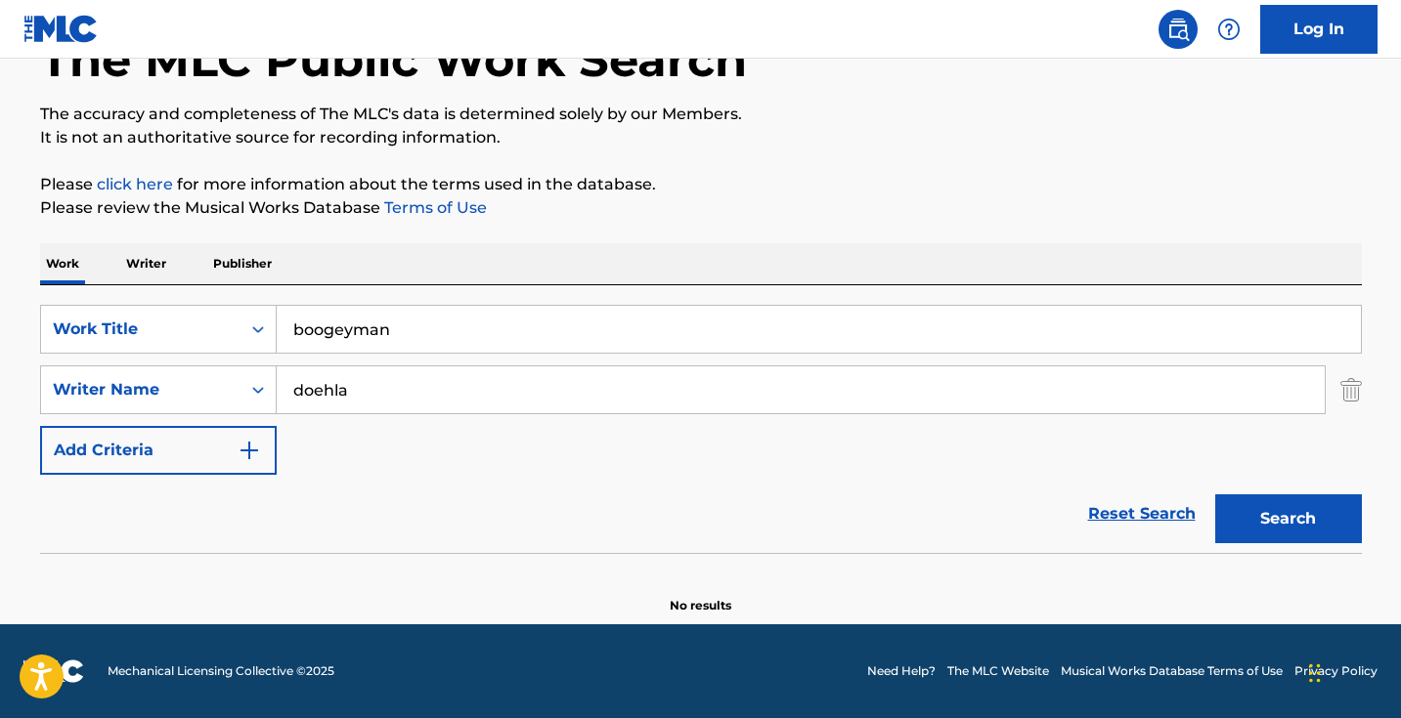
click at [390, 343] on input "boogeyman" at bounding box center [819, 329] width 1084 height 47
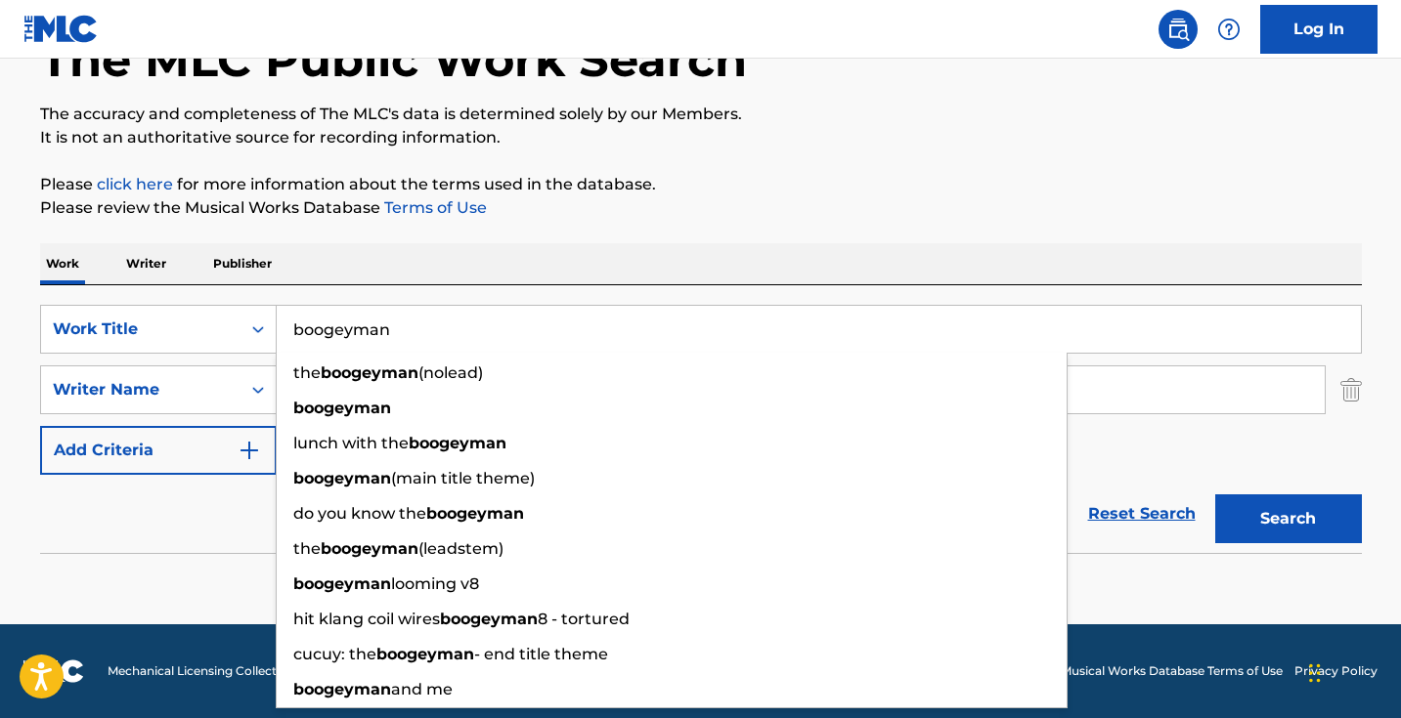
click at [390, 343] on input "boogeyman" at bounding box center [819, 329] width 1084 height 47
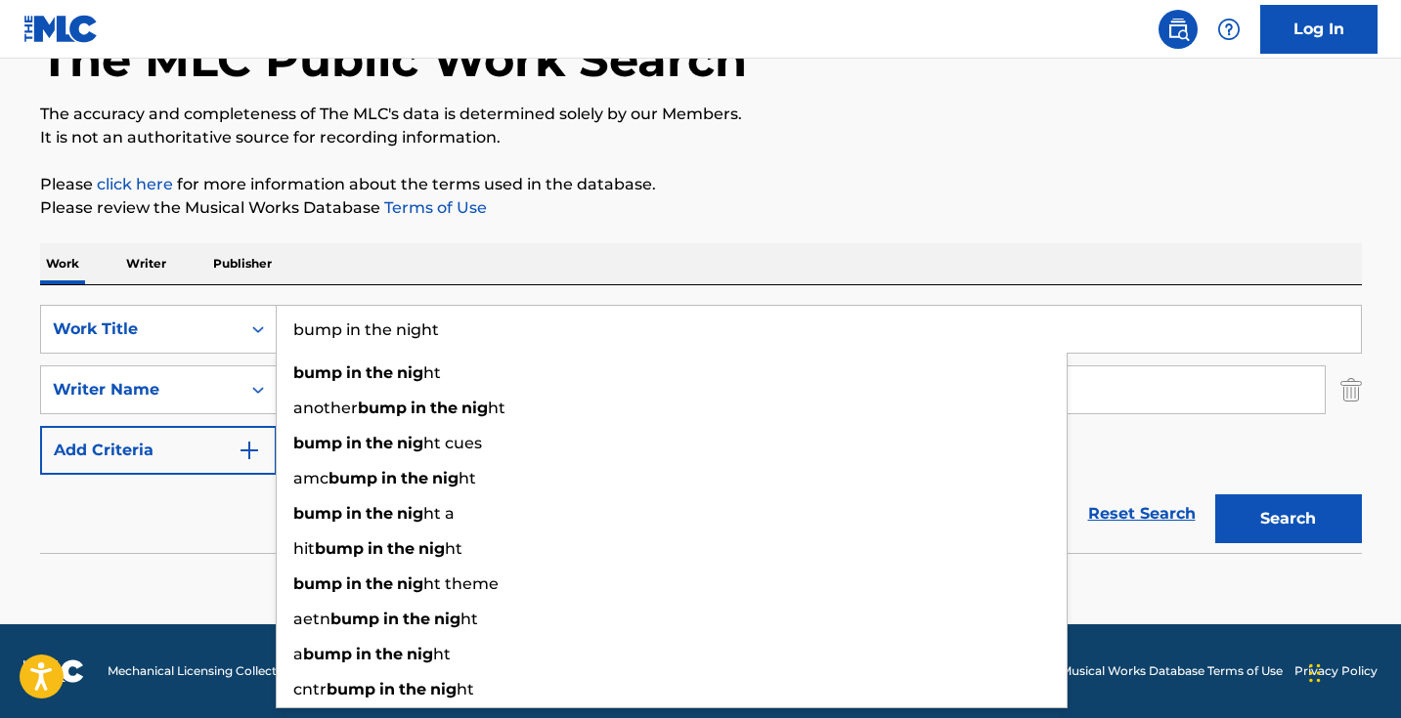
type input "bump in the night"
click at [1287, 519] on button "Search" at bounding box center [1288, 519] width 147 height 49
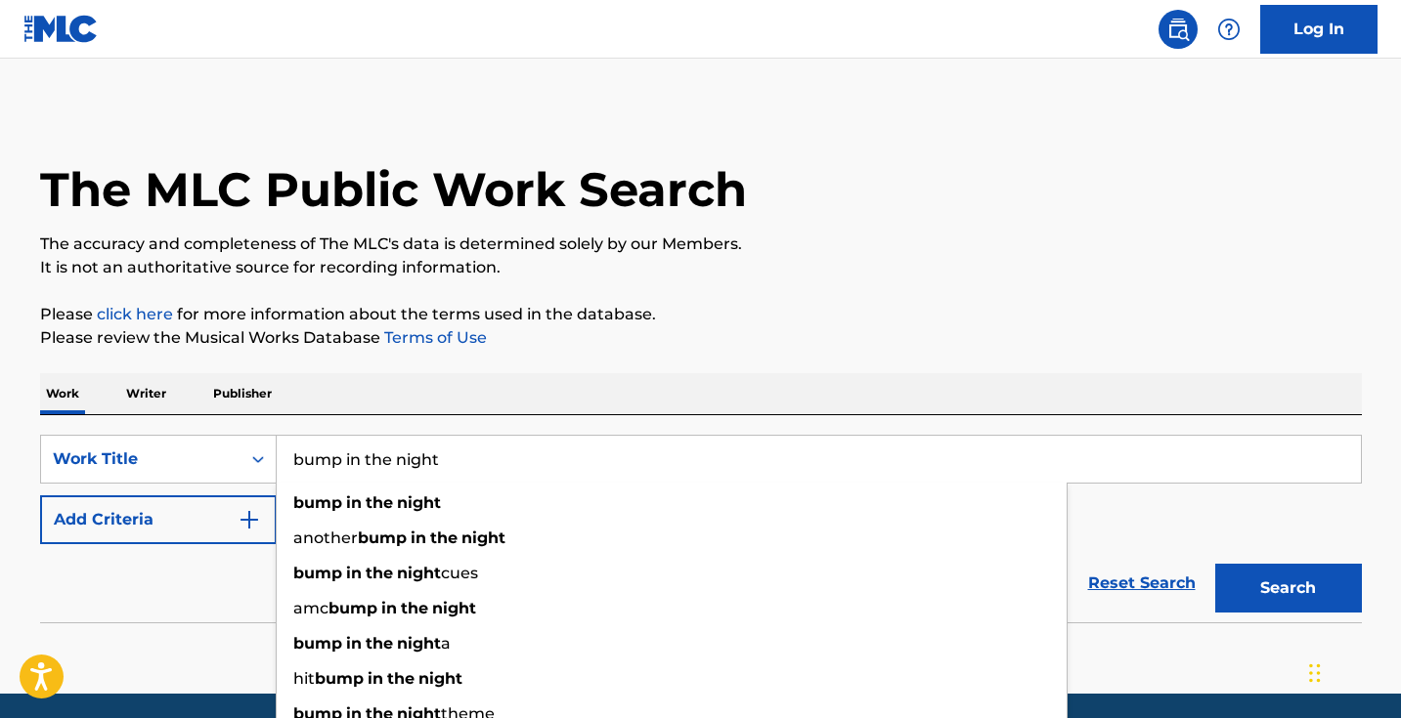
type input "bump in the night"
click at [738, 396] on div "Work Writer Publisher" at bounding box center [701, 393] width 1322 height 41
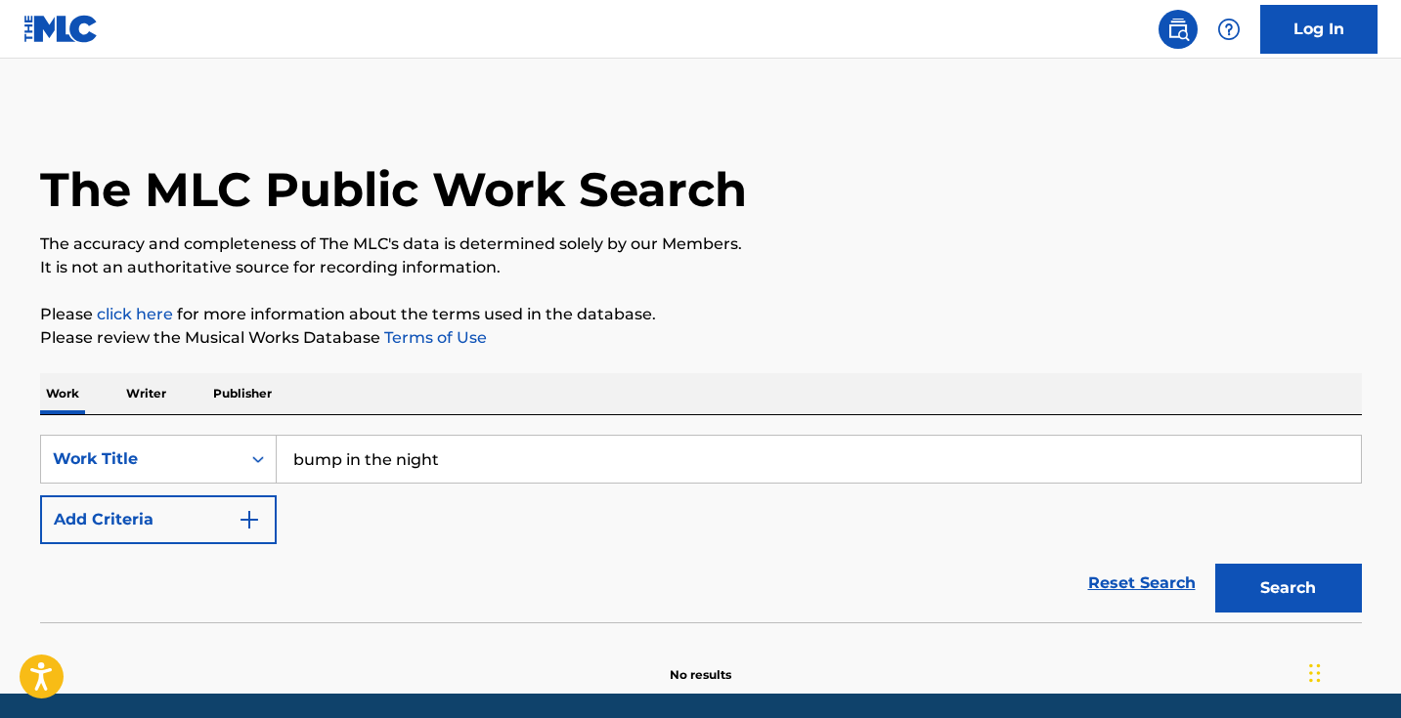
click at [280, 505] on div "SearchWithCriteria52a913b3-49c1-4d8b-8e45-45ff8082f96e Work Title bump in the n…" at bounding box center [701, 489] width 1322 height 109
click at [258, 511] on img "Search Form" at bounding box center [249, 519] width 23 height 23
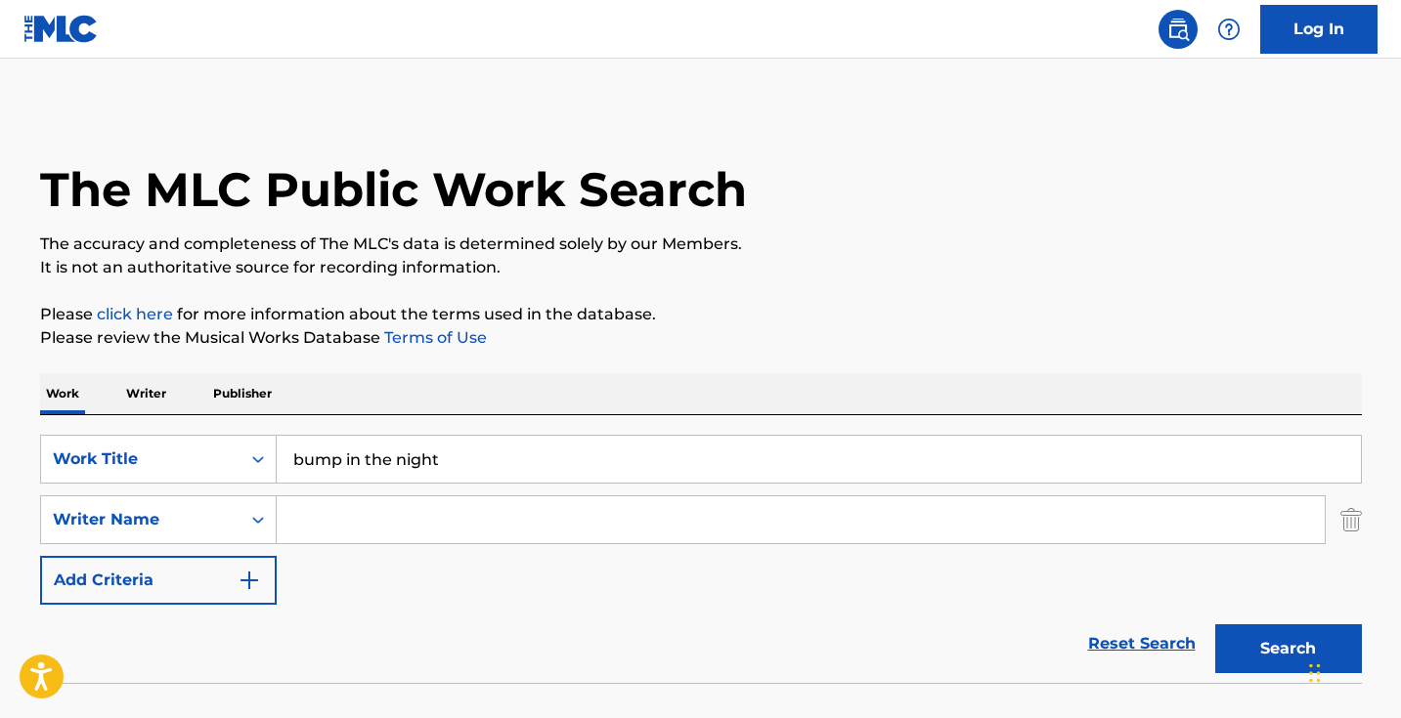
click at [402, 515] on input "Search Form" at bounding box center [801, 520] width 1048 height 47
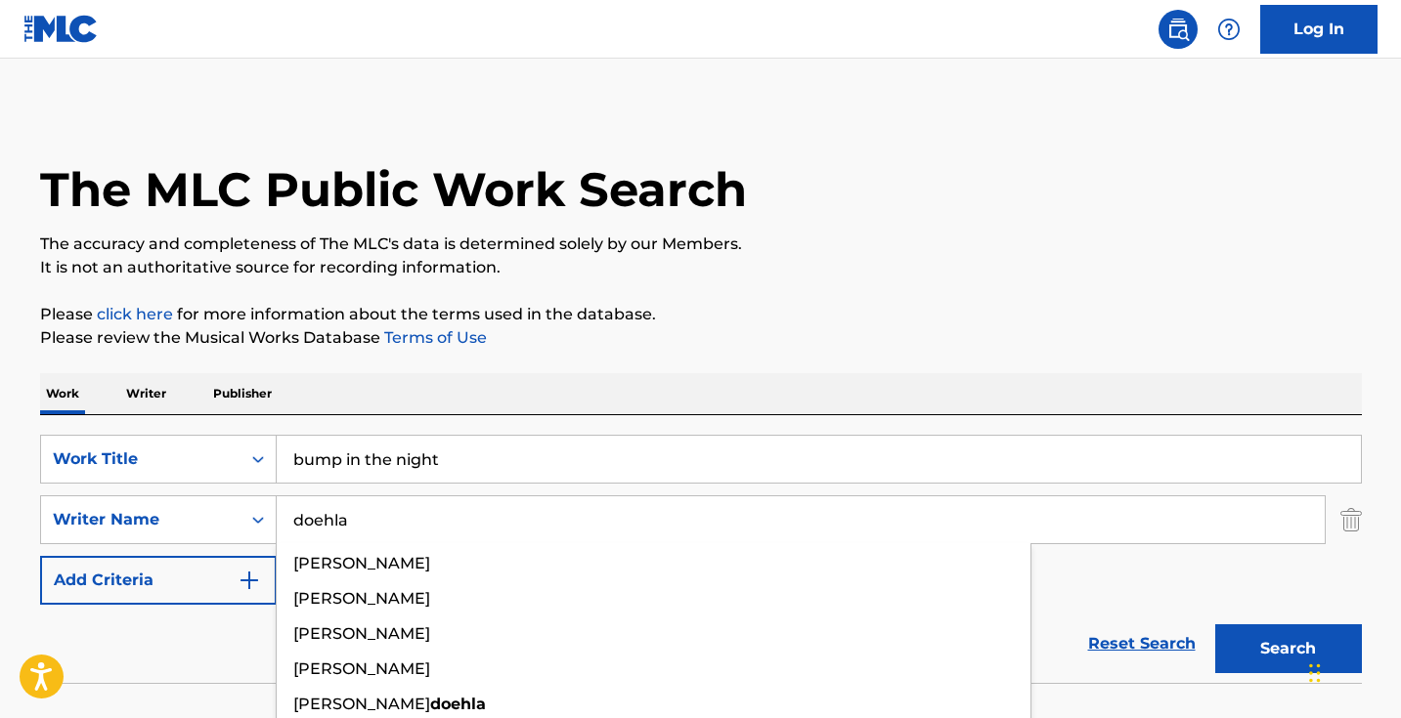
type input "doehla"
click at [1287, 649] on button "Search" at bounding box center [1288, 649] width 147 height 49
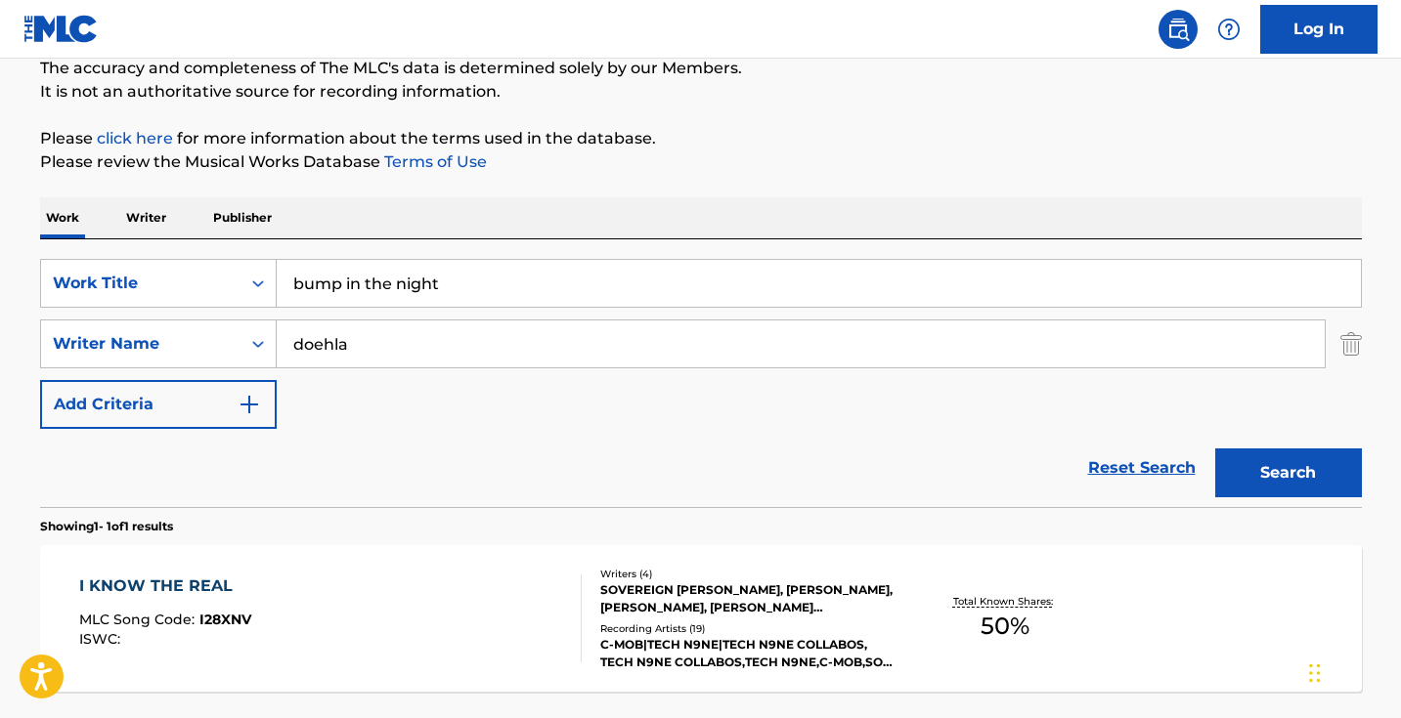
scroll to position [228, 0]
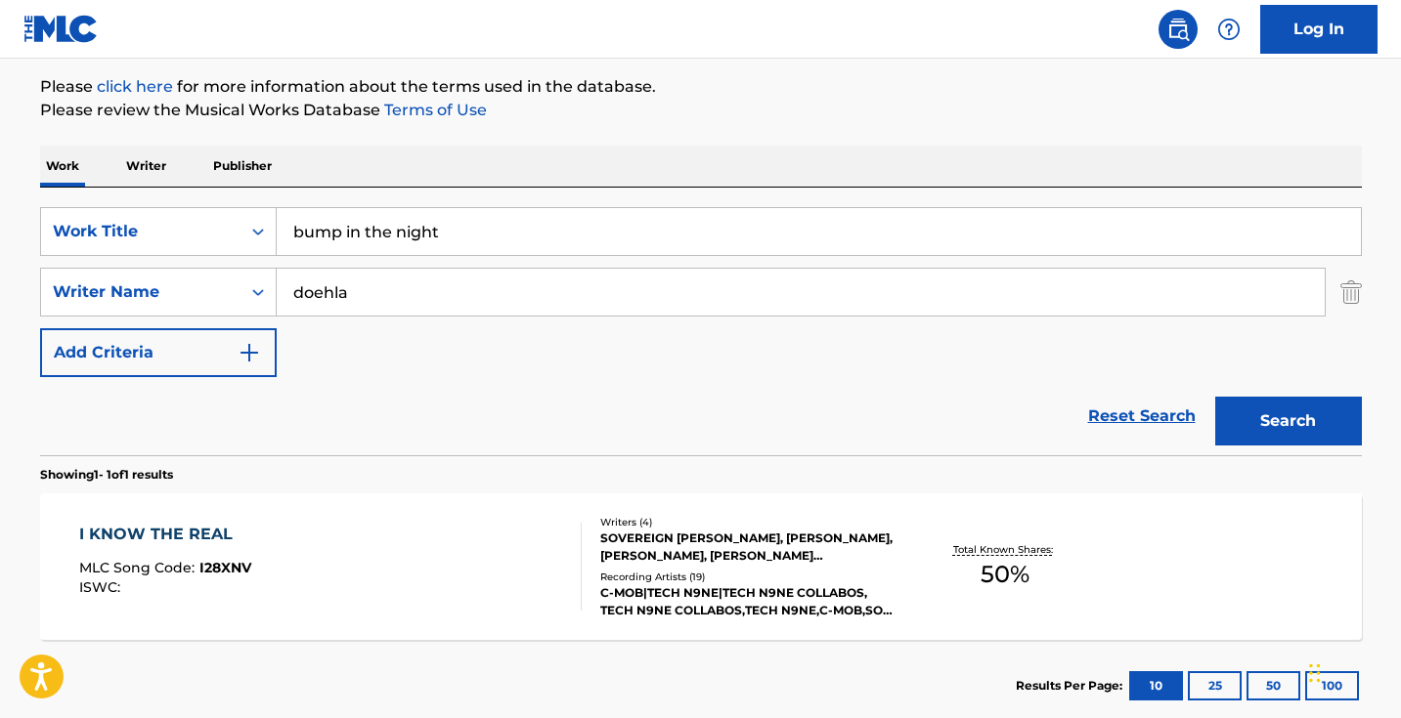
click at [545, 218] on input "bump in the night" at bounding box center [819, 231] width 1084 height 47
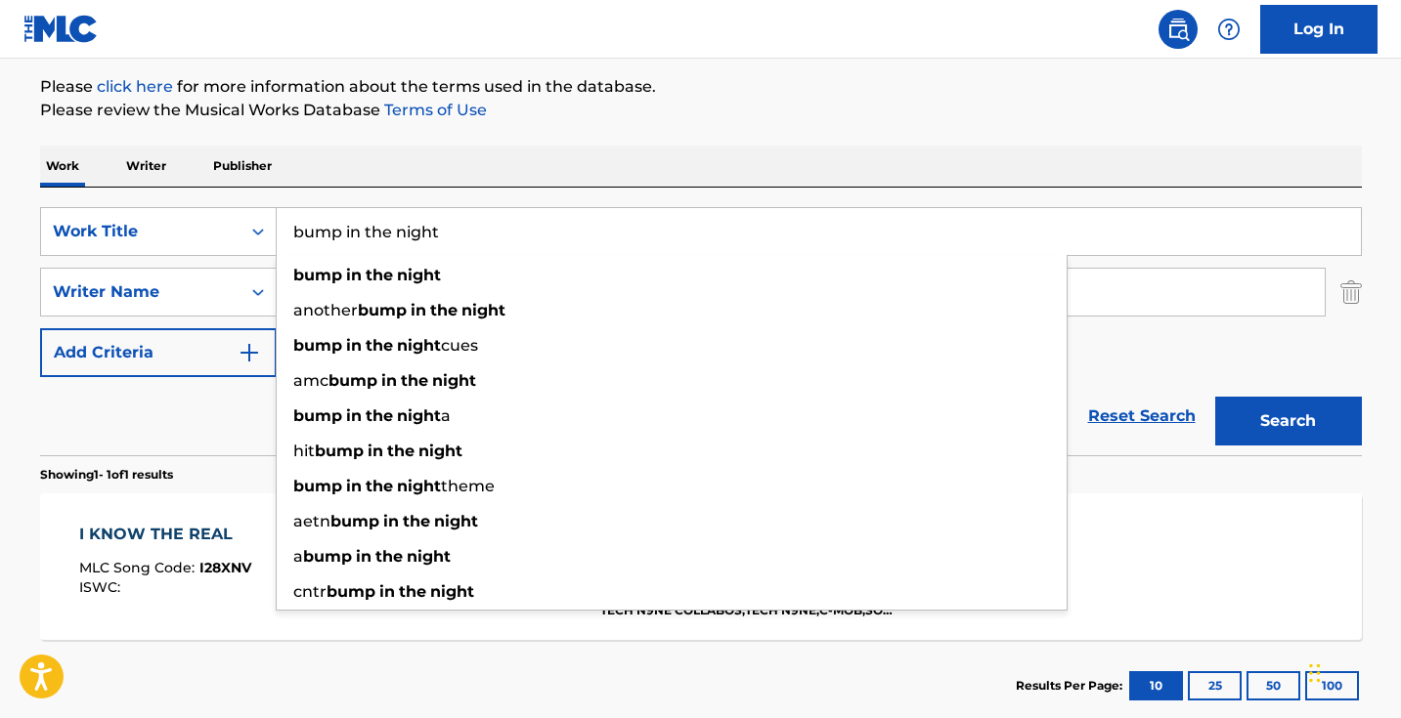
click at [545, 218] on input "bump in the night" at bounding box center [819, 231] width 1084 height 47
paste input "Bump in the N"
click at [1287, 421] on button "Search" at bounding box center [1288, 421] width 147 height 49
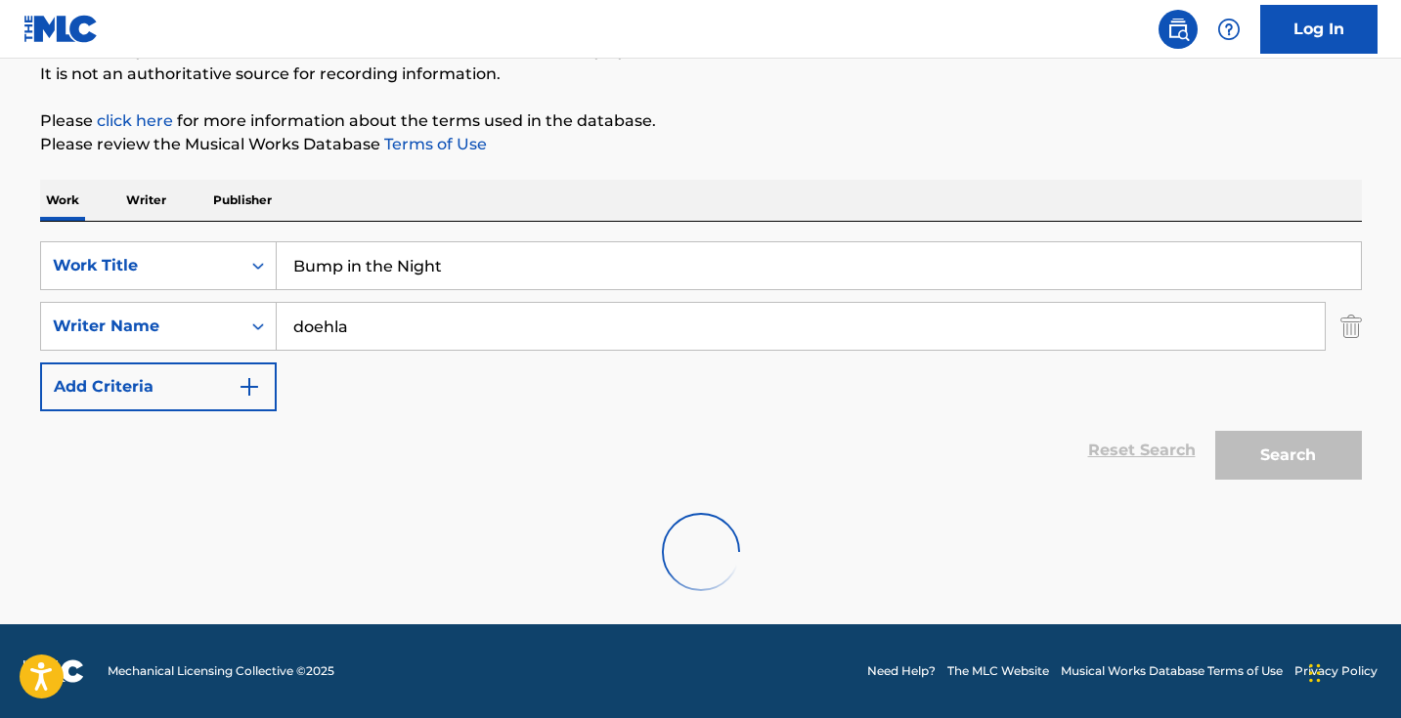
click at [435, 260] on input "Bump in the Night" at bounding box center [819, 265] width 1084 height 47
paste input "Choice"
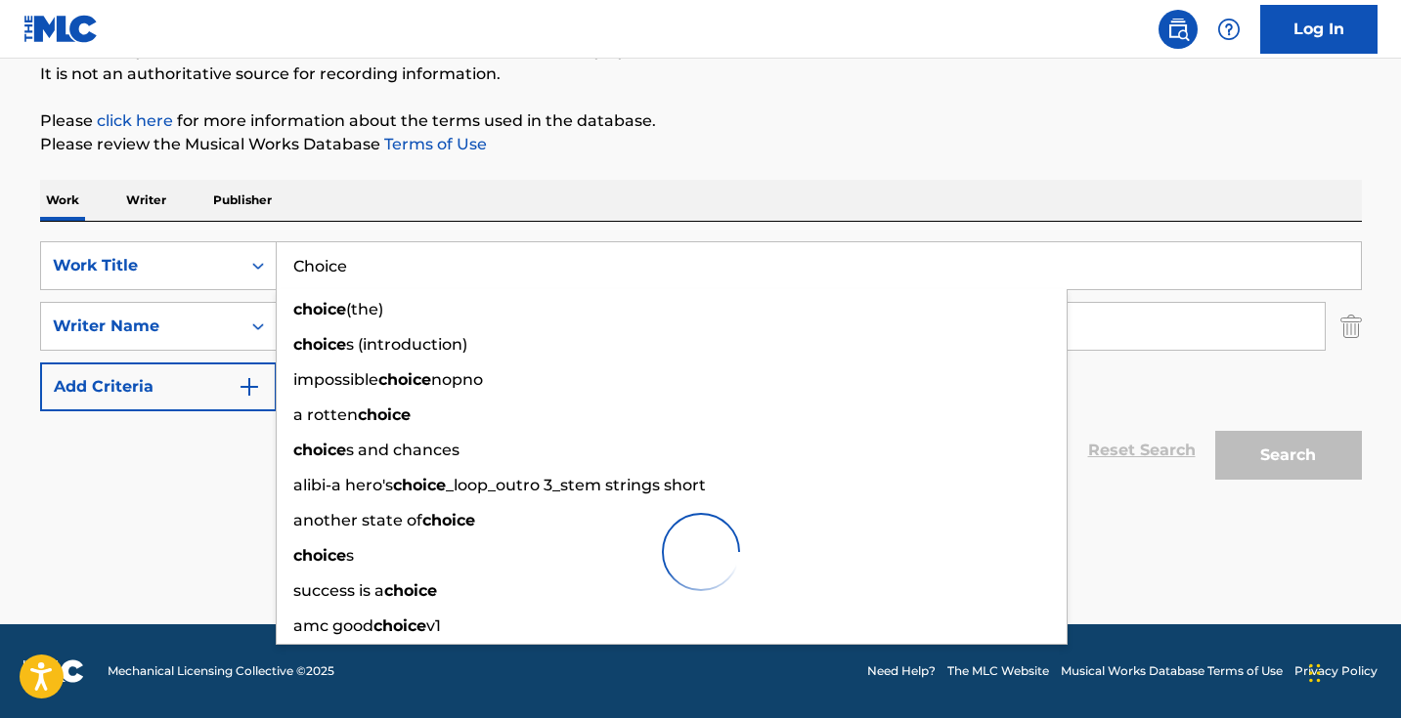
type input "Choice"
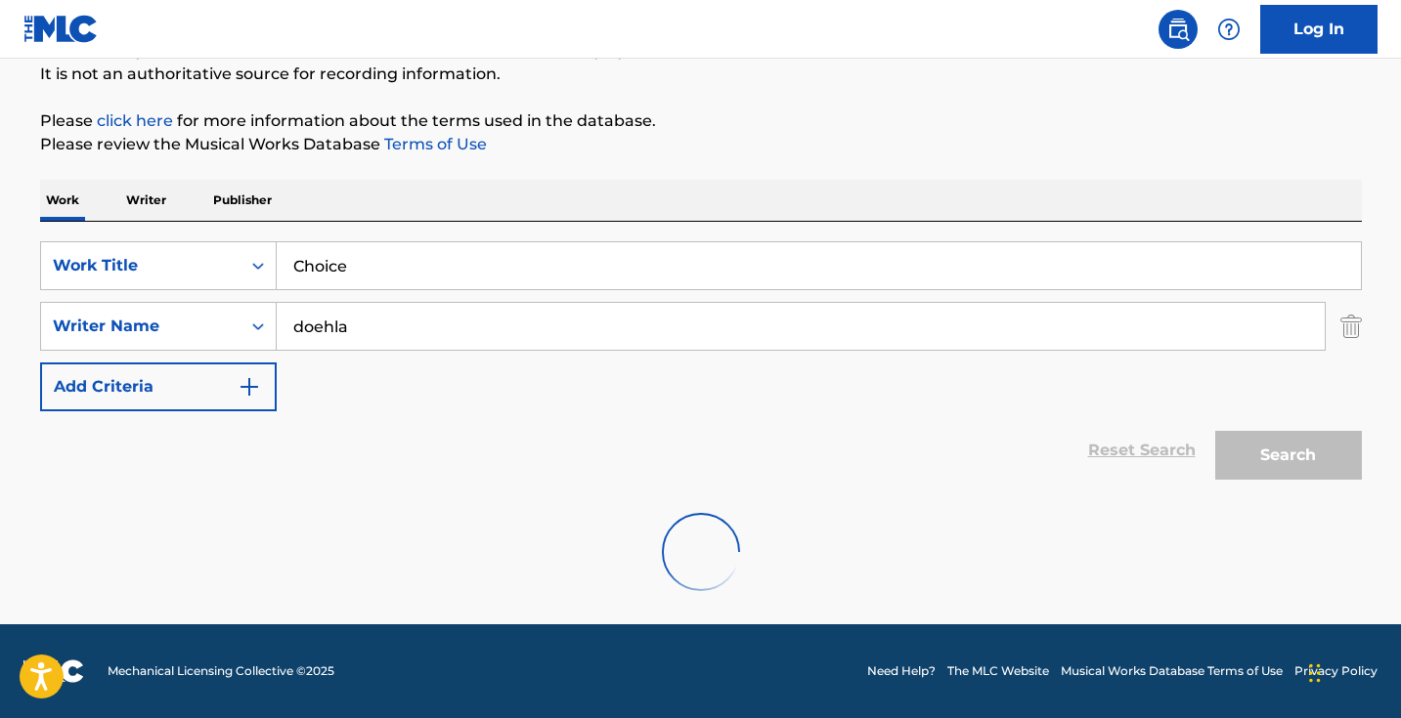
scroll to position [130, 0]
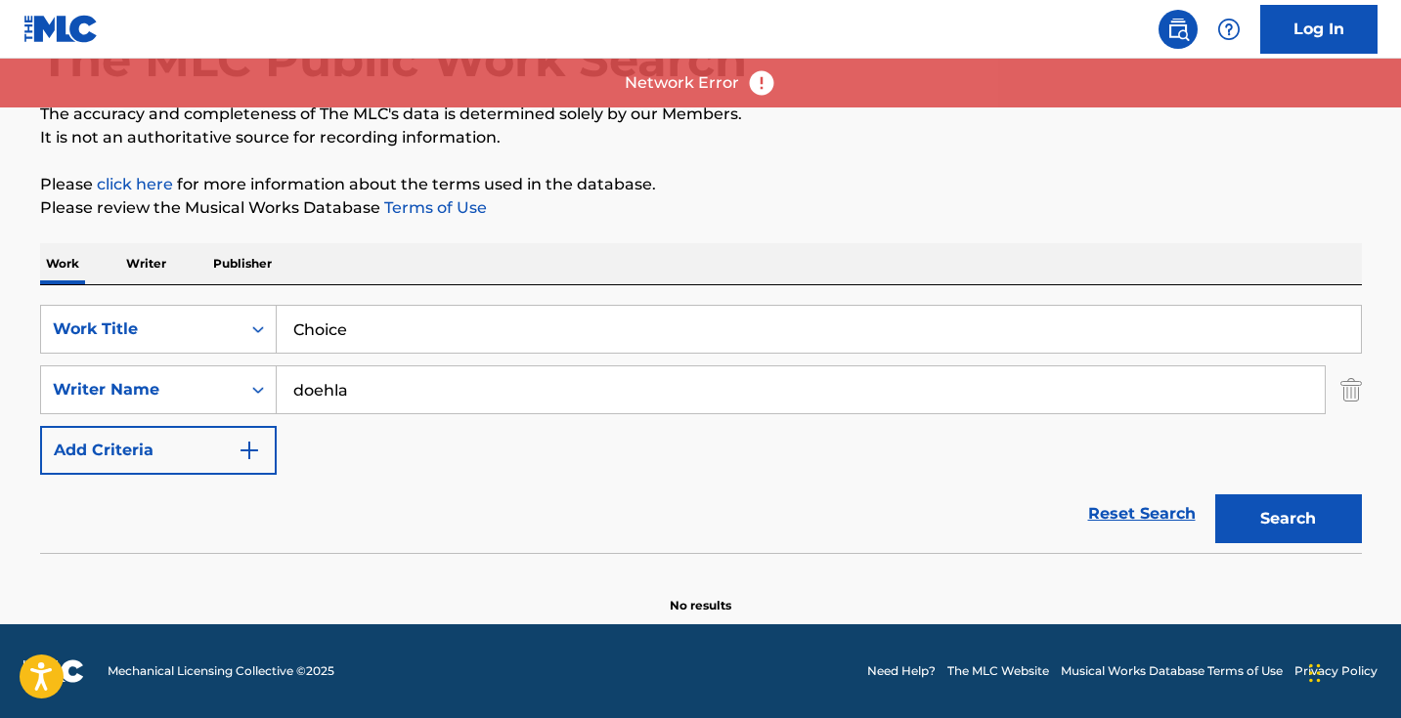
click at [1268, 521] on button "Search" at bounding box center [1288, 519] width 147 height 49
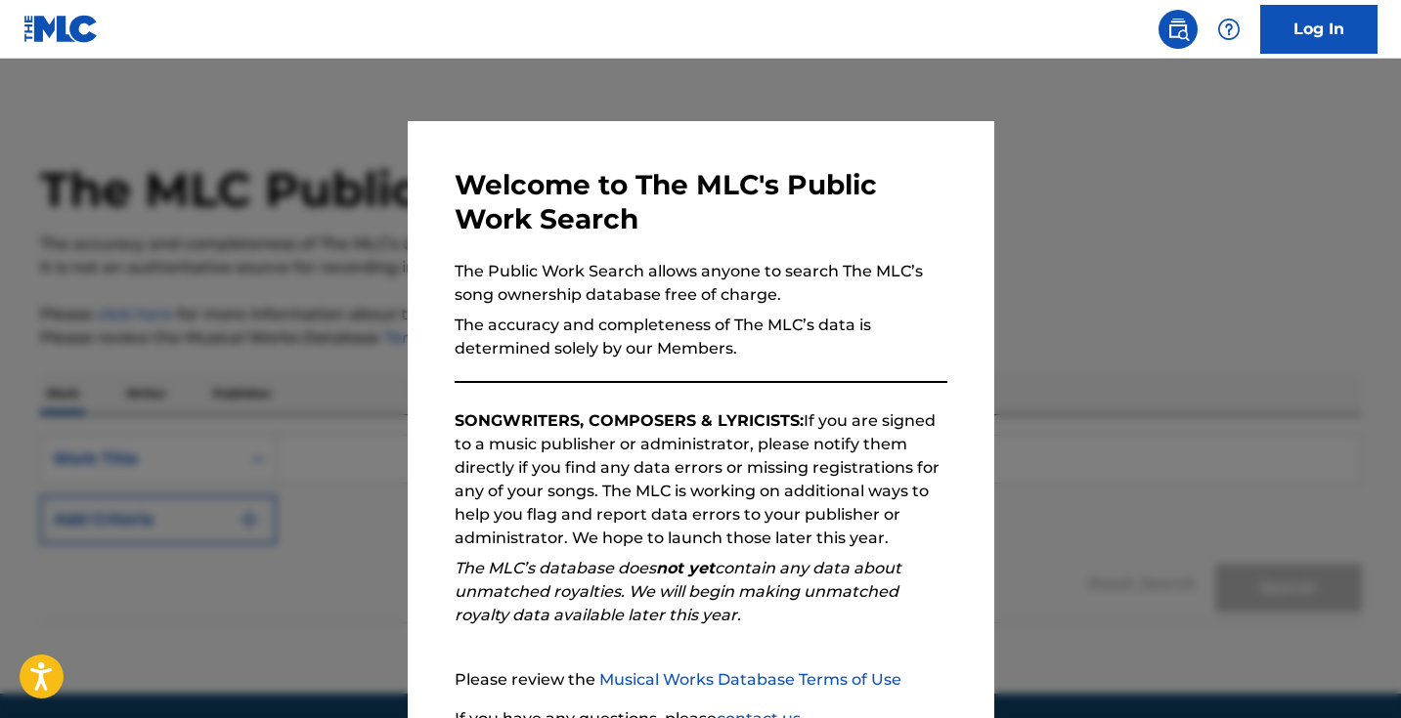
click at [363, 526] on div at bounding box center [700, 418] width 1401 height 718
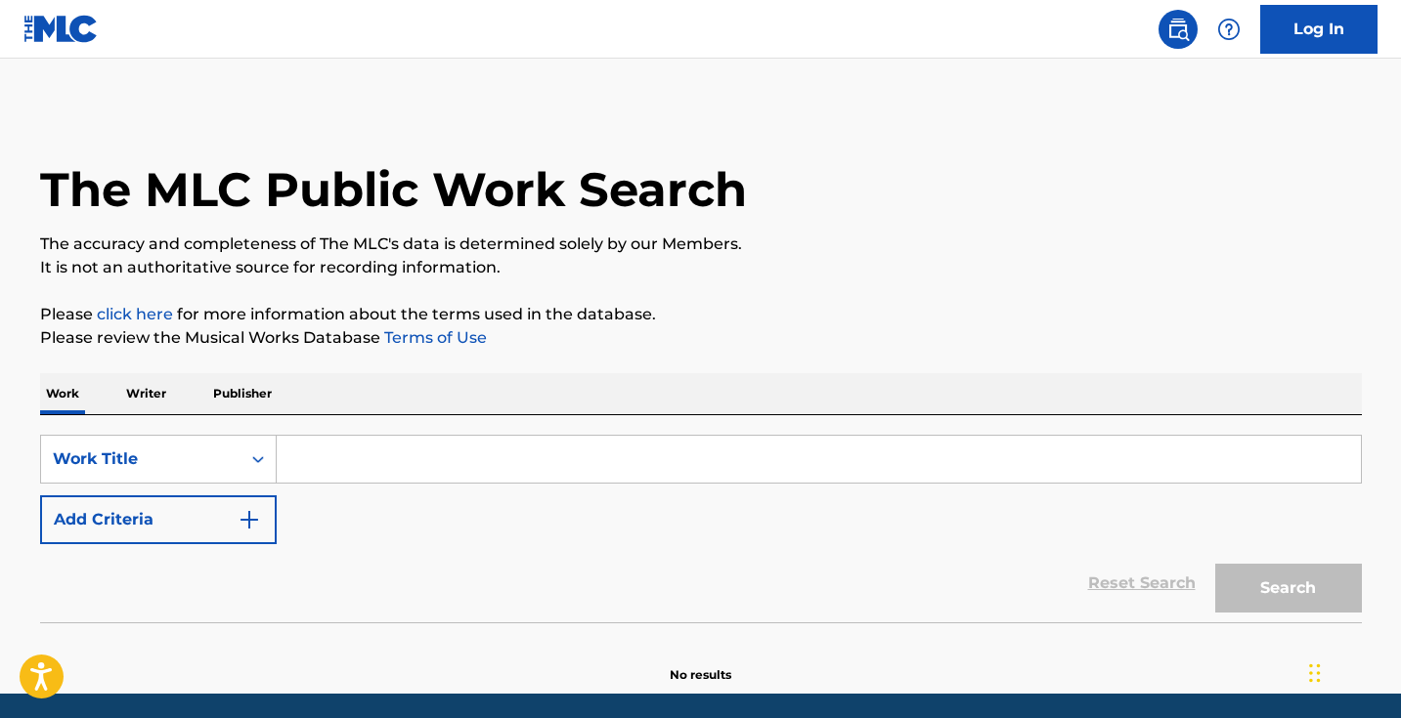
click at [395, 479] on input "Search Form" at bounding box center [819, 459] width 1084 height 47
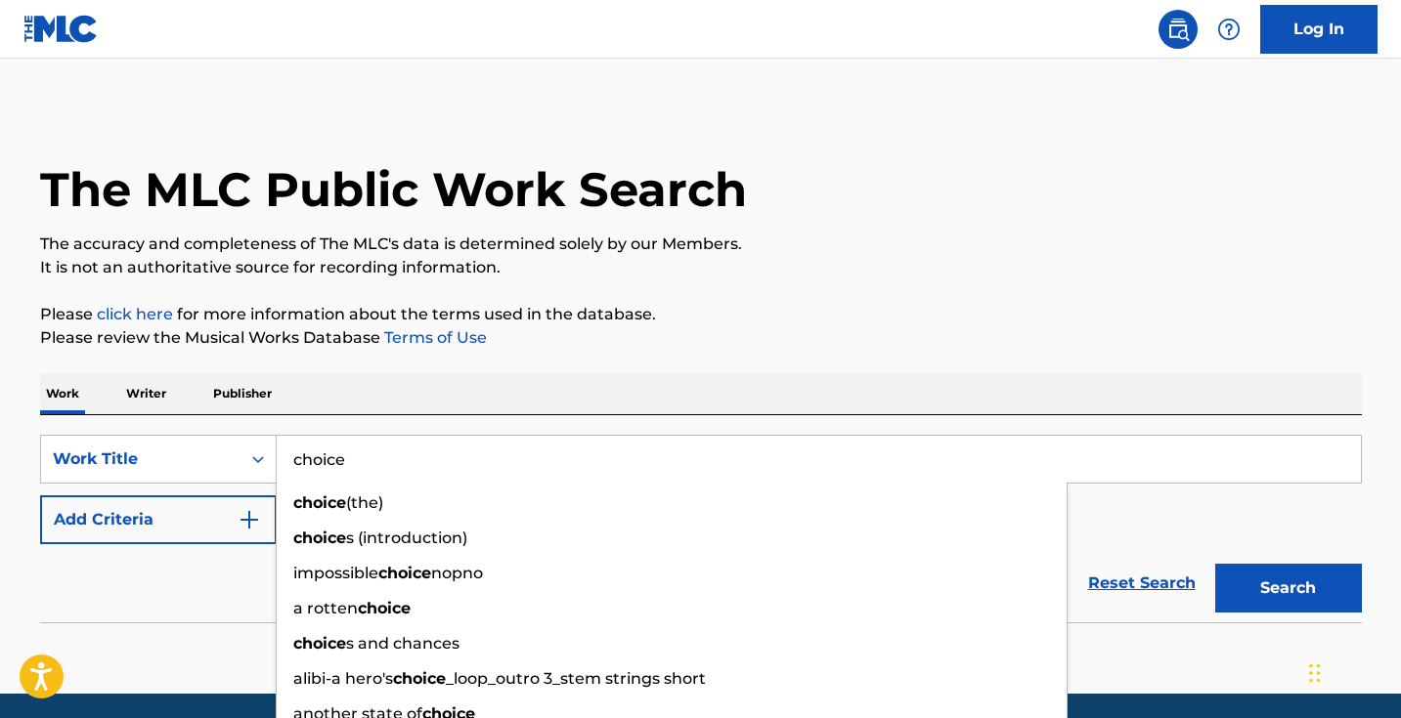
type input "choice"
click at [226, 518] on button "Add Criteria" at bounding box center [158, 520] width 237 height 49
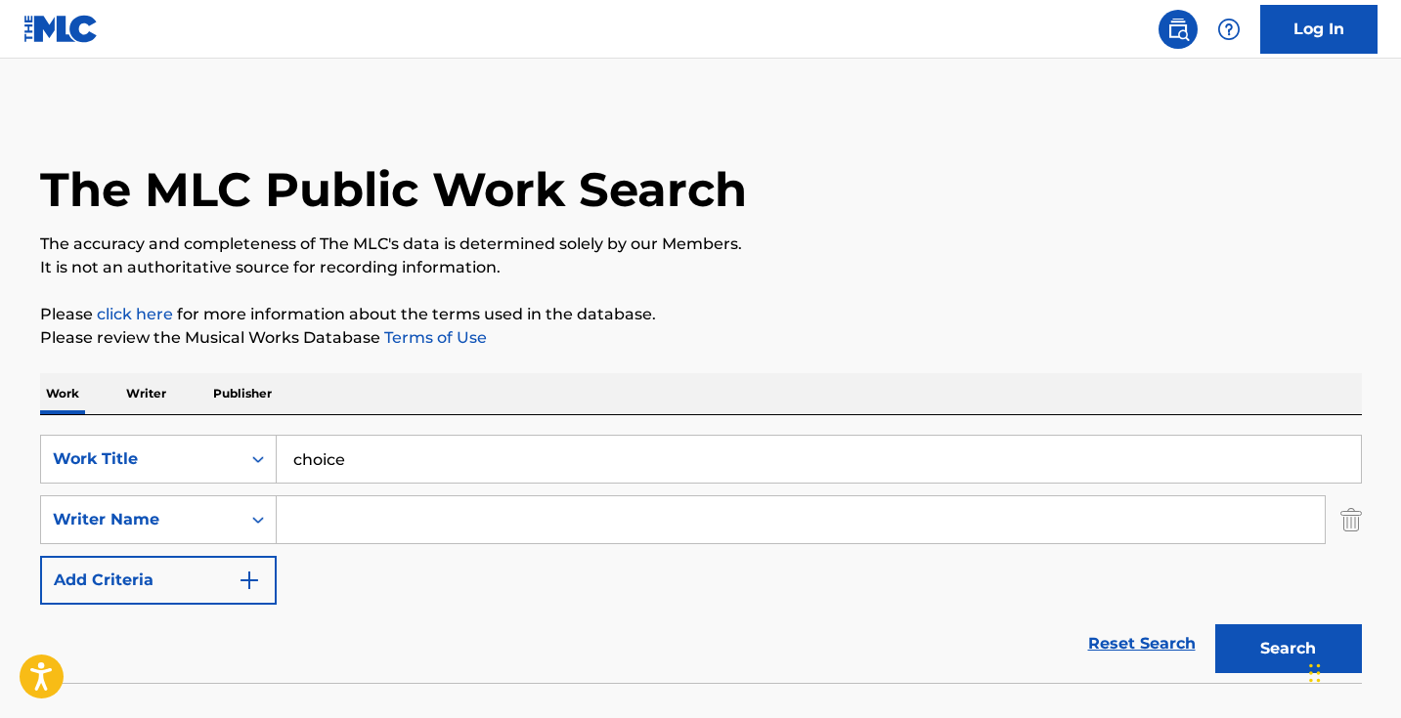
click at [389, 517] on input "Search Form" at bounding box center [801, 520] width 1048 height 47
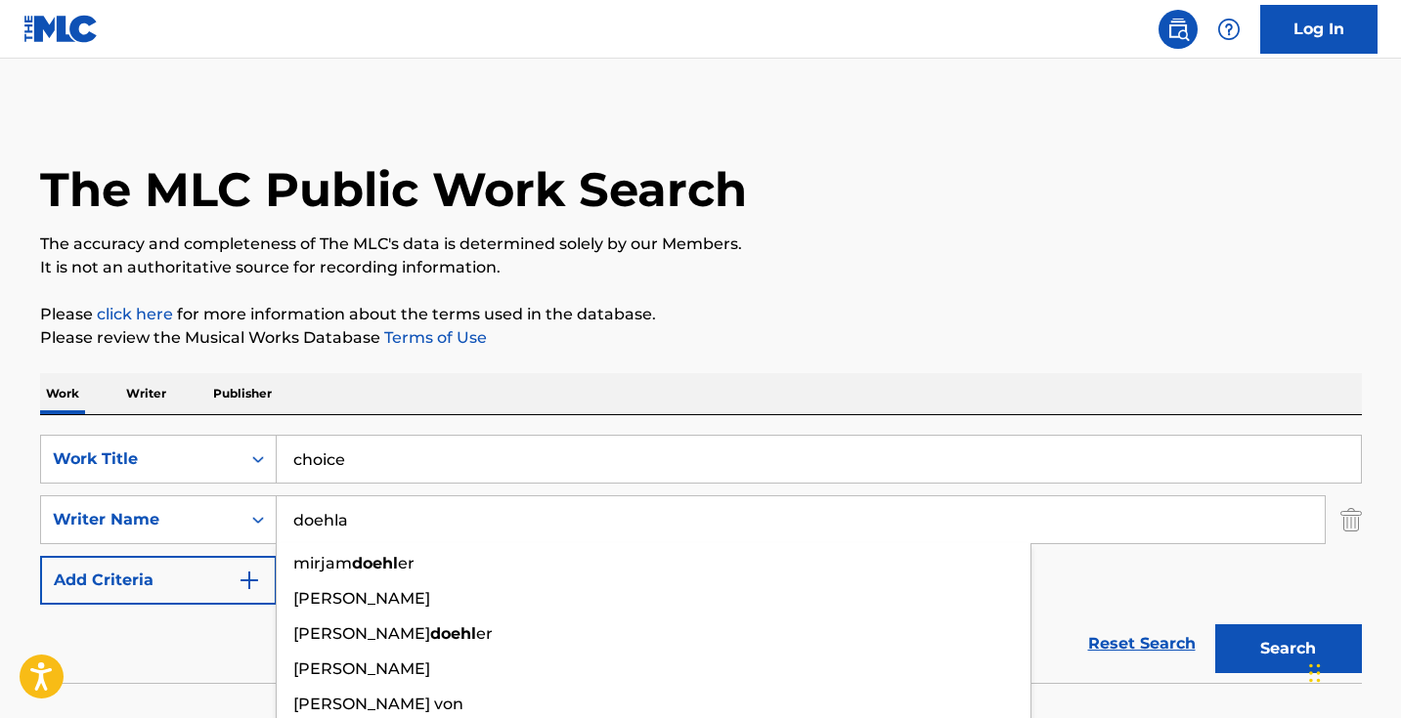
click at [1287, 649] on button "Search" at bounding box center [1288, 649] width 147 height 49
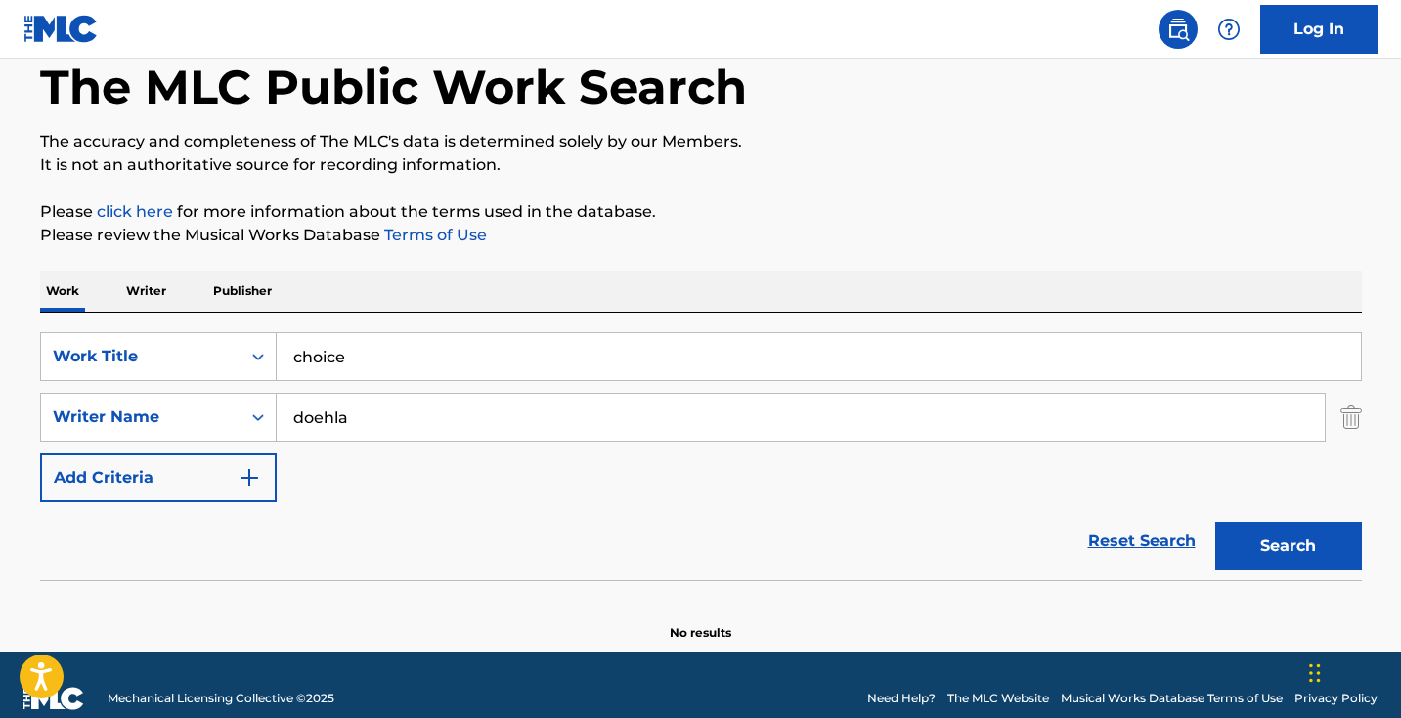
scroll to position [114, 0]
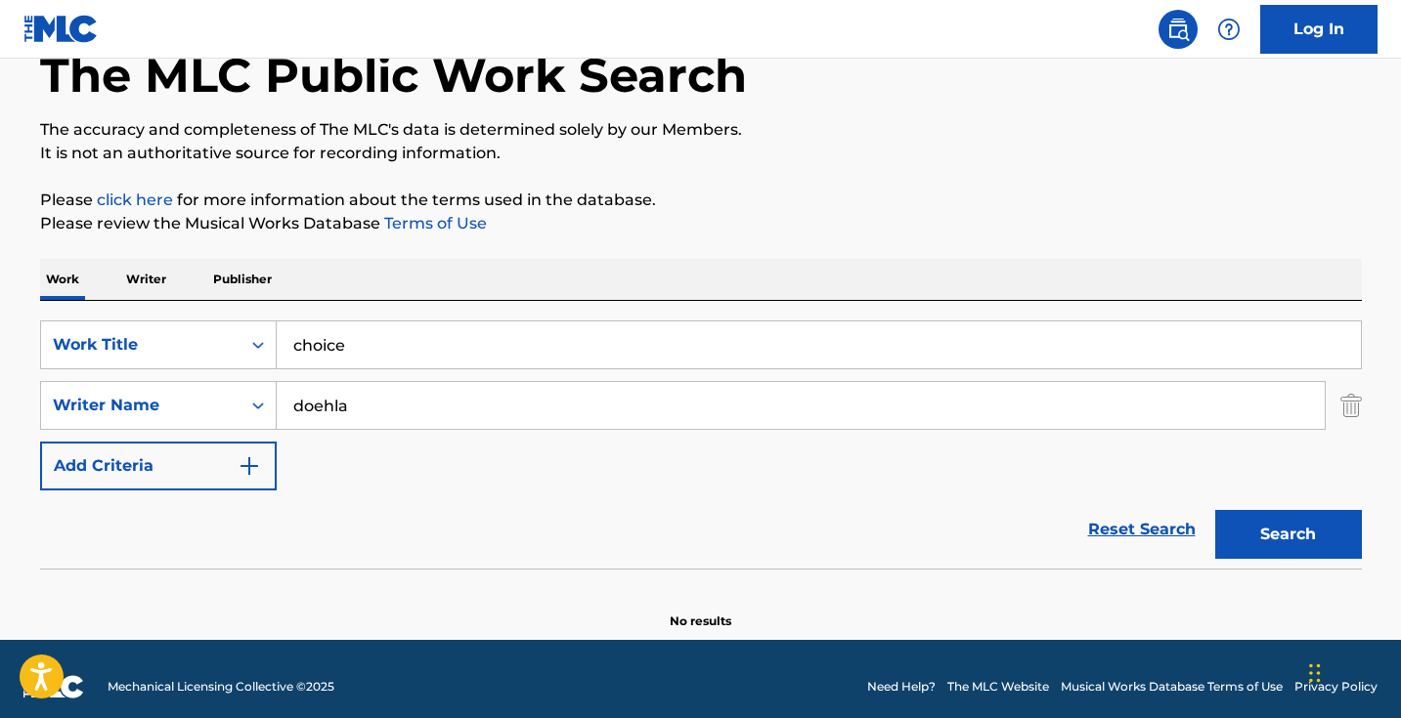
click at [474, 414] on input "doehla" at bounding box center [801, 405] width 1048 height 47
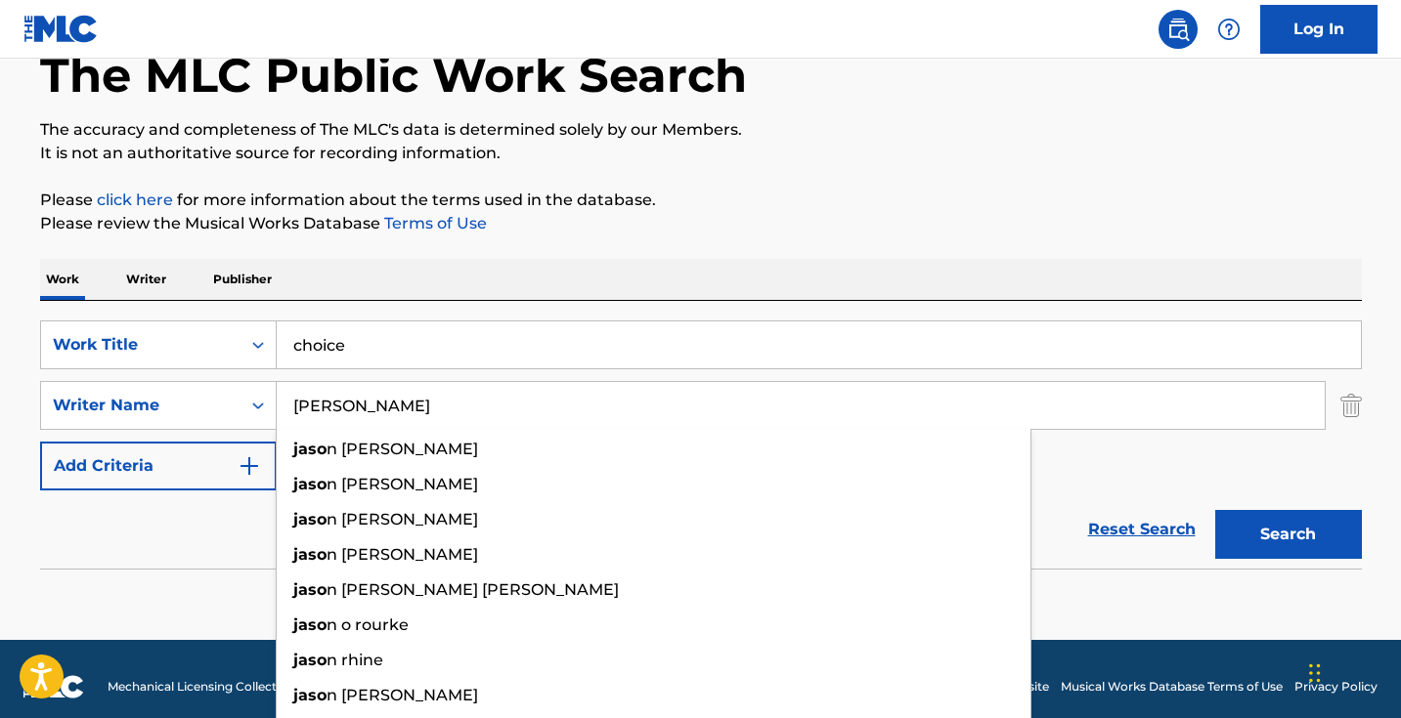
click at [1287, 535] on button "Search" at bounding box center [1288, 534] width 147 height 49
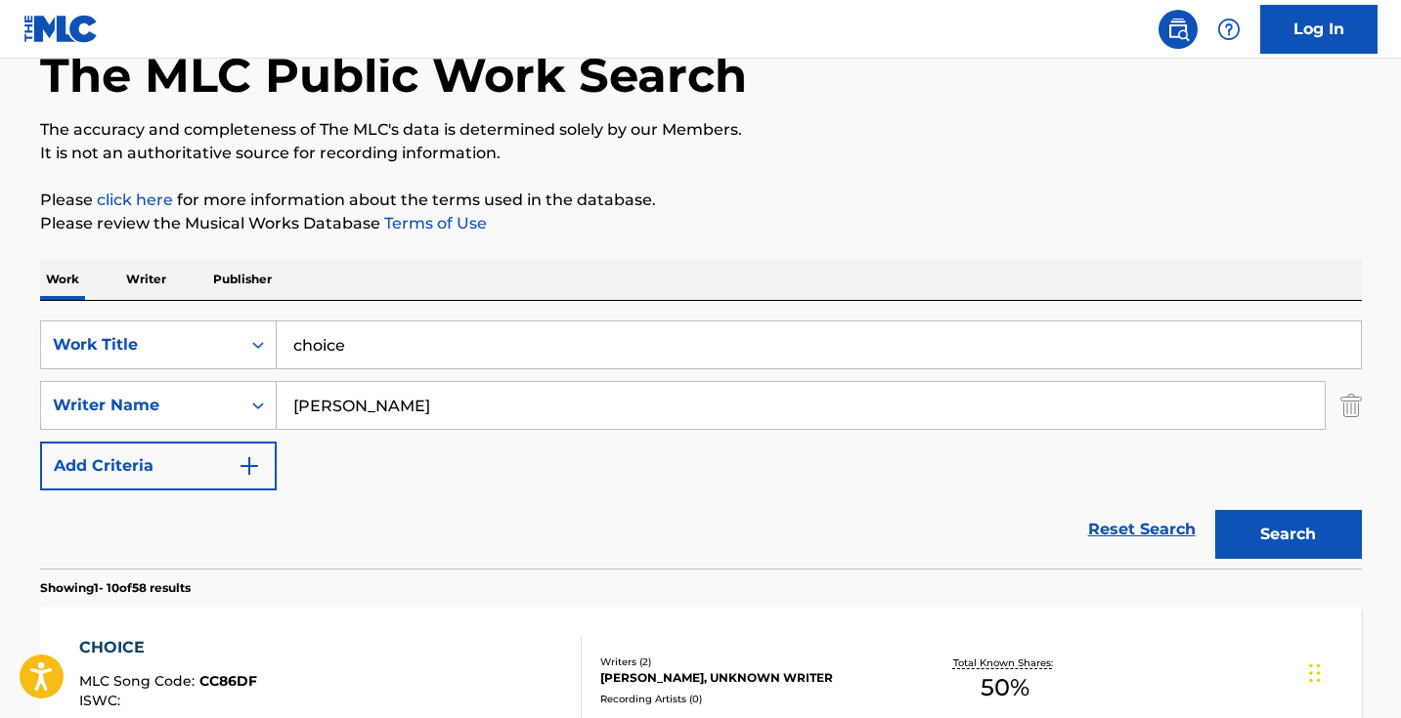
drag, startPoint x: 474, startPoint y: 414, endPoint x: 483, endPoint y: 408, distance: 10.6
click at [483, 408] on input "[PERSON_NAME]" at bounding box center [801, 405] width 1048 height 47
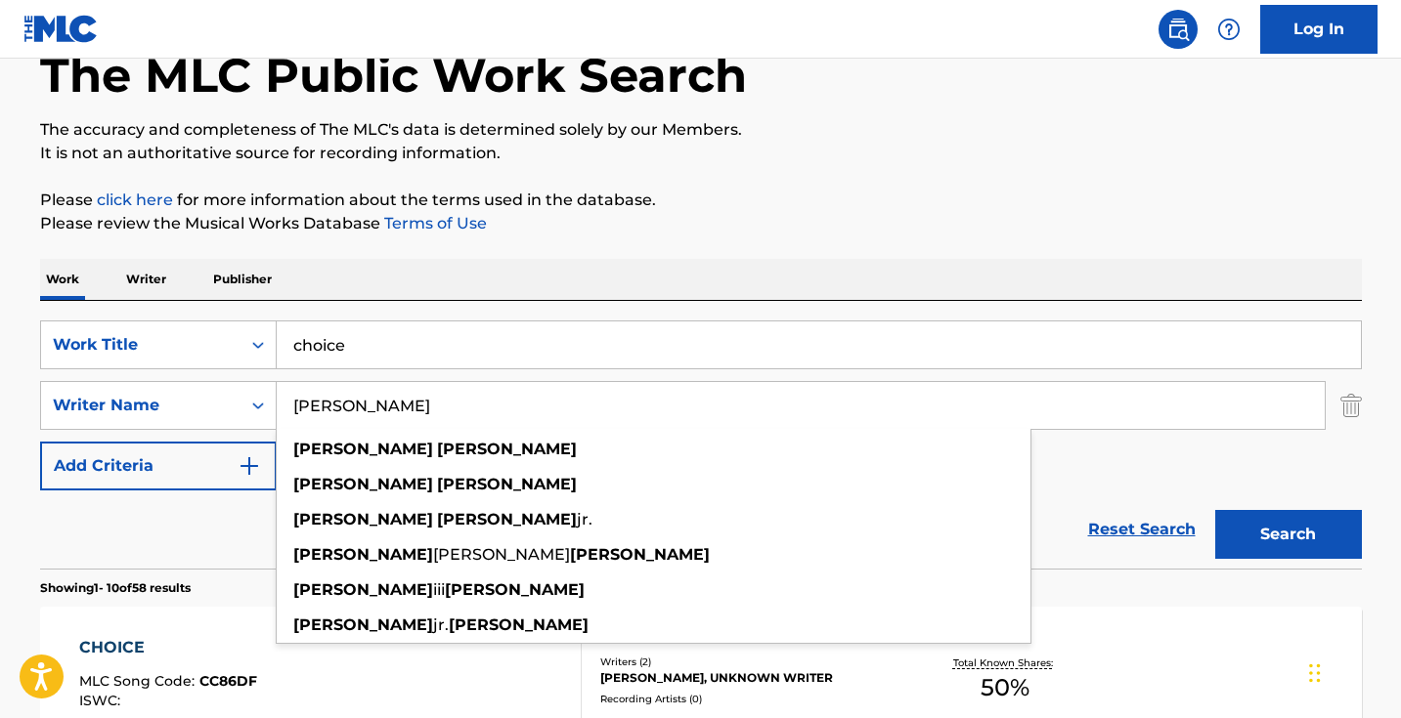
click at [1287, 535] on button "Search" at bounding box center [1288, 534] width 147 height 49
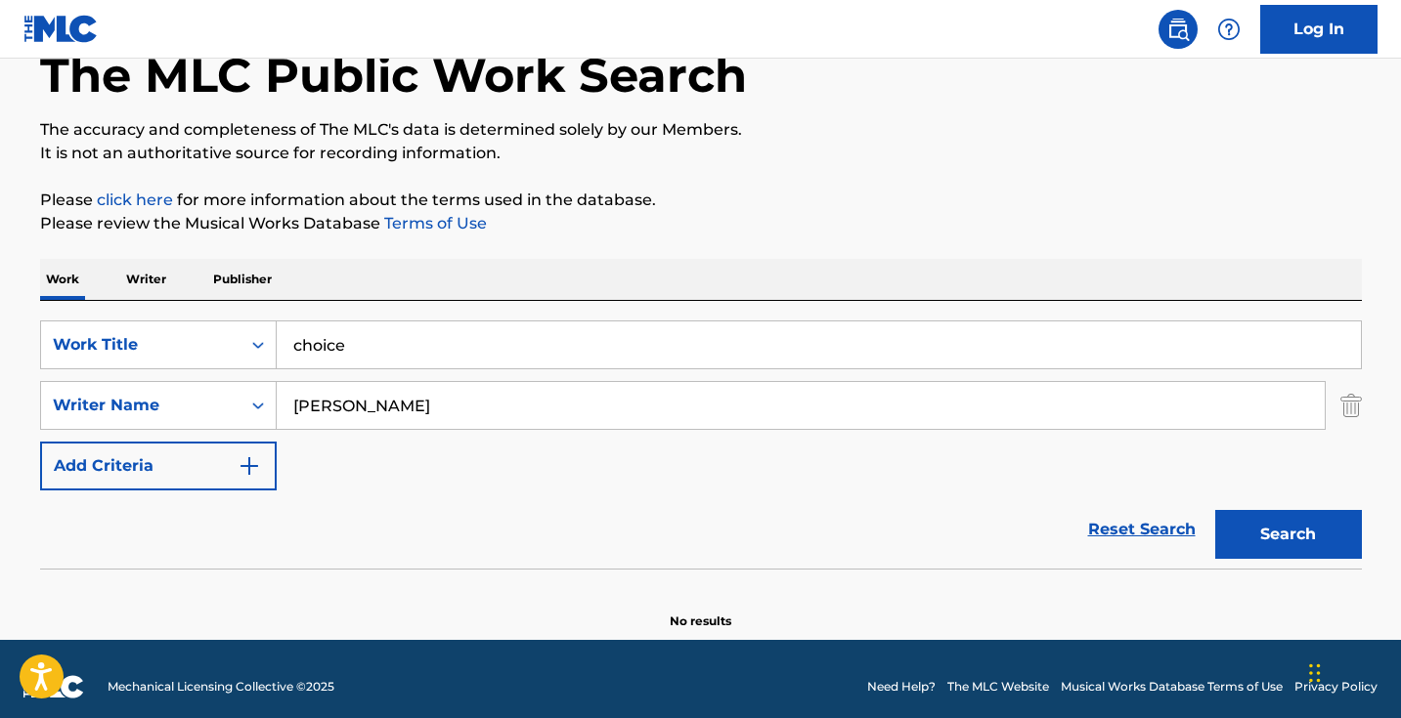
click at [379, 412] on input "[PERSON_NAME]" at bounding box center [801, 405] width 1048 height 47
click at [378, 411] on input "[PERSON_NAME]" at bounding box center [801, 405] width 1048 height 47
click at [1287, 535] on button "Search" at bounding box center [1288, 534] width 147 height 49
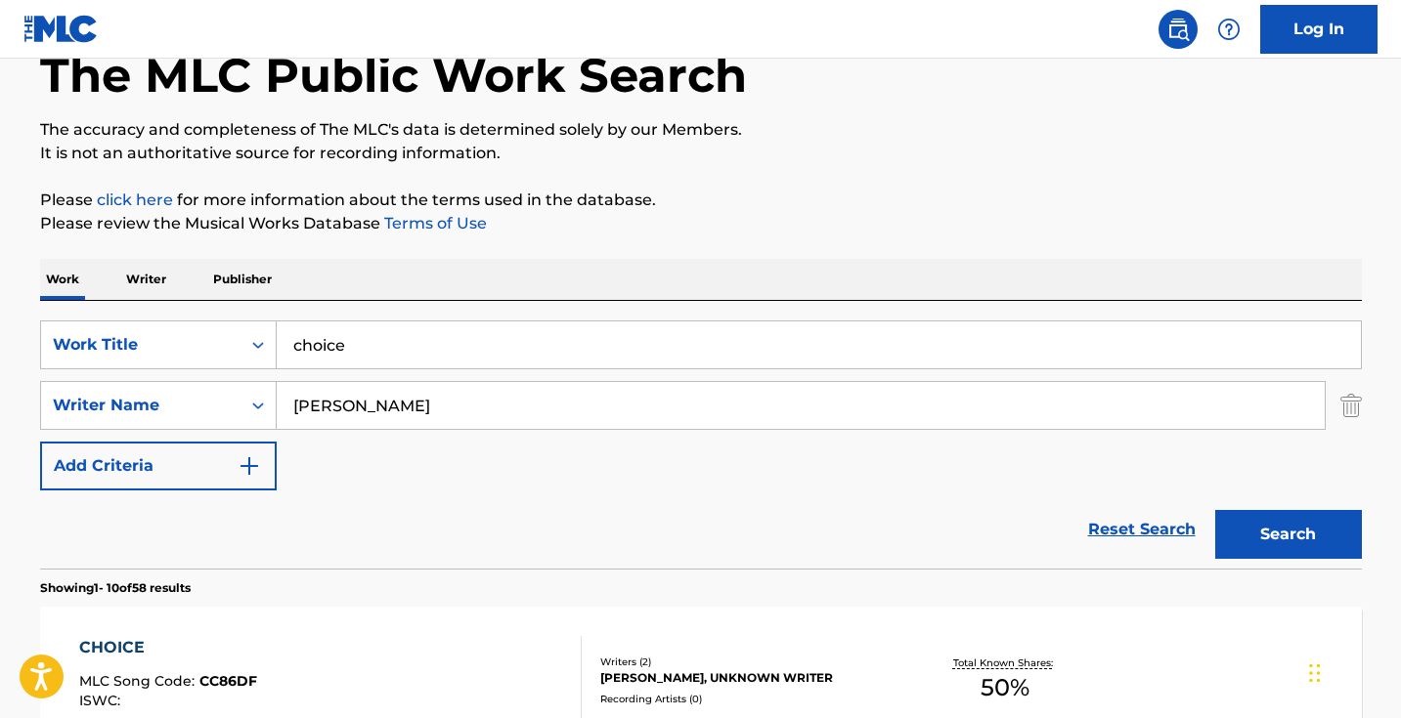
drag, startPoint x: 379, startPoint y: 400, endPoint x: 376, endPoint y: 451, distance: 50.9
click at [376, 451] on div "SearchWithCriteria5ab0ee91-5348-4745-8fb7-0ca010e4b042 Work Title choice Search…" at bounding box center [701, 406] width 1322 height 170
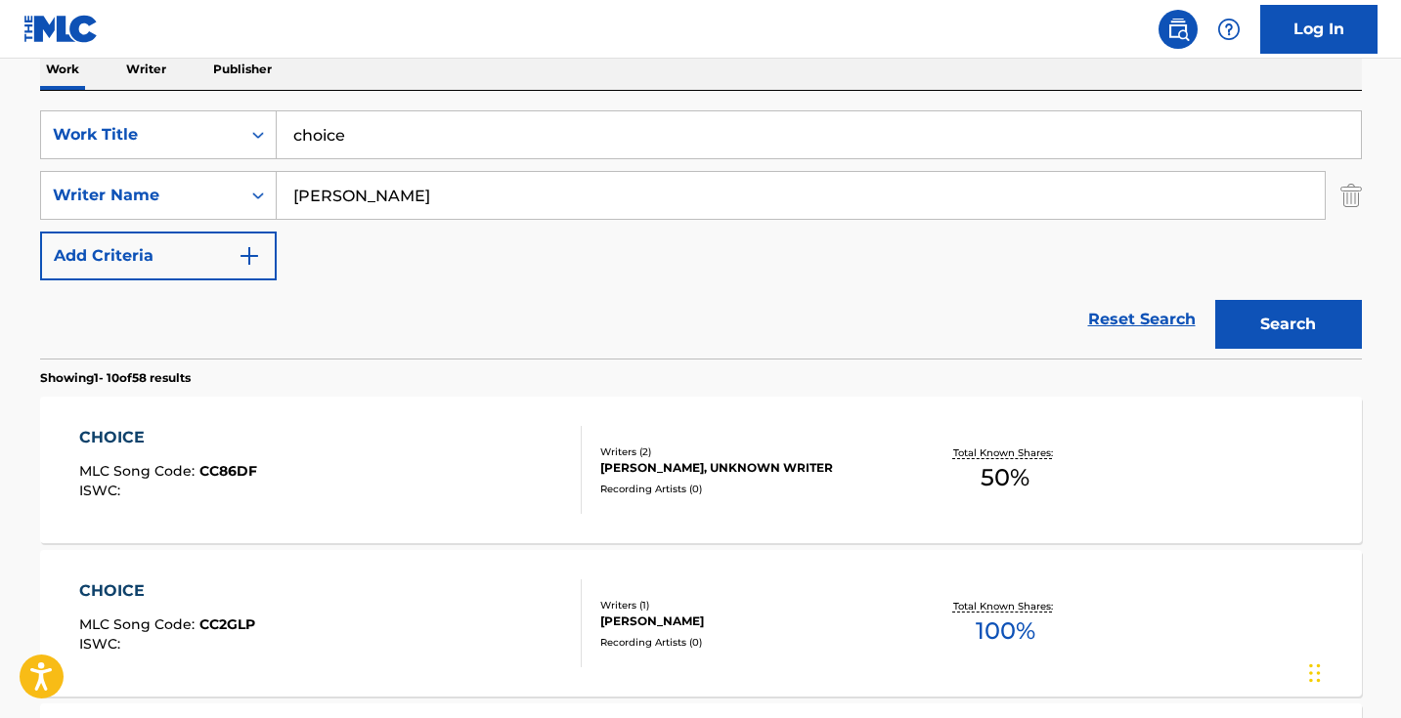
scroll to position [301, 0]
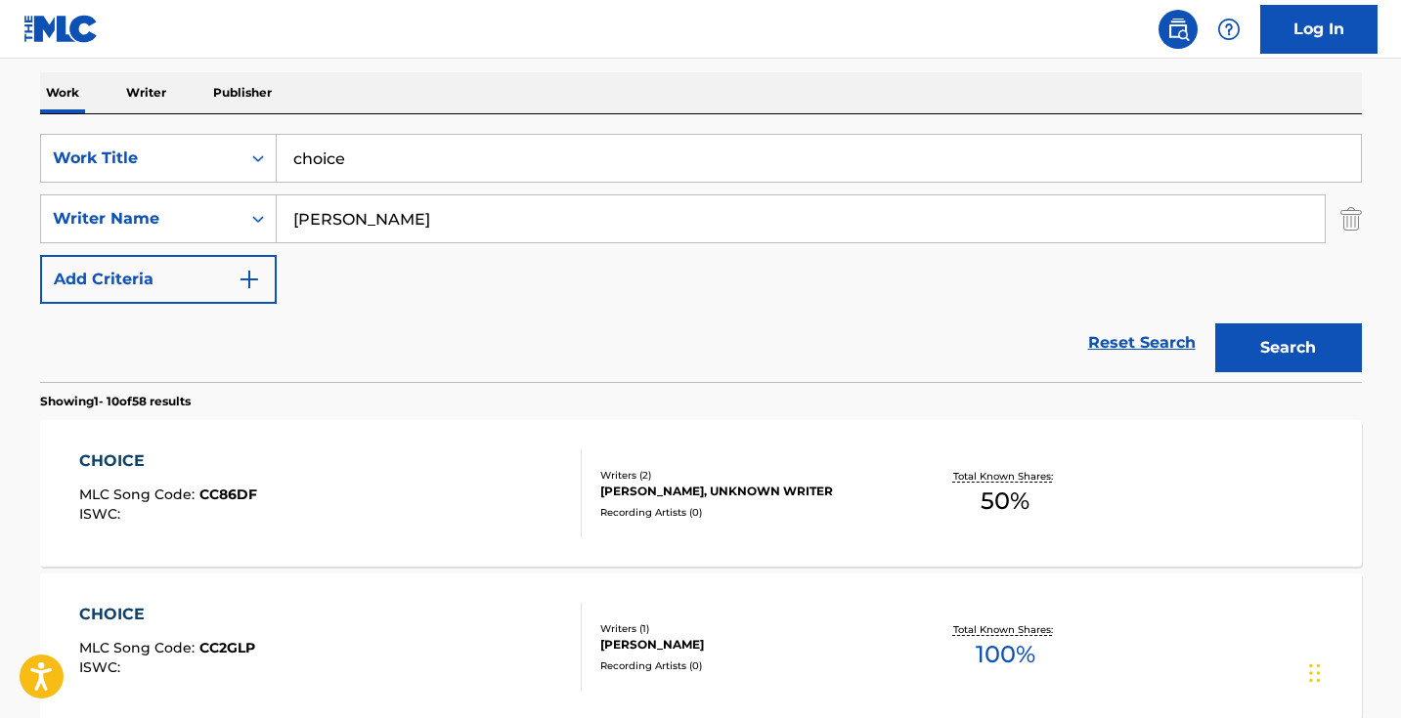
click at [335, 218] on input "[PERSON_NAME]" at bounding box center [801, 219] width 1048 height 47
click at [334, 218] on input "[PERSON_NAME]" at bounding box center [801, 219] width 1048 height 47
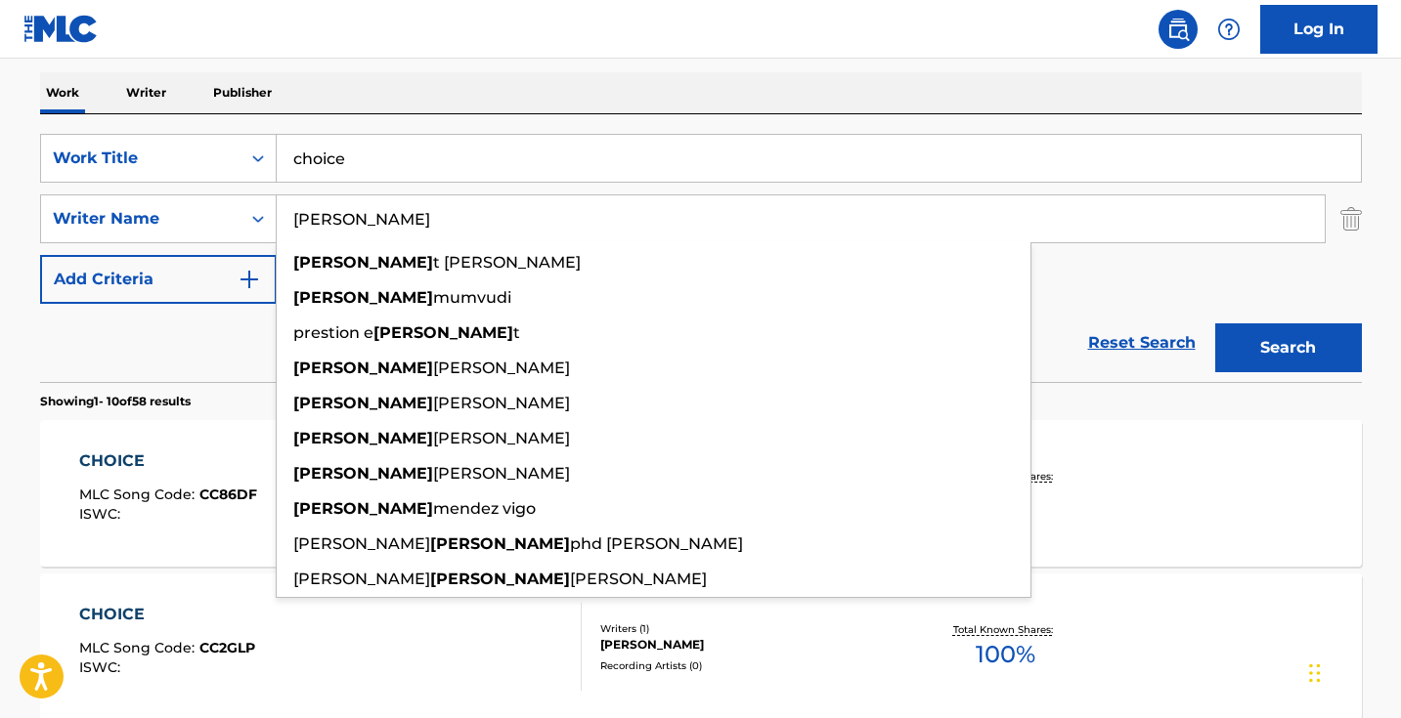
click at [1287, 348] on button "Search" at bounding box center [1288, 348] width 147 height 49
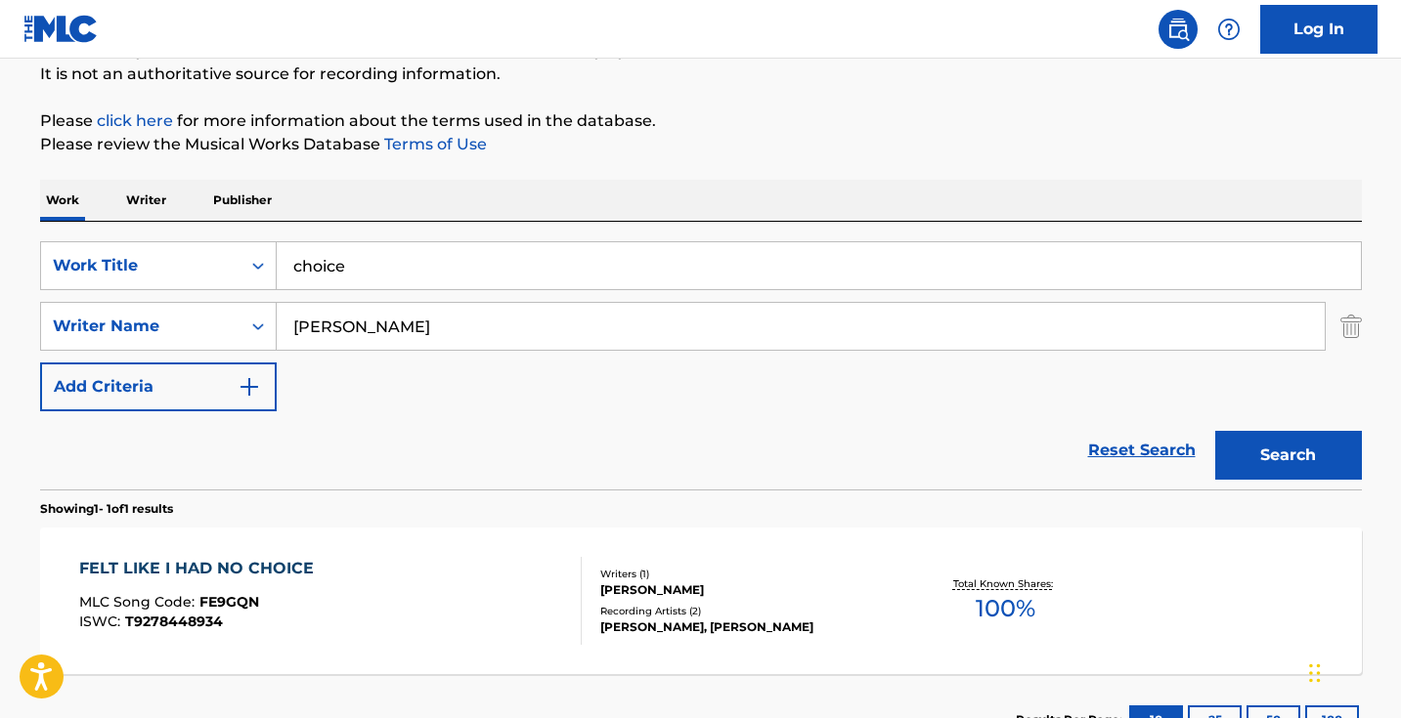
click at [360, 321] on input "[PERSON_NAME]" at bounding box center [801, 326] width 1048 height 47
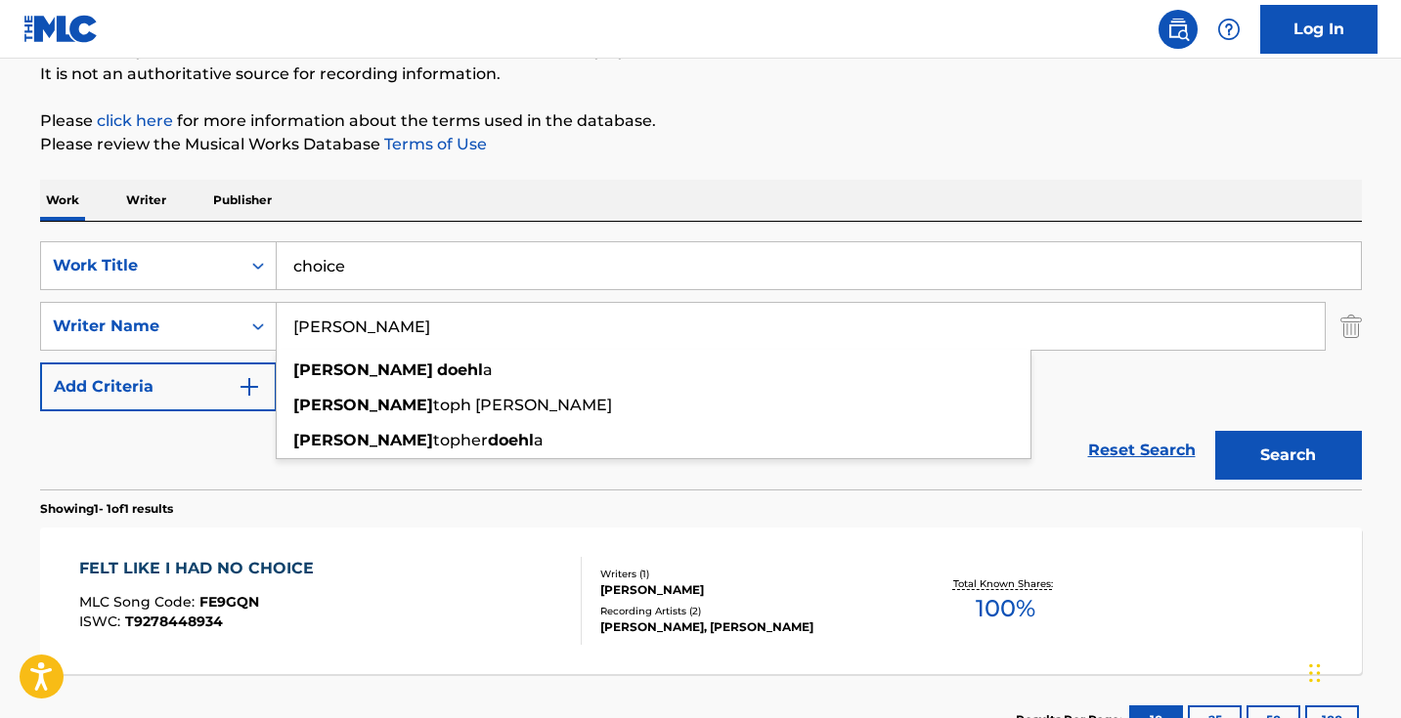
click at [1287, 456] on button "Search" at bounding box center [1288, 455] width 147 height 49
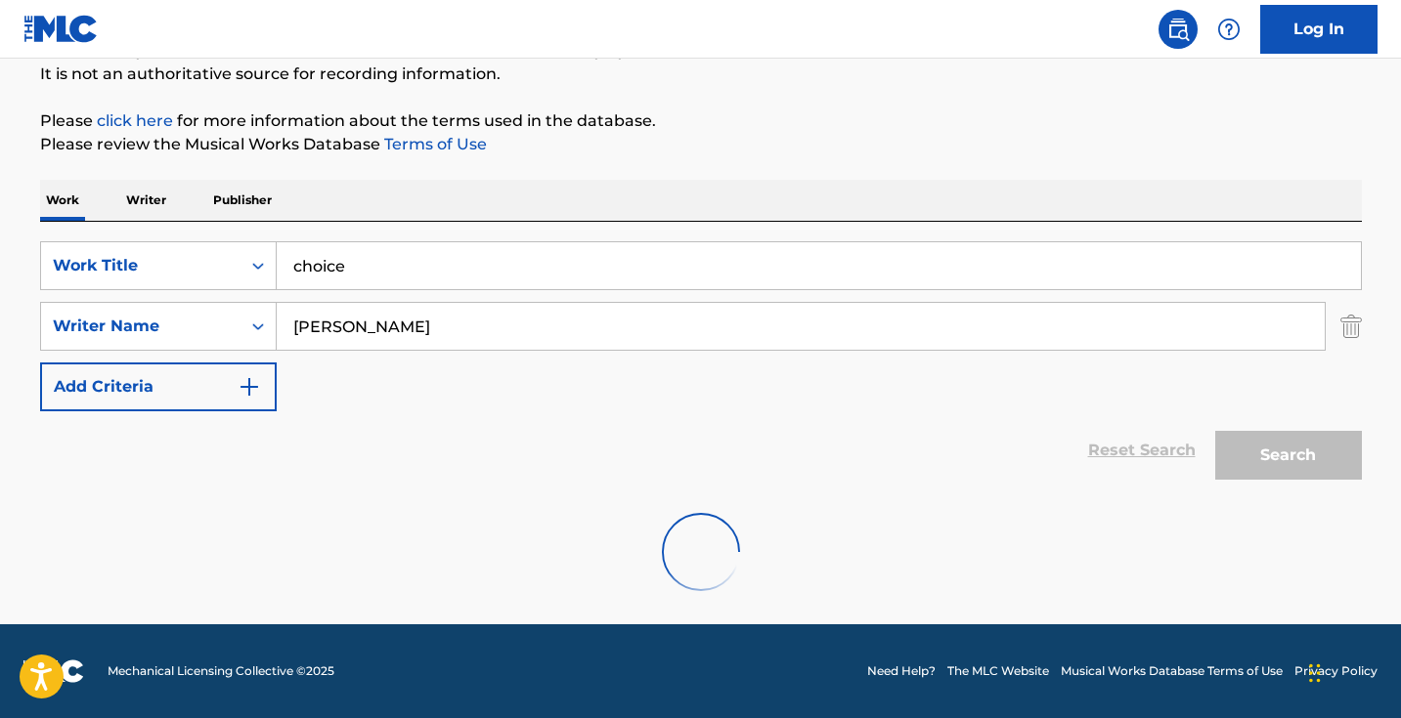
scroll to position [130, 0]
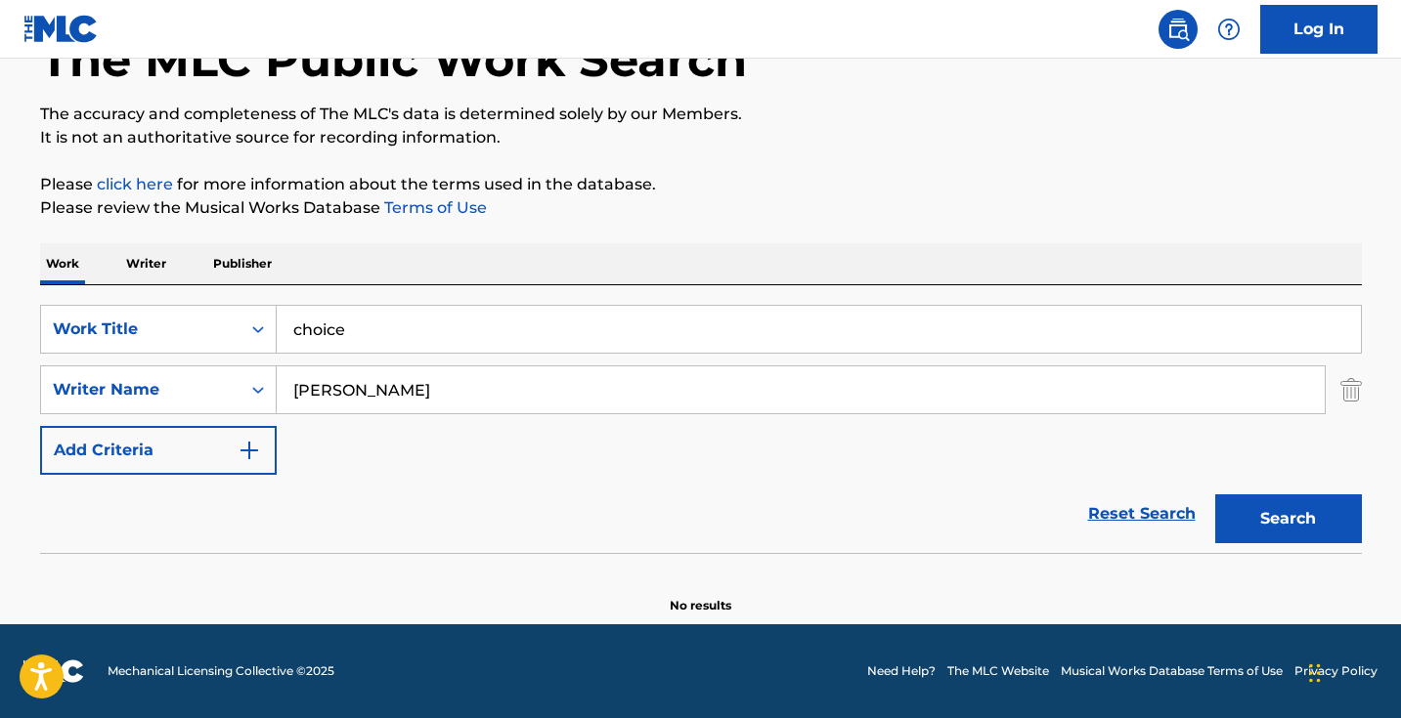
click at [333, 391] on input "[PERSON_NAME]" at bounding box center [801, 390] width 1048 height 47
click at [1287, 519] on button "Search" at bounding box center [1288, 519] width 147 height 49
click at [406, 401] on input "[PERSON_NAME]" at bounding box center [801, 390] width 1048 height 47
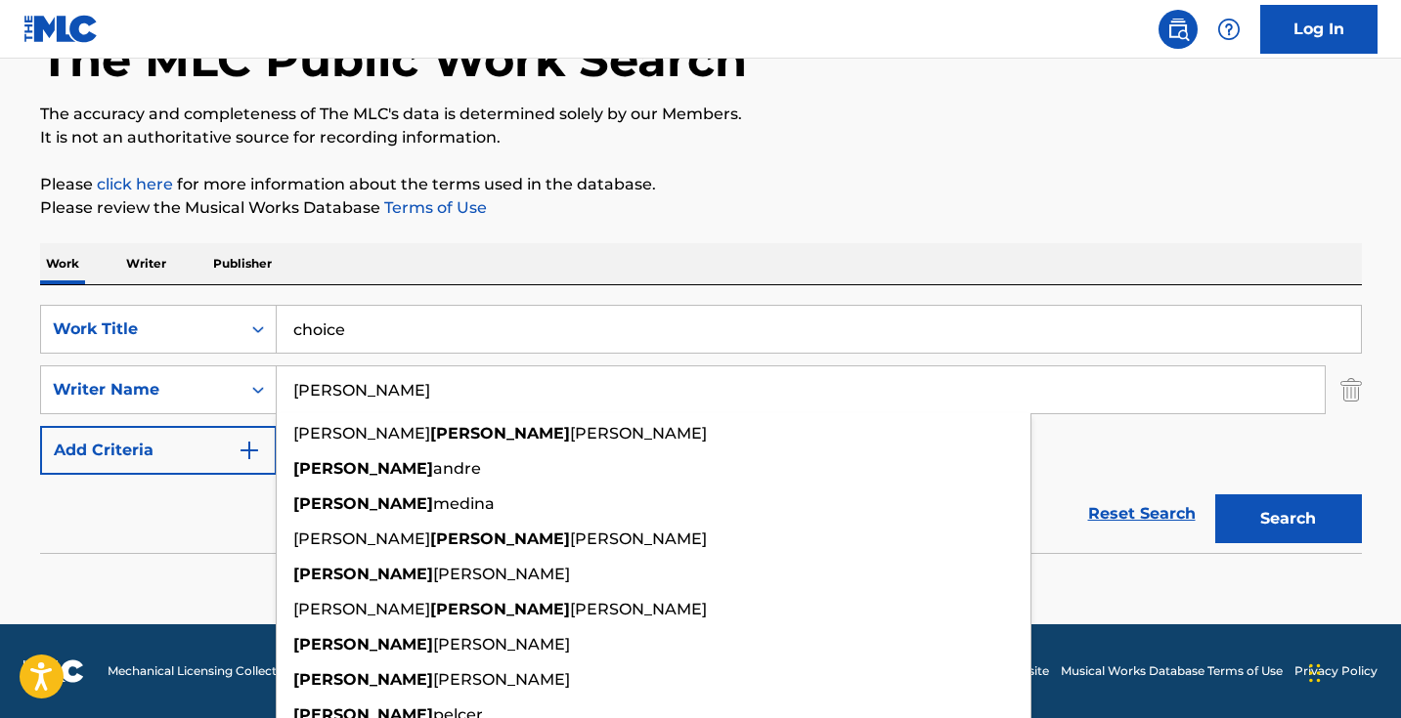
type input "[PERSON_NAME]"
click at [1287, 519] on button "Search" at bounding box center [1288, 519] width 147 height 49
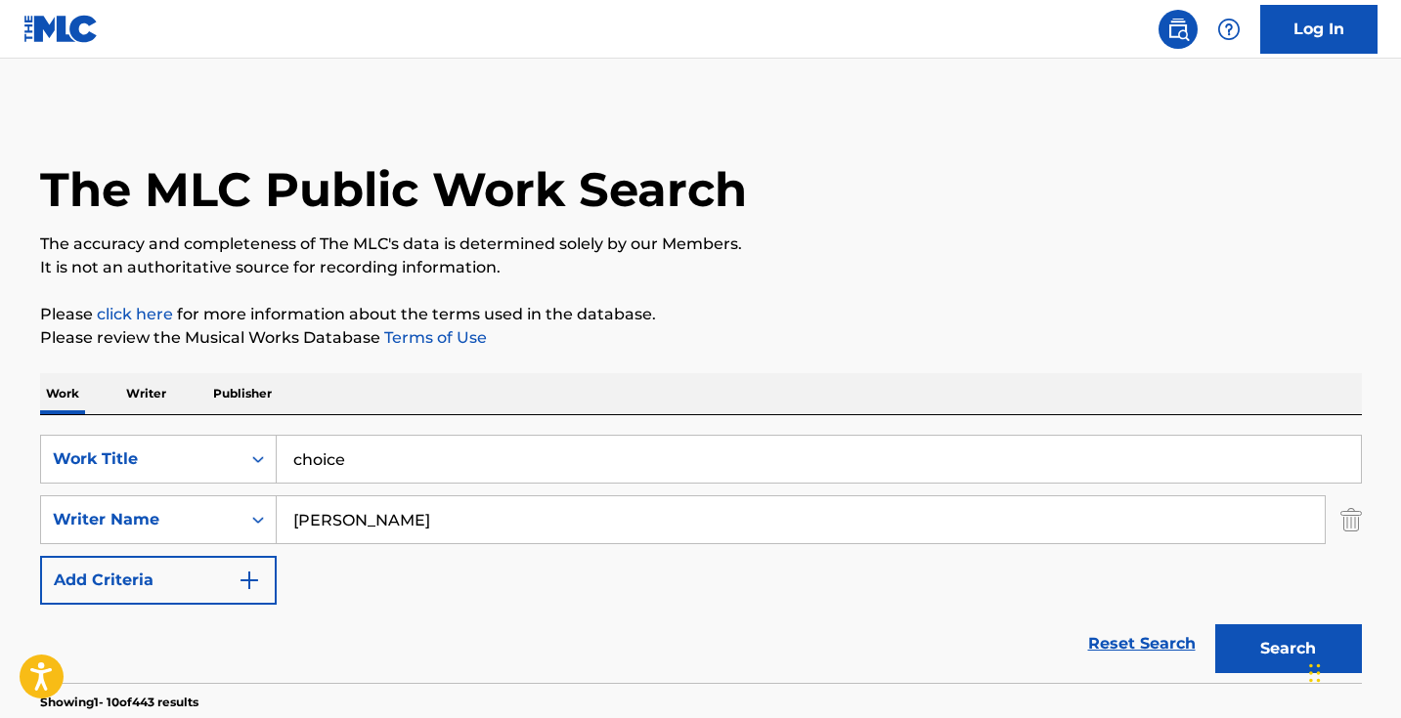
scroll to position [0, 0]
click at [372, 440] on input "choice" at bounding box center [819, 459] width 1084 height 47
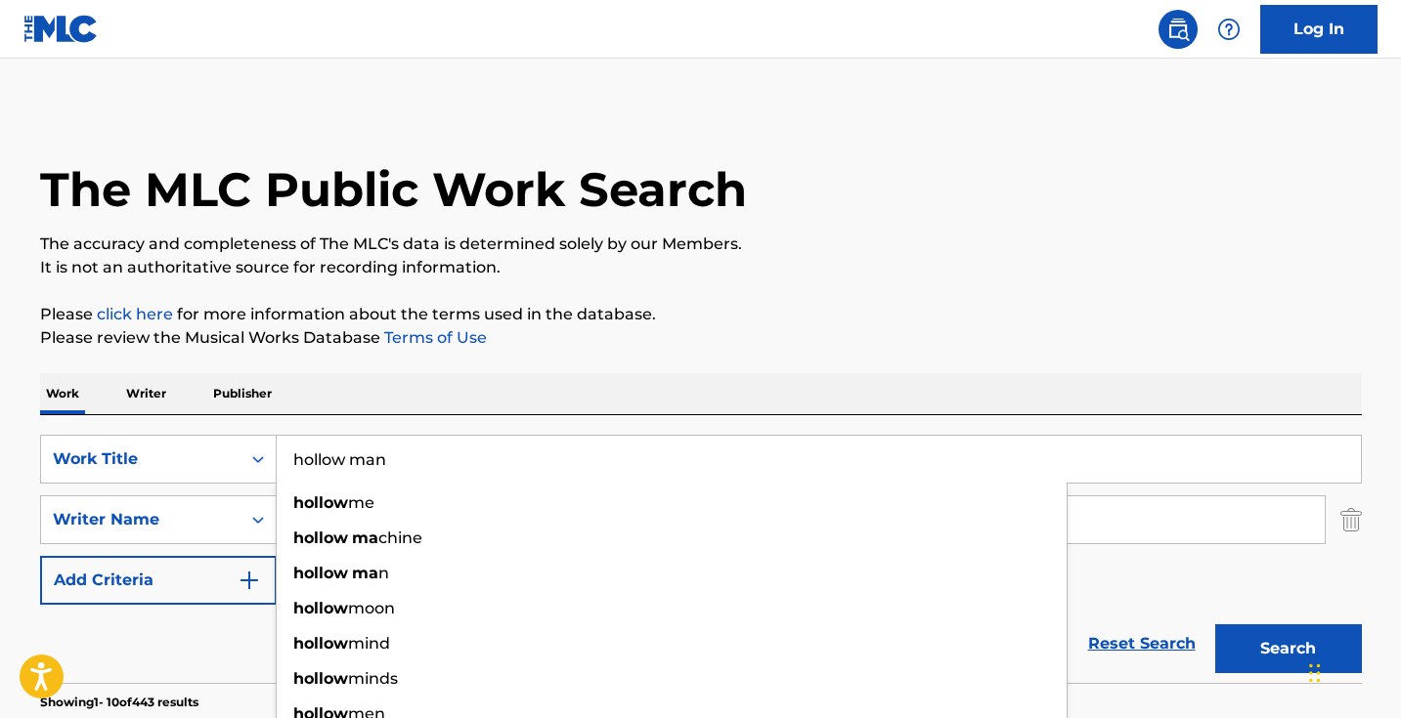
type input "hollow man"
click at [1287, 649] on button "Search" at bounding box center [1288, 649] width 147 height 49
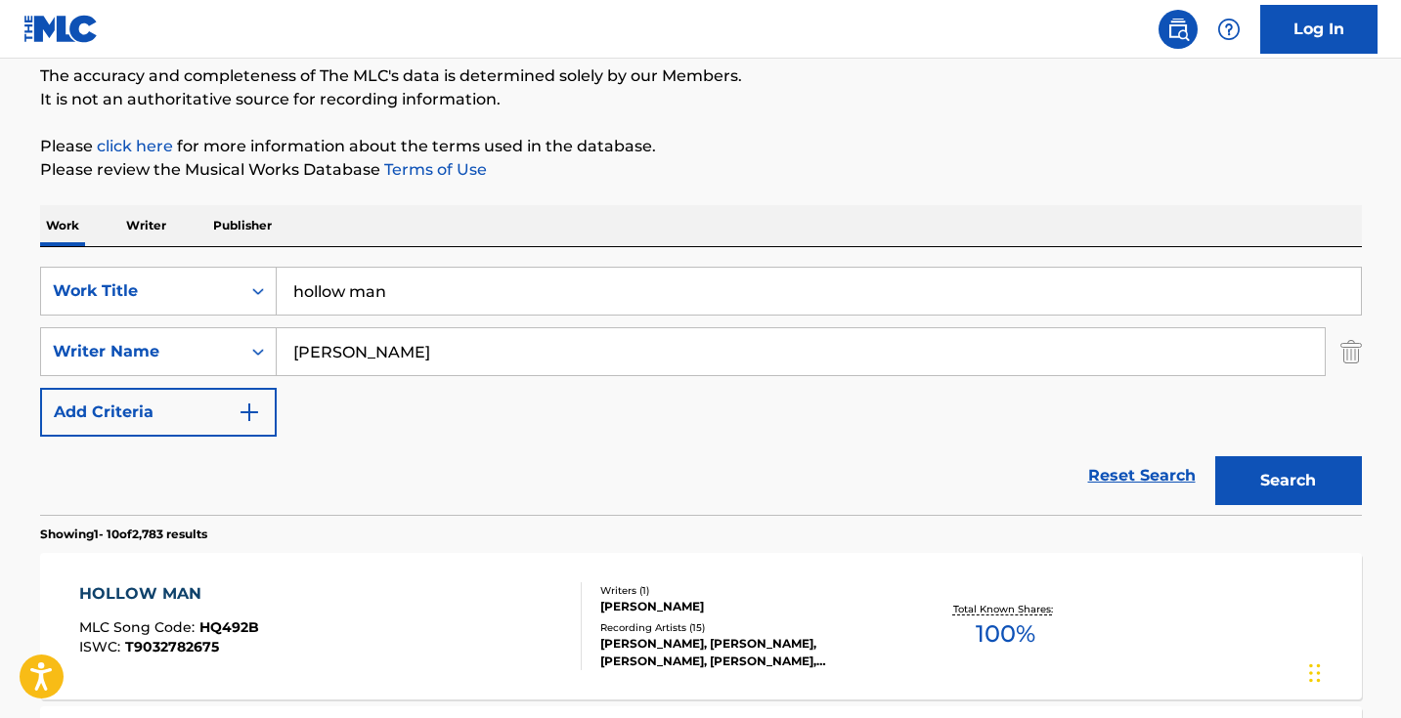
scroll to position [290, 0]
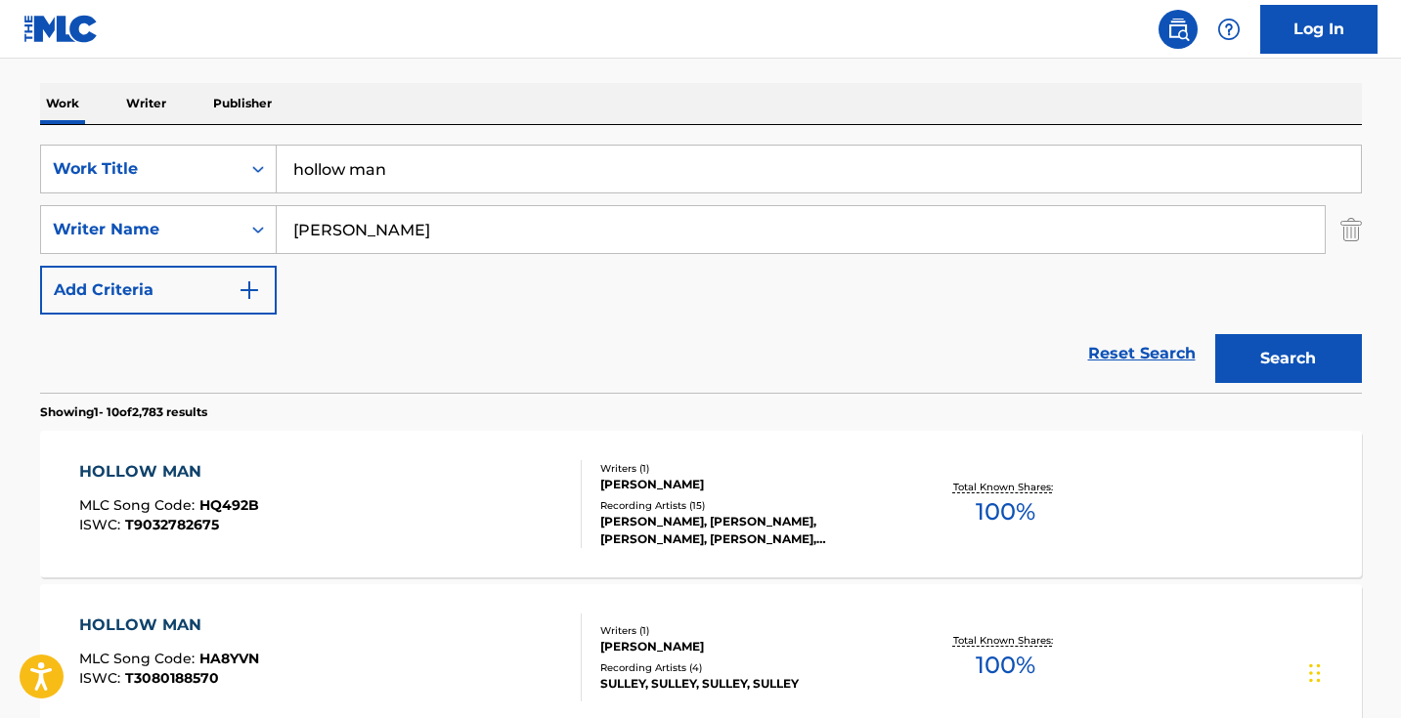
click at [435, 214] on input "[PERSON_NAME]" at bounding box center [801, 229] width 1048 height 47
click at [436, 214] on input "[PERSON_NAME]" at bounding box center [801, 229] width 1048 height 47
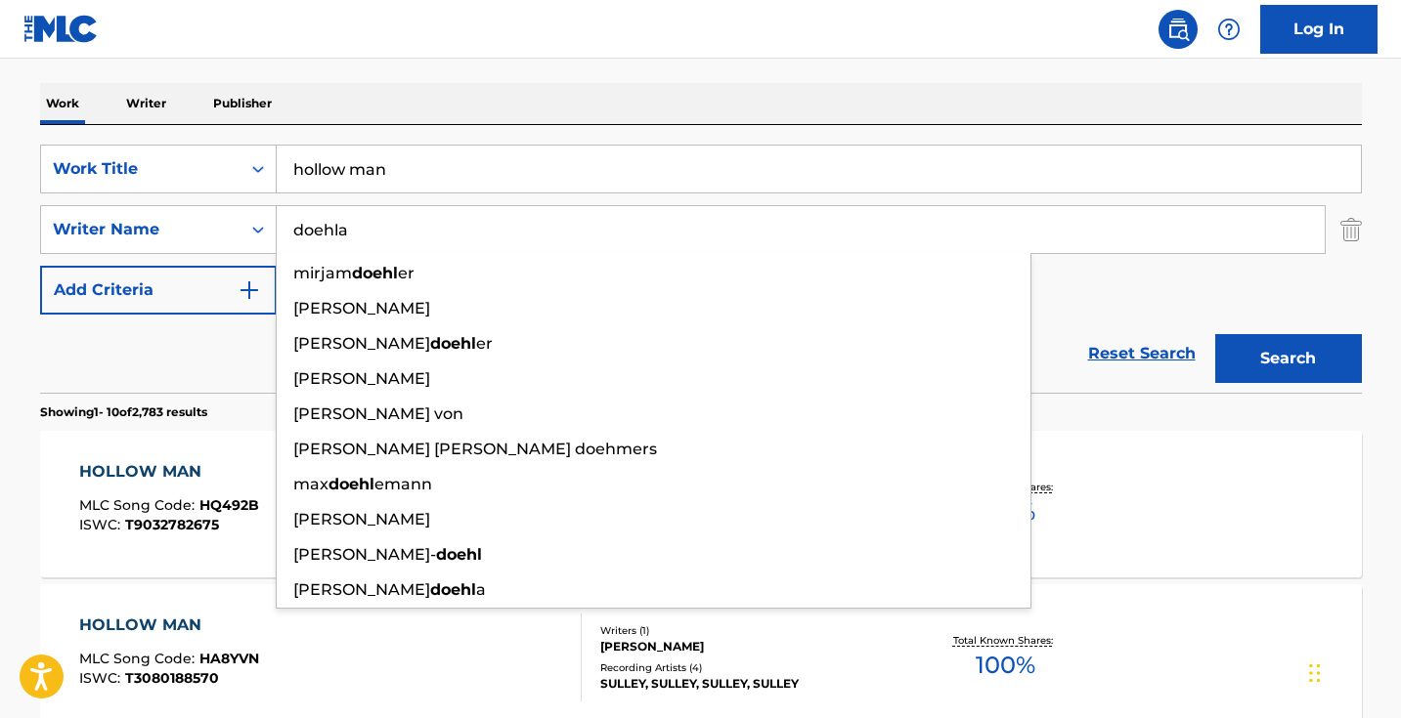
click at [1287, 359] on button "Search" at bounding box center [1288, 358] width 147 height 49
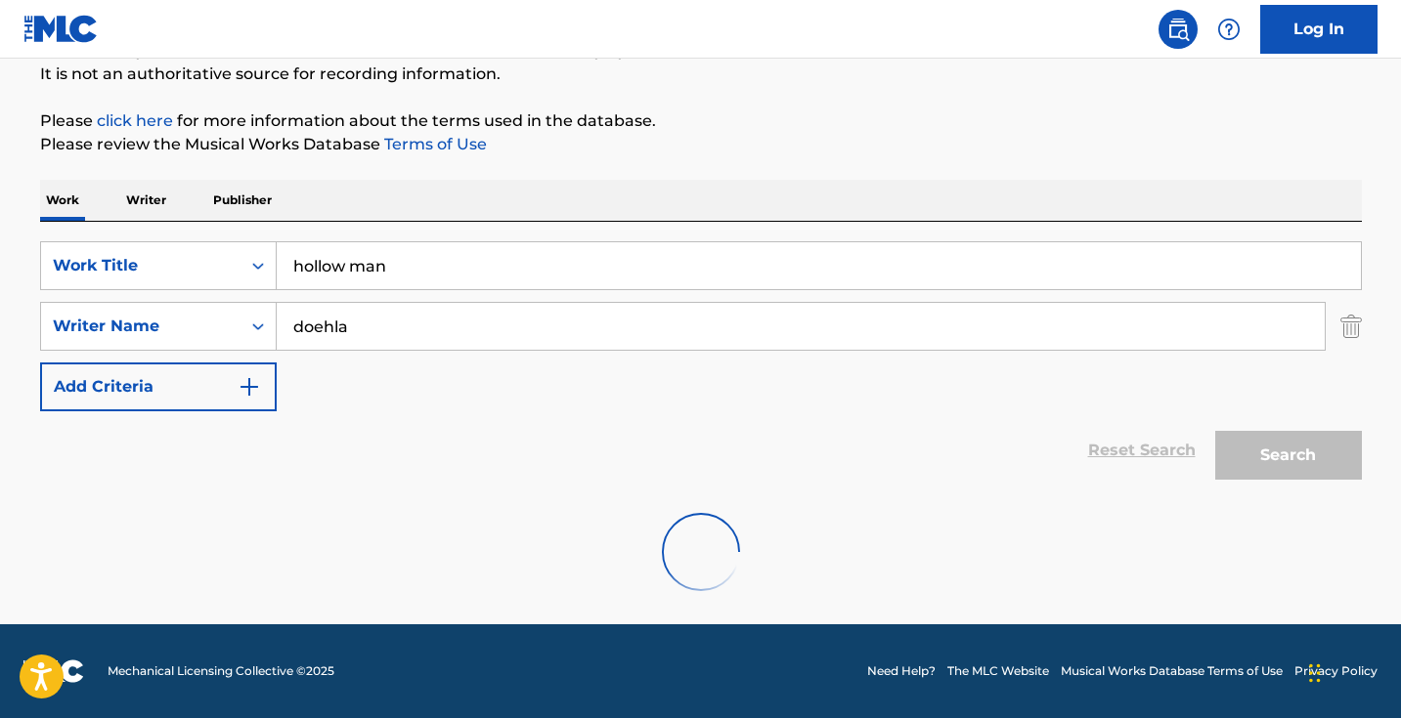
scroll to position [130, 0]
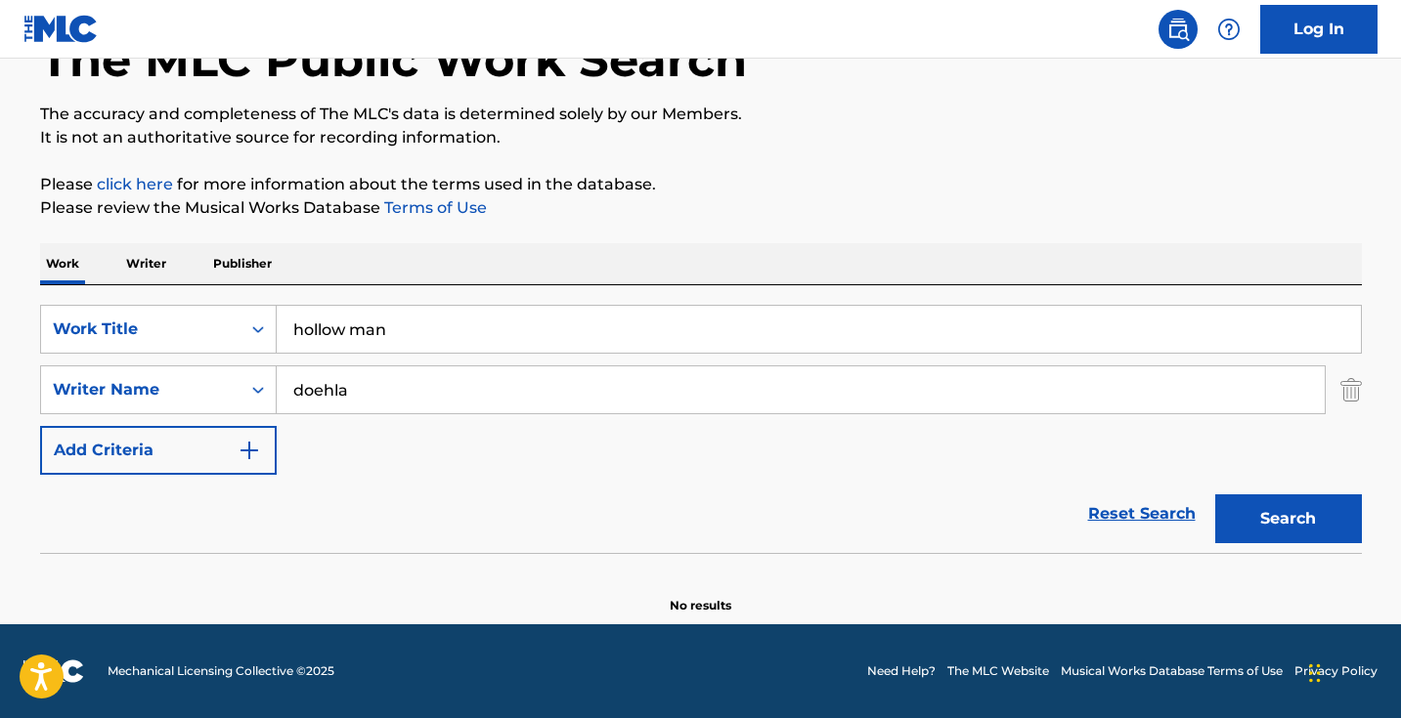
click at [371, 375] on input "doehla" at bounding box center [801, 390] width 1048 height 47
click at [1287, 519] on button "Search" at bounding box center [1288, 519] width 147 height 49
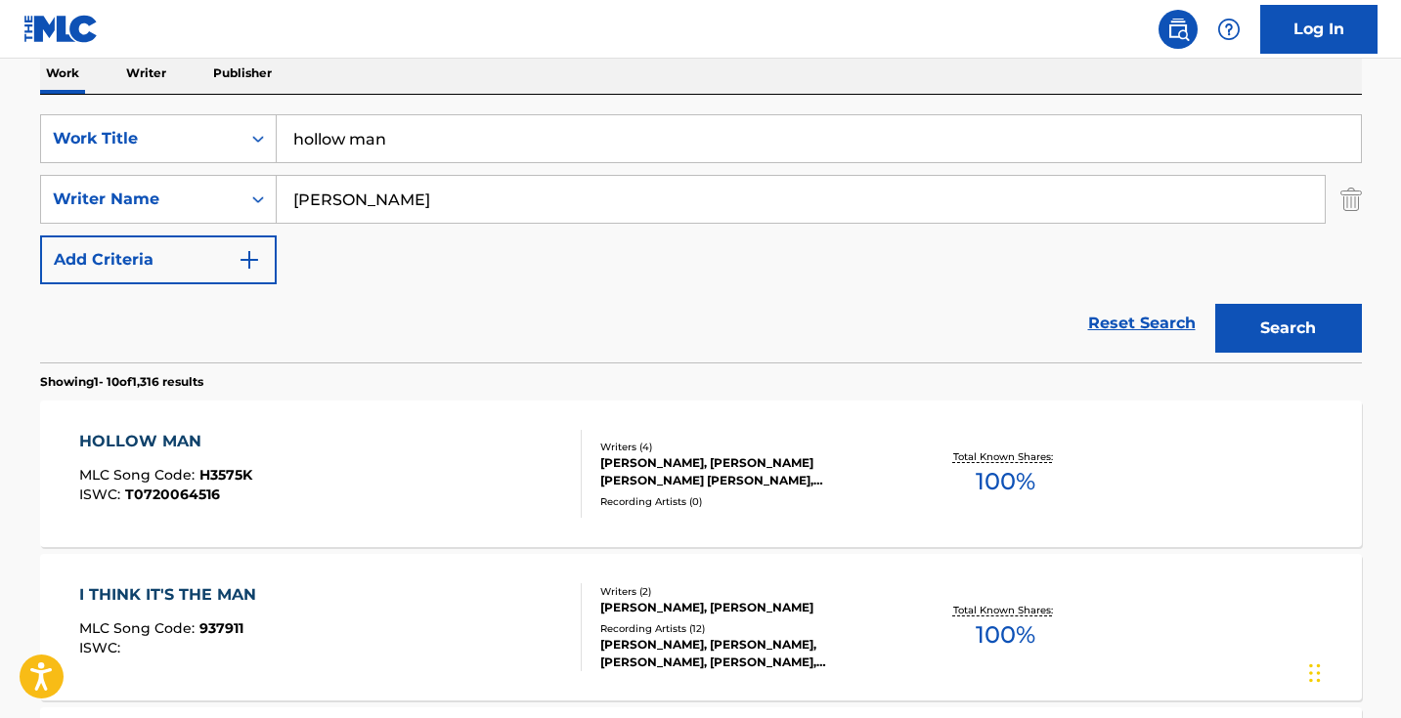
scroll to position [274, 0]
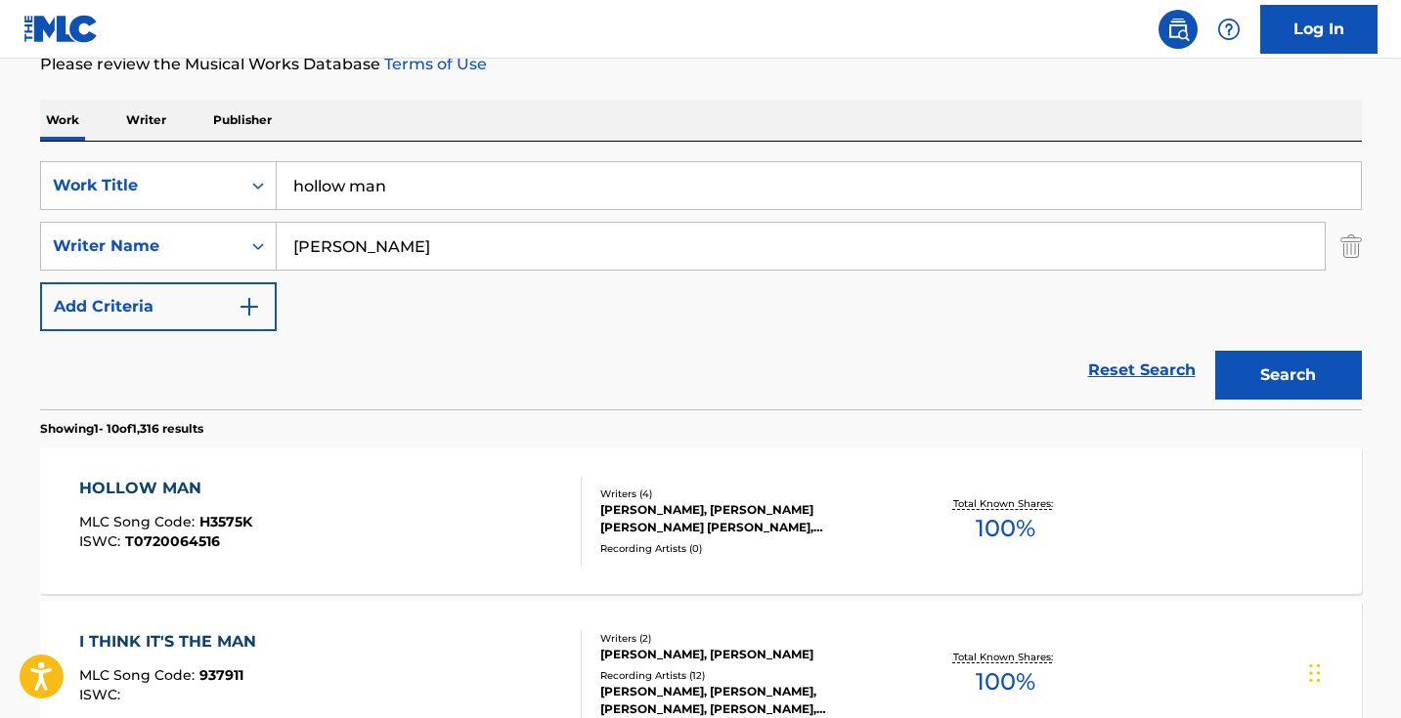
click at [317, 244] on input "[PERSON_NAME]" at bounding box center [801, 246] width 1048 height 47
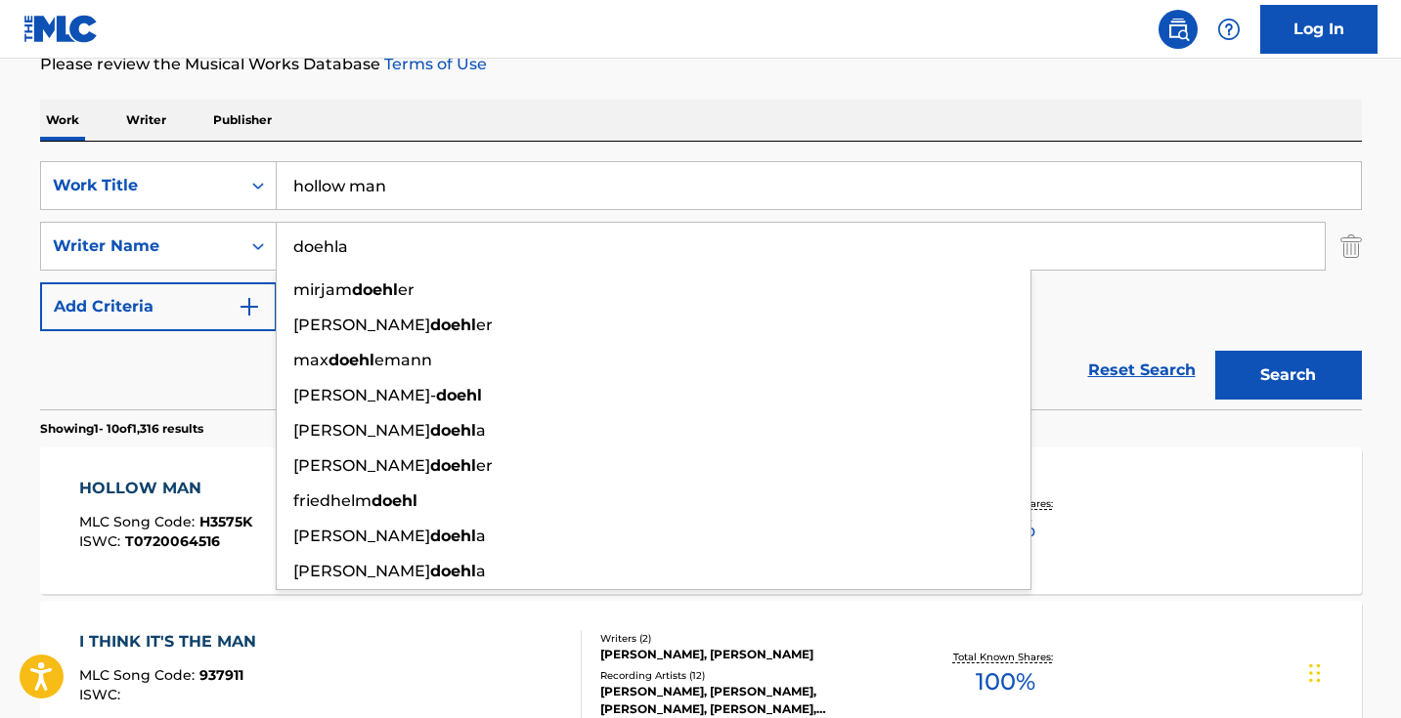
click at [1287, 375] on button "Search" at bounding box center [1288, 375] width 147 height 49
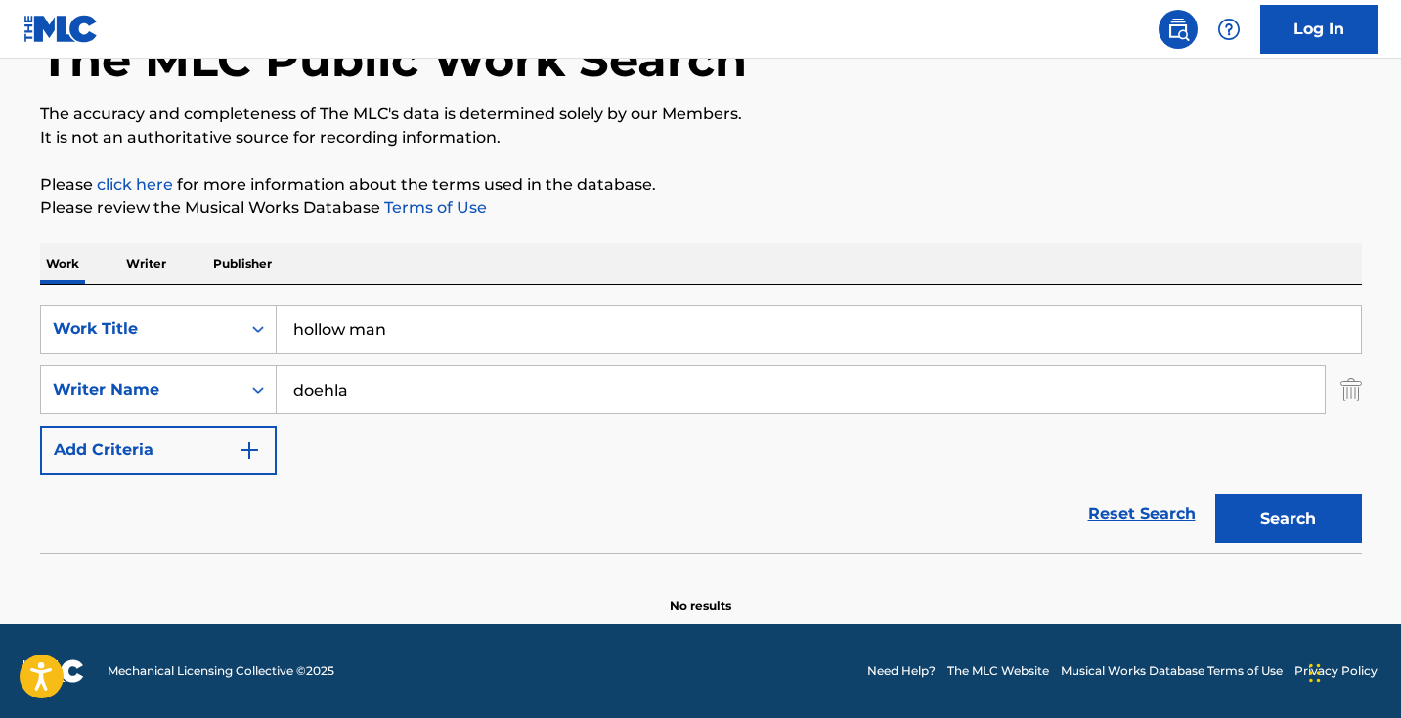
click at [288, 393] on input "doehla" at bounding box center [801, 390] width 1048 height 47
click at [1287, 519] on button "Search" at bounding box center [1288, 519] width 147 height 49
click at [306, 394] on input "[PERSON_NAME]" at bounding box center [801, 390] width 1048 height 47
click at [1287, 519] on button "Search" at bounding box center [1288, 519] width 147 height 49
click at [320, 394] on input "[PERSON_NAME]" at bounding box center [801, 390] width 1048 height 47
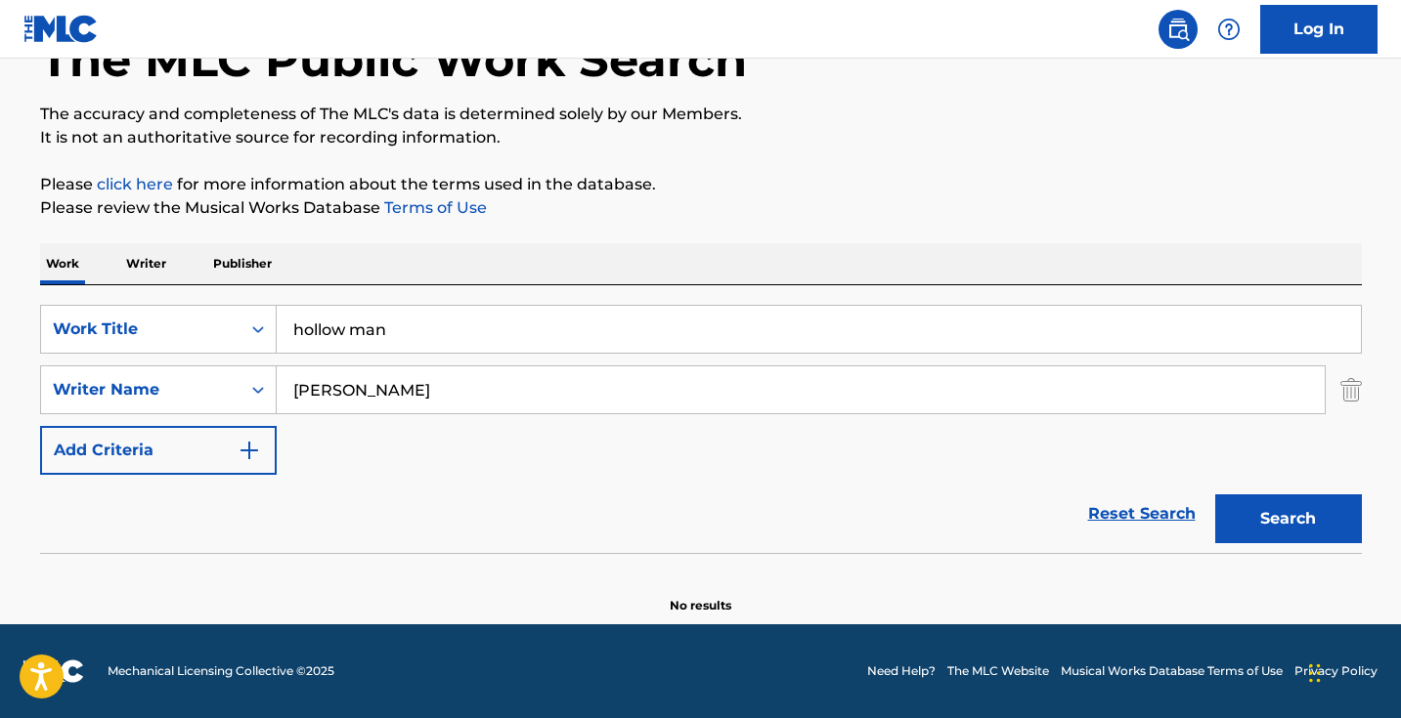
click at [320, 394] on input "[PERSON_NAME]" at bounding box center [801, 390] width 1048 height 47
type input "[PERSON_NAME]"
click at [1287, 519] on button "Search" at bounding box center [1288, 519] width 147 height 49
click at [459, 341] on input "hollow man" at bounding box center [819, 329] width 1084 height 47
click at [459, 340] on input "hollow man" at bounding box center [819, 329] width 1084 height 47
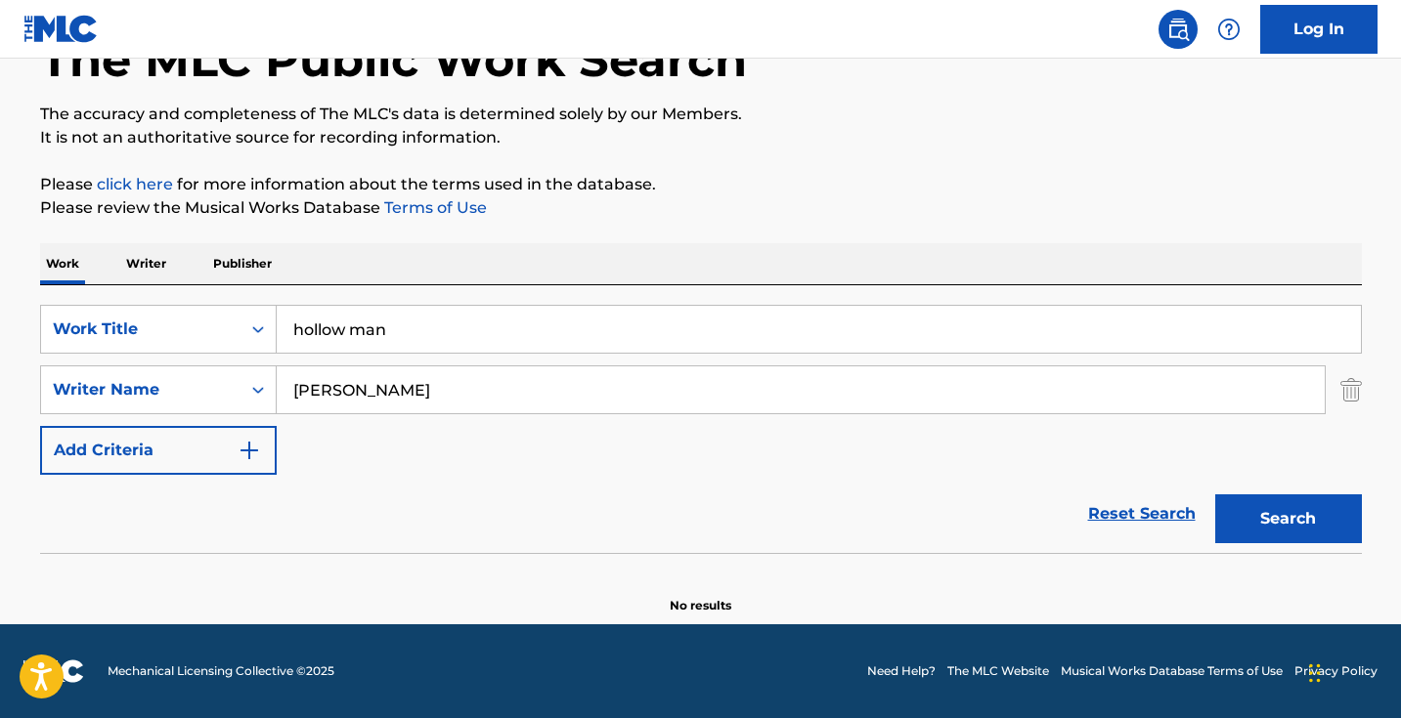
click at [459, 340] on input "hollow man" at bounding box center [819, 329] width 1084 height 47
paste input "I'd Rather Not"
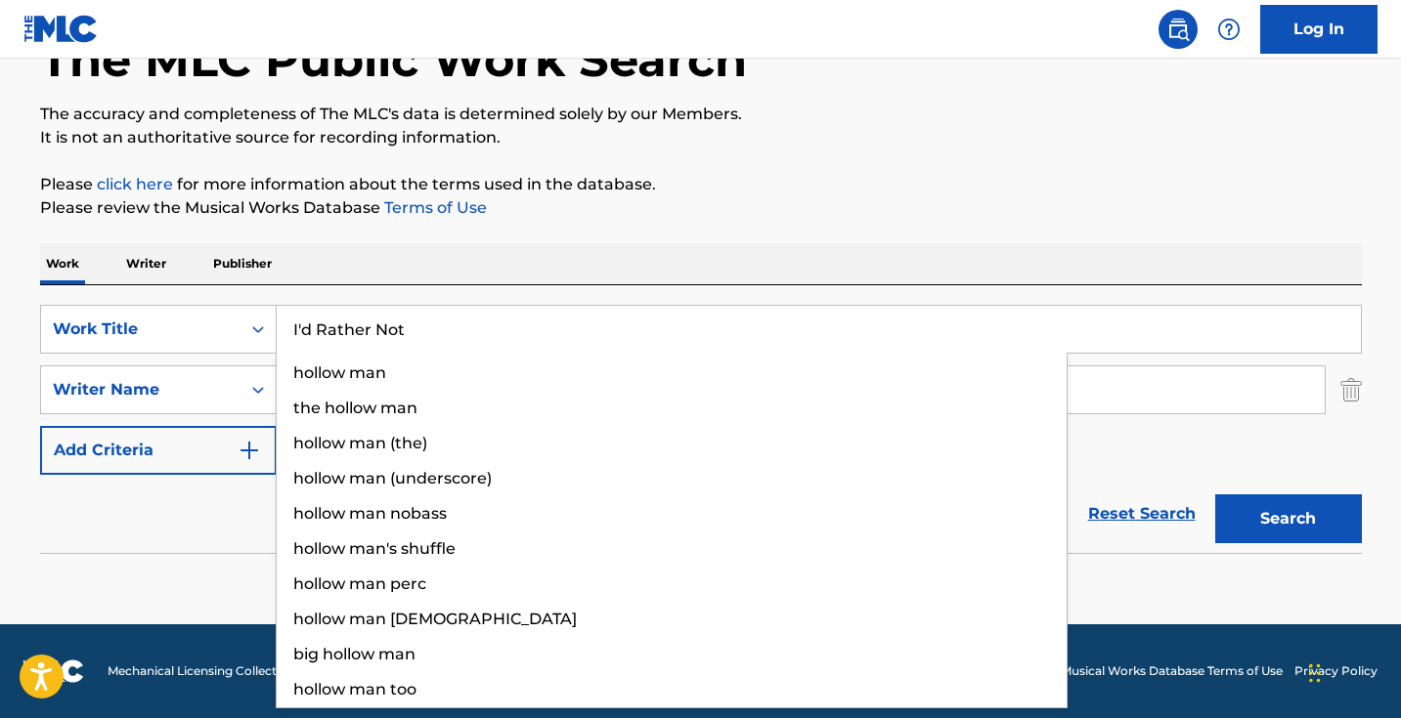
click at [1287, 519] on button "Search" at bounding box center [1288, 519] width 147 height 49
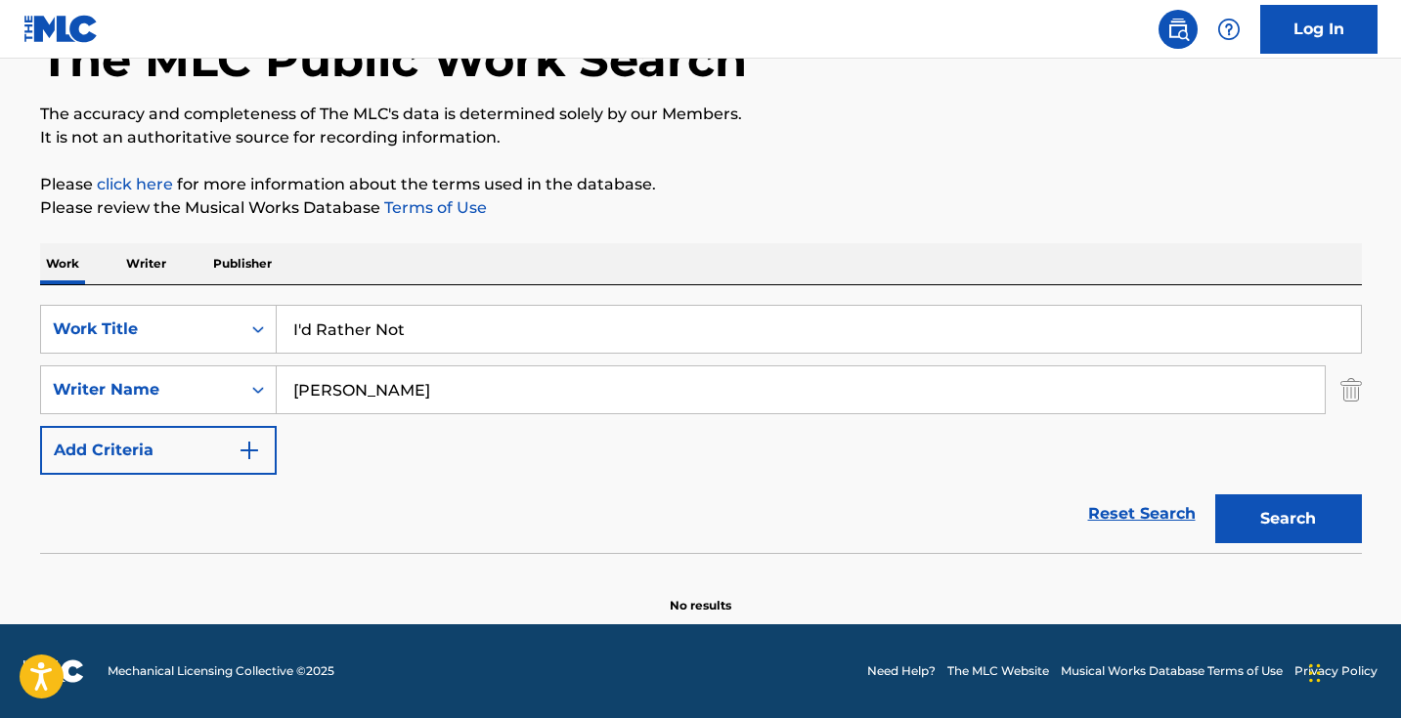
click at [498, 327] on input "I'd Rather Not" at bounding box center [819, 329] width 1084 height 47
paste input "ssue"
click at [1287, 519] on button "Search" at bounding box center [1288, 519] width 147 height 49
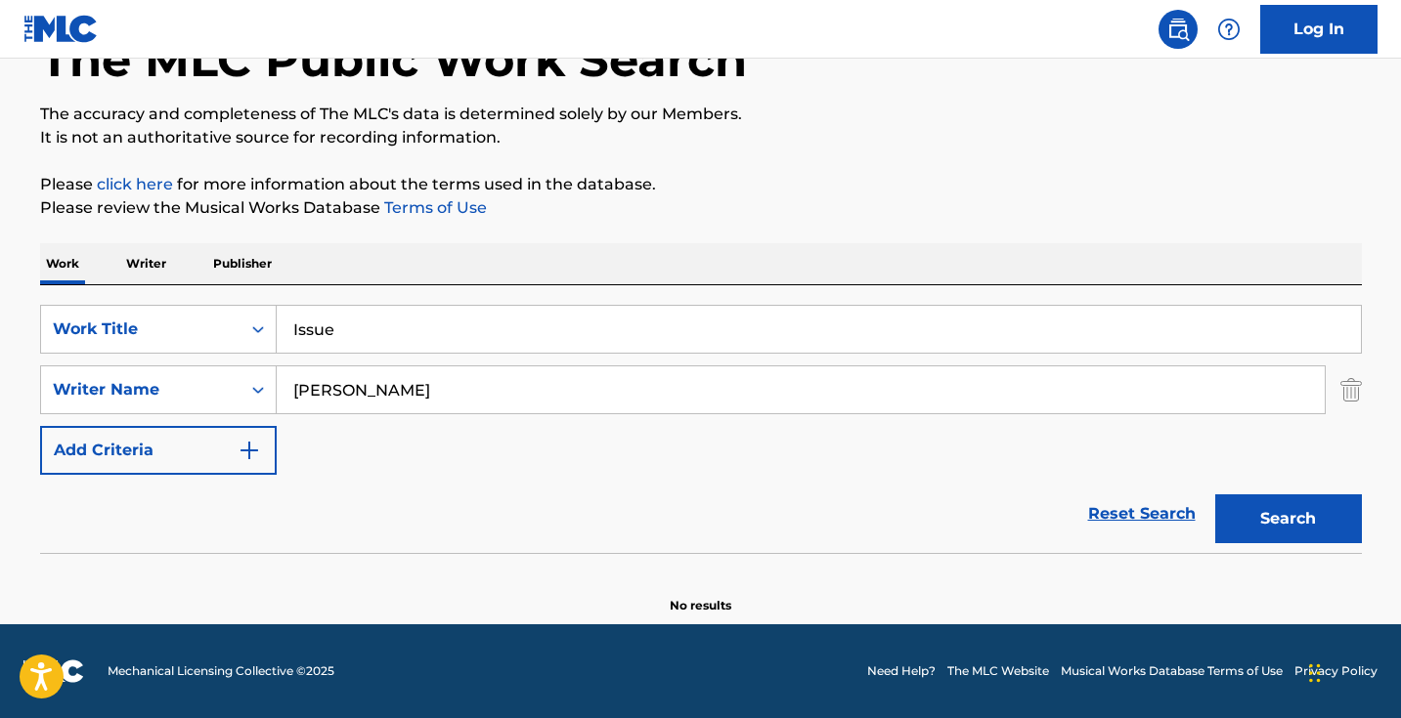
click at [405, 327] on input "Issue" at bounding box center [819, 329] width 1084 height 47
click at [1287, 519] on button "Search" at bounding box center [1288, 519] width 147 height 49
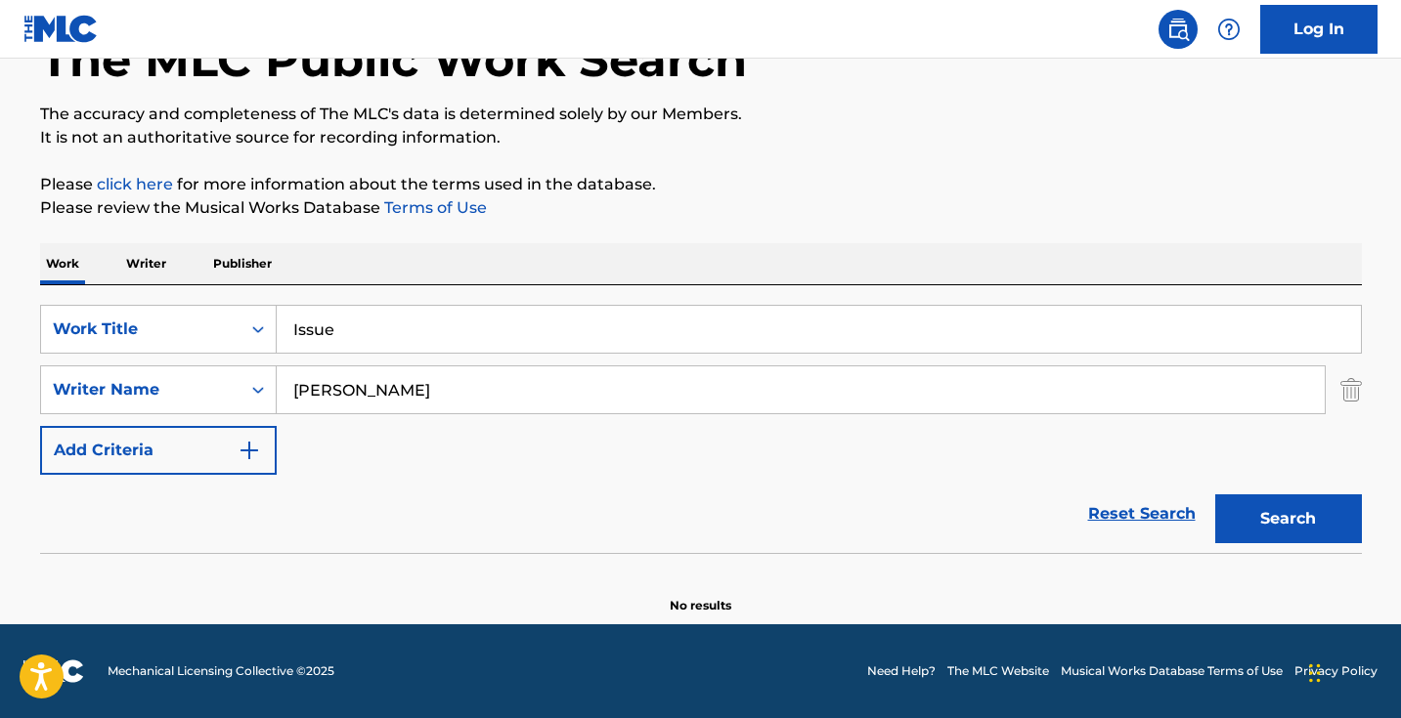
click at [1287, 519] on button "Search" at bounding box center [1288, 519] width 147 height 49
click at [405, 327] on input "Issue" at bounding box center [819, 329] width 1084 height 47
click at [1287, 519] on button "Search" at bounding box center [1288, 519] width 147 height 49
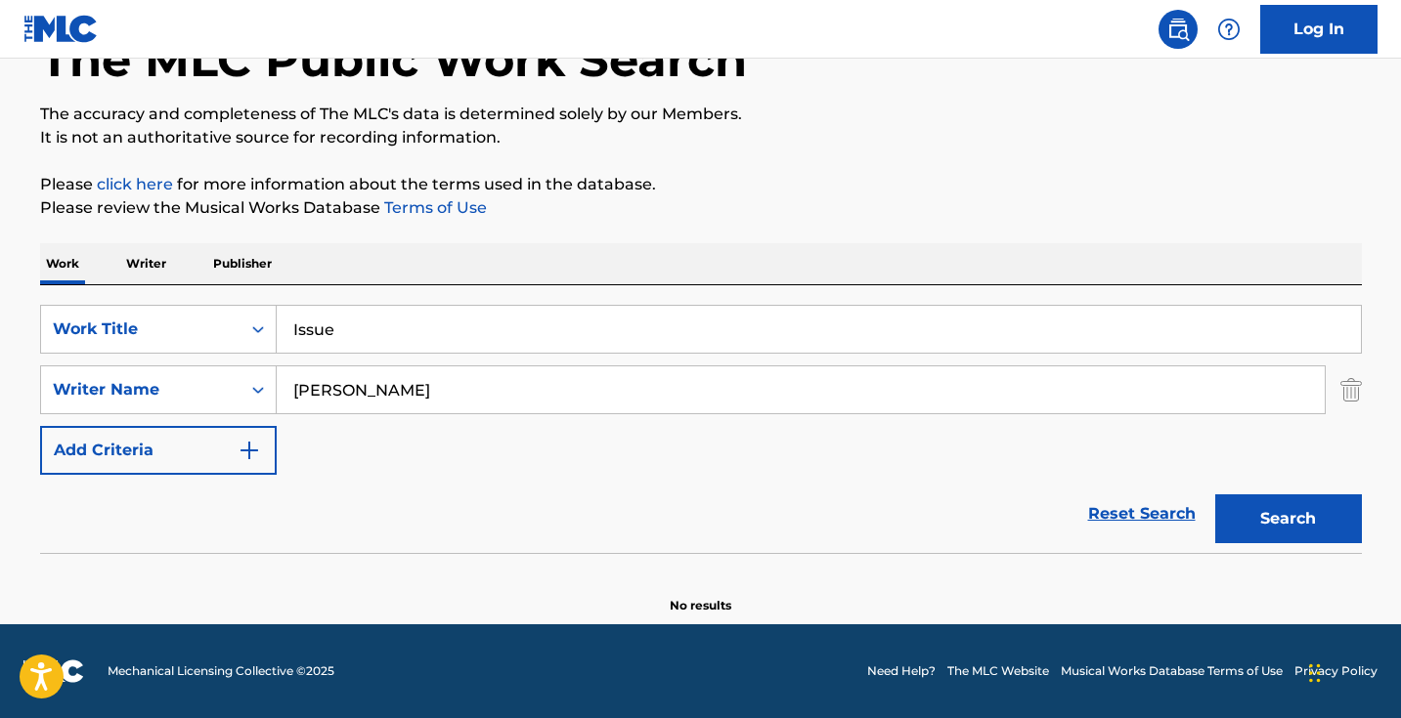
click at [488, 320] on input "Issue" at bounding box center [819, 329] width 1084 height 47
paste input "Speak of the Devil"
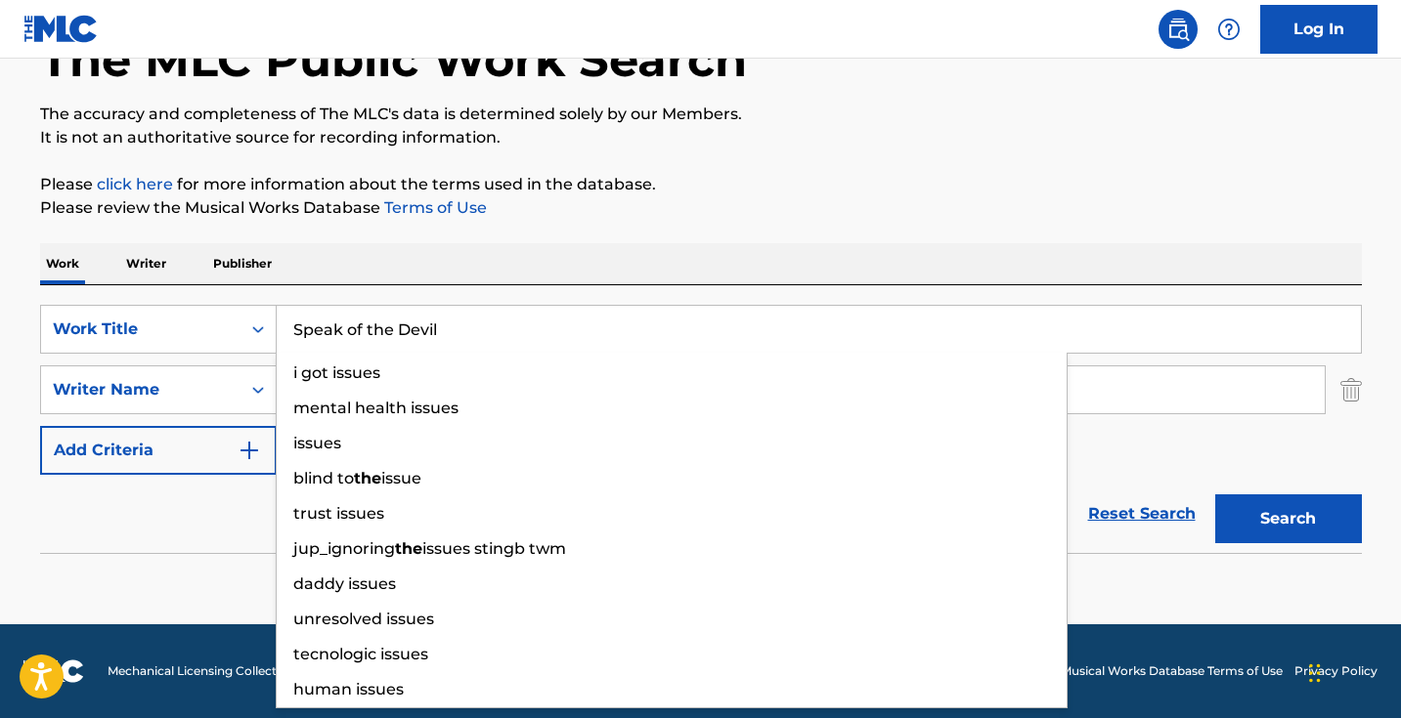
click at [1287, 519] on button "Search" at bounding box center [1288, 519] width 147 height 49
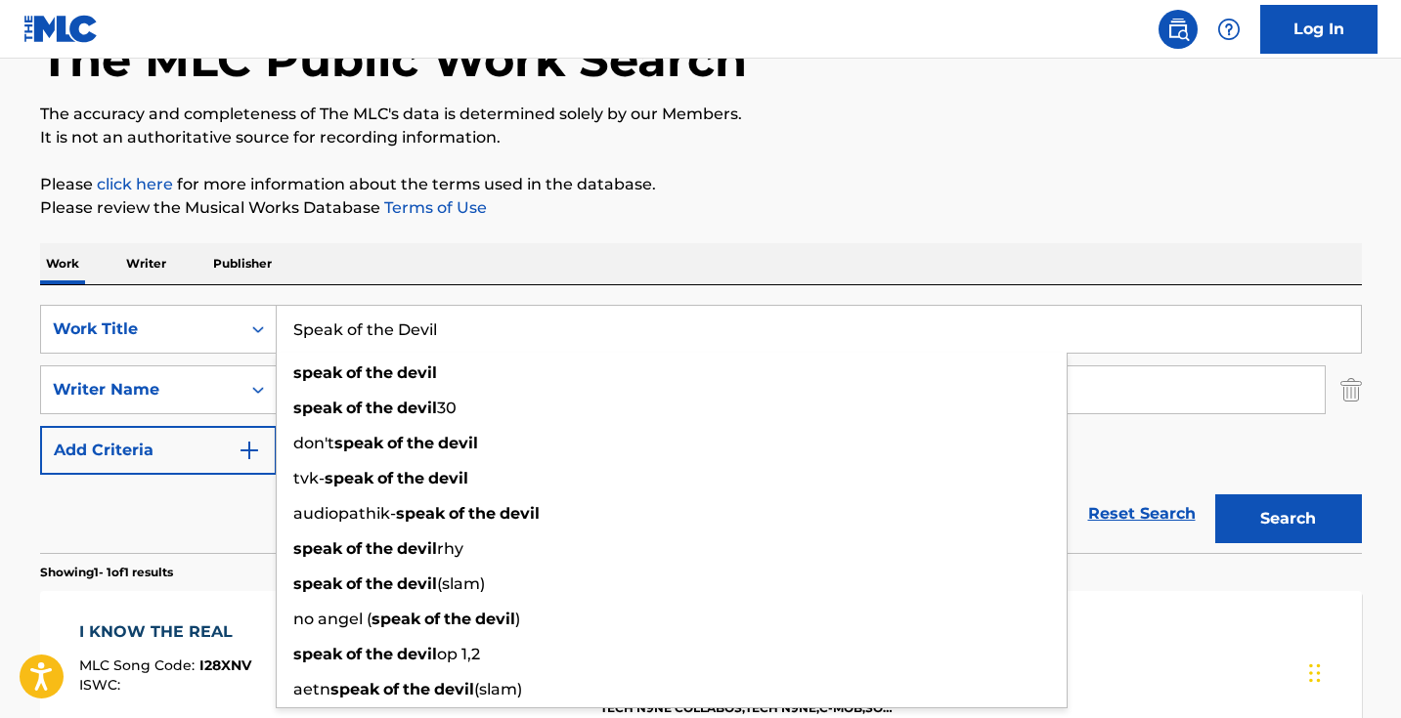
click at [397, 115] on p "The accuracy and completeness of The MLC's data is determined solely by our Mem…" at bounding box center [701, 114] width 1322 height 23
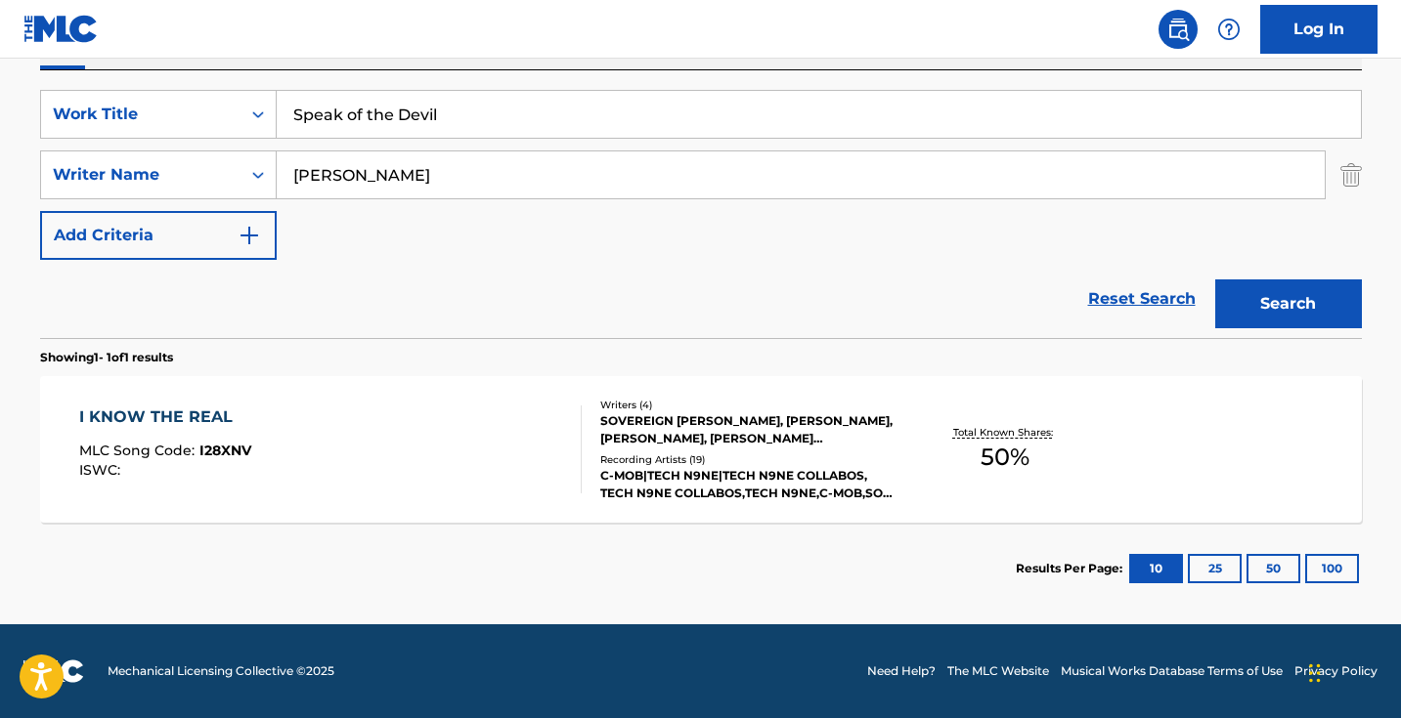
scroll to position [345, 0]
click at [492, 117] on input "Speak of the Devil" at bounding box center [819, 114] width 1084 height 47
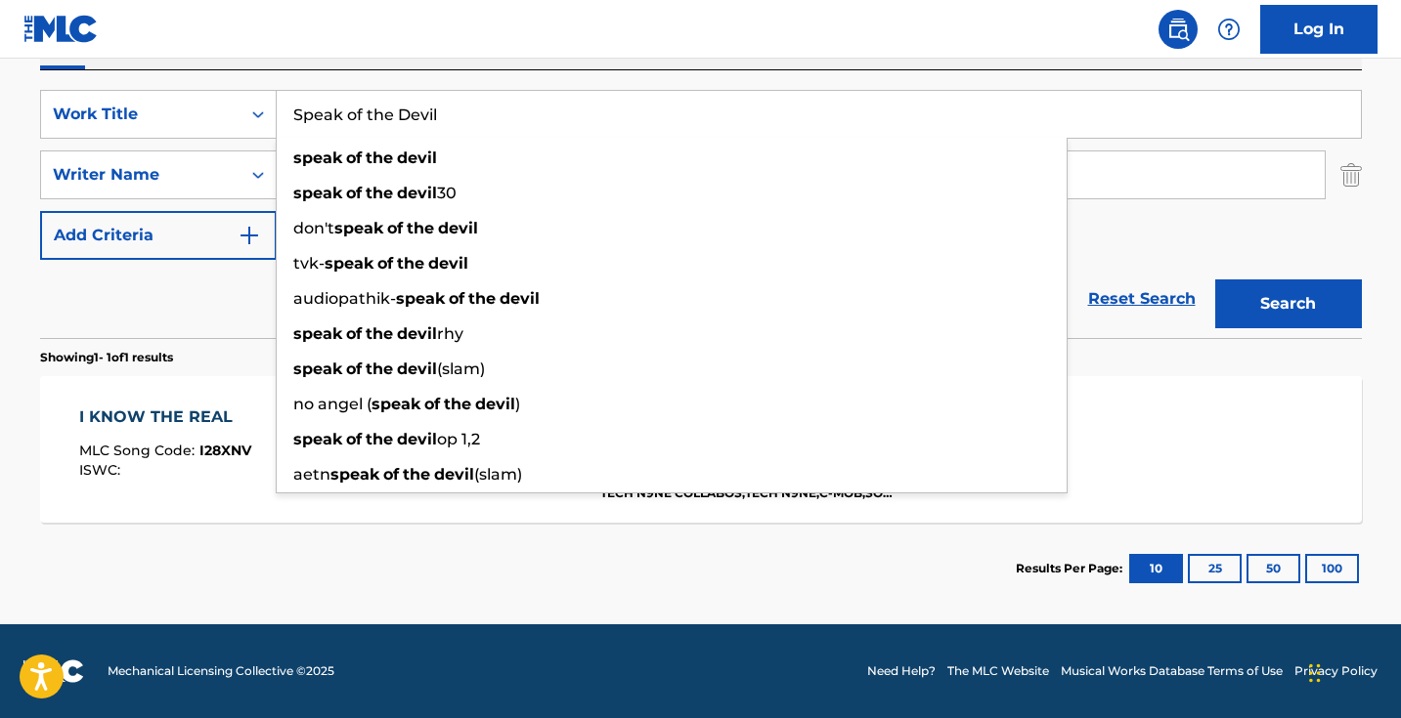
click at [492, 117] on input "Speak of the Devil" at bounding box center [819, 114] width 1084 height 47
paste input "This Road Alone"
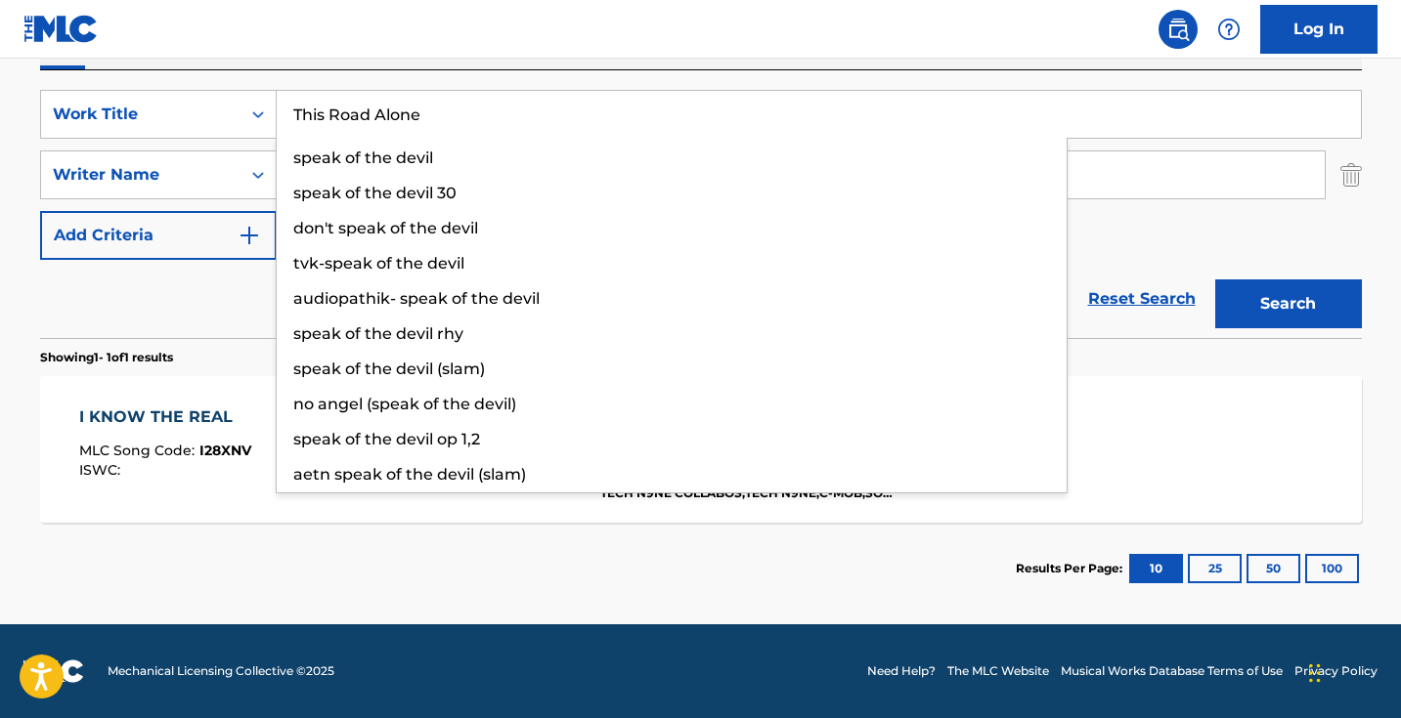
click at [1287, 304] on button "Search" at bounding box center [1288, 304] width 147 height 49
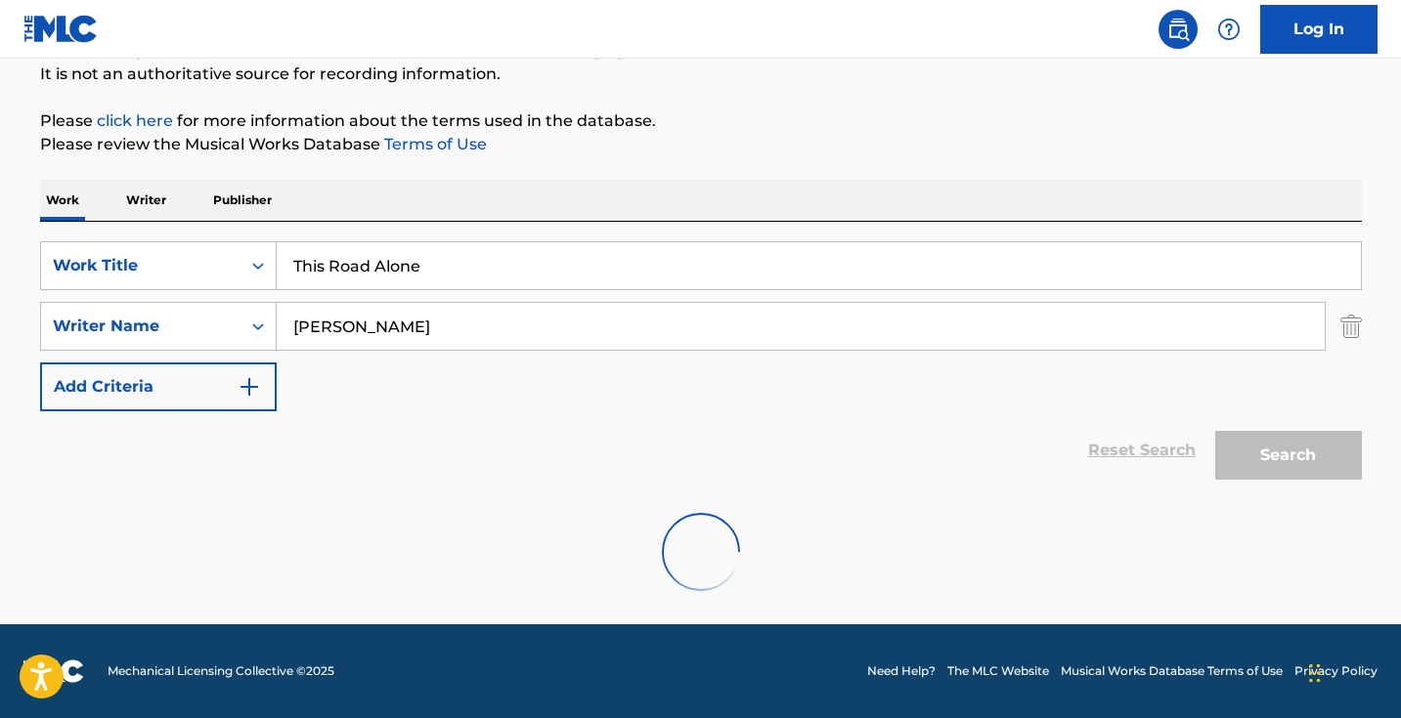
scroll to position [130, 0]
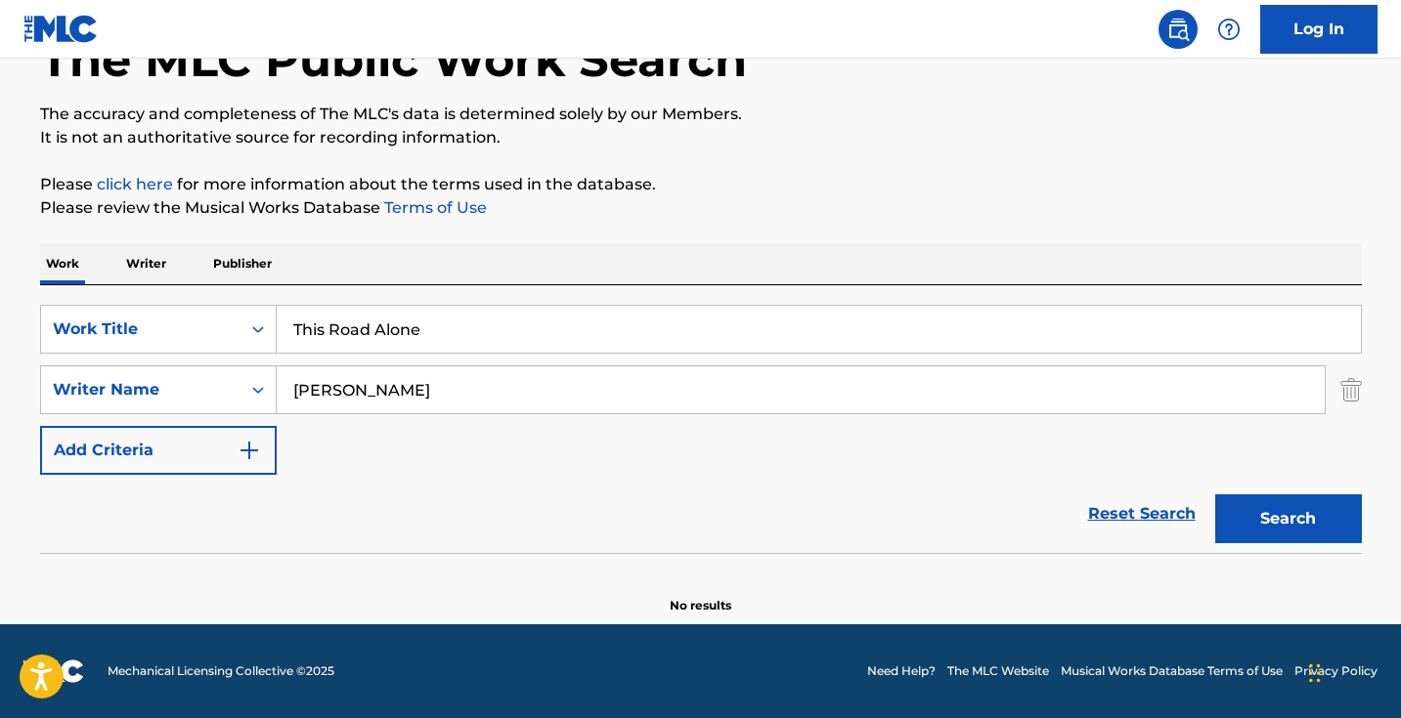
click at [499, 318] on input "This Road Alone" at bounding box center [819, 329] width 1084 height 47
paste input "rust N"
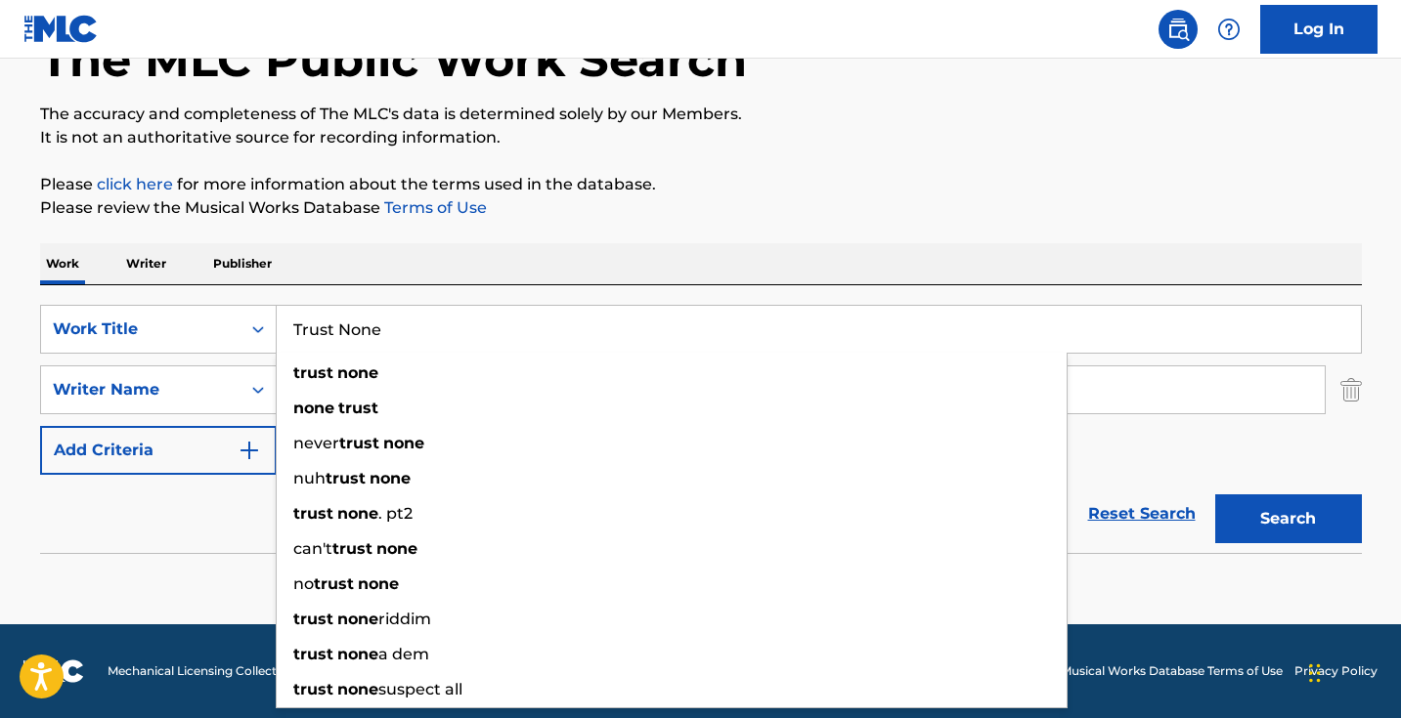
click at [1287, 519] on button "Search" at bounding box center [1288, 519] width 147 height 49
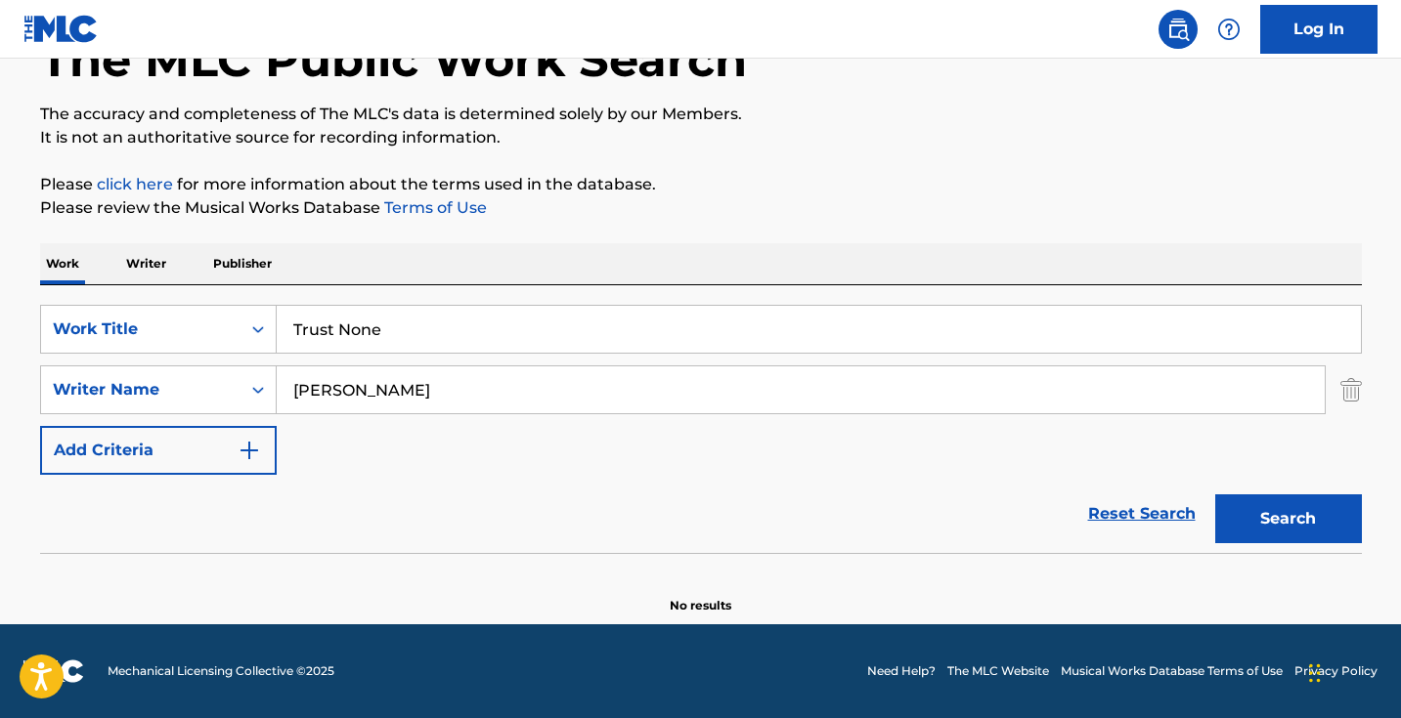
click at [364, 322] on input "Trust None" at bounding box center [819, 329] width 1084 height 47
click at [1287, 519] on button "Search" at bounding box center [1288, 519] width 147 height 49
click at [513, 321] on input "Trust Noone" at bounding box center [819, 329] width 1084 height 47
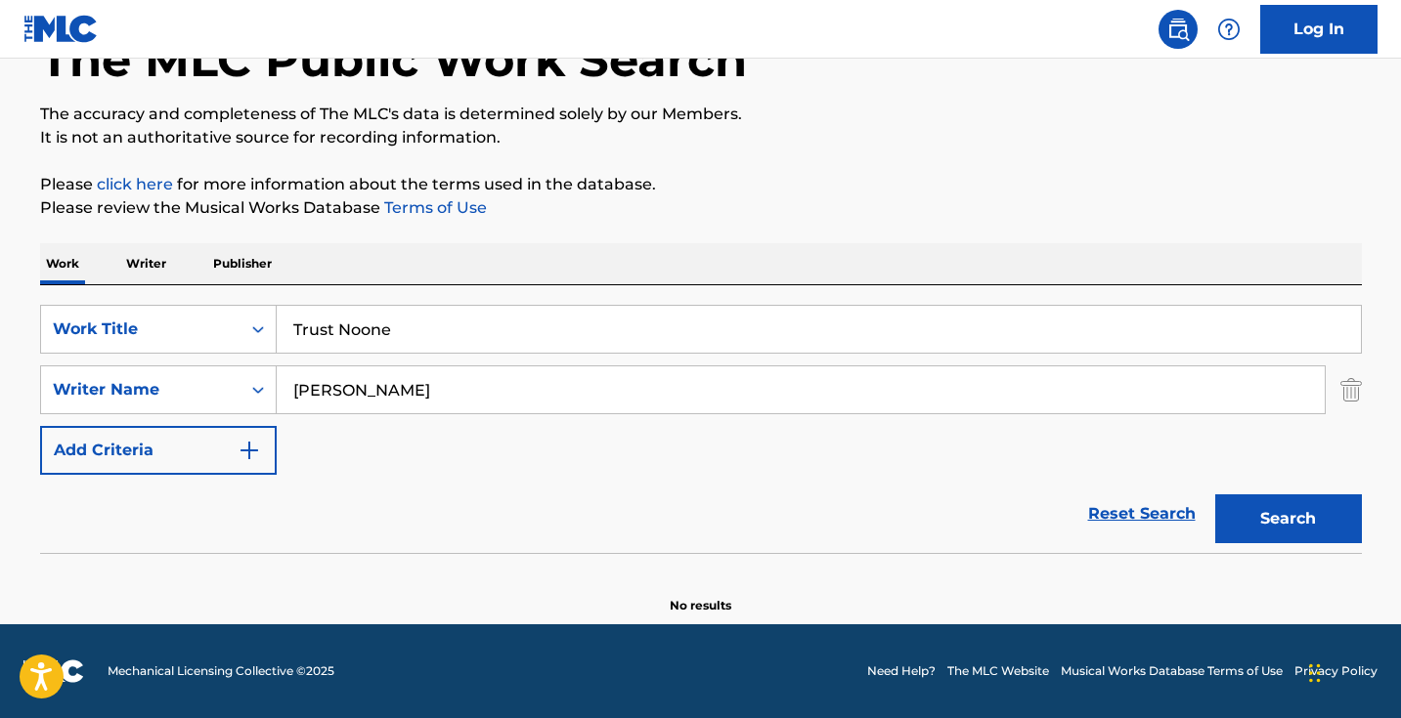
paste input "What I Said"
click at [1287, 519] on button "Search" at bounding box center [1288, 519] width 147 height 49
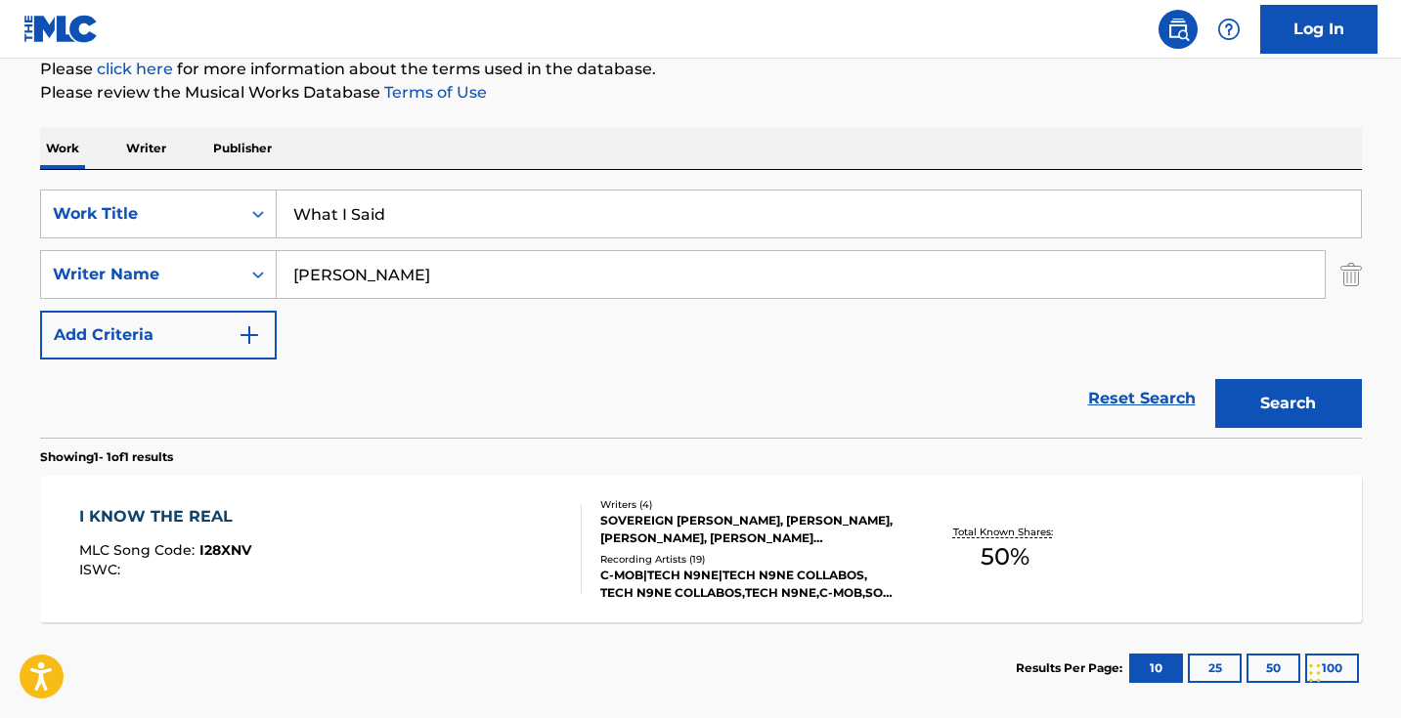
scroll to position [345, 0]
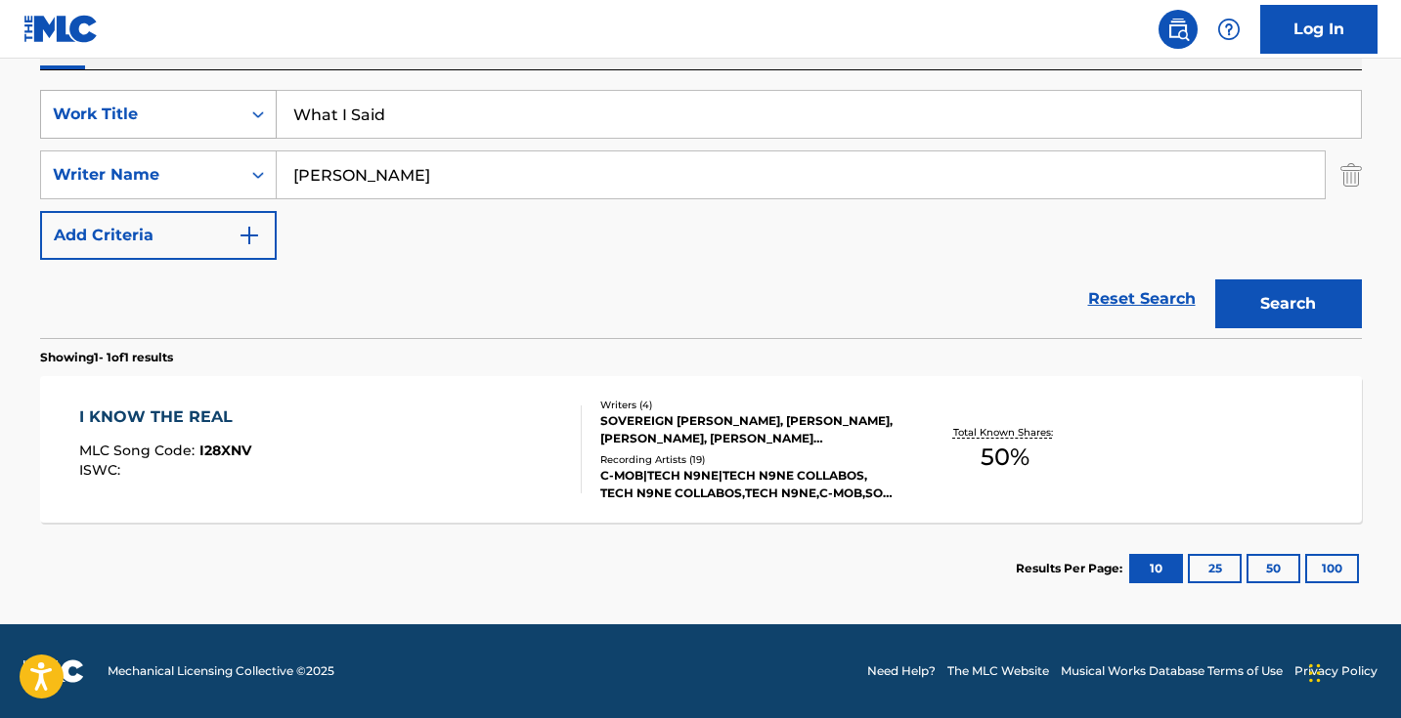
drag, startPoint x: 449, startPoint y: 129, endPoint x: 255, endPoint y: 90, distance: 197.5
click at [255, 90] on div "SearchWithCriteria5ab0ee91-5348-4745-8fb7-0ca010e4b042 Work Title What I Said" at bounding box center [701, 114] width 1322 height 49
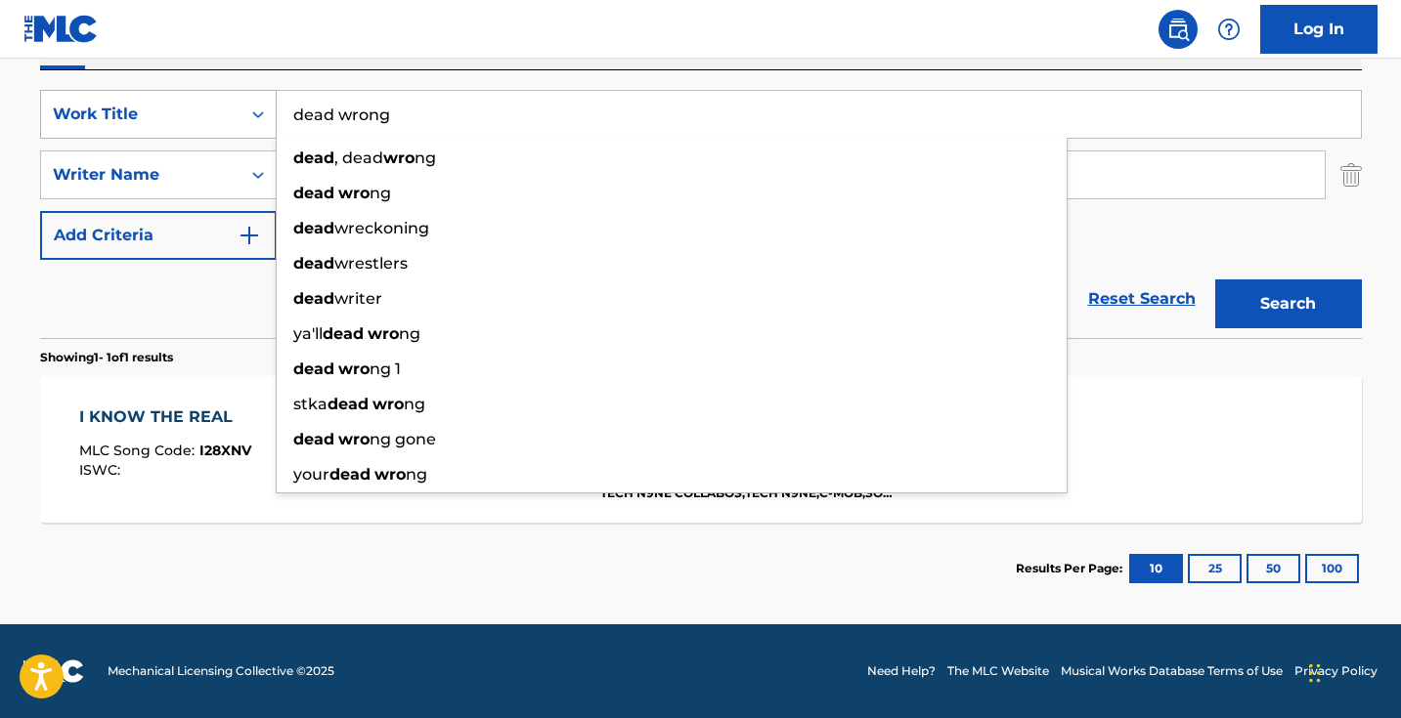
click at [1287, 304] on button "Search" at bounding box center [1288, 304] width 147 height 49
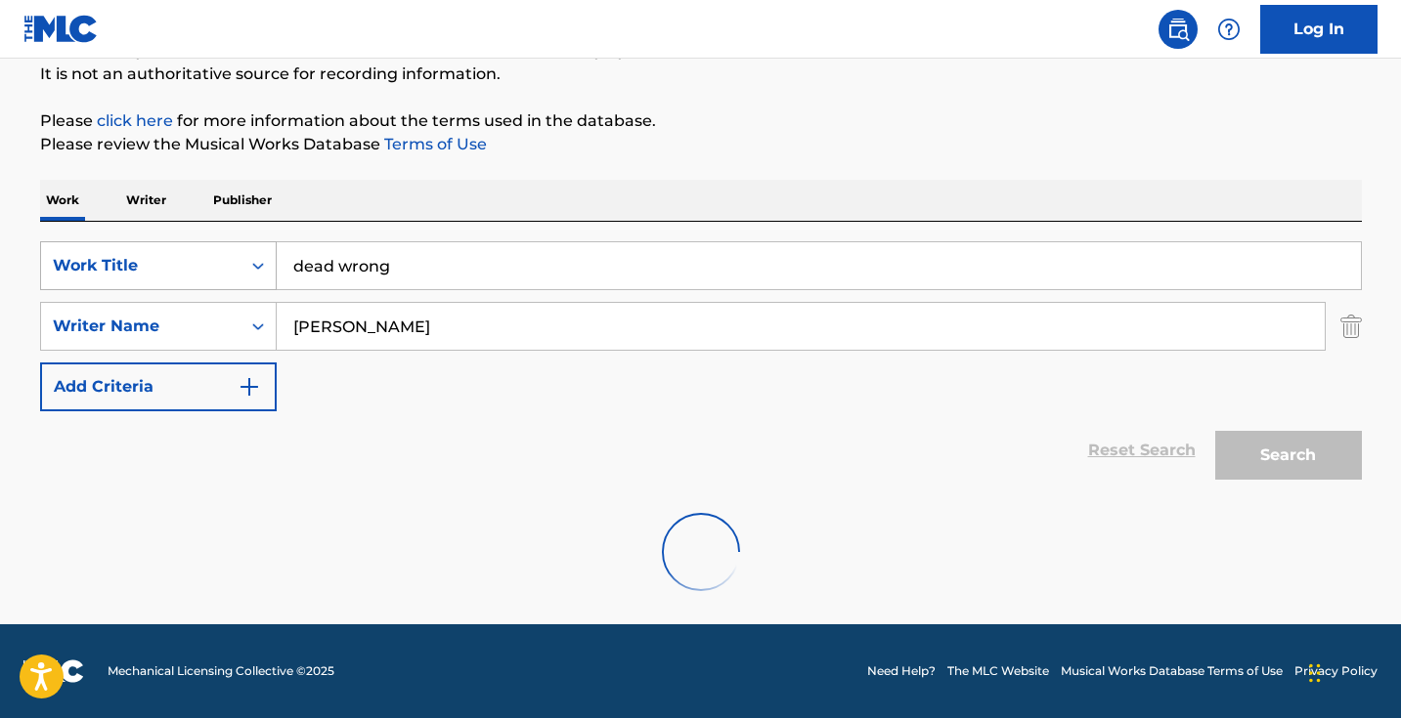
scroll to position [130, 0]
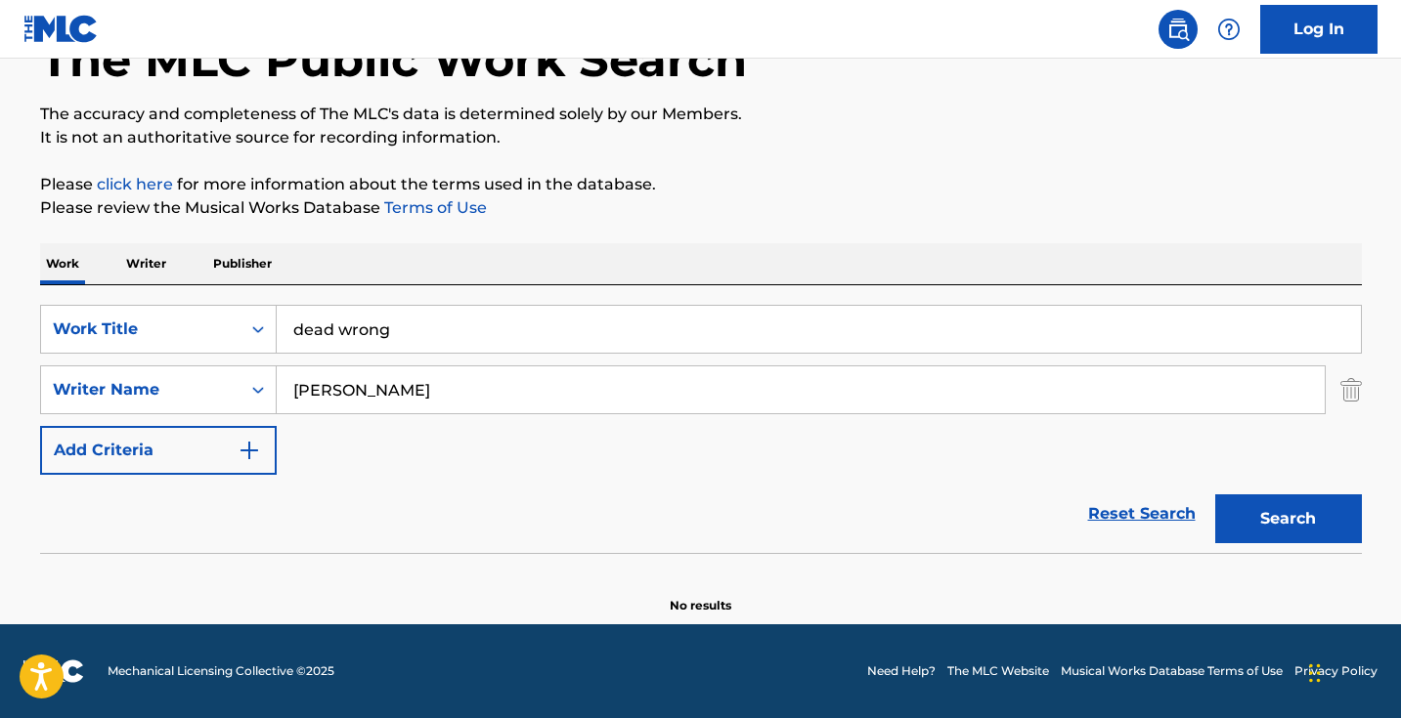
click at [427, 324] on input "dead wrong" at bounding box center [819, 329] width 1084 height 47
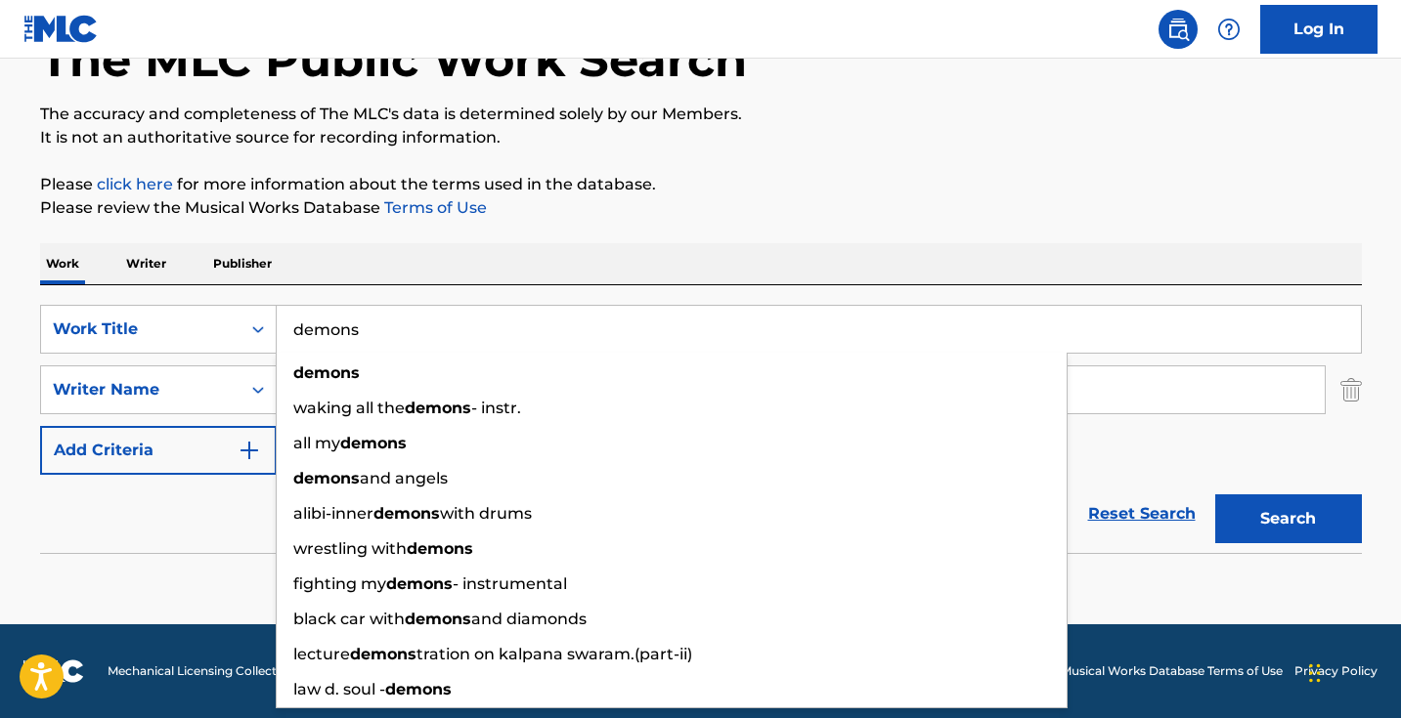
type input "demons"
click at [1287, 519] on button "Search" at bounding box center [1288, 519] width 147 height 49
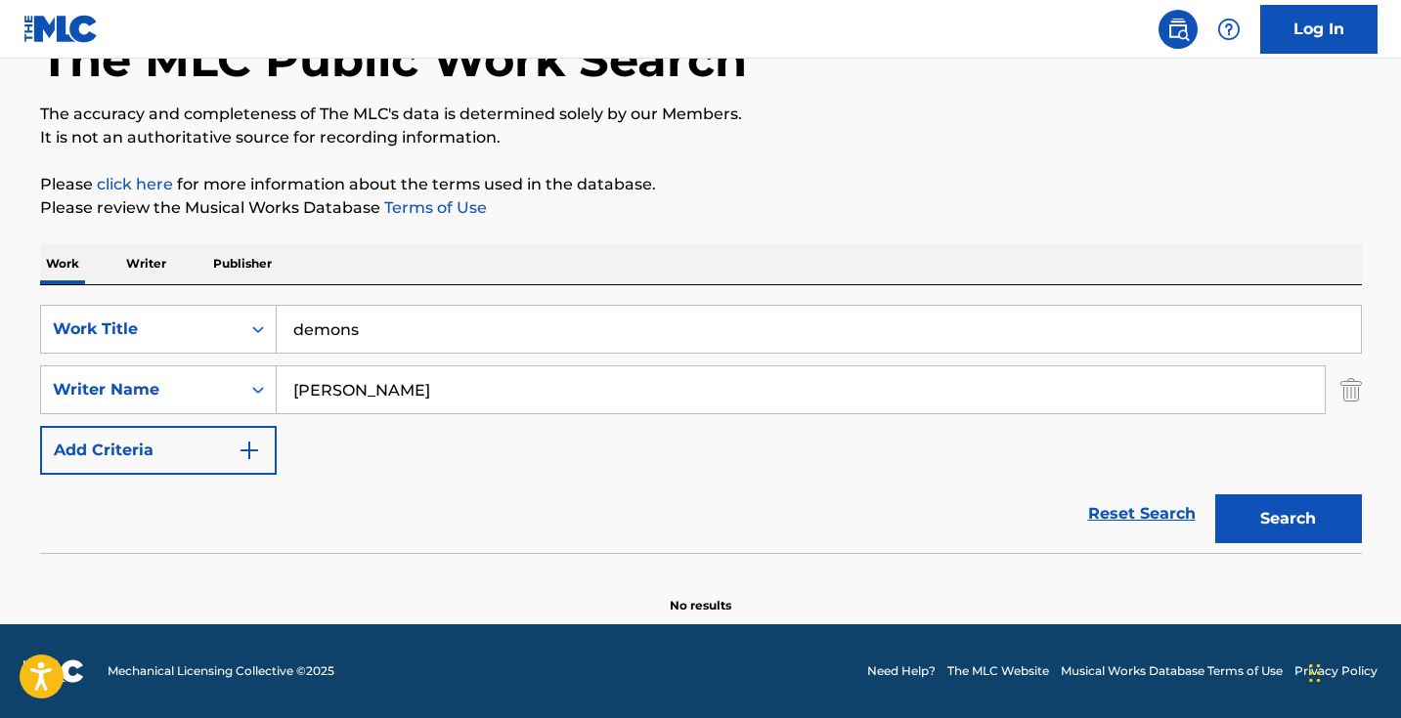
click at [362, 396] on input "[PERSON_NAME]" at bounding box center [801, 390] width 1048 height 47
click at [362, 395] on input "[PERSON_NAME]" at bounding box center [801, 390] width 1048 height 47
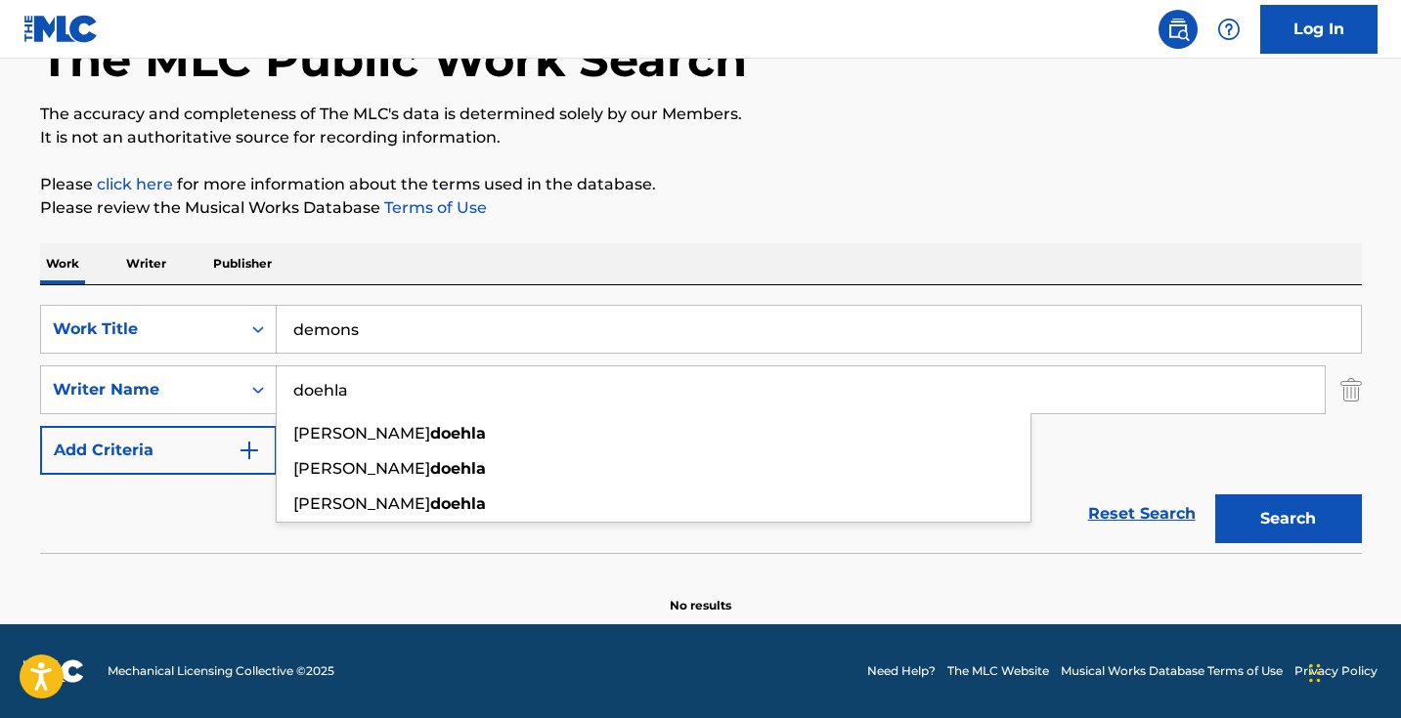
type input "doehla"
click at [1287, 519] on button "Search" at bounding box center [1288, 519] width 147 height 49
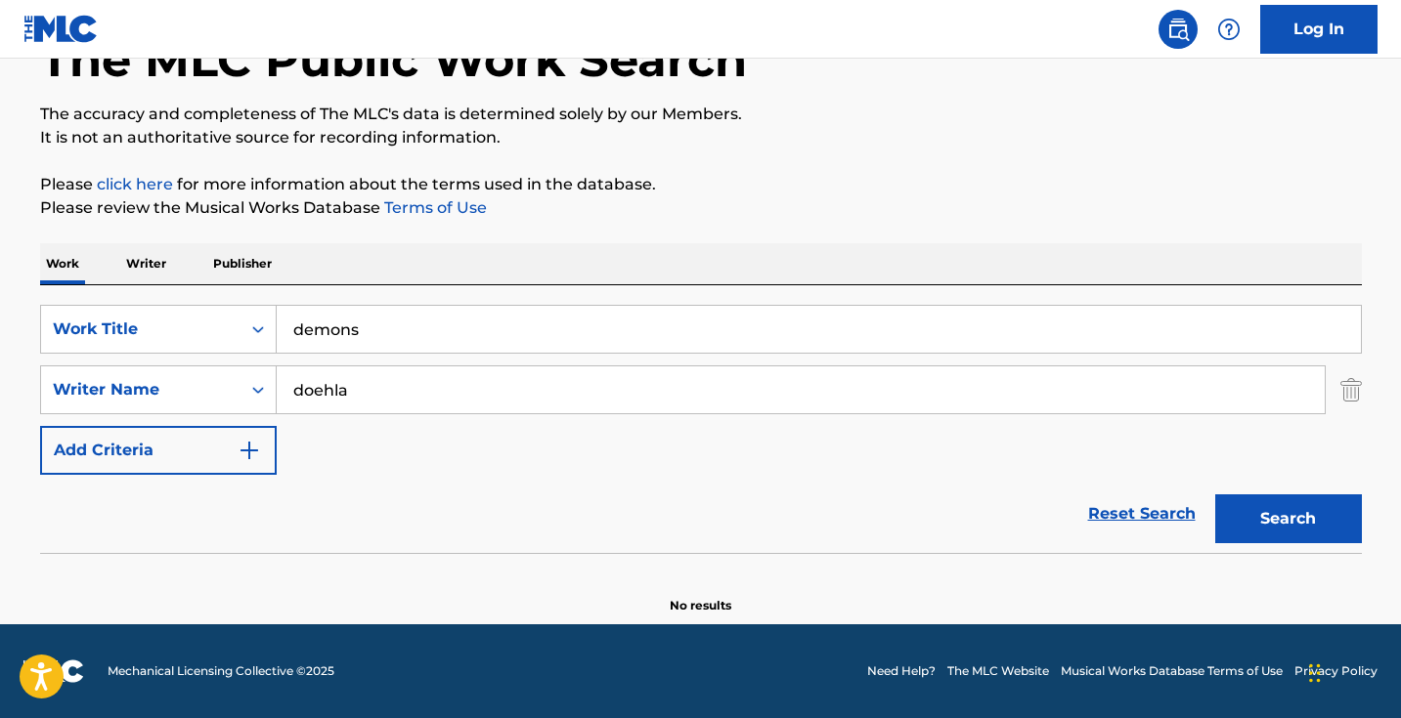
click at [355, 336] on input "demons" at bounding box center [819, 329] width 1084 height 47
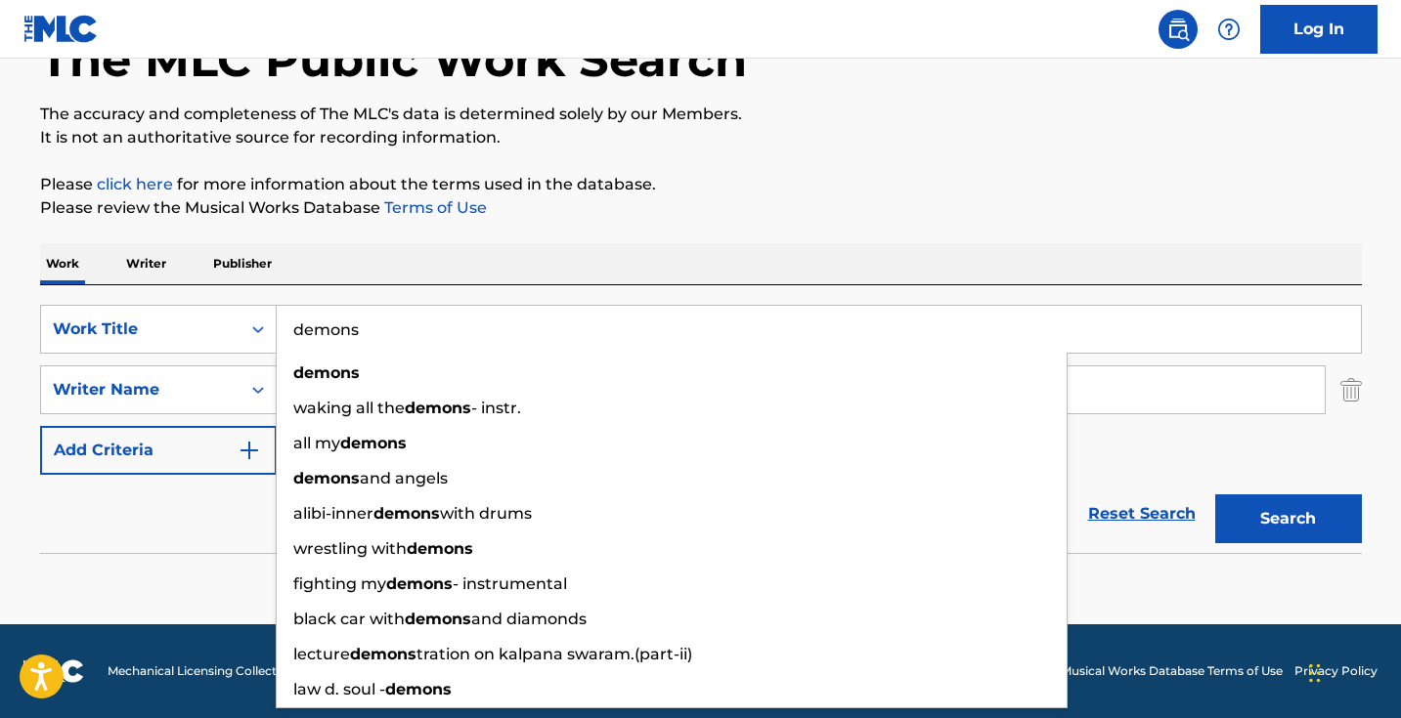
click at [355, 336] on input "demons" at bounding box center [819, 329] width 1084 height 47
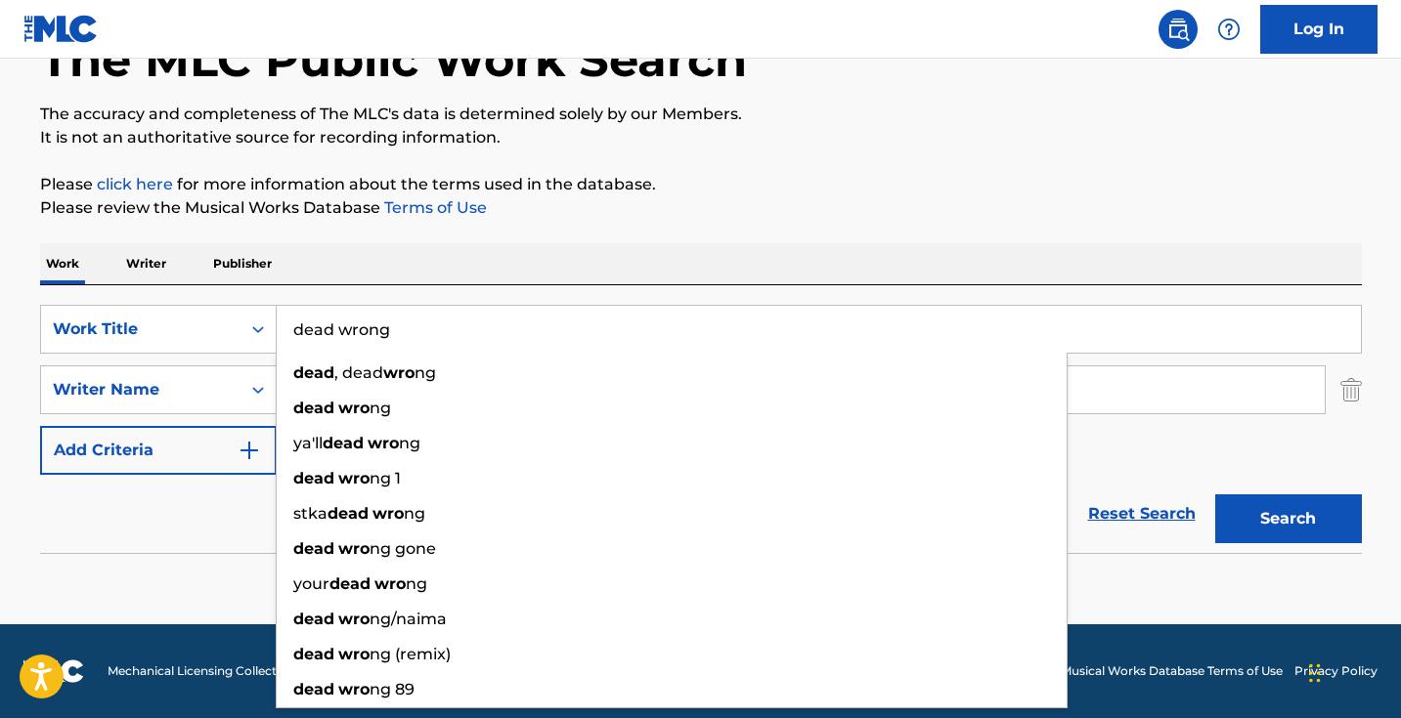
click at [1287, 519] on button "Search" at bounding box center [1288, 519] width 147 height 49
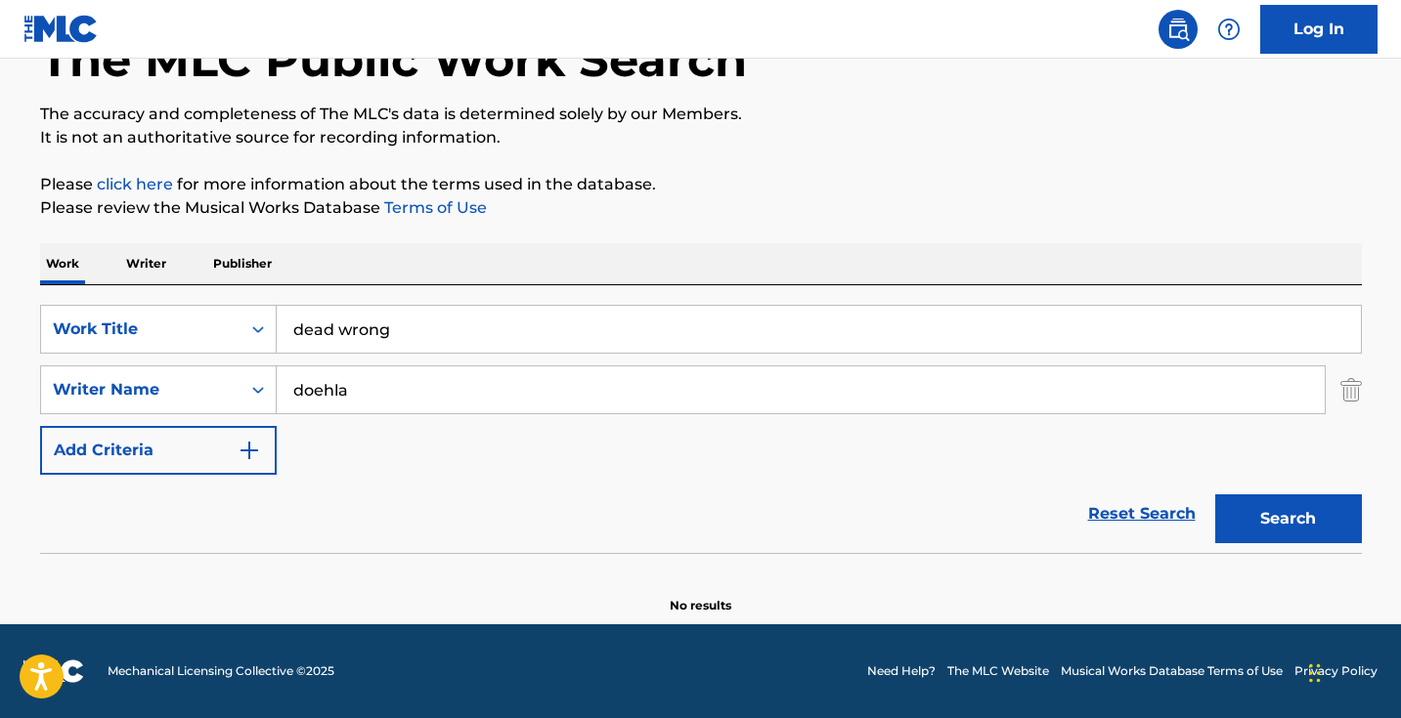
click at [550, 304] on div "SearchWithCriteria5ab0ee91-5348-4745-8fb7-0ca010e4b042 Work Title dead wrong Se…" at bounding box center [701, 419] width 1322 height 268
click at [550, 326] on input "dead wrong" at bounding box center [819, 329] width 1084 height 47
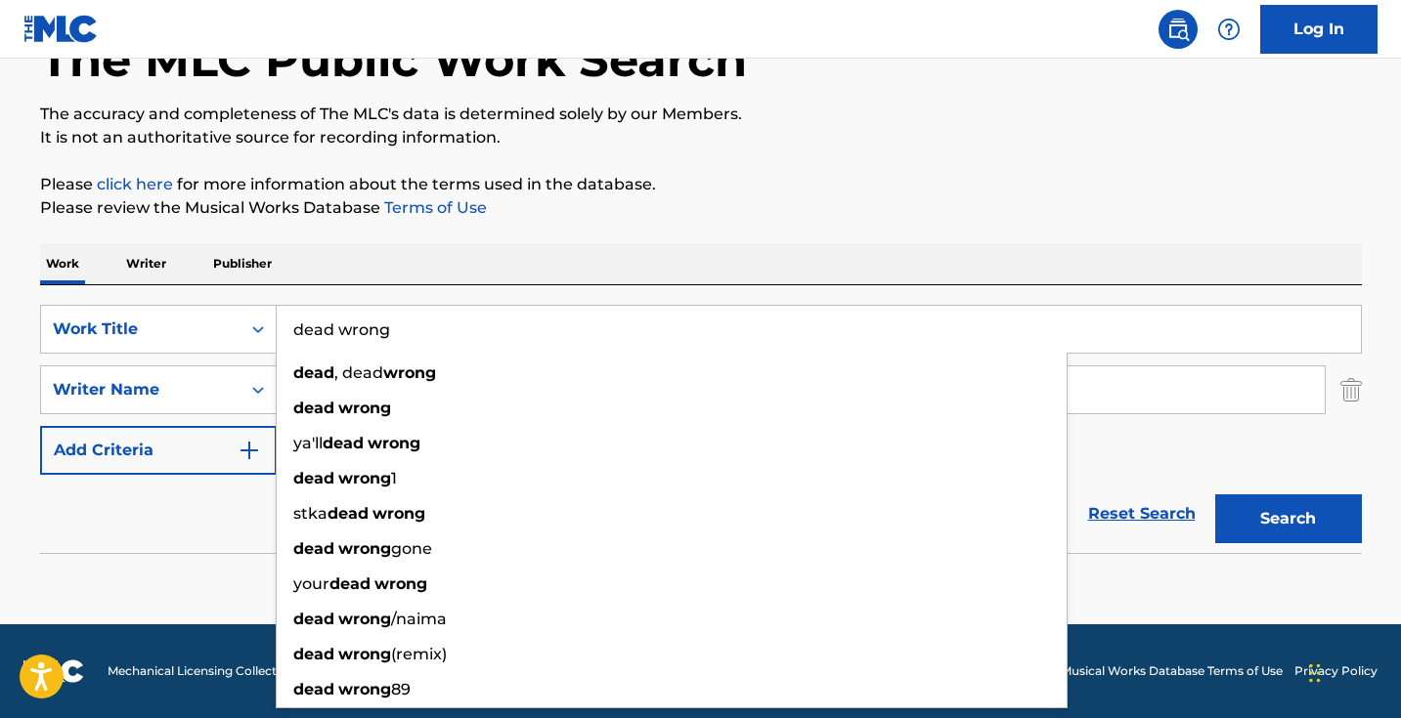
click at [550, 326] on input "dead wrong" at bounding box center [819, 329] width 1084 height 47
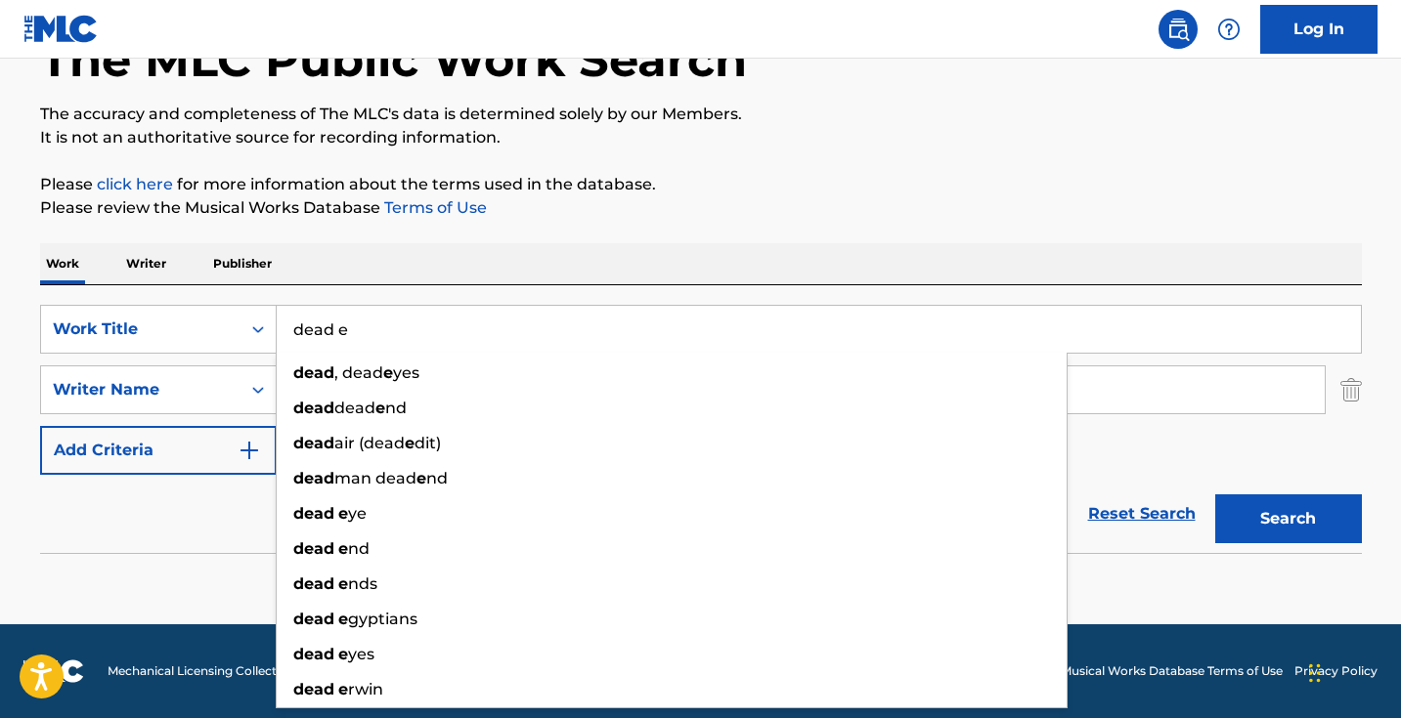
click at [550, 326] on input "dead e" at bounding box center [819, 329] width 1084 height 47
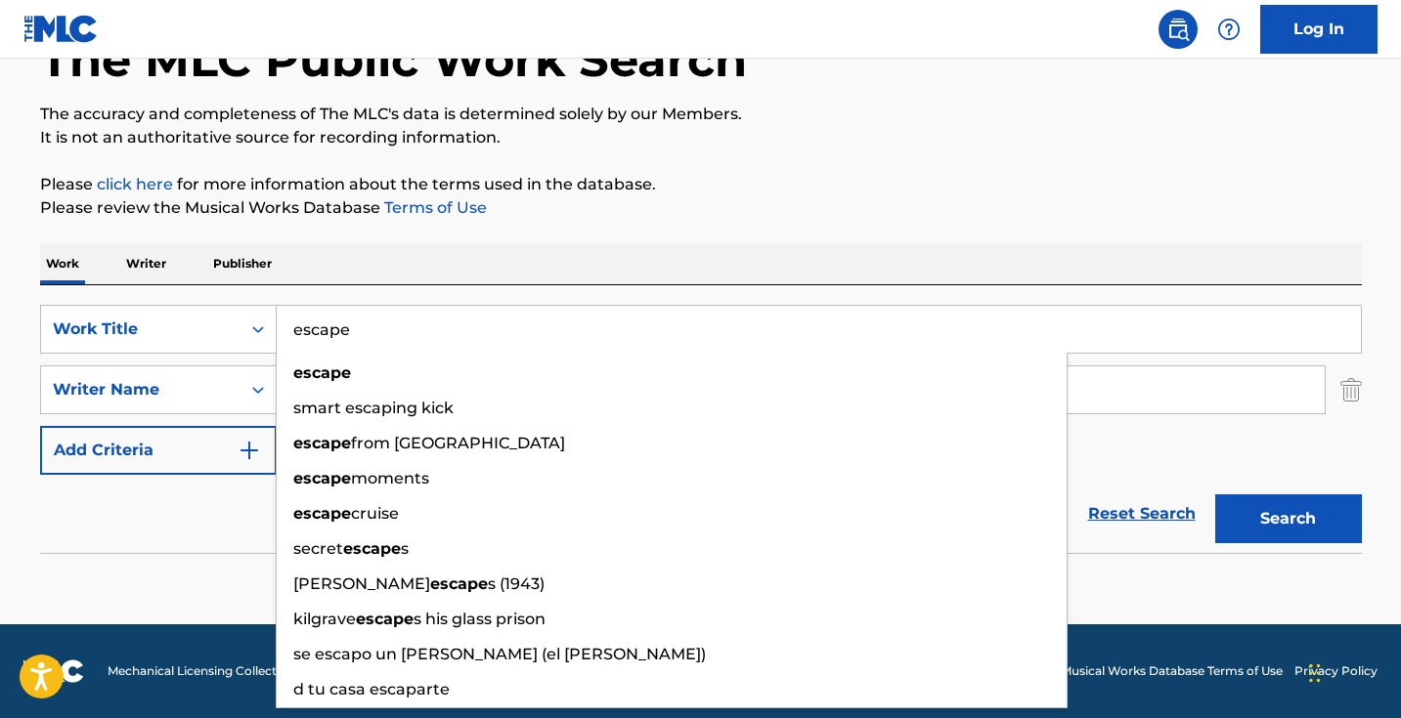
click at [1287, 519] on button "Search" at bounding box center [1288, 519] width 147 height 49
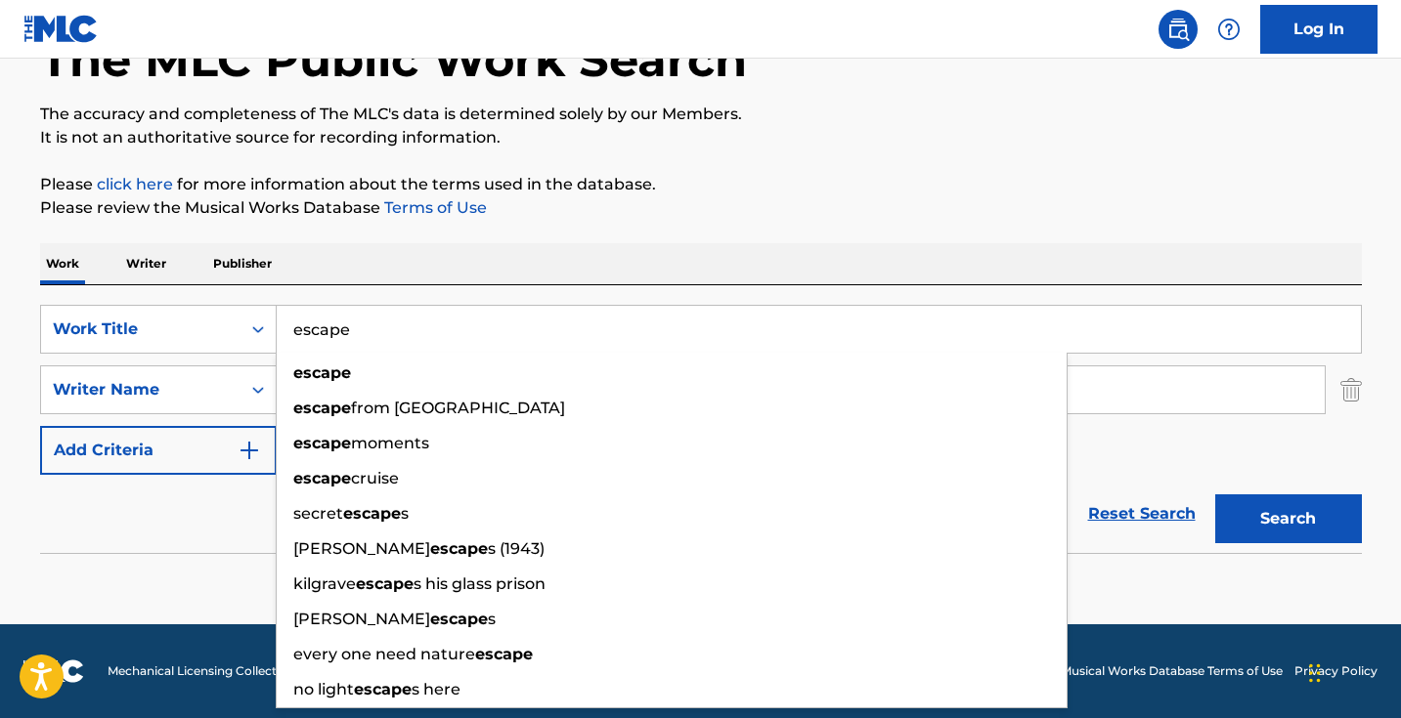
click at [505, 307] on input "escape" at bounding box center [819, 329] width 1084 height 47
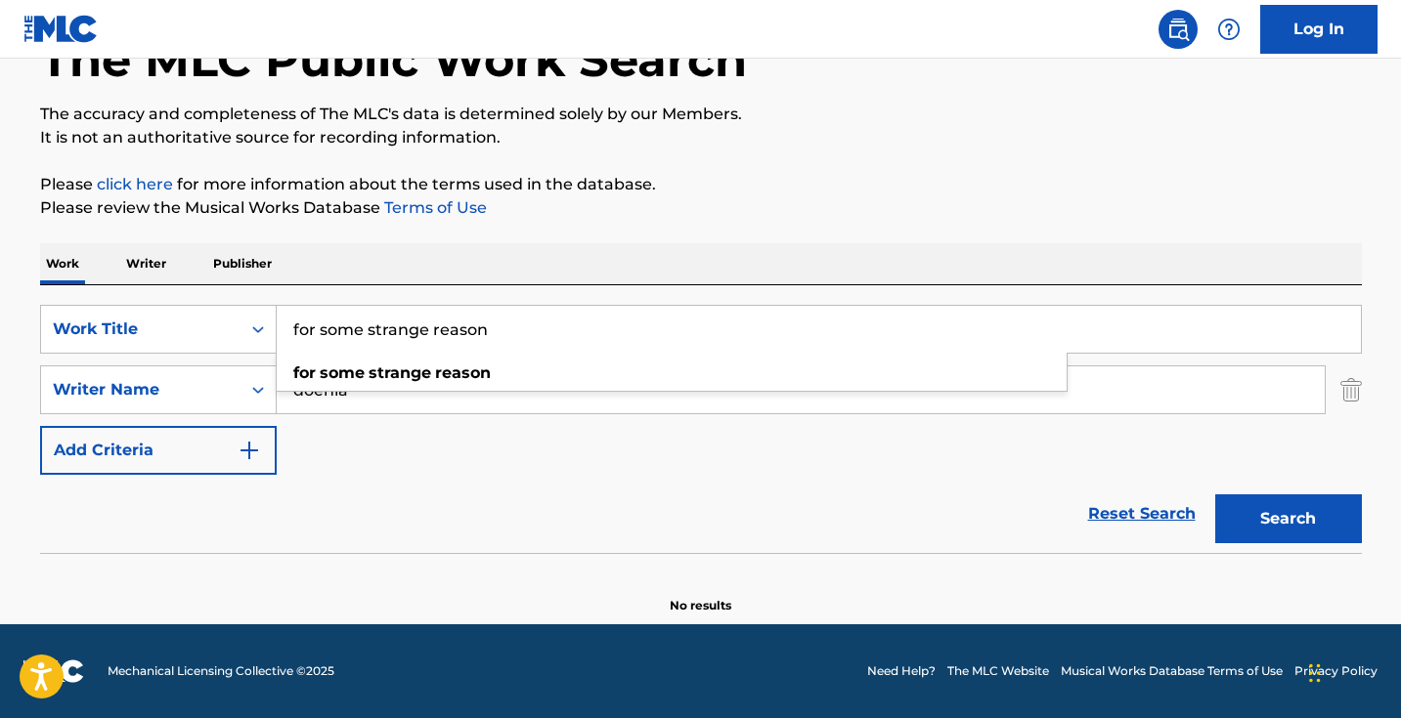
type input "for some strange reason"
click at [1287, 519] on button "Search" at bounding box center [1288, 519] width 147 height 49
click at [449, 383] on input "doehla" at bounding box center [801, 390] width 1048 height 47
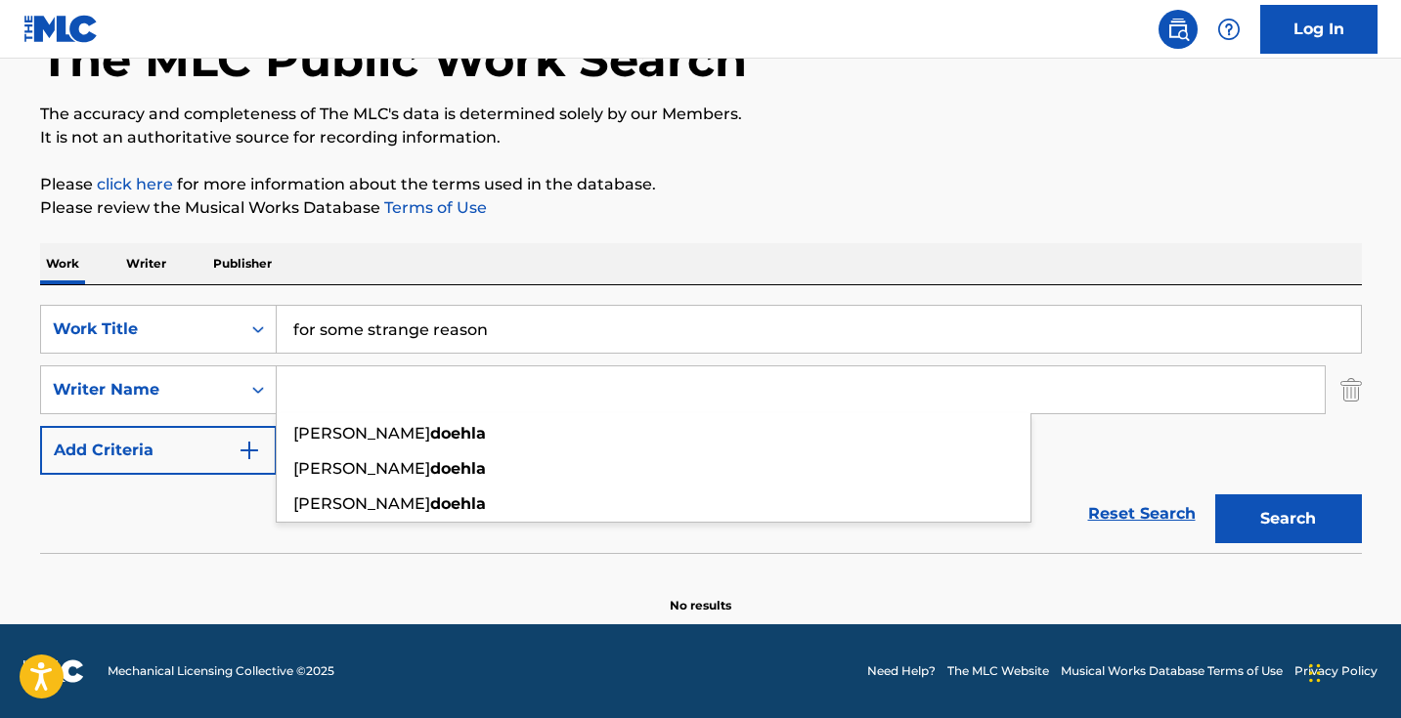
click at [1287, 519] on button "Search" at bounding box center [1288, 519] width 147 height 49
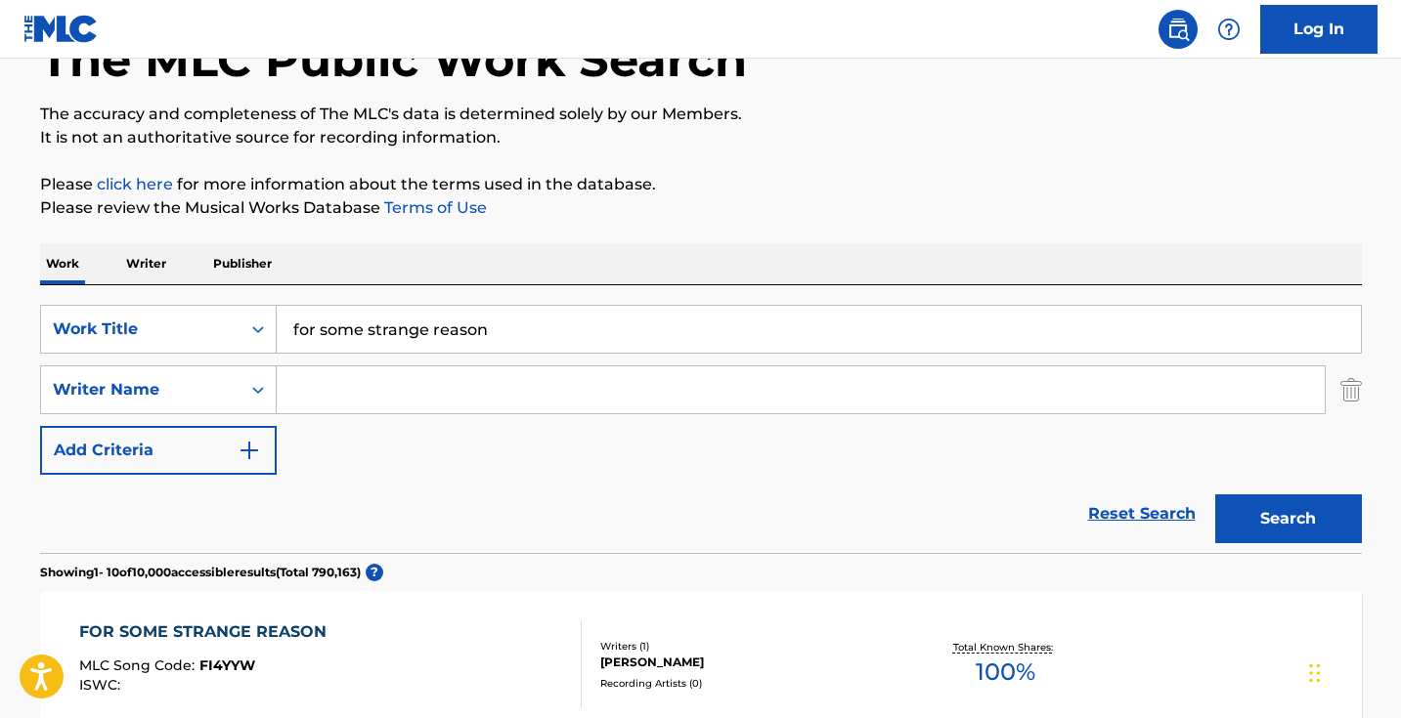
click at [541, 325] on input "for some strange reason" at bounding box center [819, 329] width 1084 height 47
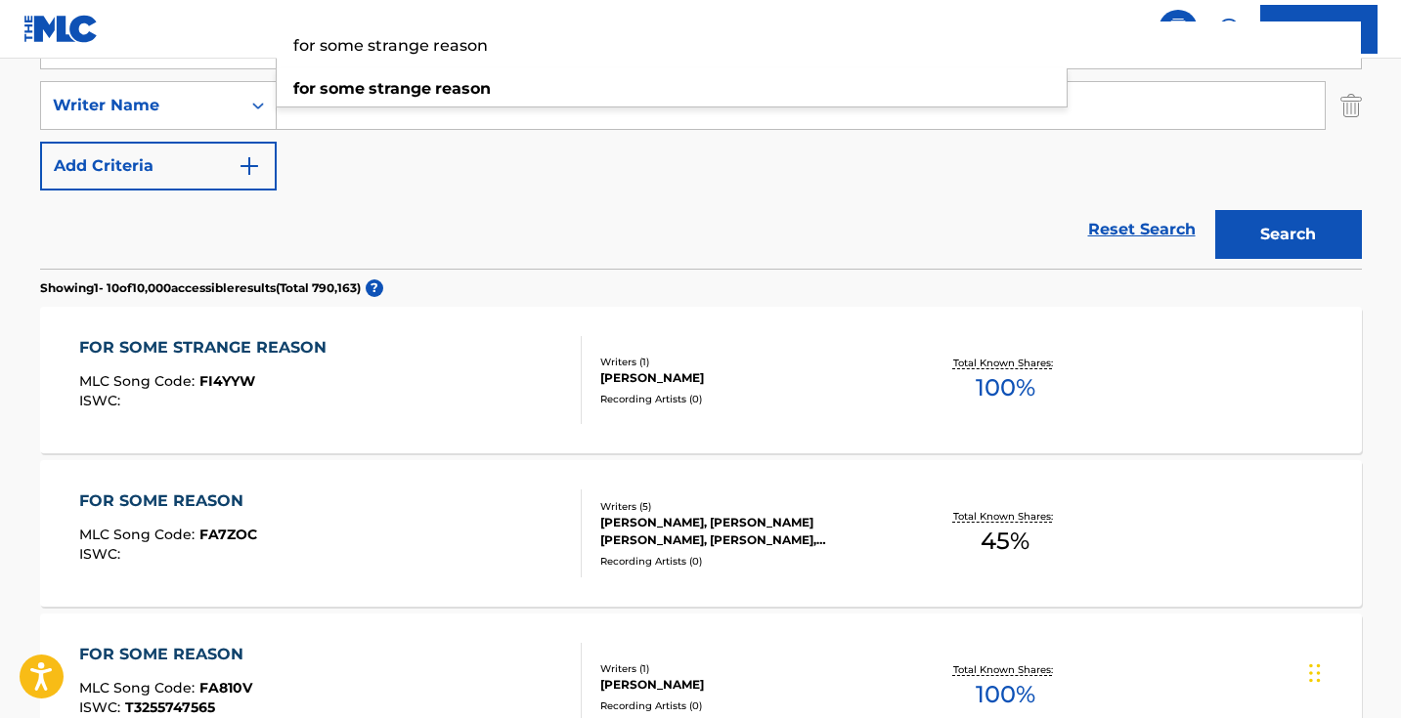
scroll to position [355, 0]
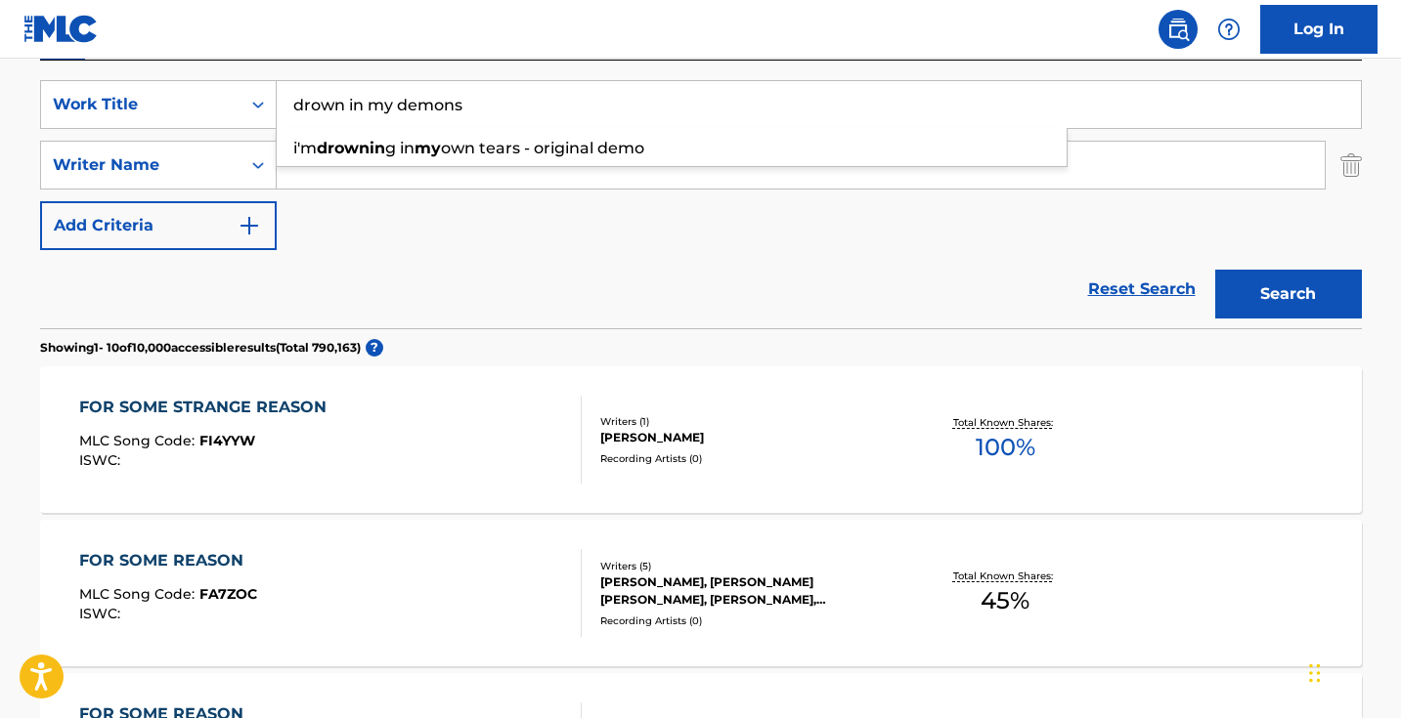
click at [1287, 294] on button "Search" at bounding box center [1288, 294] width 147 height 49
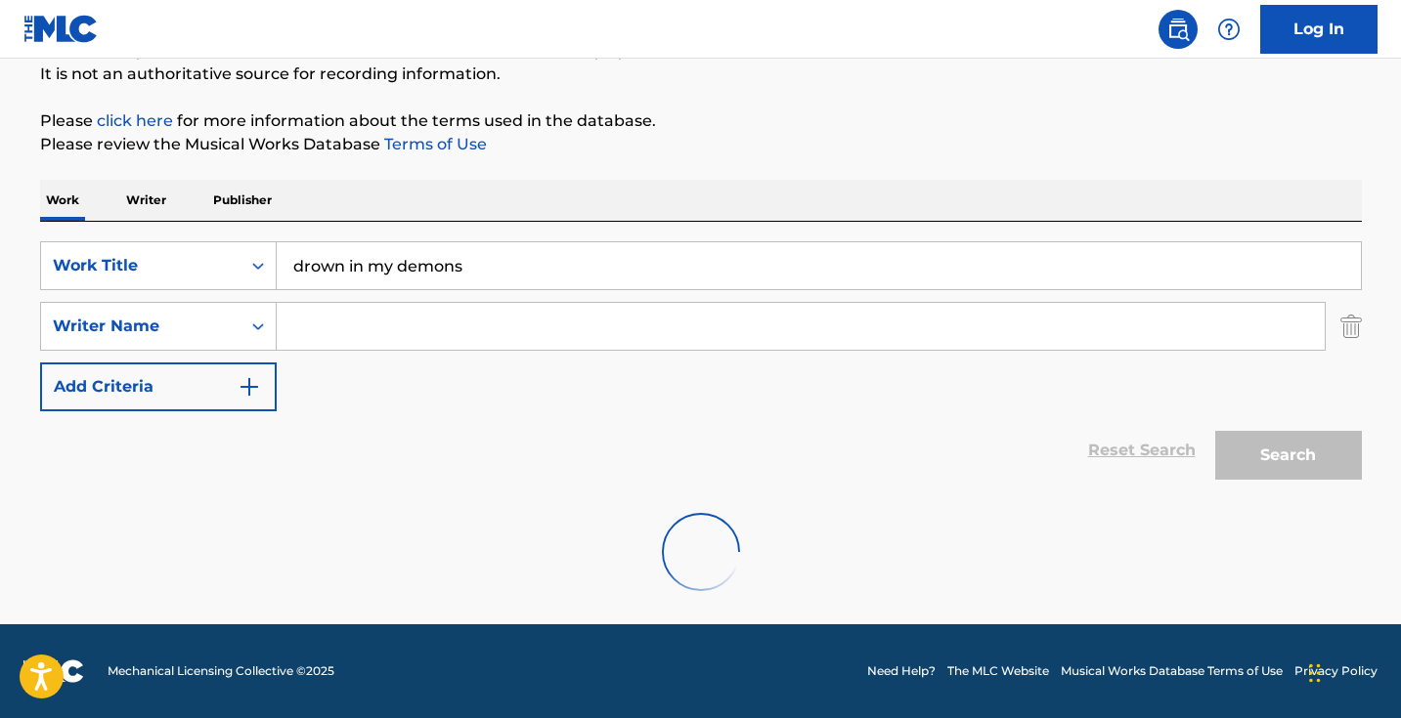
scroll to position [194, 0]
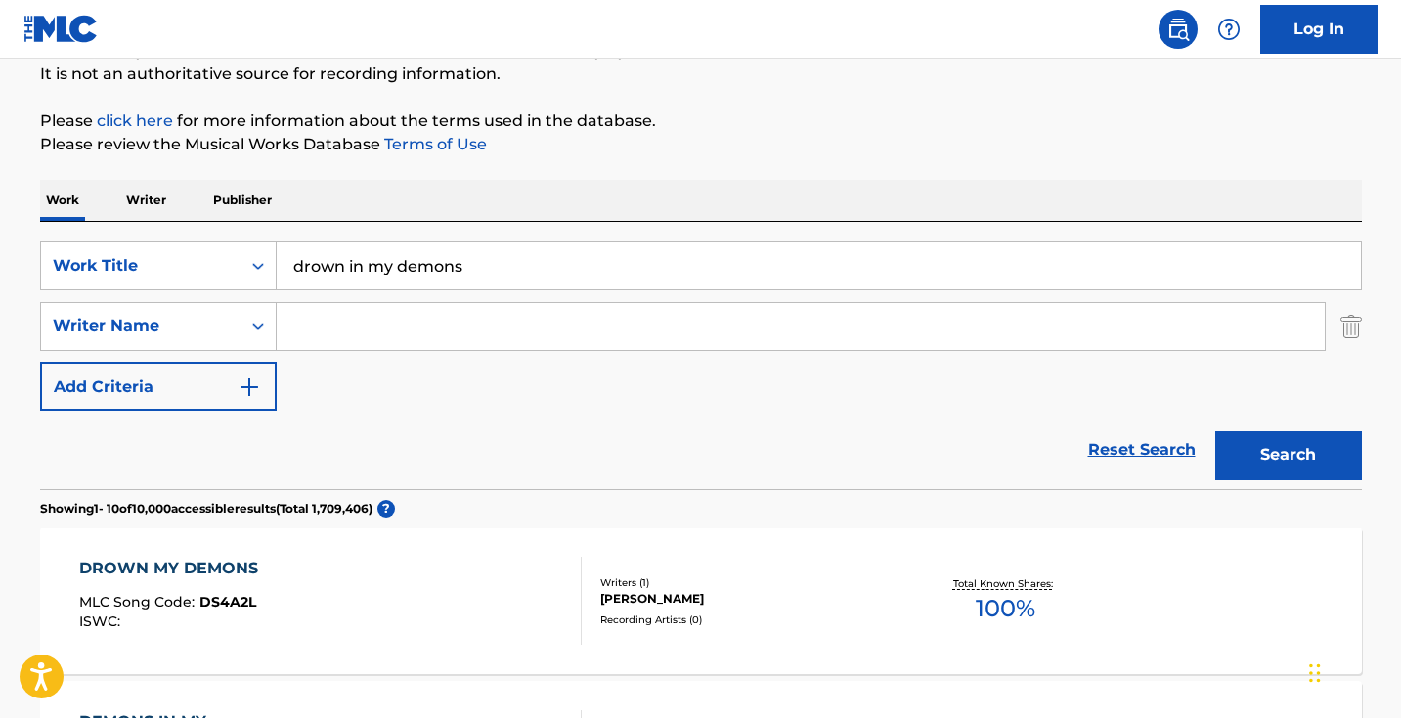
click at [363, 260] on input "drown in my demons" at bounding box center [819, 265] width 1084 height 47
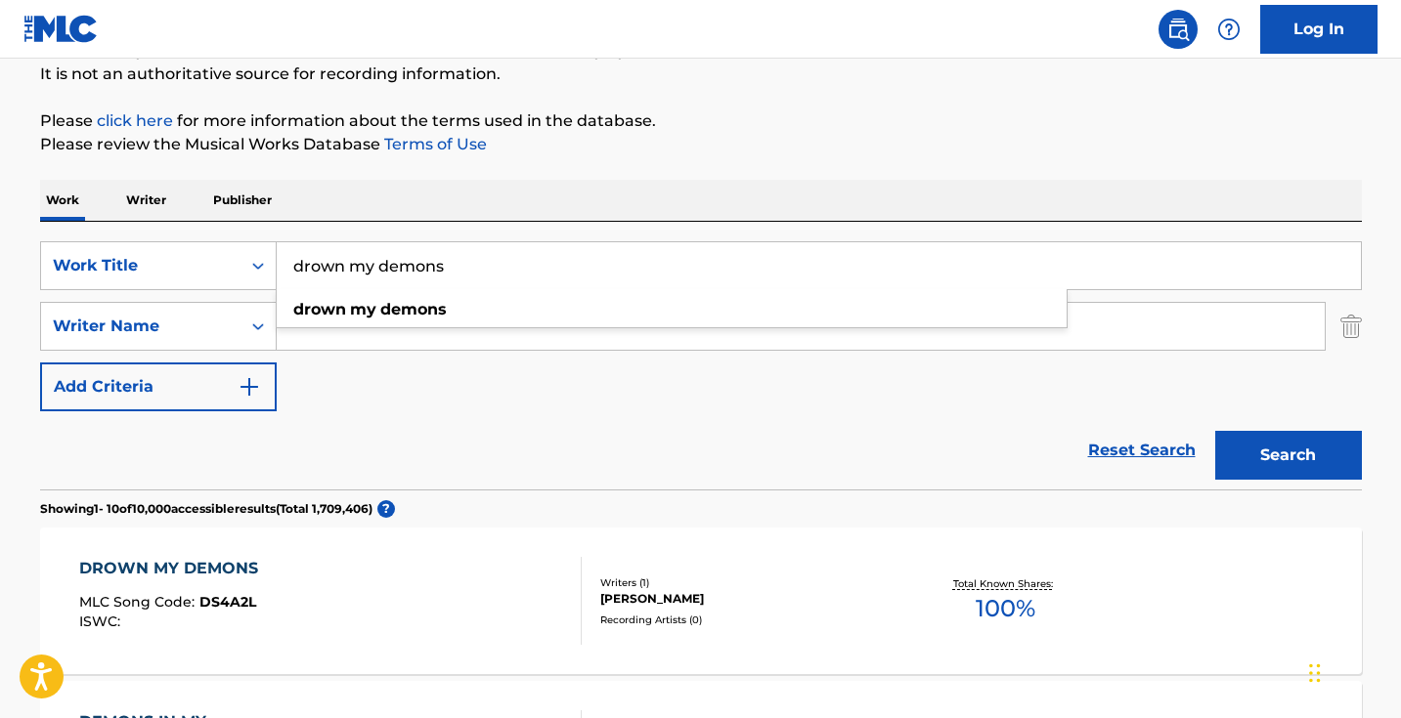
click at [1287, 456] on button "Search" at bounding box center [1288, 455] width 147 height 49
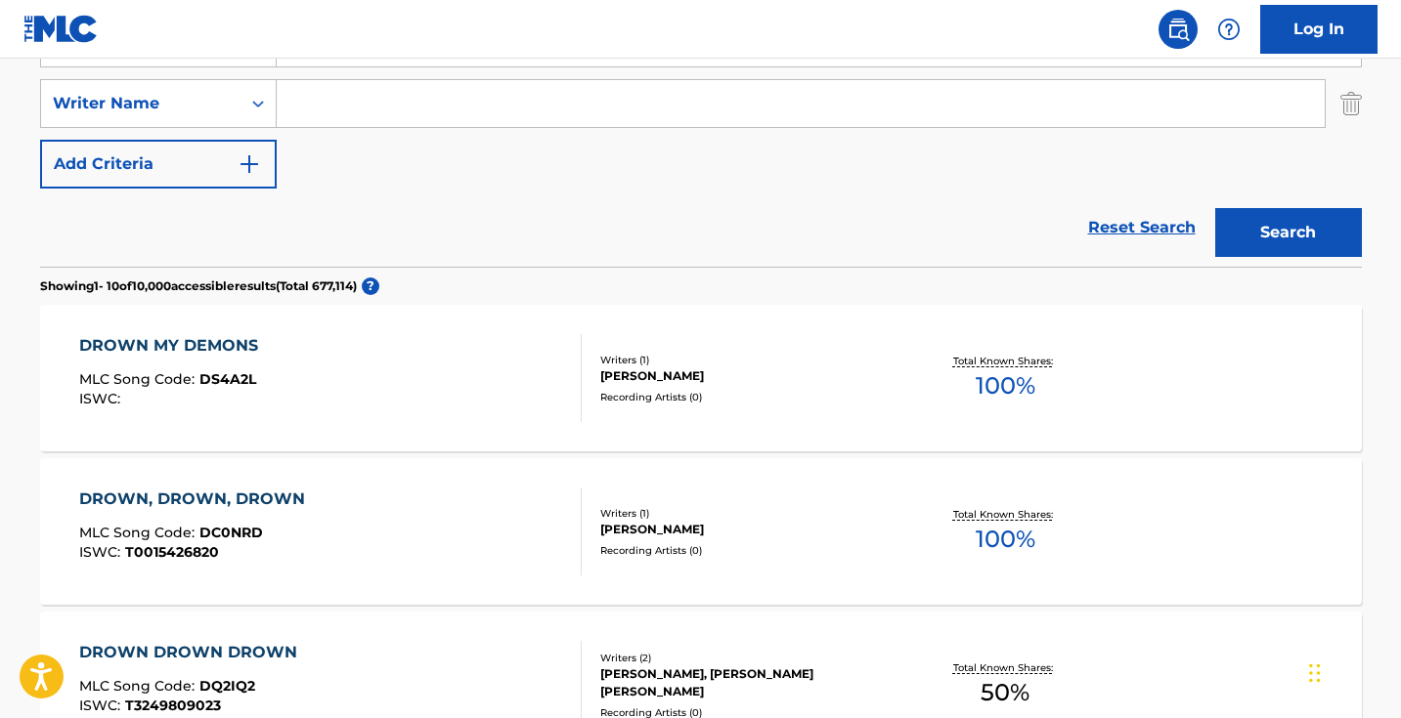
scroll to position [120, 0]
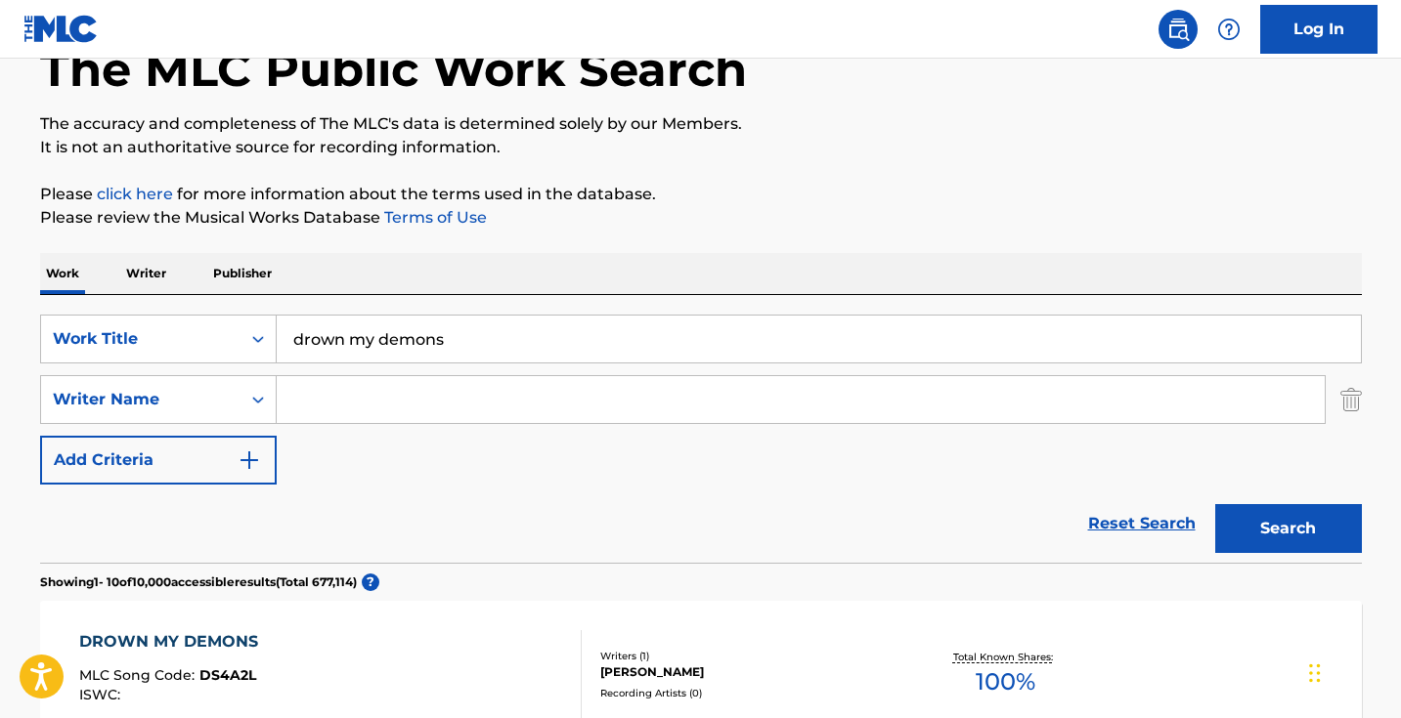
click at [479, 327] on input "drown my demons" at bounding box center [819, 339] width 1084 height 47
type input "i"
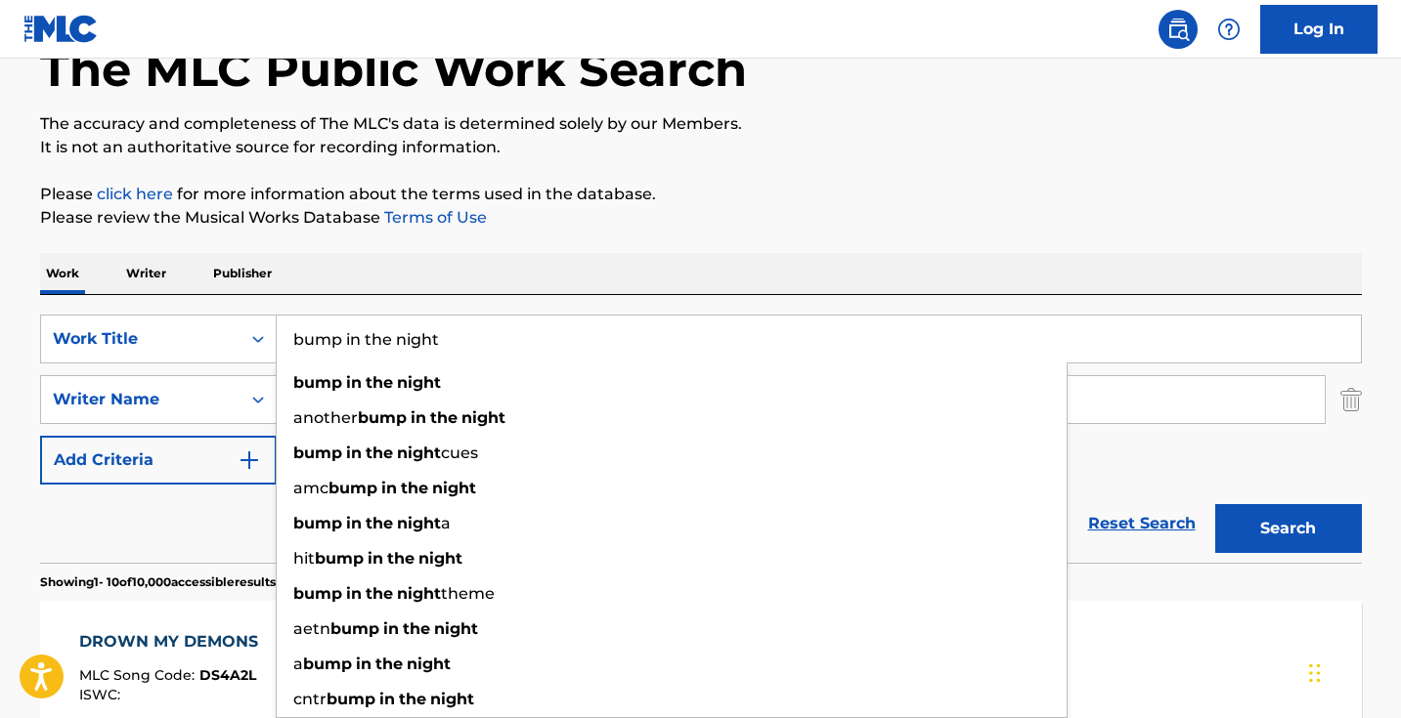
type input "bump in the night"
click at [1287, 529] on button "Search" at bounding box center [1288, 528] width 147 height 49
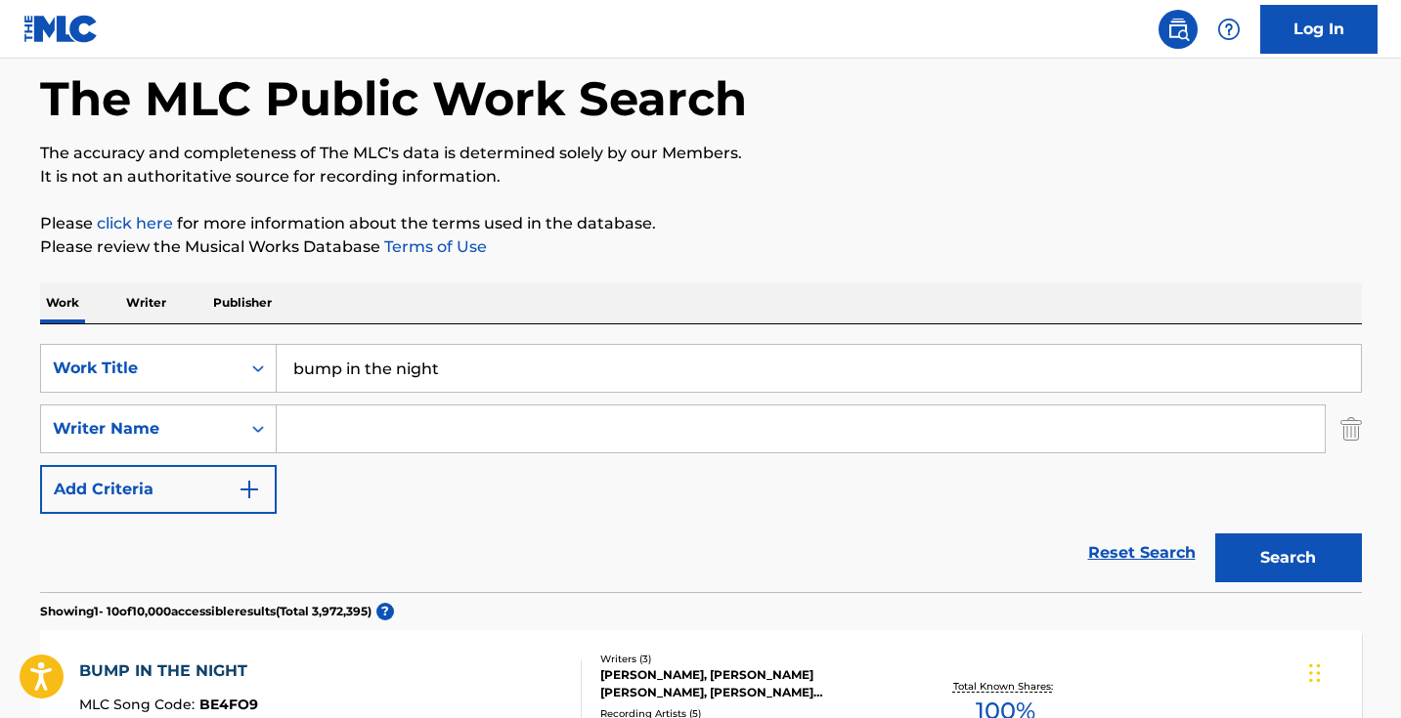
scroll to position [58, 0]
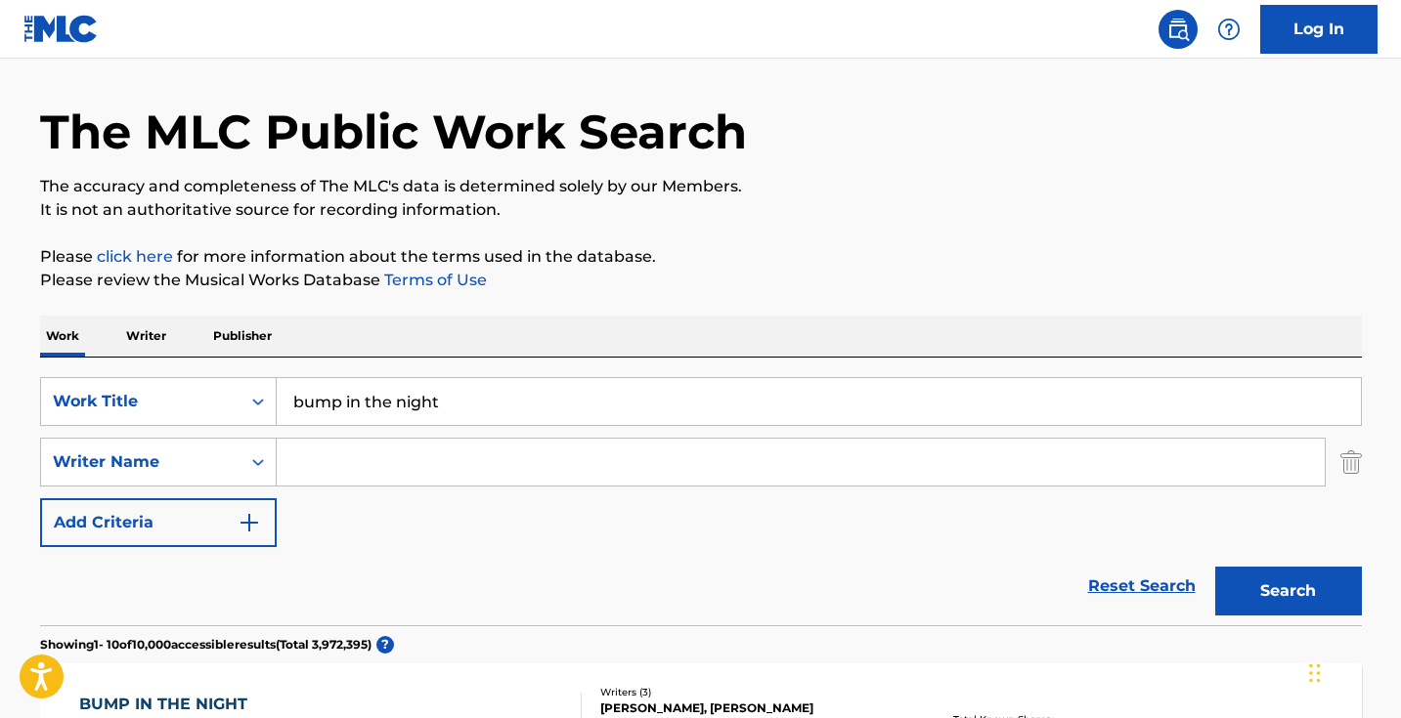
click at [149, 331] on p "Writer" at bounding box center [146, 336] width 52 height 41
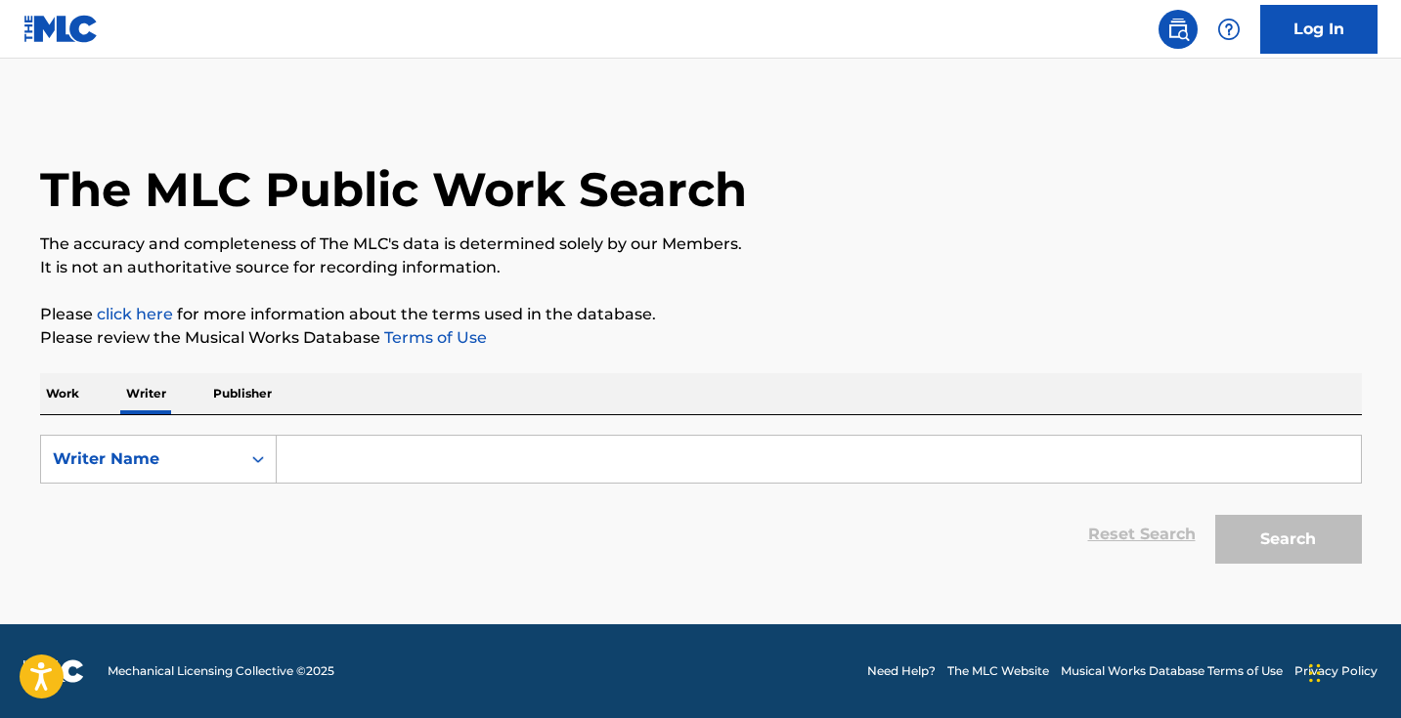
click at [349, 456] on input "Search Form" at bounding box center [819, 459] width 1084 height 47
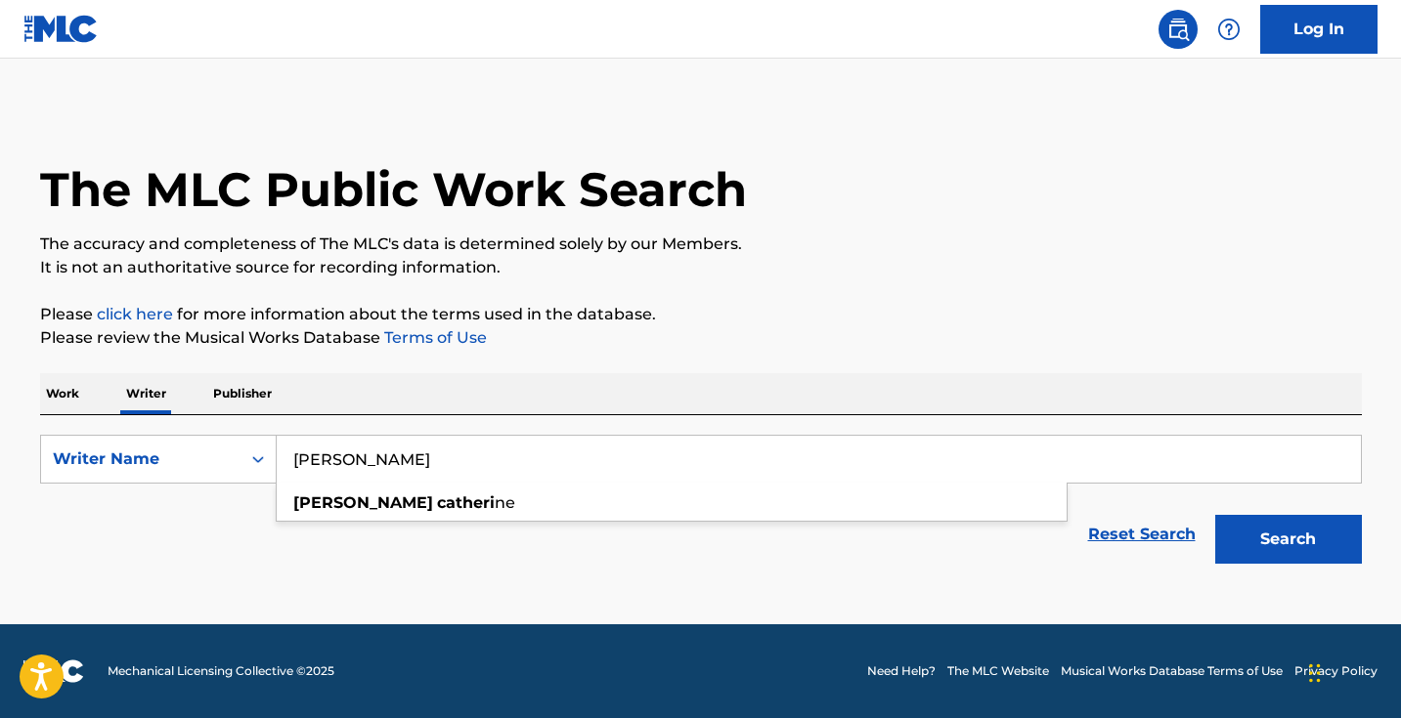
type input "[PERSON_NAME]"
click at [1287, 540] on button "Search" at bounding box center [1288, 539] width 147 height 49
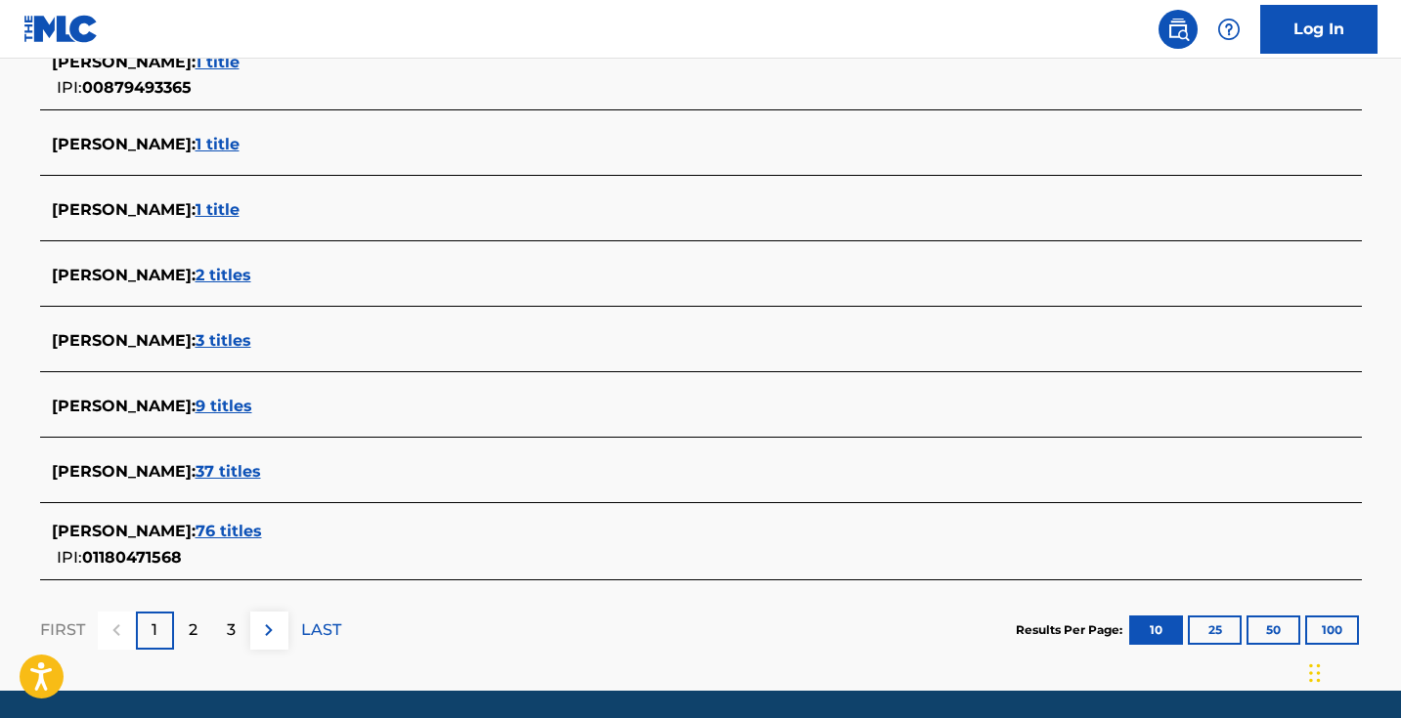
scroll to position [727, 0]
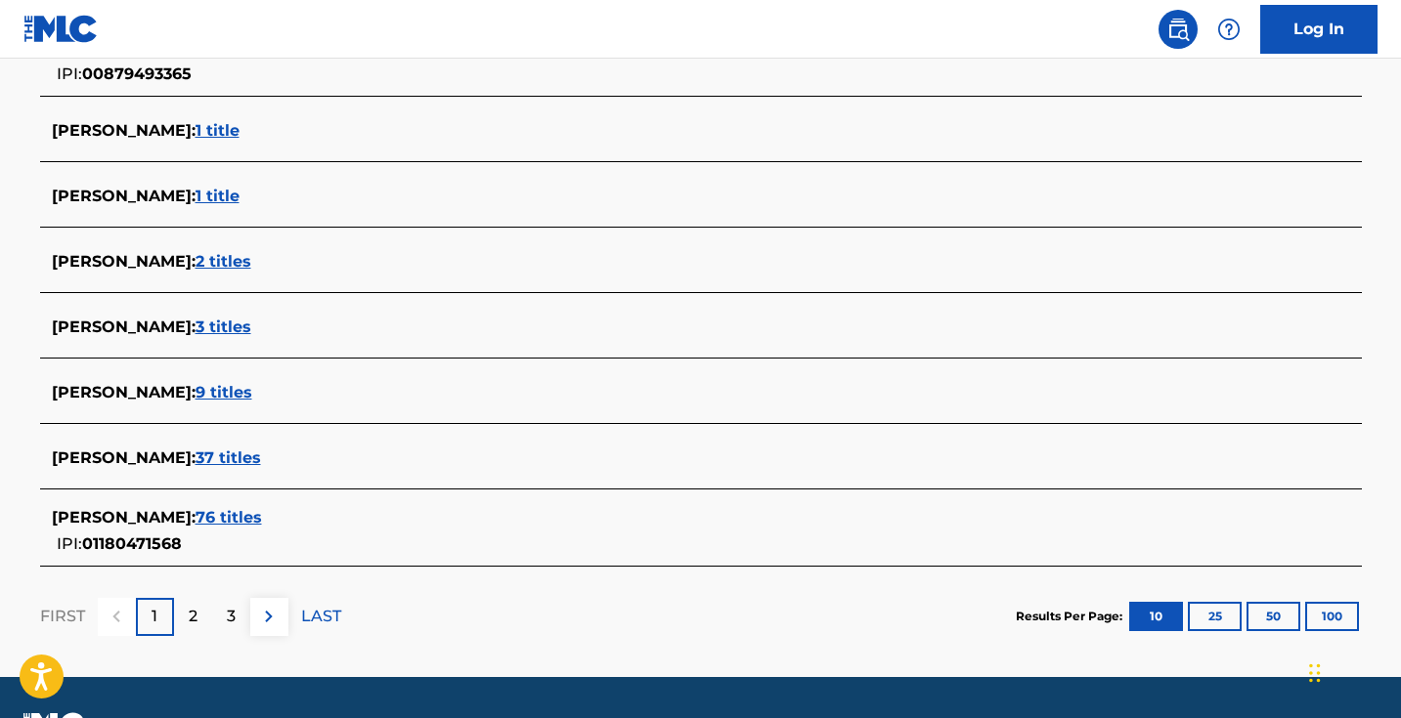
click at [242, 454] on span "37 titles" at bounding box center [228, 458] width 65 height 19
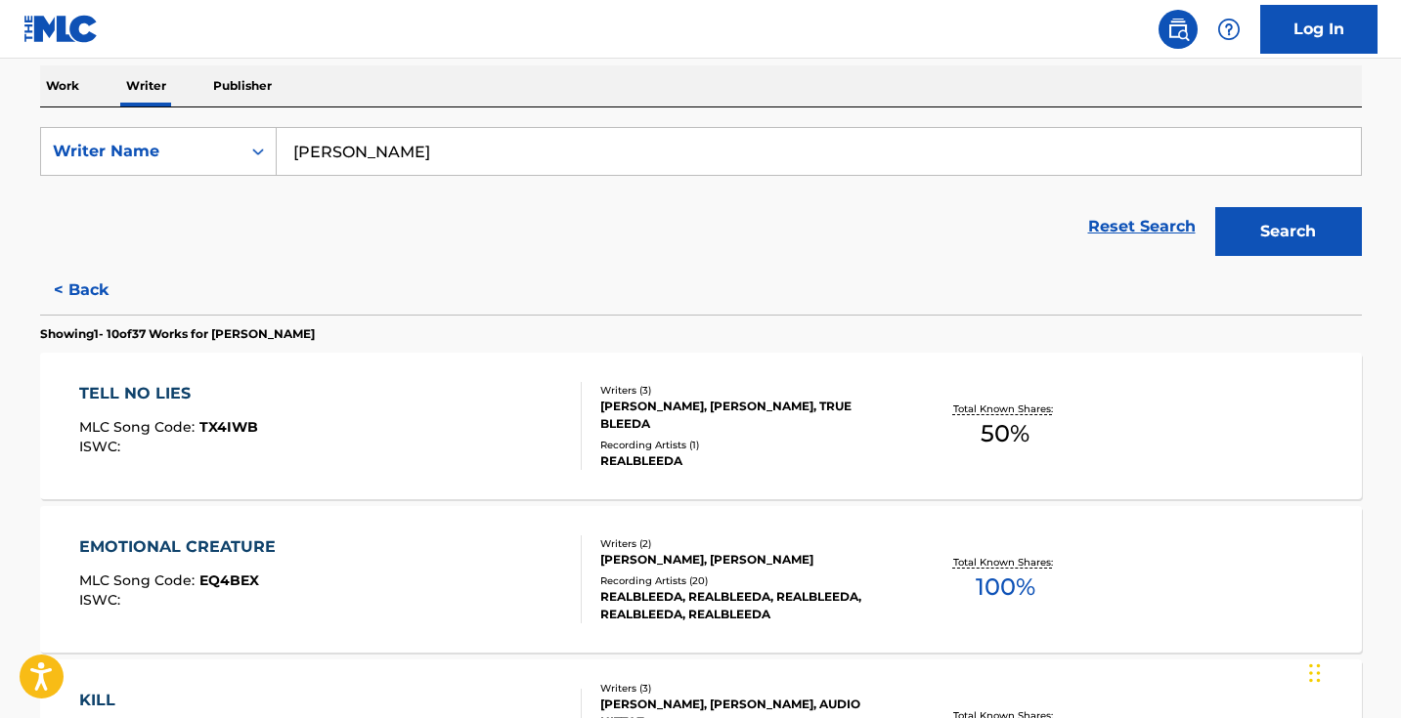
scroll to position [243, 0]
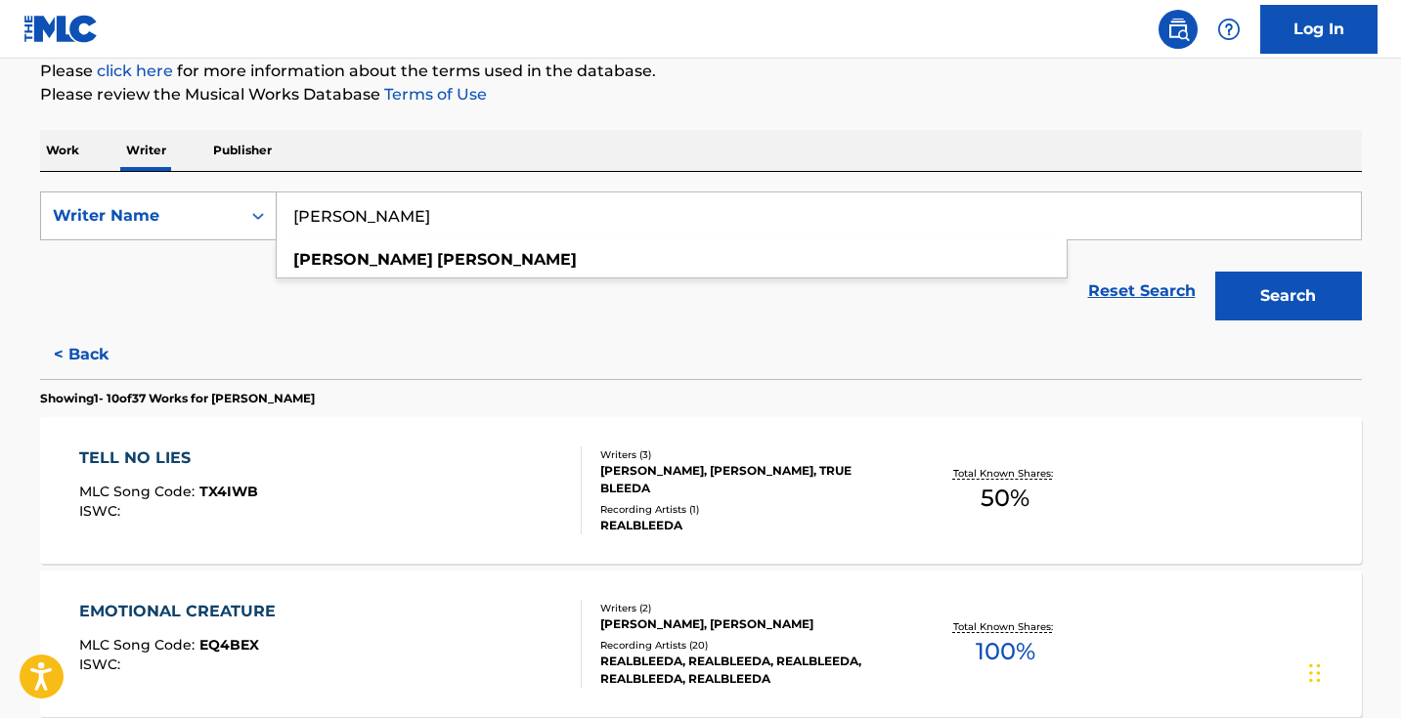
drag, startPoint x: 474, startPoint y: 220, endPoint x: 262, endPoint y: 215, distance: 212.2
click at [265, 215] on div "SearchWithCriteriaf7c63682-3b64-45d8-8fc8-03d4478e7e7c Writer Name [PERSON_NAME…" at bounding box center [701, 216] width 1322 height 49
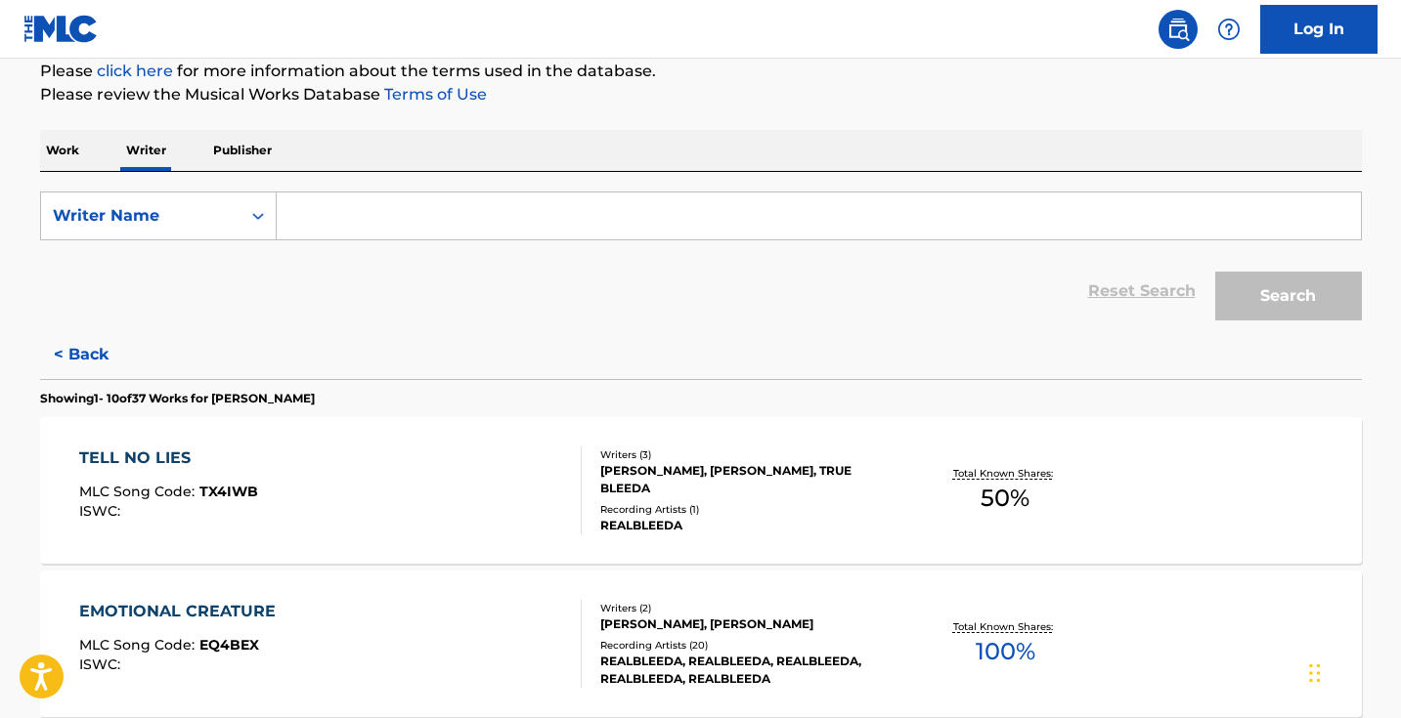
click at [77, 152] on p "Work" at bounding box center [62, 150] width 45 height 41
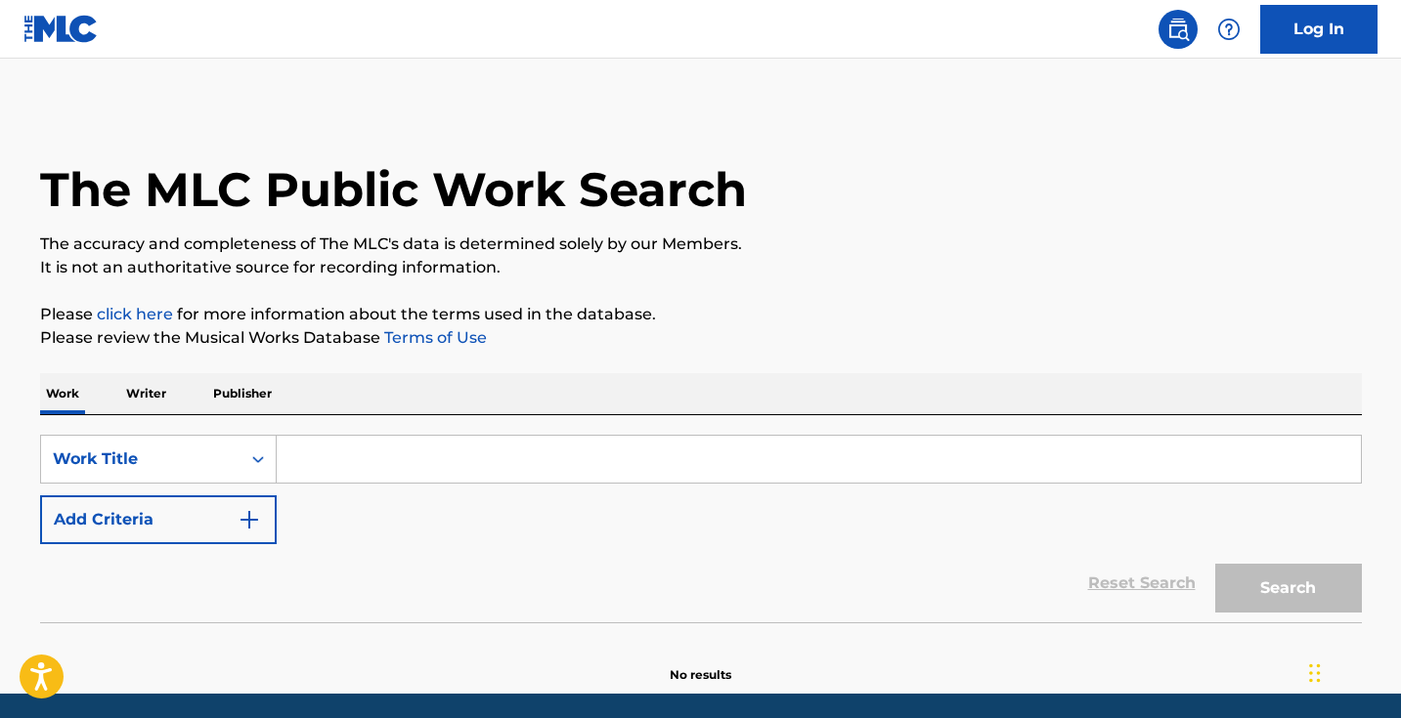
click at [228, 531] on button "Add Criteria" at bounding box center [158, 520] width 237 height 49
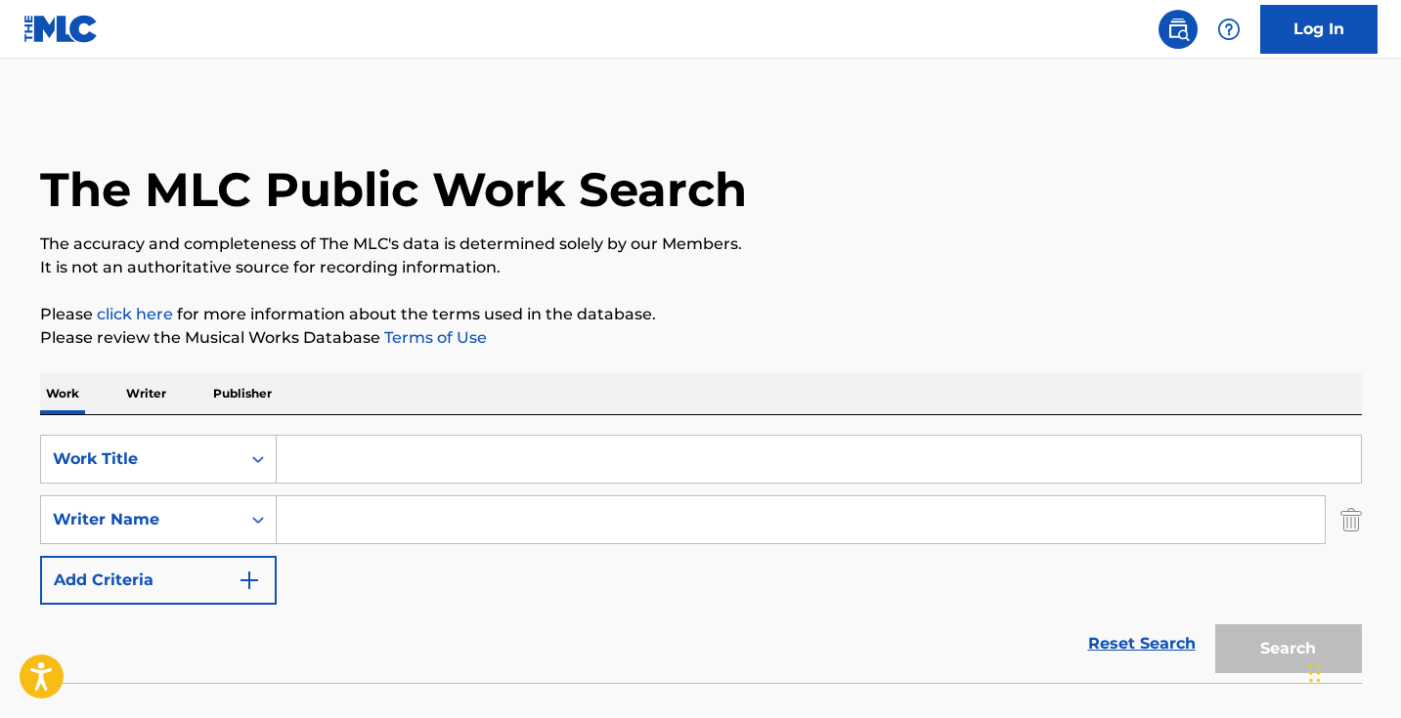
click at [428, 523] on input "Search Form" at bounding box center [801, 520] width 1048 height 47
paste input "[PERSON_NAME]"
type input "[PERSON_NAME]"
click at [425, 467] on input "Search Form" at bounding box center [819, 459] width 1084 height 47
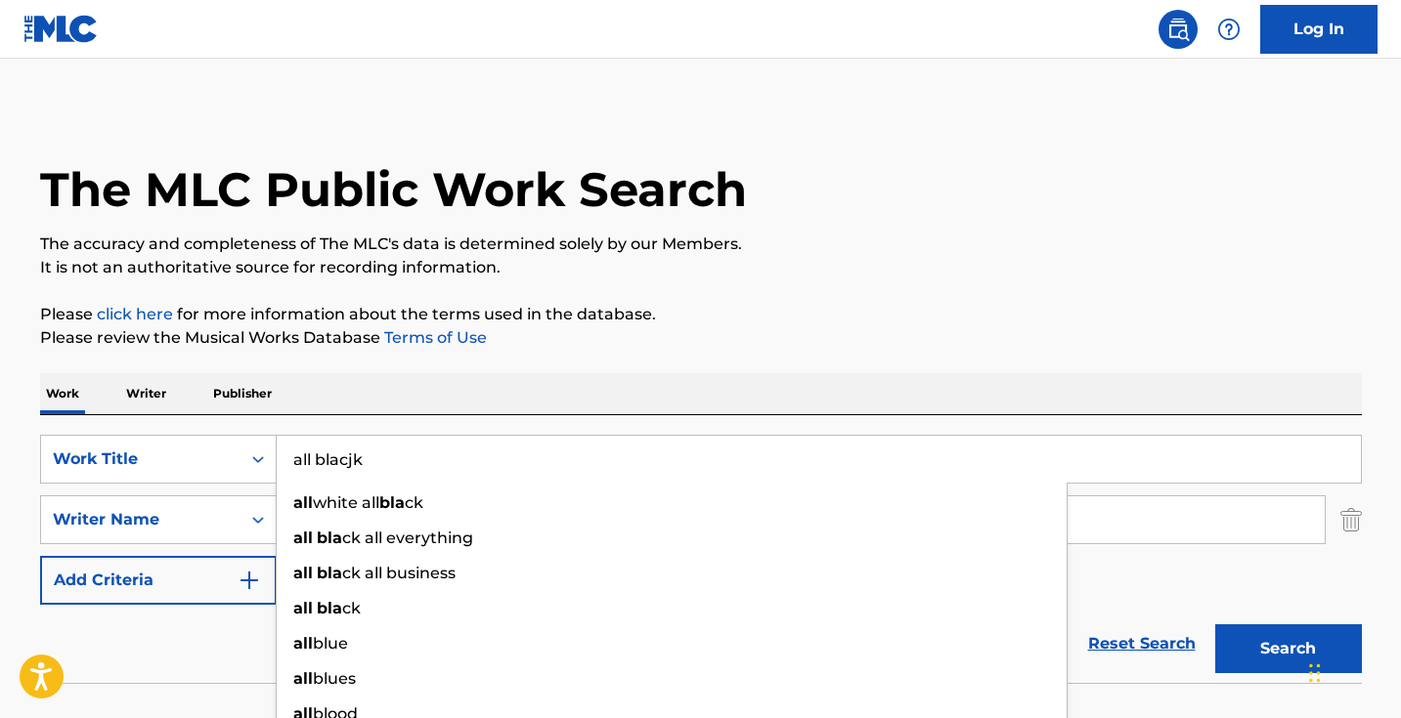
click at [1287, 649] on button "Search" at bounding box center [1288, 649] width 147 height 49
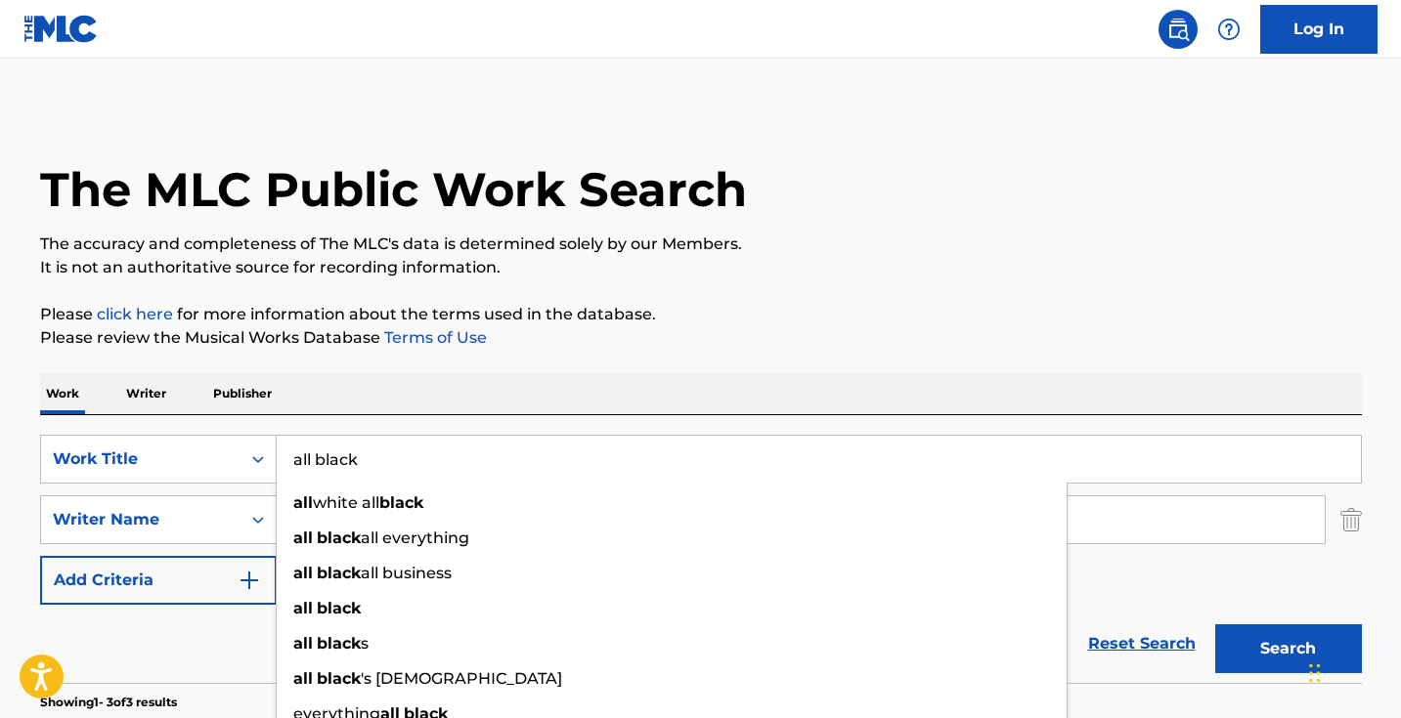
type input "all black"
click at [1287, 649] on button "Search" at bounding box center [1288, 649] width 147 height 49
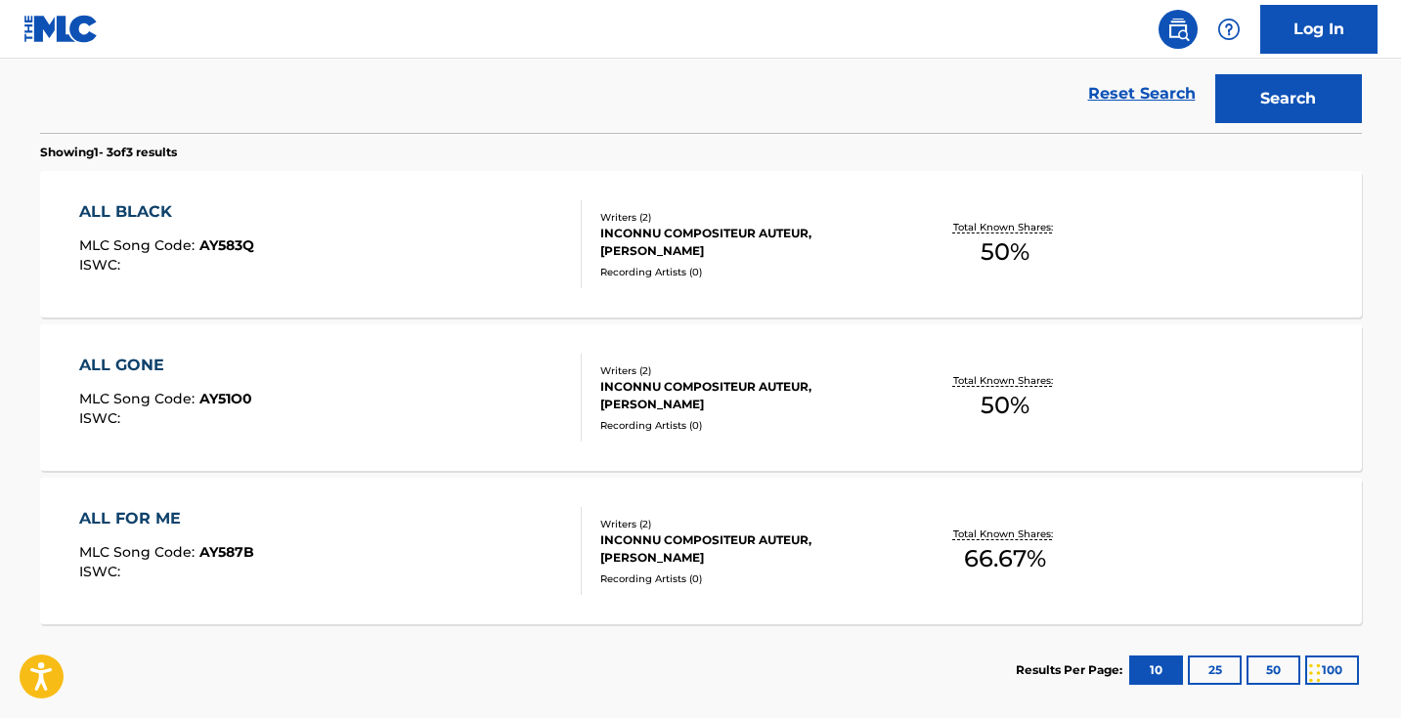
scroll to position [625, 0]
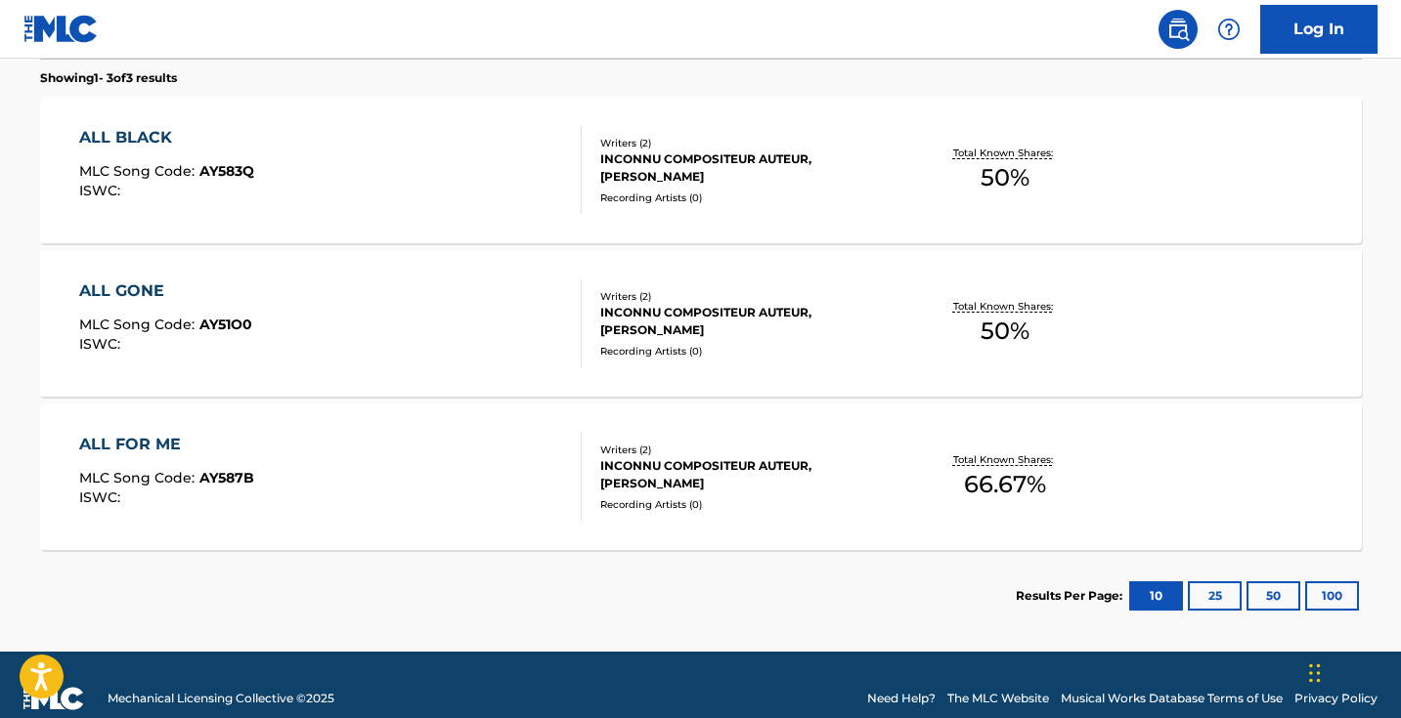
click at [491, 179] on div "ALL BLACK MLC Song Code : AY583Q ISWC :" at bounding box center [330, 170] width 502 height 88
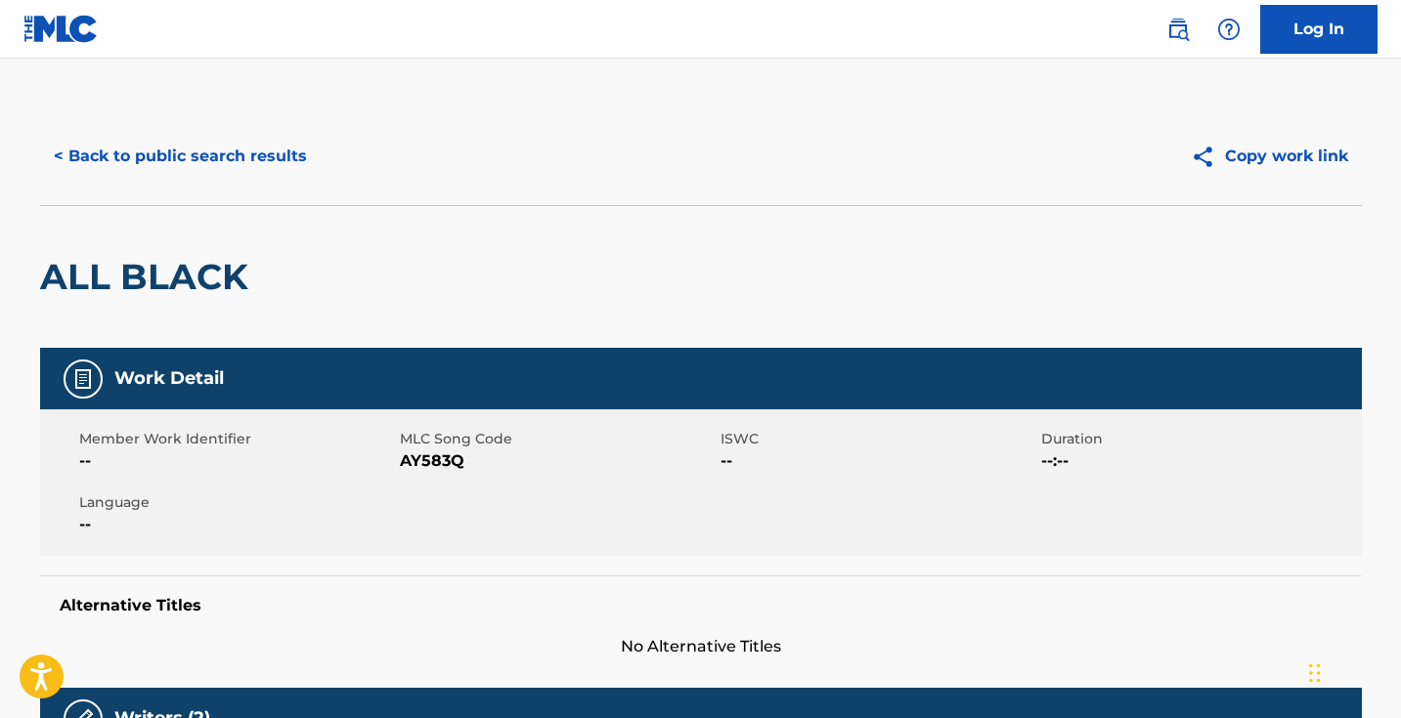
click at [427, 457] on span "AY583Q" at bounding box center [558, 461] width 316 height 23
copy span "AY583Q"
click at [234, 159] on button "< Back to public search results" at bounding box center [180, 156] width 281 height 49
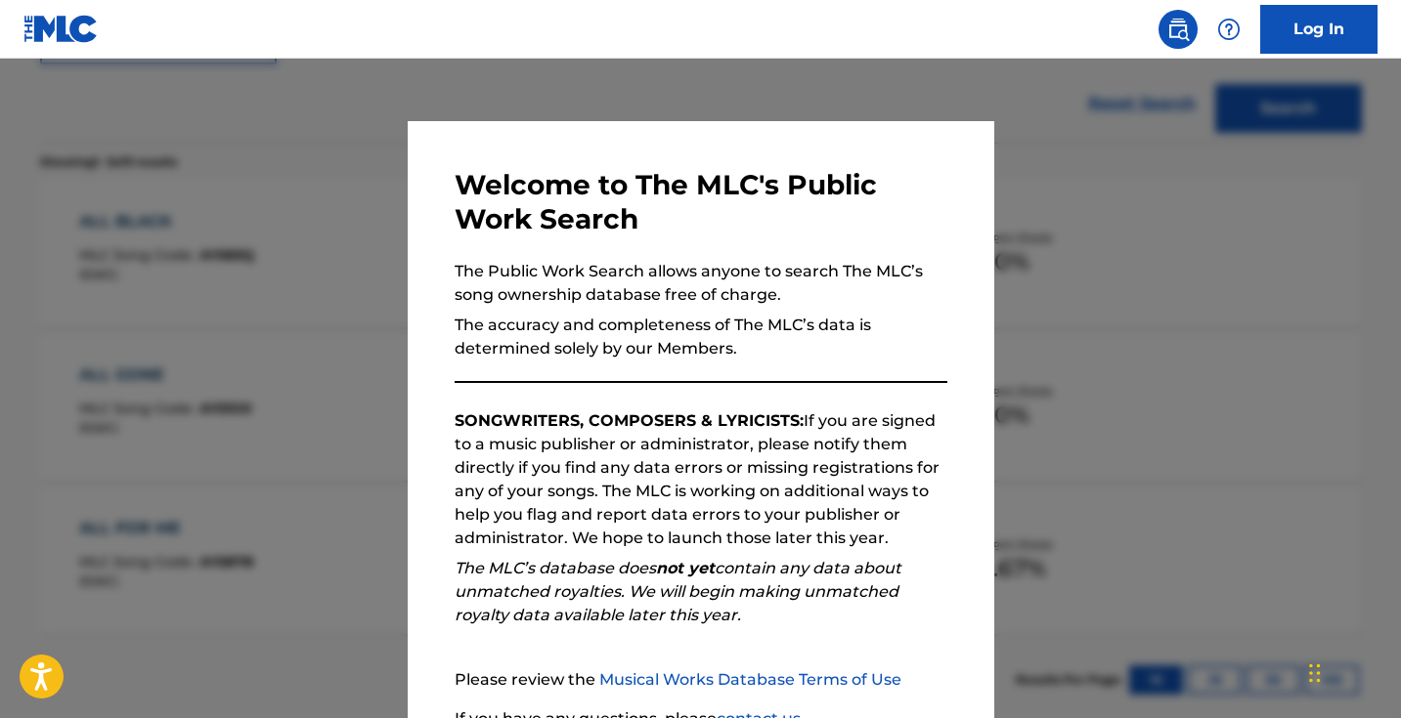
click at [350, 283] on div at bounding box center [700, 418] width 1401 height 718
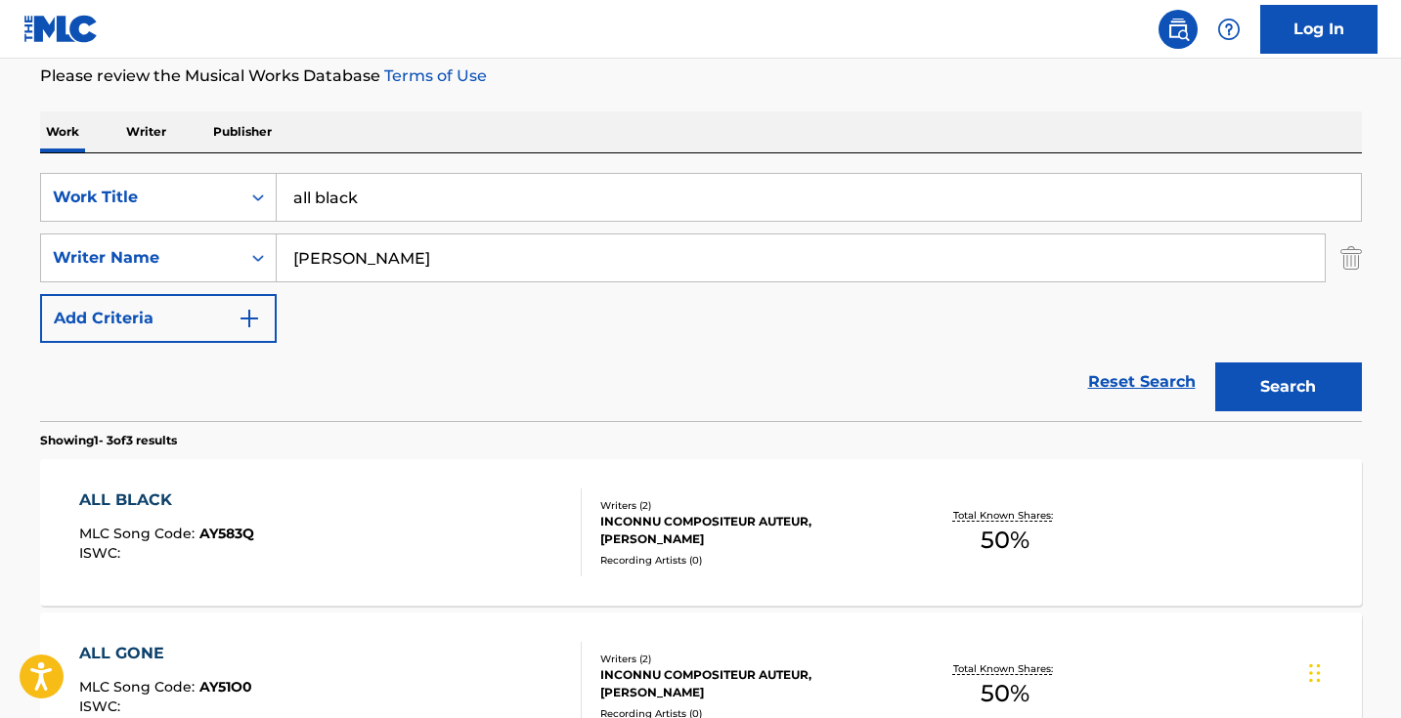
scroll to position [0, 0]
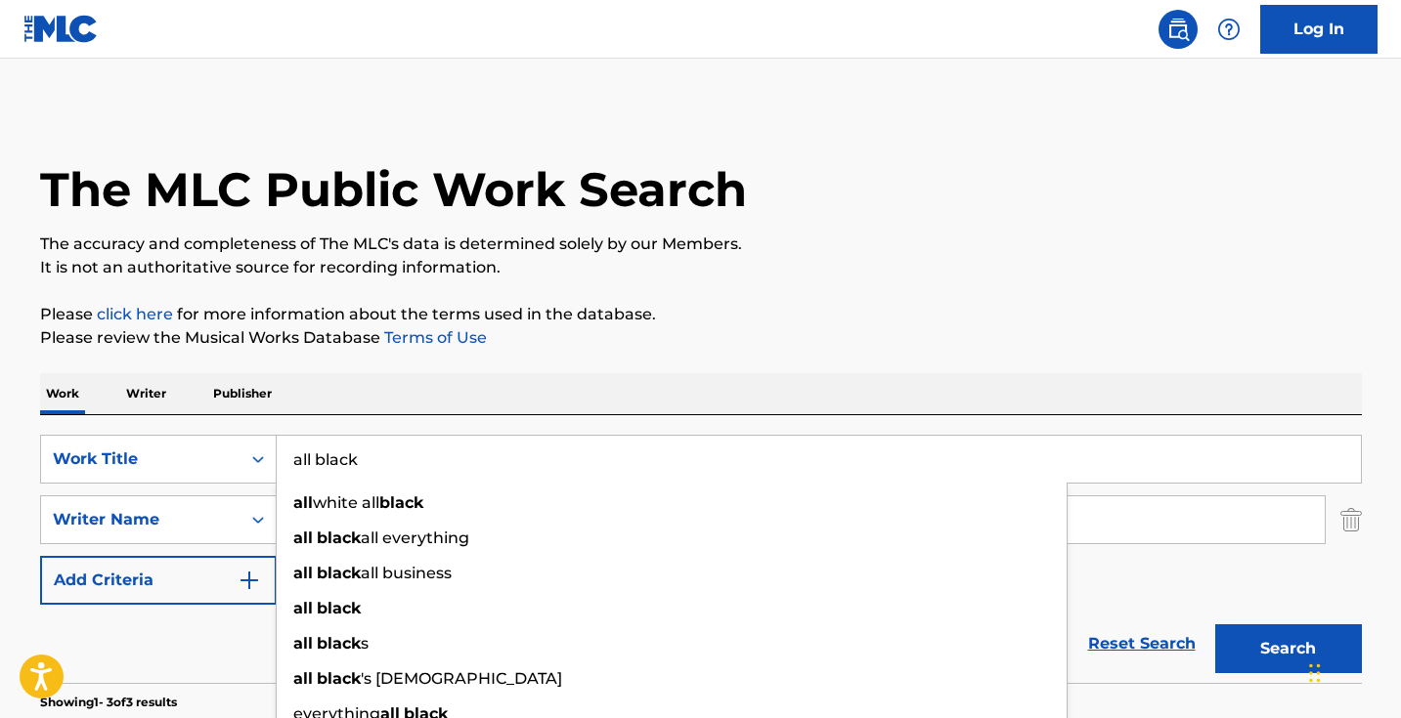
drag, startPoint x: 398, startPoint y: 446, endPoint x: 470, endPoint y: 459, distance: 73.6
click at [470, 460] on input "all black" at bounding box center [819, 459] width 1084 height 47
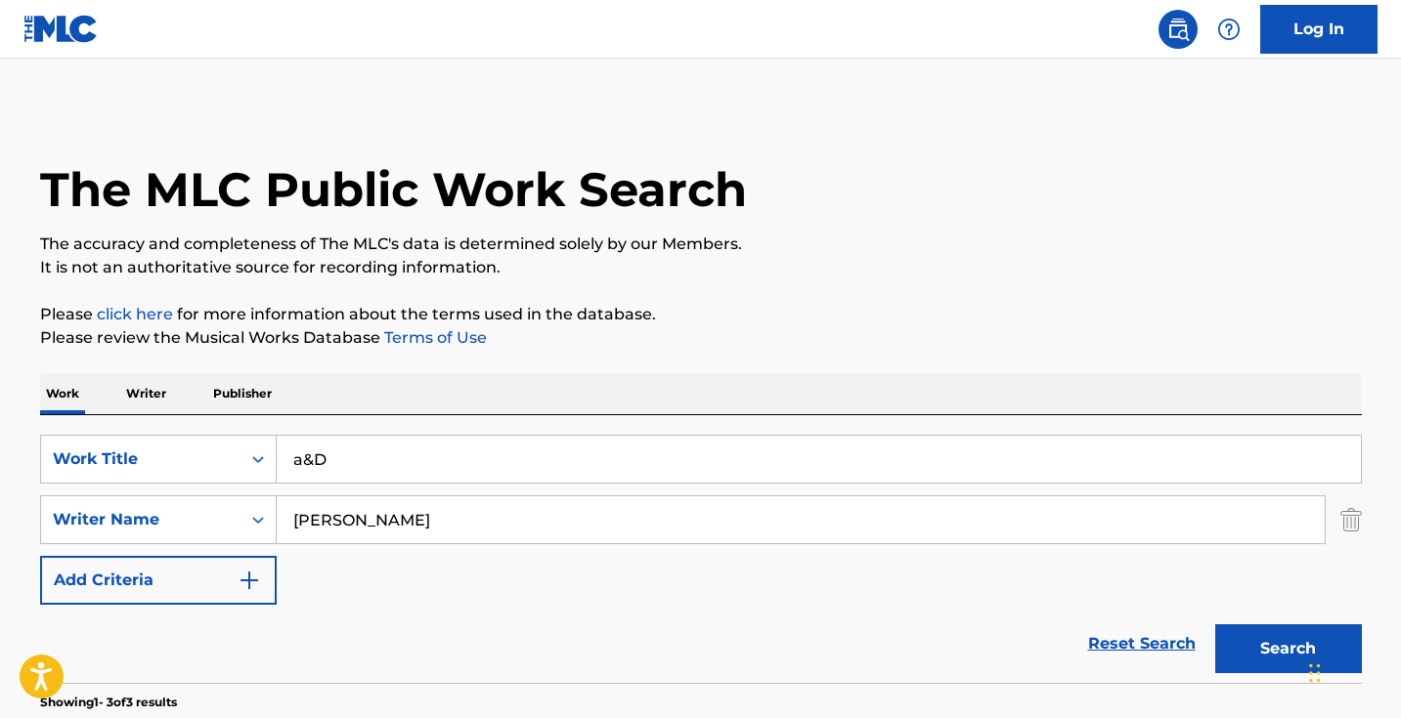
type input "a&D"
click at [1287, 649] on button "Search" at bounding box center [1288, 649] width 147 height 49
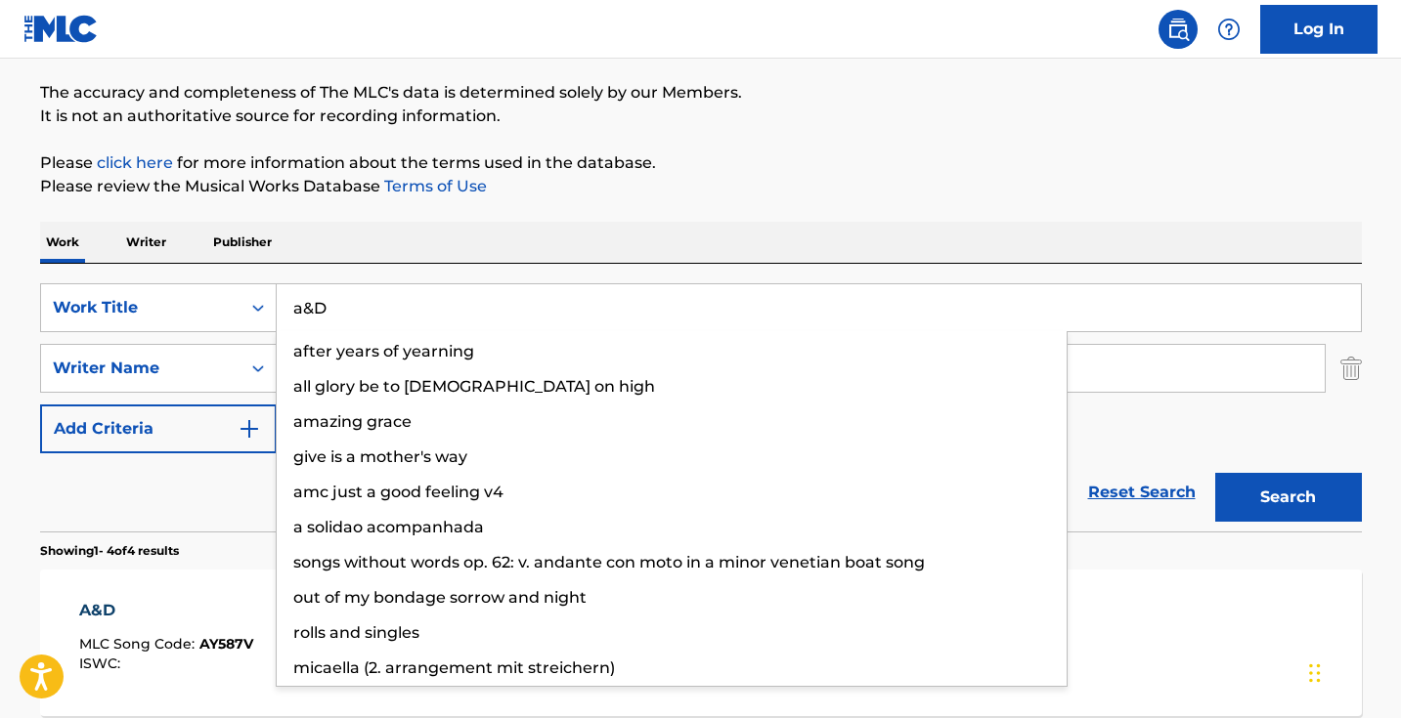
scroll to position [304, 0]
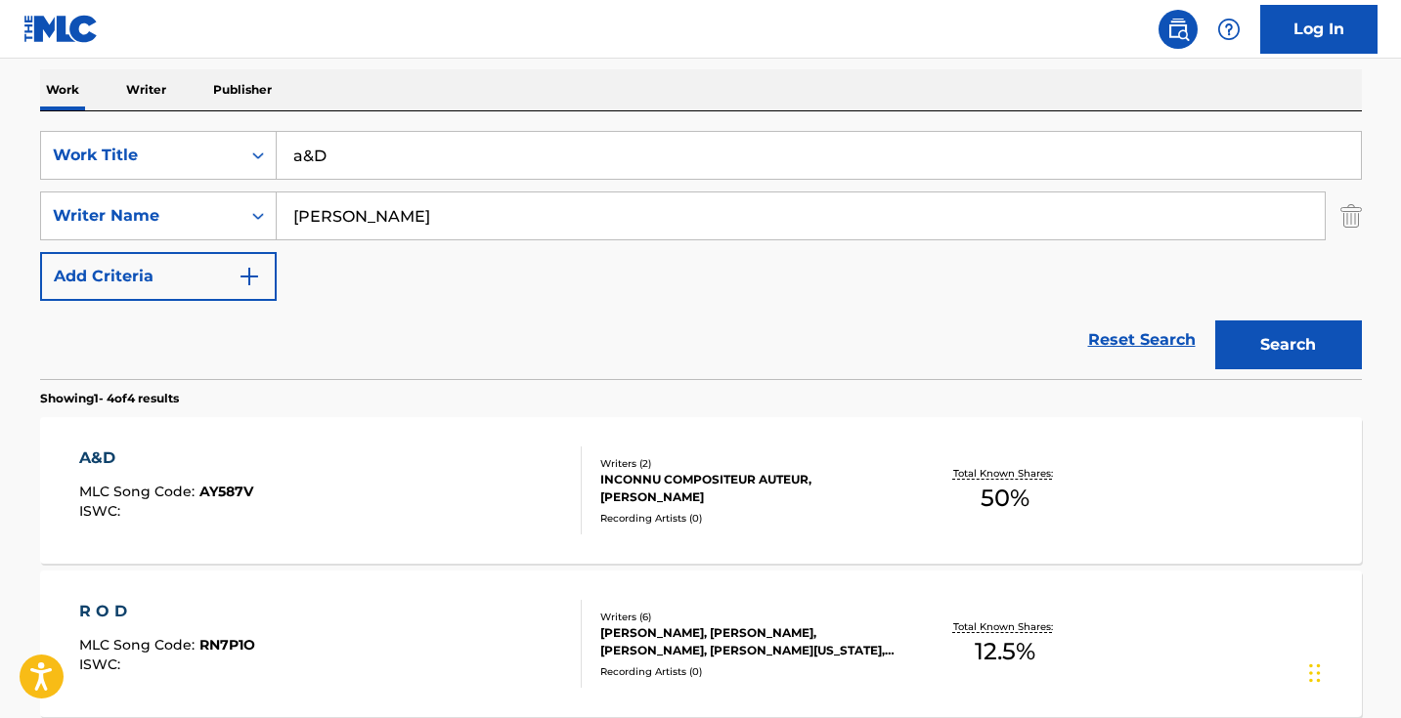
click at [219, 318] on div "Reset Search Search" at bounding box center [701, 340] width 1322 height 78
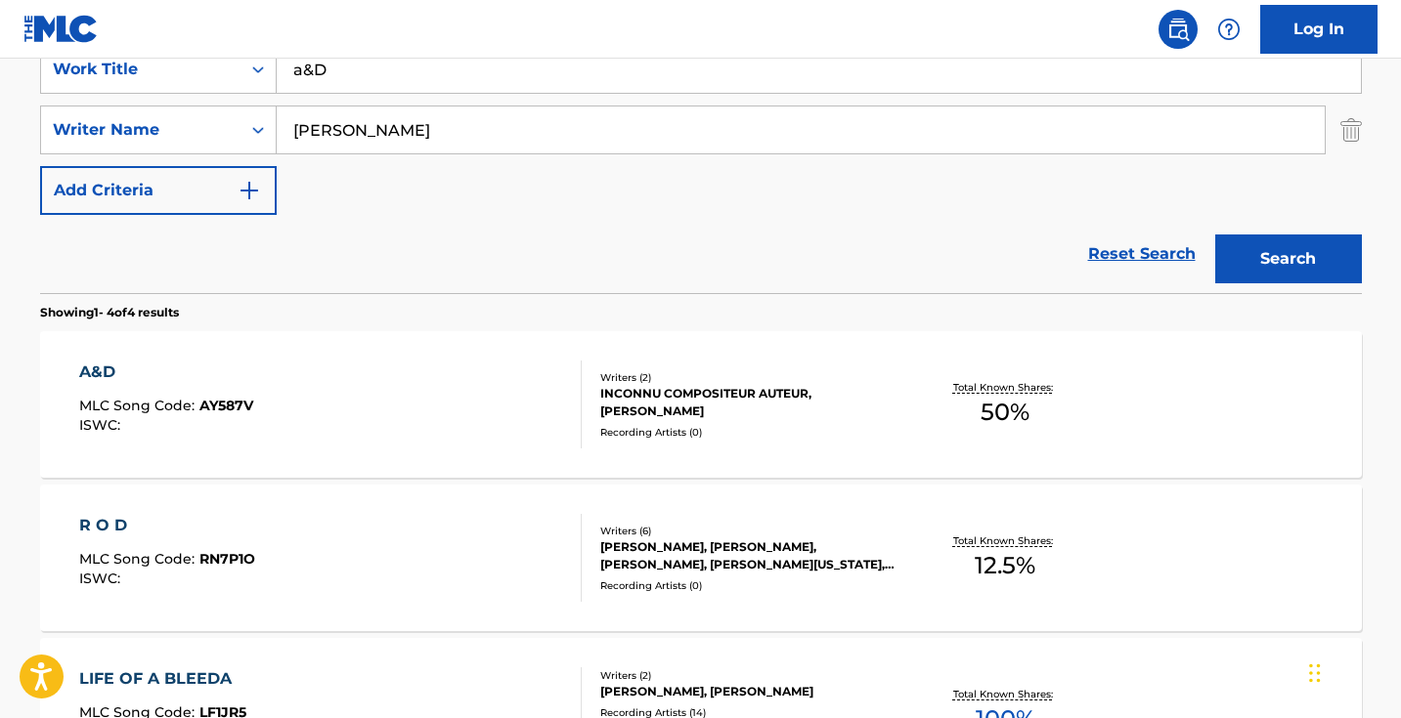
click at [375, 402] on div "A&D MLC Song Code : AY587V ISWC :" at bounding box center [330, 405] width 502 height 88
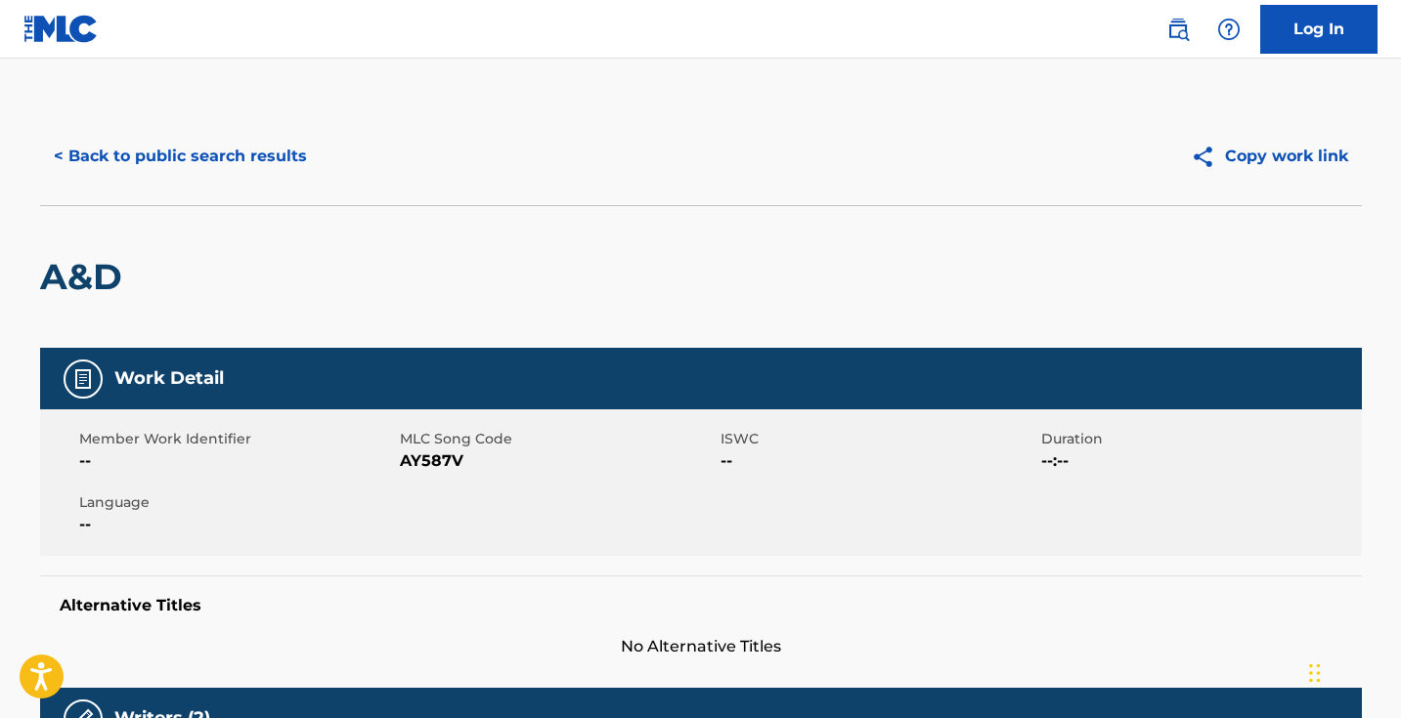
click at [441, 459] on span "AY587V" at bounding box center [558, 461] width 316 height 23
copy span "AY587V"
click at [289, 153] on button "< Back to public search results" at bounding box center [180, 156] width 281 height 49
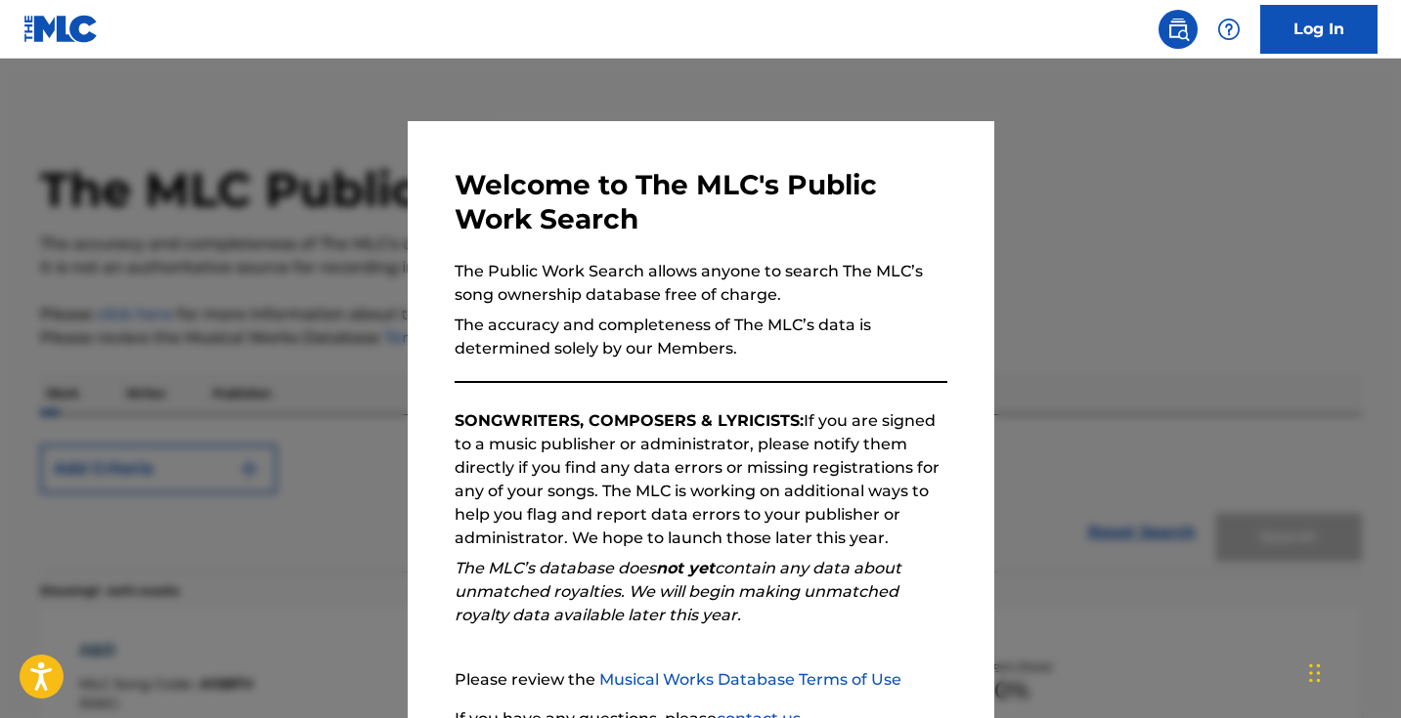
scroll to position [390, 0]
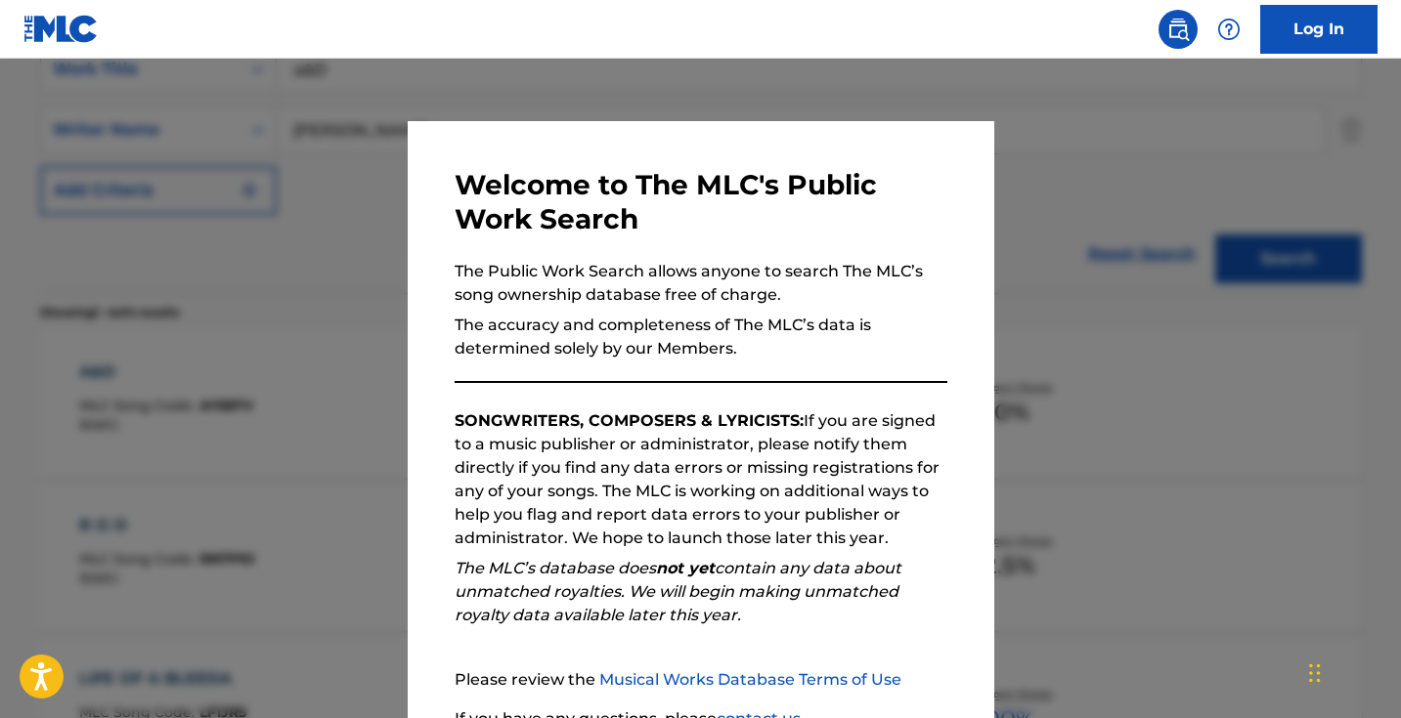
click at [382, 215] on div at bounding box center [700, 418] width 1401 height 718
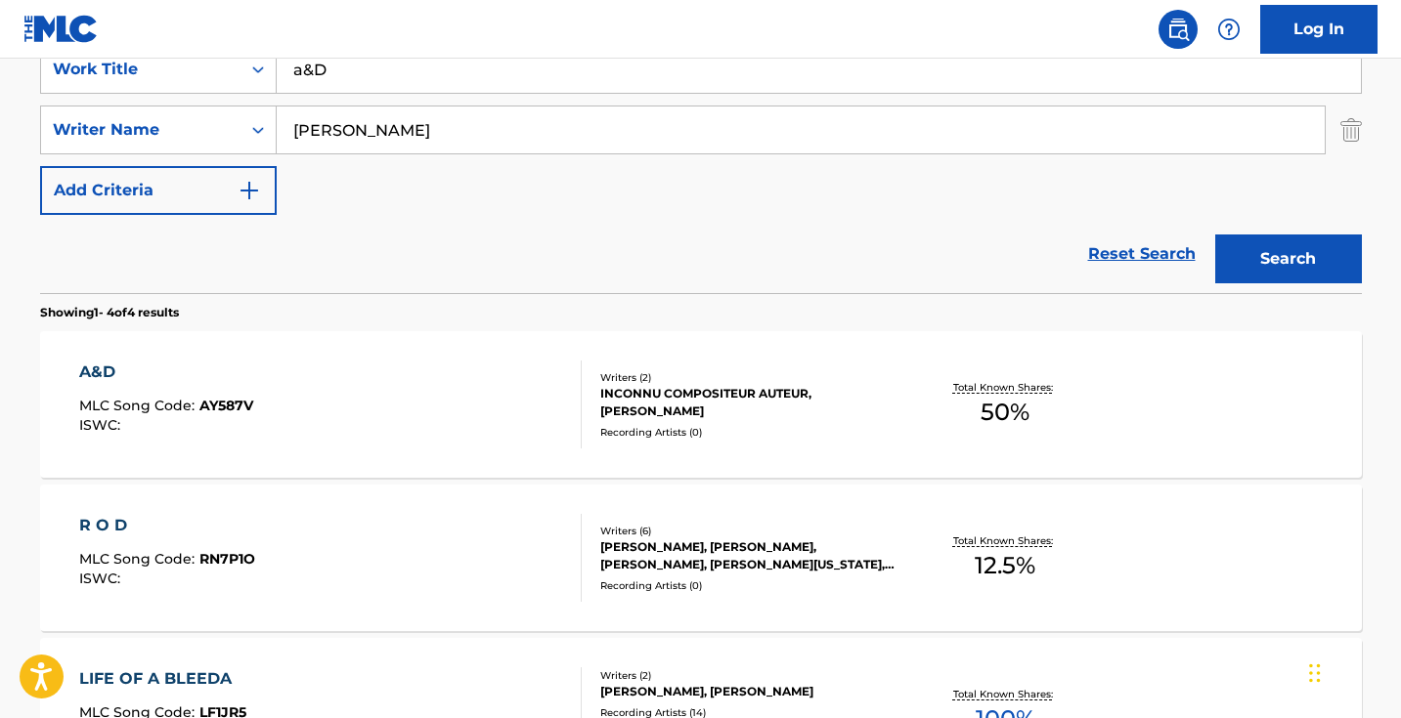
scroll to position [294, 0]
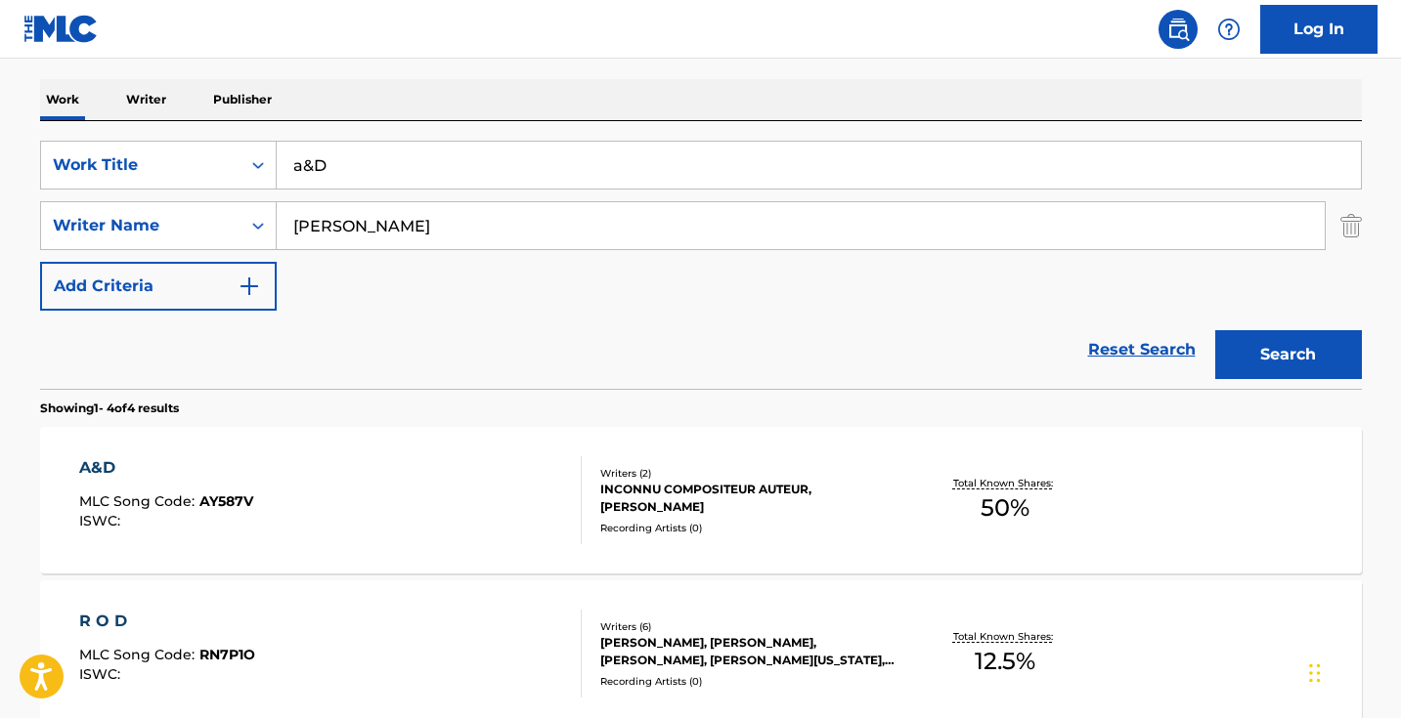
click at [393, 174] on input "a&D" at bounding box center [819, 165] width 1084 height 47
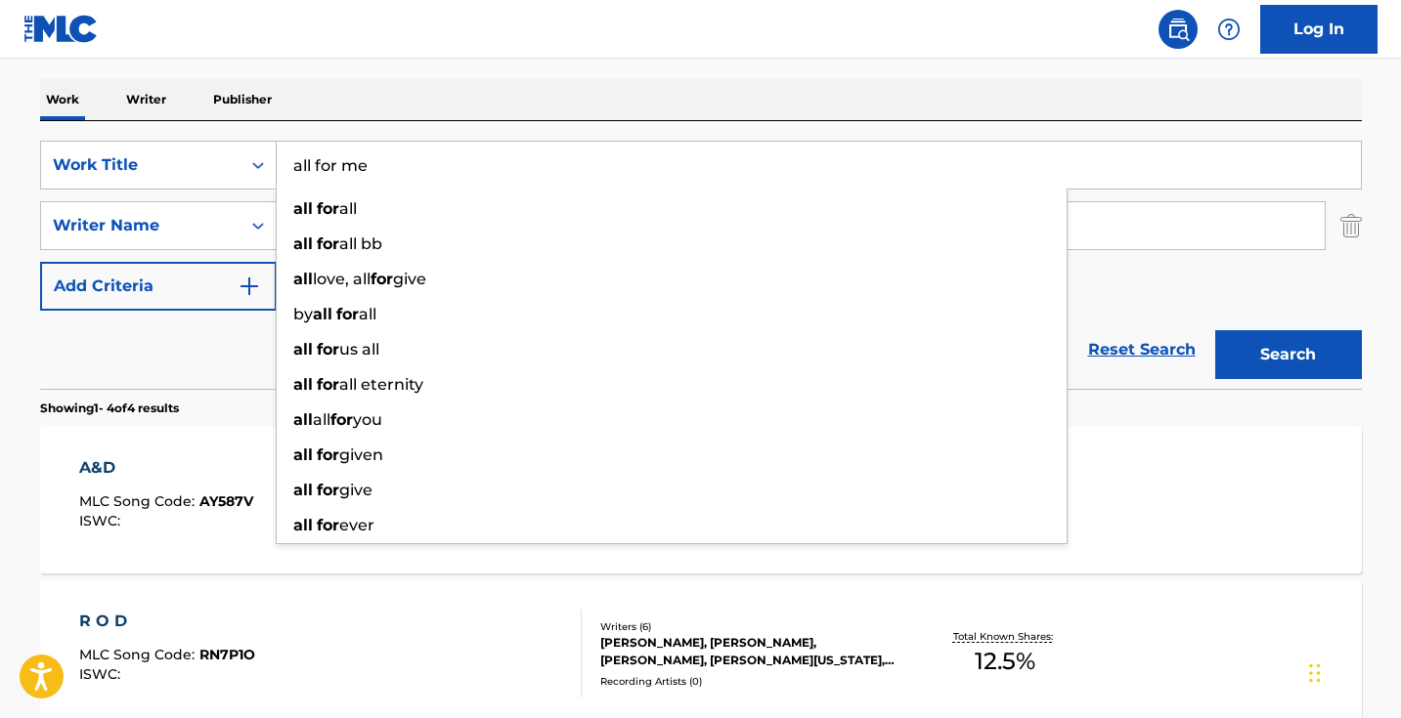
type input "all for me"
click at [1287, 355] on button "Search" at bounding box center [1288, 354] width 147 height 49
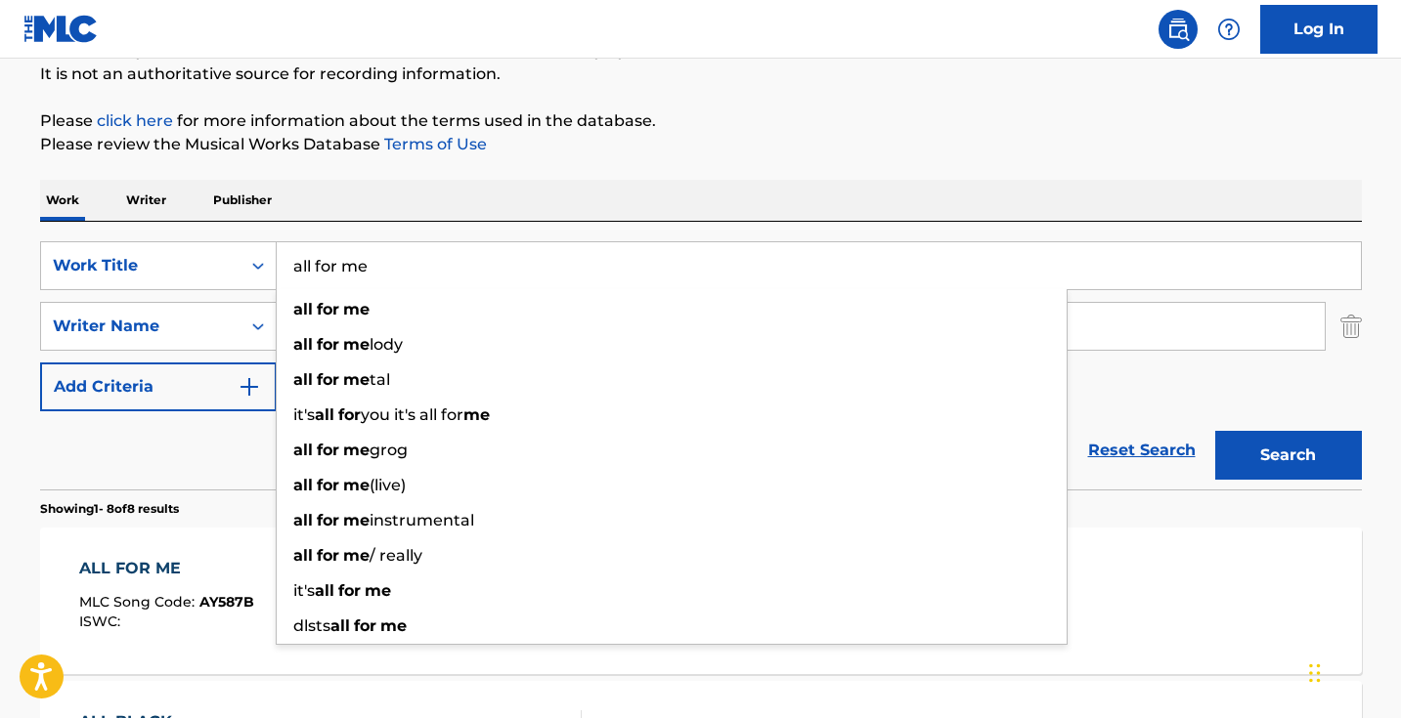
click at [707, 47] on nav "Log In" at bounding box center [700, 29] width 1401 height 59
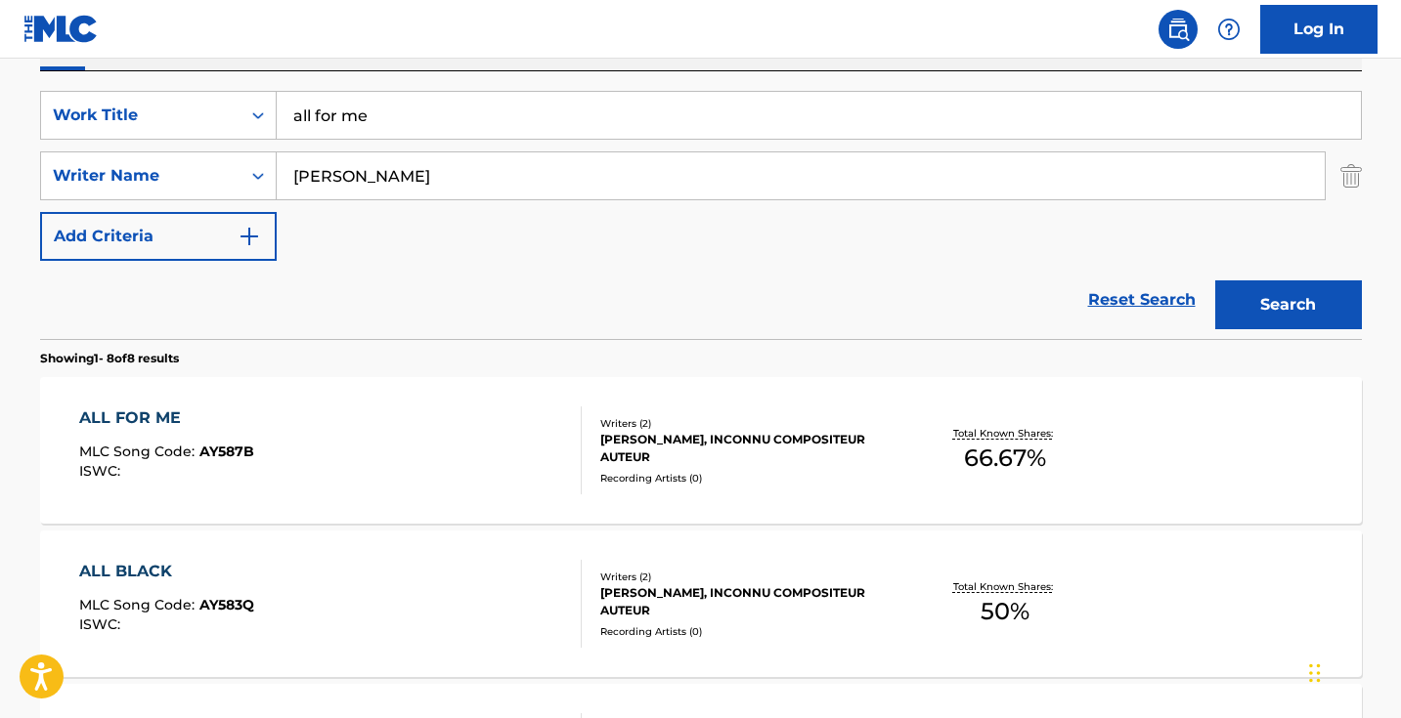
scroll to position [452, 0]
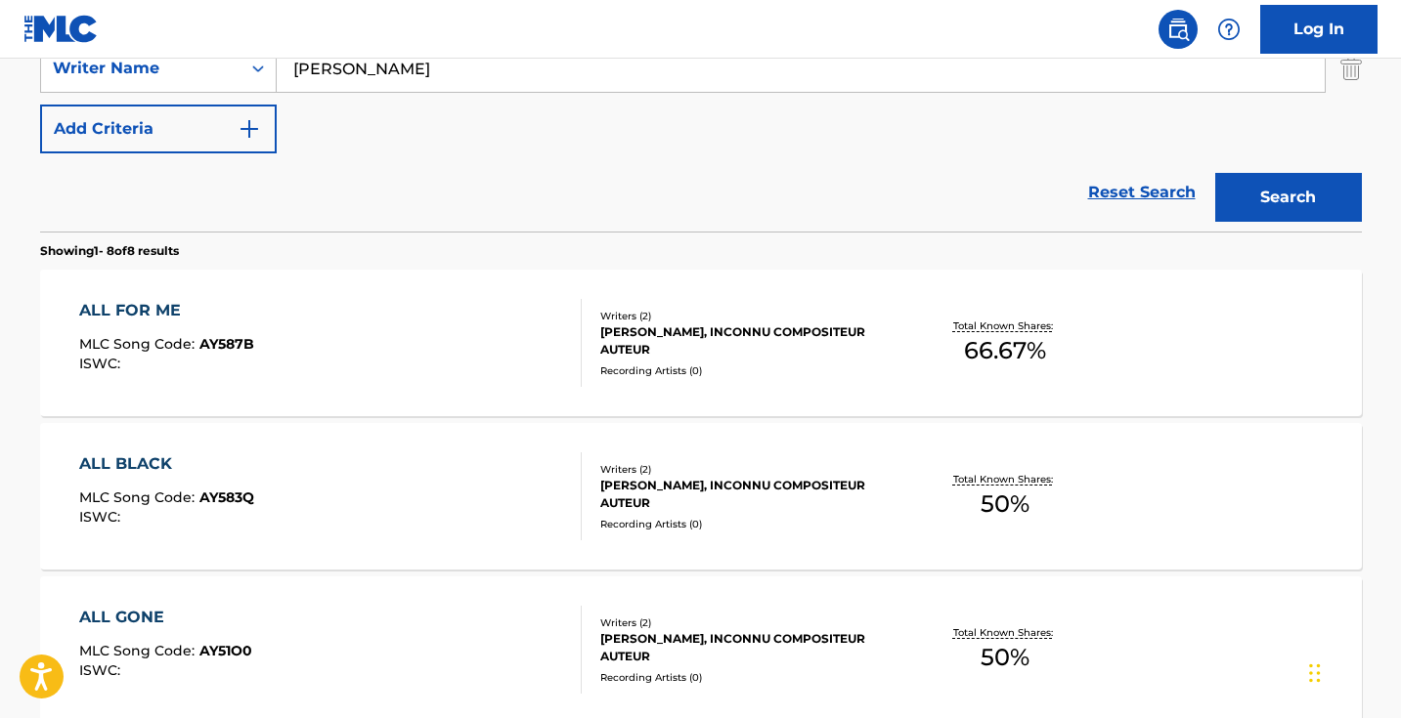
click at [535, 333] on div "ALL FOR ME MLC Song Code : AY587B ISWC :" at bounding box center [330, 343] width 502 height 88
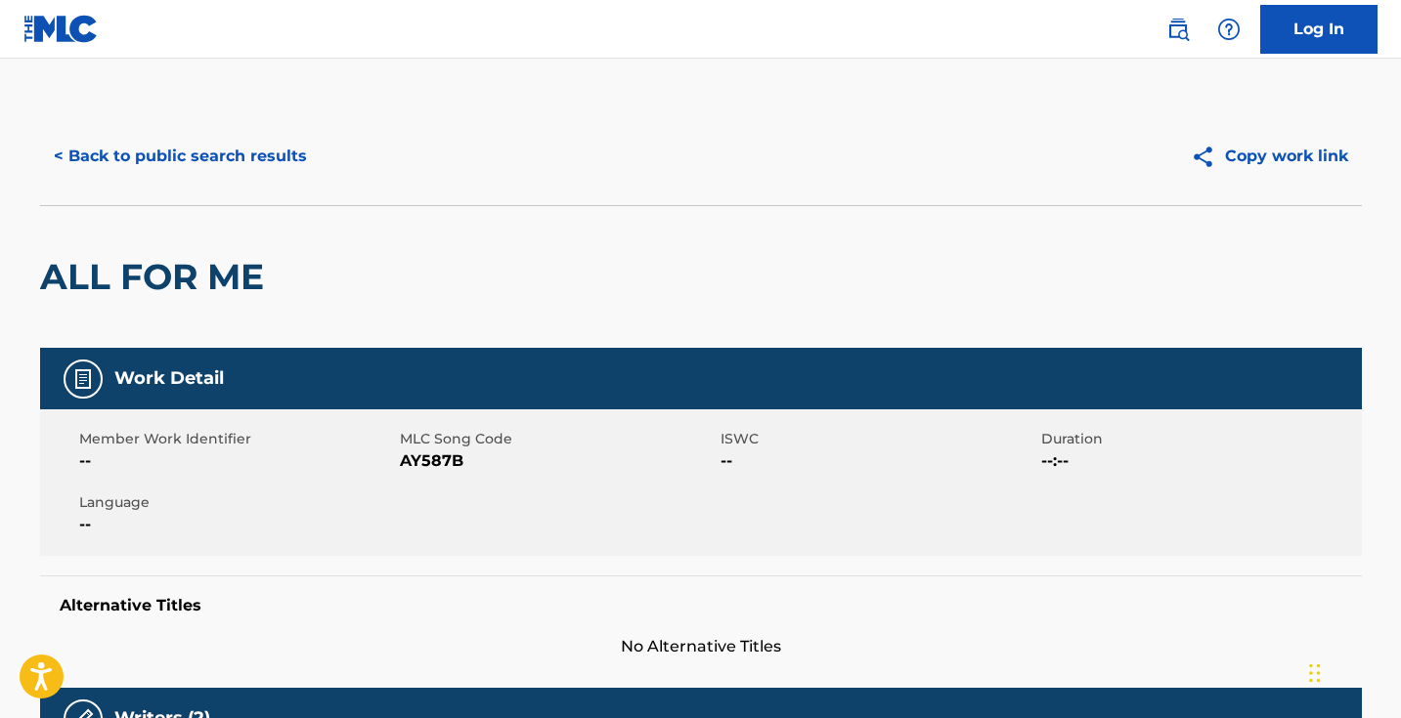
click at [438, 451] on span "AY587B" at bounding box center [558, 461] width 316 height 23
copy span "AY587B"
click at [291, 146] on button "< Back to public search results" at bounding box center [180, 156] width 281 height 49
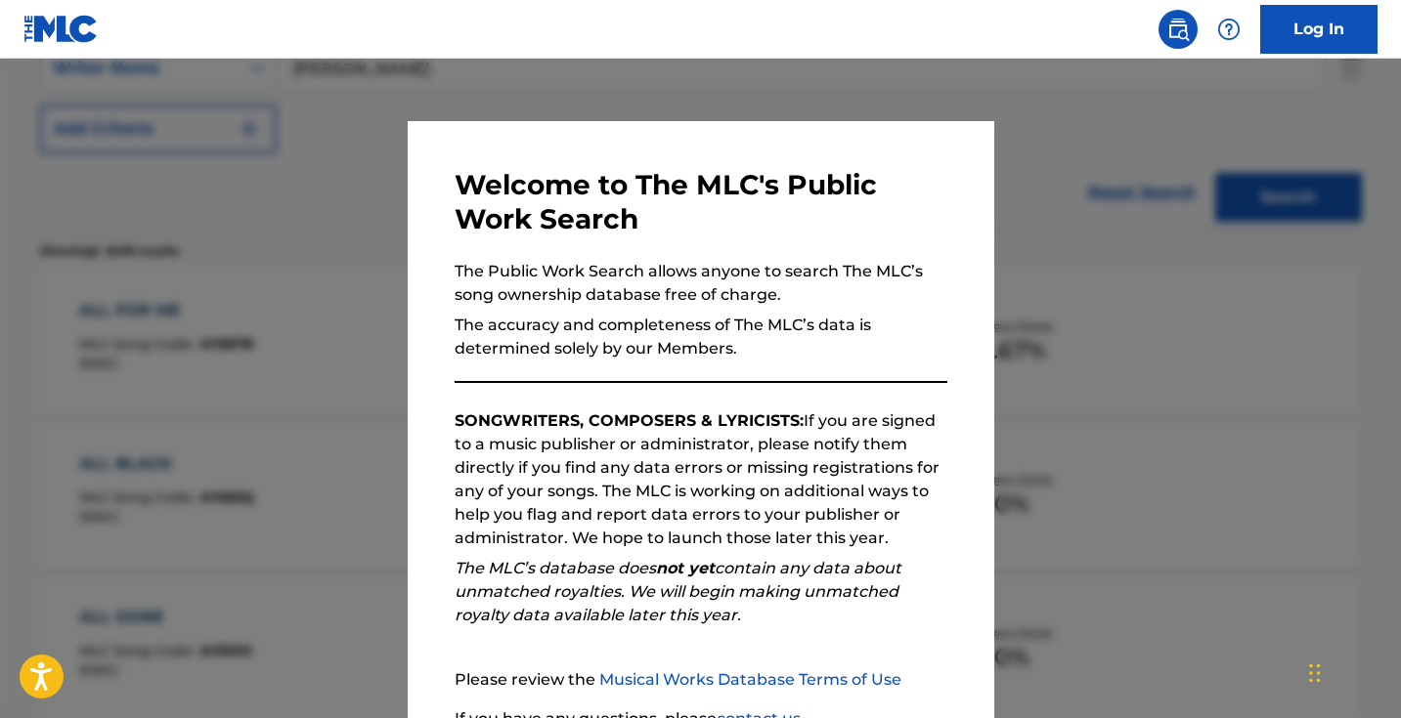
click at [316, 197] on div at bounding box center [700, 418] width 1401 height 718
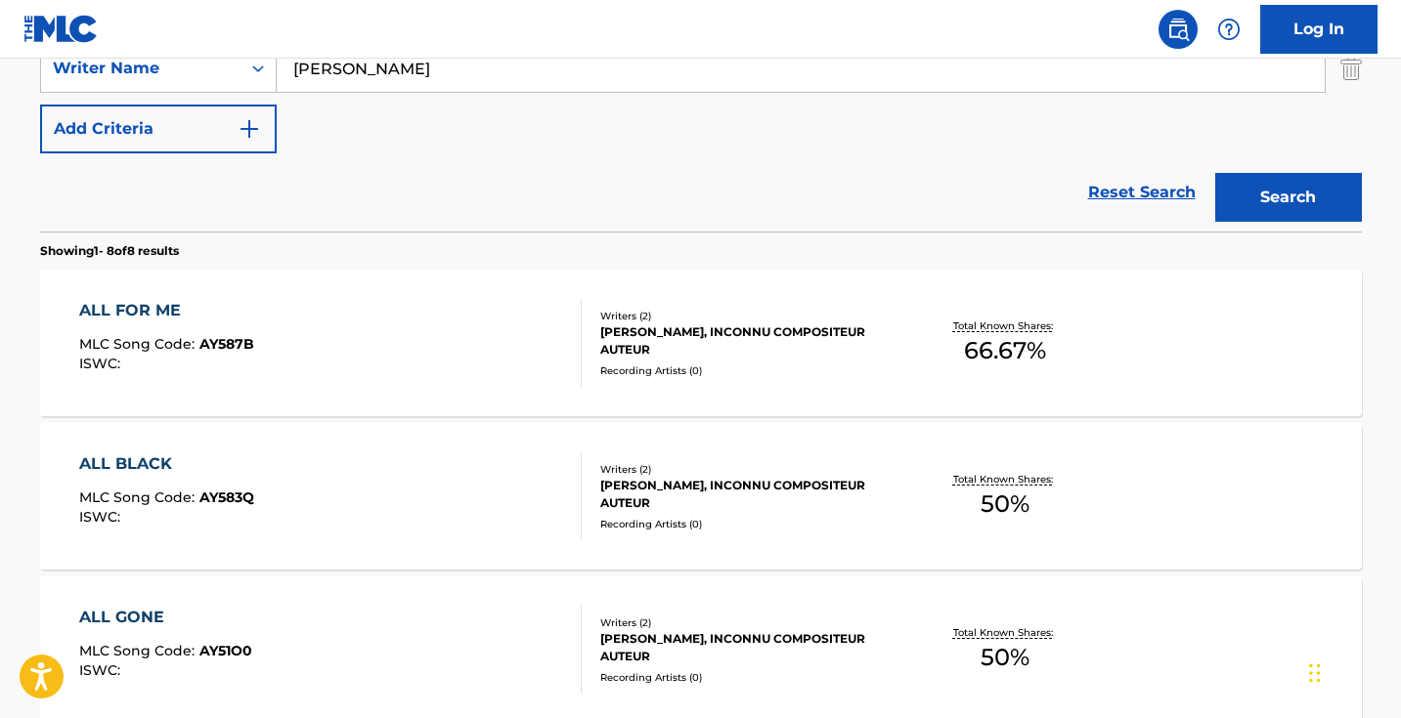
scroll to position [333, 0]
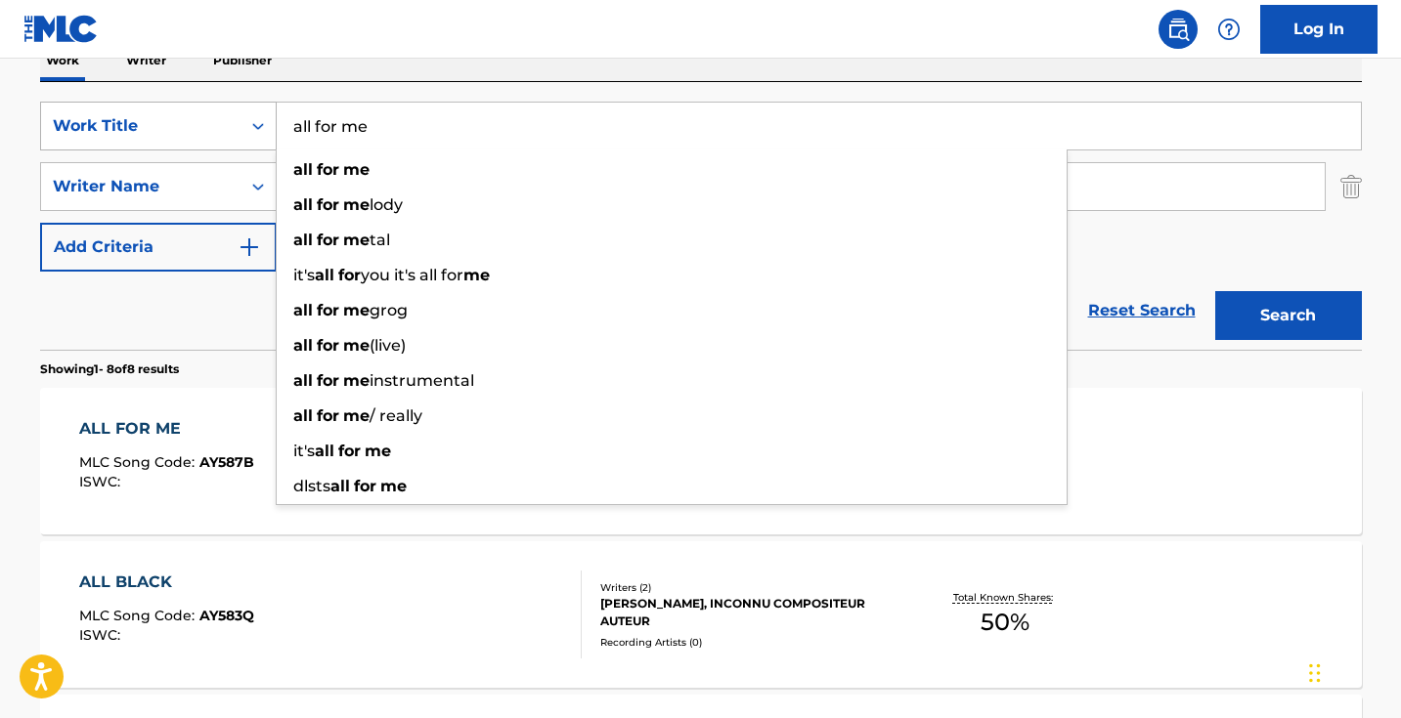
drag, startPoint x: 444, startPoint y: 122, endPoint x: 192, endPoint y: 105, distance: 252.8
click at [192, 105] on div "SearchWithCriteria5ab0ee91-5348-4745-8fb7-0ca010e4b042 Work Title all for me al…" at bounding box center [701, 126] width 1322 height 49
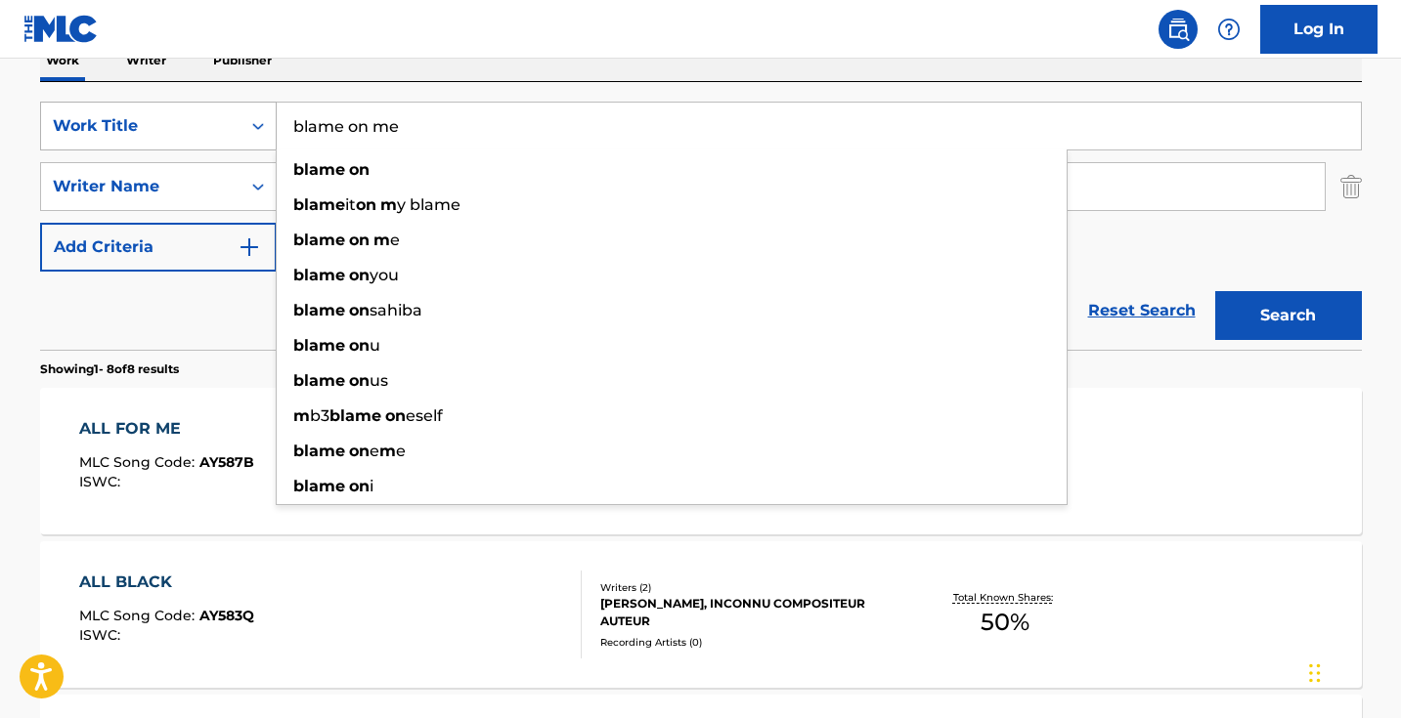
type input "blame on me"
click at [1287, 316] on button "Search" at bounding box center [1288, 315] width 147 height 49
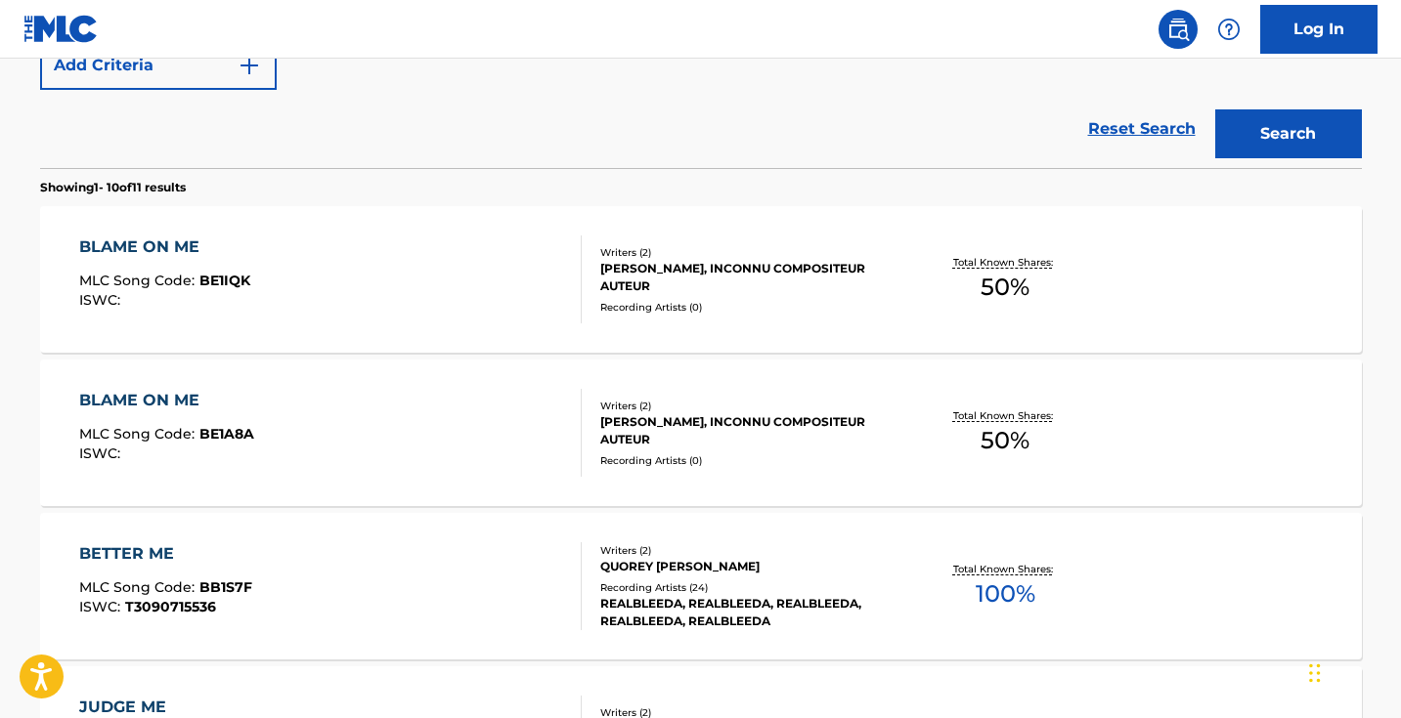
scroll to position [526, 0]
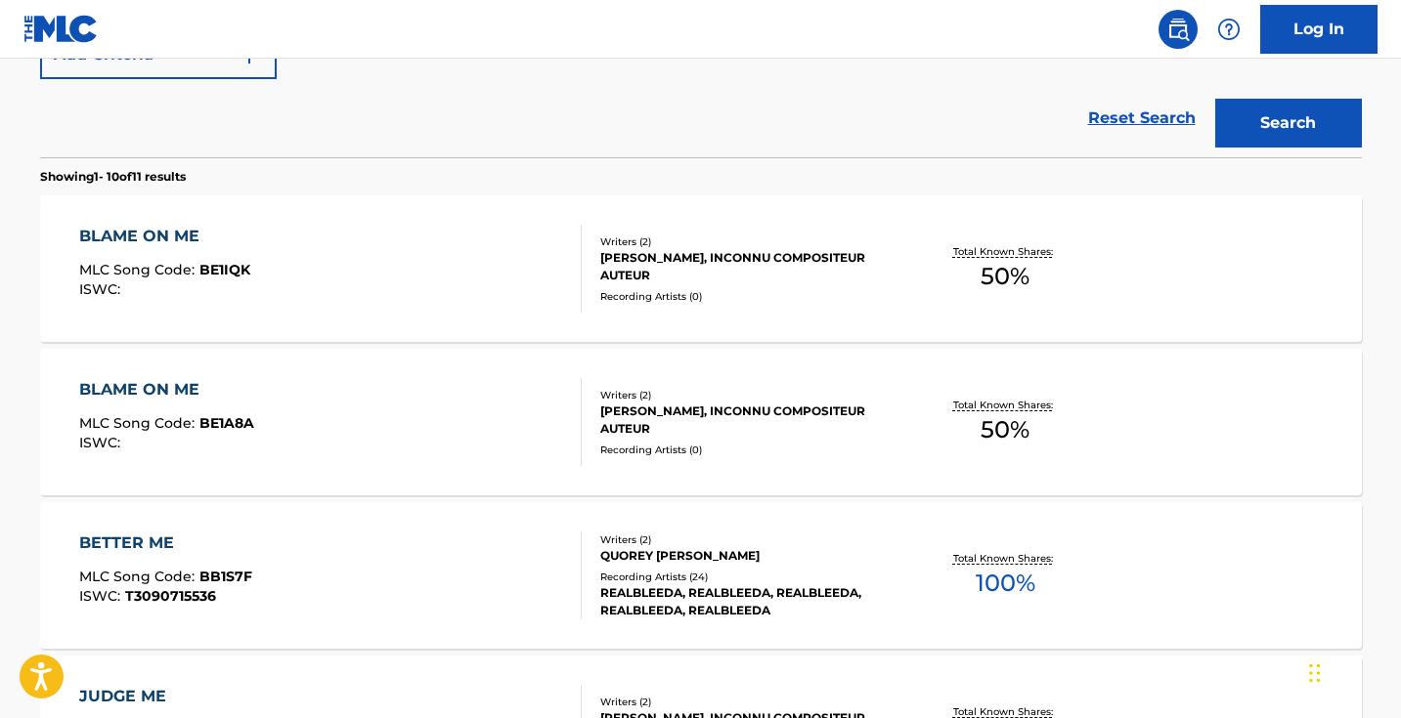
click at [463, 287] on div "BLAME ON ME MLC Song Code : BE1IQK ISWC :" at bounding box center [330, 269] width 502 height 88
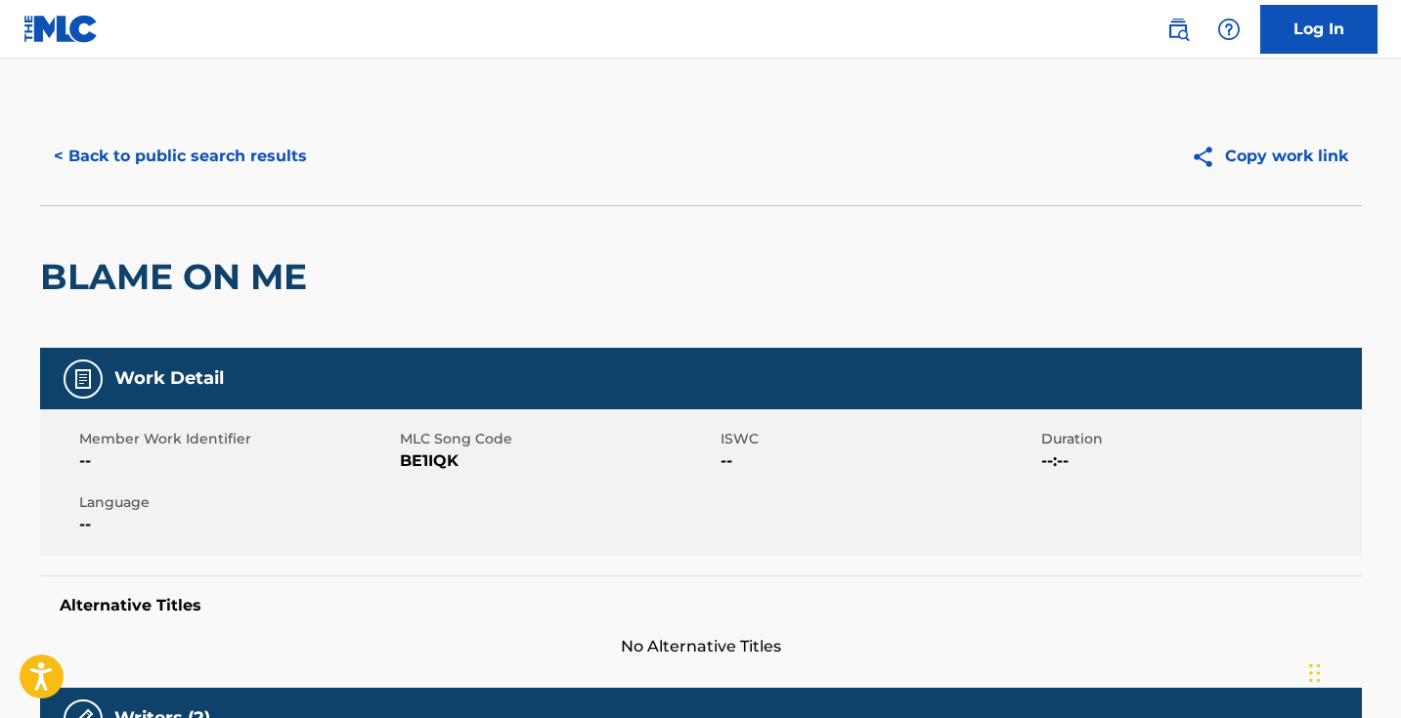
click at [443, 455] on span "BE1IQK" at bounding box center [558, 461] width 316 height 23
copy span "BE1IQK"
click at [237, 167] on button "< Back to public search results" at bounding box center [180, 156] width 281 height 49
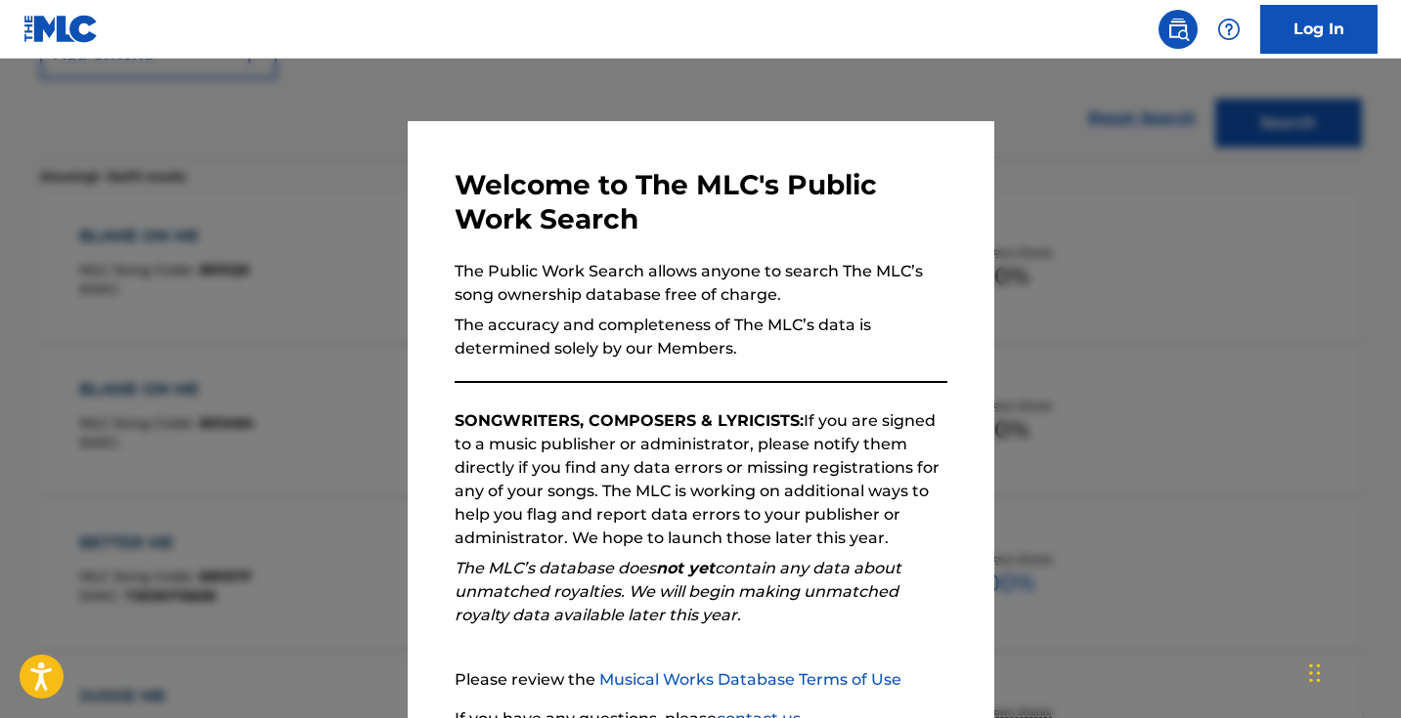
click at [252, 371] on div at bounding box center [700, 418] width 1401 height 718
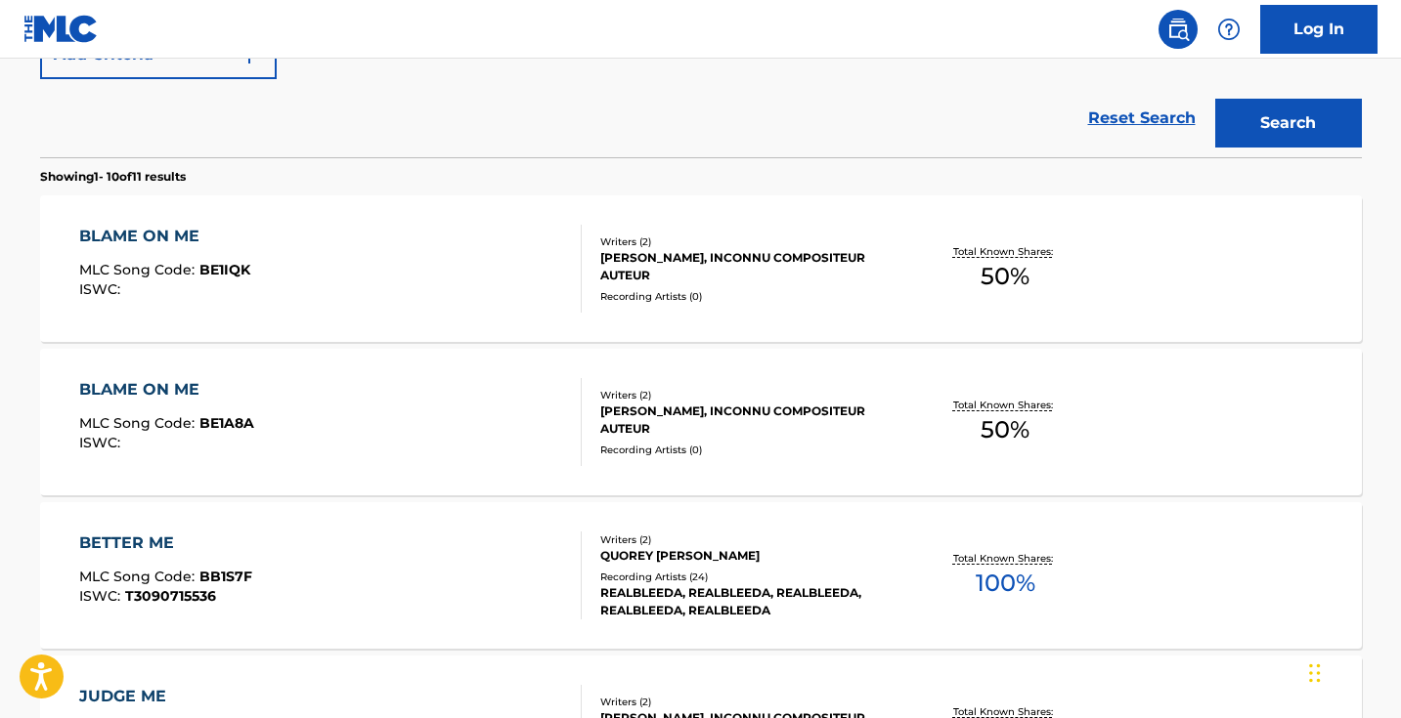
click at [305, 405] on div "BLAME ON ME MLC Song Code : BE1A8A ISWC :" at bounding box center [330, 422] width 502 height 88
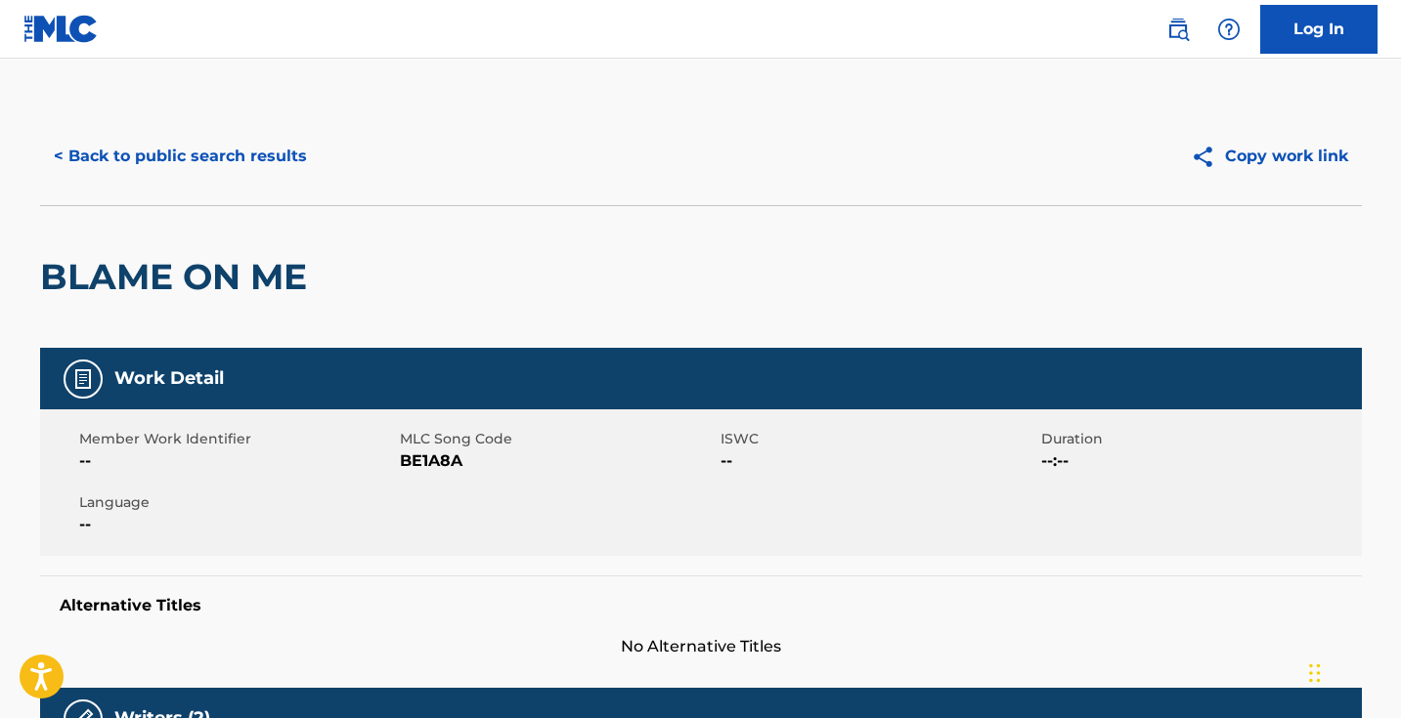
click at [414, 447] on span "MLC Song Code" at bounding box center [558, 439] width 316 height 21
click at [414, 456] on span "BE1A8A" at bounding box center [558, 461] width 316 height 23
click at [414, 457] on span "BE1A8A" at bounding box center [558, 461] width 316 height 23
copy span "BE1A8A"
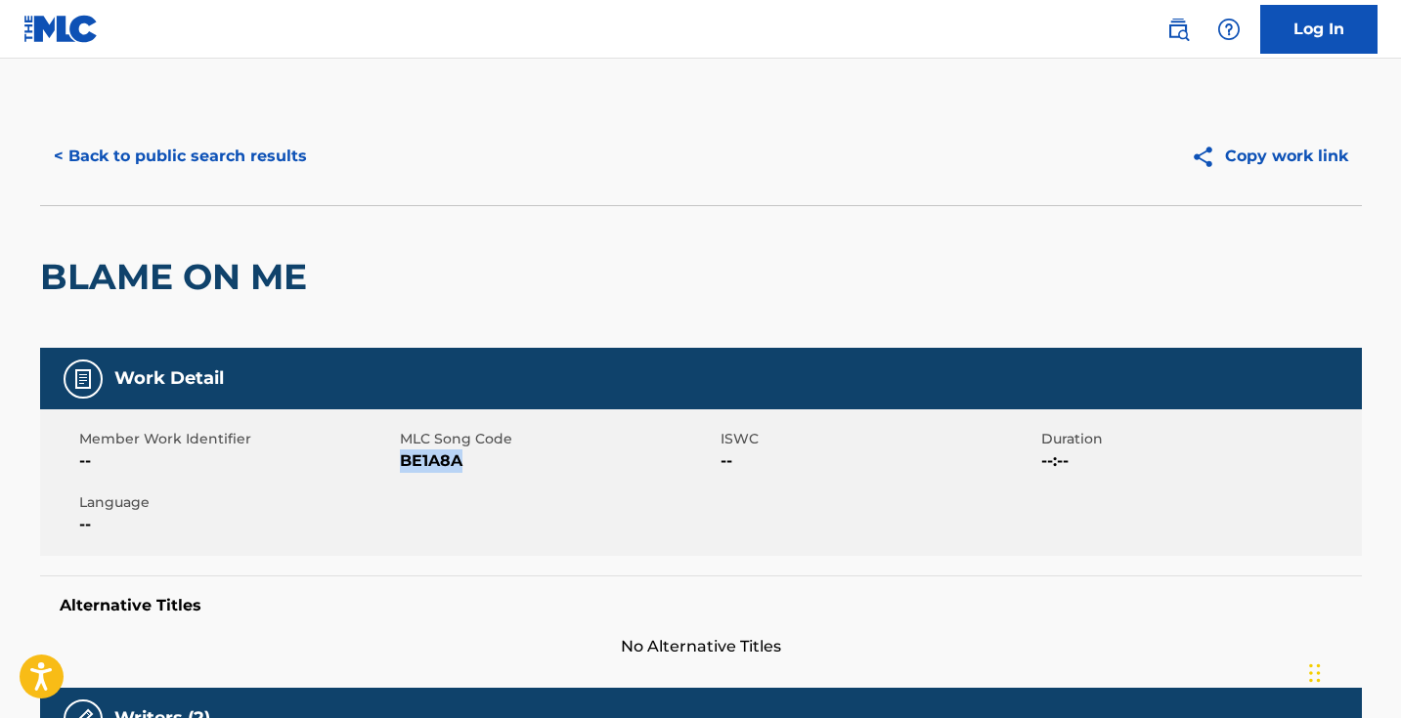
click at [214, 167] on button "< Back to public search results" at bounding box center [180, 156] width 281 height 49
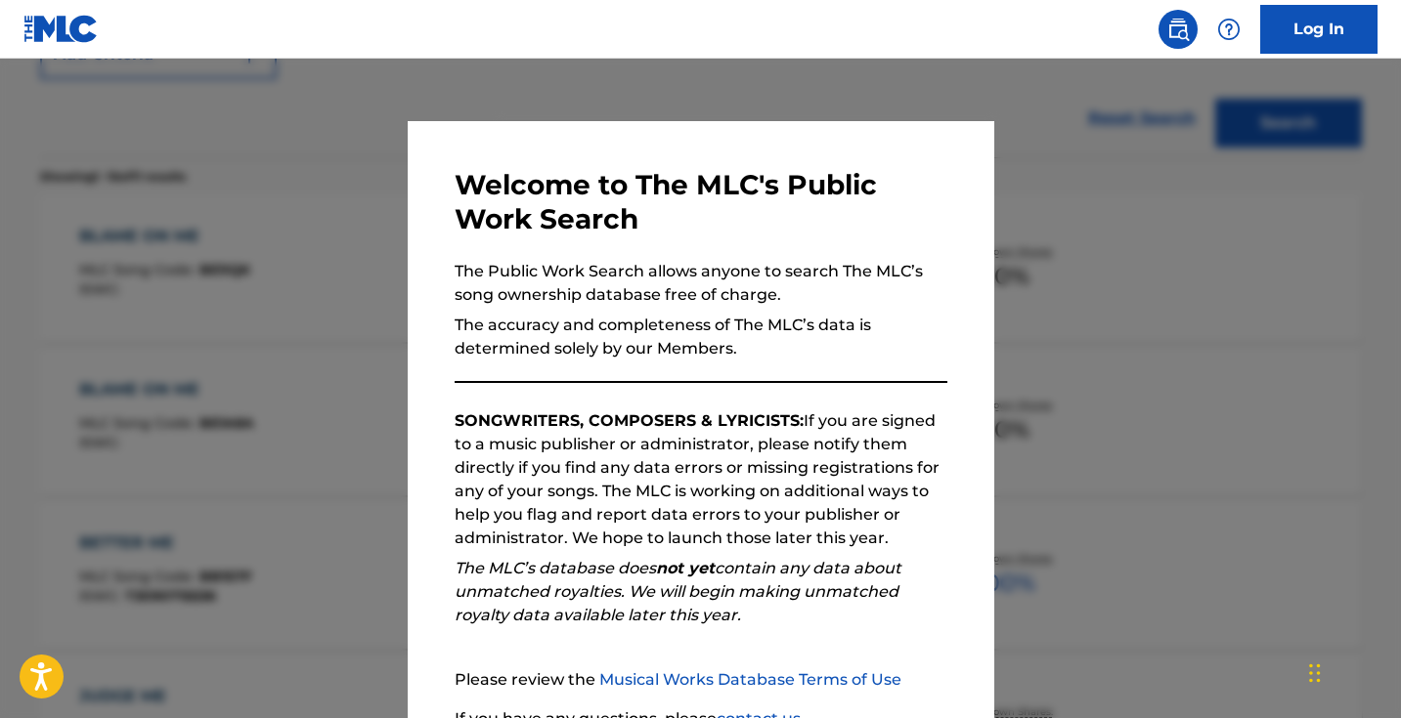
click at [310, 374] on div at bounding box center [700, 418] width 1401 height 718
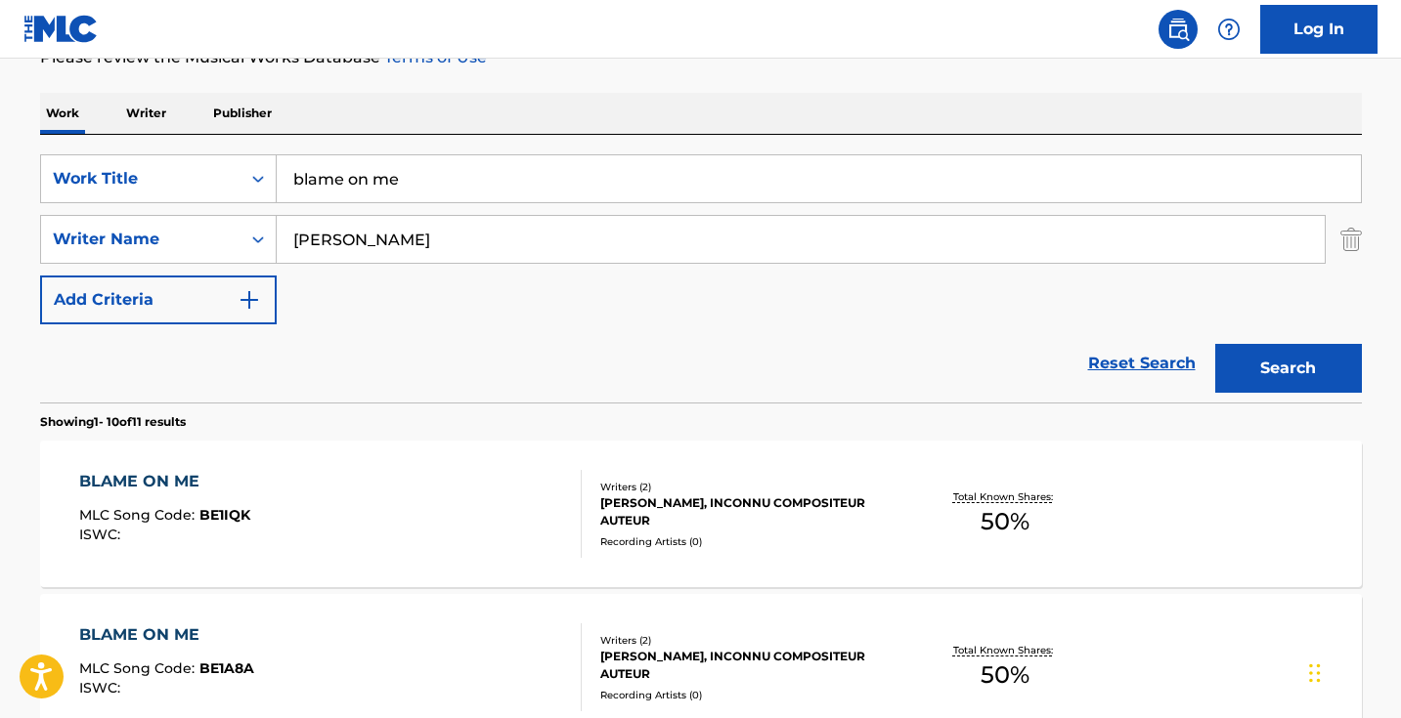
scroll to position [319, 0]
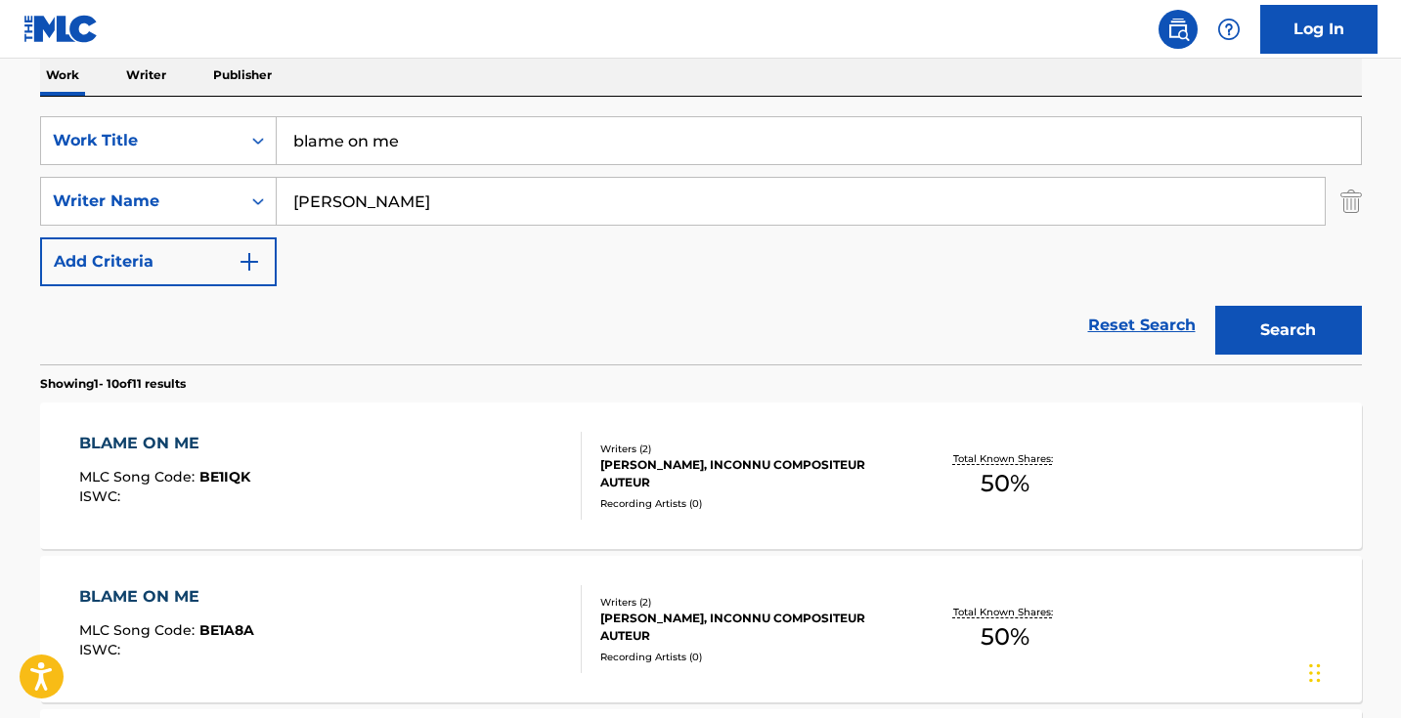
click at [470, 129] on input "blame on me" at bounding box center [819, 140] width 1084 height 47
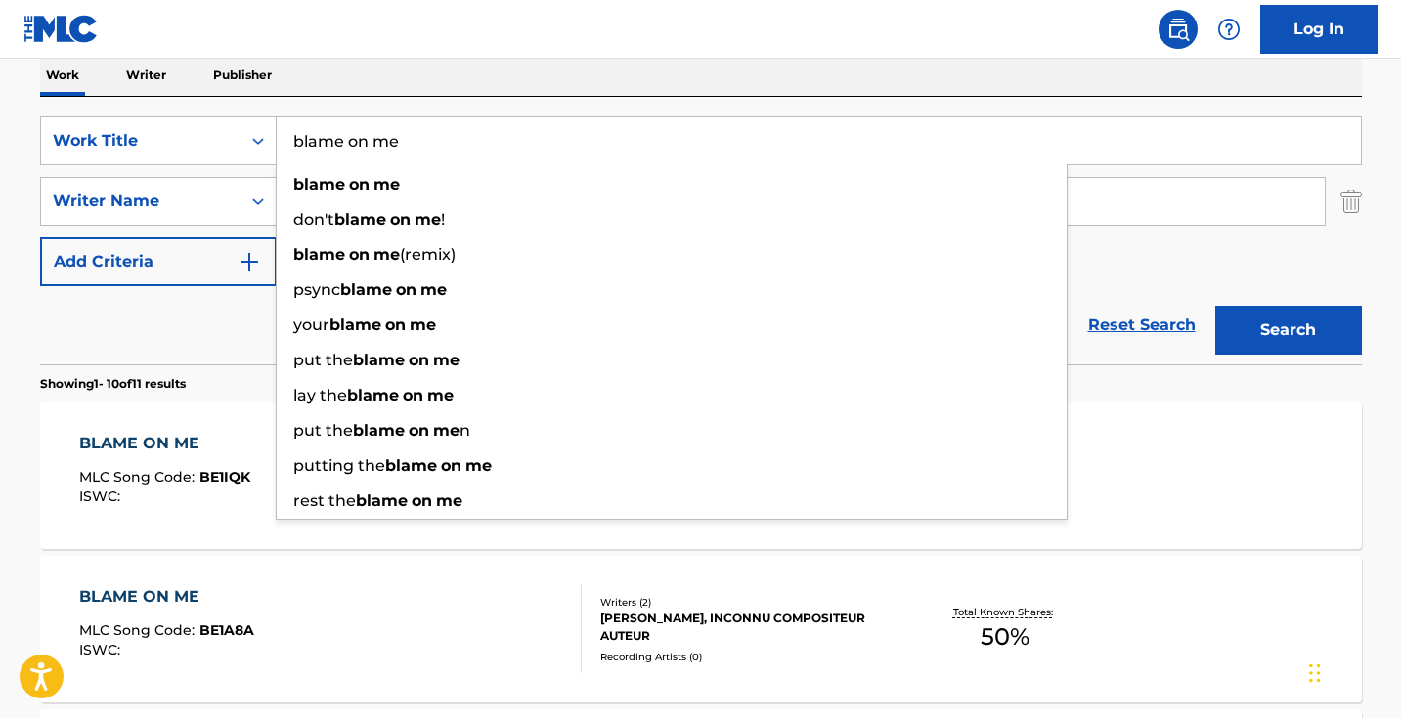
click at [470, 129] on input "blame on me" at bounding box center [819, 140] width 1084 height 47
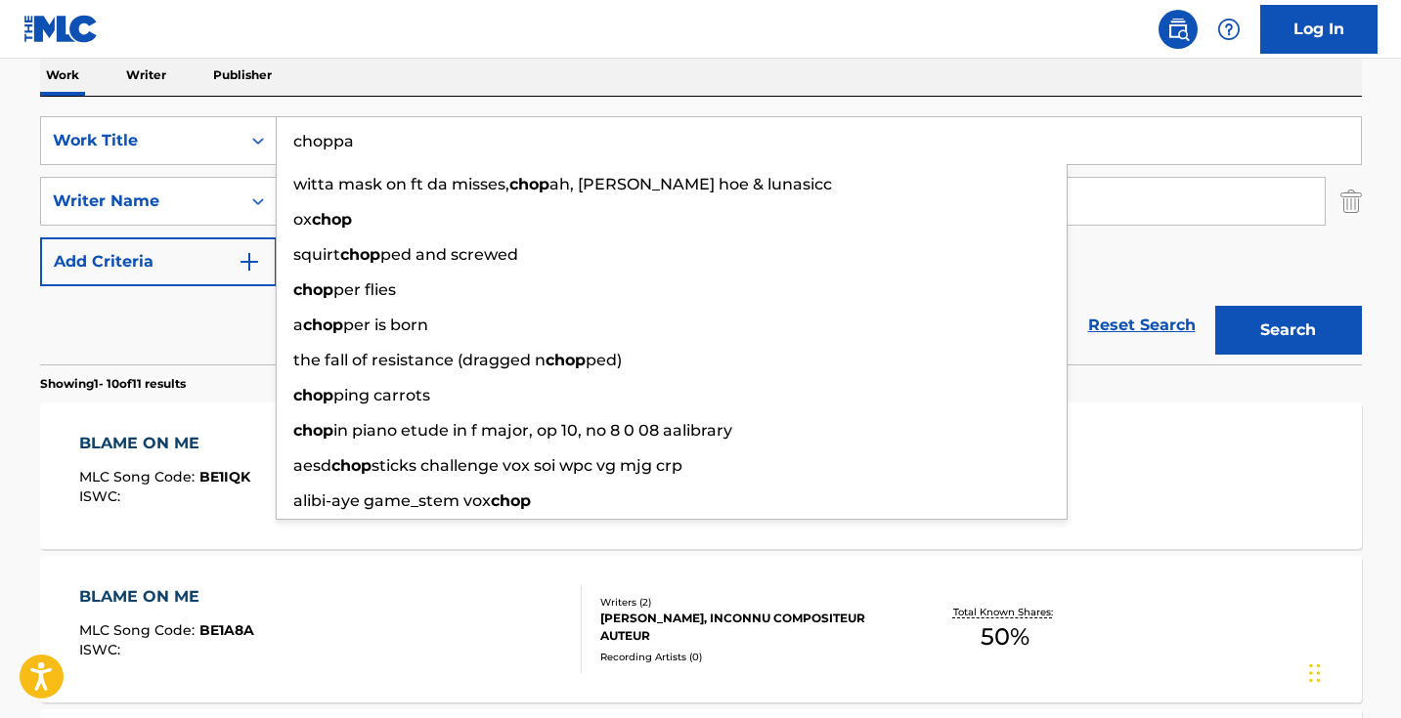
type input "choppa"
click at [1287, 330] on button "Search" at bounding box center [1288, 330] width 147 height 49
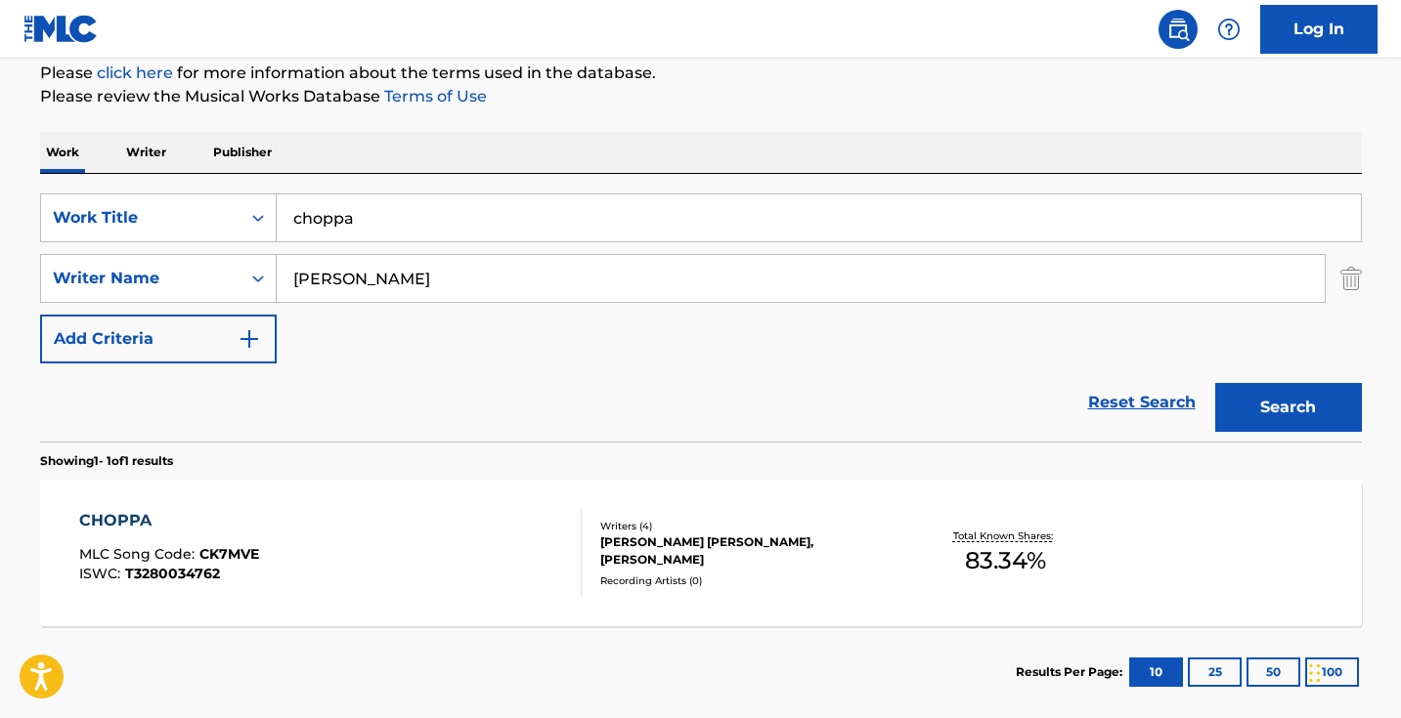
scroll to position [291, 0]
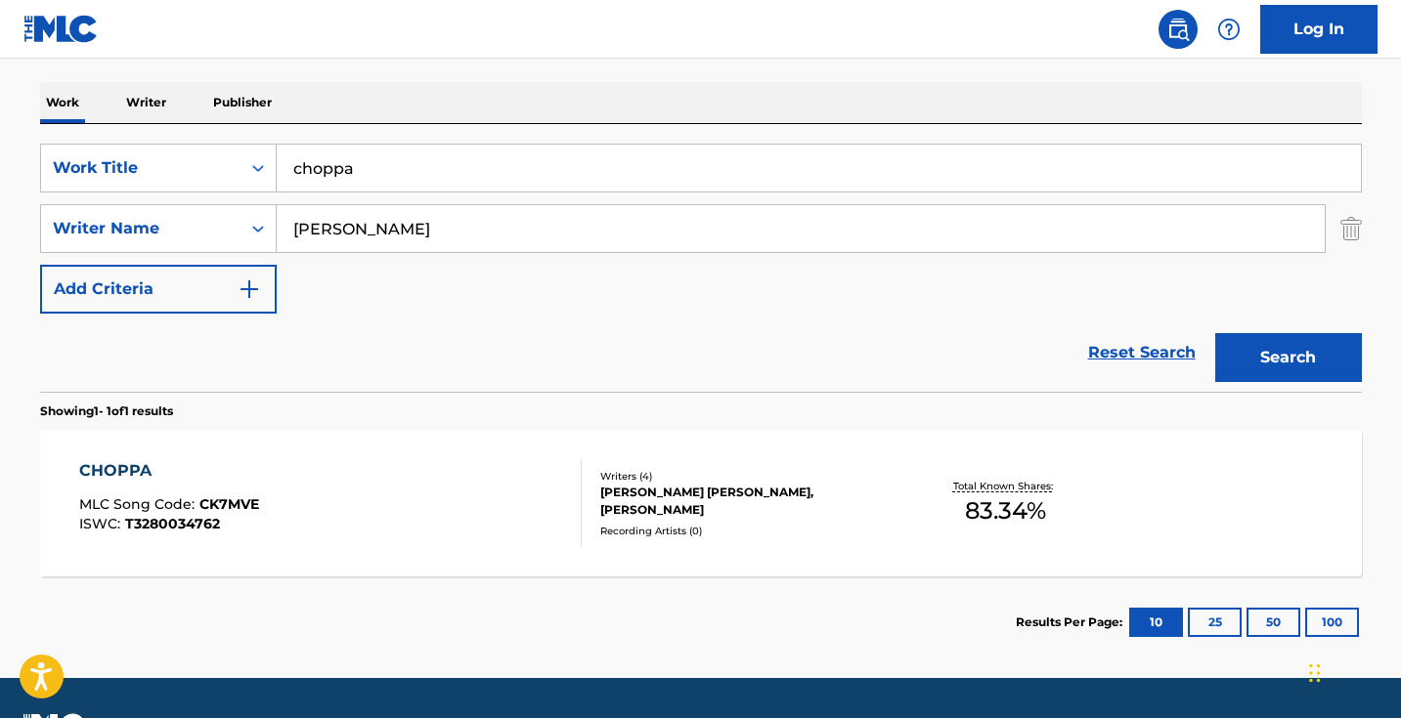
click at [505, 496] on div "CHOPPA MLC Song Code : CK7MVE ISWC : T3280034762" at bounding box center [330, 503] width 502 height 88
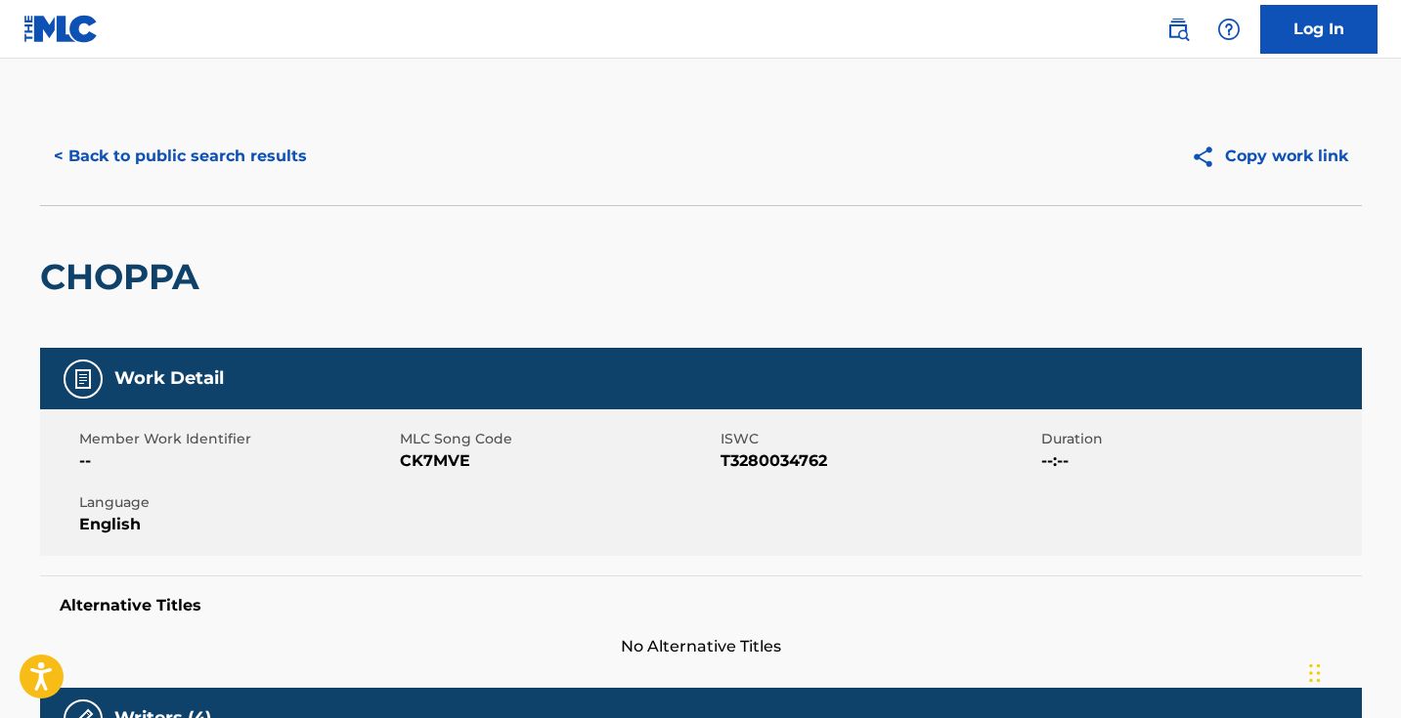
click at [455, 463] on span "CK7MVE" at bounding box center [558, 461] width 316 height 23
copy span "CK7MVE"
click at [182, 149] on button "< Back to public search results" at bounding box center [180, 156] width 281 height 49
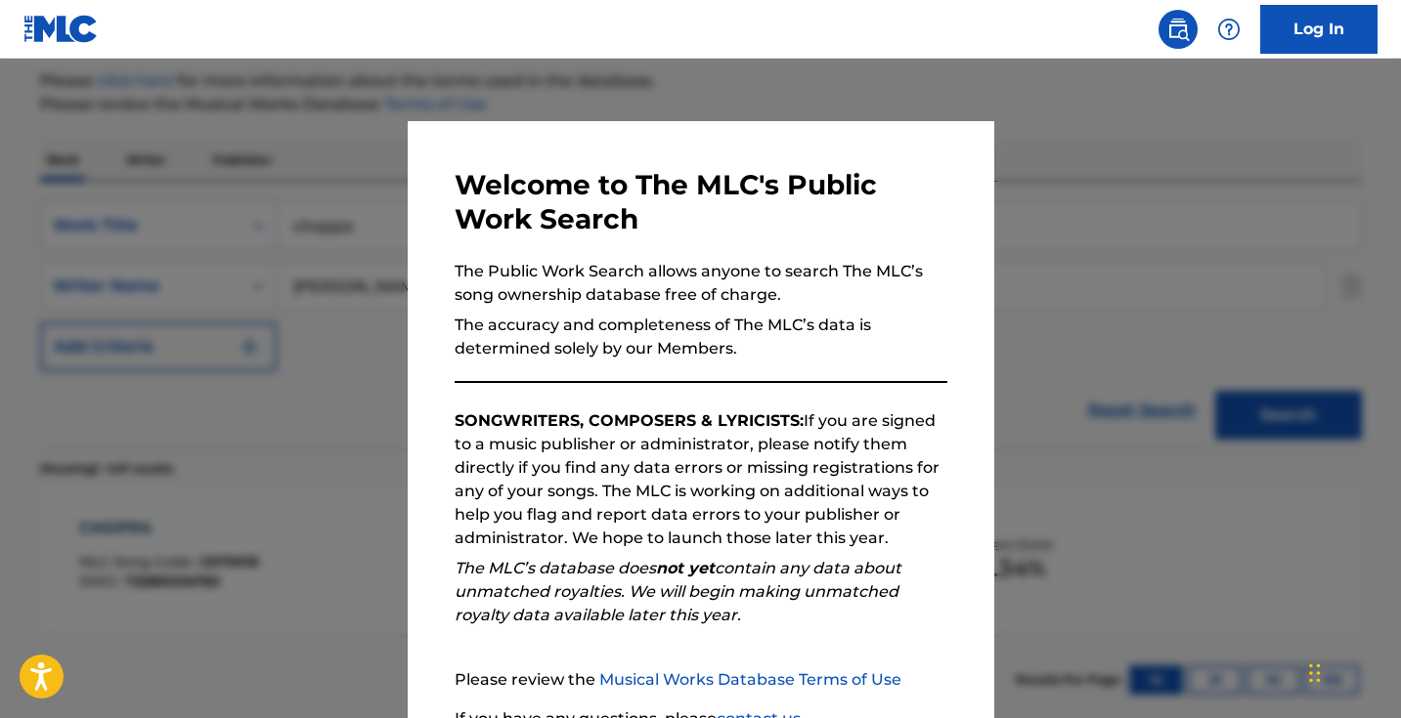
click at [271, 216] on div at bounding box center [700, 418] width 1401 height 718
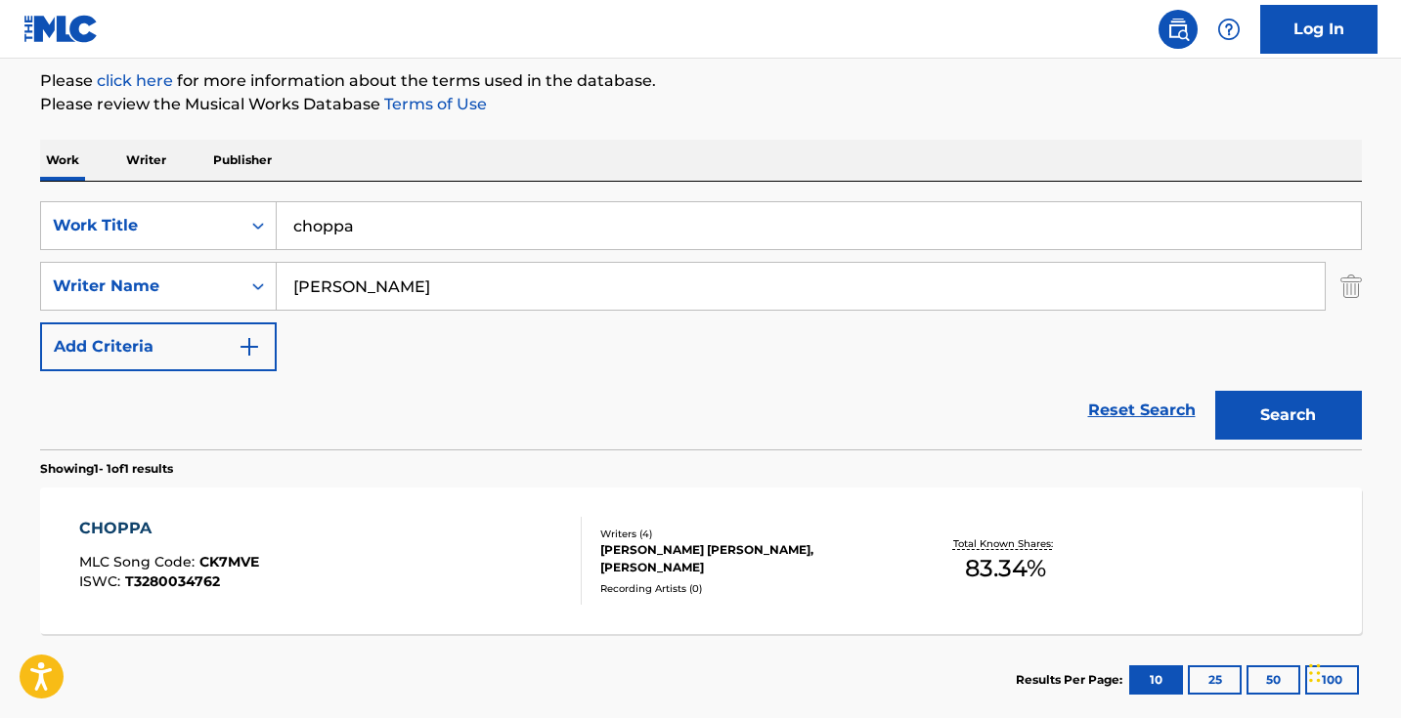
click at [374, 216] on input "choppa" at bounding box center [819, 225] width 1084 height 47
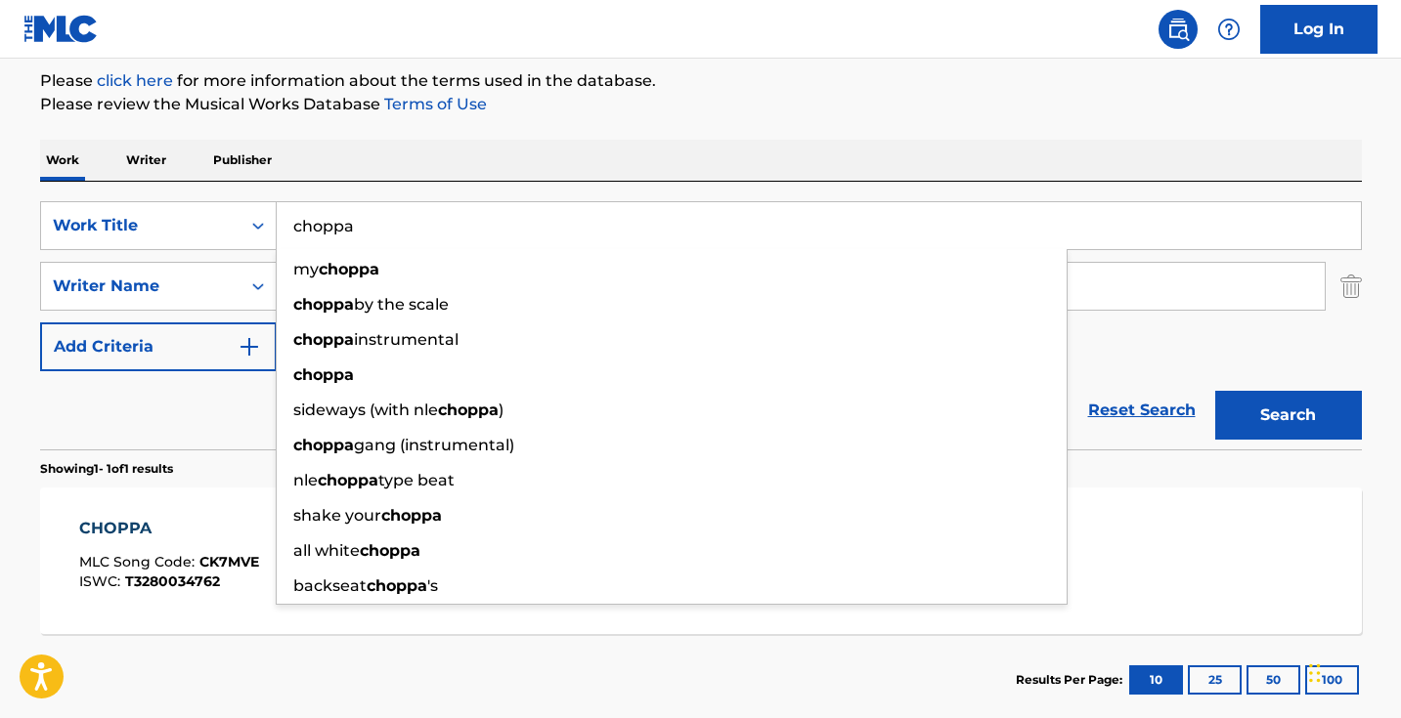
click at [374, 216] on input "choppa" at bounding box center [819, 225] width 1084 height 47
paste input "CLOSE TUH YOU"
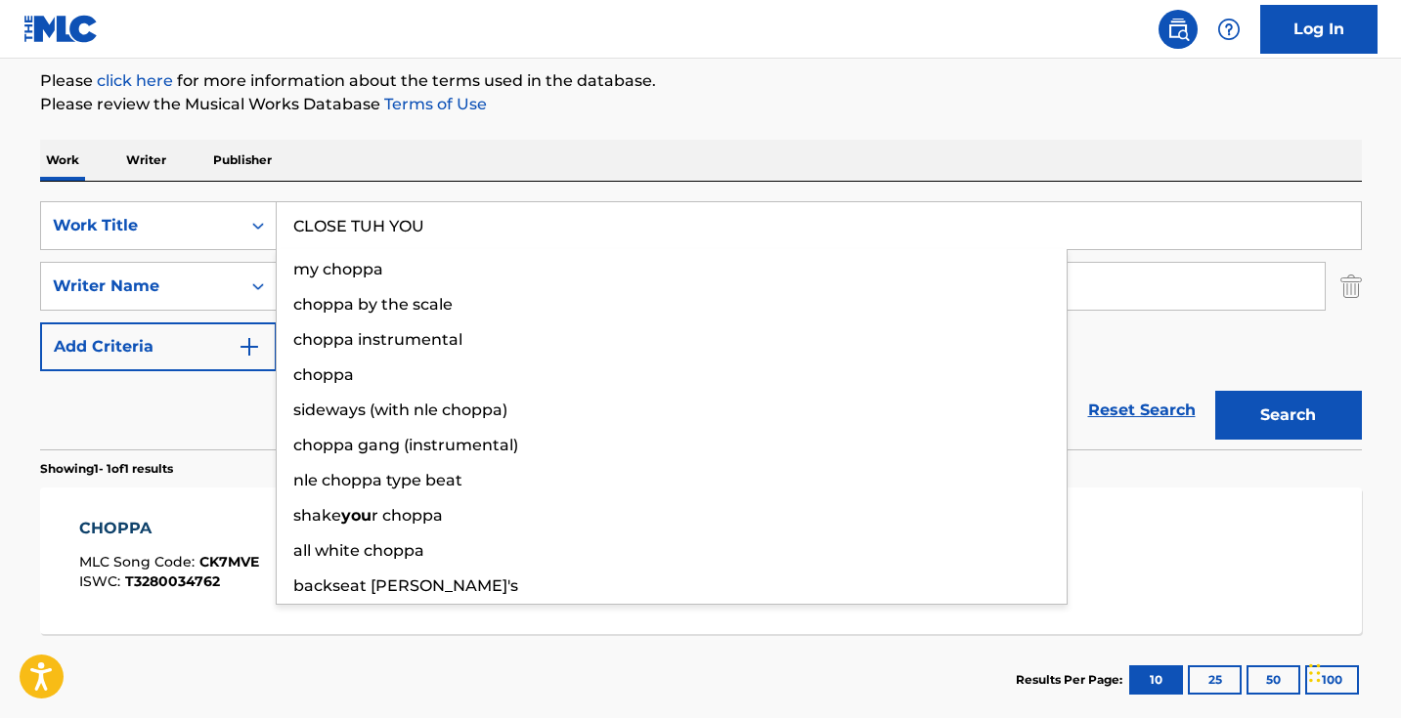
type input "CLOSE TUH YOU"
click at [1287, 415] on button "Search" at bounding box center [1288, 415] width 147 height 49
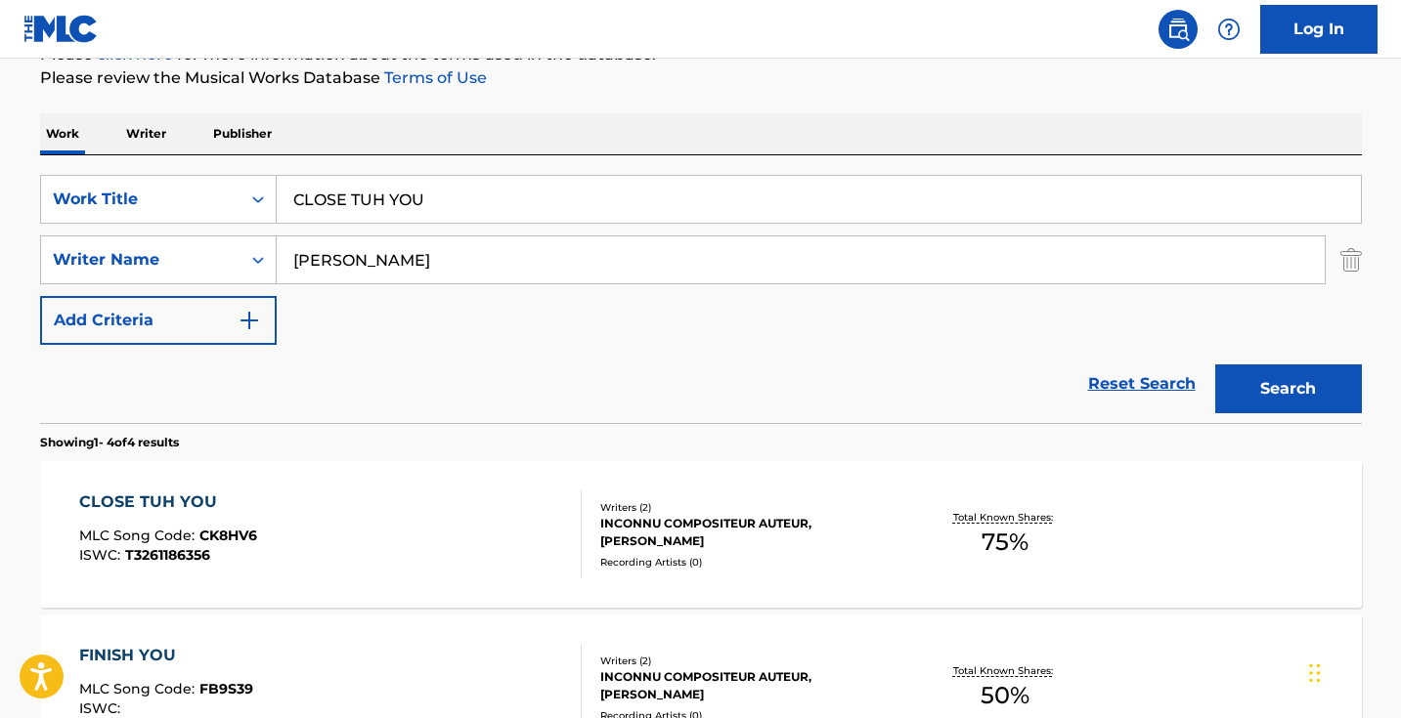
scroll to position [567, 0]
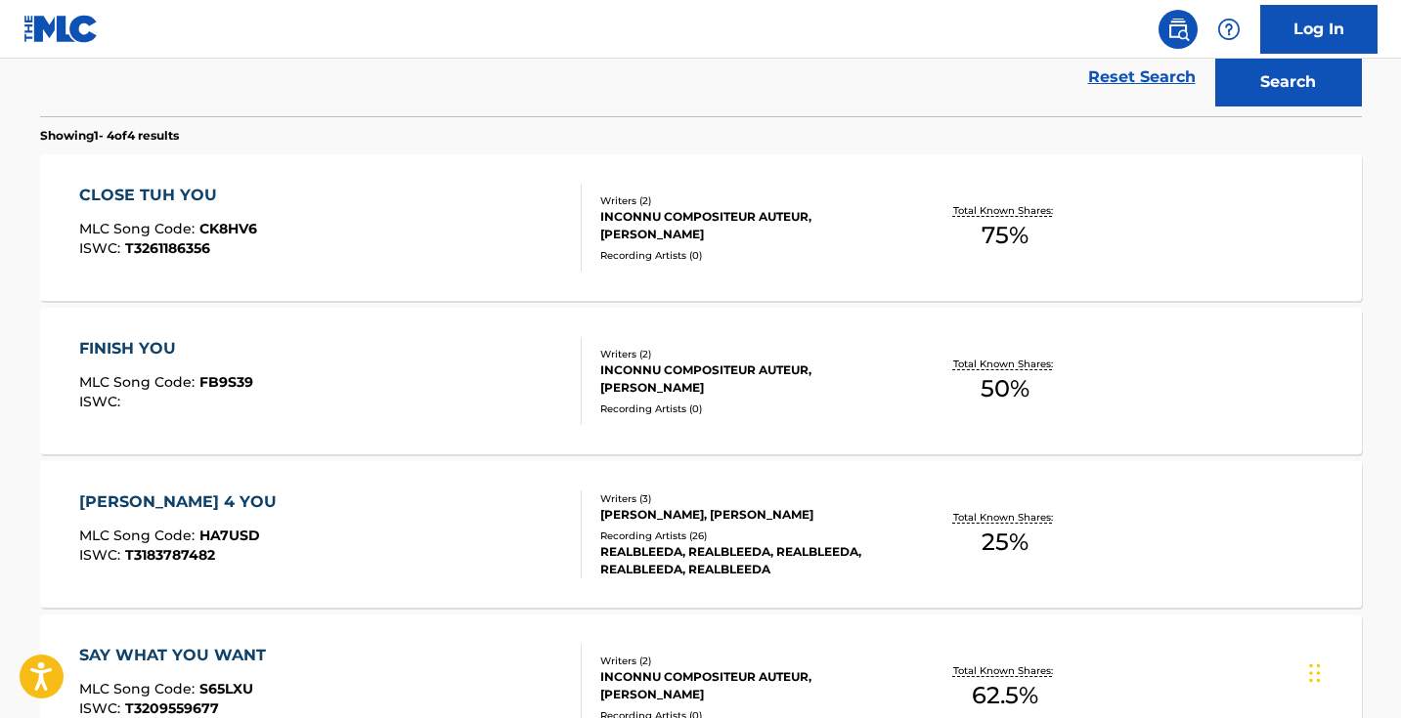
click at [474, 245] on div "CLOSE TUH YOU MLC Song Code : CK8HV6 ISWC : T3261186356" at bounding box center [330, 228] width 502 height 88
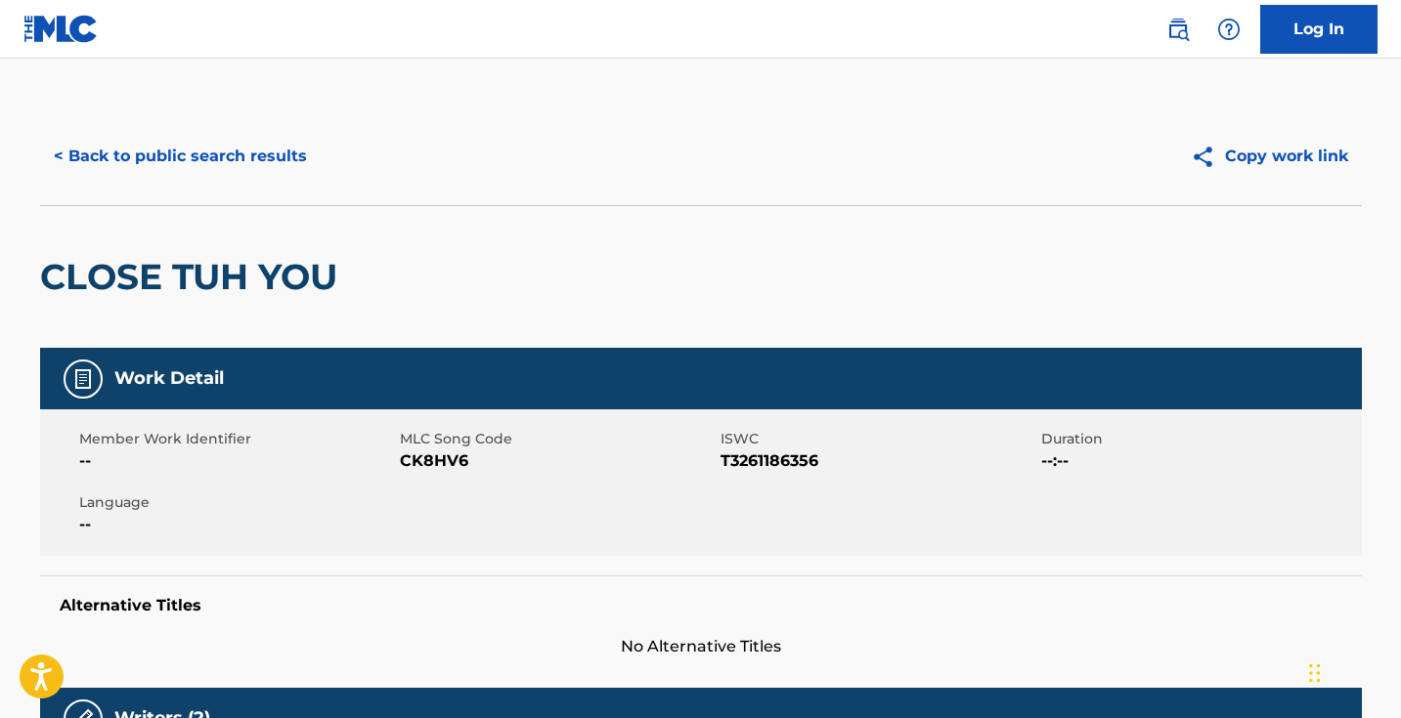
click at [432, 458] on span "CK8HV6" at bounding box center [558, 461] width 316 height 23
copy span "CK8HV6"
click at [297, 145] on button "< Back to public search results" at bounding box center [180, 156] width 281 height 49
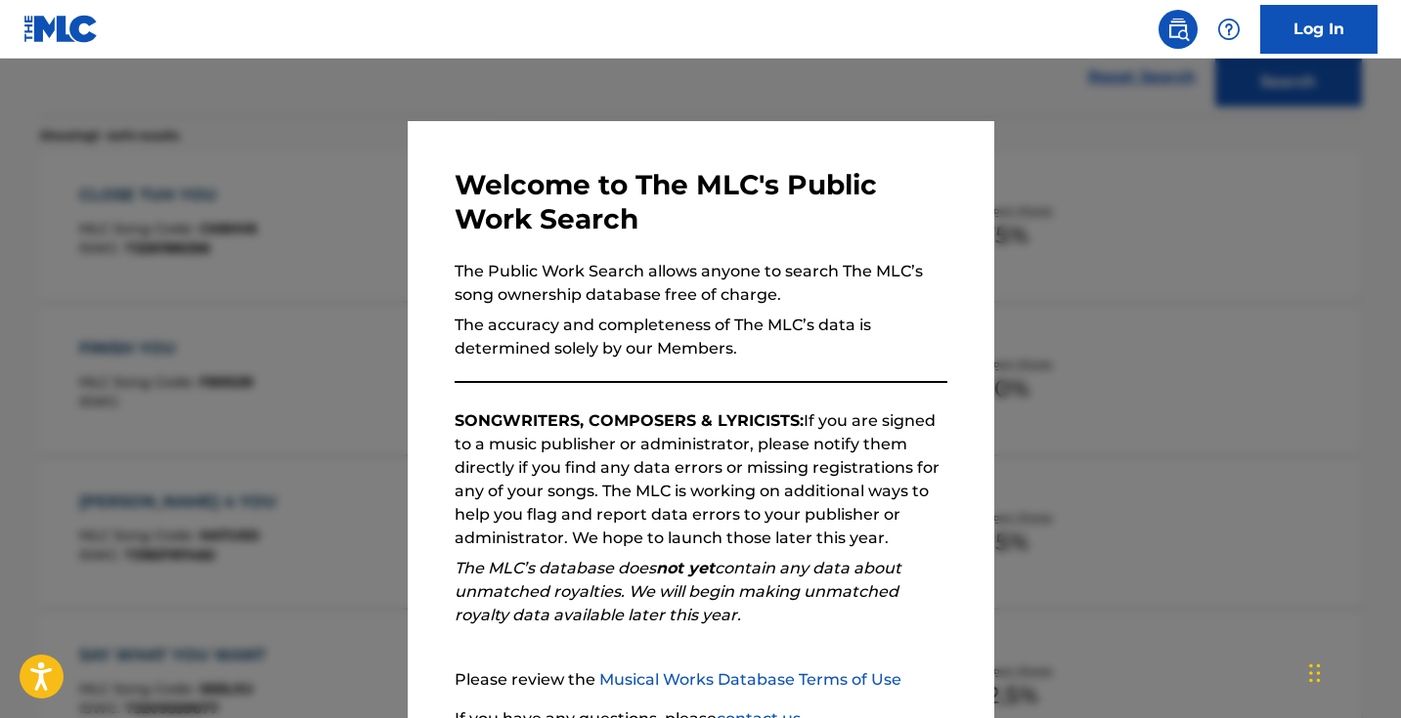
click at [317, 189] on div at bounding box center [700, 418] width 1401 height 718
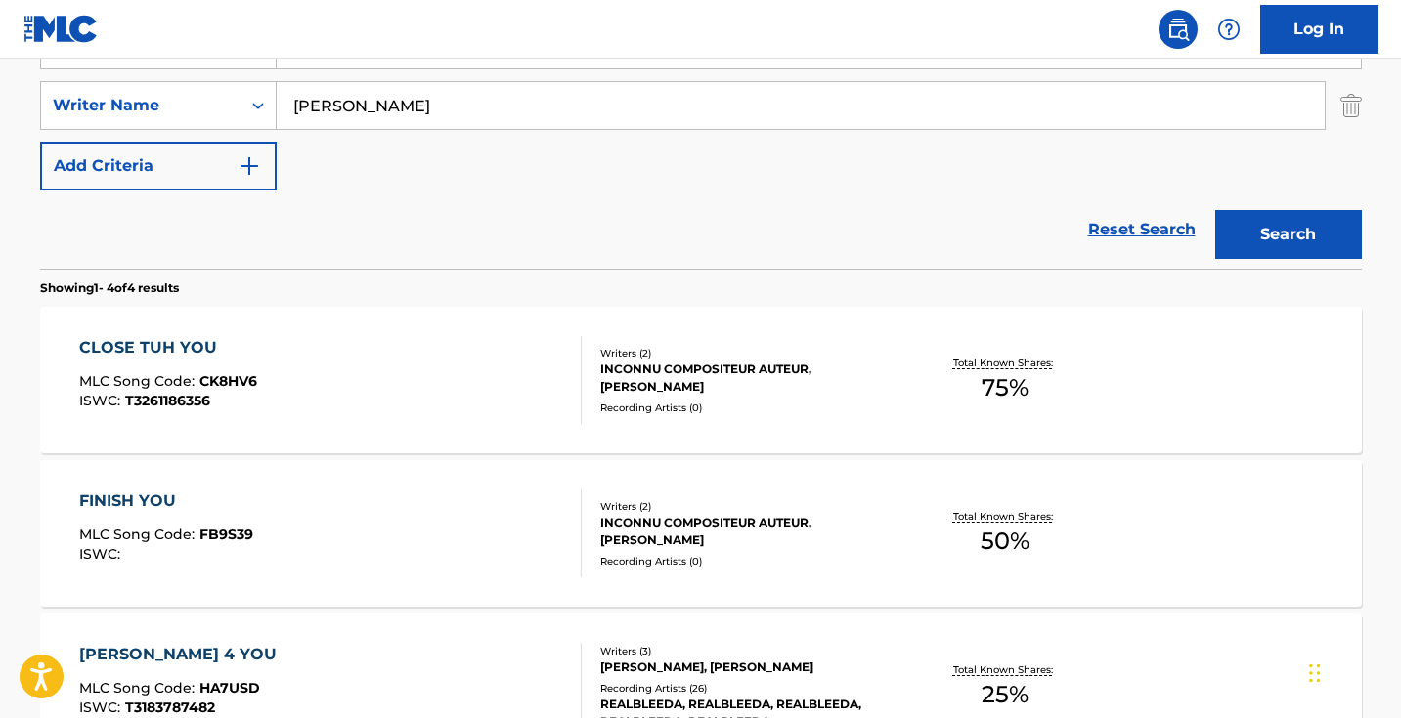
scroll to position [316, 0]
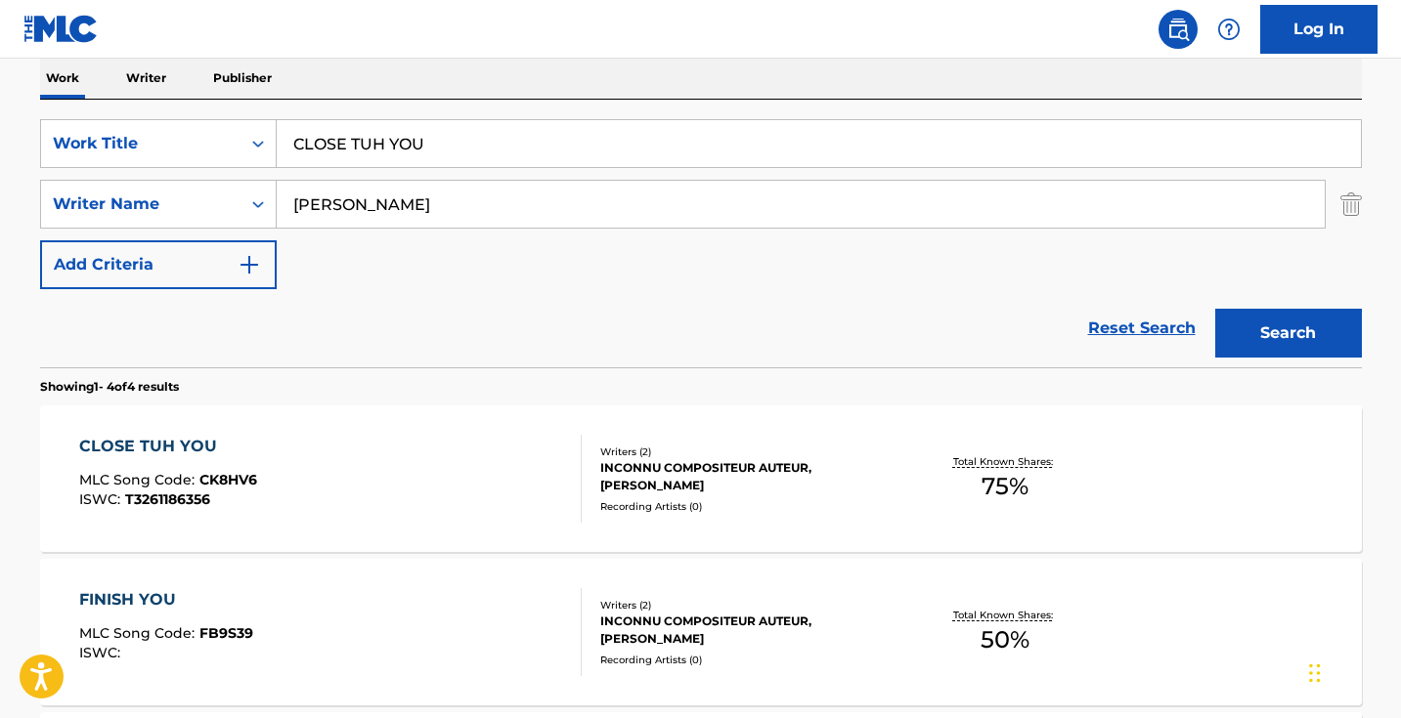
click at [502, 134] on input "CLOSE TUH YOU" at bounding box center [819, 143] width 1084 height 47
paste input "riminal Mind"
type input "Criminal Mind"
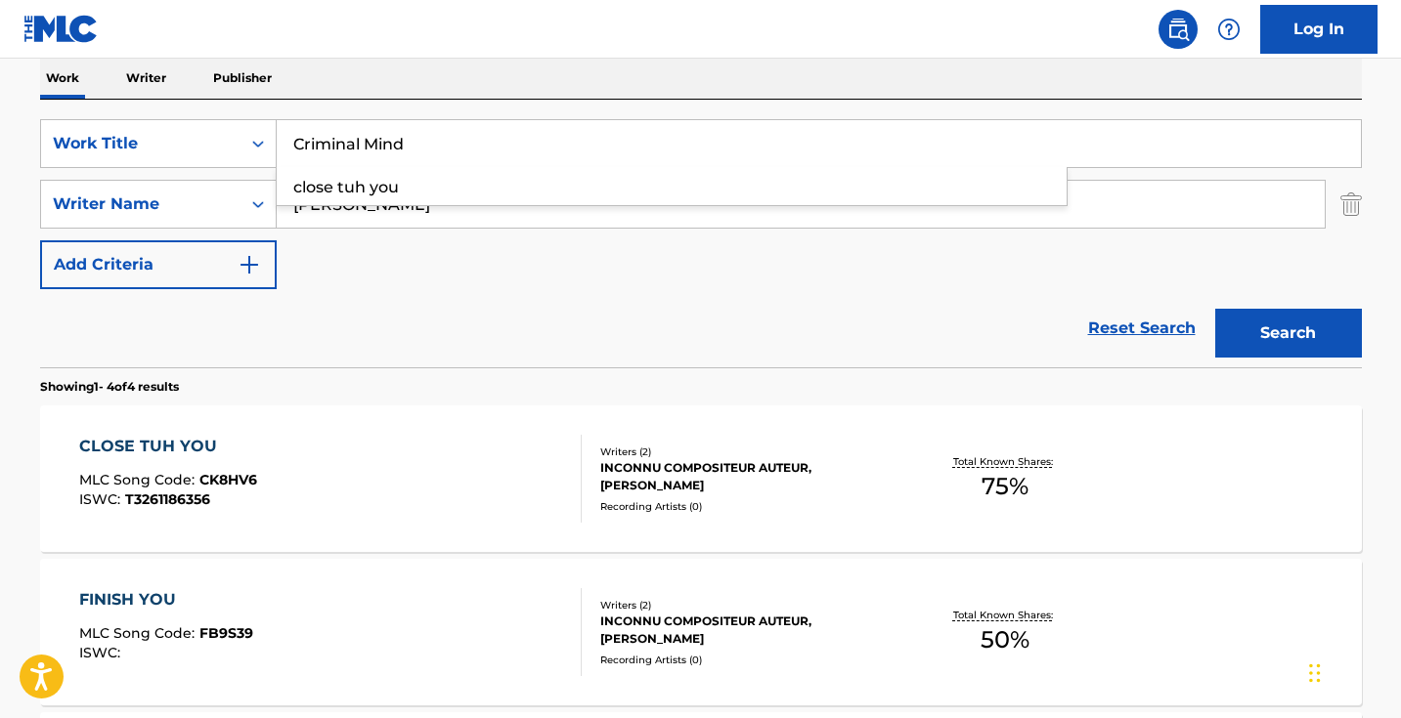
click at [1287, 333] on button "Search" at bounding box center [1288, 333] width 147 height 49
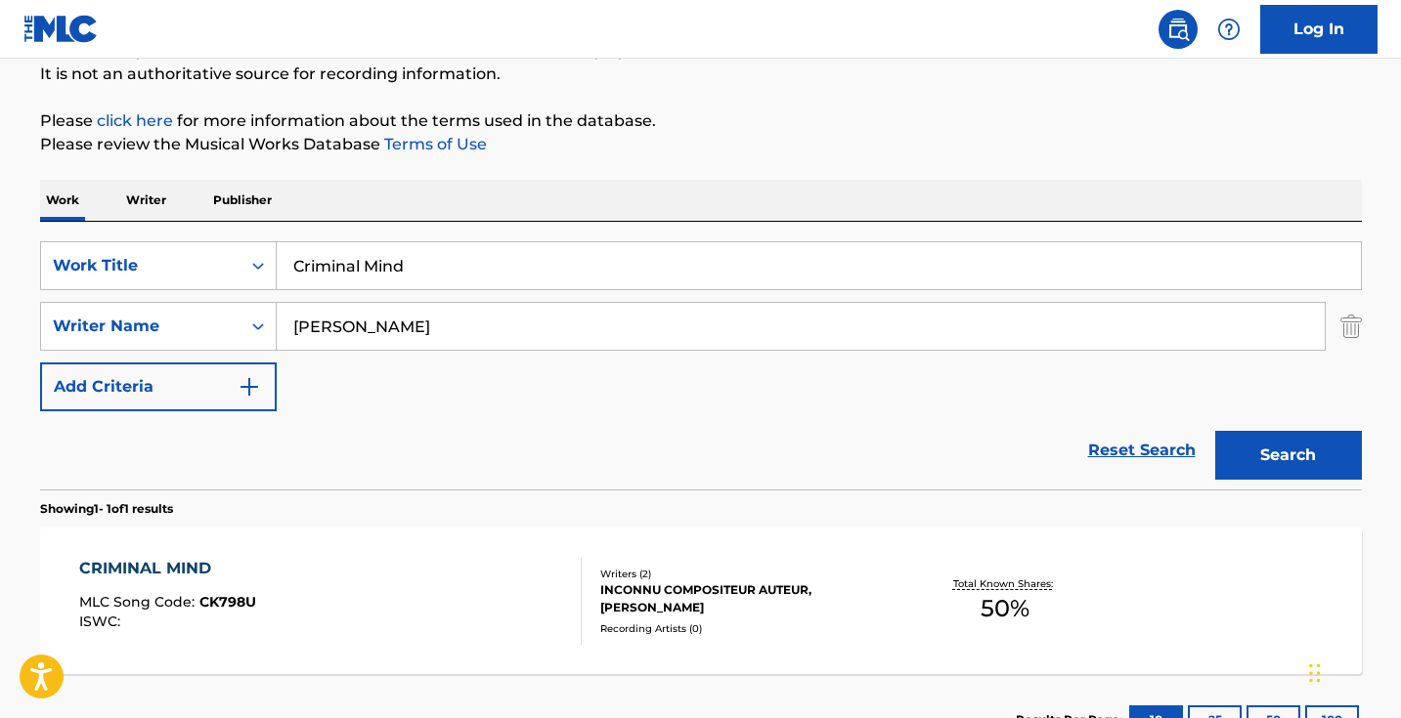
scroll to position [345, 0]
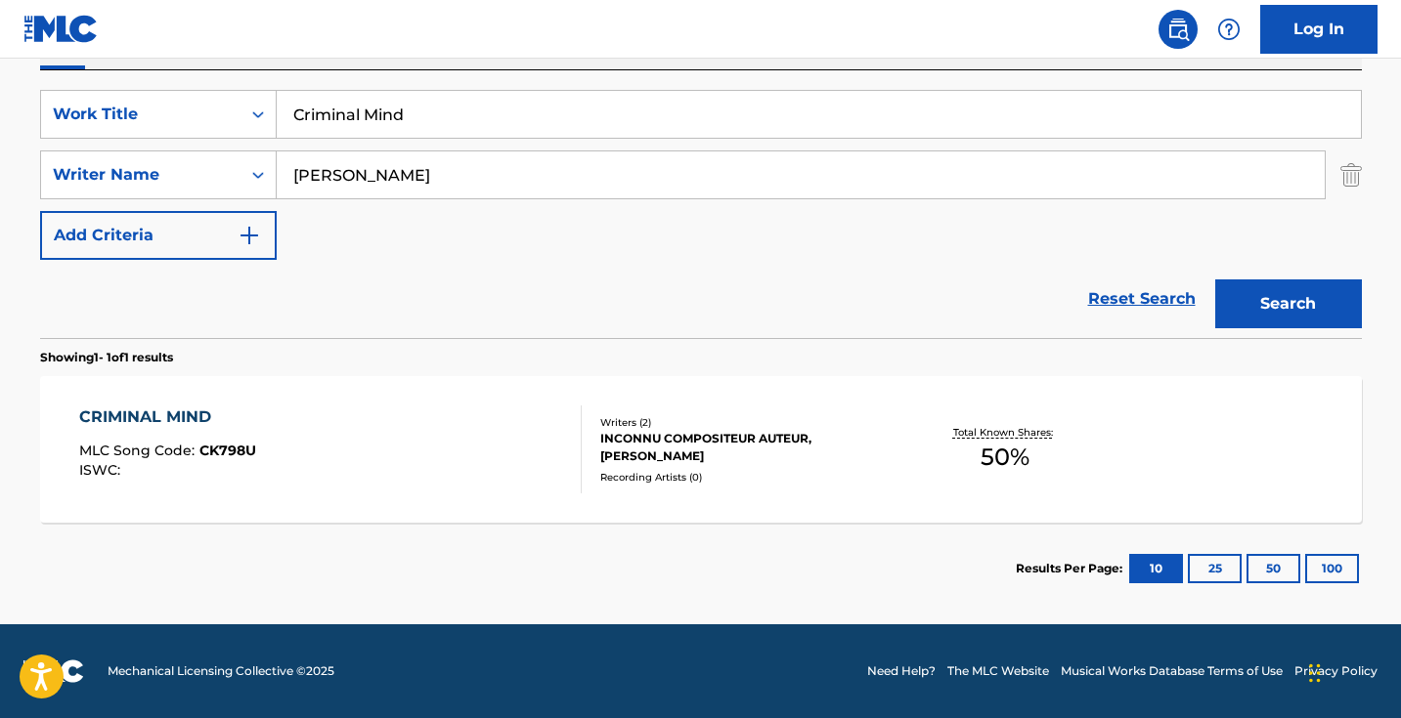
click at [519, 448] on div "CRIMINAL MIND MLC Song Code : CK798U ISWC :" at bounding box center [330, 450] width 502 height 88
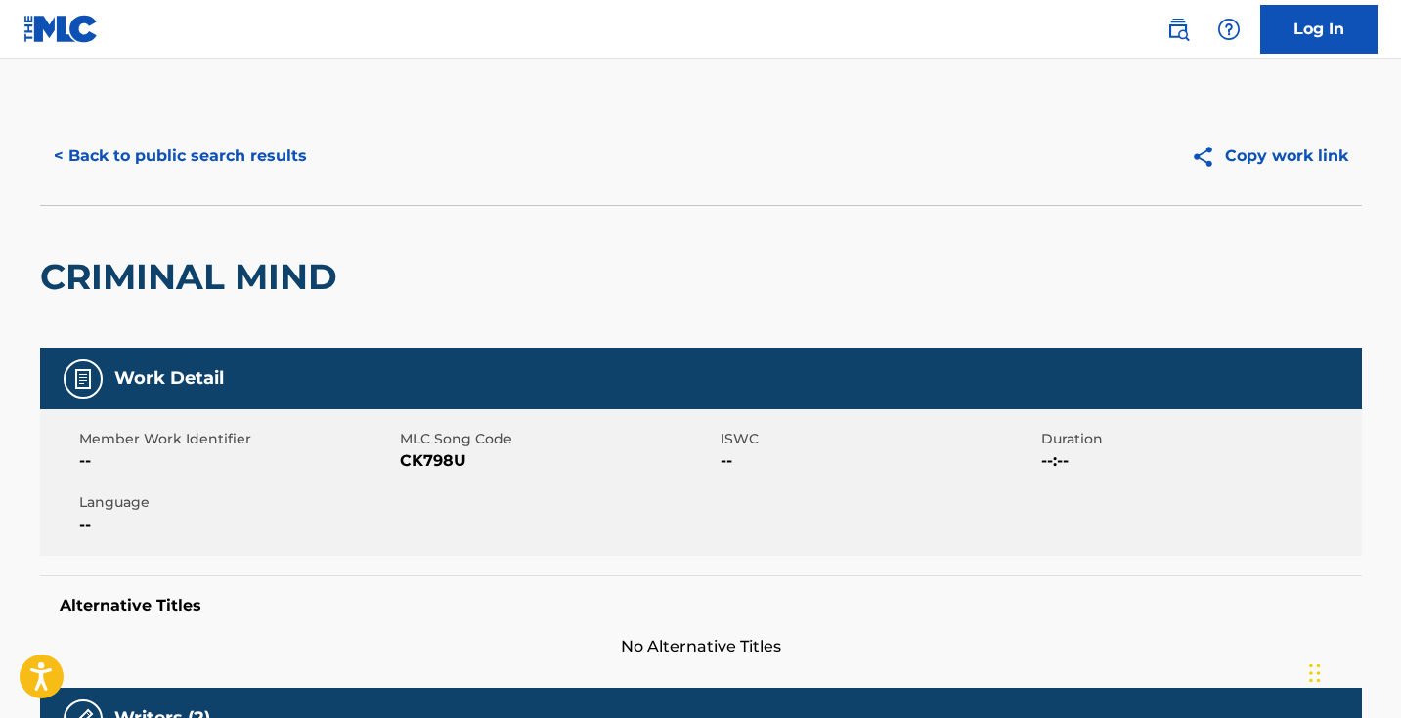
click at [442, 457] on span "CK798U" at bounding box center [558, 461] width 316 height 23
click at [441, 457] on span "CK798U" at bounding box center [558, 461] width 316 height 23
copy span "CK798U"
click at [292, 143] on button "< Back to public search results" at bounding box center [180, 156] width 281 height 49
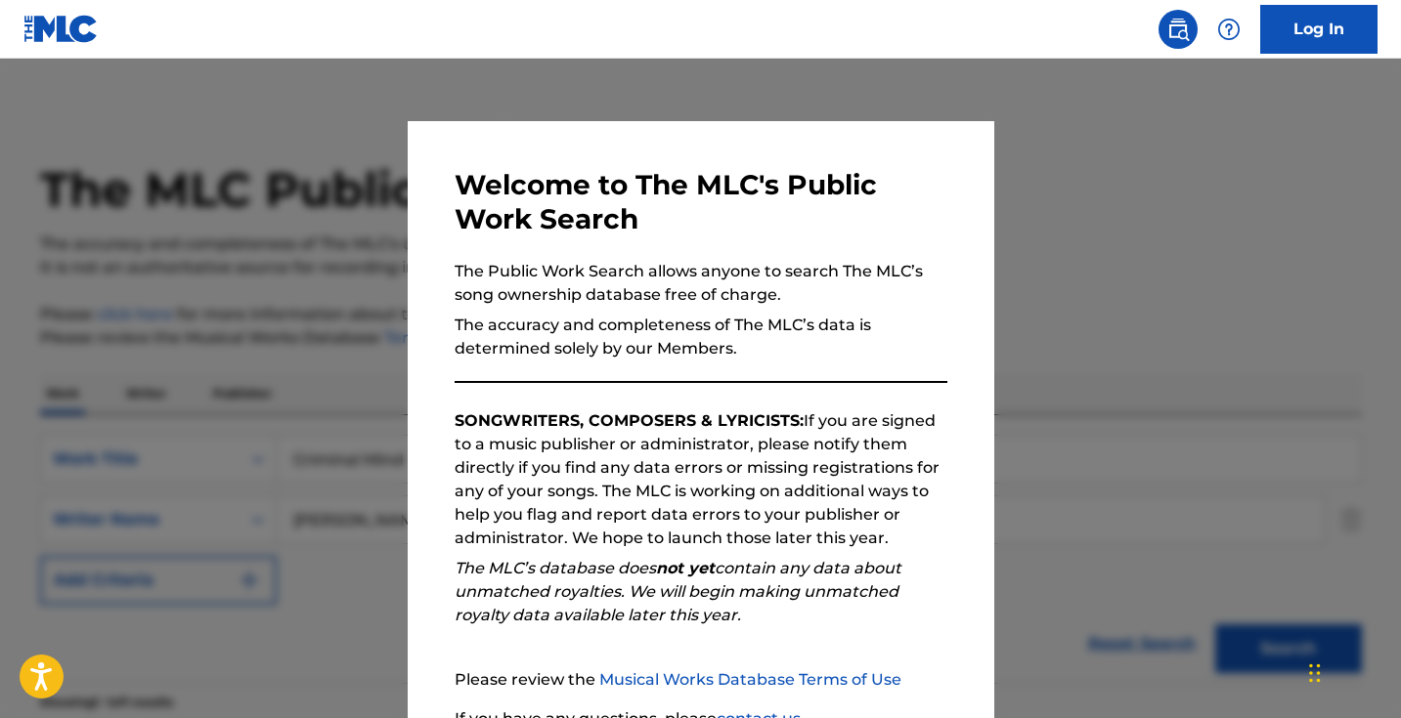
scroll to position [234, 0]
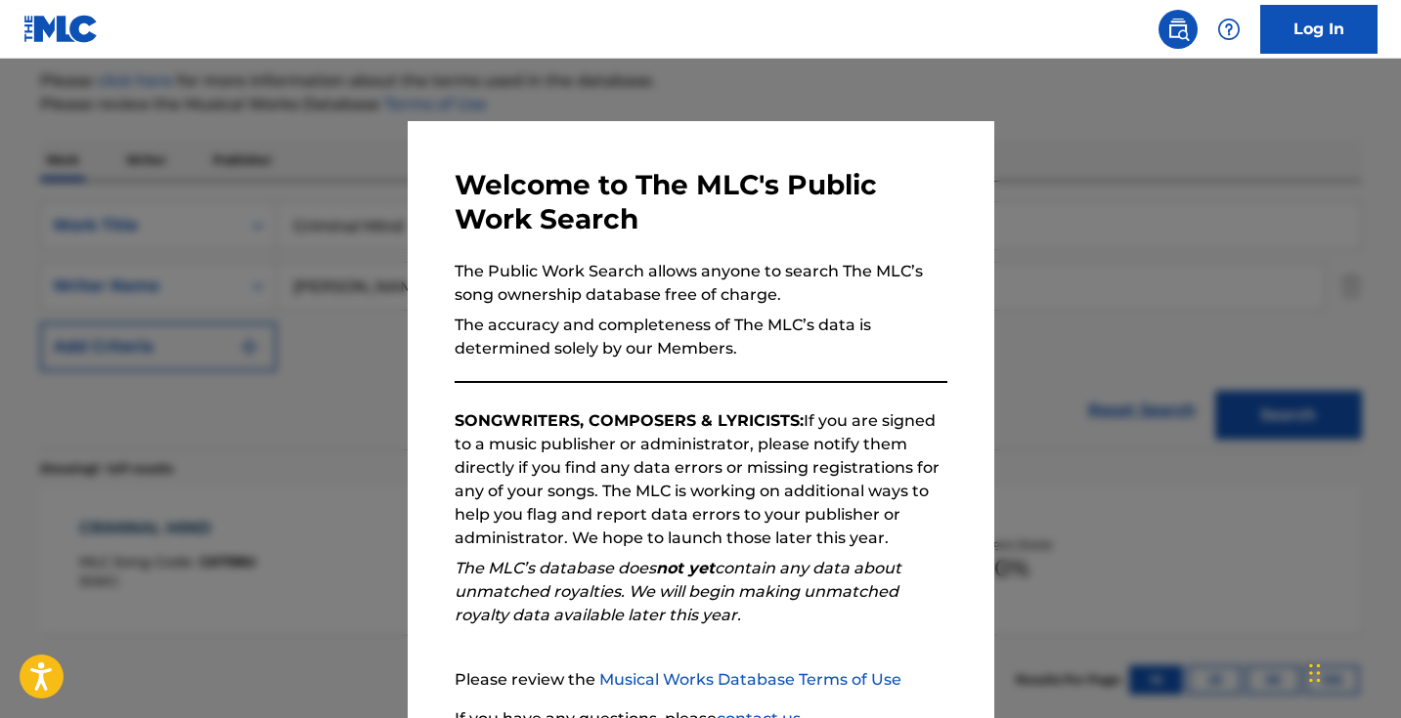
click at [329, 168] on div at bounding box center [700, 418] width 1401 height 718
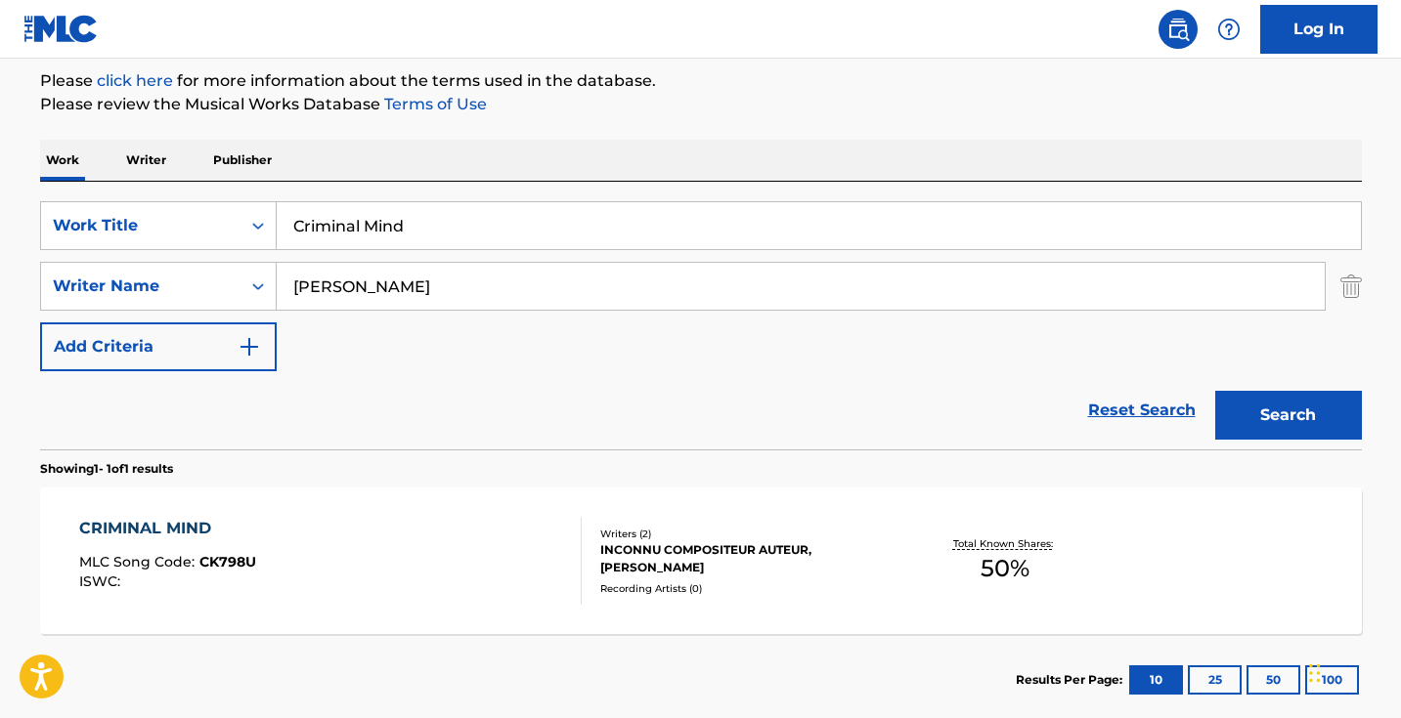
click at [422, 206] on input "Criminal Mind" at bounding box center [819, 225] width 1084 height 47
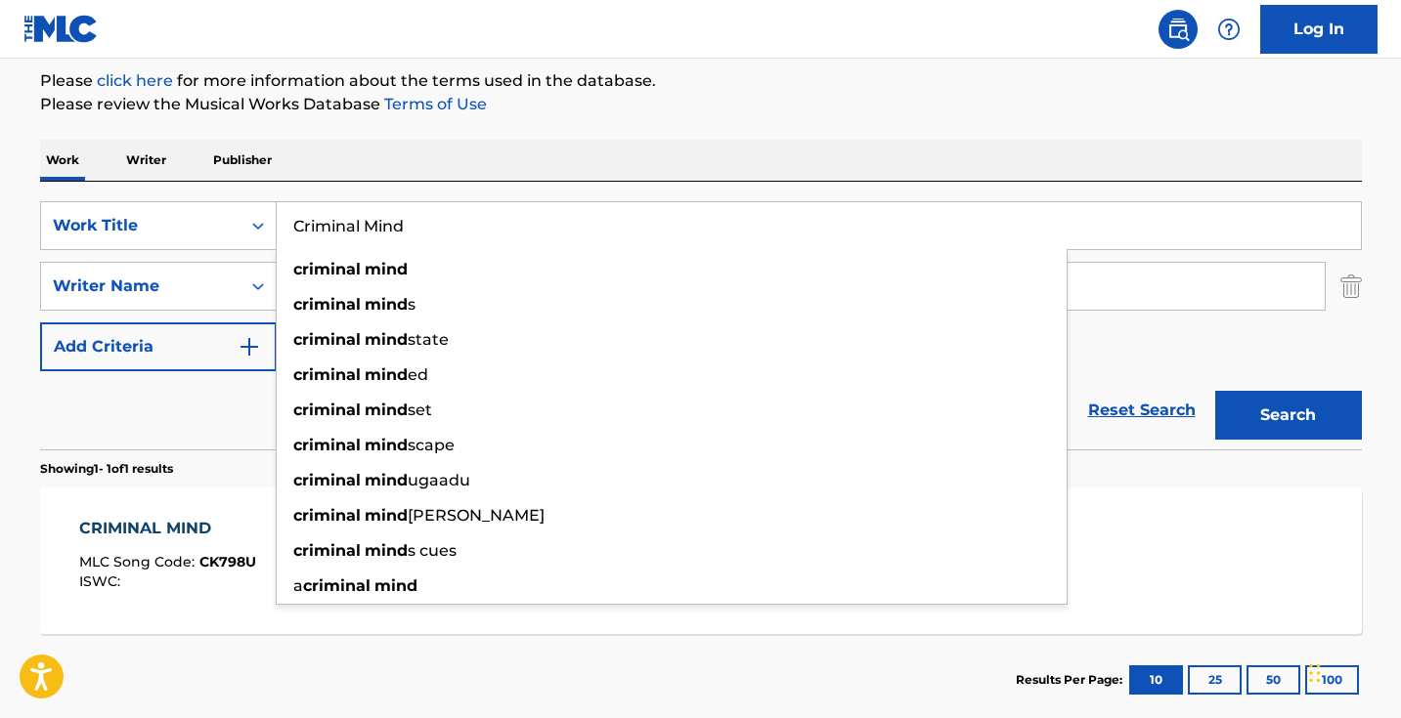
click at [422, 207] on input "Criminal Mind" at bounding box center [819, 225] width 1084 height 47
click at [422, 218] on input "Criminal Mind" at bounding box center [819, 225] width 1084 height 47
paste input "DOUBLE G"
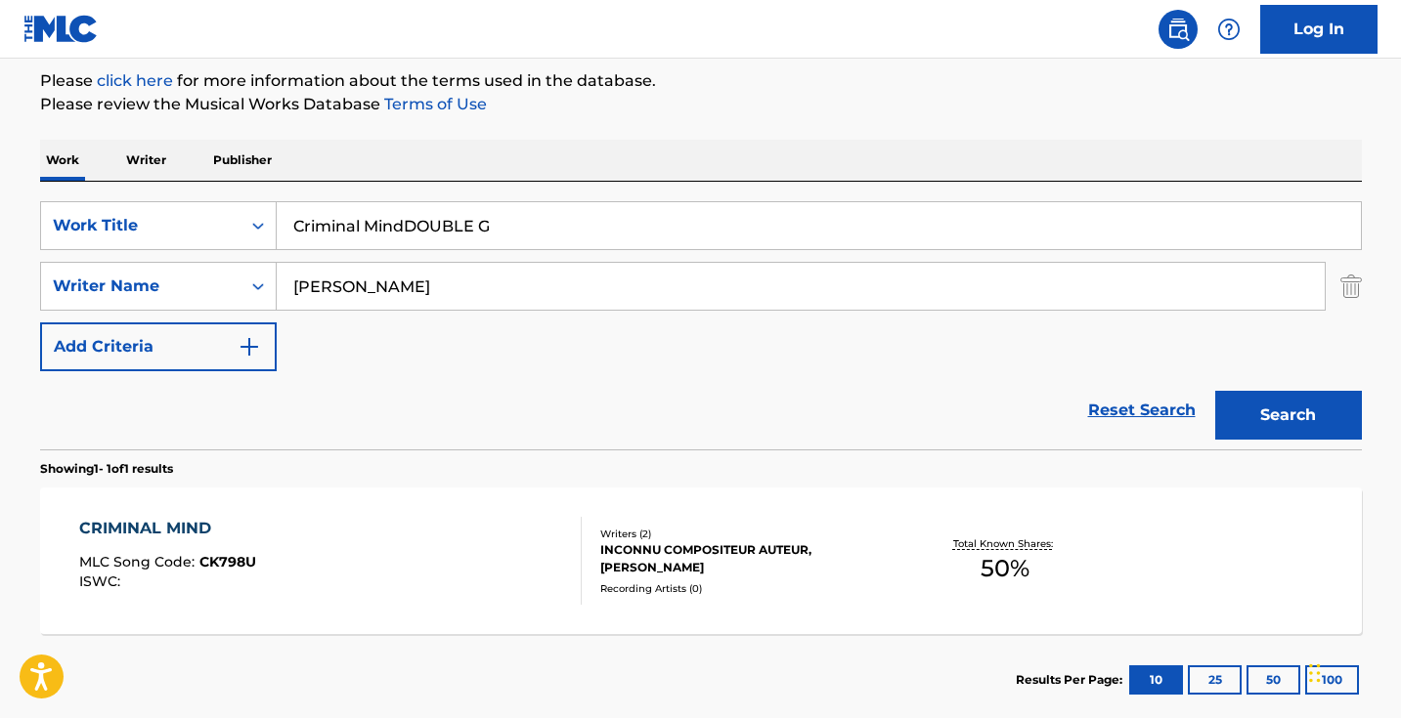
click at [422, 218] on input "Criminal MindDOUBLE G" at bounding box center [819, 225] width 1084 height 47
paste input "Search Form"
type input "DOUBLE G"
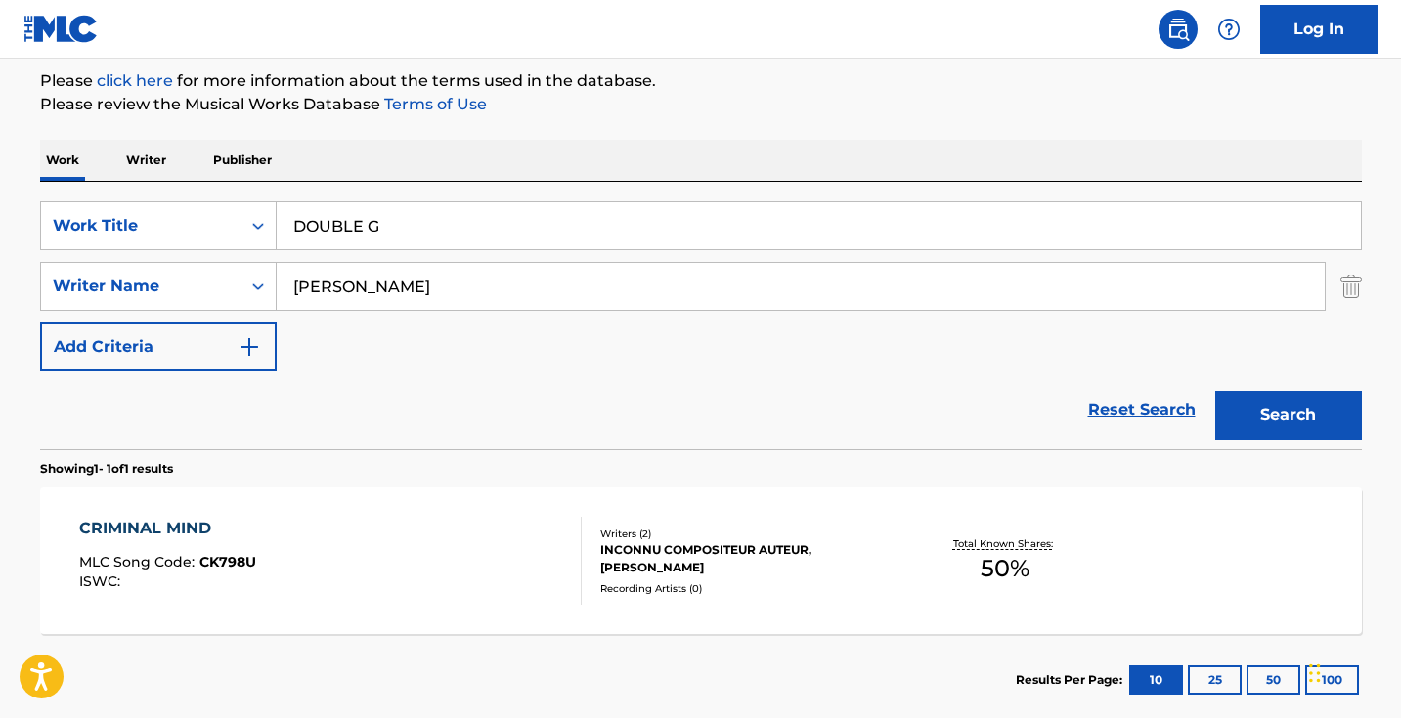
click at [1287, 415] on button "Search" at bounding box center [1288, 415] width 147 height 49
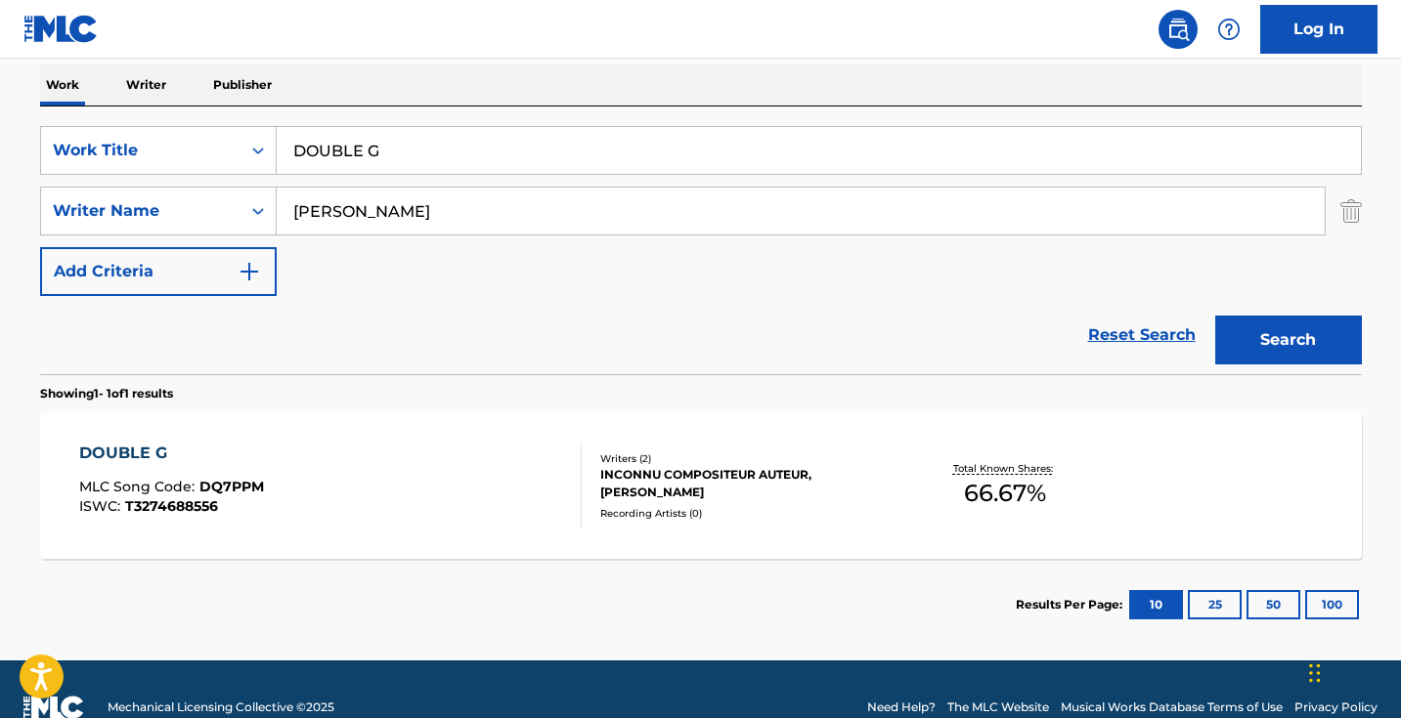
scroll to position [322, 0]
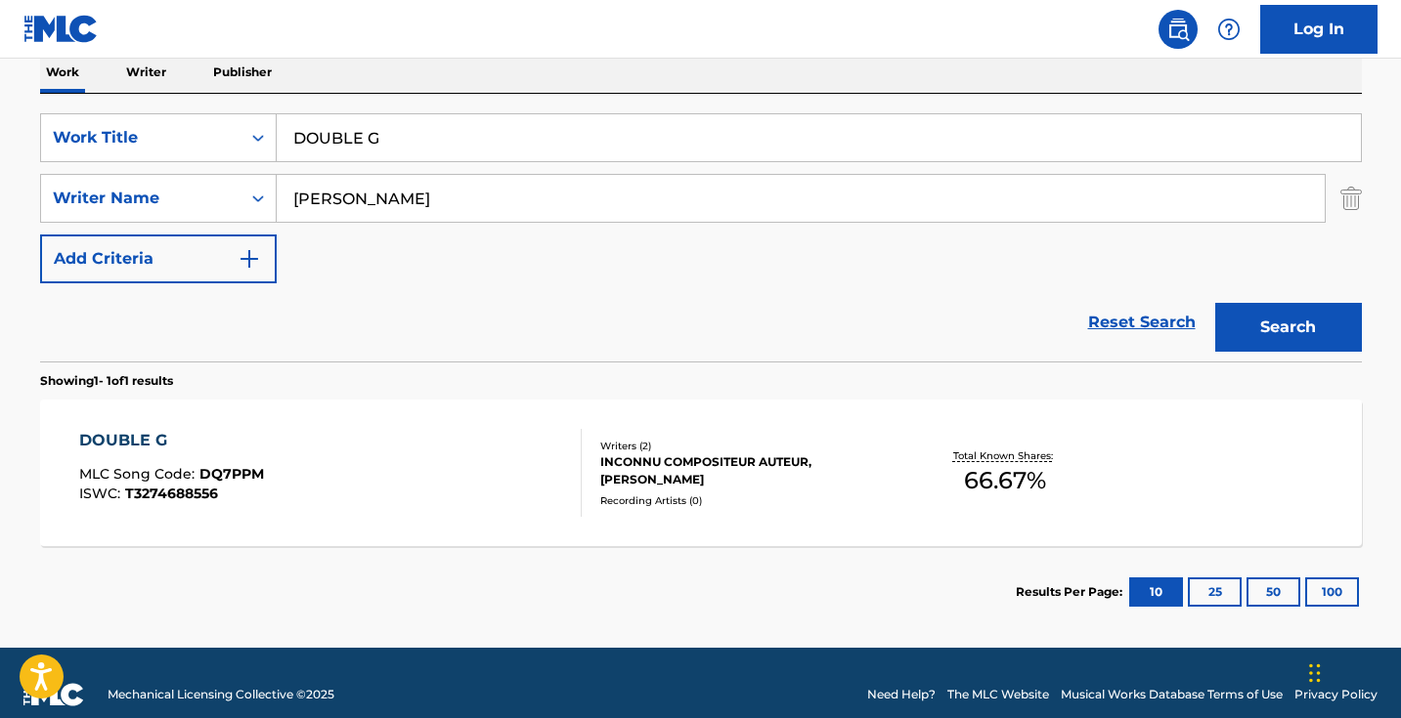
click at [485, 454] on div "DOUBLE G MLC Song Code : DQ7PPM ISWC : T3274688556" at bounding box center [330, 473] width 502 height 88
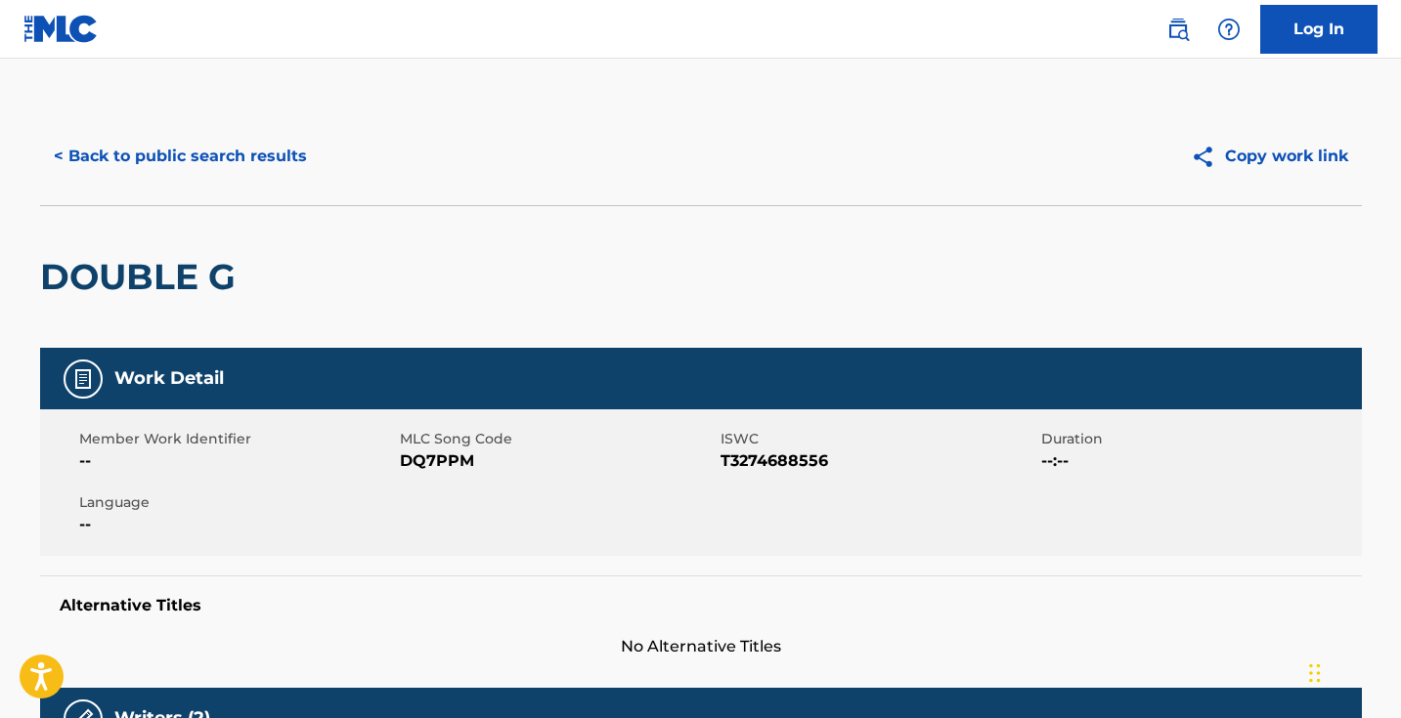
click at [438, 464] on span "DQ7PPM" at bounding box center [558, 461] width 316 height 23
copy span "DQ7PPM"
click at [251, 134] on button "< Back to public search results" at bounding box center [180, 156] width 281 height 49
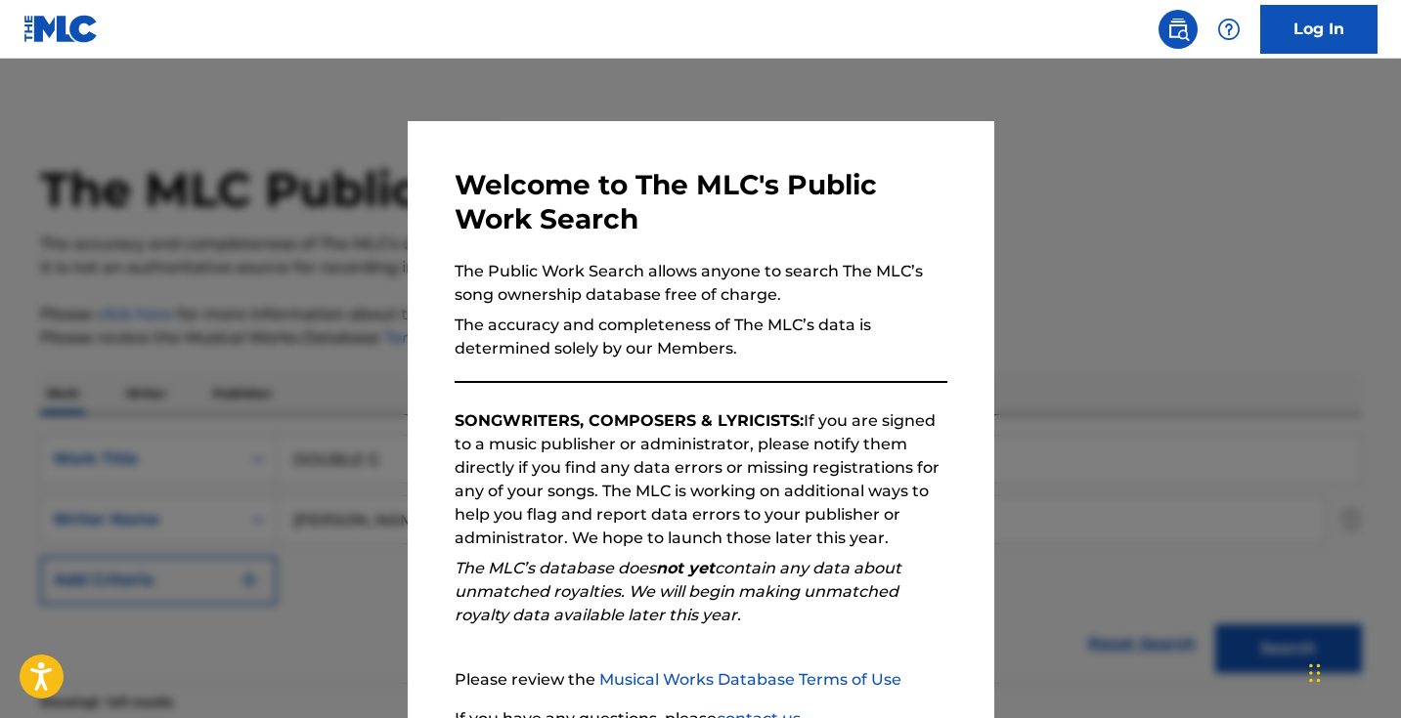
scroll to position [234, 0]
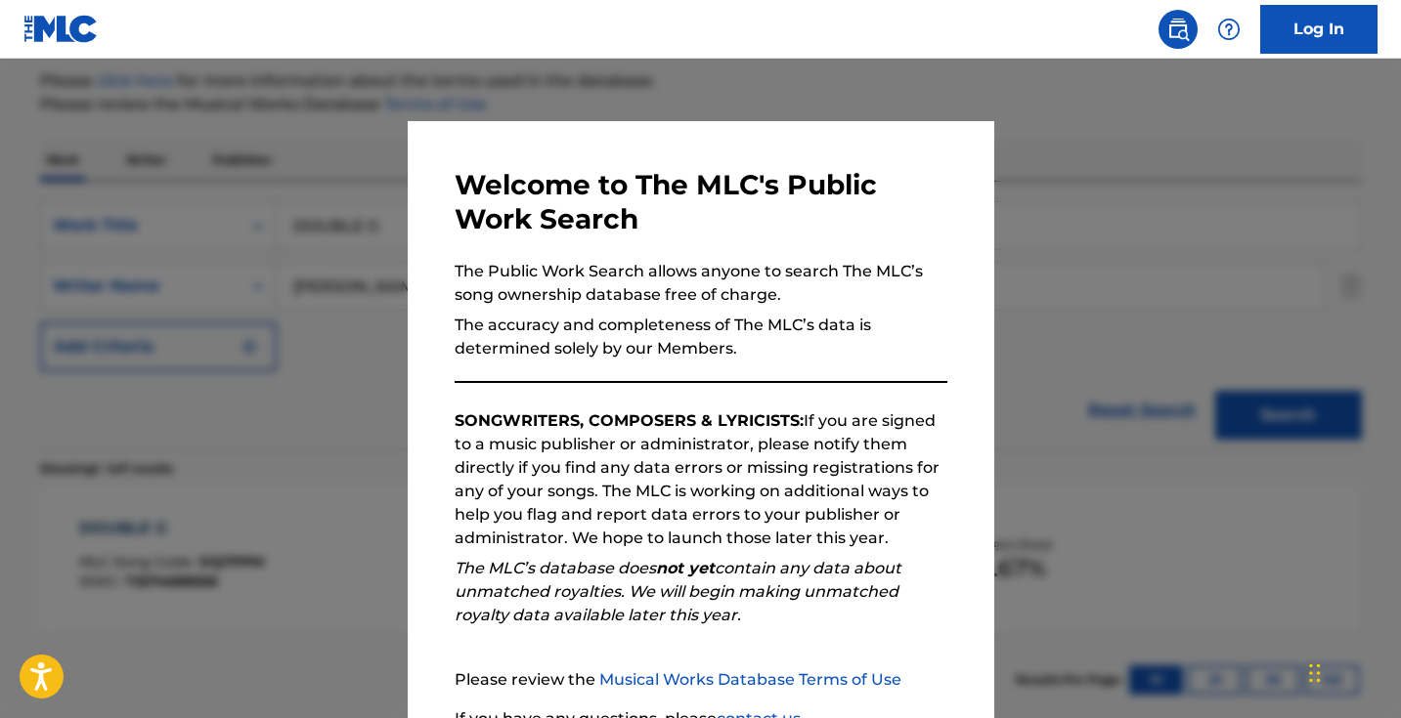
click at [367, 260] on div at bounding box center [700, 418] width 1401 height 718
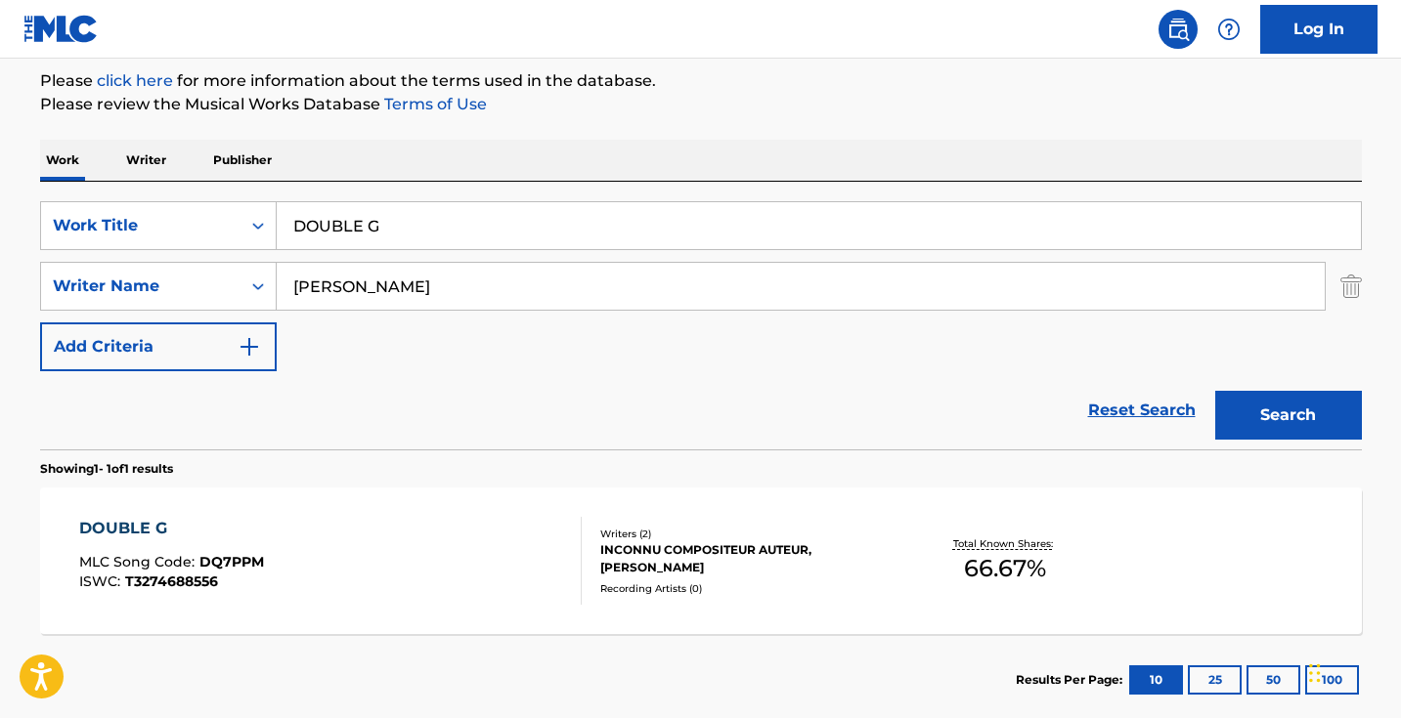
drag, startPoint x: 409, startPoint y: 237, endPoint x: 213, endPoint y: 182, distance: 203.0
click at [217, 190] on div "SearchWithCriteria5ab0ee91-5348-4745-8fb7-0ca010e4b042 Work Title DOUBLE G Sear…" at bounding box center [701, 316] width 1322 height 268
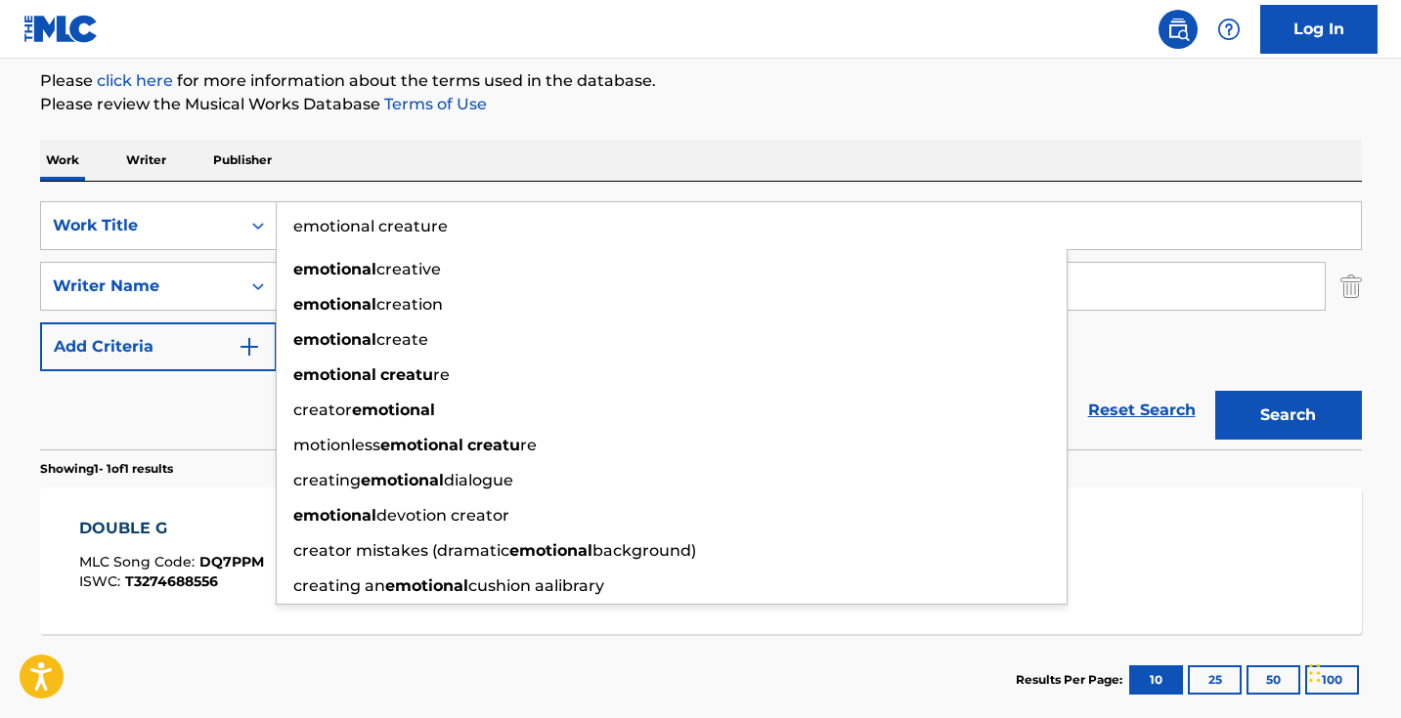
type input "emotional creature"
click at [1287, 415] on button "Search" at bounding box center [1288, 415] width 147 height 49
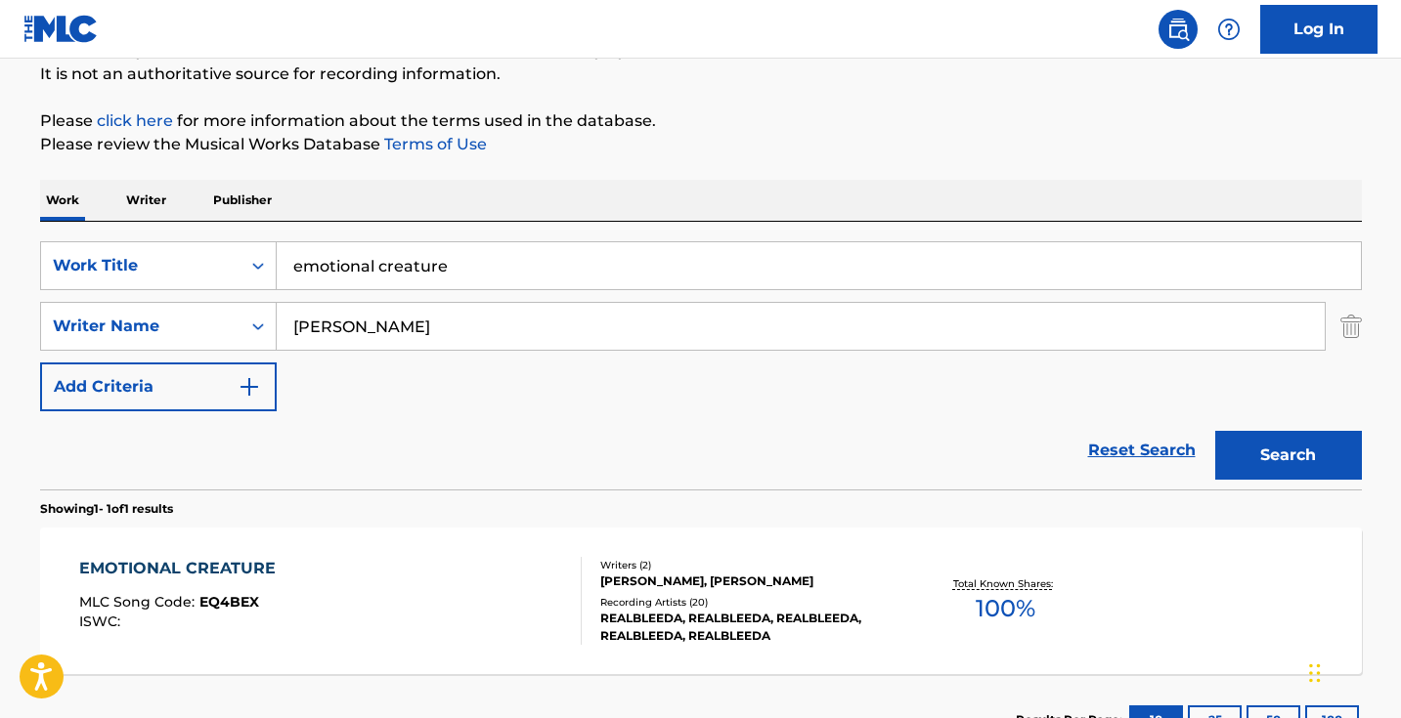
scroll to position [345, 0]
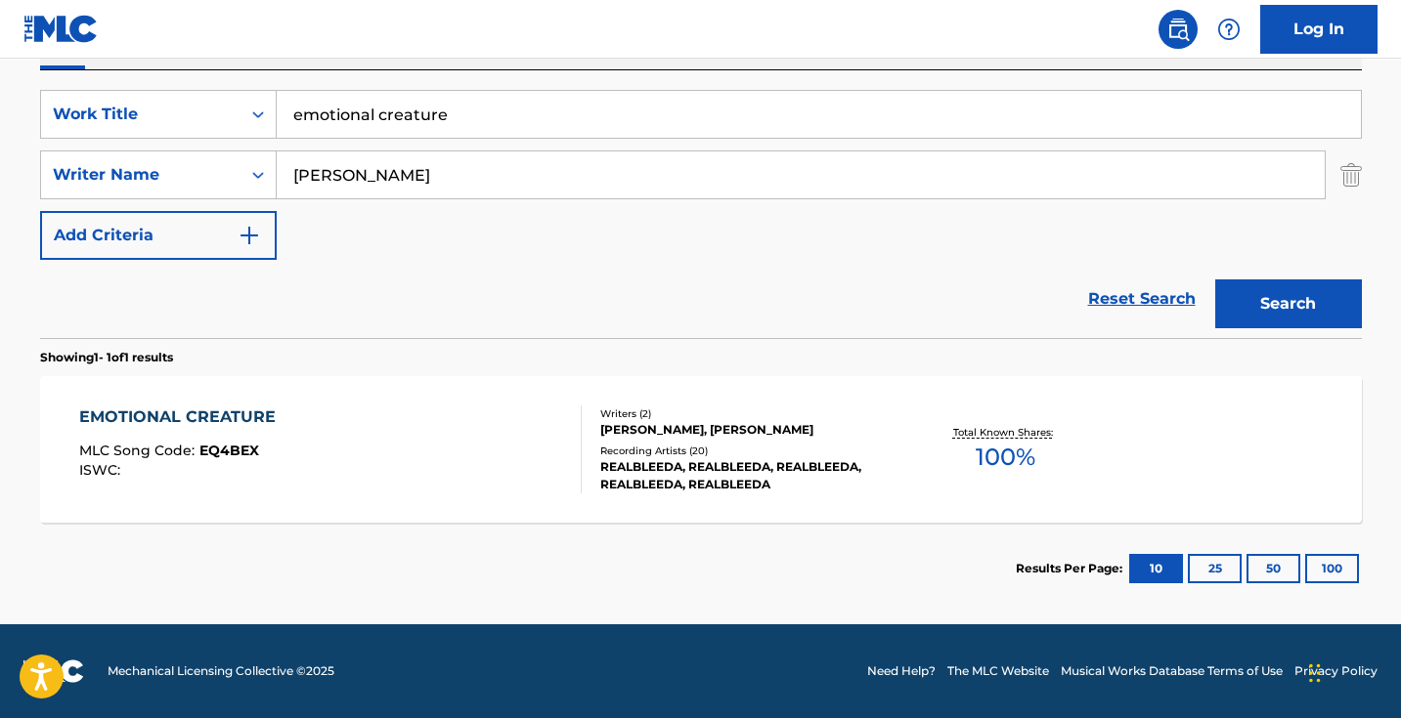
click at [456, 470] on div "EMOTIONAL CREATURE MLC Song Code : EQ4BEX ISWC :" at bounding box center [330, 450] width 502 height 88
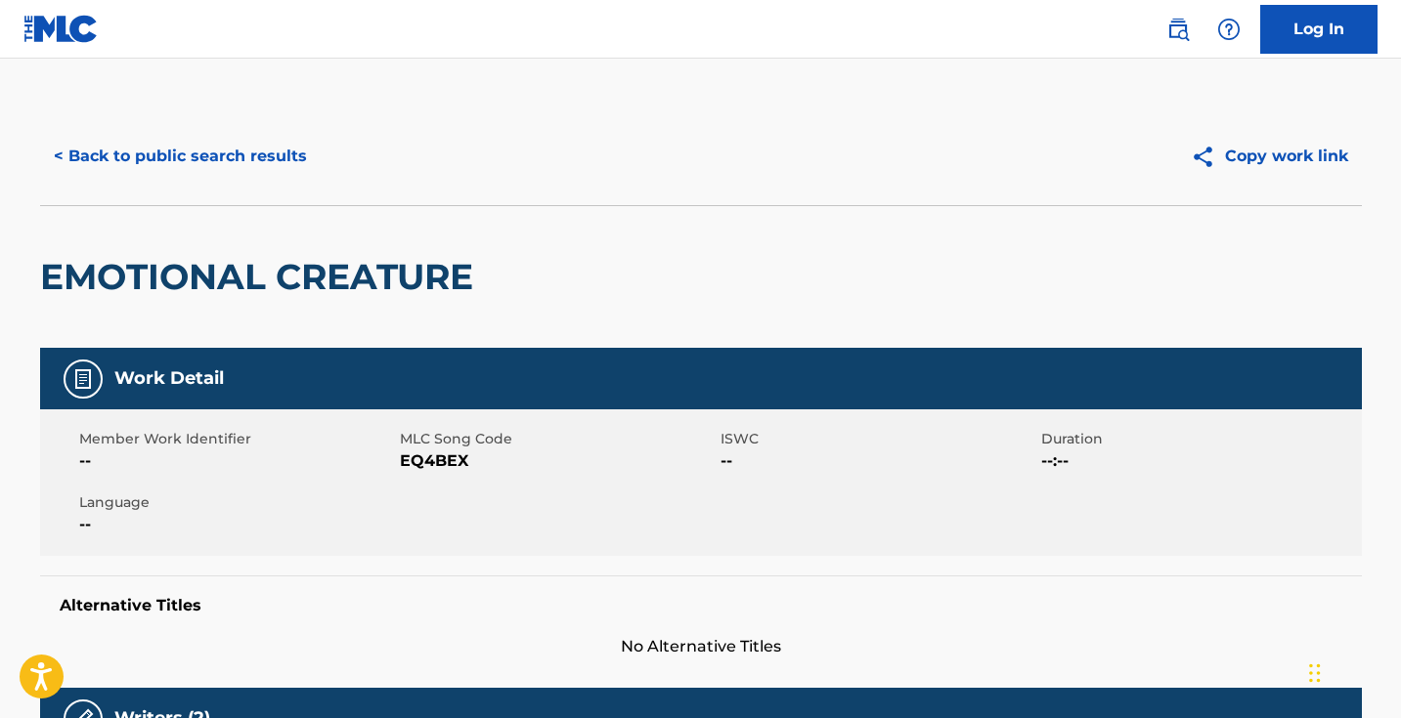
click at [437, 462] on span "EQ4BEX" at bounding box center [558, 461] width 316 height 23
click at [437, 461] on span "EQ4BEX" at bounding box center [558, 461] width 316 height 23
copy span "EQ4BEX"
click at [290, 153] on button "< Back to public search results" at bounding box center [180, 156] width 281 height 49
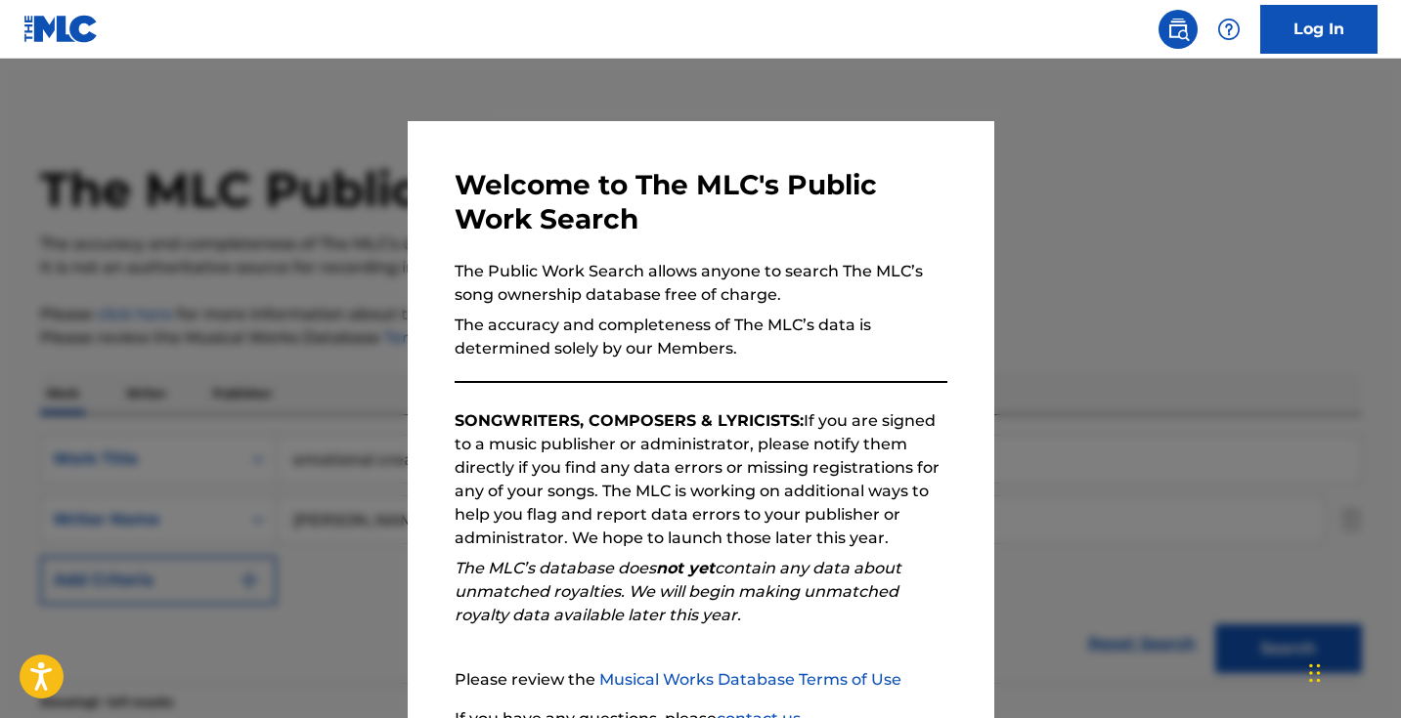
scroll to position [234, 0]
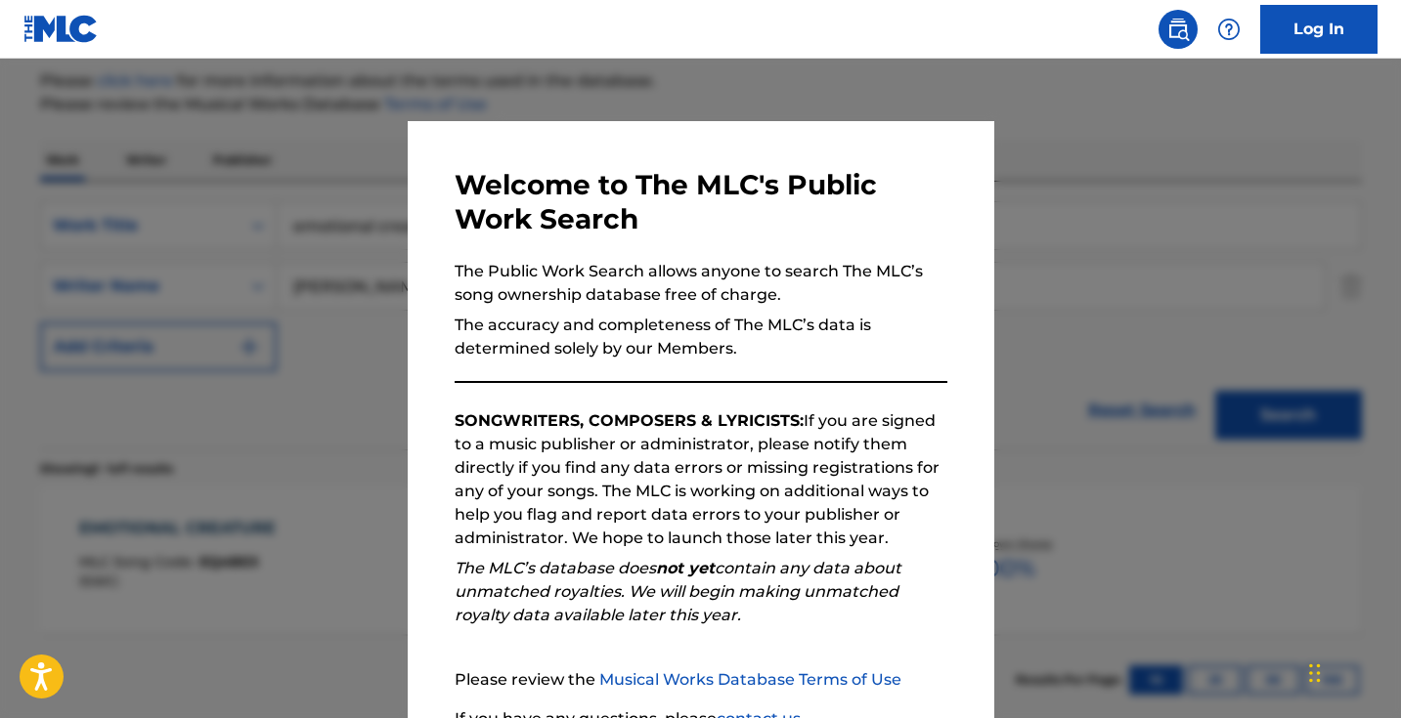
click at [332, 247] on div at bounding box center [700, 418] width 1401 height 718
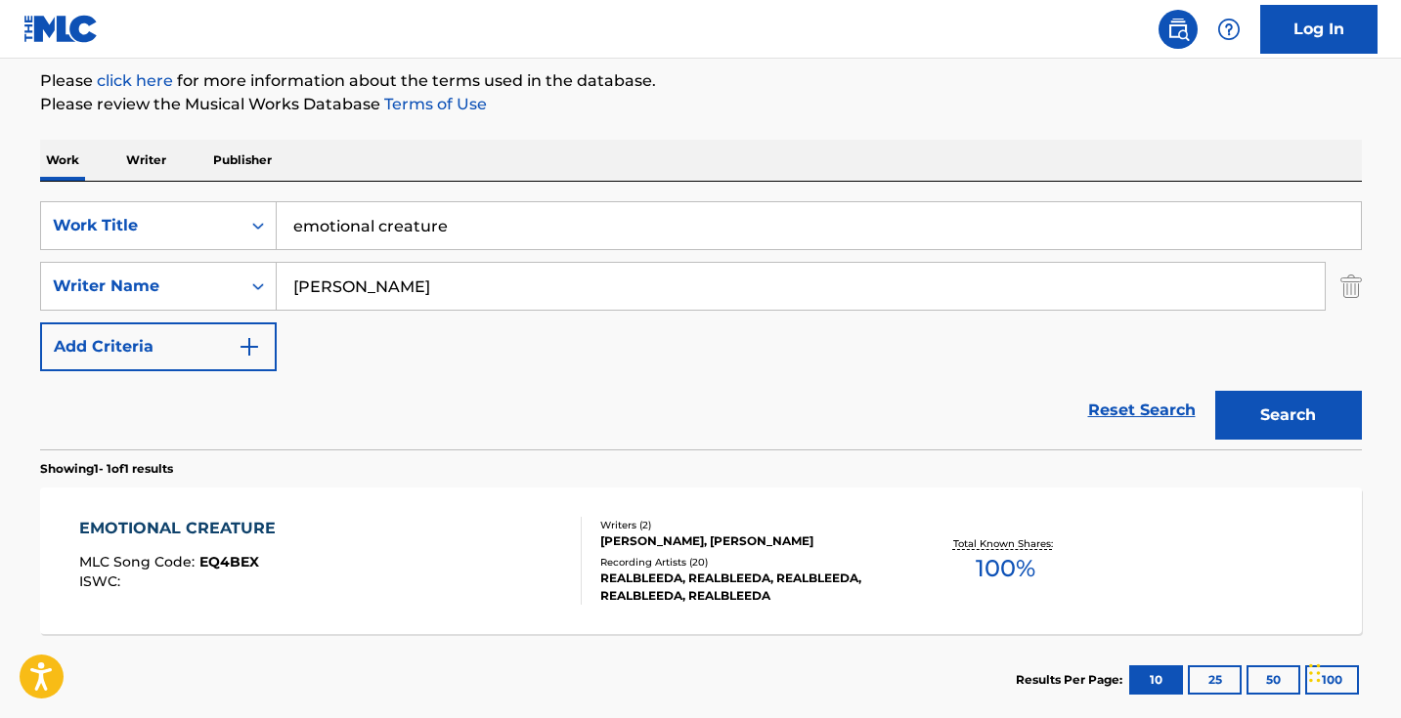
click at [441, 245] on input "emotional creature" at bounding box center [819, 225] width 1084 height 47
paste input "Exotic Inventory"
type input "Exotic Inventory"
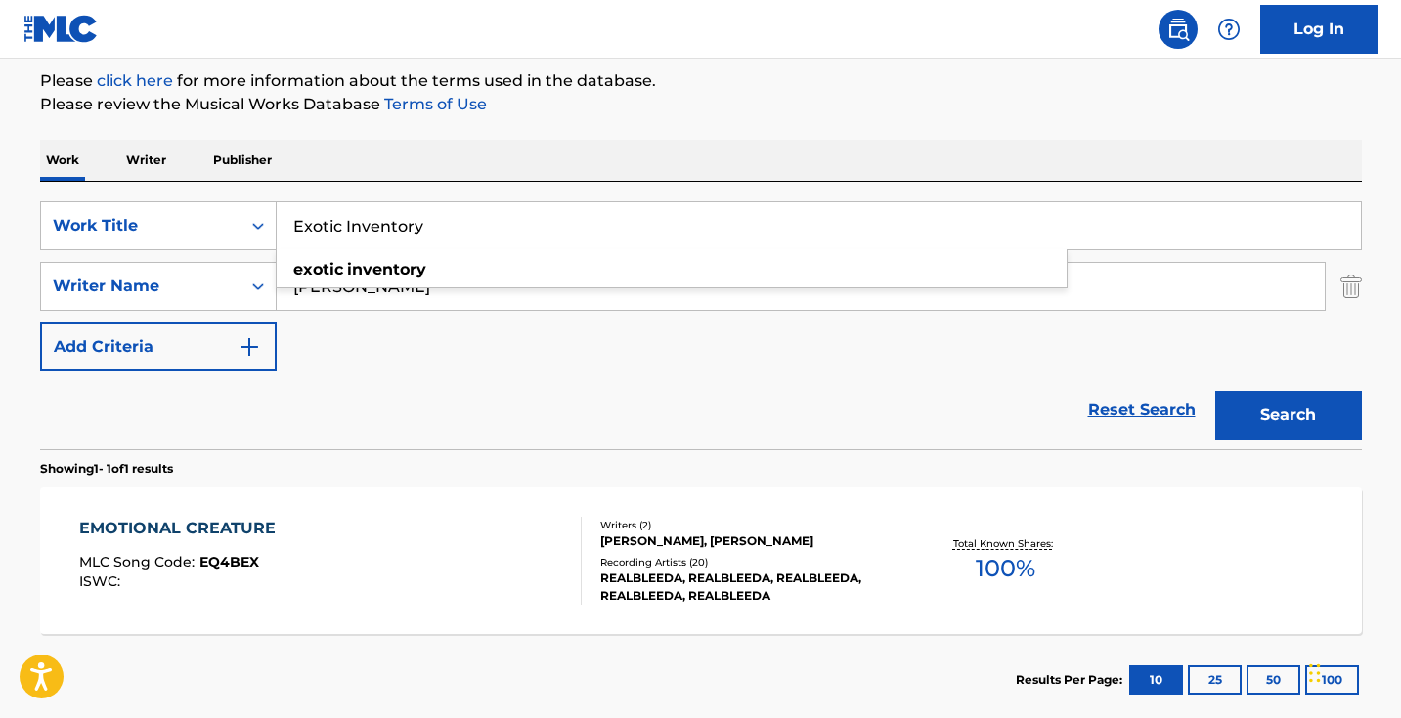
click at [1287, 415] on button "Search" at bounding box center [1288, 415] width 147 height 49
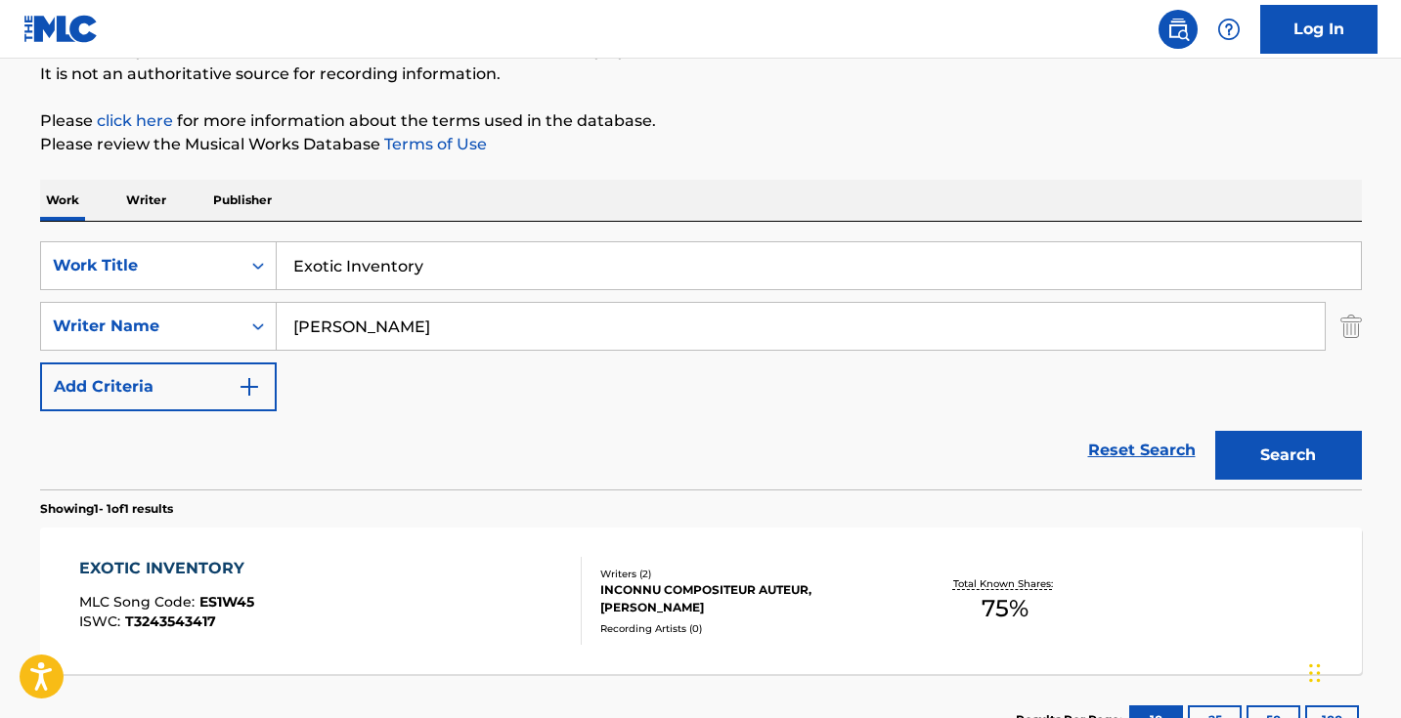
click at [330, 578] on div "EXOTIC INVENTORY MLC Song Code : ES1W45 ISWC : T3243543417" at bounding box center [330, 601] width 502 height 88
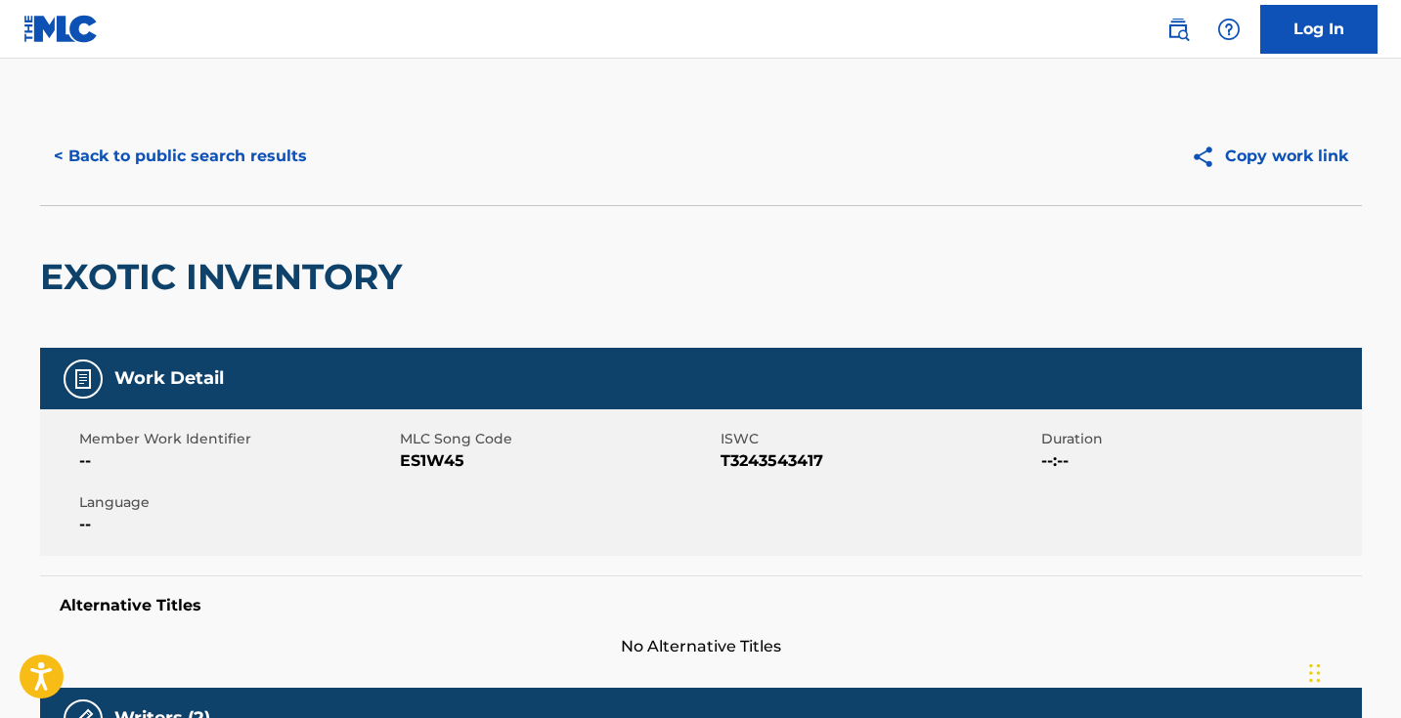
click at [225, 154] on button "< Back to public search results" at bounding box center [180, 156] width 281 height 49
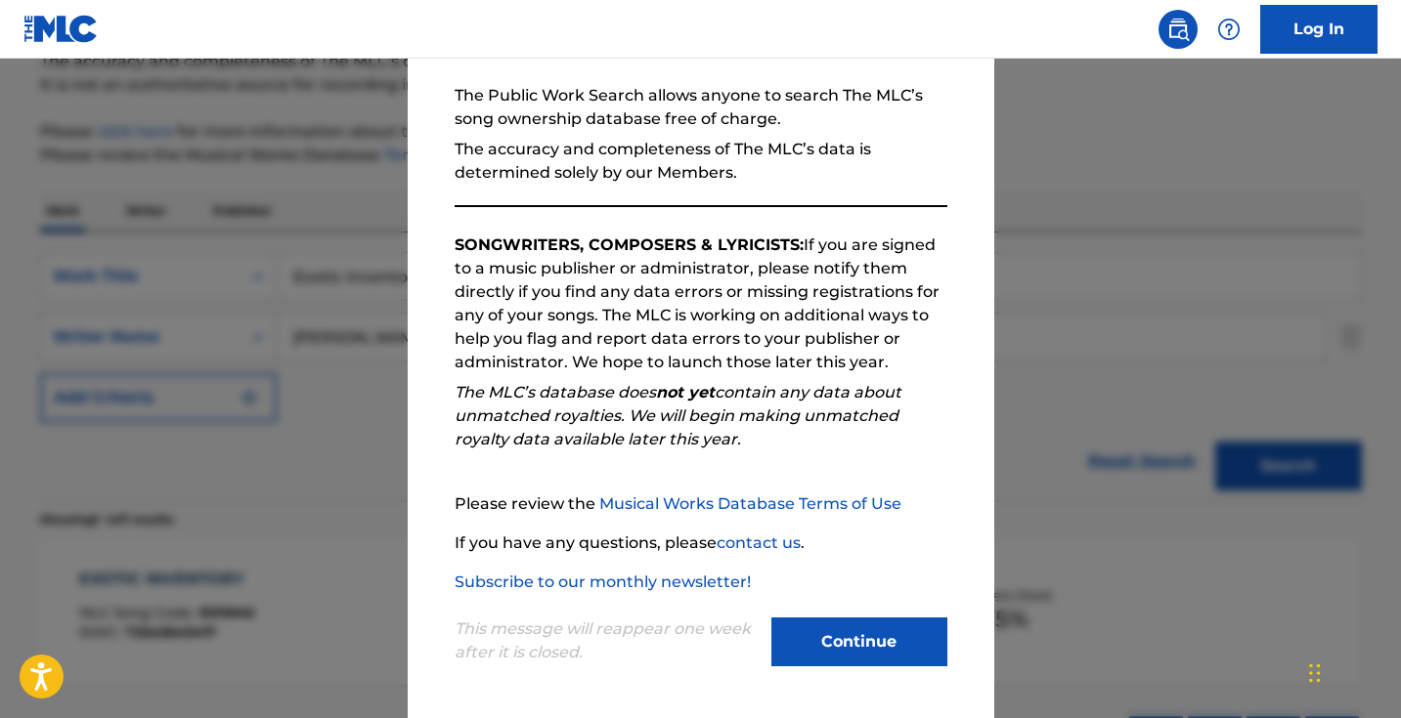
scroll to position [183, 0]
click at [309, 387] on div at bounding box center [700, 418] width 1401 height 718
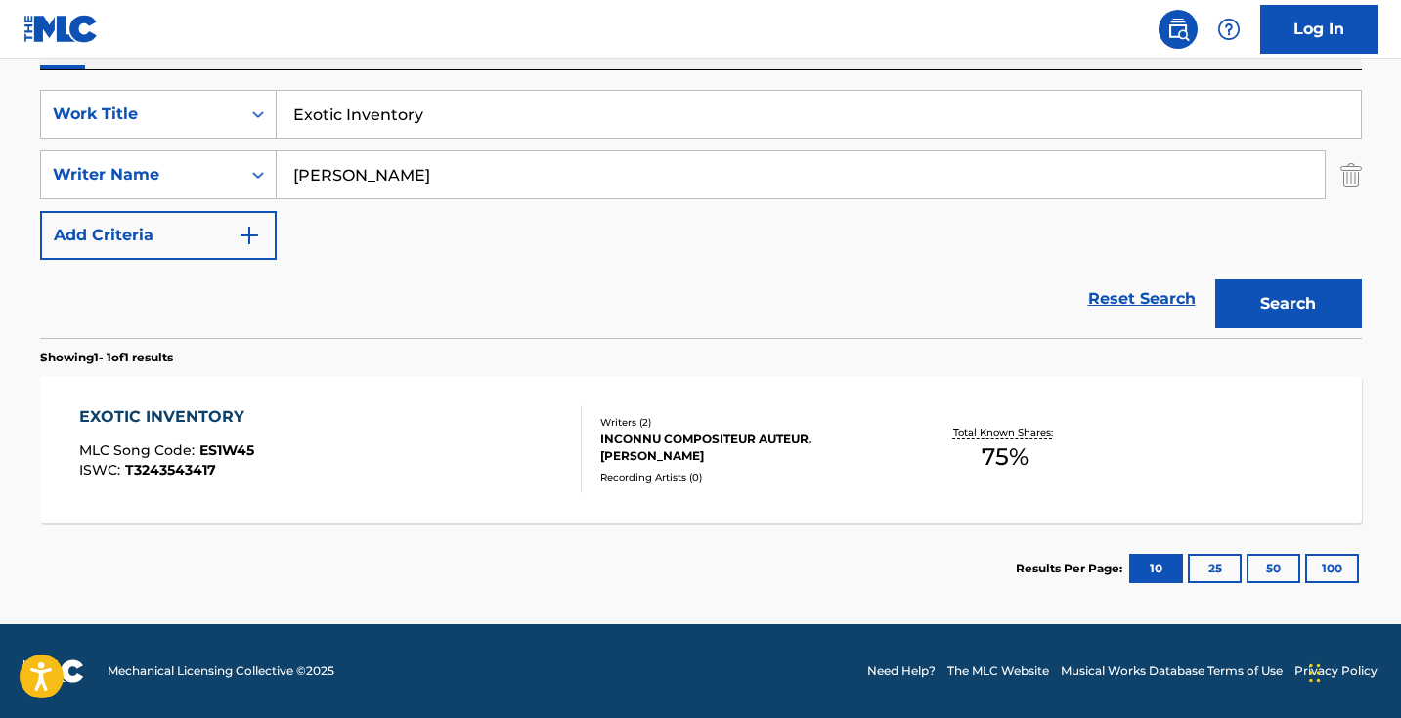
click at [394, 430] on div "EXOTIC INVENTORY MLC Song Code : ES1W45 ISWC : T3243543417" at bounding box center [330, 450] width 502 height 88
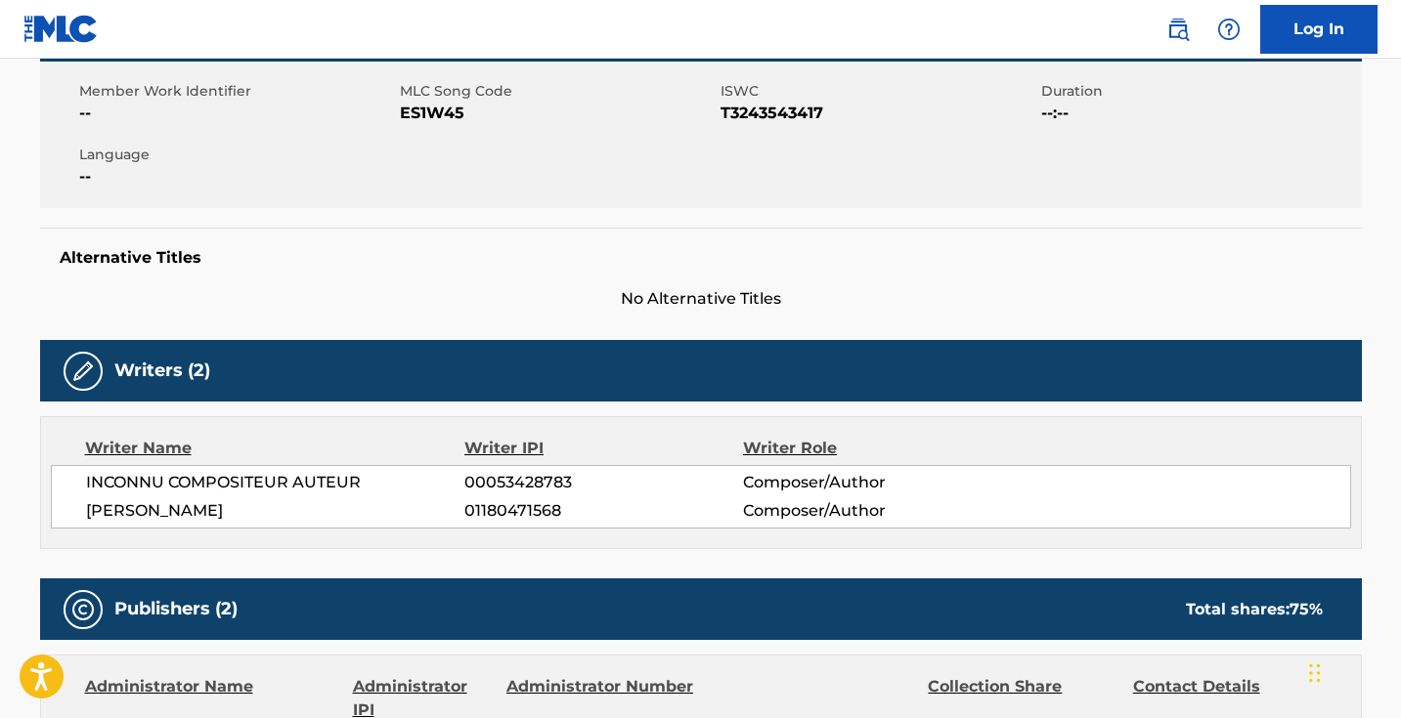
scroll to position [347, 0]
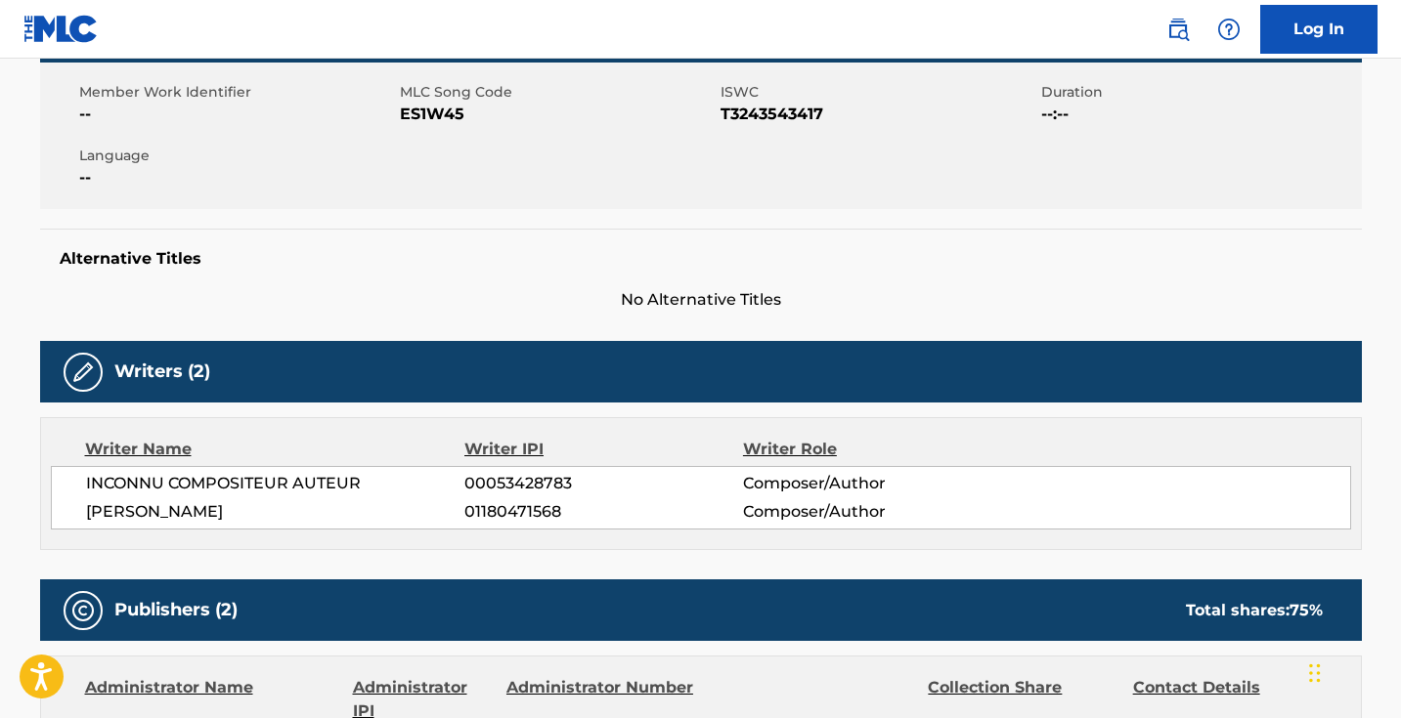
click at [443, 466] on div "INCONNU COMPOSITEUR AUTEUR 00053428783 Composer/Author [PERSON_NAME] 0118047156…" at bounding box center [701, 498] width 1300 height 64
click at [418, 464] on div "Writer Name Writer IPI Writer Role INCONNU COMPOSITEUR AUTEUR 00053428783 Compo…" at bounding box center [701, 483] width 1322 height 133
click at [467, 414] on div "Writers (2) Writer Name Writer IPI Writer Role INCONNU COMPOSITEUR AUTEUR 00053…" at bounding box center [701, 445] width 1322 height 209
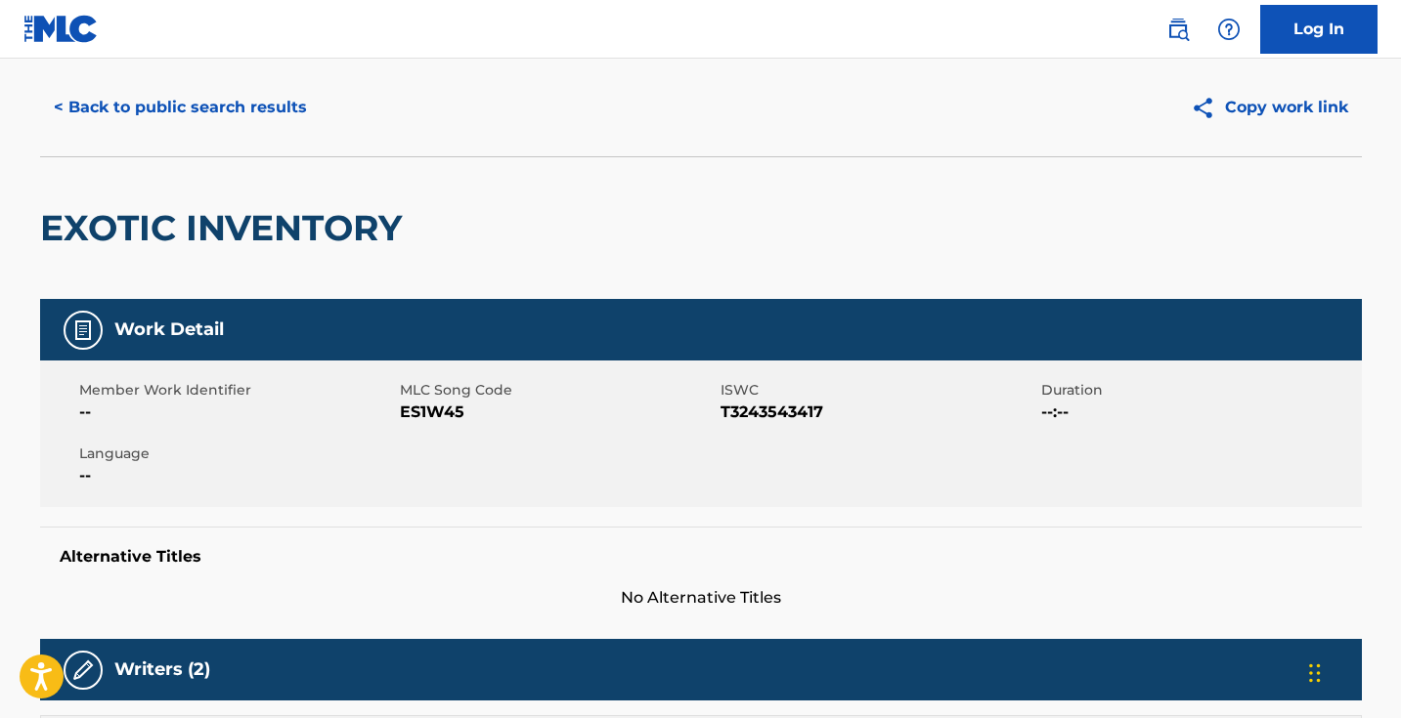
click at [420, 404] on span "ES1W45" at bounding box center [558, 412] width 316 height 23
click at [317, 106] on button "< Back to public search results" at bounding box center [180, 107] width 281 height 49
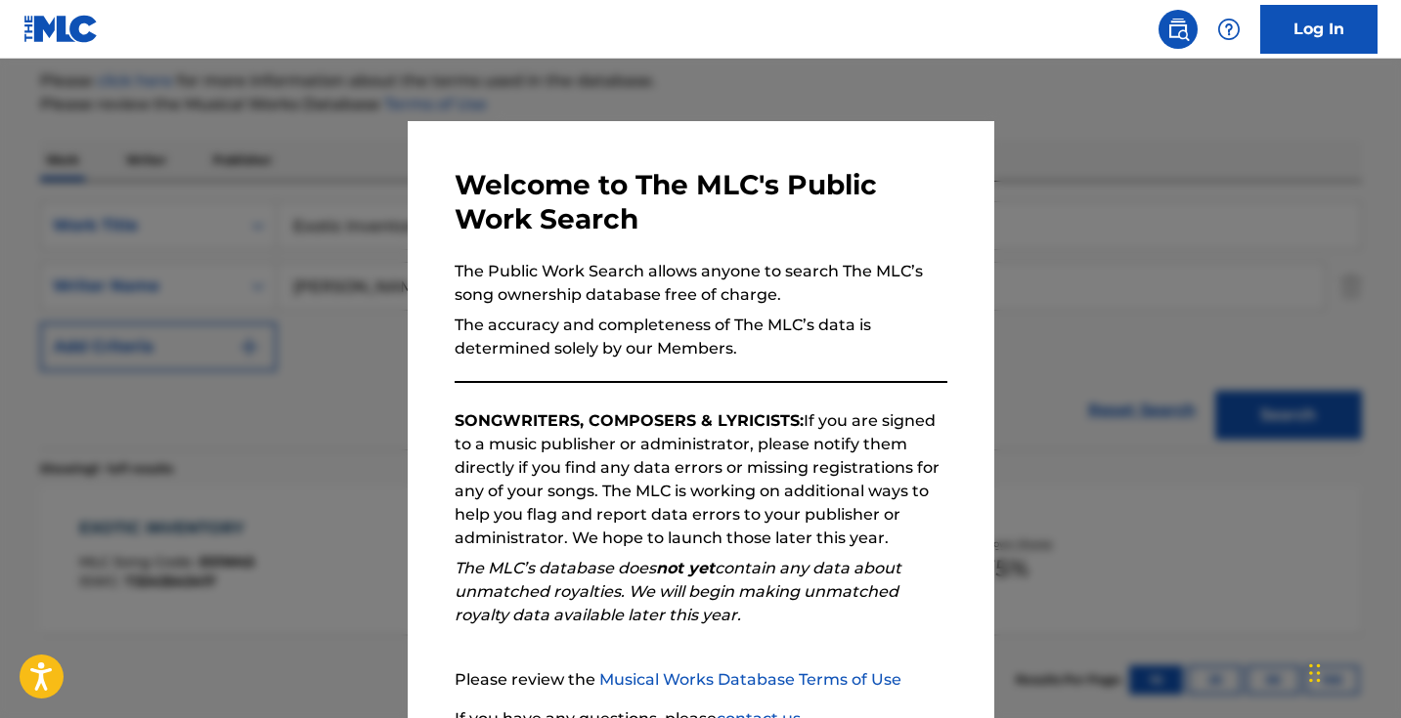
click at [402, 231] on div at bounding box center [700, 418] width 1401 height 718
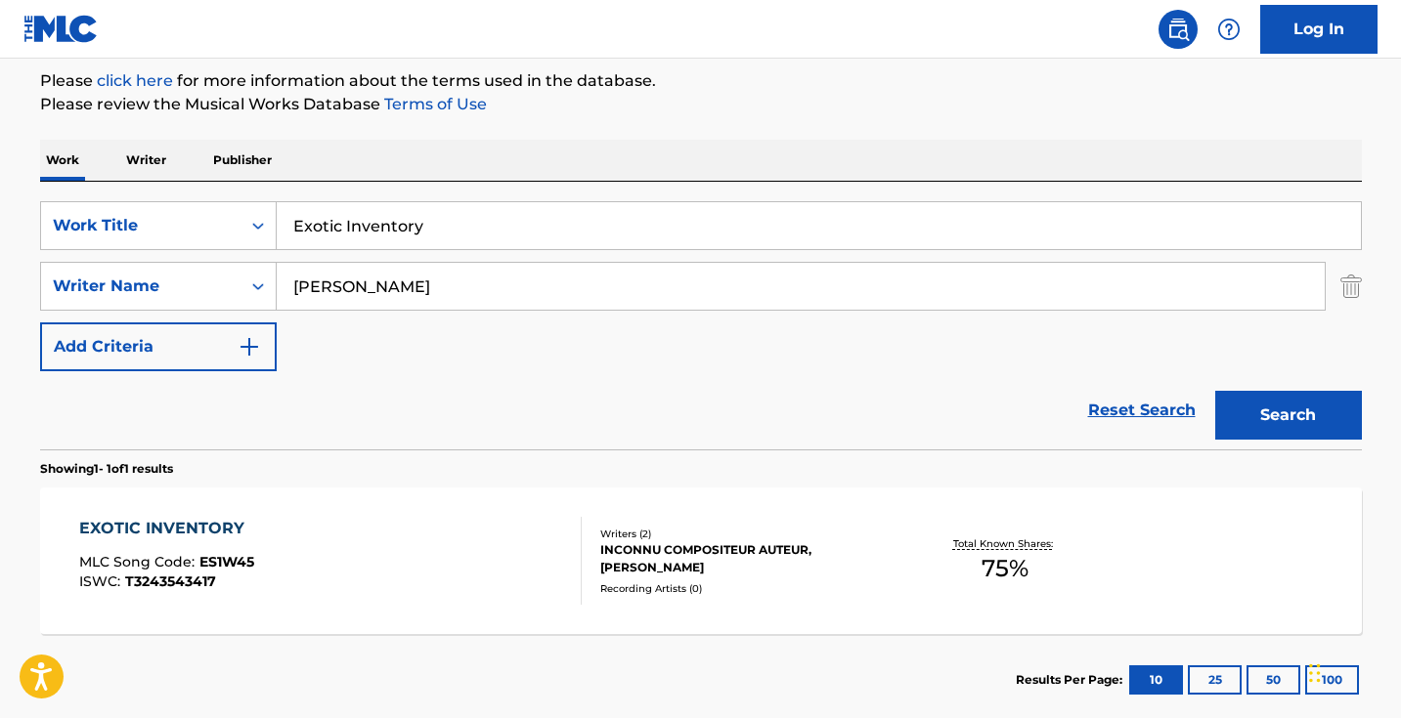
click at [427, 231] on input "Exotic Inventory" at bounding box center [819, 225] width 1084 height 47
paste input "Faithfull"
type input "Faithfully"
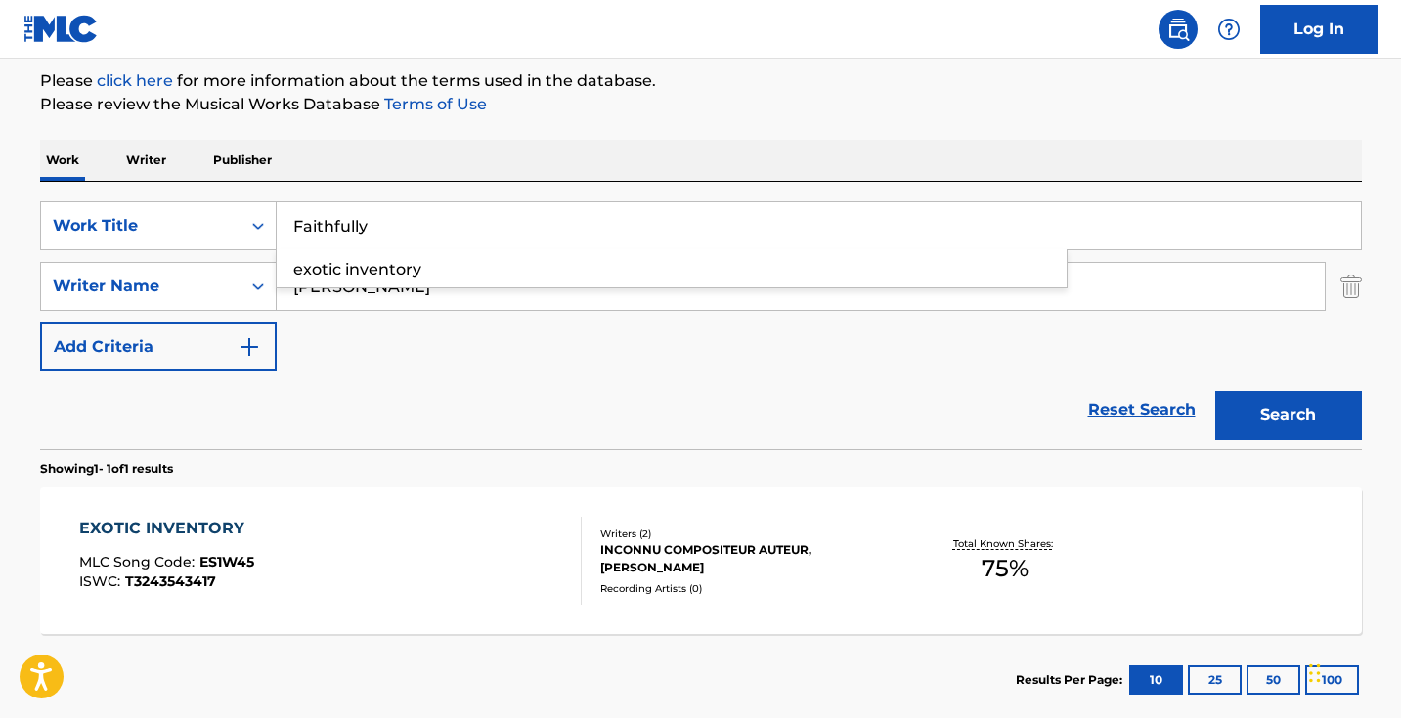
click at [1287, 415] on button "Search" at bounding box center [1288, 415] width 147 height 49
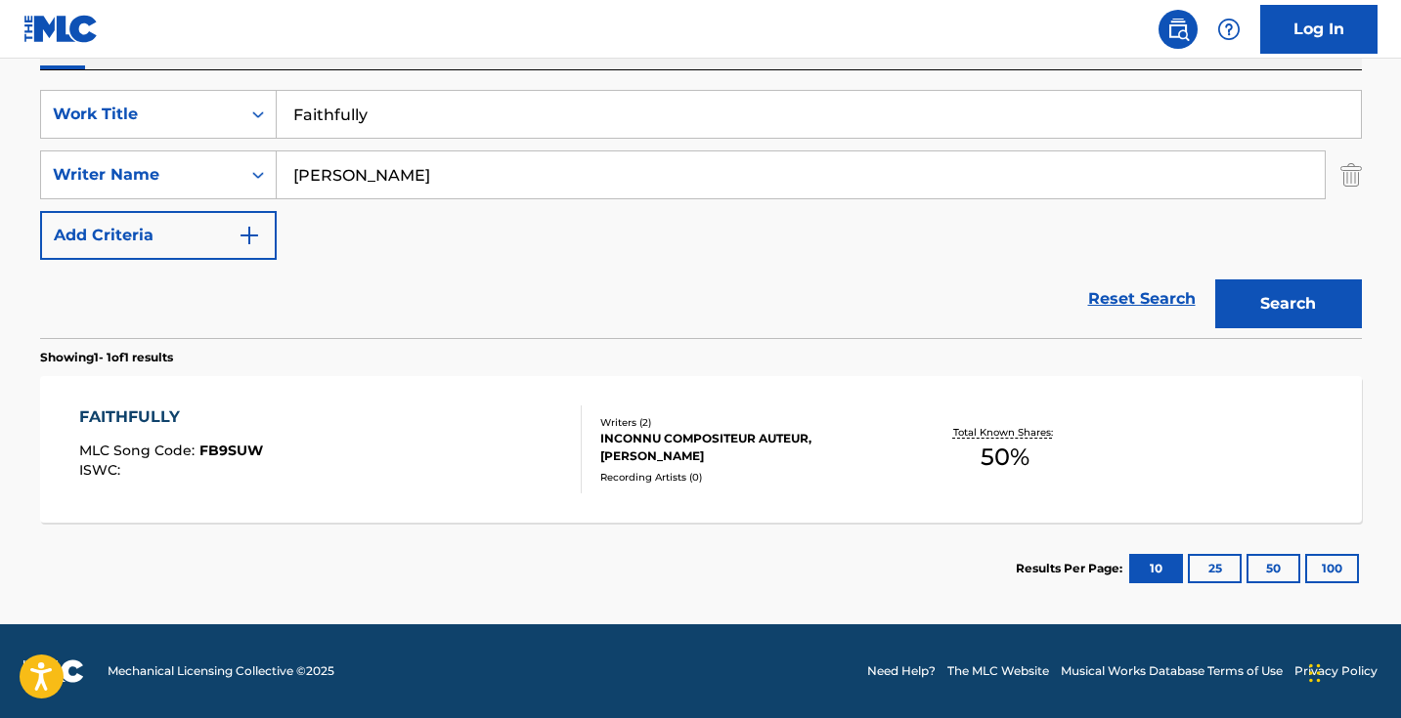
scroll to position [349, 0]
click at [479, 444] on div "FAITHFULLY MLC Song Code : FB9SUW ISWC :" at bounding box center [330, 450] width 502 height 88
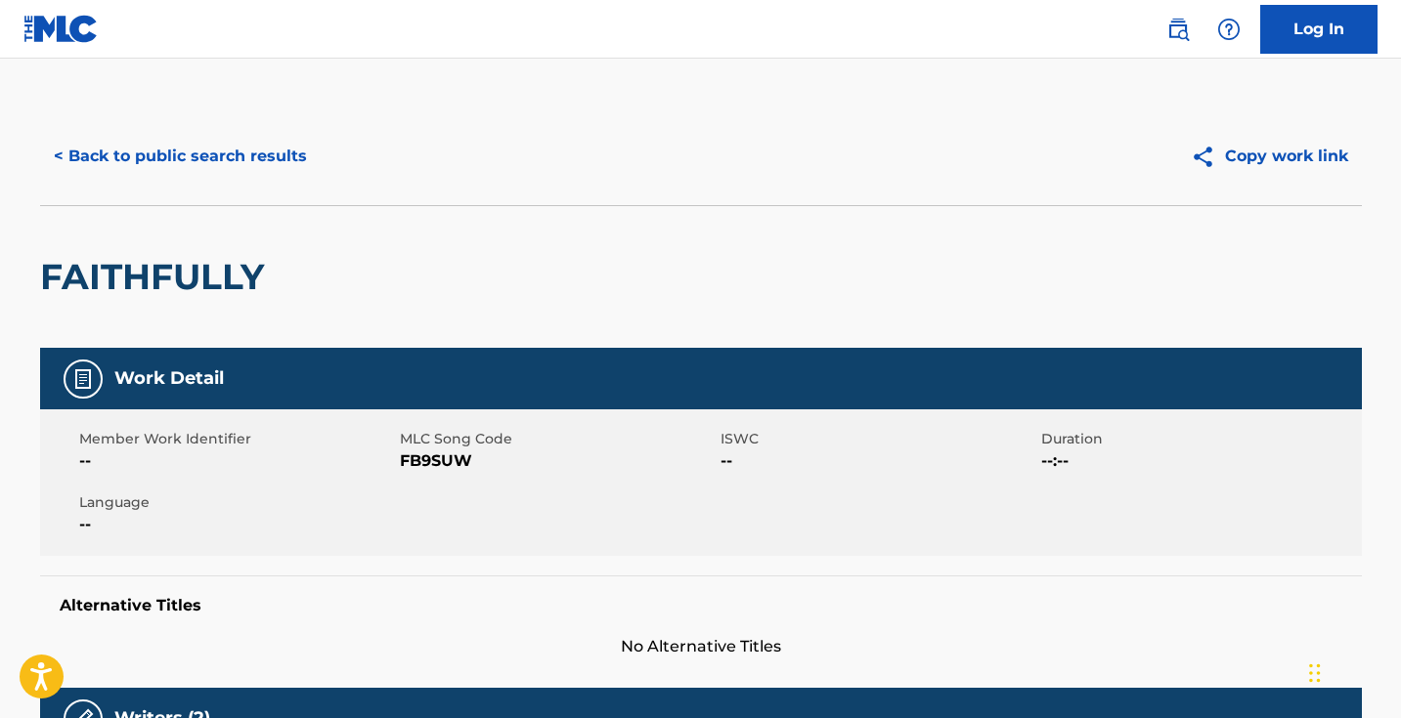
click at [461, 467] on span "FB9SUW" at bounding box center [558, 461] width 316 height 23
click at [295, 147] on button "< Back to public search results" at bounding box center [180, 156] width 281 height 49
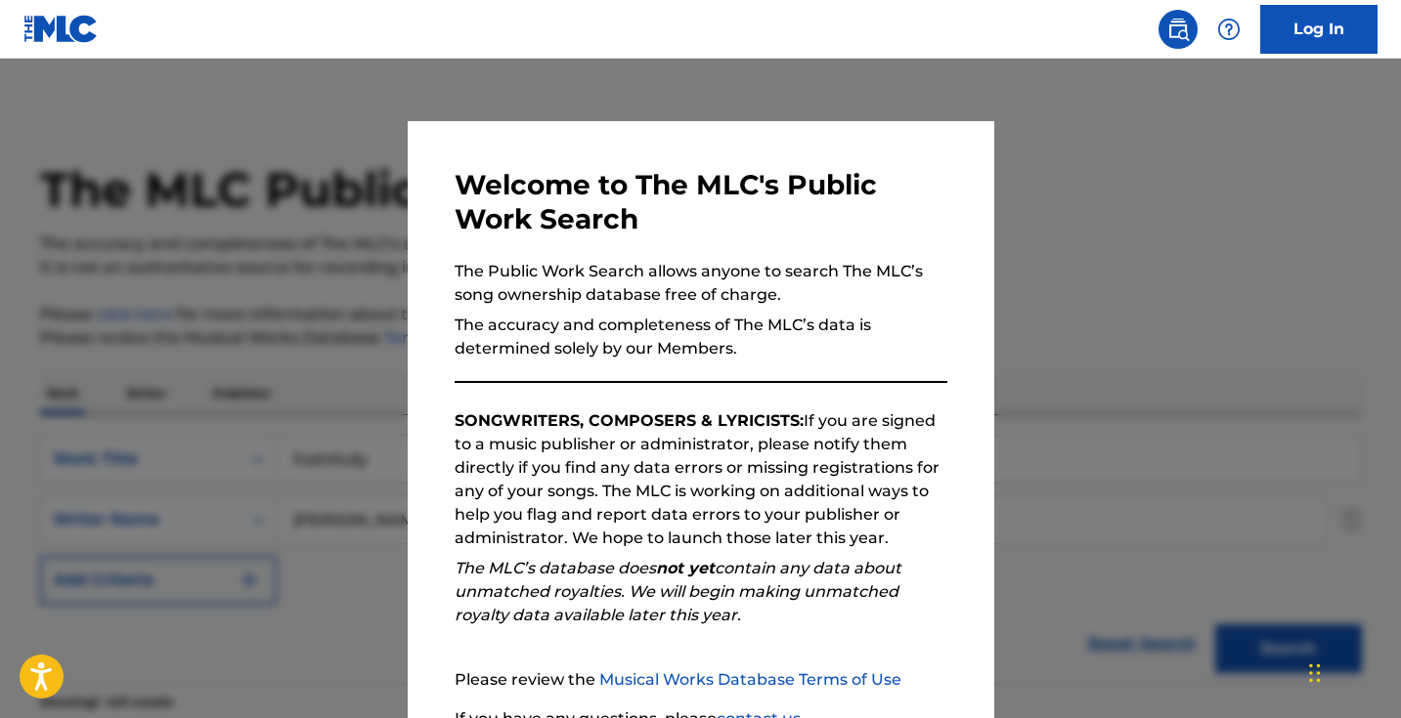
scroll to position [234, 0]
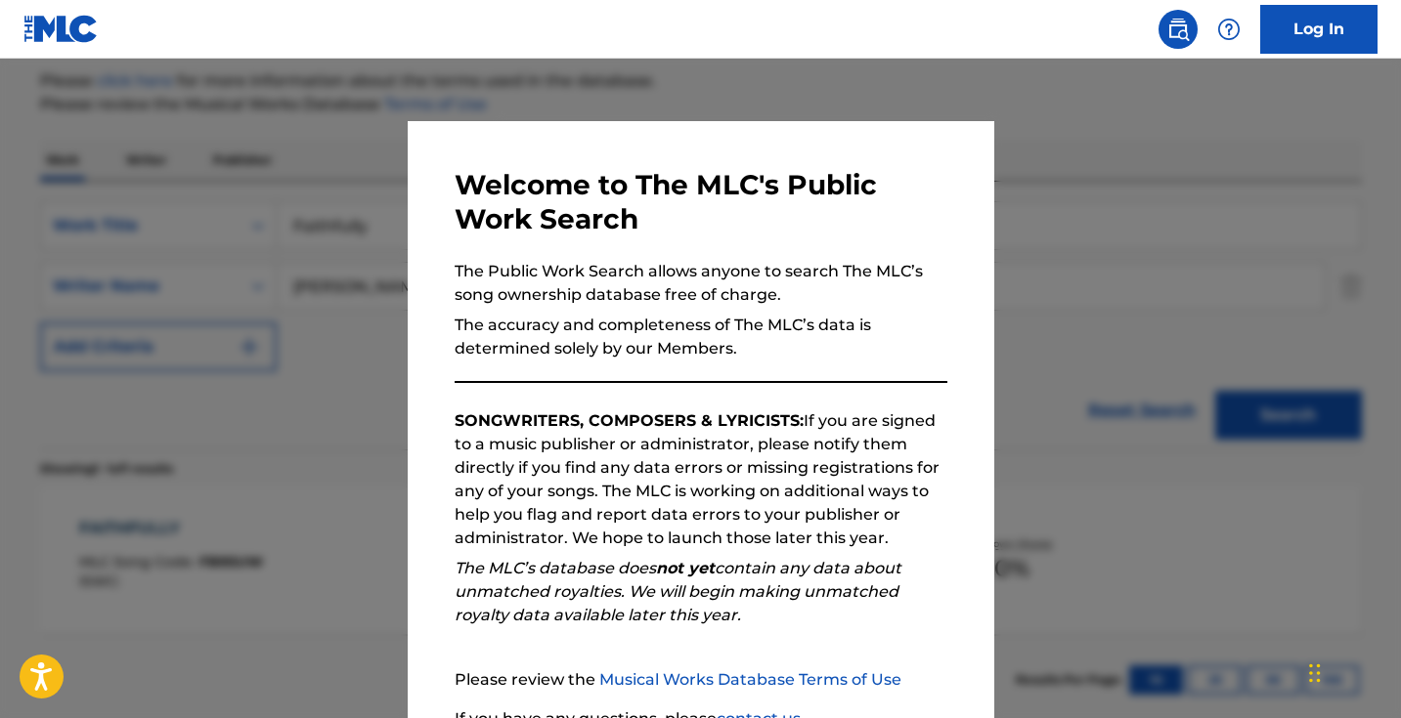
click at [380, 270] on div at bounding box center [700, 418] width 1401 height 718
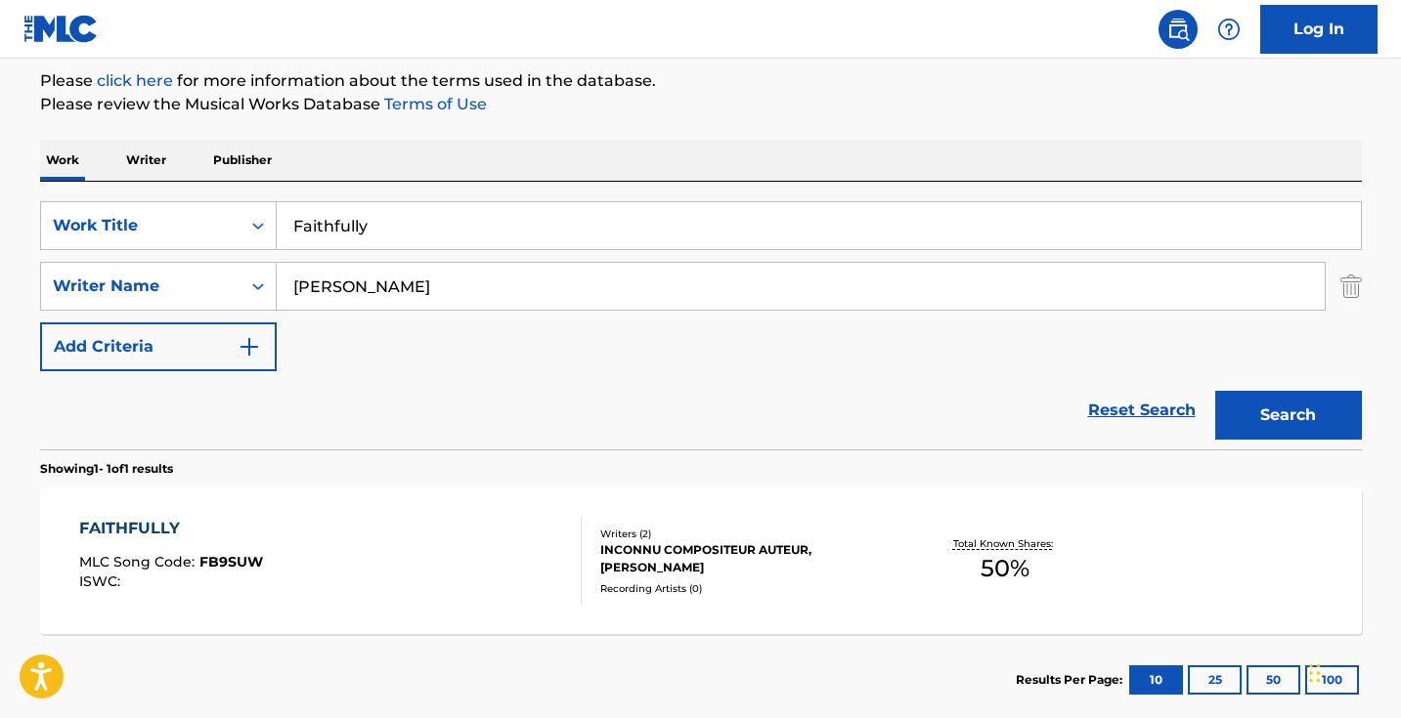
click at [391, 241] on input "Faithfully" at bounding box center [819, 225] width 1084 height 47
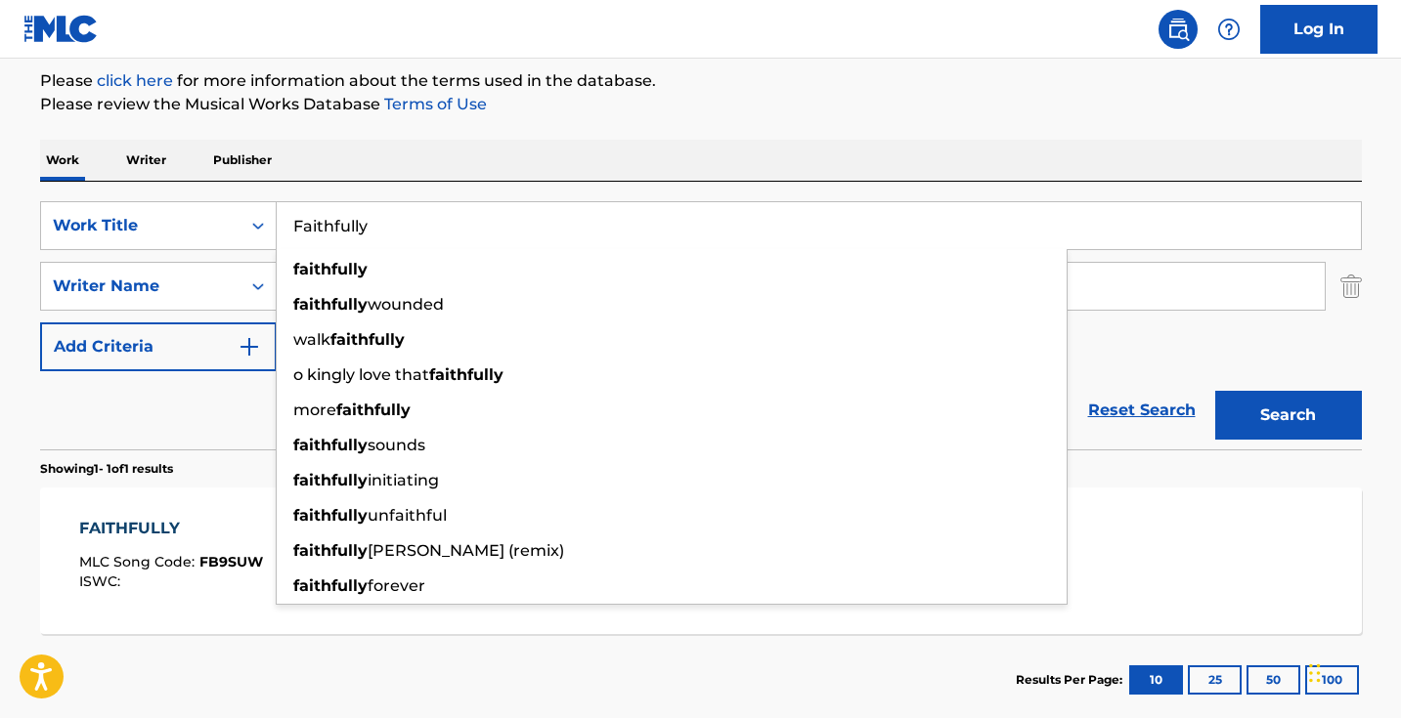
click at [391, 241] on input "Faithfully" at bounding box center [819, 225] width 1084 height 47
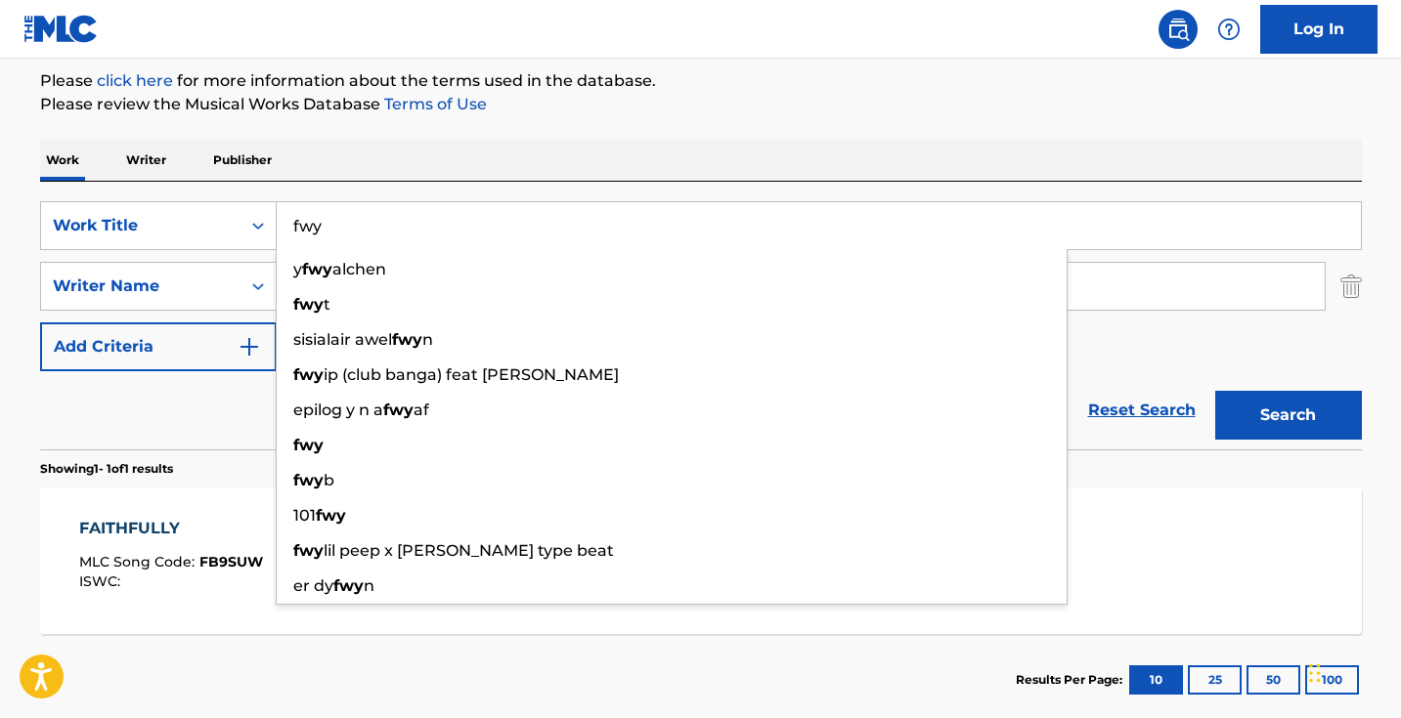
type input "fwy"
click at [1287, 415] on button "Search" at bounding box center [1288, 415] width 147 height 49
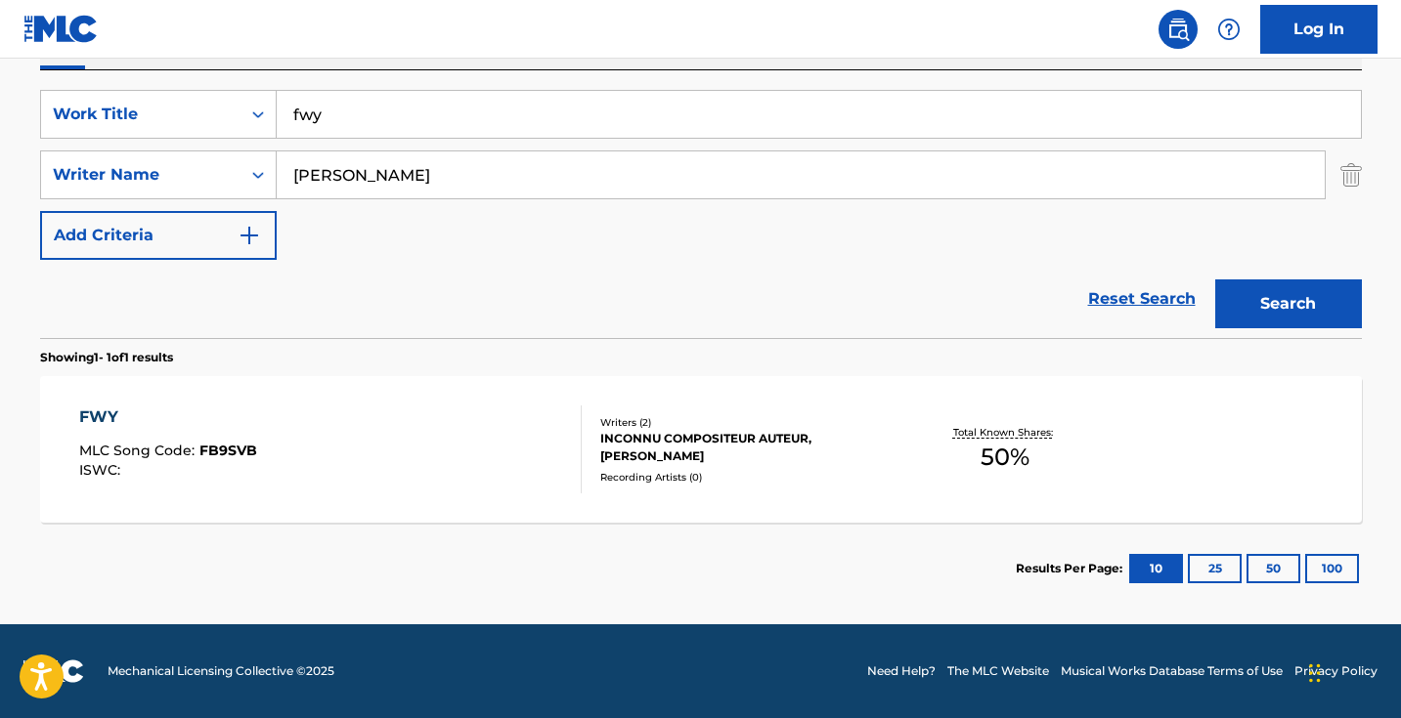
scroll to position [348, 0]
click at [471, 485] on div "FWY MLC Song Code : FB9SVB ISWC :" at bounding box center [330, 450] width 502 height 88
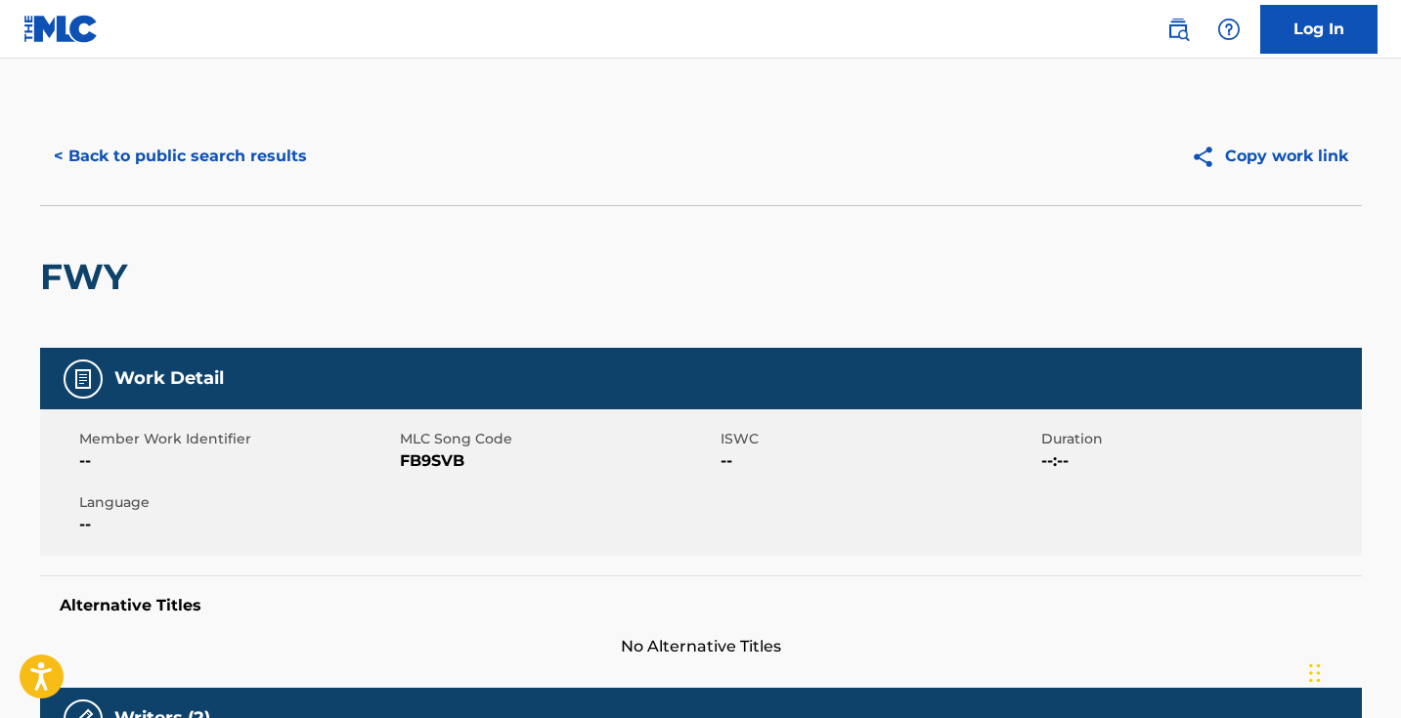
scroll to position [345, 0]
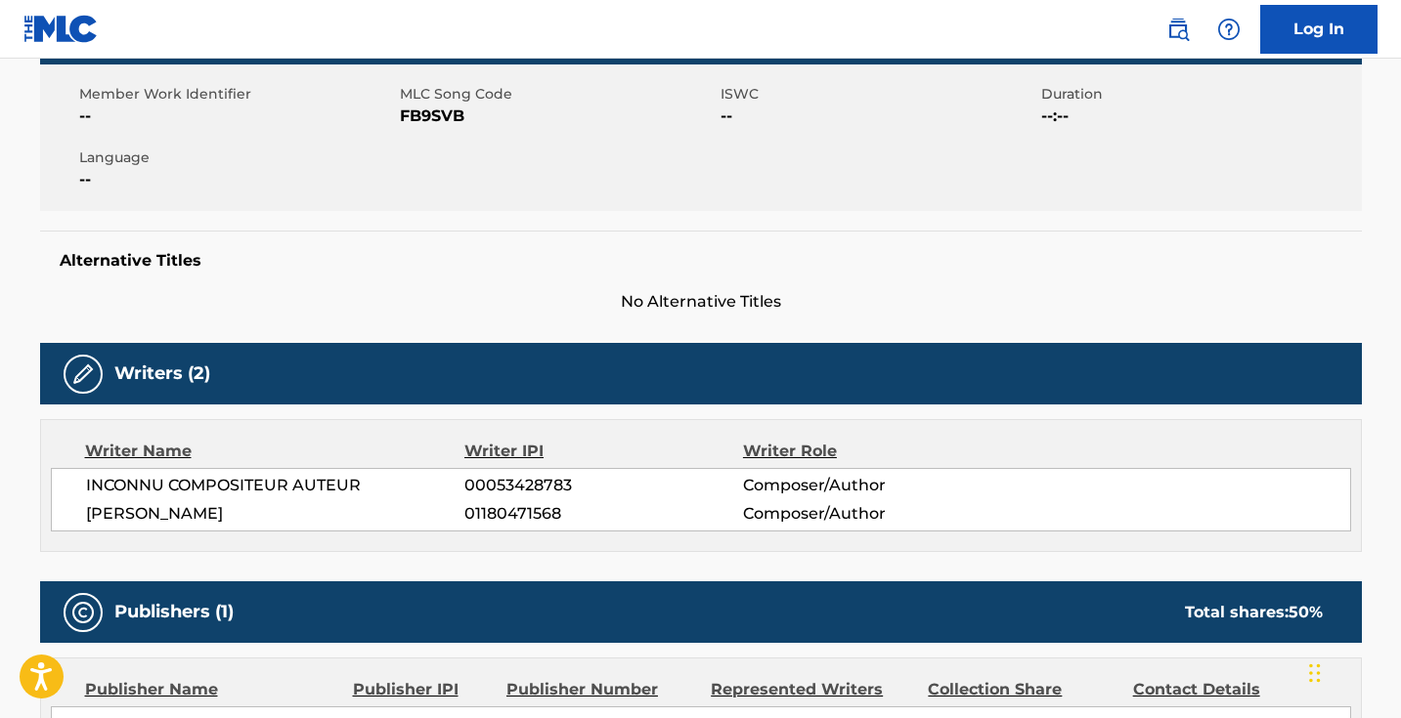
click at [435, 461] on div "Writer Name" at bounding box center [275, 451] width 380 height 23
click at [467, 489] on span "00053428783" at bounding box center [603, 485] width 278 height 23
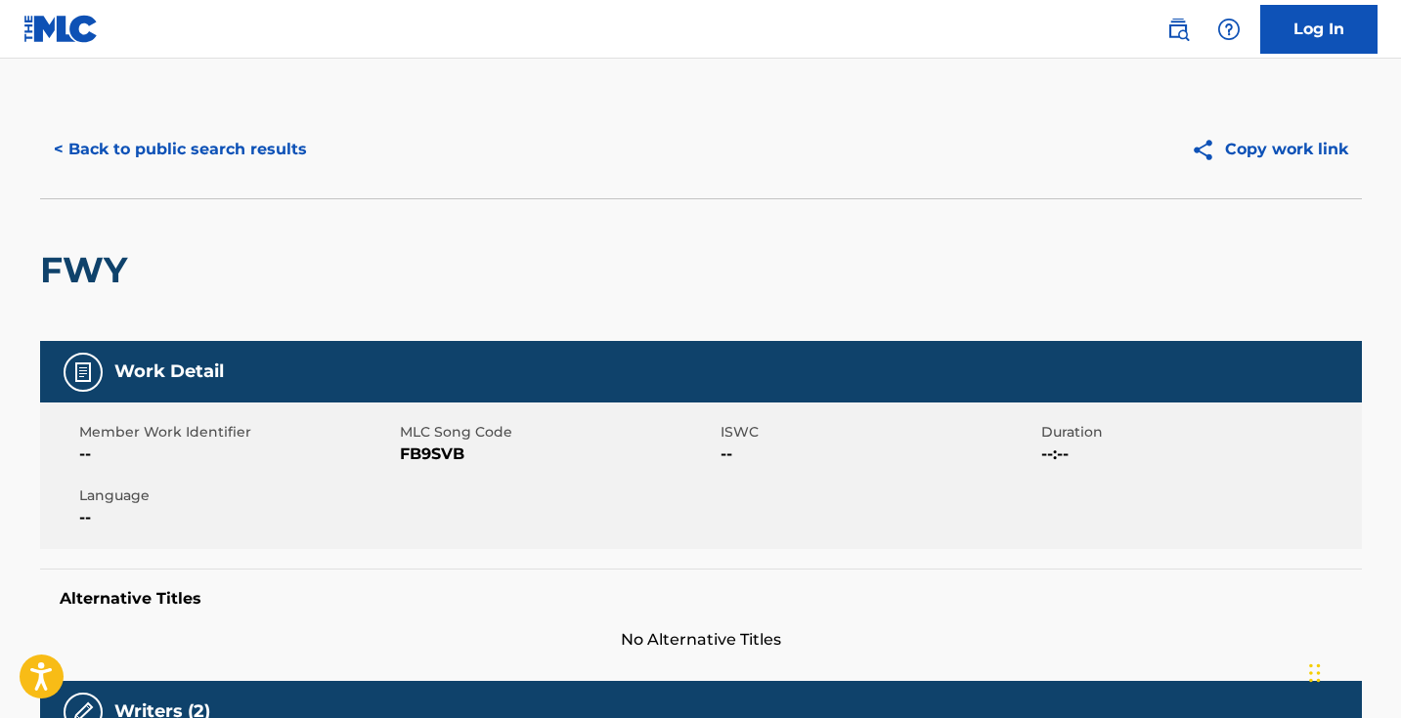
click at [445, 464] on span "FB9SVB" at bounding box center [558, 454] width 316 height 23
click at [445, 456] on span "FB9SVB" at bounding box center [558, 454] width 316 height 23
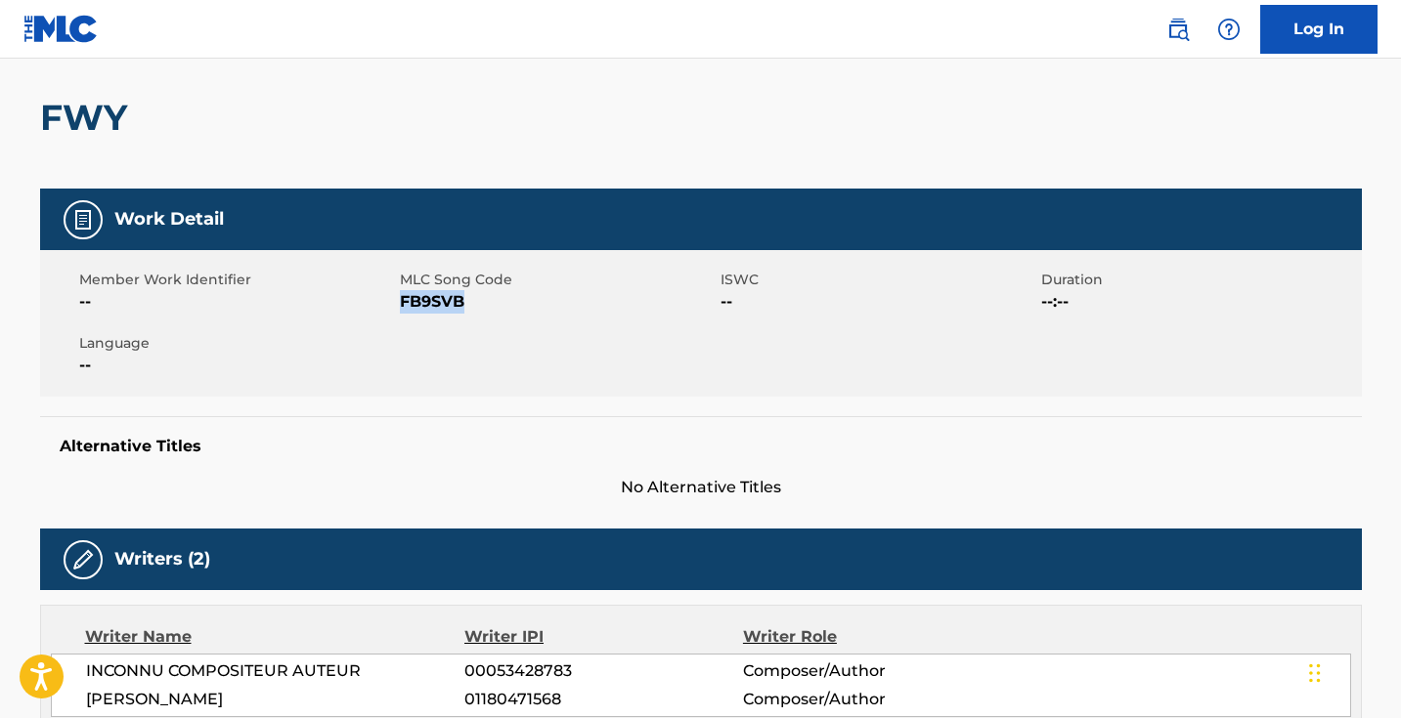
scroll to position [313, 0]
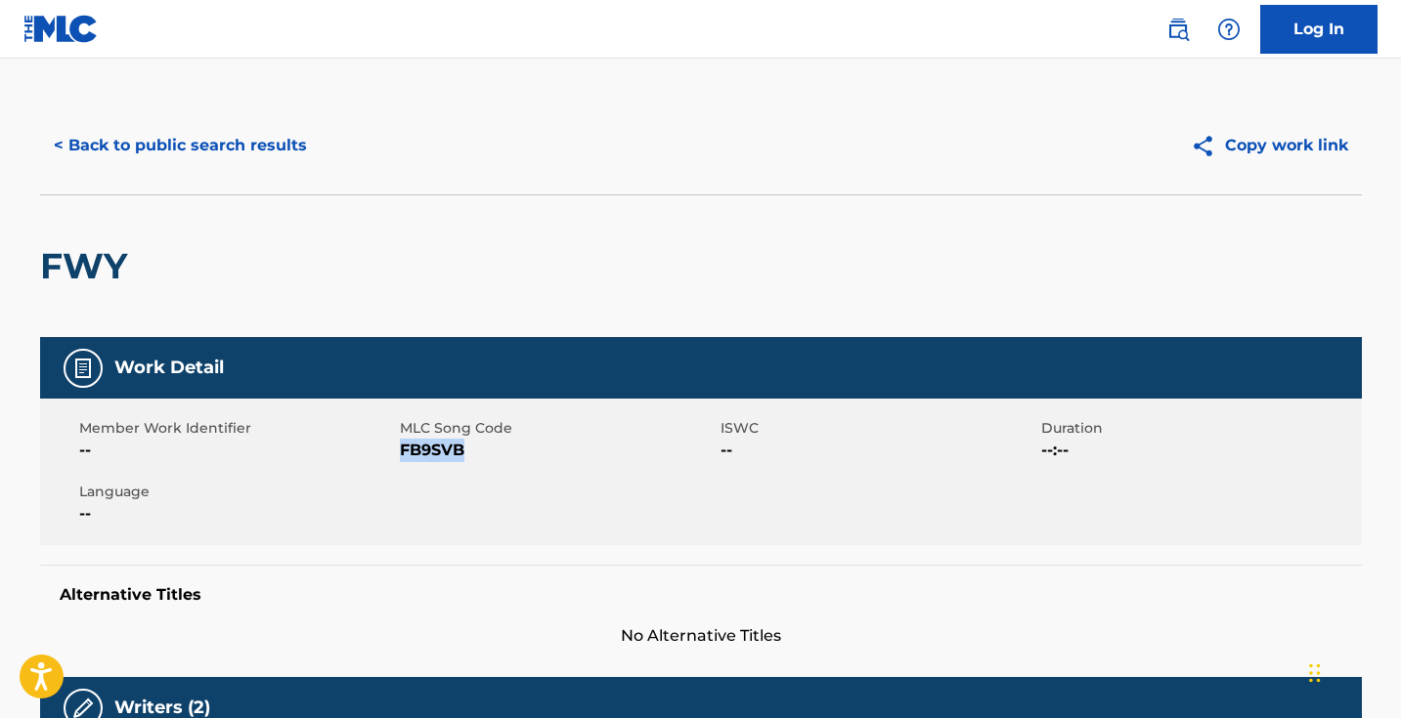
click at [180, 141] on button "< Back to public search results" at bounding box center [180, 145] width 281 height 49
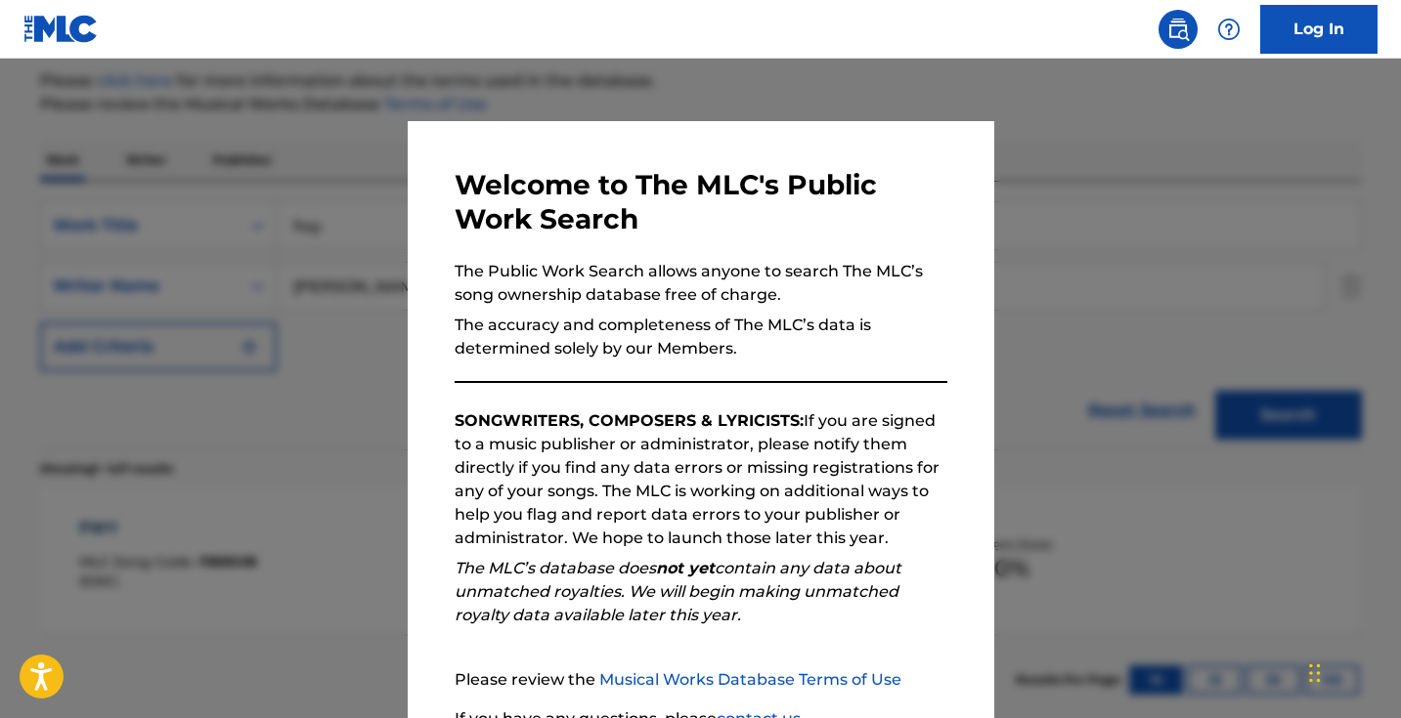
click at [316, 199] on div at bounding box center [700, 418] width 1401 height 718
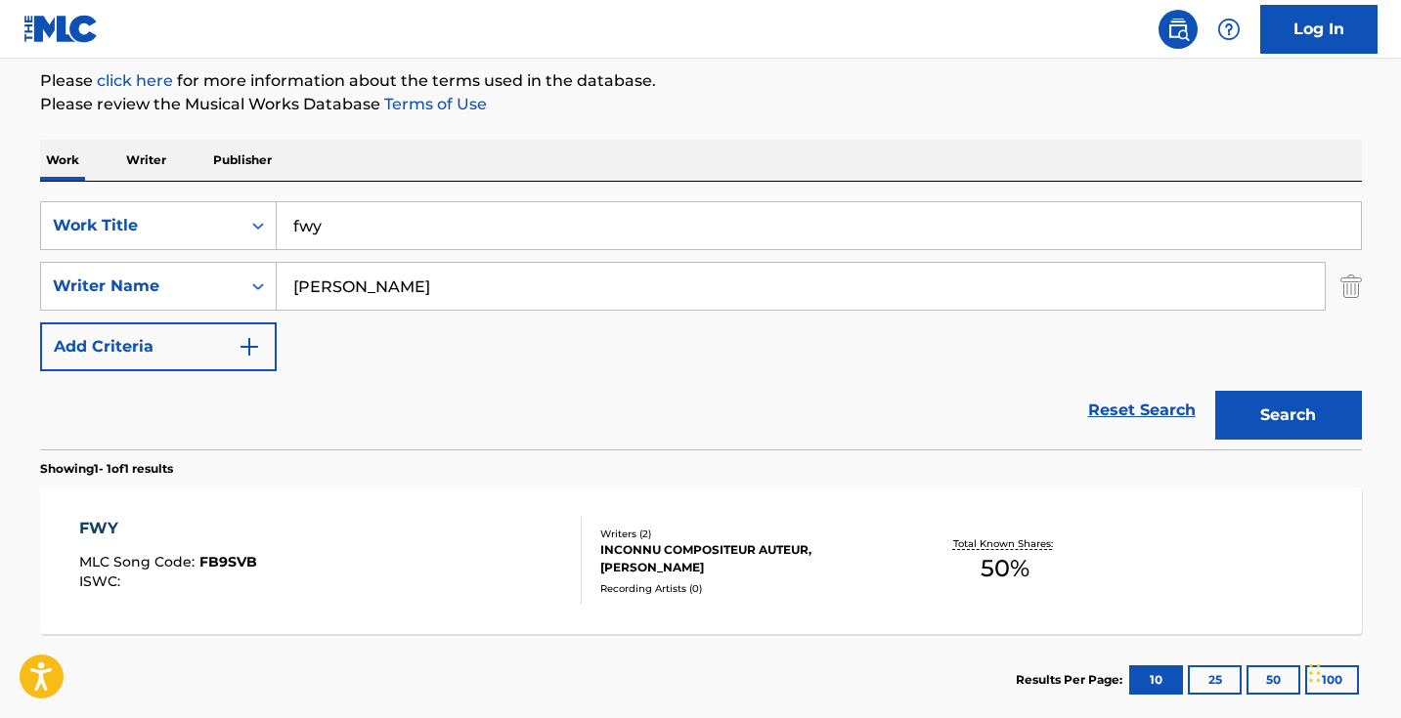
click at [360, 224] on input "fwy" at bounding box center [819, 225] width 1084 height 47
click at [359, 225] on input "fwy" at bounding box center [819, 225] width 1084 height 47
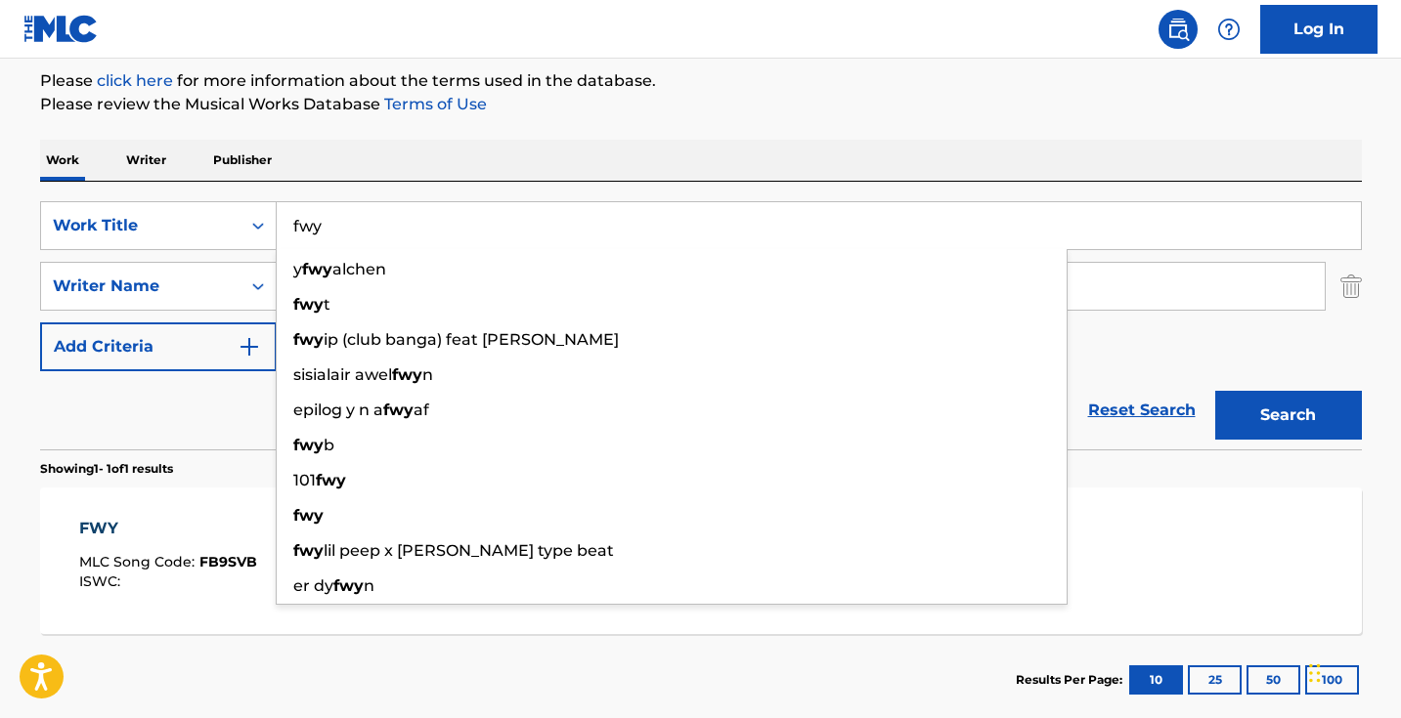
click at [359, 225] on input "fwy" at bounding box center [819, 225] width 1084 height 47
paste input "HEARD ABOUT"
type input "HEARD ABOUT"
click at [1287, 415] on button "Search" at bounding box center [1288, 415] width 147 height 49
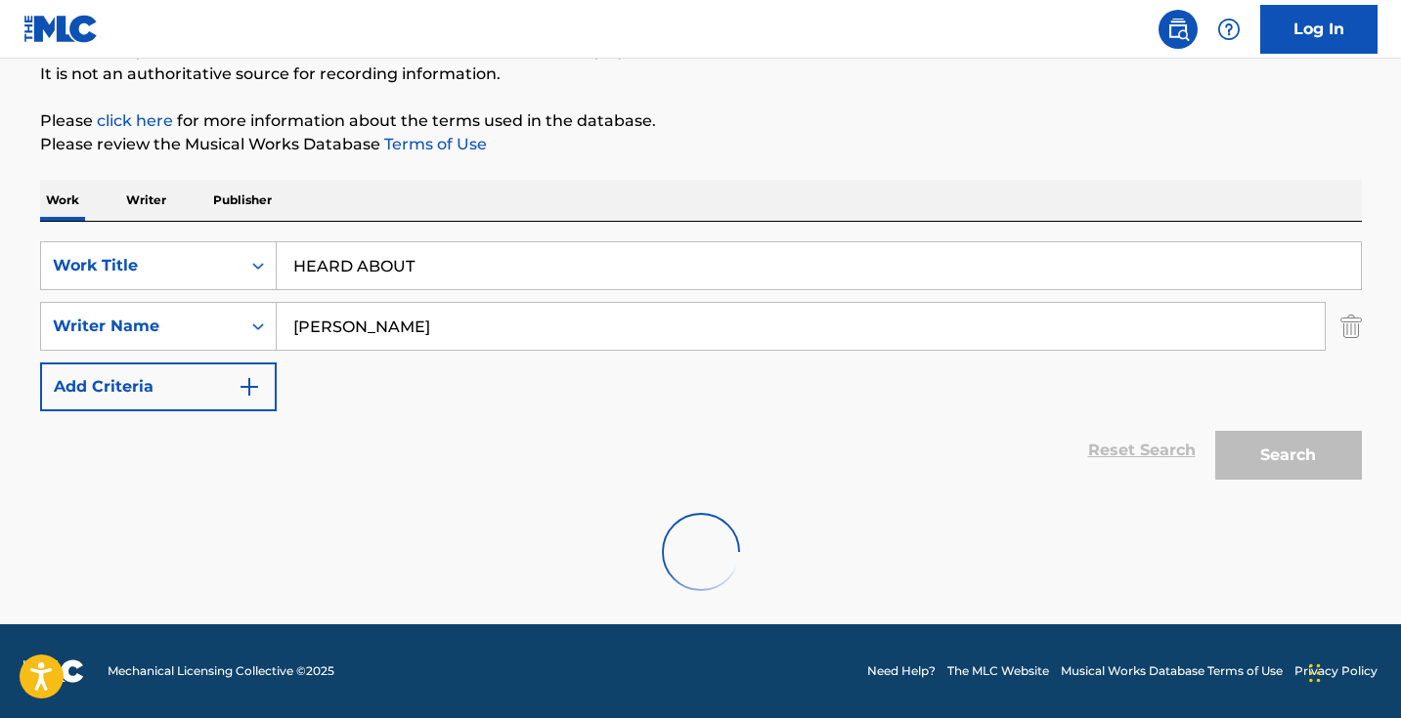
scroll to position [194, 0]
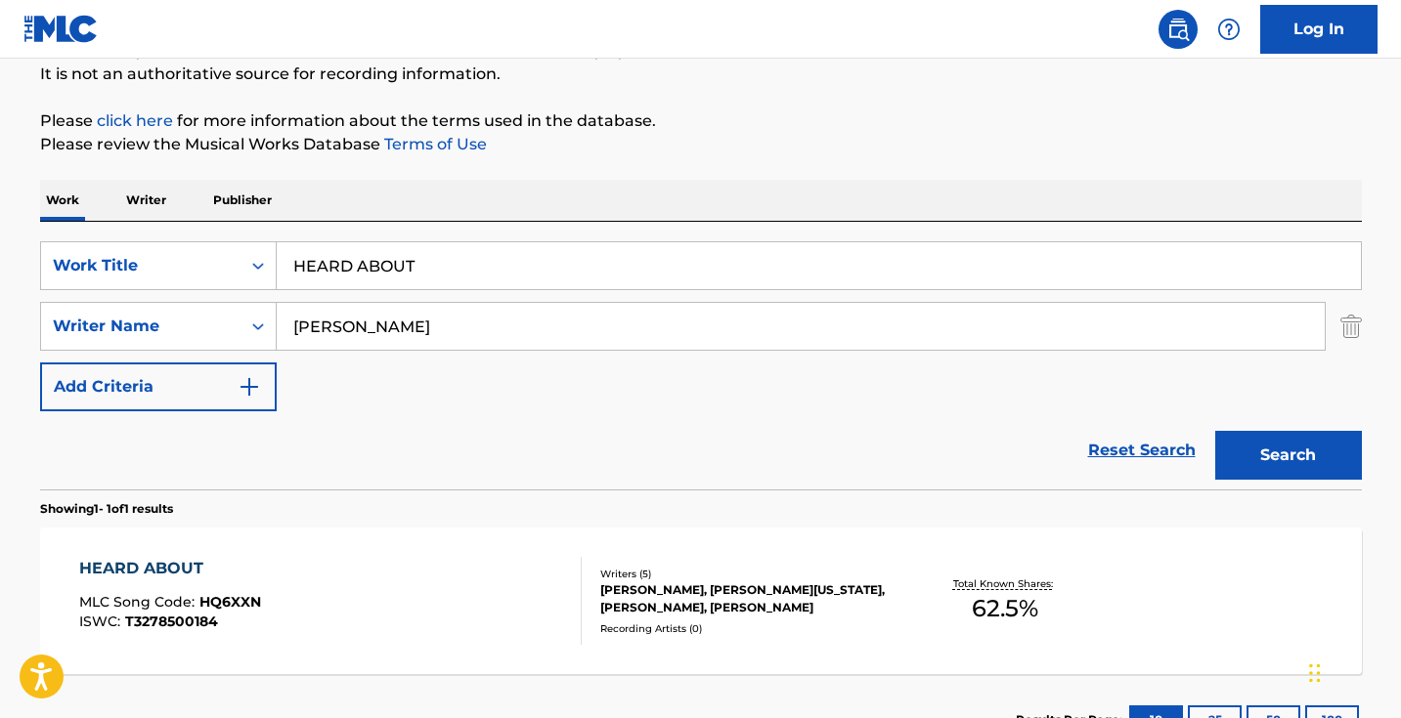
click at [499, 502] on section "Showing 1 - 1 of 1 results" at bounding box center [701, 504] width 1322 height 28
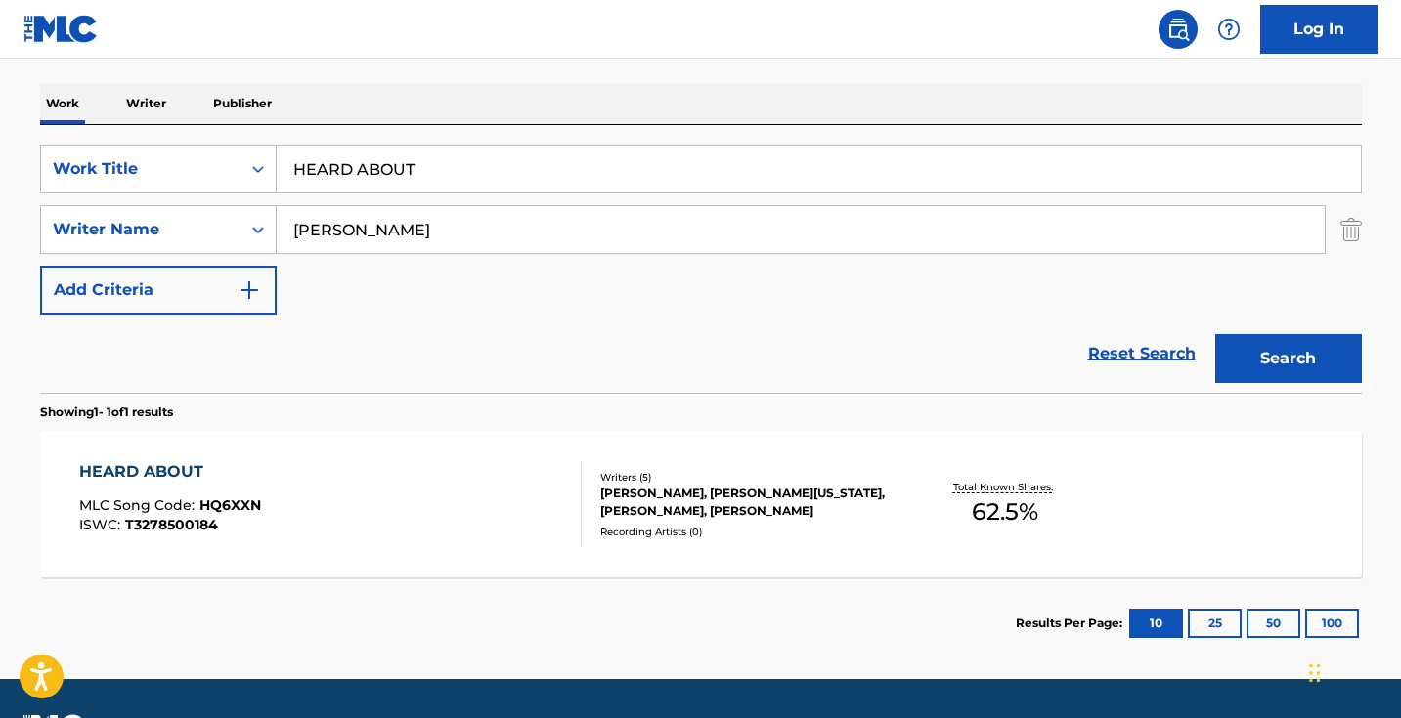
scroll to position [302, 0]
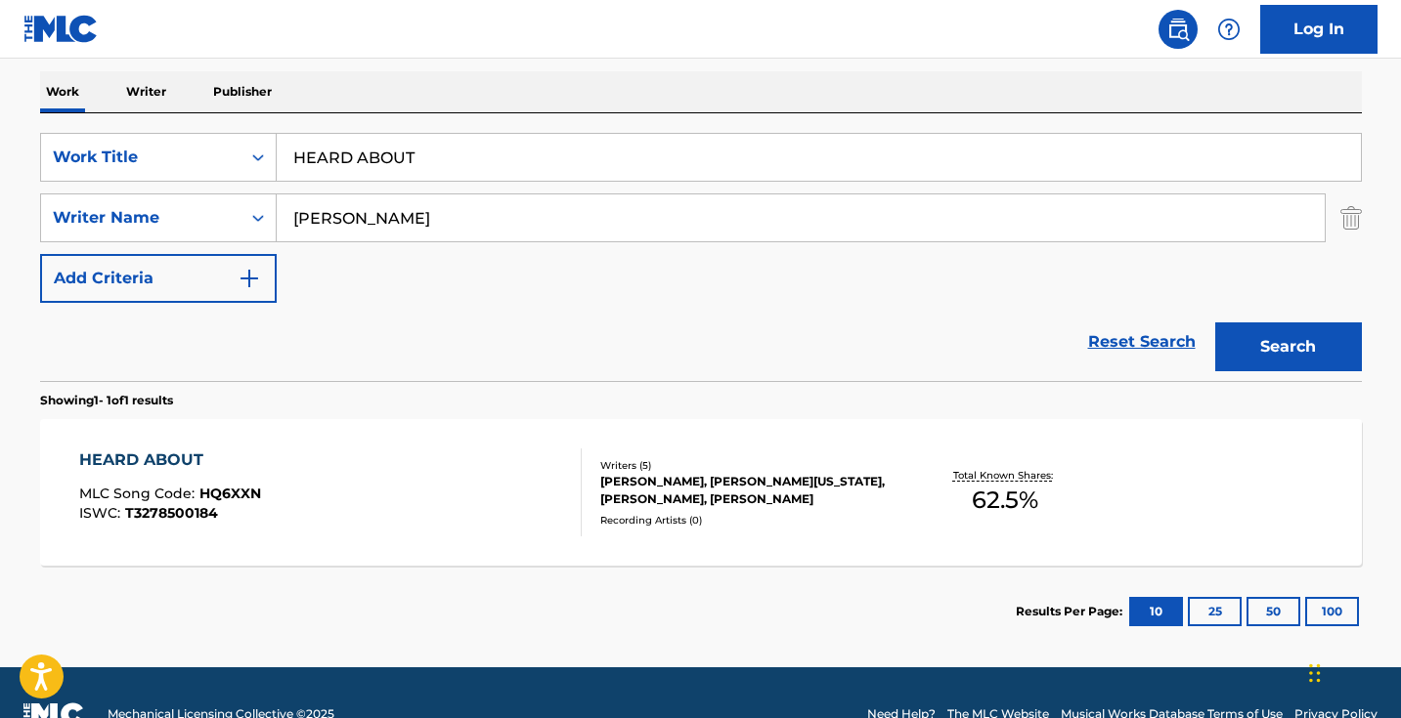
click at [482, 514] on div "HEARD ABOUT MLC Song Code : HQ6XXN ISWC : T3278500184" at bounding box center [330, 493] width 502 height 88
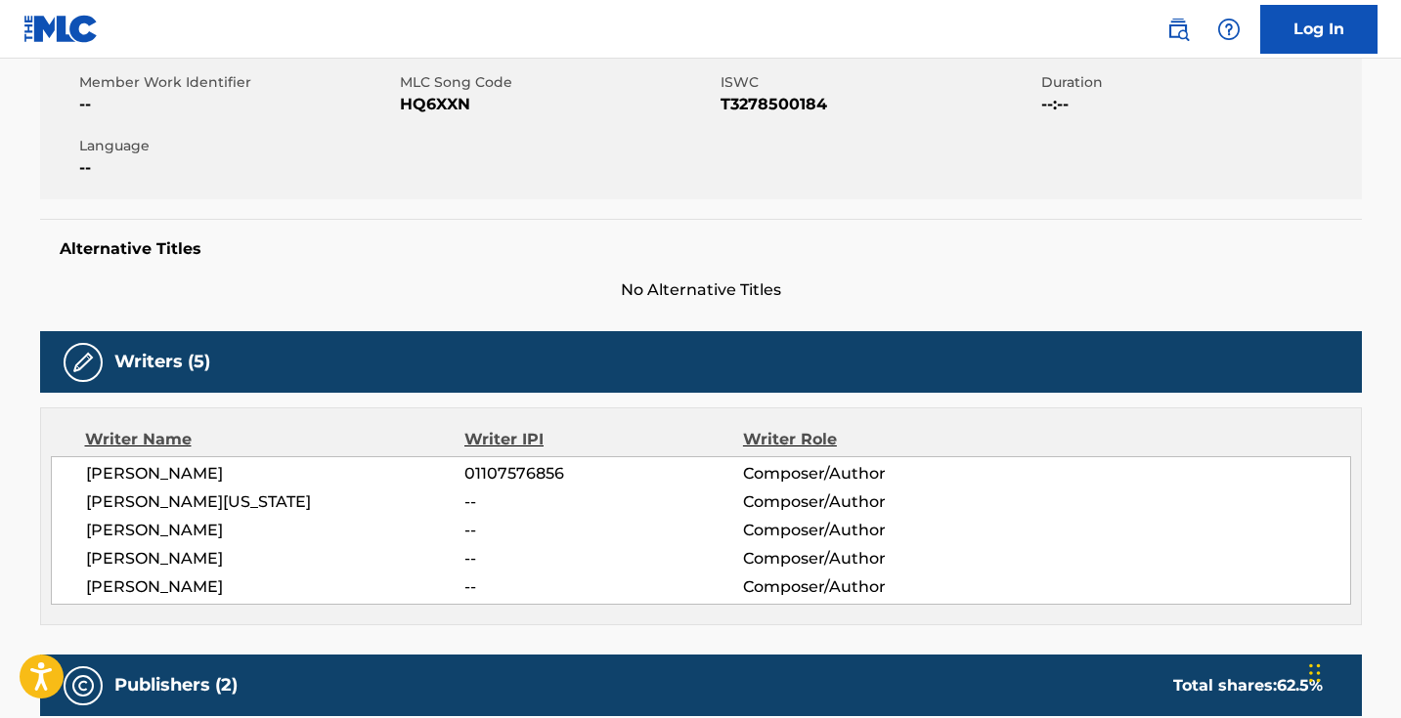
scroll to position [337, 0]
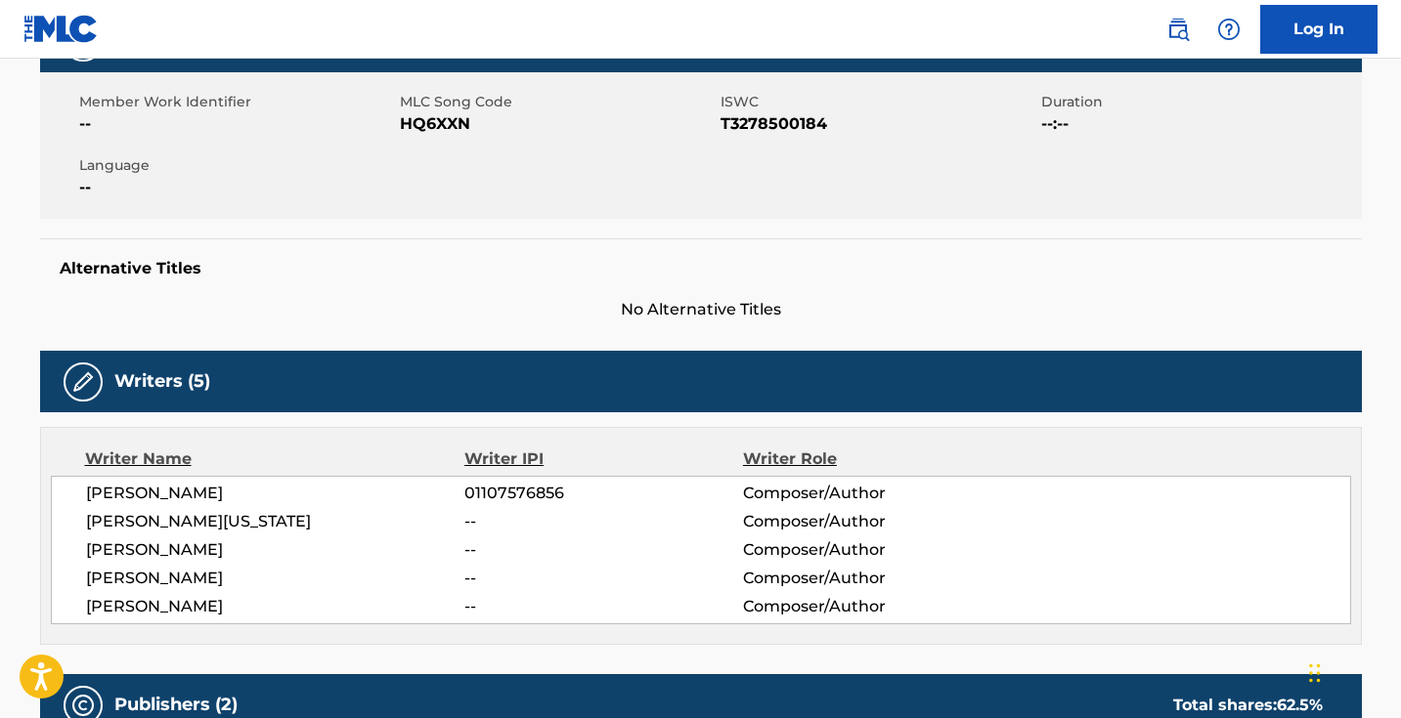
click at [437, 122] on span "HQ6XXN" at bounding box center [558, 123] width 316 height 23
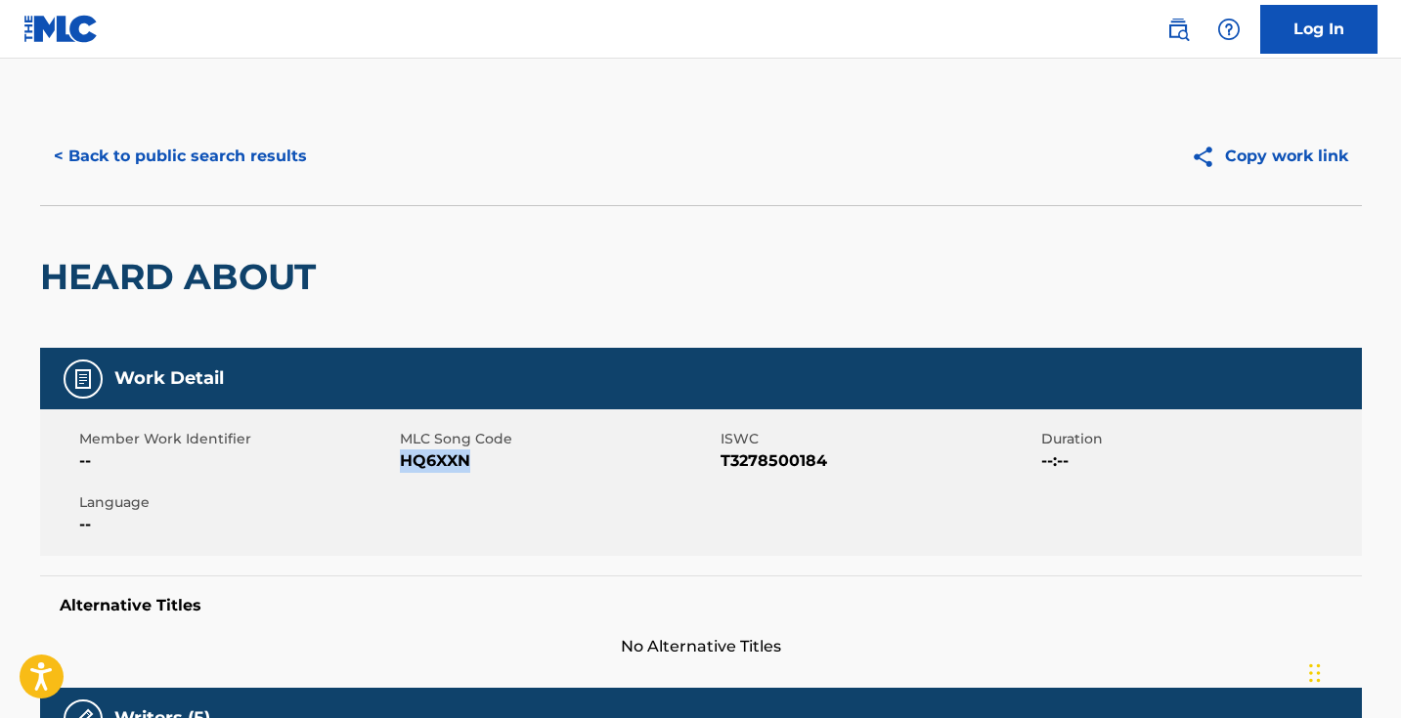
scroll to position [0, 0]
click at [222, 158] on button "< Back to public search results" at bounding box center [180, 156] width 281 height 49
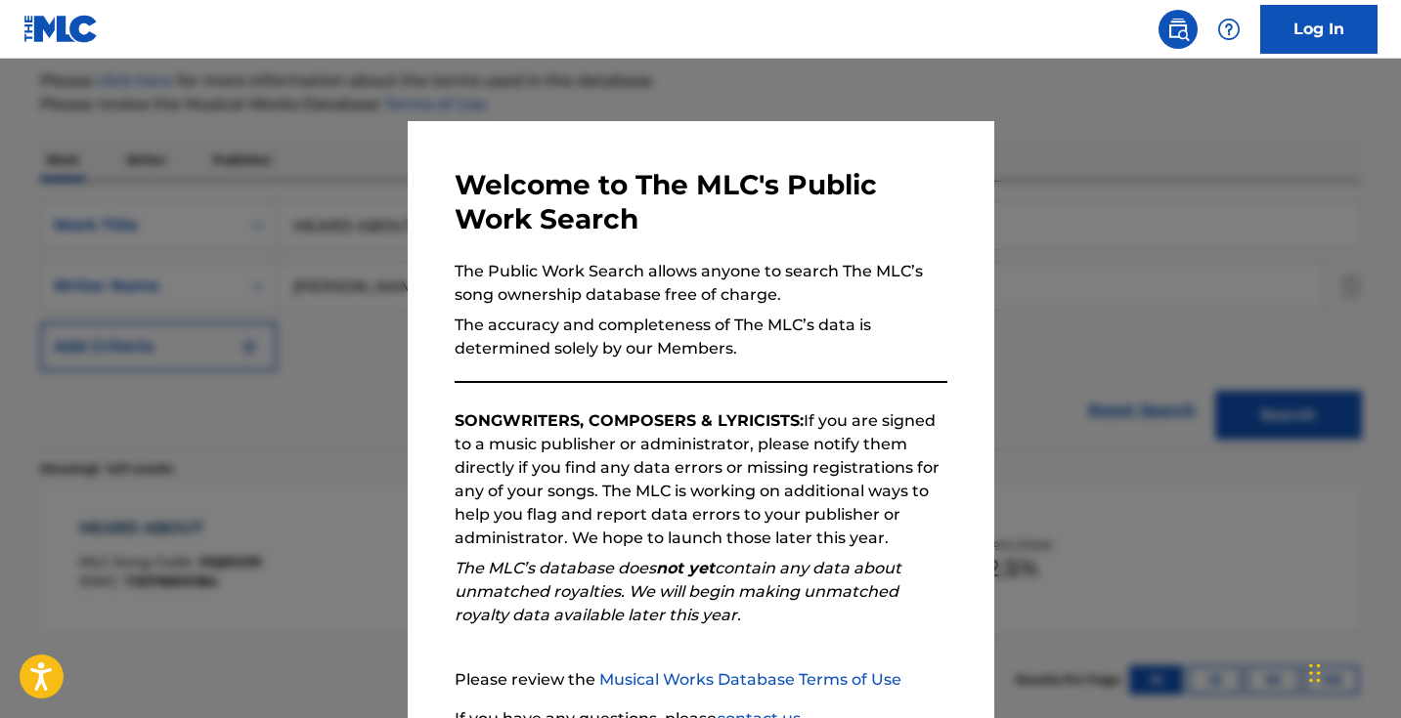
click at [352, 203] on div at bounding box center [700, 418] width 1401 height 718
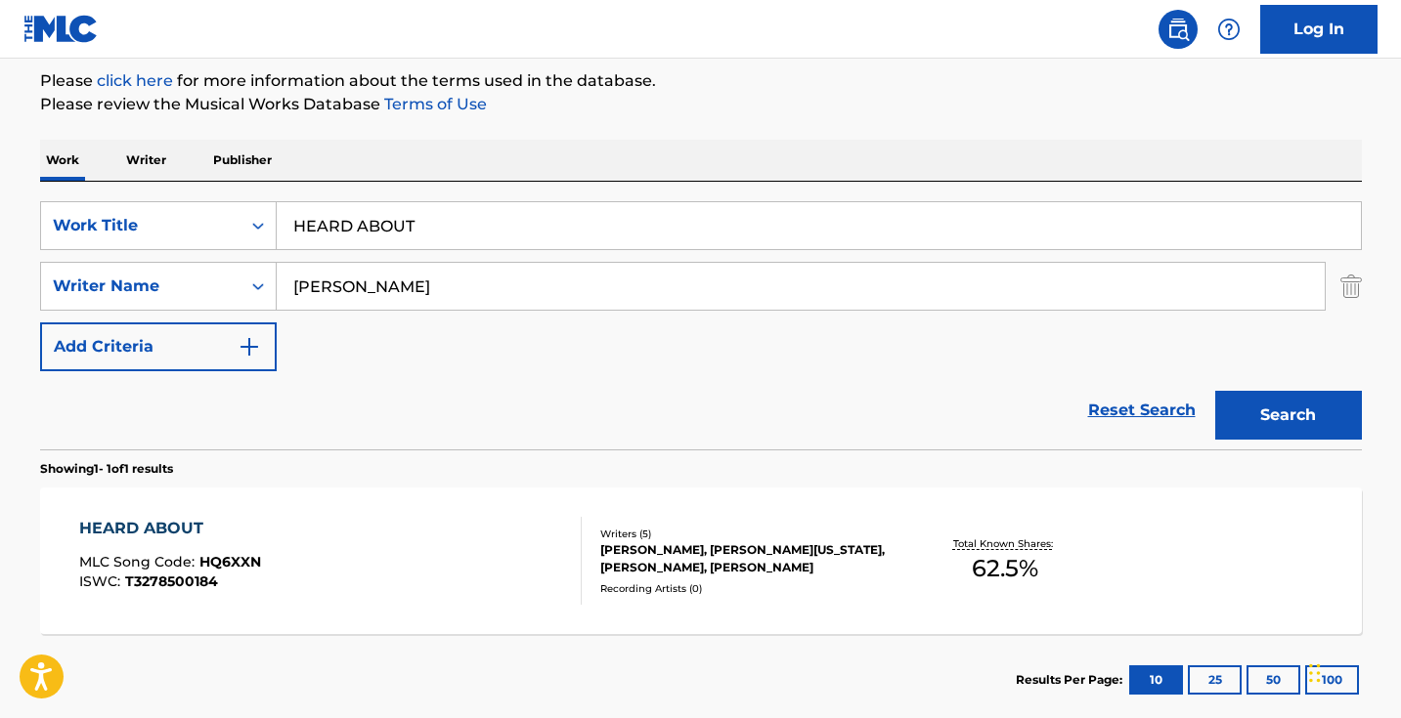
click at [444, 217] on input "HEARD ABOUT" at bounding box center [819, 225] width 1084 height 47
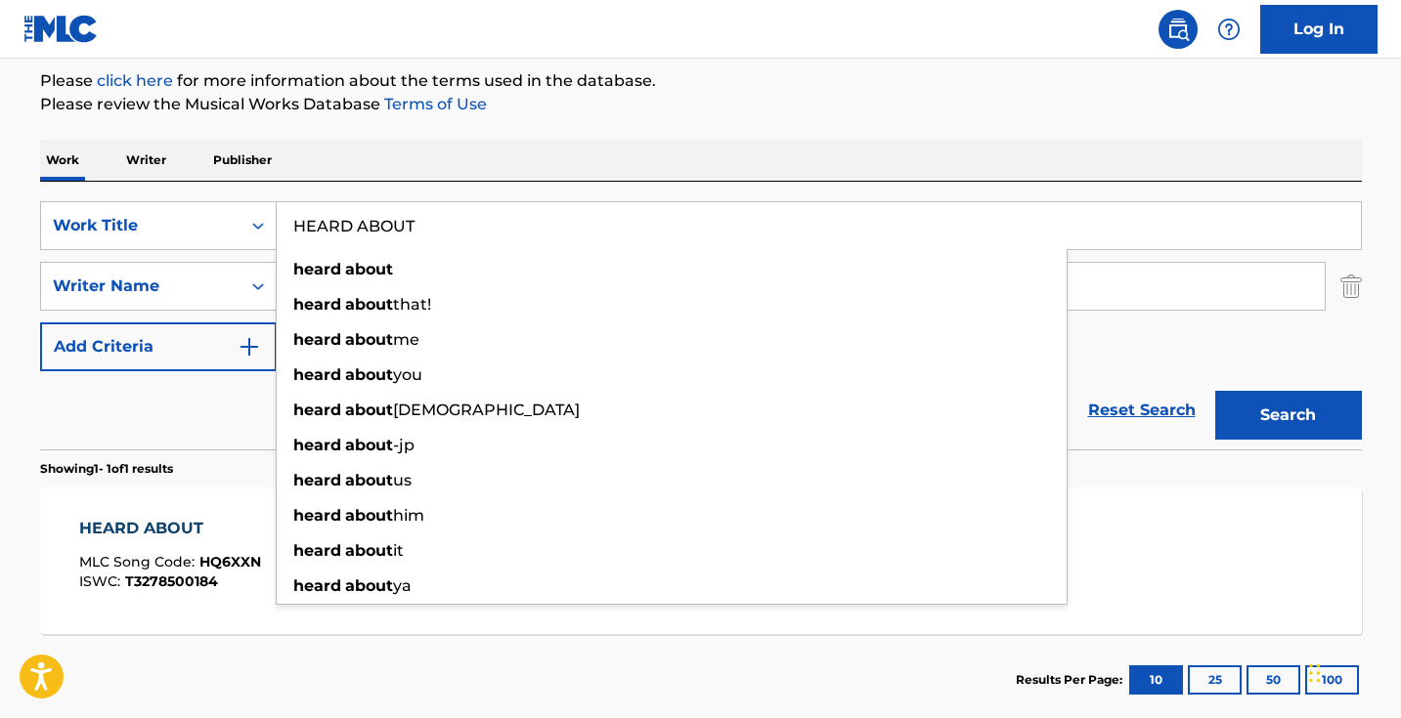
click at [444, 218] on input "HEARD ABOUT" at bounding box center [819, 225] width 1084 height 47
paste input "OW IT GO"
type input "HOW IT GO"
click at [1287, 415] on button "Search" at bounding box center [1288, 415] width 147 height 49
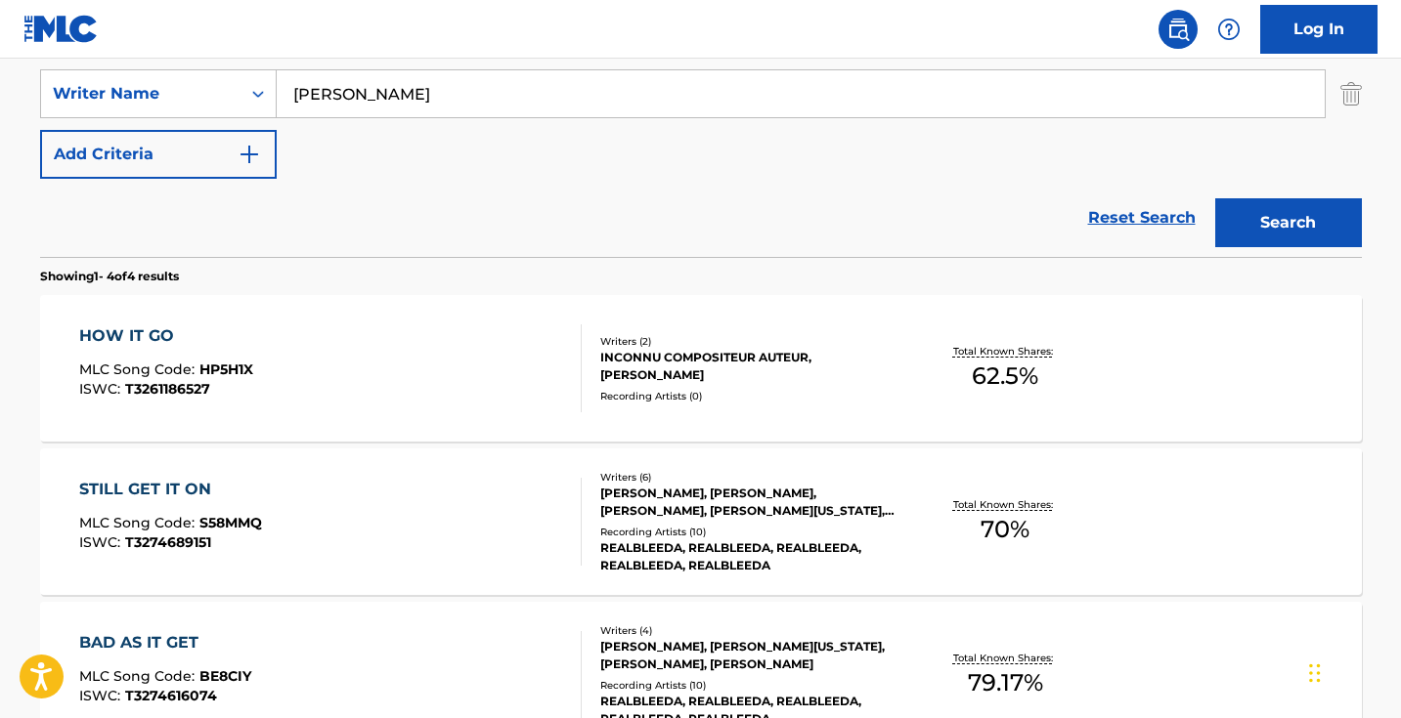
scroll to position [540, 0]
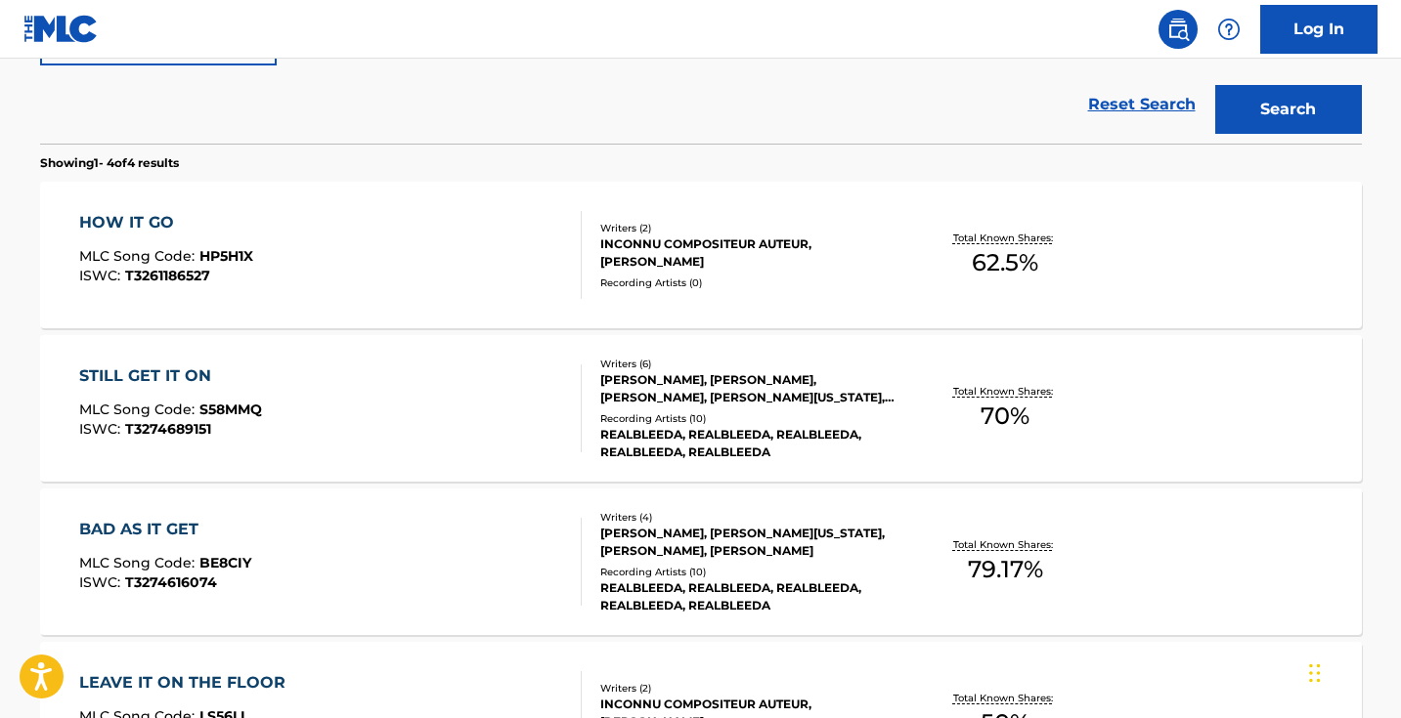
click at [449, 262] on div "HOW IT GO MLC Song Code : HP5H1X ISWC : T3261186527" at bounding box center [330, 255] width 502 height 88
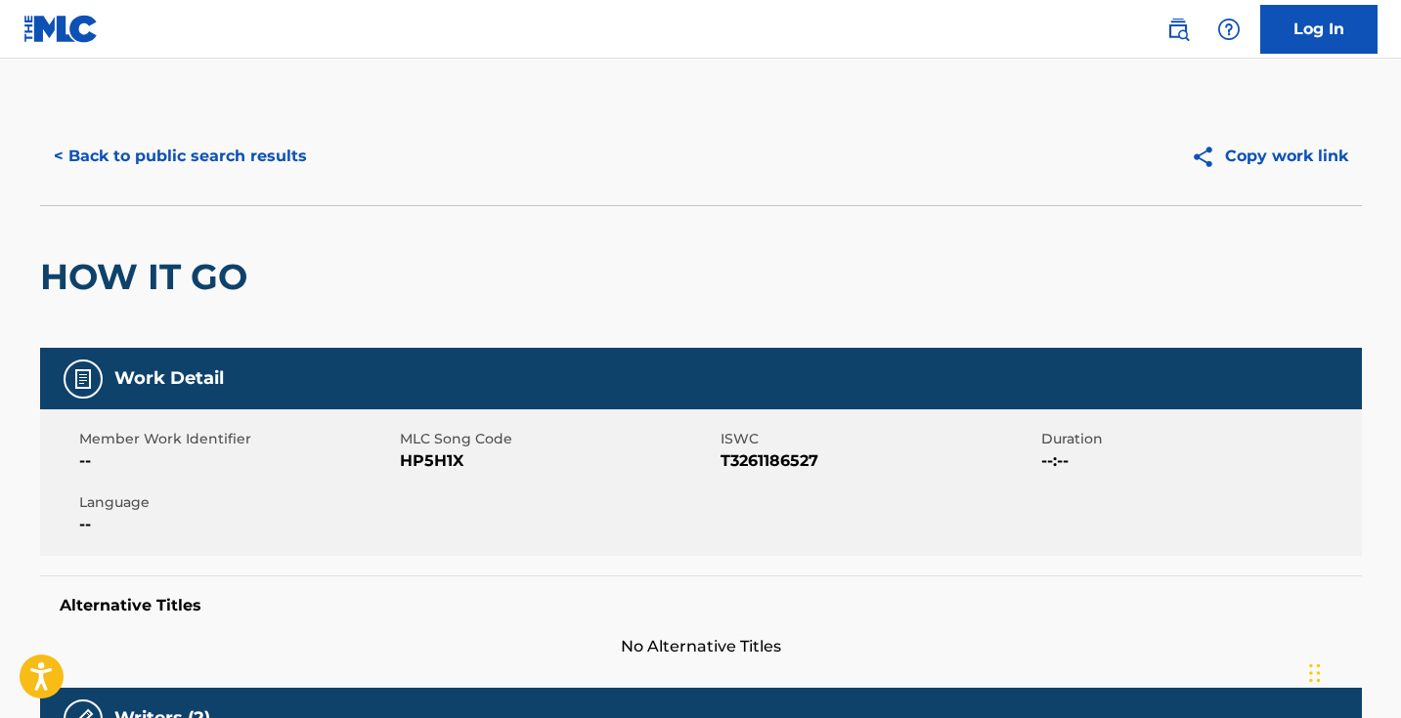
click at [440, 466] on span "HP5H1X" at bounding box center [558, 461] width 316 height 23
click at [251, 157] on button "< Back to public search results" at bounding box center [180, 156] width 281 height 49
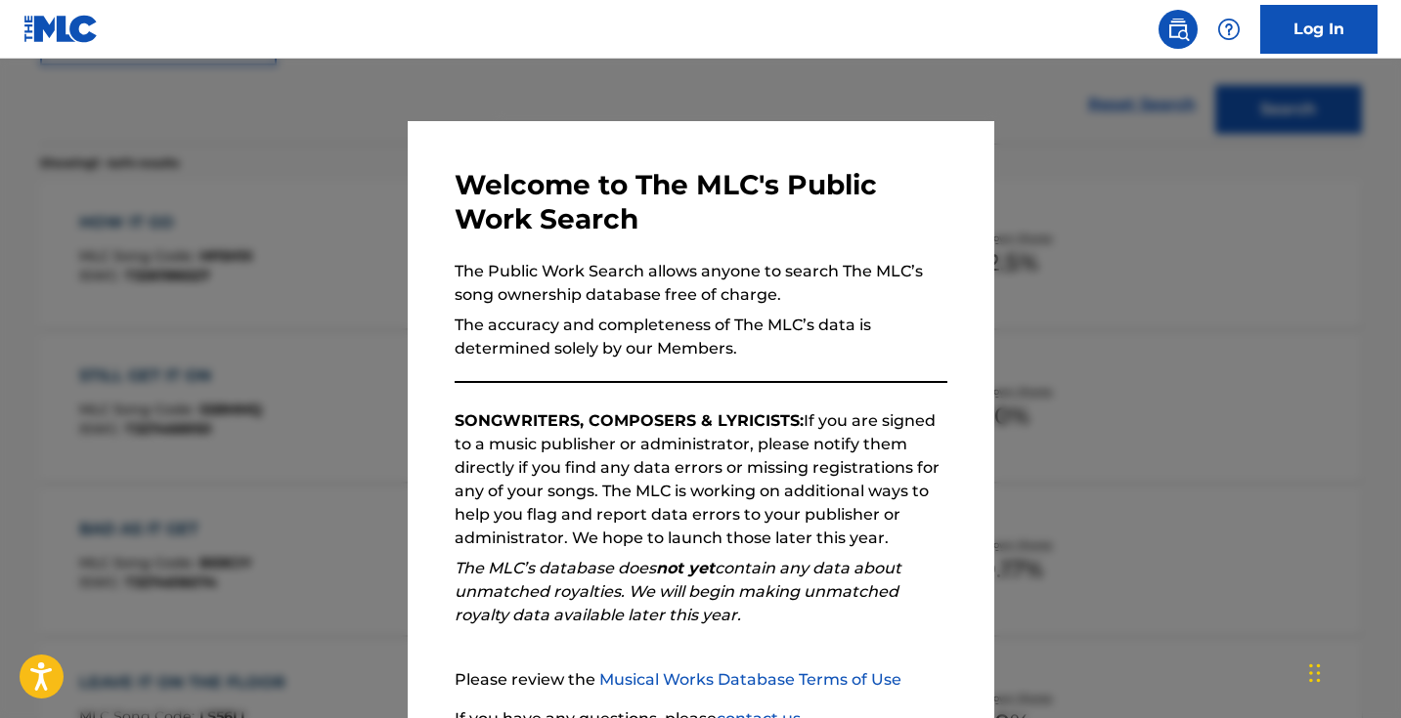
click at [348, 196] on div at bounding box center [700, 418] width 1401 height 718
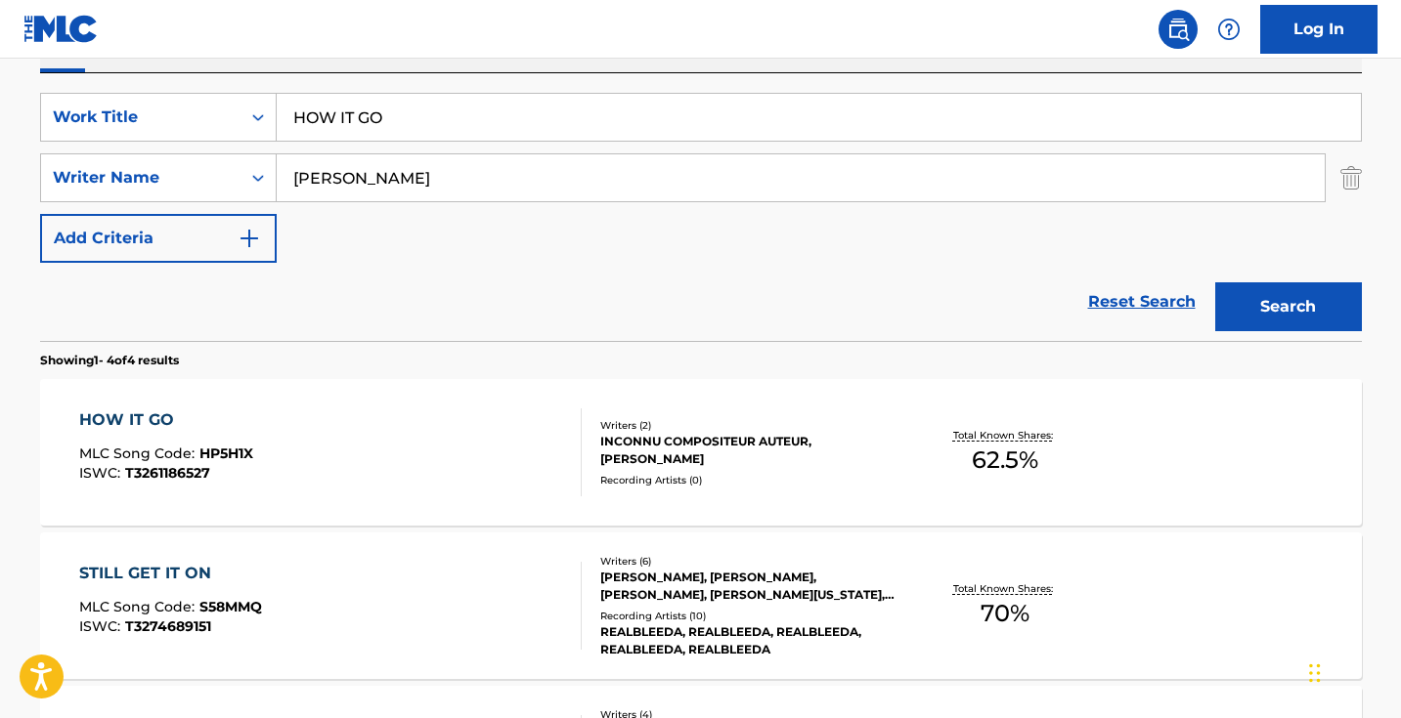
scroll to position [104, 0]
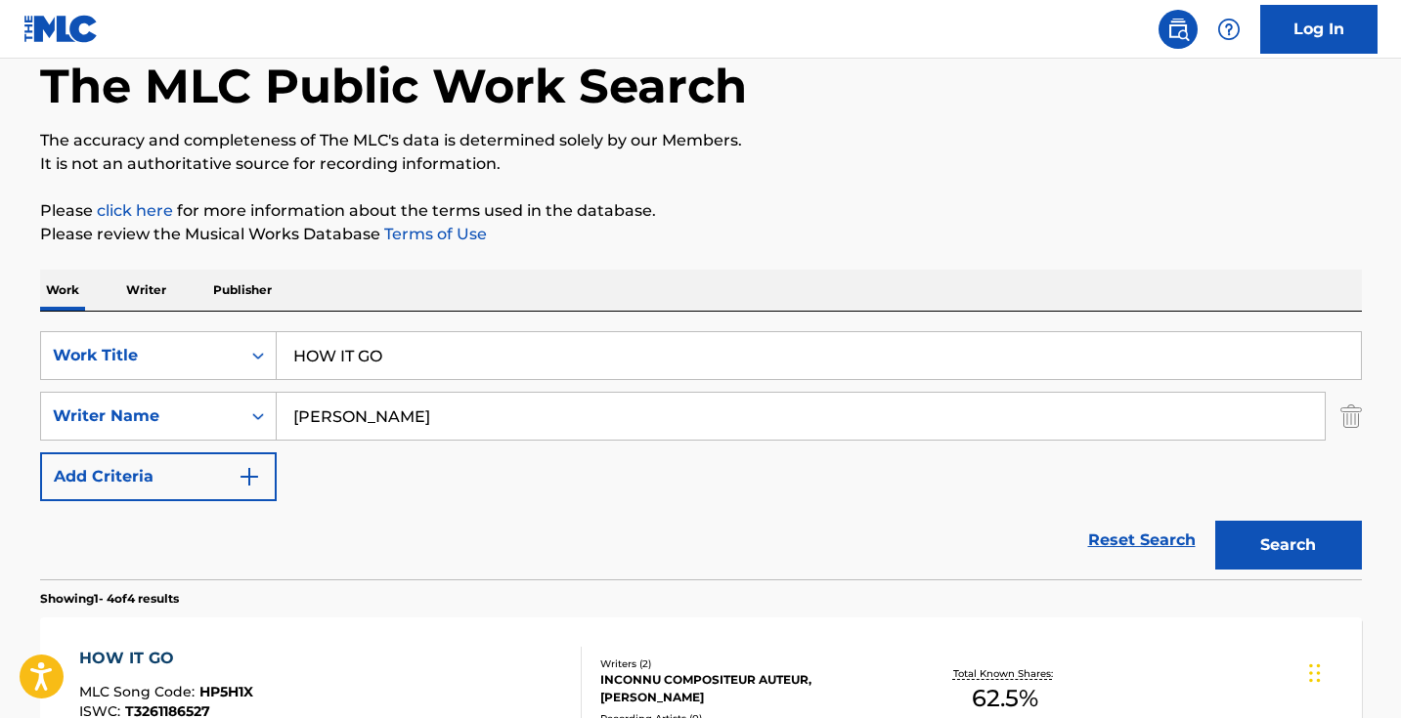
click at [473, 363] on input "HOW IT GO" at bounding box center [819, 355] width 1084 height 47
click at [472, 363] on input "HOW IT GO" at bounding box center [819, 355] width 1084 height 47
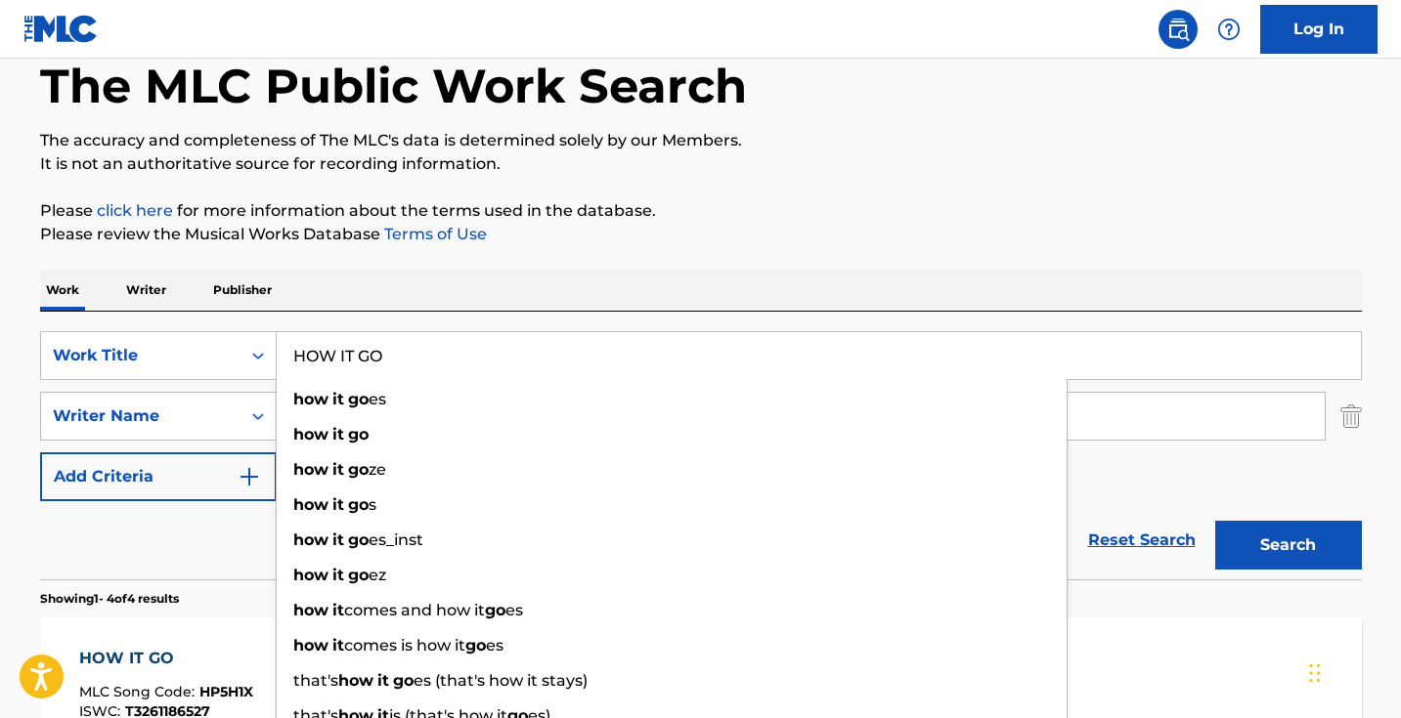
paste input "IRRITATED"
type input "IRRITATED"
click at [1287, 545] on button "Search" at bounding box center [1288, 545] width 147 height 49
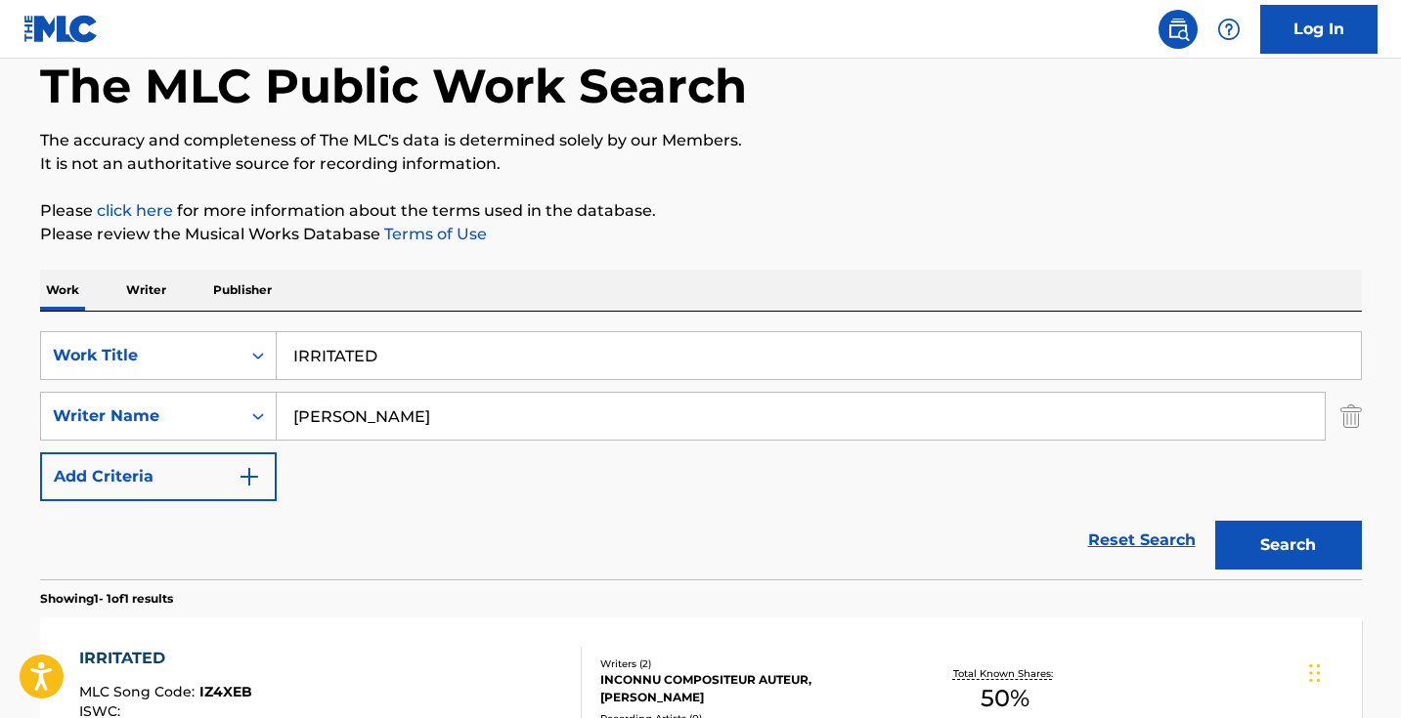
scroll to position [270, 0]
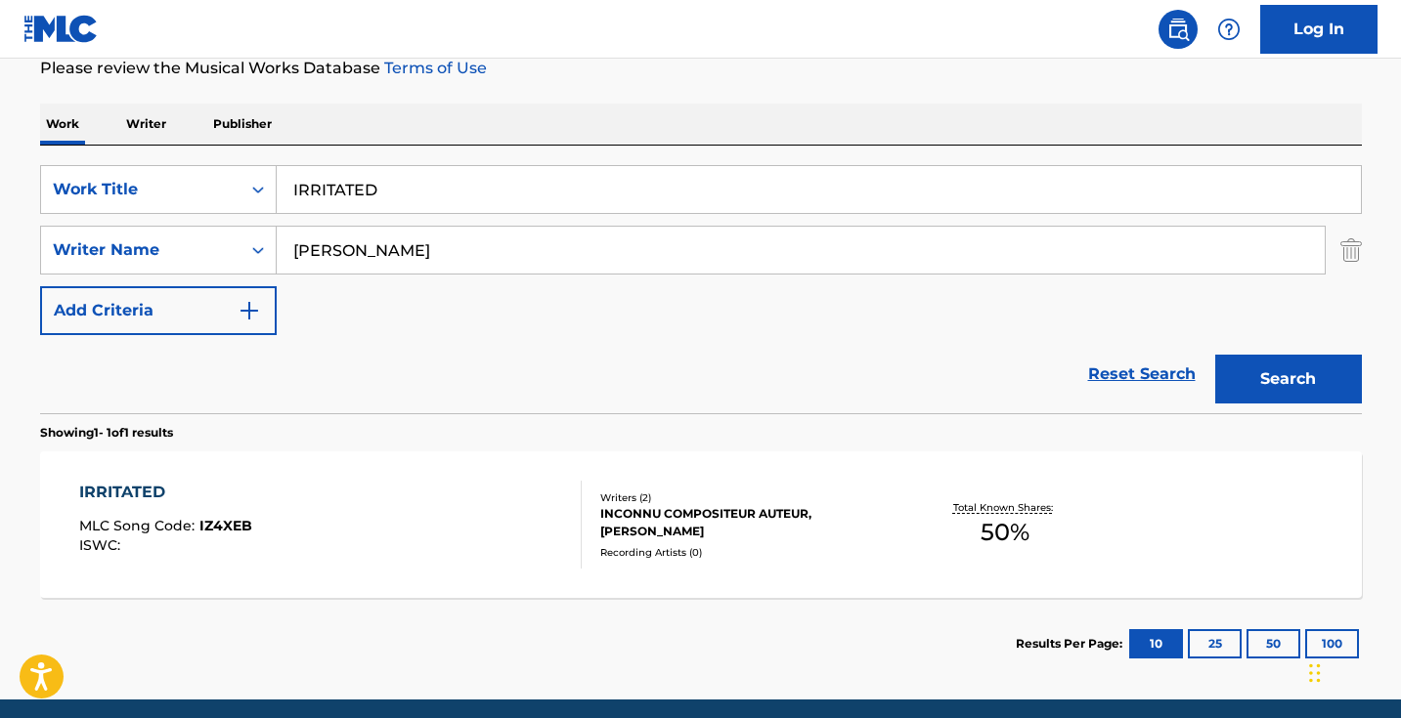
click at [443, 541] on div "IRRITATED MLC Song Code : IZ4XEB ISWC :" at bounding box center [330, 525] width 502 height 88
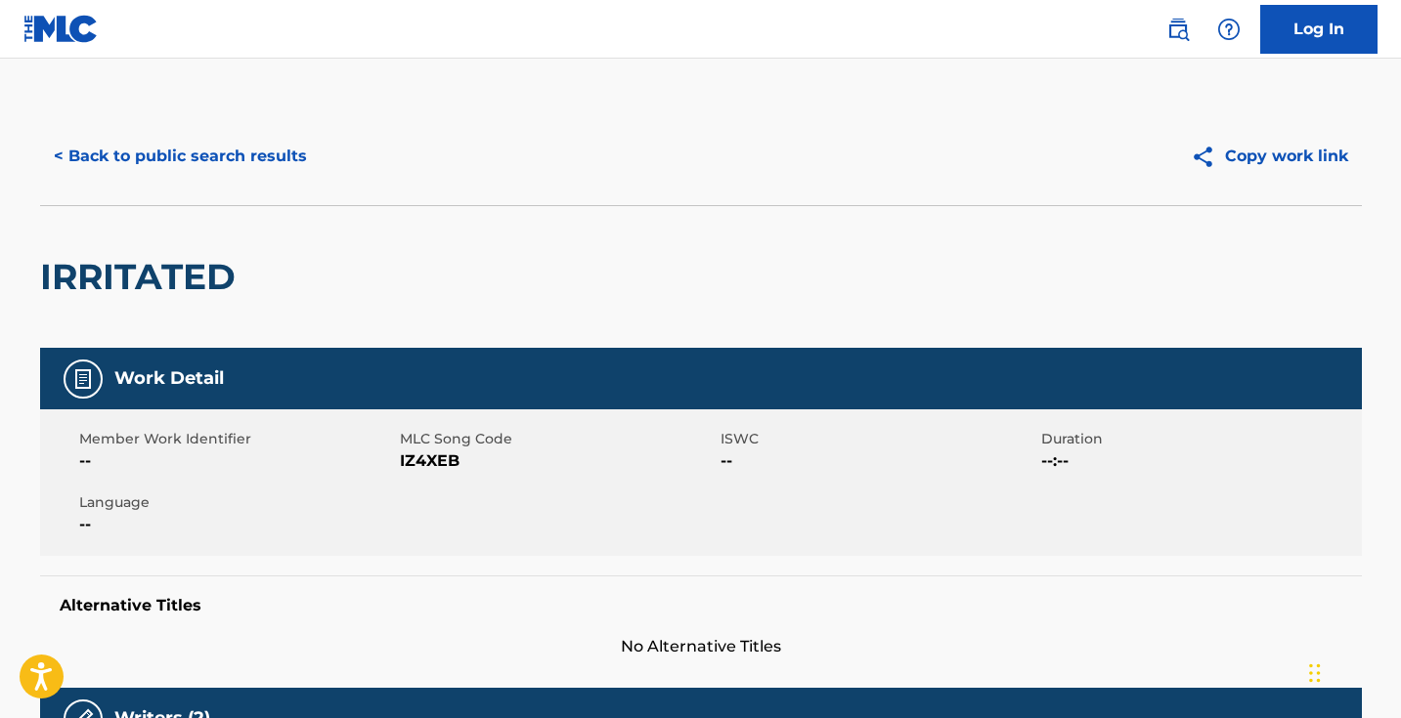
click at [431, 461] on span "IZ4XEB" at bounding box center [558, 461] width 316 height 23
click at [431, 460] on span "IZ4XEB" at bounding box center [558, 461] width 316 height 23
click at [270, 181] on div "< Back to public search results Copy work link" at bounding box center [701, 157] width 1322 height 98
click at [275, 167] on button "< Back to public search results" at bounding box center [180, 156] width 281 height 49
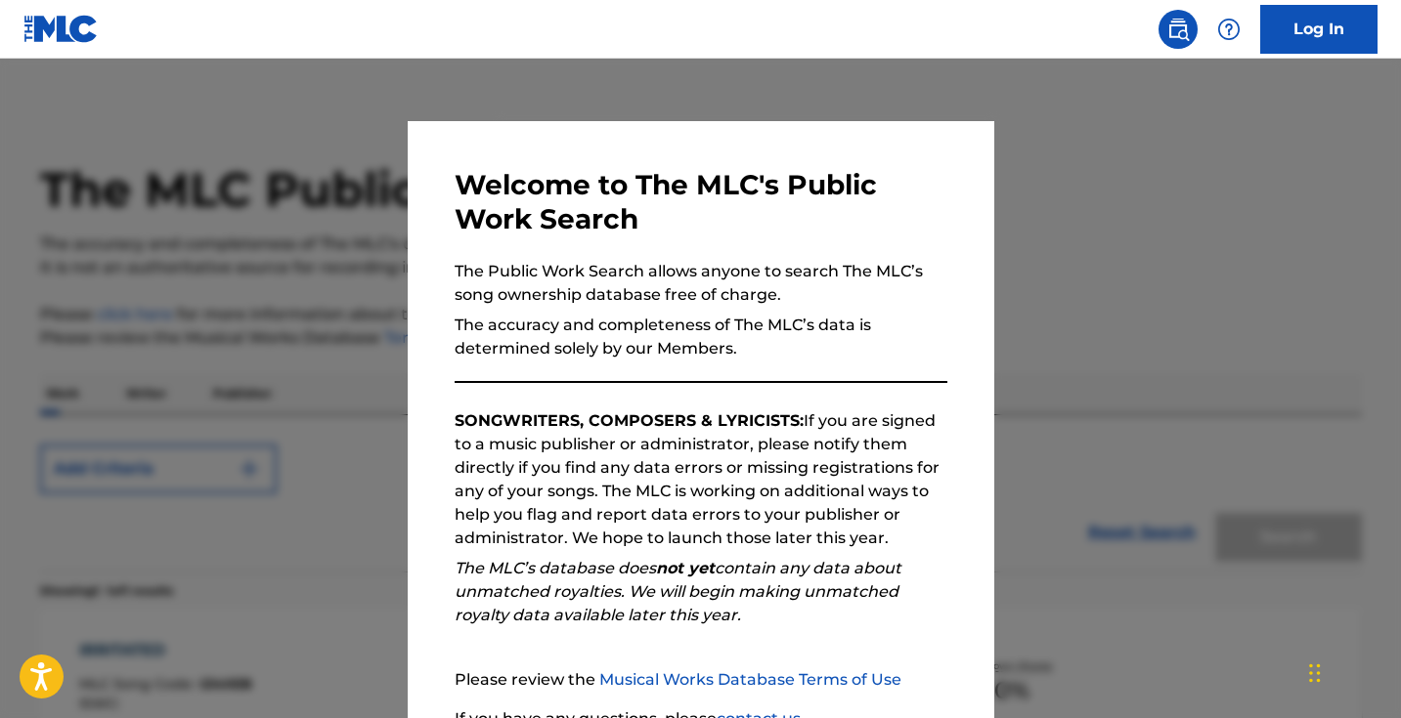
scroll to position [234, 0]
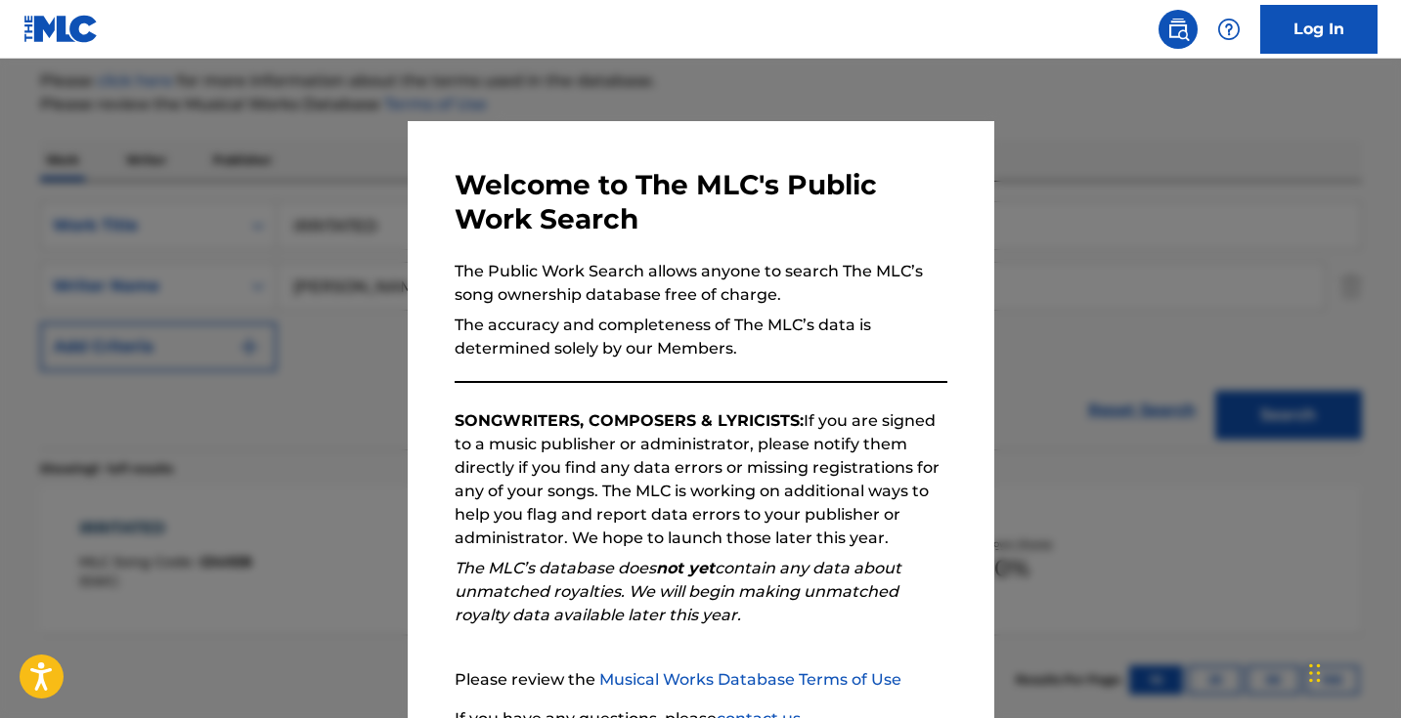
click at [290, 248] on div at bounding box center [700, 418] width 1401 height 718
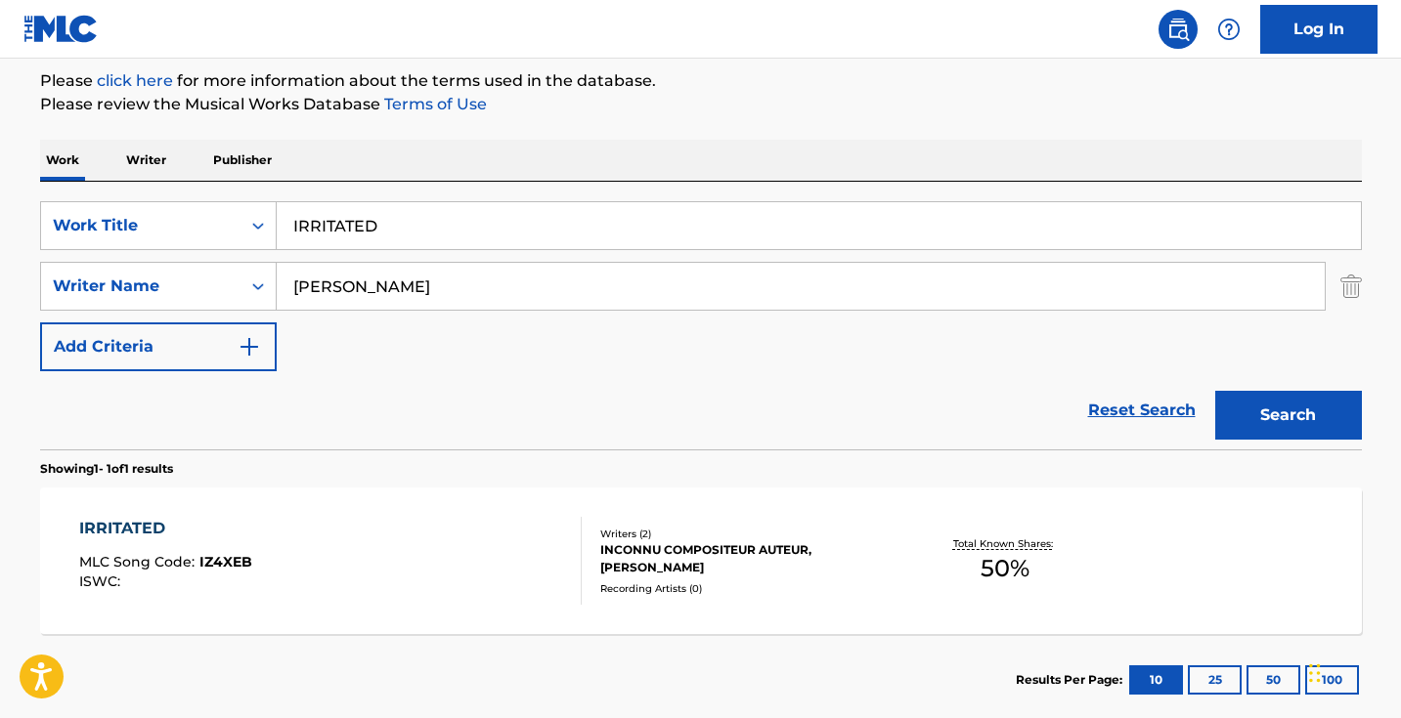
click at [400, 248] on input "IRRITATED" at bounding box center [819, 225] width 1084 height 47
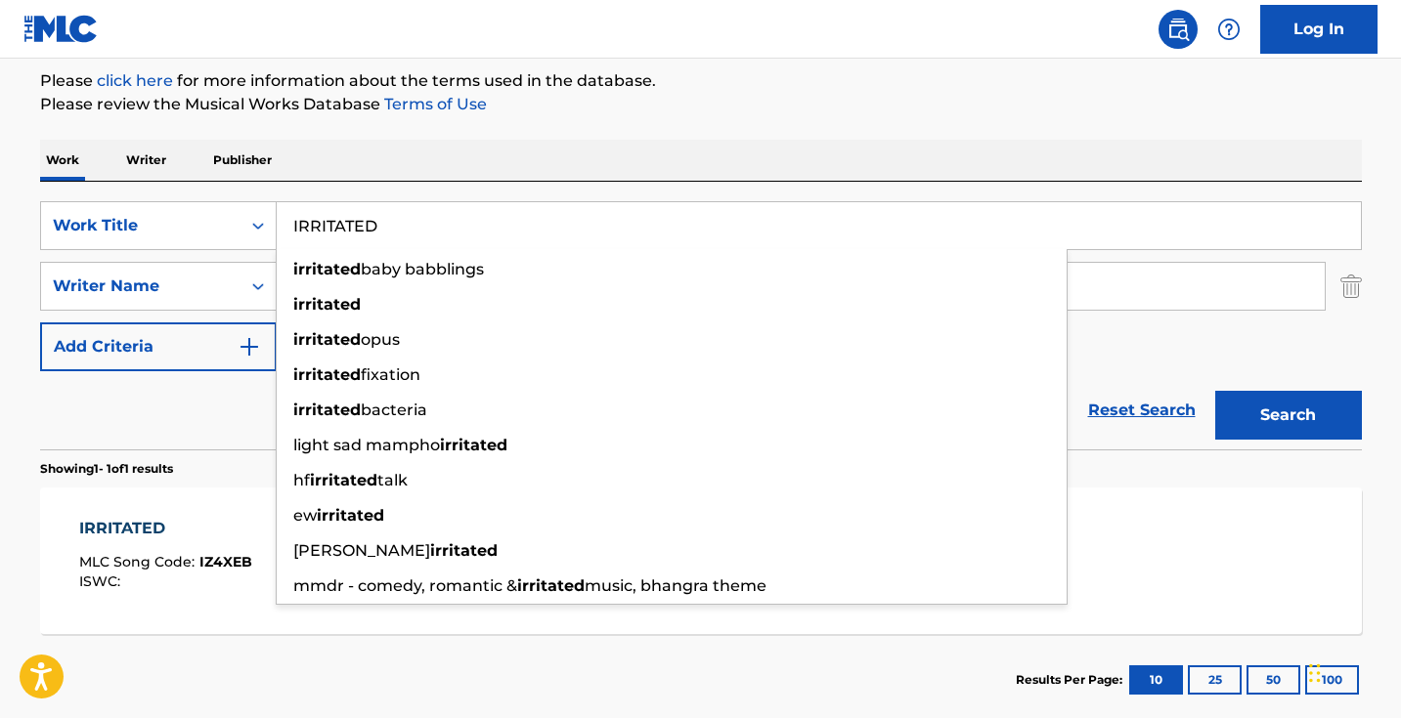
click at [400, 248] on input "IRRITATED" at bounding box center [819, 225] width 1084 height 47
paste input "T S GON BE OKAY"
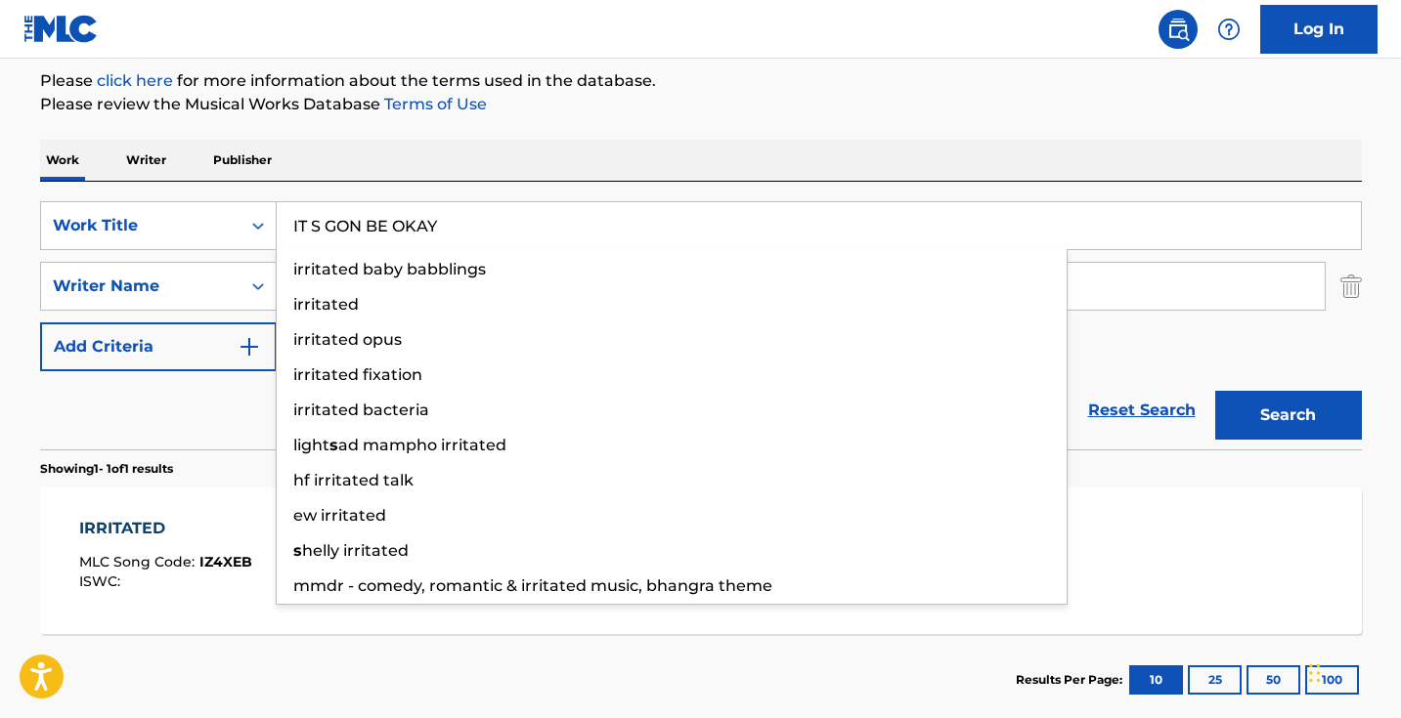
type input "IT S GON BE OKAY"
click at [1287, 415] on button "Search" at bounding box center [1288, 415] width 147 height 49
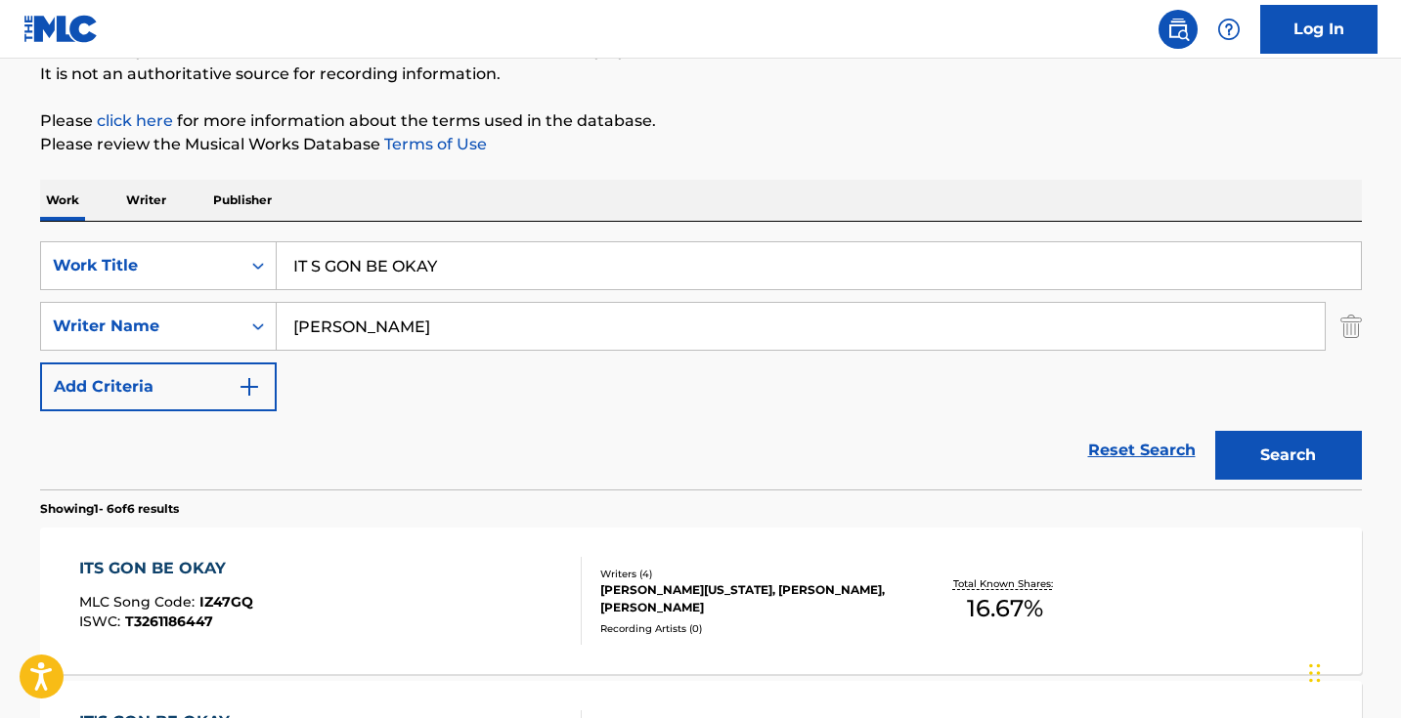
click at [501, 633] on div "ITS GON BE OKAY MLC Song Code : IZ47GQ ISWC : T3261186447" at bounding box center [330, 601] width 502 height 88
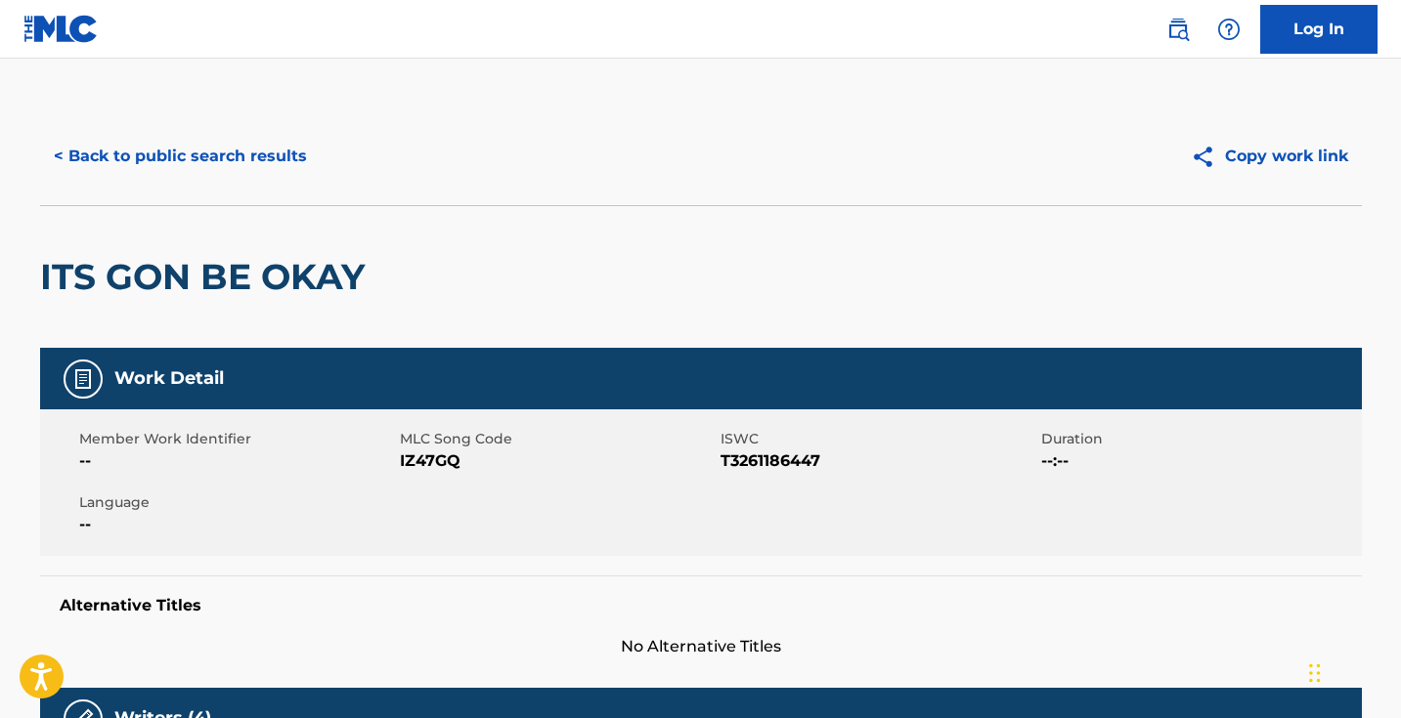
click at [443, 465] on span "IZ47GQ" at bounding box center [558, 461] width 316 height 23
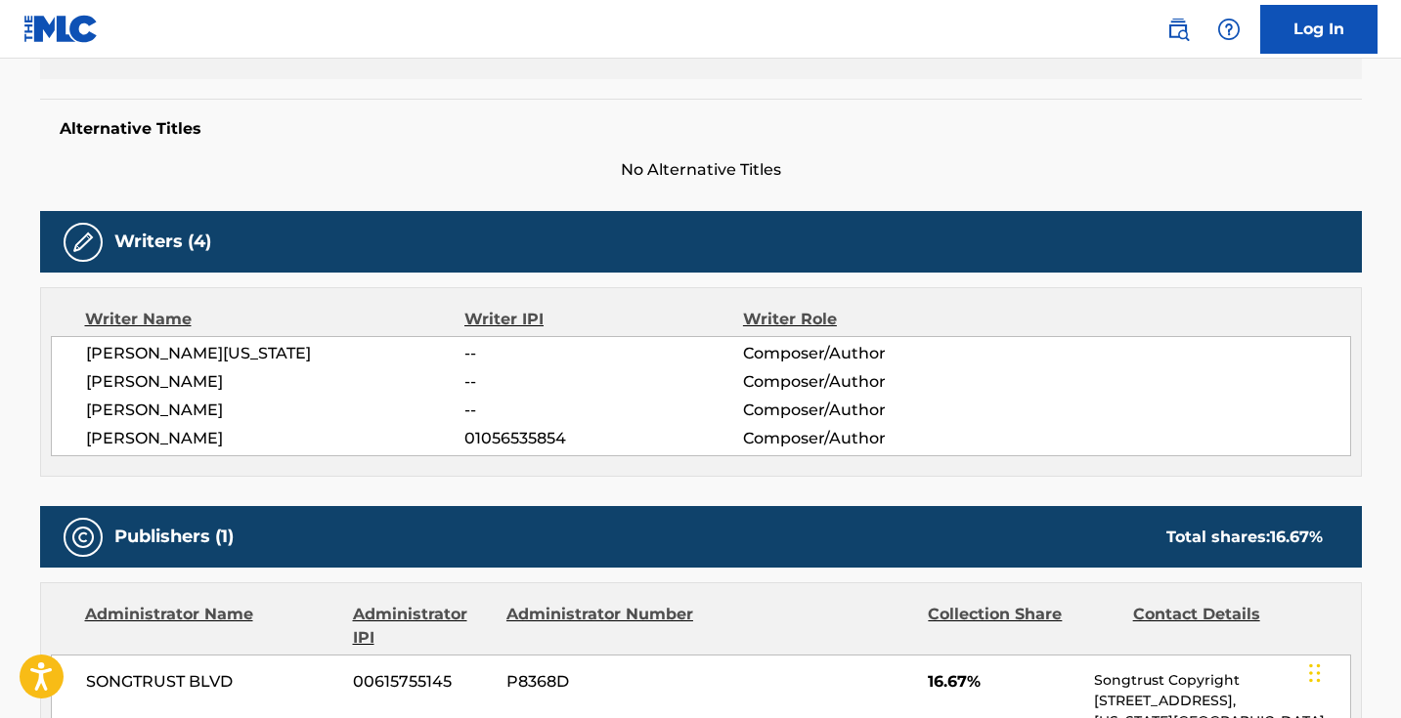
scroll to position [274, 0]
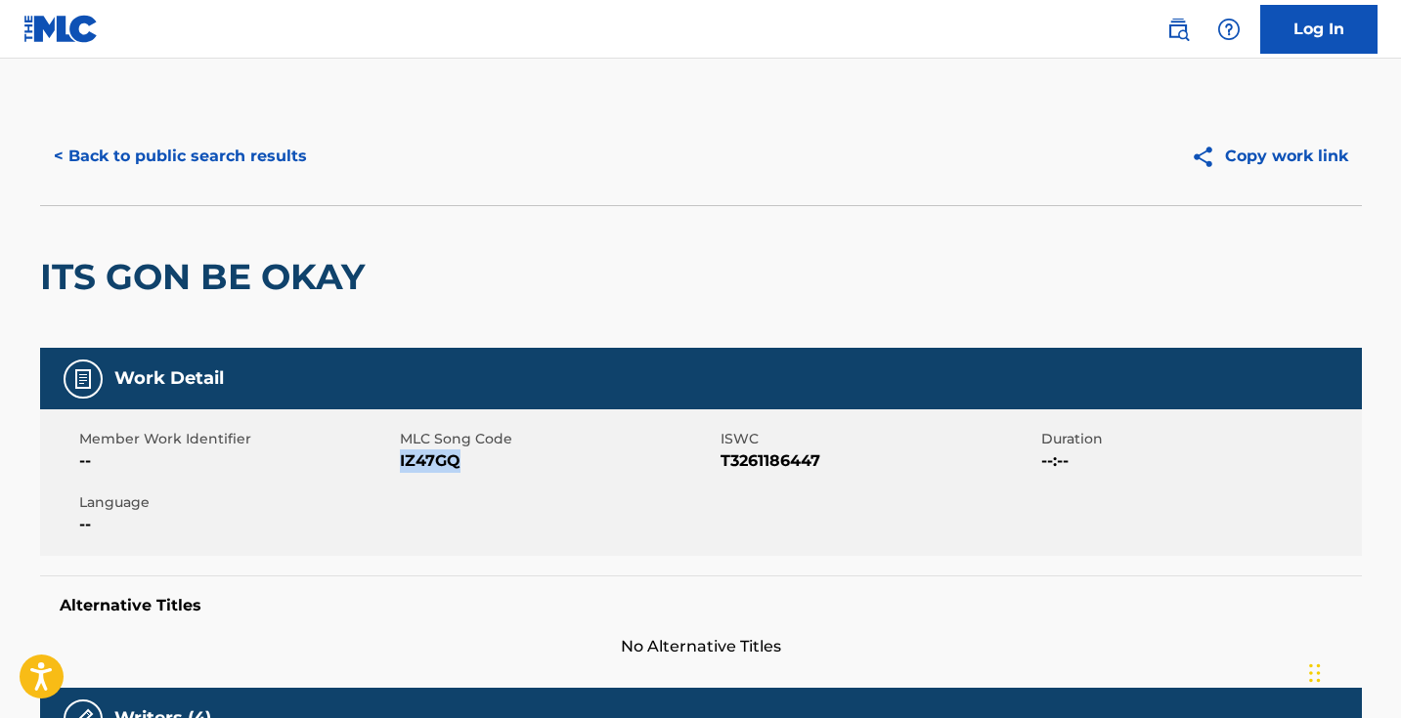
click at [228, 175] on button "< Back to public search results" at bounding box center [180, 156] width 281 height 49
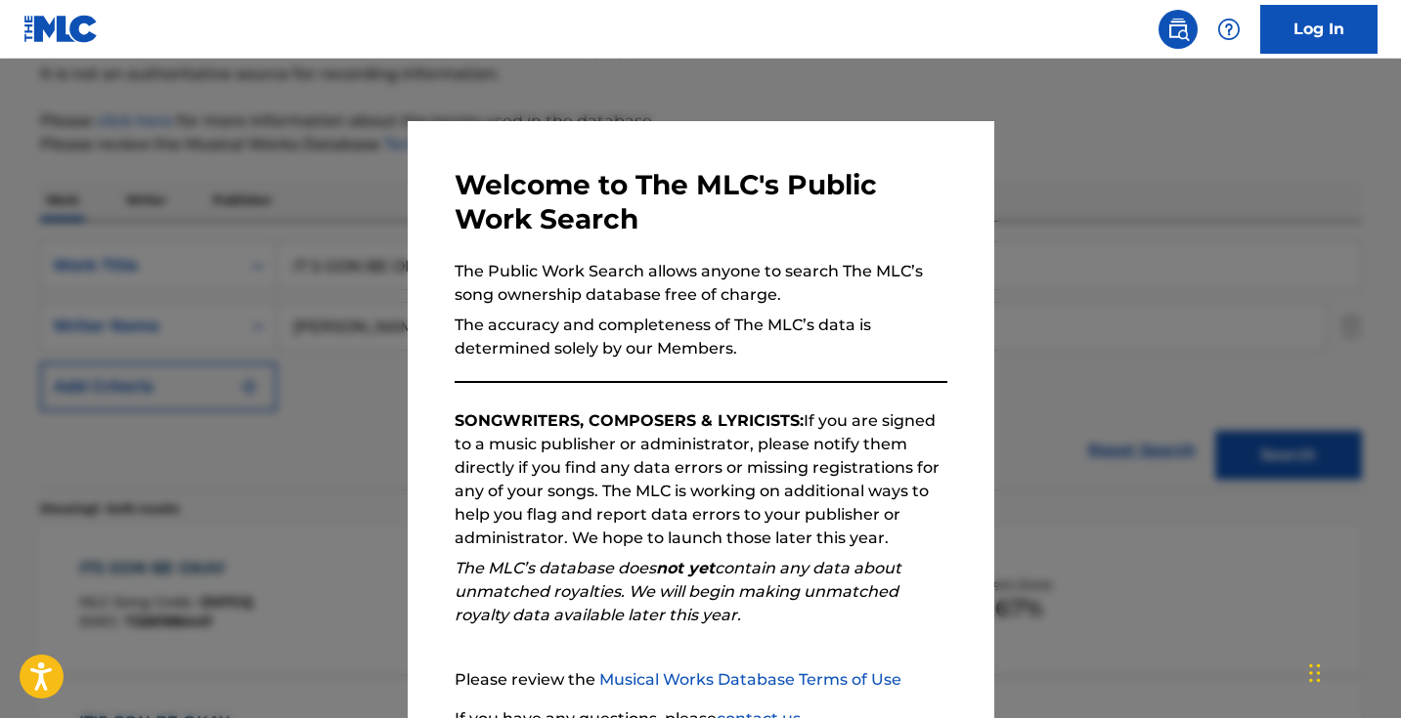
click at [382, 289] on div at bounding box center [700, 418] width 1401 height 718
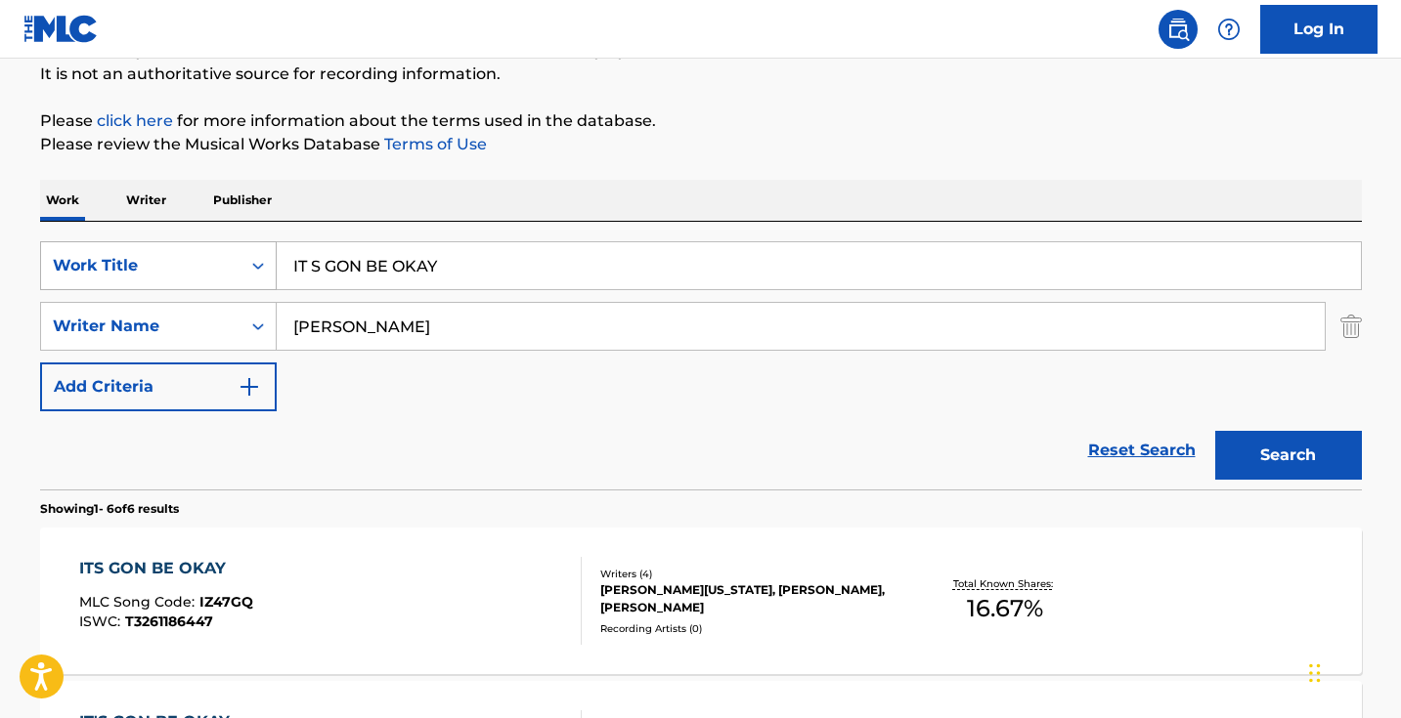
drag, startPoint x: 502, startPoint y: 267, endPoint x: 170, endPoint y: 245, distance: 333.1
click at [170, 245] on div "SearchWithCriteria5ab0ee91-5348-4745-8fb7-0ca010e4b042 Work Title IT S GON BE O…" at bounding box center [701, 265] width 1322 height 49
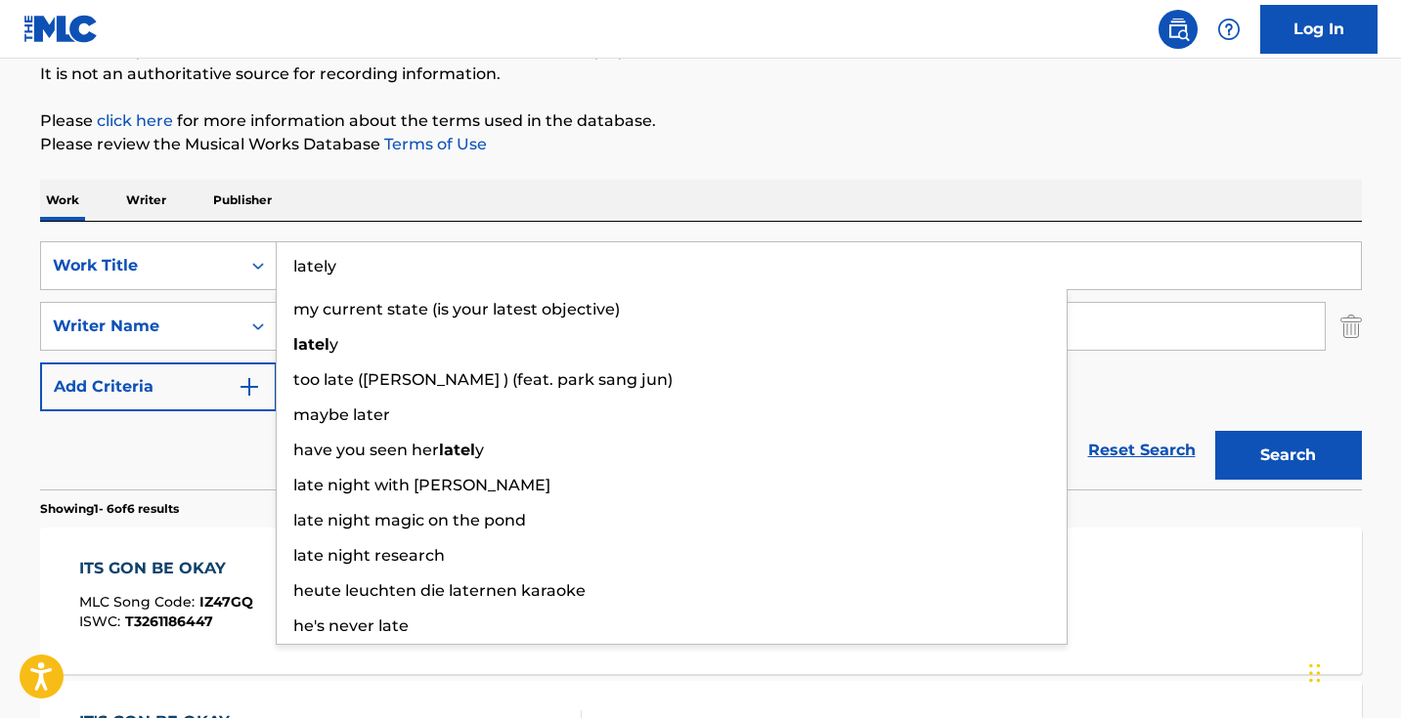
type input "lately"
click at [1287, 456] on button "Search" at bounding box center [1288, 455] width 147 height 49
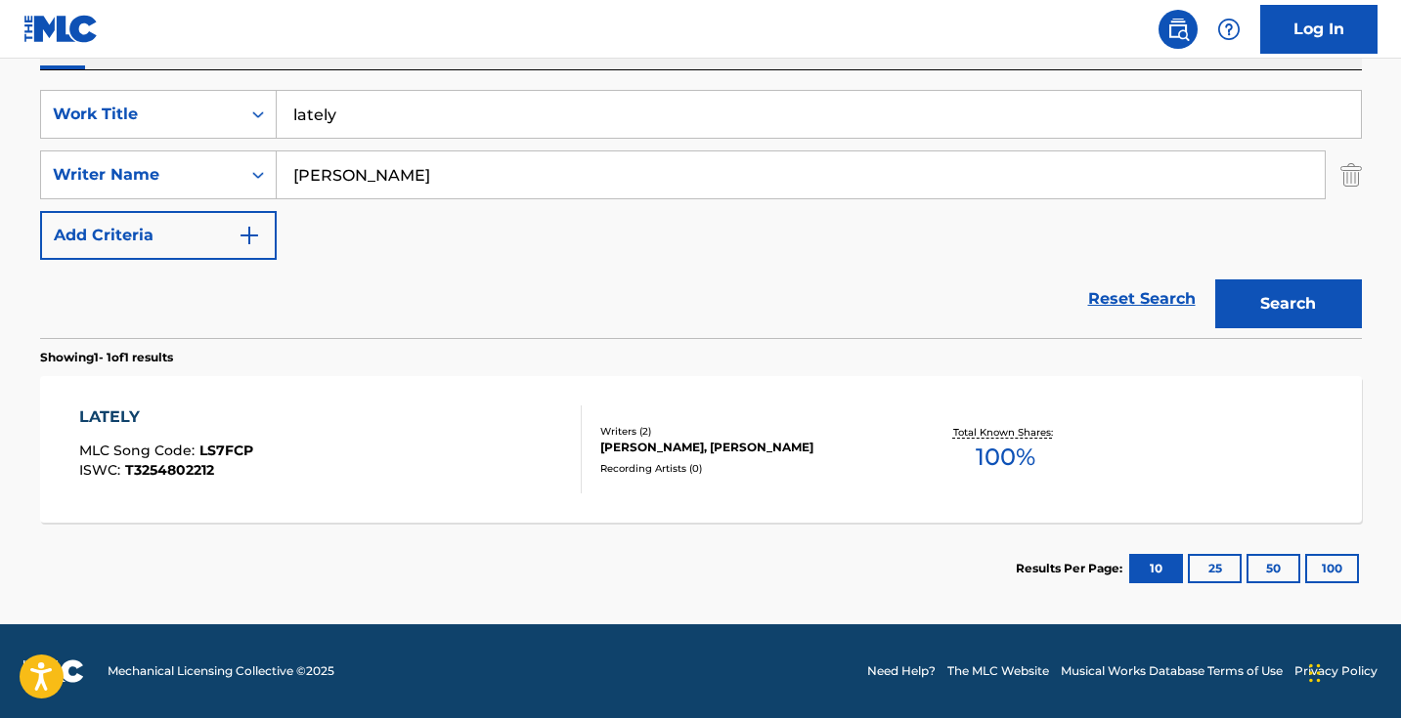
scroll to position [351, 0]
click at [472, 431] on div "LATELY MLC Song Code : LS7FCP ISWC : T3254802212" at bounding box center [330, 450] width 502 height 88
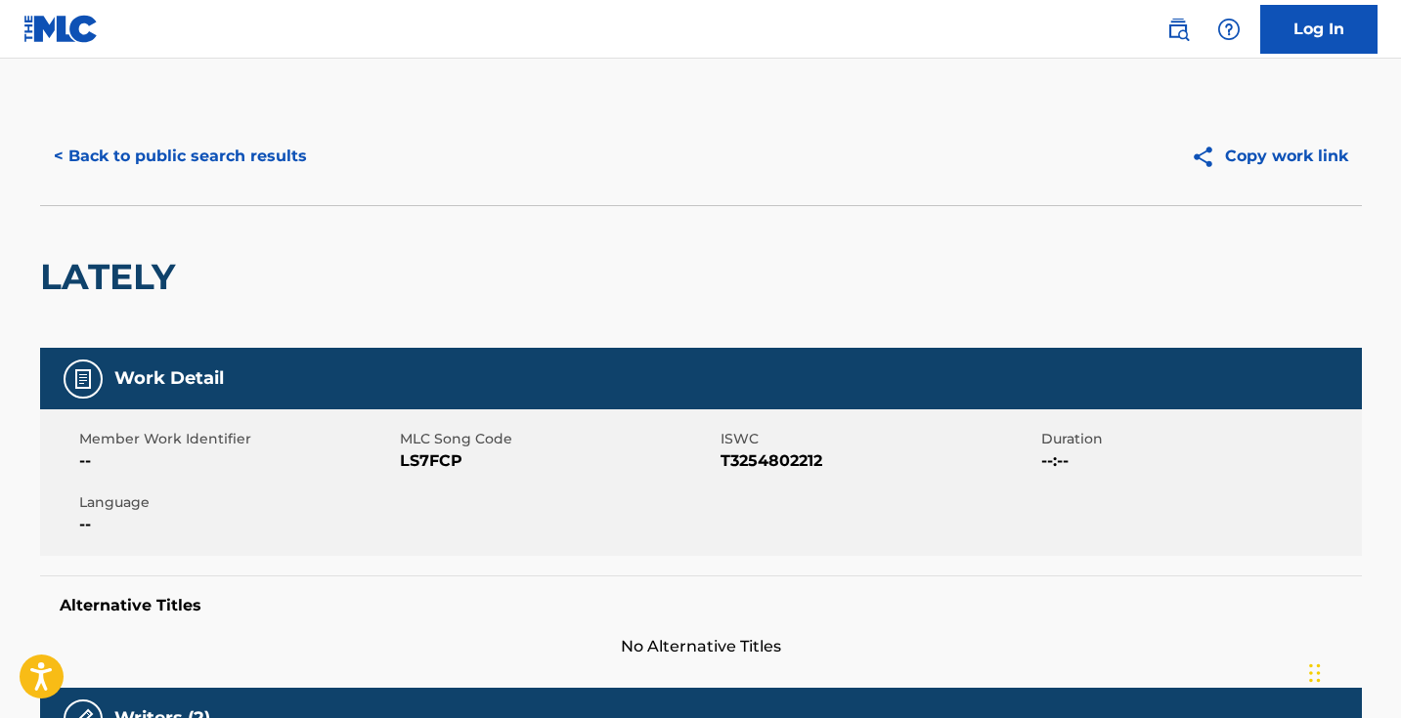
click at [437, 457] on span "LS7FCP" at bounding box center [558, 461] width 316 height 23
click at [266, 159] on button "< Back to public search results" at bounding box center [180, 156] width 281 height 49
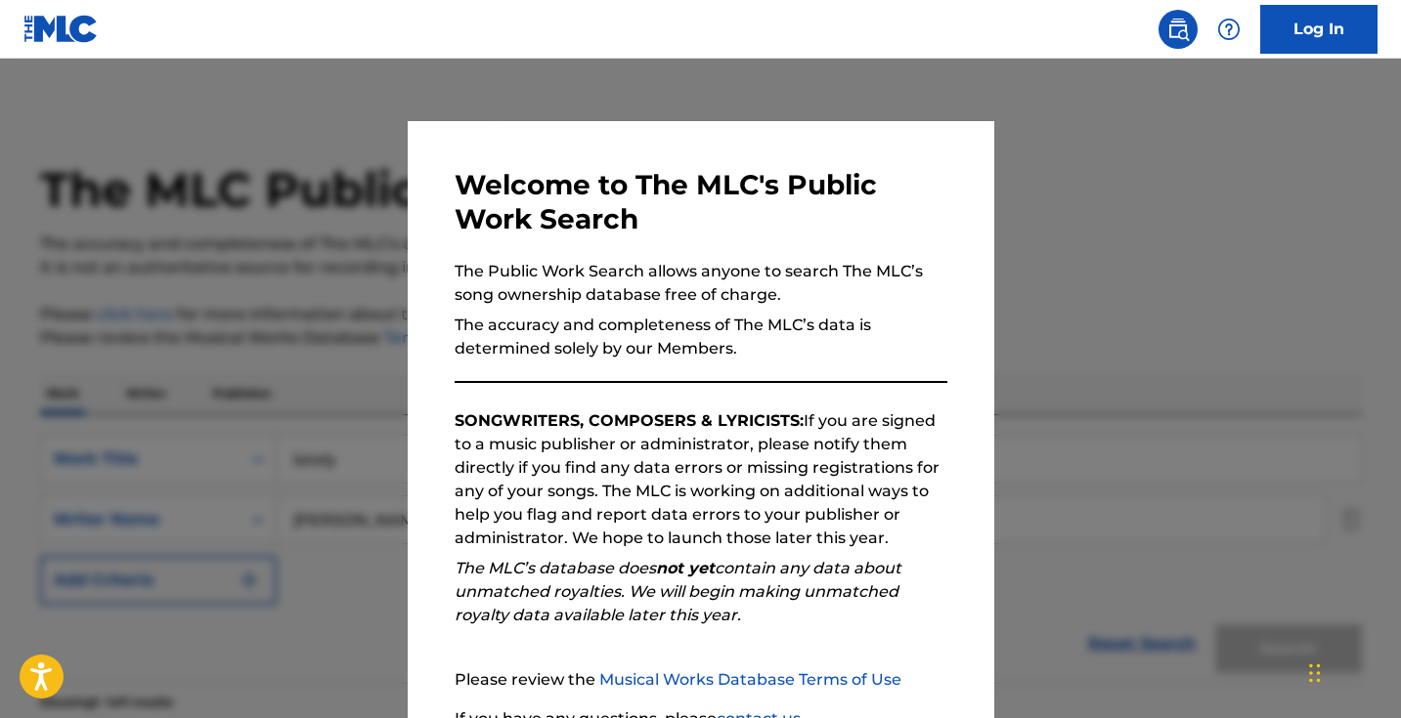
scroll to position [234, 0]
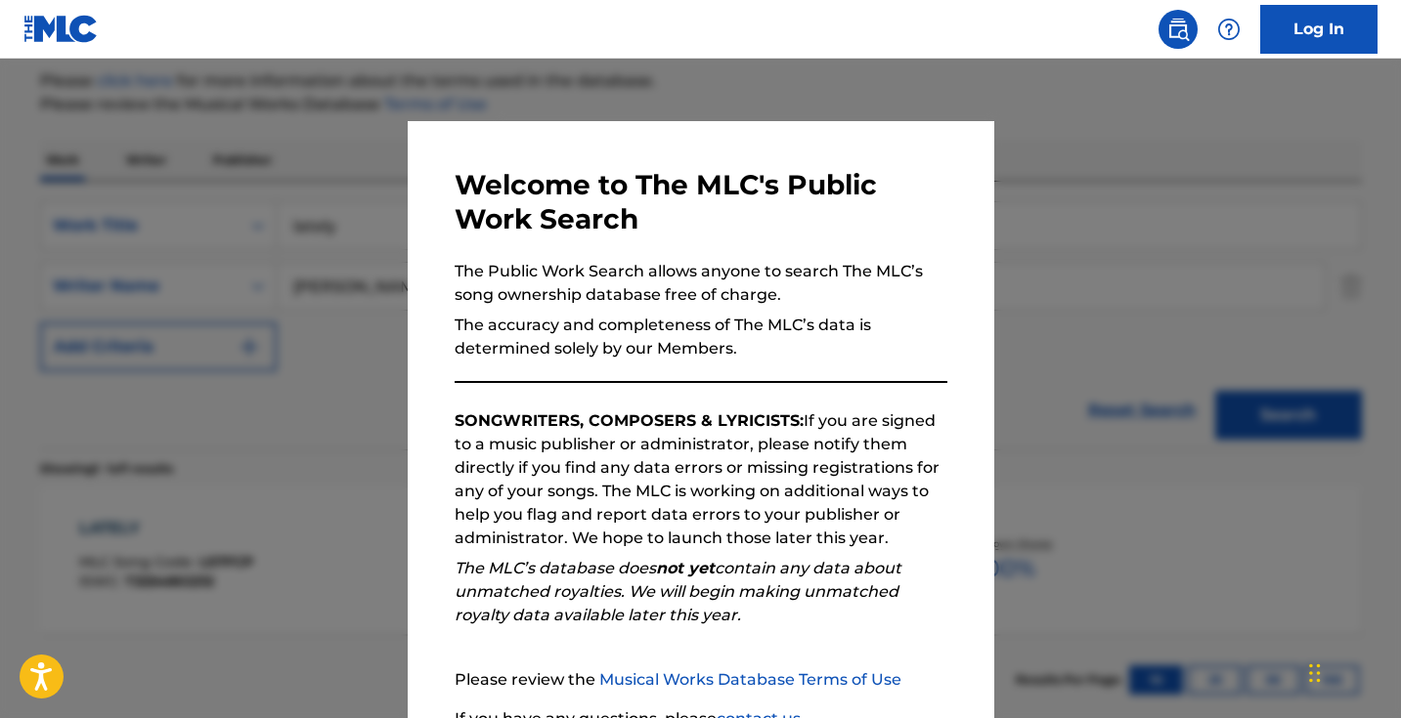
click at [370, 265] on div at bounding box center [700, 418] width 1401 height 718
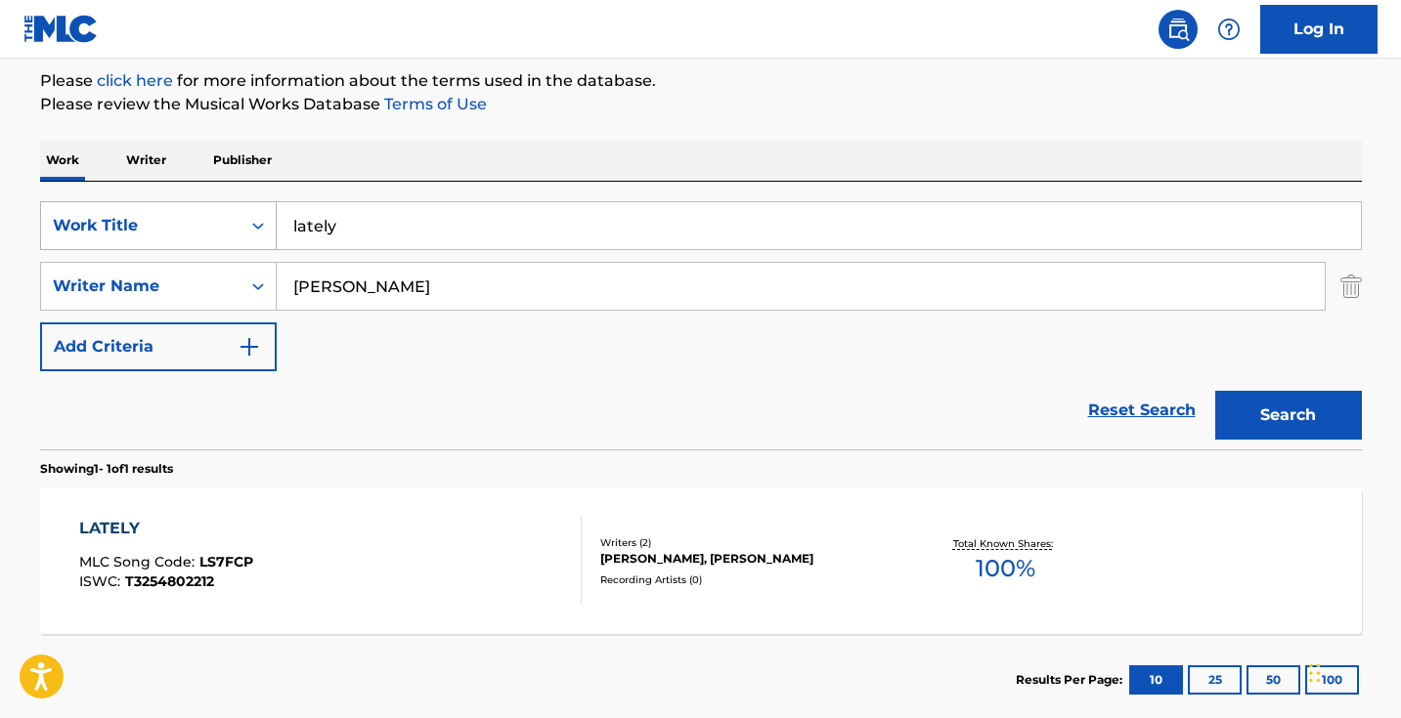
drag, startPoint x: 407, startPoint y: 222, endPoint x: 222, endPoint y: 215, distance: 184.9
click at [222, 215] on div "SearchWithCriteria5ab0ee91-5348-4745-8fb7-0ca010e4b042 Work Title lately" at bounding box center [701, 225] width 1322 height 49
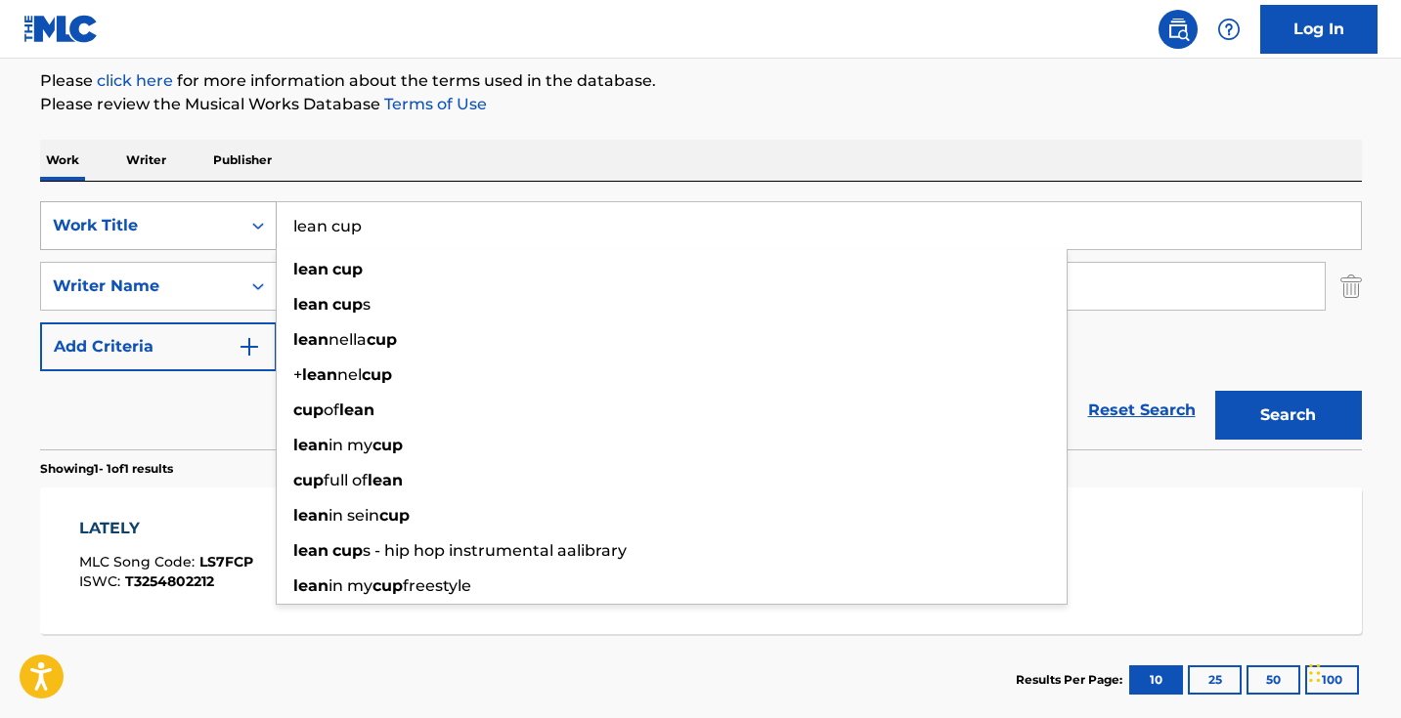
type input "lean cup"
click at [1287, 415] on button "Search" at bounding box center [1288, 415] width 147 height 49
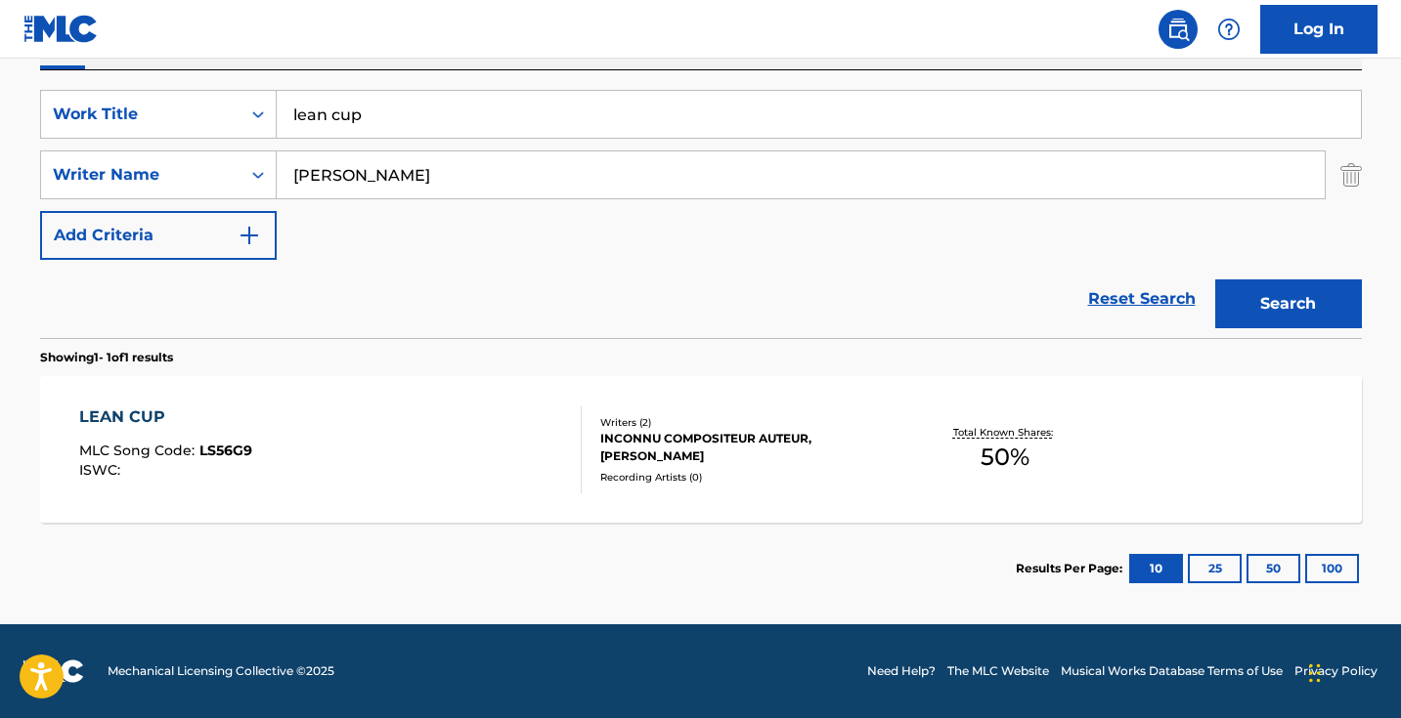
scroll to position [345, 0]
click at [538, 456] on div "LEAN CUP MLC Song Code : LS56G9 ISWC :" at bounding box center [330, 450] width 502 height 88
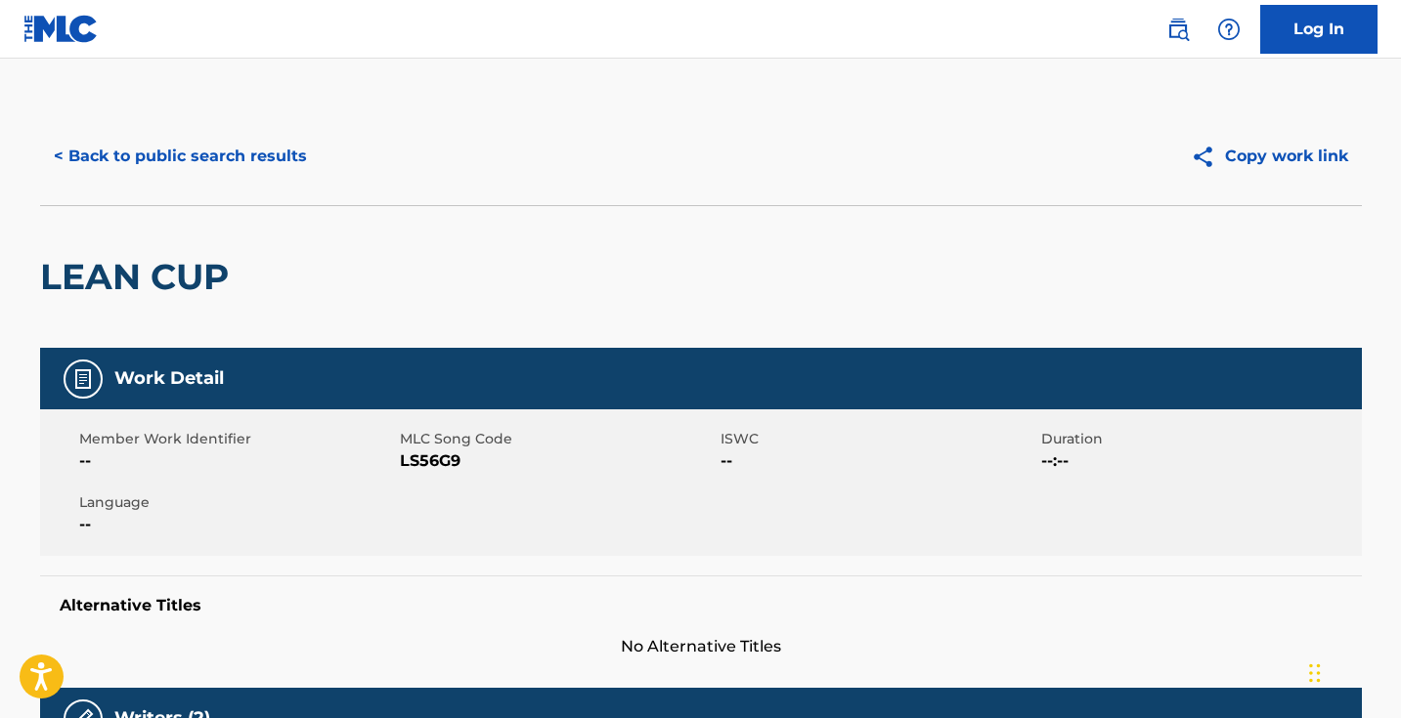
click at [431, 457] on span "LS56G9" at bounding box center [558, 461] width 316 height 23
click at [303, 166] on button "< Back to public search results" at bounding box center [180, 156] width 281 height 49
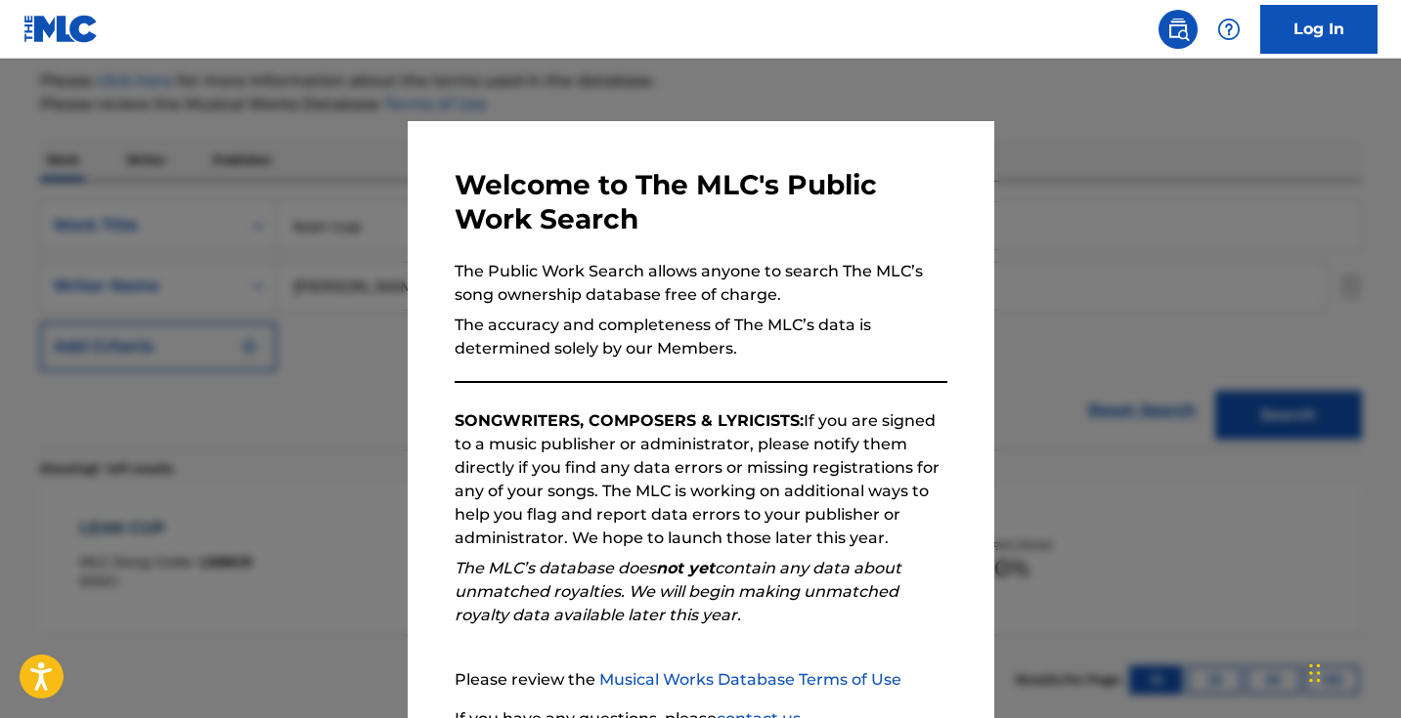
click at [339, 212] on div at bounding box center [700, 418] width 1401 height 718
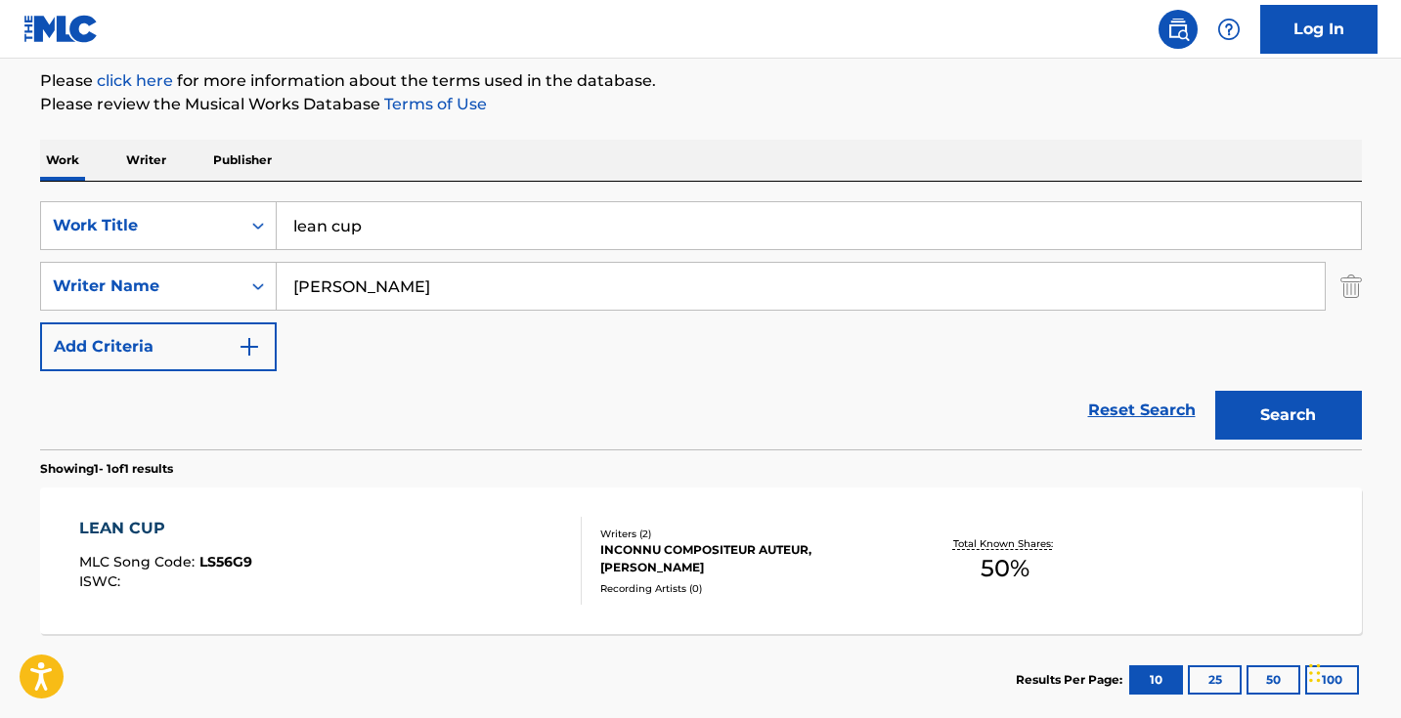
click at [397, 223] on input "lean cup" at bounding box center [819, 225] width 1084 height 47
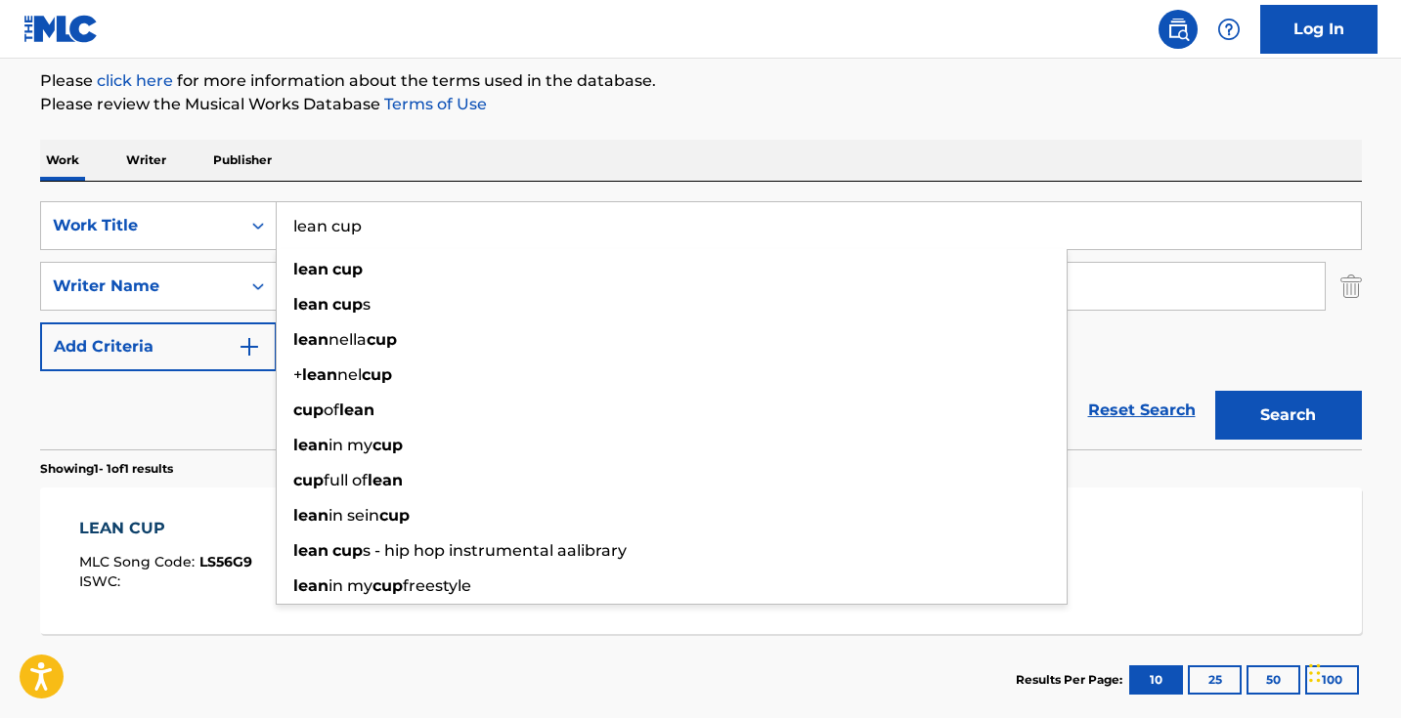
click at [397, 223] on input "lean cup" at bounding box center [819, 225] width 1084 height 47
paste input "LEAVE IT ON THE FLOOR"
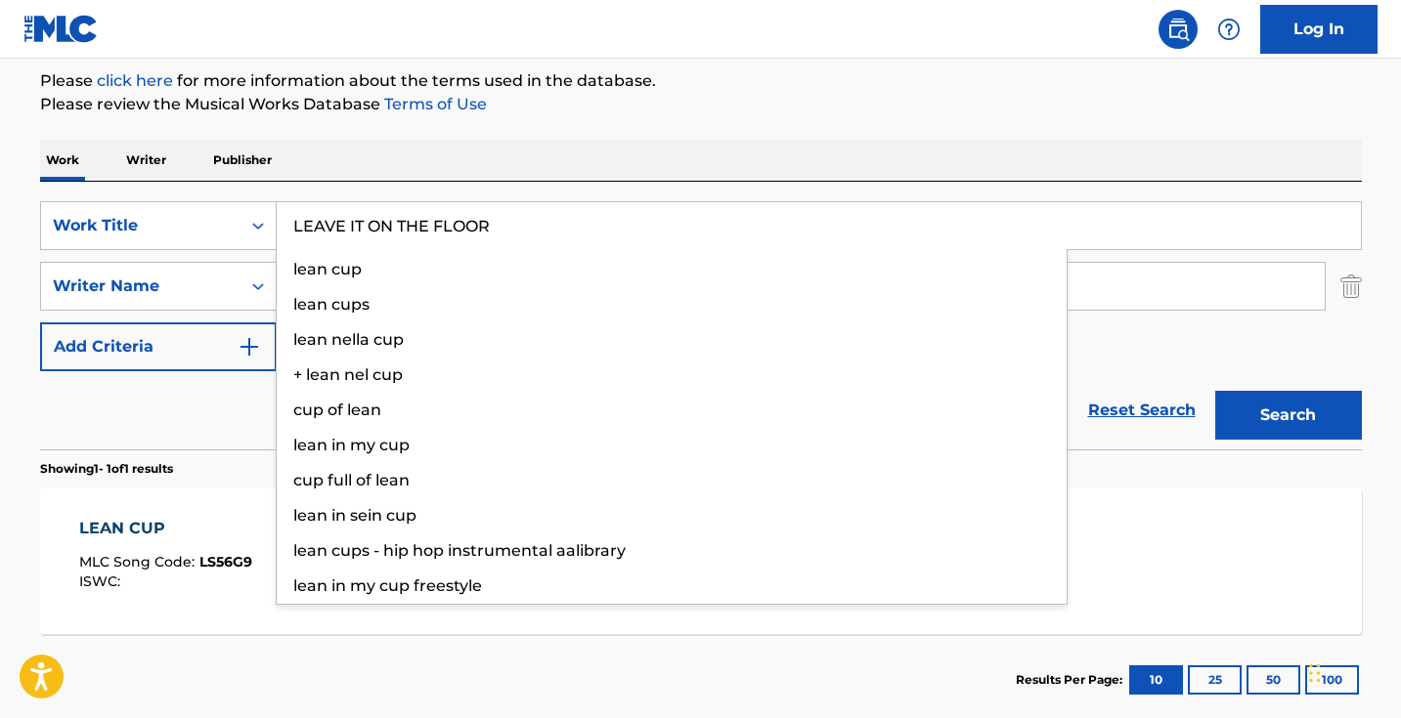
type input "LEAVE IT ON THE FLOOR"
click at [1287, 415] on button "Search" at bounding box center [1288, 415] width 147 height 49
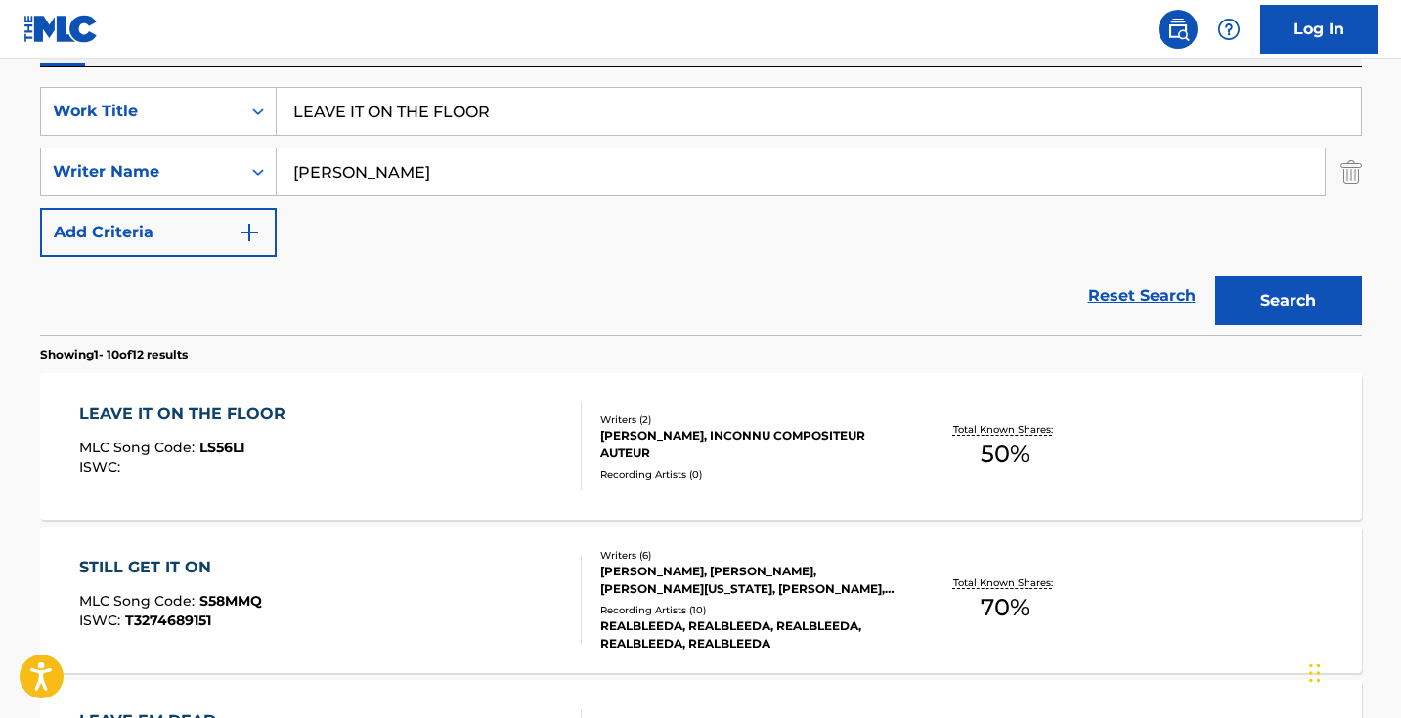
scroll to position [409, 0]
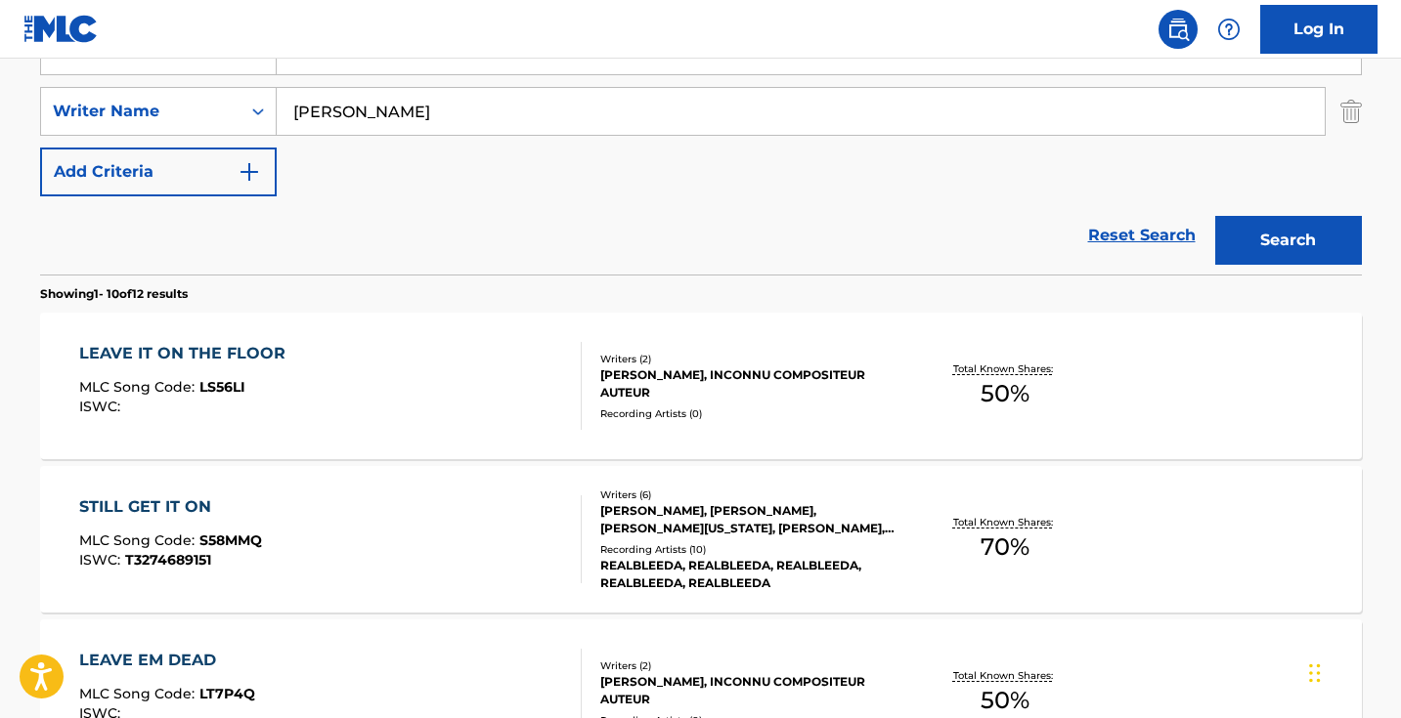
click at [458, 408] on div "LEAVE IT ON THE FLOOR MLC Song Code : LS56LI ISWC :" at bounding box center [330, 386] width 502 height 88
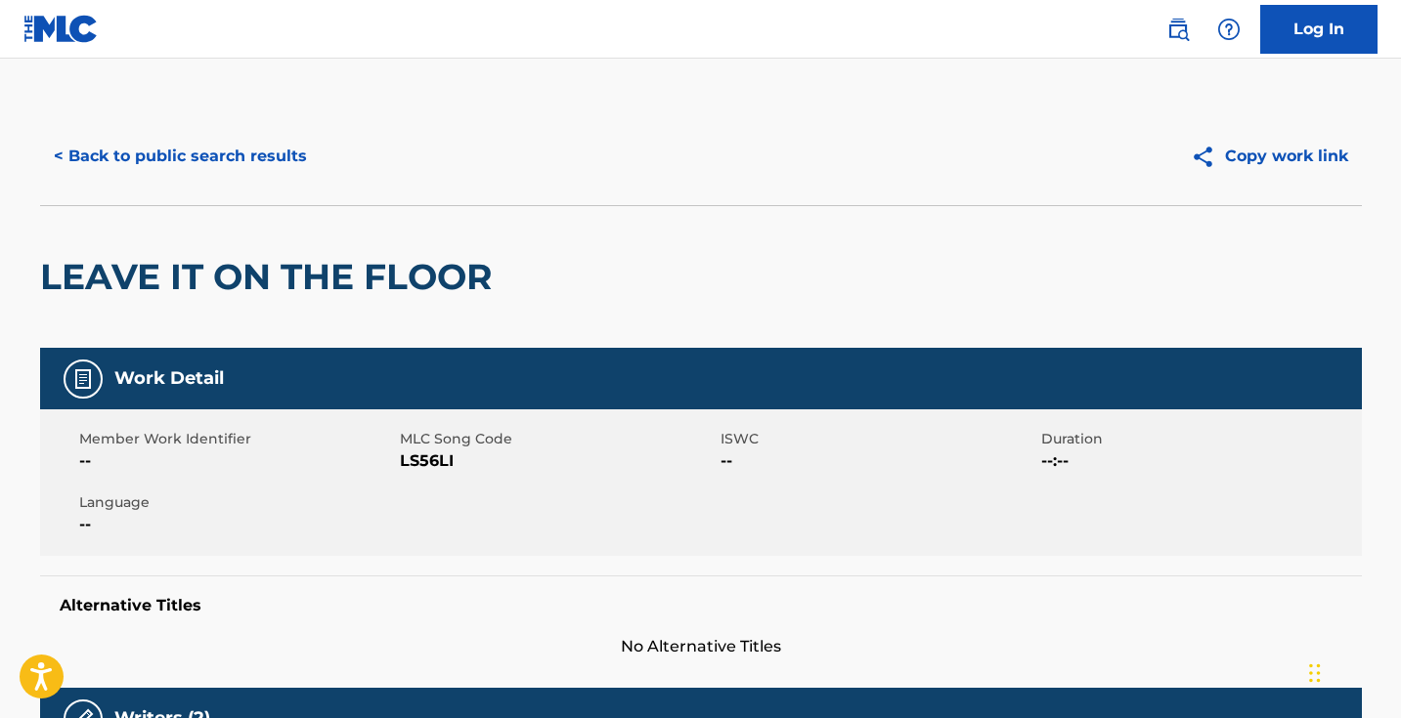
click at [440, 465] on span "LS56LI" at bounding box center [558, 461] width 316 height 23
click at [243, 144] on button "< Back to public search results" at bounding box center [180, 156] width 281 height 49
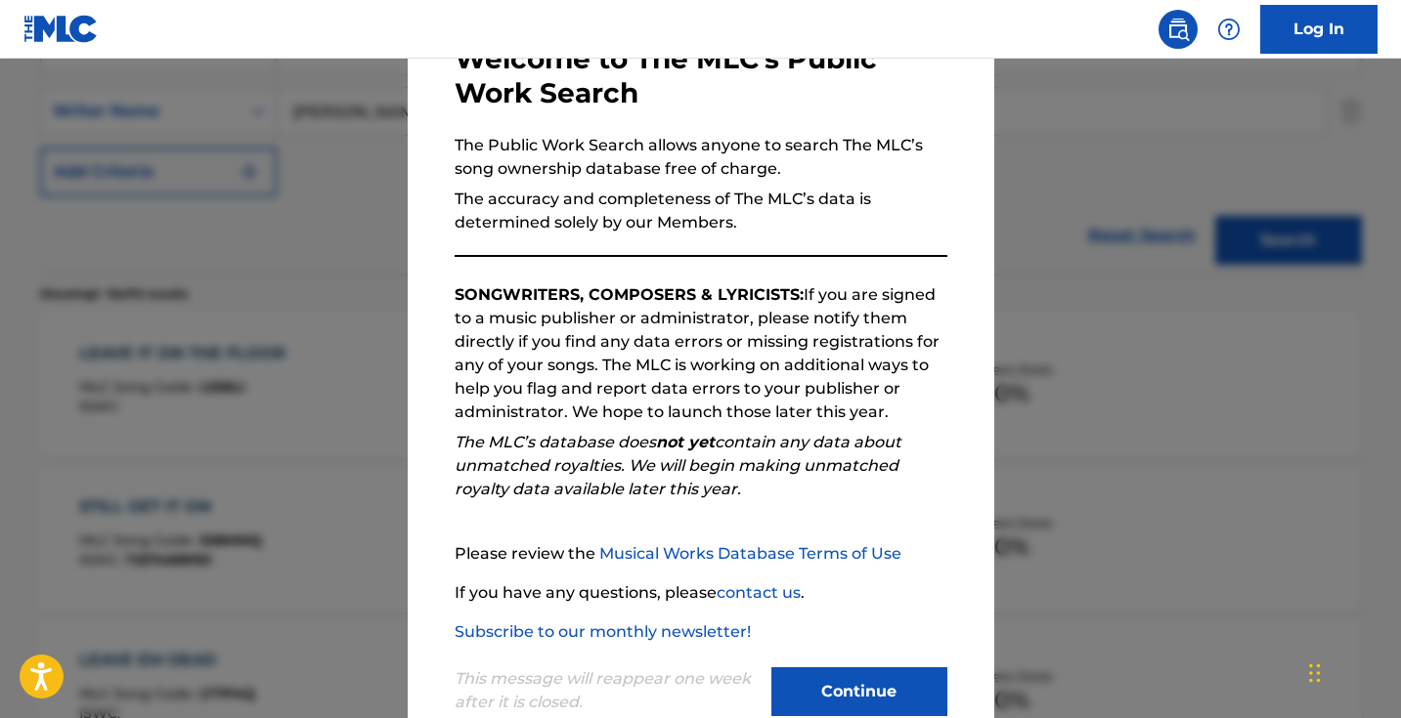
scroll to position [126, 0]
click at [335, 360] on div at bounding box center [700, 418] width 1401 height 718
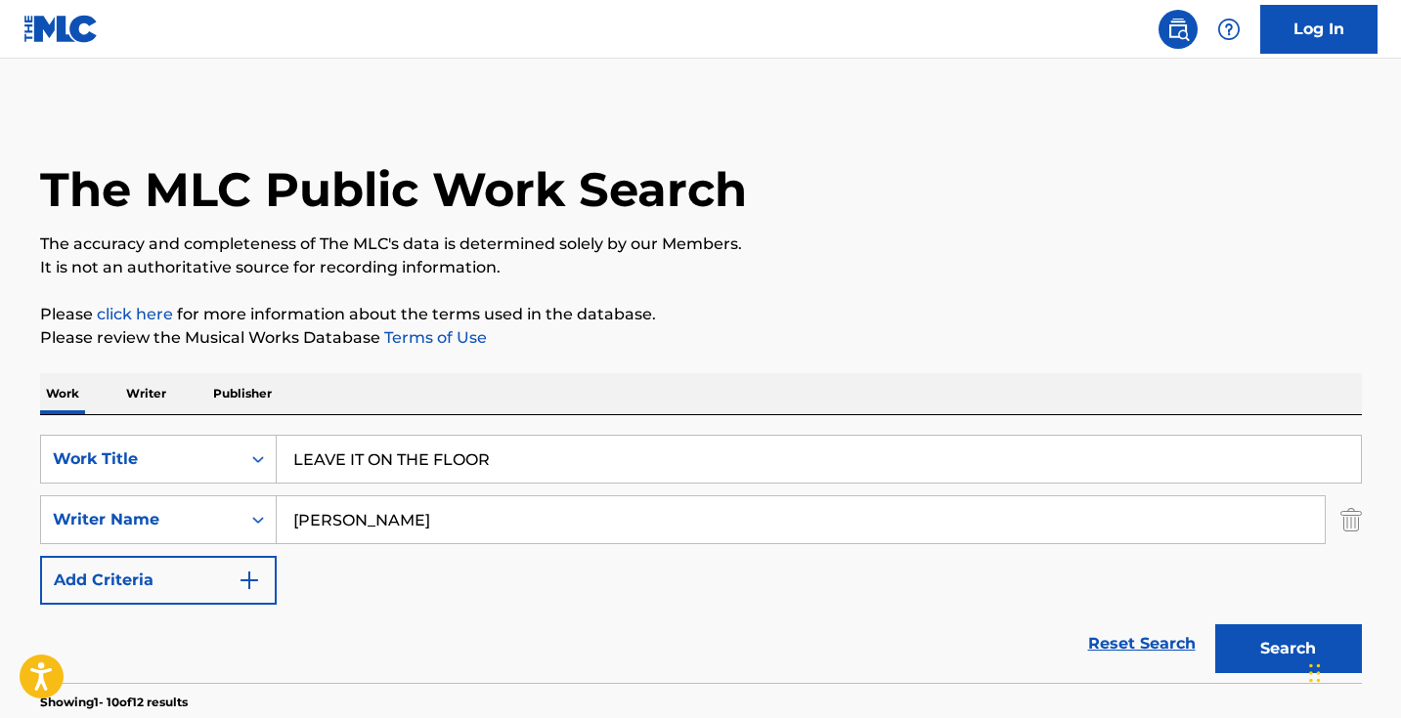
scroll to position [0, 0]
click at [514, 444] on input "LEAVE IT ON THE FLOOR" at bounding box center [819, 459] width 1084 height 47
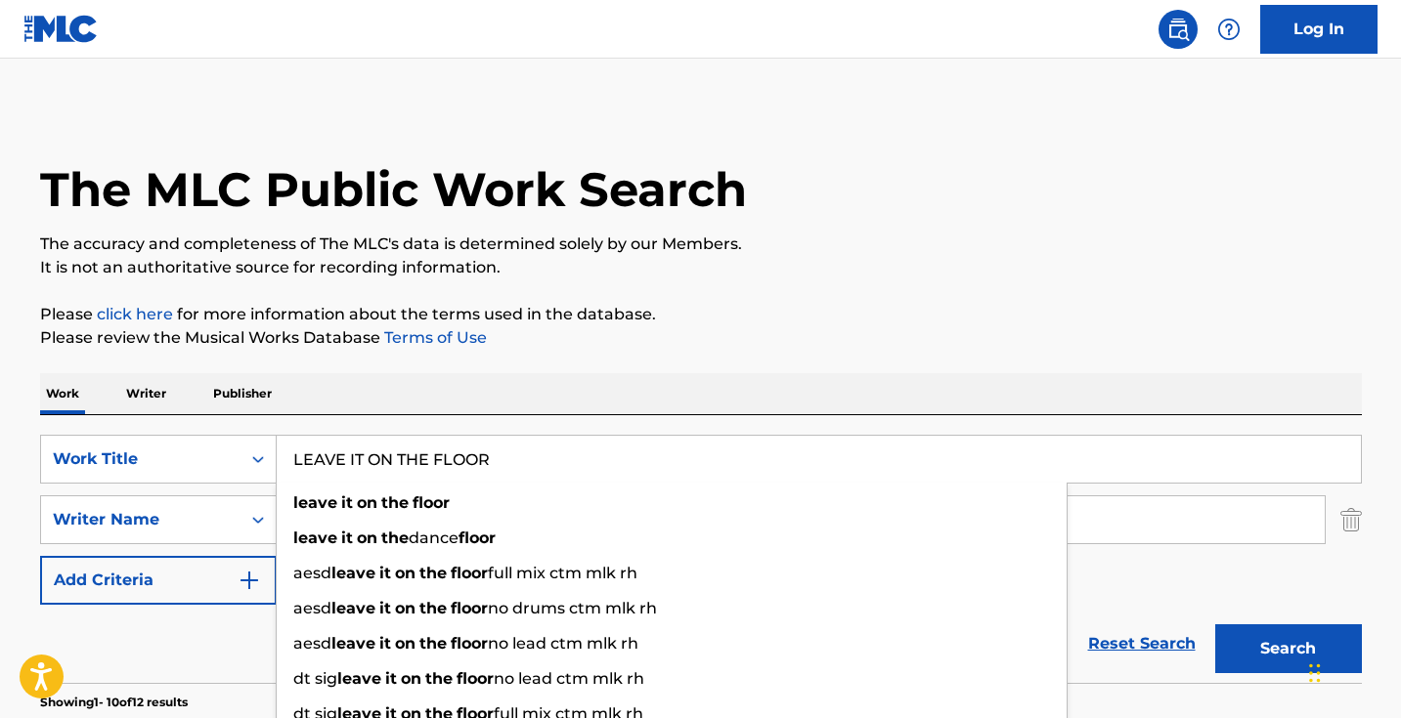
paste input "ight Pole"
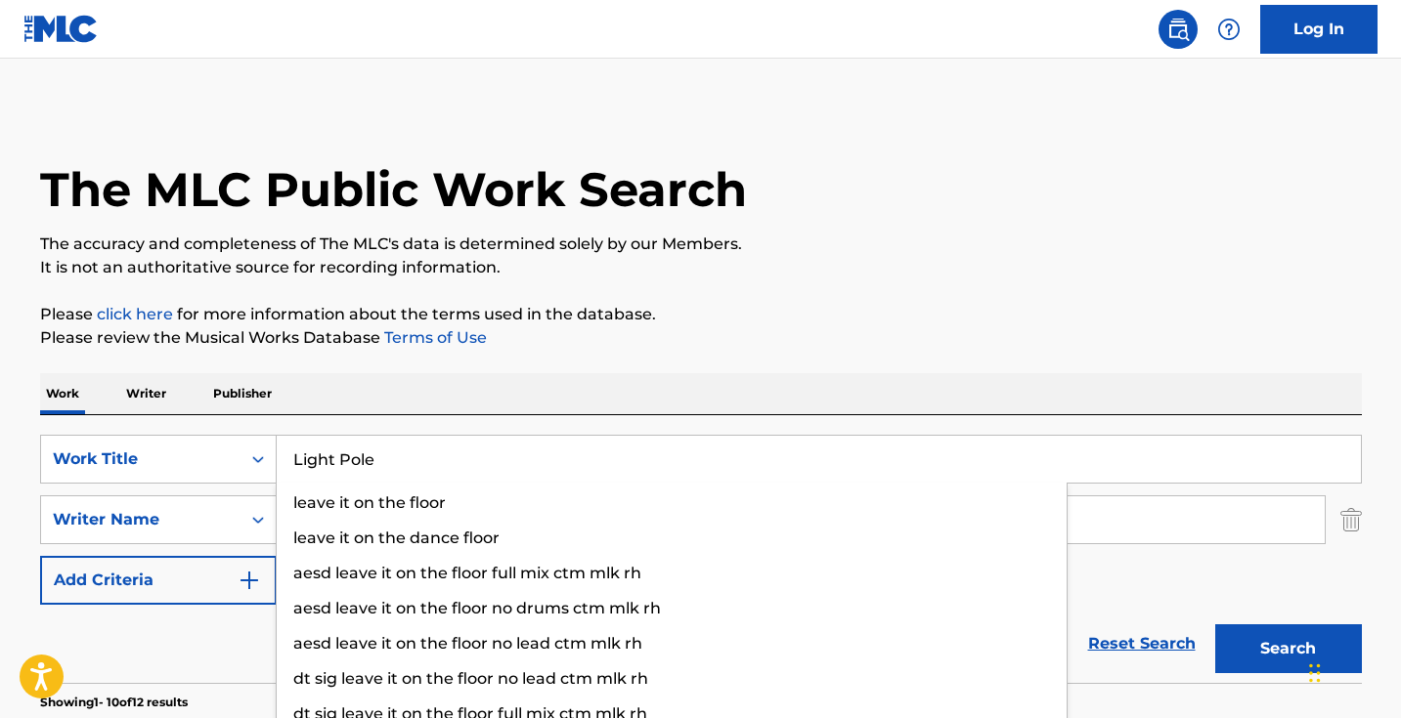
type input "Light Pole"
click at [1287, 649] on button "Search" at bounding box center [1288, 649] width 147 height 49
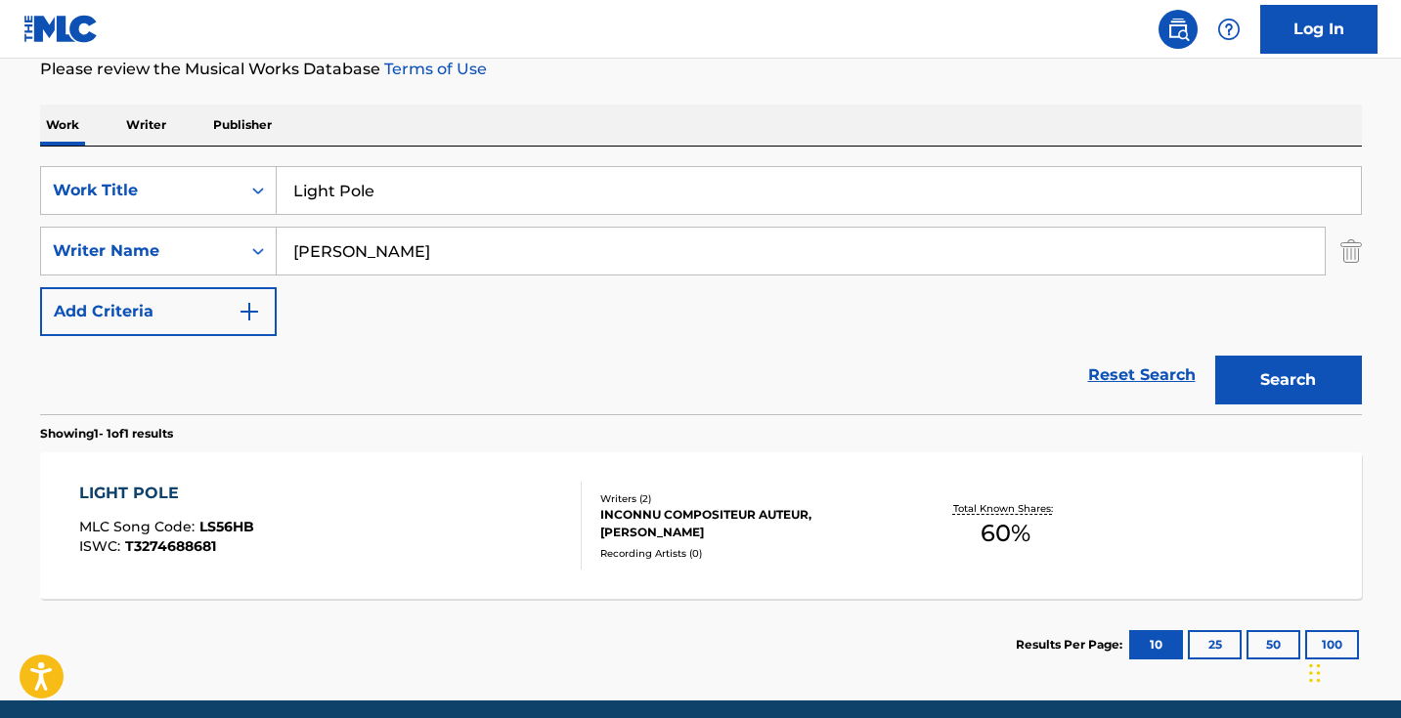
scroll to position [271, 0]
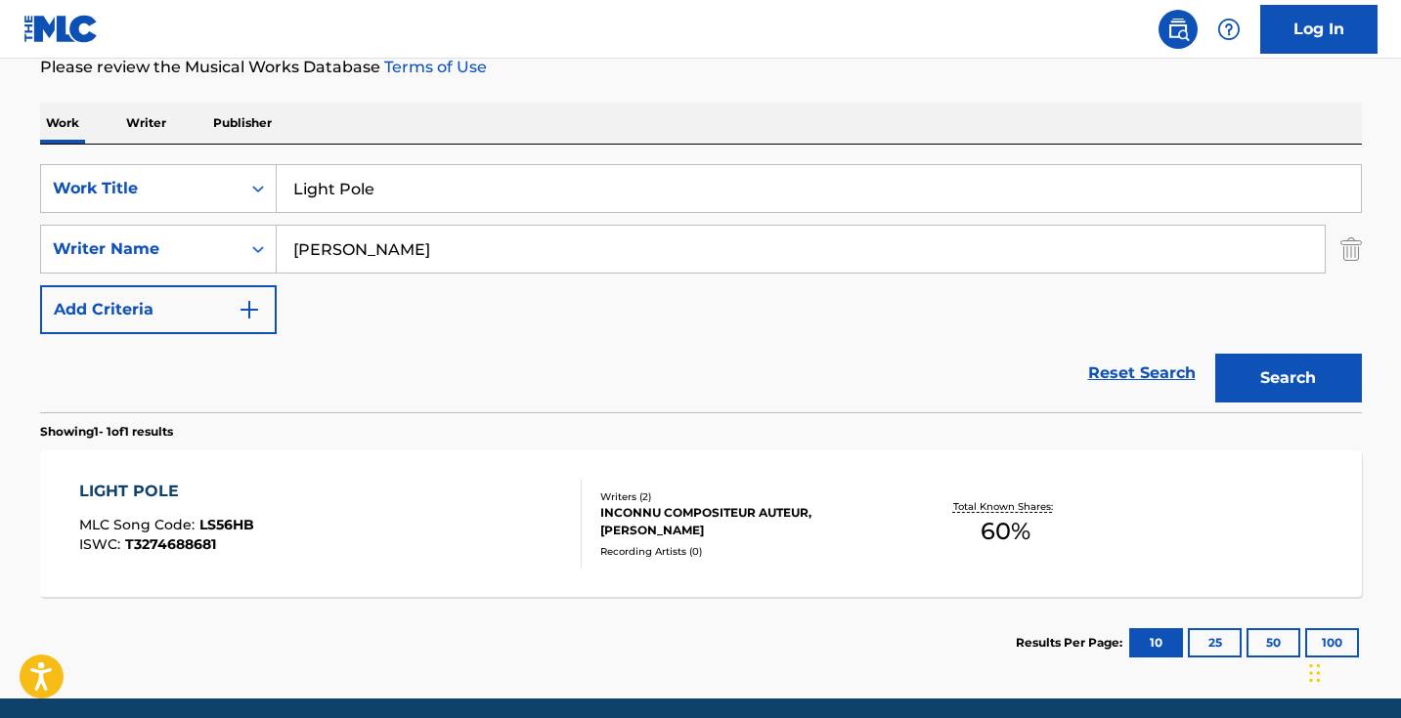
click at [481, 502] on div "LIGHT POLE MLC Song Code : LS56HB ISWC : T3274688681" at bounding box center [330, 524] width 502 height 88
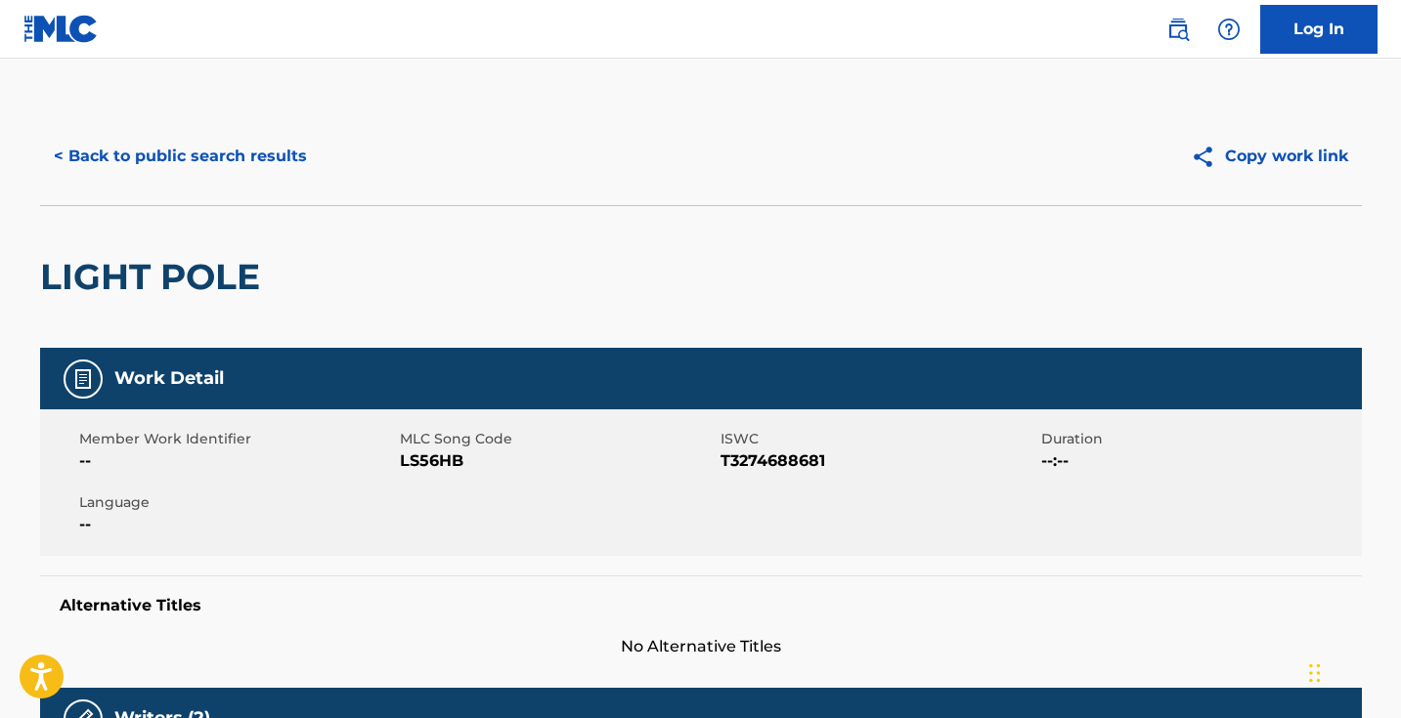
click at [443, 458] on span "LS56HB" at bounding box center [558, 461] width 316 height 23
click at [442, 458] on span "LS56HB" at bounding box center [558, 461] width 316 height 23
click at [267, 149] on button "< Back to public search results" at bounding box center [180, 156] width 281 height 49
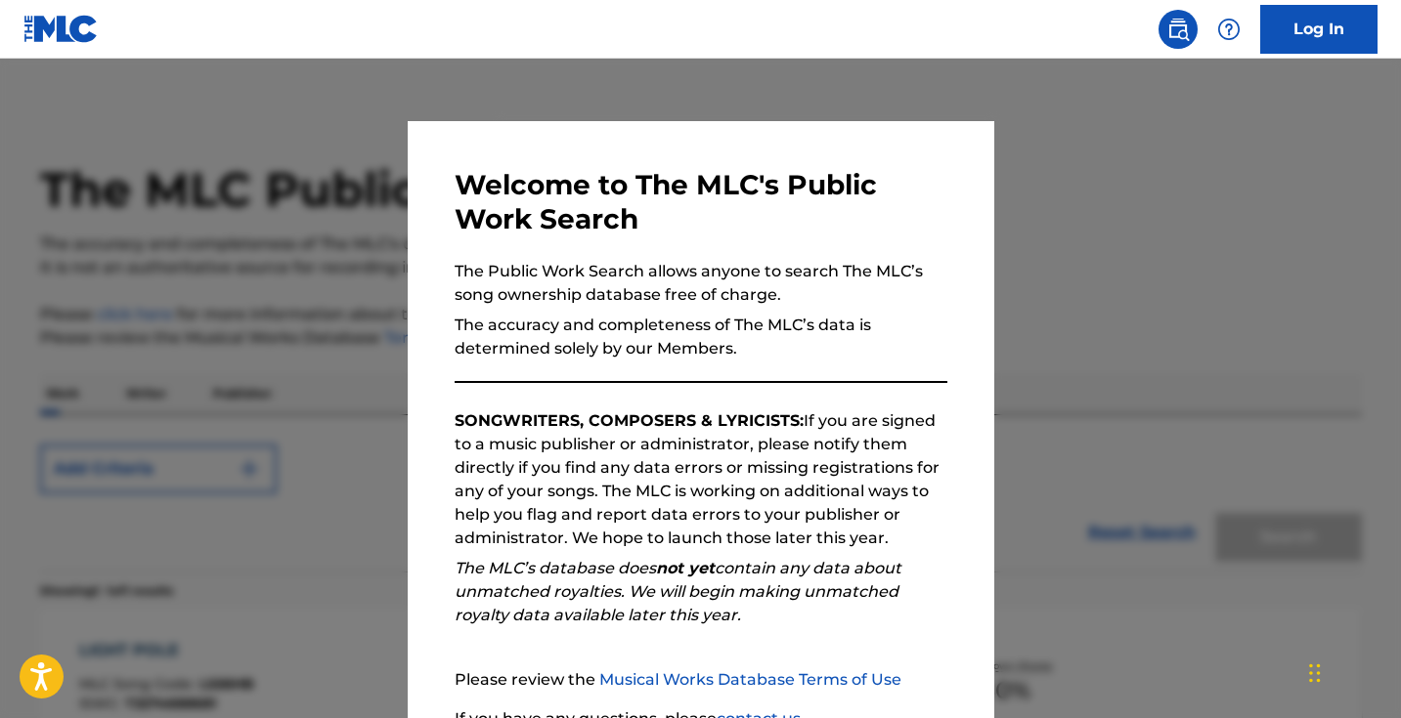
scroll to position [234, 0]
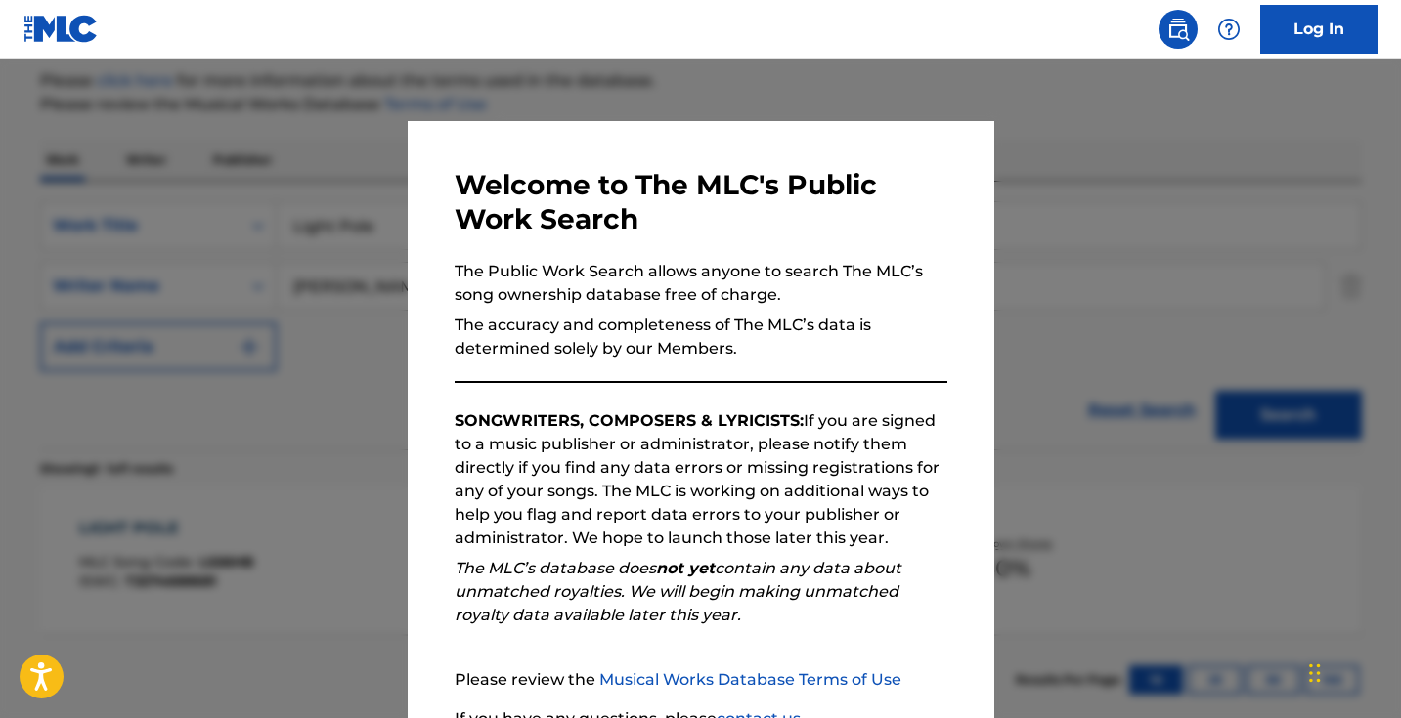
click at [384, 406] on div at bounding box center [700, 418] width 1401 height 718
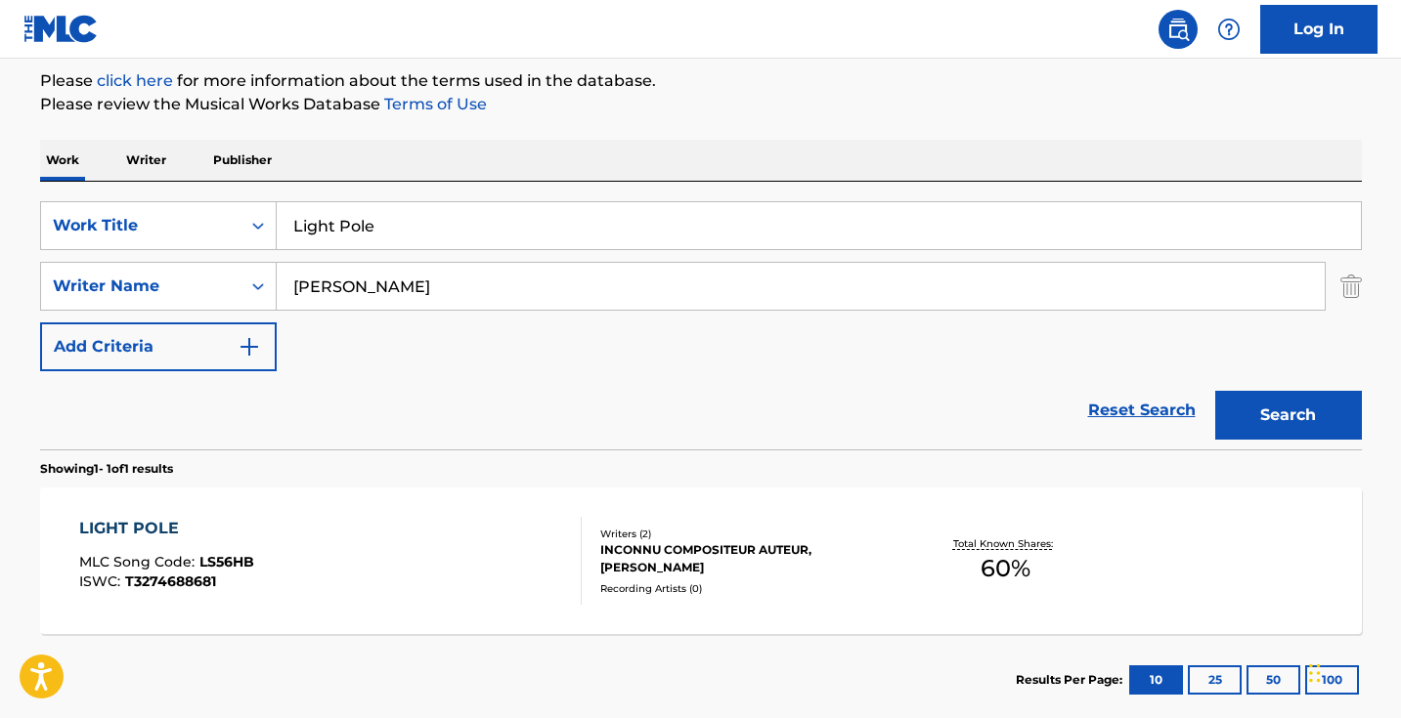
click at [369, 226] on input "Light Pole" at bounding box center [819, 225] width 1084 height 47
click at [370, 227] on input "Light Pole" at bounding box center [819, 225] width 1084 height 47
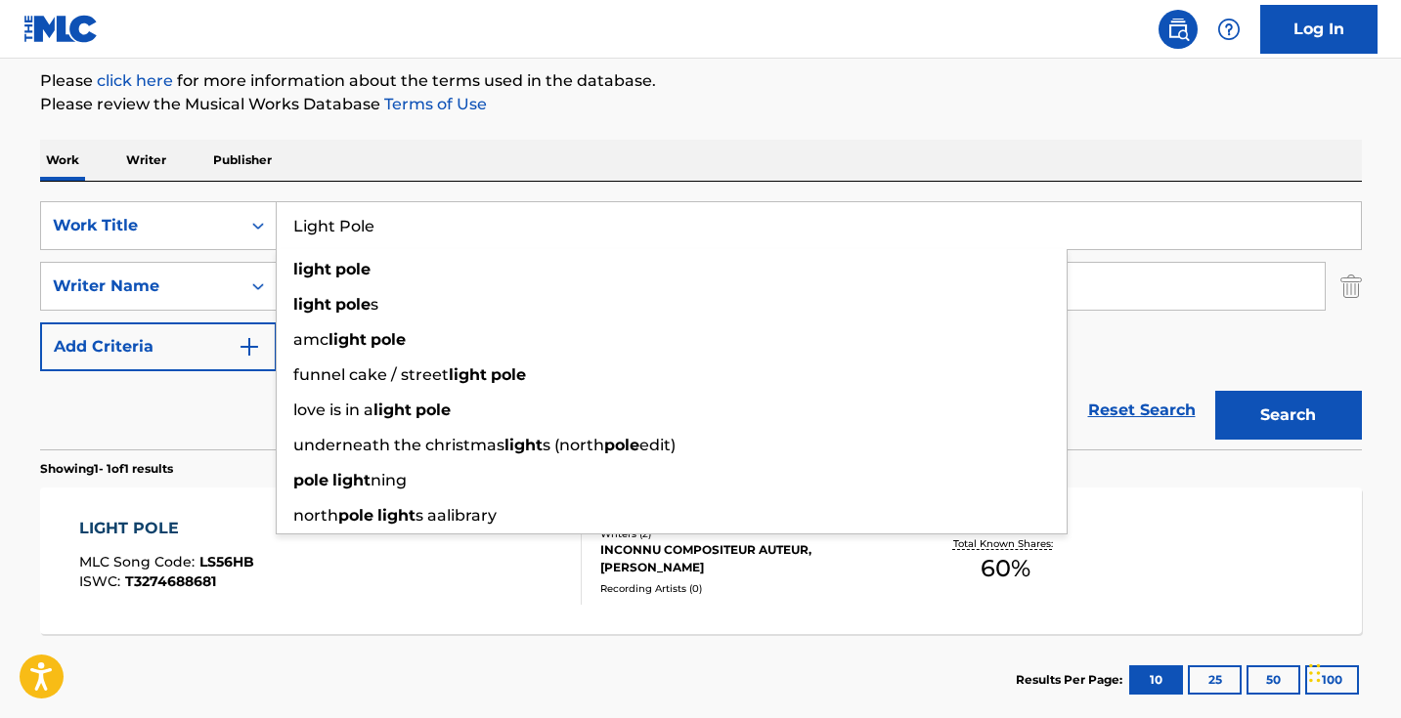
click at [370, 227] on input "Light Pole" at bounding box center [819, 225] width 1084 height 47
paste input "Memory Out The Pudd"
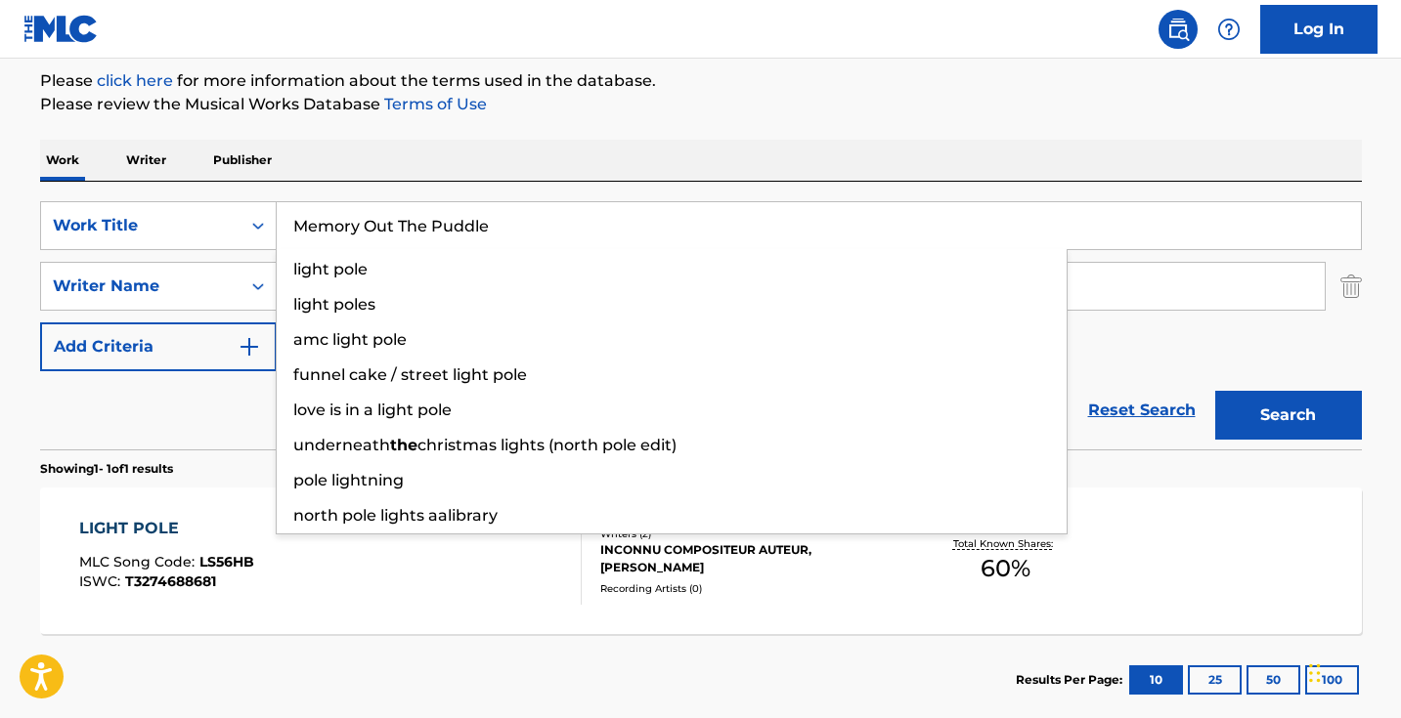
type input "Memory Out The Puddle"
click at [1287, 415] on button "Search" at bounding box center [1288, 415] width 147 height 49
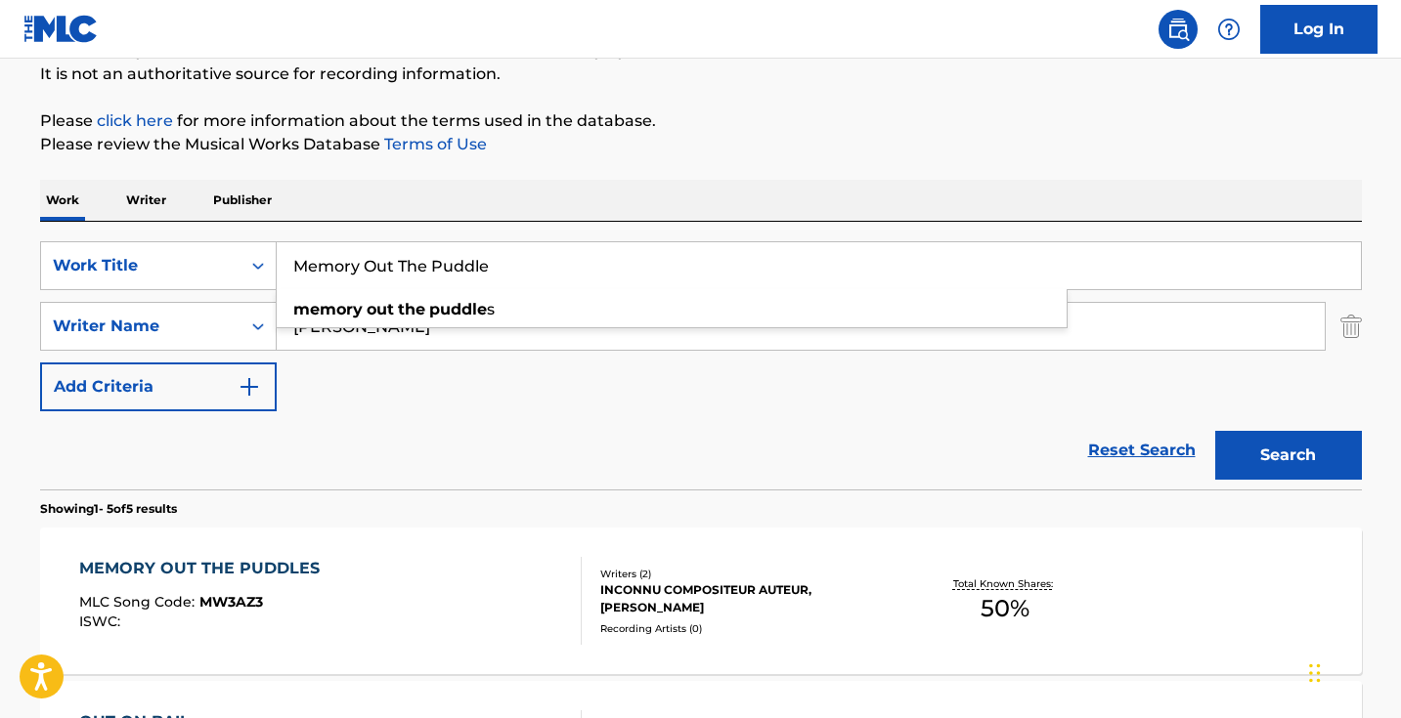
click at [507, 88] on div "The MLC Public Work Search The accuracy and completeness of The MLC's data is d…" at bounding box center [701, 647] width 1369 height 1466
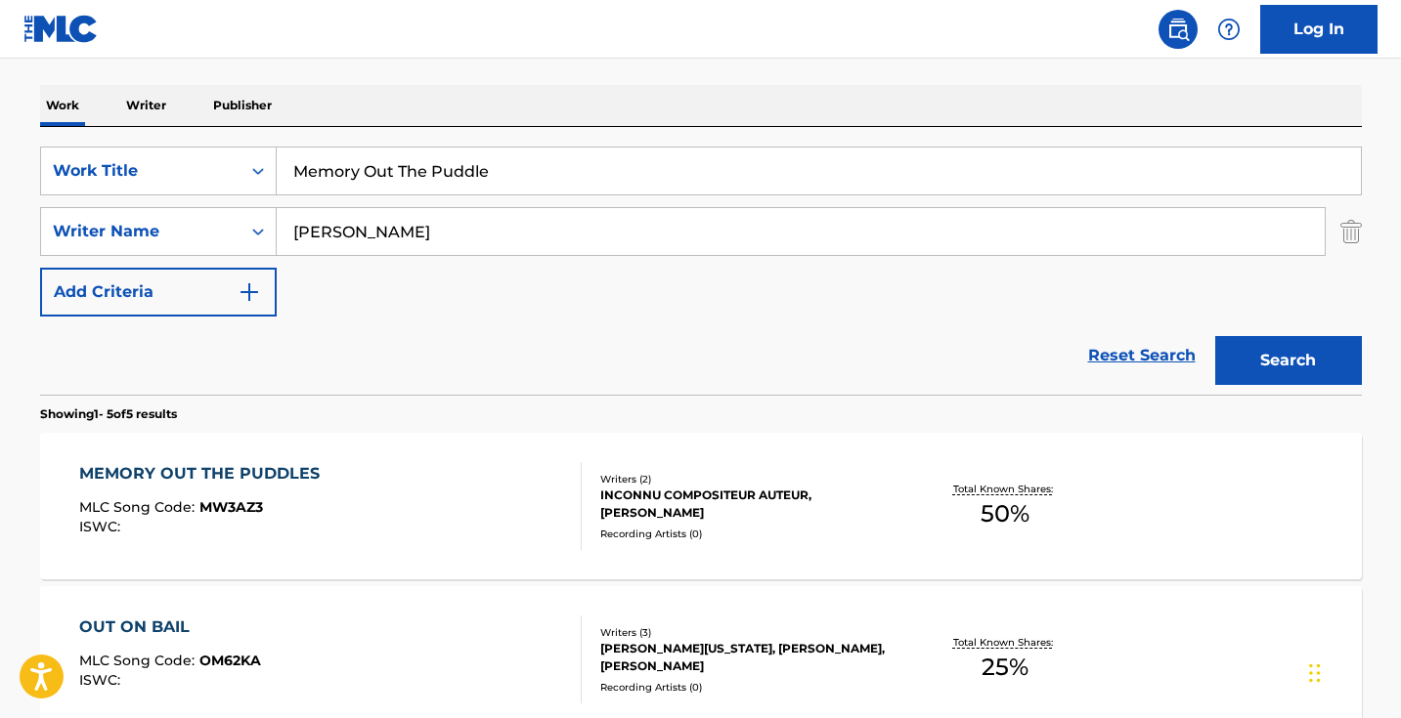
scroll to position [338, 0]
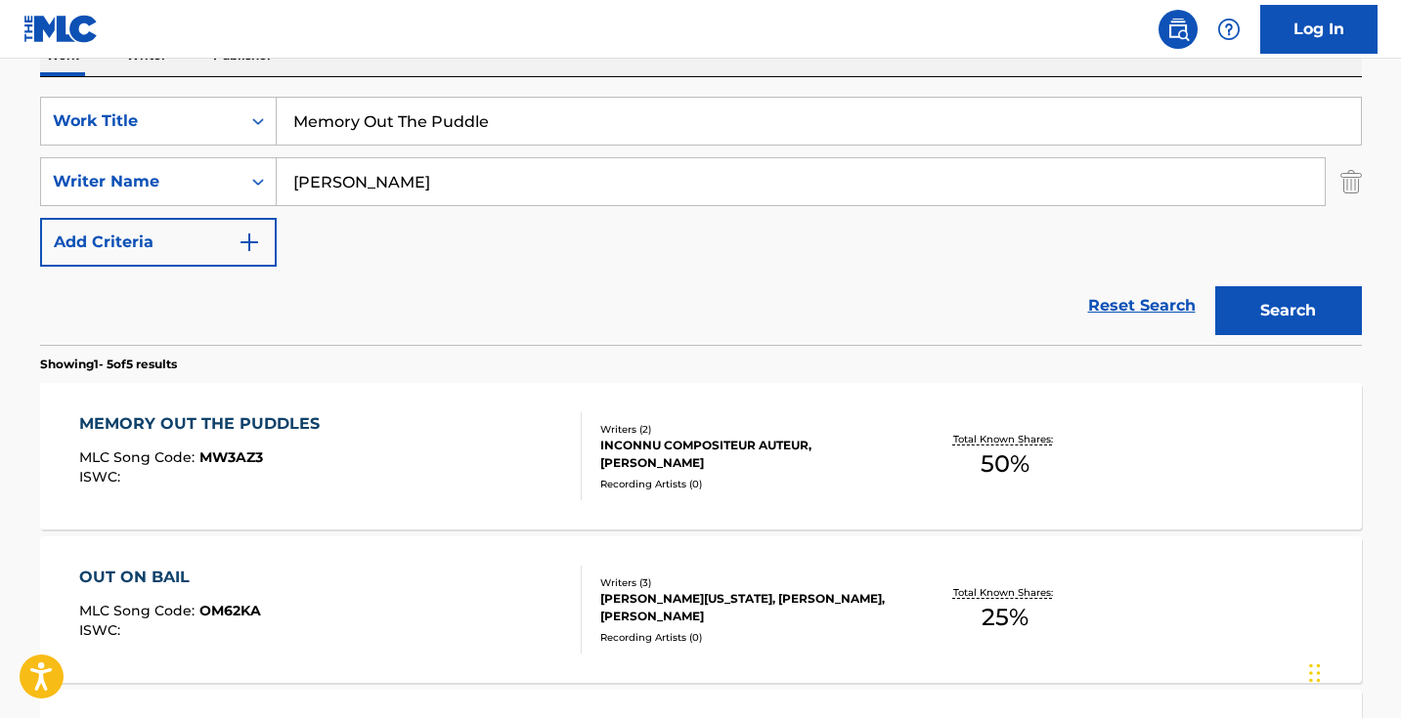
click at [476, 493] on div "MEMORY OUT THE PUDDLES MLC Song Code : MW3AZ3 ISWC :" at bounding box center [330, 457] width 502 height 88
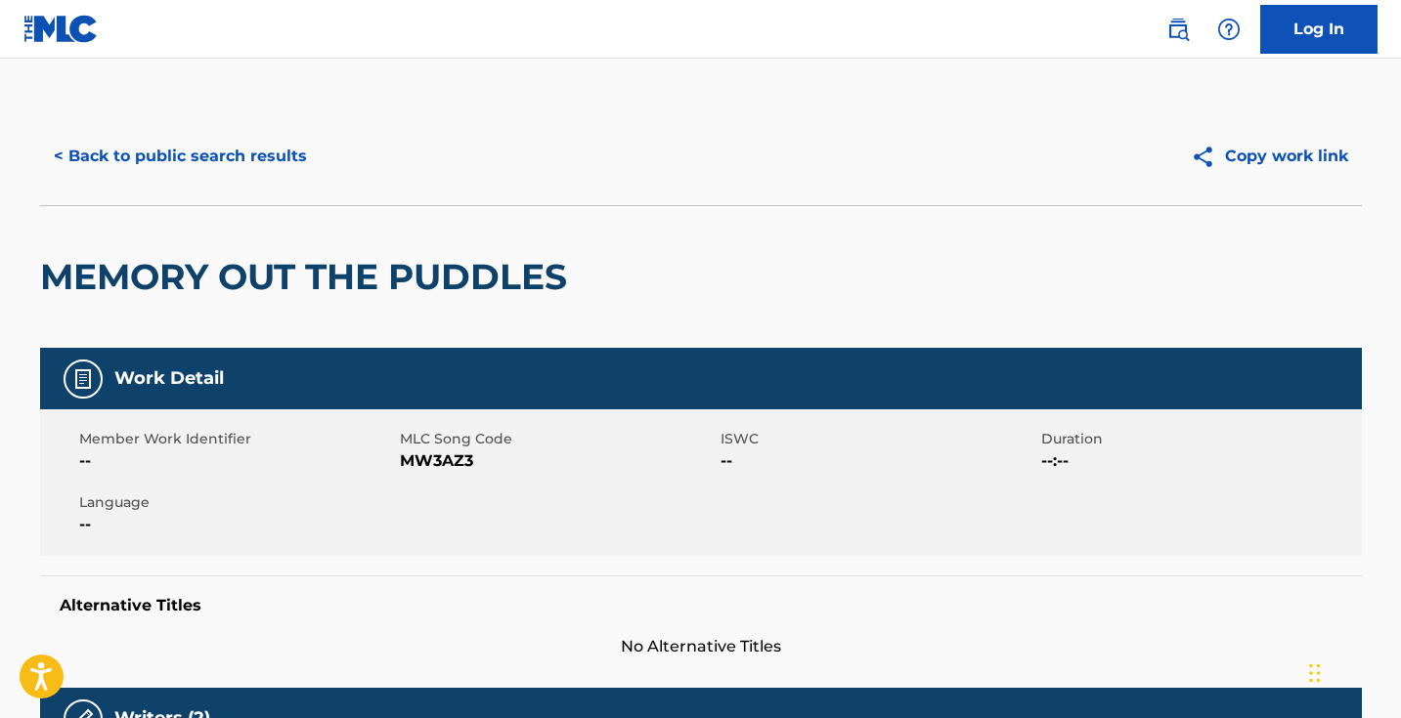
click at [464, 464] on span "MW3AZ3" at bounding box center [558, 461] width 316 height 23
click at [464, 463] on span "MW3AZ3" at bounding box center [558, 461] width 316 height 23
click at [268, 166] on button "< Back to public search results" at bounding box center [180, 156] width 281 height 49
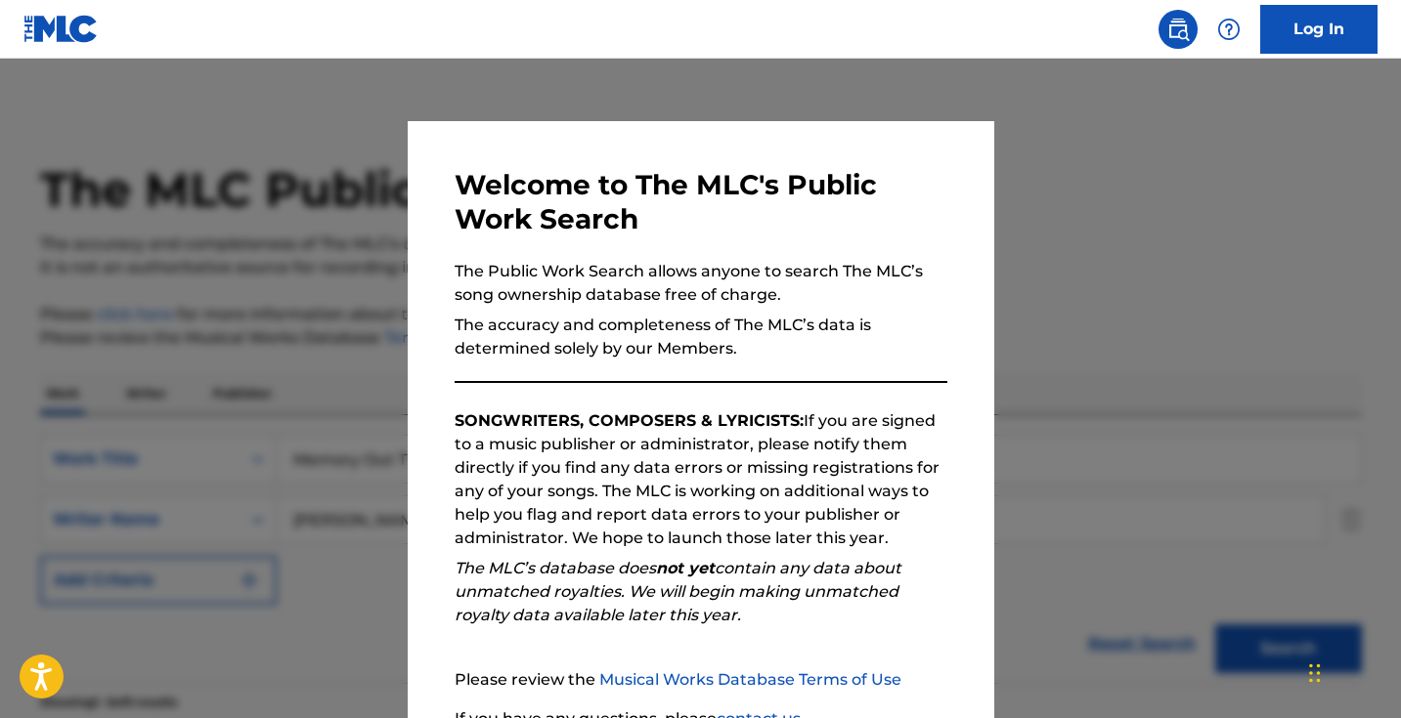
scroll to position [338, 0]
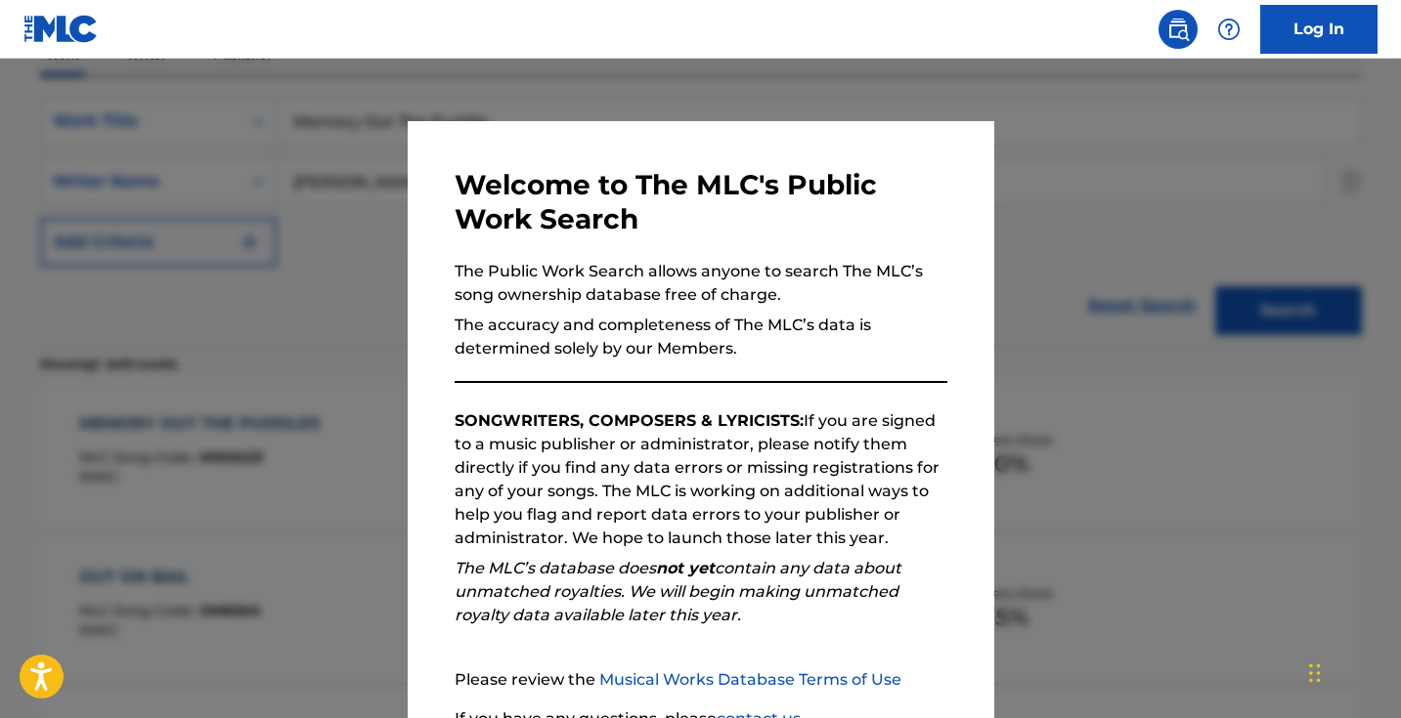
click at [374, 216] on div at bounding box center [700, 418] width 1401 height 718
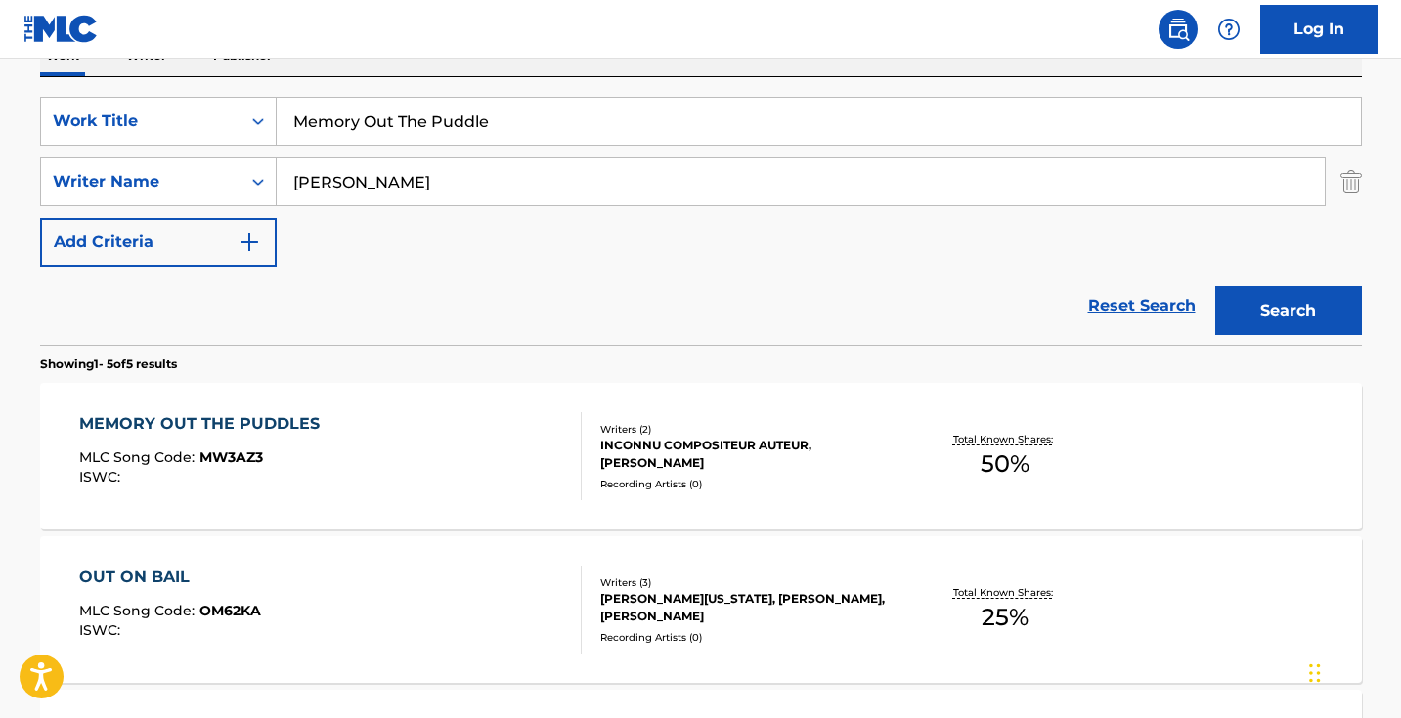
click at [531, 123] on input "Memory Out The Puddle" at bounding box center [819, 121] width 1084 height 47
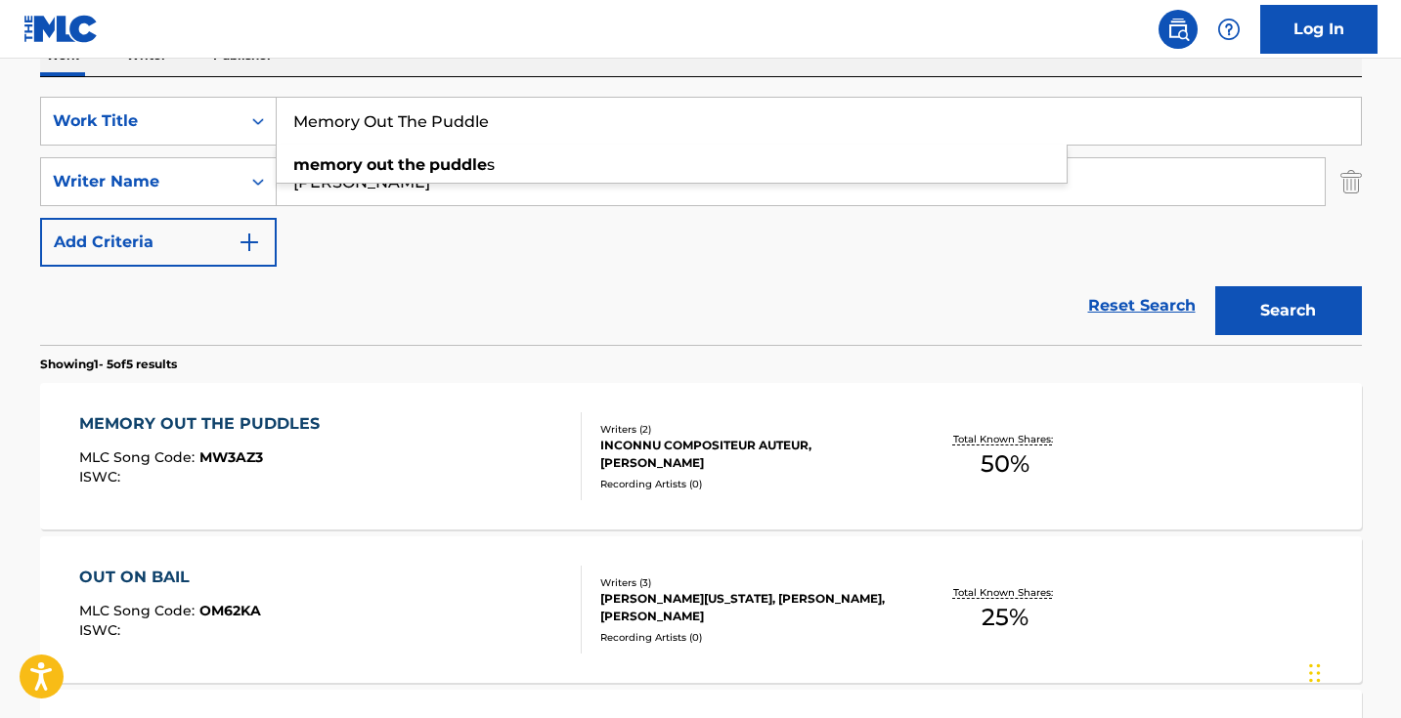
paste input "OTORS"
type input "MOTORS"
click at [1287, 311] on button "Search" at bounding box center [1288, 310] width 147 height 49
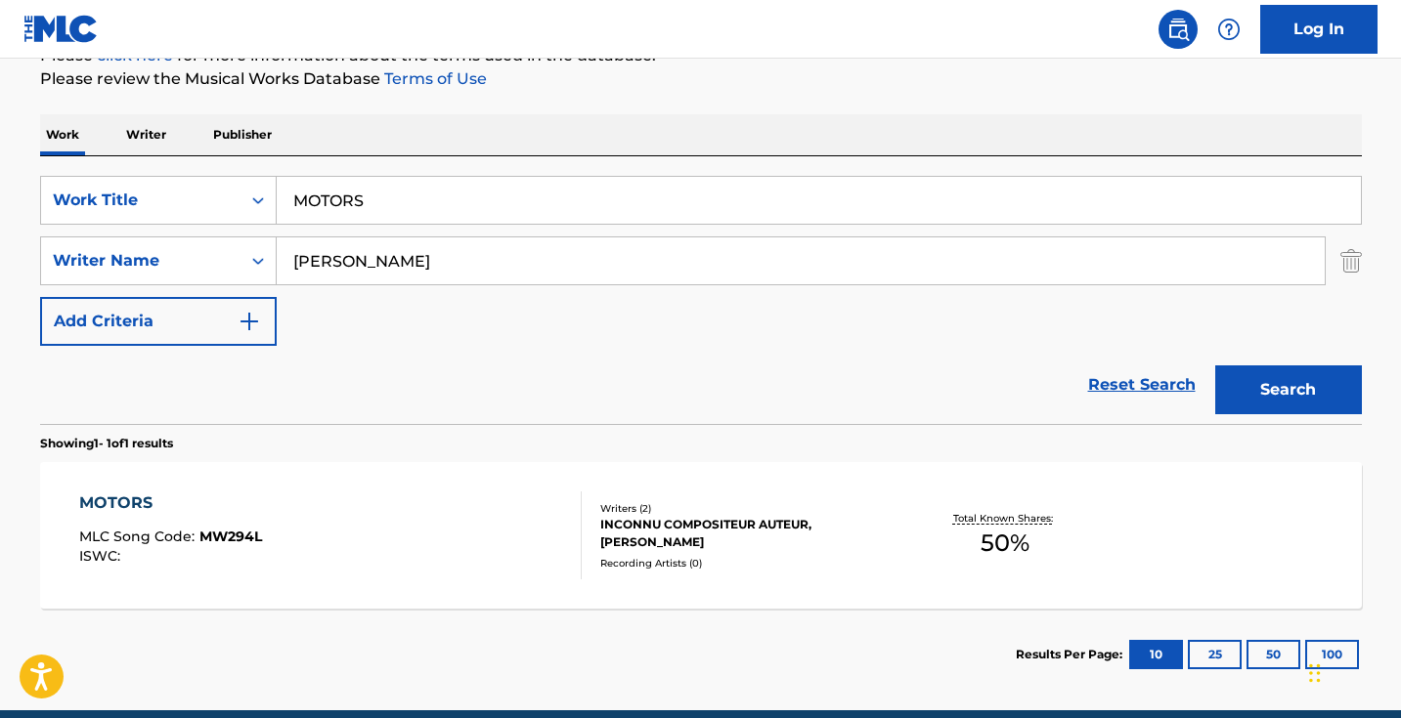
scroll to position [300, 0]
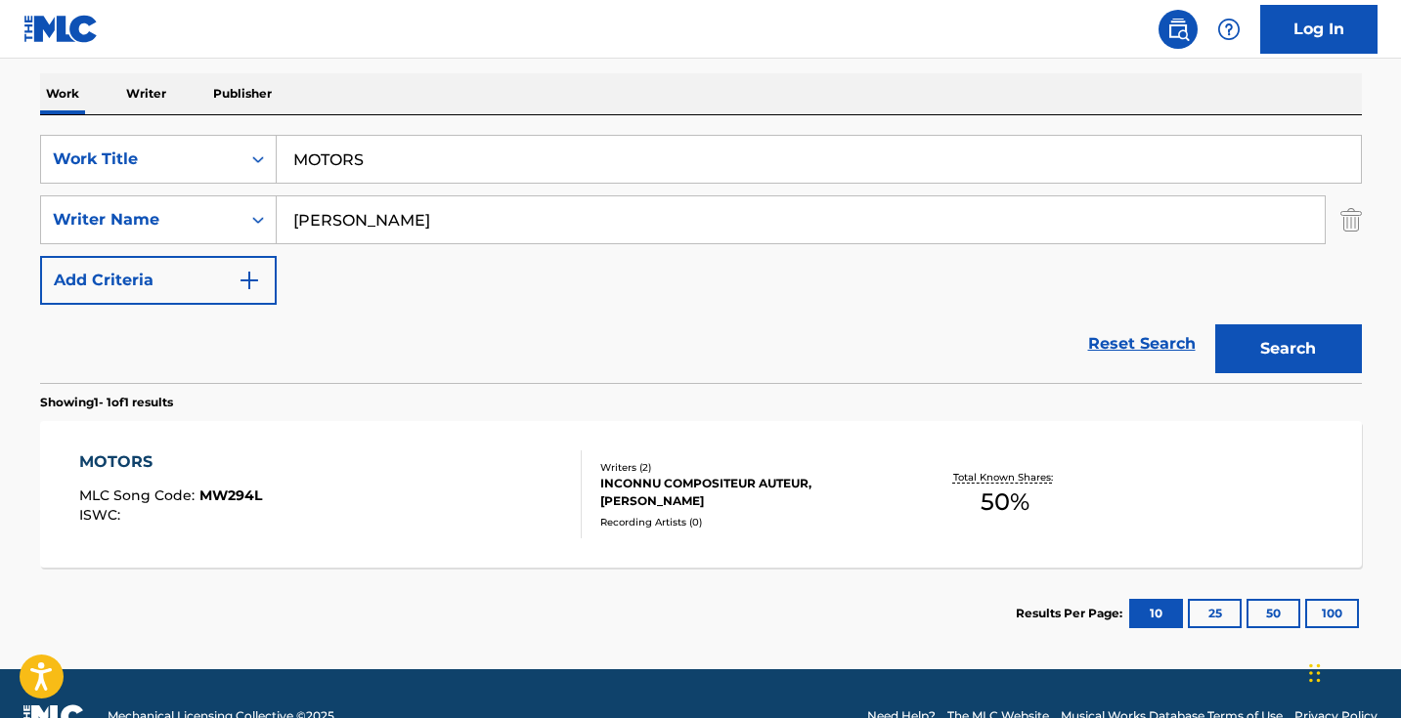
click at [499, 480] on div "MOTORS MLC Song Code : MW294L ISWC :" at bounding box center [330, 495] width 502 height 88
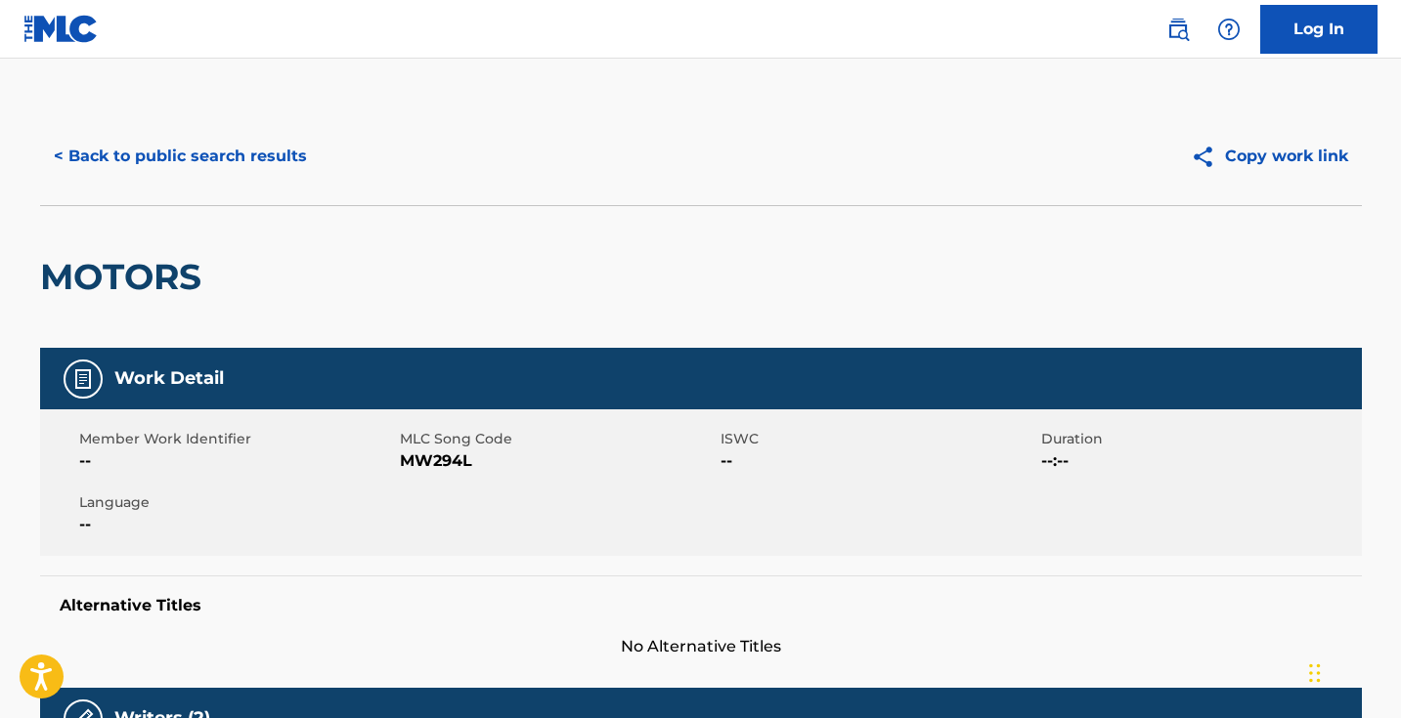
click at [454, 457] on span "MW294L" at bounding box center [558, 461] width 316 height 23
click at [453, 457] on span "MW294L" at bounding box center [558, 461] width 316 height 23
click at [281, 170] on button "< Back to public search results" at bounding box center [180, 156] width 281 height 49
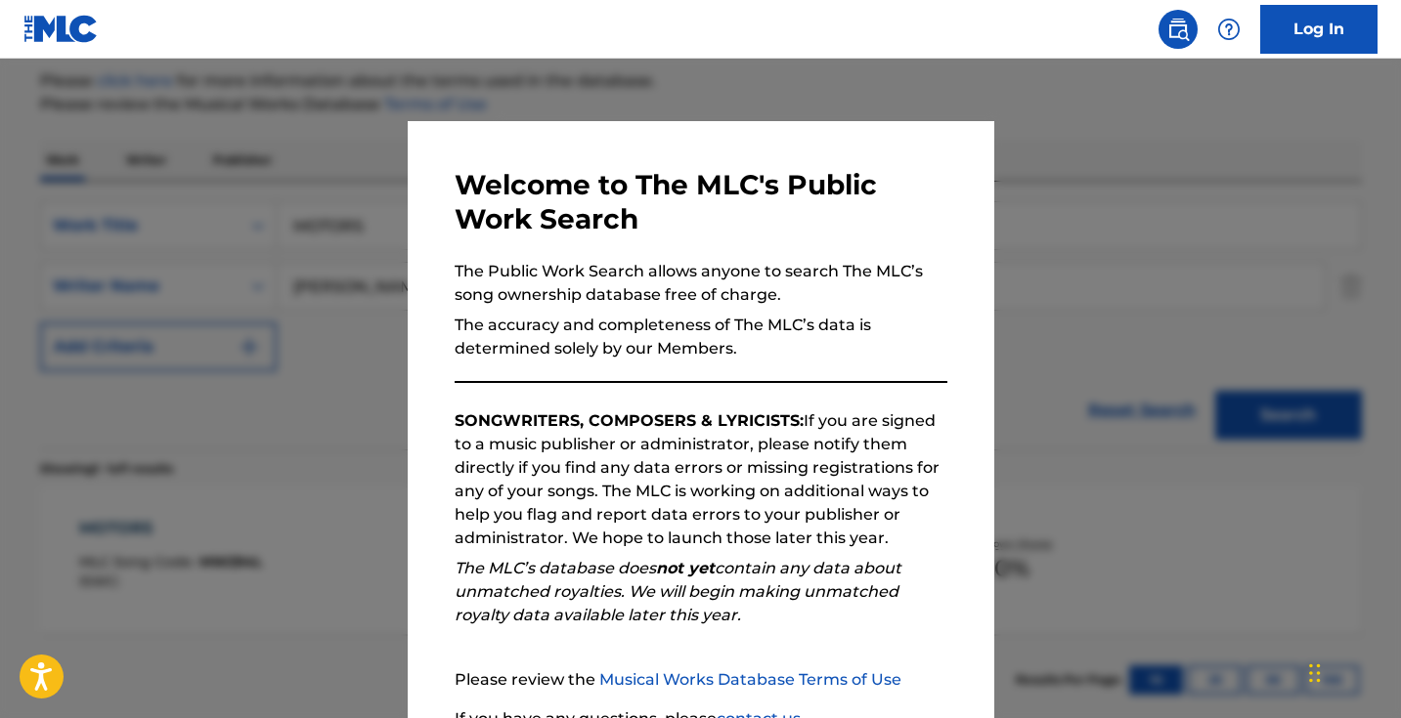
click at [326, 210] on div at bounding box center [700, 418] width 1401 height 718
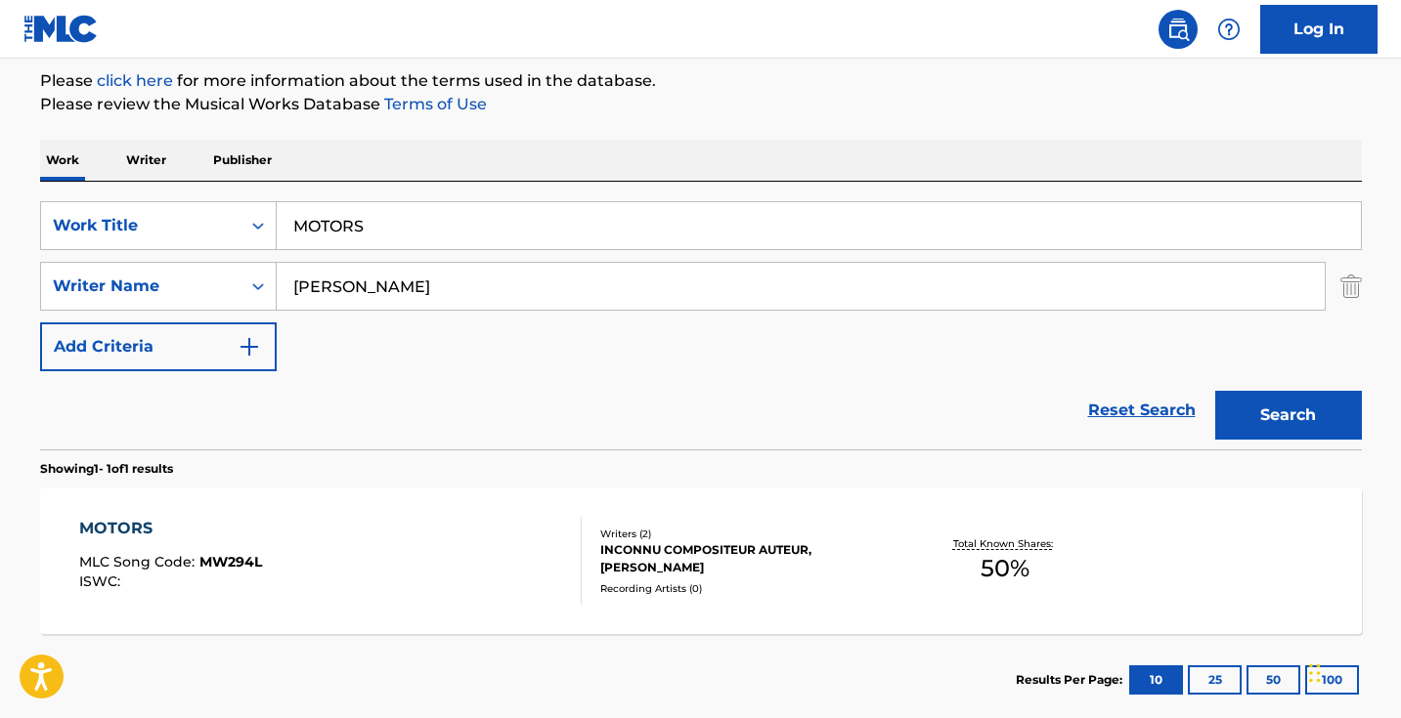
click at [390, 213] on input "MOTORS" at bounding box center [819, 225] width 1084 height 47
click at [390, 214] on input "MOTORS" at bounding box center [819, 225] width 1084 height 47
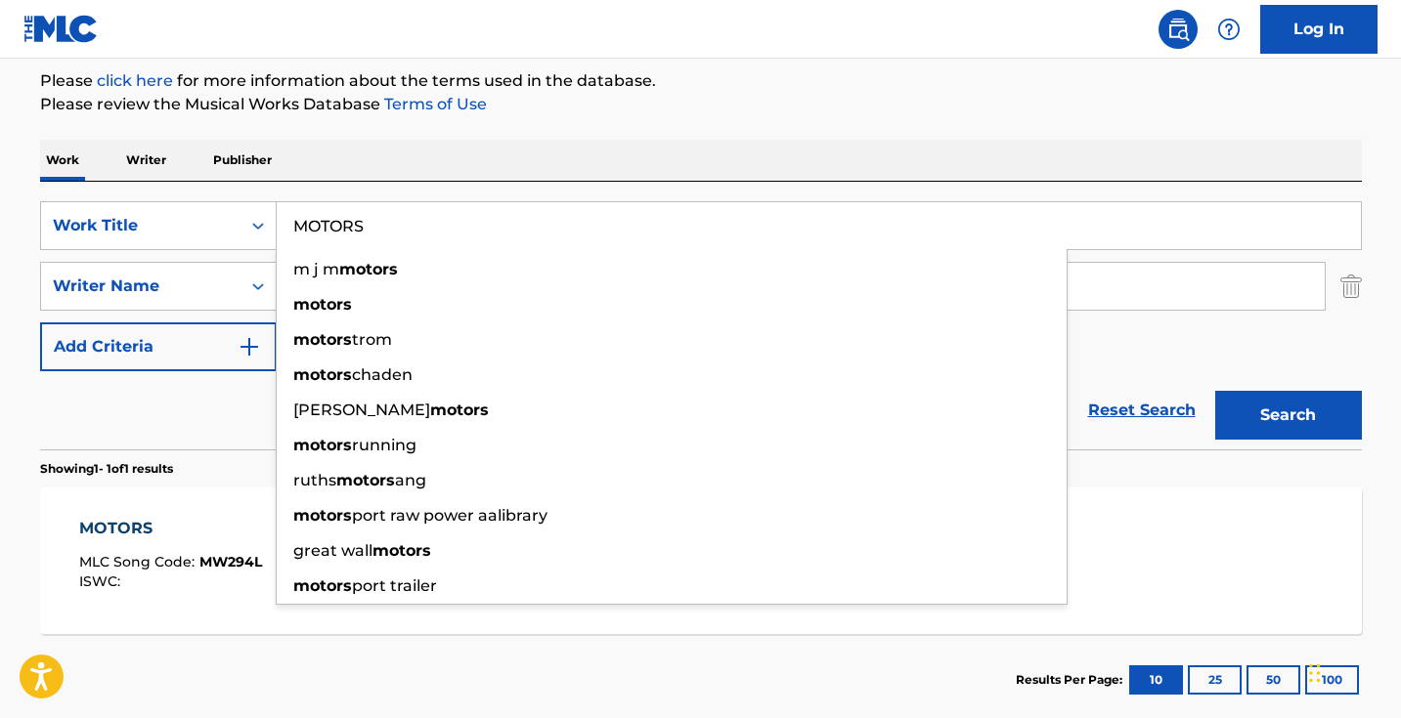
click at [390, 214] on input "MOTORS" at bounding box center [819, 225] width 1084 height 47
paste input "urder Business"
type input "Murder Business"
click at [1287, 415] on button "Search" at bounding box center [1288, 415] width 147 height 49
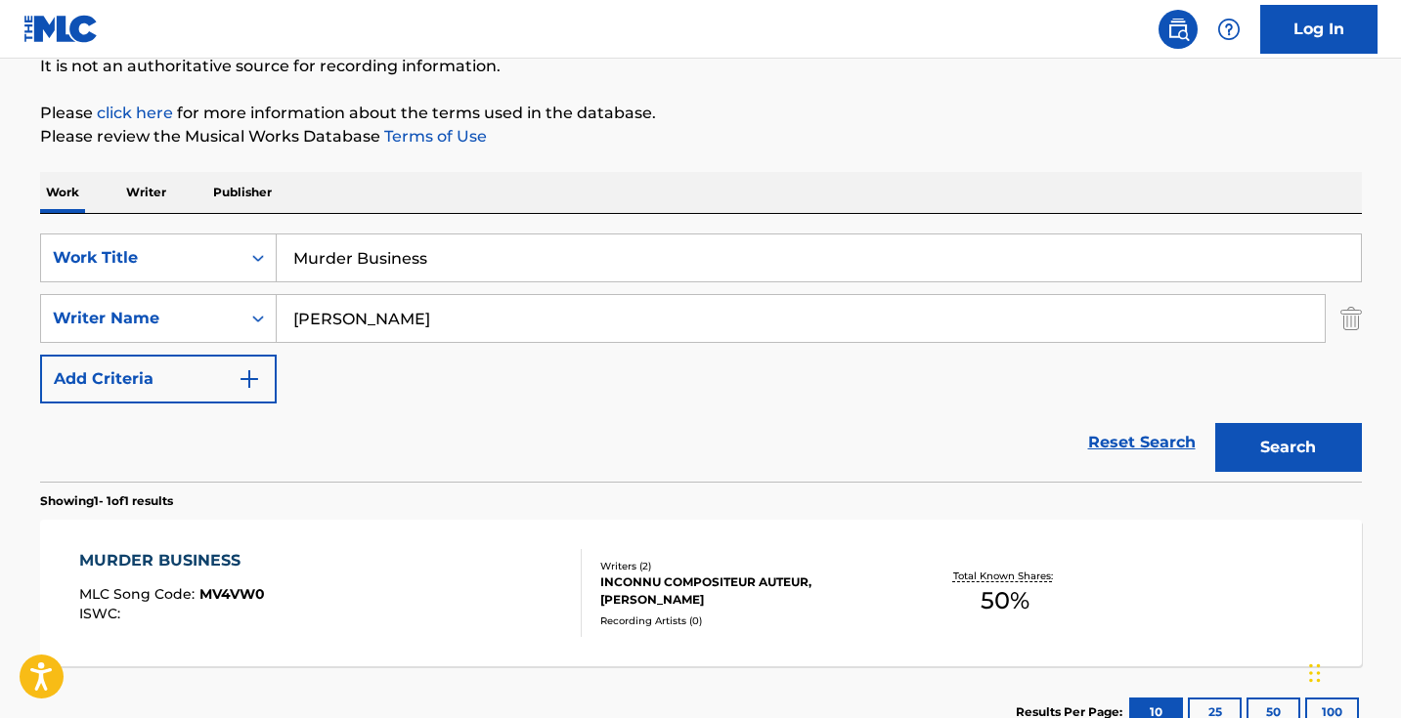
scroll to position [338, 0]
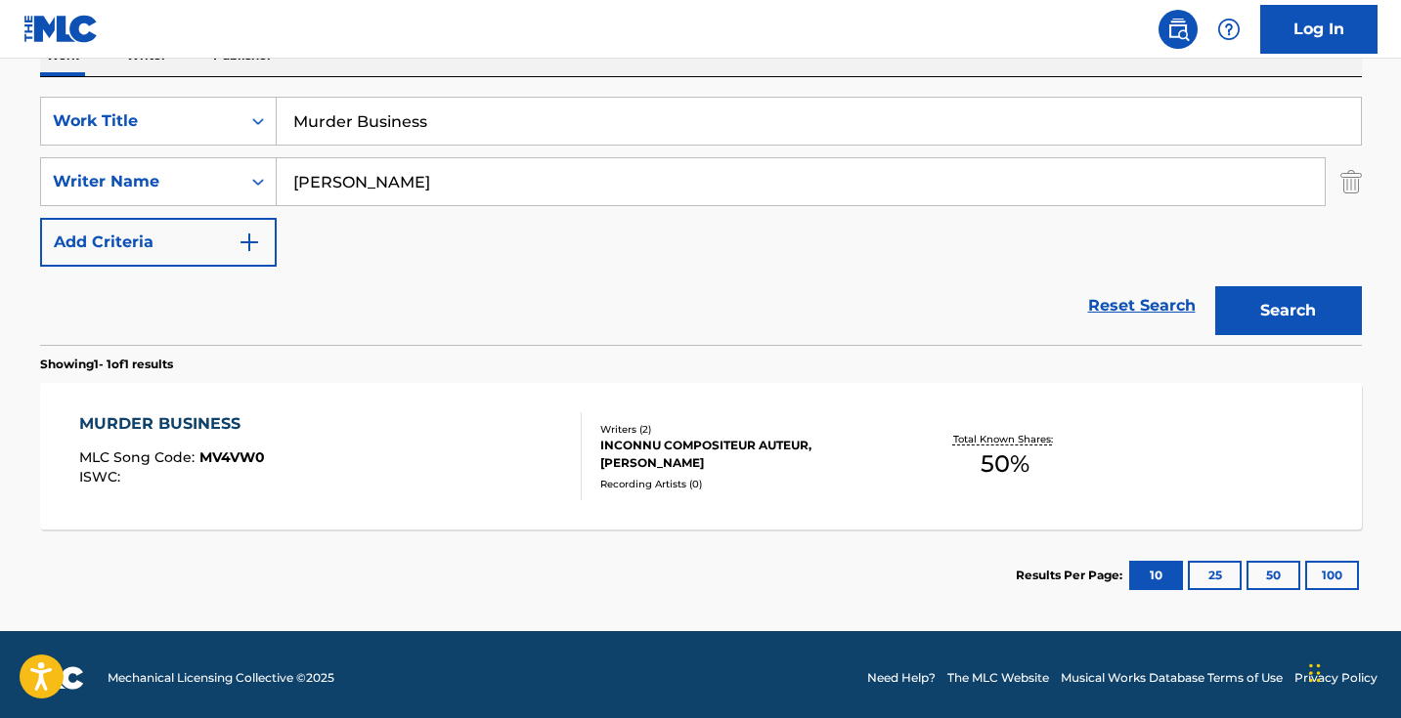
click at [448, 475] on div "MURDER BUSINESS MLC Song Code : MV4VW0 ISWC :" at bounding box center [330, 457] width 502 height 88
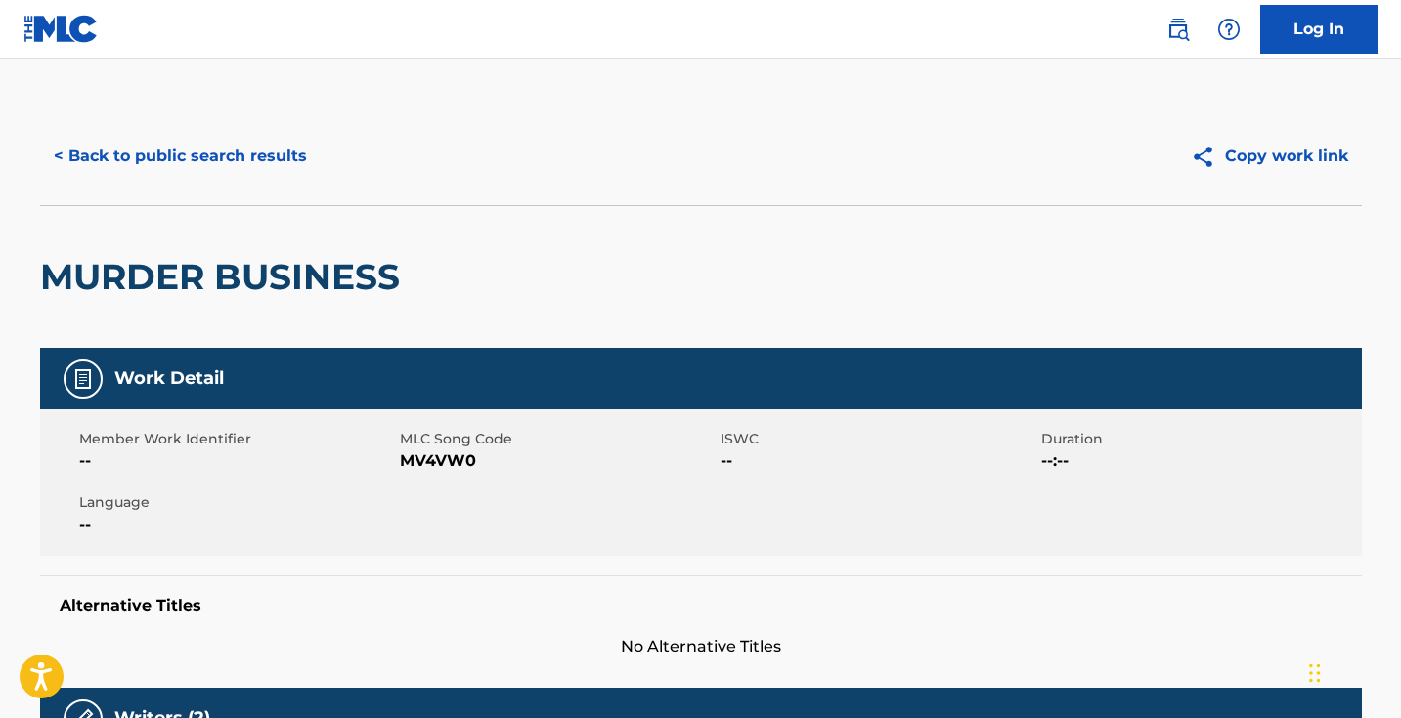
click at [445, 462] on span "MV4VW0" at bounding box center [558, 461] width 316 height 23
click at [275, 146] on button "< Back to public search results" at bounding box center [180, 156] width 281 height 49
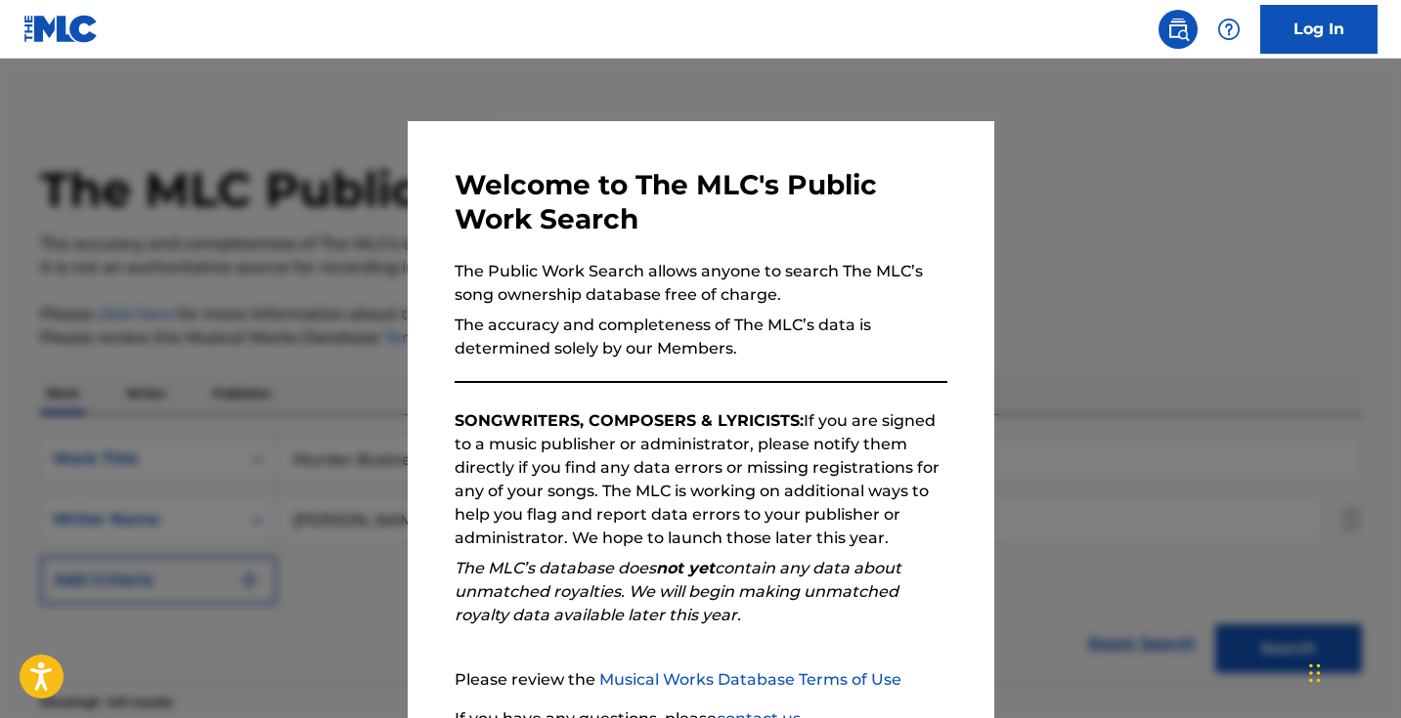
scroll to position [234, 0]
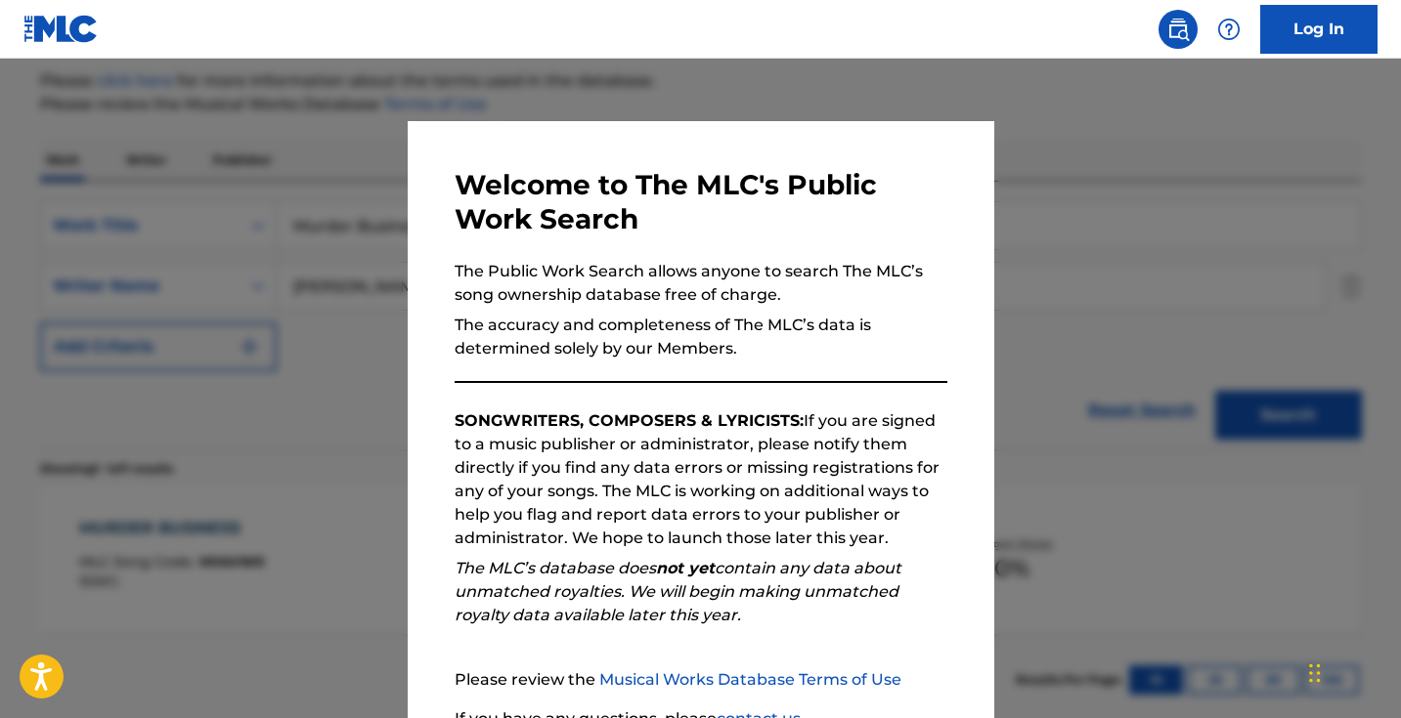
click at [374, 186] on div at bounding box center [700, 418] width 1401 height 718
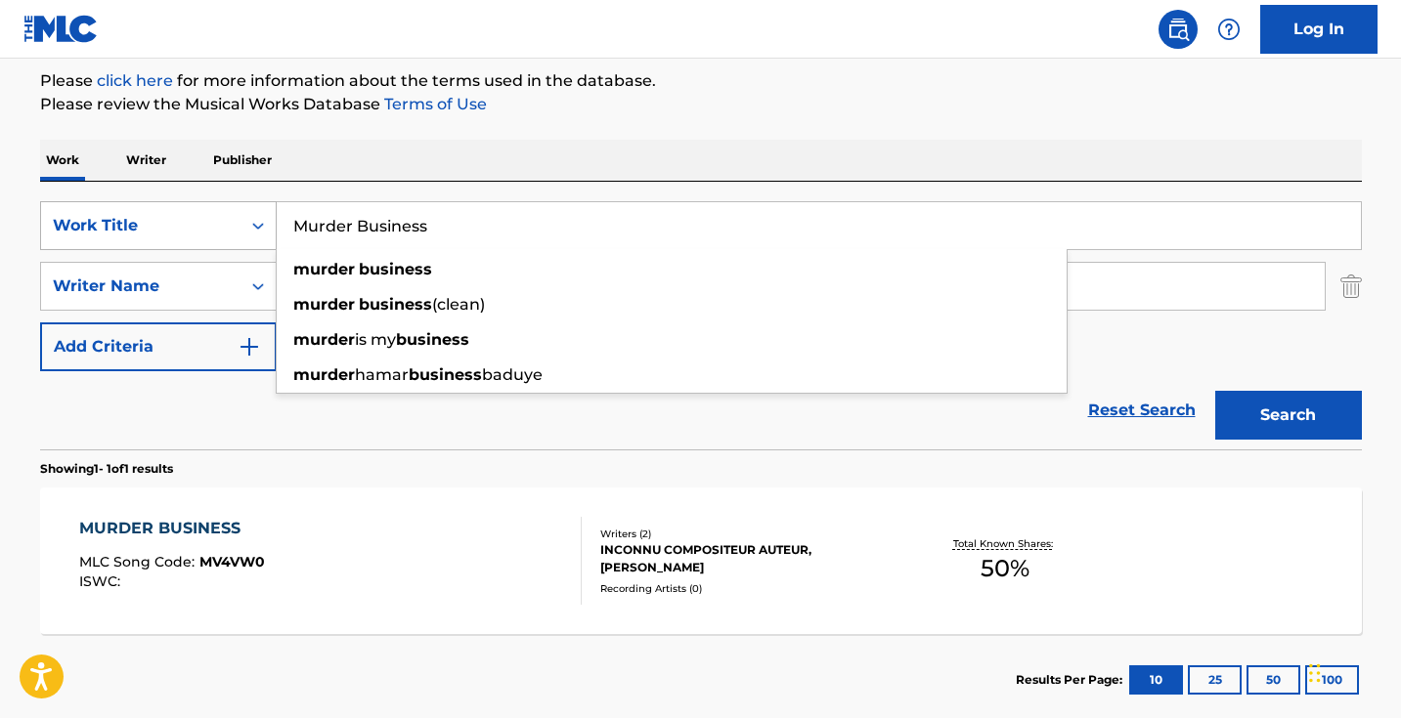
drag, startPoint x: 501, startPoint y: 216, endPoint x: 152, endPoint y: 202, distance: 348.3
click at [152, 202] on div "SearchWithCriteria5ab0ee91-5348-4745-8fb7-0ca010e4b042 Work Title Murder Busine…" at bounding box center [701, 225] width 1322 height 49
drag, startPoint x: 504, startPoint y: 214, endPoint x: 249, endPoint y: 197, distance: 255.7
click at [249, 197] on div "SearchWithCriteria5ab0ee91-5348-4745-8fb7-0ca010e4b042 Work Title Murder Busine…" at bounding box center [701, 316] width 1322 height 268
click at [483, 243] on input "Murder Business" at bounding box center [819, 225] width 1084 height 47
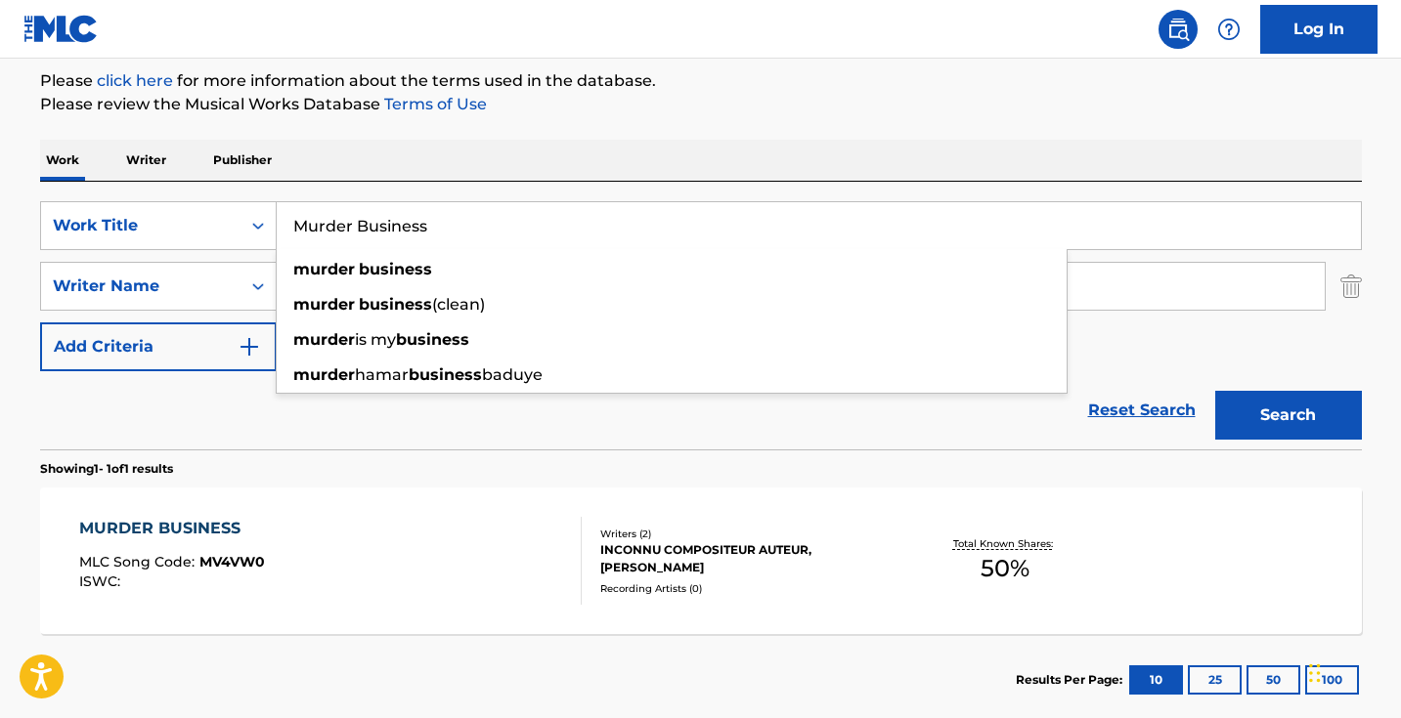
click at [483, 243] on input "Murder Business" at bounding box center [819, 225] width 1084 height 47
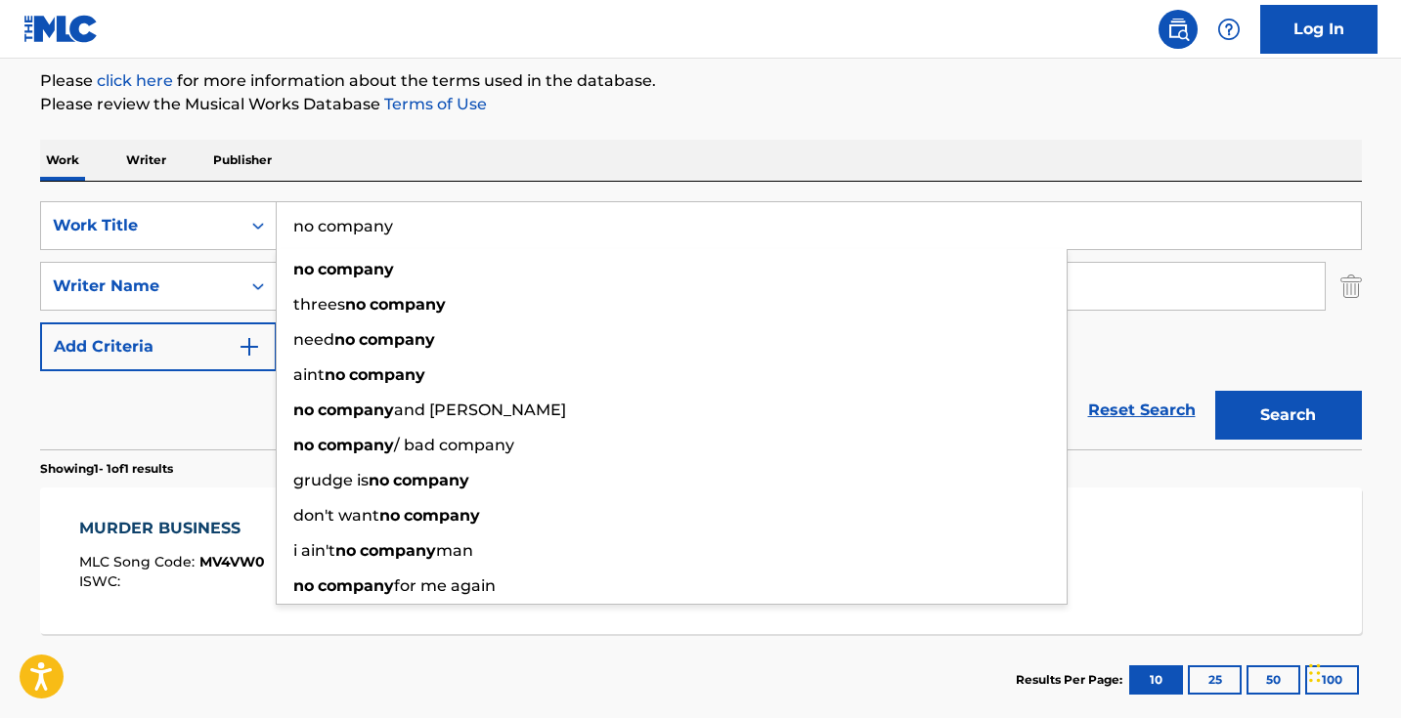
type input "no company"
click at [1287, 415] on button "Search" at bounding box center [1288, 415] width 147 height 49
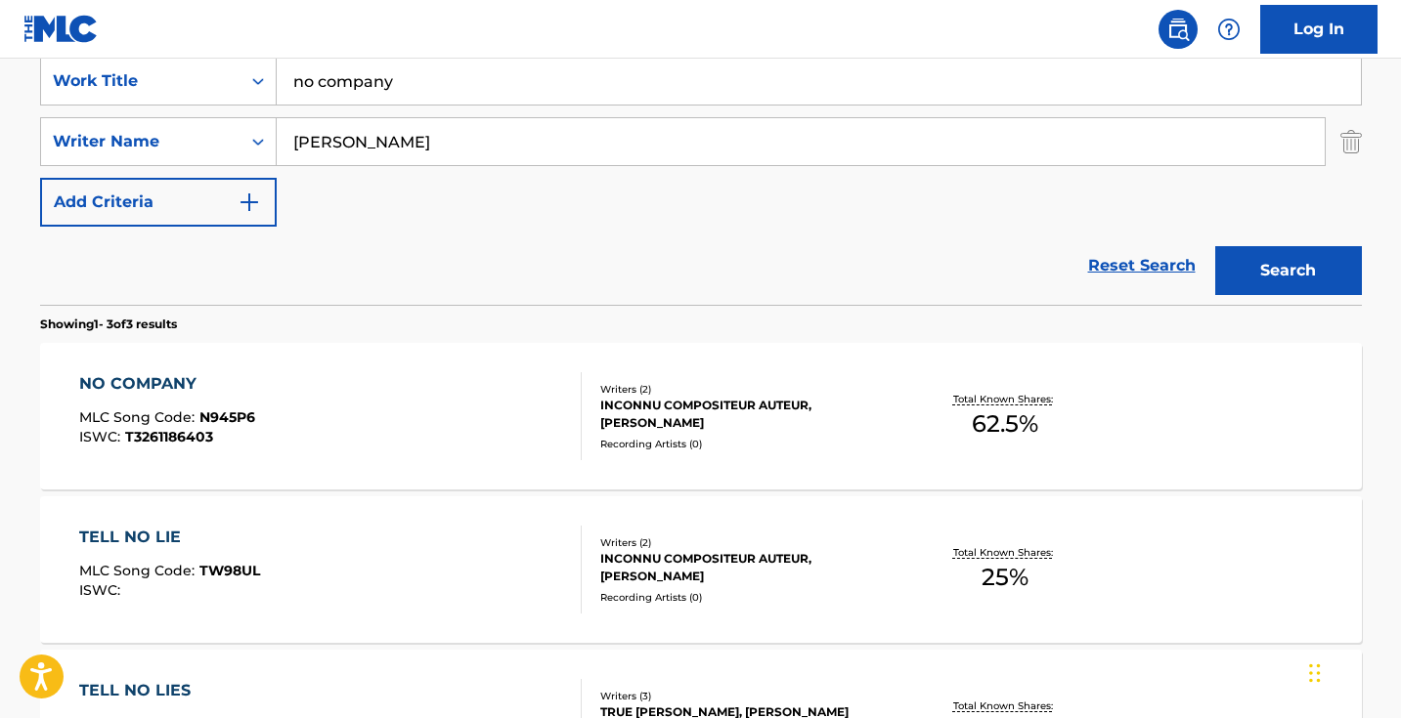
scroll to position [483, 0]
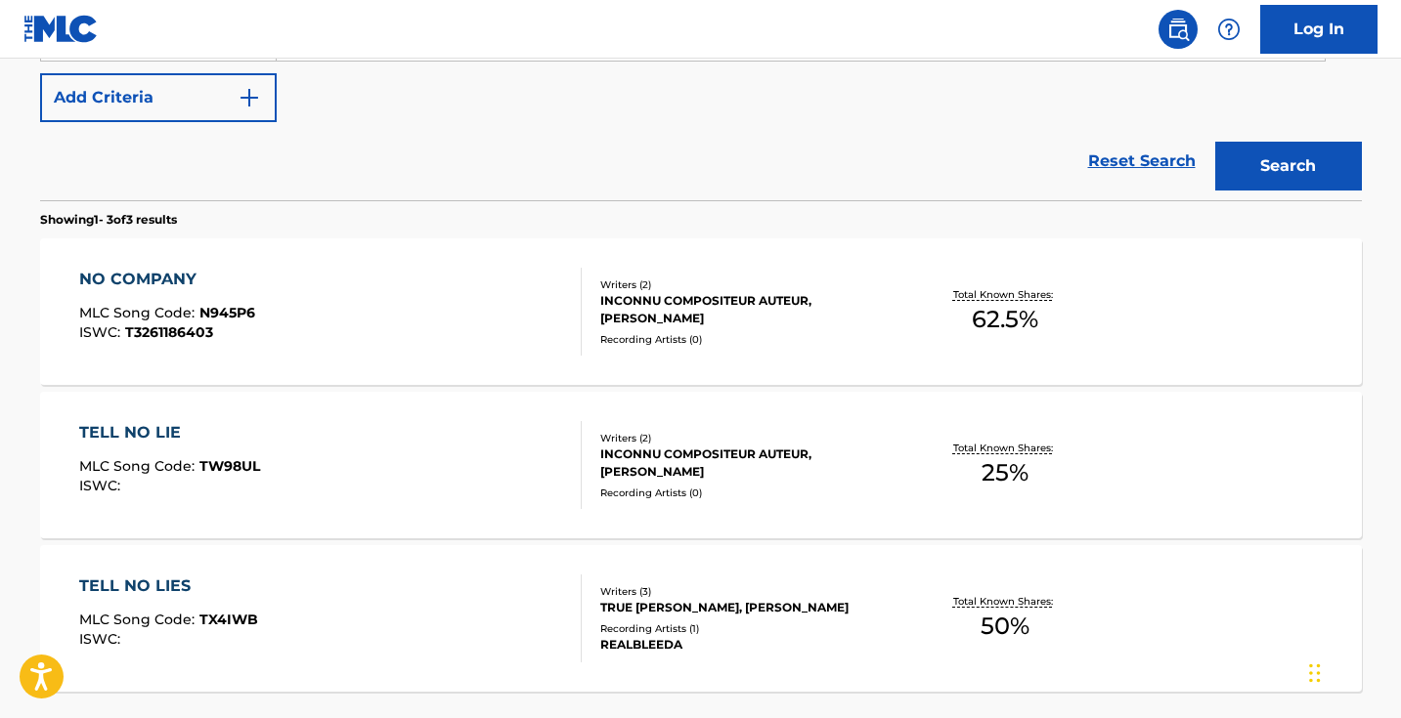
click at [400, 345] on div "NO COMPANY MLC Song Code : N945P6 ISWC : T3261186403" at bounding box center [330, 312] width 502 height 88
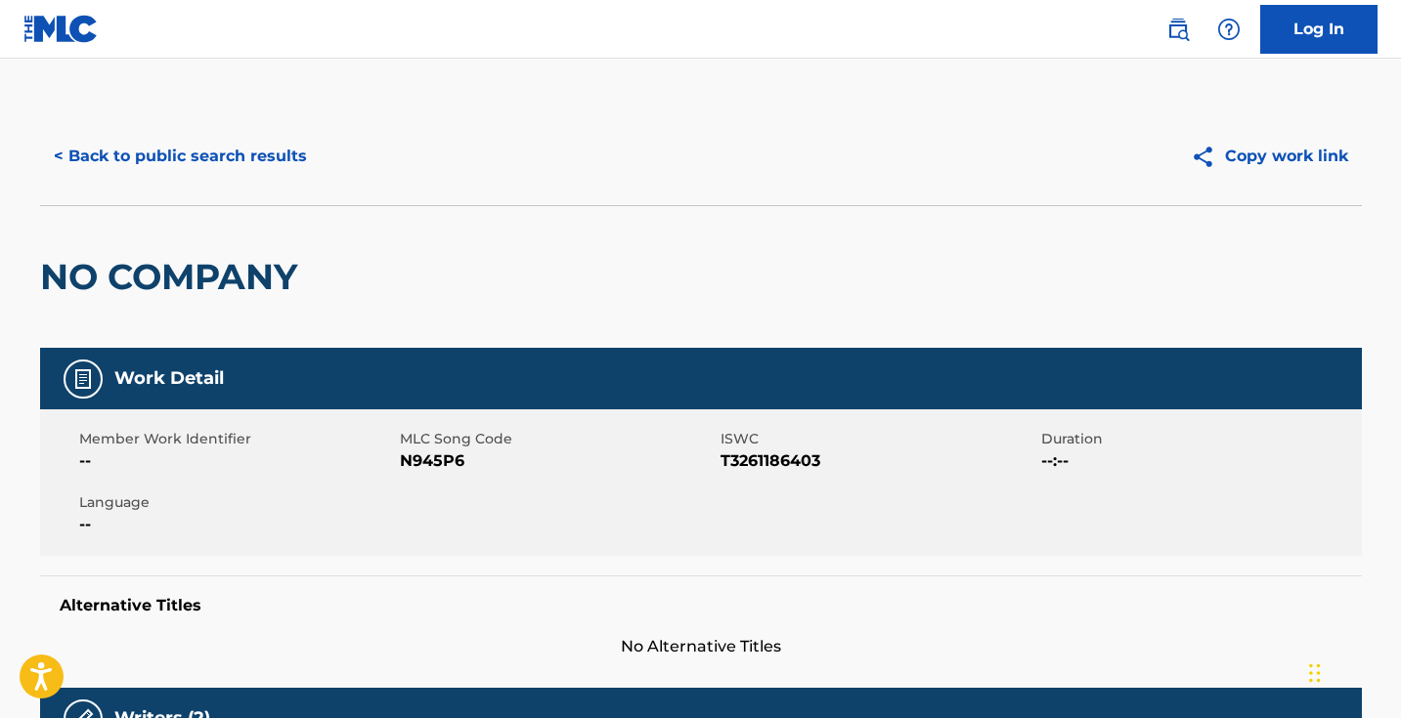
click at [425, 459] on span "N945P6" at bounding box center [558, 461] width 316 height 23
click at [274, 155] on button "< Back to public search results" at bounding box center [180, 156] width 281 height 49
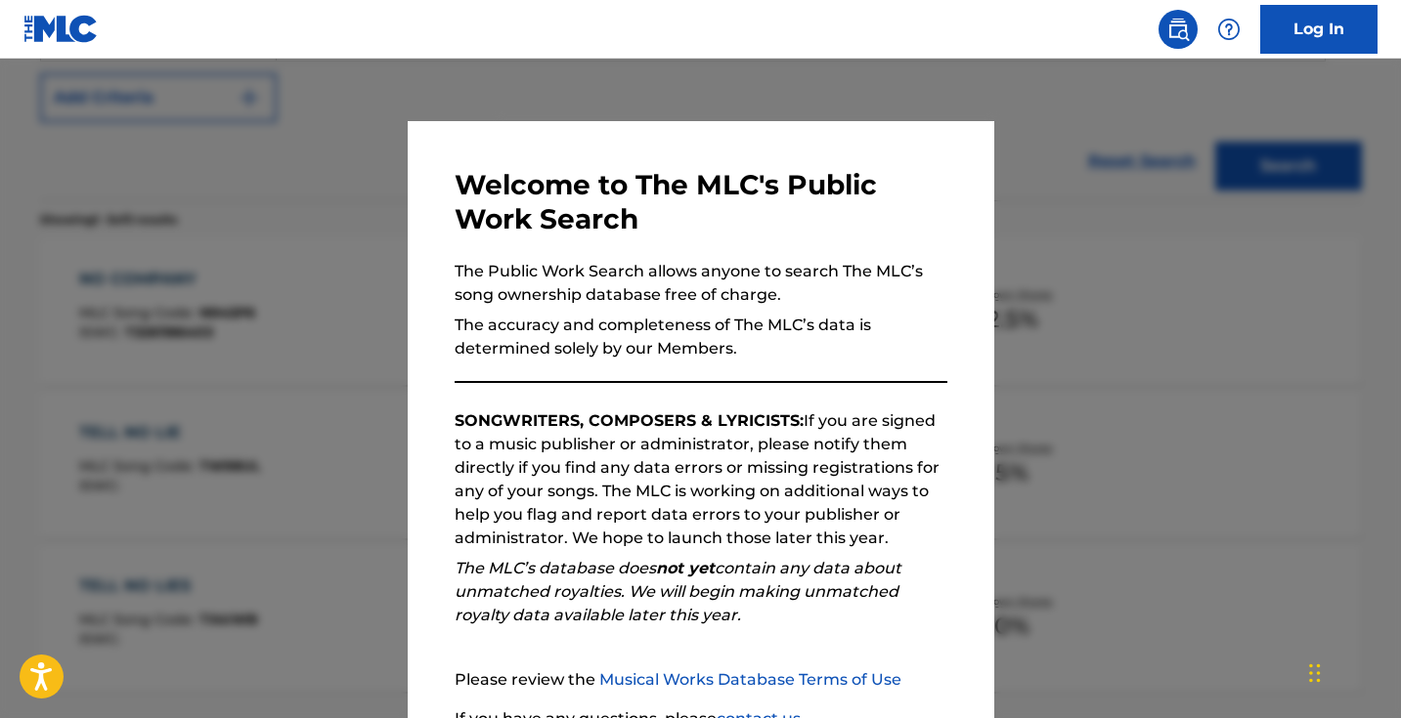
click at [346, 203] on div at bounding box center [700, 418] width 1401 height 718
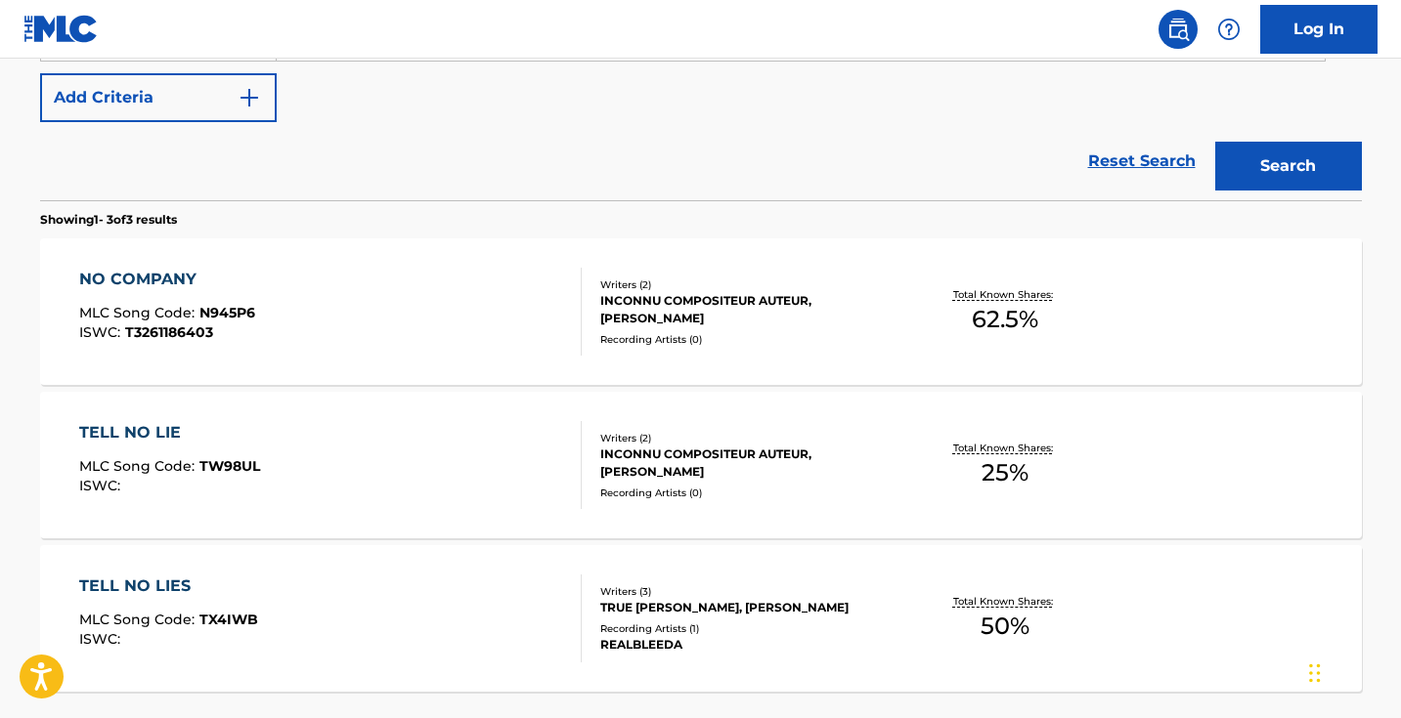
scroll to position [299, 0]
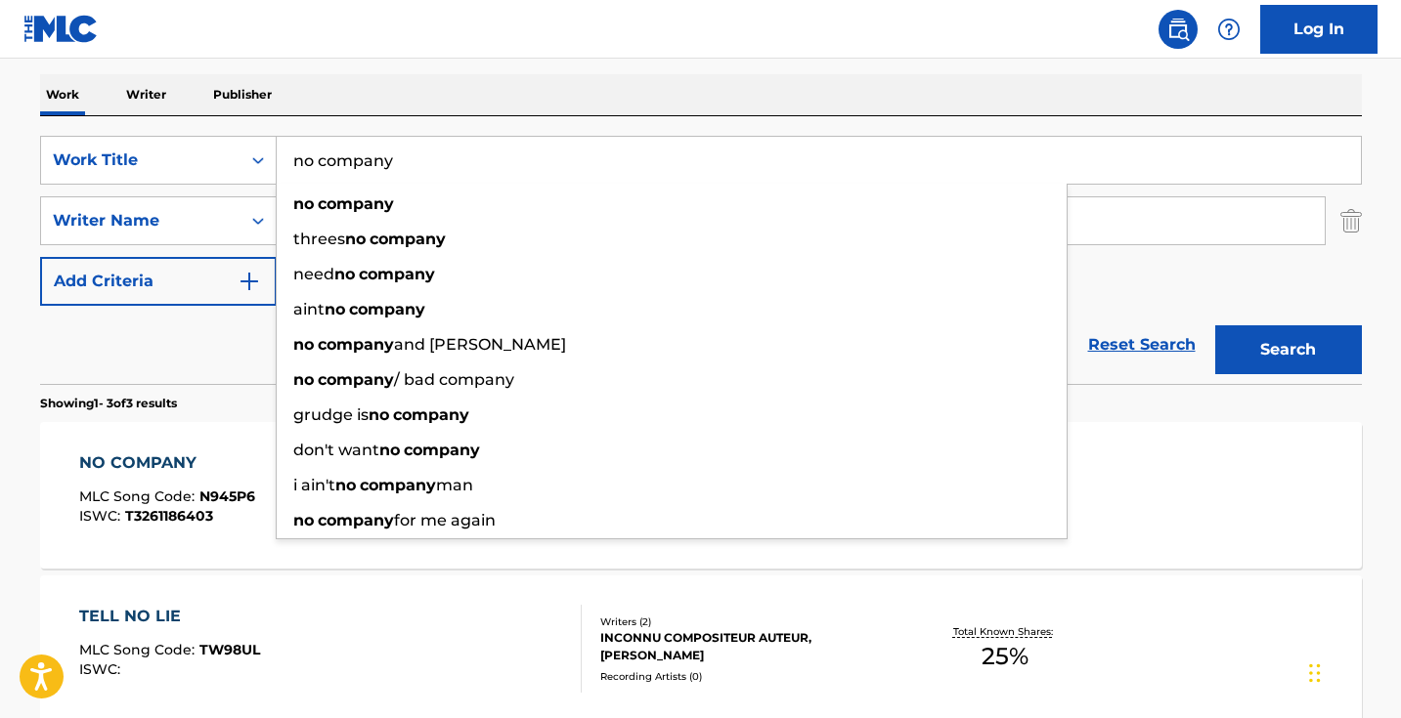
drag, startPoint x: 453, startPoint y: 169, endPoint x: 278, endPoint y: 129, distance: 179.5
click at [278, 129] on div "SearchWithCriteria5ab0ee91-5348-4745-8fb7-0ca010e4b042 Work Title no company no…" at bounding box center [701, 250] width 1322 height 268
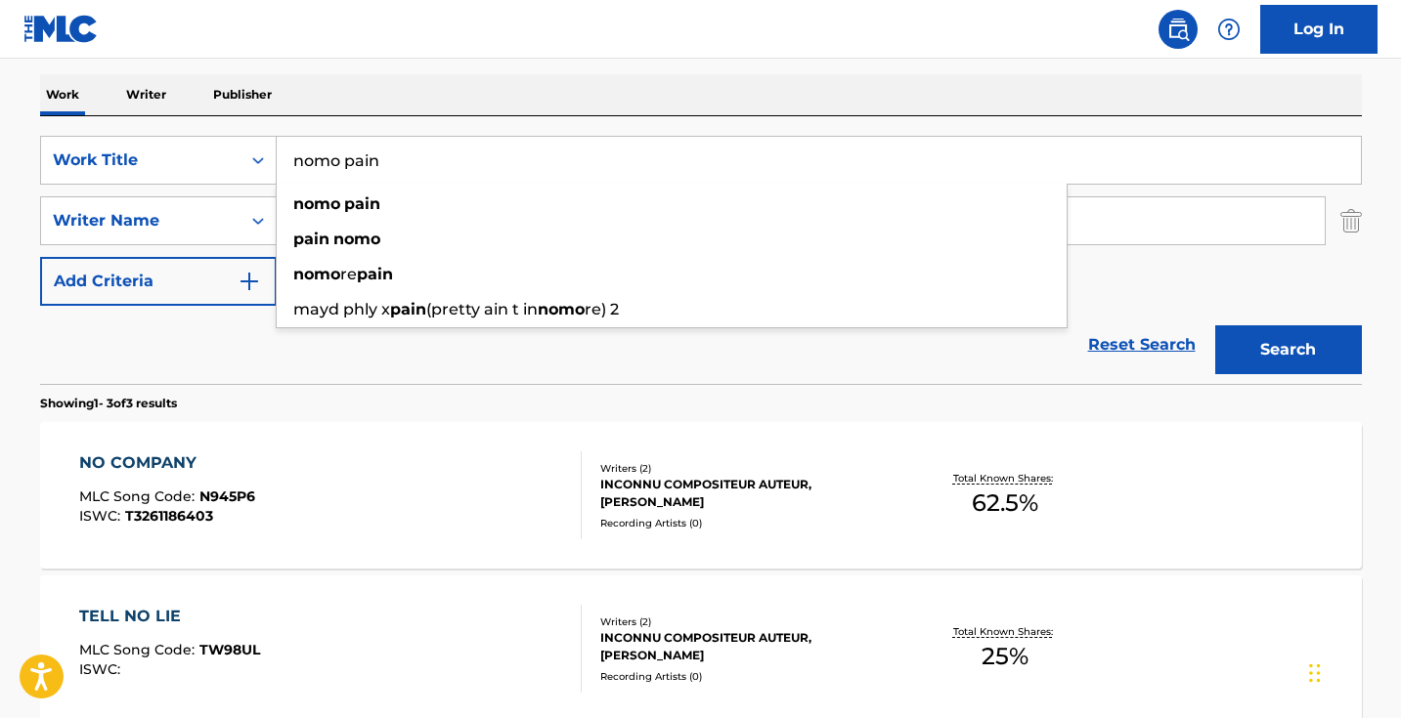
type input "nomo pain"
click at [1287, 350] on button "Search" at bounding box center [1288, 350] width 147 height 49
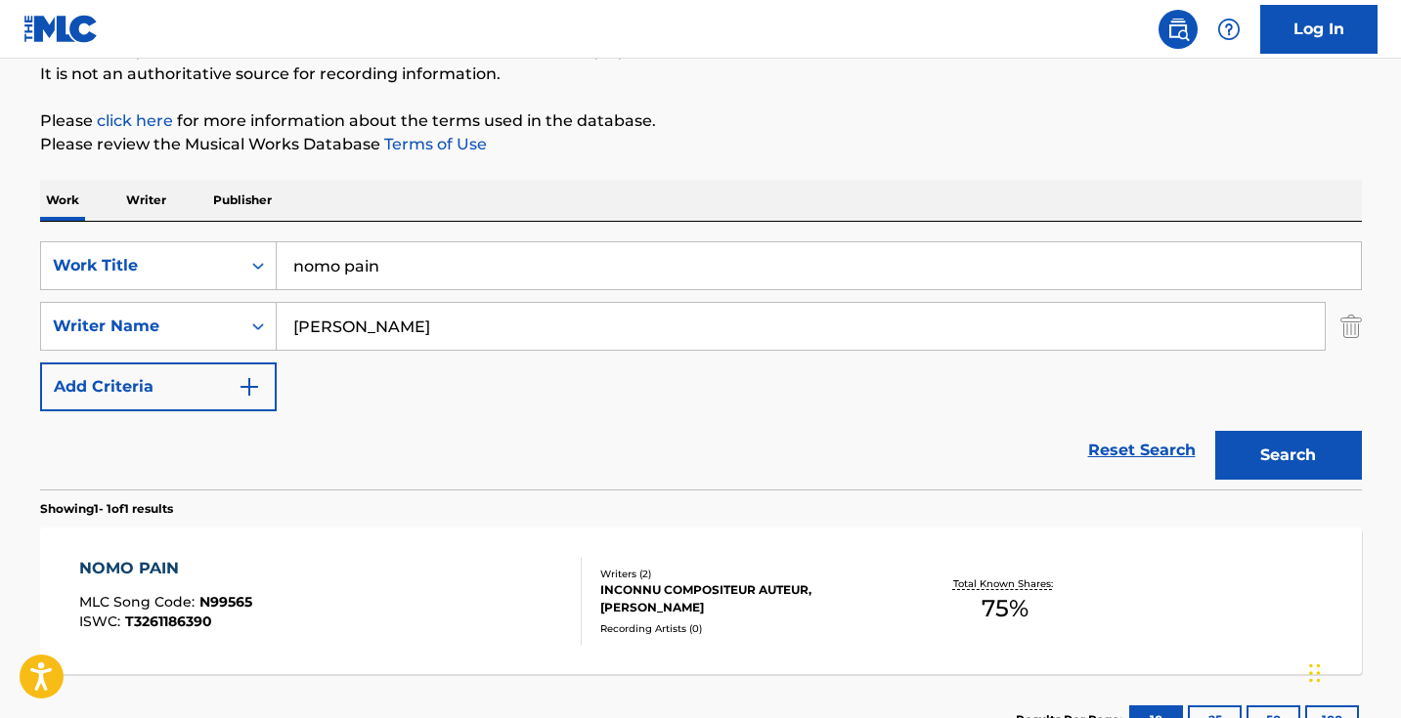
click at [485, 574] on div "NOMO PAIN MLC Song Code : N99565 ISWC : T3261186390" at bounding box center [330, 601] width 502 height 88
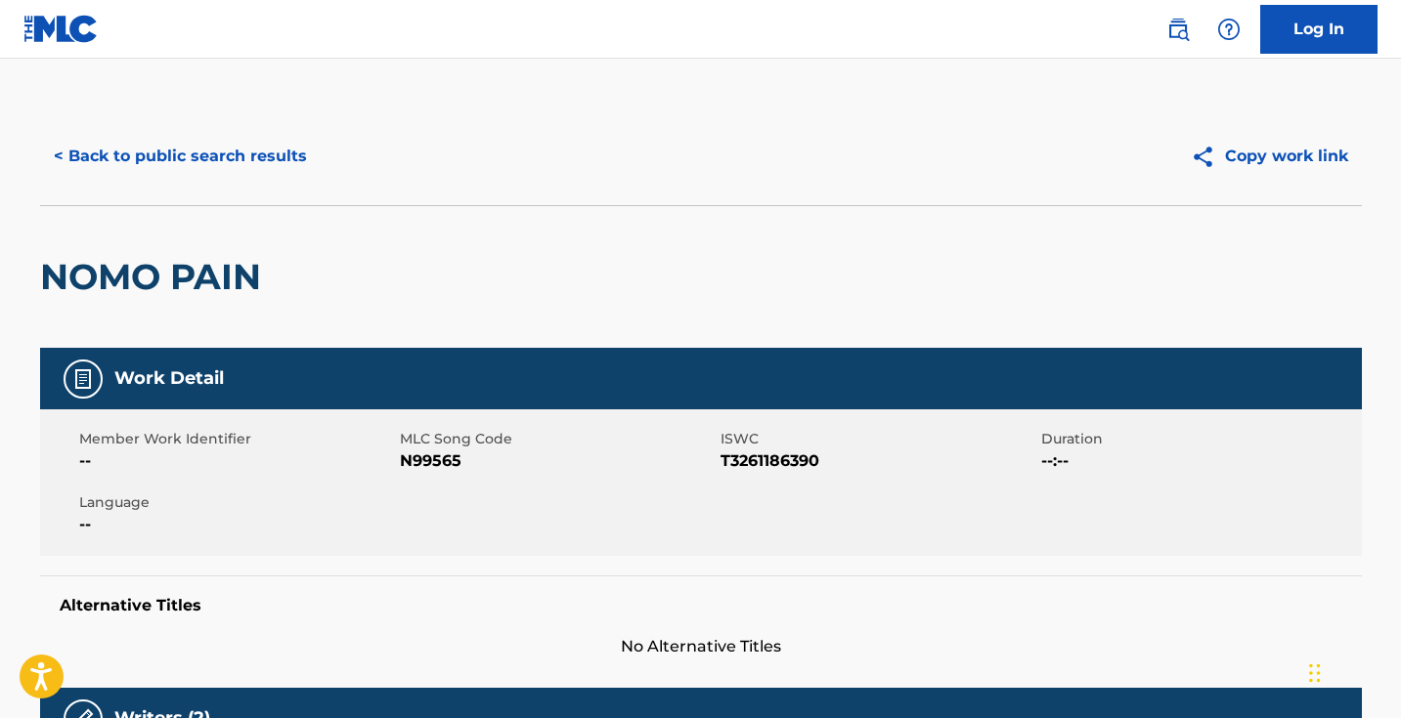
click at [433, 460] on span "N99565" at bounding box center [558, 461] width 316 height 23
click at [433, 459] on span "N99565" at bounding box center [558, 461] width 316 height 23
click at [302, 156] on button "< Back to public search results" at bounding box center [180, 156] width 281 height 49
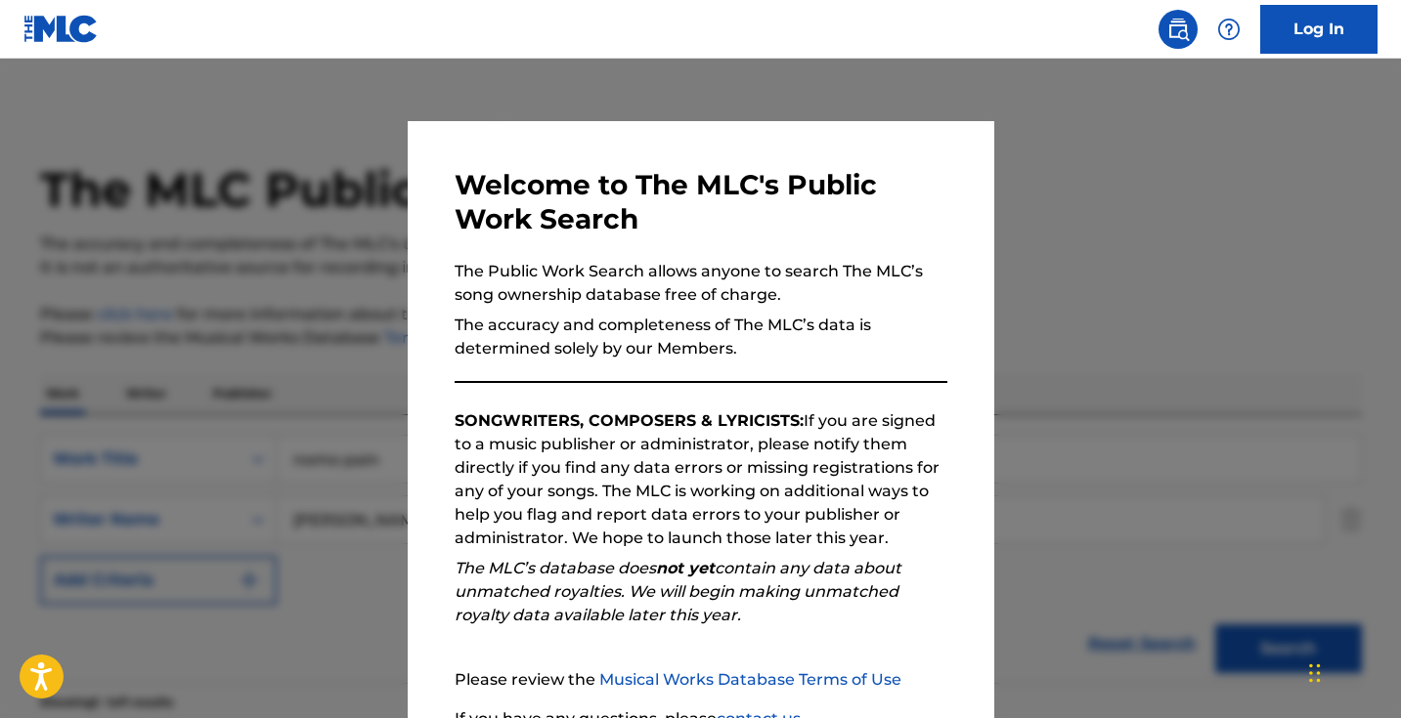
scroll to position [194, 0]
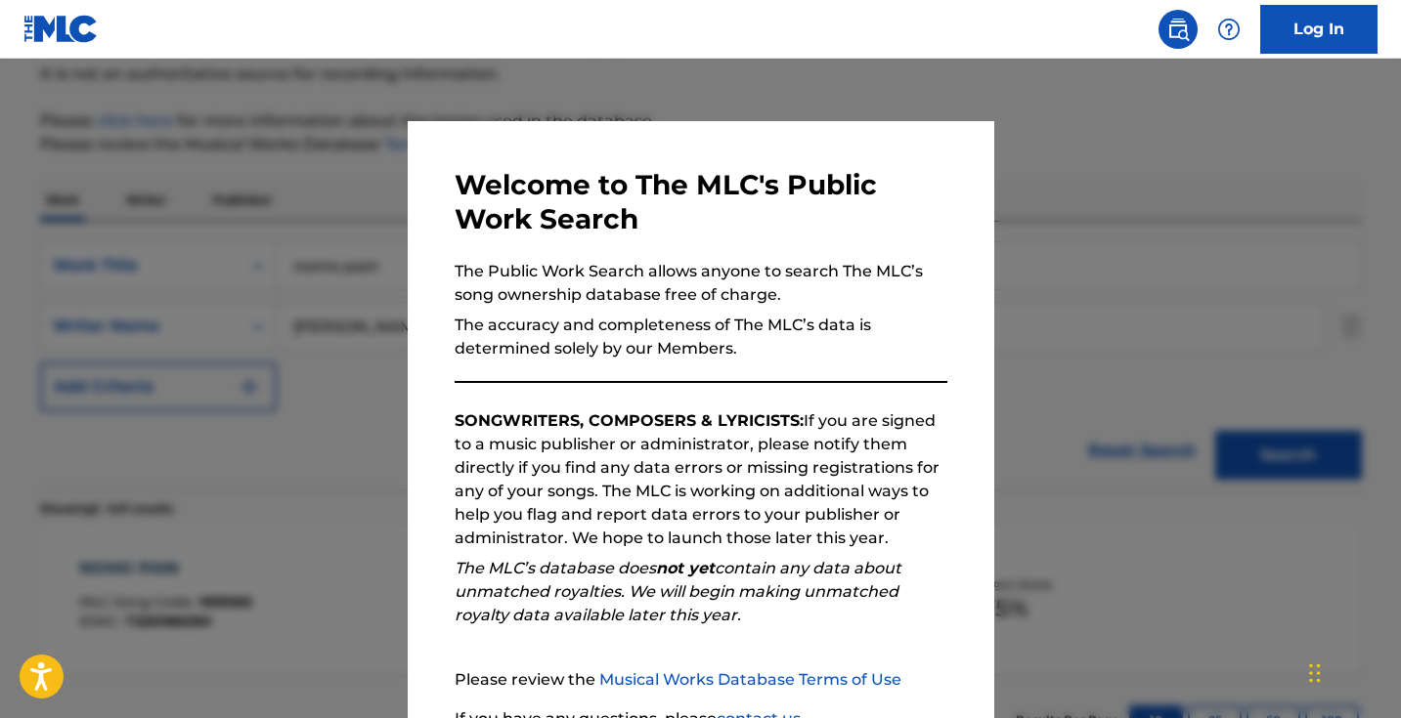
click at [379, 209] on div at bounding box center [700, 418] width 1401 height 718
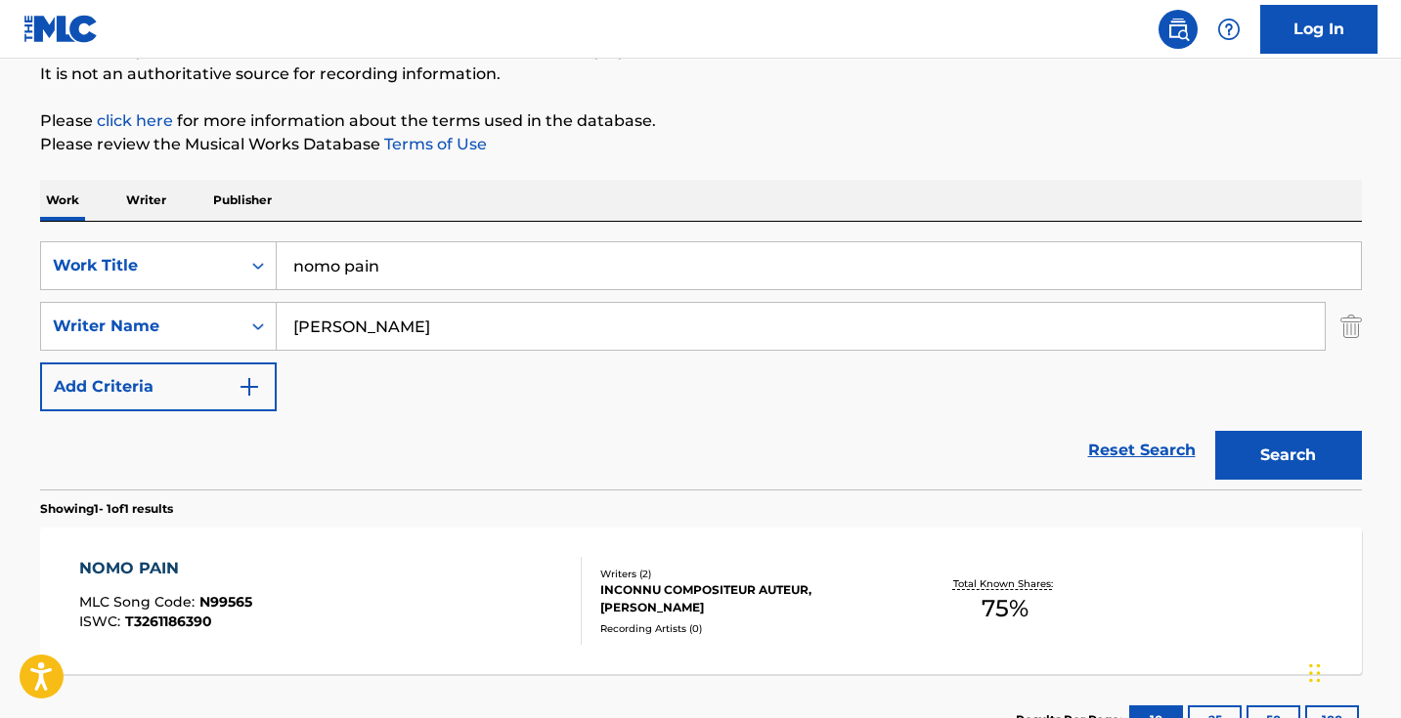
click at [397, 253] on input "nomo pain" at bounding box center [819, 265] width 1084 height 47
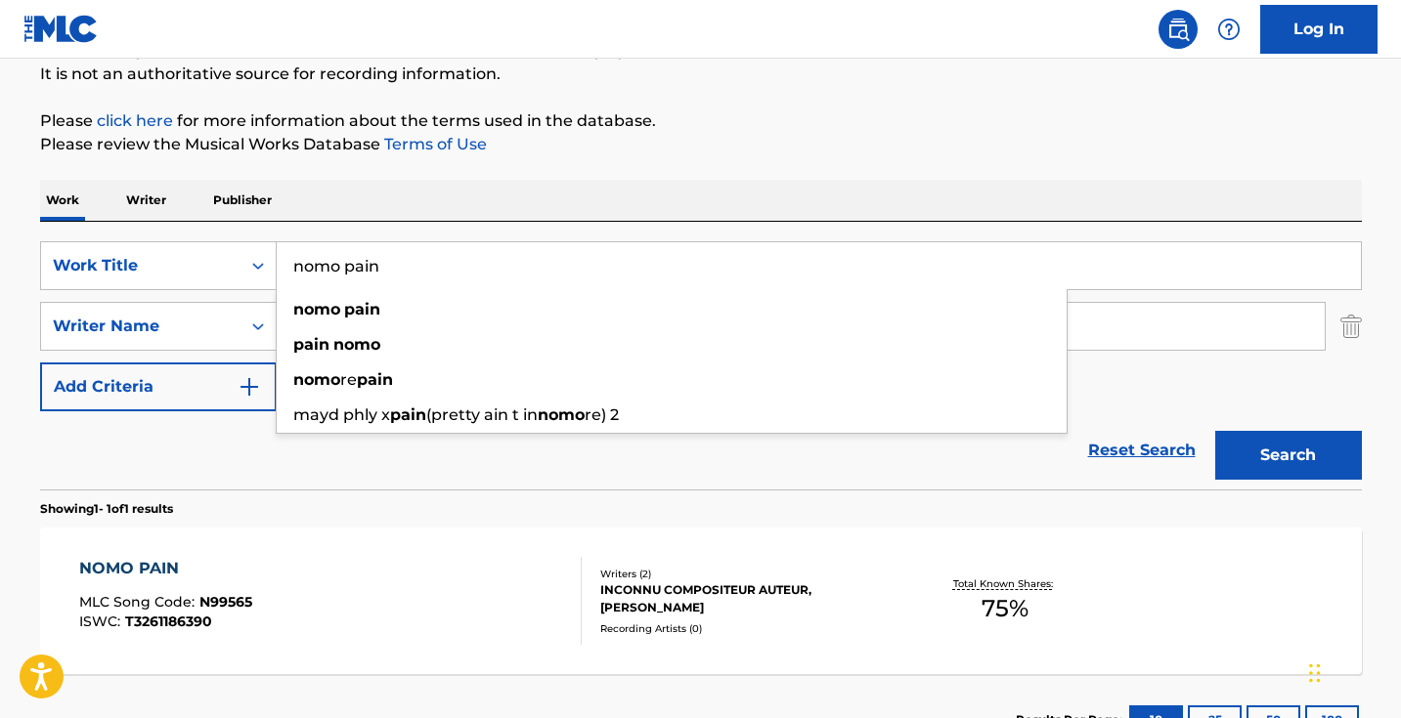
click at [397, 253] on input "nomo pain" at bounding box center [819, 265] width 1084 height 47
paste input "Oh Lawd"
type input "Oh Lawd"
click at [1287, 456] on button "Search" at bounding box center [1288, 455] width 147 height 49
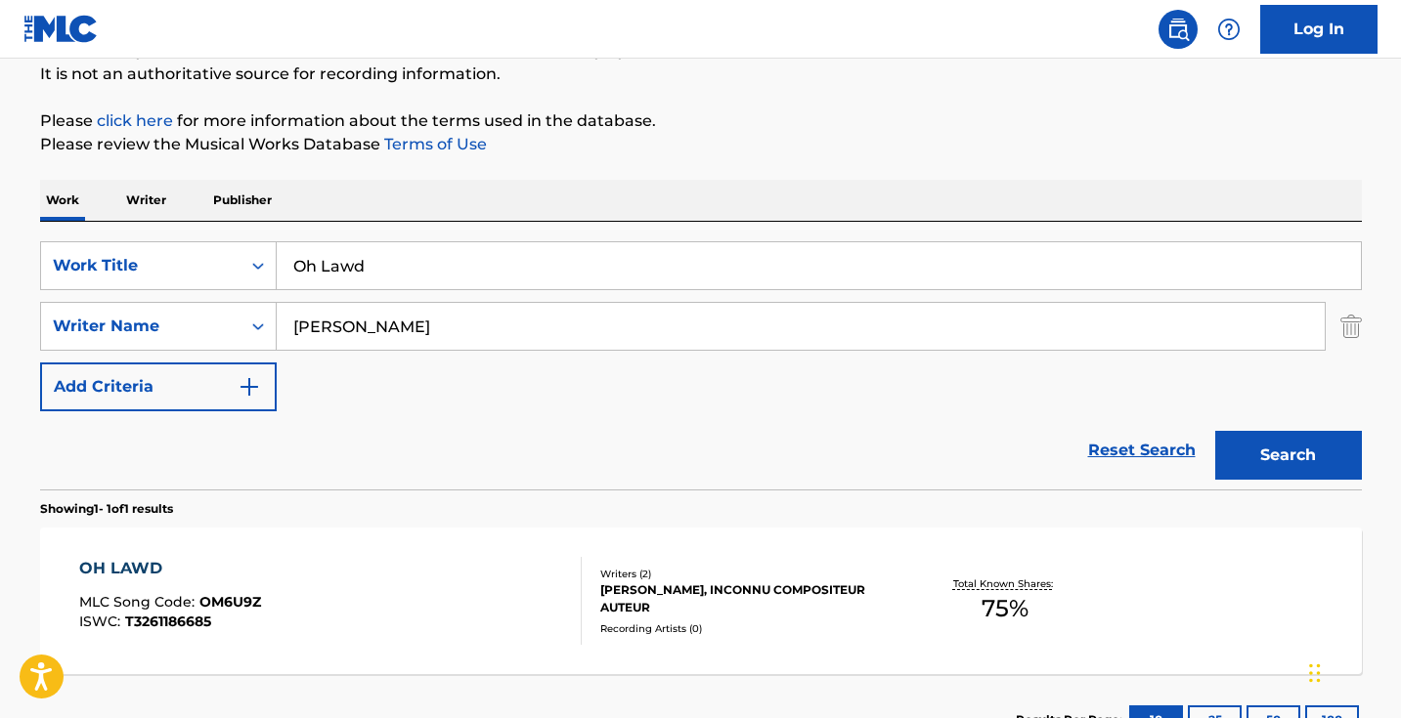
click at [802, 6] on nav "Log In" at bounding box center [700, 29] width 1401 height 59
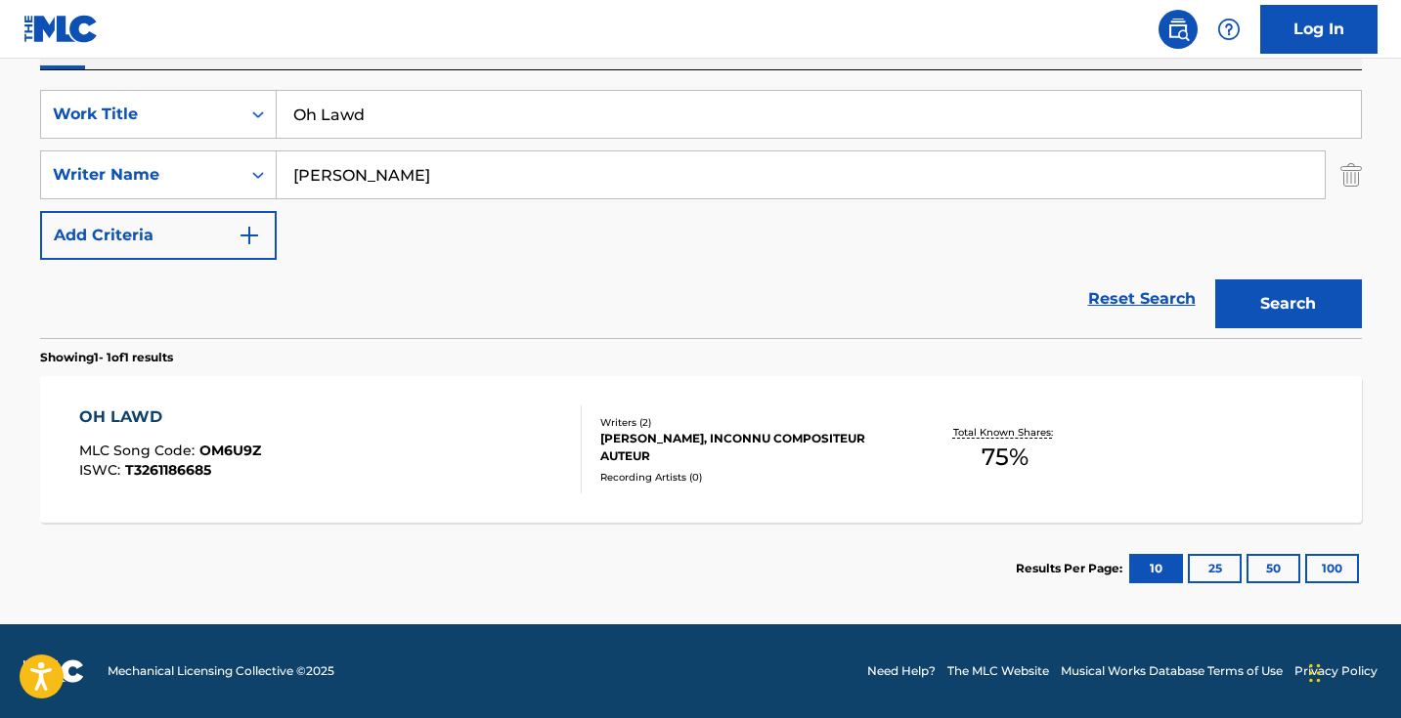
click at [500, 436] on div "OH LAWD MLC Song Code : OM6U9Z ISWC : T3261186685" at bounding box center [330, 450] width 502 height 88
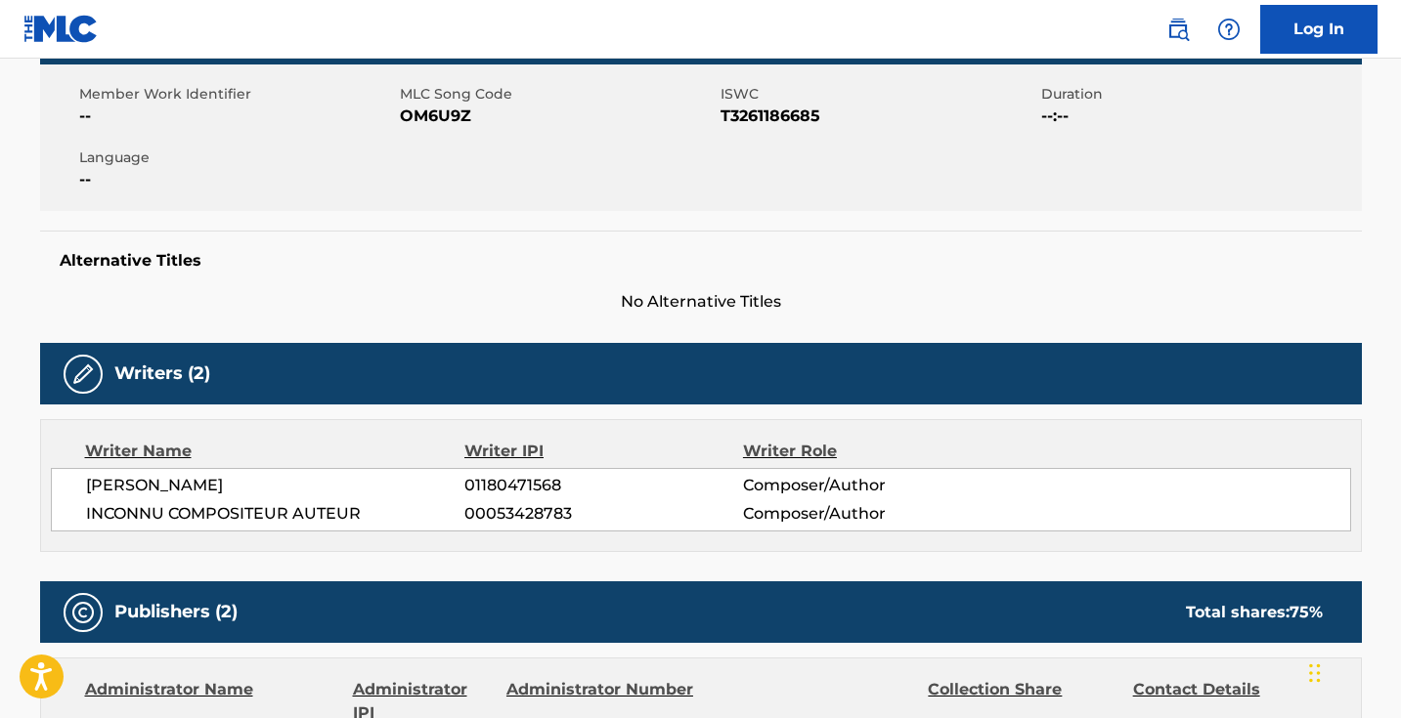
click at [443, 467] on div "Writer Name Writer IPI Writer Role [PERSON_NAME] 01180471568 Composer/Author IN…" at bounding box center [701, 485] width 1322 height 133
click at [445, 457] on div "Writer Name" at bounding box center [275, 451] width 380 height 23
click at [454, 502] on span "INCONNU COMPOSITEUR AUTEUR" at bounding box center [275, 513] width 379 height 23
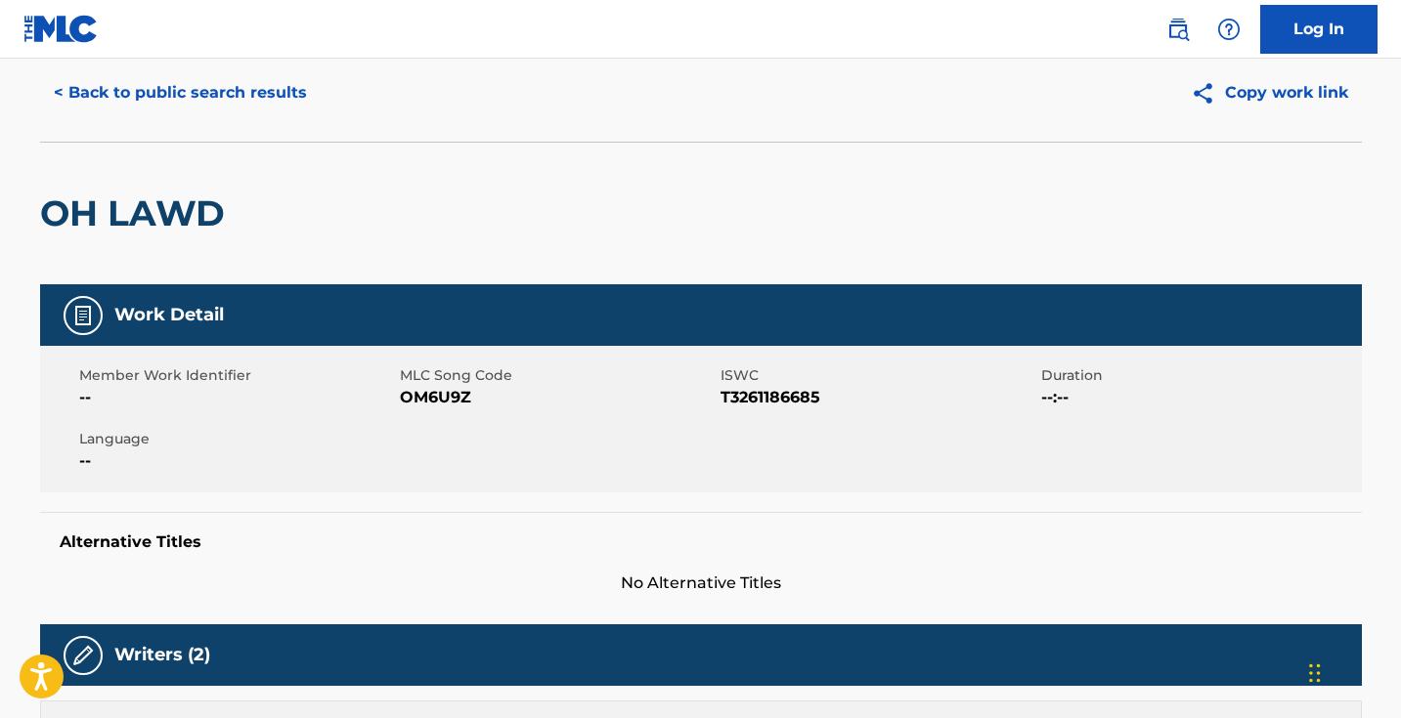
scroll to position [66, 0]
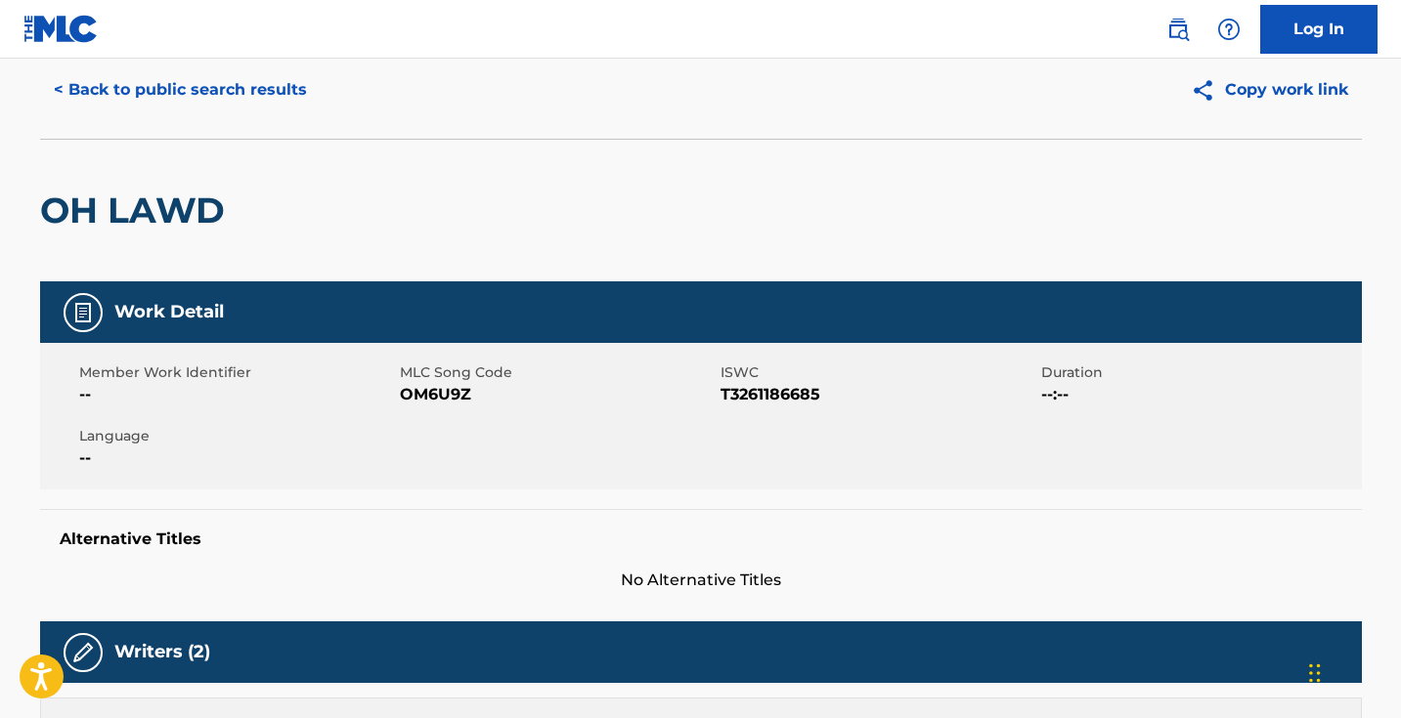
click at [458, 396] on span "OM6U9Z" at bounding box center [558, 394] width 316 height 23
click at [173, 117] on div "< Back to public search results Copy work link" at bounding box center [701, 90] width 1322 height 98
click at [202, 99] on button "< Back to public search results" at bounding box center [180, 89] width 281 height 49
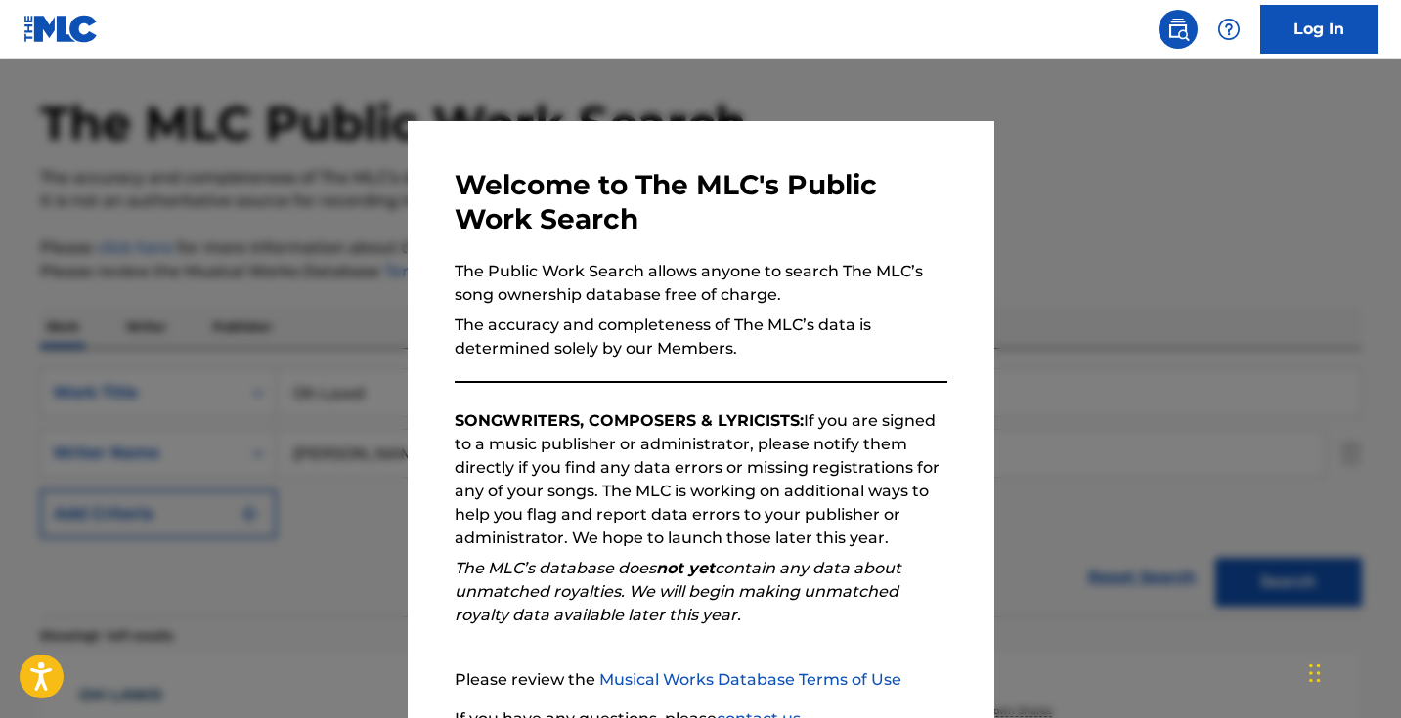
scroll to position [234, 0]
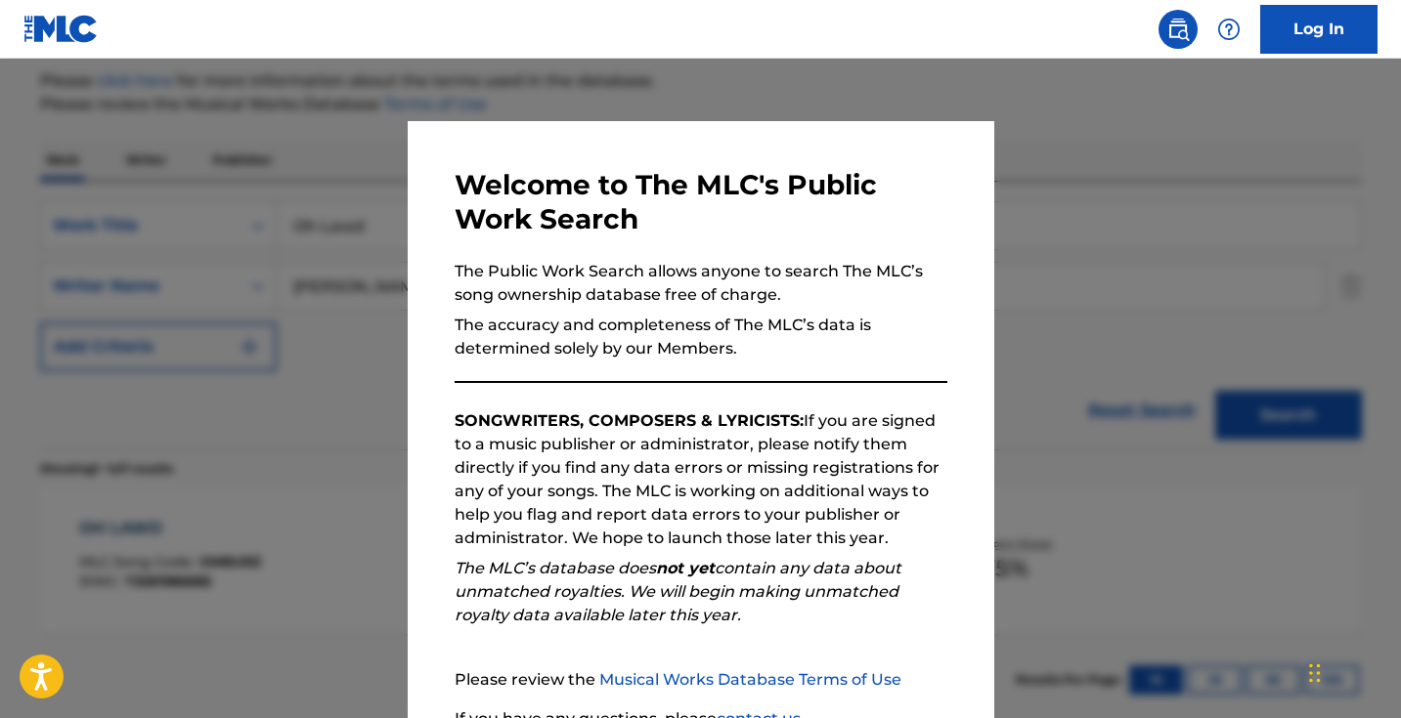
click at [301, 229] on div at bounding box center [700, 418] width 1401 height 718
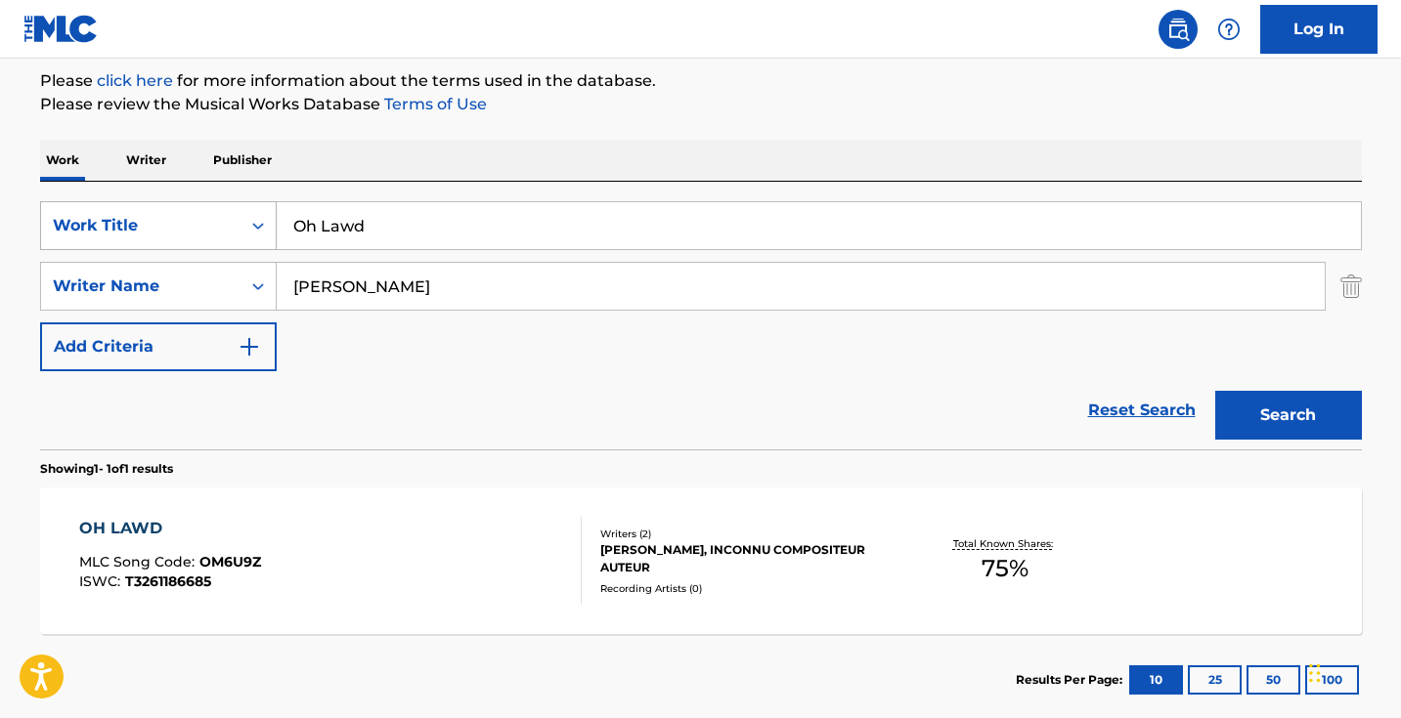
drag, startPoint x: 396, startPoint y: 230, endPoint x: 246, endPoint y: 216, distance: 150.2
click at [258, 216] on div "SearchWithCriteria5ab0ee91-5348-4745-8fb7-0ca010e4b042 Work Title Oh Lawd" at bounding box center [701, 225] width 1322 height 49
paste input "n My Chain"
type input "On My Chain"
click at [1287, 415] on button "Search" at bounding box center [1288, 415] width 147 height 49
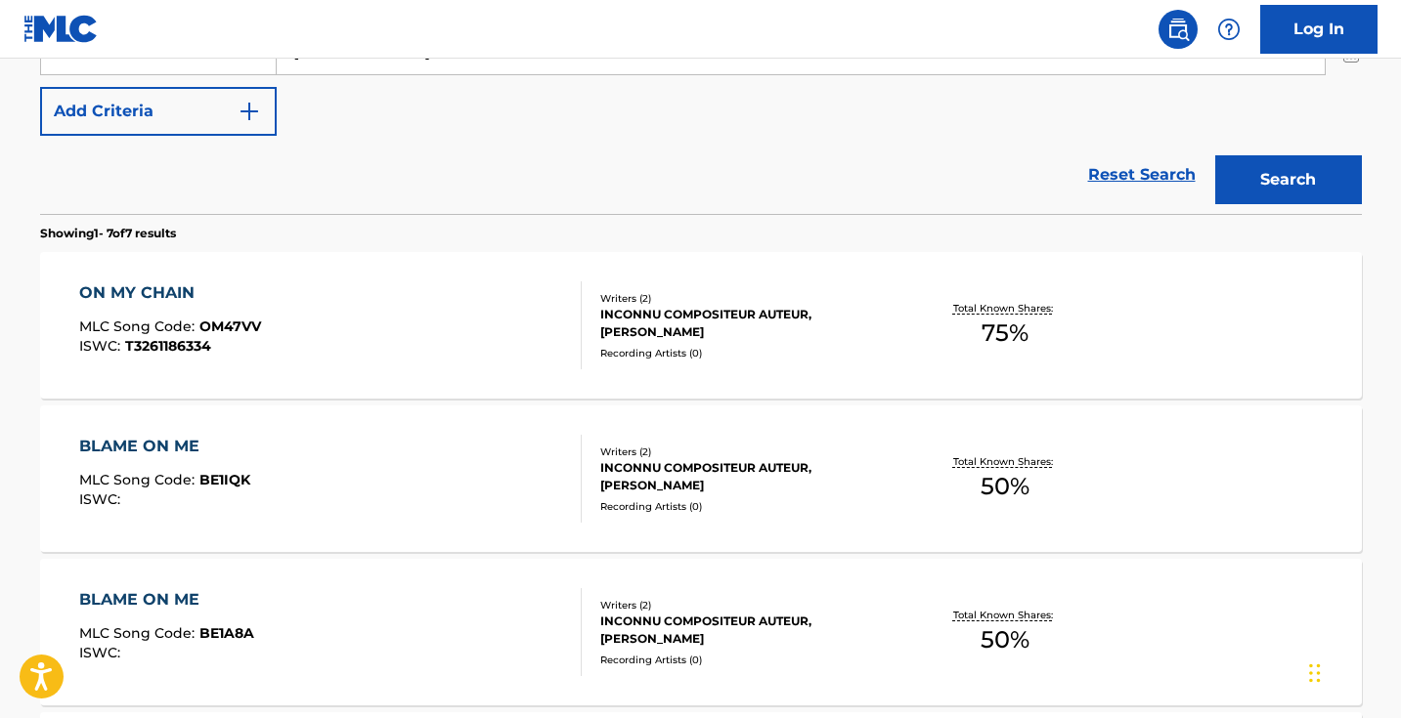
scroll to position [511, 0]
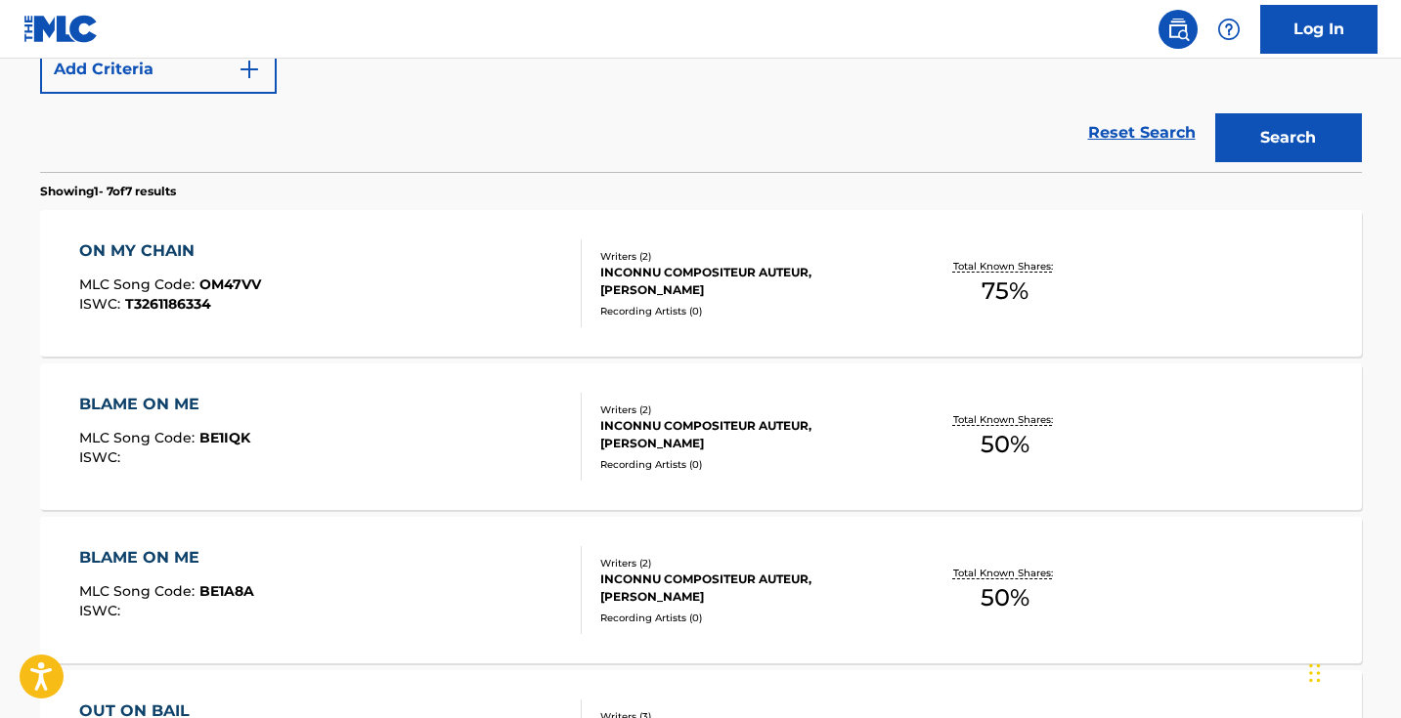
click at [447, 286] on div "ON MY CHAIN MLC Song Code : OM47VV ISWC : T3261186334" at bounding box center [330, 283] width 502 height 88
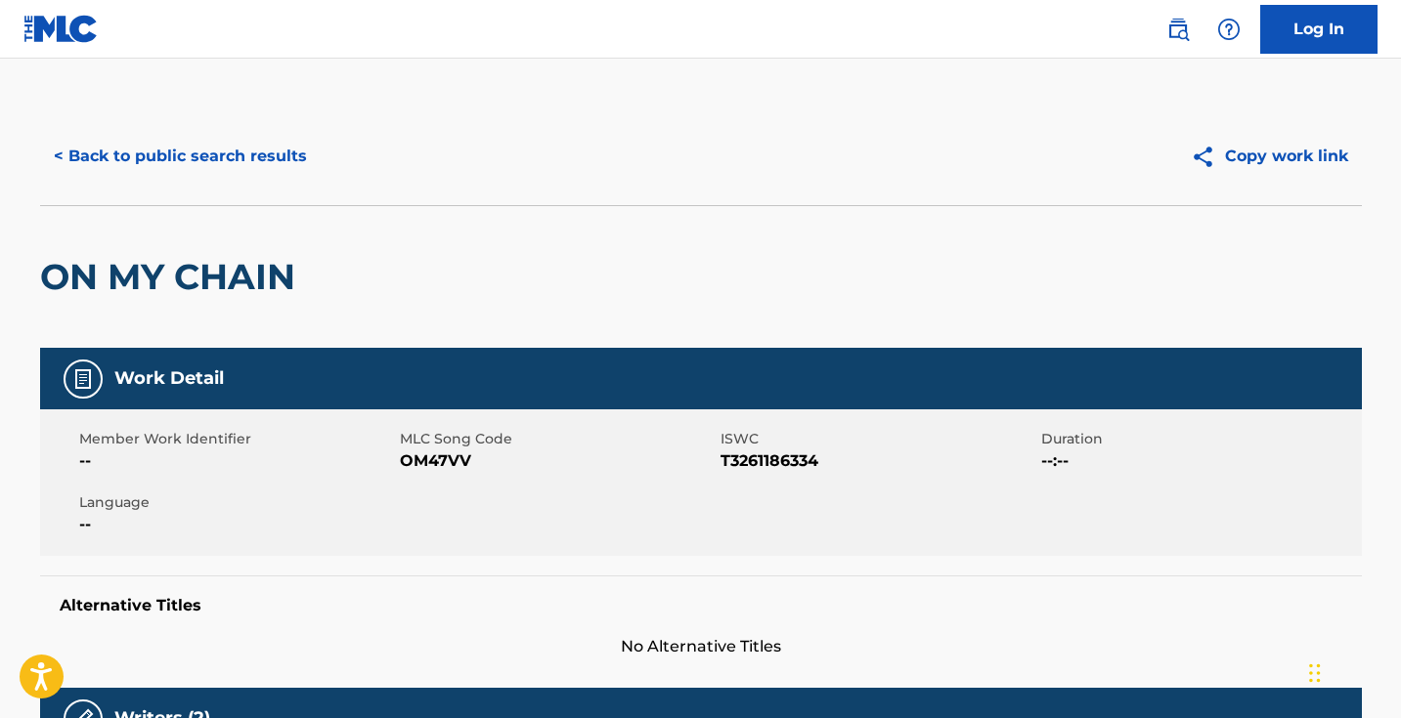
click at [435, 459] on span "OM47VV" at bounding box center [558, 461] width 316 height 23
click at [292, 152] on button "< Back to public search results" at bounding box center [180, 156] width 281 height 49
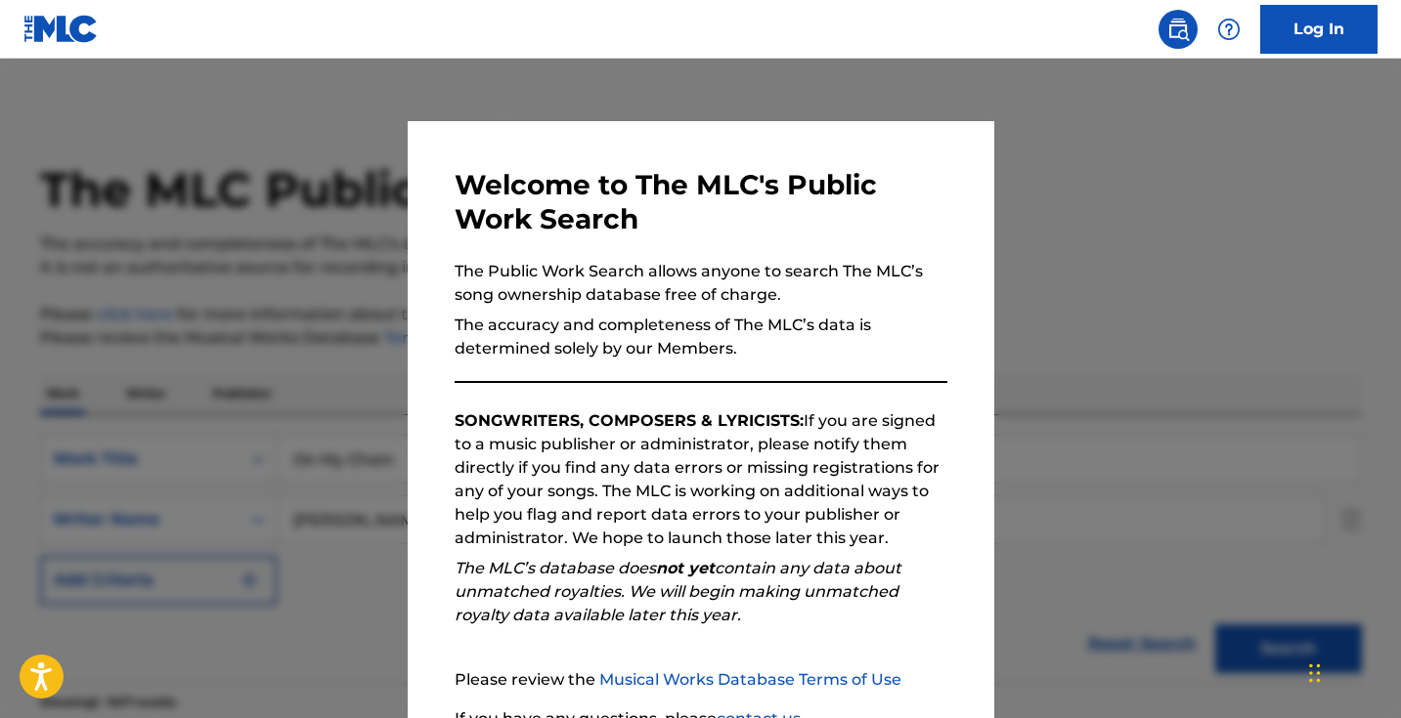
scroll to position [511, 0]
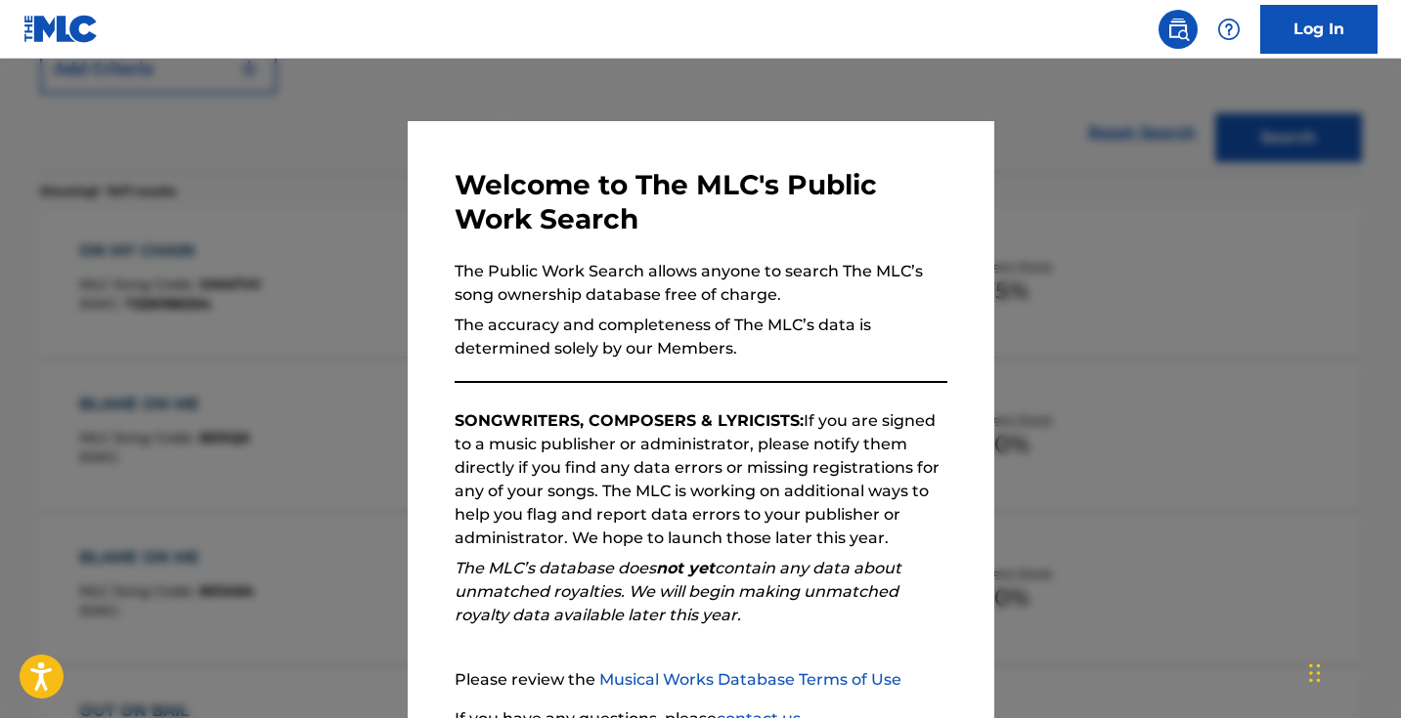
click at [368, 178] on div at bounding box center [700, 418] width 1401 height 718
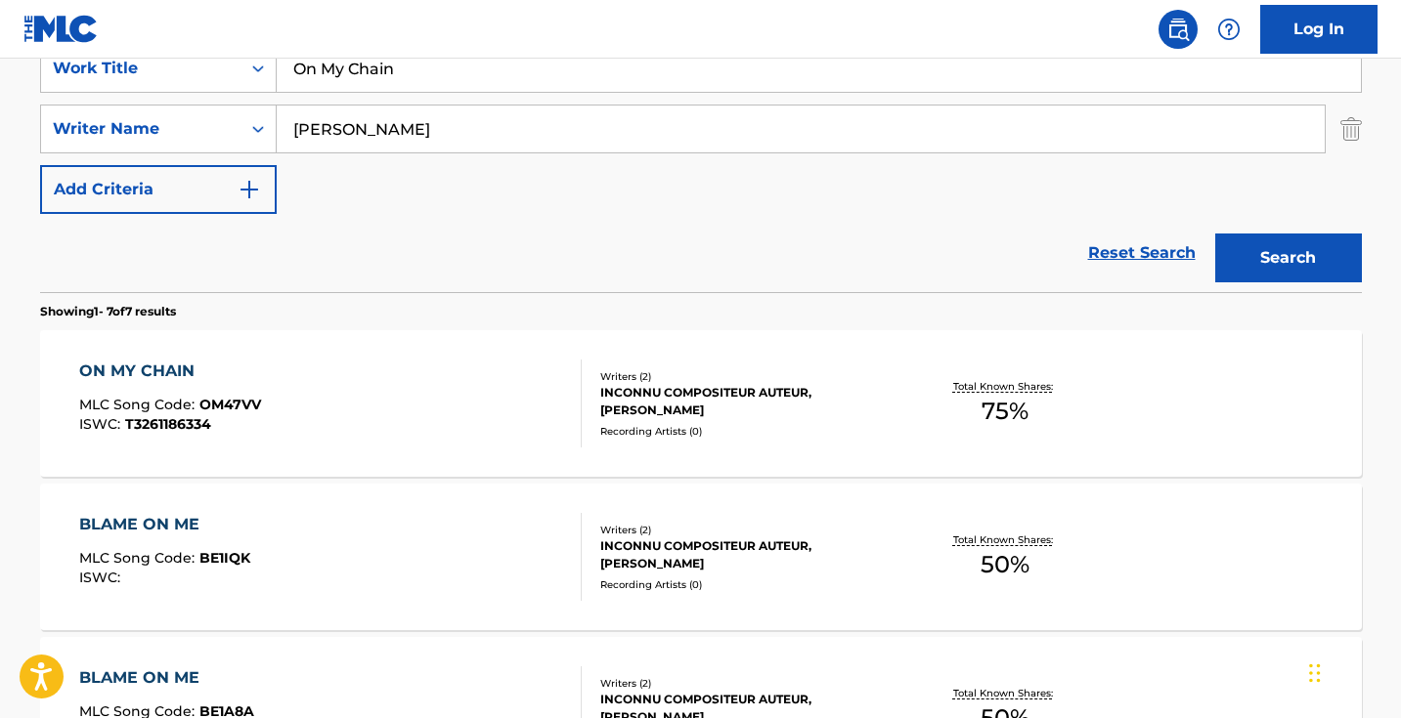
scroll to position [370, 0]
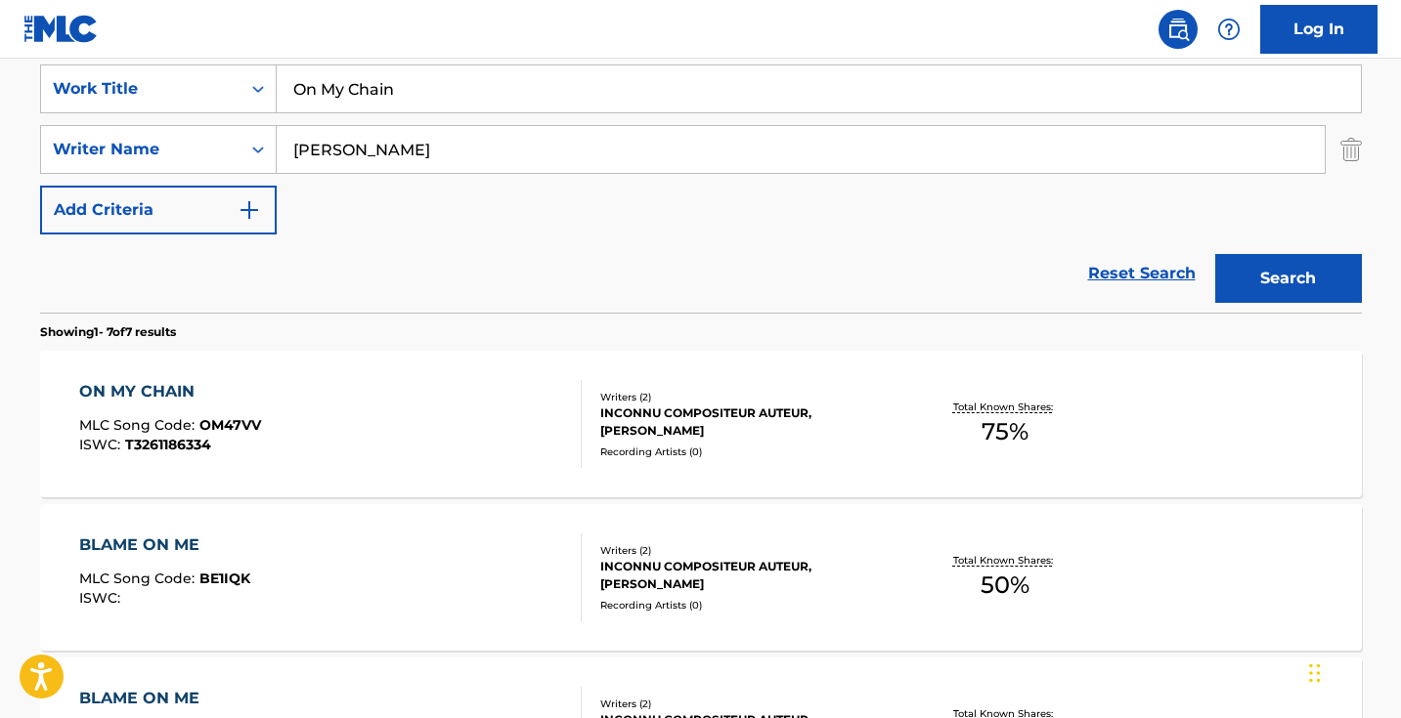
click at [492, 93] on input "On My Chain" at bounding box center [819, 88] width 1084 height 47
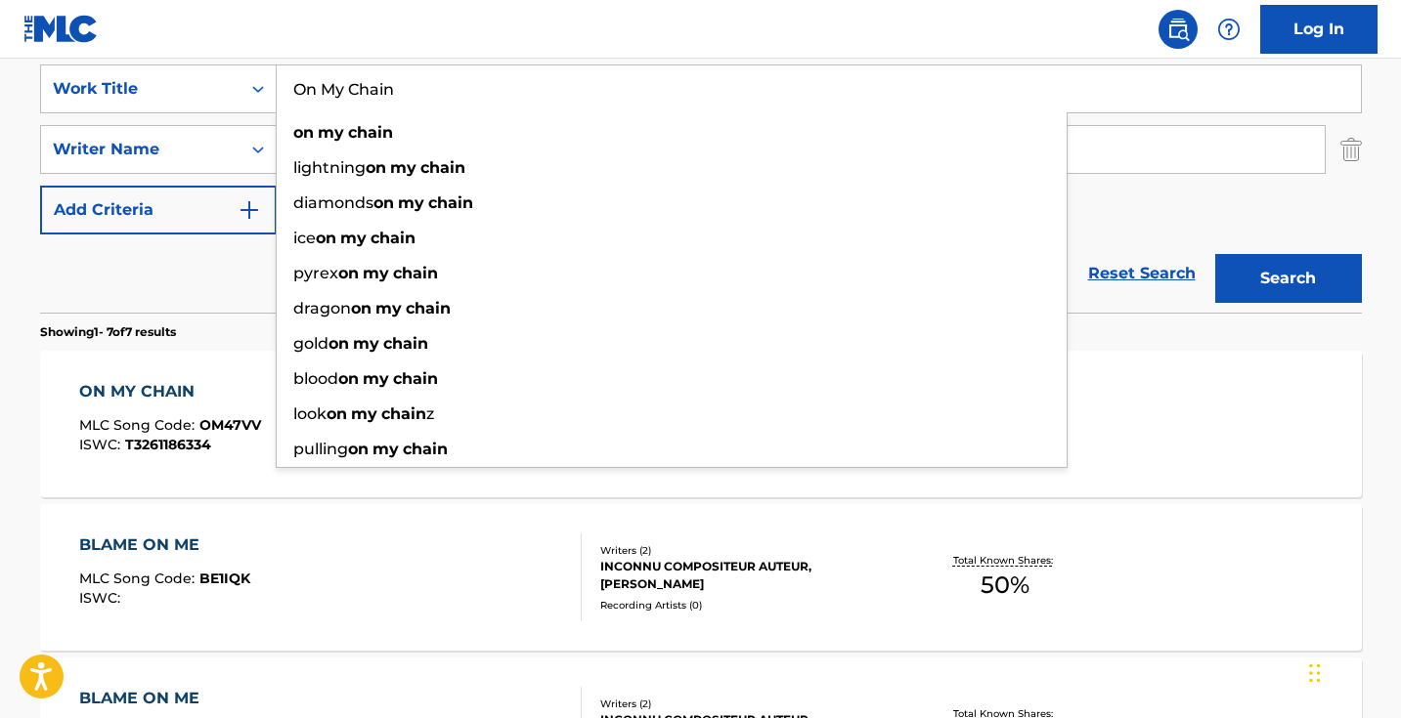
click at [492, 93] on input "On My Chain" at bounding box center [819, 88] width 1084 height 47
paste input "NLY ONE"
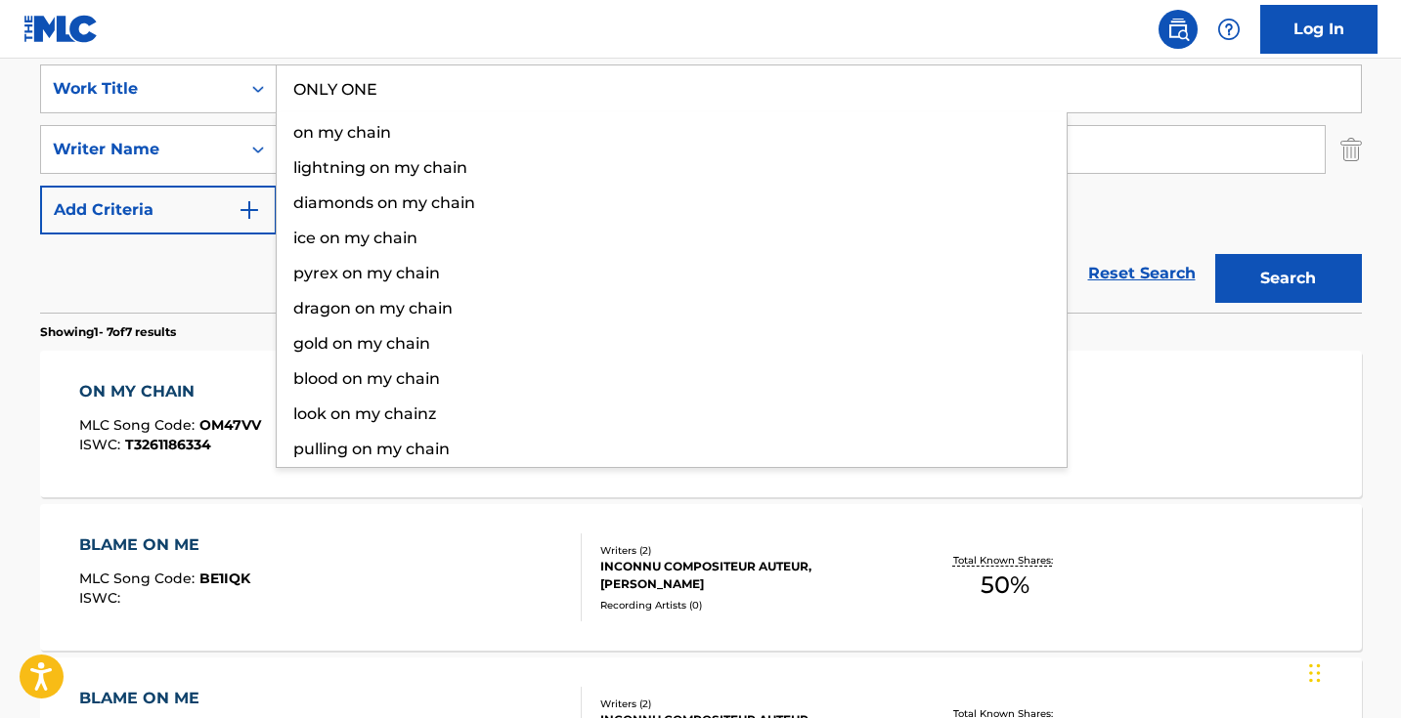
type input "ONLY ONE"
click at [1287, 279] on button "Search" at bounding box center [1288, 278] width 147 height 49
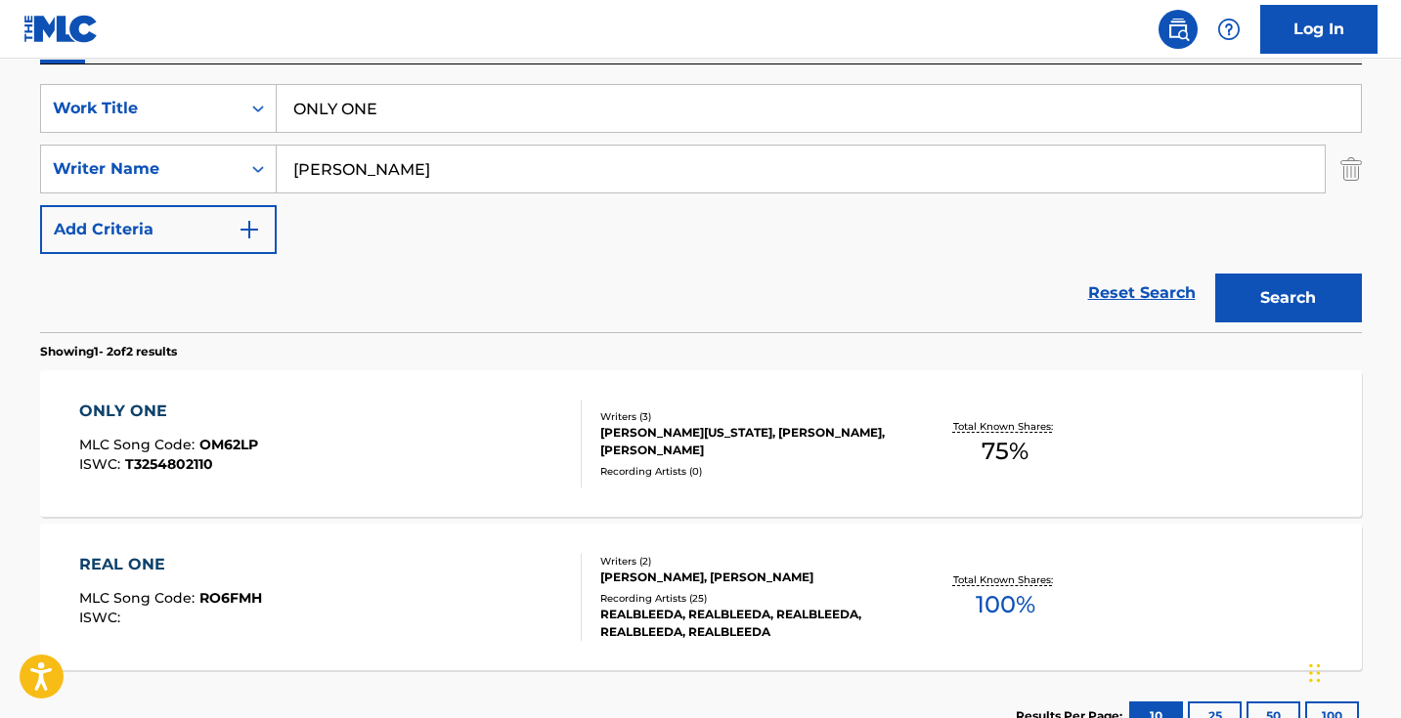
scroll to position [383, 0]
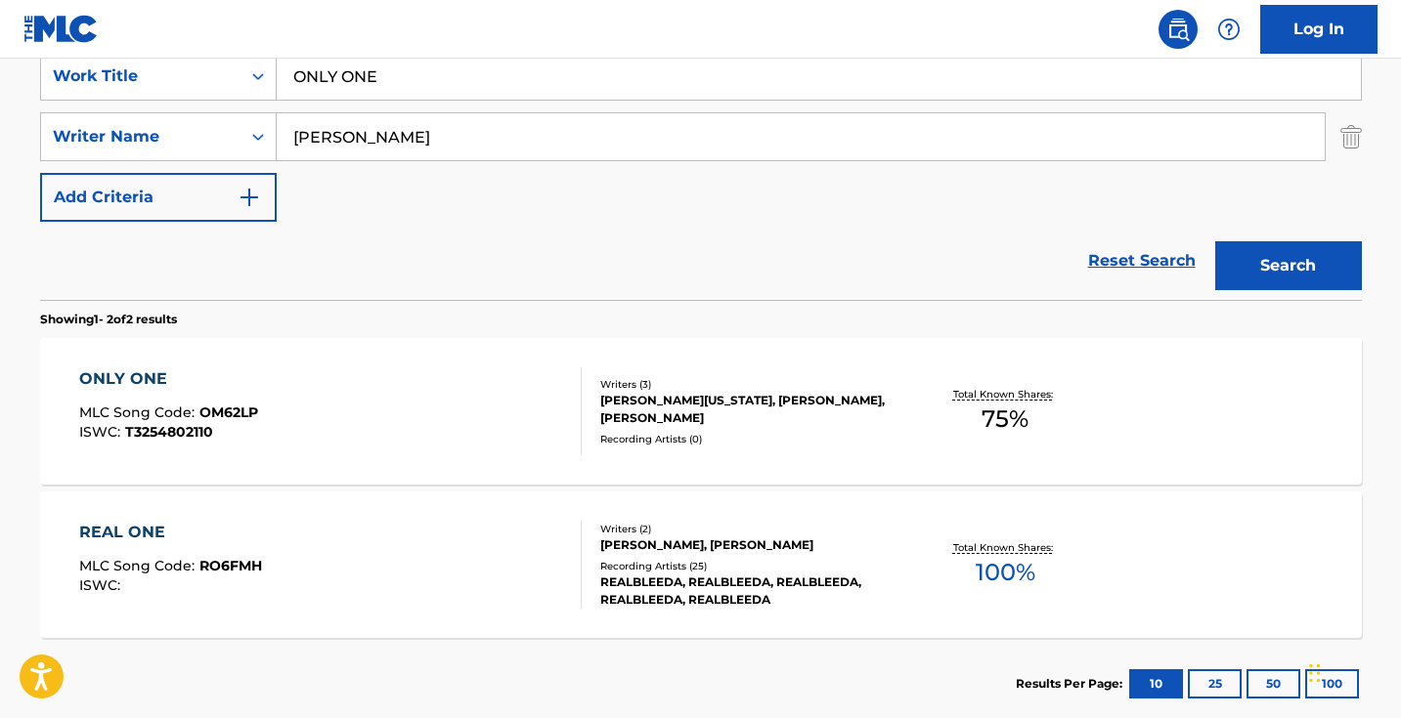
click at [432, 414] on div "ONLY ONE MLC Song Code : OM62LP ISWC : T3254802110" at bounding box center [330, 412] width 502 height 88
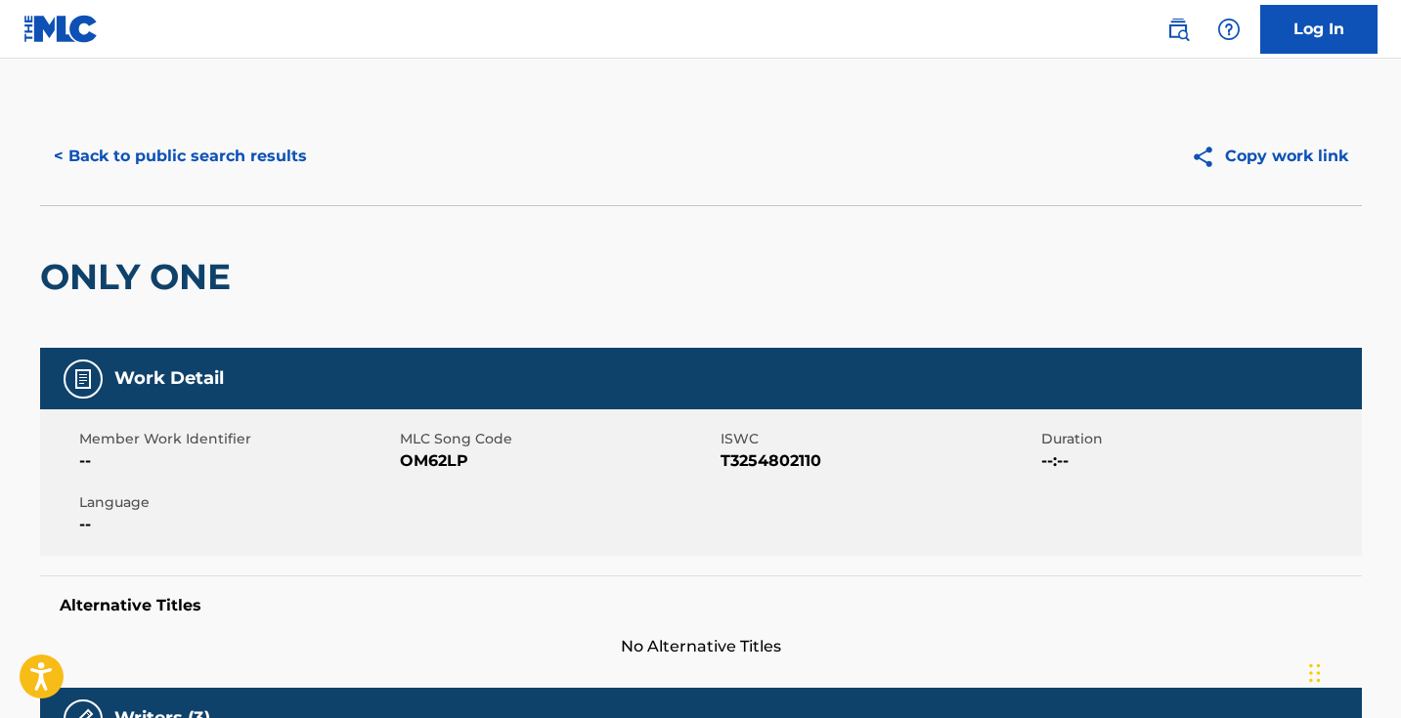
click at [424, 473] on div "Member Work Identifier -- MLC Song Code OM62LP ISWC T3254802110 Duration --:-- …" at bounding box center [701, 483] width 1322 height 147
click at [424, 463] on span "OM62LP" at bounding box center [558, 461] width 316 height 23
click at [267, 147] on button "< Back to public search results" at bounding box center [180, 156] width 281 height 49
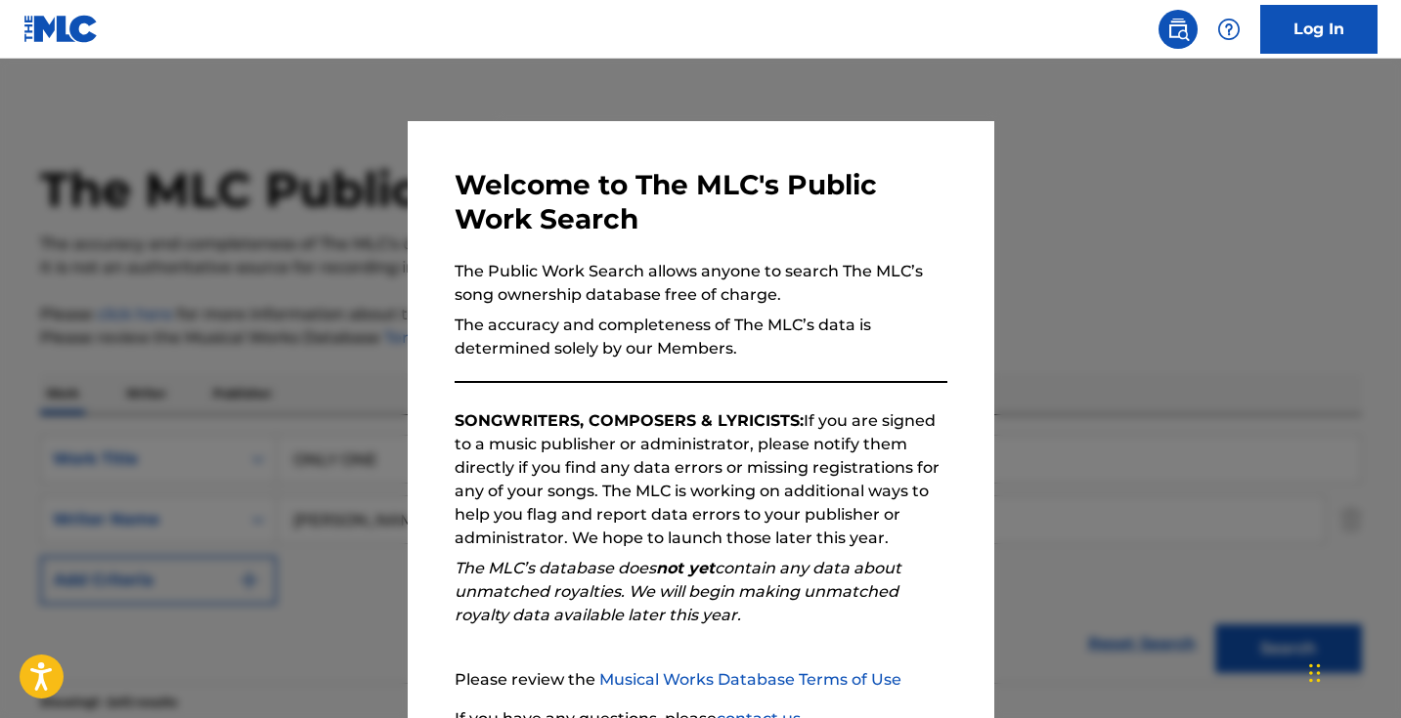
scroll to position [383, 0]
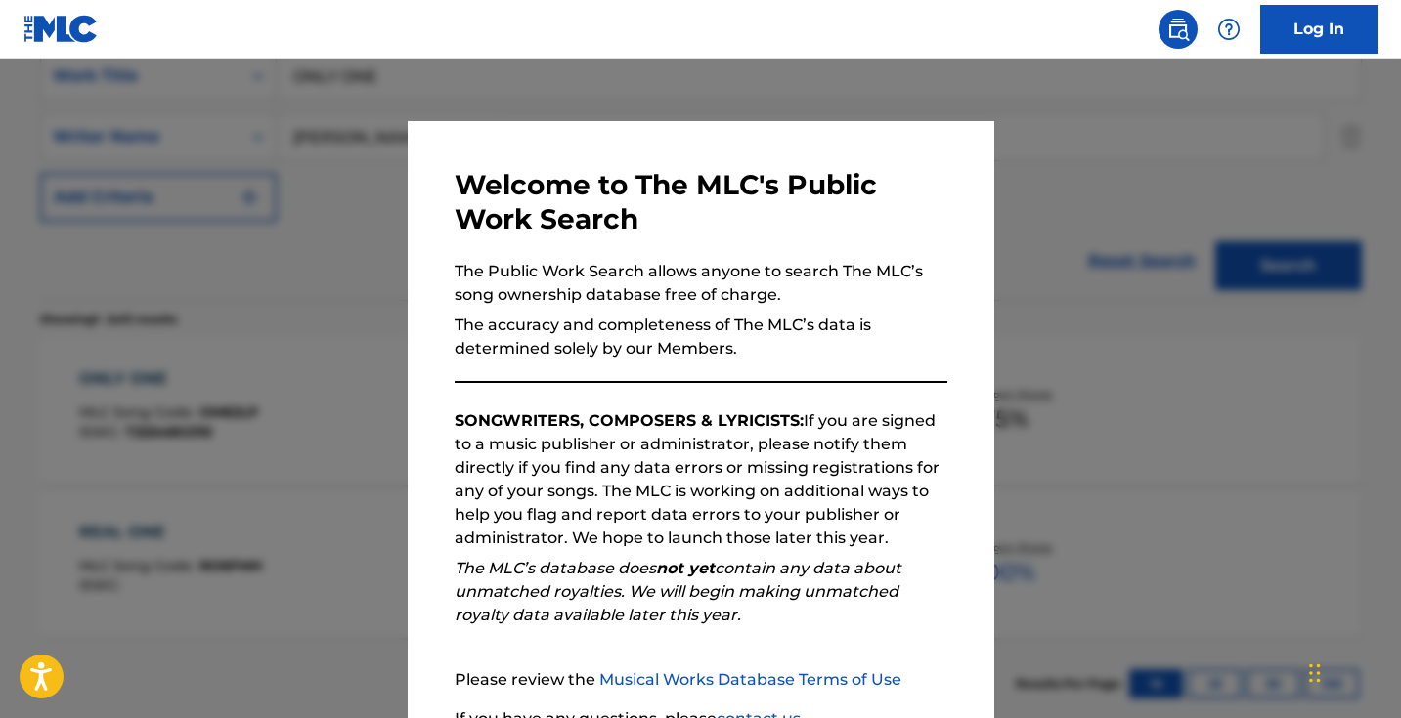
click at [316, 196] on div at bounding box center [700, 418] width 1401 height 718
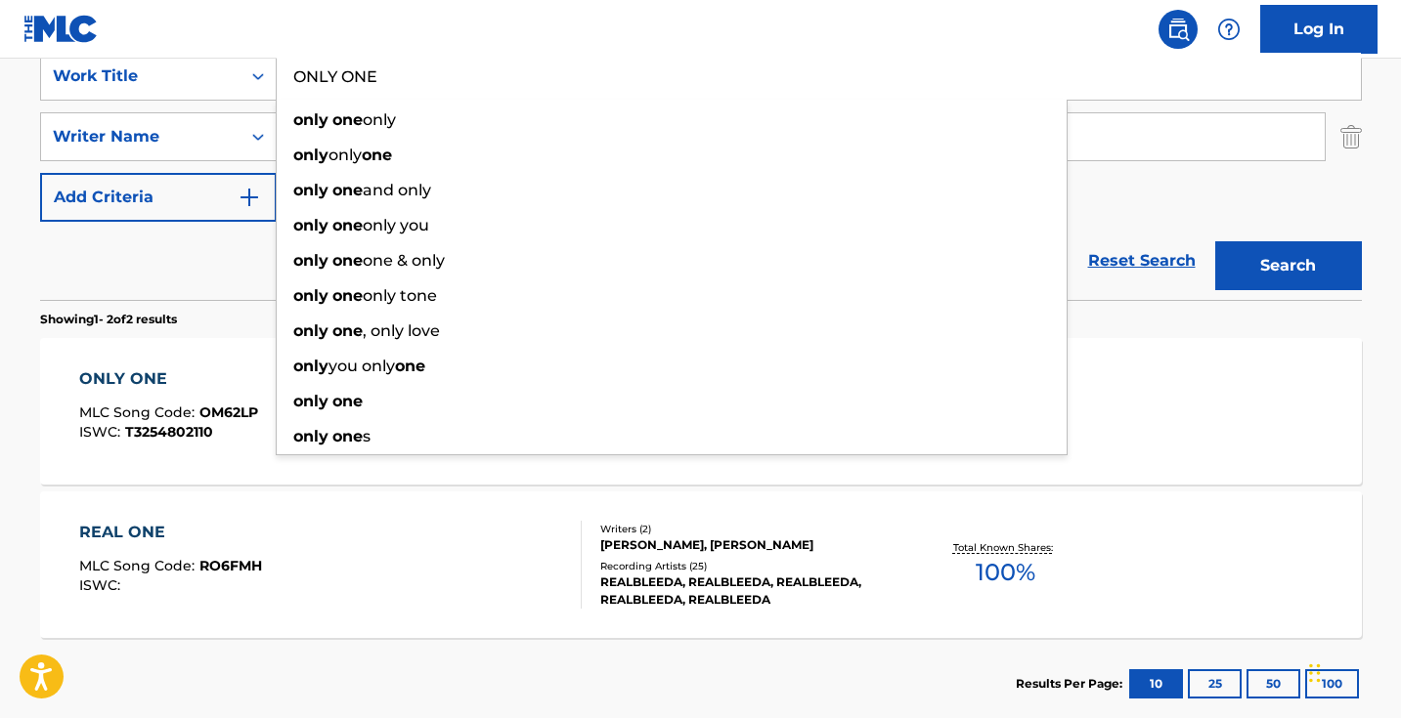
drag, startPoint x: 433, startPoint y: 87, endPoint x: 196, endPoint y: 31, distance: 244.0
click at [196, 31] on div "Log In The MLC Public Work Search The accuracy and completeness of The MLC's da…" at bounding box center [700, 225] width 1401 height 1217
paste input "UT ON BAIL"
type input "OUT ON BAIL"
click at [1287, 266] on button "Search" at bounding box center [1288, 265] width 147 height 49
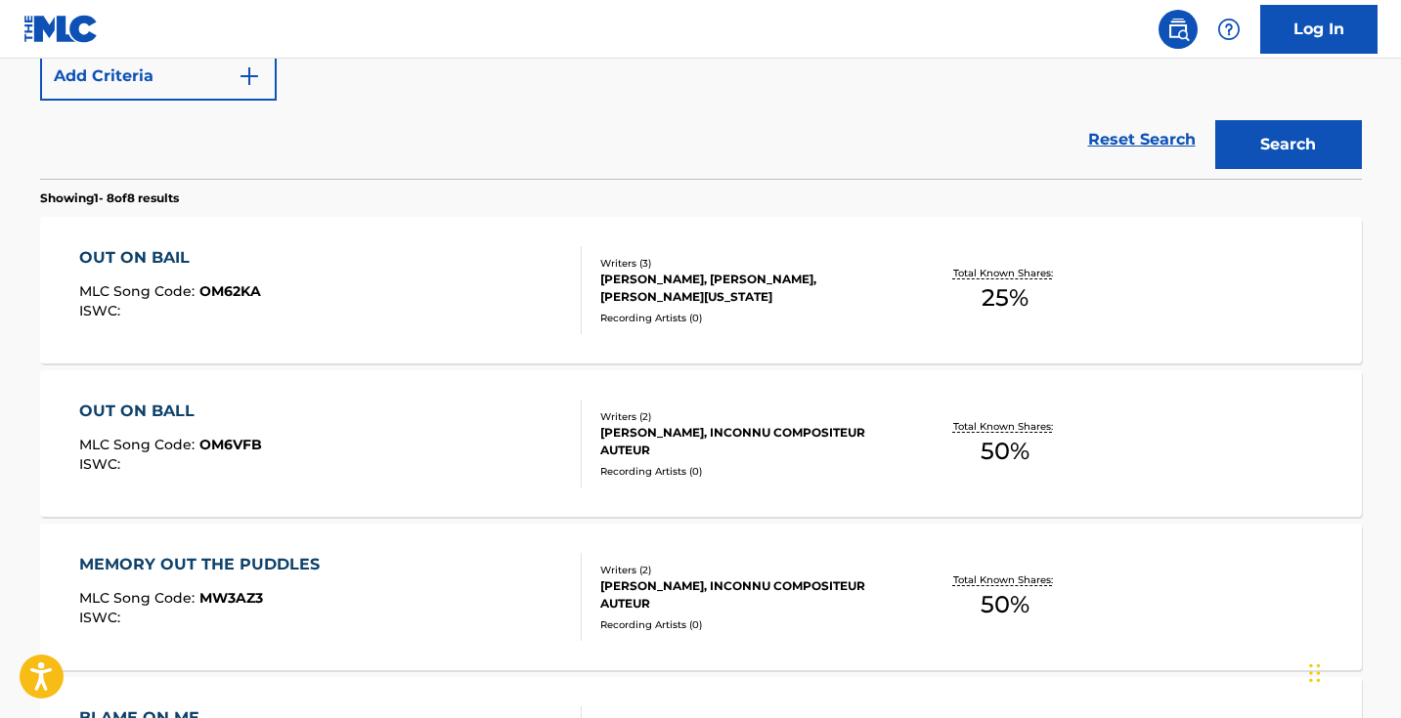
scroll to position [516, 0]
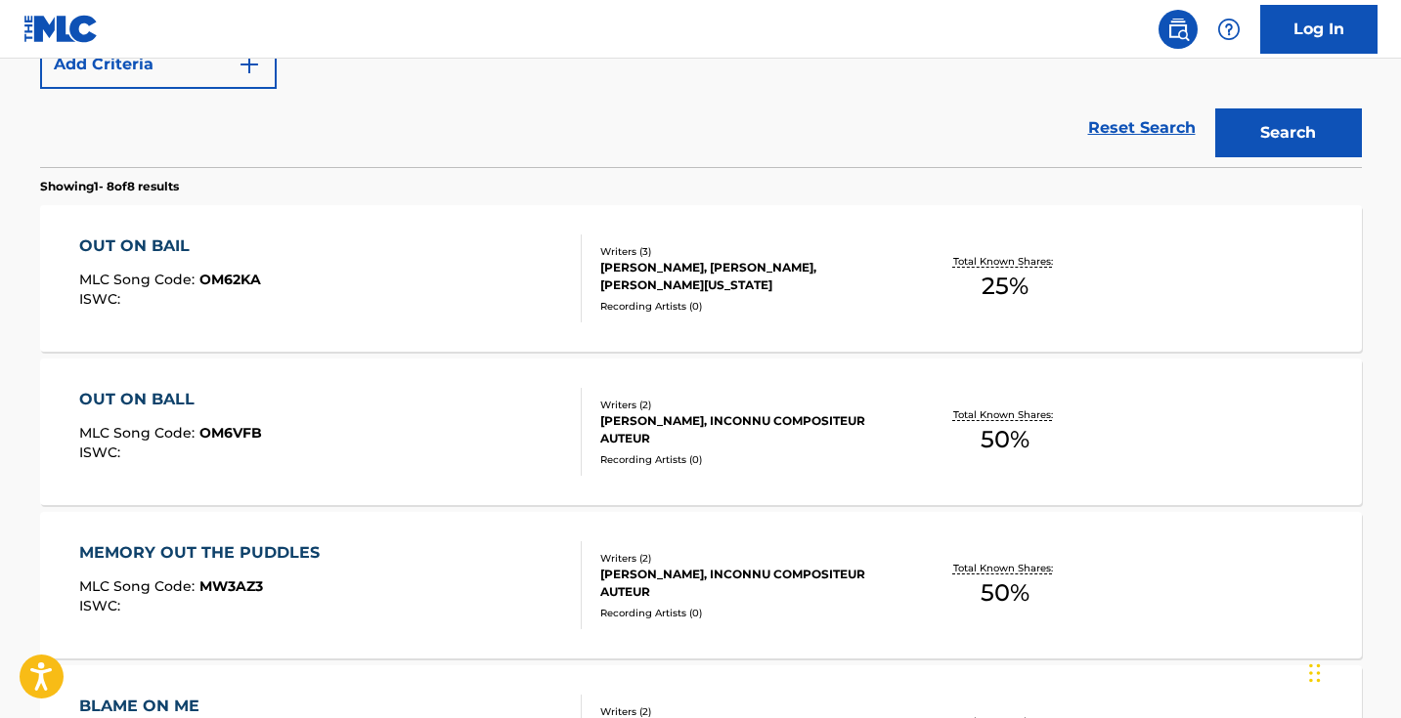
click at [469, 326] on div "OUT ON BAIL MLC Song Code : OM62KA ISWC : Writers ( 3 ) [PERSON_NAME], [PERSON_…" at bounding box center [701, 278] width 1322 height 147
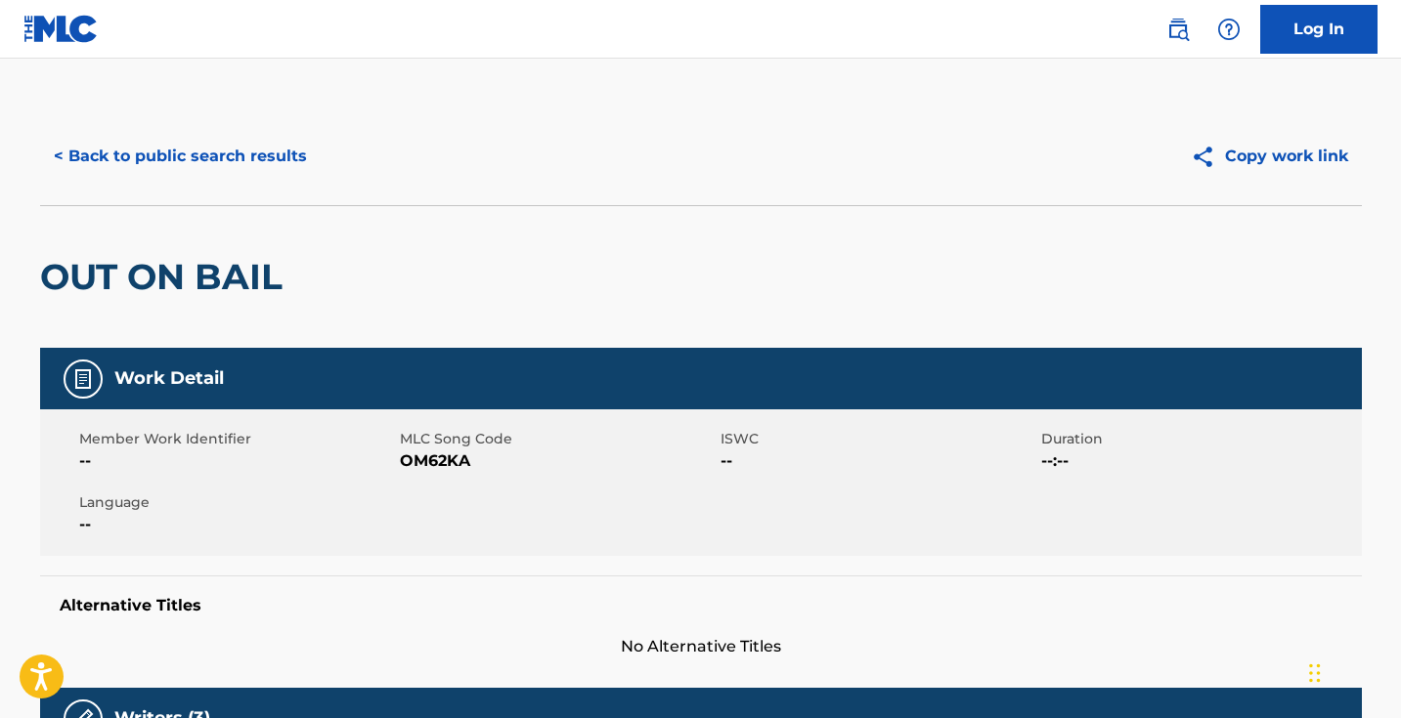
click at [444, 460] on span "OM62KA" at bounding box center [558, 461] width 316 height 23
click at [184, 153] on button "< Back to public search results" at bounding box center [180, 156] width 281 height 49
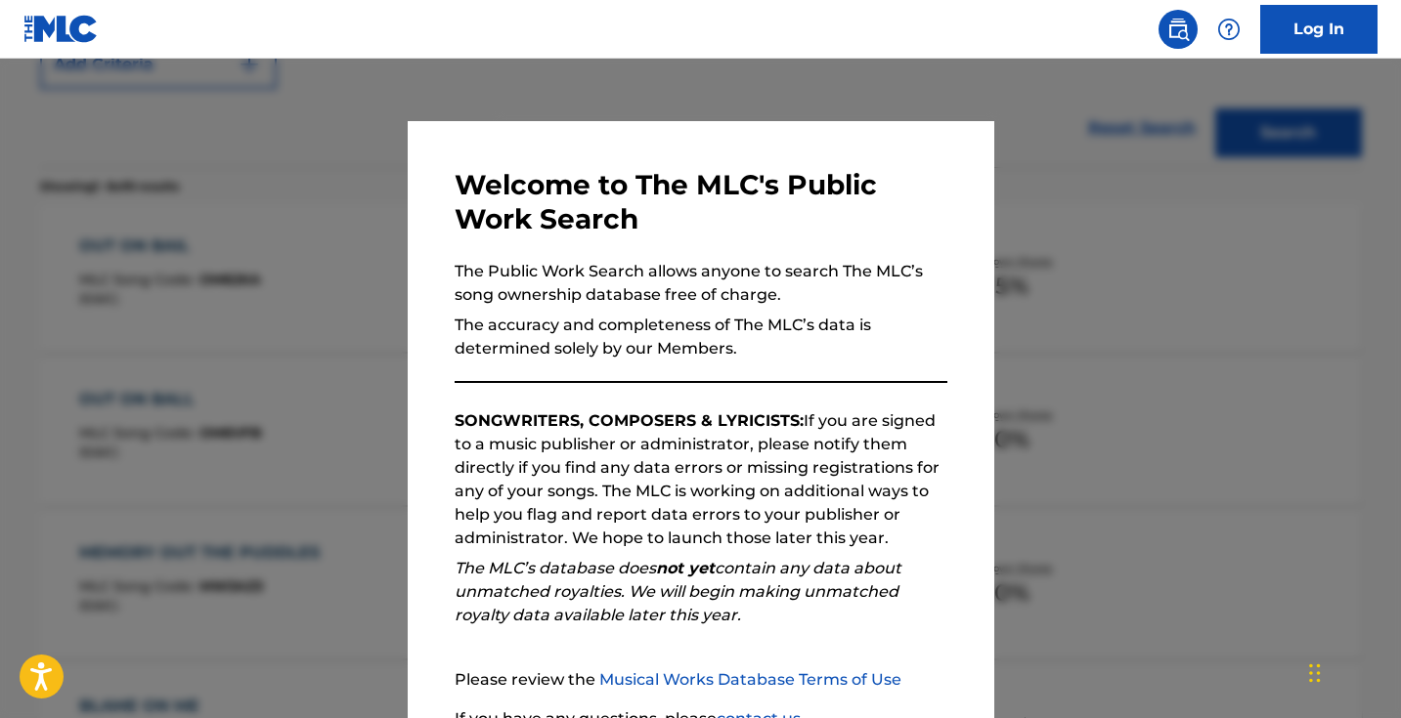
click at [347, 420] on div at bounding box center [700, 418] width 1401 height 718
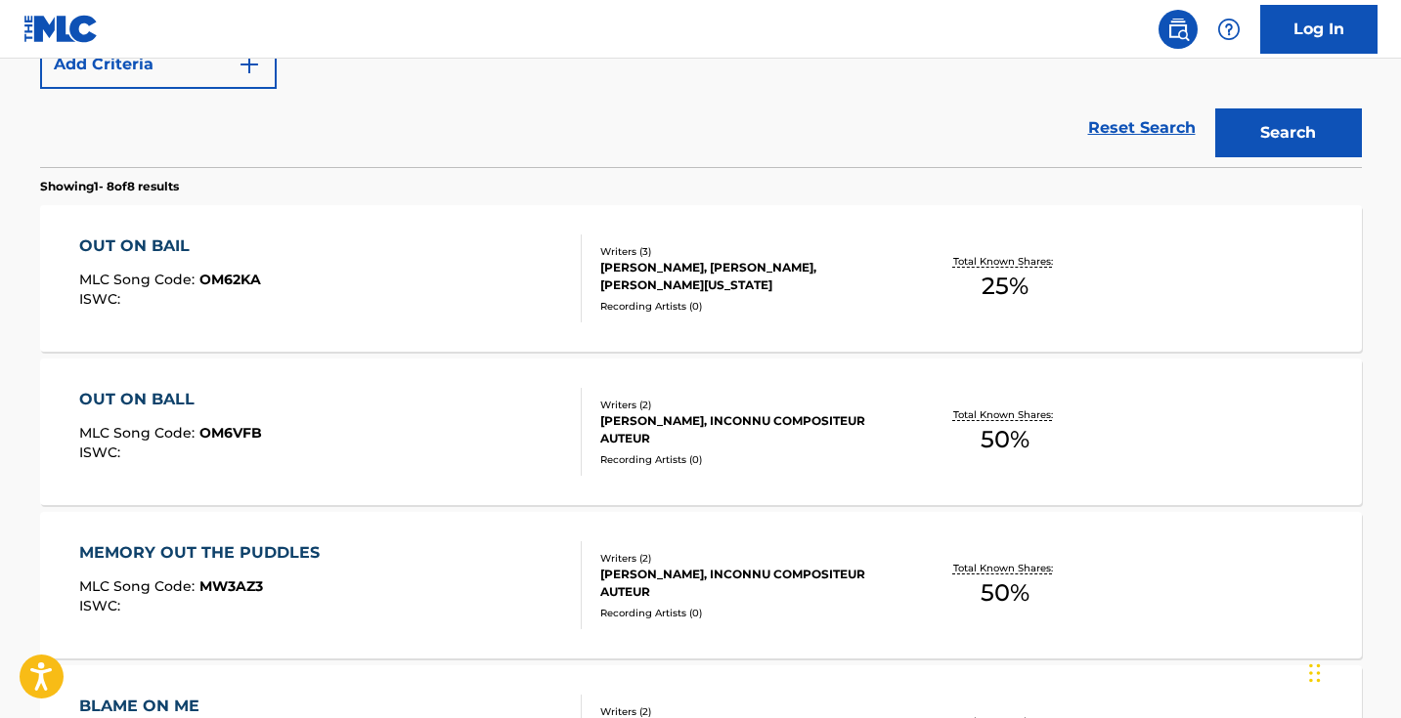
click at [350, 431] on div "OUT ON BALL MLC Song Code : OM6VFB ISWC :" at bounding box center [330, 432] width 502 height 88
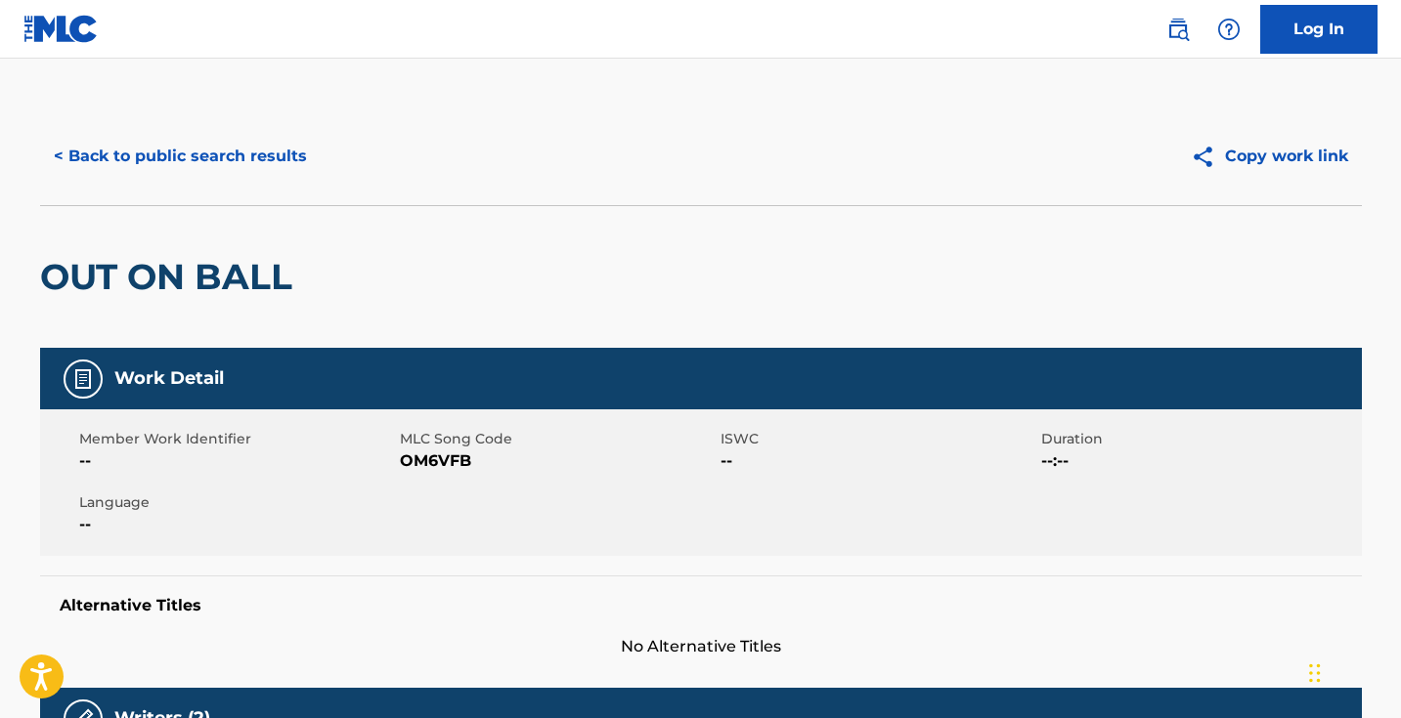
click at [425, 455] on span "OM6VFB" at bounding box center [558, 461] width 316 height 23
click at [217, 160] on button "< Back to public search results" at bounding box center [180, 156] width 281 height 49
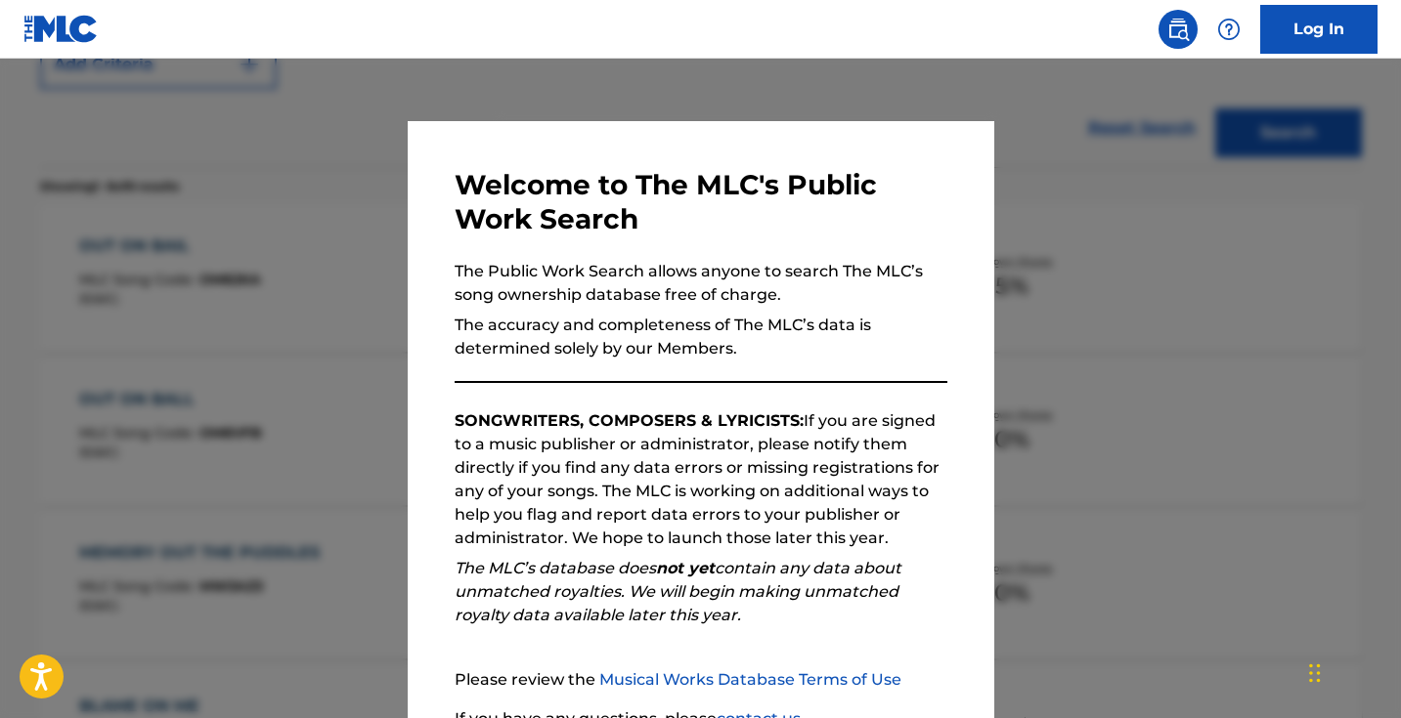
click at [359, 224] on div at bounding box center [700, 418] width 1401 height 718
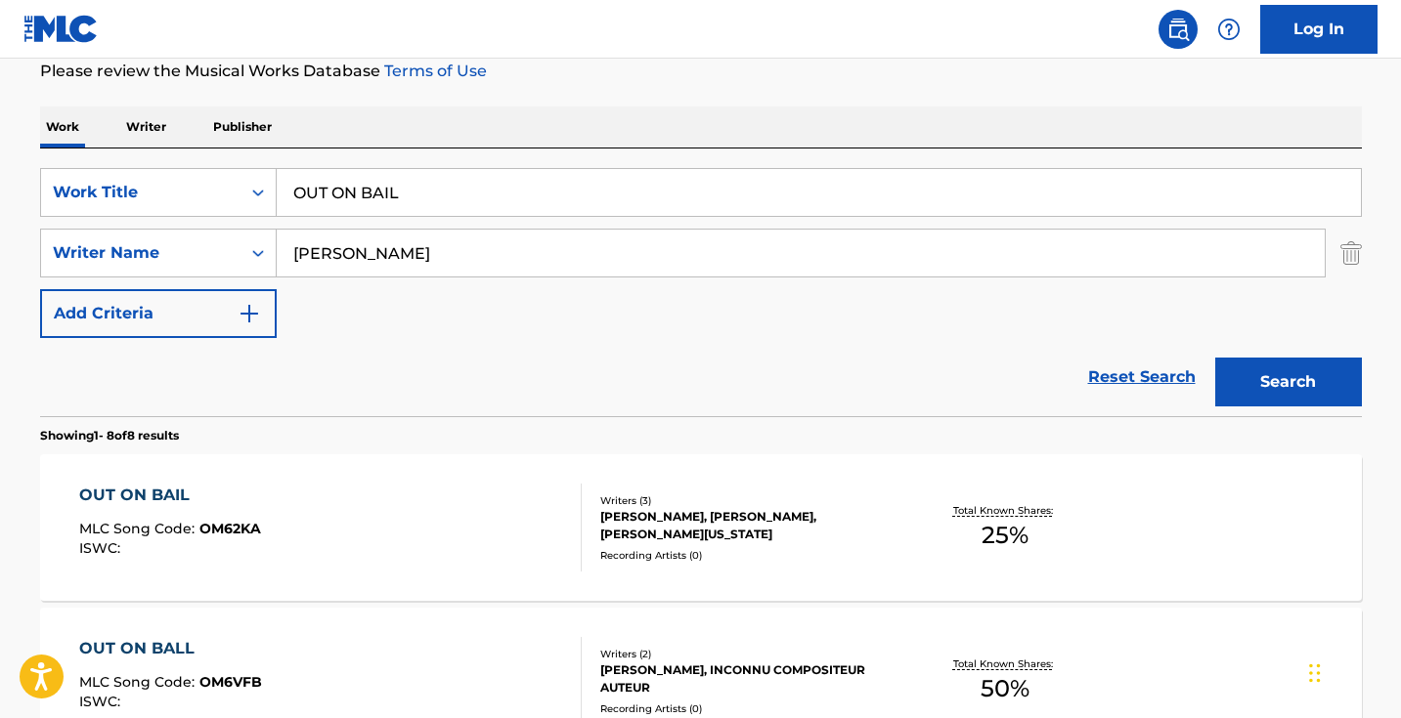
scroll to position [190, 0]
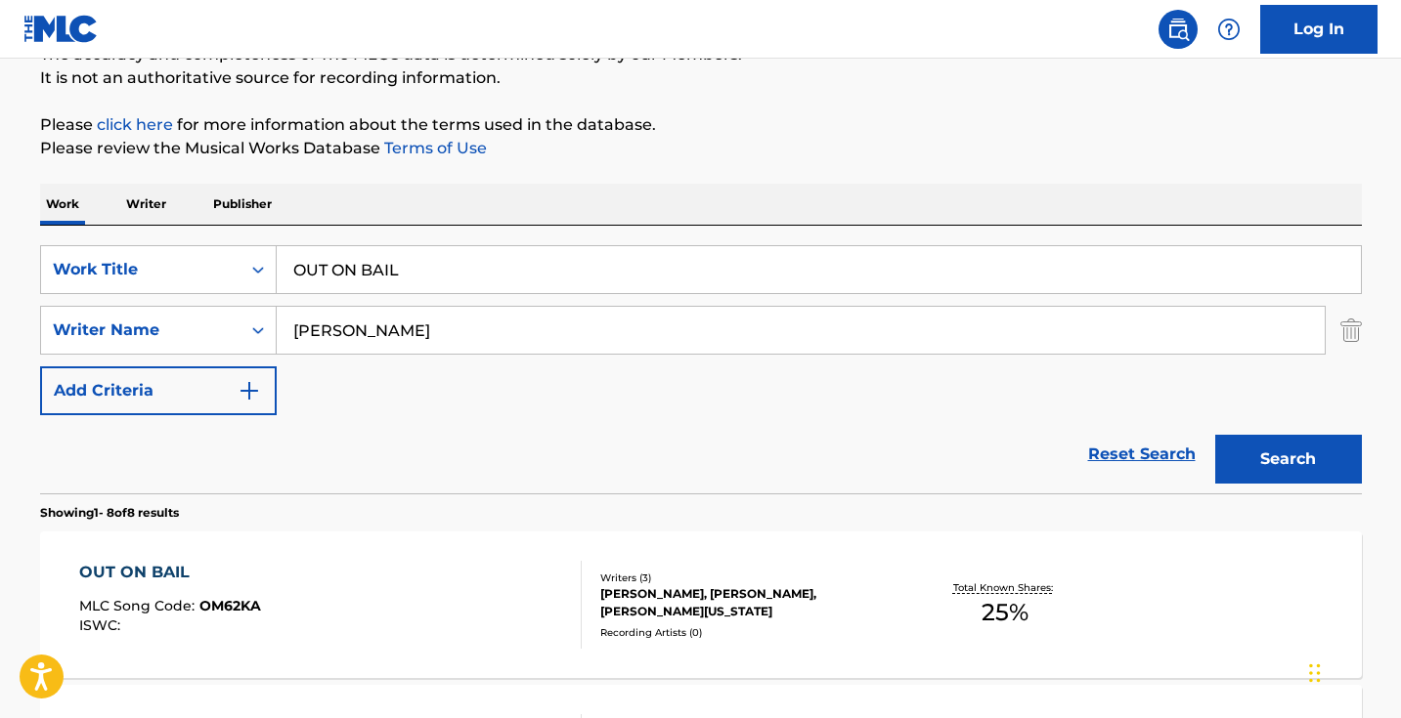
drag, startPoint x: 451, startPoint y: 258, endPoint x: 209, endPoint y: 239, distance: 242.2
click at [233, 248] on div "SearchWithCriteria5ab0ee91-5348-4745-8fb7-0ca010e4b042 Work Title OUT ON BAIL" at bounding box center [701, 269] width 1322 height 49
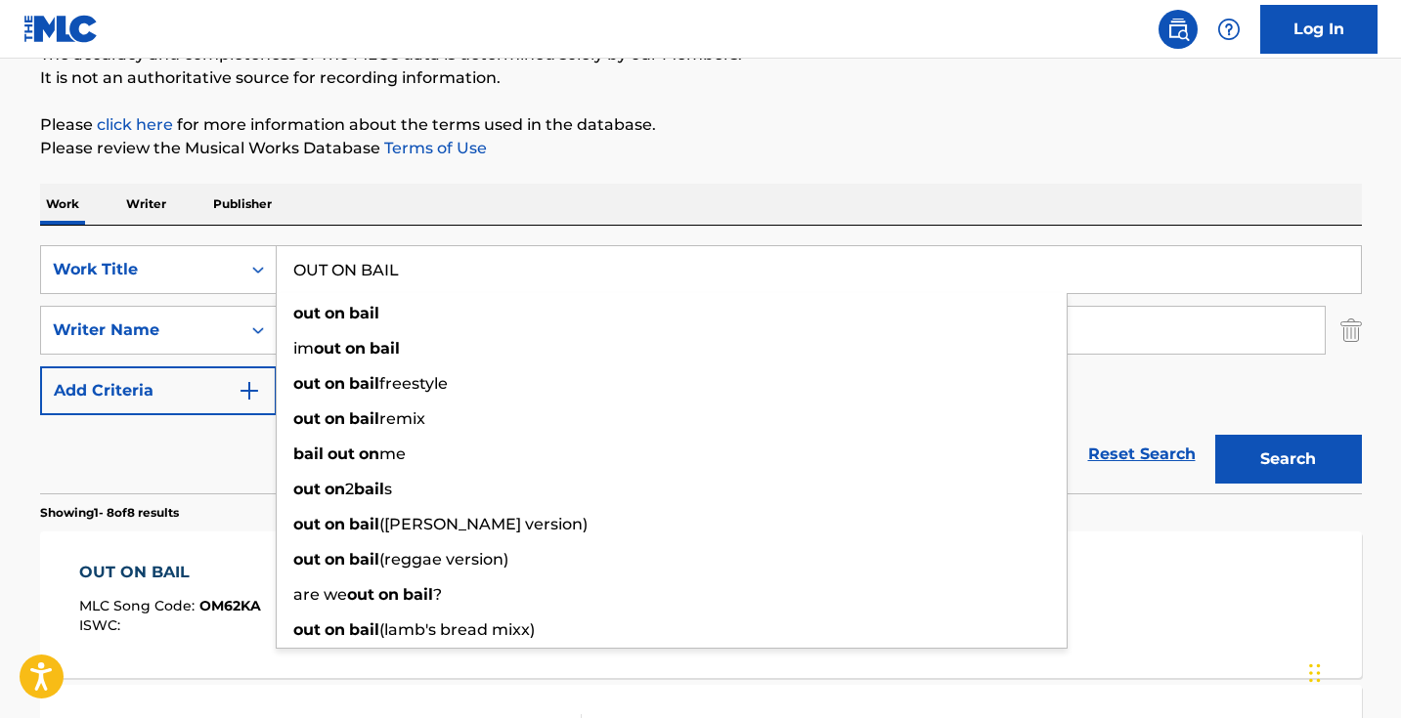
drag, startPoint x: 423, startPoint y: 282, endPoint x: 333, endPoint y: 279, distance: 90.0
click at [333, 279] on input "OUT ON BAIL" at bounding box center [819, 269] width 1084 height 47
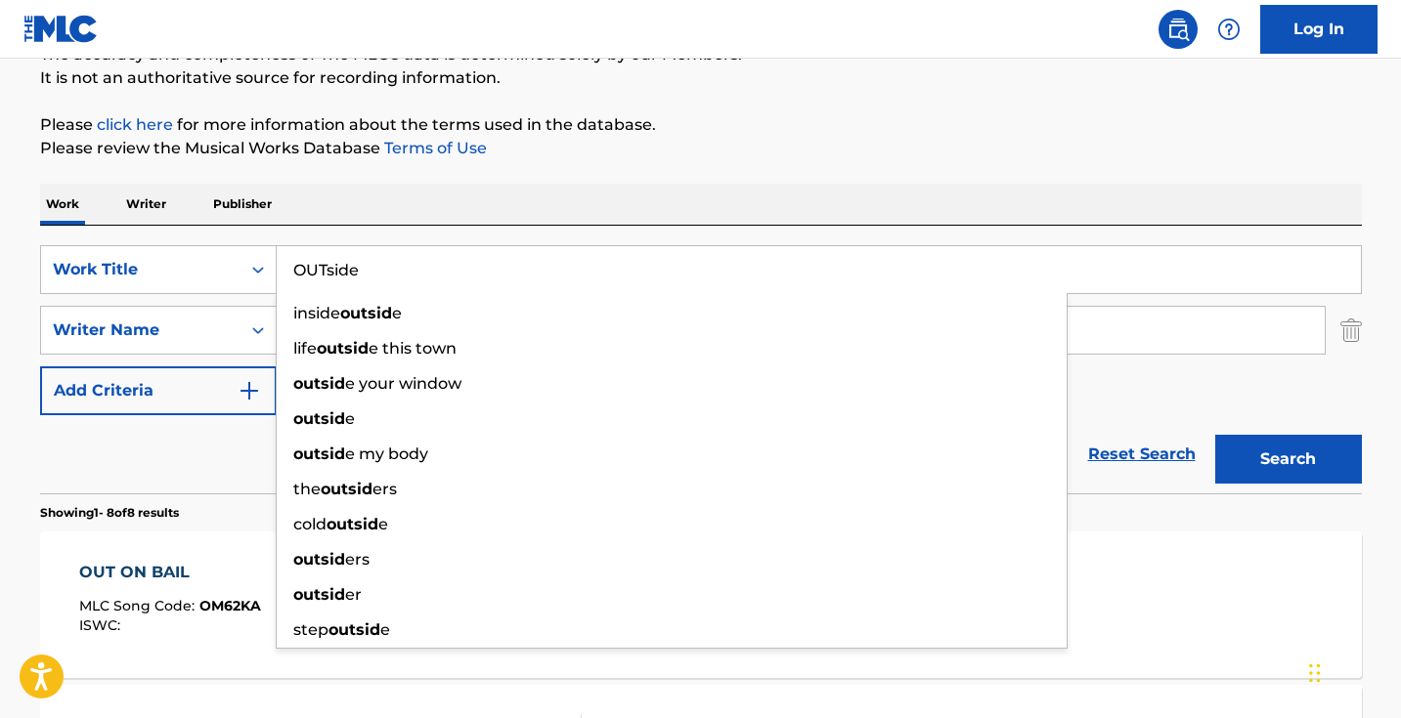
type input "OUTside"
click at [1287, 459] on button "Search" at bounding box center [1288, 459] width 147 height 49
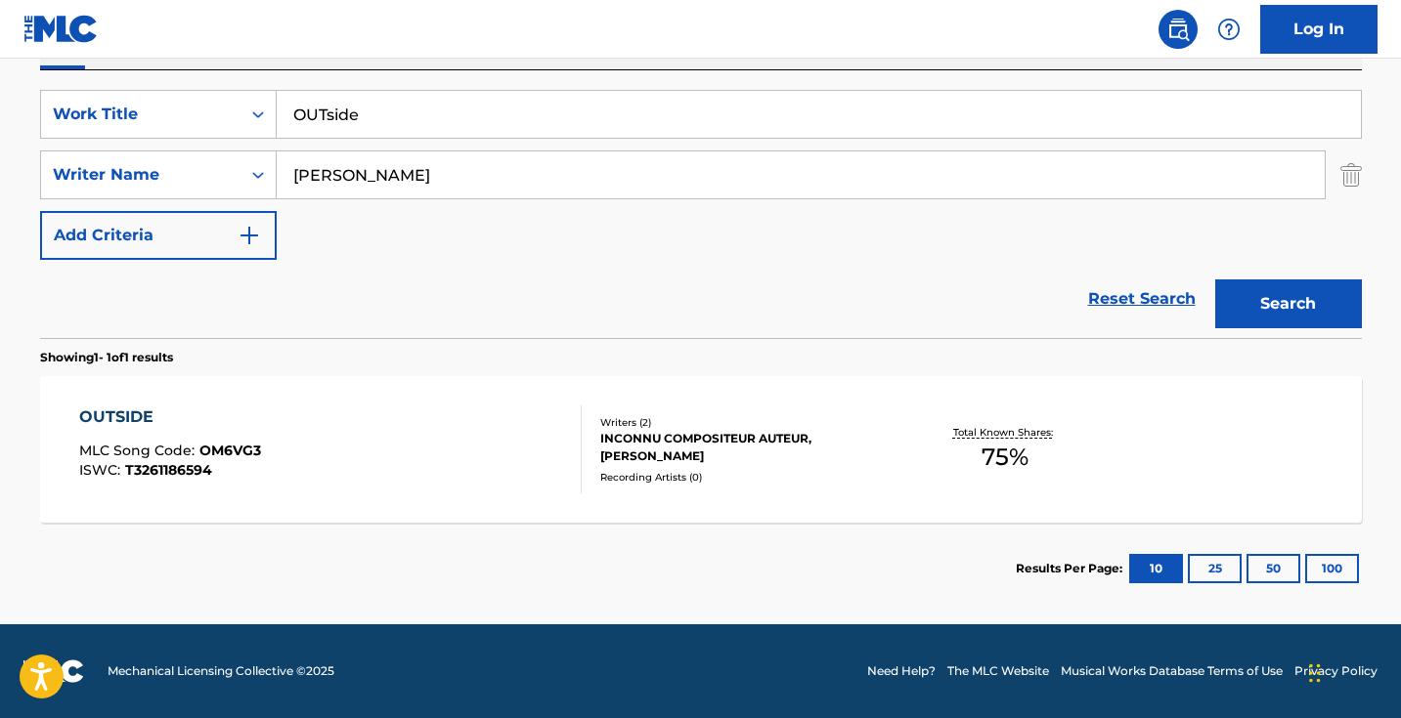
scroll to position [345, 0]
click at [460, 406] on div "OUTSIDE MLC Song Code : OM6VG3 ISWC : T3261186594" at bounding box center [330, 450] width 502 height 88
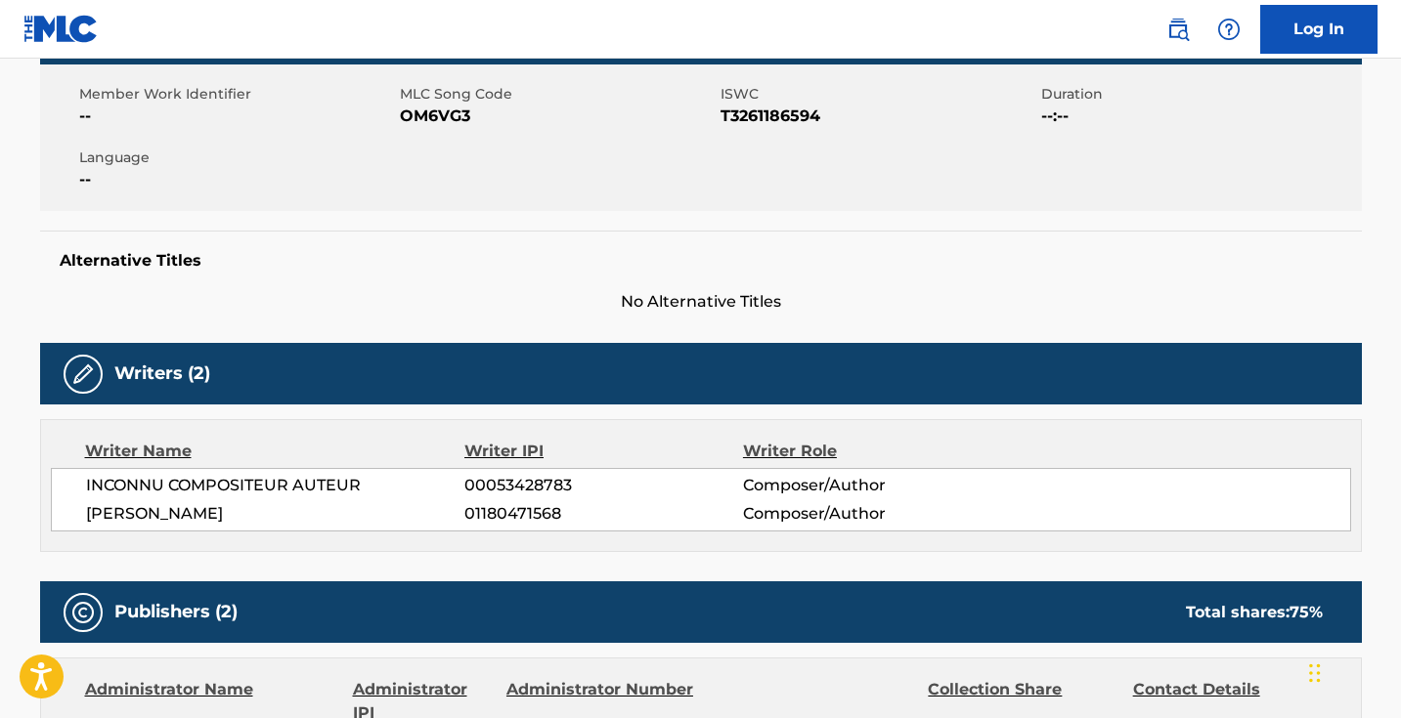
click at [441, 461] on div "Writer Name" at bounding box center [275, 451] width 380 height 23
click at [502, 525] on span "01180471568" at bounding box center [603, 513] width 278 height 23
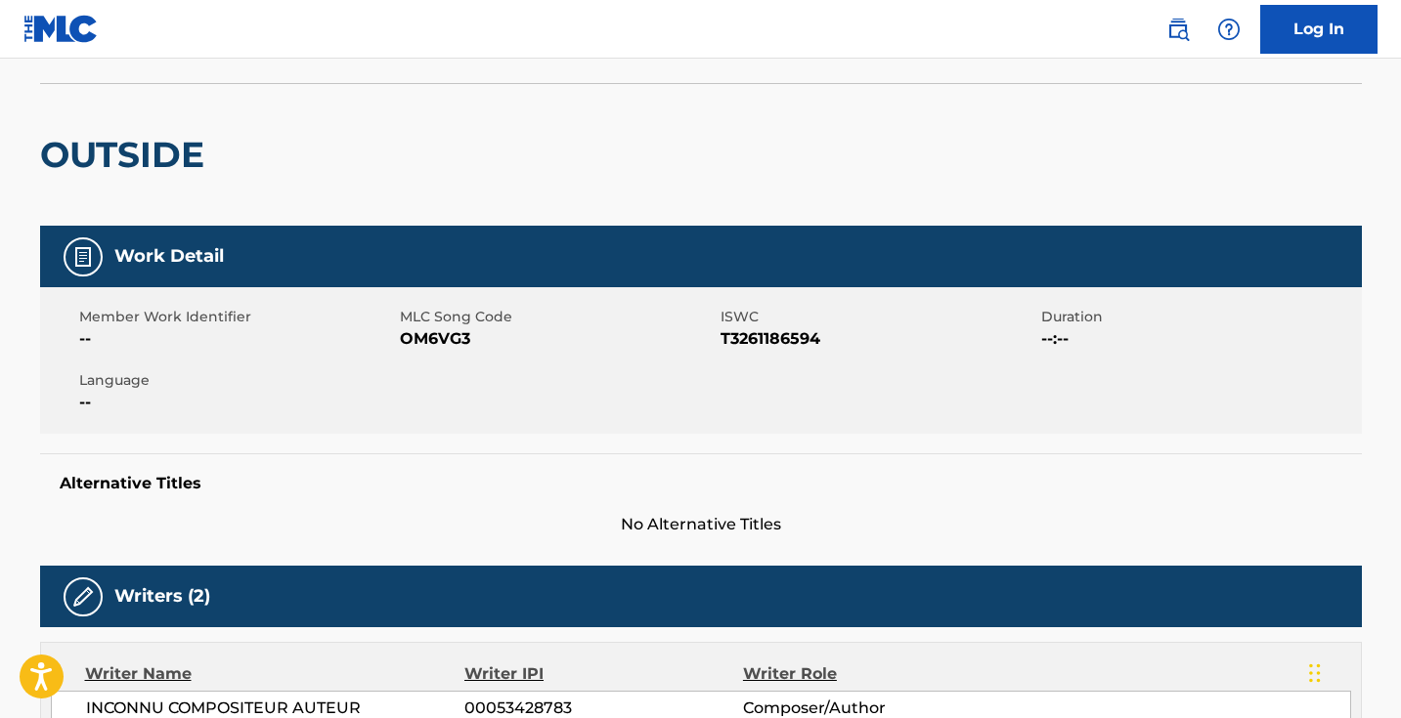
scroll to position [301, 0]
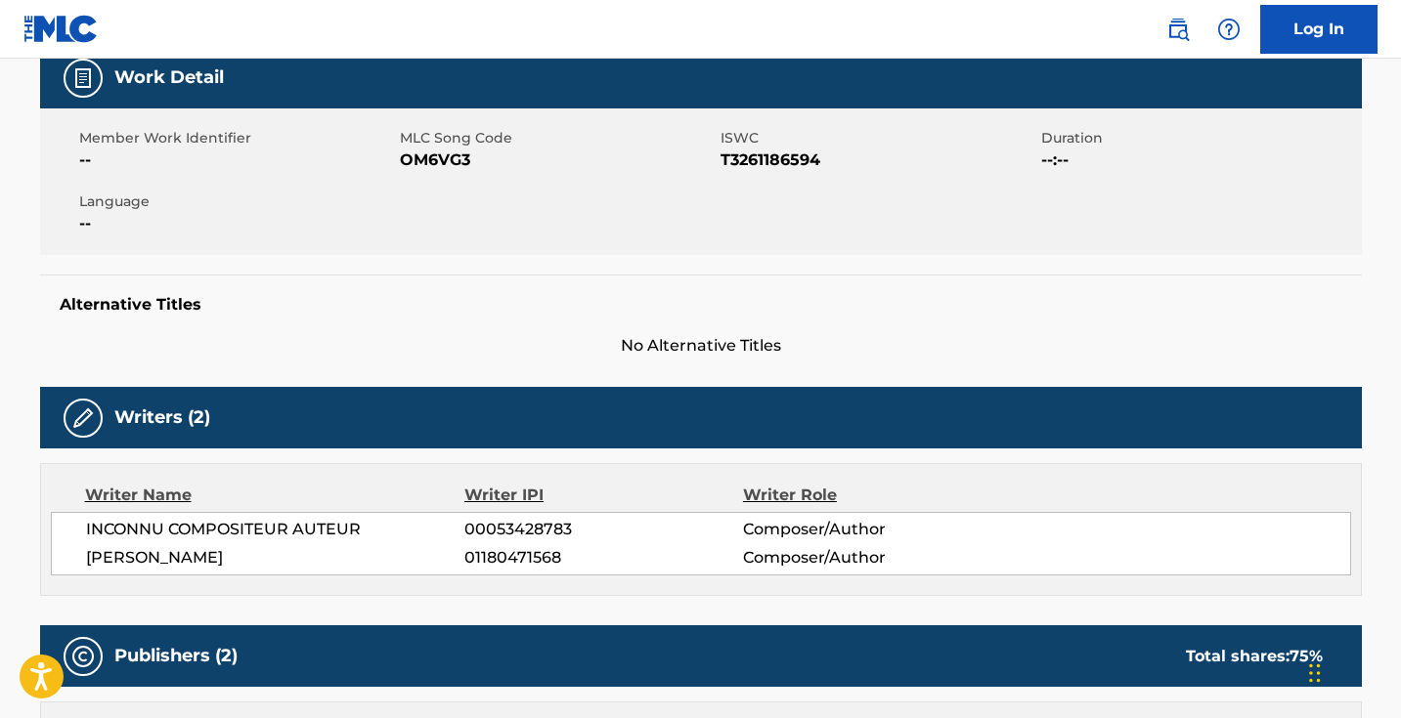
click at [450, 155] on span "OM6VG3" at bounding box center [558, 160] width 316 height 23
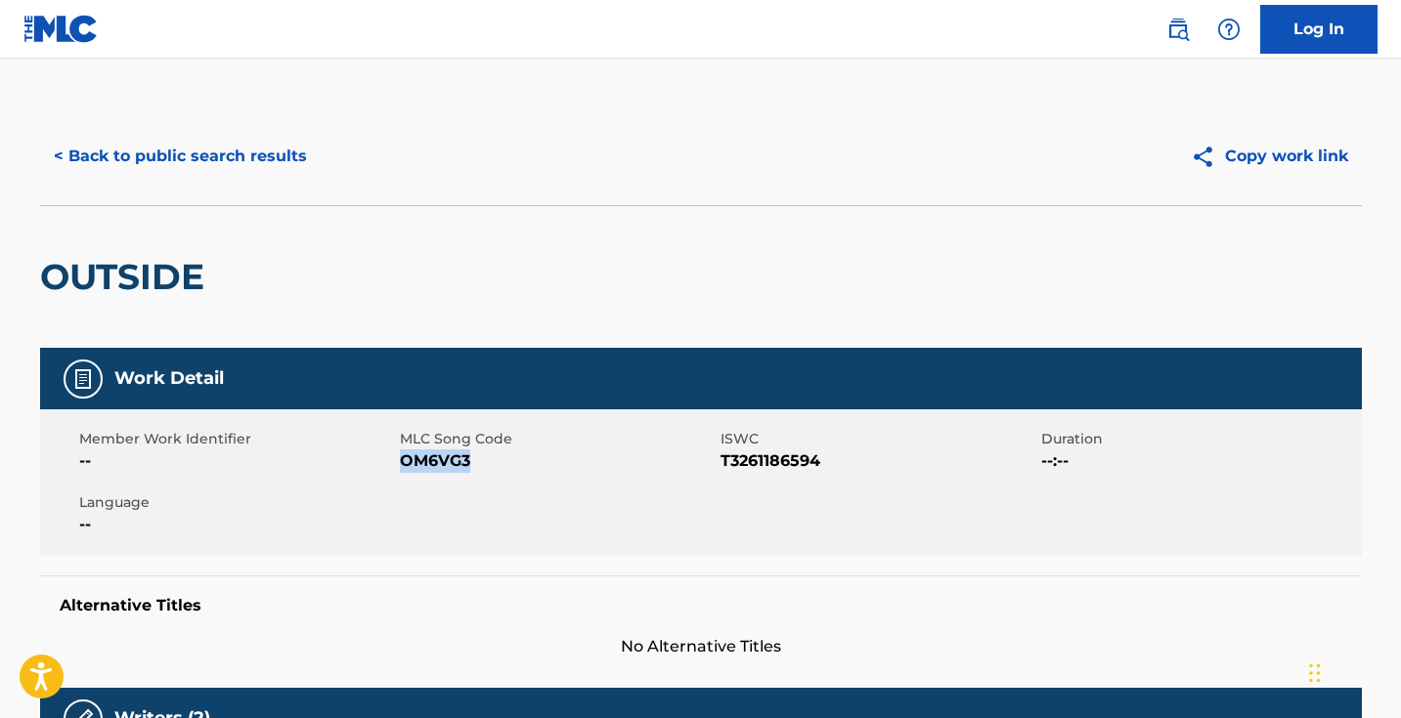
scroll to position [0, 0]
click at [242, 178] on button "< Back to public search results" at bounding box center [180, 156] width 281 height 49
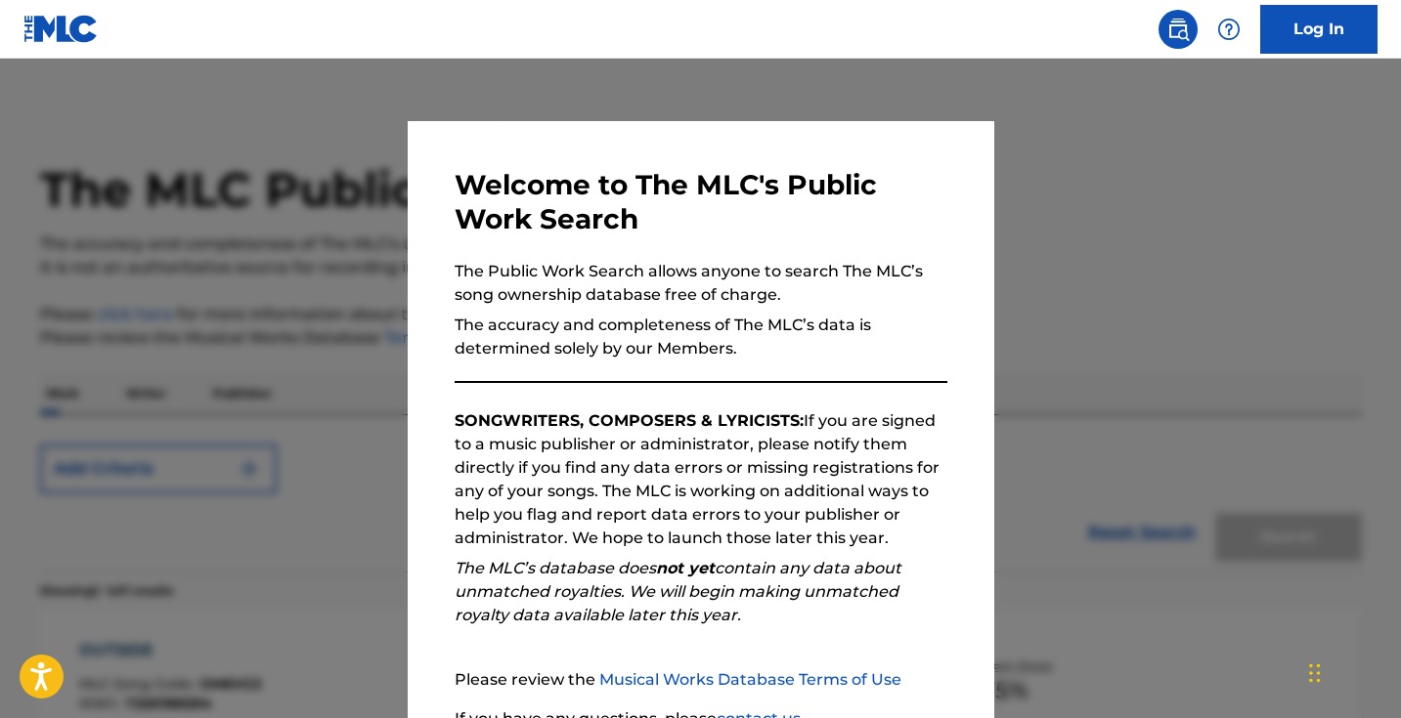
scroll to position [234, 0]
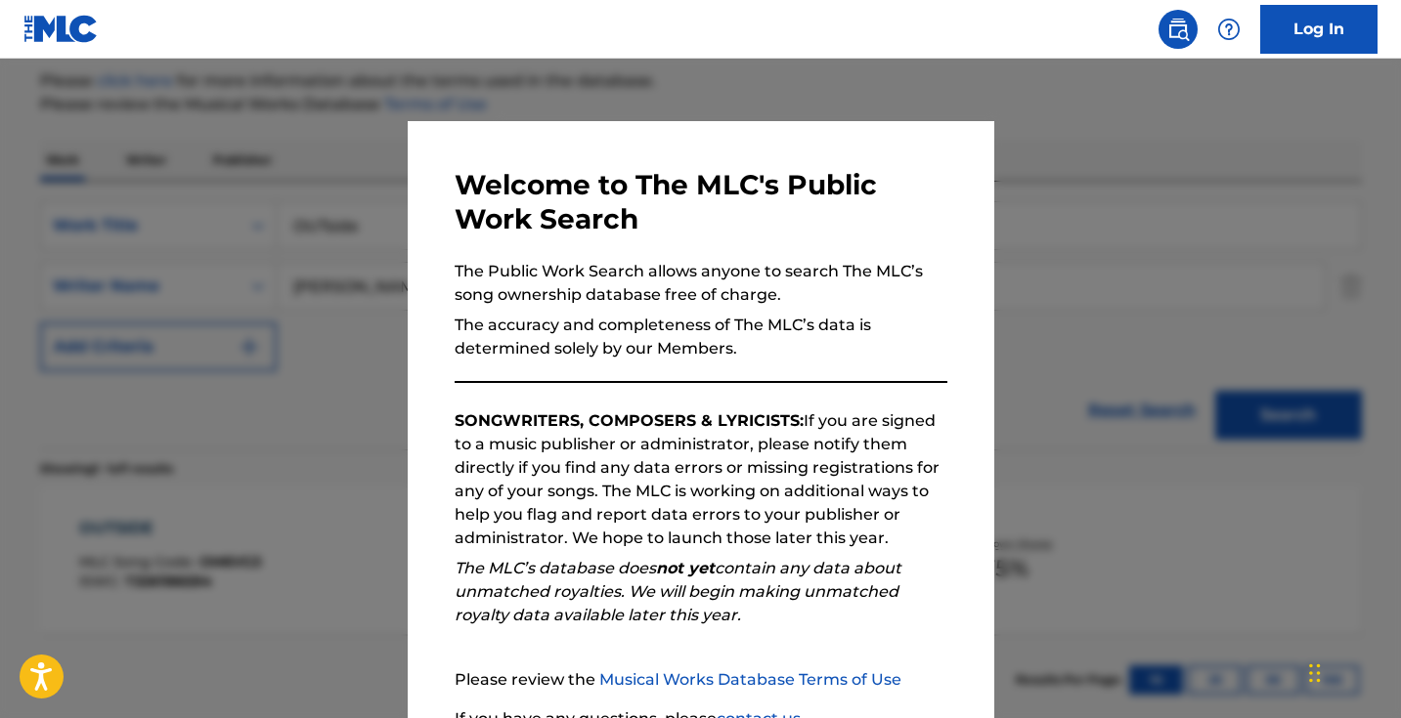
click at [495, 35] on nav "Log In" at bounding box center [700, 29] width 1401 height 59
click at [493, 84] on div at bounding box center [700, 418] width 1401 height 718
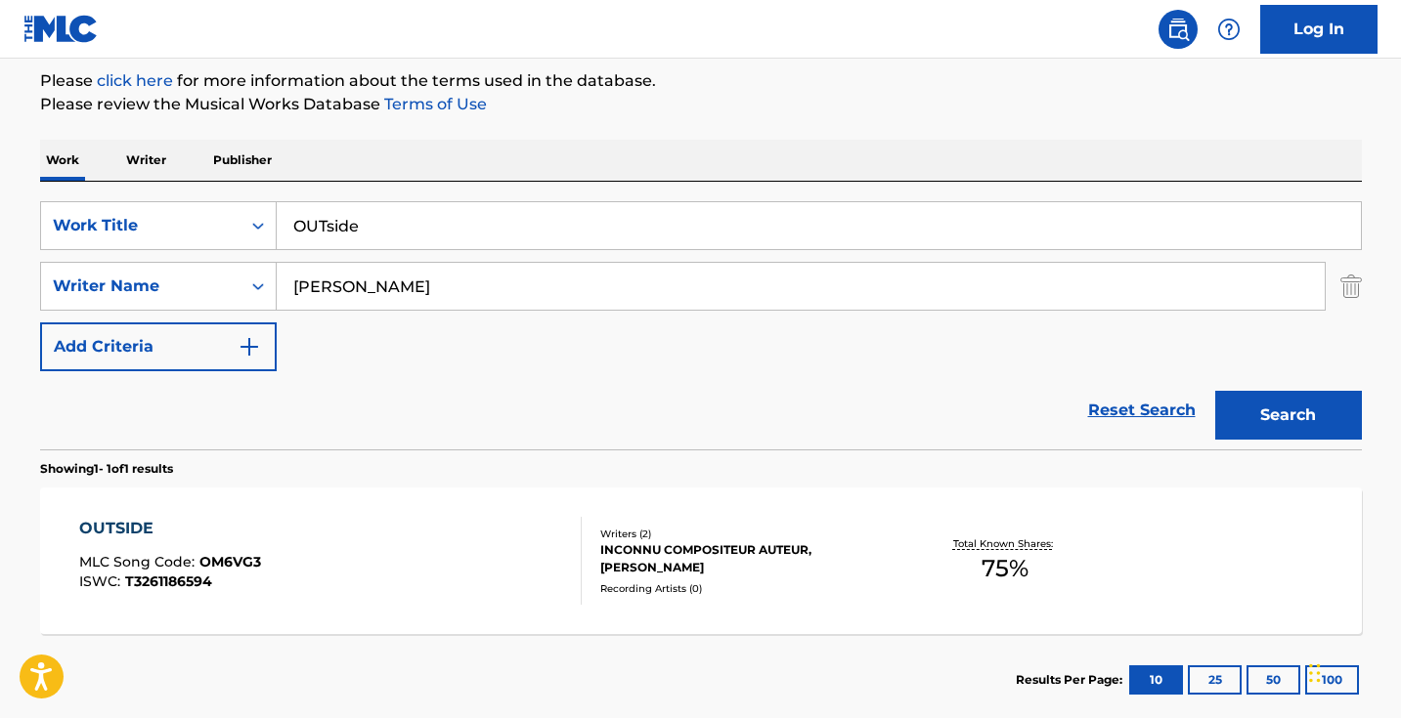
click at [400, 236] on input "OUTside" at bounding box center [819, 225] width 1084 height 47
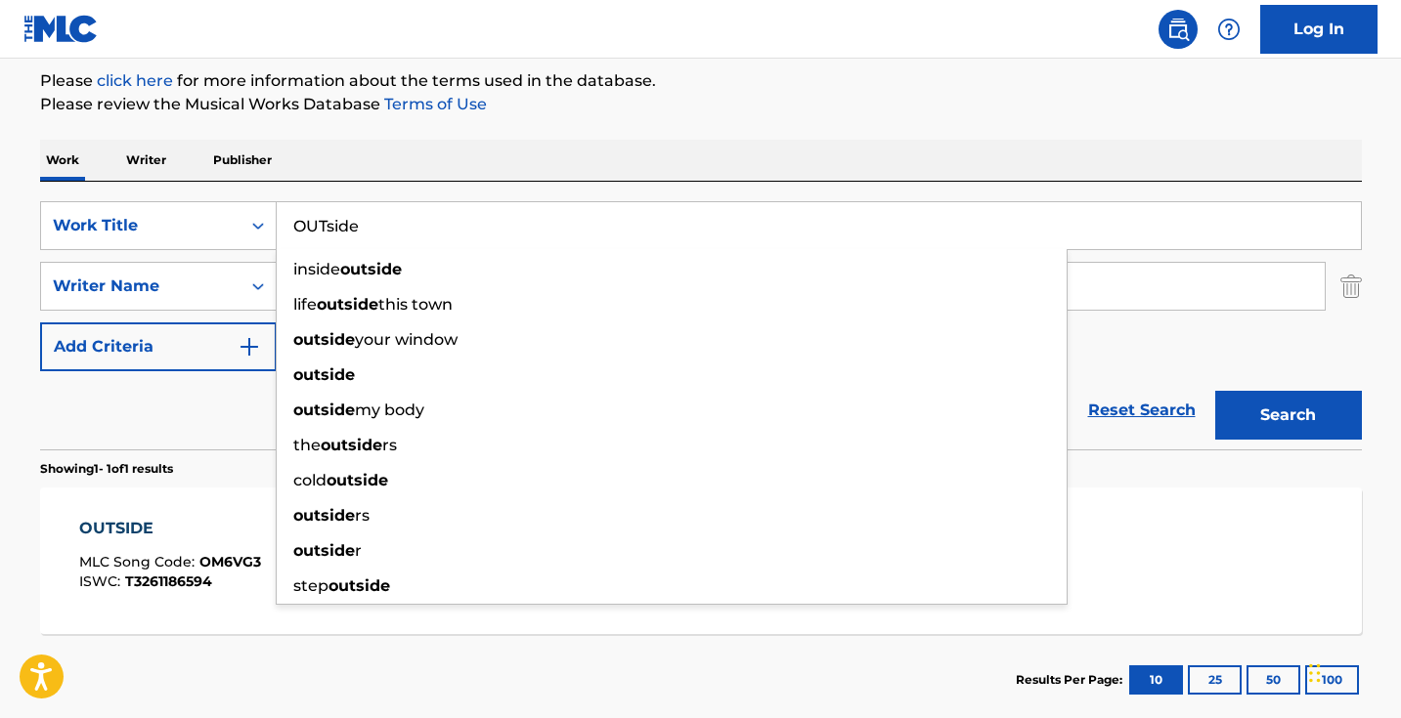
click at [400, 236] on input "OUTside" at bounding box center [819, 225] width 1084 height 47
paste input "PAC"
type input "PAC"
click at [1287, 415] on button "Search" at bounding box center [1288, 415] width 147 height 49
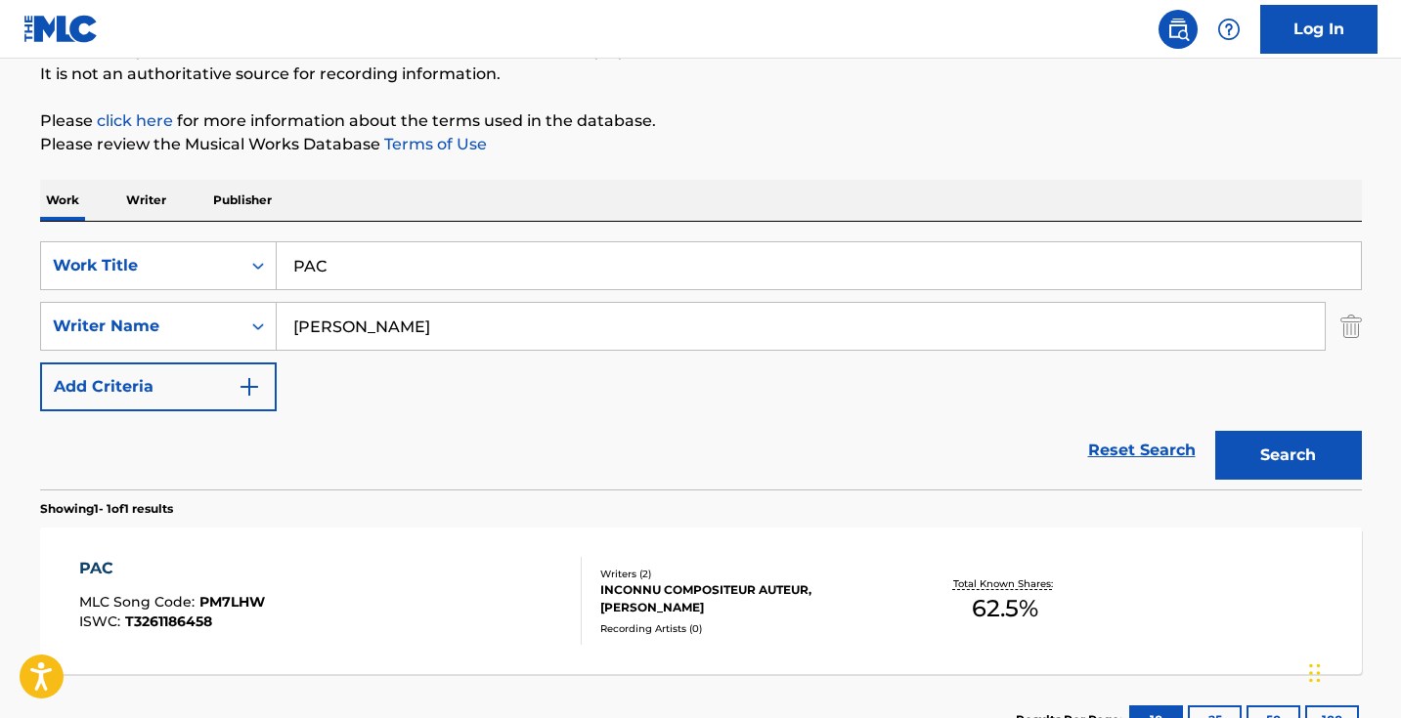
click at [138, 458] on div "Reset Search Search" at bounding box center [701, 451] width 1322 height 78
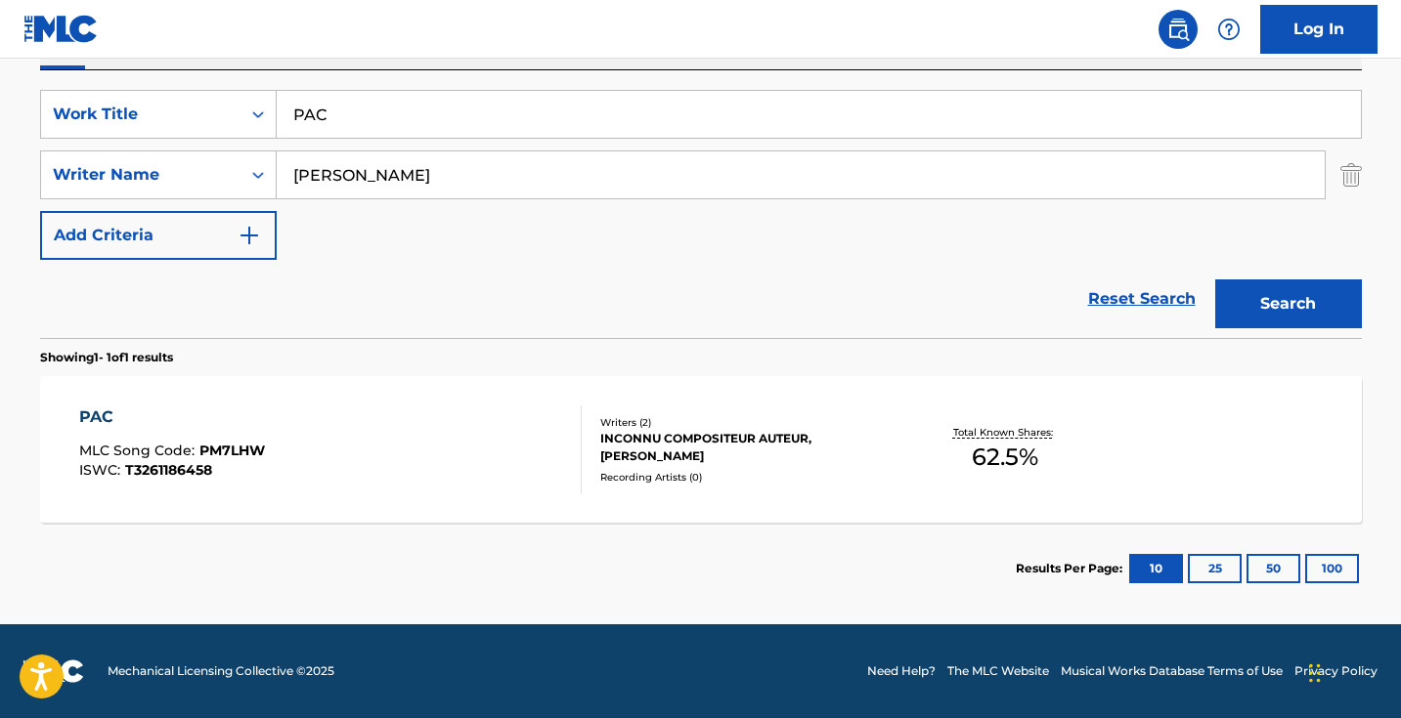
scroll to position [346, 0]
click at [338, 426] on div "PAC MLC Song Code : PM7LHW ISWC : T3261186458" at bounding box center [330, 450] width 502 height 88
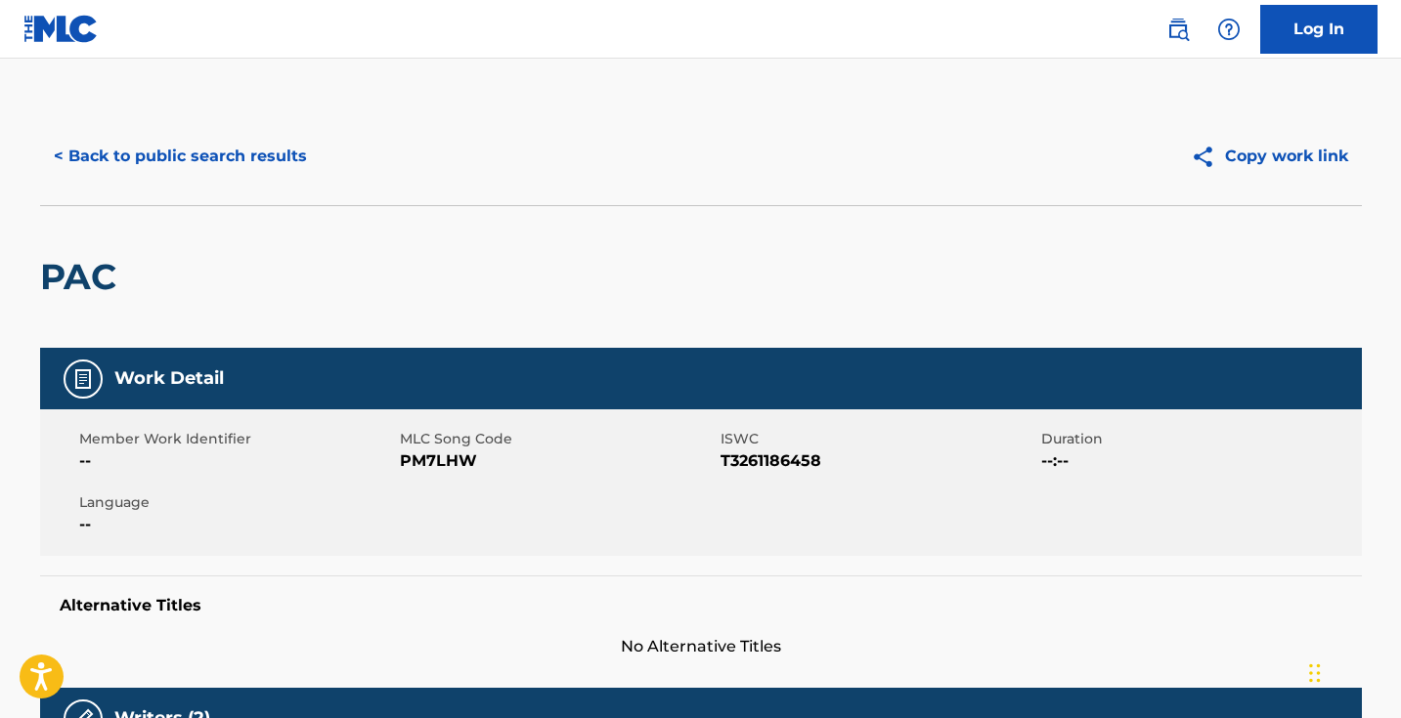
click at [417, 457] on span "PM7LHW" at bounding box center [558, 461] width 316 height 23
click at [418, 457] on span "PM7LHW" at bounding box center [558, 461] width 316 height 23
click at [298, 123] on div "< Back to public search results Copy work link" at bounding box center [701, 157] width 1322 height 98
click at [296, 152] on button "< Back to public search results" at bounding box center [180, 156] width 281 height 49
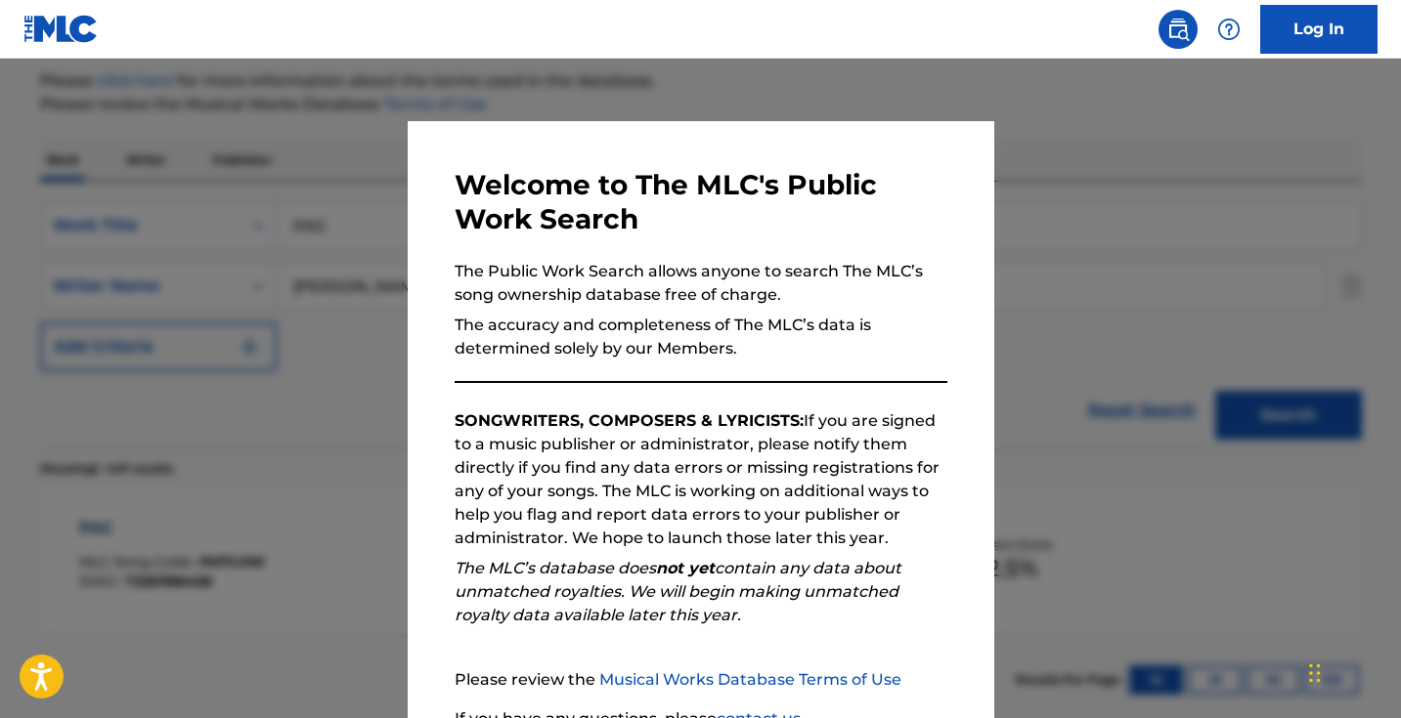
click at [363, 239] on div at bounding box center [700, 418] width 1401 height 718
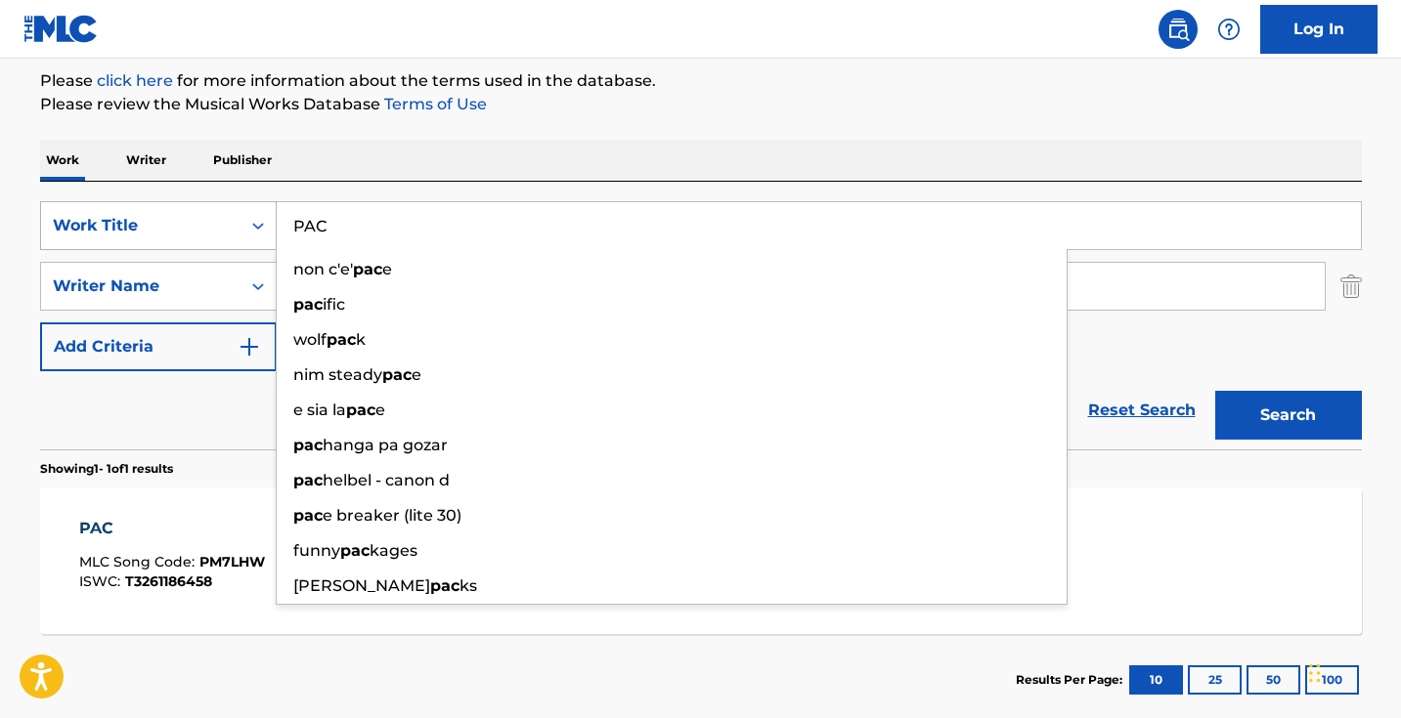
drag, startPoint x: 383, startPoint y: 211, endPoint x: 273, endPoint y: 207, distance: 110.5
click at [273, 207] on div "SearchWithCriteria5ab0ee91-5348-4745-8fb7-0ca010e4b042 Work Title PAC non c'e' …" at bounding box center [701, 225] width 1322 height 49
click at [353, 218] on input "PAC" at bounding box center [819, 225] width 1084 height 47
click at [354, 218] on input "PAC" at bounding box center [819, 225] width 1084 height 47
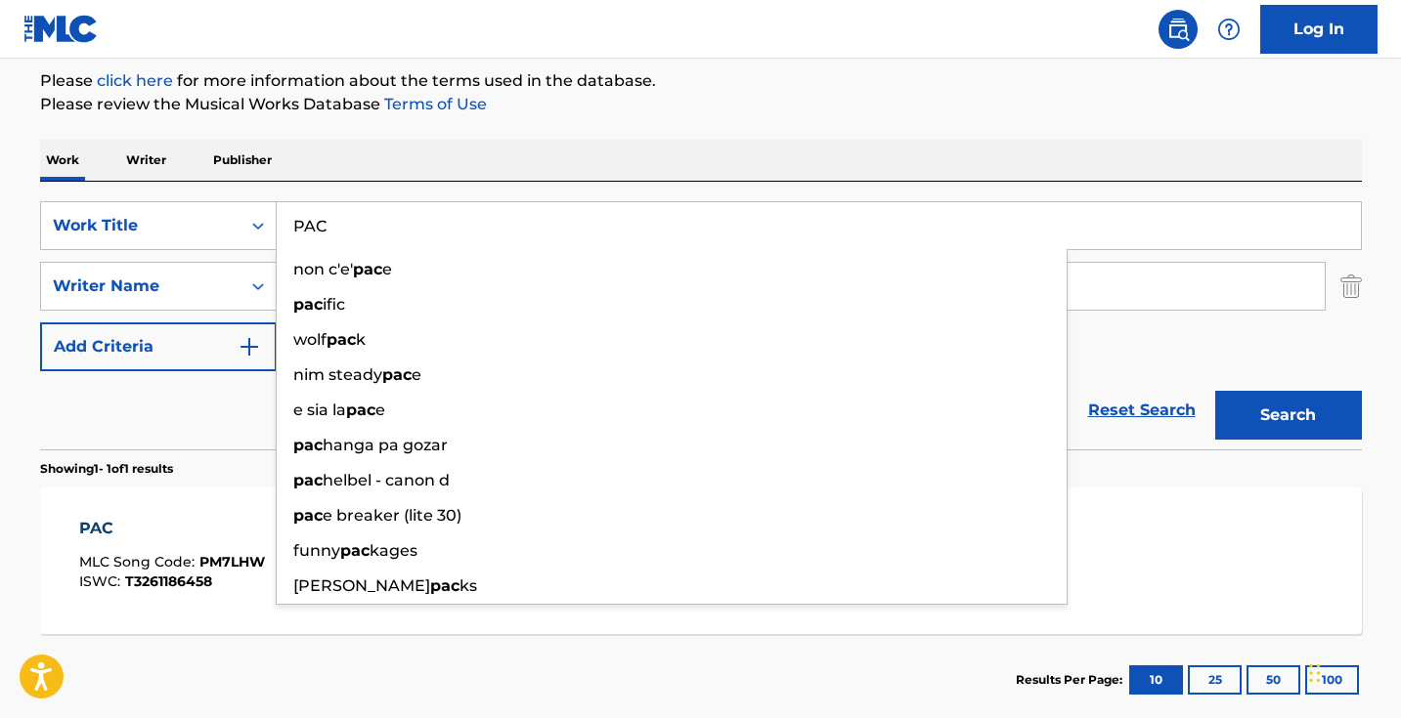
paste input "SA"
type input "PSA"
click at [1287, 415] on button "Search" at bounding box center [1288, 415] width 147 height 49
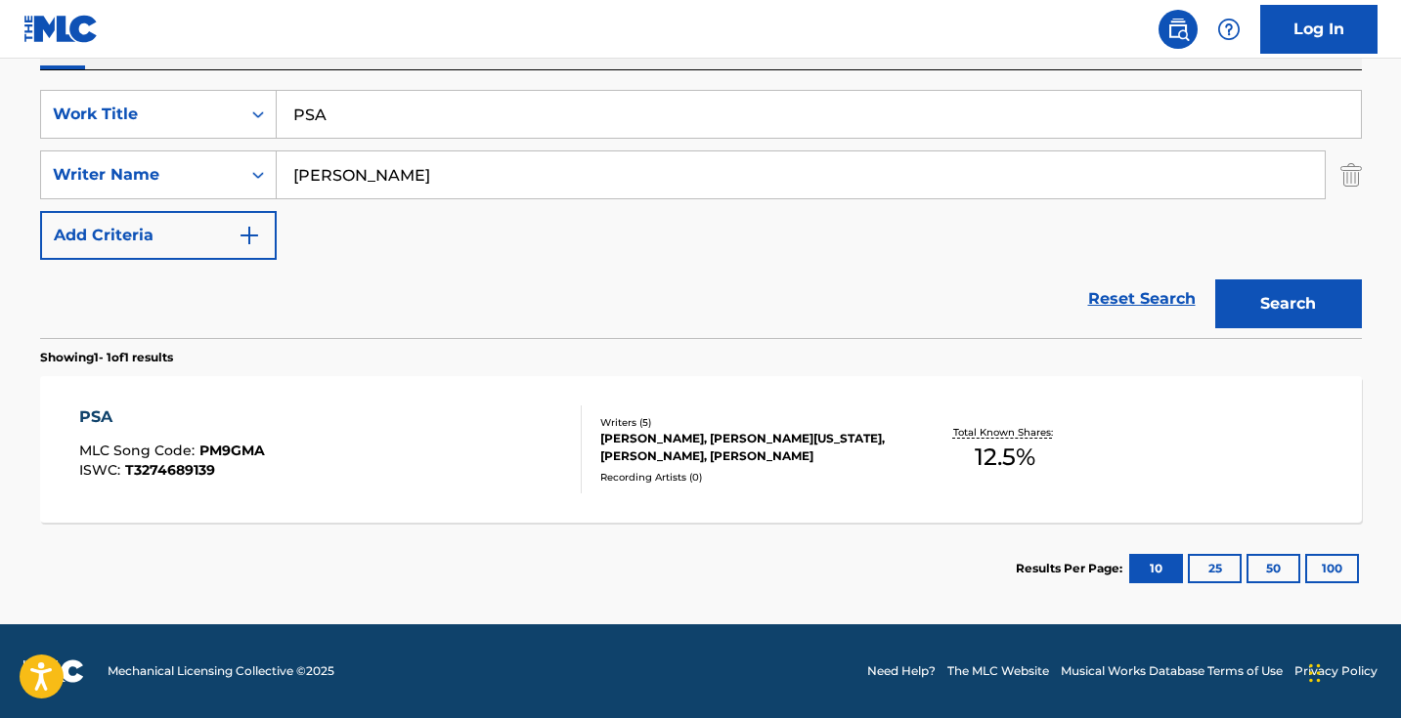
click at [450, 449] on div "PSA MLC Song Code : PM9GMA ISWC : T3274689139" at bounding box center [330, 450] width 502 height 88
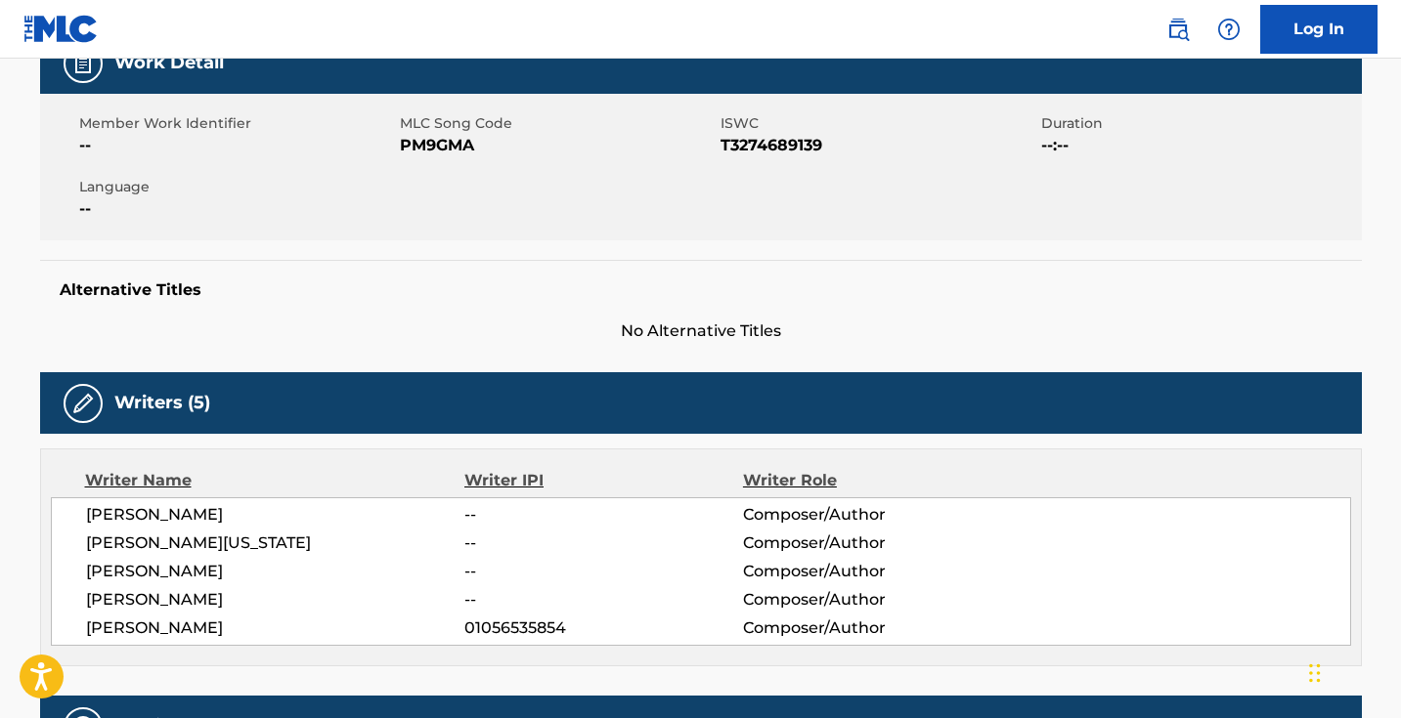
scroll to position [266, 0]
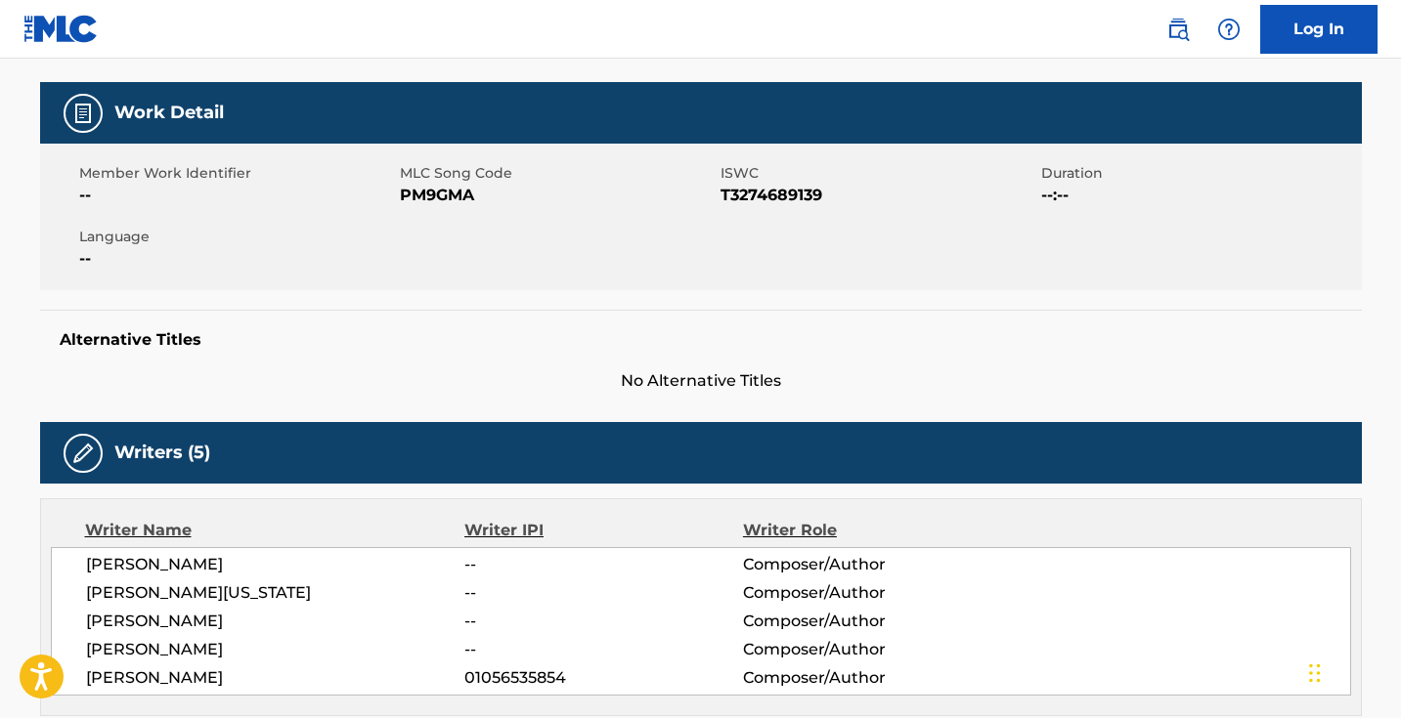
click at [423, 192] on span "PM9GMA" at bounding box center [558, 195] width 316 height 23
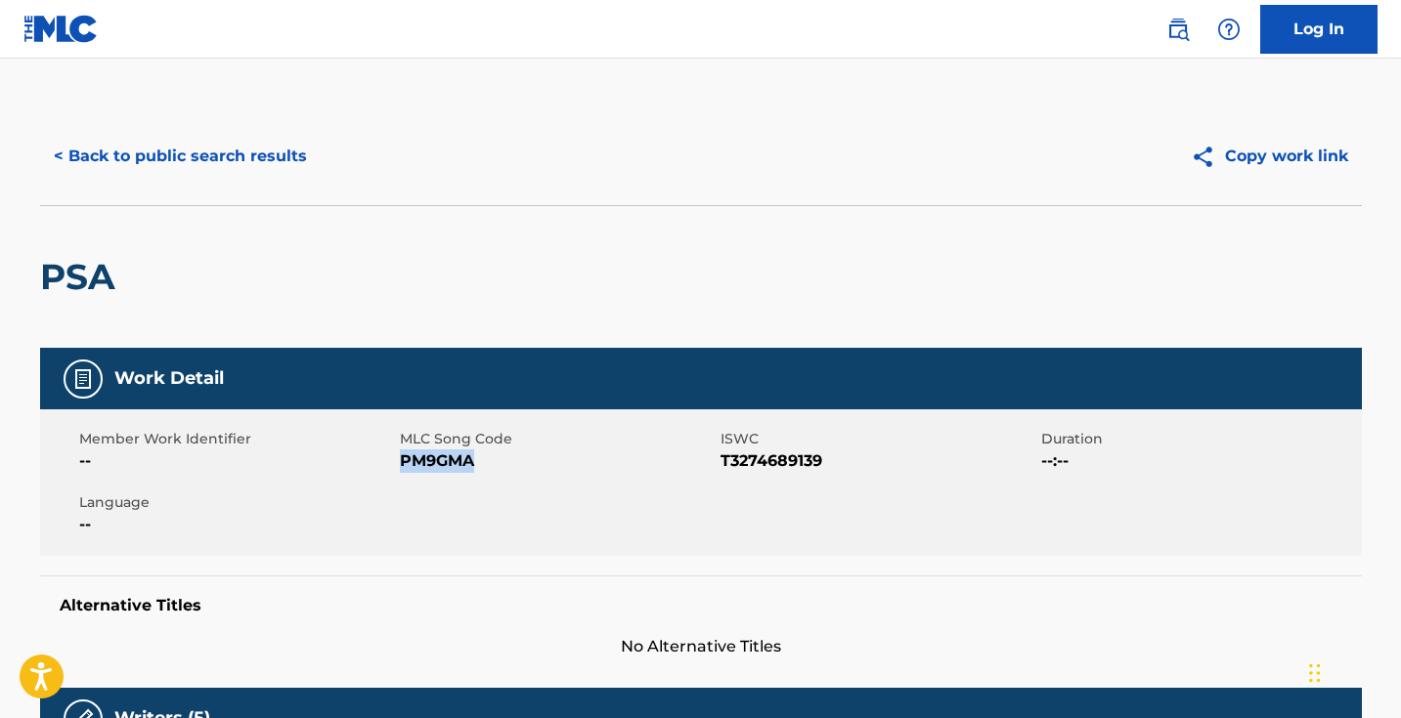
scroll to position [0, 0]
click at [217, 169] on button "< Back to public search results" at bounding box center [180, 156] width 281 height 49
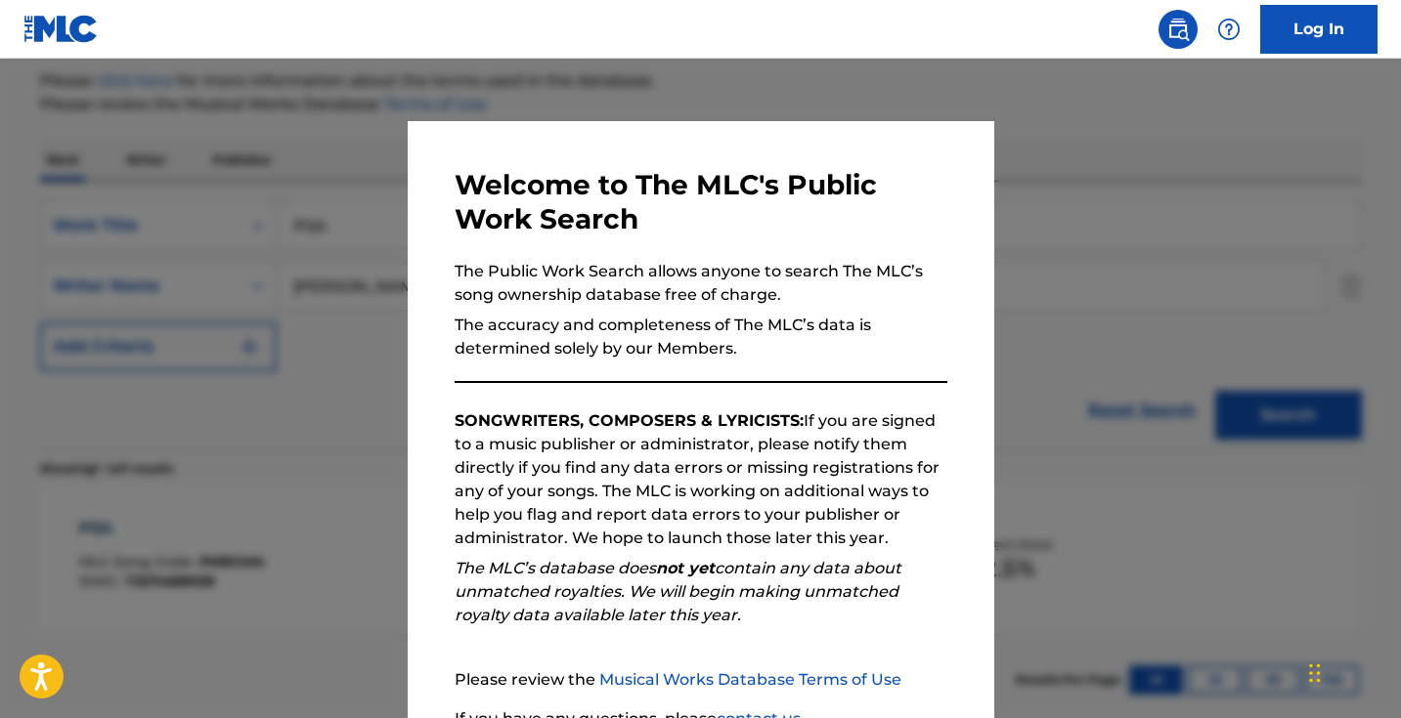
click at [343, 230] on div at bounding box center [700, 418] width 1401 height 718
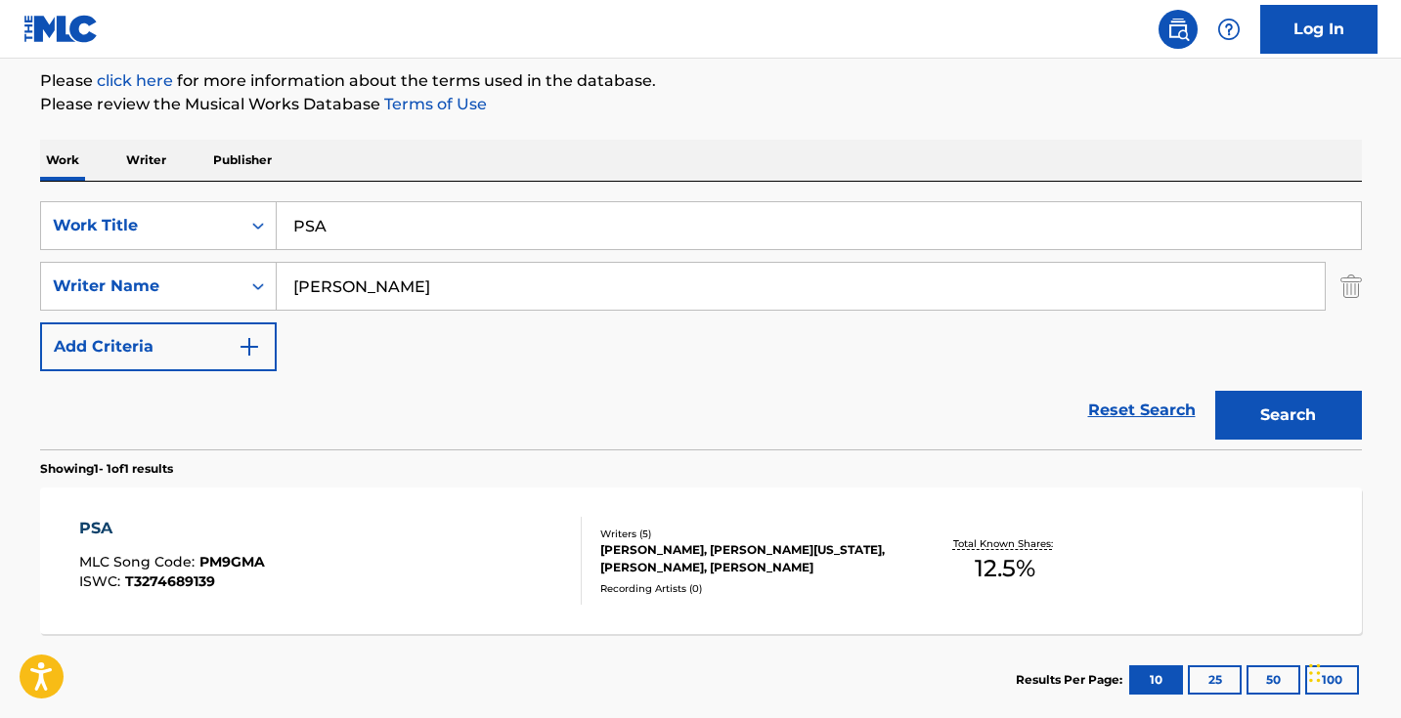
click at [363, 230] on input "PSA" at bounding box center [819, 225] width 1084 height 47
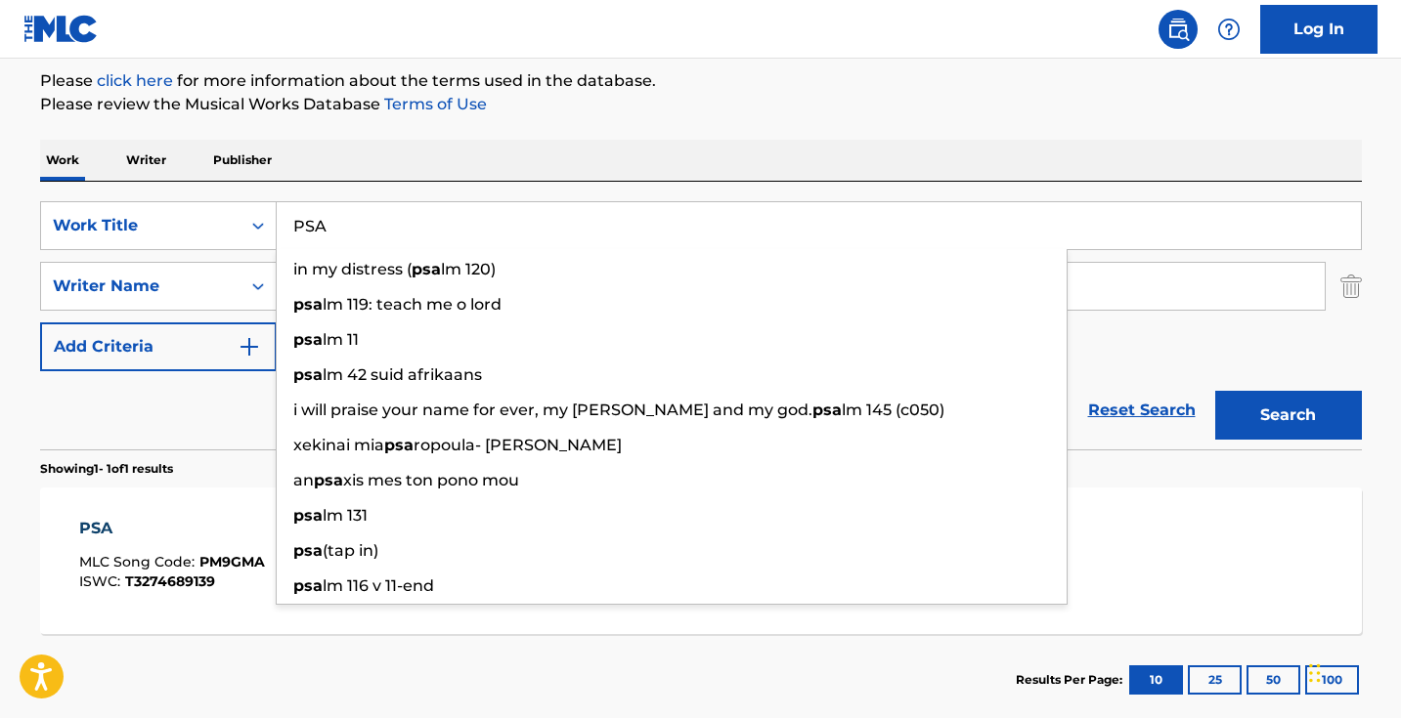
paste input "ROLLING LOUD"
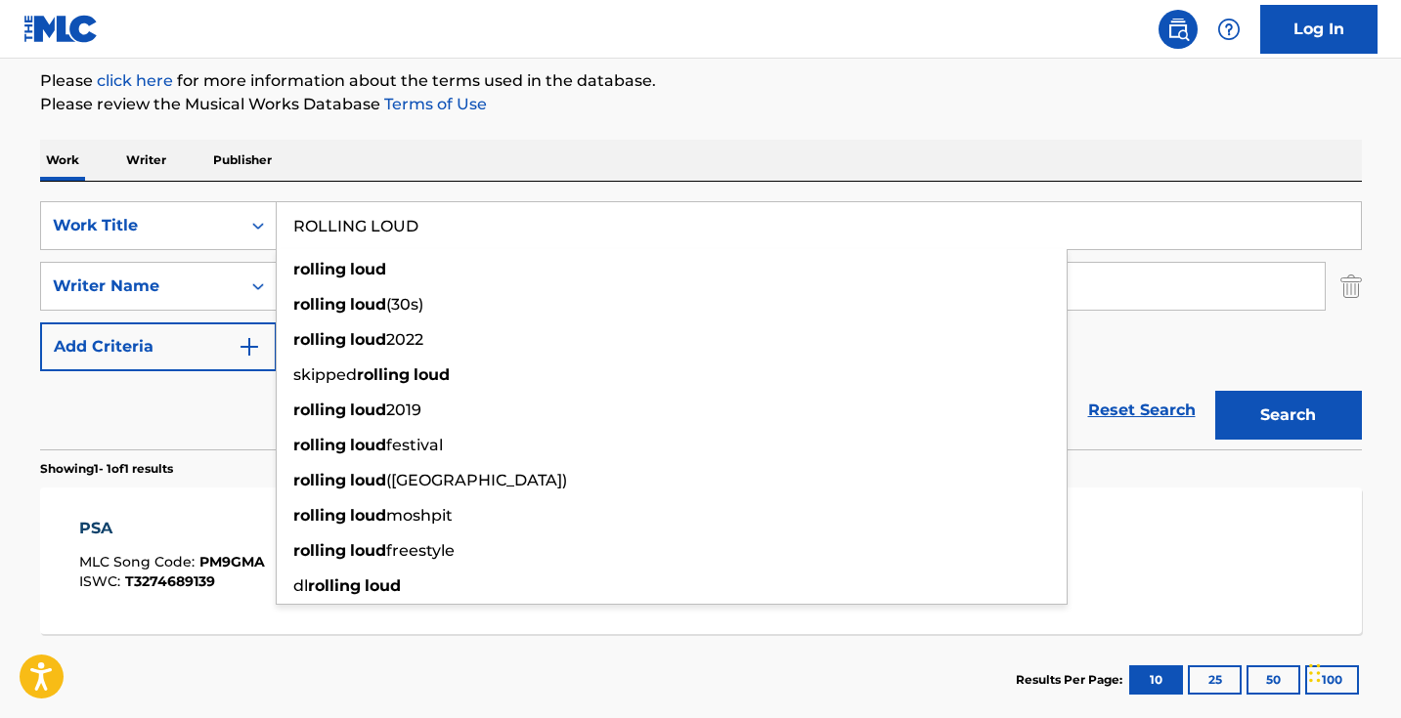
type input "ROLLING LOUD"
click at [1287, 415] on button "Search" at bounding box center [1288, 415] width 147 height 49
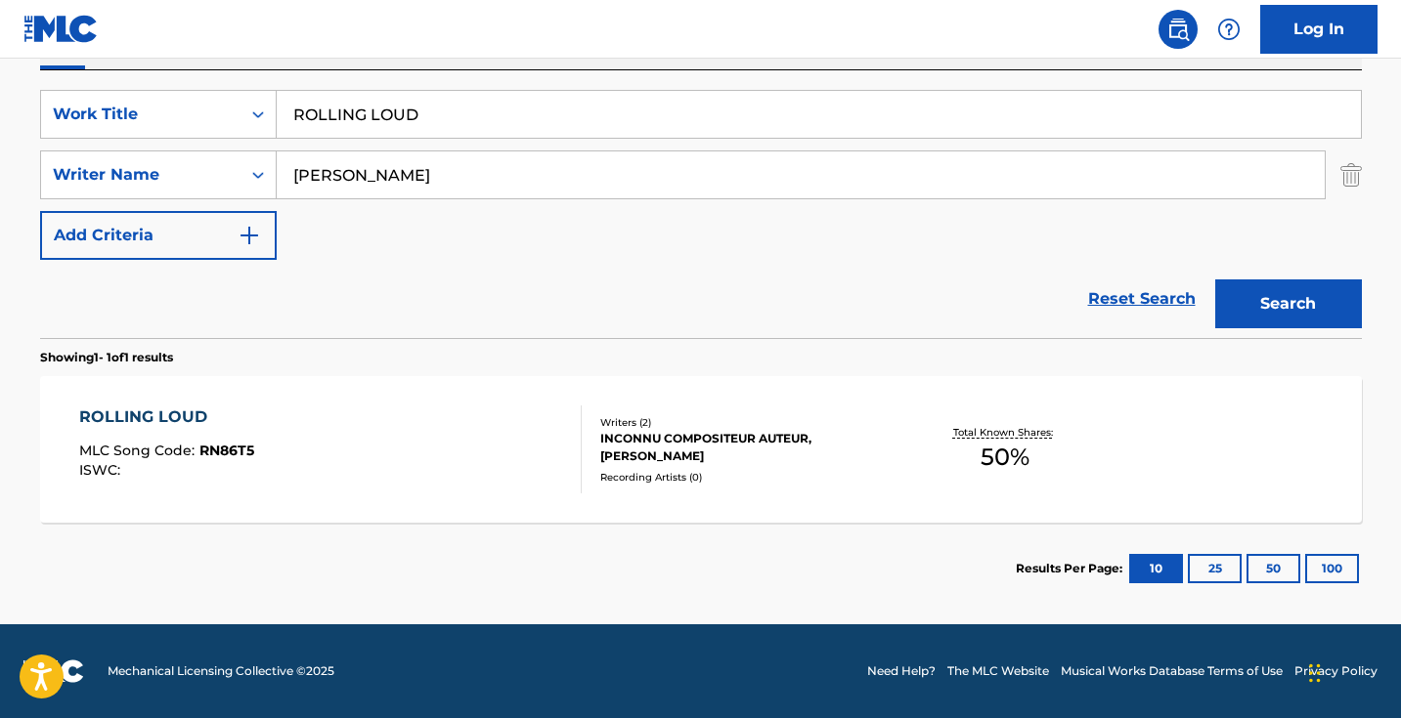
scroll to position [346, 0]
click at [479, 433] on div "ROLLING LOUD MLC Song Code : RN86T5 ISWC :" at bounding box center [330, 450] width 502 height 88
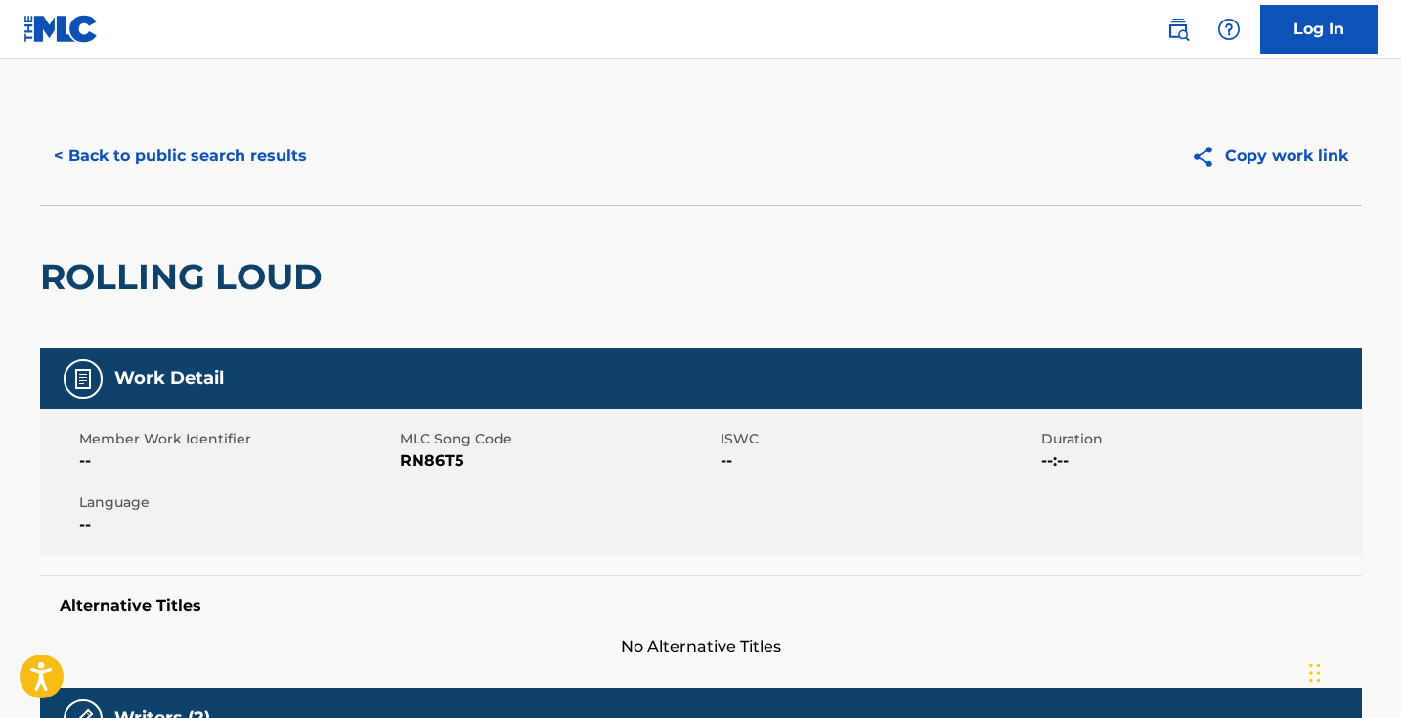
click at [446, 460] on span "RN86T5" at bounding box center [558, 461] width 316 height 23
click at [255, 160] on button "< Back to public search results" at bounding box center [180, 156] width 281 height 49
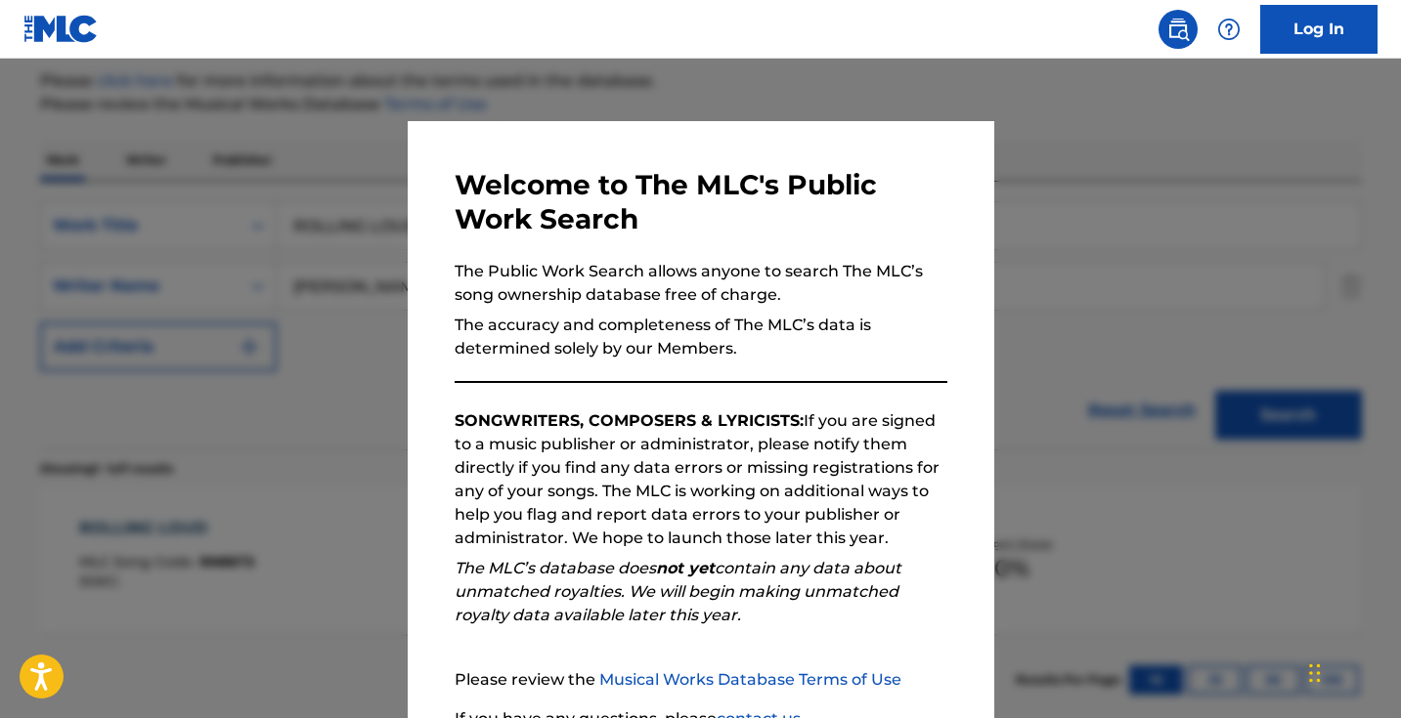
click at [193, 154] on div at bounding box center [700, 418] width 1401 height 718
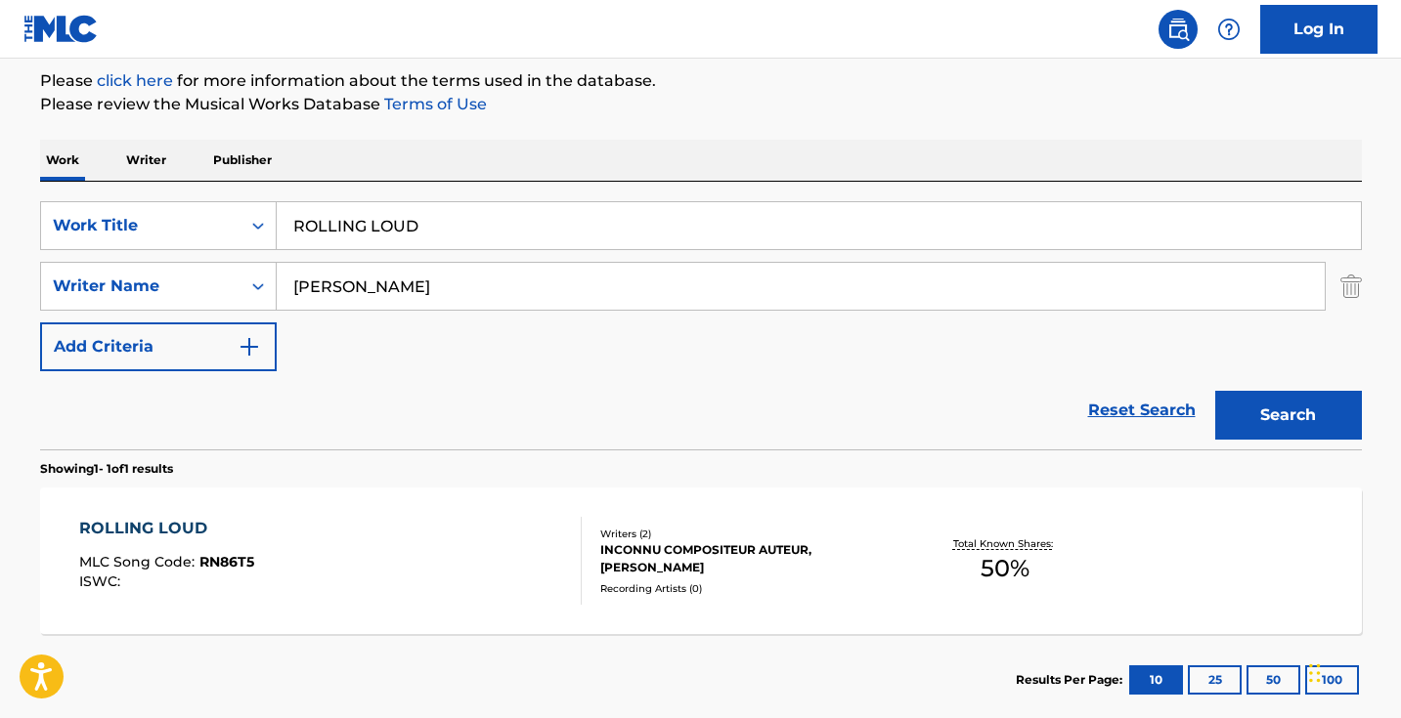
click at [457, 204] on input "ROLLING LOUD" at bounding box center [819, 225] width 1084 height 47
paste input "STEP"
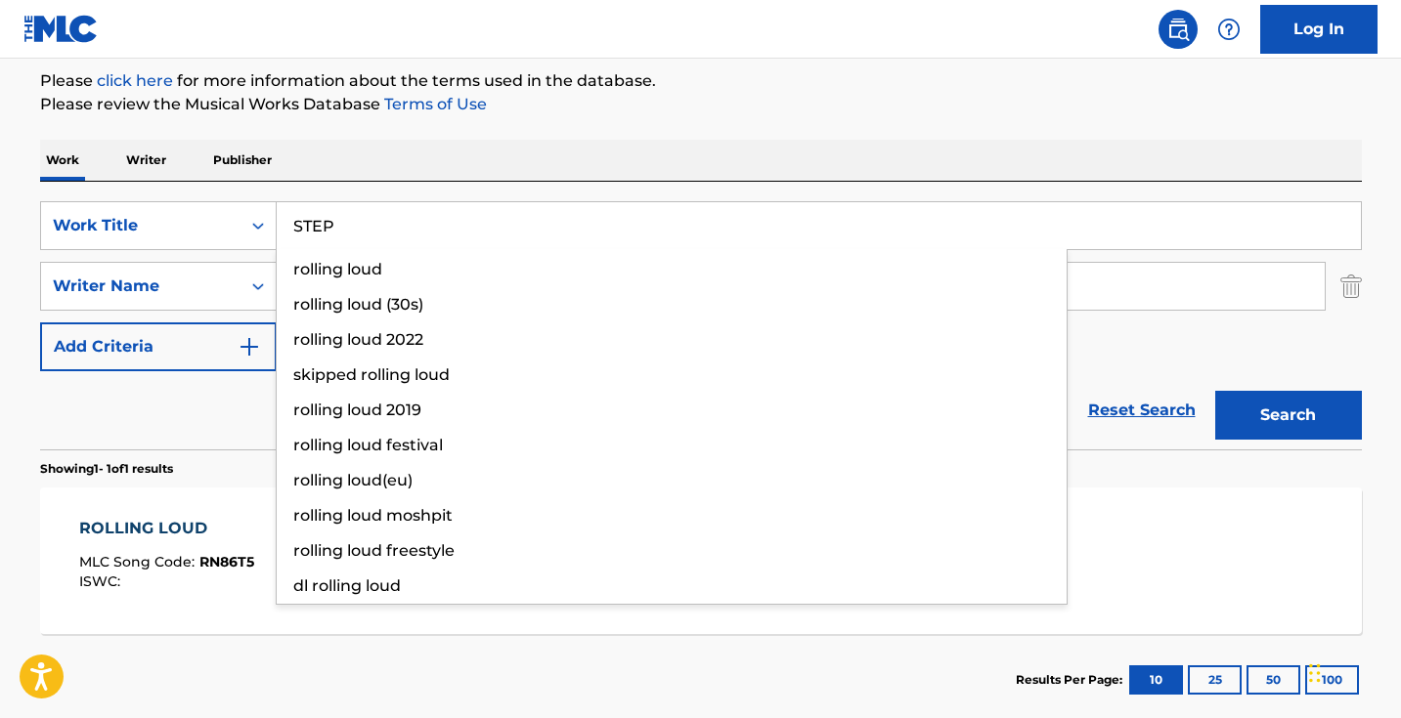
type input "STEP"
click at [1287, 415] on button "Search" at bounding box center [1288, 415] width 147 height 49
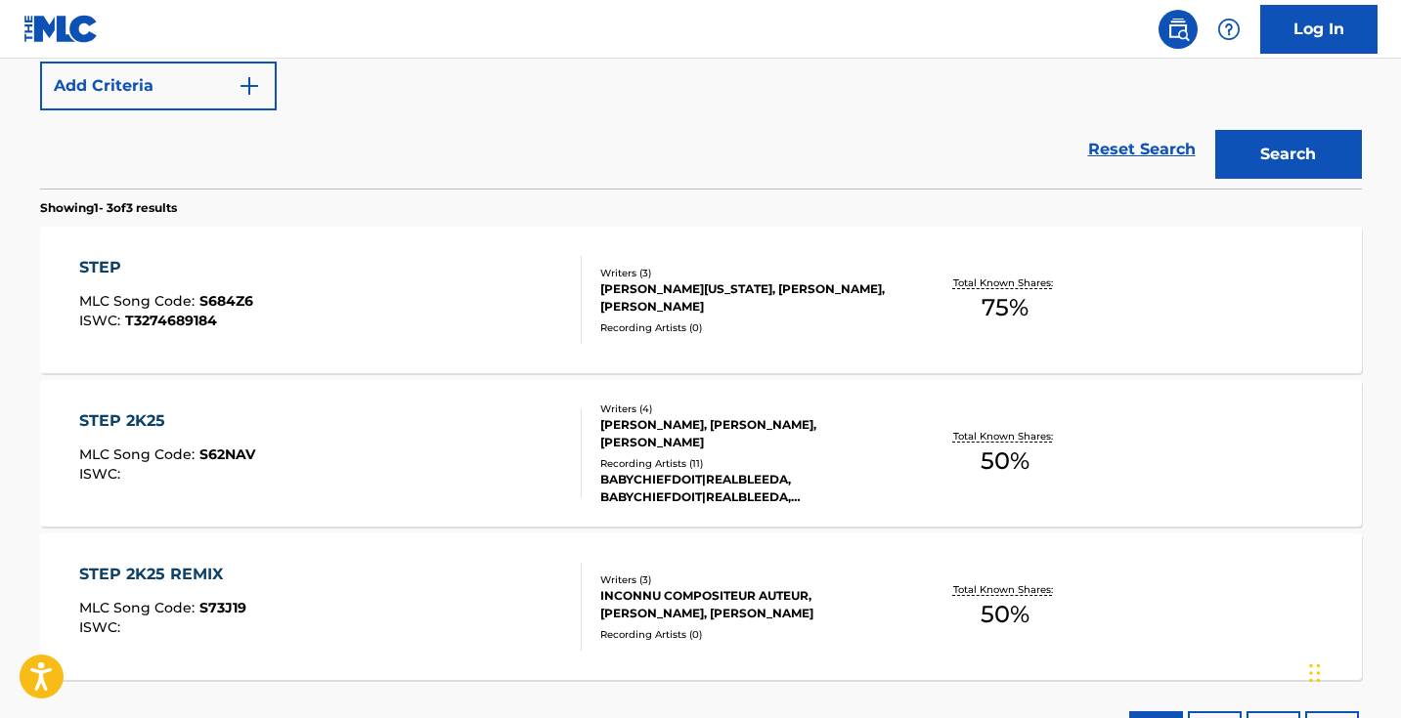
scroll to position [497, 0]
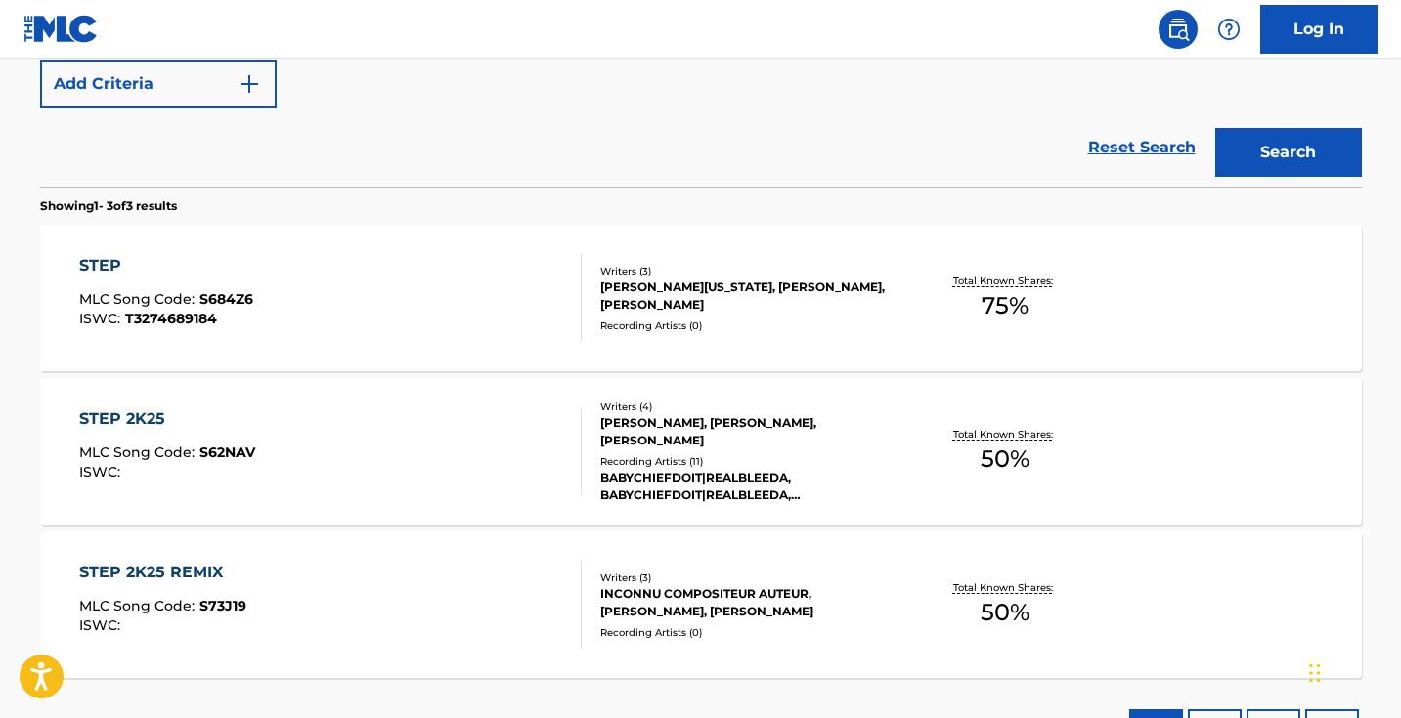
click at [504, 313] on div "STEP MLC Song Code : S684Z6 ISWC : T3274689184" at bounding box center [330, 298] width 502 height 88
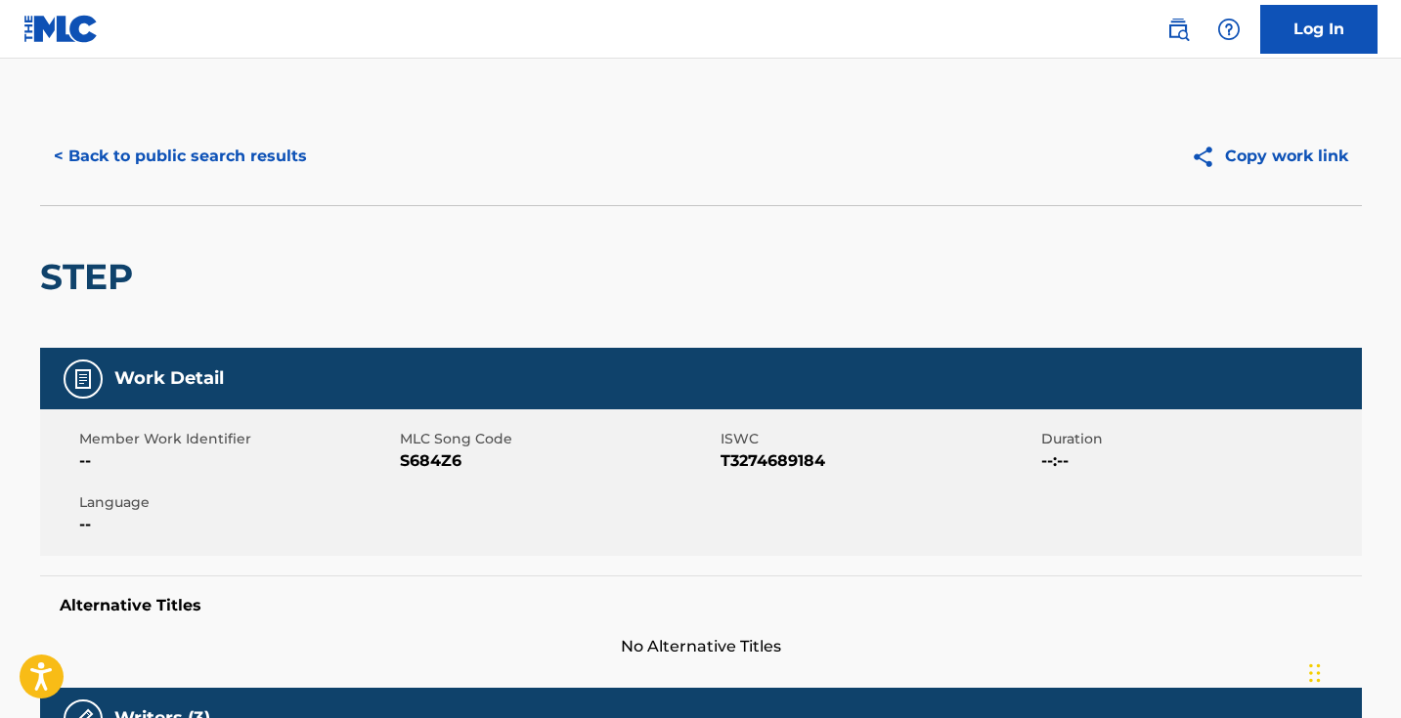
click at [447, 459] on span "S684Z6" at bounding box center [558, 461] width 316 height 23
click at [296, 155] on button "< Back to public search results" at bounding box center [180, 156] width 281 height 49
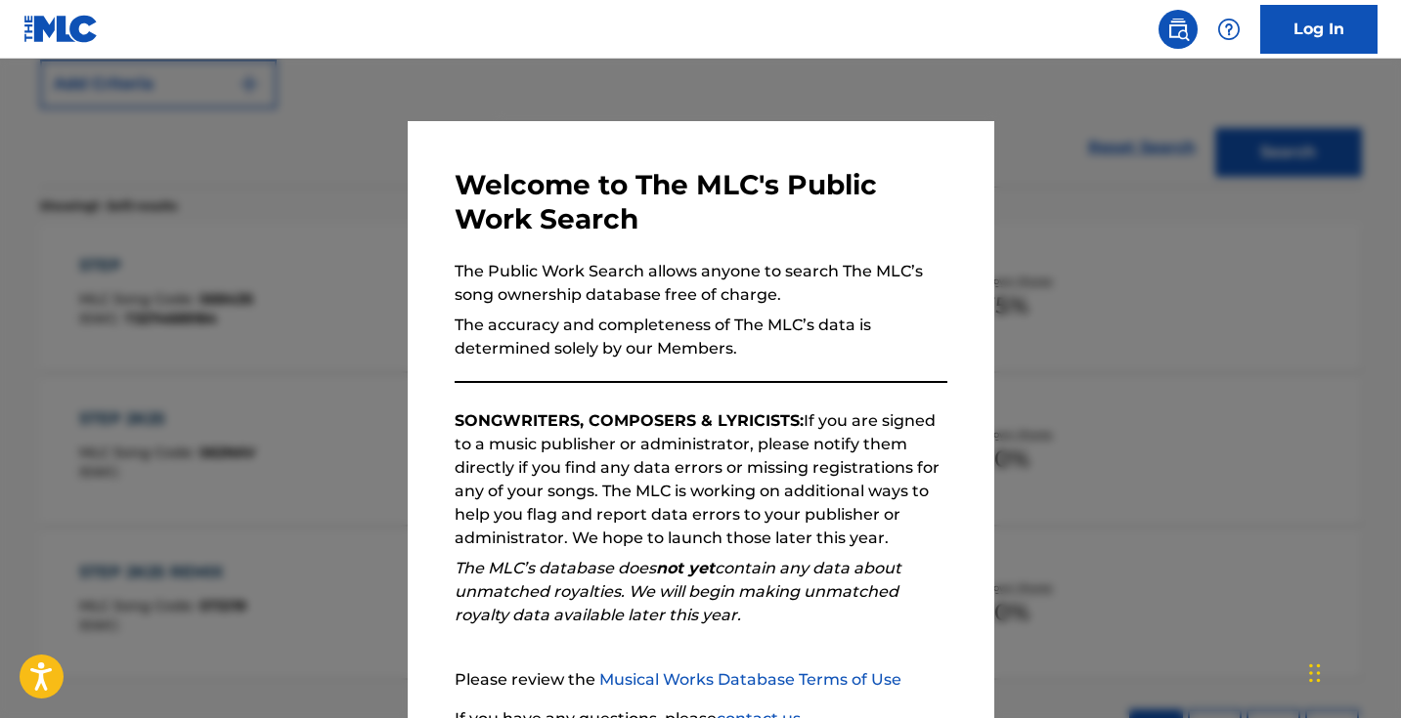
click at [337, 253] on div at bounding box center [700, 418] width 1401 height 718
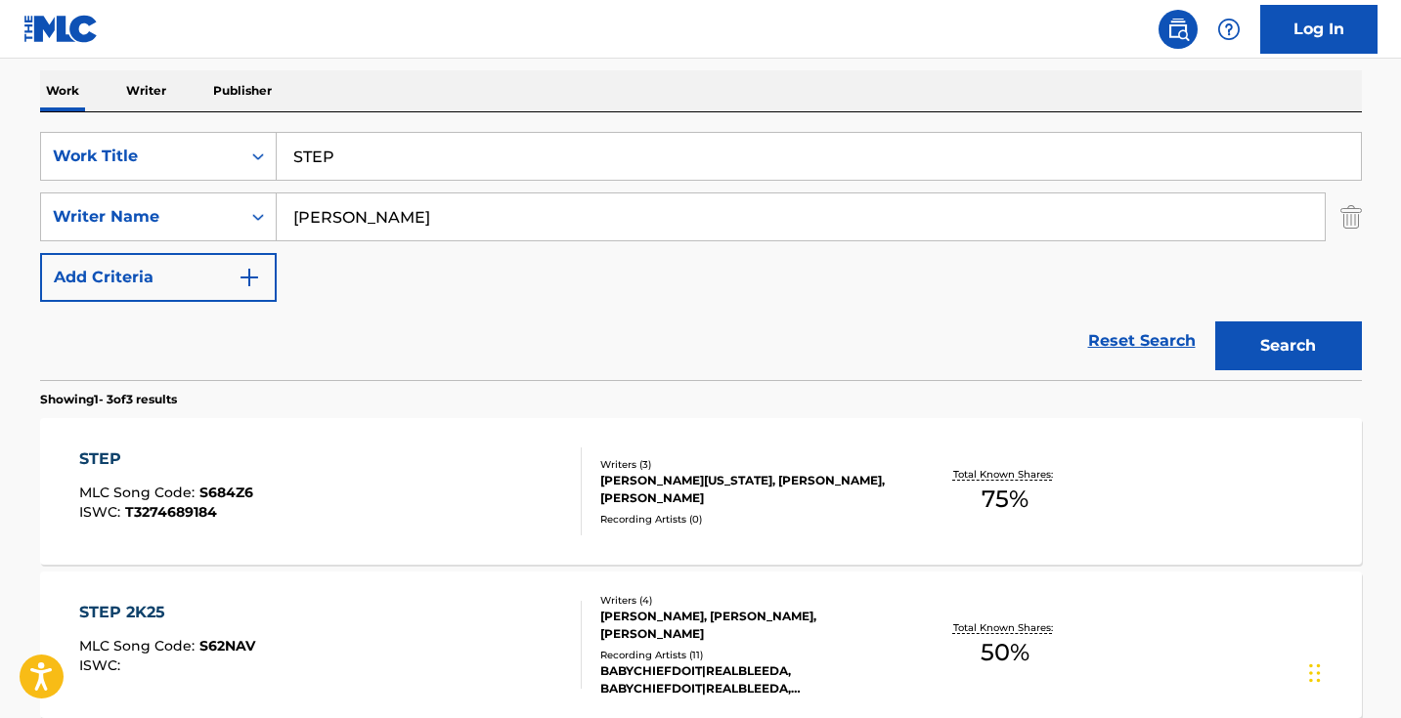
scroll to position [56, 0]
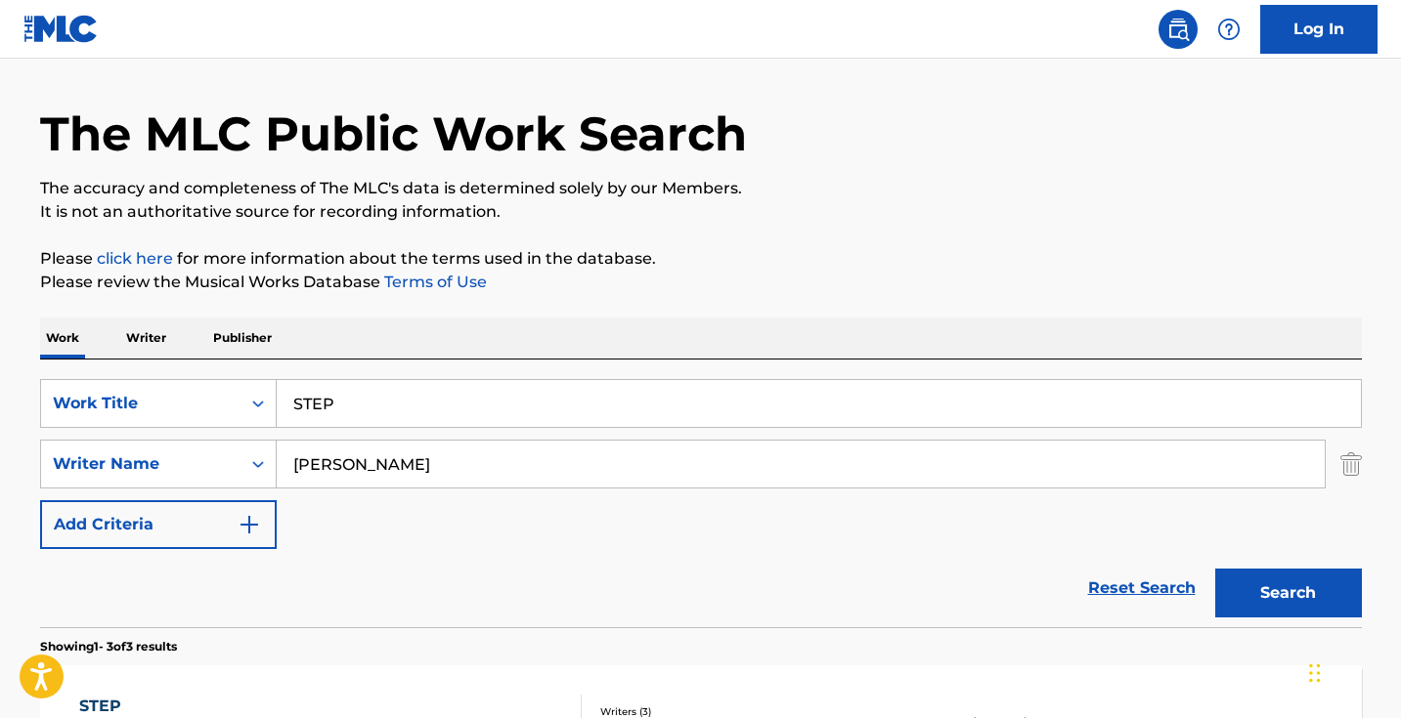
click at [457, 428] on div "SearchWithCriteria5ab0ee91-5348-4745-8fb7-0ca010e4b042 Work Title STEP SearchWi…" at bounding box center [701, 464] width 1322 height 170
click at [457, 400] on input "STEP" at bounding box center [819, 403] width 1084 height 47
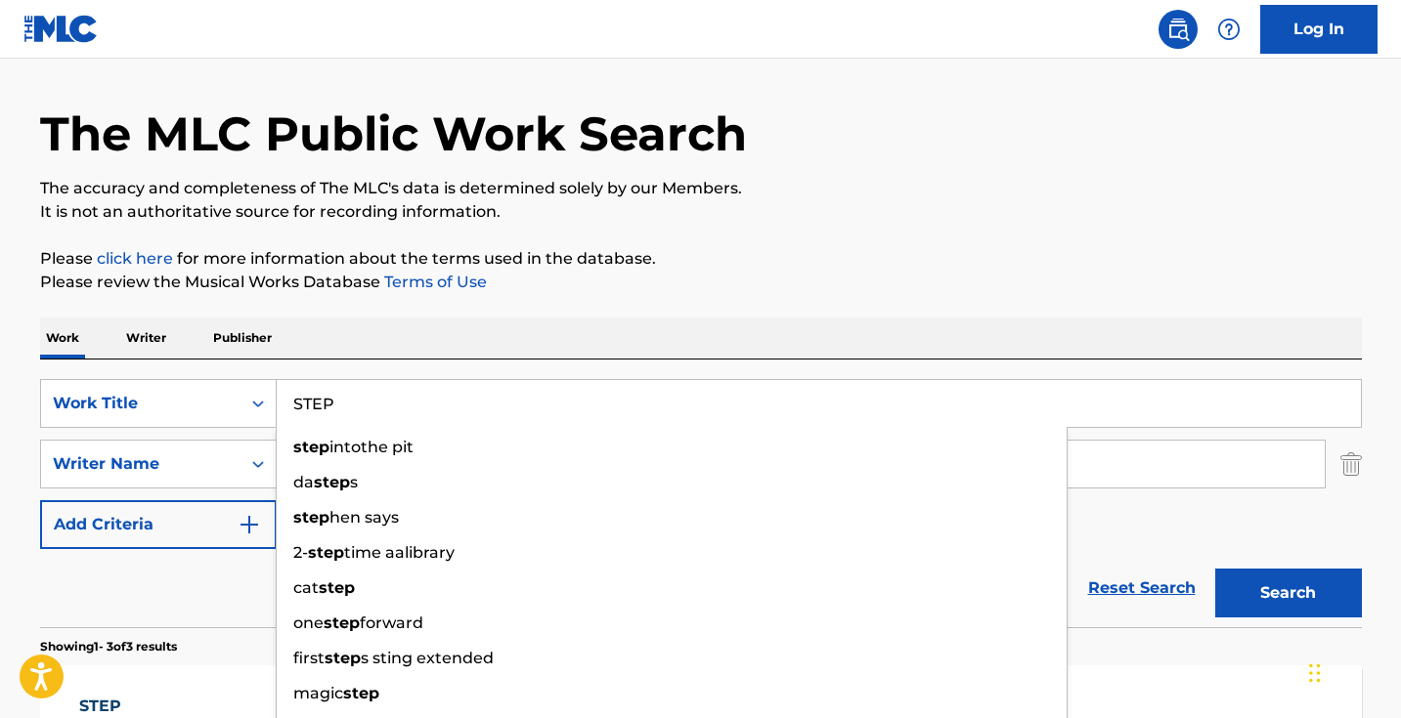
paste input "UN DONT SHINE"
type input "SUN DONT SHINE"
click at [1287, 593] on button "Search" at bounding box center [1288, 593] width 147 height 49
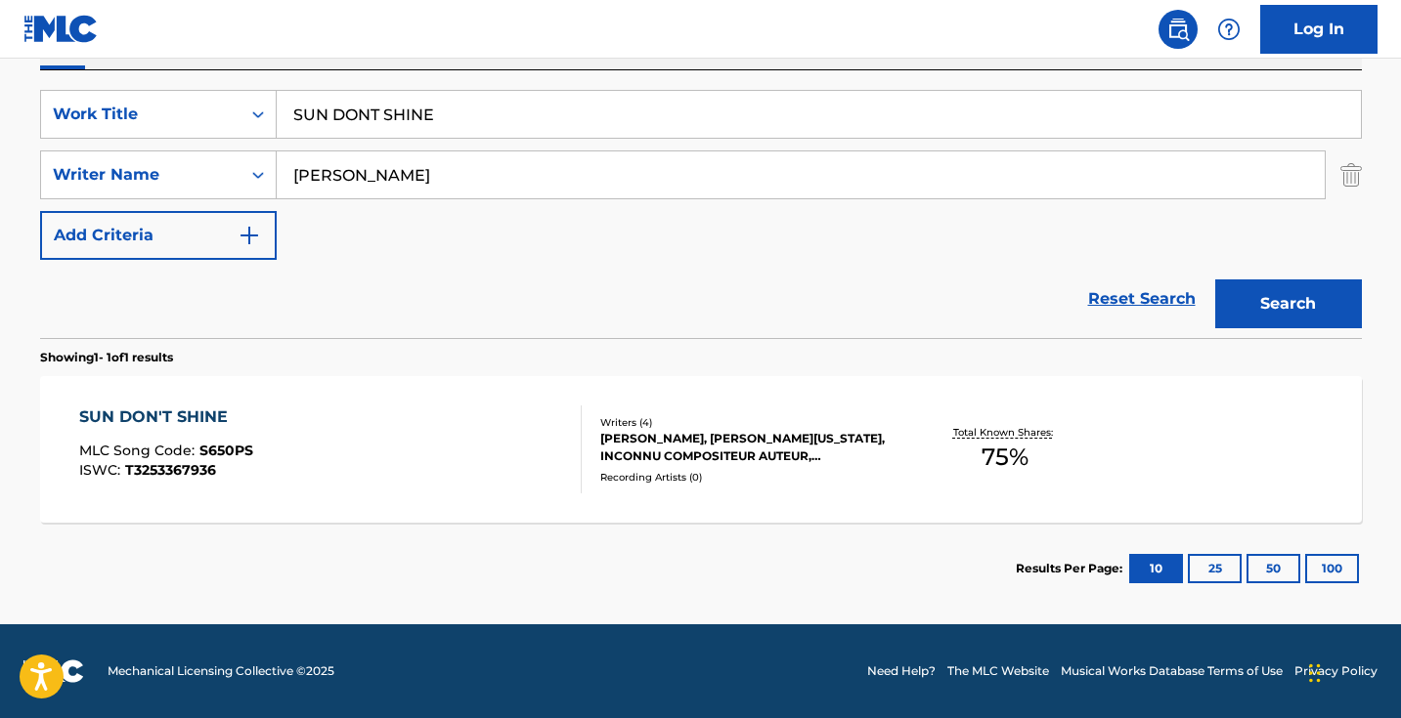
scroll to position [345, 0]
click at [498, 409] on div "SUN DON'T SHINE MLC Song Code : S650PS ISWC : T3253367936" at bounding box center [330, 450] width 502 height 88
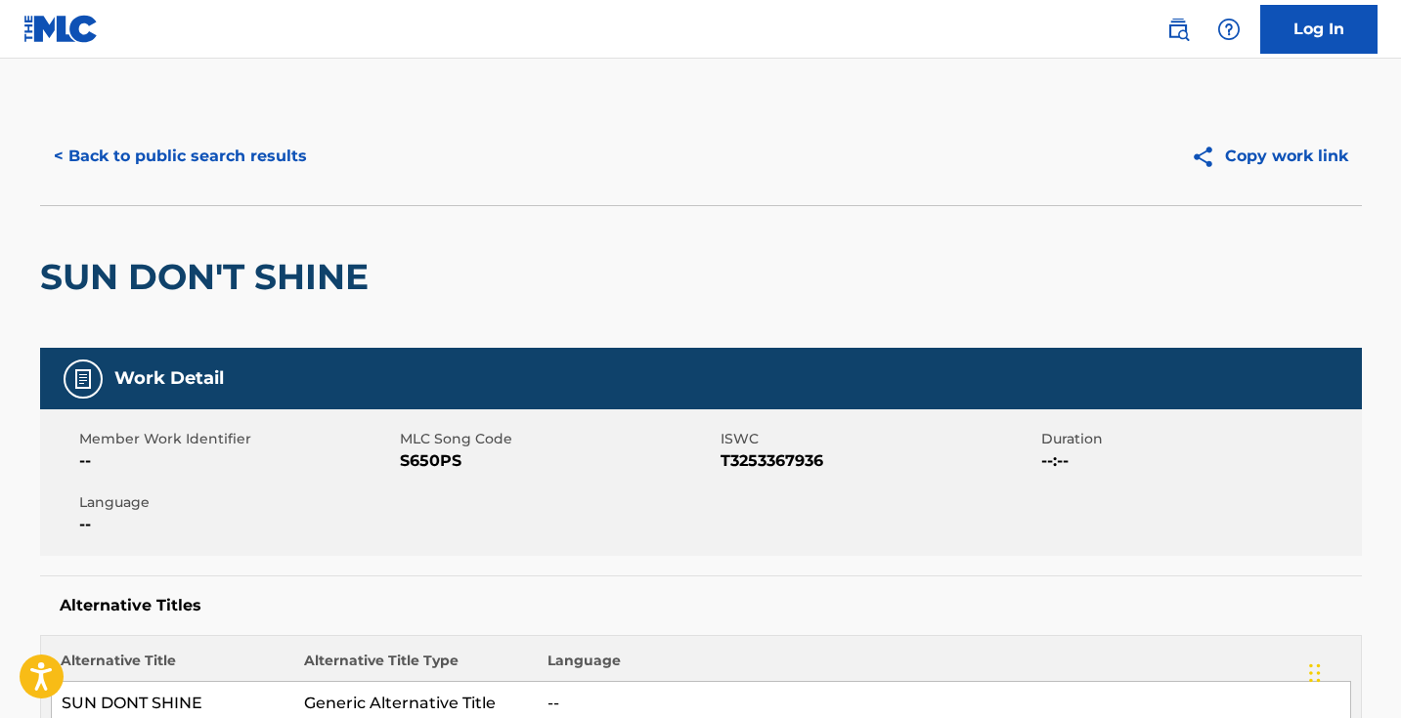
click at [442, 455] on span "S650PS" at bounding box center [558, 461] width 316 height 23
click at [269, 154] on button "< Back to public search results" at bounding box center [180, 156] width 281 height 49
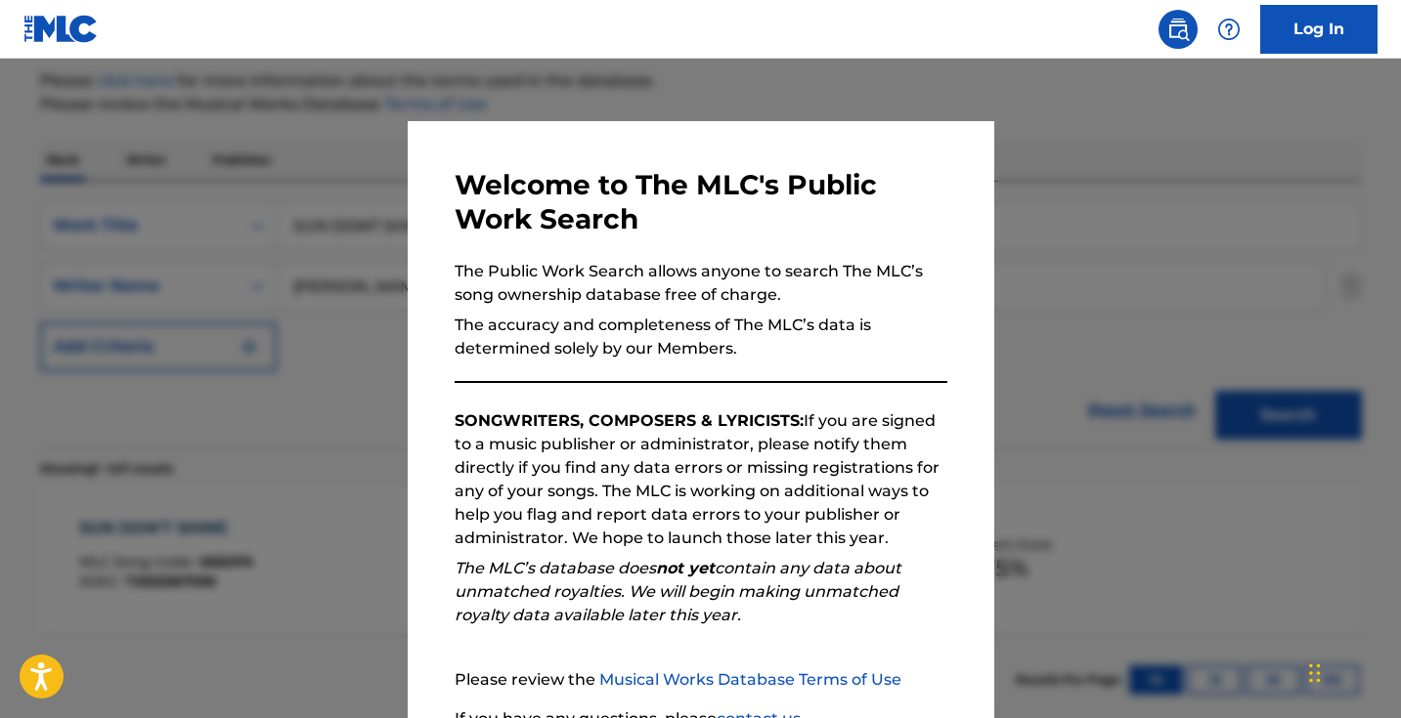
click at [314, 264] on div at bounding box center [700, 418] width 1401 height 718
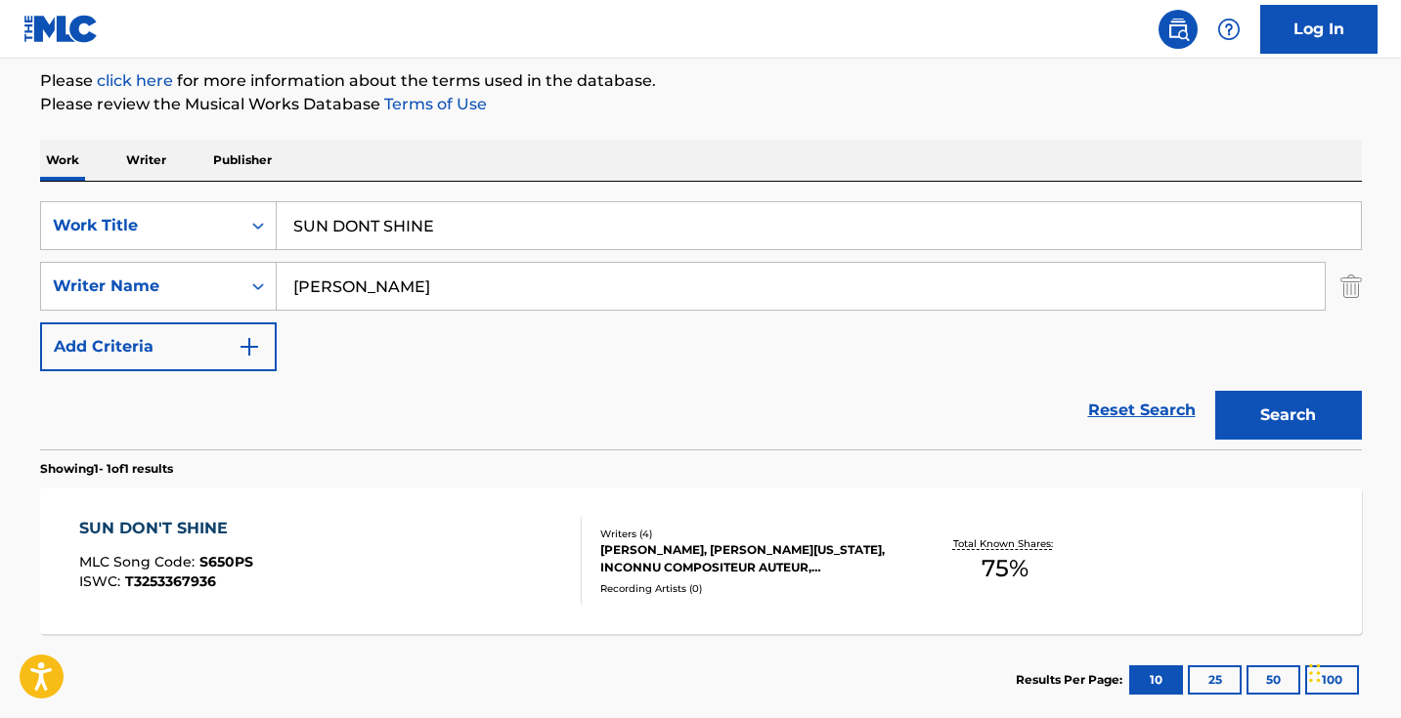
click at [395, 223] on input "SUN DONT SHINE" at bounding box center [819, 225] width 1084 height 47
paste input "TELL NO LI"
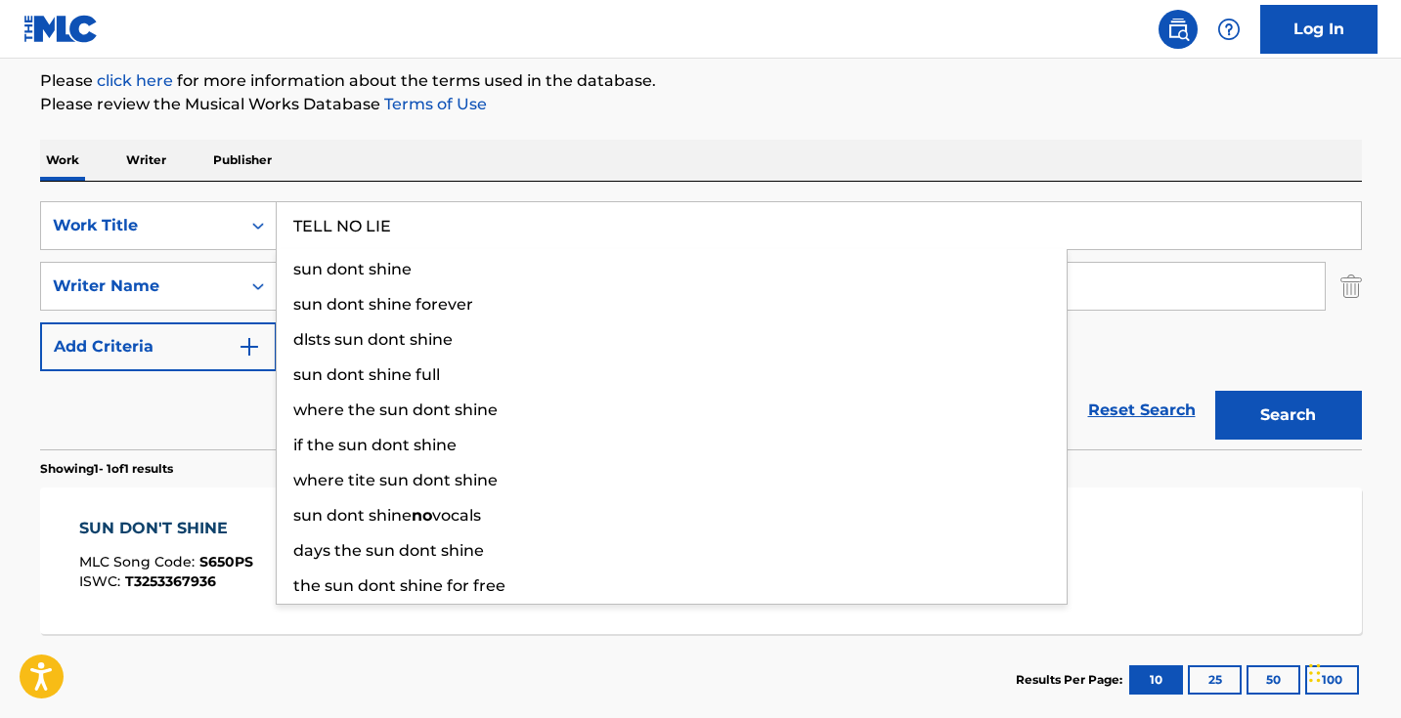
type input "TELL NO LIE"
click at [1287, 415] on button "Search" at bounding box center [1288, 415] width 147 height 49
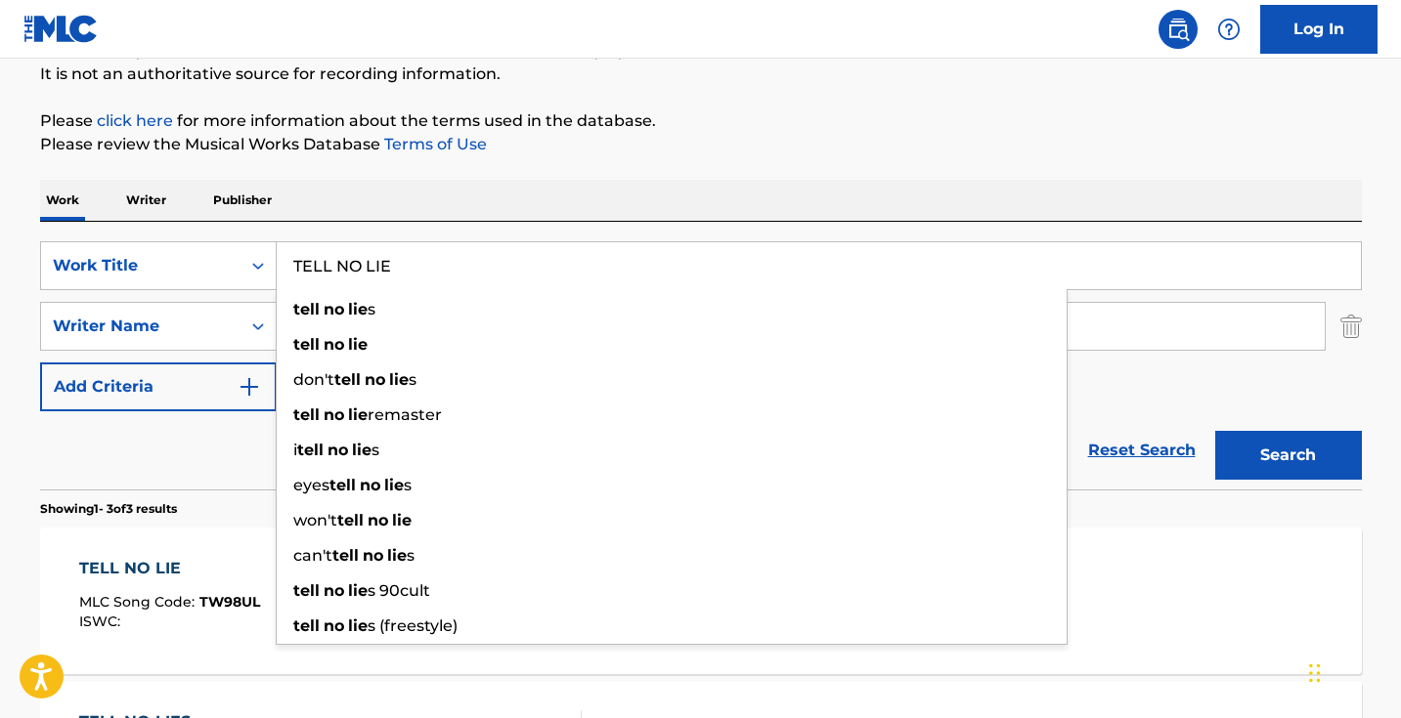
click at [560, 190] on div "Work Writer Publisher" at bounding box center [701, 200] width 1322 height 41
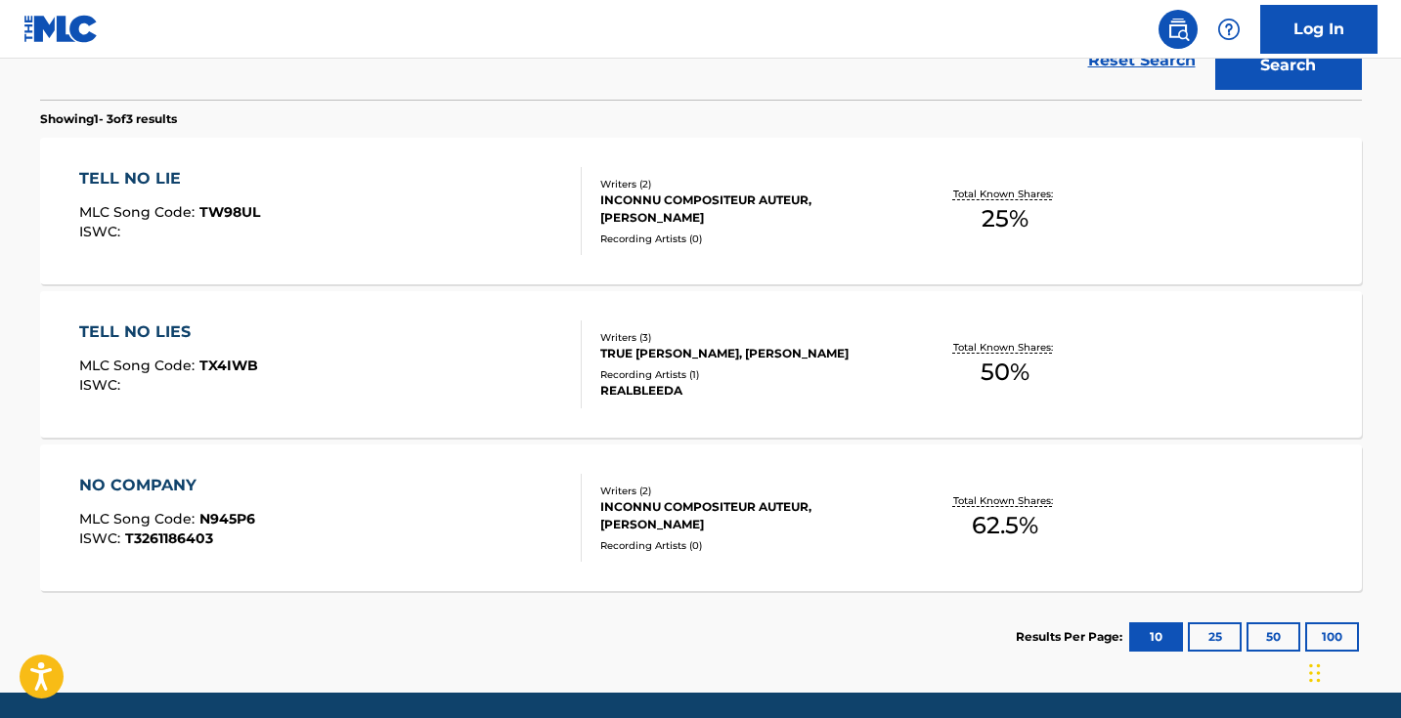
scroll to position [585, 0]
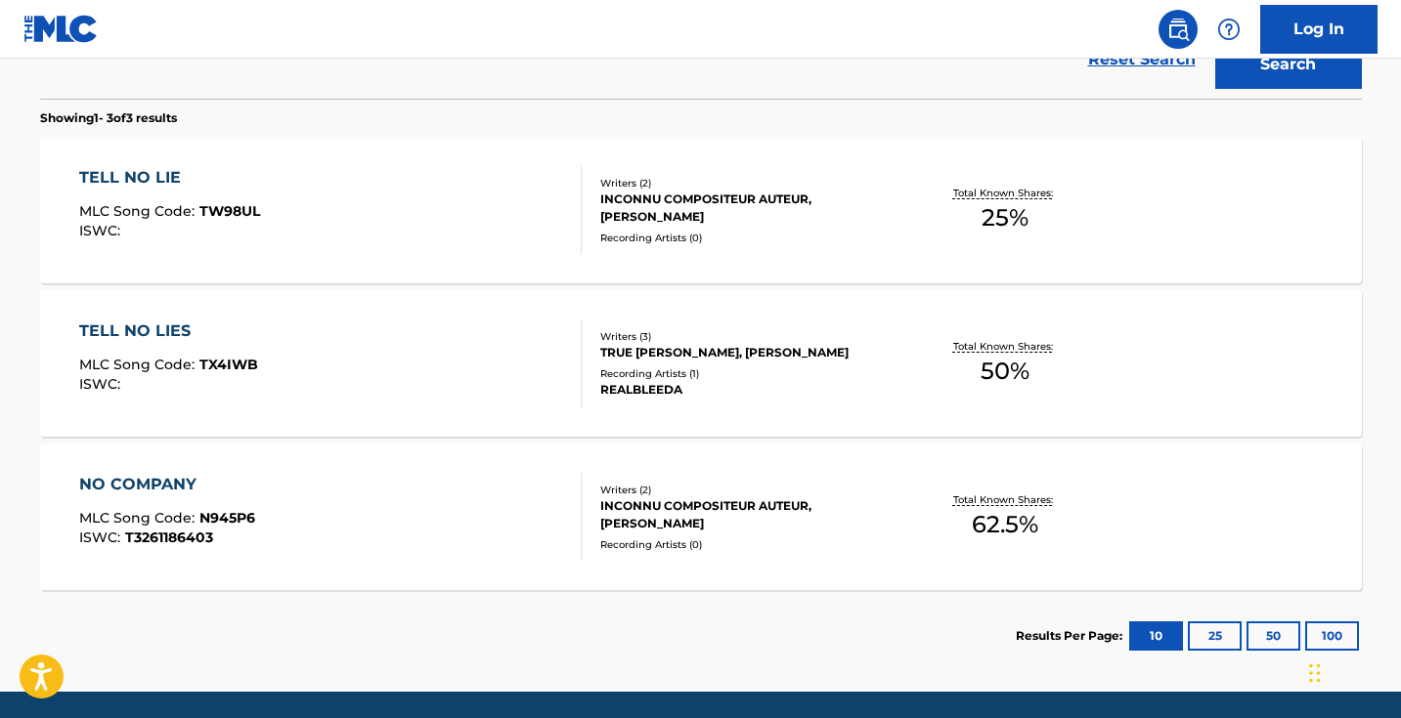
click at [483, 235] on div "TELL NO LIE MLC Song Code : TW98UL ISWC :" at bounding box center [330, 210] width 502 height 88
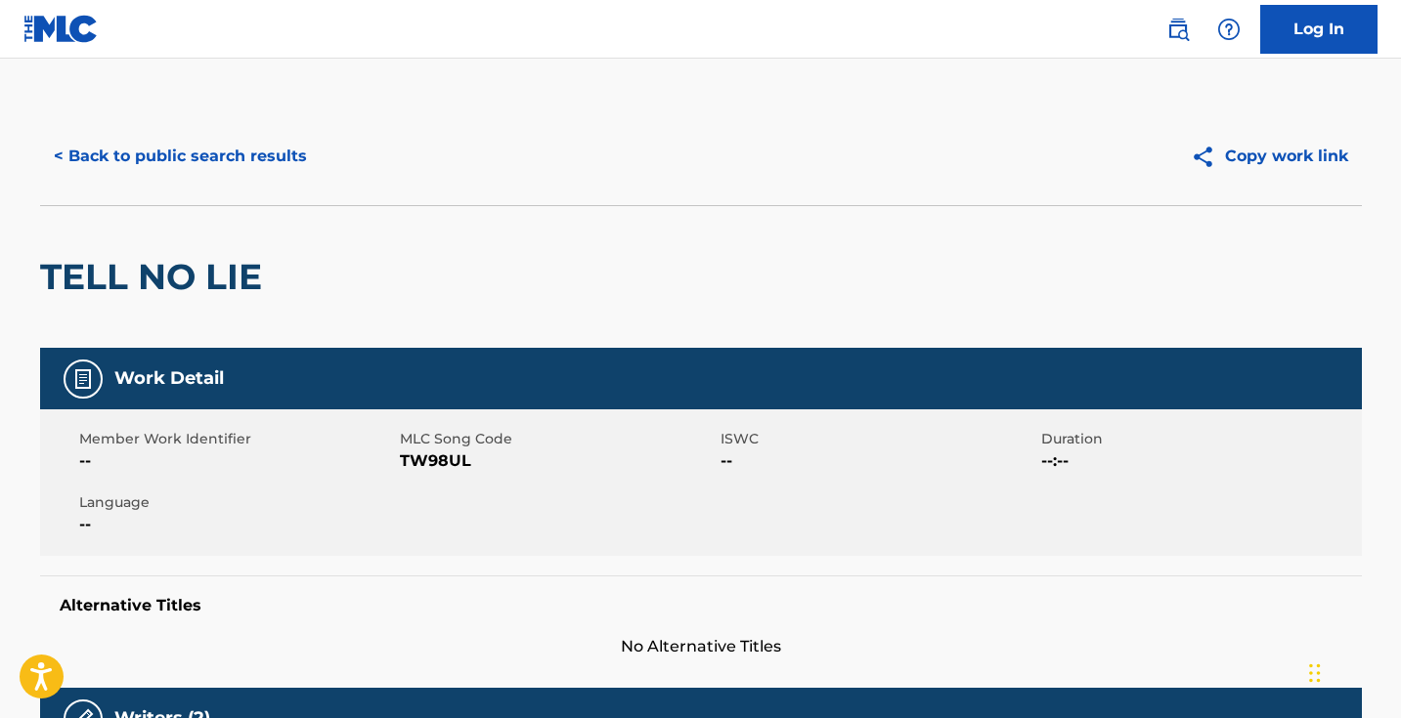
click at [438, 459] on span "TW98UL" at bounding box center [558, 461] width 316 height 23
click at [257, 152] on button "< Back to public search results" at bounding box center [180, 156] width 281 height 49
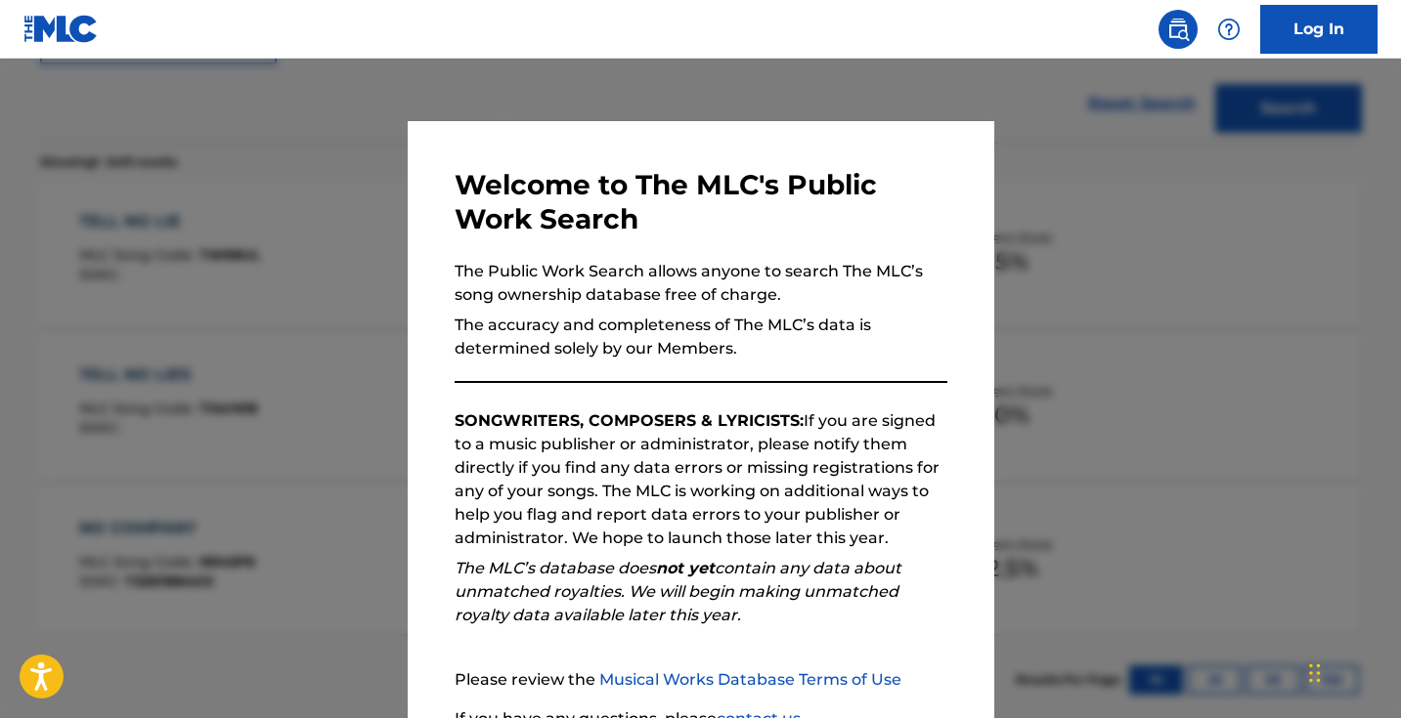
click at [340, 354] on div at bounding box center [700, 418] width 1401 height 718
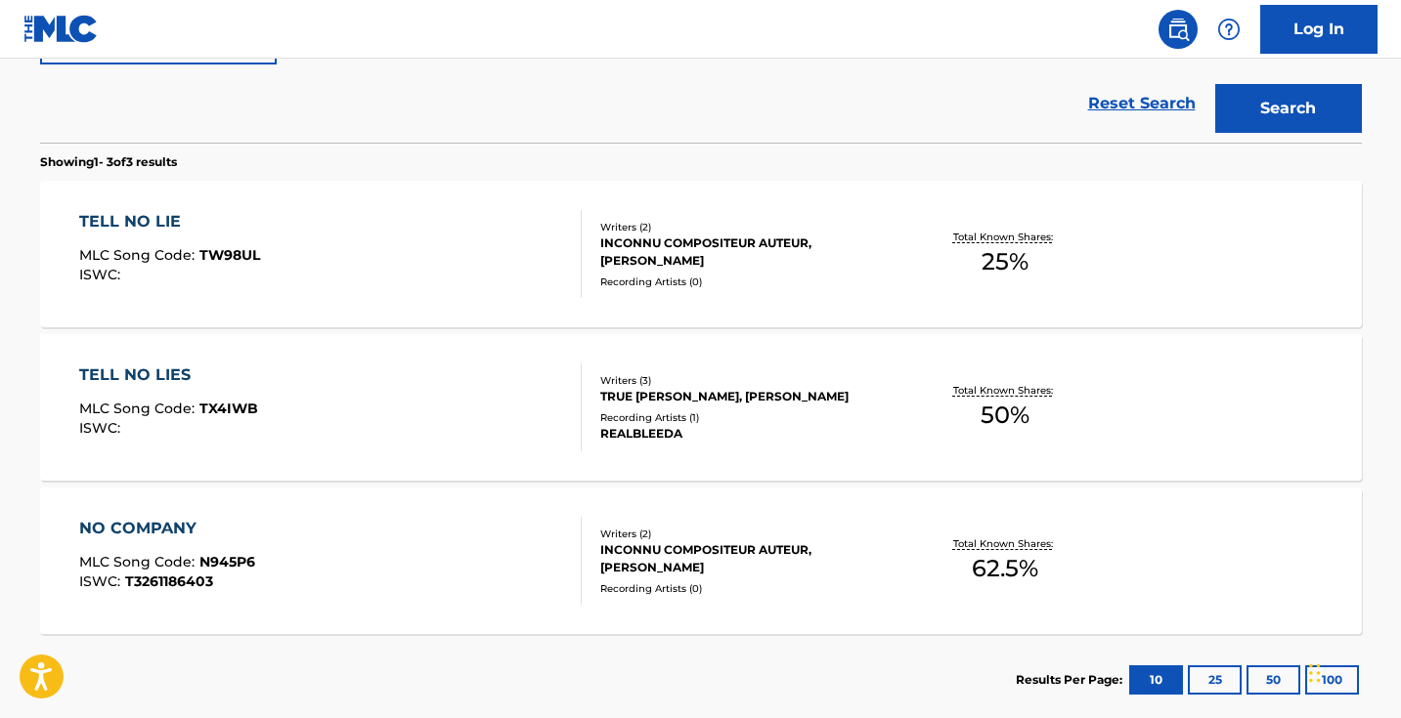
click at [444, 420] on div "TELL NO LIES MLC Song Code : TX4IWB ISWC :" at bounding box center [330, 408] width 502 height 88
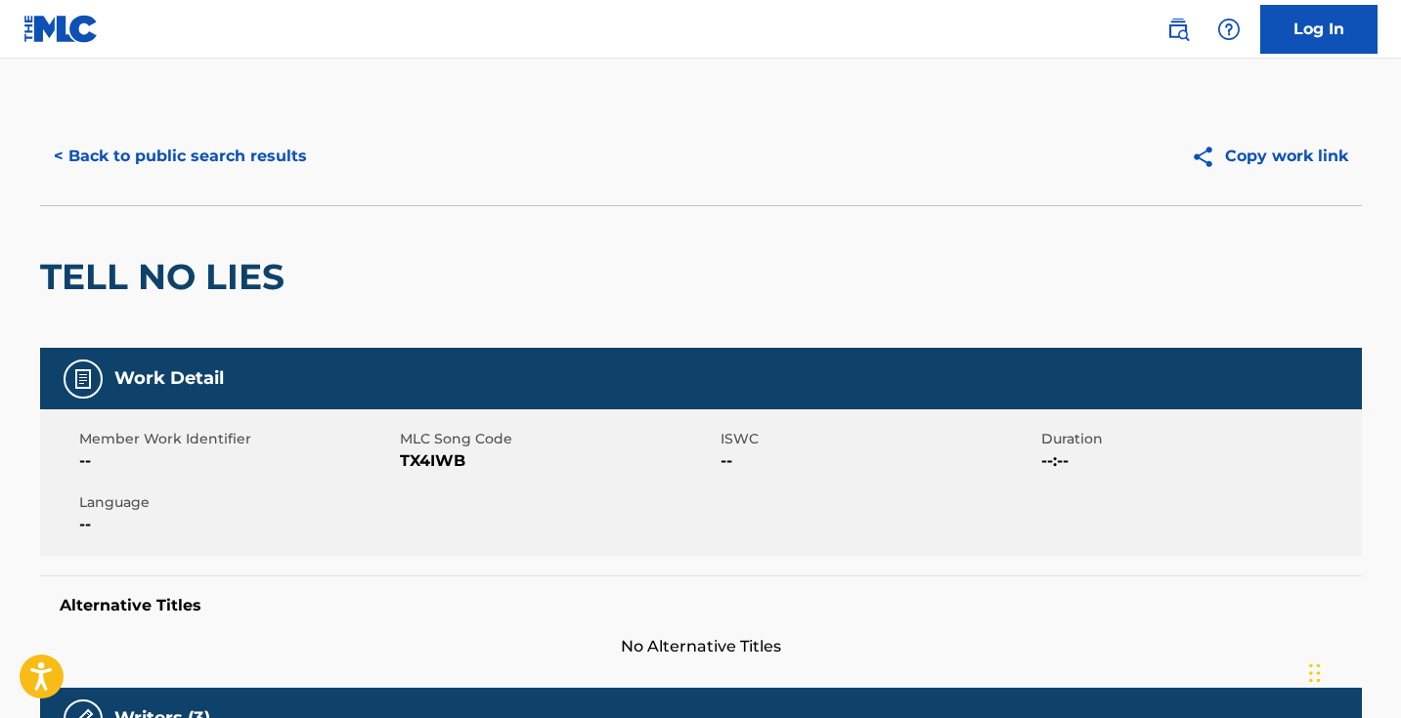
click at [455, 456] on span "TX4IWB" at bounding box center [558, 461] width 316 height 23
click at [299, 148] on button "< Back to public search results" at bounding box center [180, 156] width 281 height 49
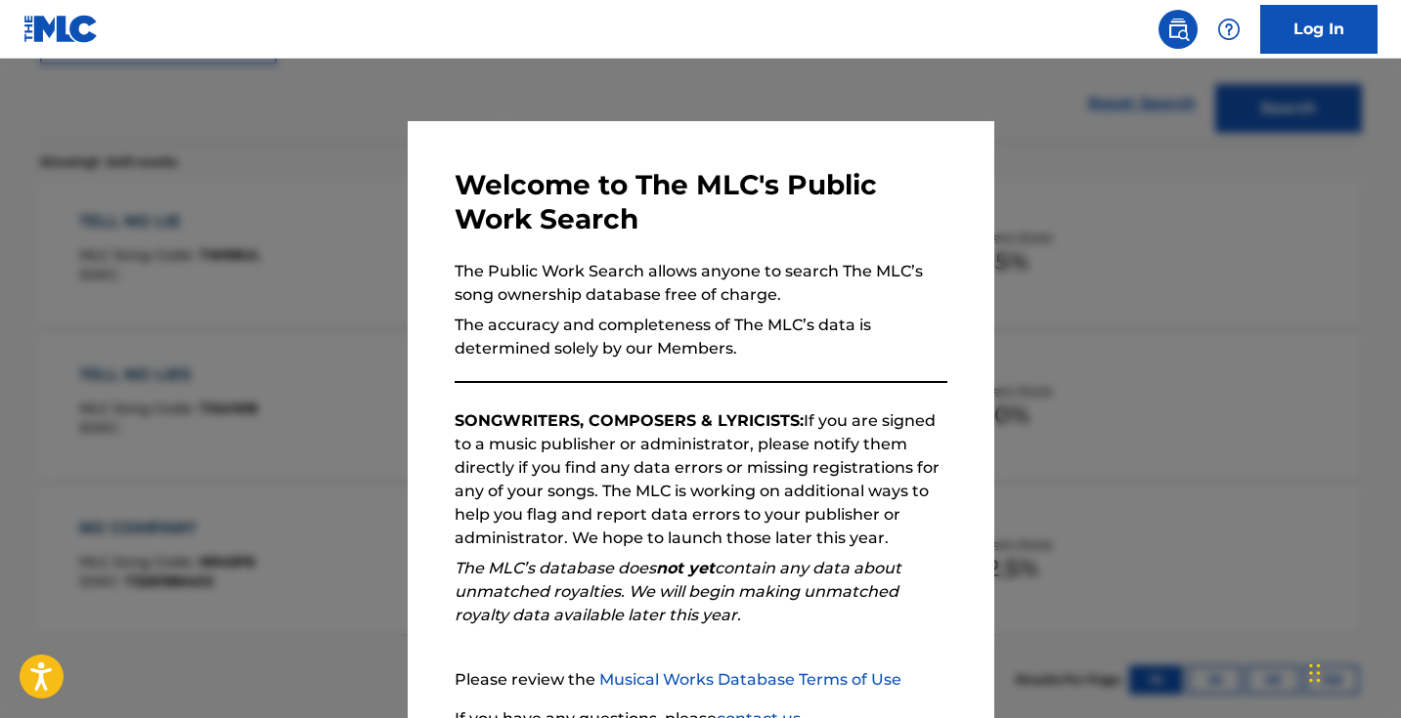
click at [338, 226] on div at bounding box center [700, 418] width 1401 height 718
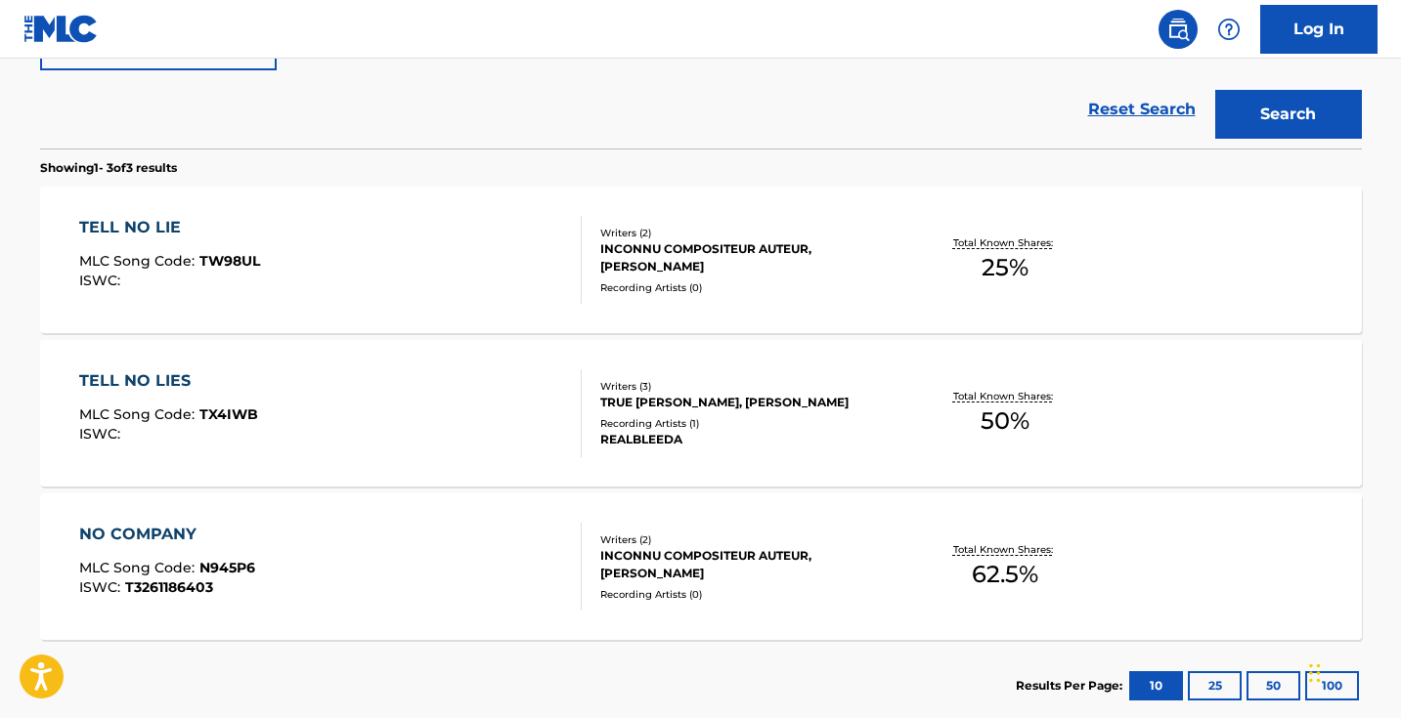
scroll to position [279, 0]
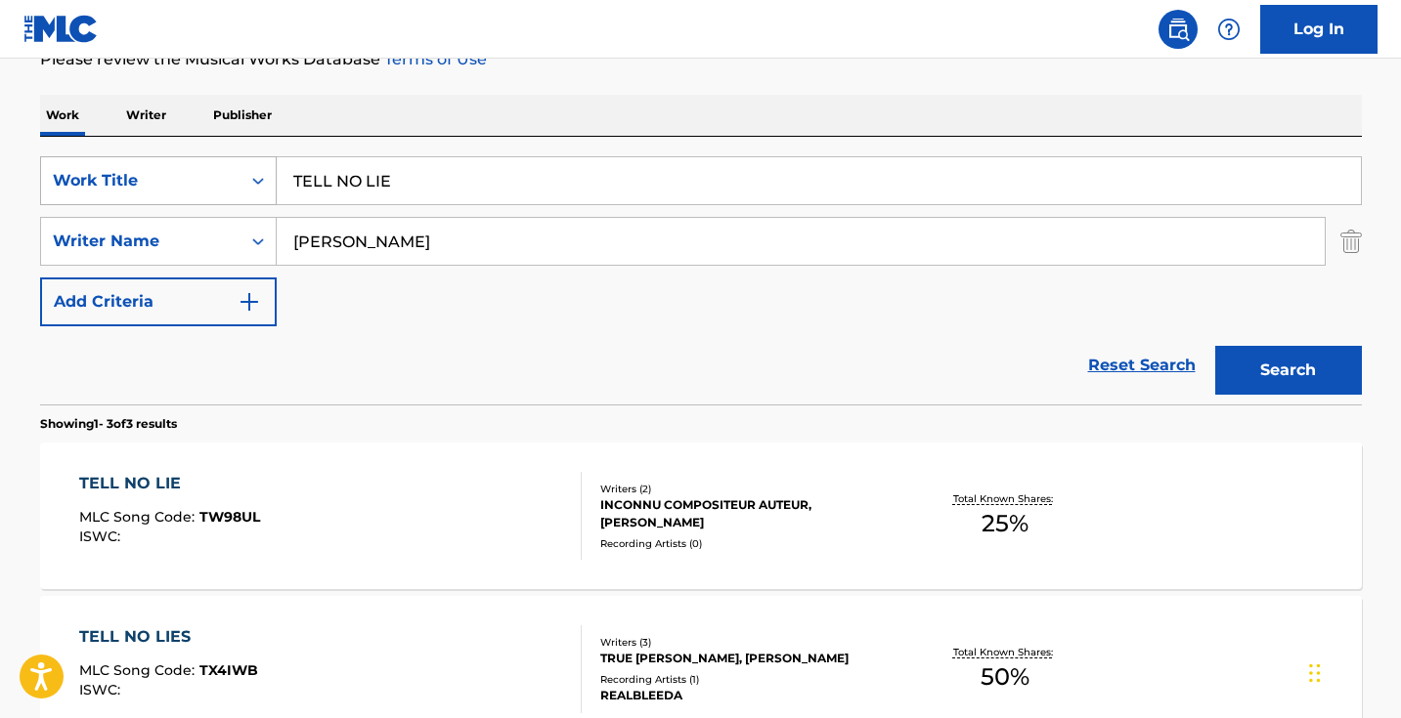
drag, startPoint x: 437, startPoint y: 188, endPoint x: 212, endPoint y: 167, distance: 225.8
click at [212, 167] on div "SearchWithCriteria5ab0ee91-5348-4745-8fb7-0ca010e4b042 Work Title TELL NO LIE" at bounding box center [701, 180] width 1322 height 49
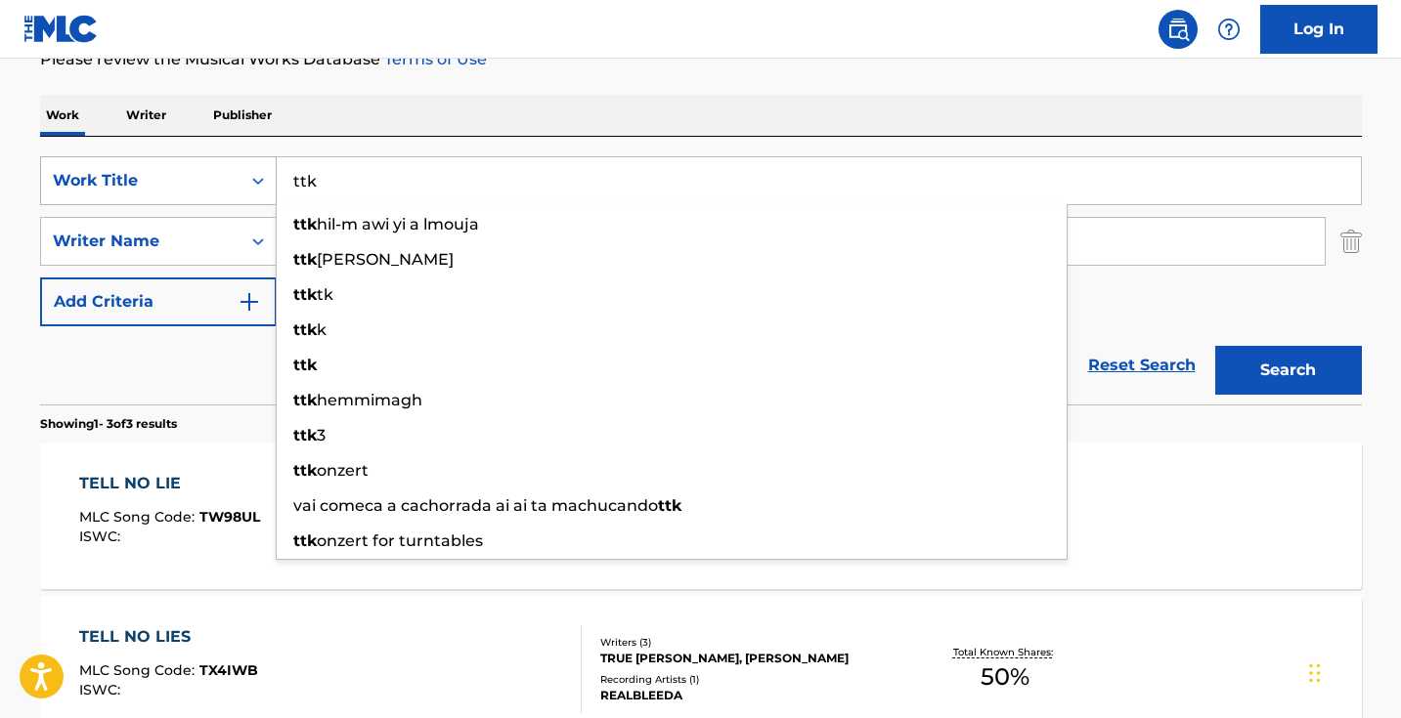
type input "ttk"
click at [1287, 370] on button "Search" at bounding box center [1288, 370] width 147 height 49
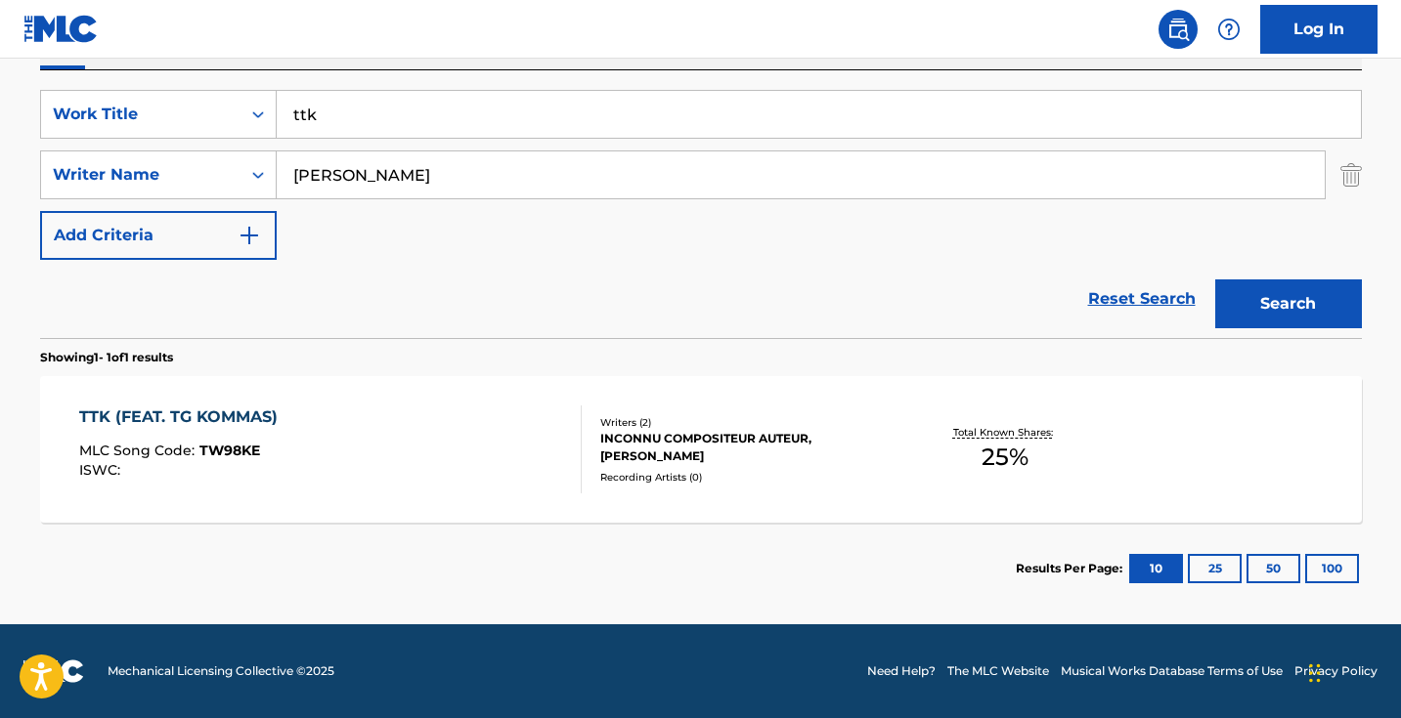
scroll to position [346, 0]
click at [440, 404] on div "TTK (FEAT. TG KOMMAS) MLC Song Code : TW98KE ISWC : Writers ( 2 ) INCONNU COMPO…" at bounding box center [701, 449] width 1322 height 147
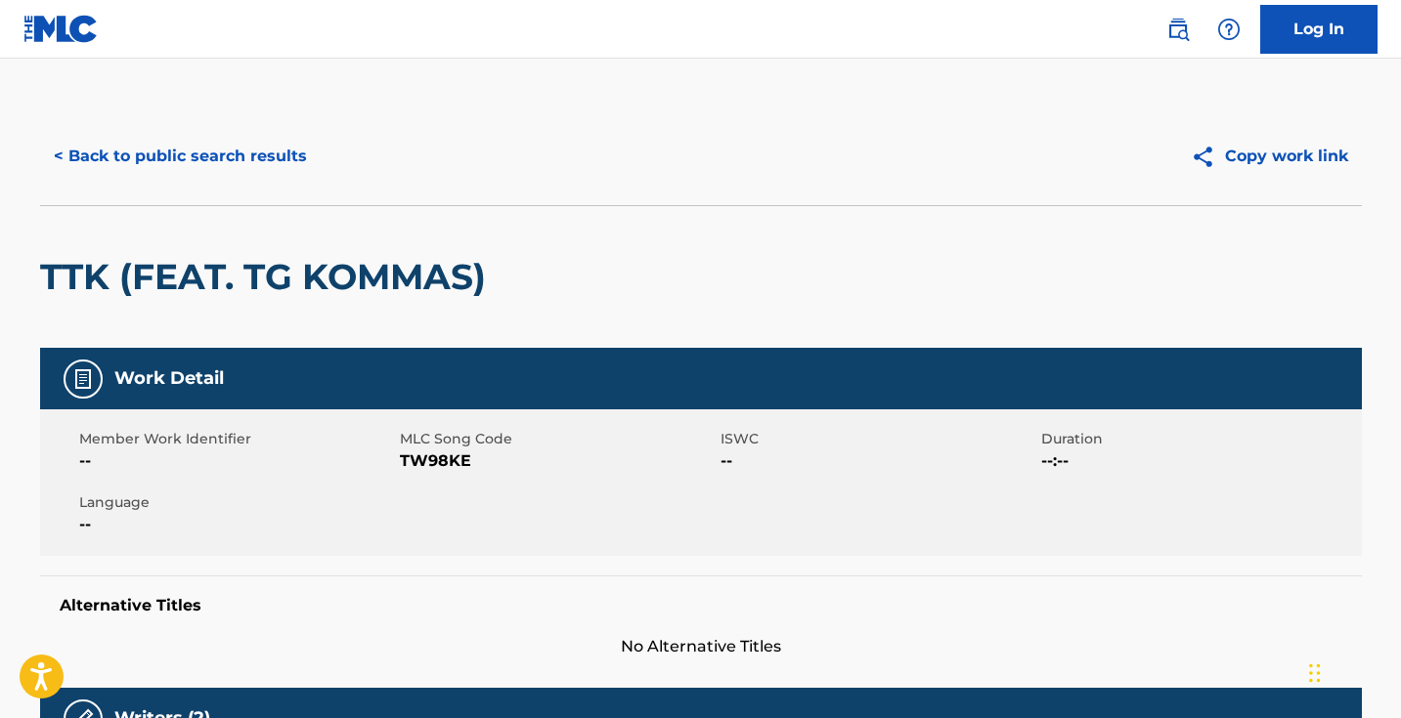
click at [449, 463] on span "TW98KE" at bounding box center [558, 461] width 316 height 23
click at [268, 146] on button "< Back to public search results" at bounding box center [180, 156] width 281 height 49
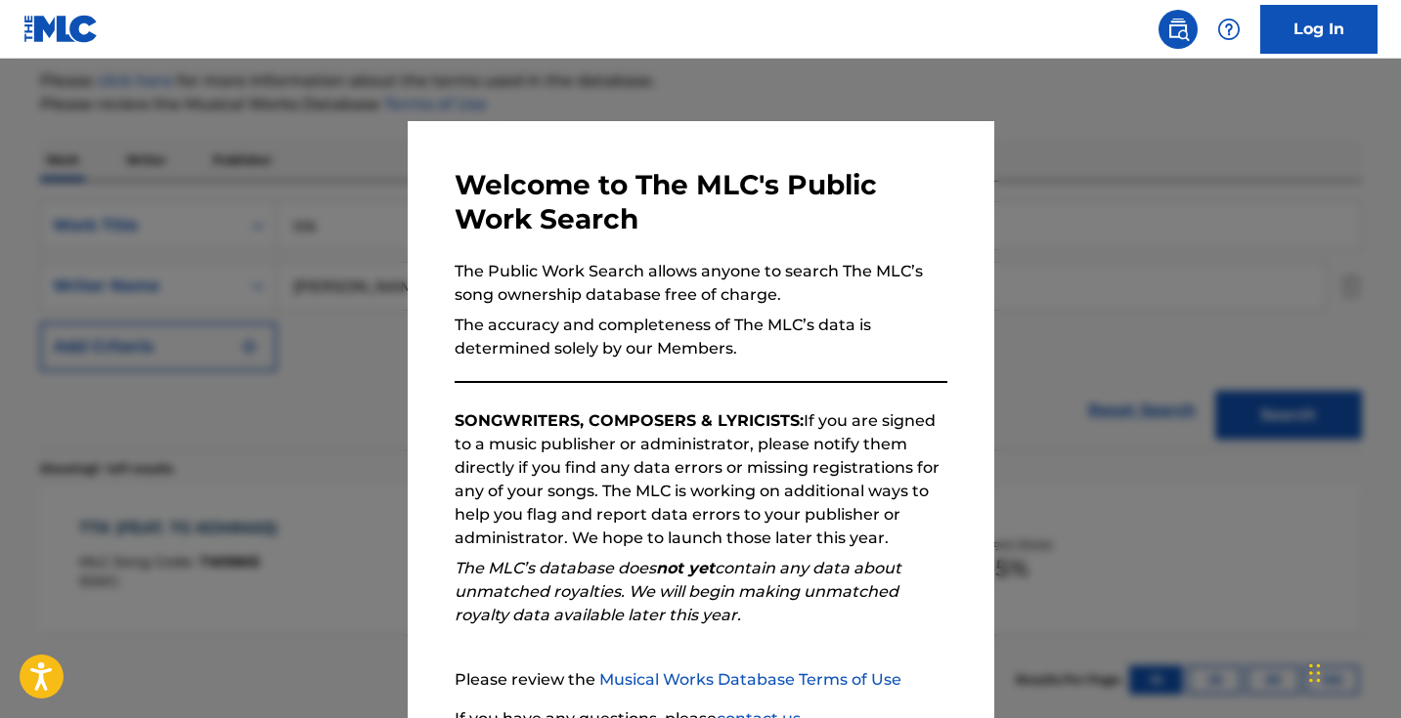
click at [335, 258] on div at bounding box center [700, 418] width 1401 height 718
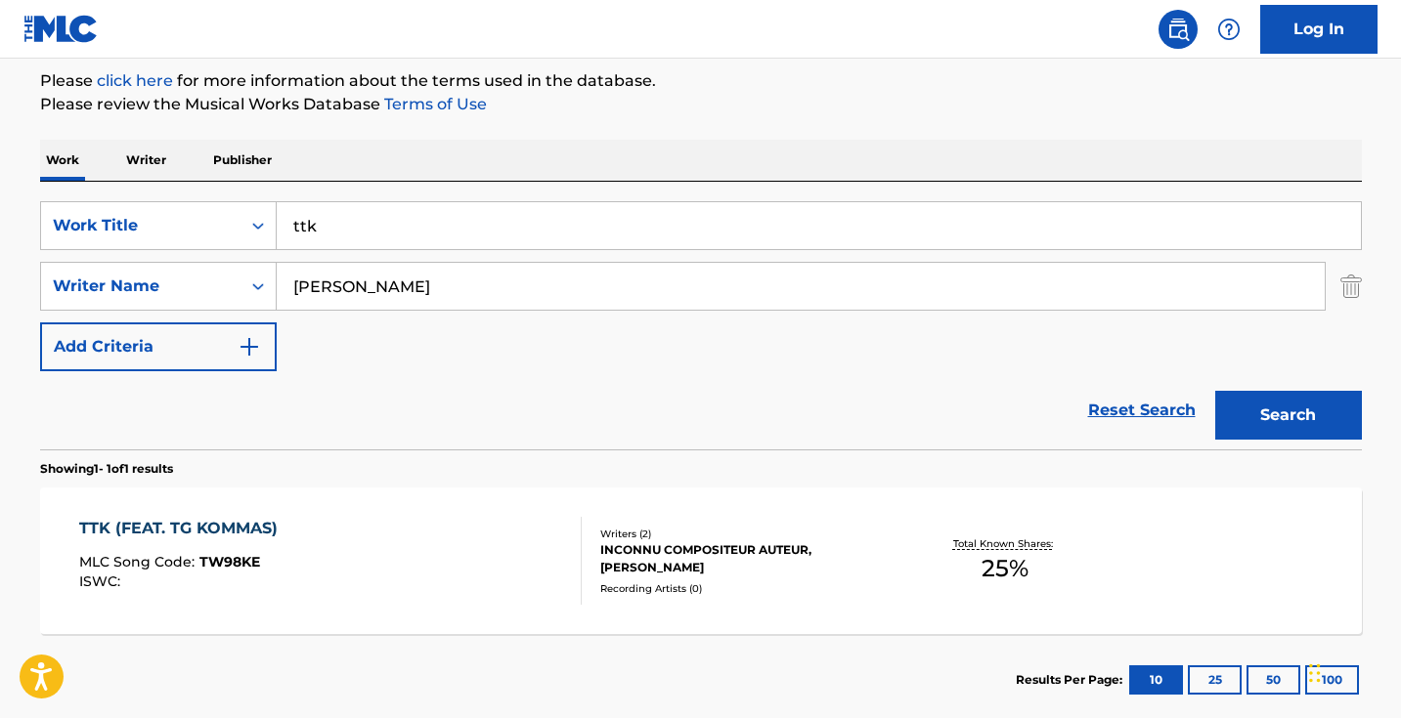
drag, startPoint x: 368, startPoint y: 228, endPoint x: 208, endPoint y: 196, distance: 162.4
click at [209, 197] on div "SearchWithCriteria5ab0ee91-5348-4745-8fb7-0ca010e4b042 Work Title ttk SearchWit…" at bounding box center [701, 316] width 1322 height 268
type input "v2h"
click at [1287, 415] on button "Search" at bounding box center [1288, 415] width 147 height 49
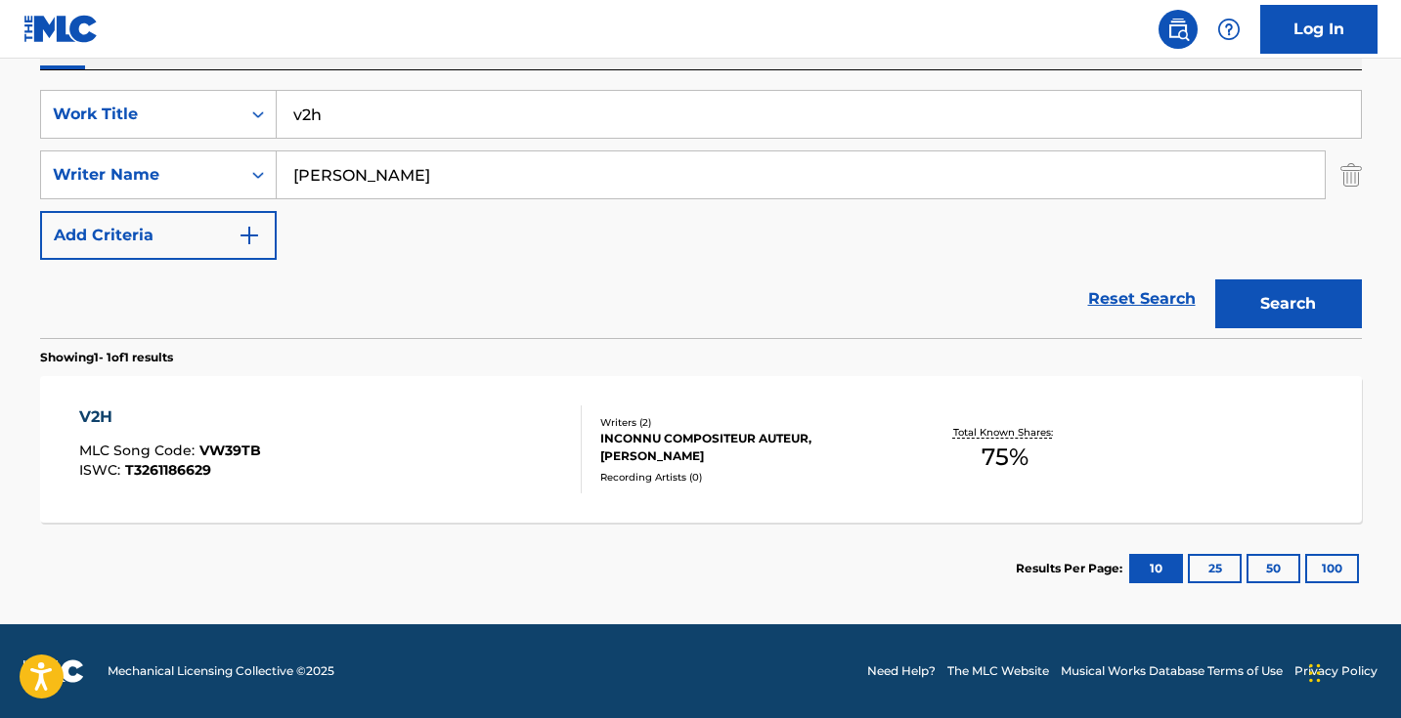
click at [414, 511] on div "V2H MLC Song Code : VW39TB ISWC : T3261186629 Writers ( 2 ) INCONNU COMPOSITEUR…" at bounding box center [701, 449] width 1322 height 147
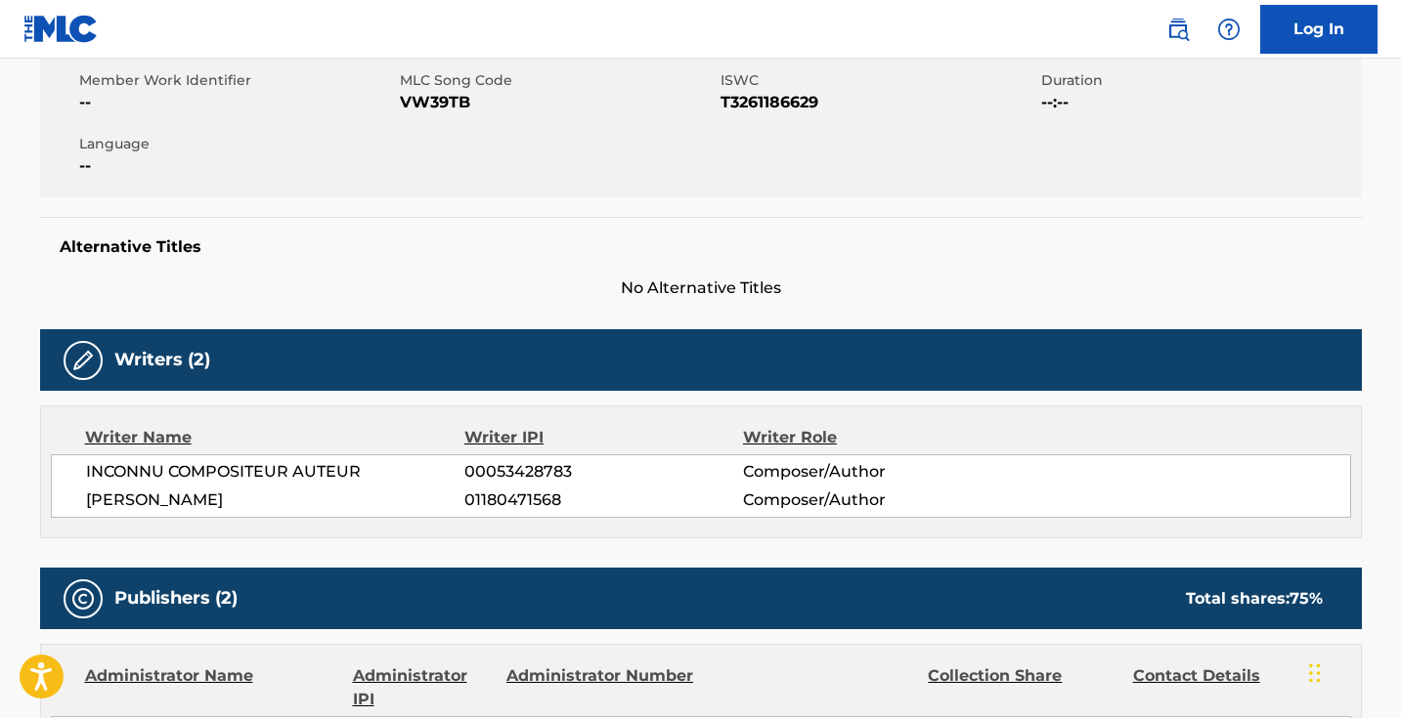
scroll to position [348, 0]
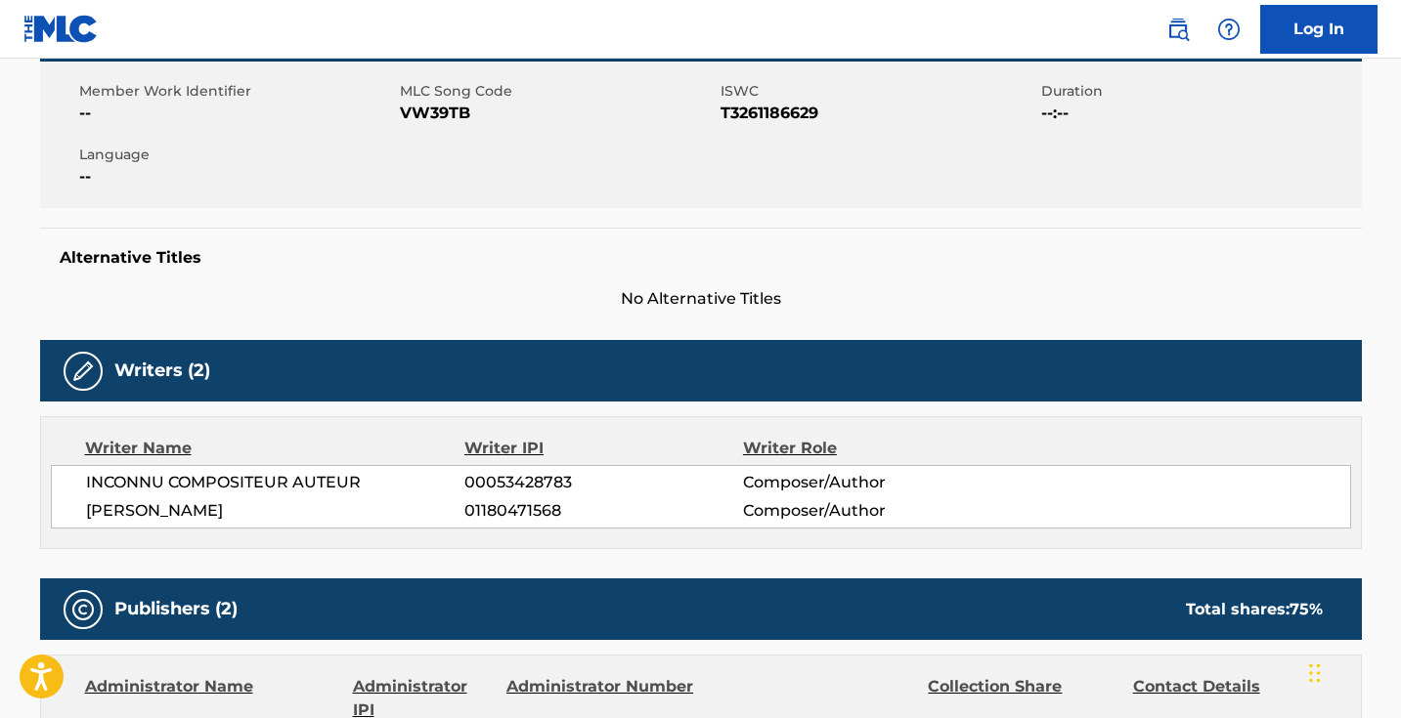
click at [437, 463] on div "Writer Name Writer IPI Writer Role INCONNU COMPOSITEUR AUTEUR 00053428783 Compo…" at bounding box center [701, 482] width 1322 height 133
click at [478, 528] on div "Writer Name Writer IPI Writer Role INCONNU COMPOSITEUR AUTEUR 00053428783 Compo…" at bounding box center [701, 482] width 1322 height 133
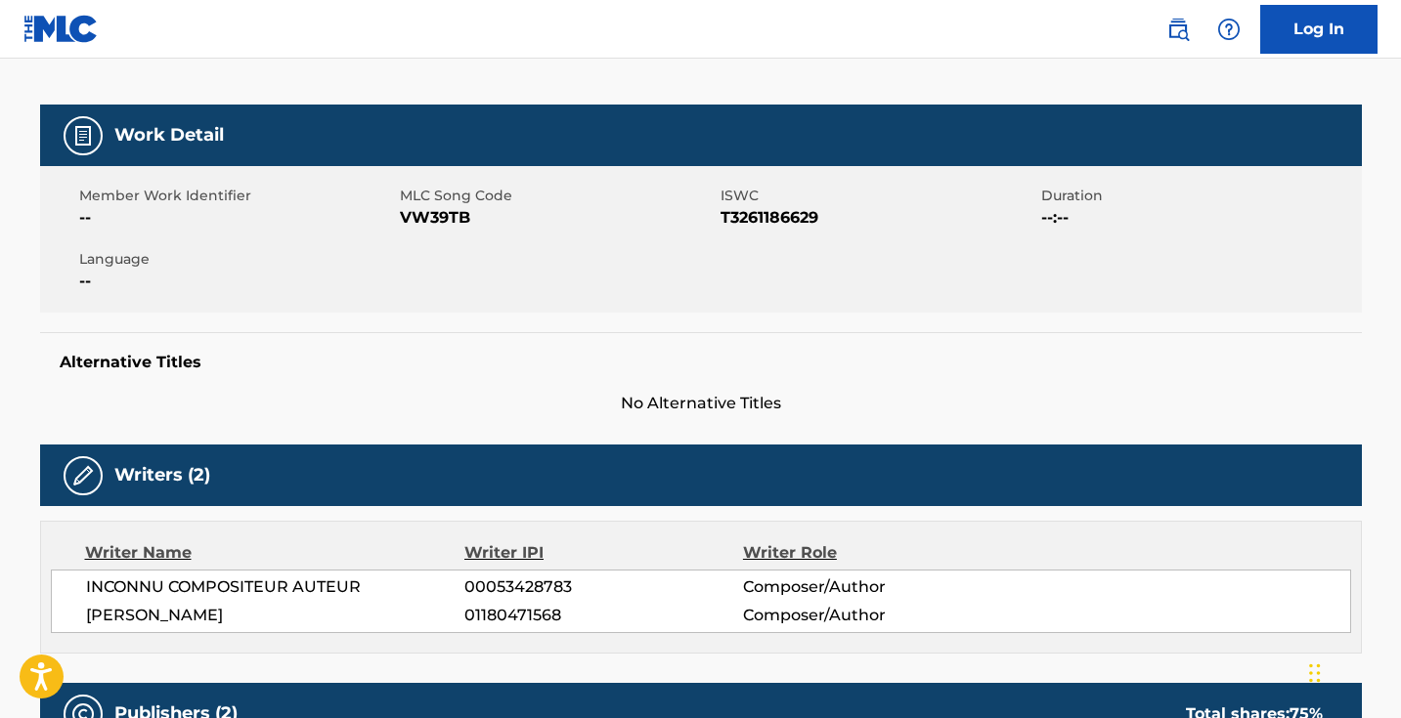
scroll to position [0, 0]
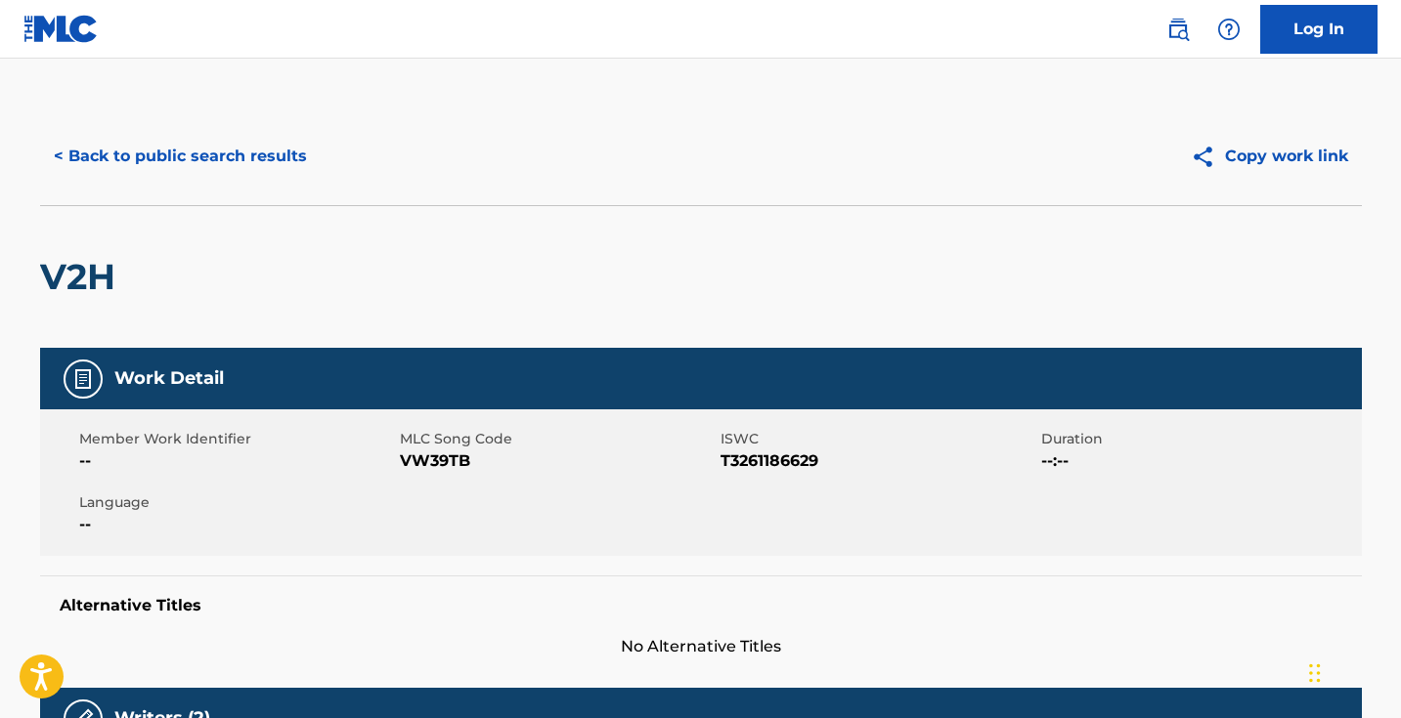
click at [442, 465] on span "VW39TB" at bounding box center [558, 461] width 316 height 23
click at [281, 164] on button "< Back to public search results" at bounding box center [180, 156] width 281 height 49
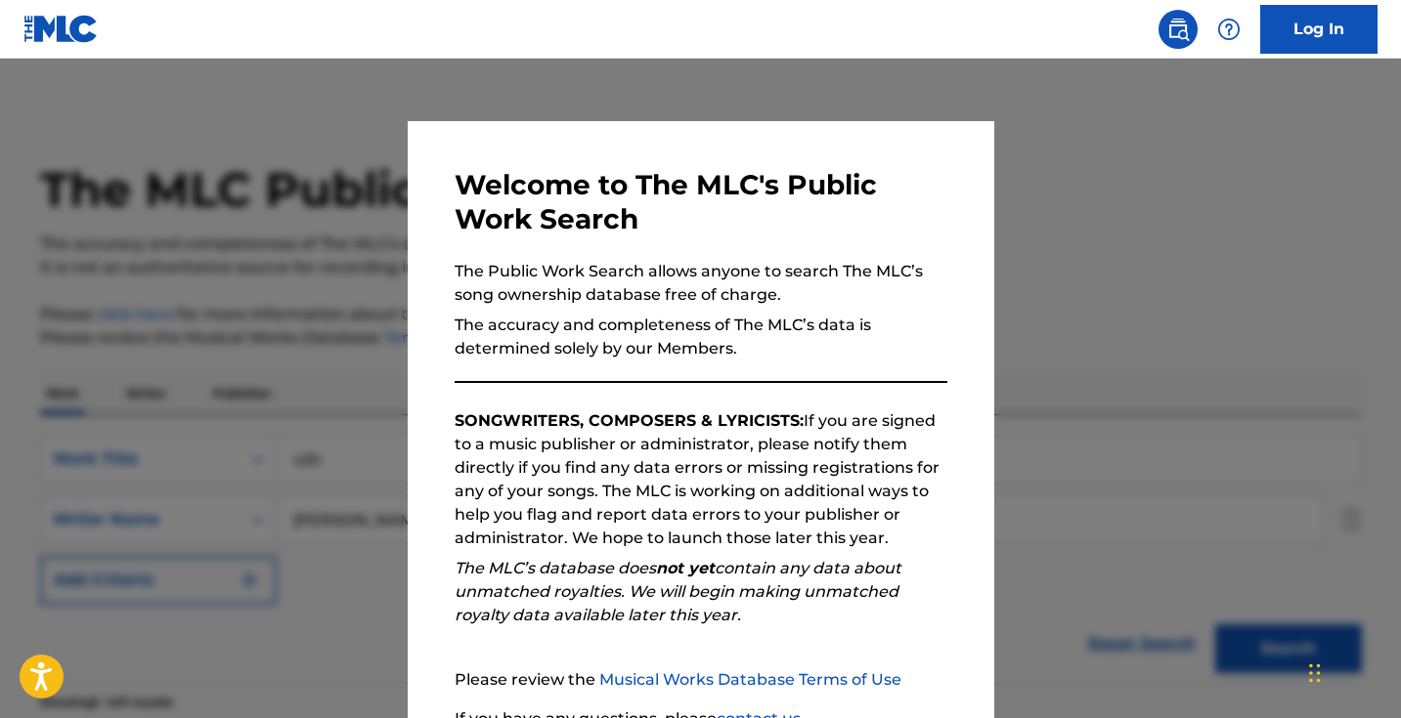
scroll to position [234, 0]
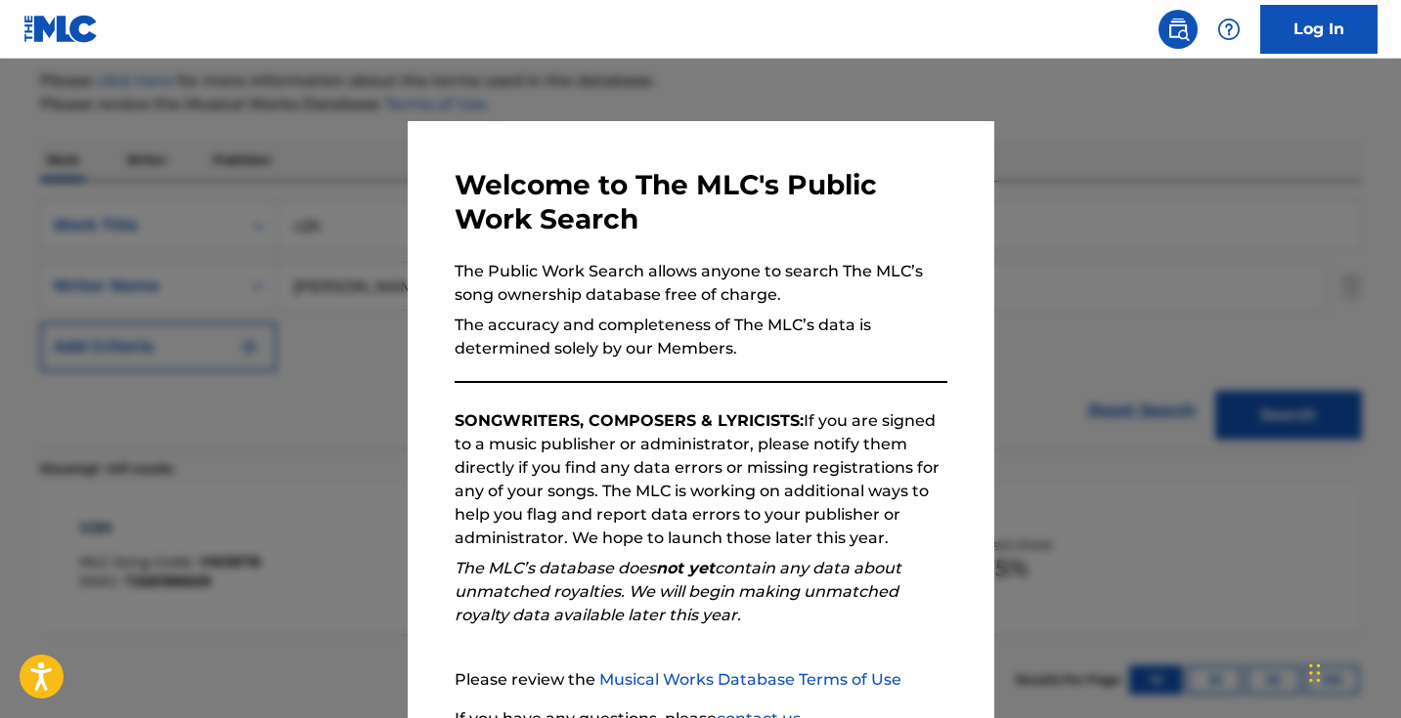
click at [309, 204] on div at bounding box center [700, 418] width 1401 height 718
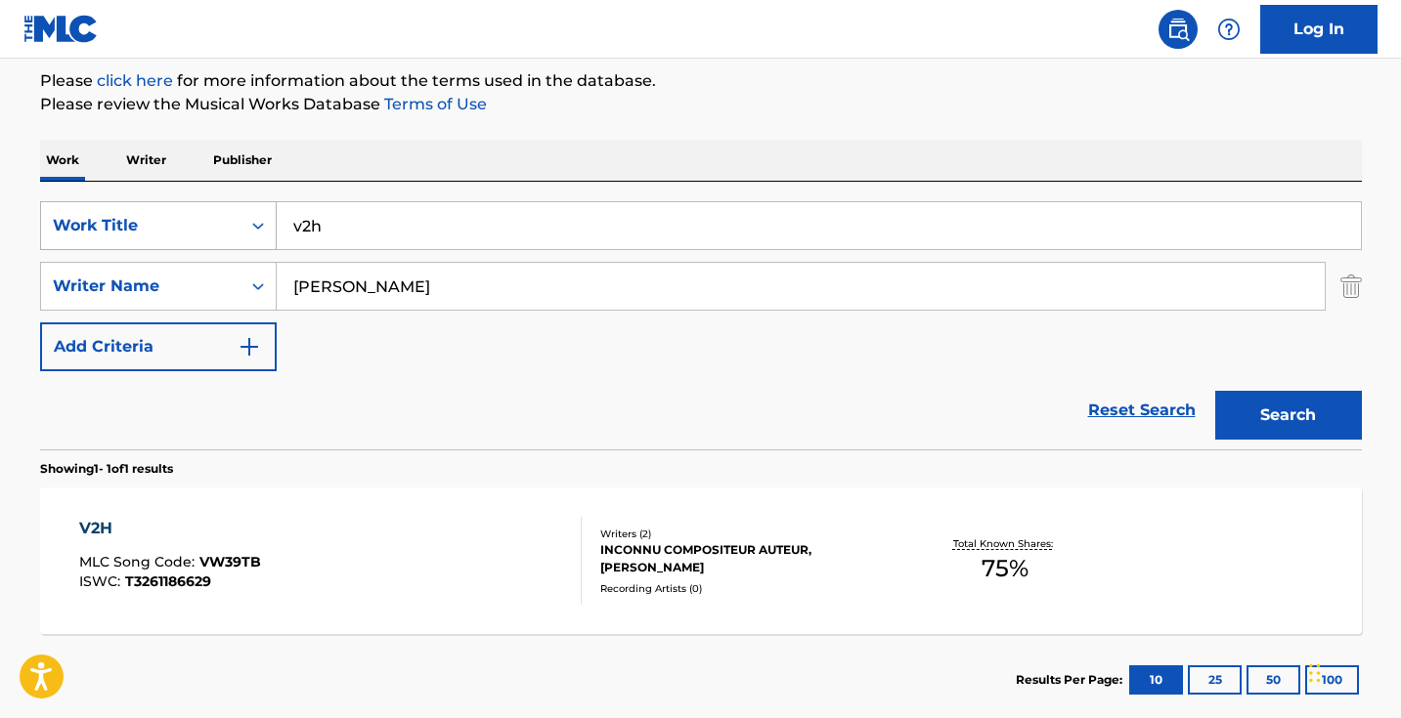
drag, startPoint x: 373, startPoint y: 227, endPoint x: 167, endPoint y: 212, distance: 206.8
click at [181, 216] on div "SearchWithCriteria5ab0ee91-5348-4745-8fb7-0ca010e4b042 Work Title v2h" at bounding box center [701, 225] width 1322 height 49
type input "bossa nova [GEOGRAPHIC_DATA]"
drag, startPoint x: 461, startPoint y: 291, endPoint x: 243, endPoint y: 285, distance: 218.1
click at [252, 287] on div "SearchWithCriteriaa34260fb-e4cc-44e3-9237-b6956c038f58 Writer Name [PERSON_NAME]" at bounding box center [701, 286] width 1322 height 49
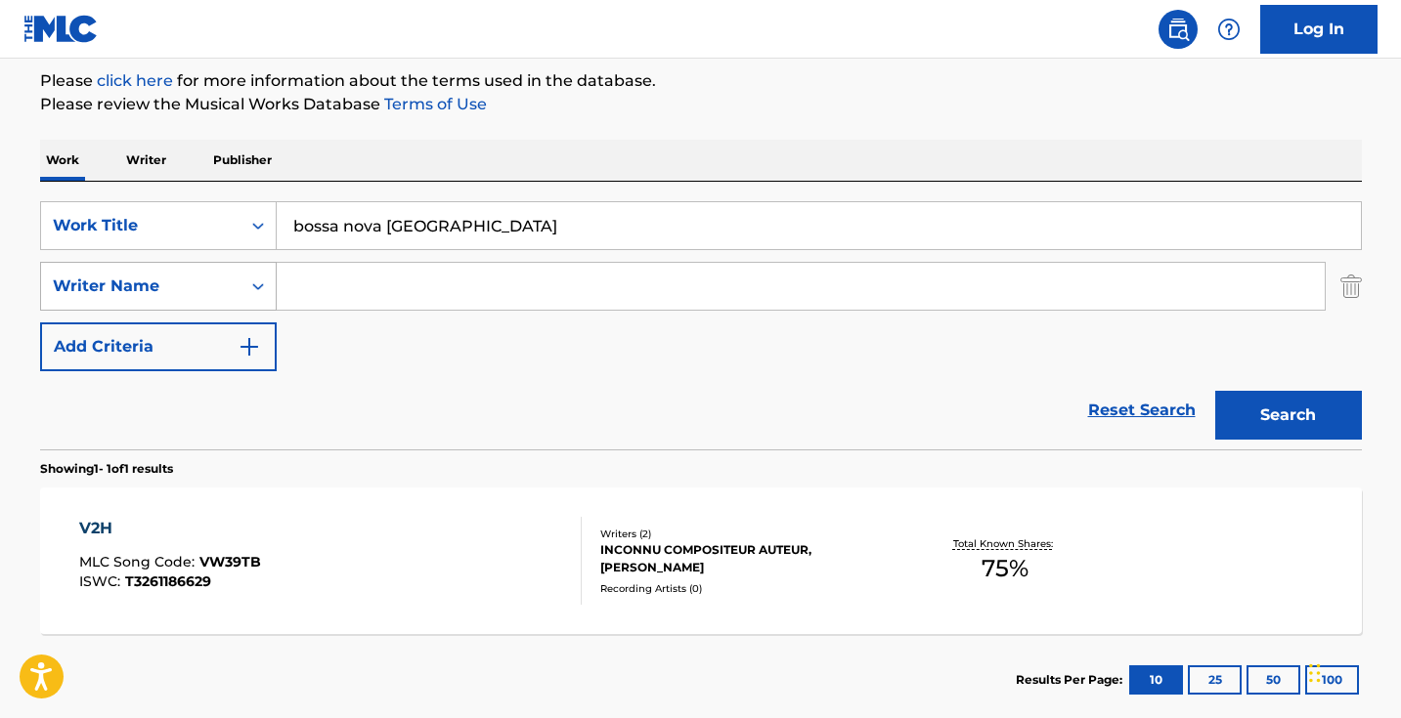
click at [1287, 415] on button "Search" at bounding box center [1288, 415] width 147 height 49
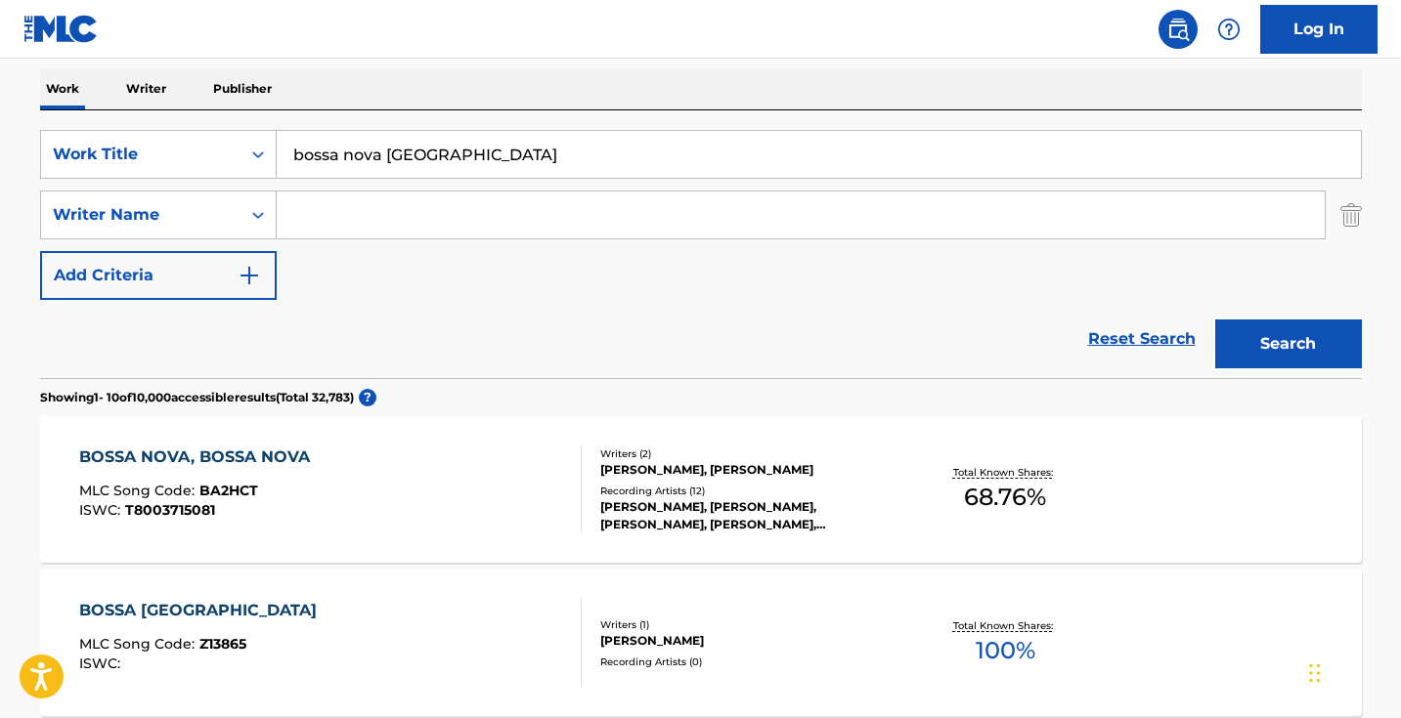
scroll to position [73, 0]
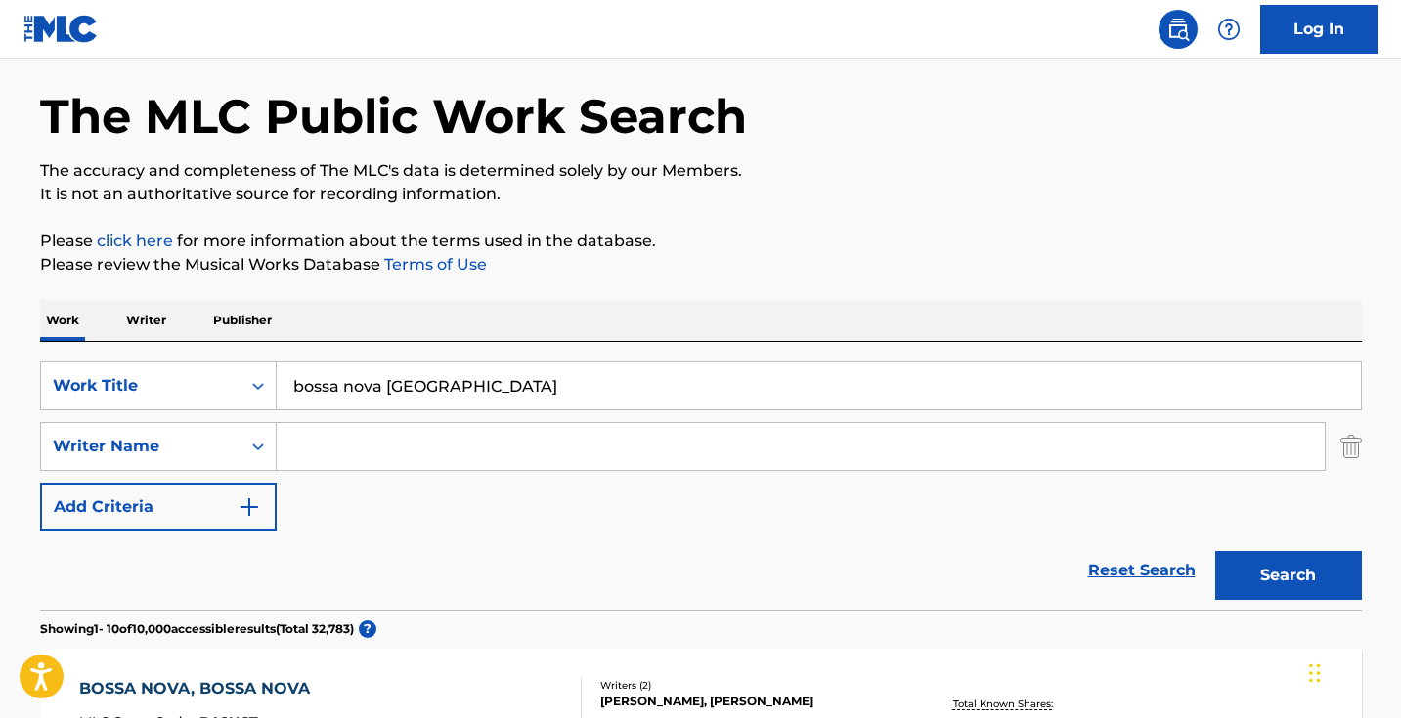
click at [523, 443] on input "Search Form" at bounding box center [801, 446] width 1048 height 47
type input "[PERSON_NAME]"
click at [1287, 576] on button "Search" at bounding box center [1288, 575] width 147 height 49
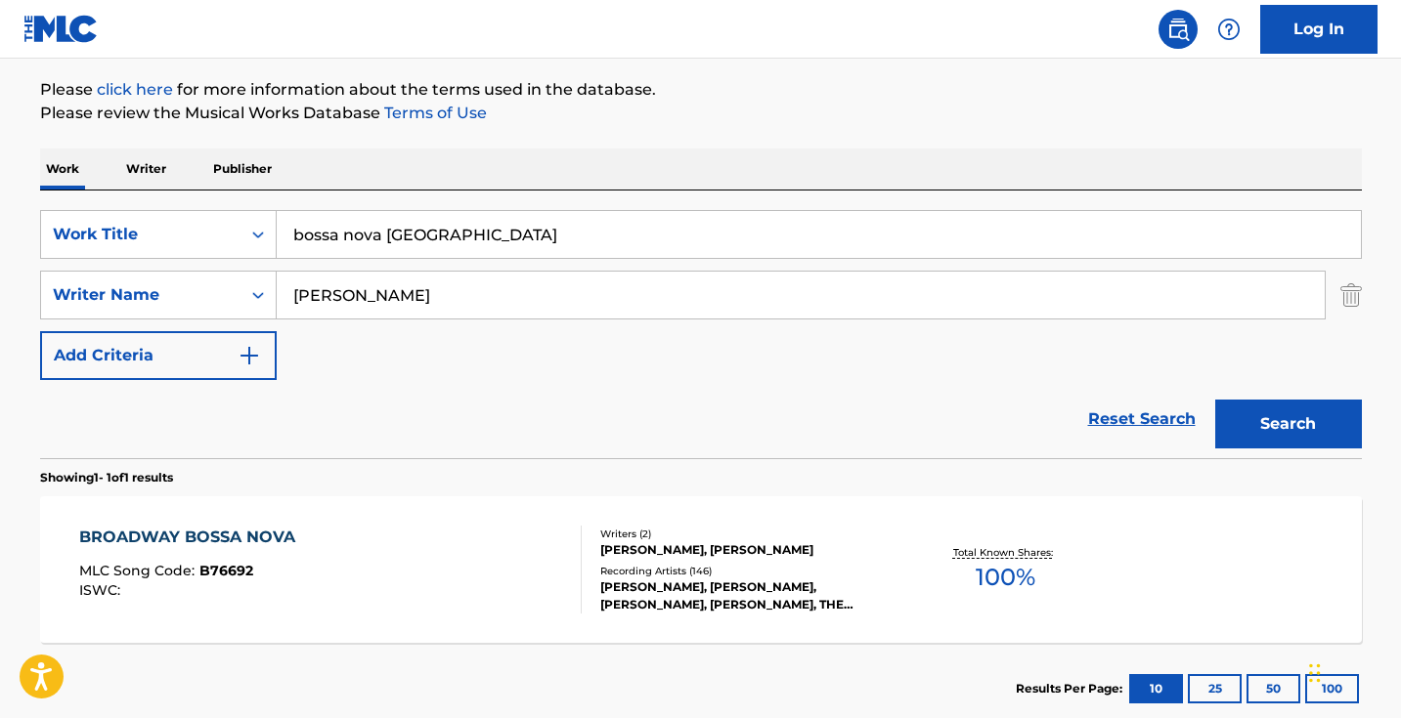
scroll to position [321, 0]
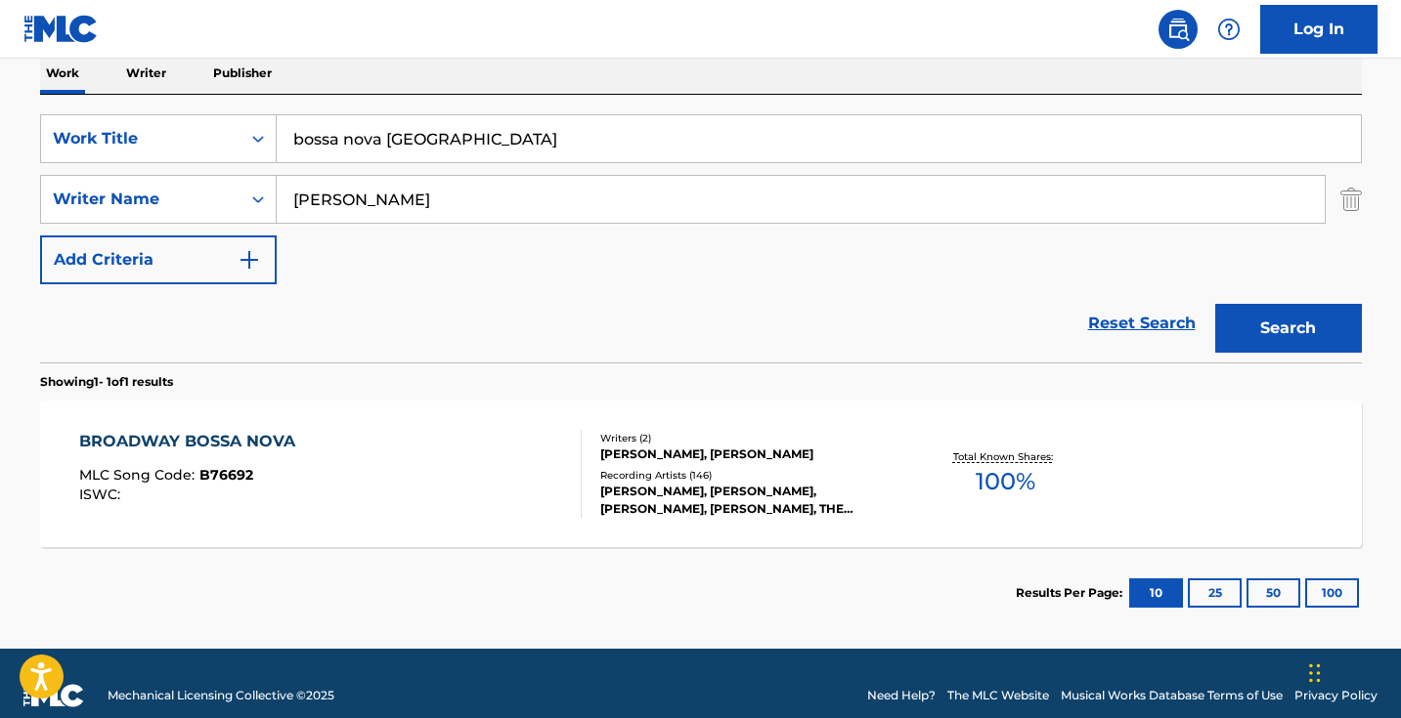
drag, startPoint x: 460, startPoint y: 147, endPoint x: 388, endPoint y: 145, distance: 72.4
click at [390, 145] on input "bossa nova [GEOGRAPHIC_DATA]" at bounding box center [819, 138] width 1084 height 47
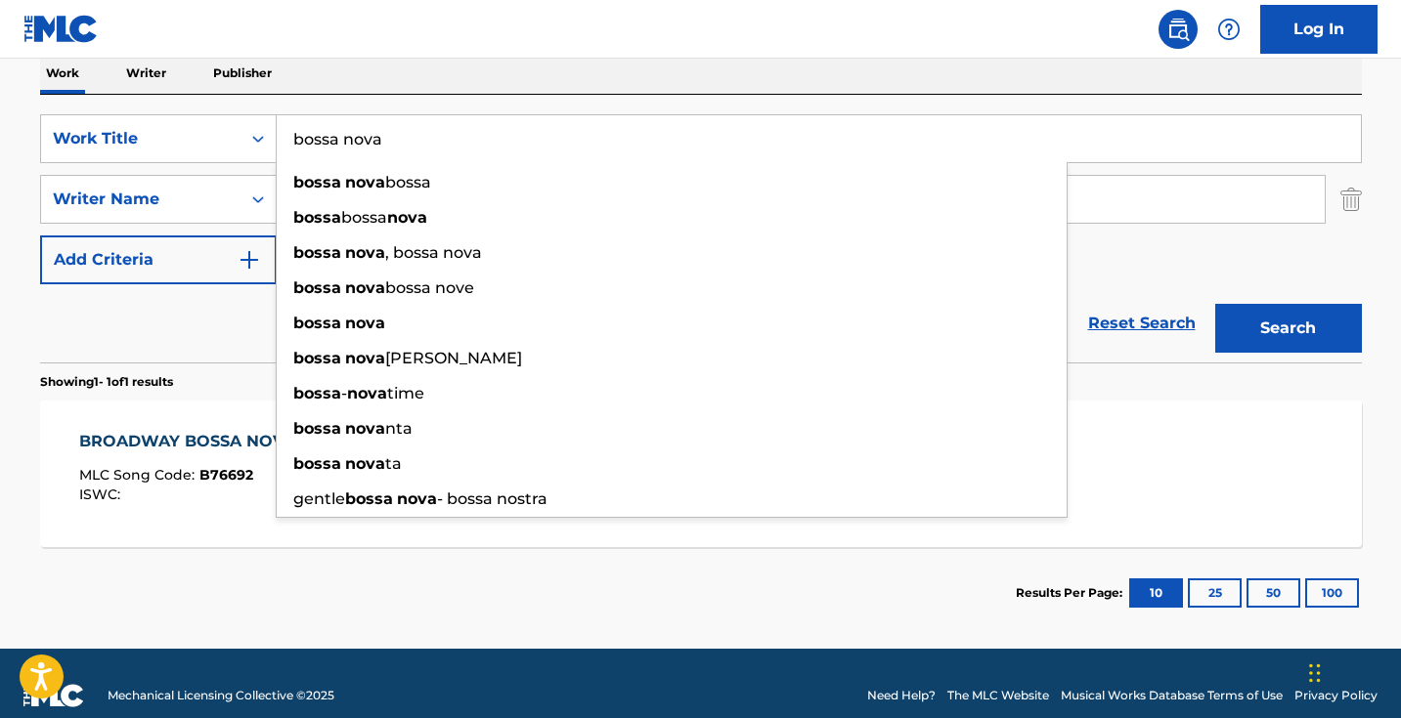
click at [1287, 328] on button "Search" at bounding box center [1288, 328] width 147 height 49
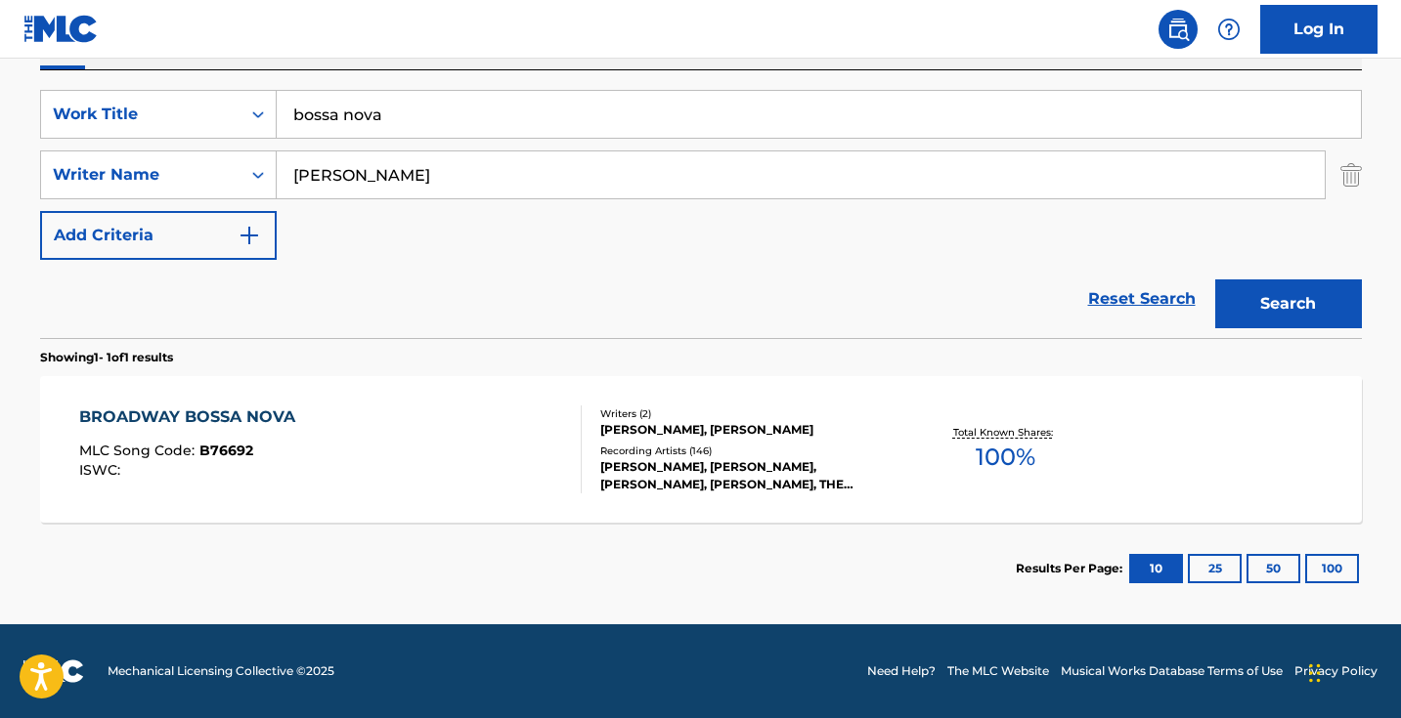
scroll to position [345, 0]
drag, startPoint x: 412, startPoint y: 102, endPoint x: 427, endPoint y: 112, distance: 19.0
click at [427, 112] on input "bossa nova" at bounding box center [819, 114] width 1084 height 47
paste input "Lost Eden"
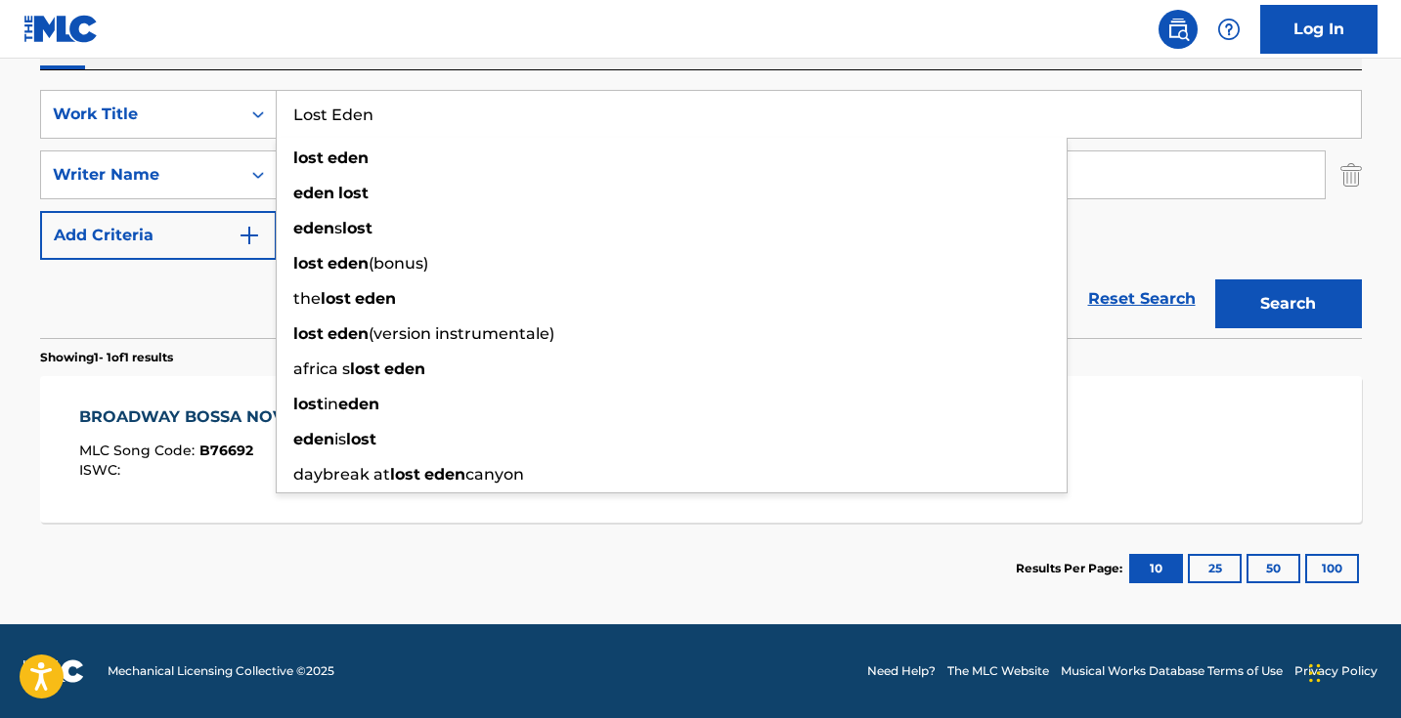
type input "Lost Eden"
click at [162, 283] on div "Reset Search Search" at bounding box center [701, 299] width 1322 height 78
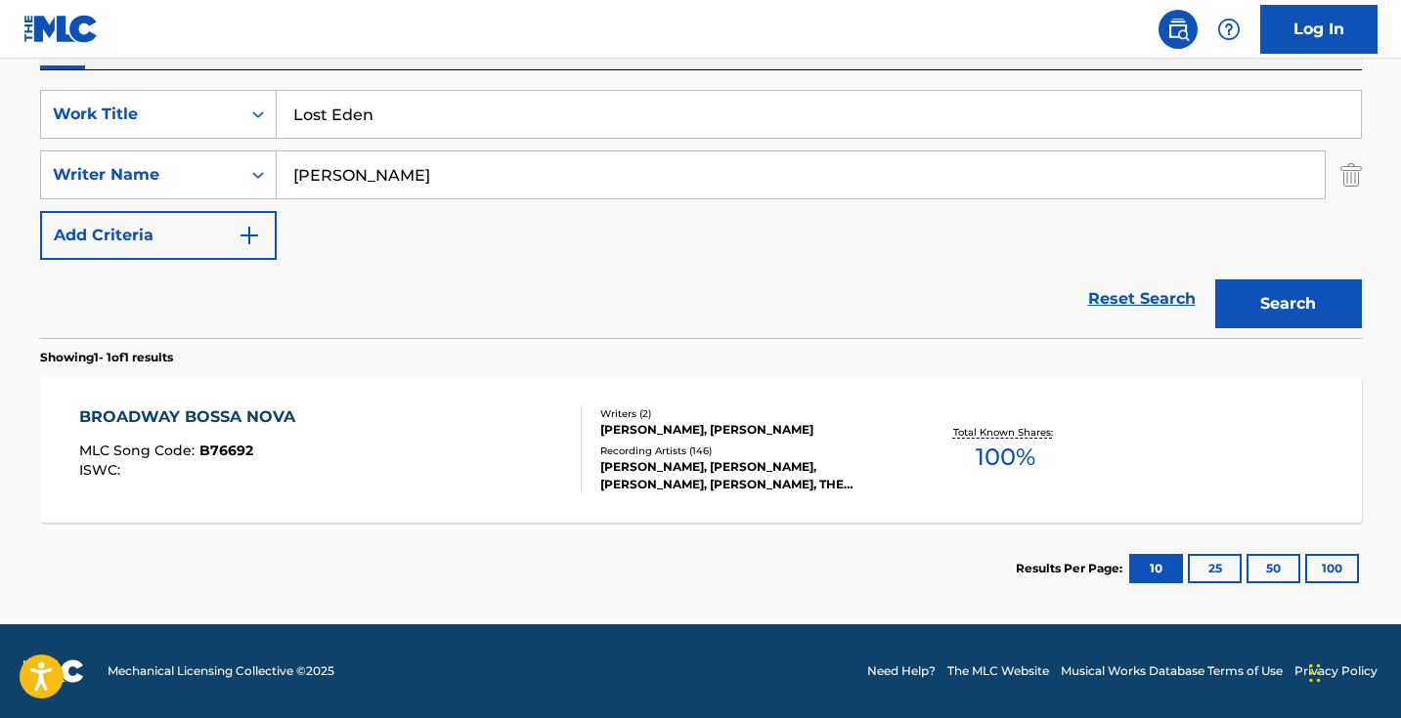
click at [412, 176] on input "[PERSON_NAME]" at bounding box center [801, 175] width 1048 height 47
click at [413, 175] on input "[PERSON_NAME]" at bounding box center [801, 175] width 1048 height 47
paste input ""[PERSON_NAME]""
click at [341, 172] on input "[PERSON_NAME] "[PERSON_NAME]" at bounding box center [801, 175] width 1048 height 47
click at [1287, 304] on button "Search" at bounding box center [1288, 304] width 147 height 49
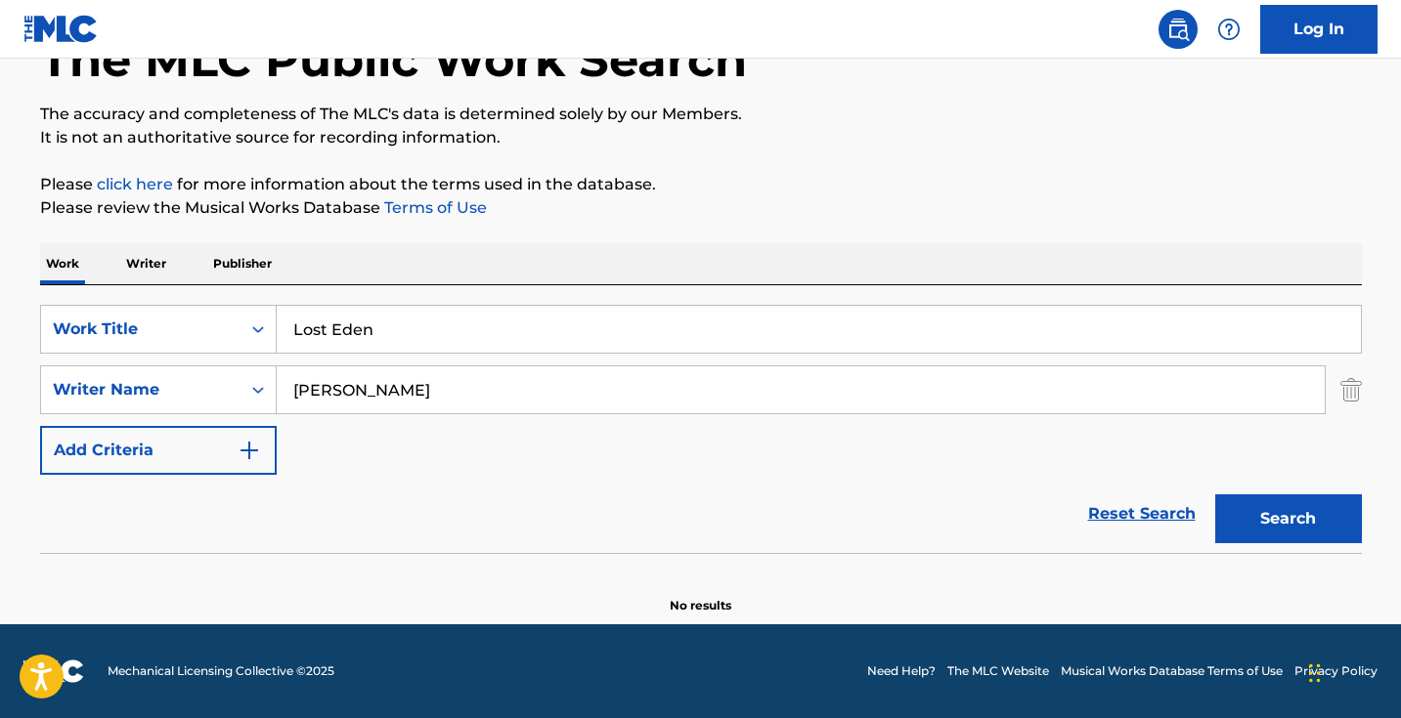
scroll to position [130, 0]
click at [412, 382] on input "[PERSON_NAME]" at bounding box center [801, 390] width 1048 height 47
click at [1287, 519] on button "Search" at bounding box center [1288, 519] width 147 height 49
click at [367, 393] on input "[PERSON_NAME]" at bounding box center [801, 390] width 1048 height 47
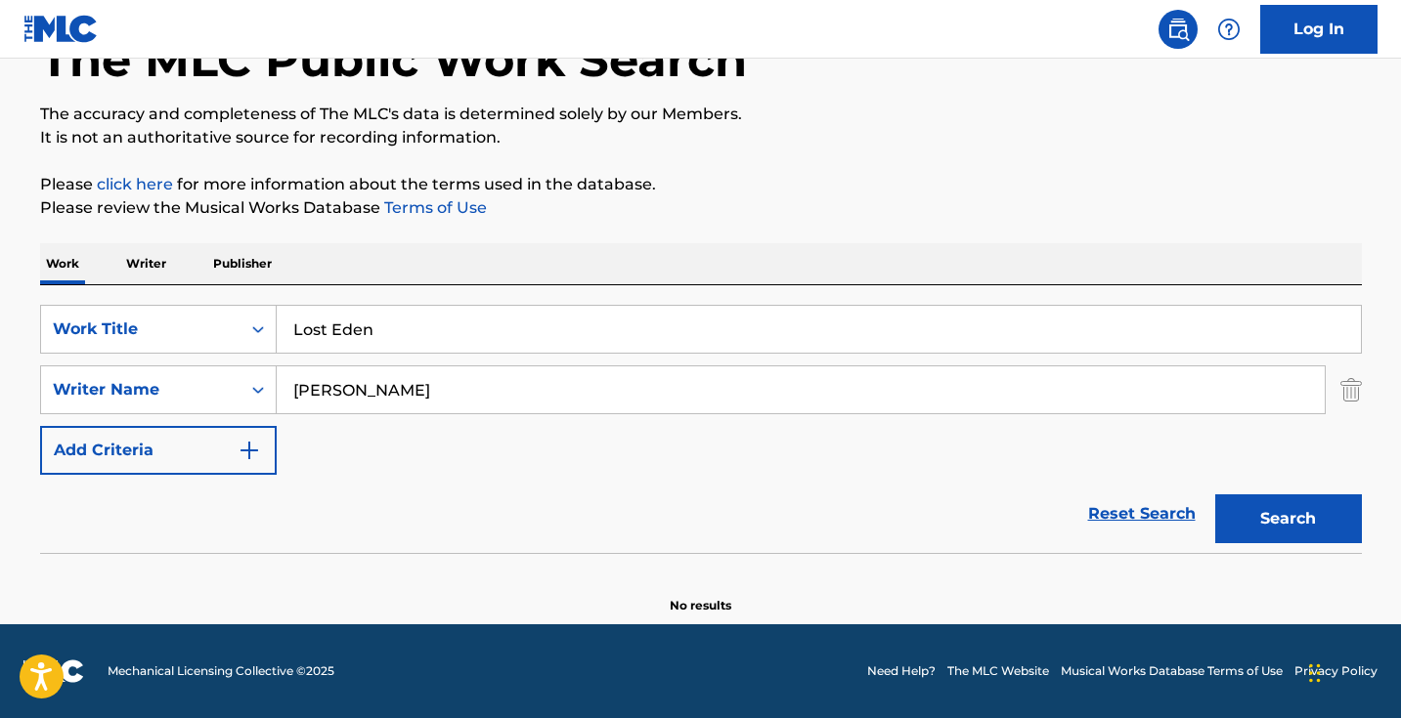
click at [367, 393] on input "[PERSON_NAME]" at bounding box center [801, 390] width 1048 height 47
type input "Chatri"
click at [1287, 519] on button "Search" at bounding box center [1288, 519] width 147 height 49
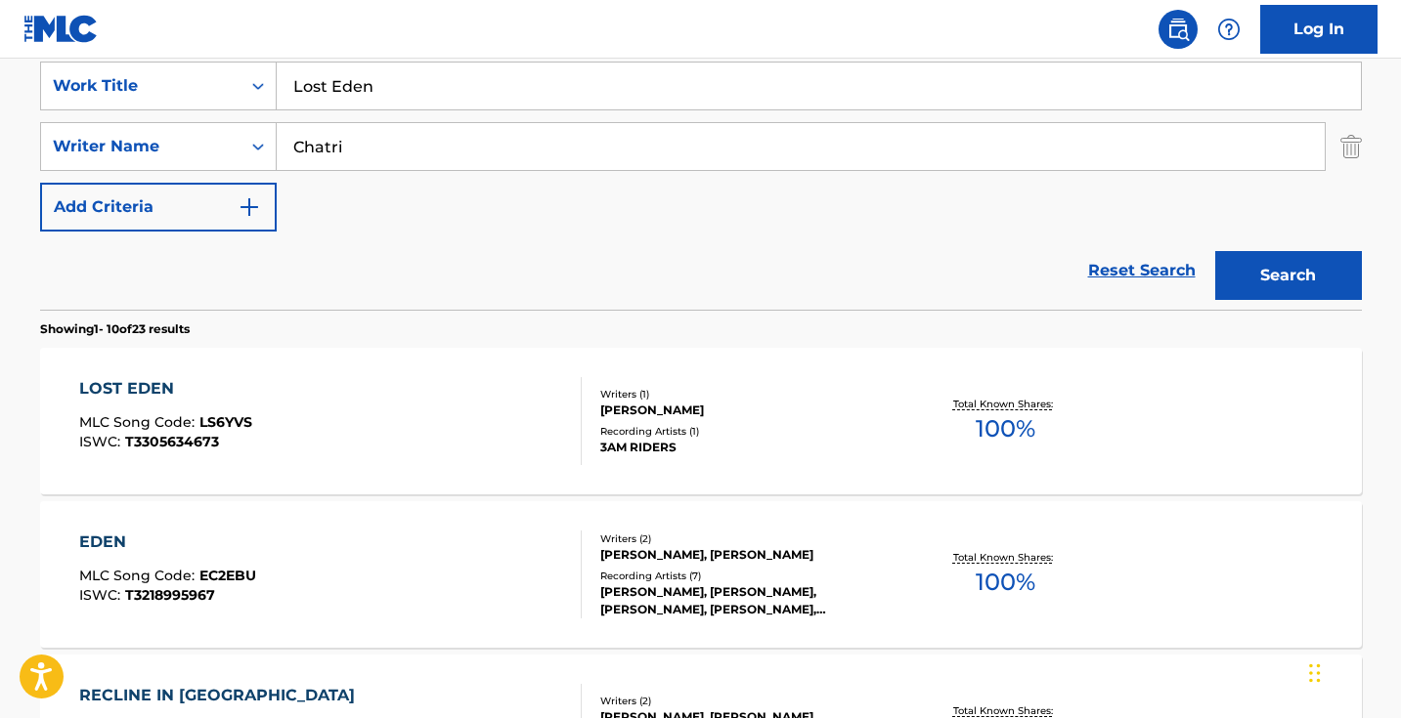
scroll to position [445, 0]
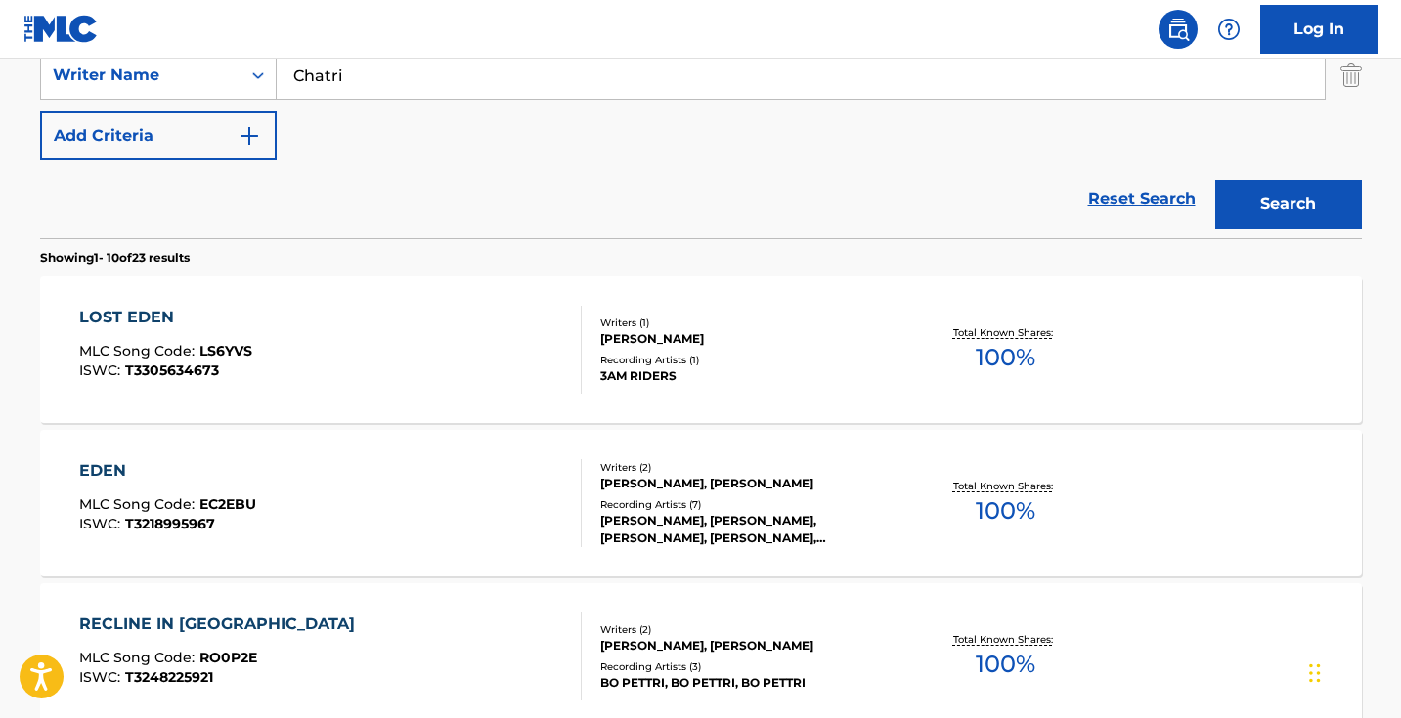
click at [453, 367] on div "LOST EDEN MLC Song Code : LS6YVS ISWC : T3305634673" at bounding box center [330, 350] width 502 height 88
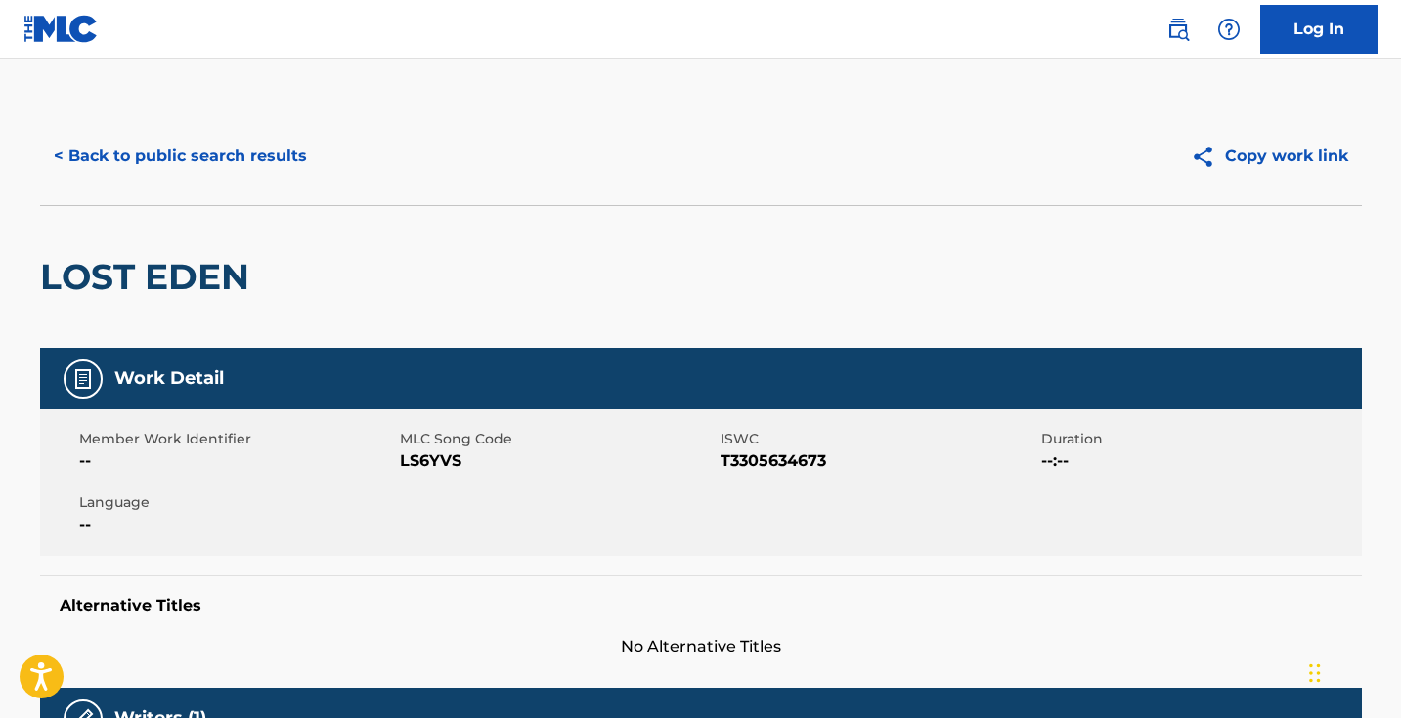
click at [450, 457] on span "LS6YVS" at bounding box center [558, 461] width 316 height 23
click at [239, 137] on button "< Back to public search results" at bounding box center [180, 156] width 281 height 49
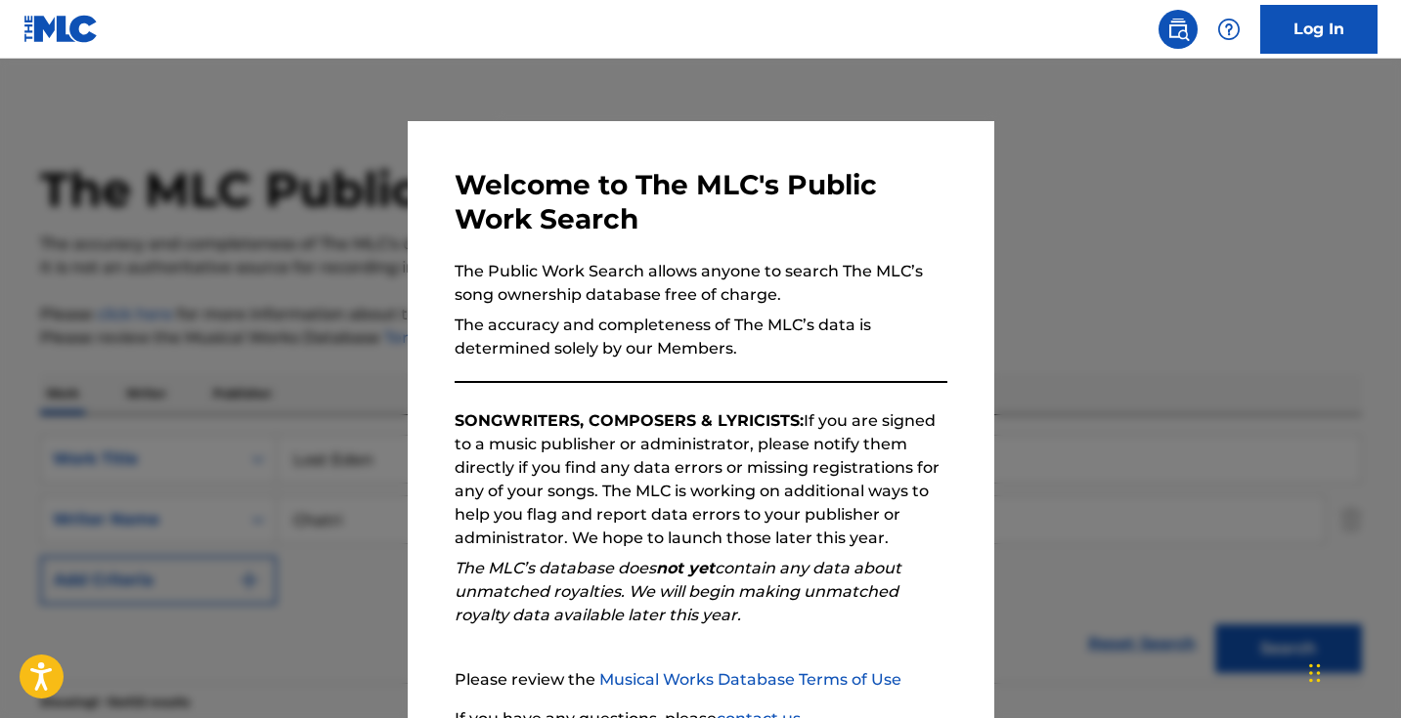
scroll to position [445, 0]
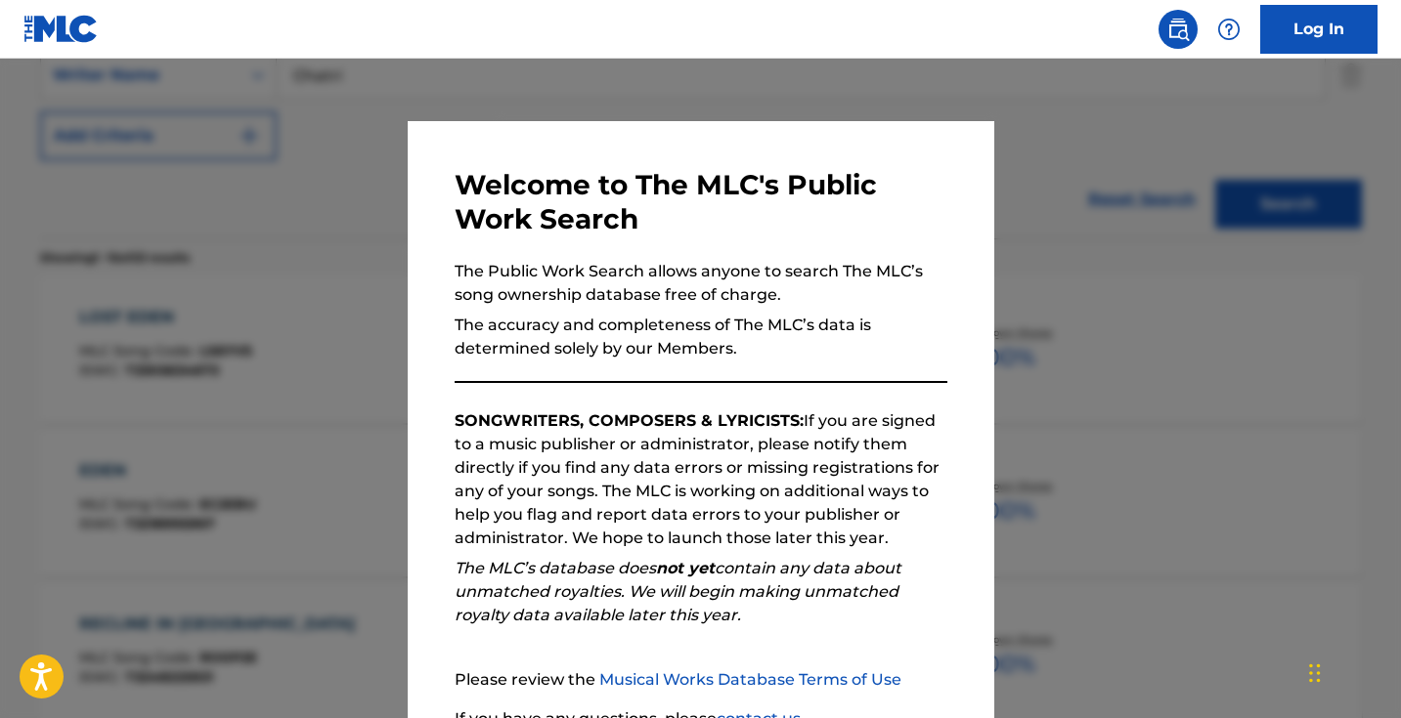
click at [368, 225] on div at bounding box center [700, 418] width 1401 height 718
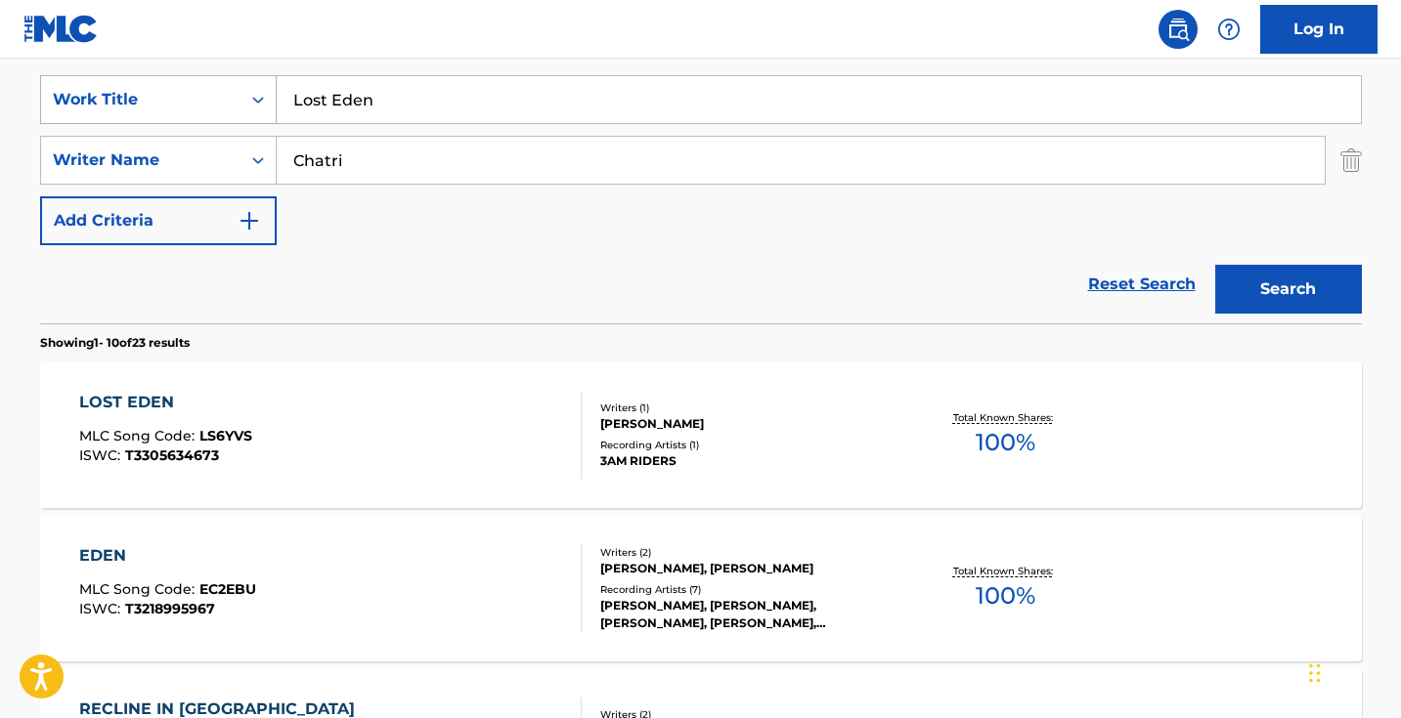
drag, startPoint x: 417, startPoint y: 99, endPoint x: 214, endPoint y: 78, distance: 204.4
click at [214, 78] on div "SearchWithCriteria5ab0ee91-5348-4745-8fb7-0ca010e4b042 Work Title Lost Eden" at bounding box center [701, 99] width 1322 height 49
paste input "[PERSON_NAME]"
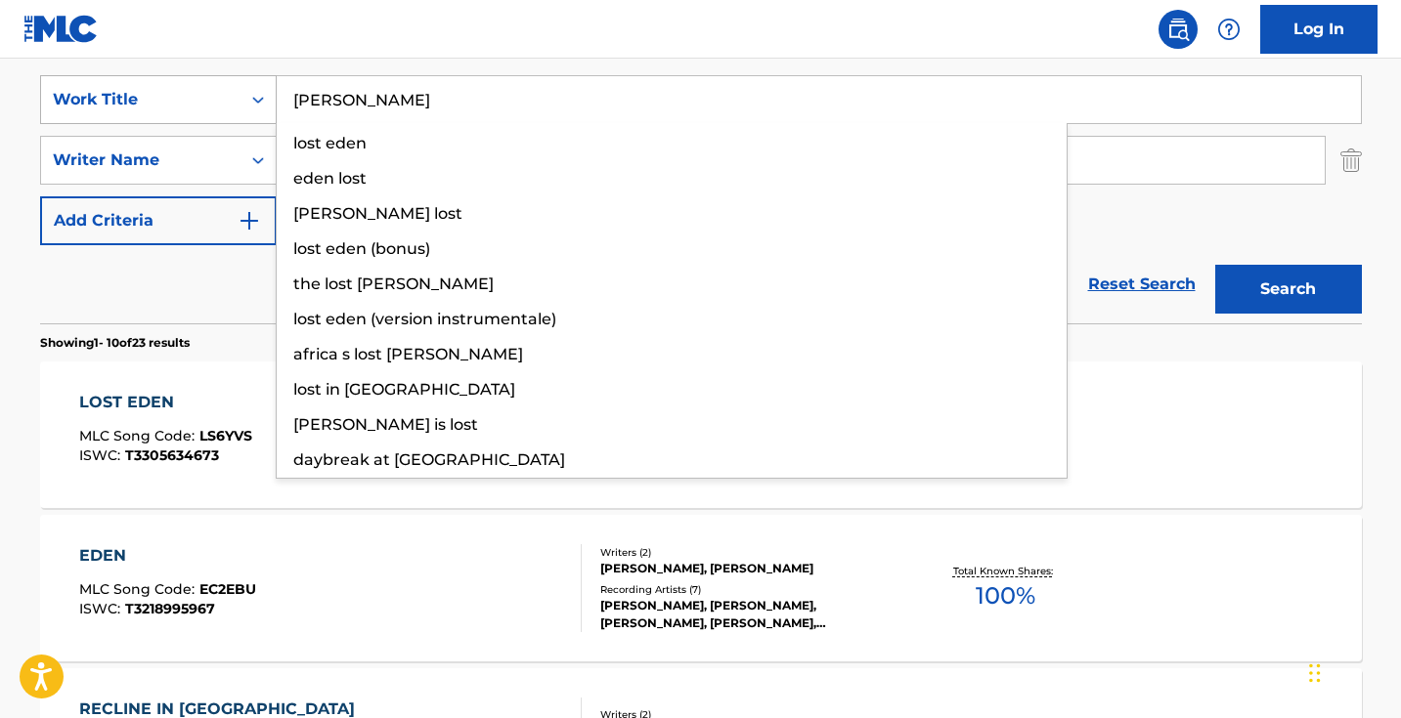
type input "[PERSON_NAME]"
click at [1287, 289] on button "Search" at bounding box center [1288, 289] width 147 height 49
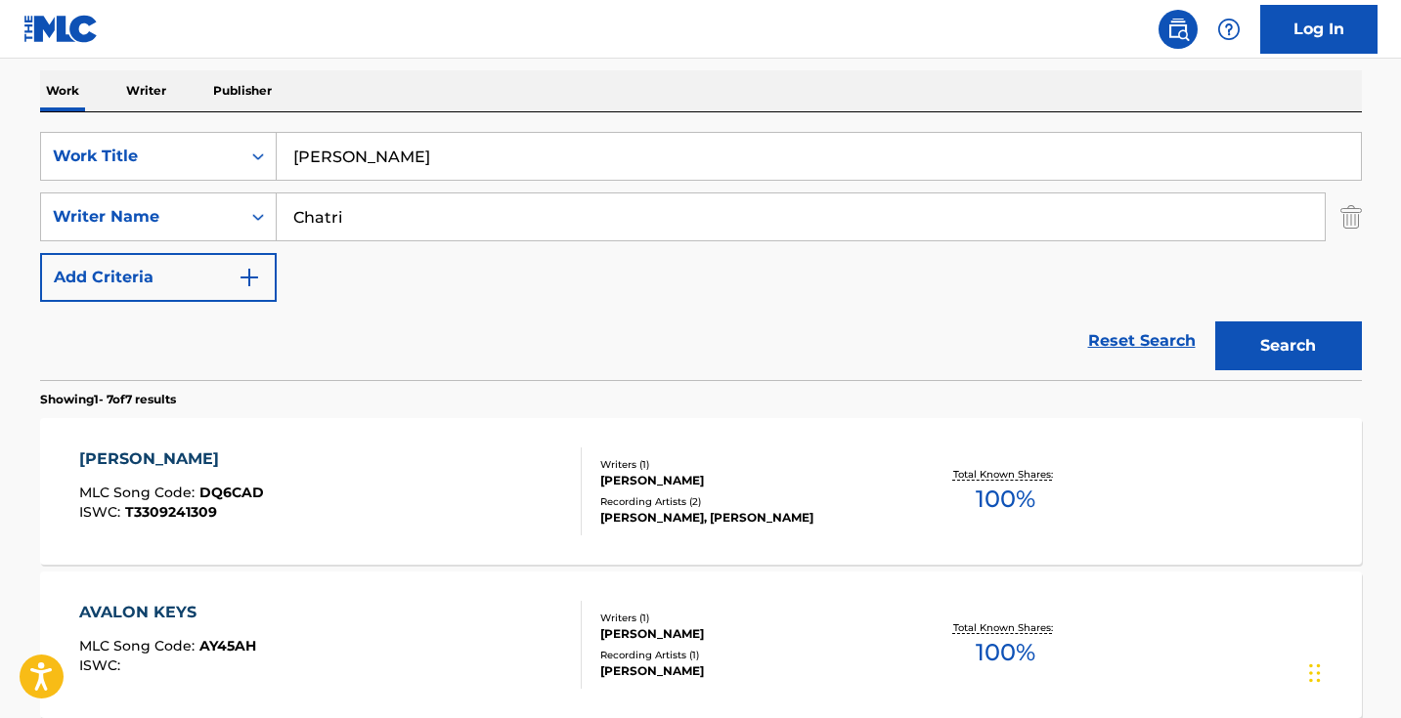
scroll to position [346, 0]
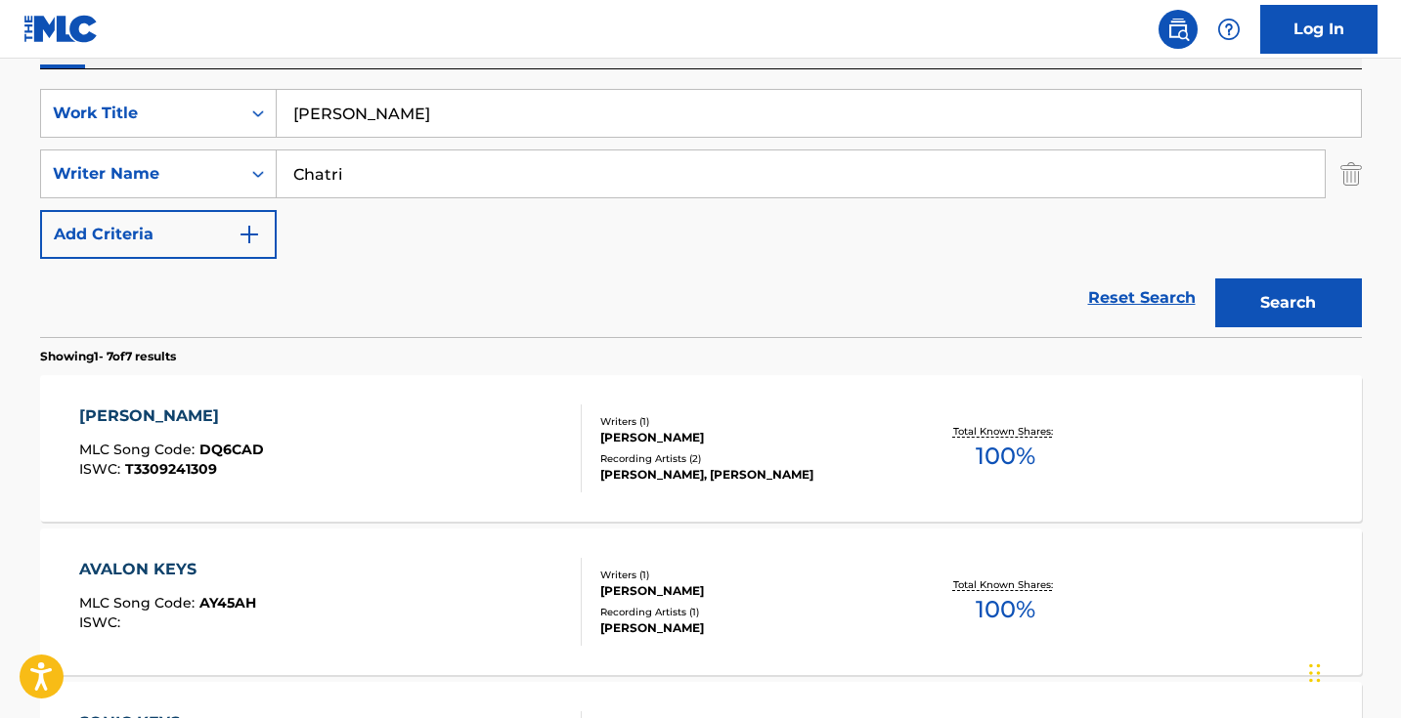
click at [463, 436] on div "[PERSON_NAME] MLC Song Code : DQ6CAD ISWC : T3309241309" at bounding box center [330, 449] width 502 height 88
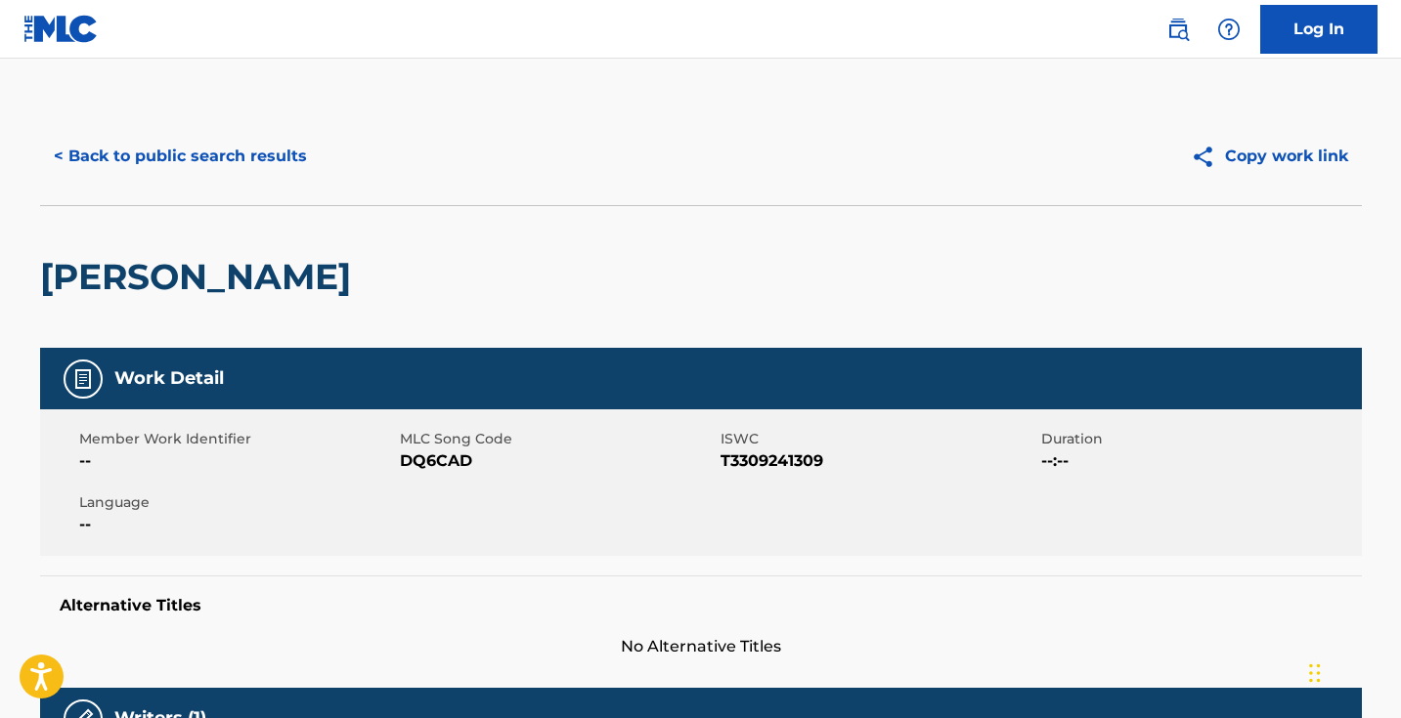
click at [459, 458] on span "DQ6CAD" at bounding box center [558, 461] width 316 height 23
click at [215, 140] on button "< Back to public search results" at bounding box center [180, 156] width 281 height 49
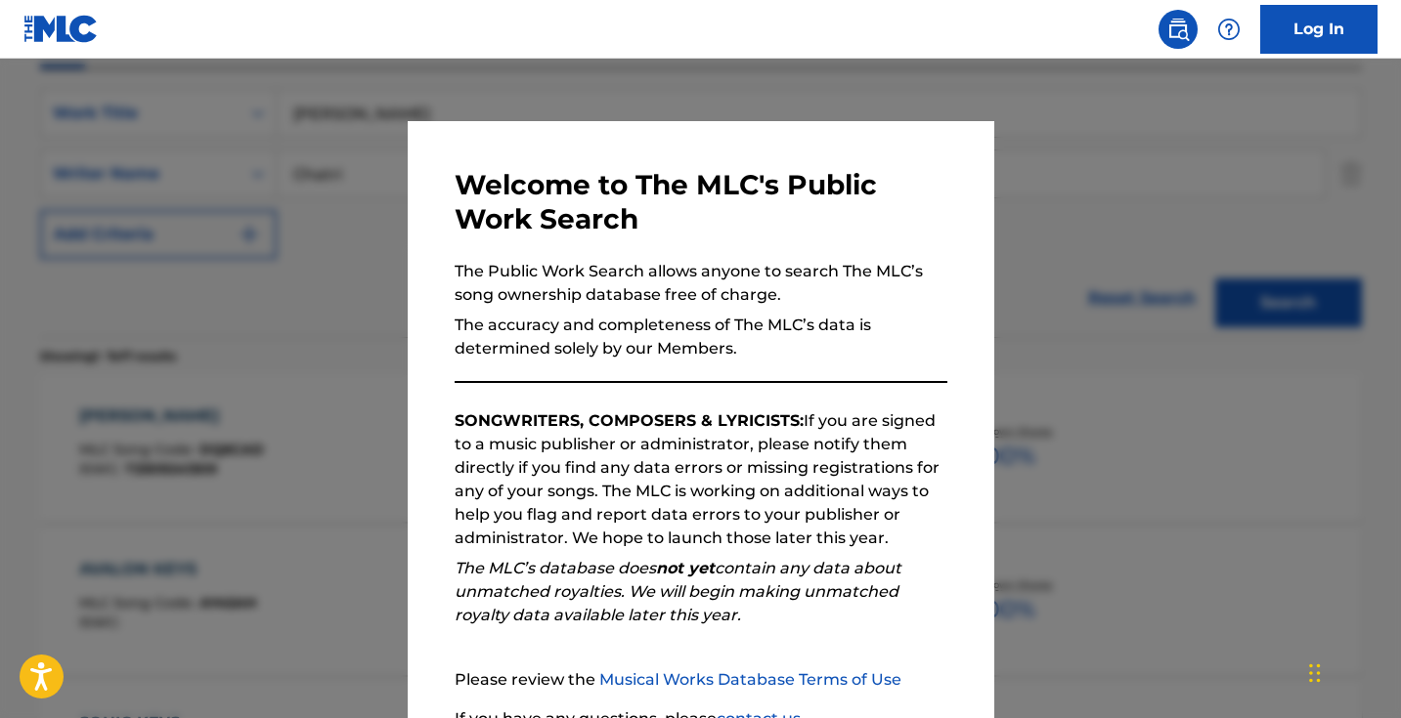
click at [346, 227] on div at bounding box center [700, 418] width 1401 height 718
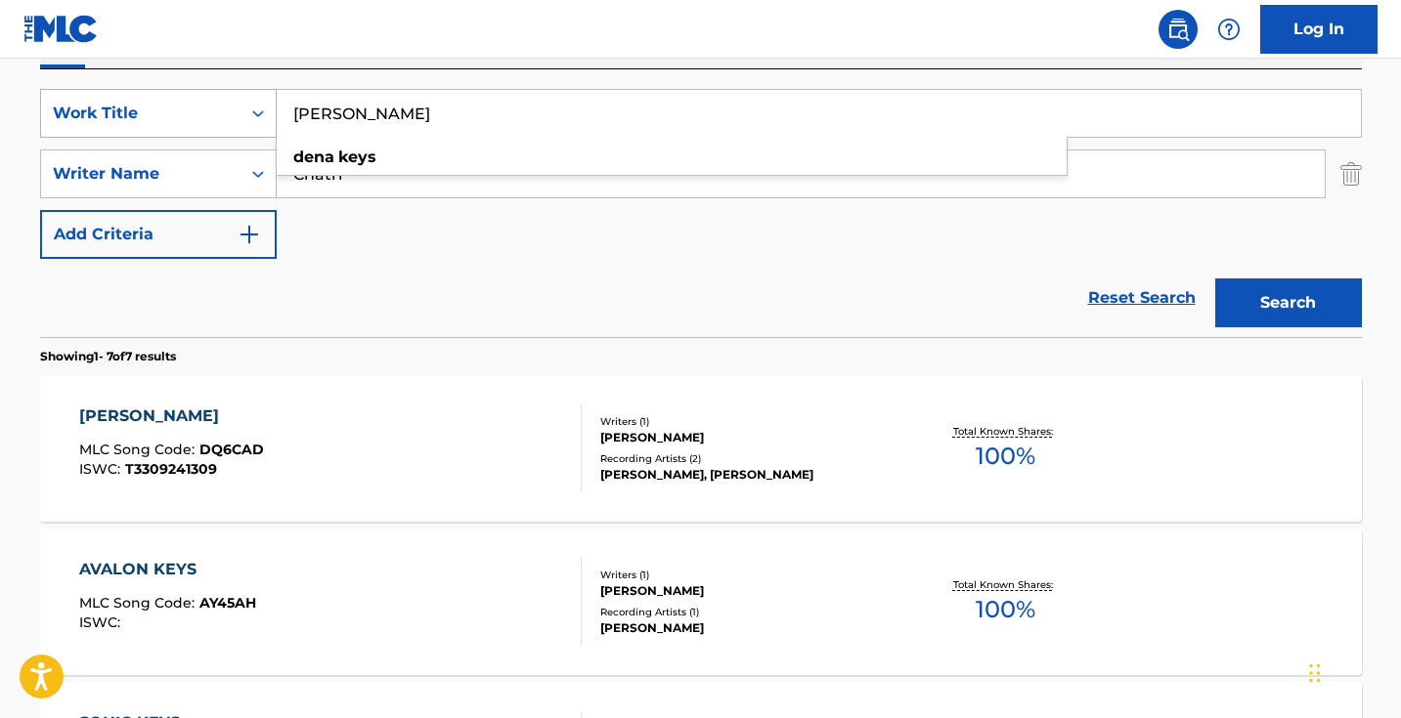
drag, startPoint x: 473, startPoint y: 112, endPoint x: 251, endPoint y: 89, distance: 223.1
click at [253, 90] on div "SearchWithCriteria5ab0ee91-5348-4745-8fb7-0ca010e4b042 Work Title [PERSON_NAME]…" at bounding box center [701, 113] width 1322 height 49
paste input "Flat Tone"
type input "Flat Tone"
click at [1287, 303] on button "Search" at bounding box center [1288, 303] width 147 height 49
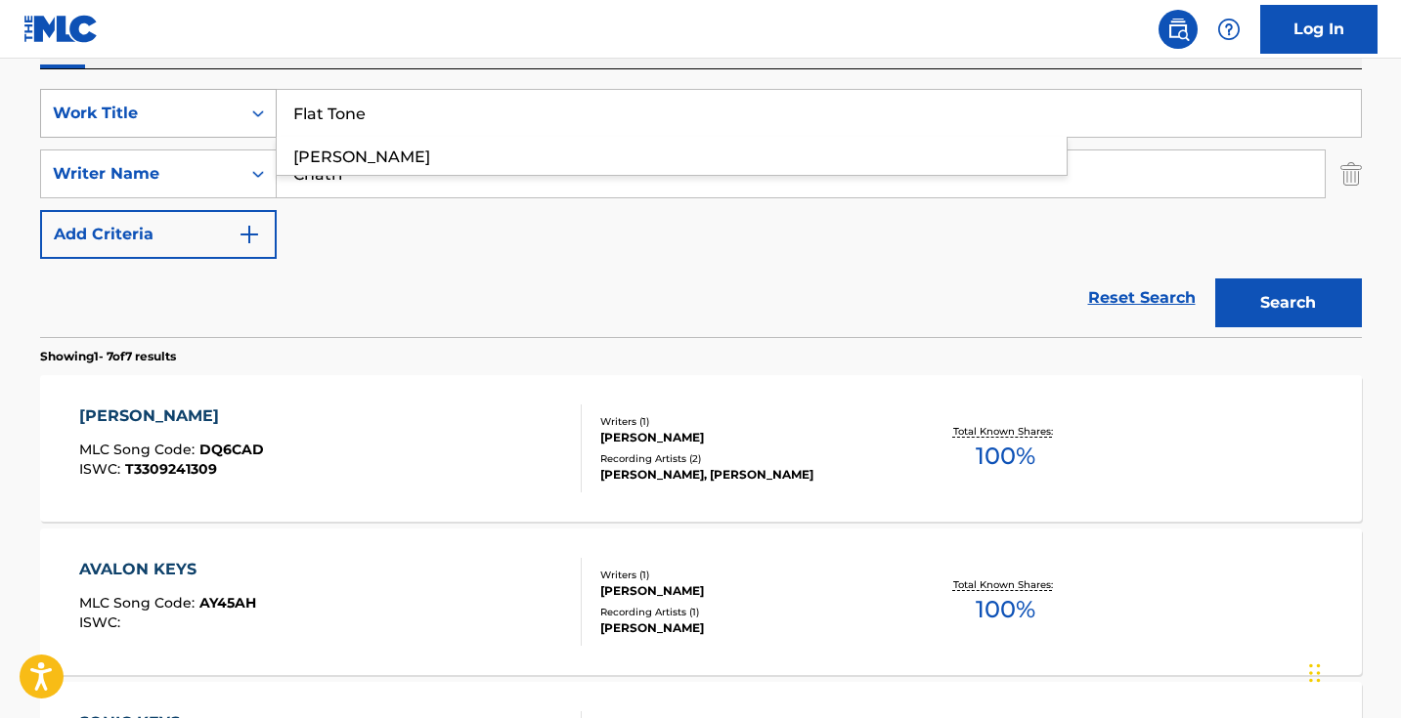
scroll to position [194, 0]
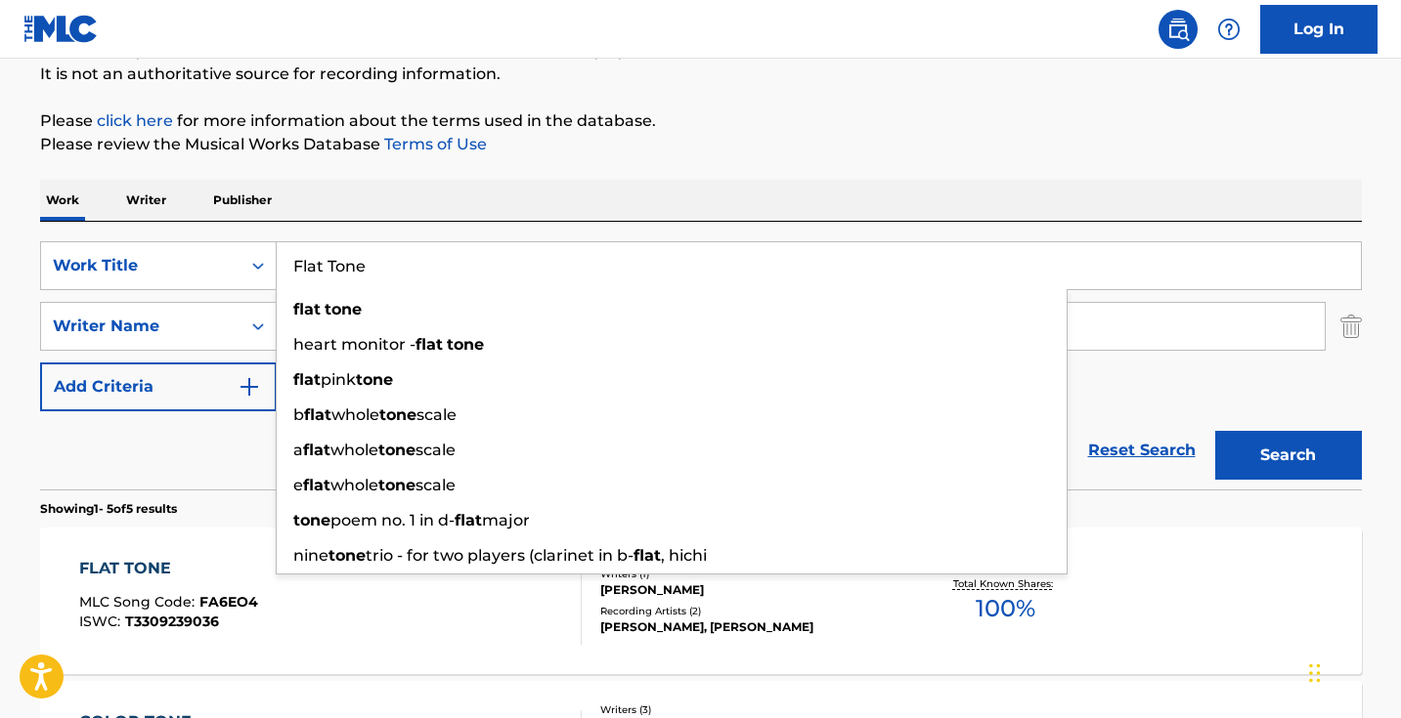
click at [130, 441] on div "Reset Search Search" at bounding box center [701, 451] width 1322 height 78
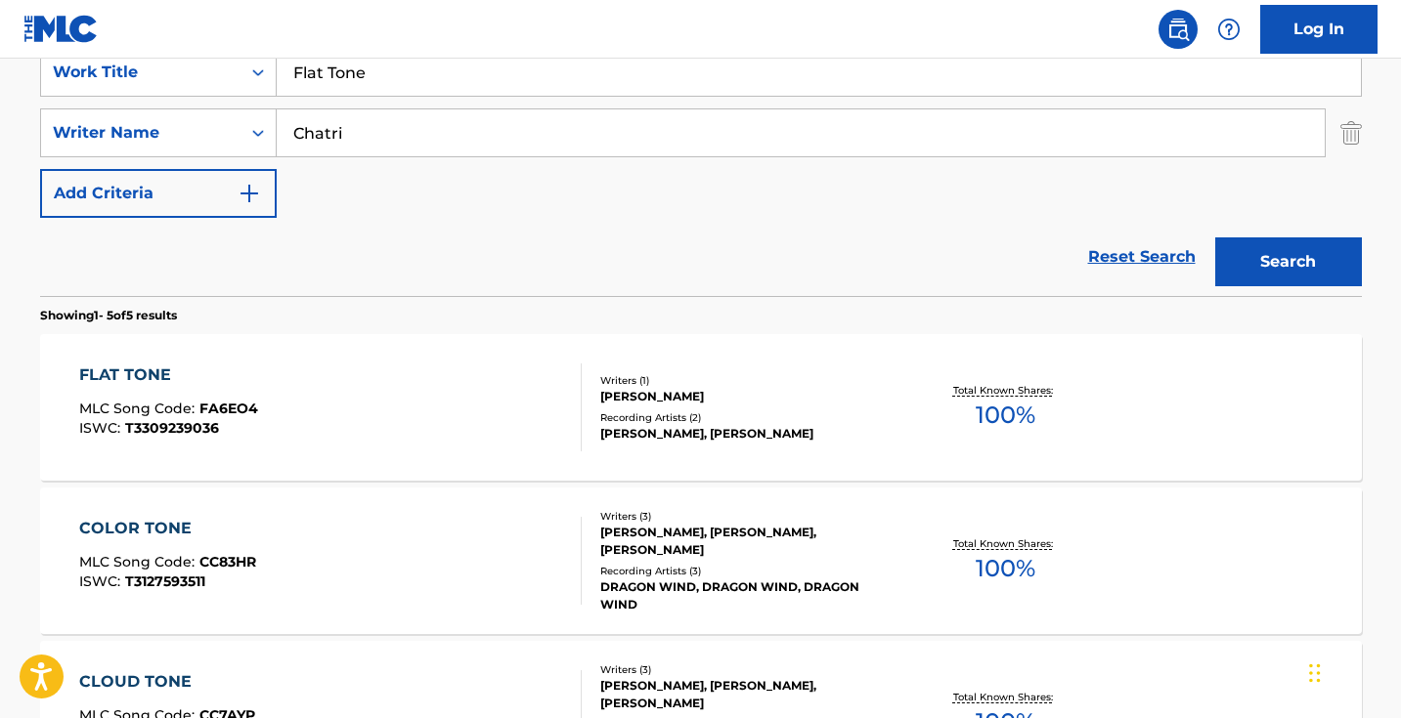
scroll to position [410, 0]
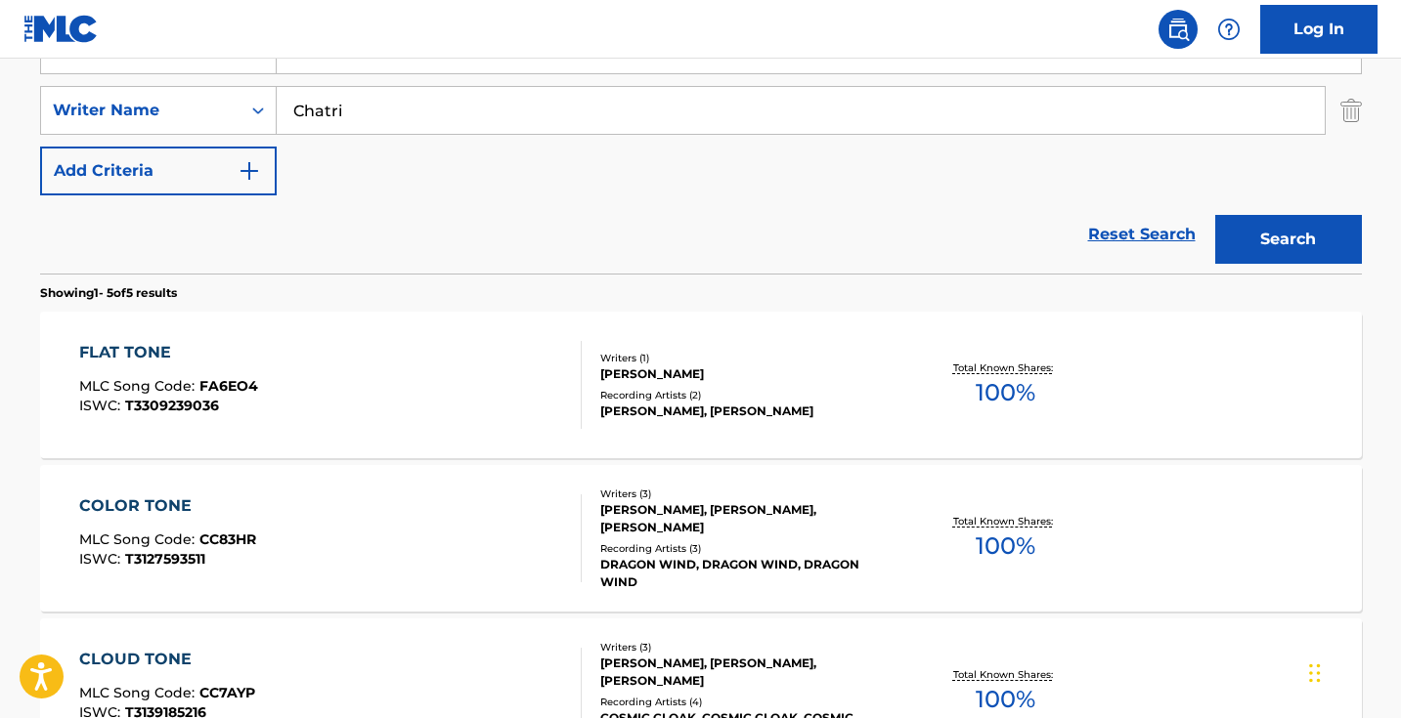
click at [420, 367] on div "FLAT TONE MLC Song Code : FA6EO4 ISWC : T3309239036" at bounding box center [330, 385] width 502 height 88
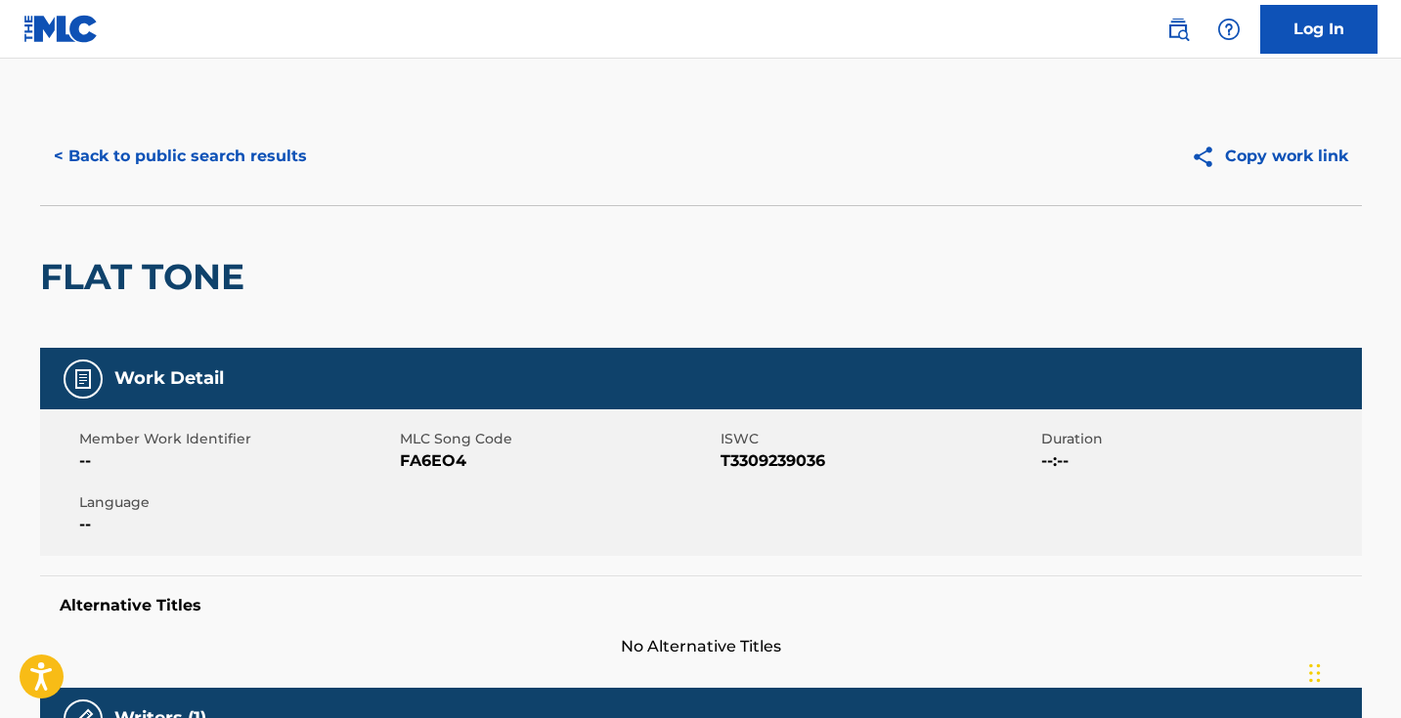
click at [453, 465] on span "FA6EO4" at bounding box center [558, 461] width 316 height 23
click at [452, 465] on span "FA6EO4" at bounding box center [558, 461] width 316 height 23
click at [279, 164] on button "< Back to public search results" at bounding box center [180, 156] width 281 height 49
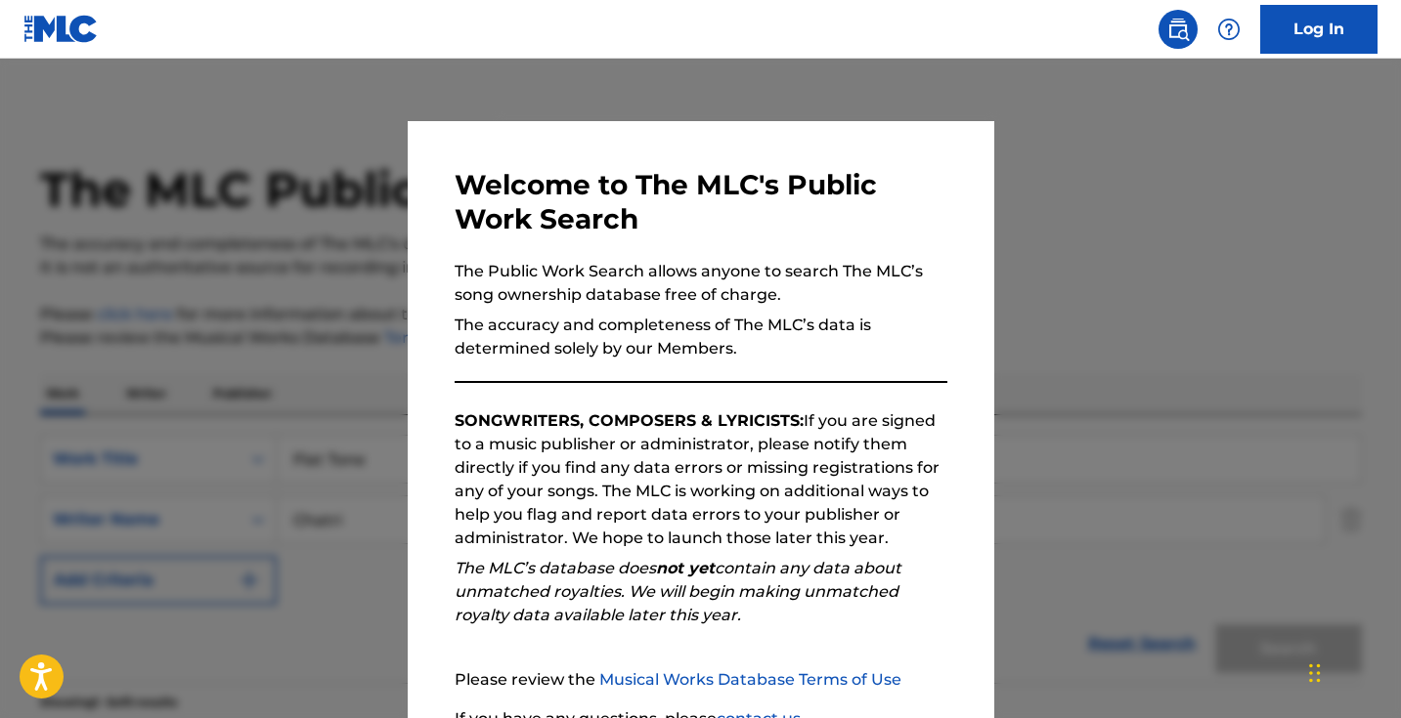
scroll to position [410, 0]
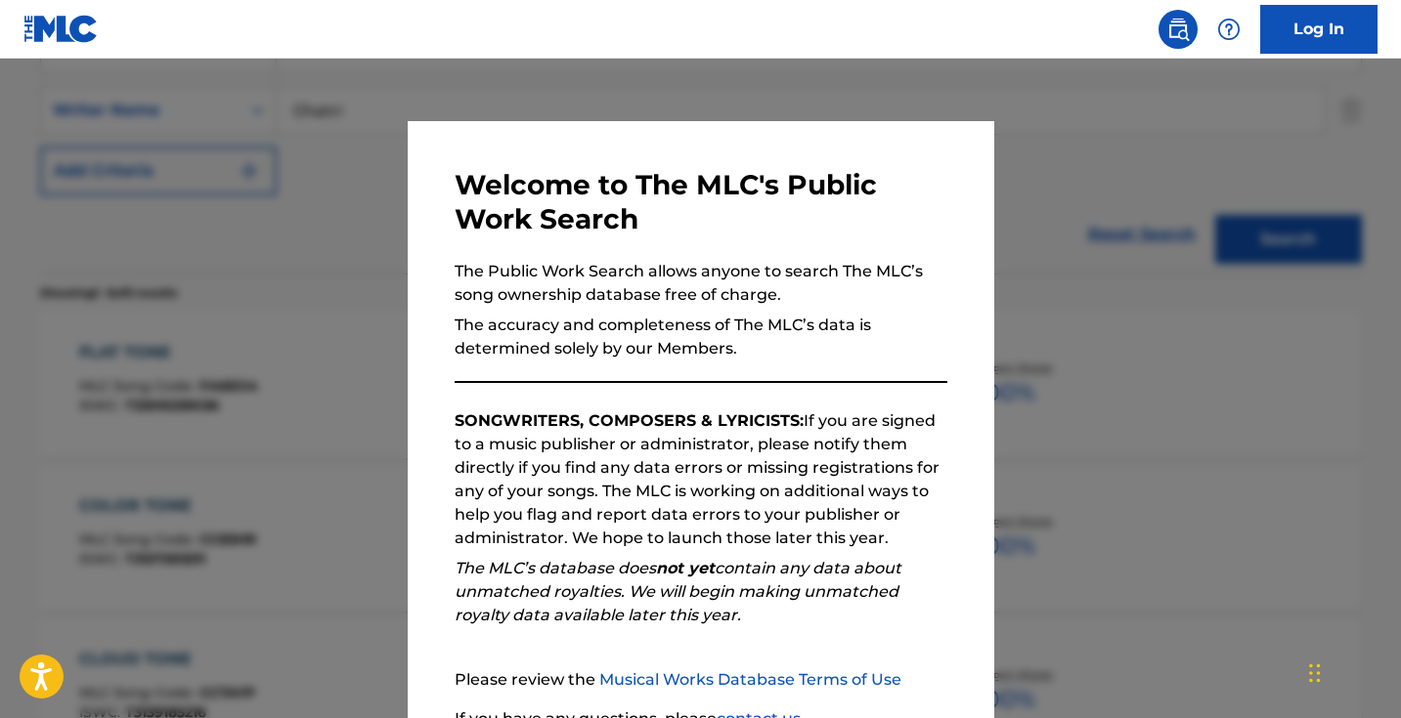
click at [361, 186] on div at bounding box center [700, 418] width 1401 height 718
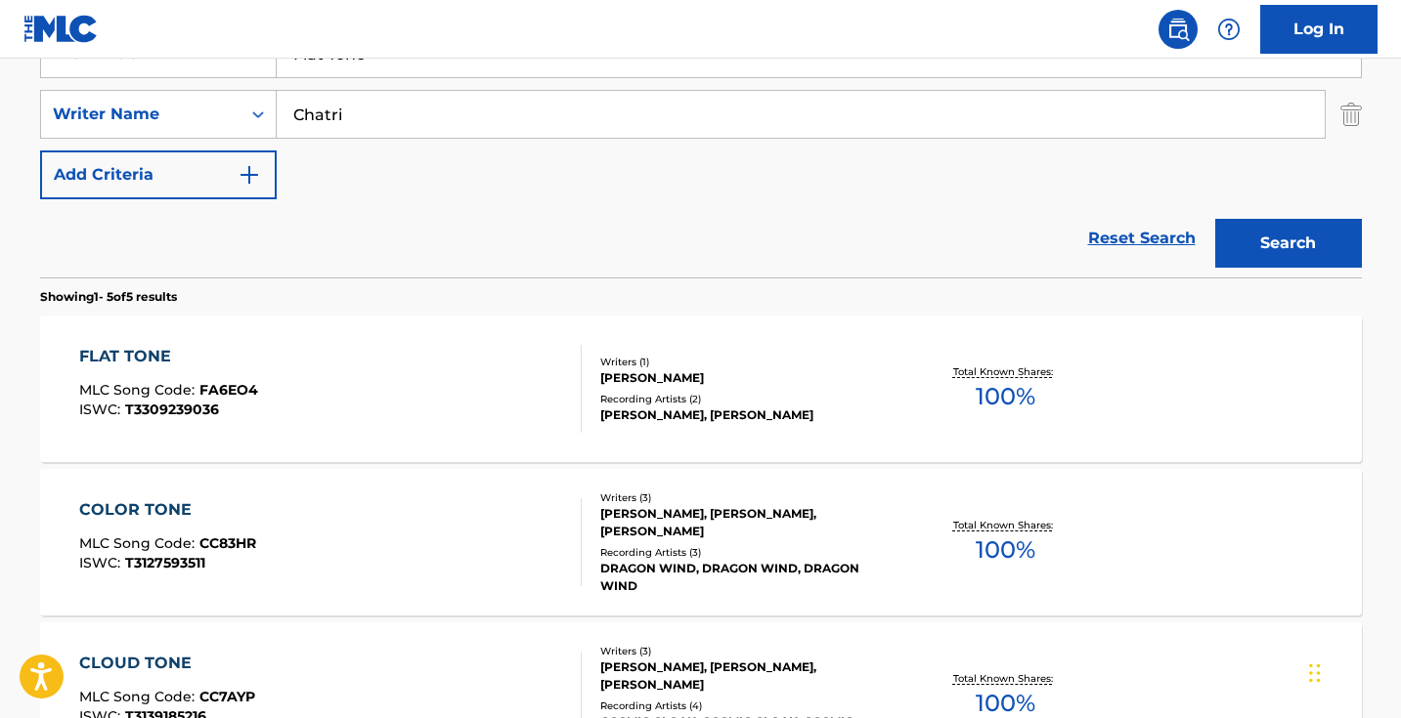
scroll to position [287, 0]
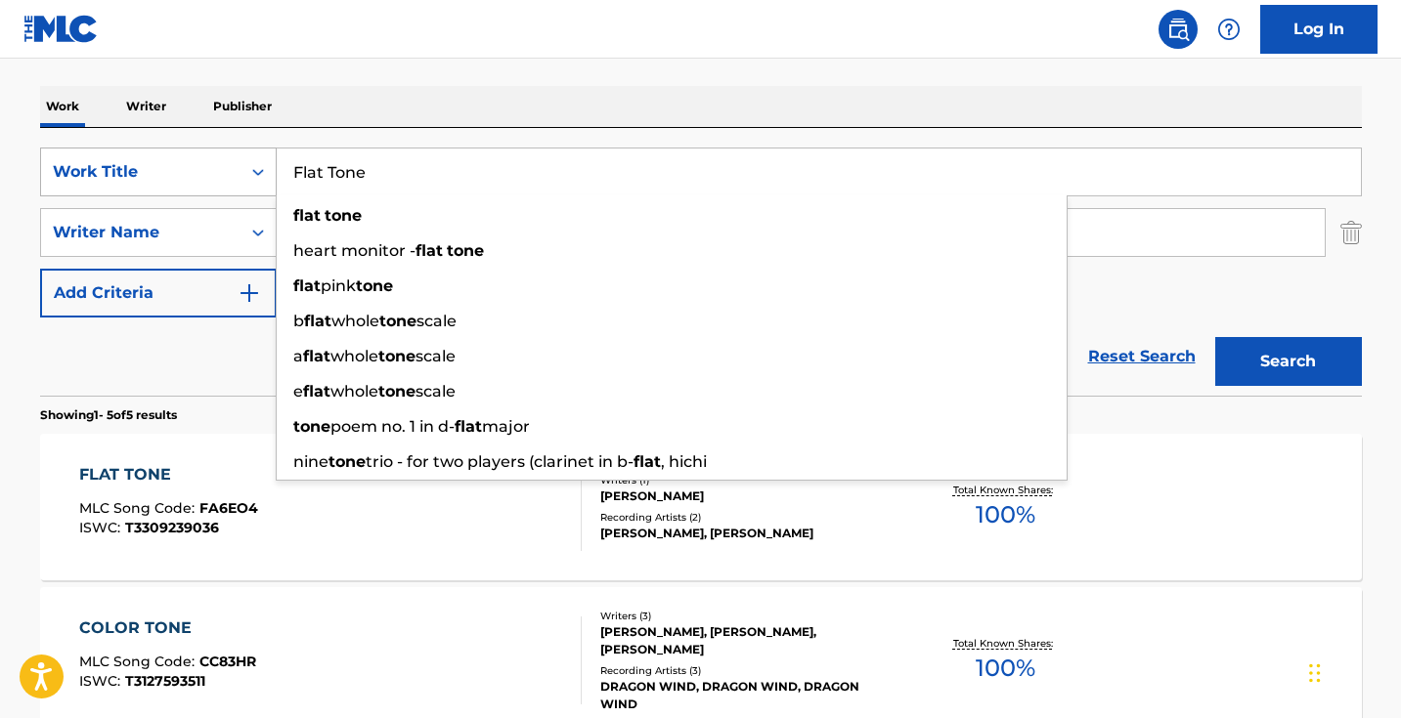
drag, startPoint x: 433, startPoint y: 183, endPoint x: 227, endPoint y: 165, distance: 207.0
click at [229, 167] on div "SearchWithCriteria5ab0ee91-5348-4745-8fb7-0ca010e4b042 Work Title Flat Tone fla…" at bounding box center [701, 172] width 1322 height 49
paste input "Inter Mezzo"
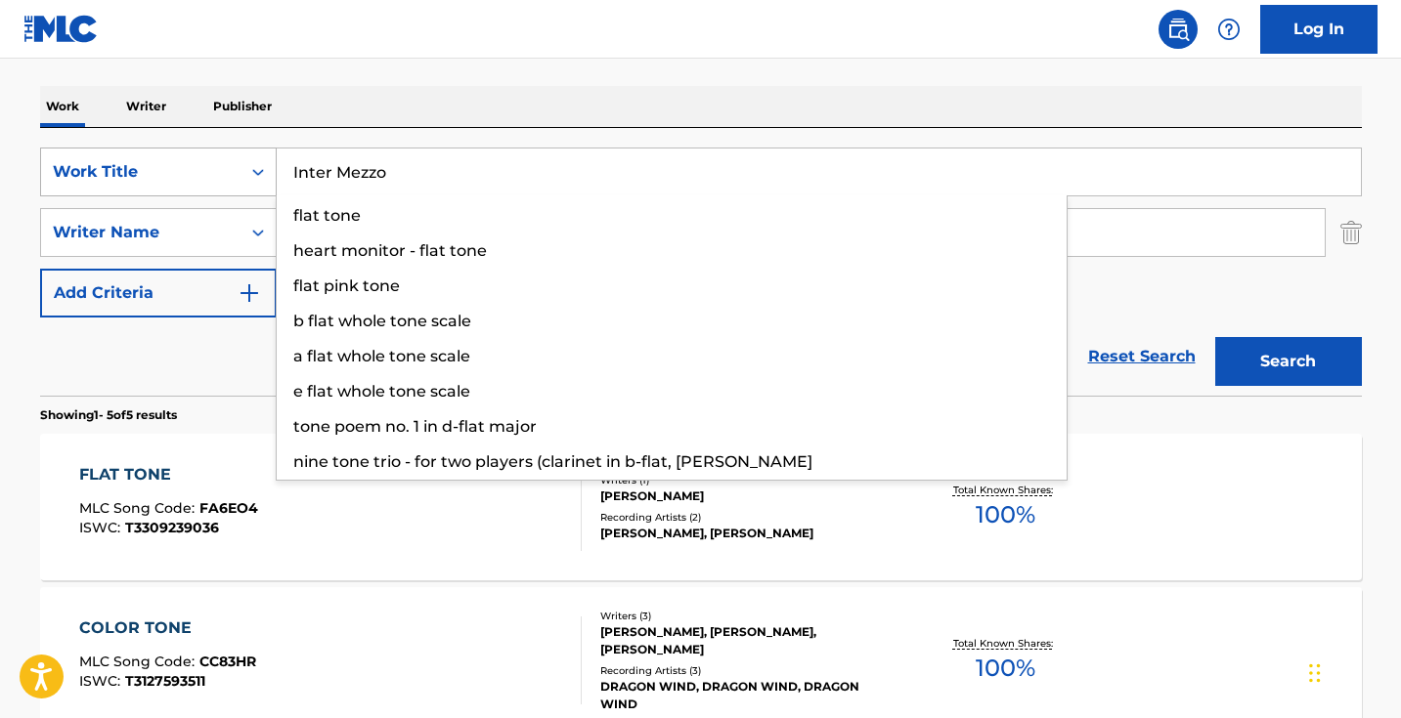
type input "Inter Mezzo"
click at [1287, 362] on button "Search" at bounding box center [1288, 361] width 147 height 49
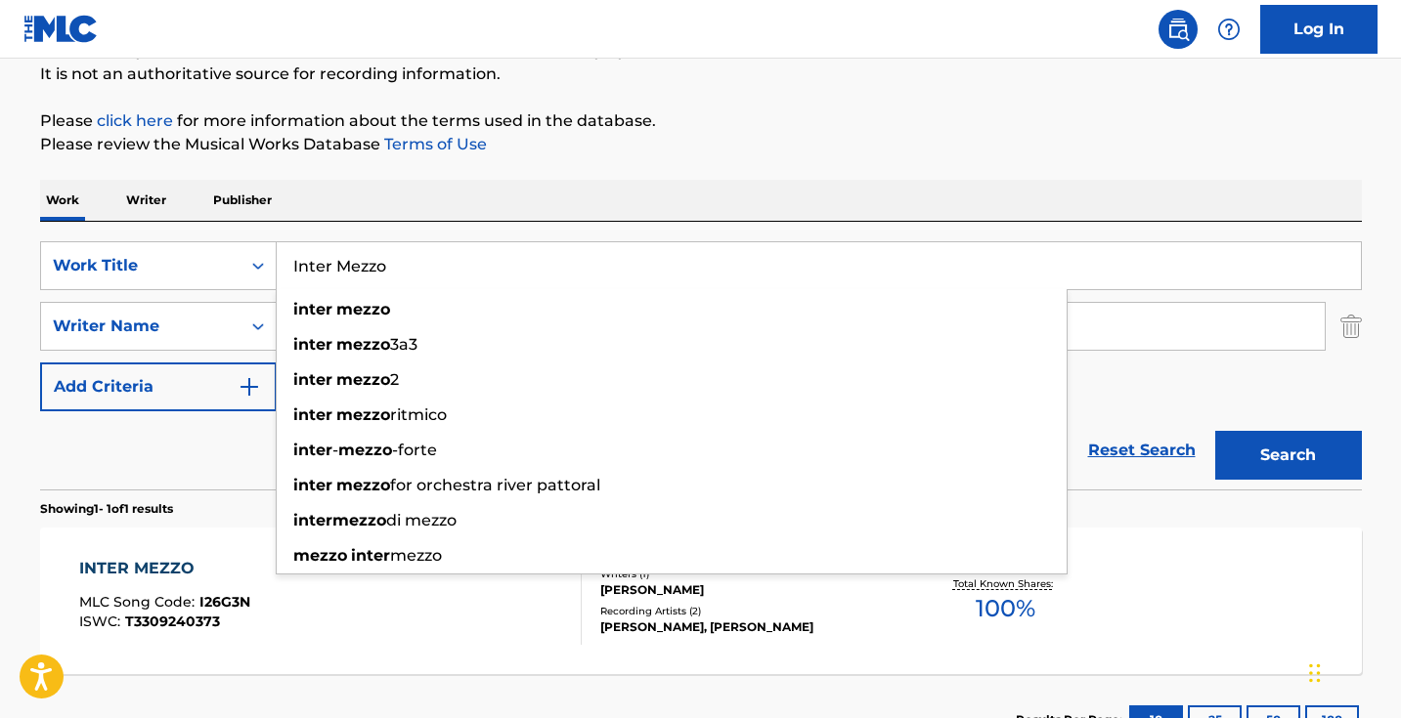
click at [440, 161] on div "The MLC Public Work Search The accuracy and completeness of The MLC's data is d…" at bounding box center [701, 340] width 1369 height 852
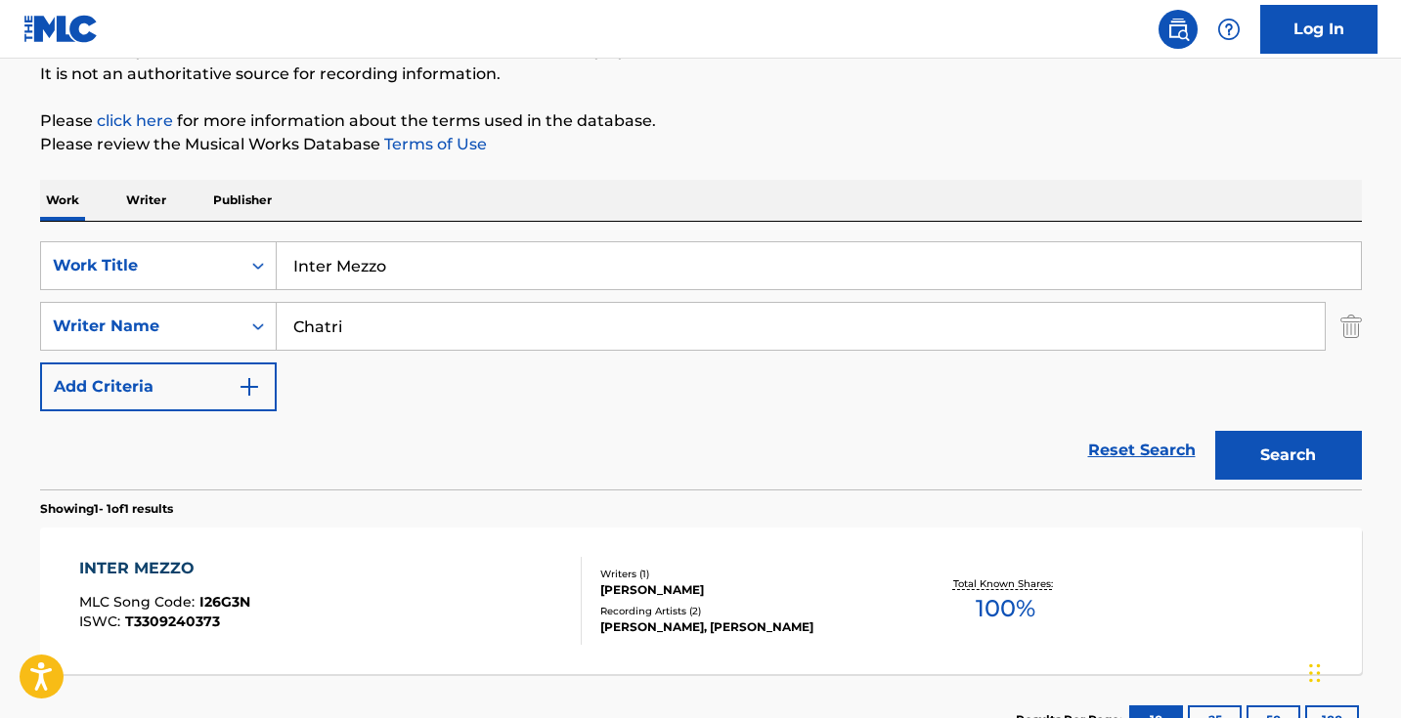
scroll to position [345, 0]
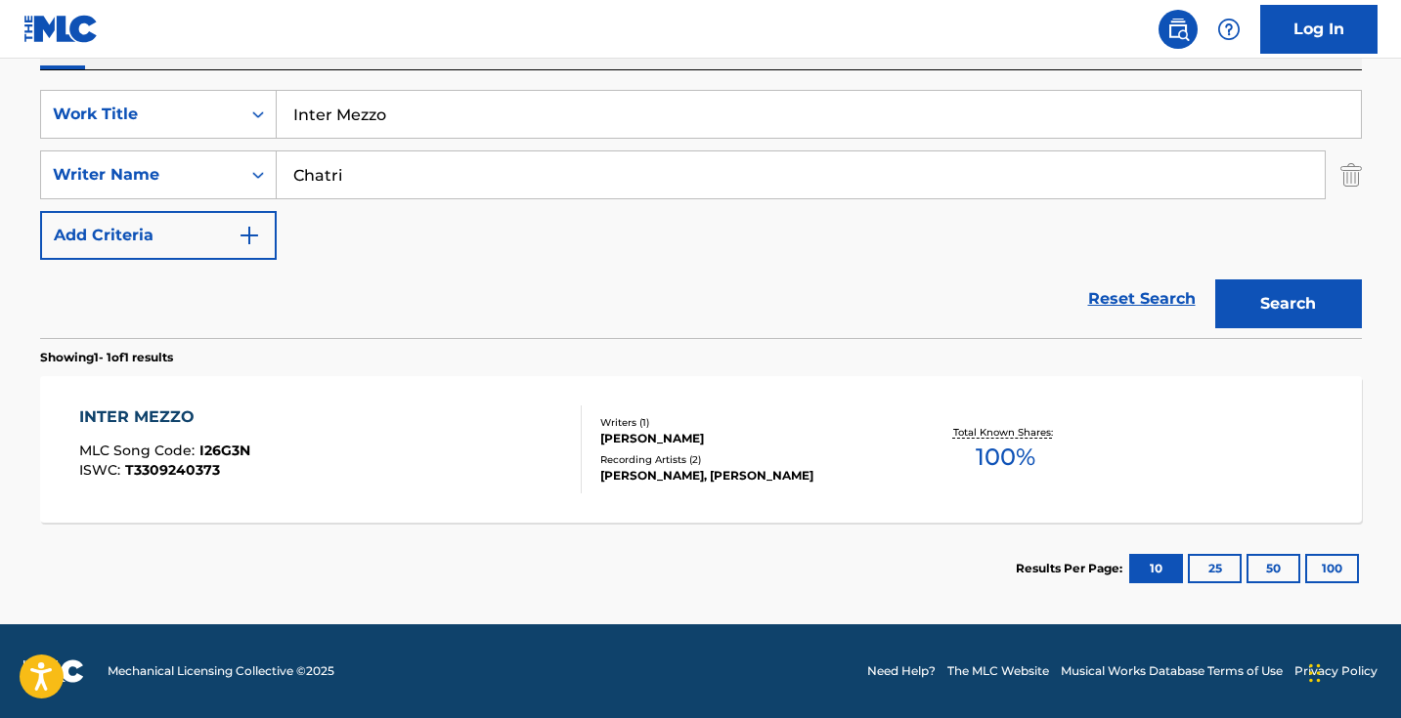
click at [500, 467] on div "INTER MEZZO MLC Song Code : I26G3N ISWC : T3309240373" at bounding box center [330, 450] width 502 height 88
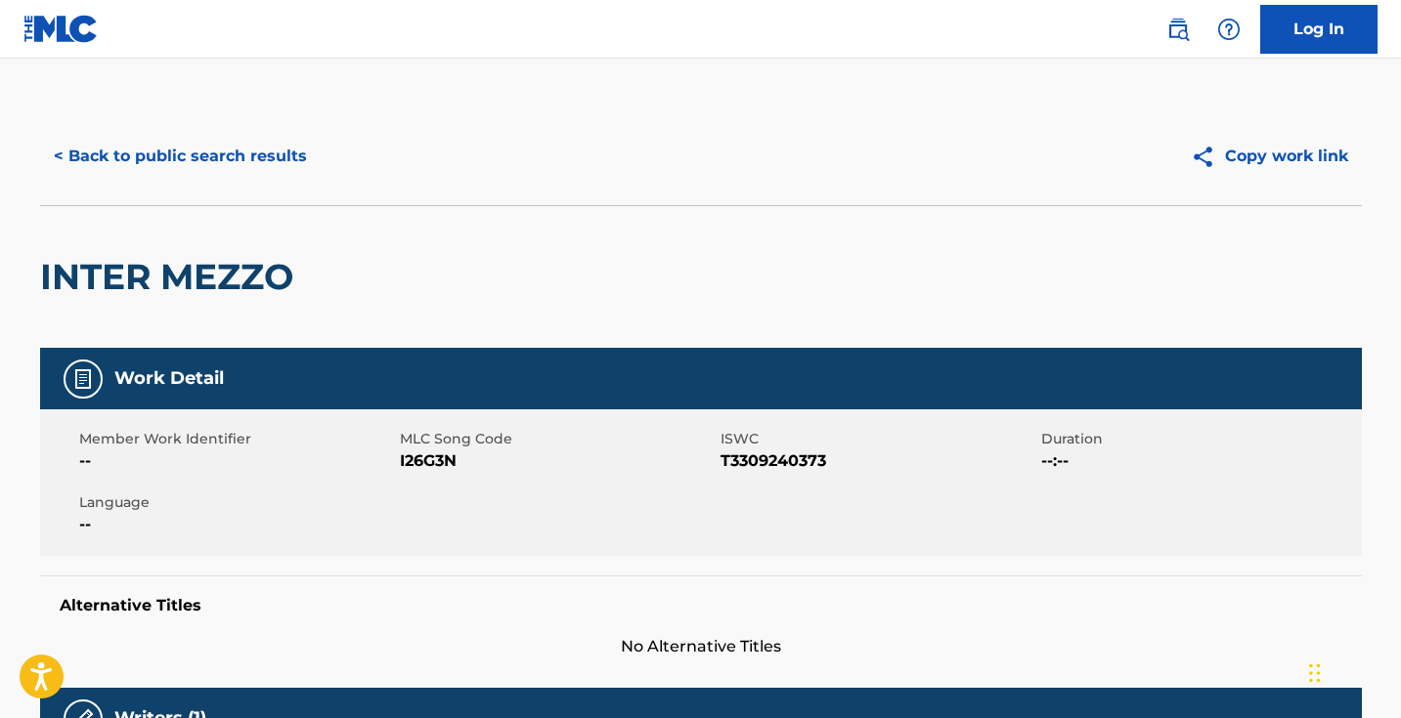
click at [425, 457] on span "I26G3N" at bounding box center [558, 461] width 316 height 23
click at [424, 457] on span "I26G3N" at bounding box center [558, 461] width 316 height 23
click at [285, 152] on button "< Back to public search results" at bounding box center [180, 156] width 281 height 49
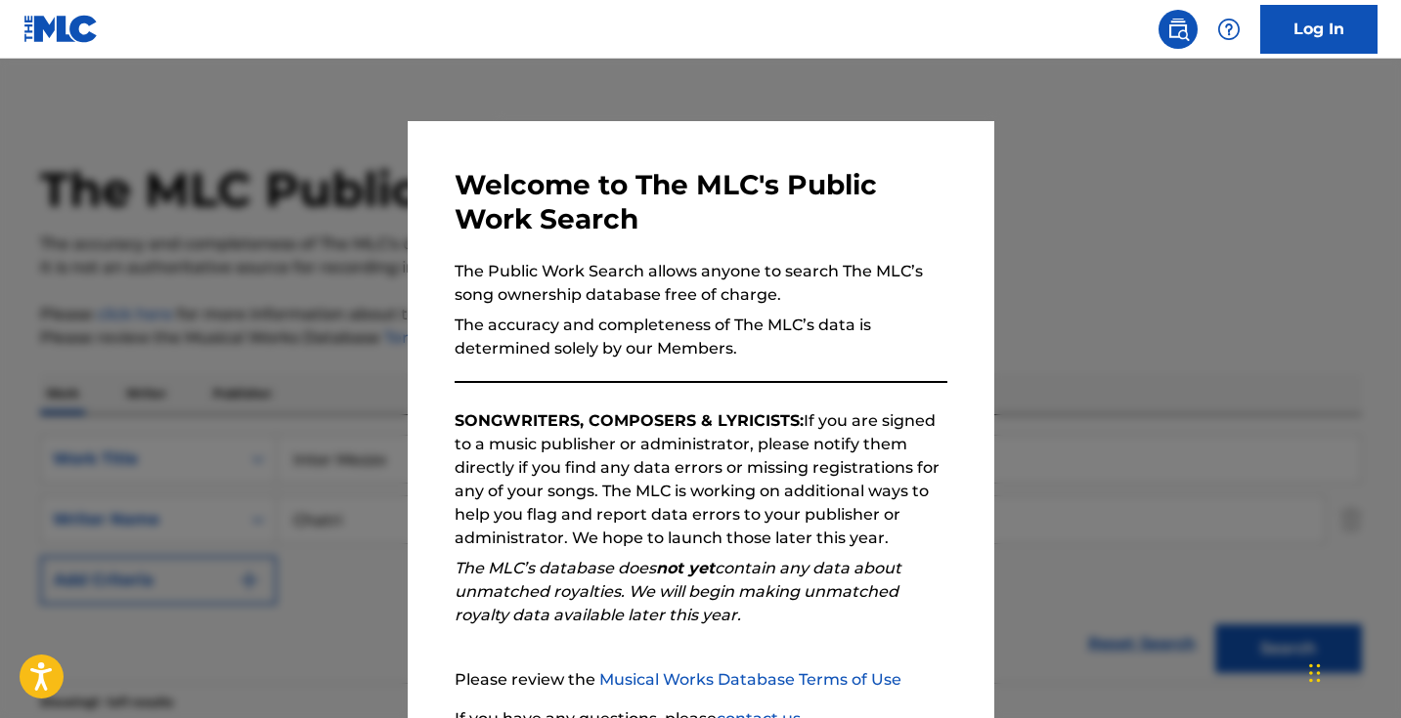
scroll to position [234, 0]
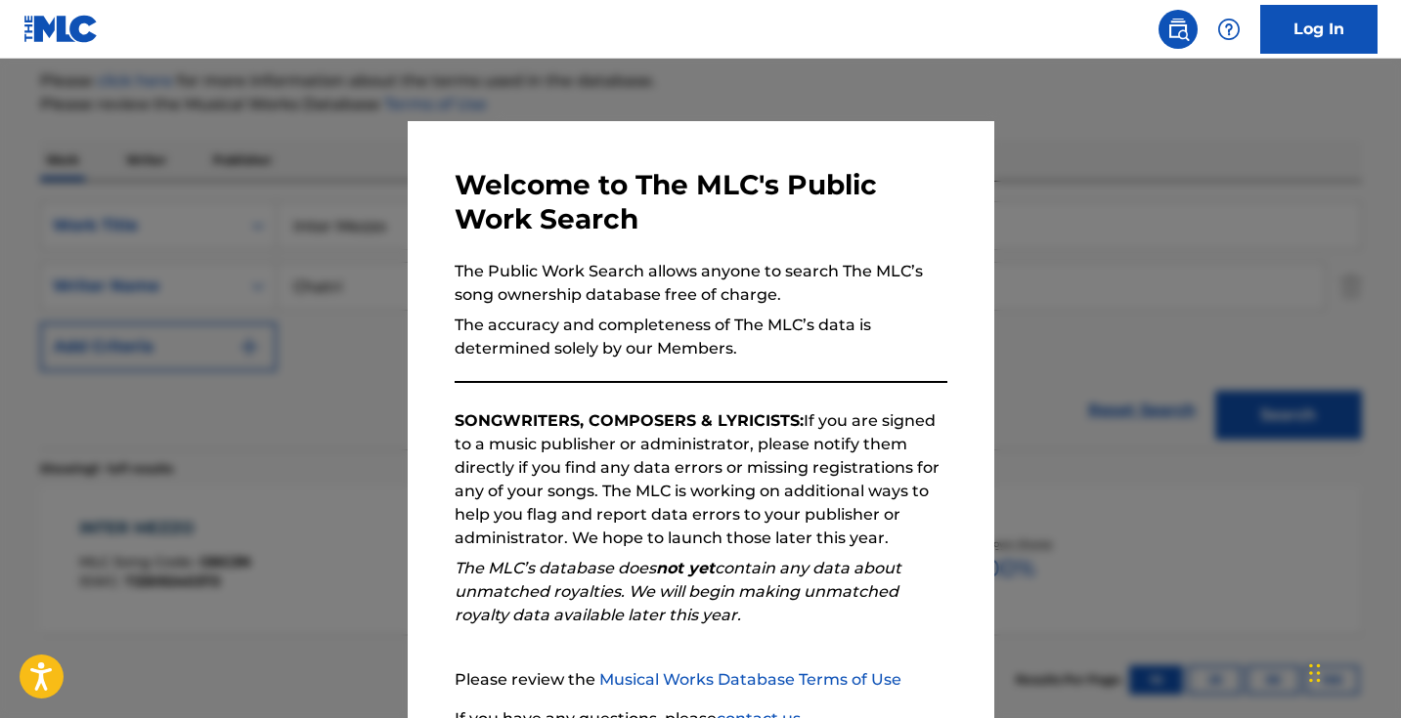
click at [389, 193] on div at bounding box center [700, 418] width 1401 height 718
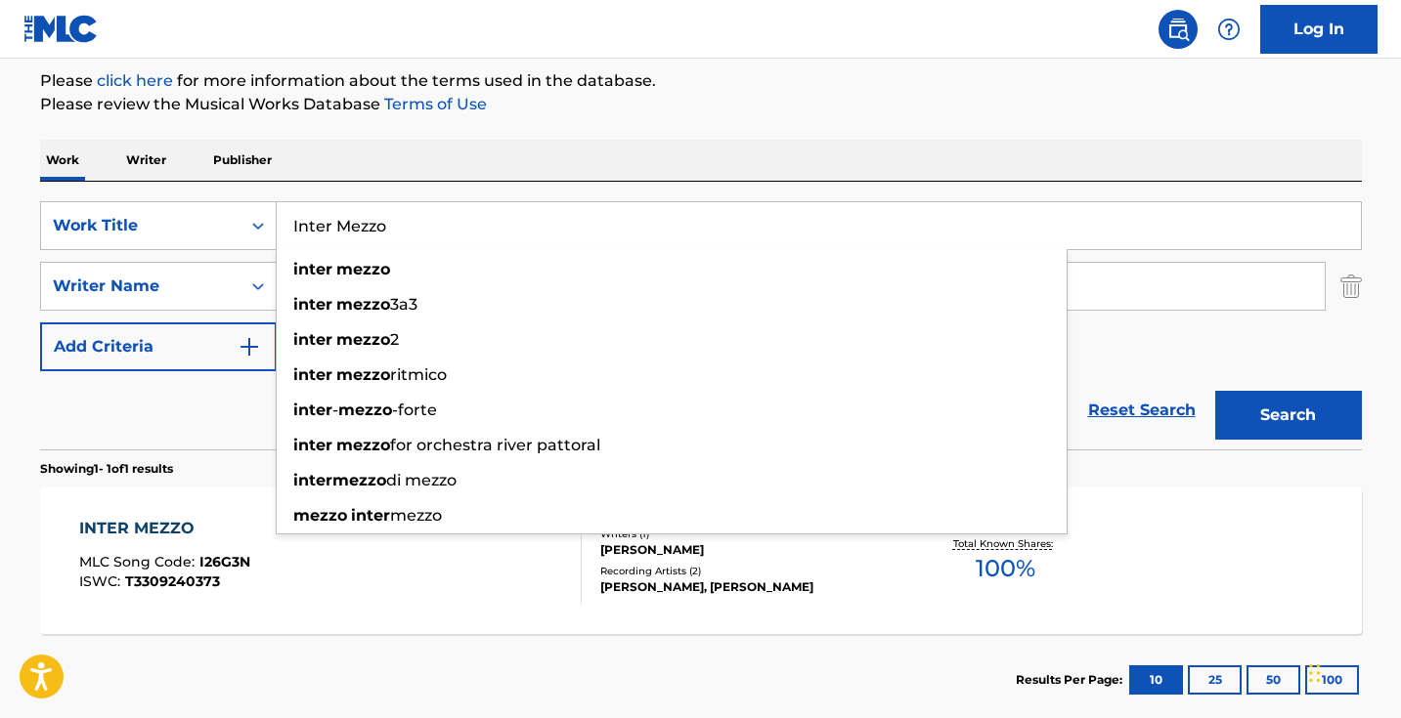
drag, startPoint x: 431, startPoint y: 230, endPoint x: 210, endPoint y: 198, distance: 223.1
click at [213, 207] on div "SearchWithCriteria5ab0ee91-5348-4745-8fb7-0ca010e4b042 Work Title Inter Mezzo i…" at bounding box center [701, 225] width 1322 height 49
paste input "Musicized"
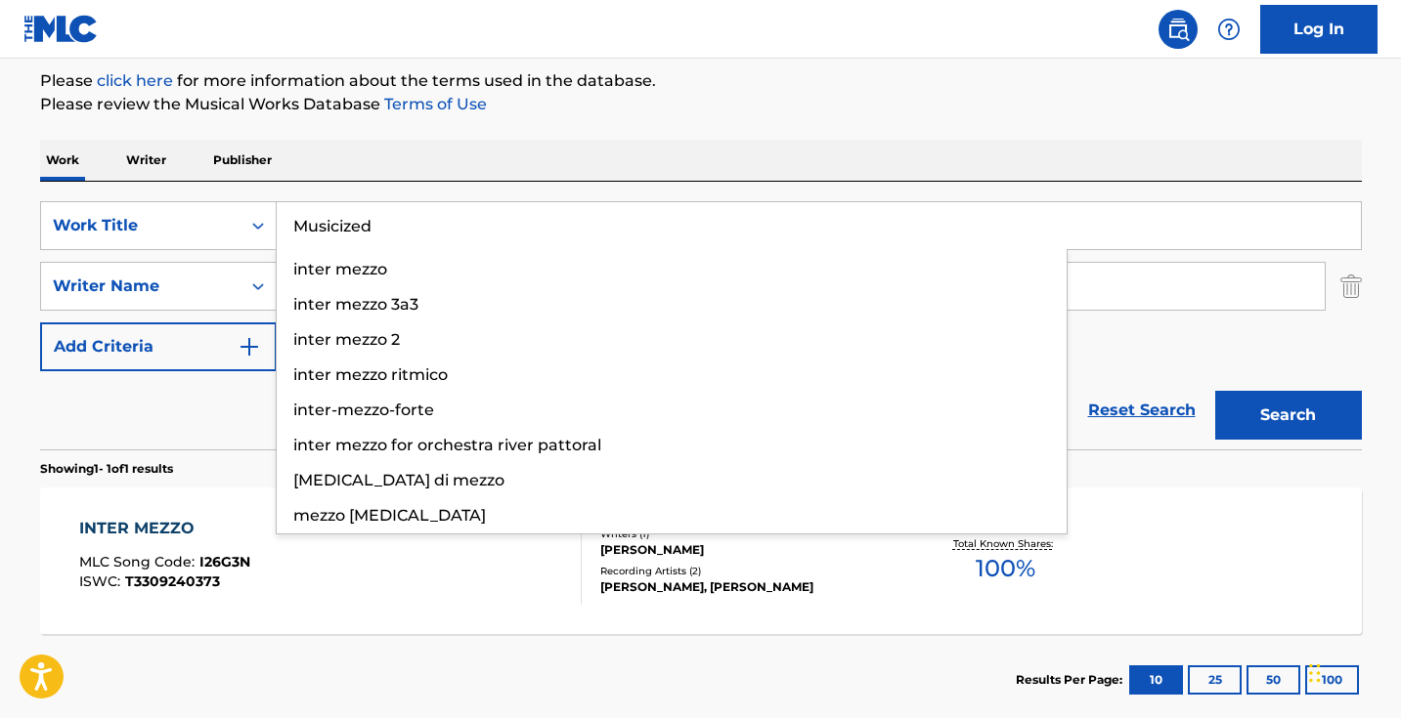
type input "Musicized"
click at [1287, 415] on button "Search" at bounding box center [1288, 415] width 147 height 49
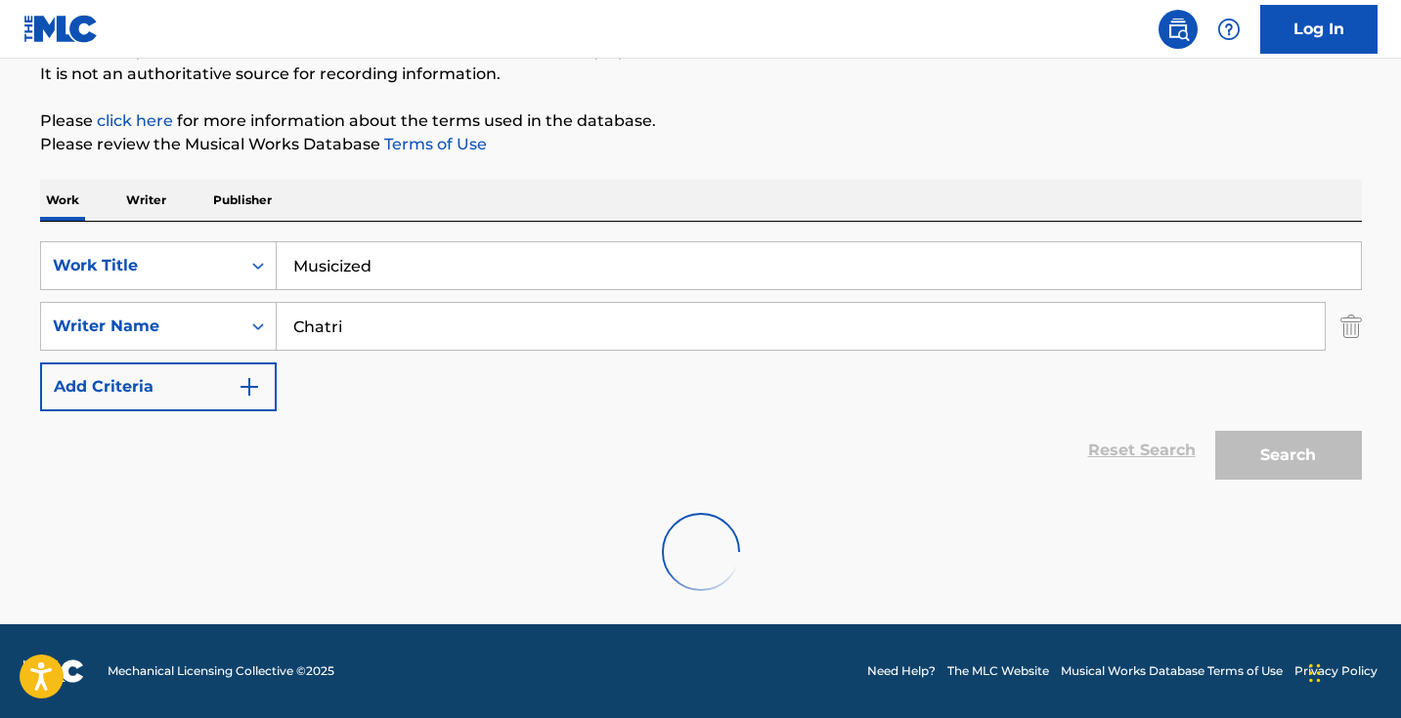
scroll to position [194, 0]
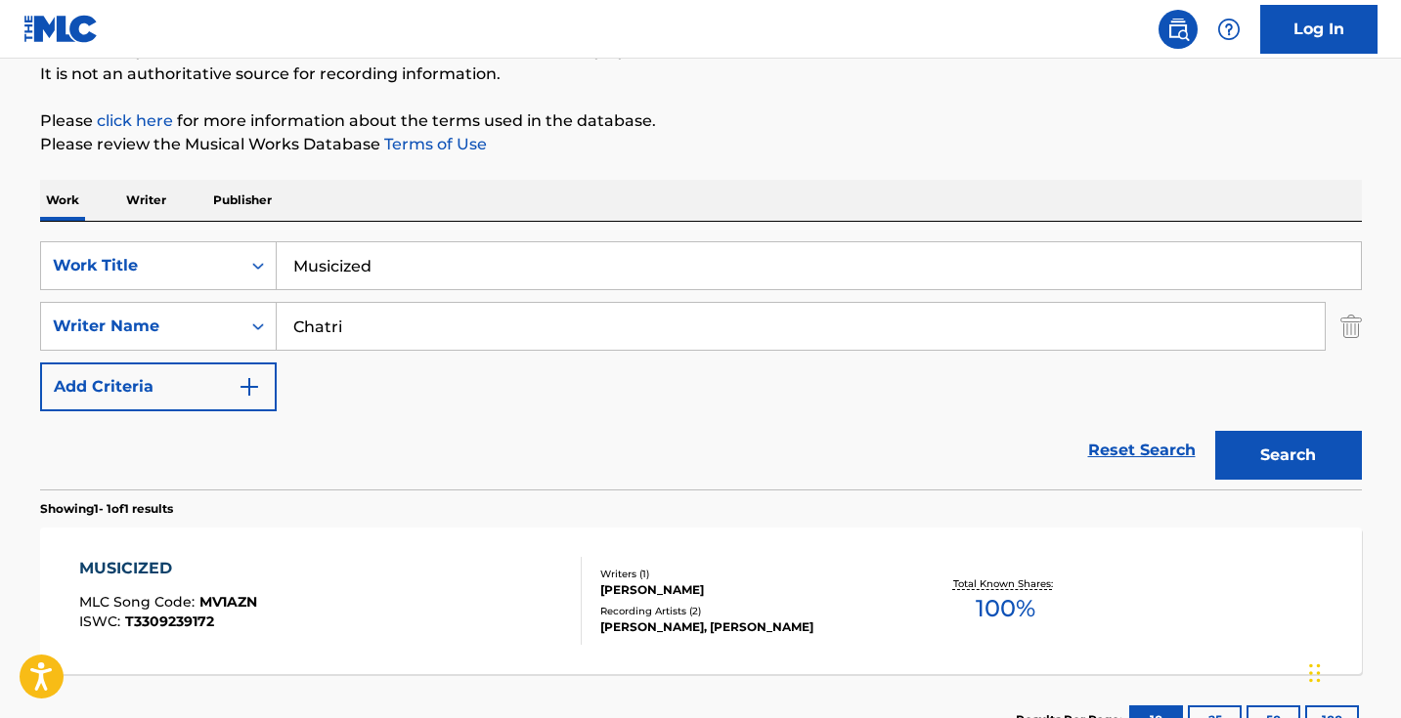
click at [452, 581] on div "MUSICIZED MLC Song Code : MV1AZN ISWC : T3309239172" at bounding box center [330, 601] width 502 height 88
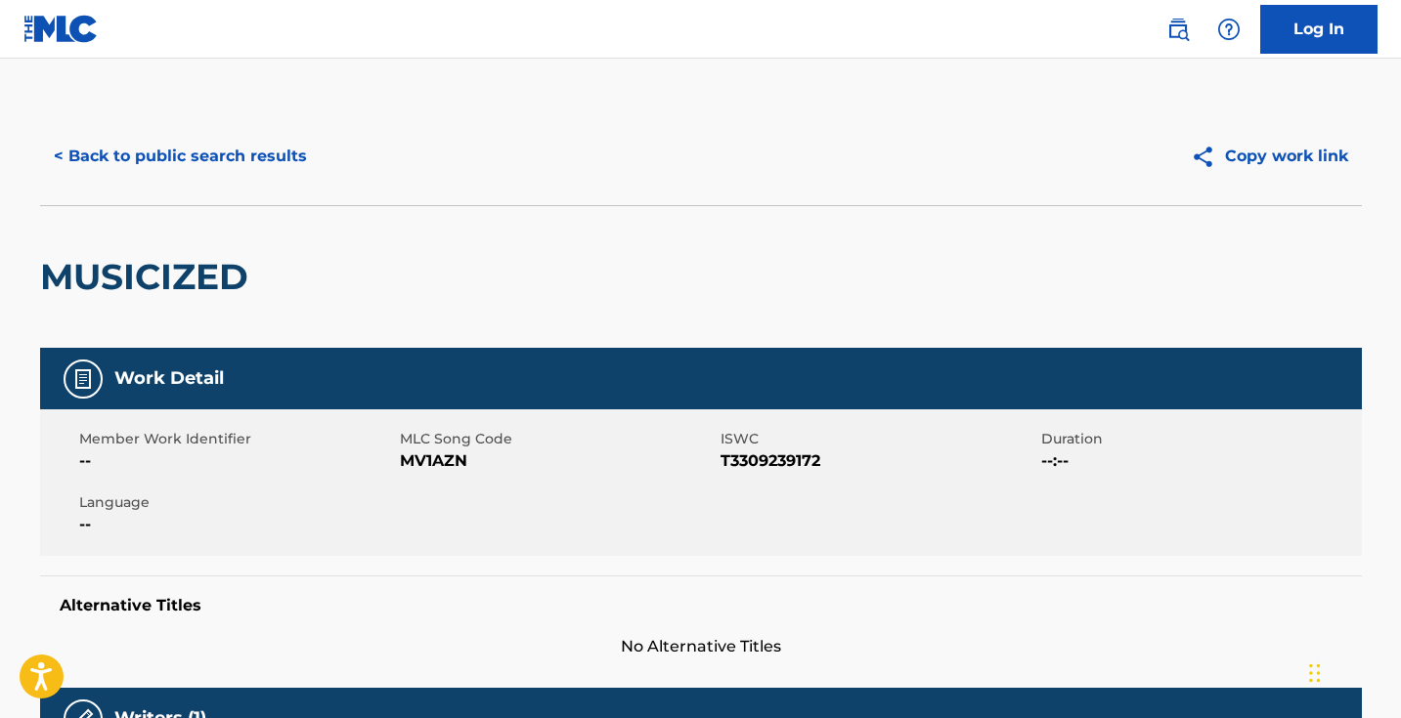
click at [453, 458] on span "MV1AZN" at bounding box center [558, 461] width 316 height 23
click at [295, 160] on button "< Back to public search results" at bounding box center [180, 156] width 281 height 49
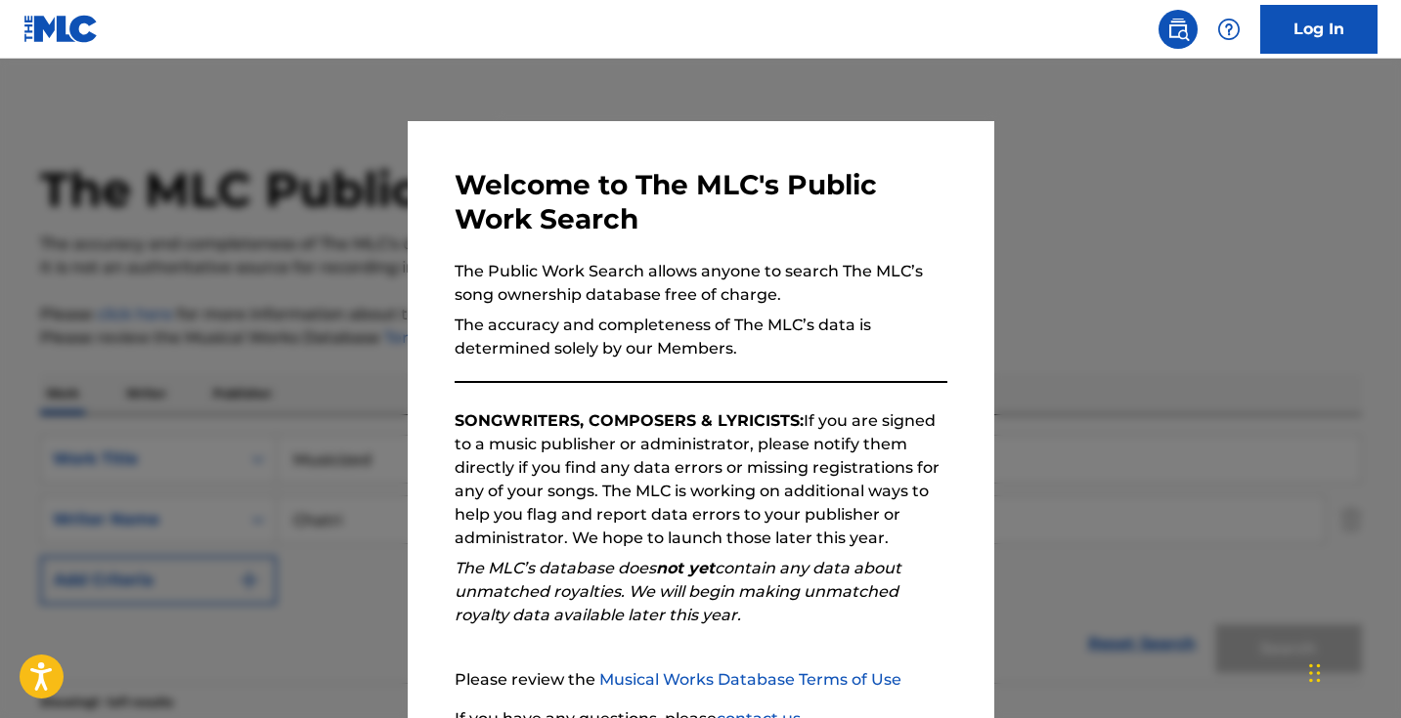
scroll to position [194, 0]
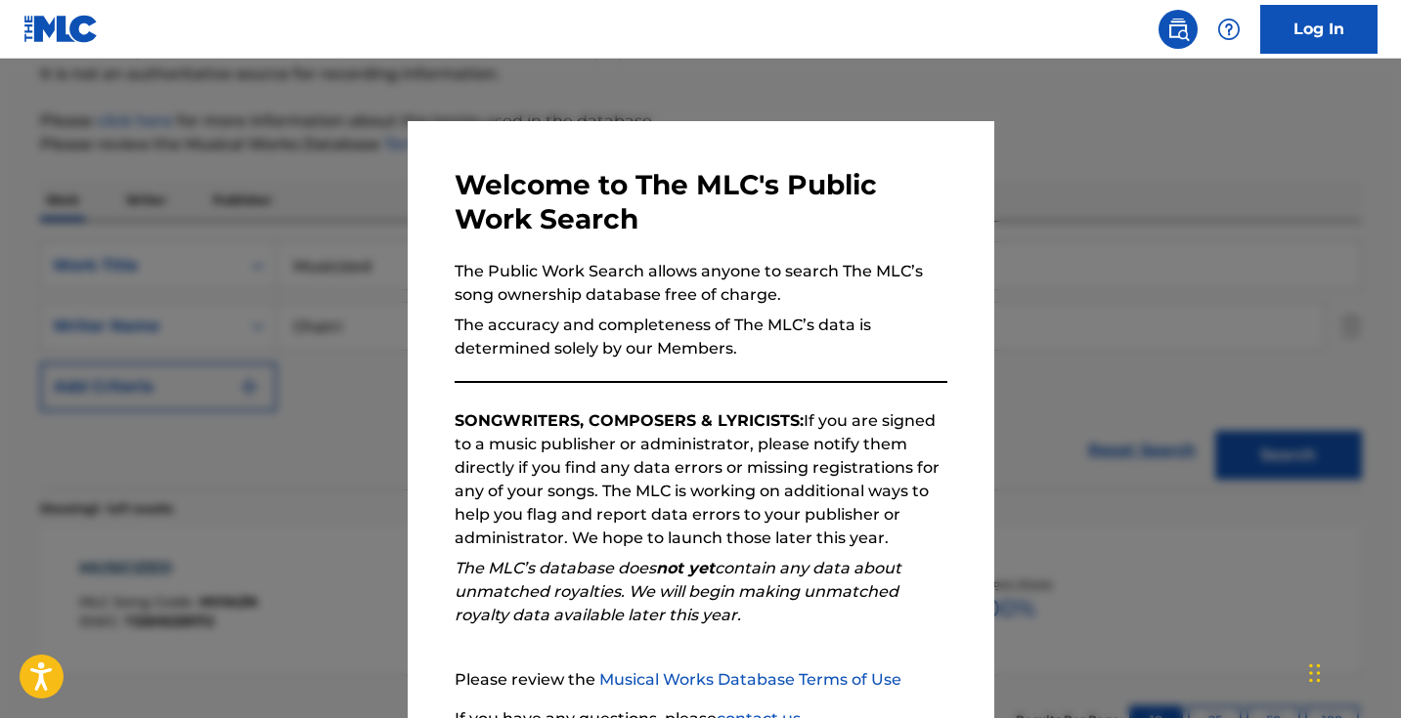
click at [405, 181] on div at bounding box center [700, 418] width 1401 height 718
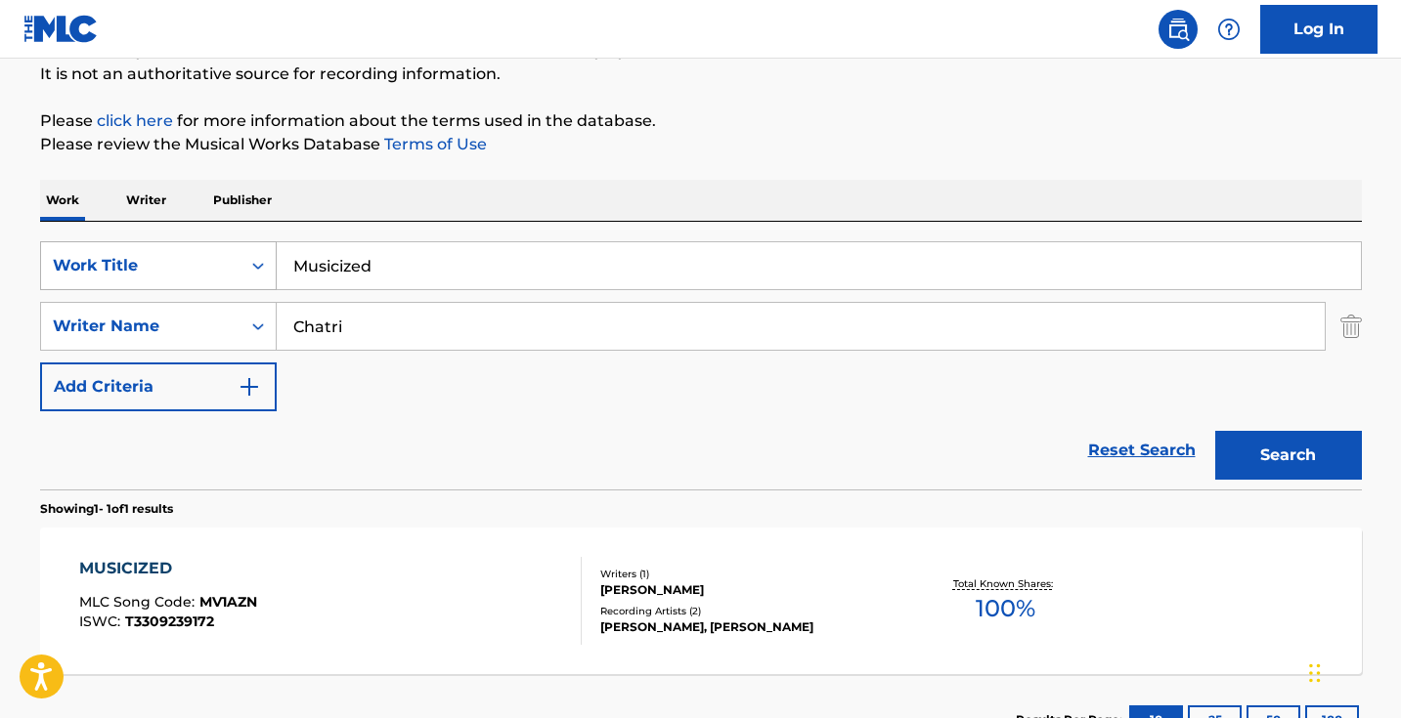
drag, startPoint x: 408, startPoint y: 272, endPoint x: 263, endPoint y: 258, distance: 145.3
click at [263, 258] on div "SearchWithCriteria5ab0ee91-5348-4745-8fb7-0ca010e4b042 Work Title Musicized" at bounding box center [701, 265] width 1322 height 49
paste input "Piano [PERSON_NAME]"
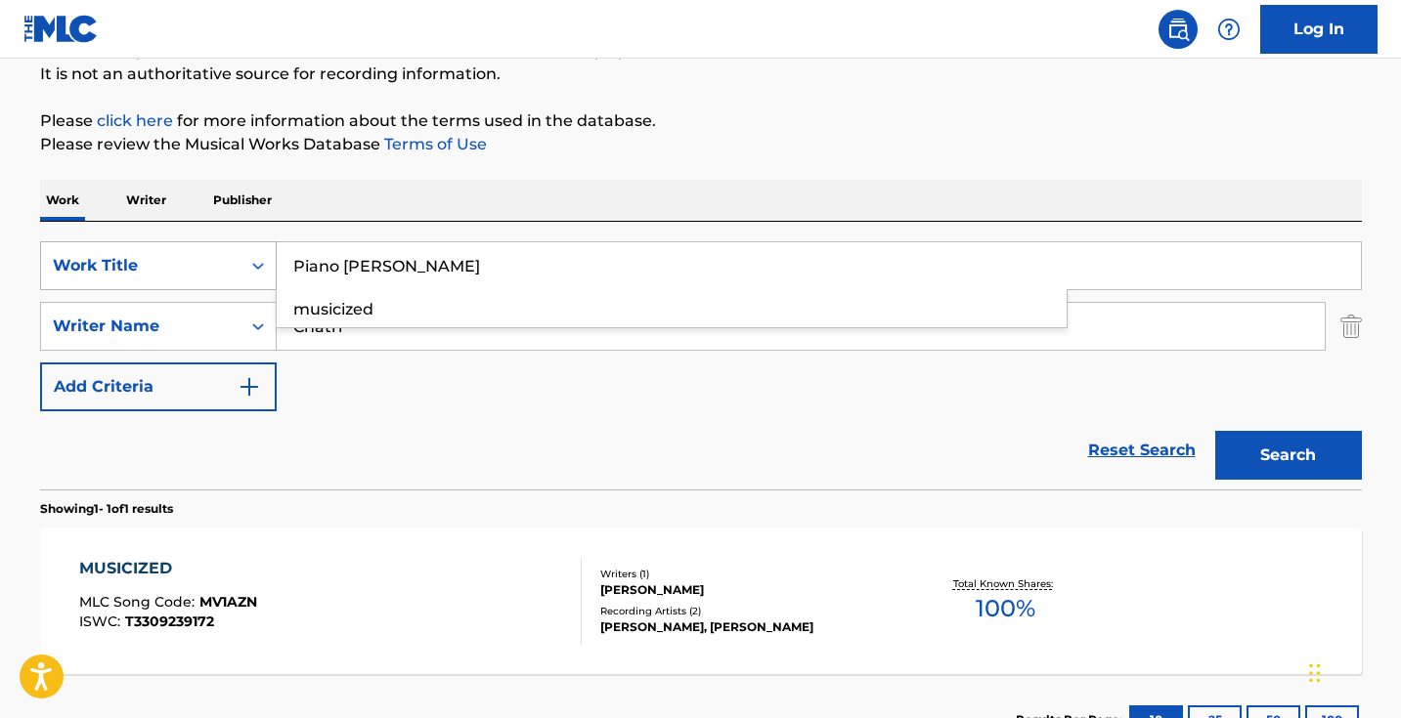
type input "Piano [PERSON_NAME]"
click at [1287, 456] on button "Search" at bounding box center [1288, 455] width 147 height 49
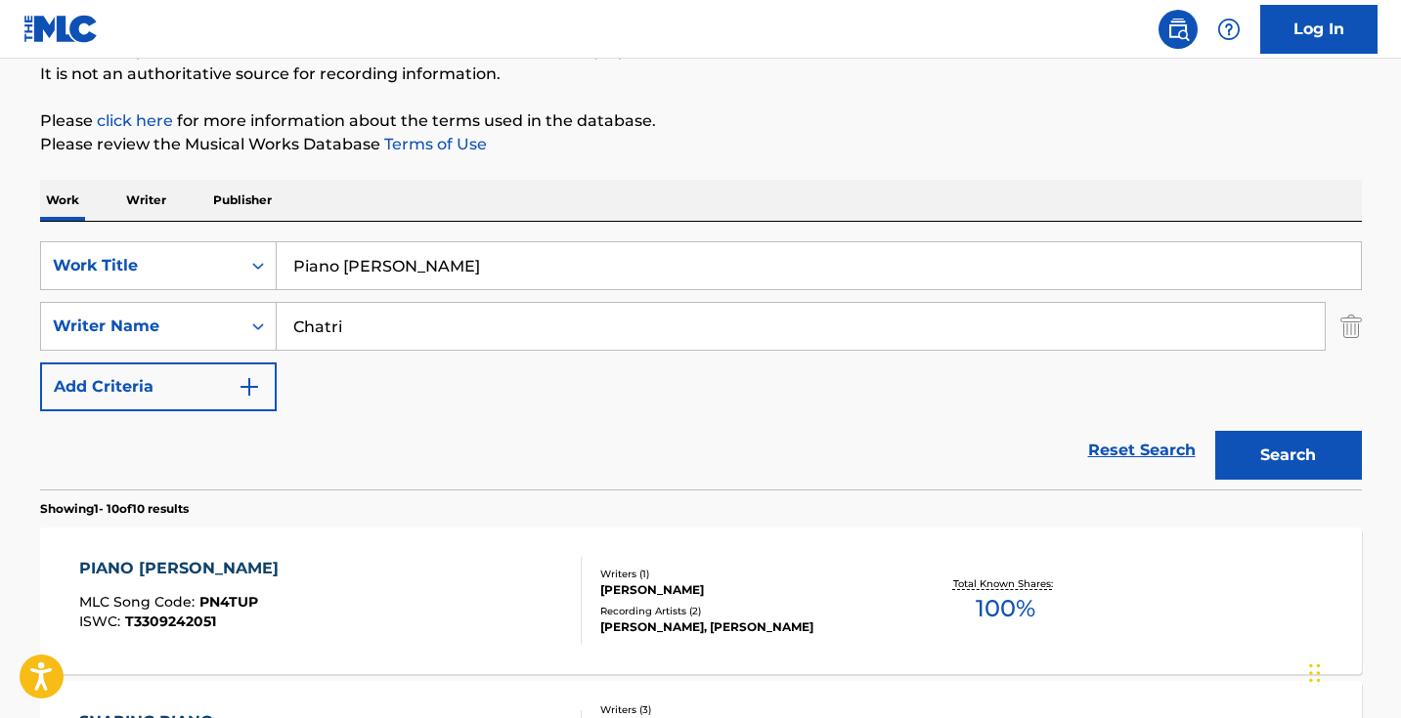
click at [360, 539] on div "PIANO [PERSON_NAME] MLC Song Code : PN4TUP ISWC : T3309242051 Writers ( 1 ) [PE…" at bounding box center [701, 601] width 1322 height 147
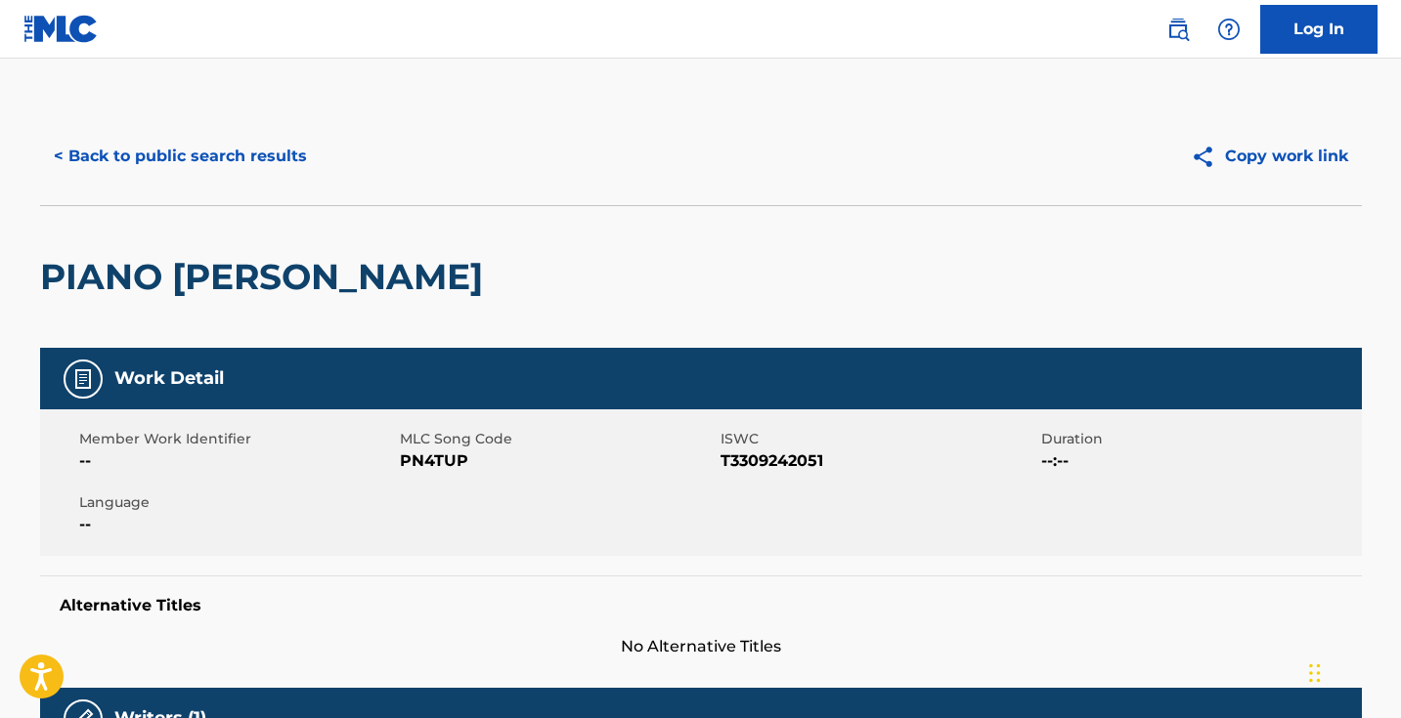
click at [226, 159] on button "< Back to public search results" at bounding box center [180, 156] width 281 height 49
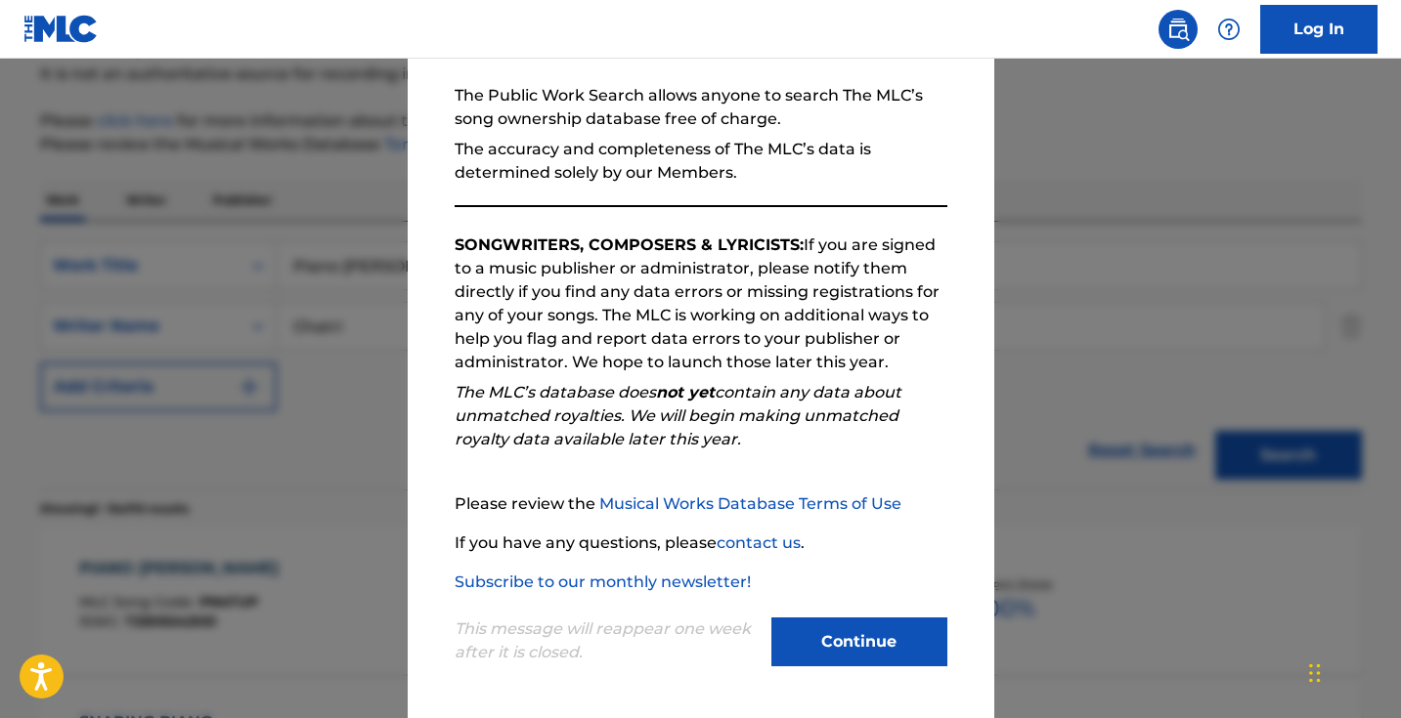
scroll to position [178, 0]
click at [354, 459] on div at bounding box center [700, 418] width 1401 height 718
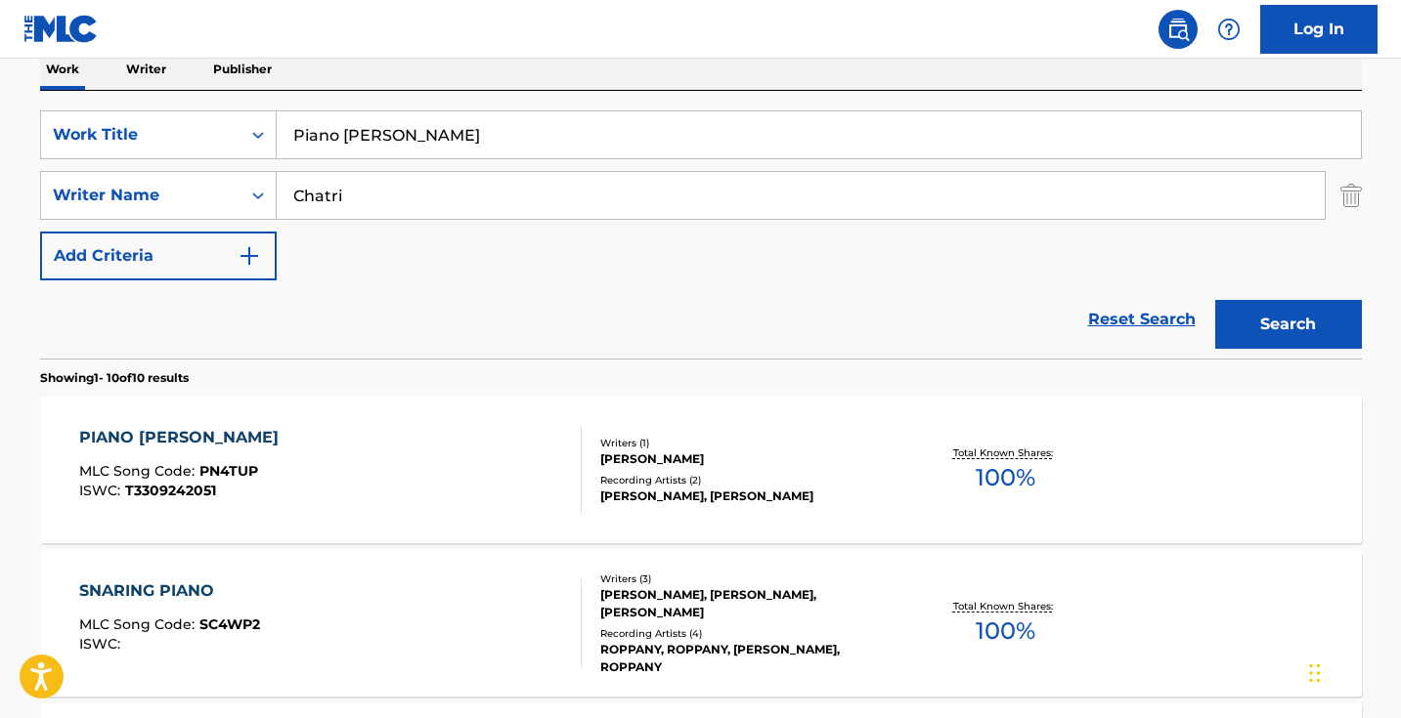
scroll to position [360, 0]
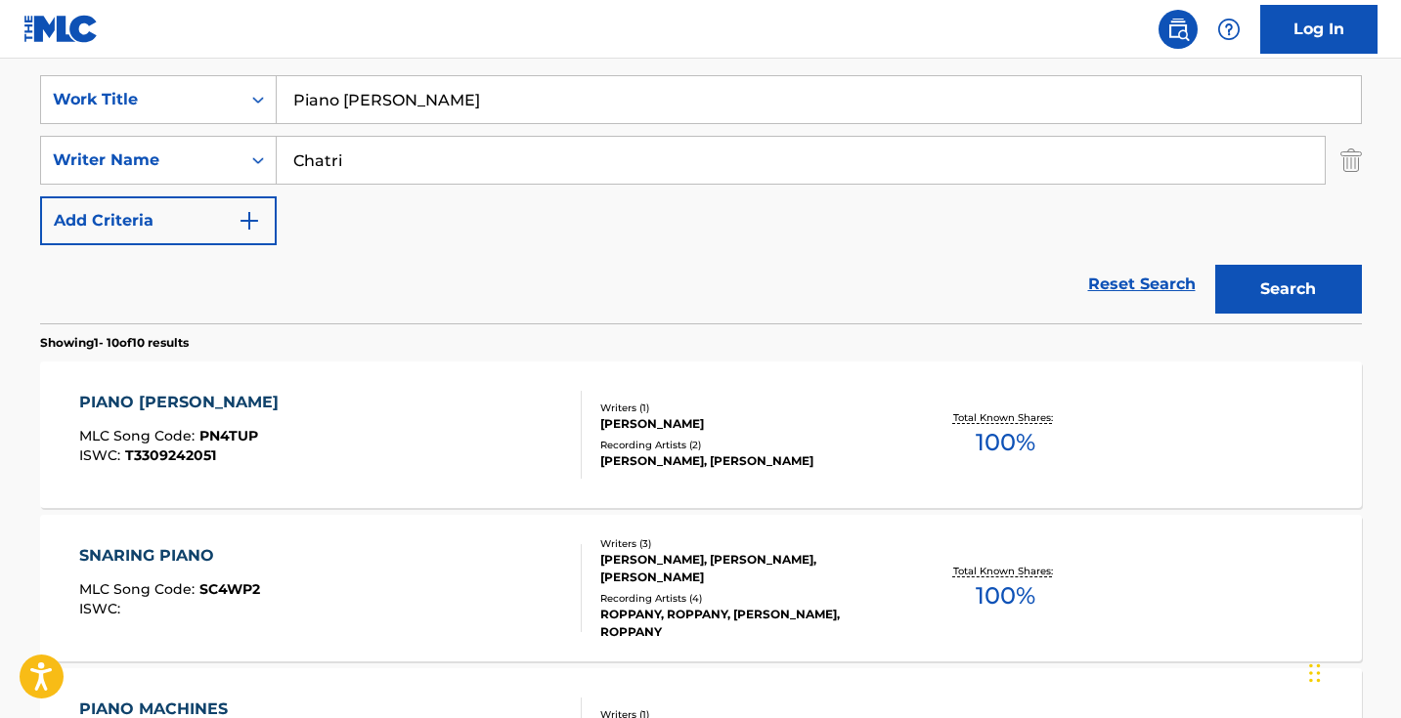
click at [362, 414] on div "PIANO [PERSON_NAME] MLC Song Code : PN4TUP ISWC : T3309242051" at bounding box center [330, 435] width 502 height 88
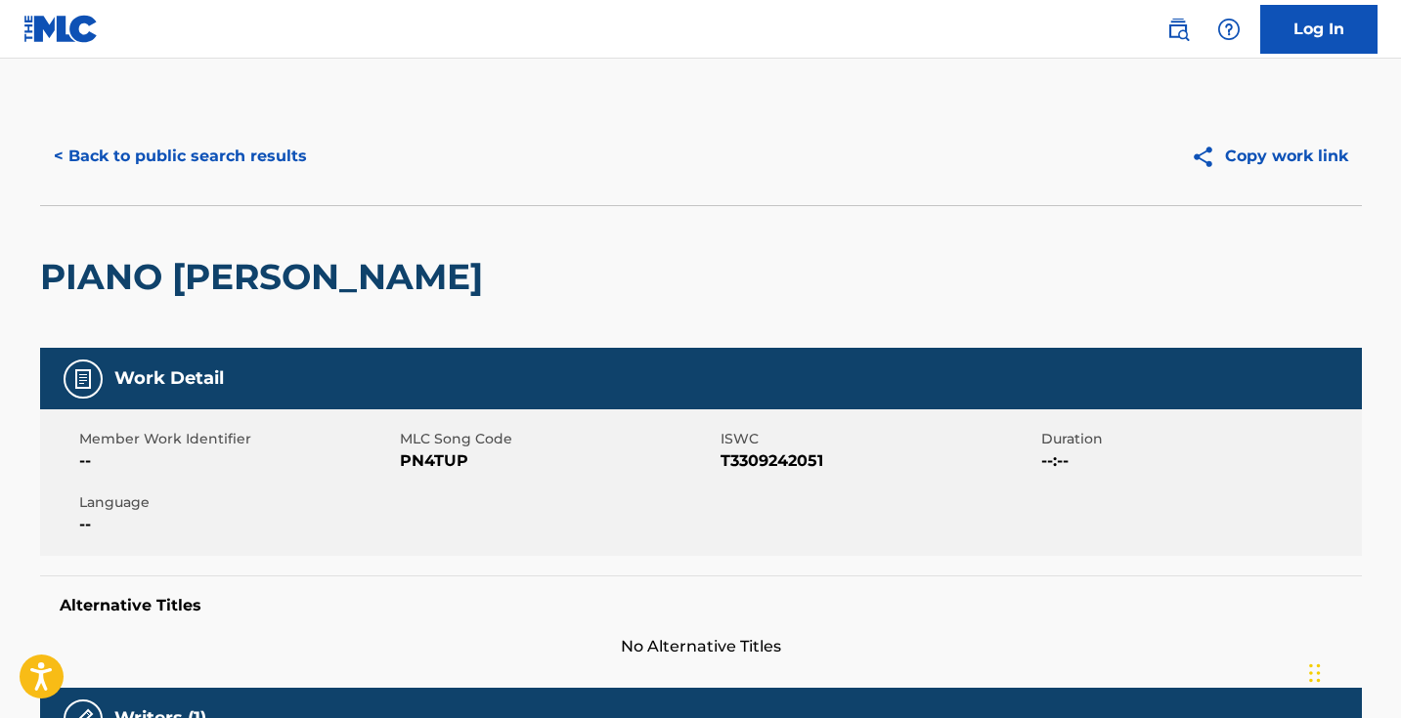
click at [430, 458] on span "PN4TUP" at bounding box center [558, 461] width 316 height 23
click at [231, 155] on button "< Back to public search results" at bounding box center [180, 156] width 281 height 49
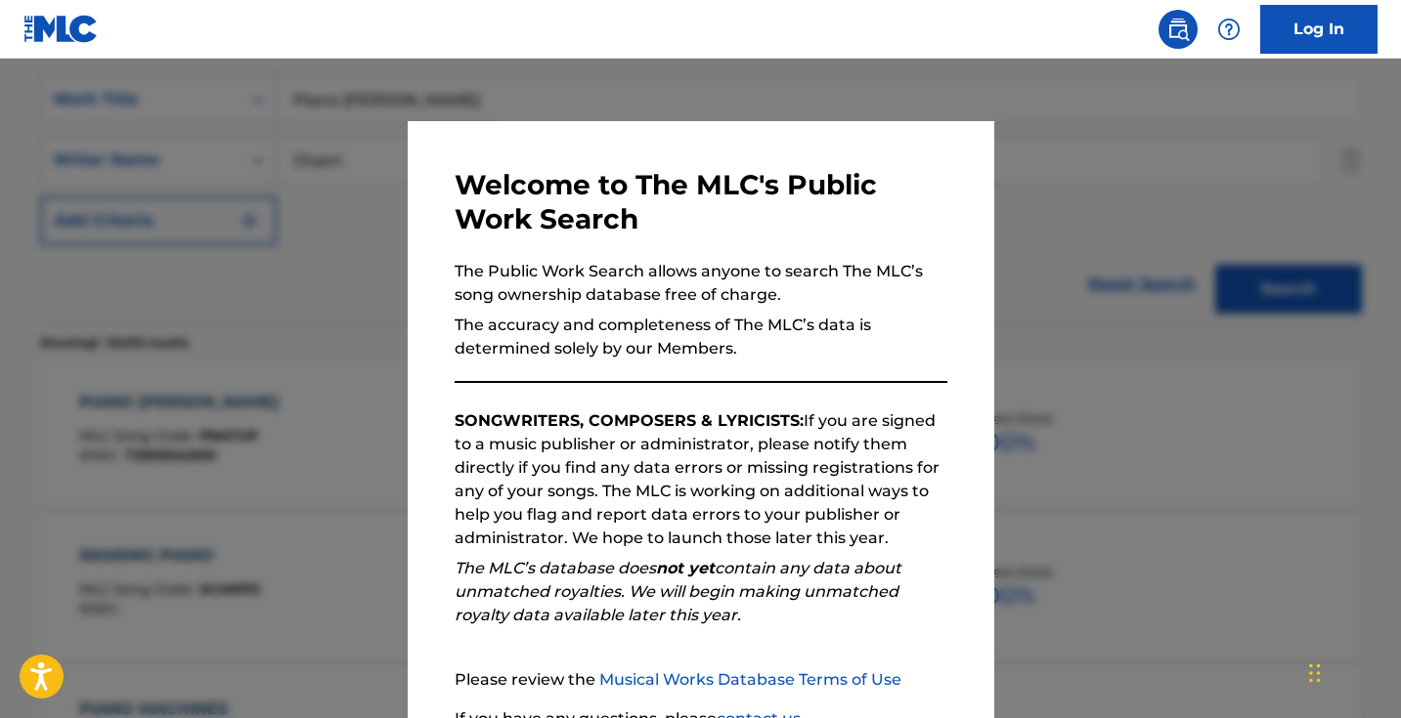
click at [350, 198] on div at bounding box center [700, 418] width 1401 height 718
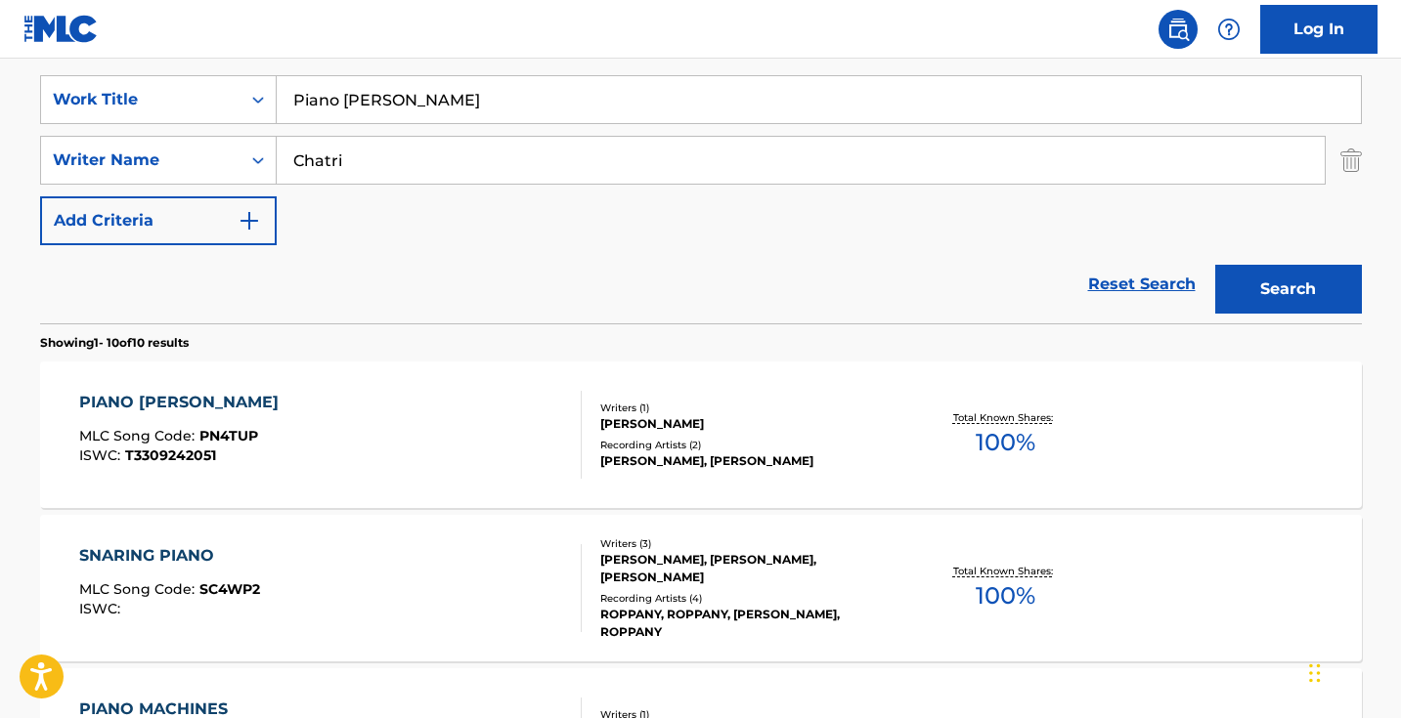
click at [437, 120] on input "Piano [PERSON_NAME]" at bounding box center [819, 99] width 1084 height 47
click at [437, 119] on input "Piano [PERSON_NAME]" at bounding box center [819, 99] width 1084 height 47
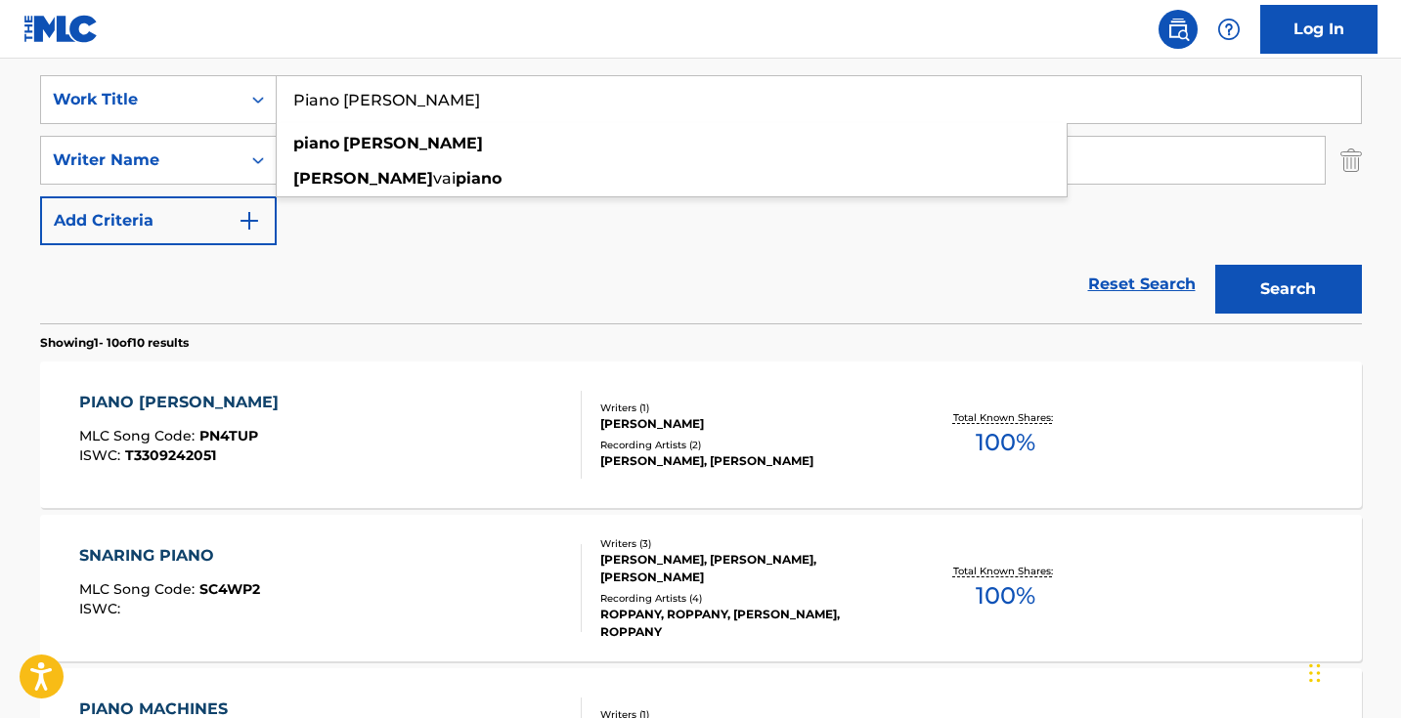
click at [437, 119] on input "Piano [PERSON_NAME]" at bounding box center [819, 99] width 1084 height 47
paste input "Sonat [PERSON_NAME]"
type input "Sonat [PERSON_NAME]"
click at [1287, 289] on button "Search" at bounding box center [1288, 289] width 147 height 49
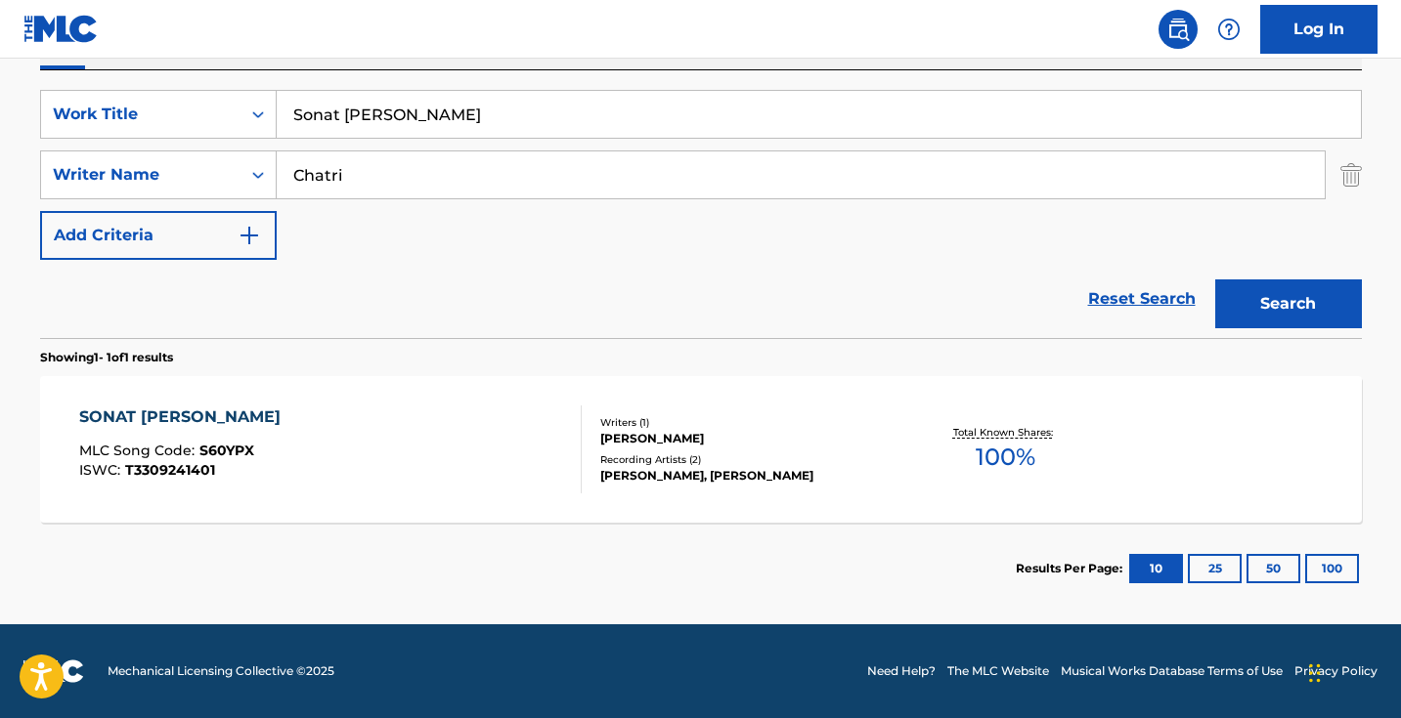
scroll to position [351, 0]
click at [422, 423] on div "SONAT [PERSON_NAME] MLC Song Code : S60YPX ISWC : T3309241401" at bounding box center [330, 450] width 502 height 88
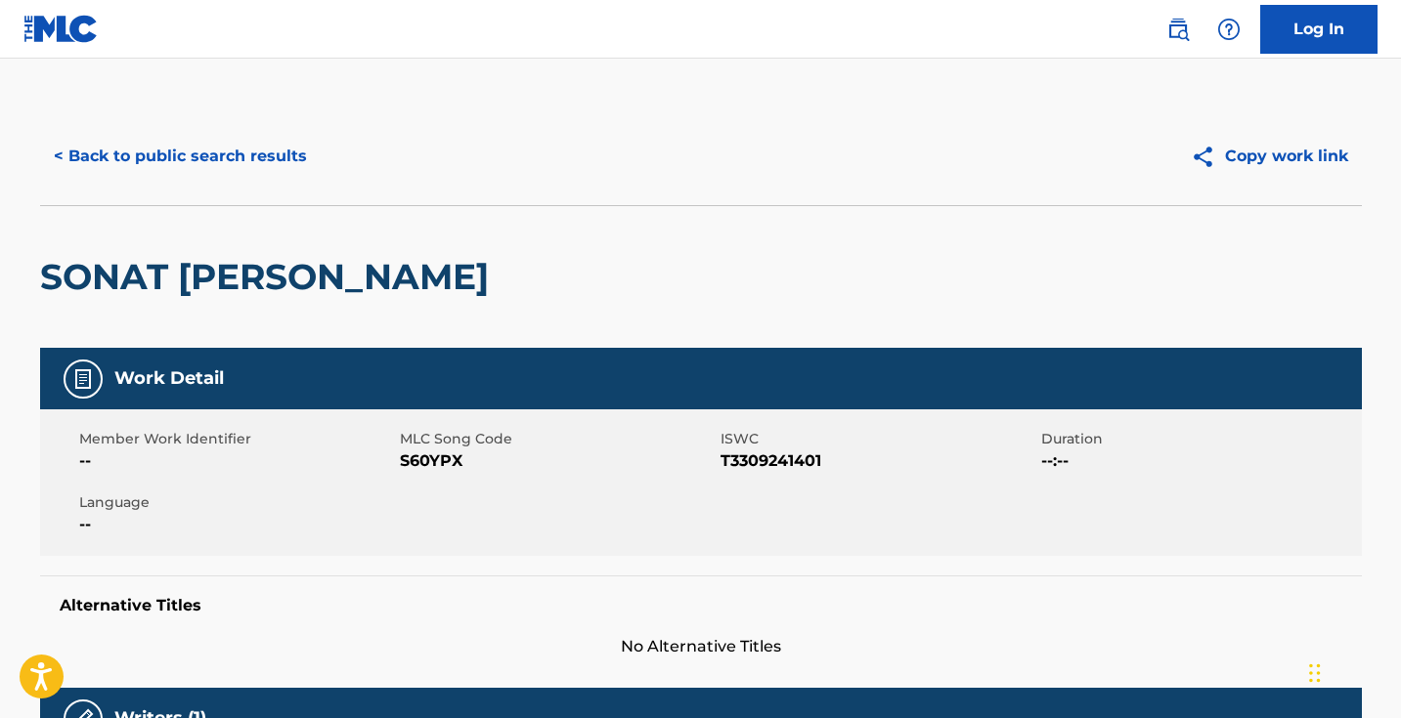
click at [434, 463] on span "S60YPX" at bounding box center [558, 461] width 316 height 23
click at [433, 463] on span "S60YPX" at bounding box center [558, 461] width 316 height 23
click at [250, 179] on button "< Back to public search results" at bounding box center [180, 156] width 281 height 49
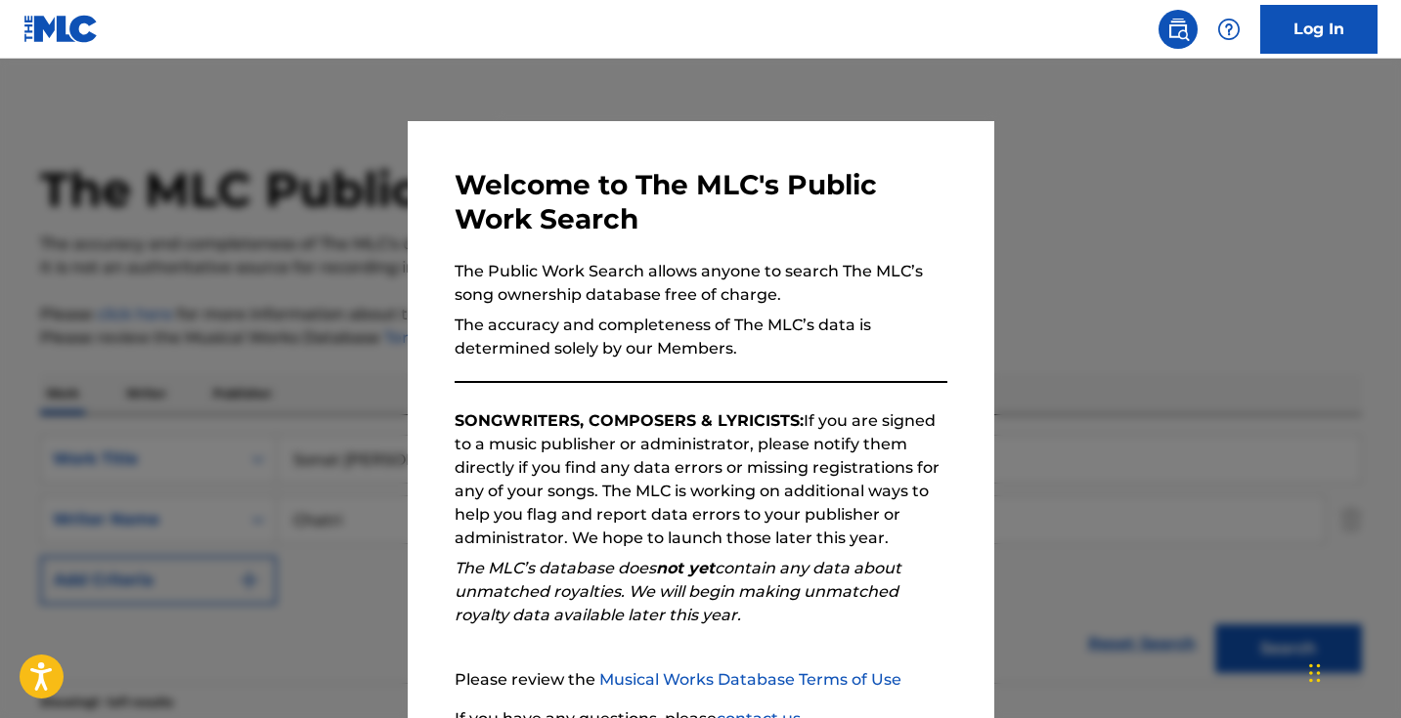
scroll to position [234, 0]
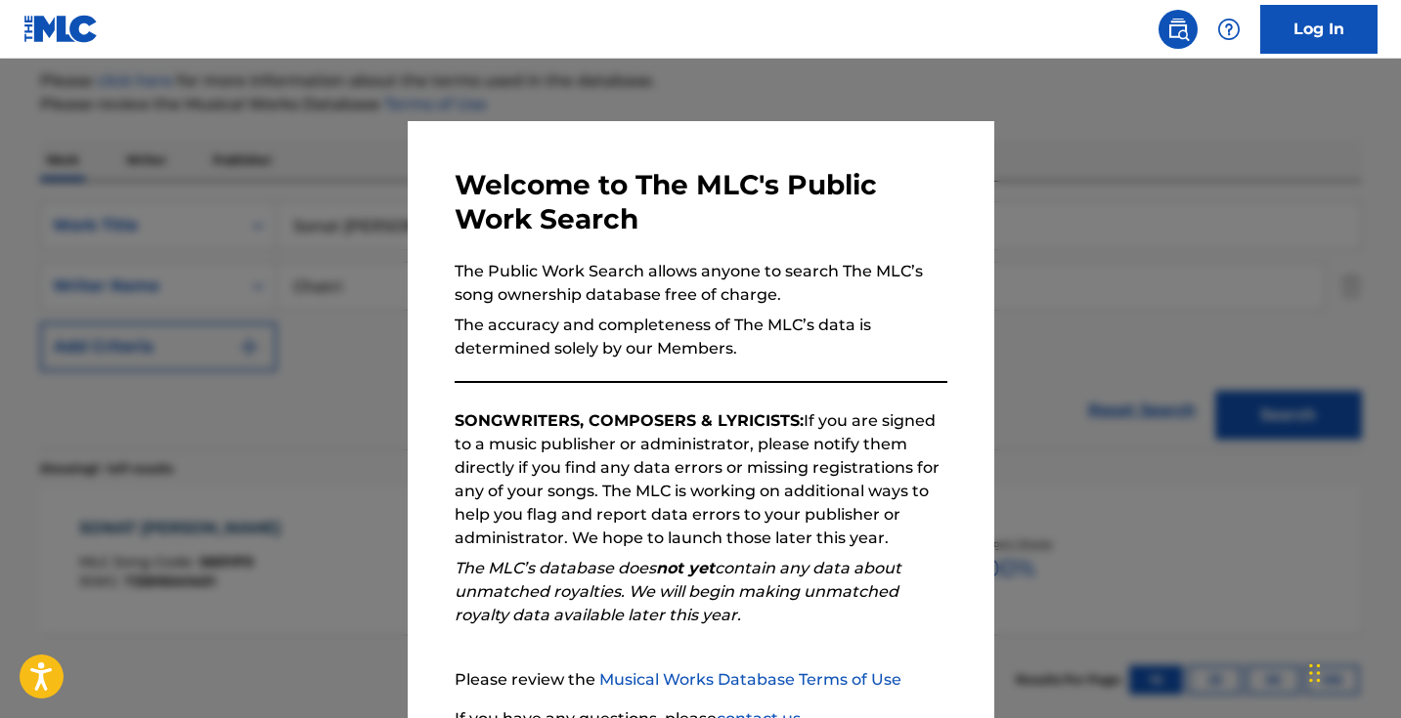
click at [353, 230] on div at bounding box center [700, 418] width 1401 height 718
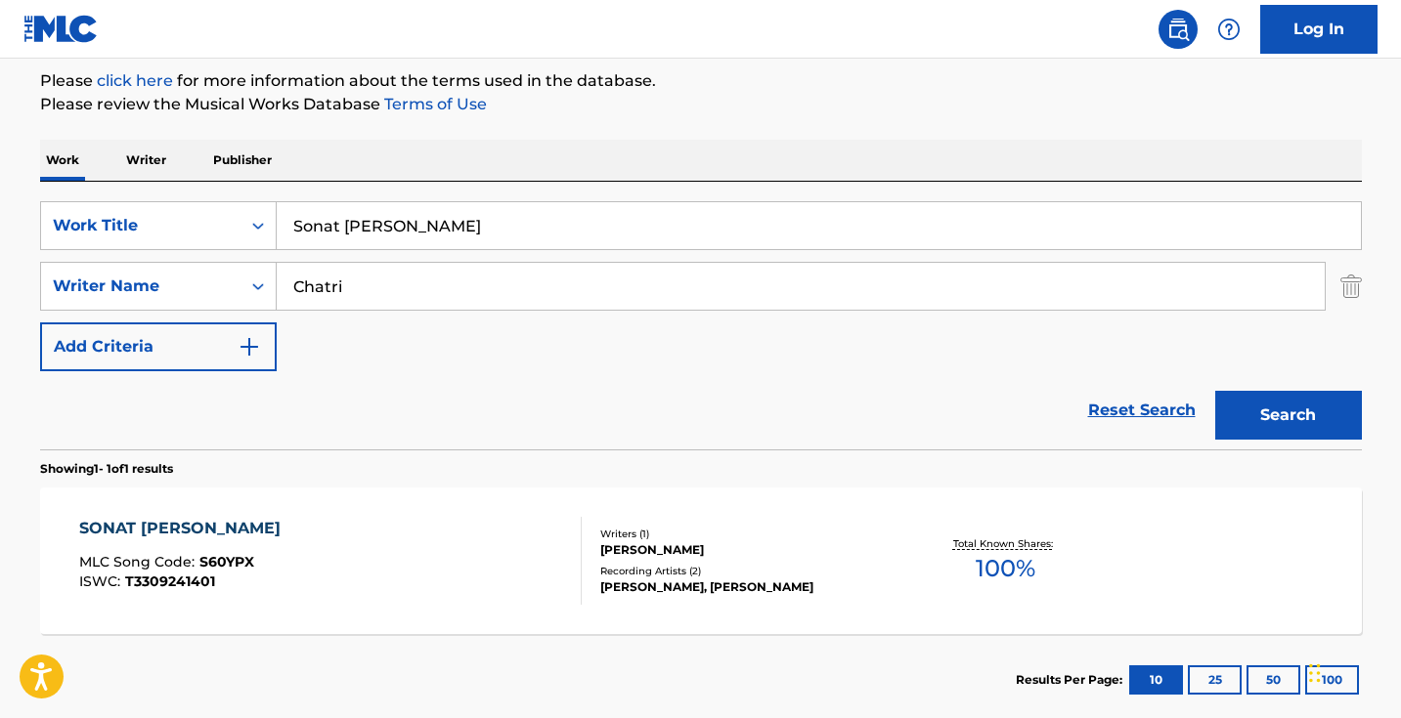
click at [408, 230] on input "Sonat [PERSON_NAME]" at bounding box center [819, 225] width 1084 height 47
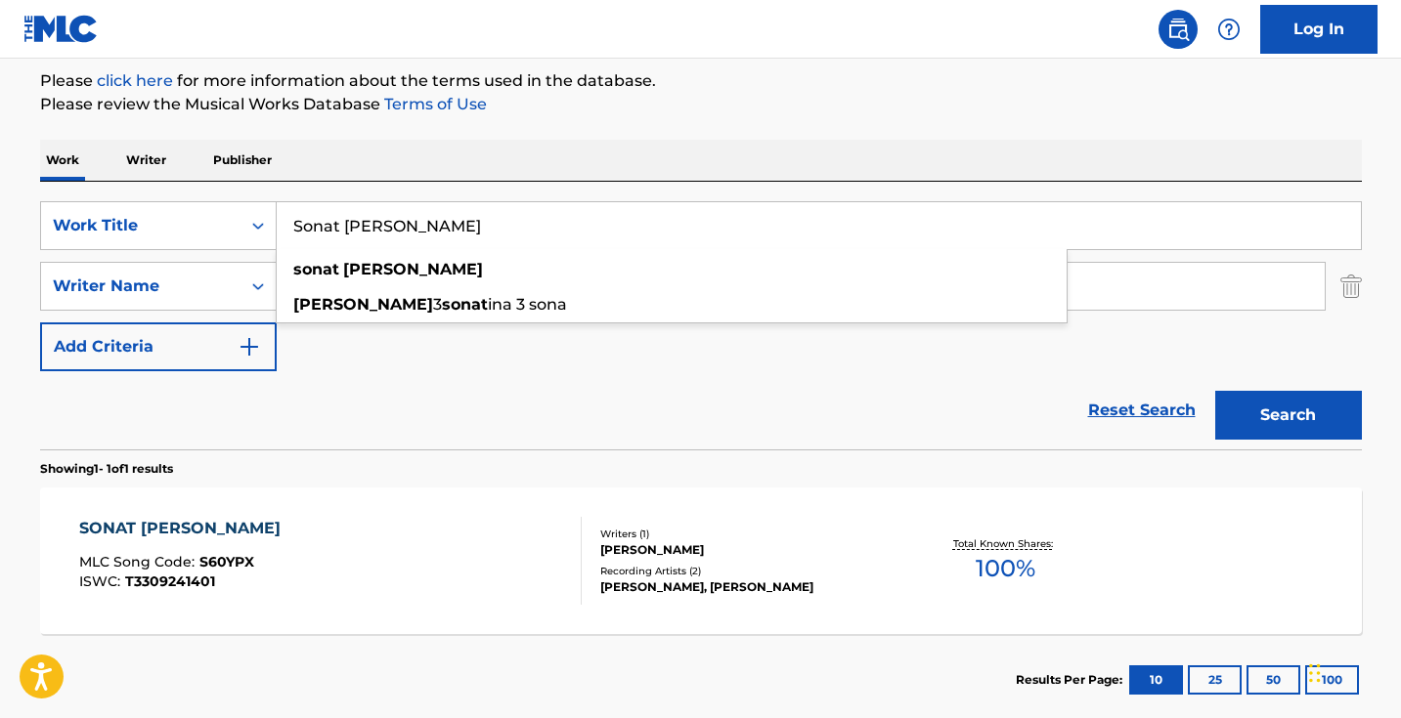
paste input "Waiting Fields"
type input "Waiting Fields"
click at [1287, 415] on button "Search" at bounding box center [1288, 415] width 147 height 49
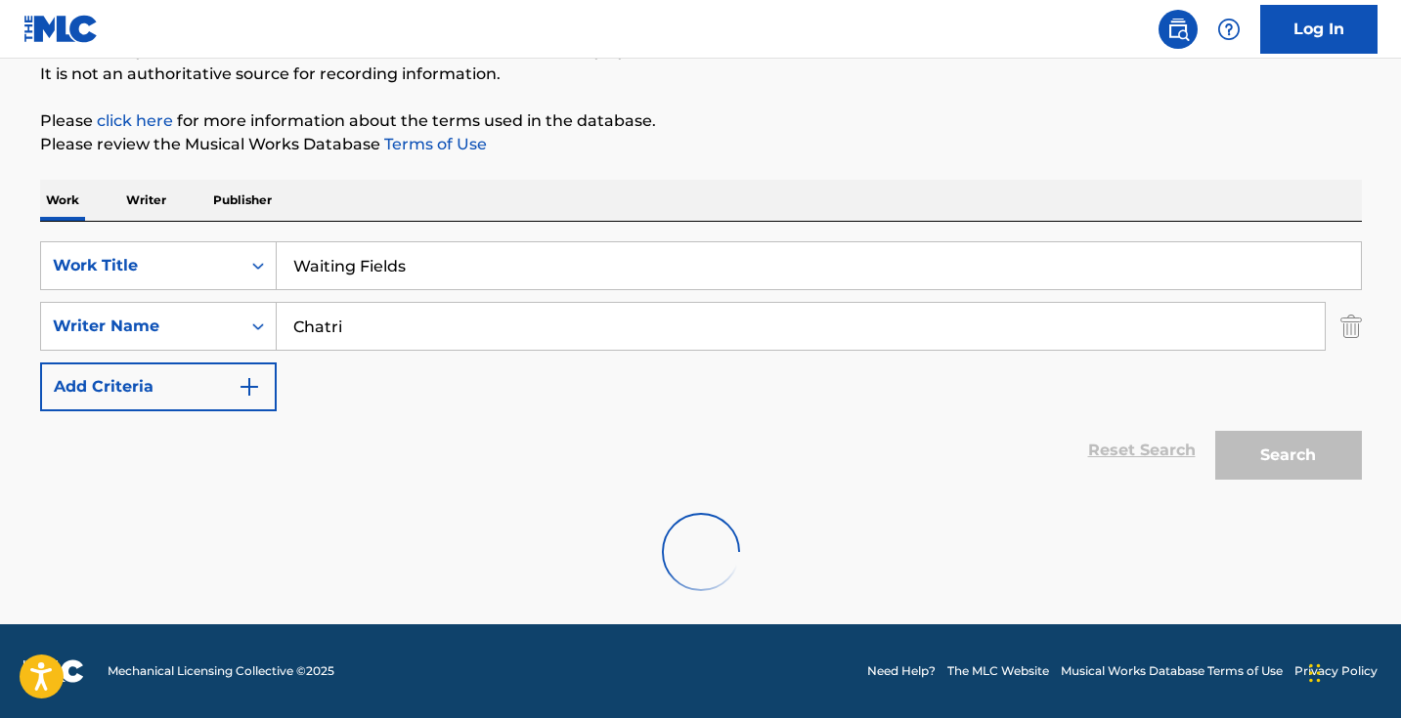
scroll to position [194, 0]
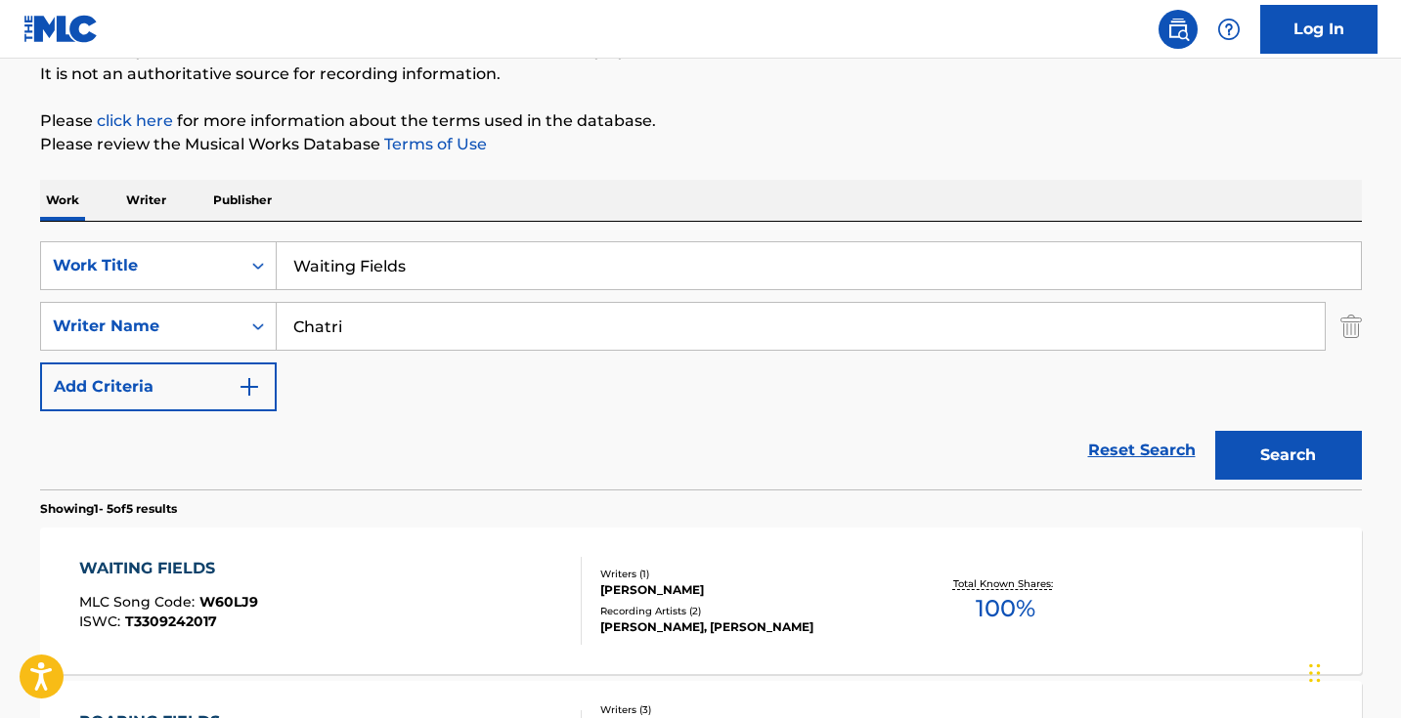
click at [548, 650] on div "WAITING FIELDS MLC Song Code : W60LJ9 ISWC : T3309242017 Writers ( 1 ) [PERSON_…" at bounding box center [701, 601] width 1322 height 147
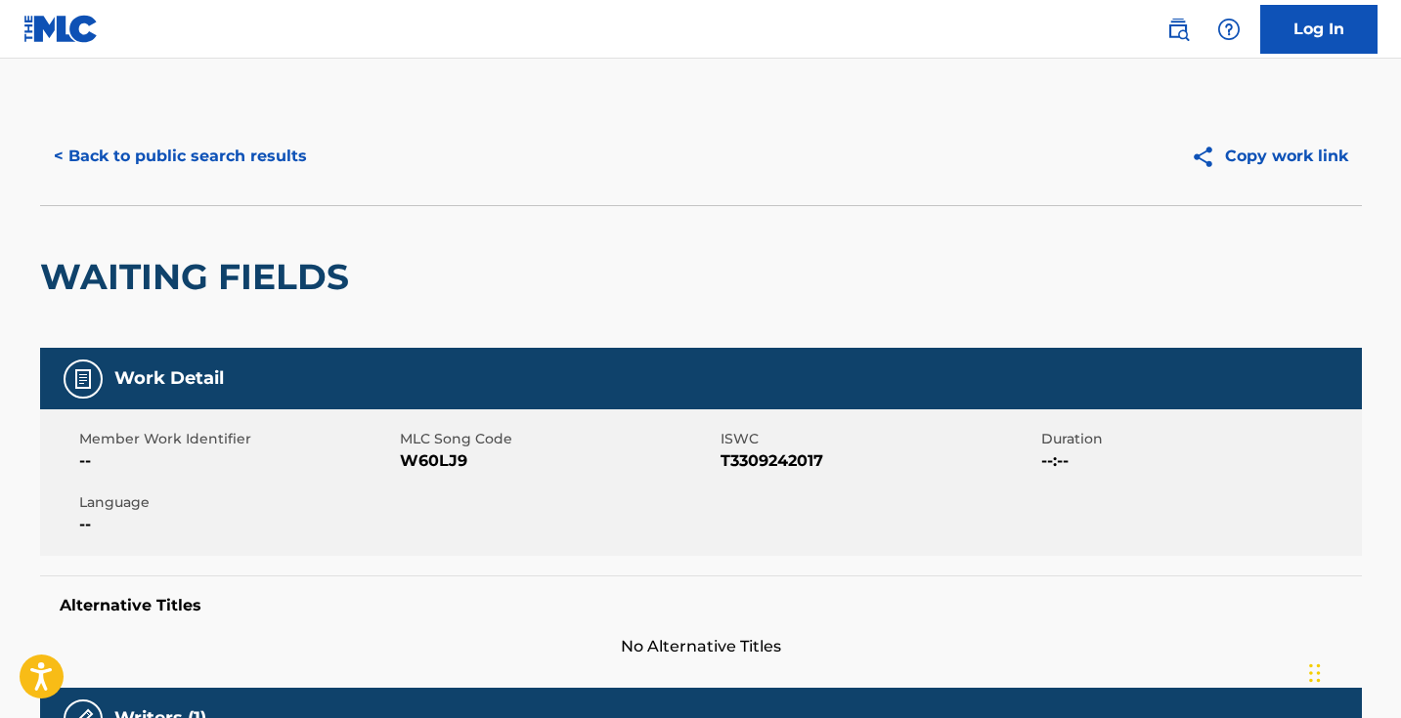
click at [437, 460] on span "W60LJ9" at bounding box center [558, 461] width 316 height 23
click at [297, 155] on button "< Back to public search results" at bounding box center [180, 156] width 281 height 49
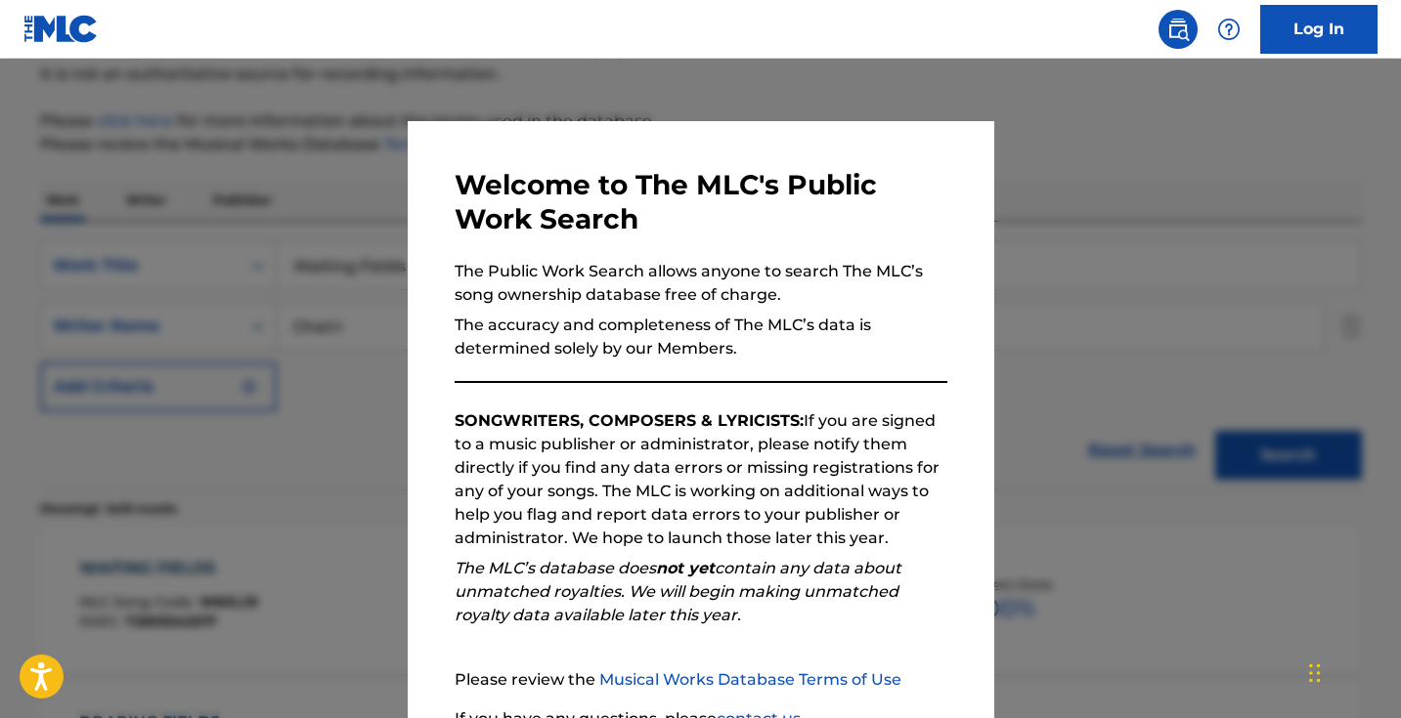
click at [347, 218] on div at bounding box center [700, 418] width 1401 height 718
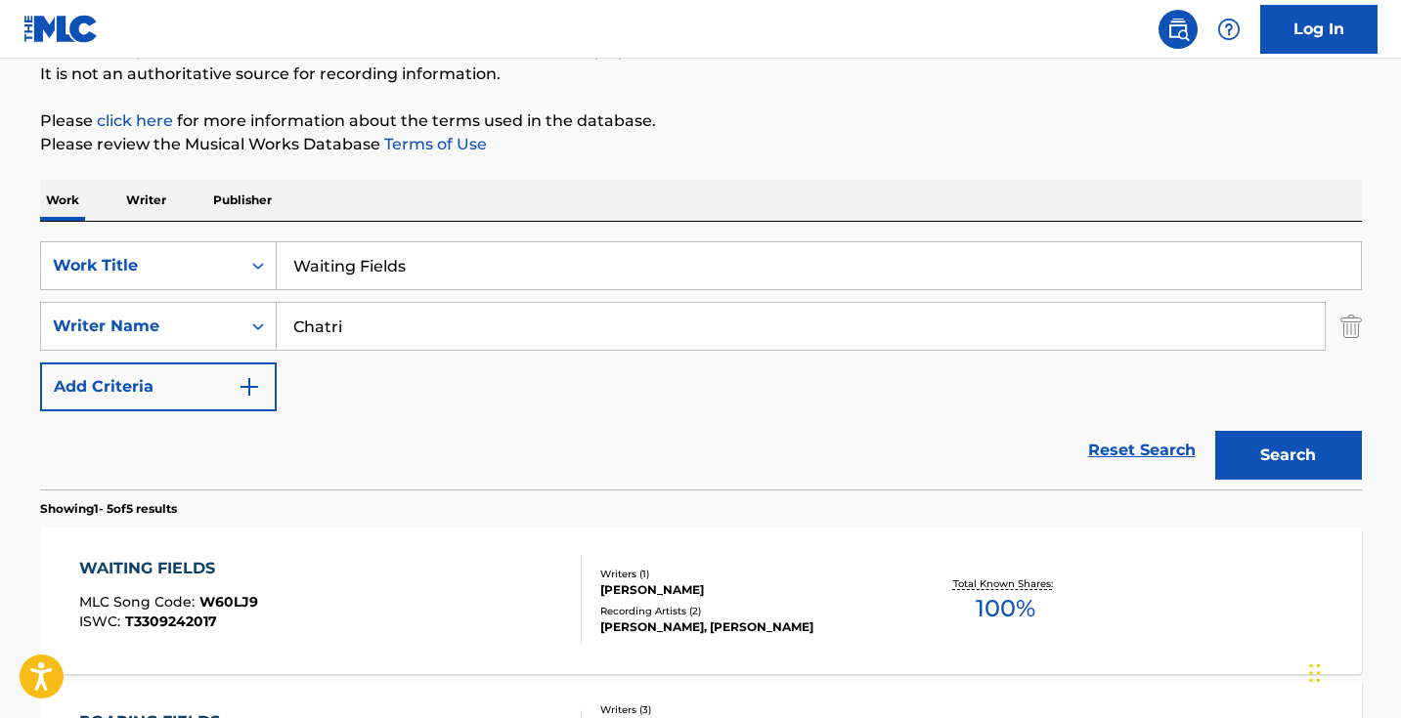
click at [465, 264] on input "Waiting Fields" at bounding box center [819, 265] width 1084 height 47
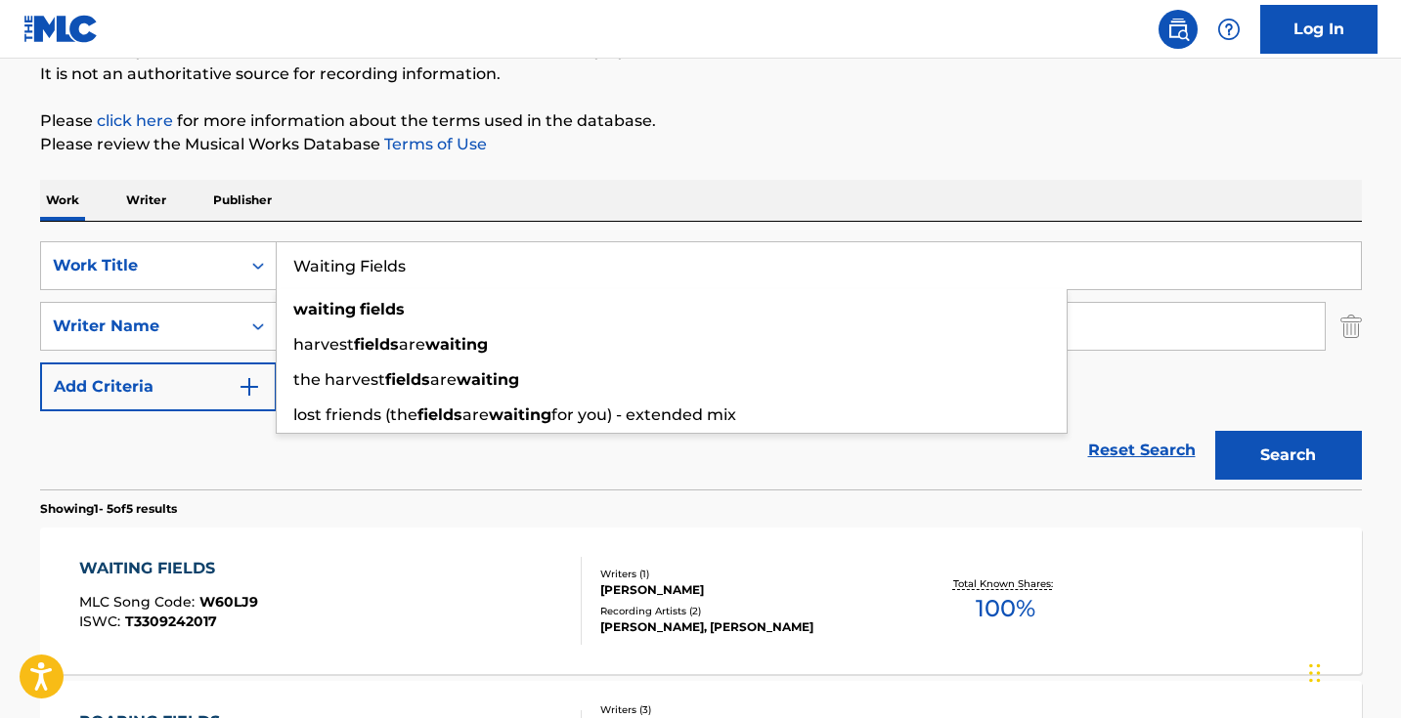
click at [465, 264] on input "Waiting Fields" at bounding box center [819, 265] width 1084 height 47
paste input "hispering Redwood"
type input "Whispering Redwood"
click at [1287, 456] on button "Search" at bounding box center [1288, 455] width 147 height 49
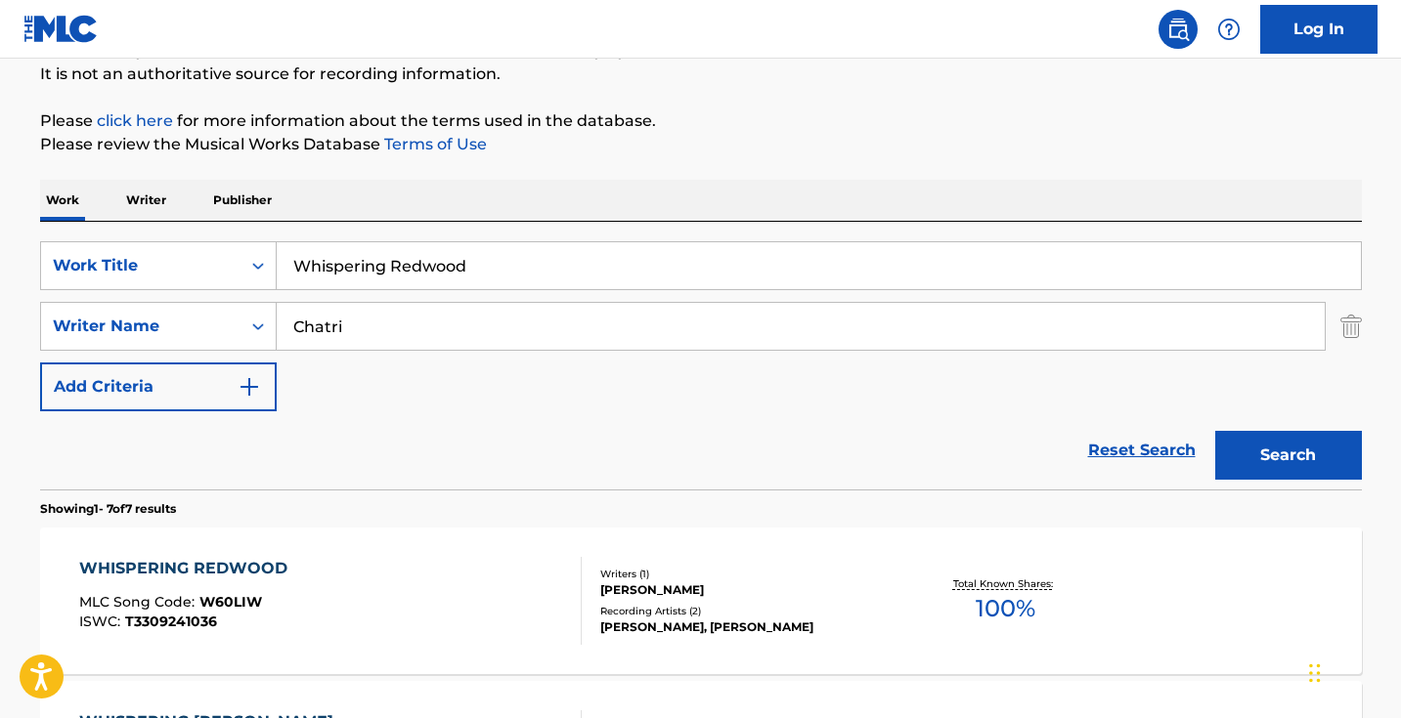
click at [519, 580] on div "WHISPERING REDWOOD MLC Song Code : W60LIW ISWC : T3309241036" at bounding box center [330, 601] width 502 height 88
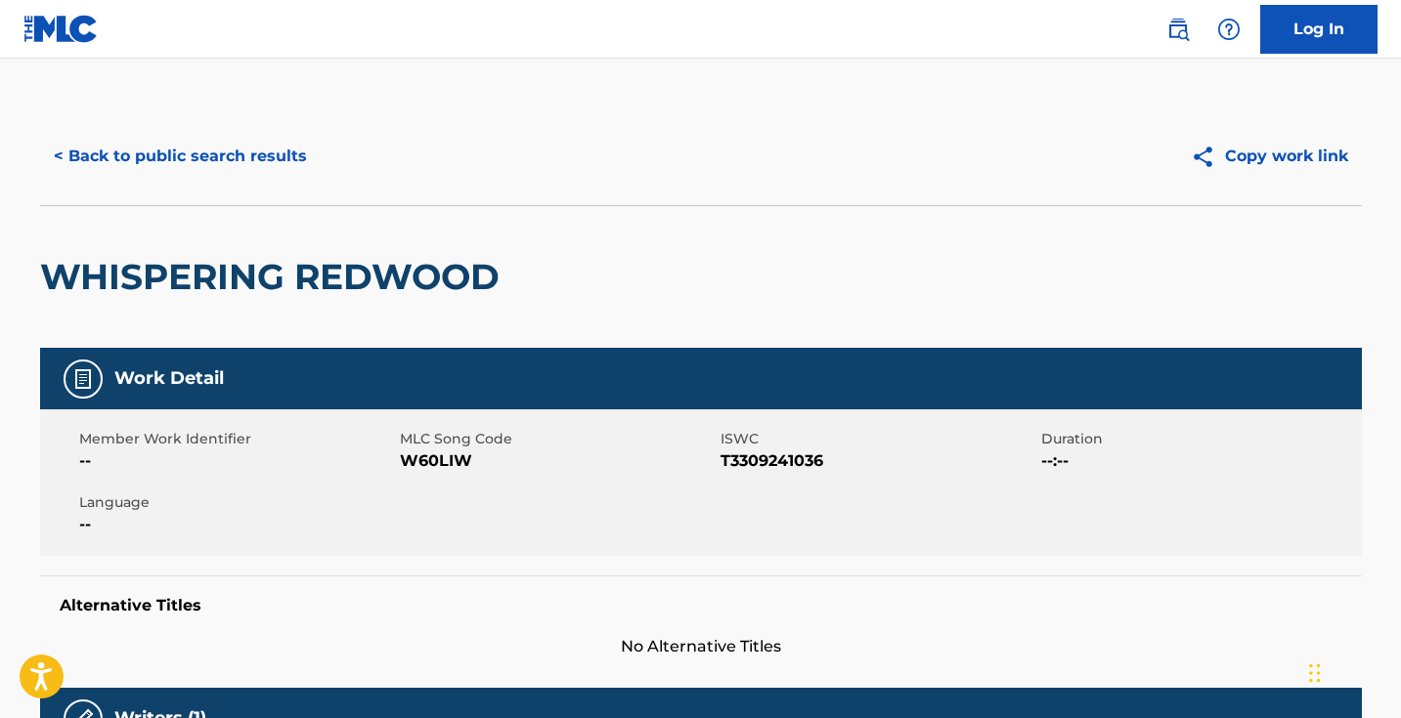
click at [450, 455] on span "W60LIW" at bounding box center [558, 461] width 316 height 23
click at [281, 121] on div "< Back to public search results Copy work link" at bounding box center [701, 157] width 1322 height 98
click at [277, 174] on button "< Back to public search results" at bounding box center [180, 156] width 281 height 49
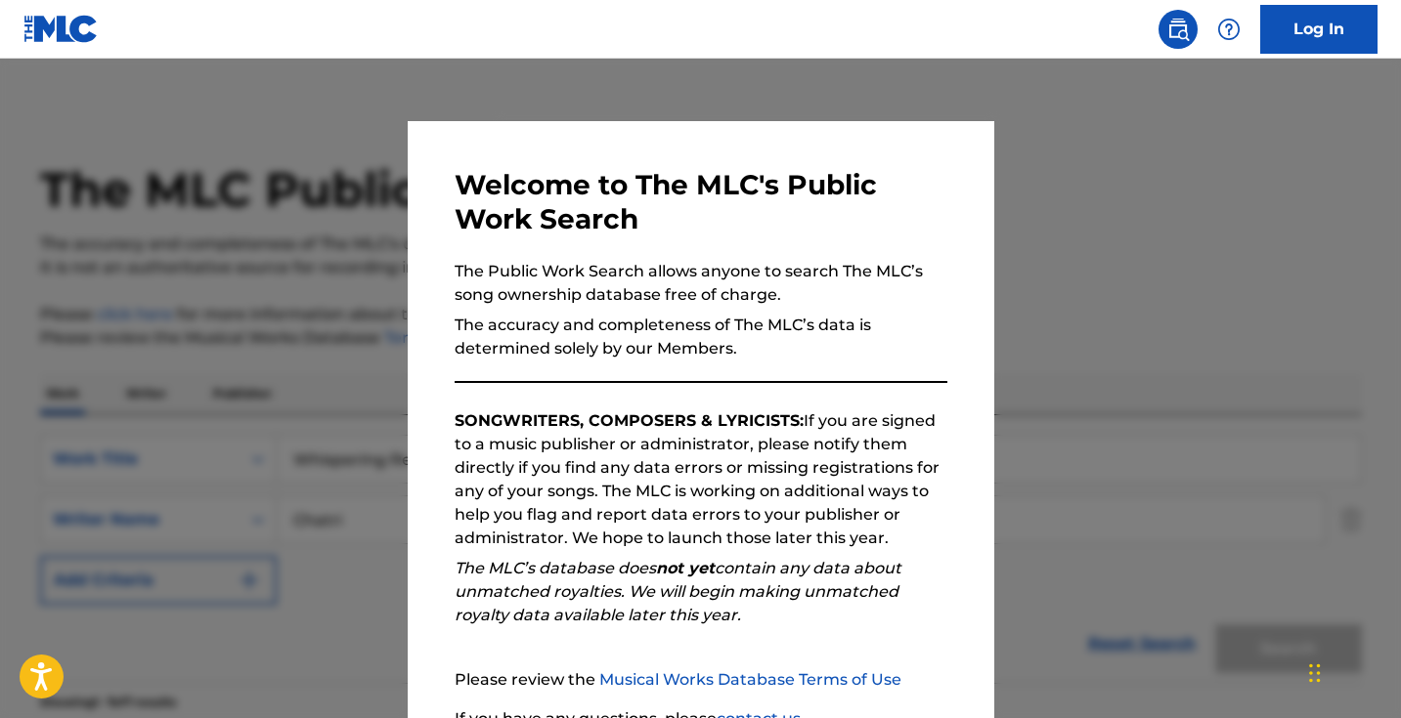
scroll to position [194, 0]
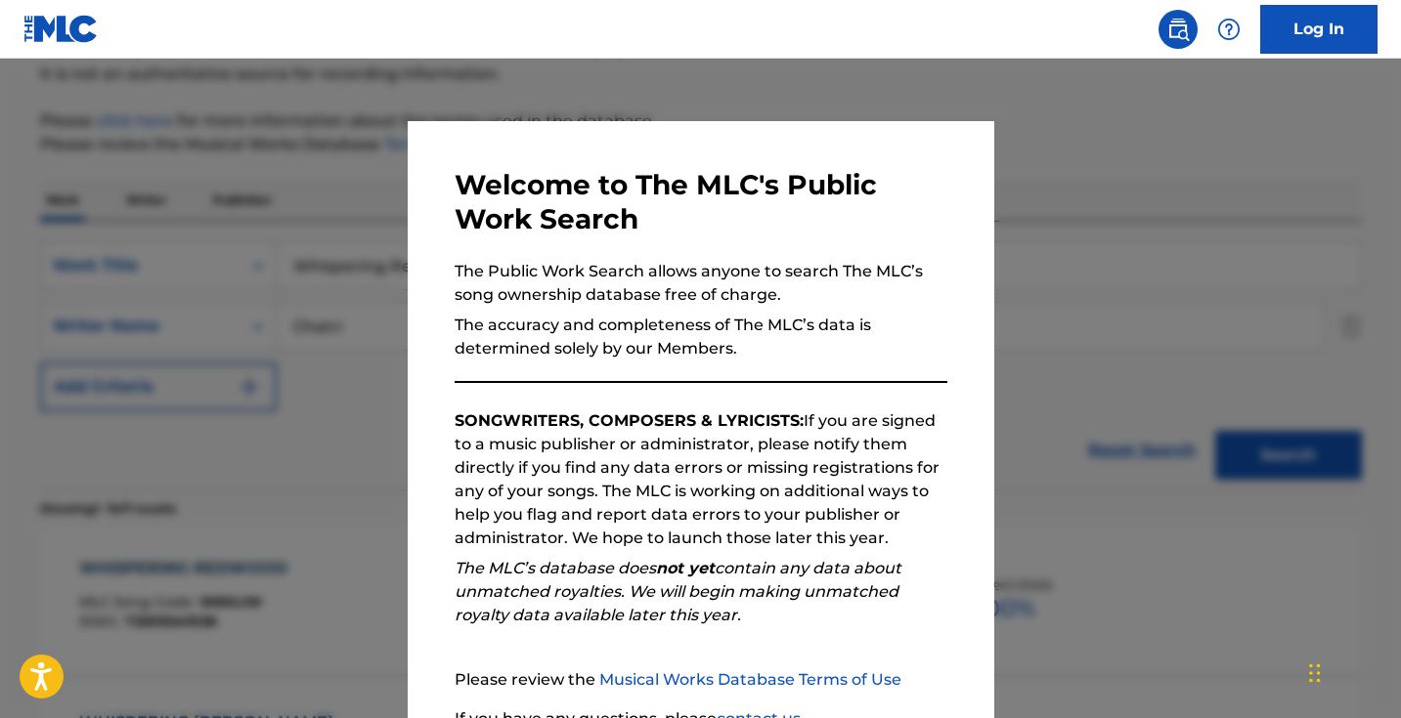
click at [406, 255] on div at bounding box center [700, 418] width 1401 height 718
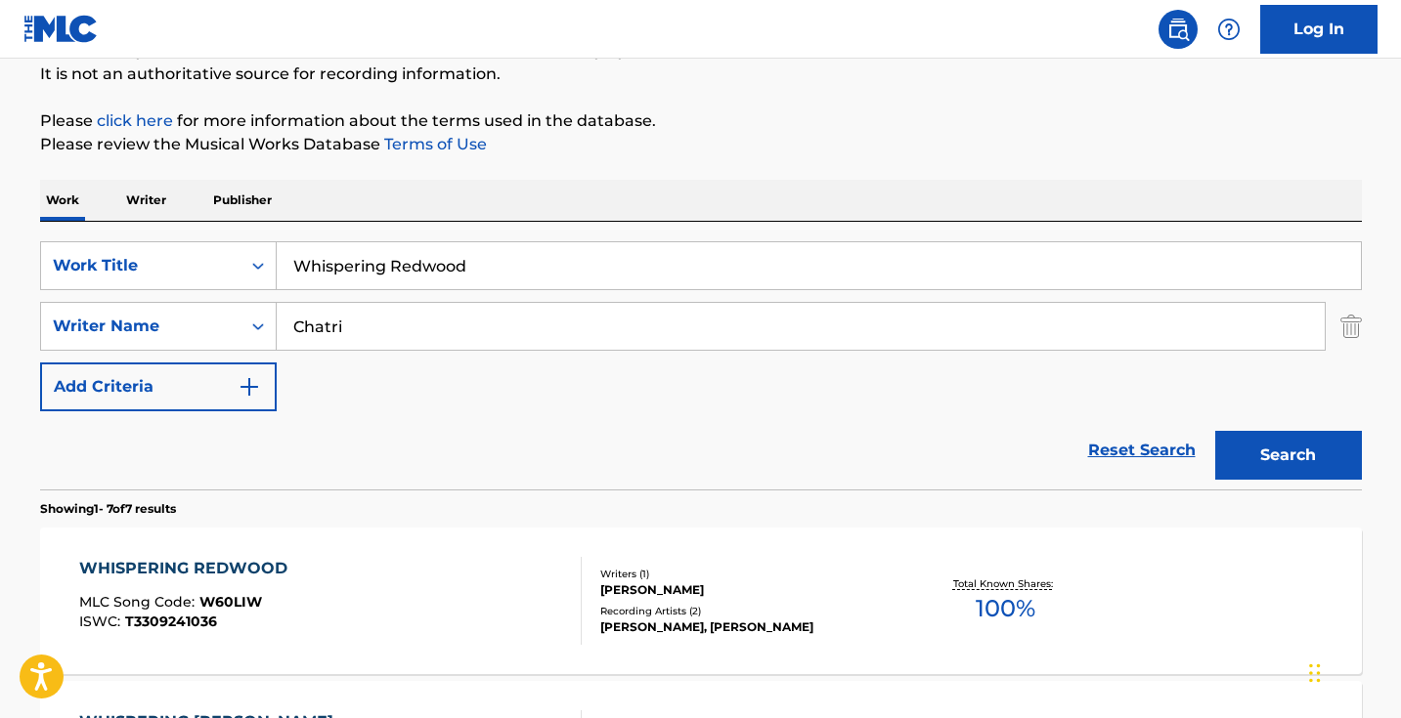
click at [462, 256] on input "Whispering Redwood" at bounding box center [819, 265] width 1084 height 47
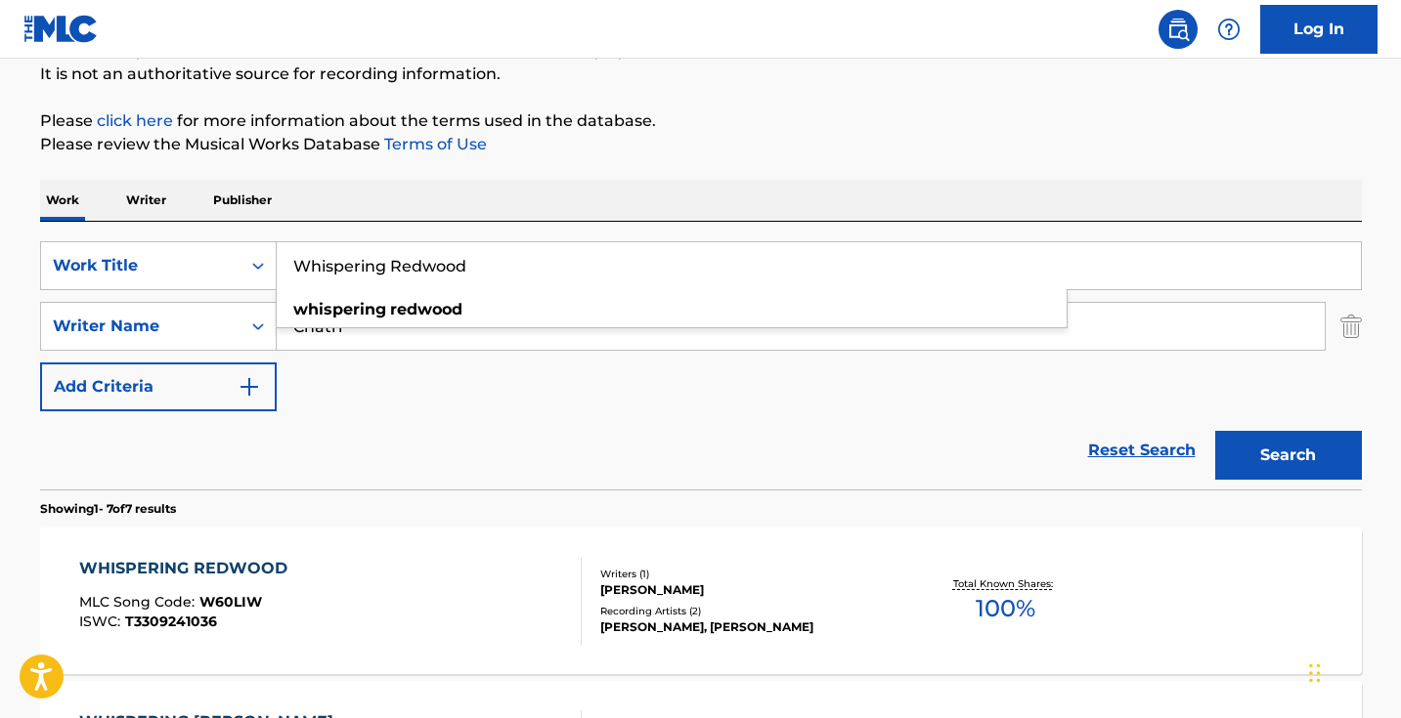
click at [462, 256] on input "Whispering Redwood" at bounding box center [819, 265] width 1084 height 47
paste input "Calming of the Monkey"
type input "Calming of the Monkey"
click at [1287, 456] on button "Search" at bounding box center [1288, 455] width 147 height 49
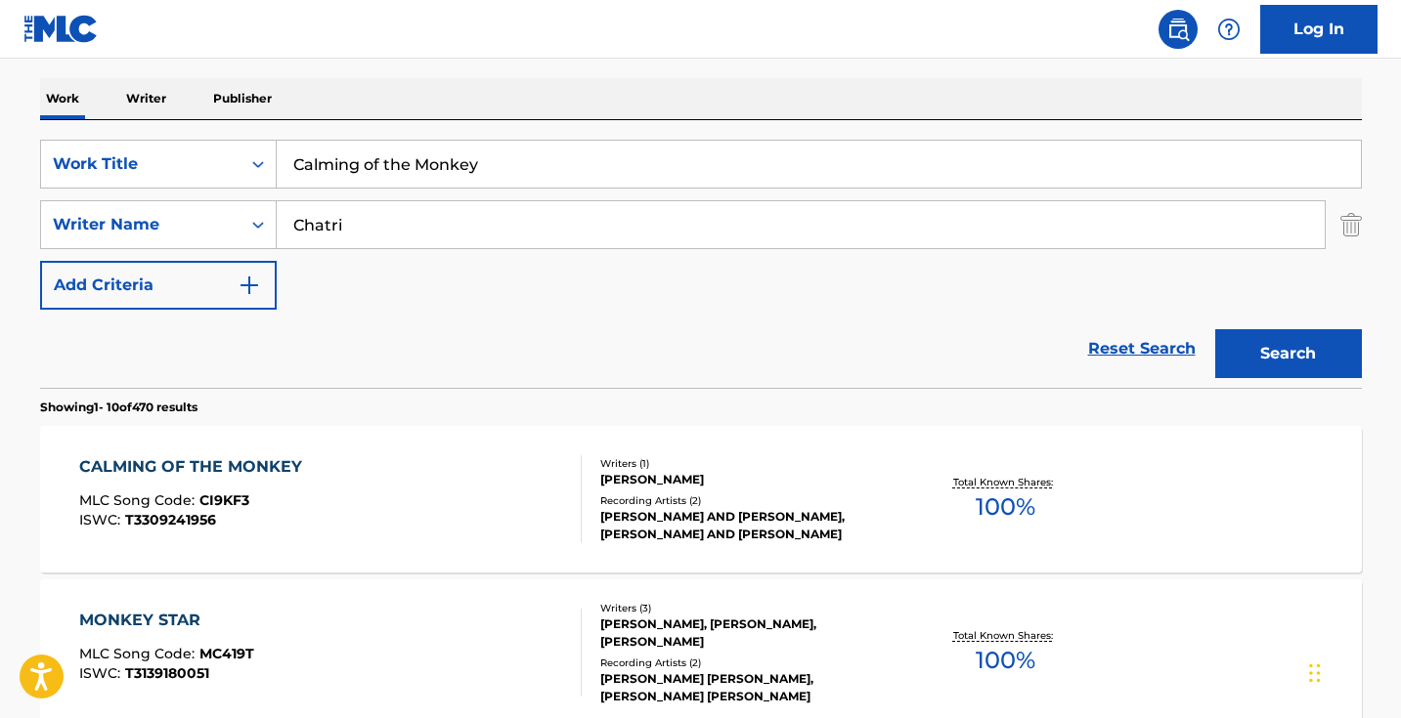
scroll to position [356, 0]
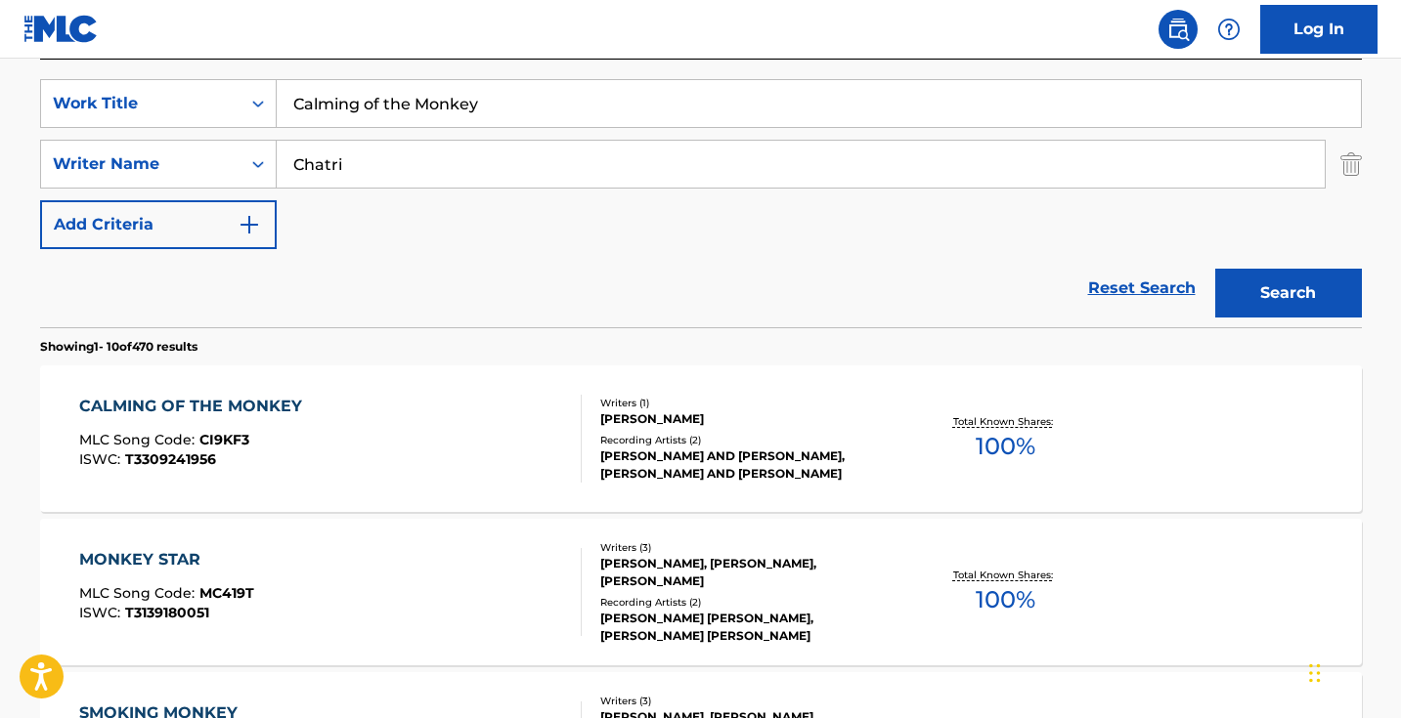
click at [528, 455] on div "CALMING OF THE MONKEY MLC Song Code : CI9KF3 ISWC : T3309241956" at bounding box center [330, 439] width 502 height 88
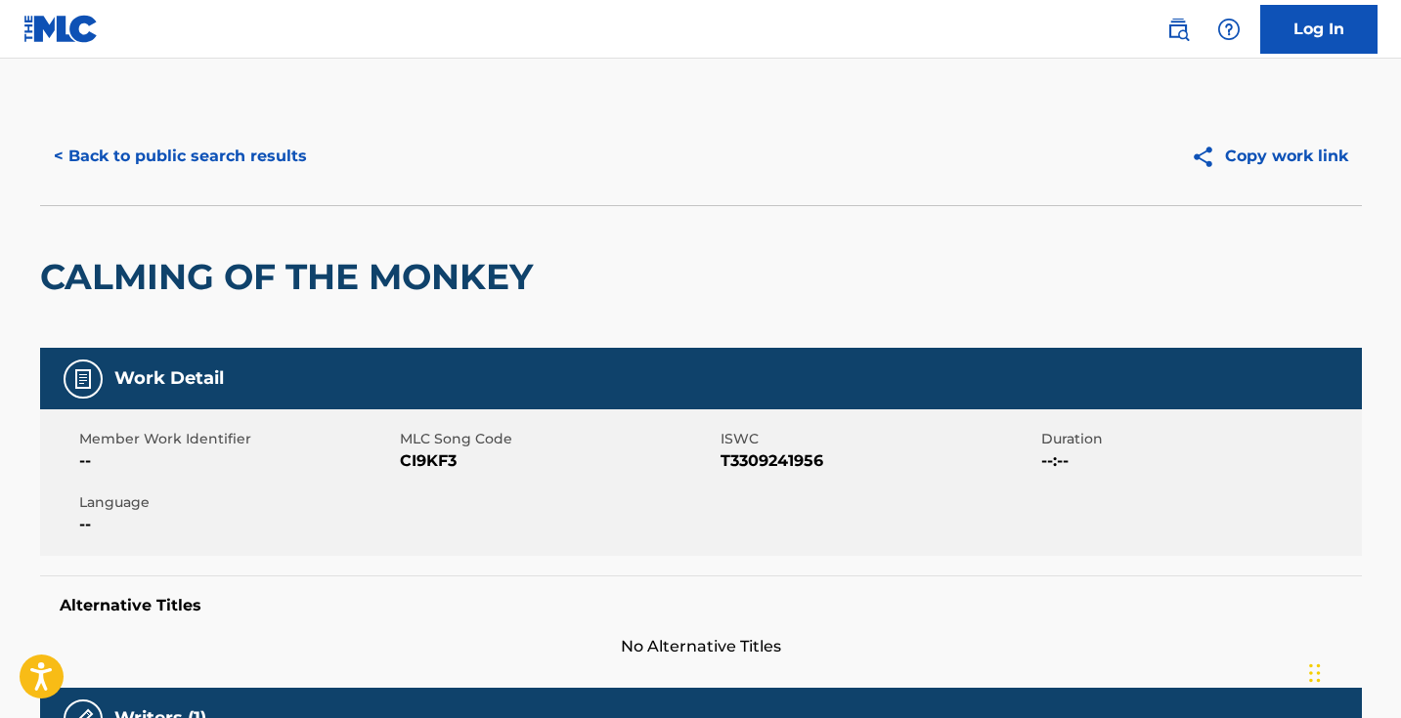
click at [444, 457] on span "CI9KF3" at bounding box center [558, 461] width 316 height 23
click at [443, 457] on span "CI9KF3" at bounding box center [558, 461] width 316 height 23
click at [298, 146] on button "< Back to public search results" at bounding box center [180, 156] width 281 height 49
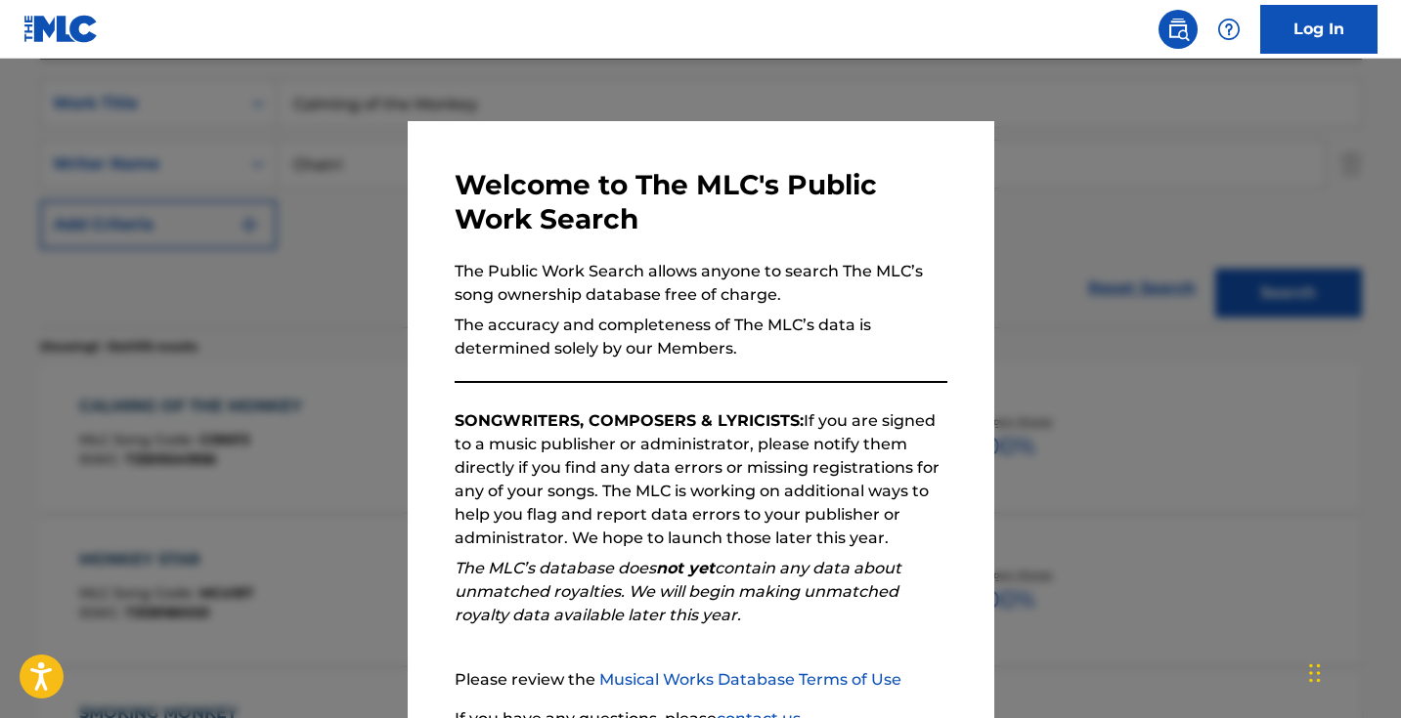
click at [365, 227] on div at bounding box center [700, 418] width 1401 height 718
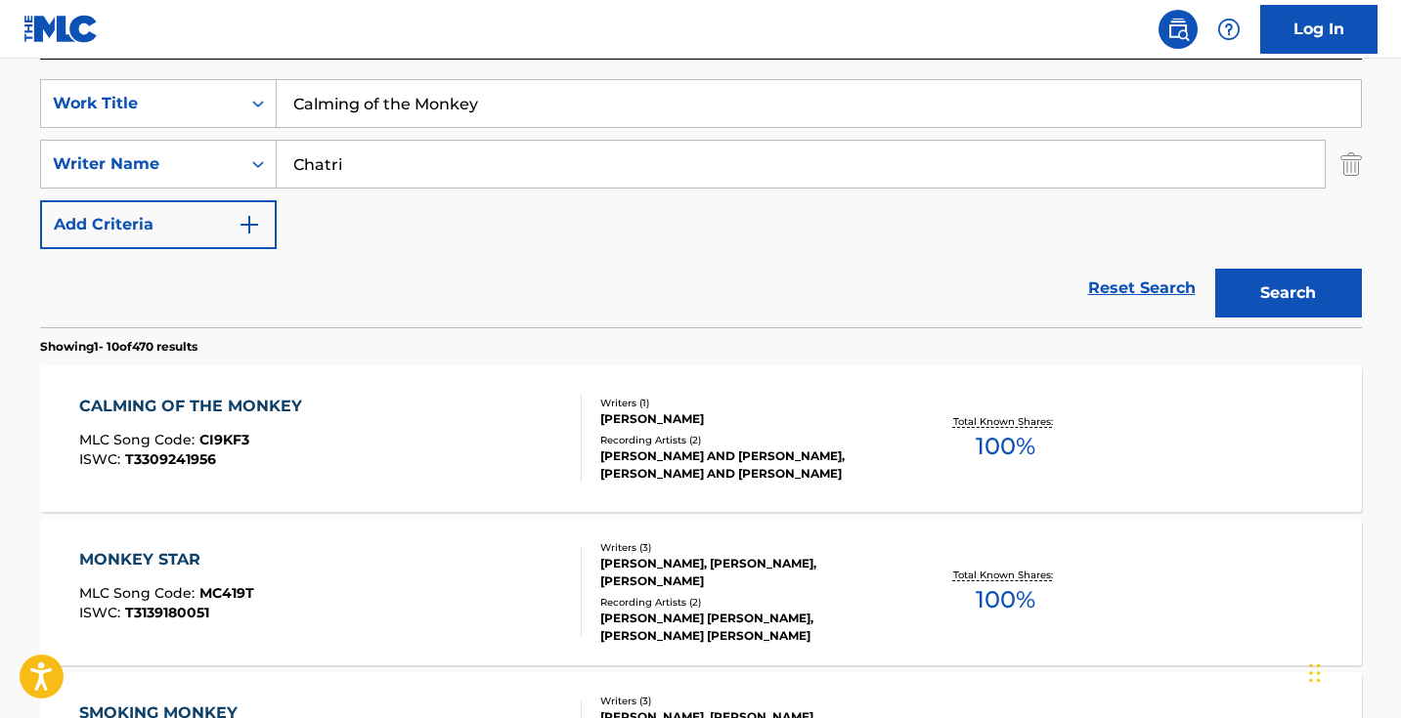
click at [528, 113] on input "Calming of the Monkey" at bounding box center [819, 103] width 1084 height 47
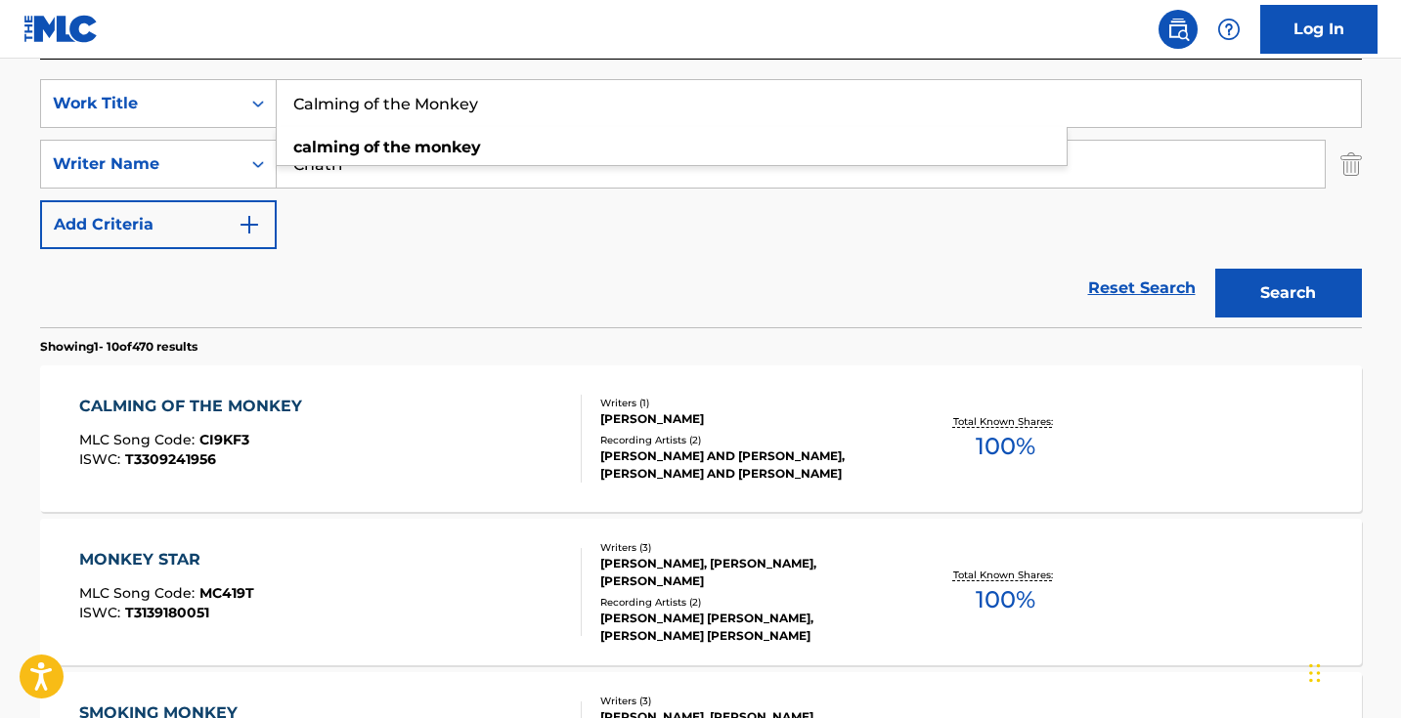
click at [528, 113] on input "Calming of the Monkey" at bounding box center [819, 103] width 1084 height 47
paste input "Facial Memories"
type input "Facial Memories"
click at [1287, 293] on button "Search" at bounding box center [1288, 293] width 147 height 49
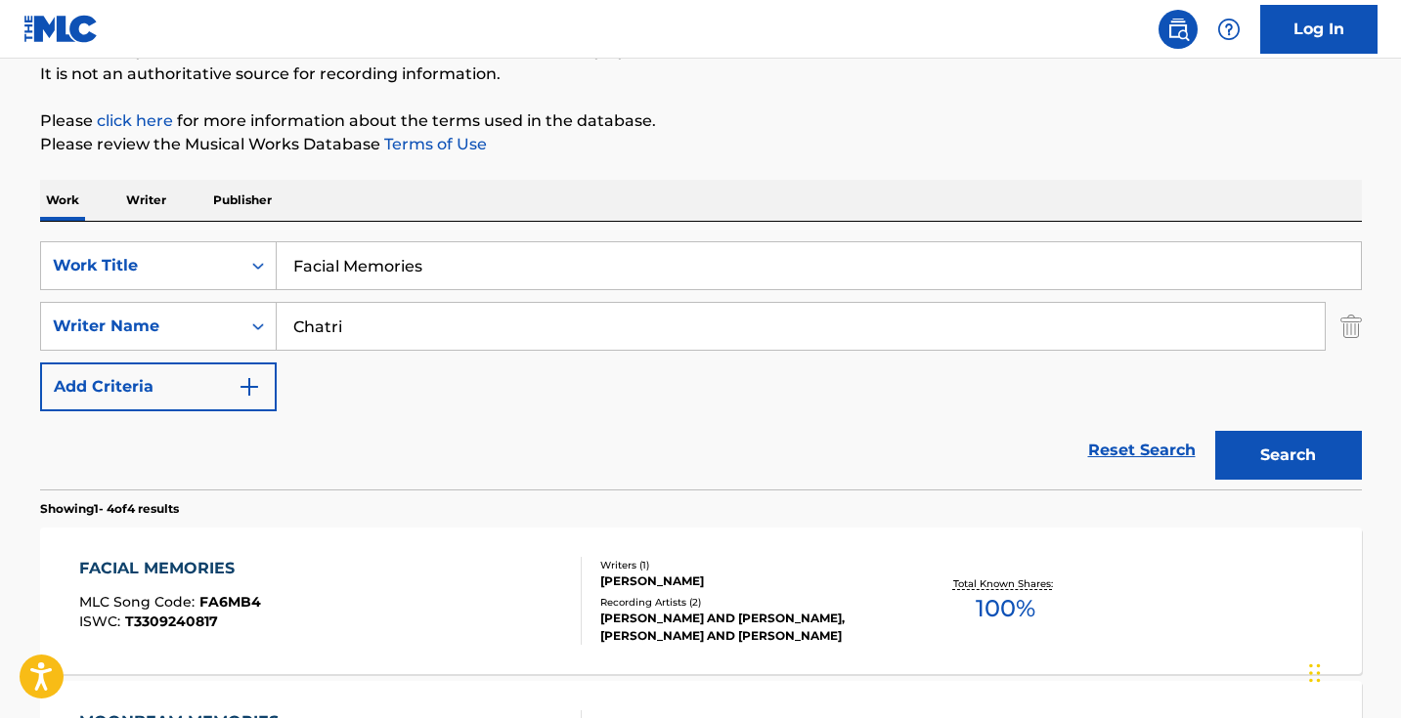
click at [475, 617] on div "FACIAL MEMORIES MLC Song Code : FA6MB4 ISWC : T3309240817" at bounding box center [330, 601] width 502 height 88
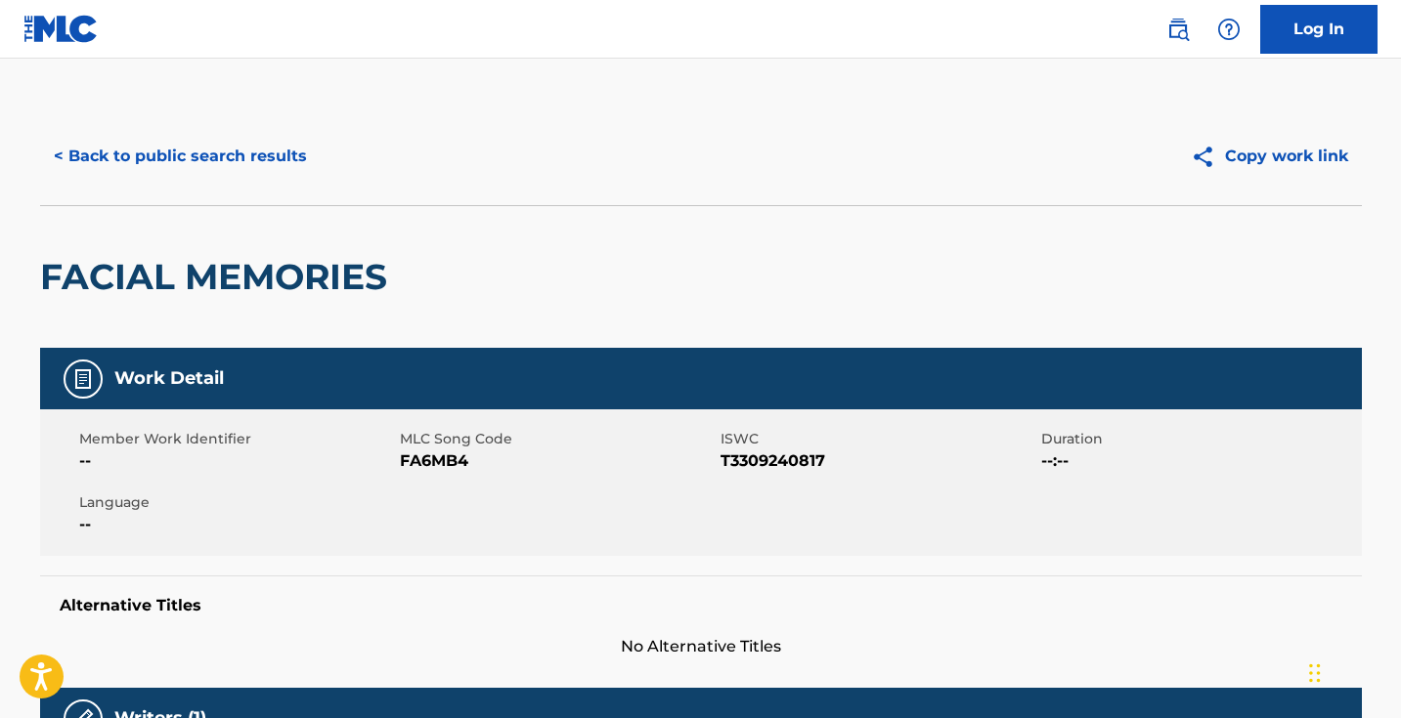
click at [249, 147] on button "< Back to public search results" at bounding box center [180, 156] width 281 height 49
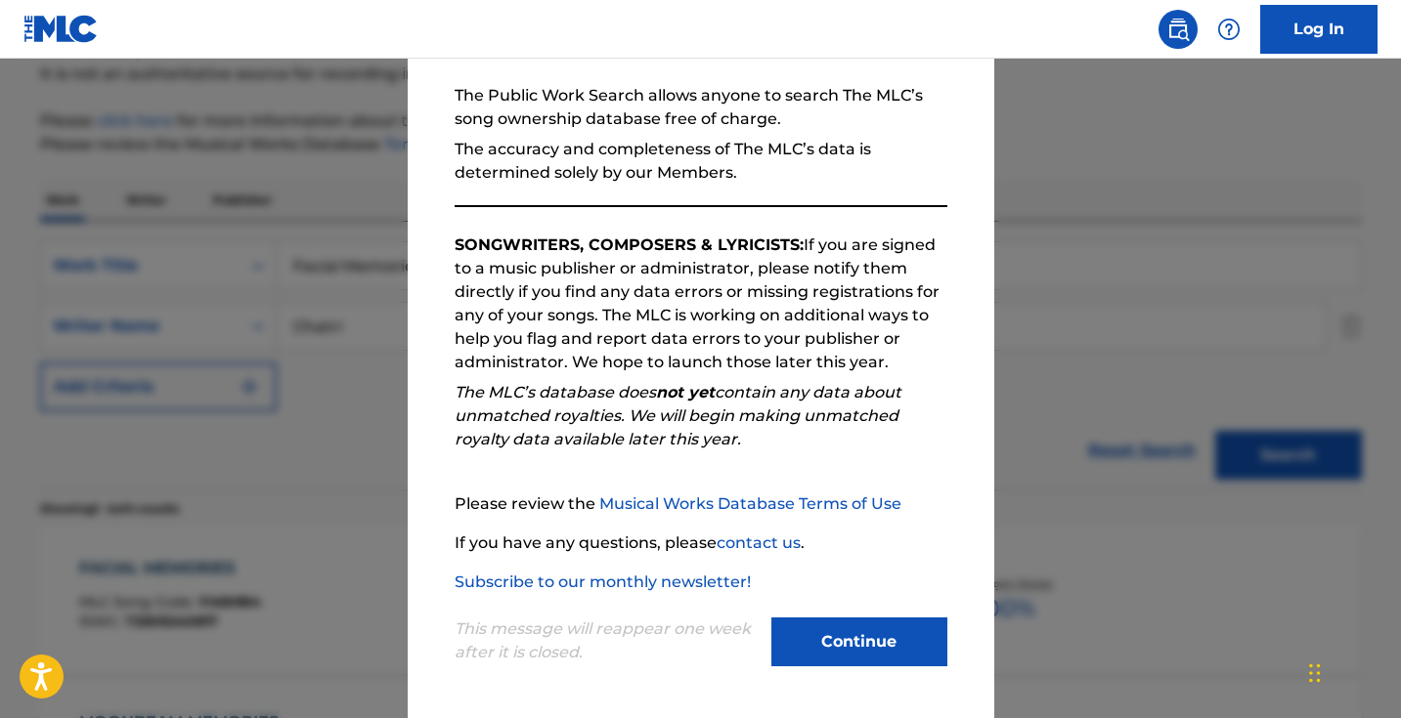
scroll to position [178, 0]
click at [331, 433] on div at bounding box center [700, 418] width 1401 height 718
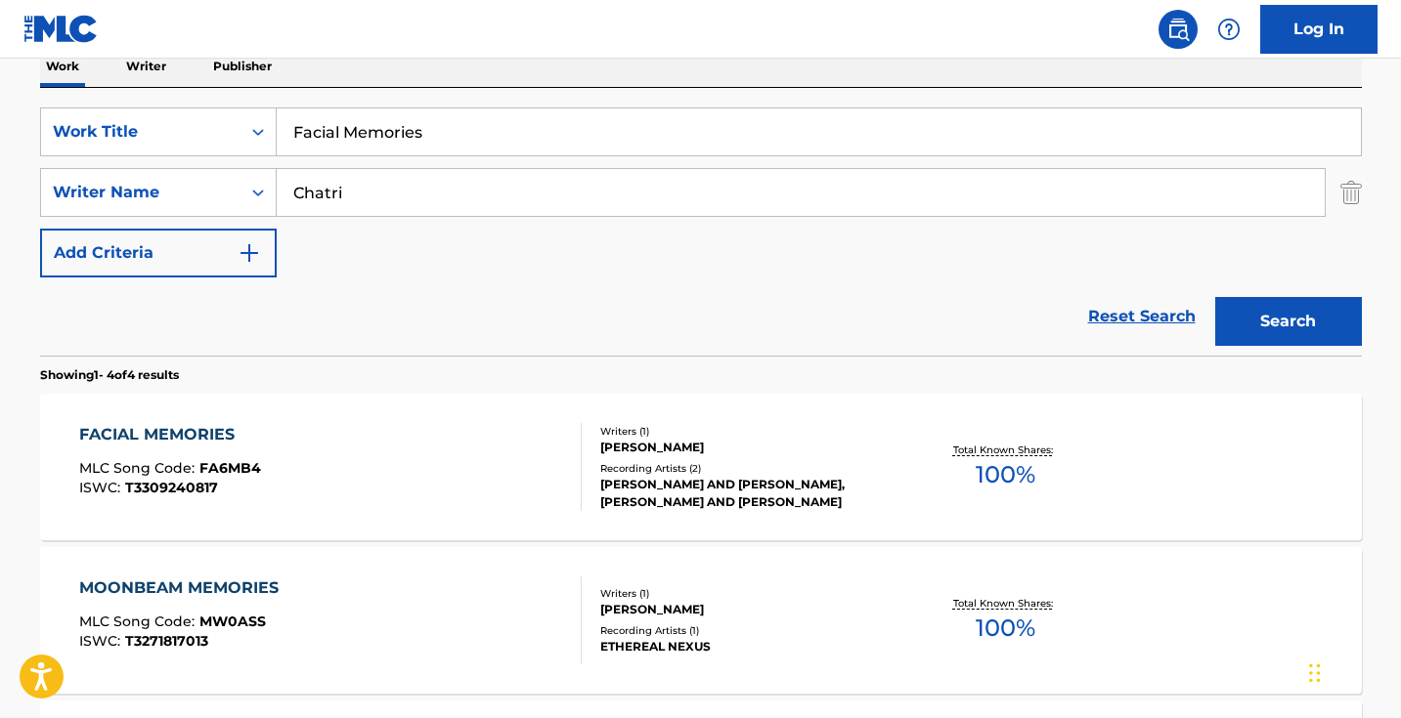
scroll to position [378, 0]
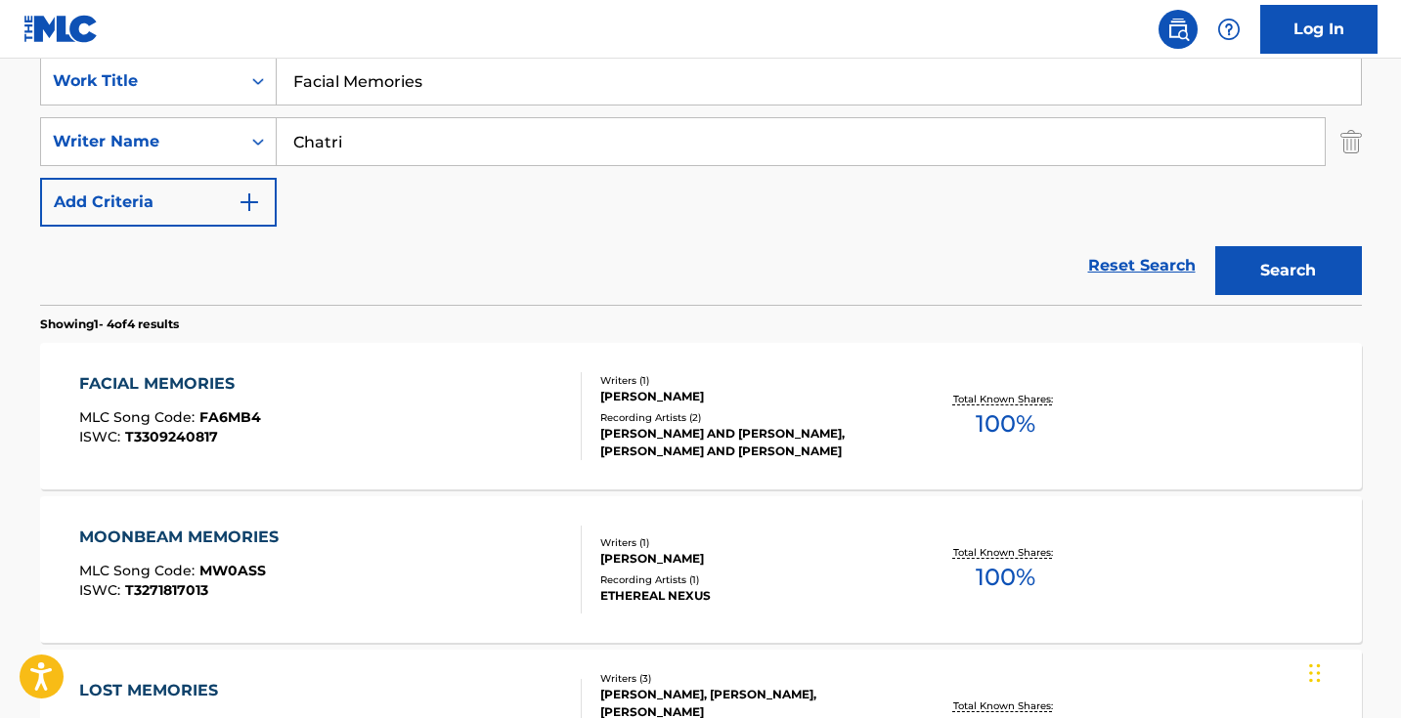
click at [396, 411] on div "FACIAL MEMORIES MLC Song Code : FA6MB4 ISWC : T3309240817" at bounding box center [330, 416] width 502 height 88
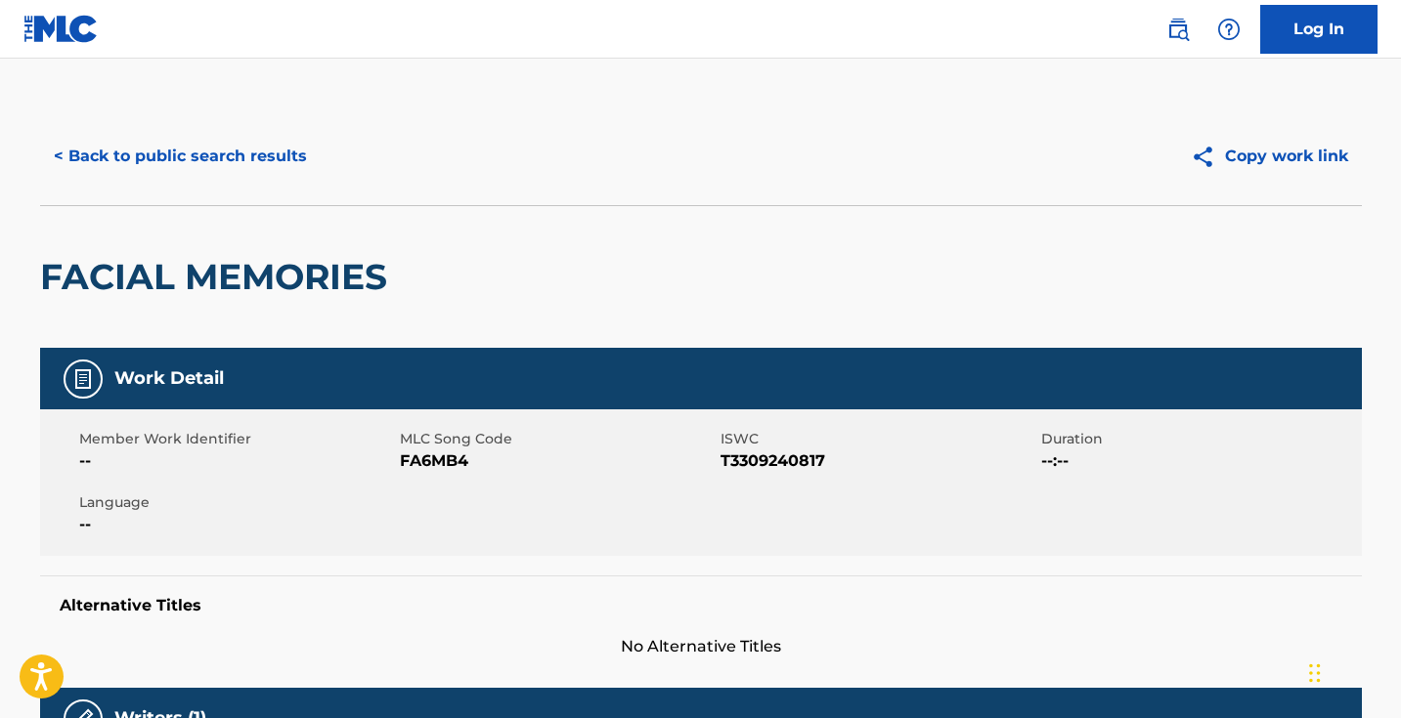
click at [427, 451] on span "FA6MB4" at bounding box center [558, 461] width 316 height 23
click at [427, 460] on span "FA6MB4" at bounding box center [558, 461] width 316 height 23
click at [252, 166] on button "< Back to public search results" at bounding box center [180, 156] width 281 height 49
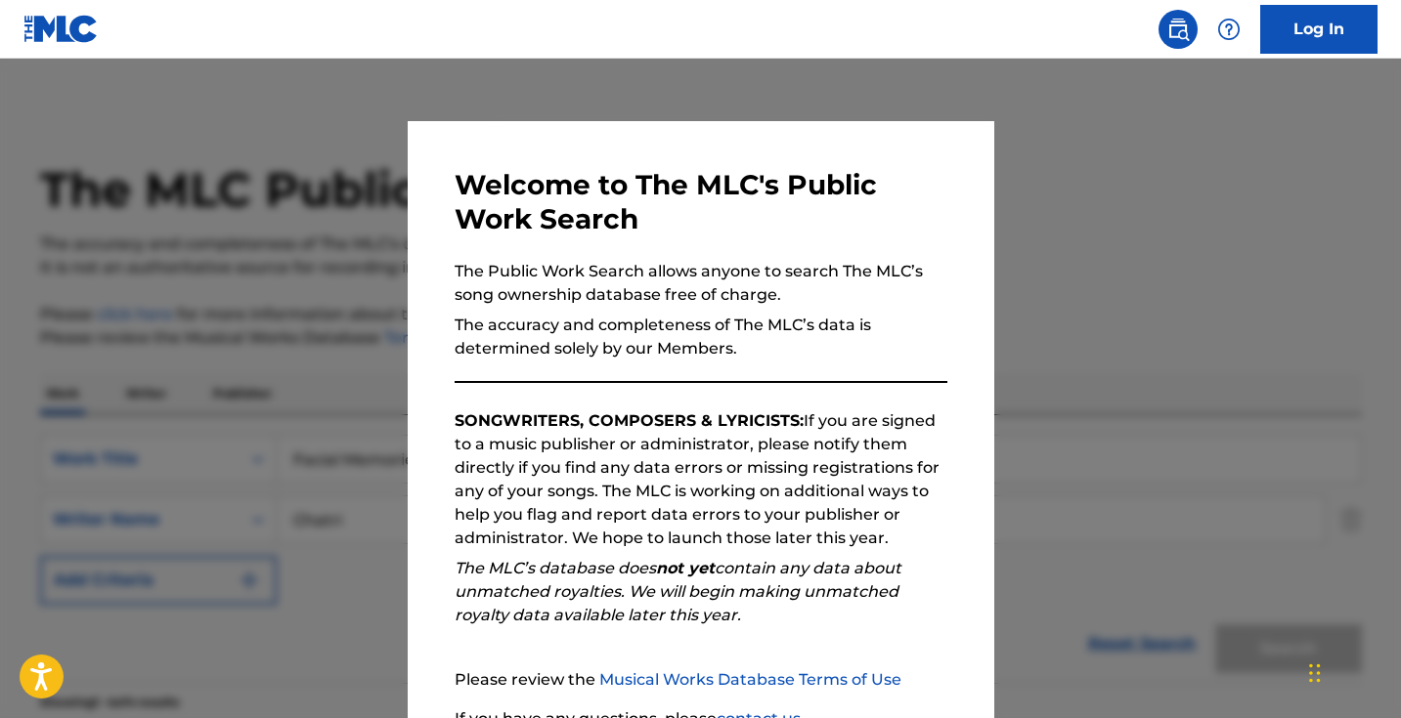
scroll to position [378, 0]
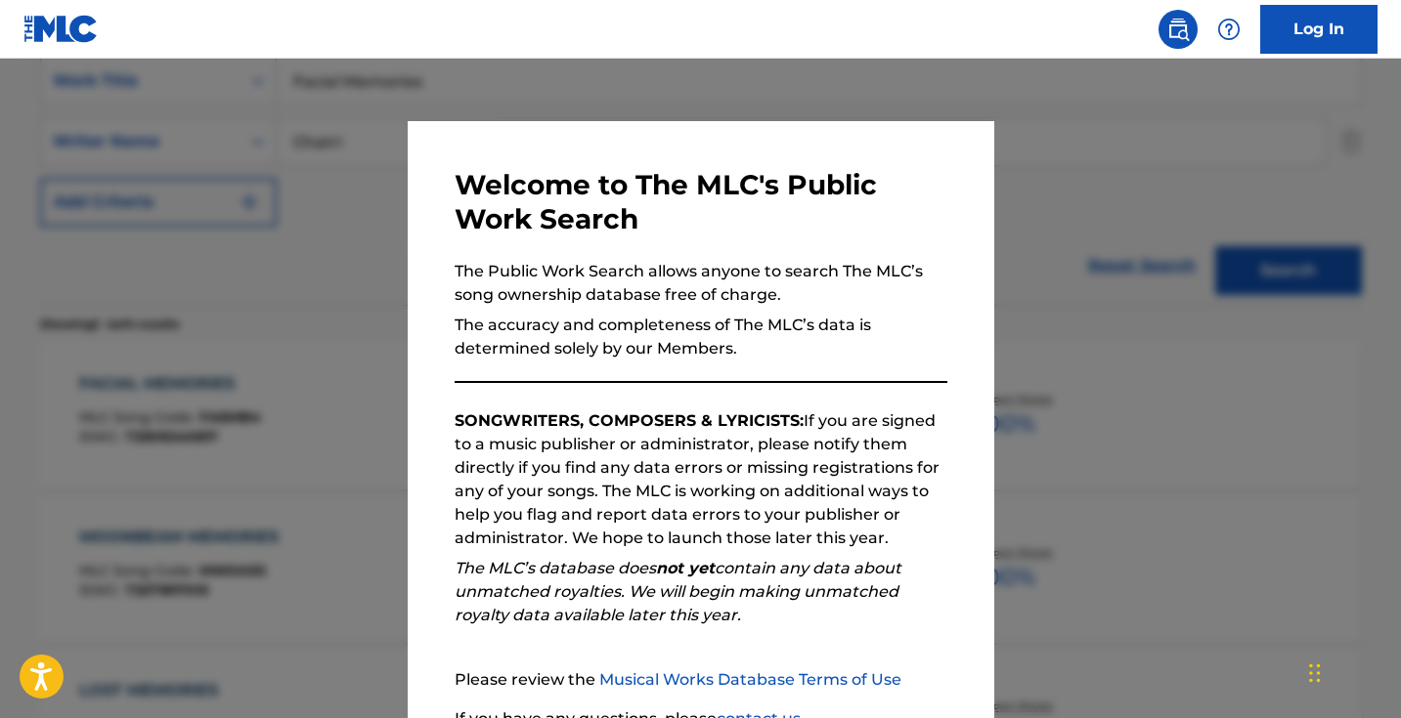
click at [393, 236] on div at bounding box center [700, 418] width 1401 height 718
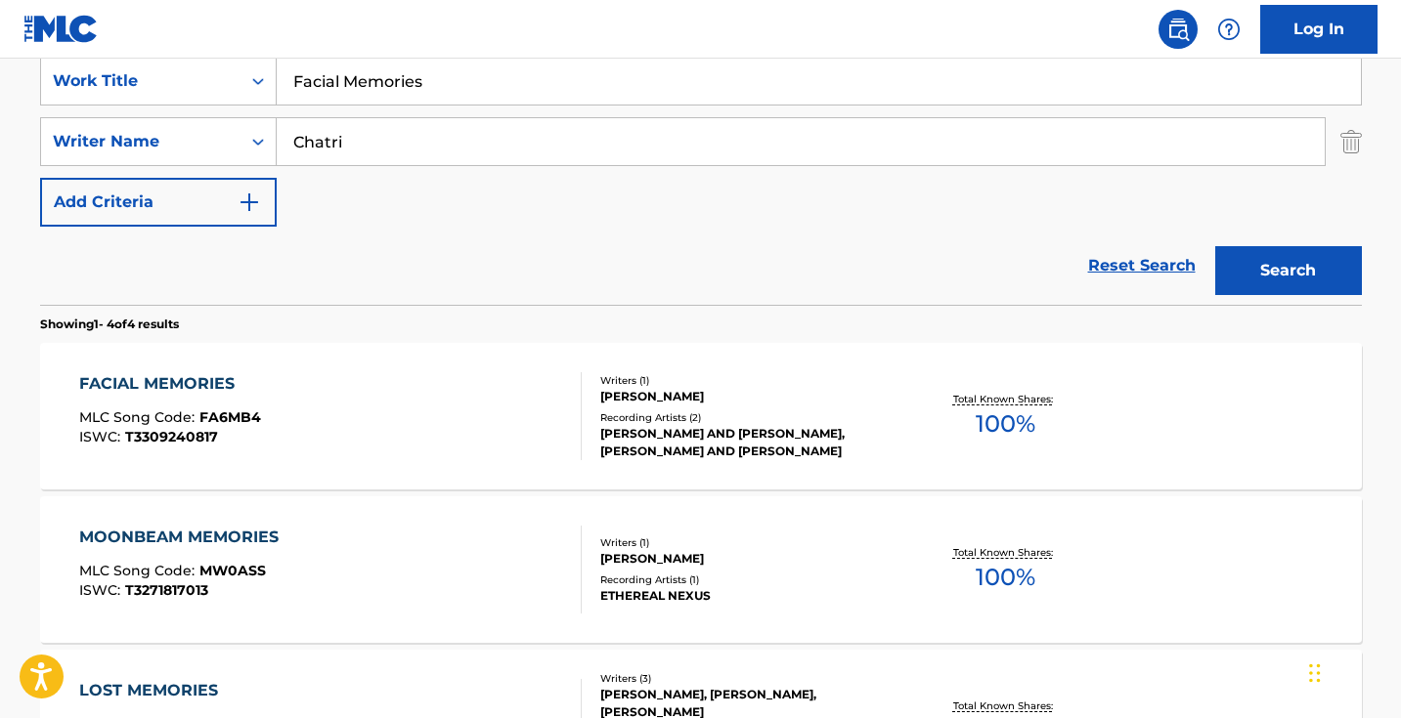
click at [476, 88] on input "Facial Memories" at bounding box center [819, 81] width 1084 height 47
paste input "The Happy Owl"
type input "The Happy Owl"
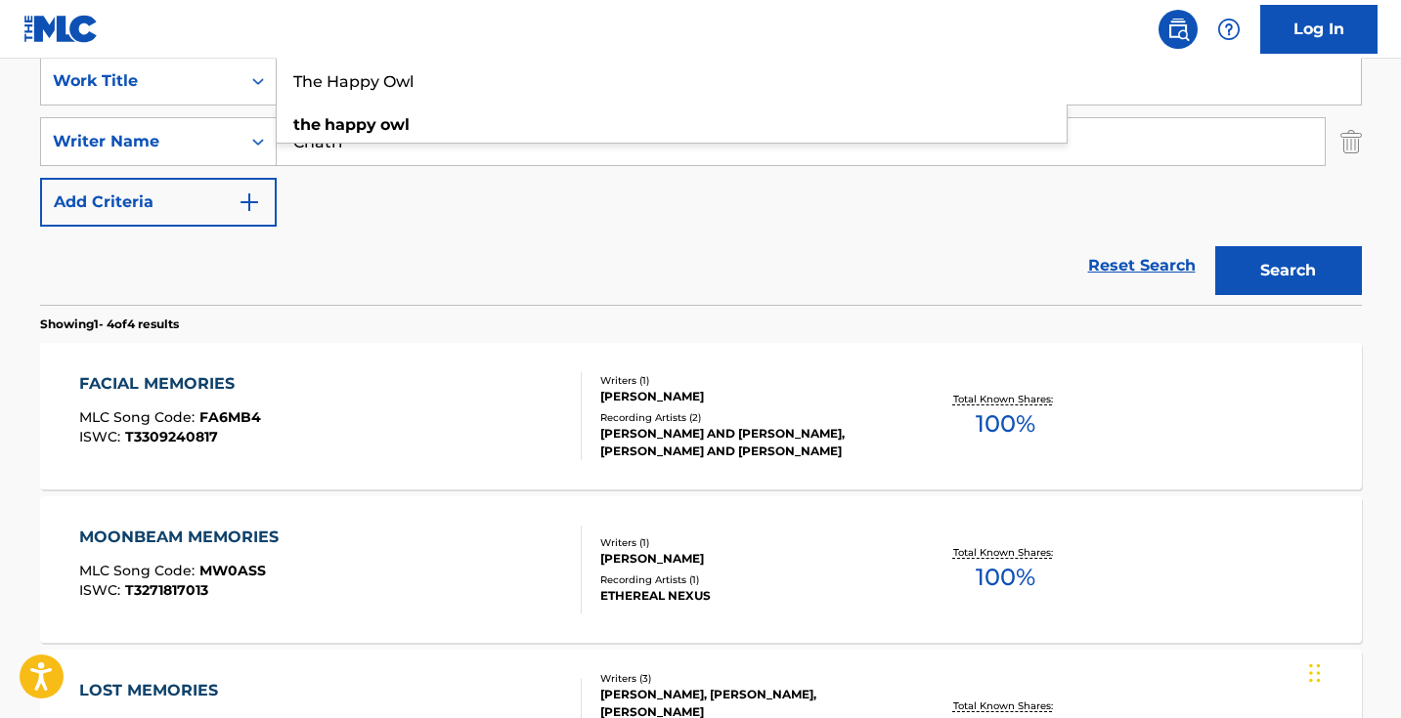
click at [1287, 271] on button "Search" at bounding box center [1288, 270] width 147 height 49
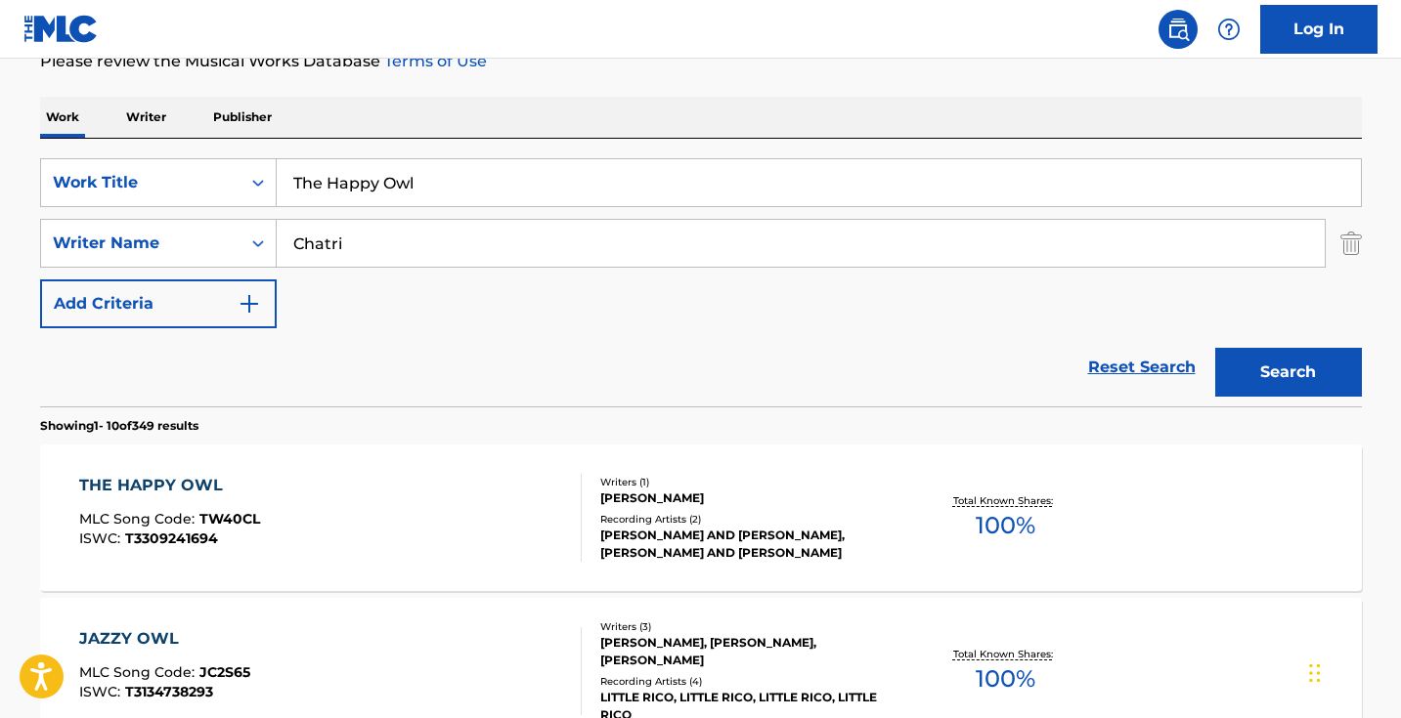
scroll to position [306, 0]
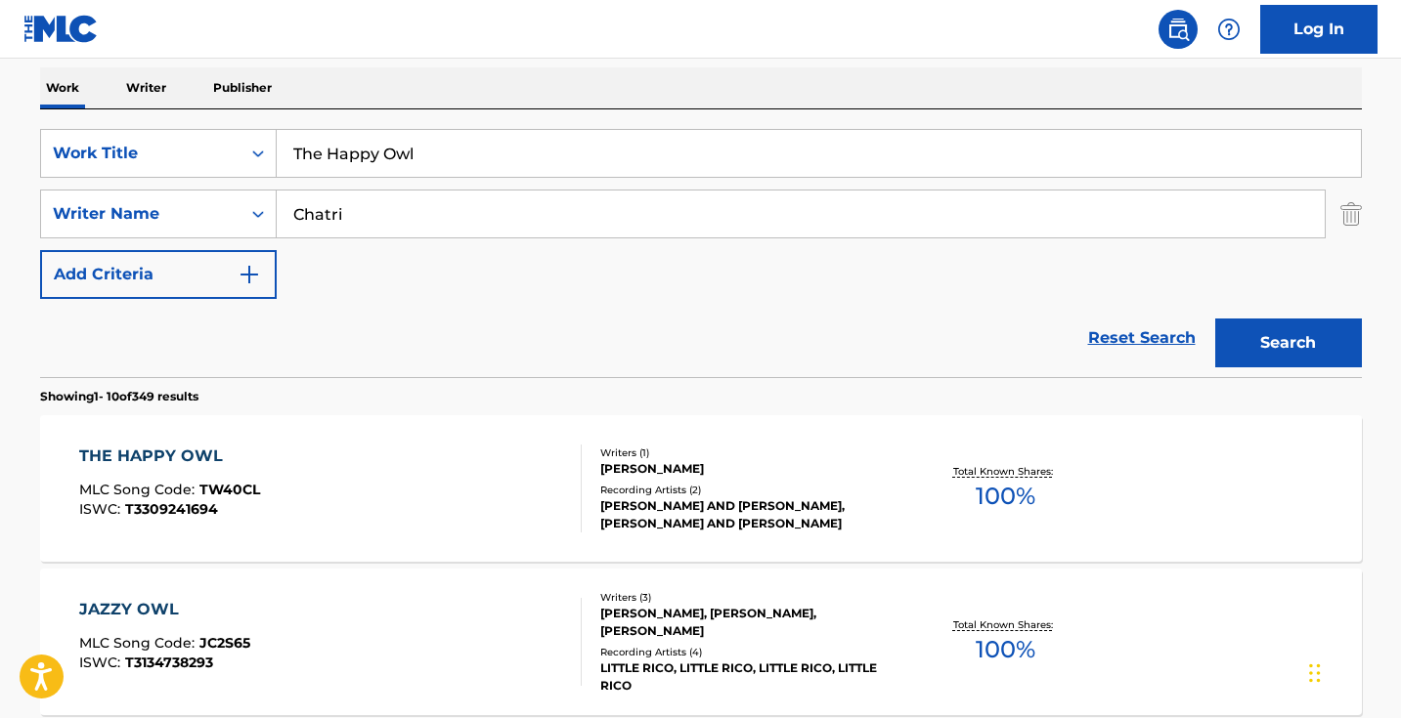
click at [483, 505] on div "THE HAPPY OWL MLC Song Code : TW40CL ISWC : T3309241694" at bounding box center [330, 489] width 502 height 88
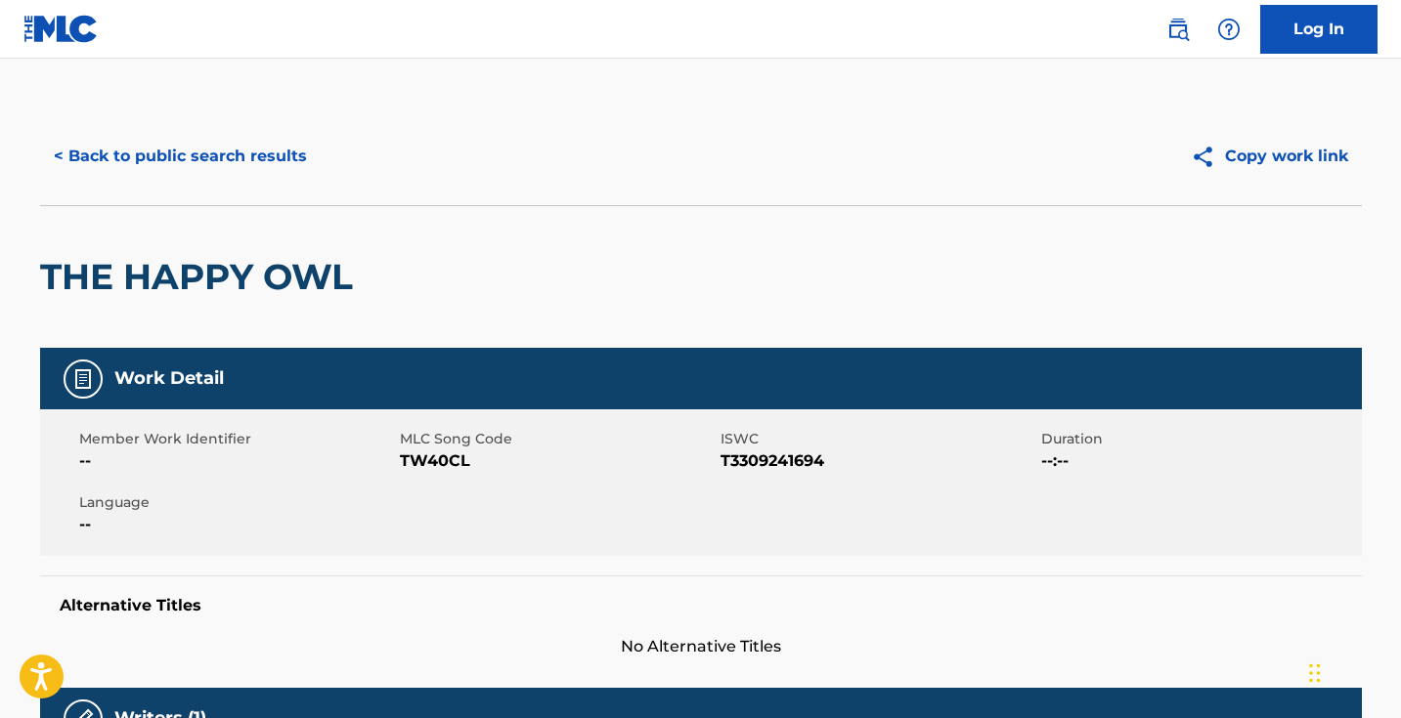
click at [437, 461] on span "TW40CL" at bounding box center [558, 461] width 316 height 23
click at [437, 460] on span "TW40CL" at bounding box center [558, 461] width 316 height 23
click at [235, 154] on button "< Back to public search results" at bounding box center [180, 156] width 281 height 49
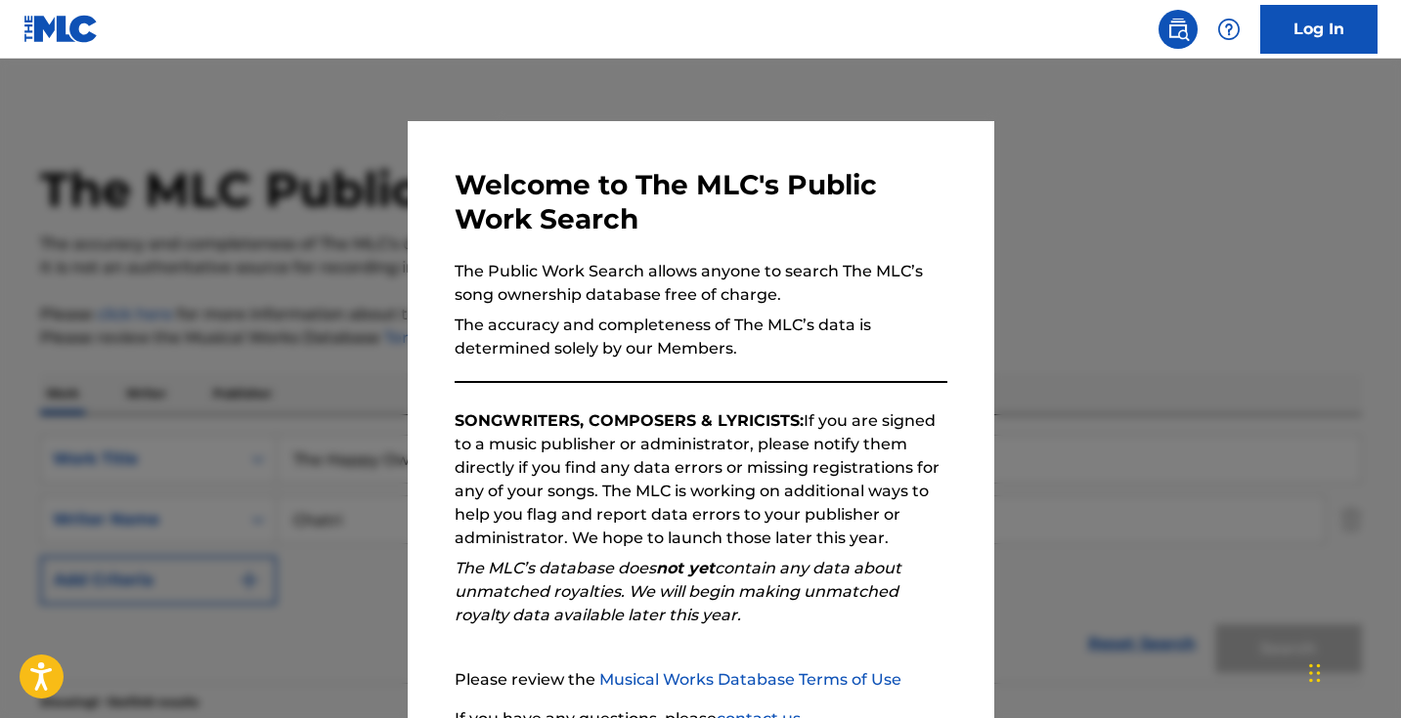
scroll to position [306, 0]
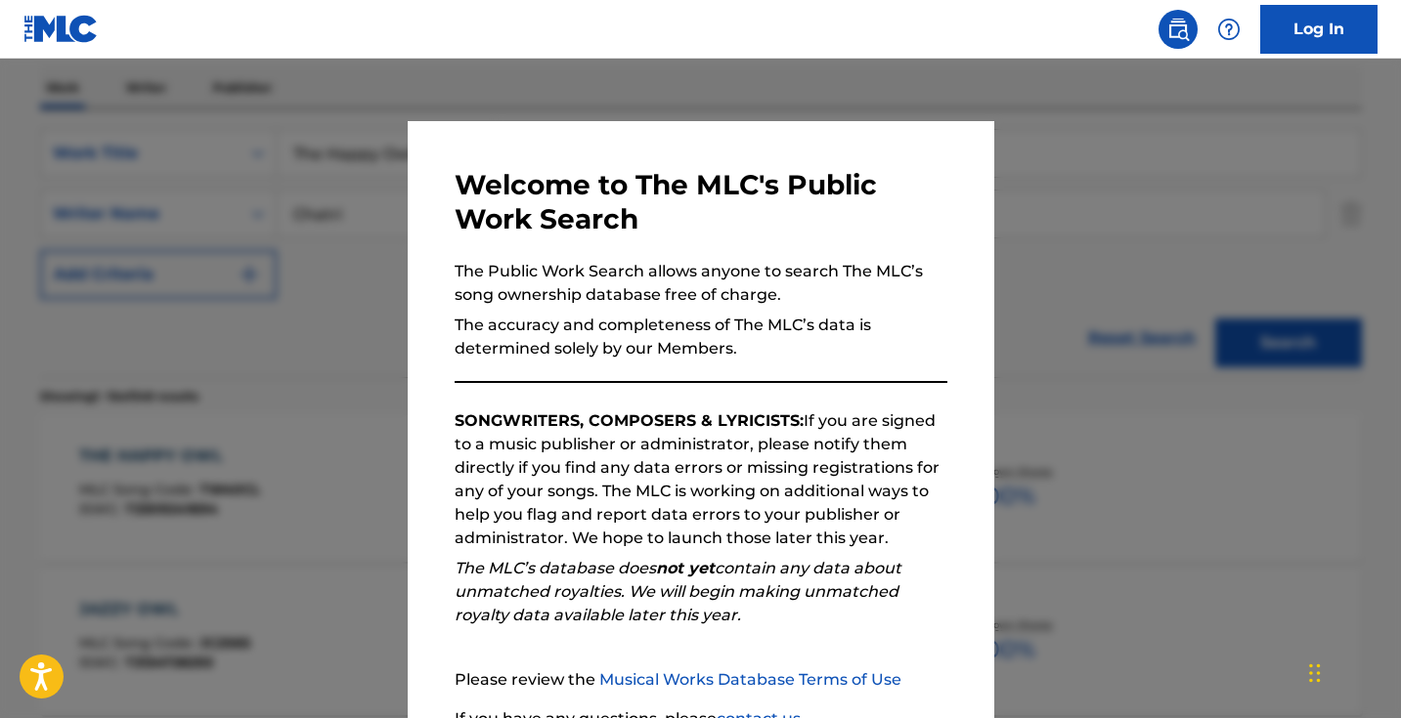
click at [444, 178] on div "Welcome to The MLC's Public Work Search The Public Work Search allows anyone to…" at bounding box center [701, 507] width 587 height 773
click at [373, 178] on div at bounding box center [700, 418] width 1401 height 718
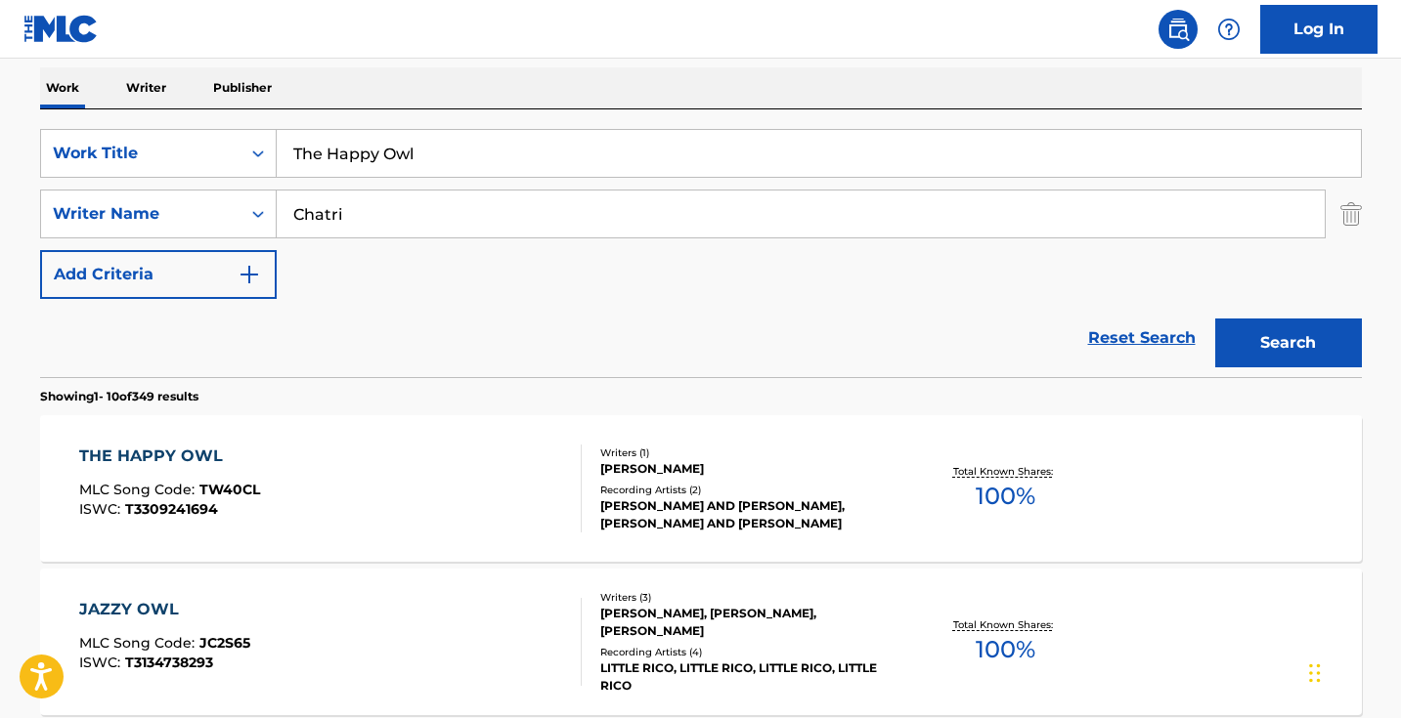
click at [479, 149] on input "The Happy Owl" at bounding box center [819, 153] width 1084 height 47
paste input "magic tunes of the forest"
type input "The magic tunes of the forest"
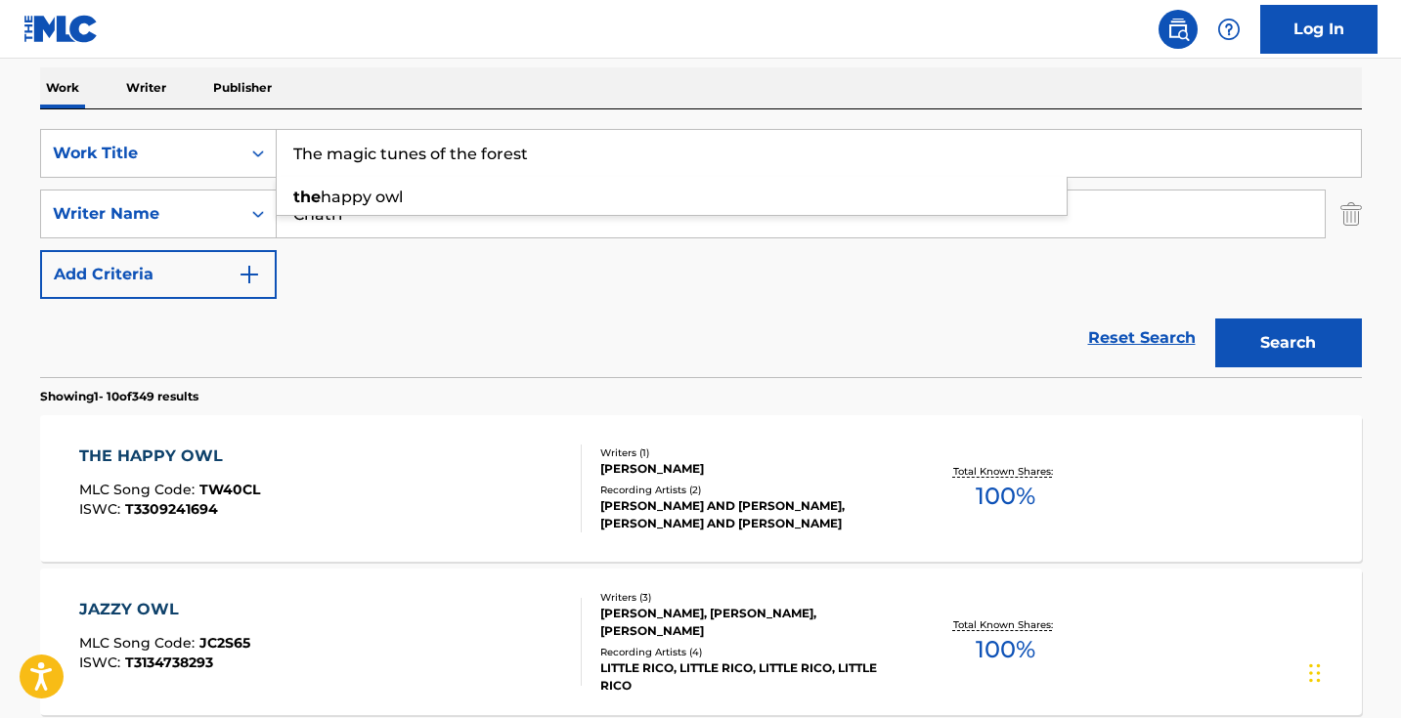
click at [1287, 343] on button "Search" at bounding box center [1288, 343] width 147 height 49
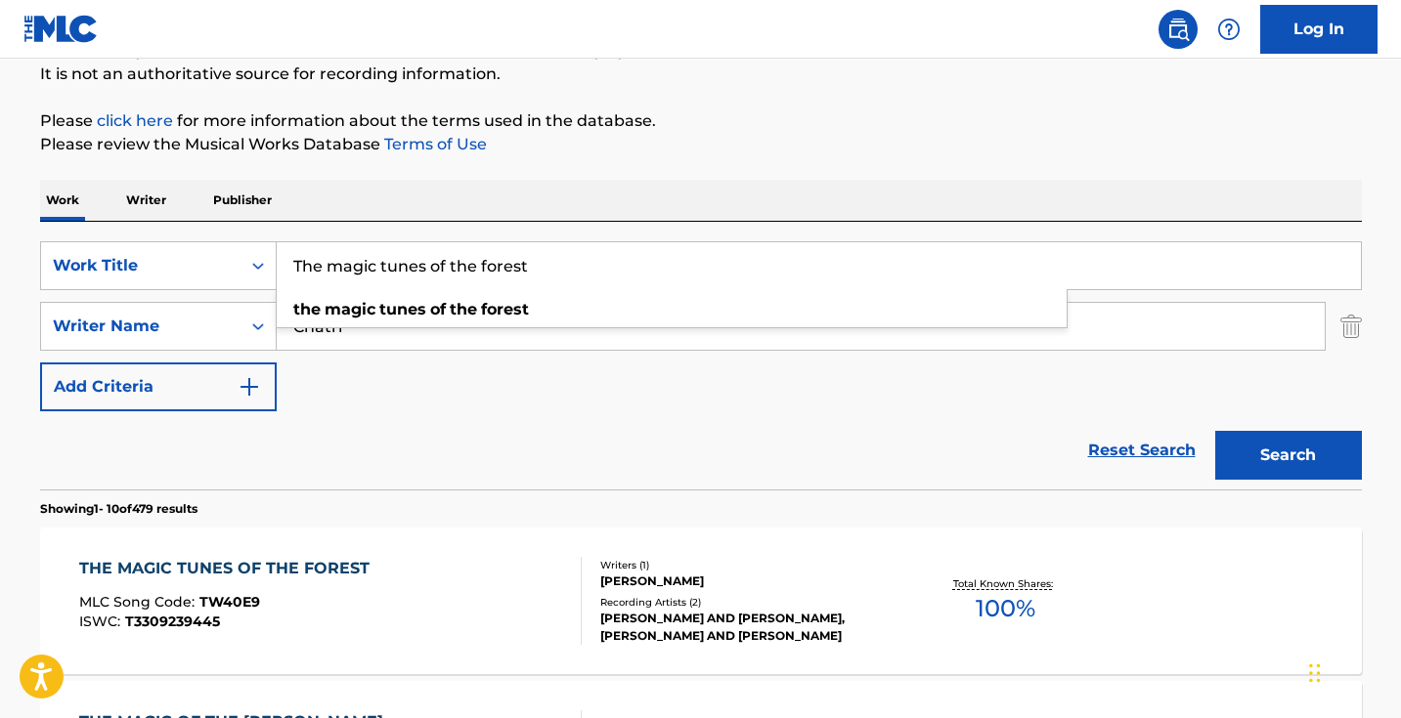
click at [442, 574] on div "THE MAGIC TUNES OF THE FOREST MLC Song Code : TW40E9 ISWC : T3309239445" at bounding box center [330, 601] width 502 height 88
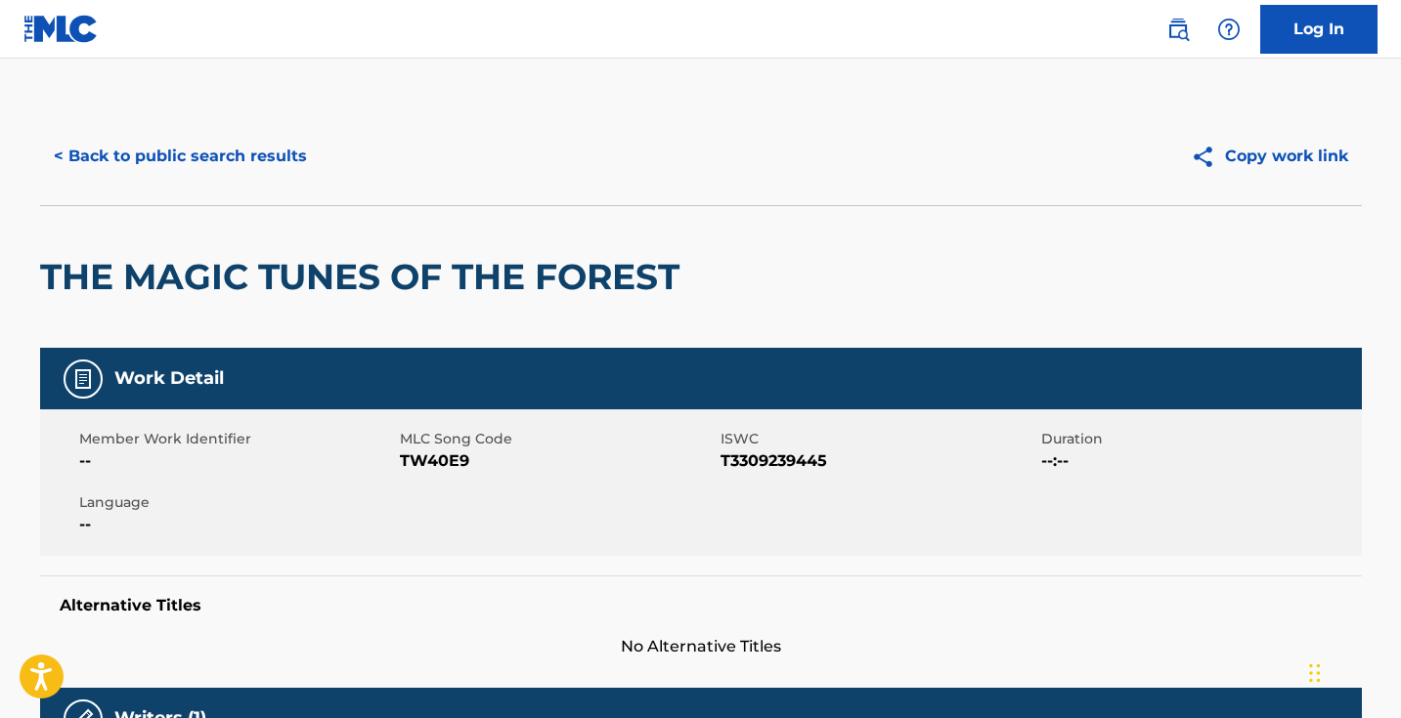
click at [451, 466] on span "TW40E9" at bounding box center [558, 461] width 316 height 23
click at [266, 159] on button "< Back to public search results" at bounding box center [180, 156] width 281 height 49
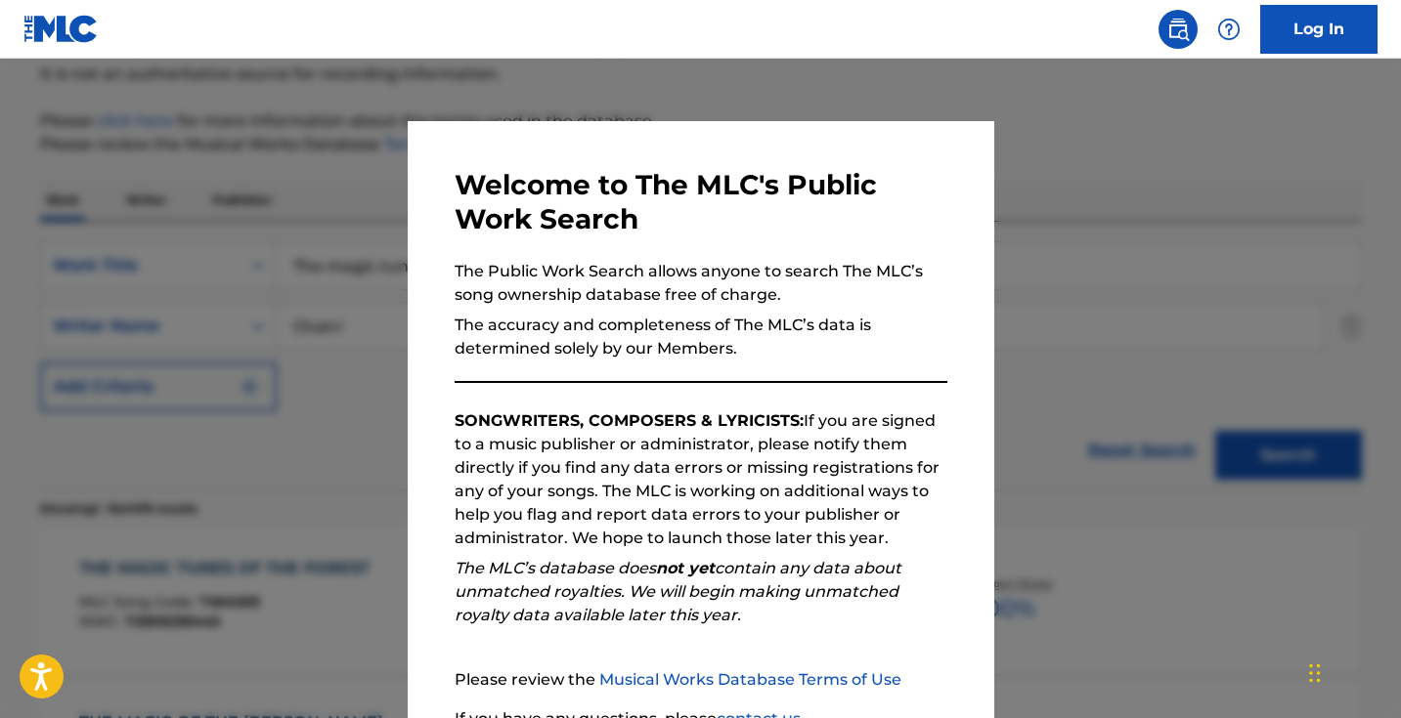
click at [395, 240] on div at bounding box center [700, 418] width 1401 height 718
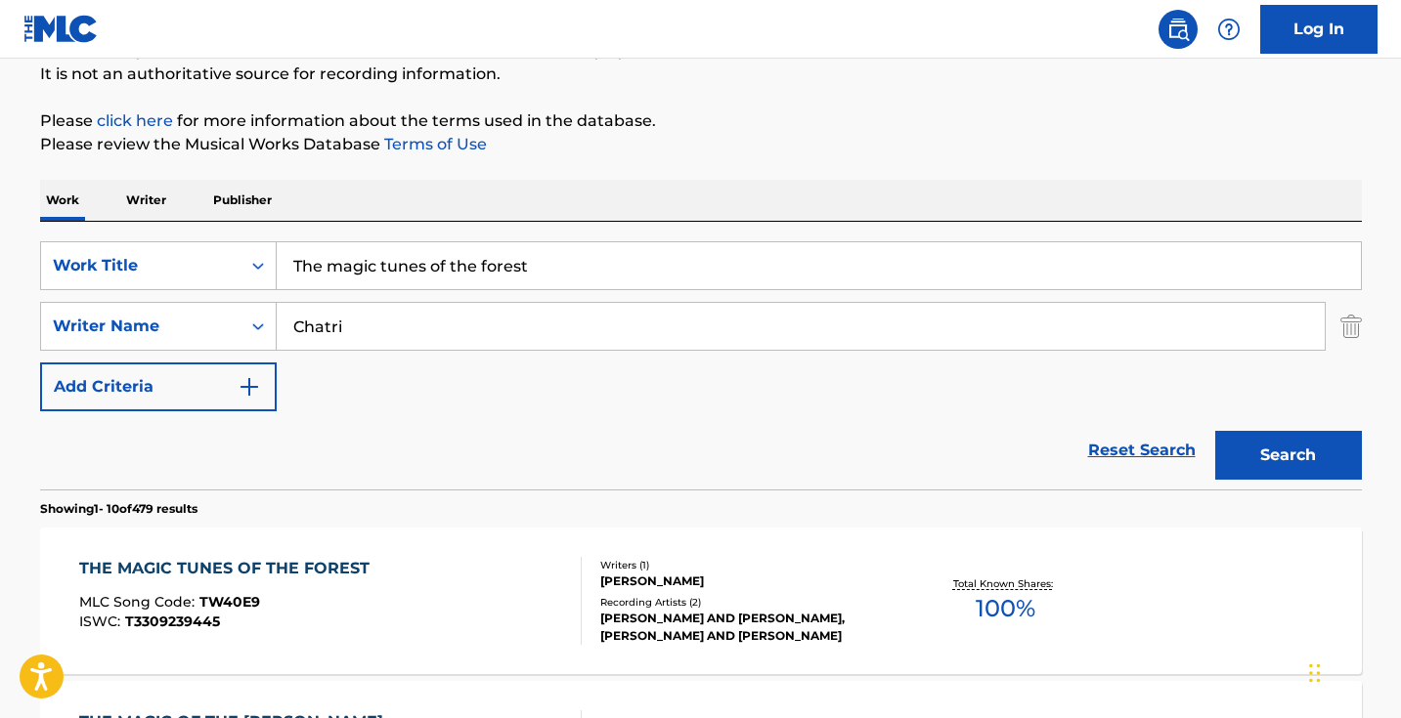
click at [456, 255] on input "The magic tunes of the forest" at bounding box center [819, 265] width 1084 height 47
paste input "Dance the Spiral Never Ending"
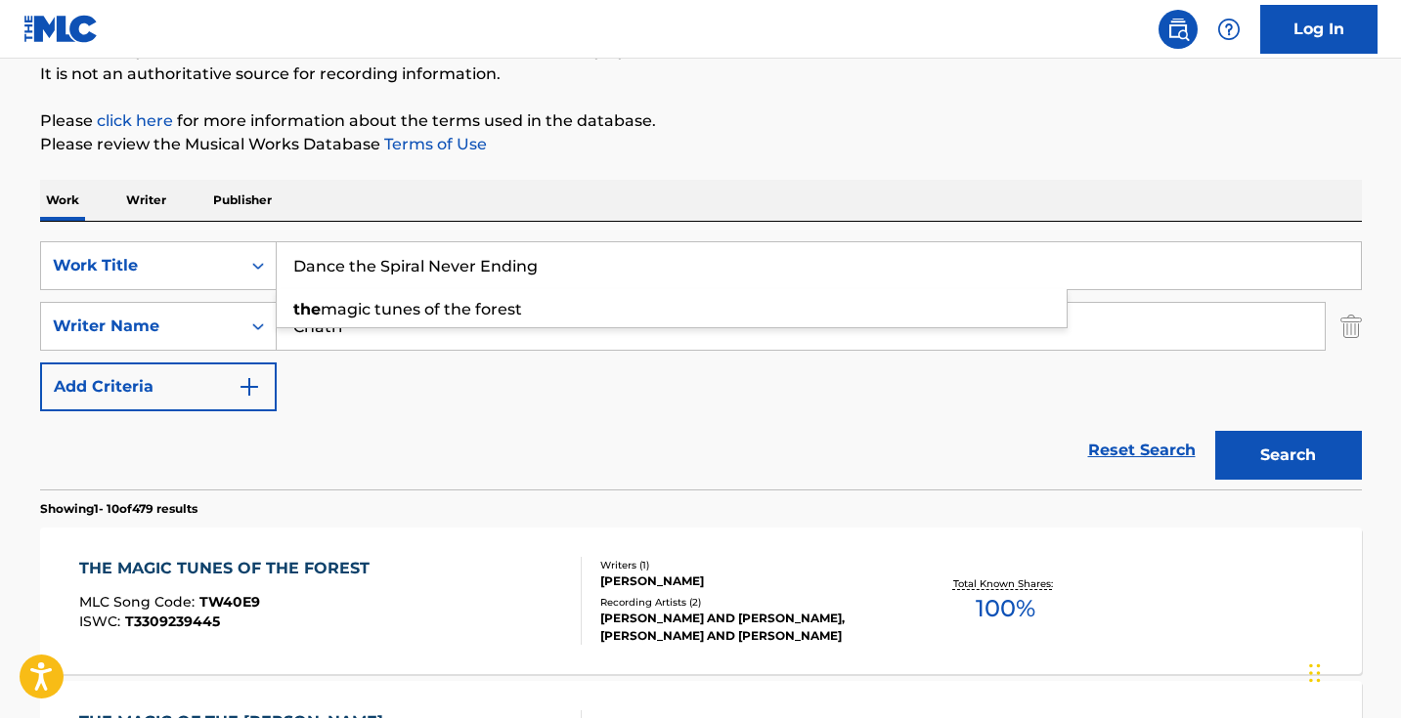
type input "Dance the Spiral Never Ending"
click at [1287, 456] on button "Search" at bounding box center [1288, 455] width 147 height 49
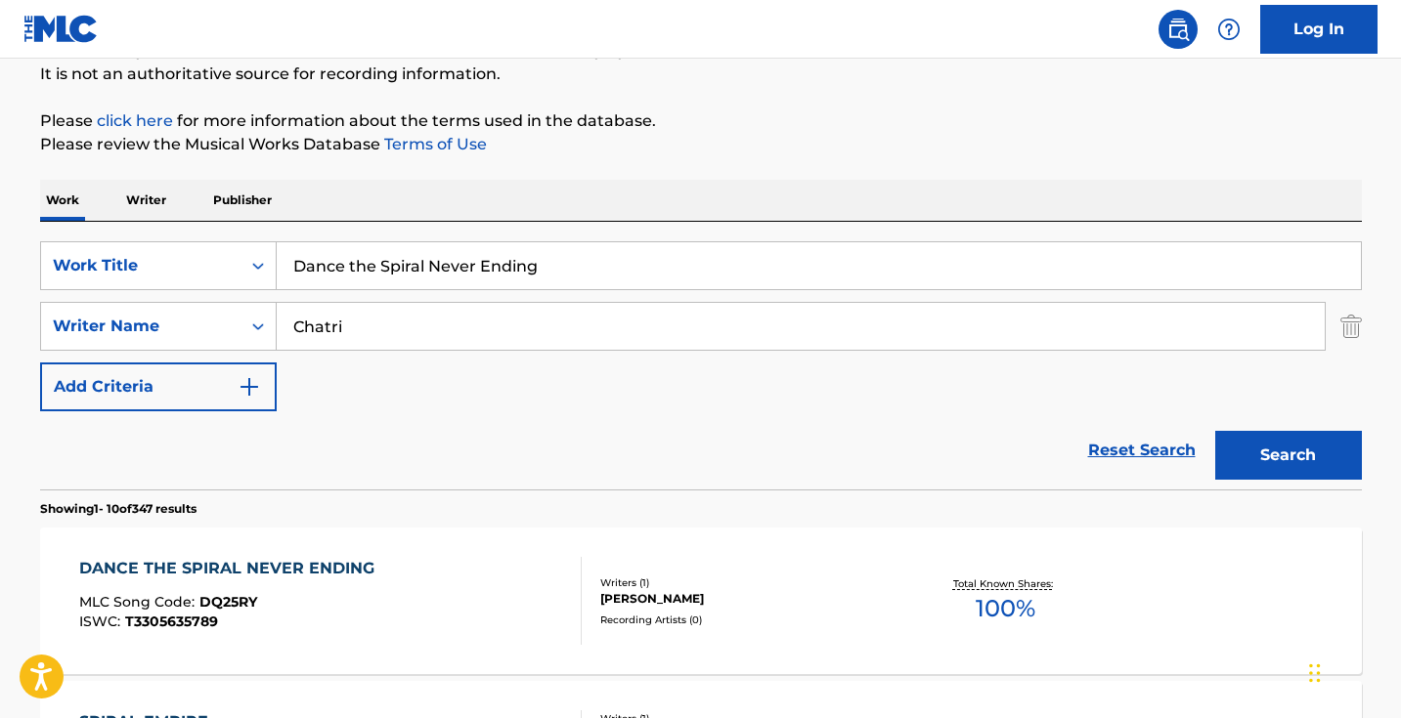
click at [457, 575] on div "DANCE THE SPIRAL NEVER ENDING MLC Song Code : DQ25RY ISWC : T3305635789" at bounding box center [330, 601] width 502 height 88
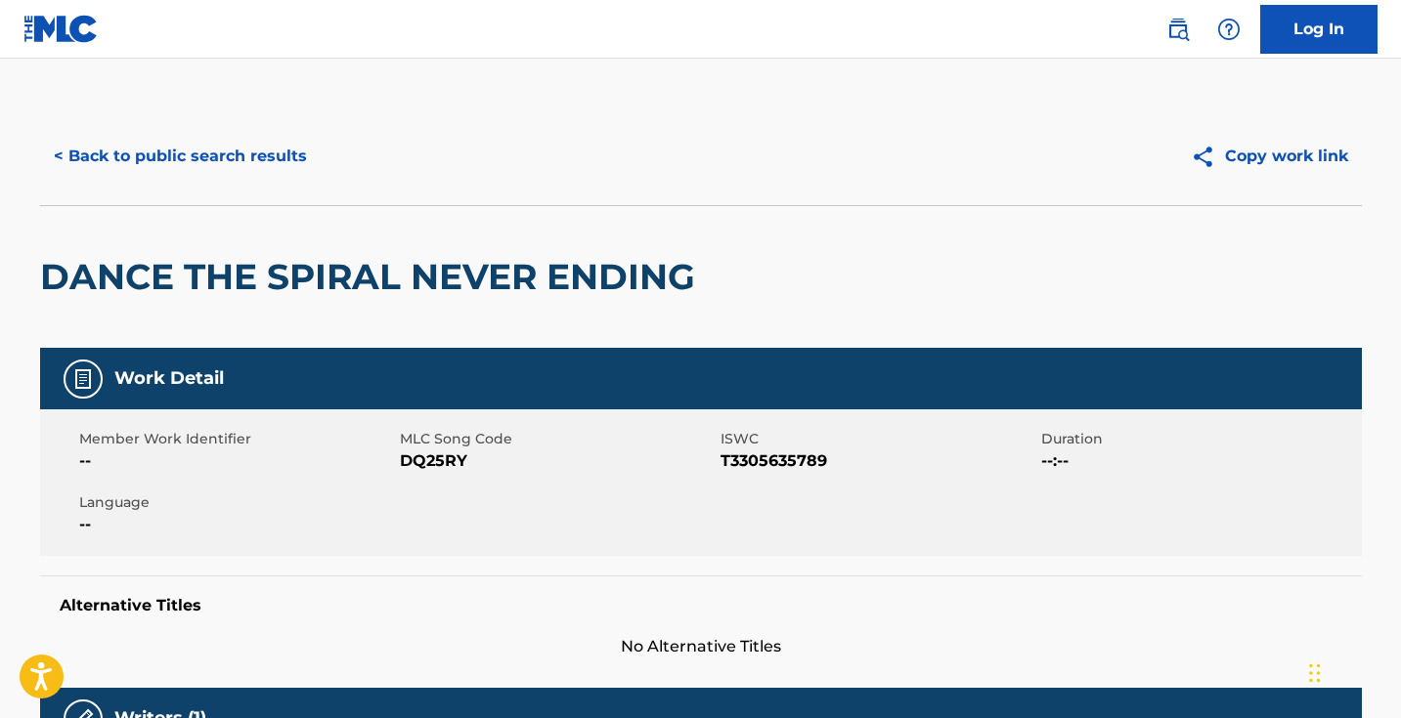
click at [447, 453] on span "DQ25RY" at bounding box center [558, 461] width 316 height 23
click at [447, 452] on span "DQ25RY" at bounding box center [558, 461] width 316 height 23
click at [271, 165] on button "< Back to public search results" at bounding box center [180, 156] width 281 height 49
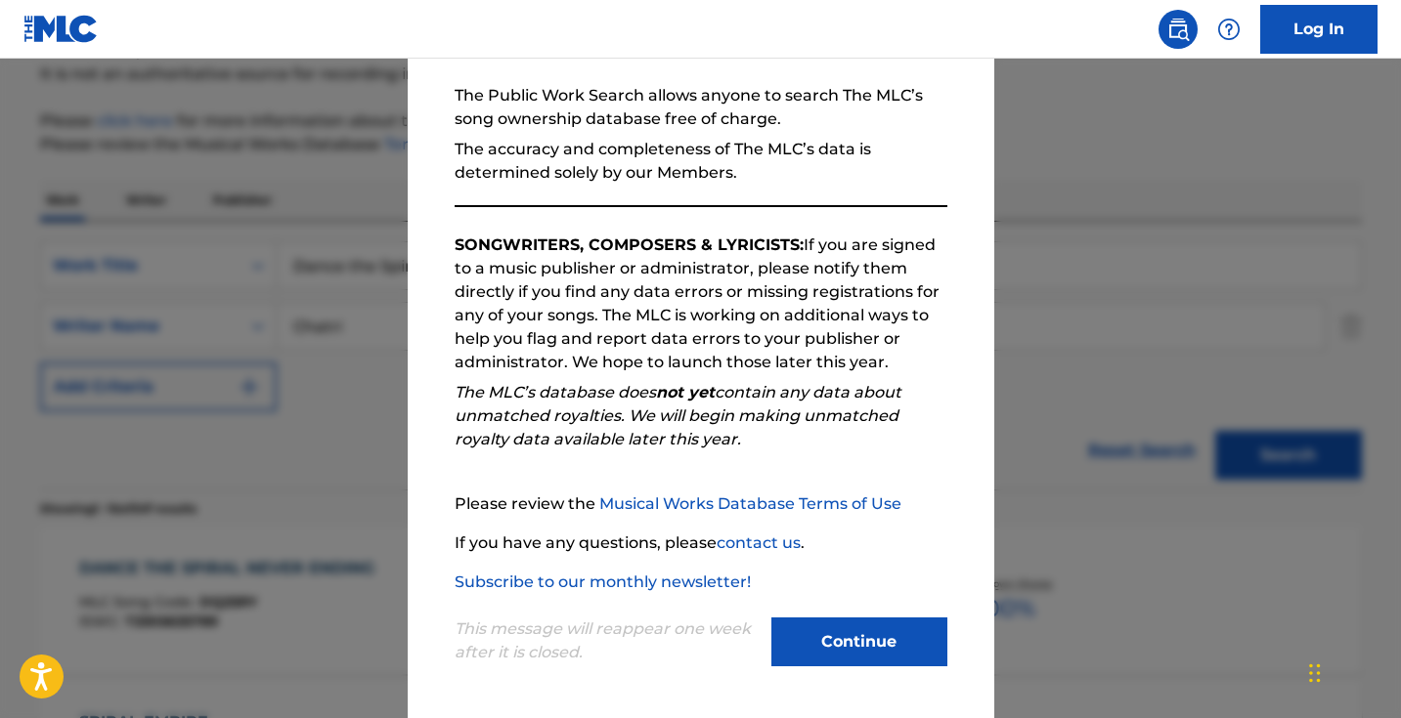
scroll to position [183, 0]
click at [363, 514] on div at bounding box center [700, 418] width 1401 height 718
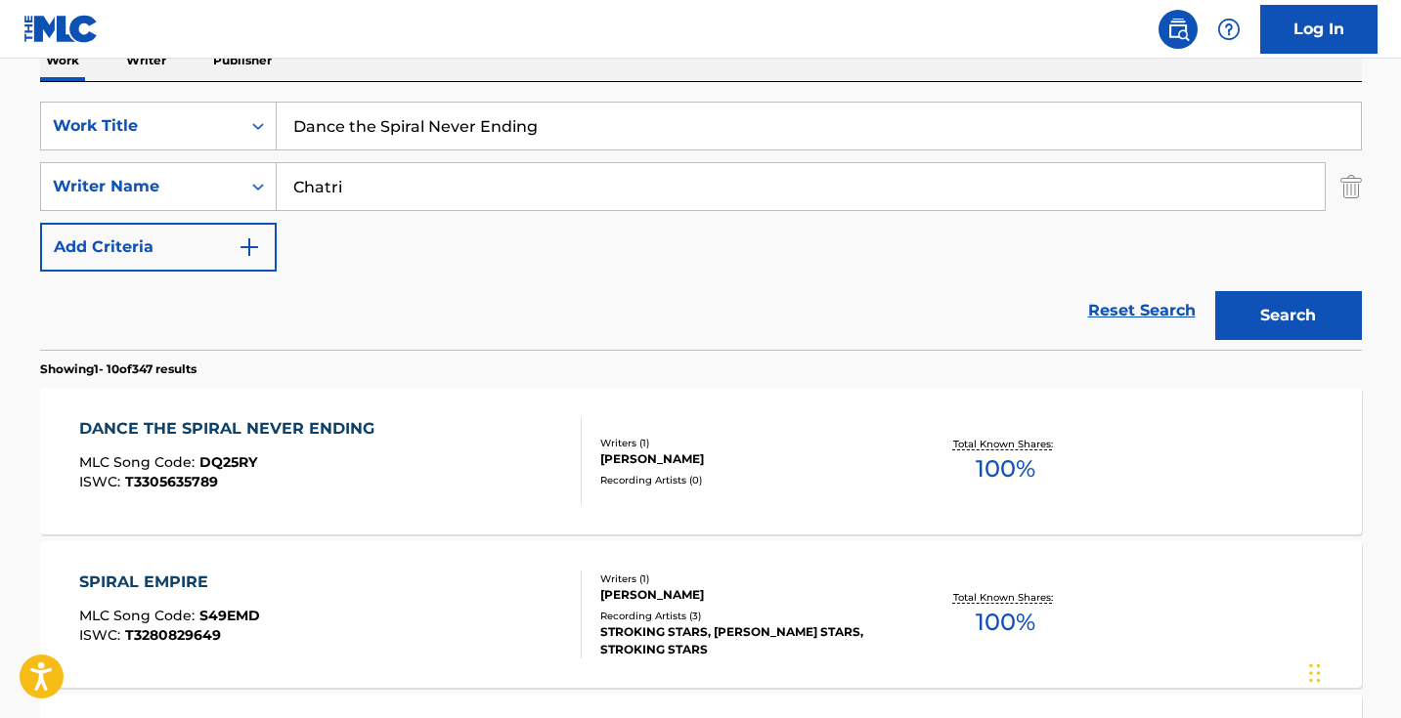
scroll to position [230, 0]
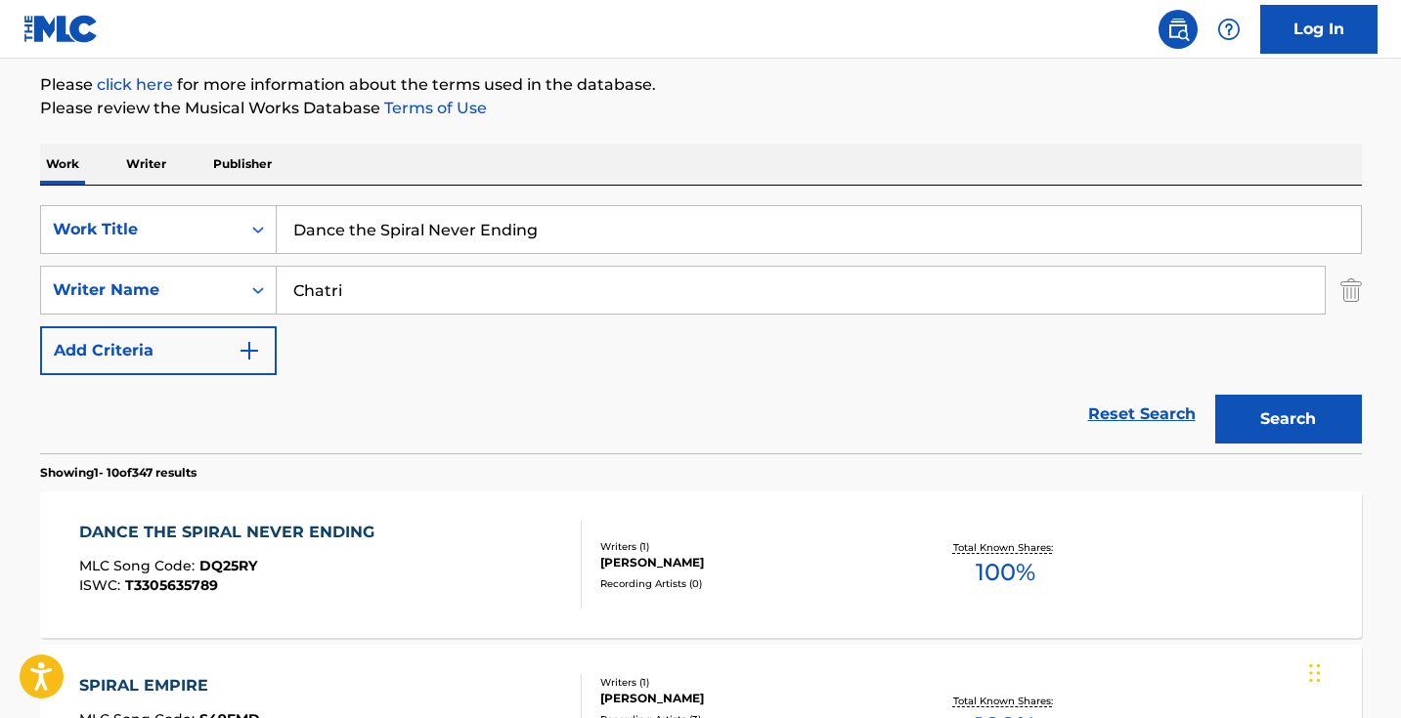
click at [480, 230] on input "Dance the Spiral Never Ending" at bounding box center [819, 229] width 1084 height 47
click at [480, 229] on input "Dance the Spiral Never Ending" at bounding box center [819, 229] width 1084 height 47
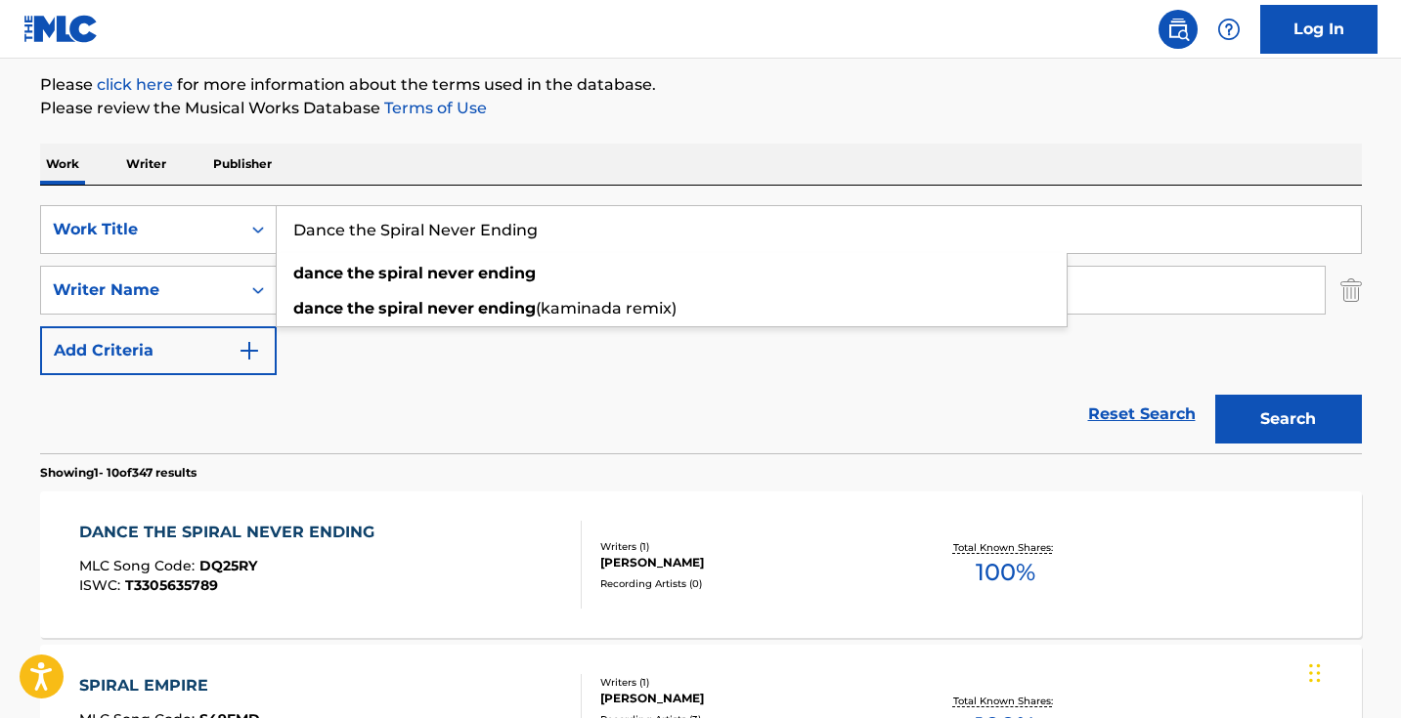
click at [480, 229] on input "Dance the Spiral Never Ending" at bounding box center [819, 229] width 1084 height 47
paste input "Conscience Piano"
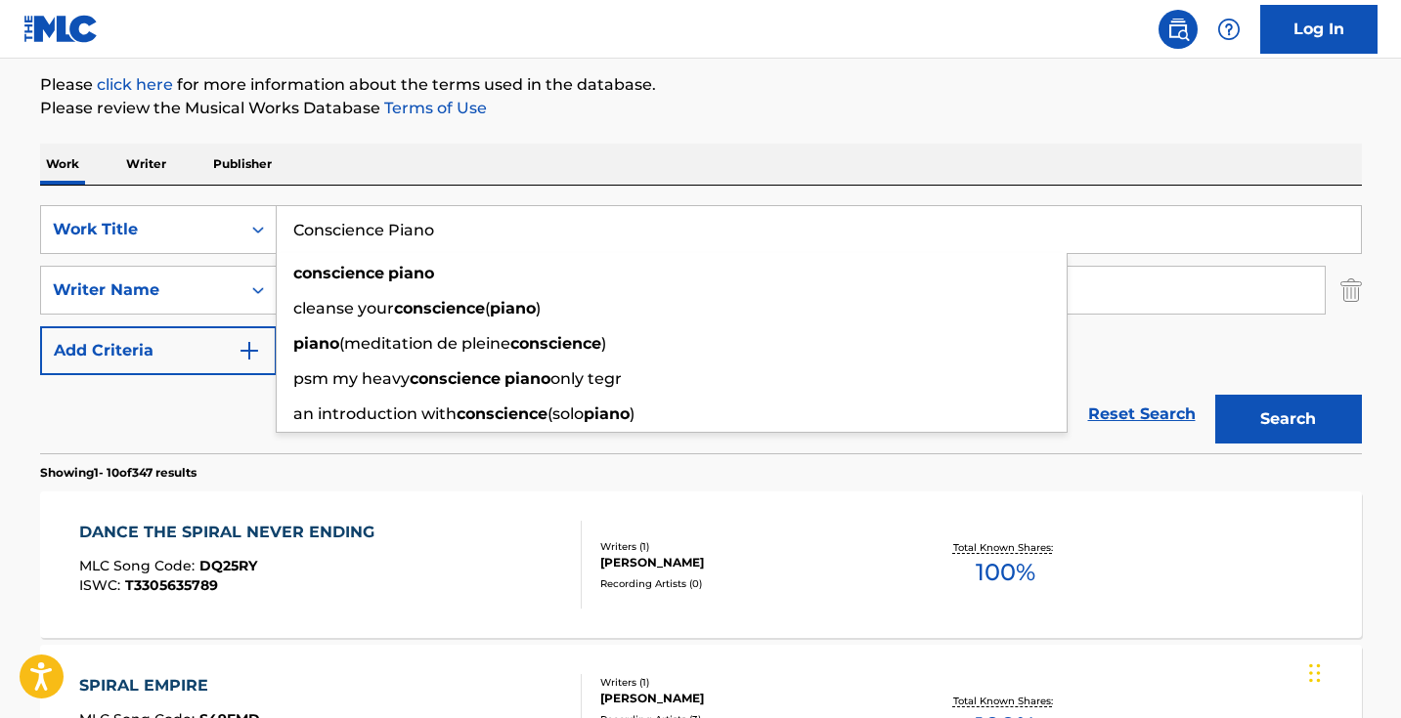
type input "Conscience Piano"
click at [1287, 419] on button "Search" at bounding box center [1288, 419] width 147 height 49
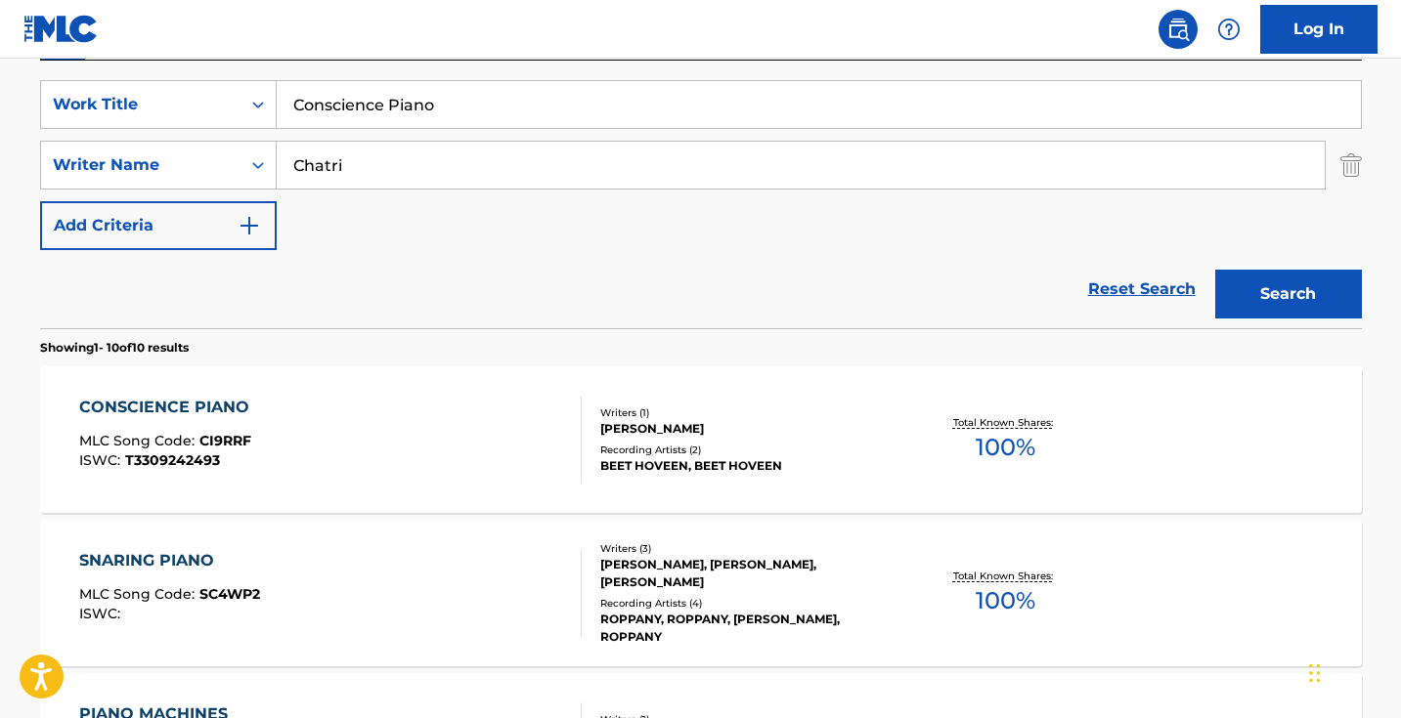
scroll to position [407, 0]
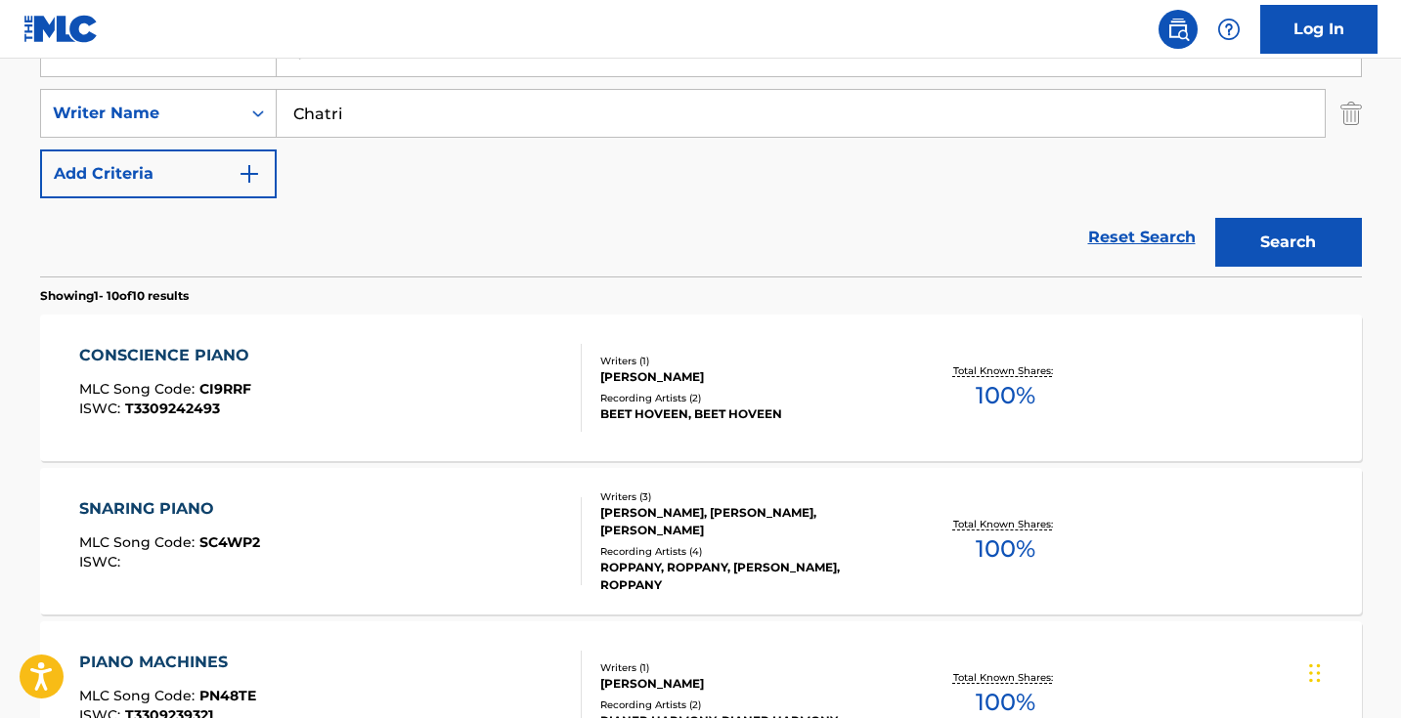
click at [474, 393] on div "CONSCIENCE PIANO MLC Song Code : CI9RRF ISWC : T3309242493" at bounding box center [330, 388] width 502 height 88
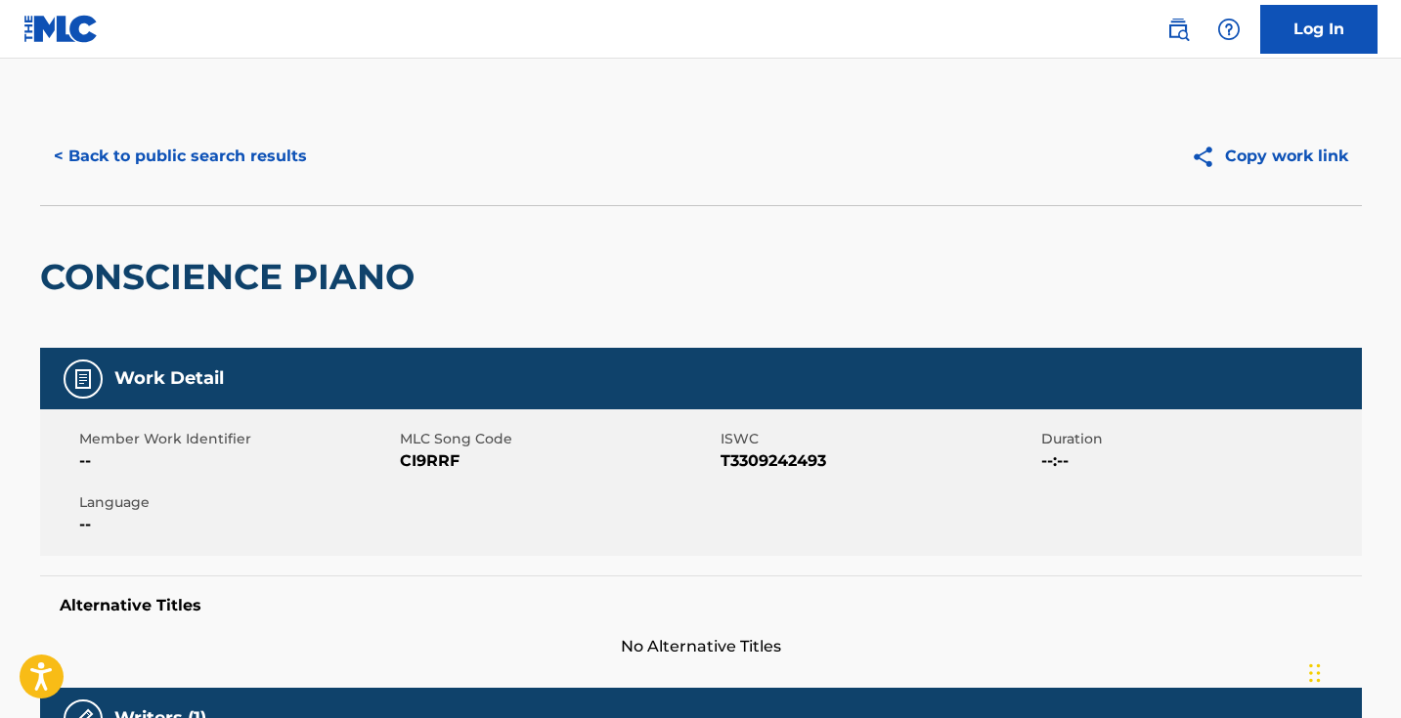
click at [450, 457] on span "CI9RRF" at bounding box center [558, 461] width 316 height 23
click at [298, 144] on button "< Back to public search results" at bounding box center [180, 156] width 281 height 49
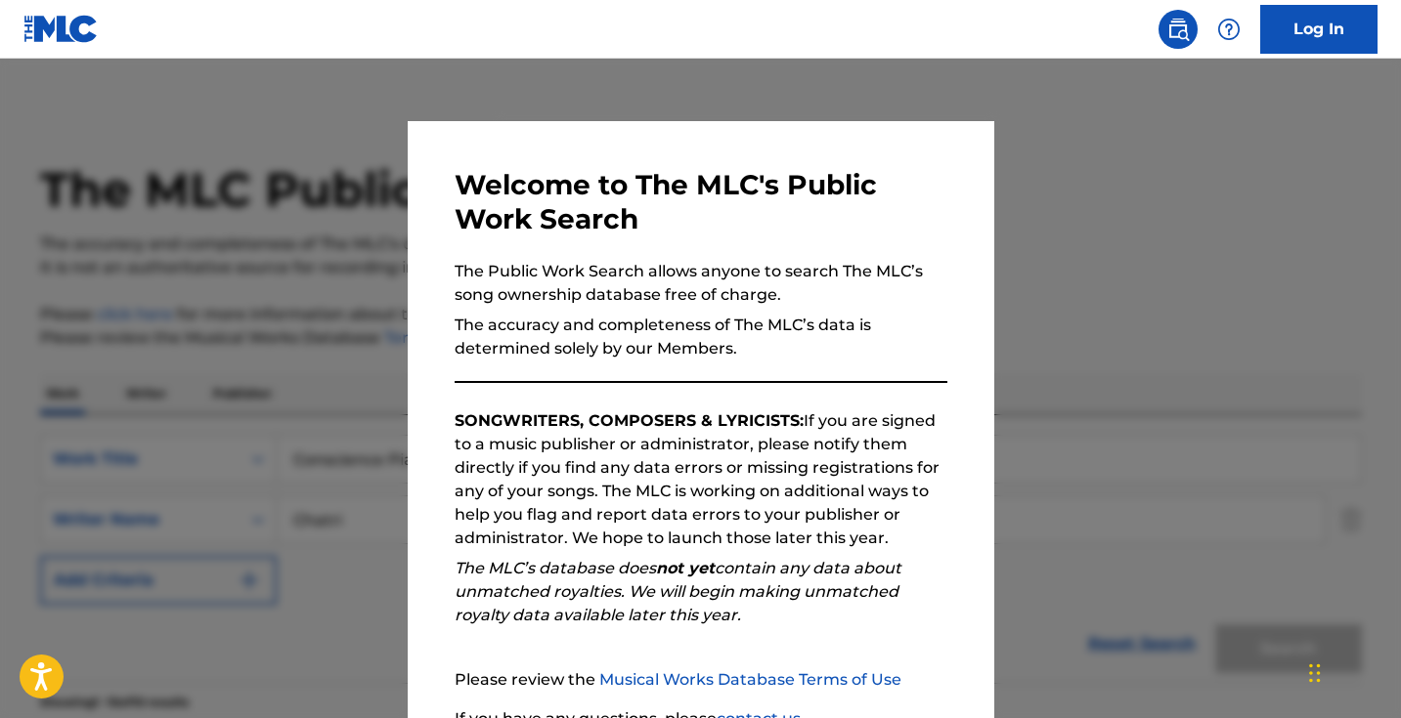
scroll to position [407, 0]
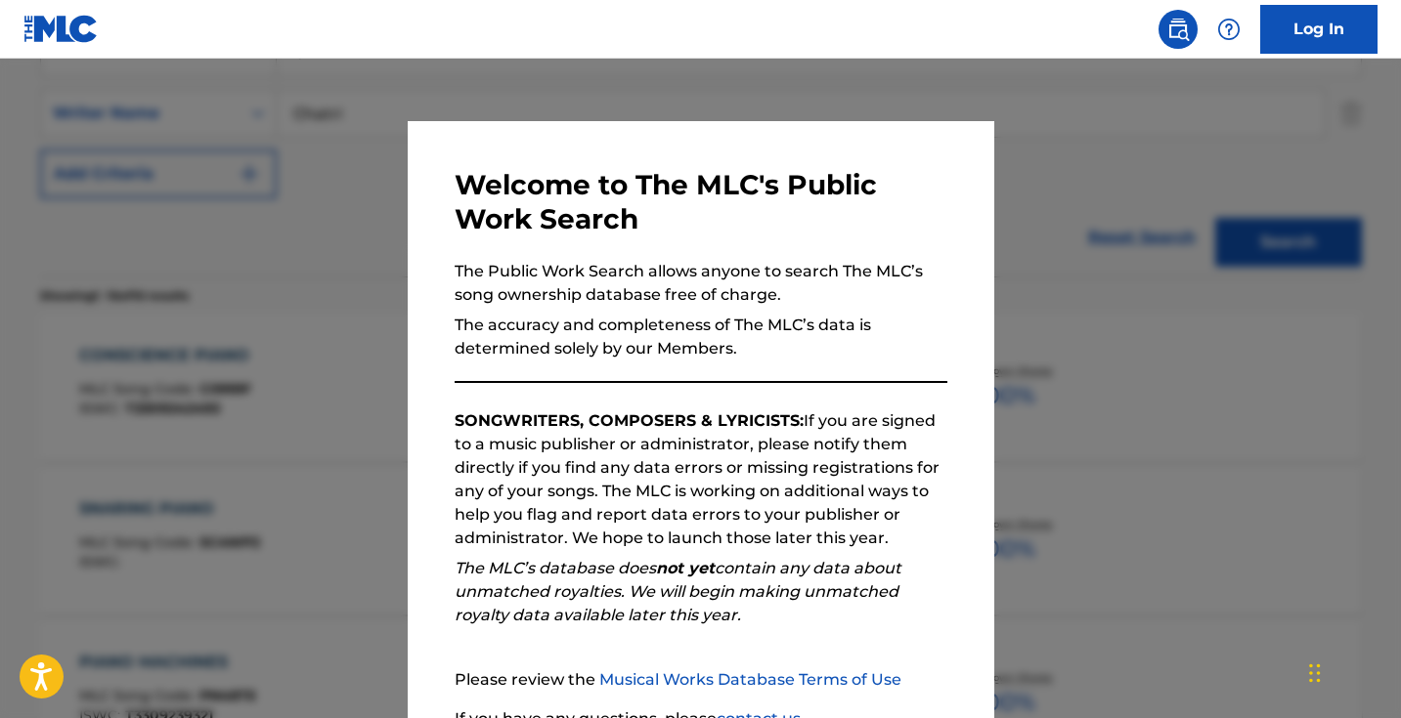
click at [330, 215] on div at bounding box center [700, 418] width 1401 height 718
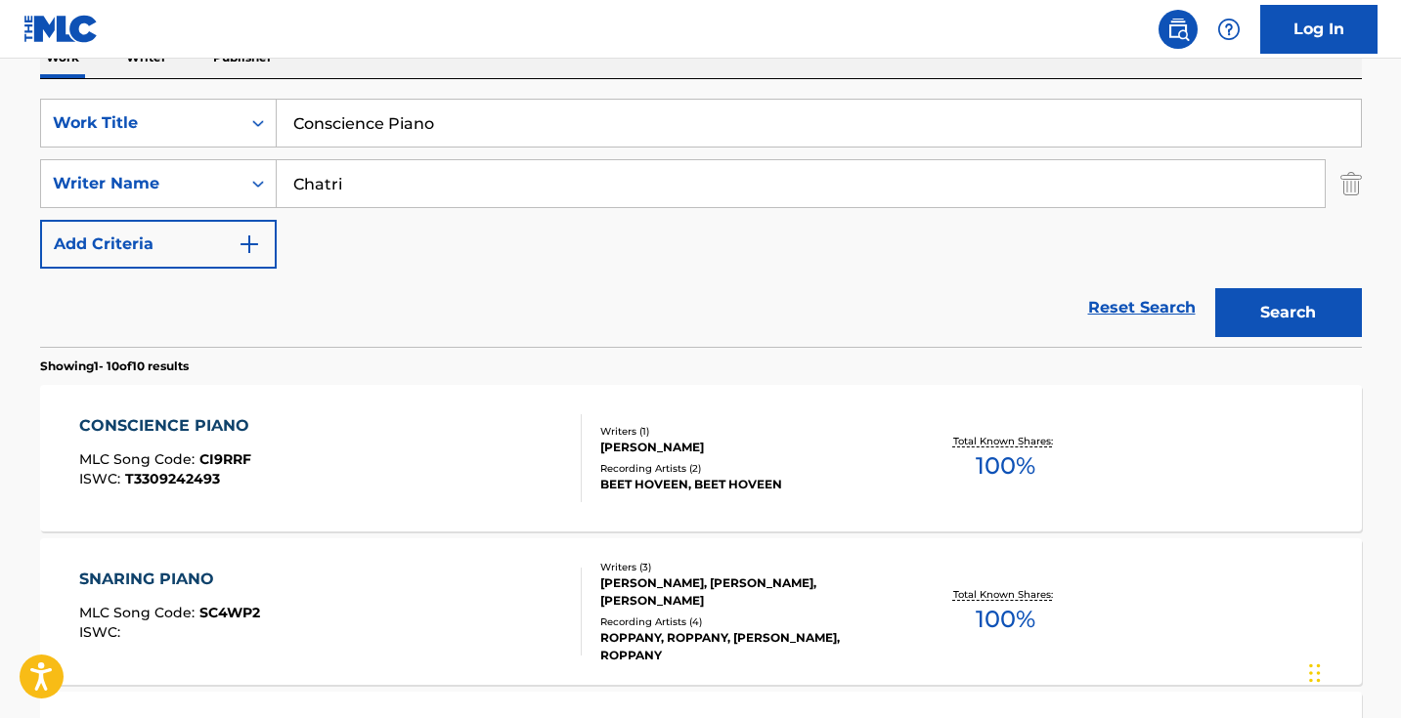
click at [487, 110] on input "Conscience Piano" at bounding box center [819, 123] width 1084 height 47
click at [487, 111] on input "Conscience Piano" at bounding box center [819, 123] width 1084 height 47
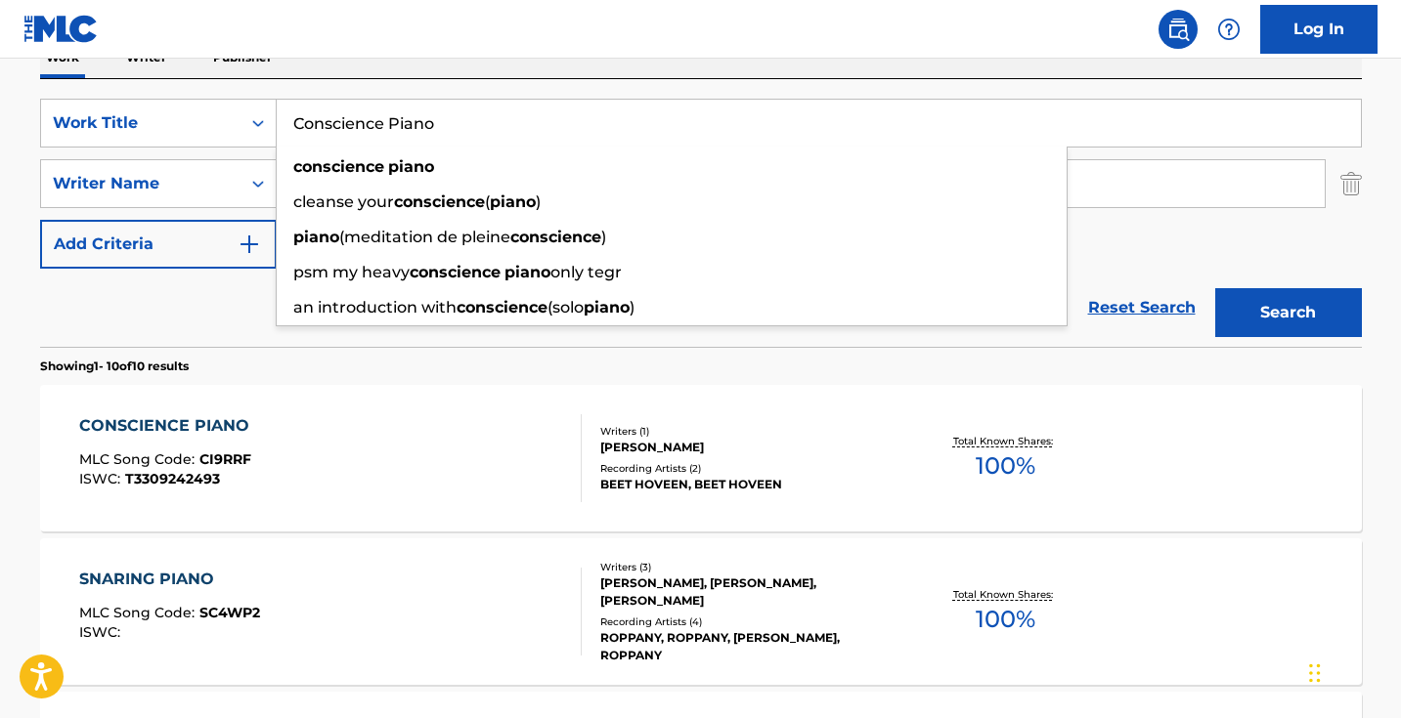
paste input "Enigmatic Abandoned"
type input "Enigmatic Abandoned Piano"
click at [1287, 313] on button "Search" at bounding box center [1288, 312] width 147 height 49
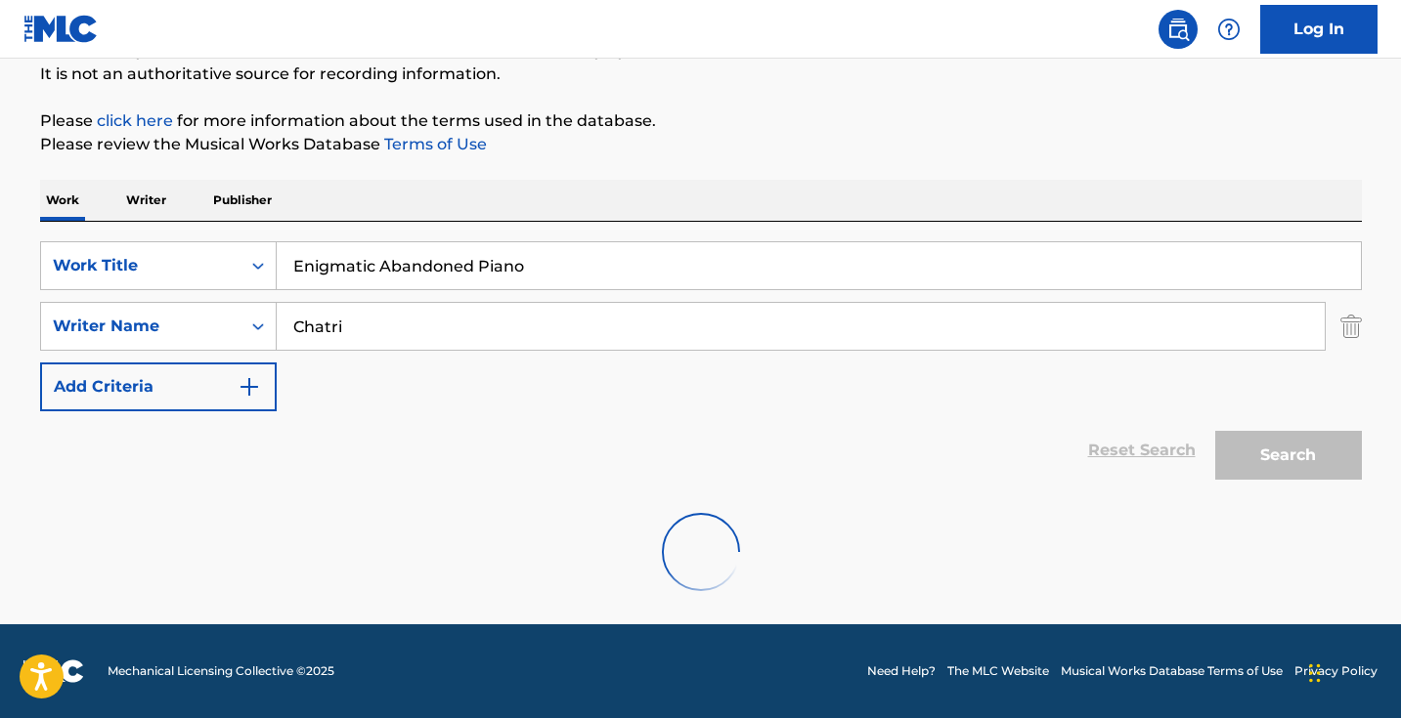
scroll to position [194, 0]
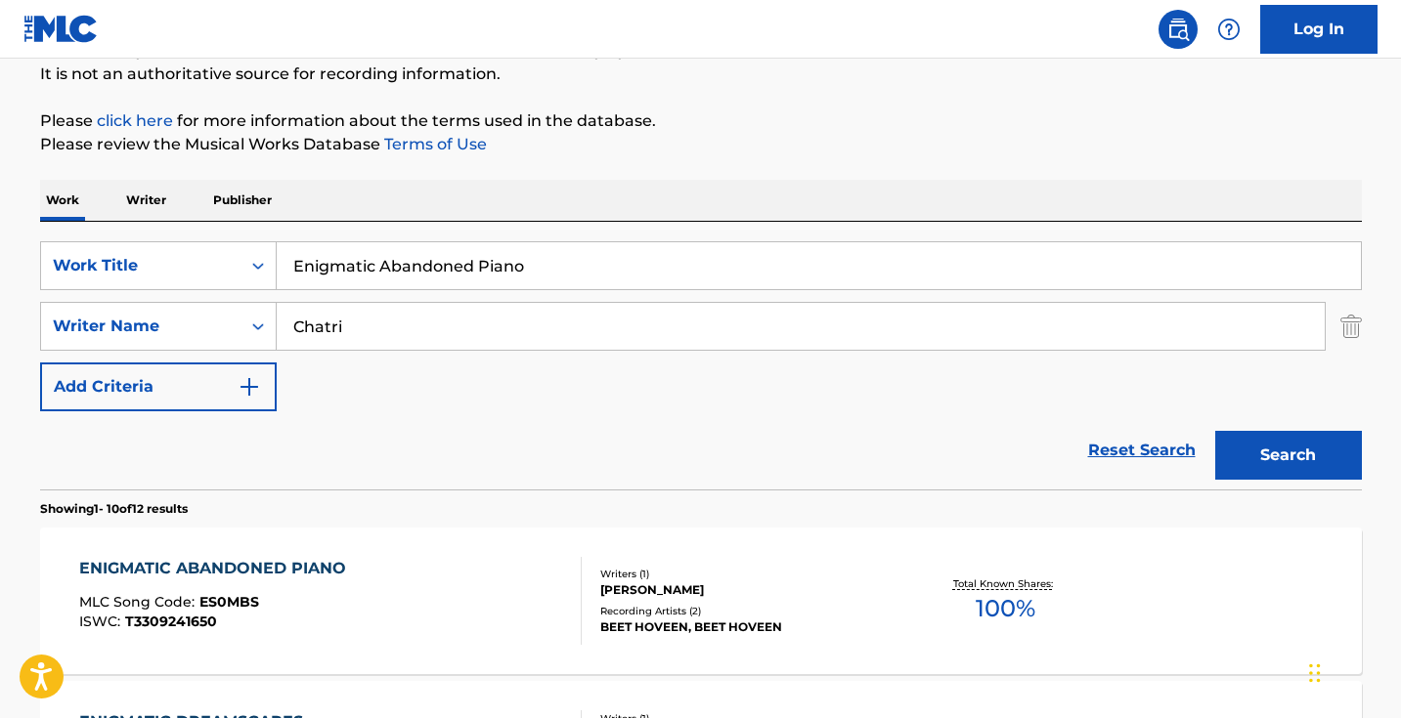
click at [494, 615] on div "ENIGMATIC ABANDONED PIANO MLC Song Code : ES0MBS ISWC : T3309241650" at bounding box center [330, 601] width 502 height 88
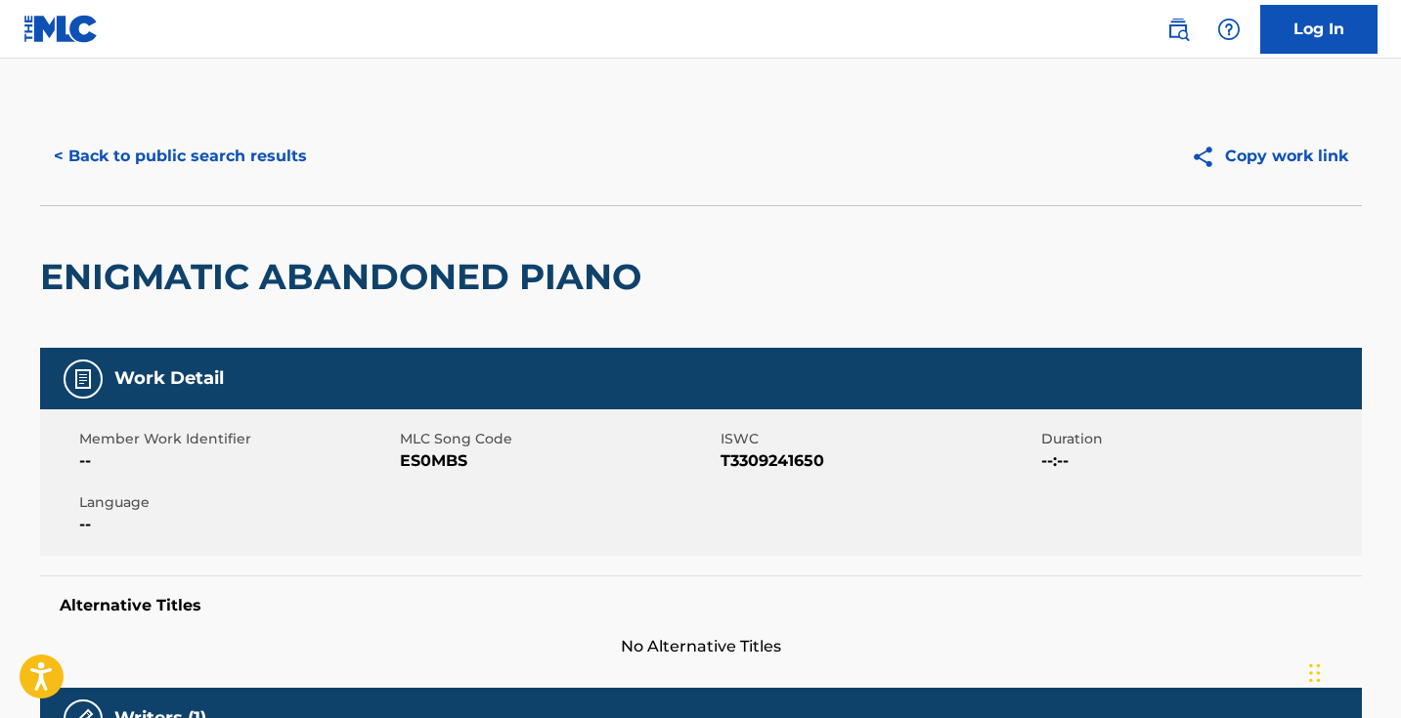
click at [450, 457] on span "ES0MBS" at bounding box center [558, 461] width 316 height 23
click at [266, 164] on button "< Back to public search results" at bounding box center [180, 156] width 281 height 49
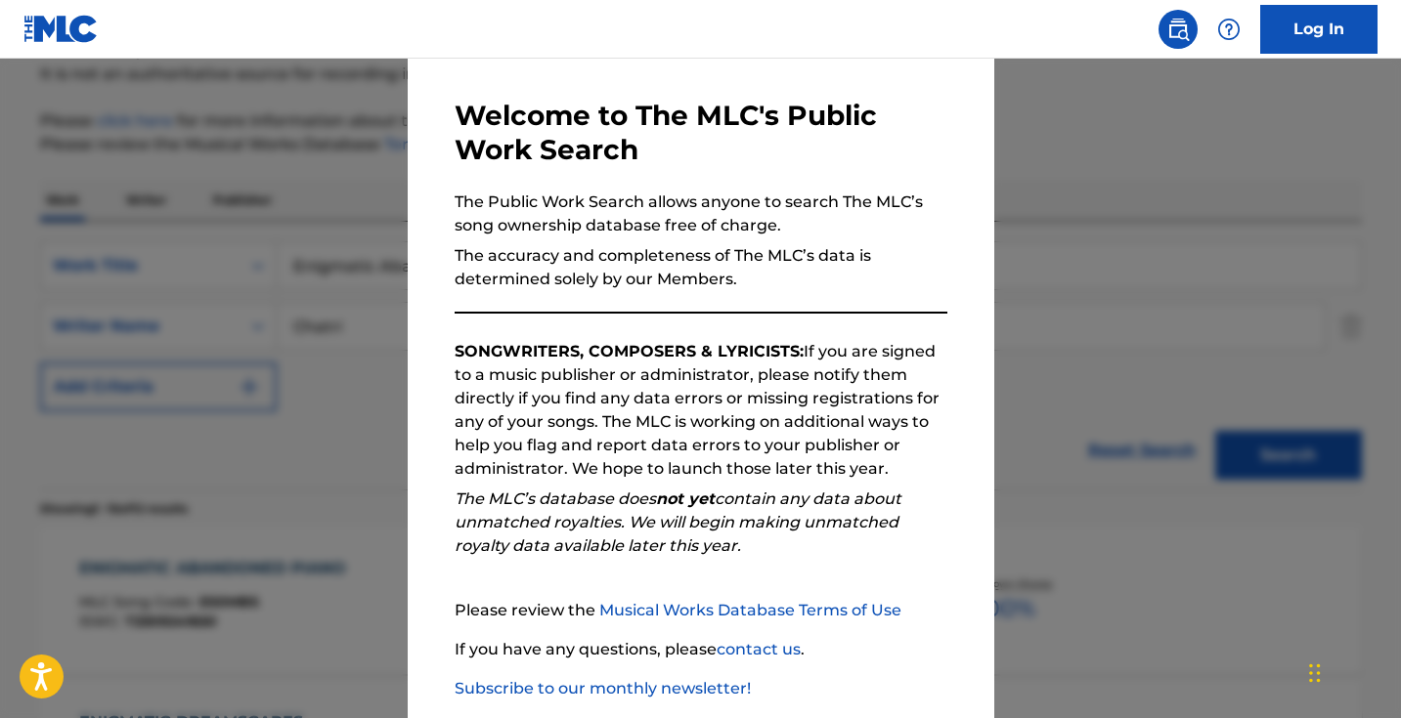
scroll to position [90, 0]
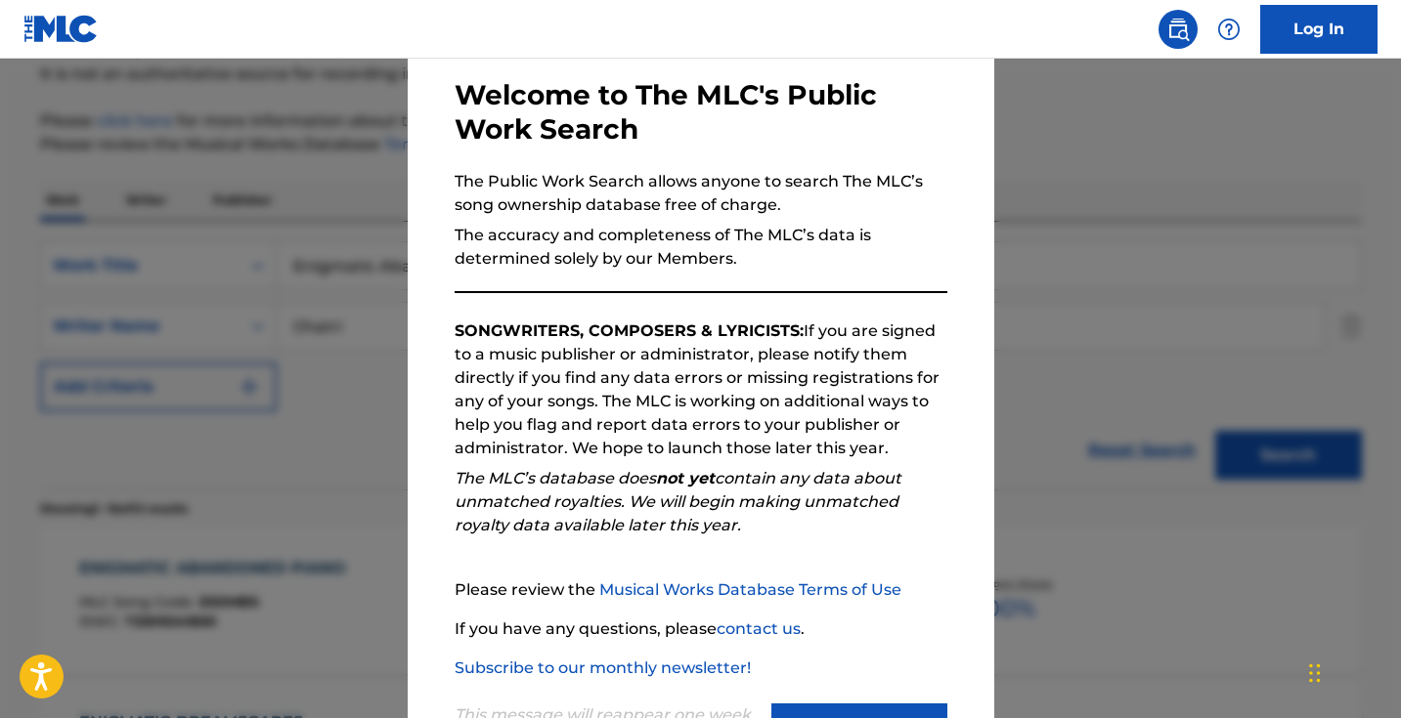
click at [359, 548] on div at bounding box center [700, 418] width 1401 height 718
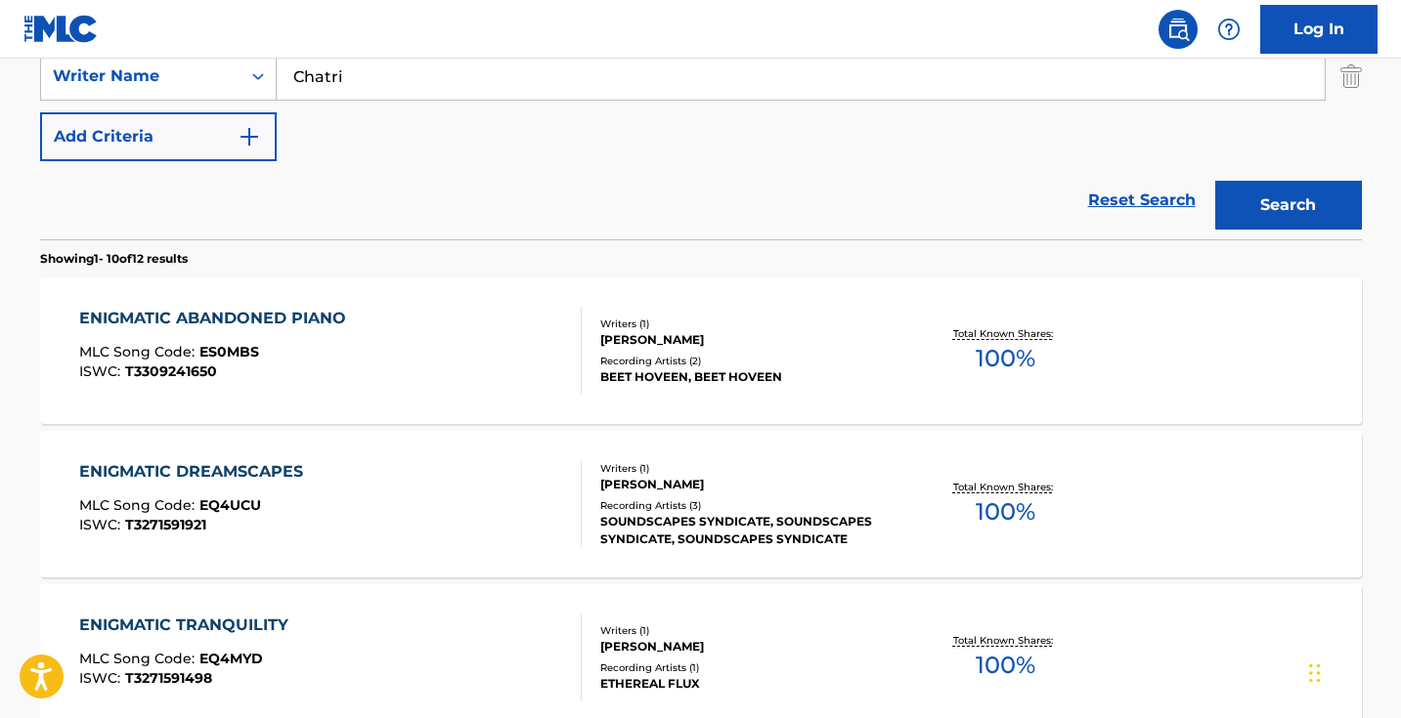
scroll to position [194, 0]
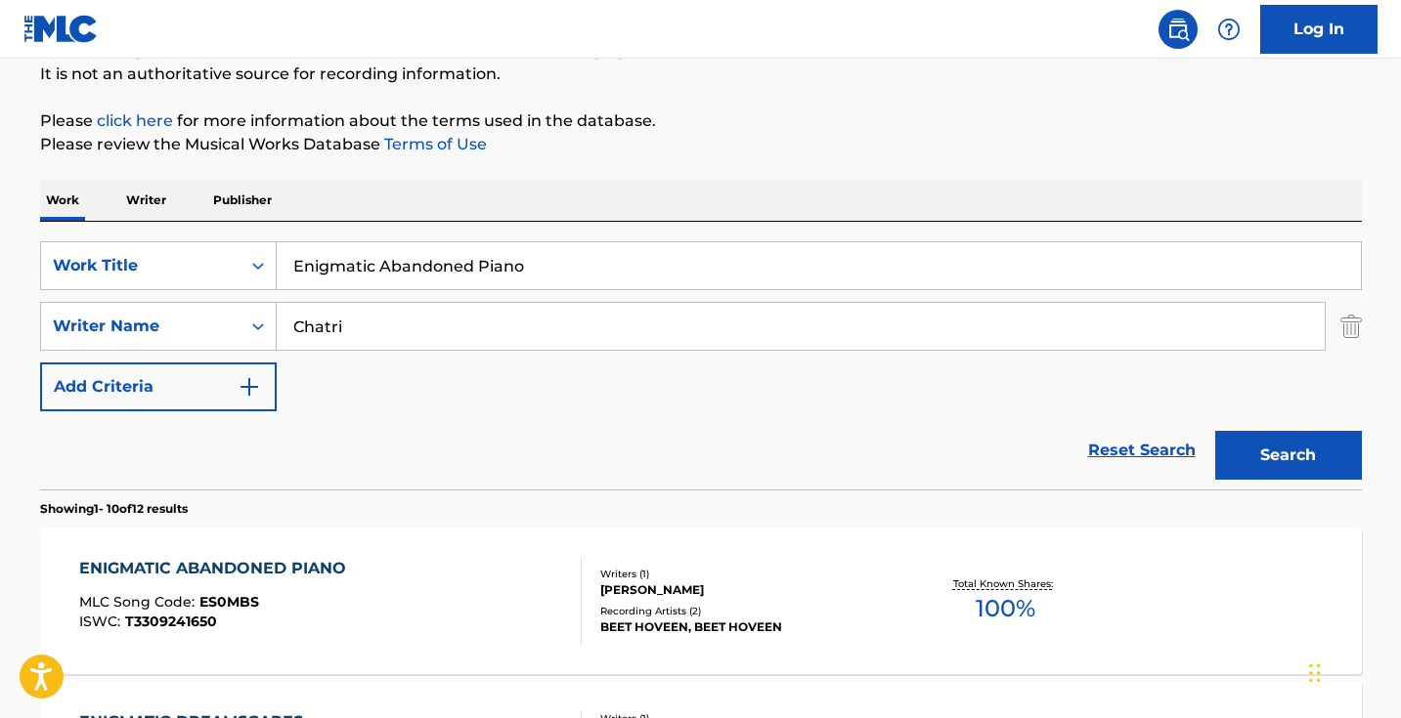
click at [414, 284] on input "Enigmatic Abandoned Piano" at bounding box center [819, 265] width 1084 height 47
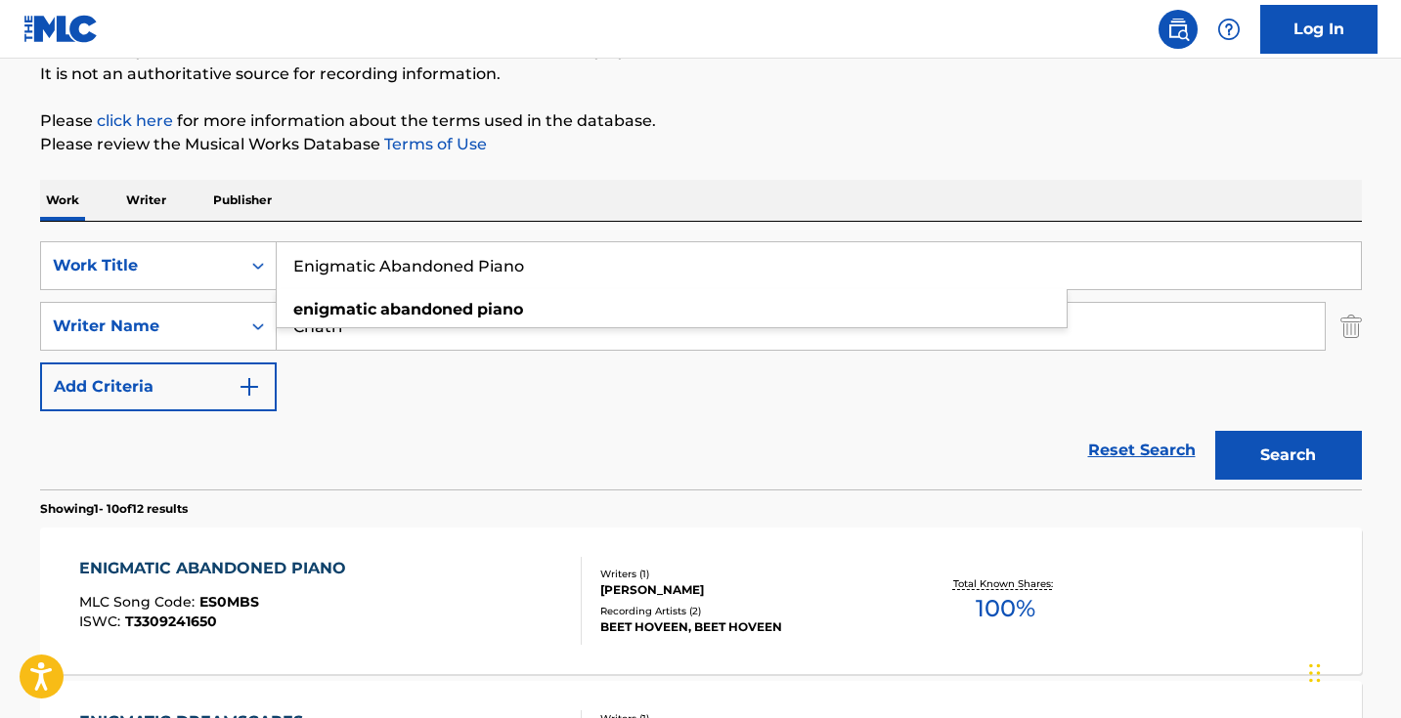
click at [414, 284] on input "Enigmatic Abandoned Piano" at bounding box center [819, 265] width 1084 height 47
paste input "xpression of the moment"
type input "Expression of the moment"
click at [1287, 456] on button "Search" at bounding box center [1288, 455] width 147 height 49
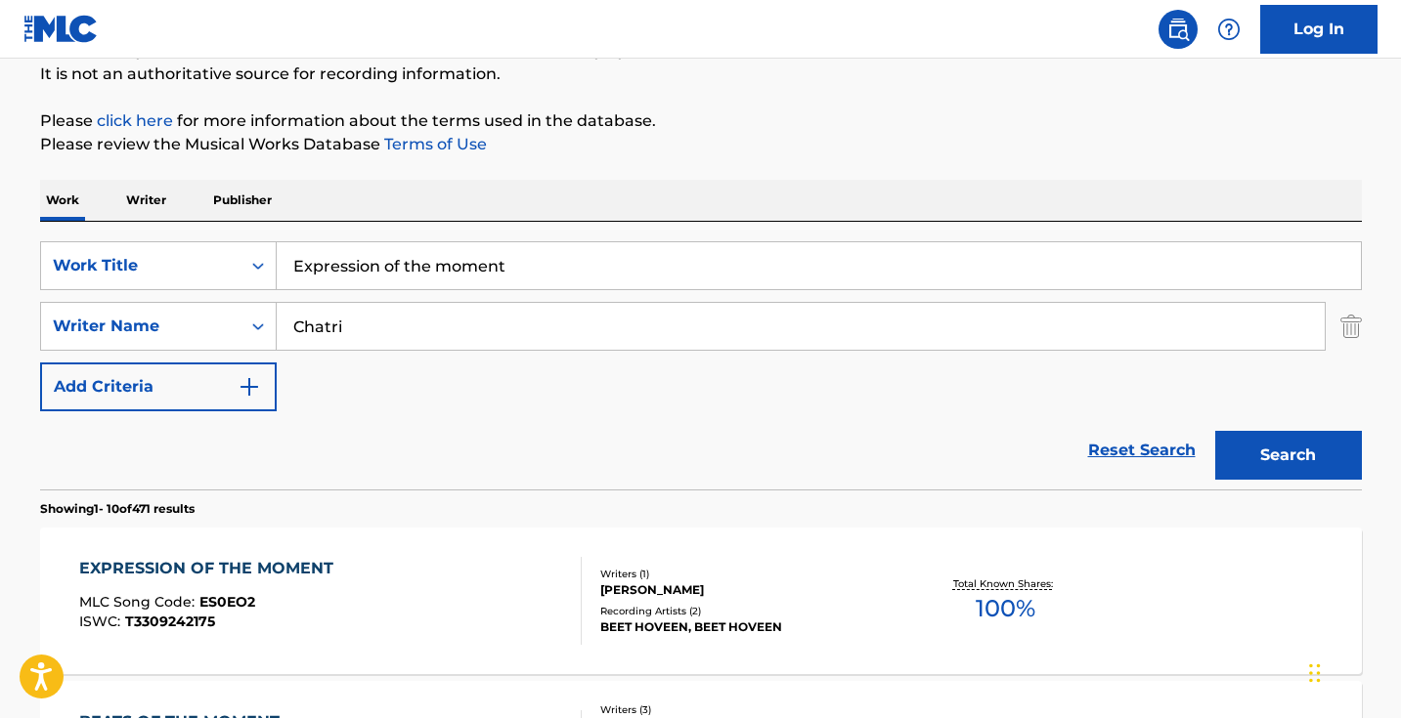
scroll to position [322, 0]
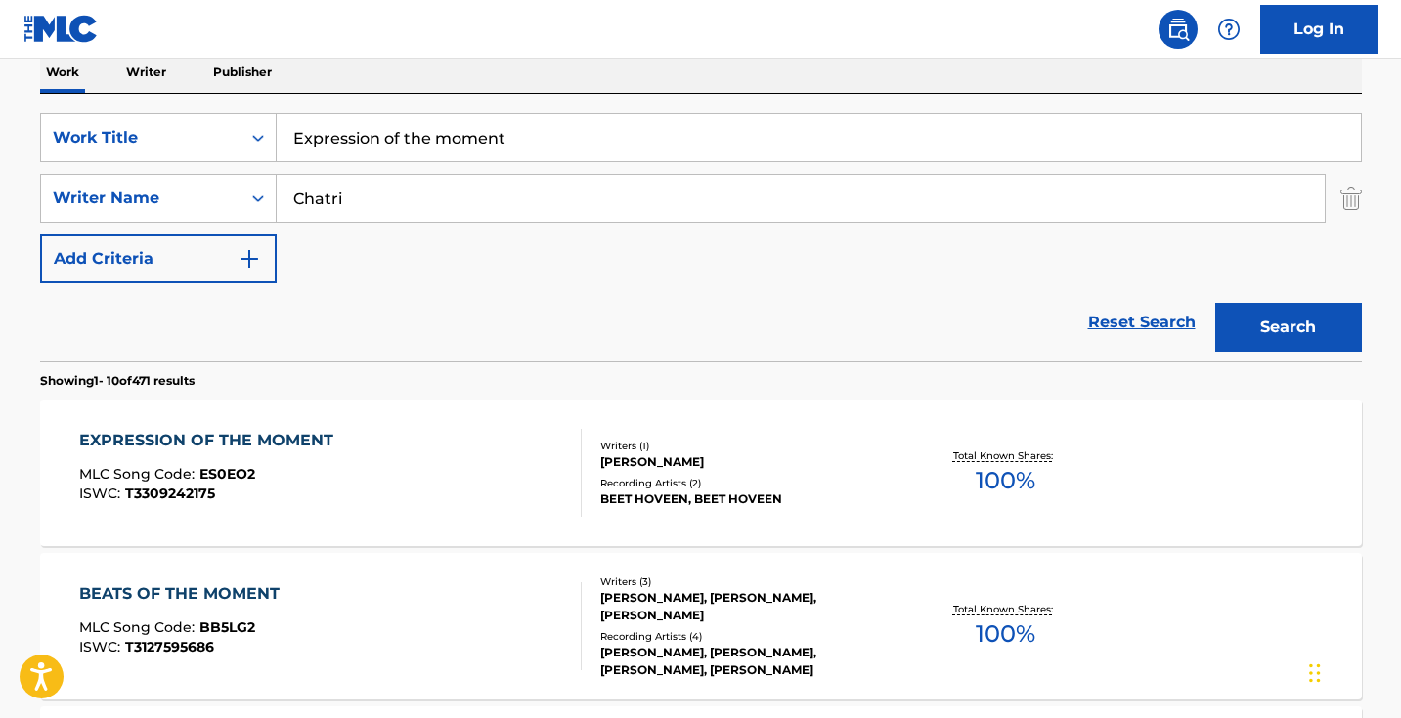
click at [466, 447] on div "EXPRESSION OF THE MOMENT MLC Song Code : ES0EO2 ISWC : T3309242175" at bounding box center [330, 473] width 502 height 88
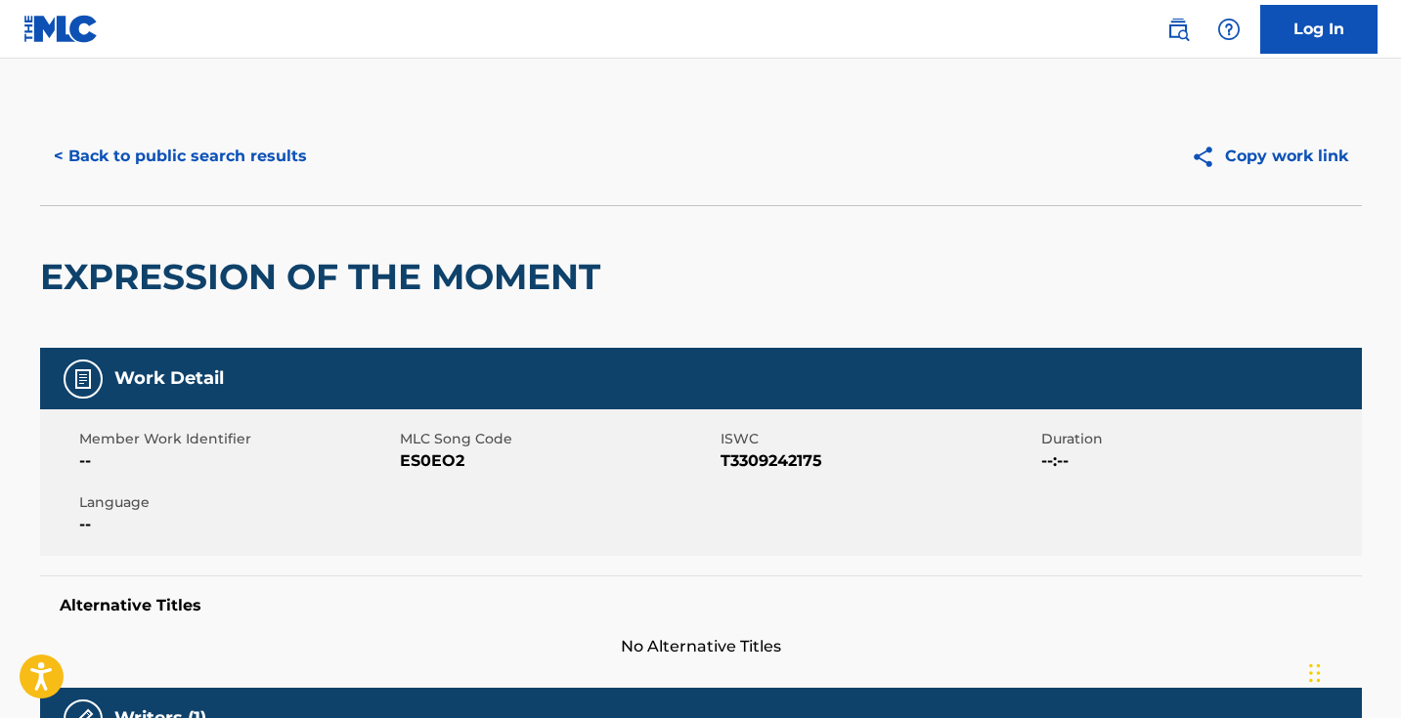
click at [444, 460] on span "ES0EO2" at bounding box center [558, 461] width 316 height 23
click at [285, 156] on button "< Back to public search results" at bounding box center [180, 156] width 281 height 49
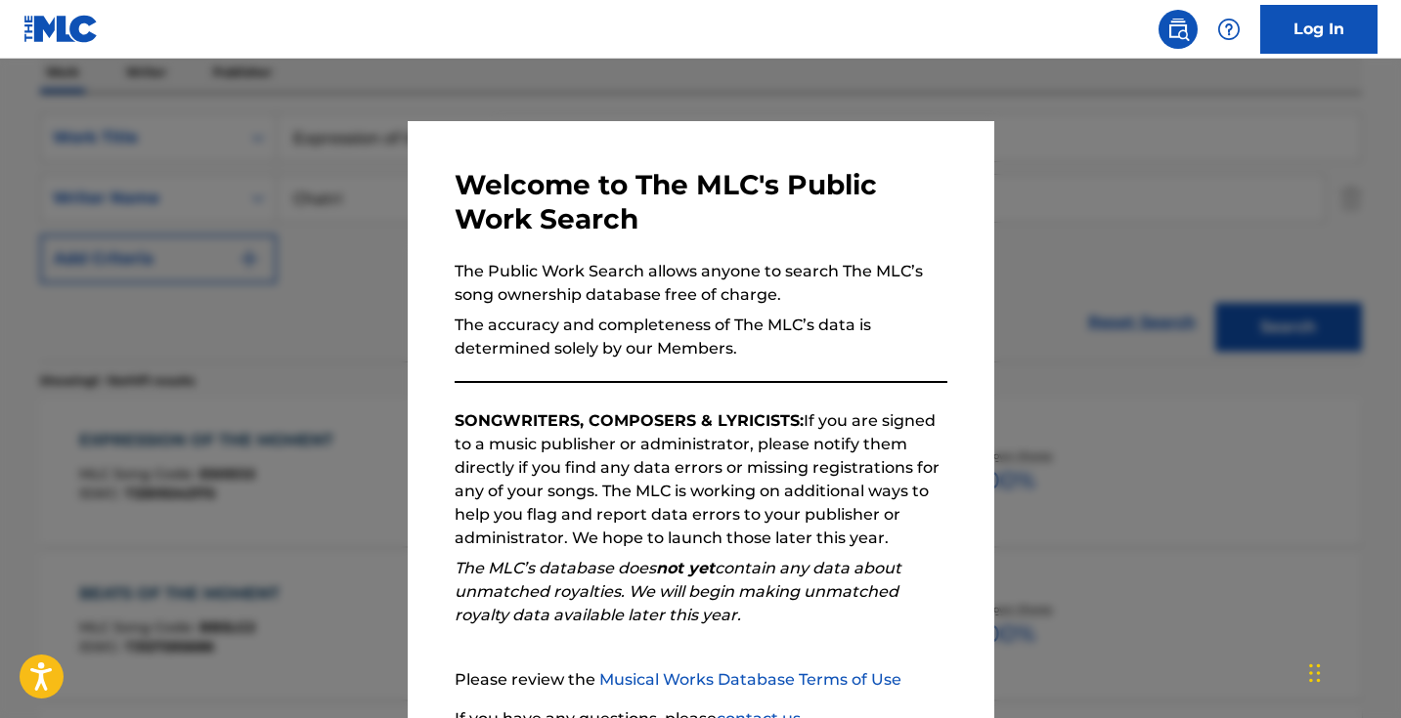
click at [285, 208] on div at bounding box center [700, 418] width 1401 height 718
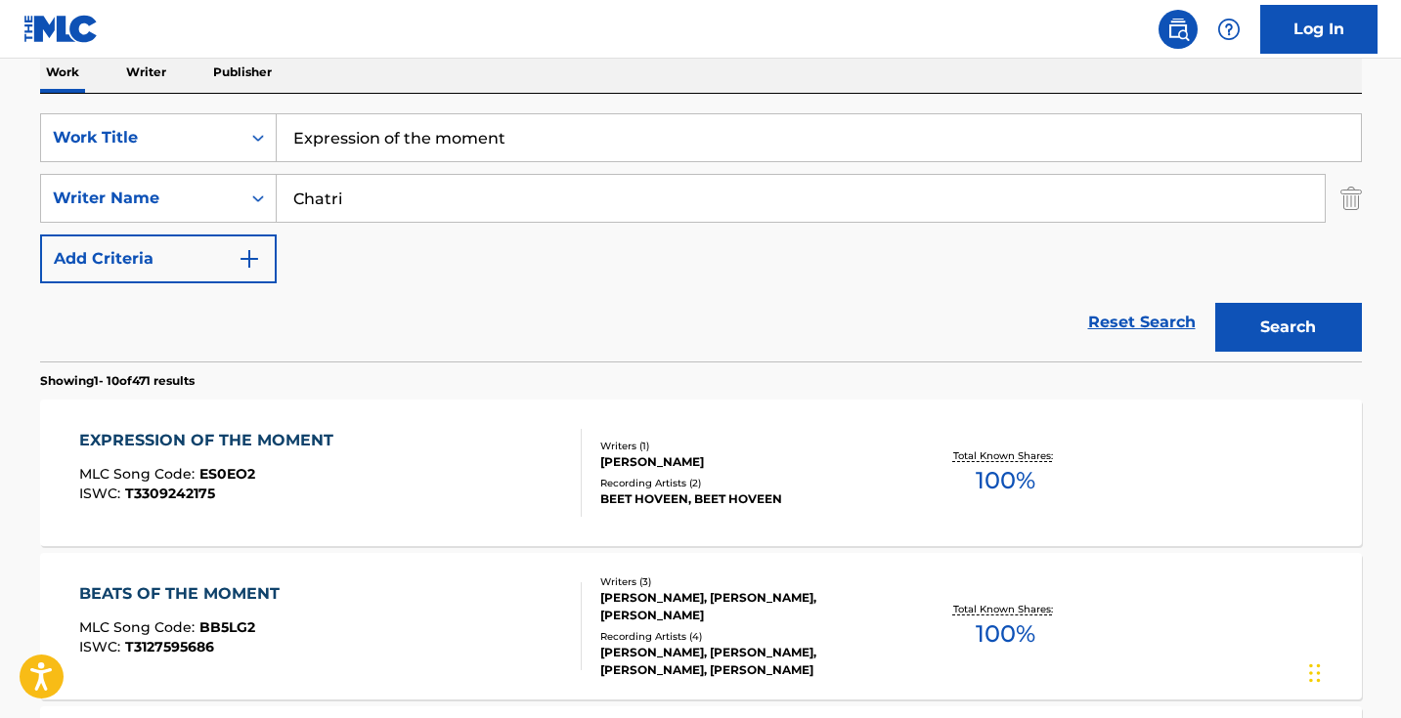
click at [453, 139] on input "Expression of the moment" at bounding box center [819, 137] width 1084 height 47
click at [454, 139] on input "Expression of the moment" at bounding box center [819, 137] width 1084 height 47
paste input "The way it clings"
type input "The way it clings"
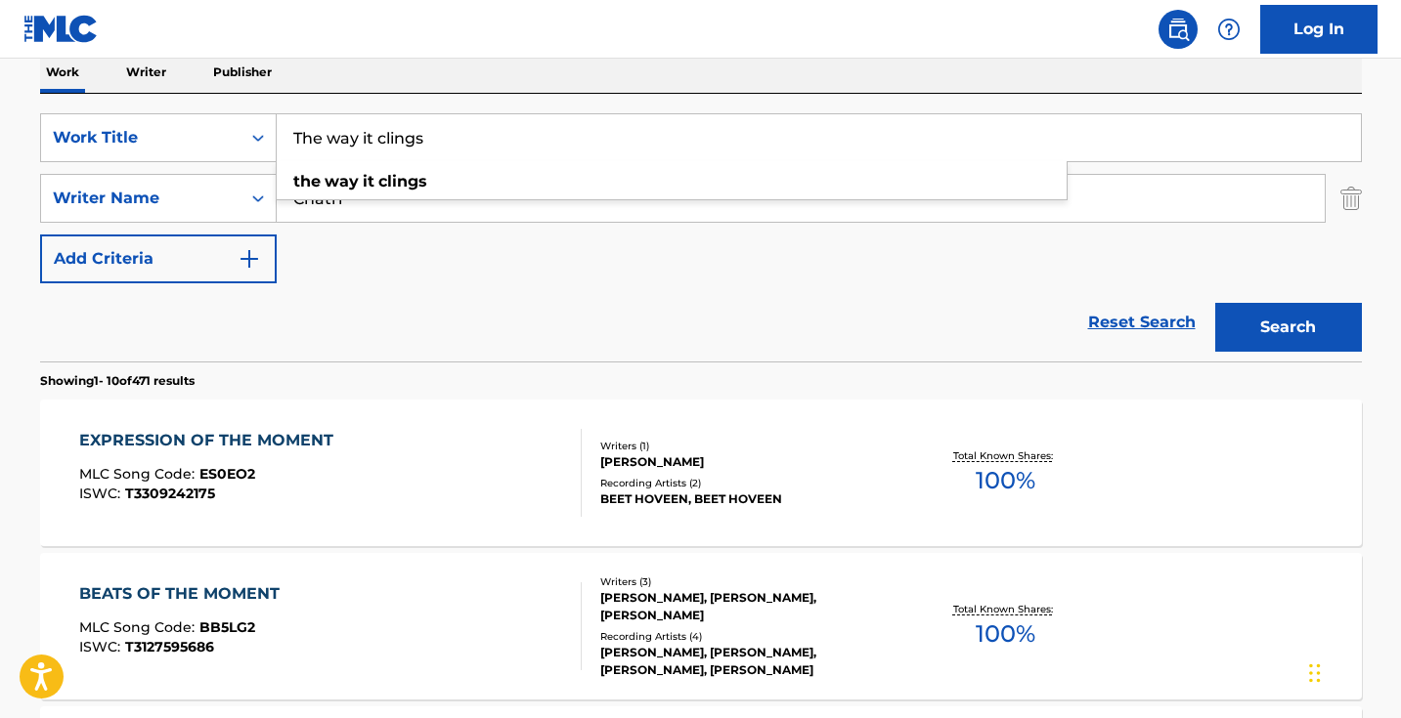
click at [1287, 327] on button "Search" at bounding box center [1288, 327] width 147 height 49
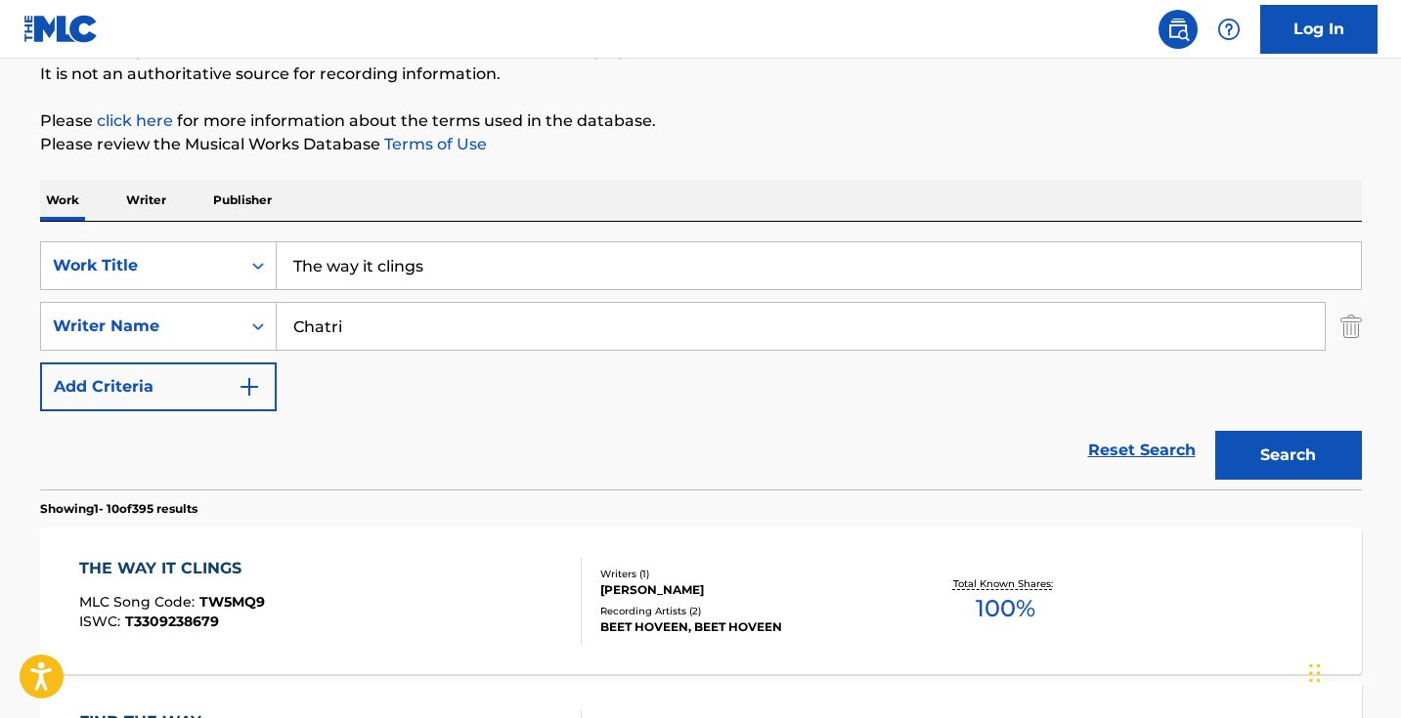
click at [427, 547] on div "THE WAY IT CLINGS MLC Song Code : TW5MQ9 ISWC : T3309238679 Writers ( 1 ) [PERS…" at bounding box center [701, 601] width 1322 height 147
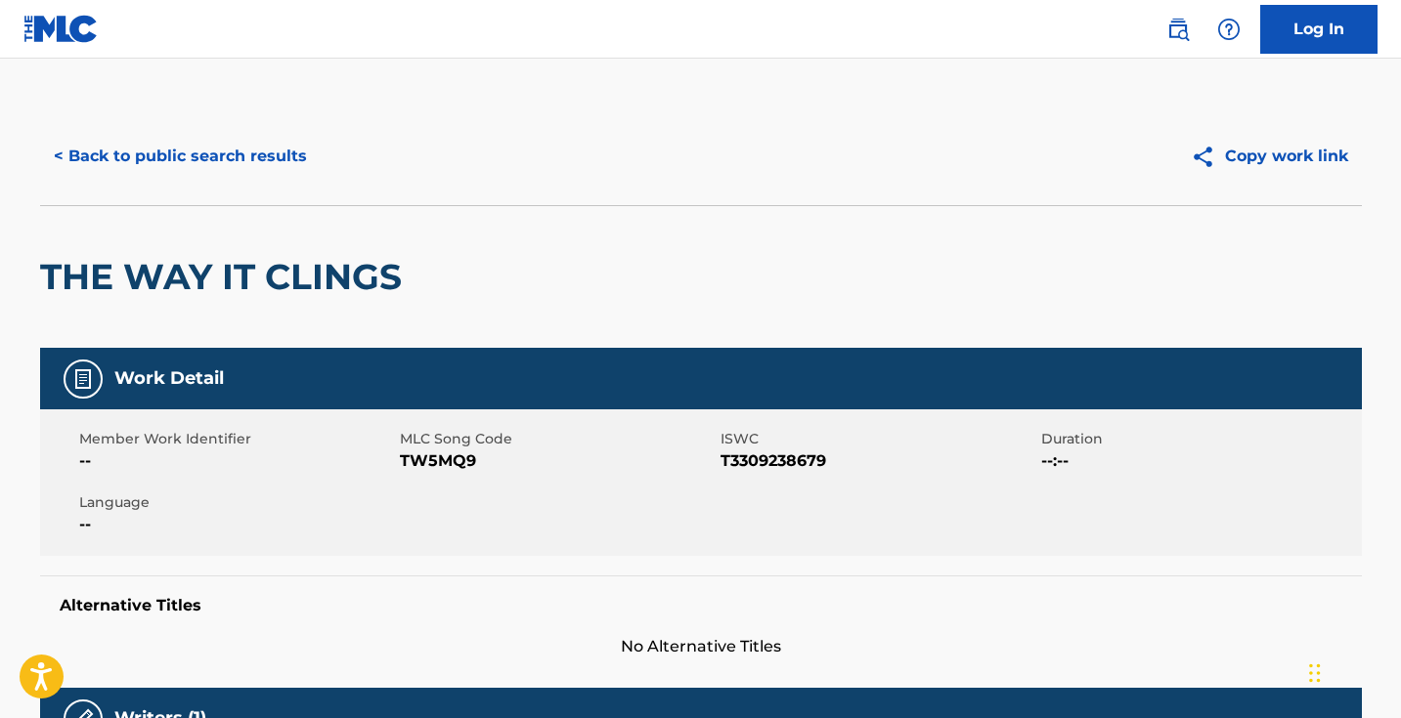
click at [450, 457] on span "TW5MQ9" at bounding box center [558, 461] width 316 height 23
click at [224, 163] on button "< Back to public search results" at bounding box center [180, 156] width 281 height 49
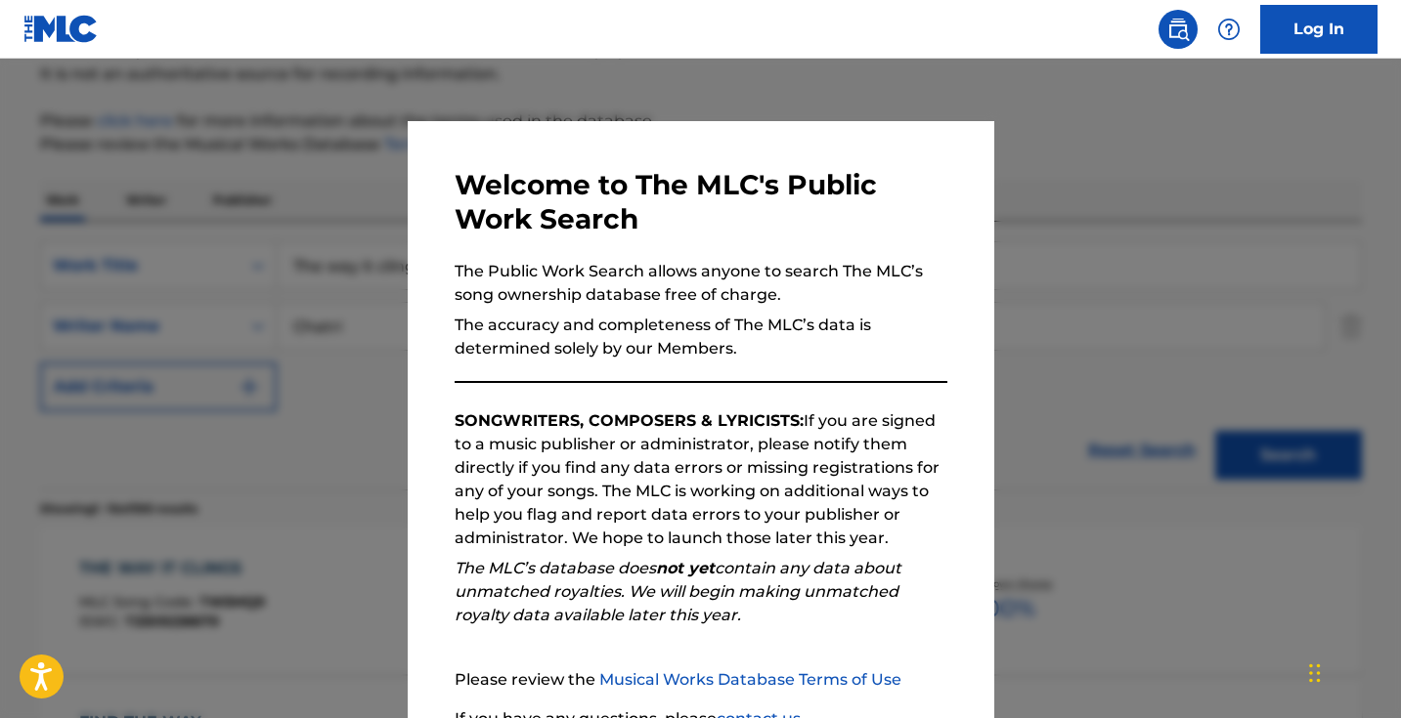
click at [311, 170] on div at bounding box center [700, 418] width 1401 height 718
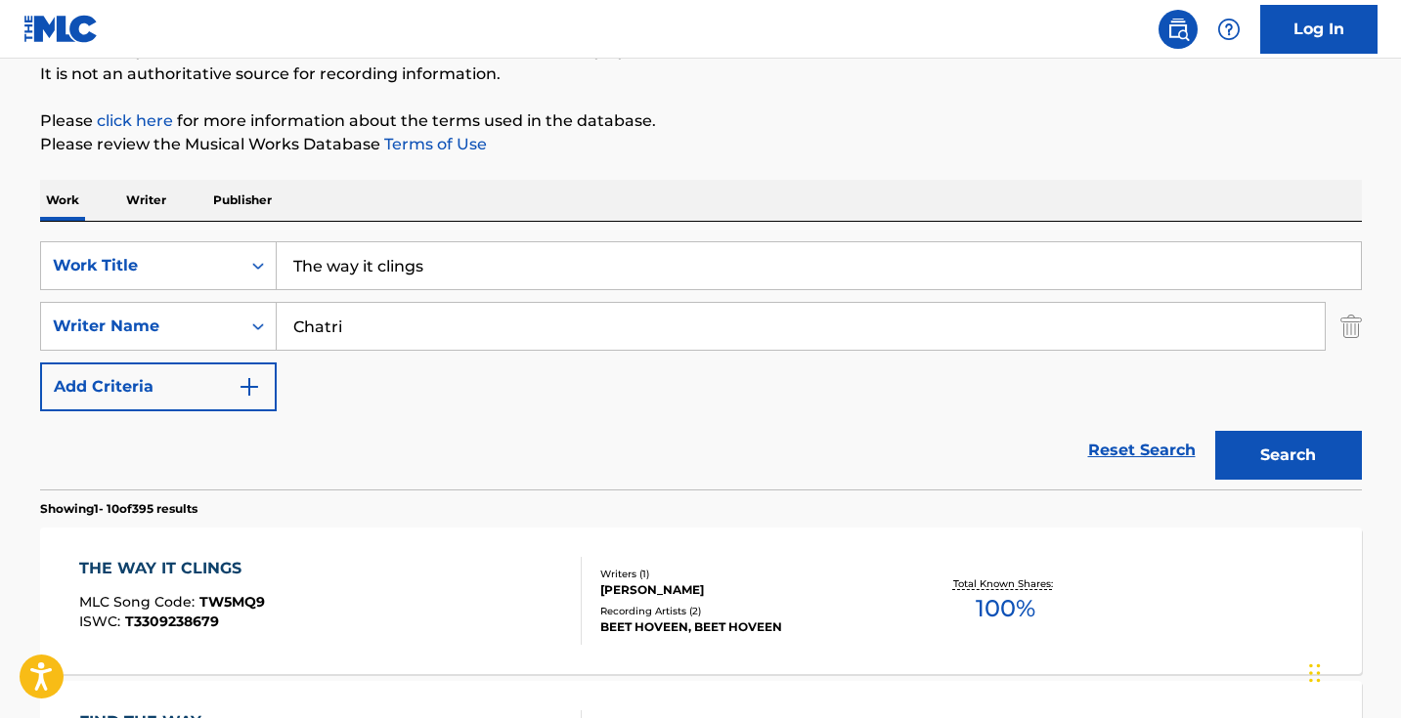
click at [414, 270] on input "The way it clings" at bounding box center [819, 265] width 1084 height 47
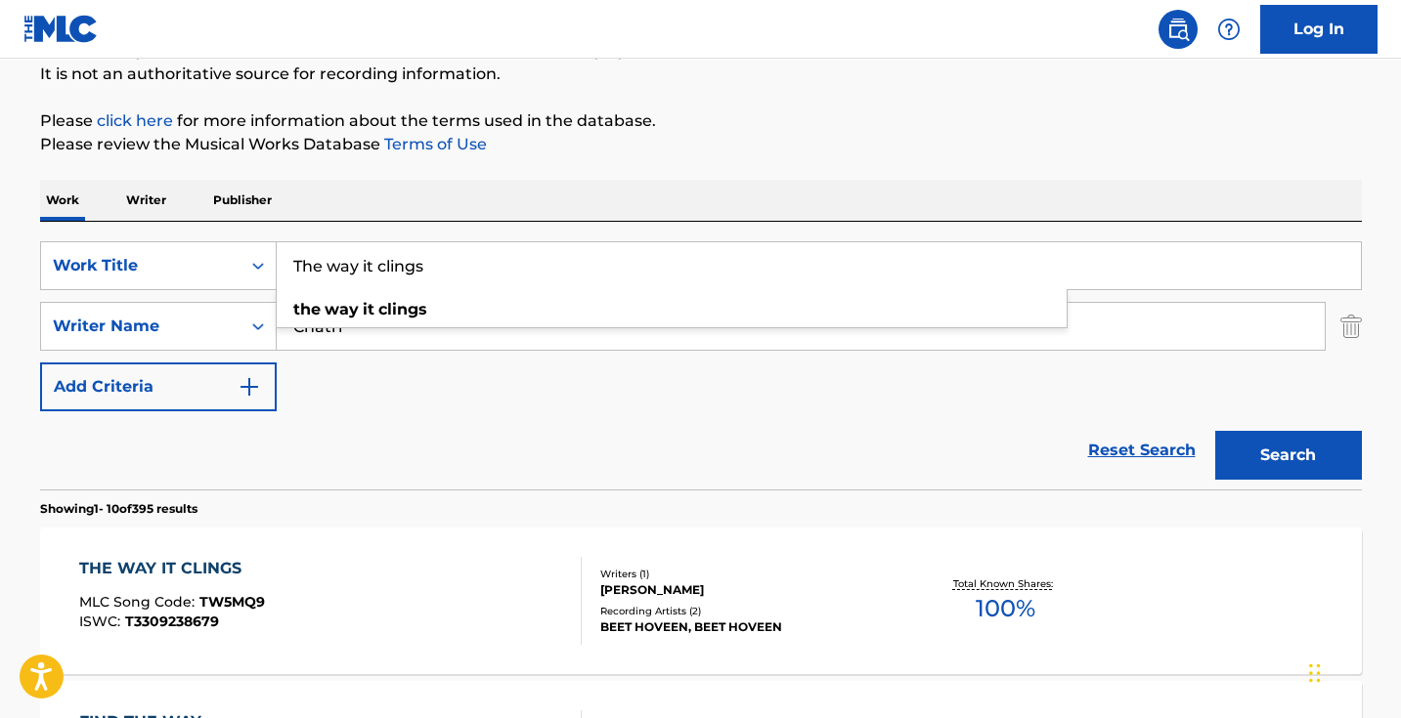
paste input "[PERSON_NAME]"
type input "[PERSON_NAME]"
click at [1287, 456] on button "Search" at bounding box center [1288, 455] width 147 height 49
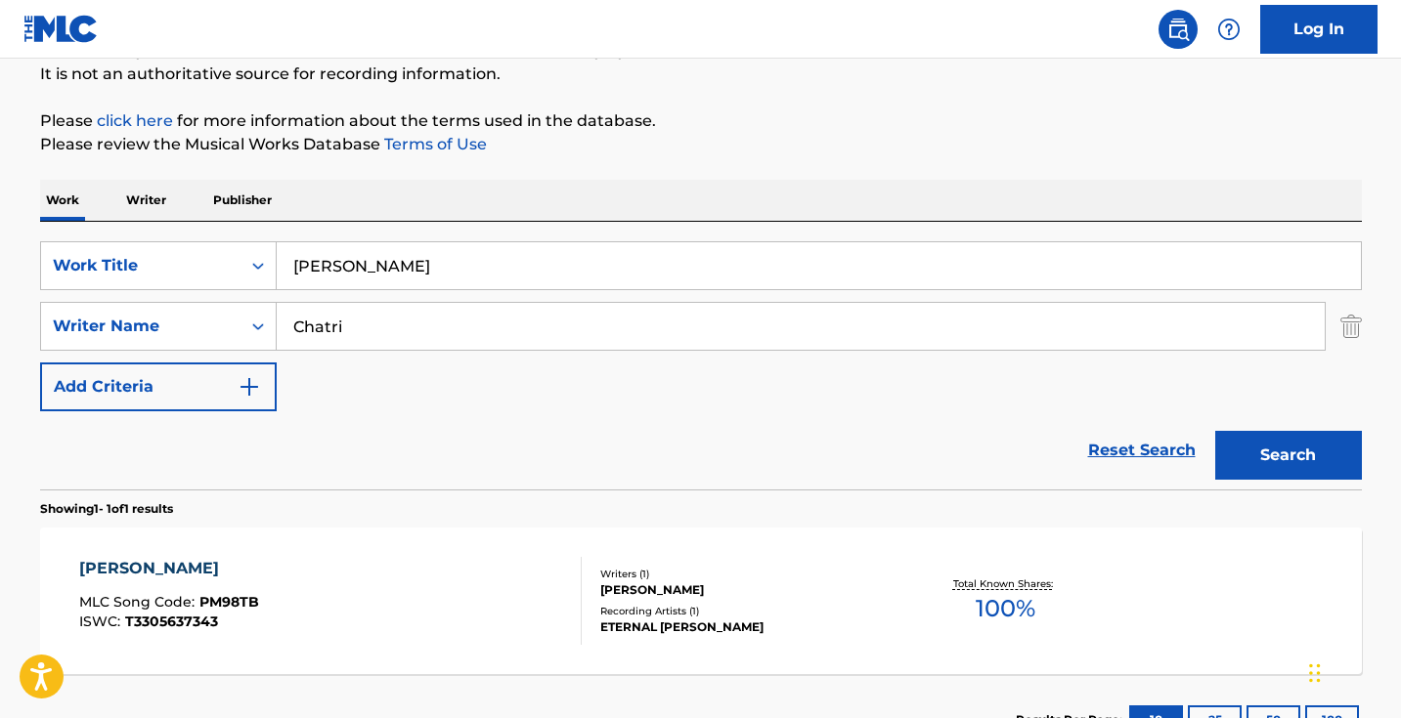
click at [492, 630] on div "[PERSON_NAME] MLC Song Code : PM98TB ISWC : T3305637343" at bounding box center [330, 601] width 502 height 88
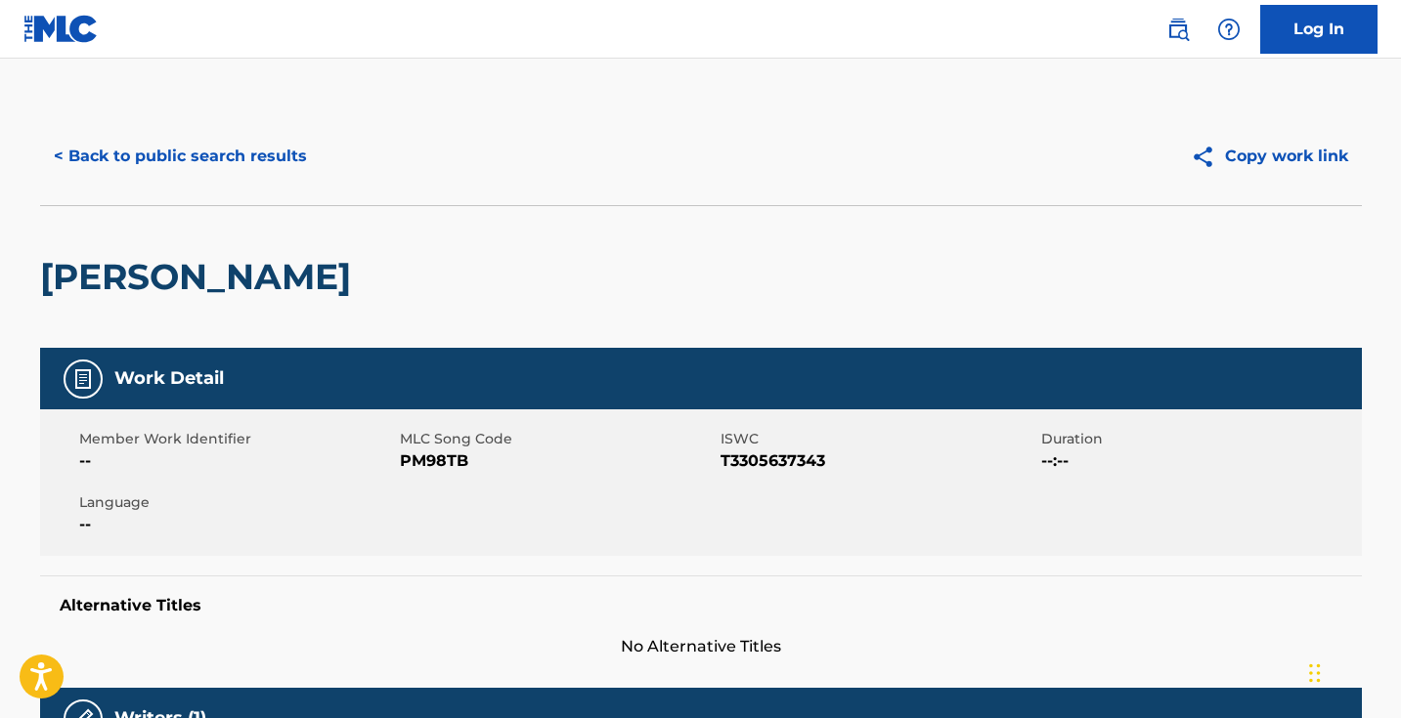
click at [430, 468] on span "PM98TB" at bounding box center [558, 461] width 316 height 23
click at [430, 467] on span "PM98TB" at bounding box center [558, 461] width 316 height 23
